Goal: Task Accomplishment & Management: Contribute content

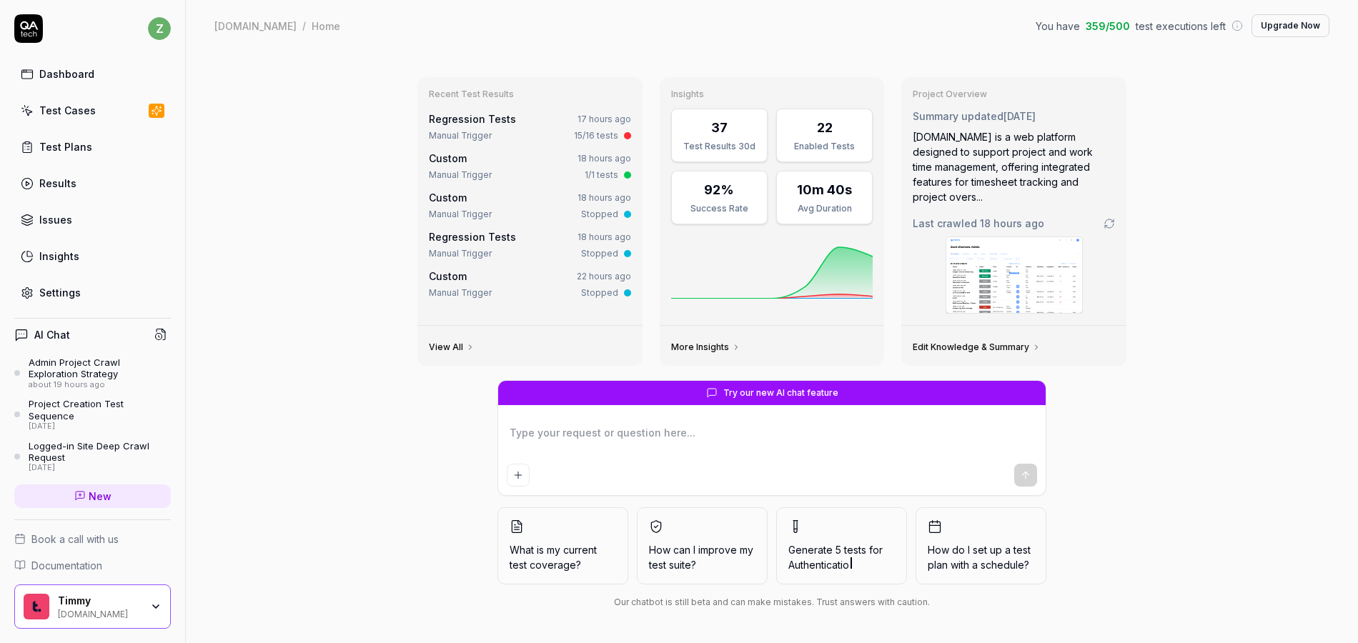
click at [480, 122] on link "Regression Tests" at bounding box center [472, 119] width 87 height 12
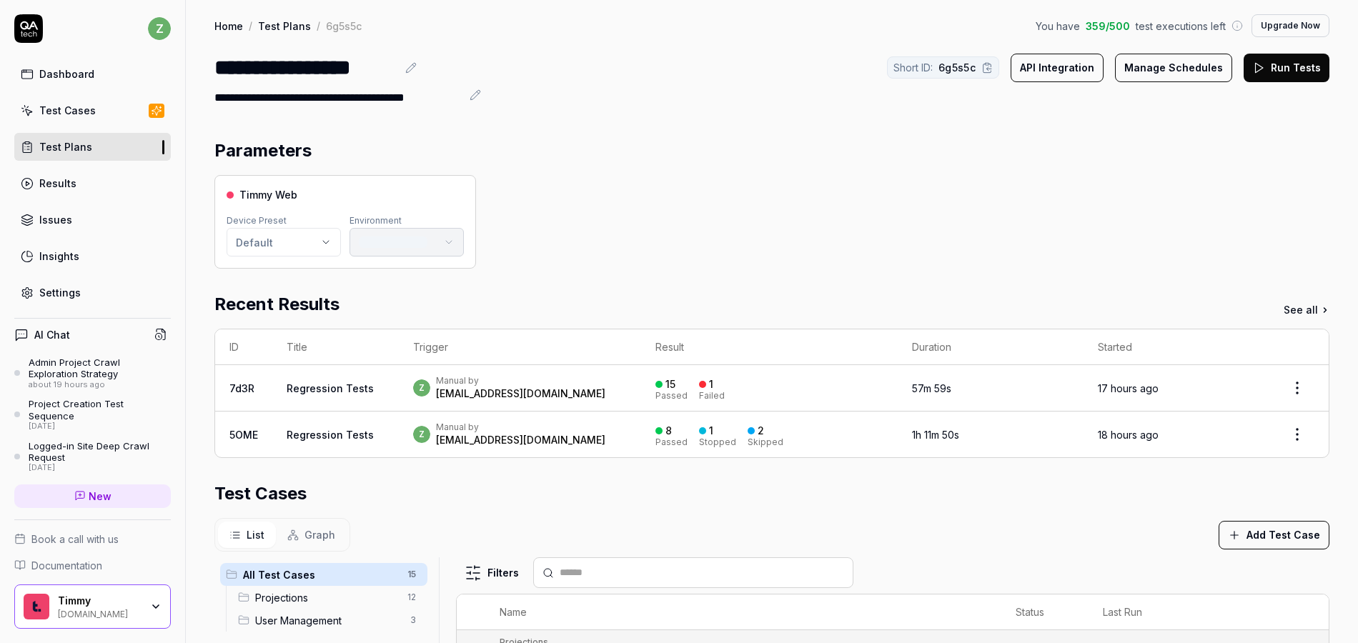
click at [355, 387] on link "Regression Tests" at bounding box center [330, 388] width 87 height 12
click at [345, 386] on link "Regression Tests" at bounding box center [330, 388] width 87 height 12
click at [243, 380] on td "7d3R" at bounding box center [243, 388] width 57 height 46
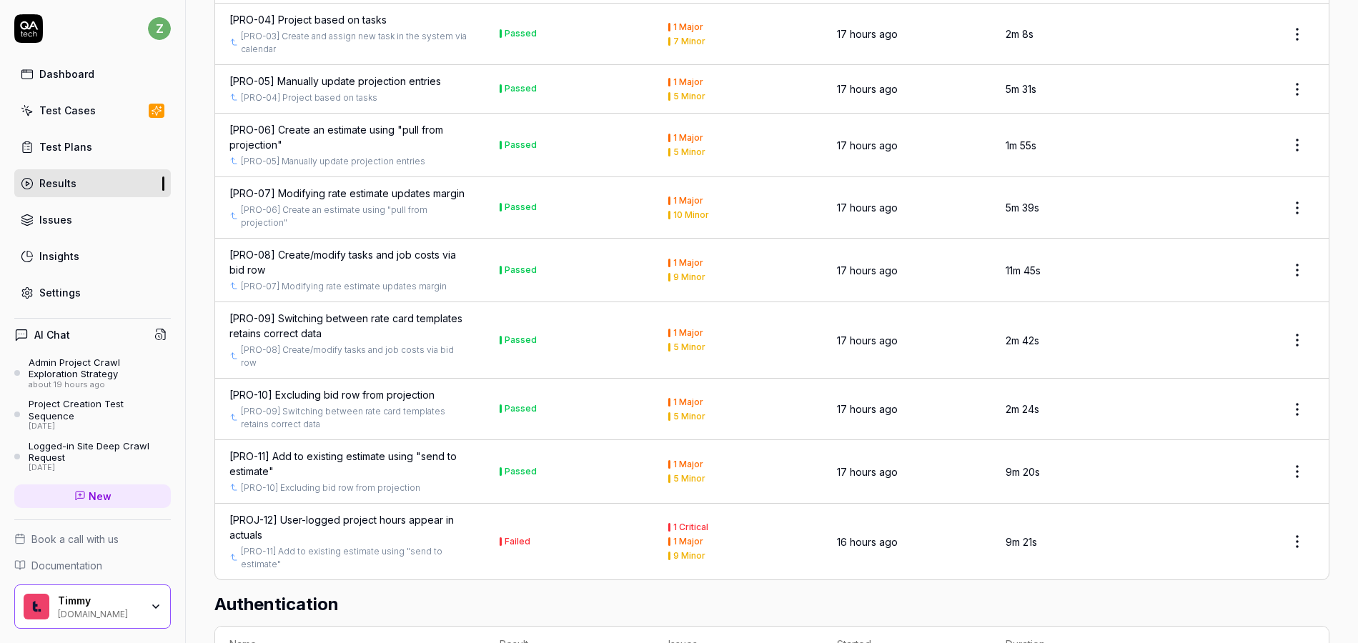
scroll to position [982, 0]
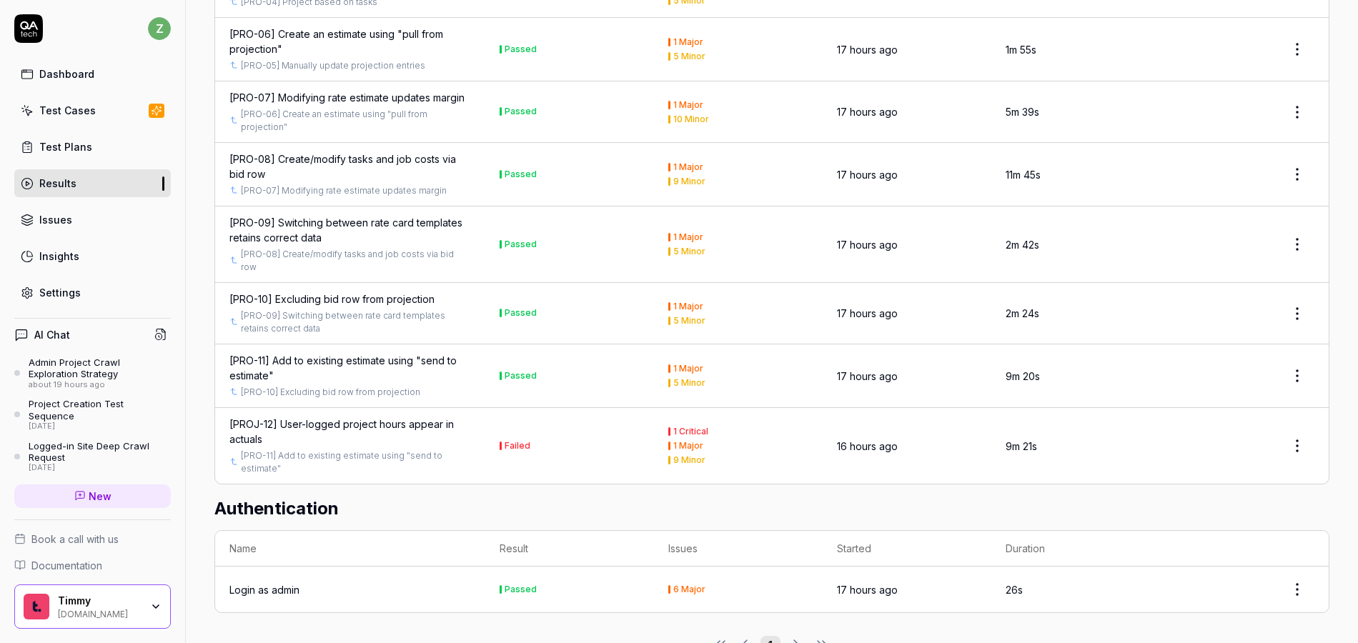
click at [1292, 413] on html "z Dashboard Test Cases Test Plans Results Issues Insights Settings AI Chat Admi…" at bounding box center [679, 321] width 1358 height 643
click at [394, 395] on html "z Dashboard Test Cases Test Plans Results Issues Insights Settings AI Chat Admi…" at bounding box center [679, 321] width 1358 height 643
click at [410, 417] on div "[PROJ-12] User-logged project hours appear in actuals" at bounding box center [350, 432] width 242 height 30
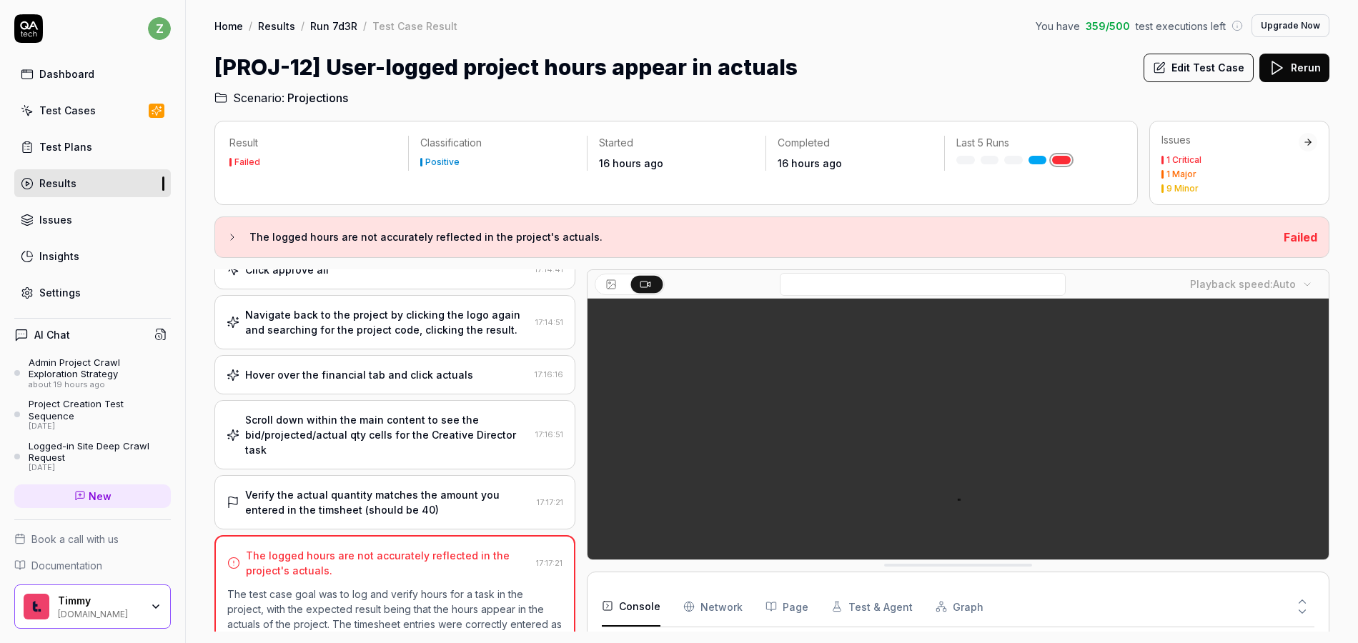
scroll to position [841, 0]
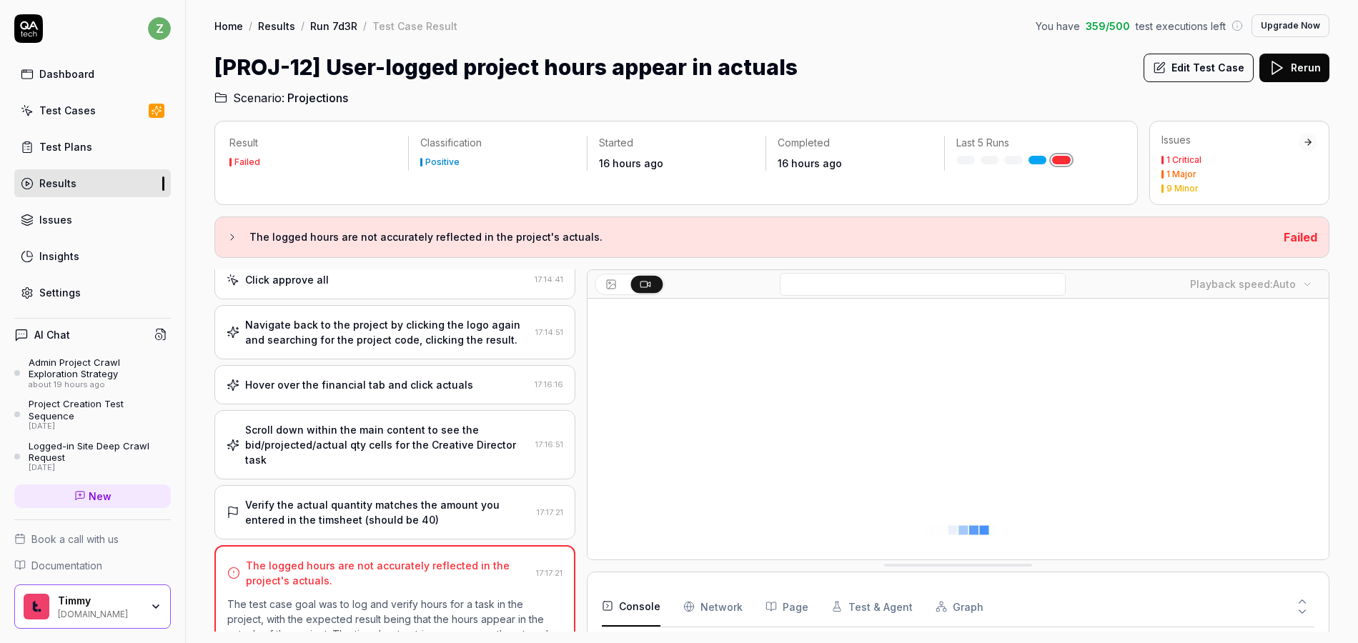
click at [1196, 63] on button "Edit Test Case" at bounding box center [1199, 68] width 110 height 29
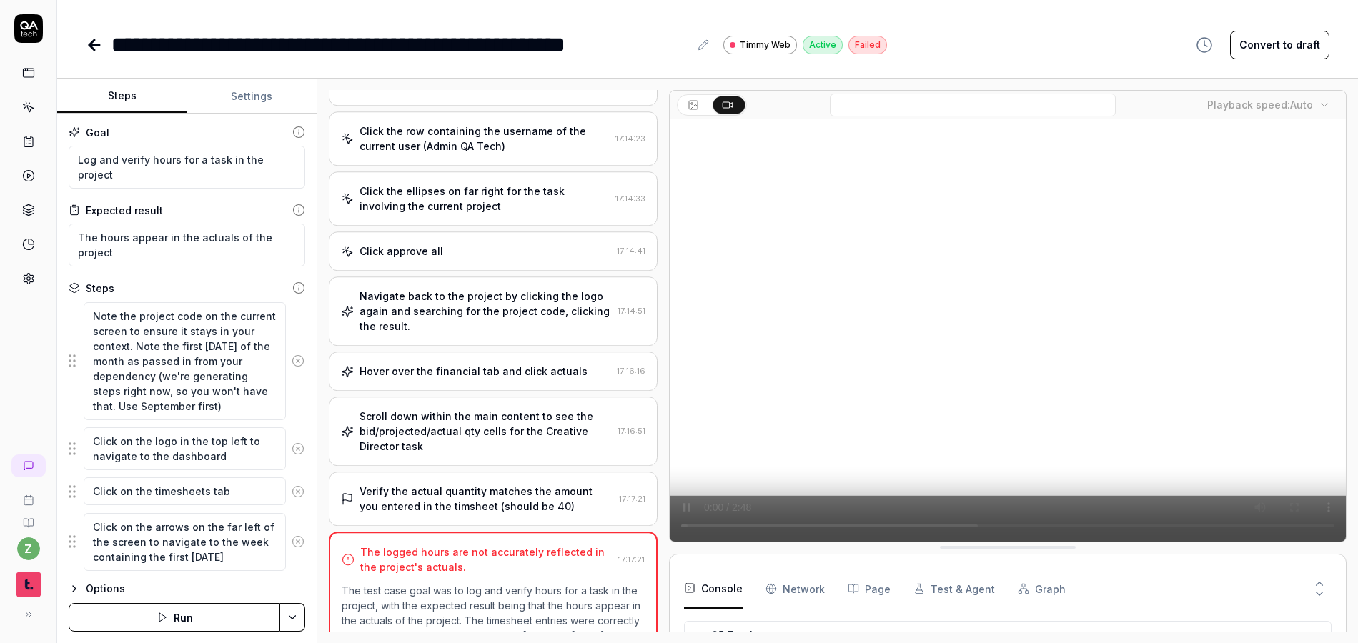
scroll to position [793, 0]
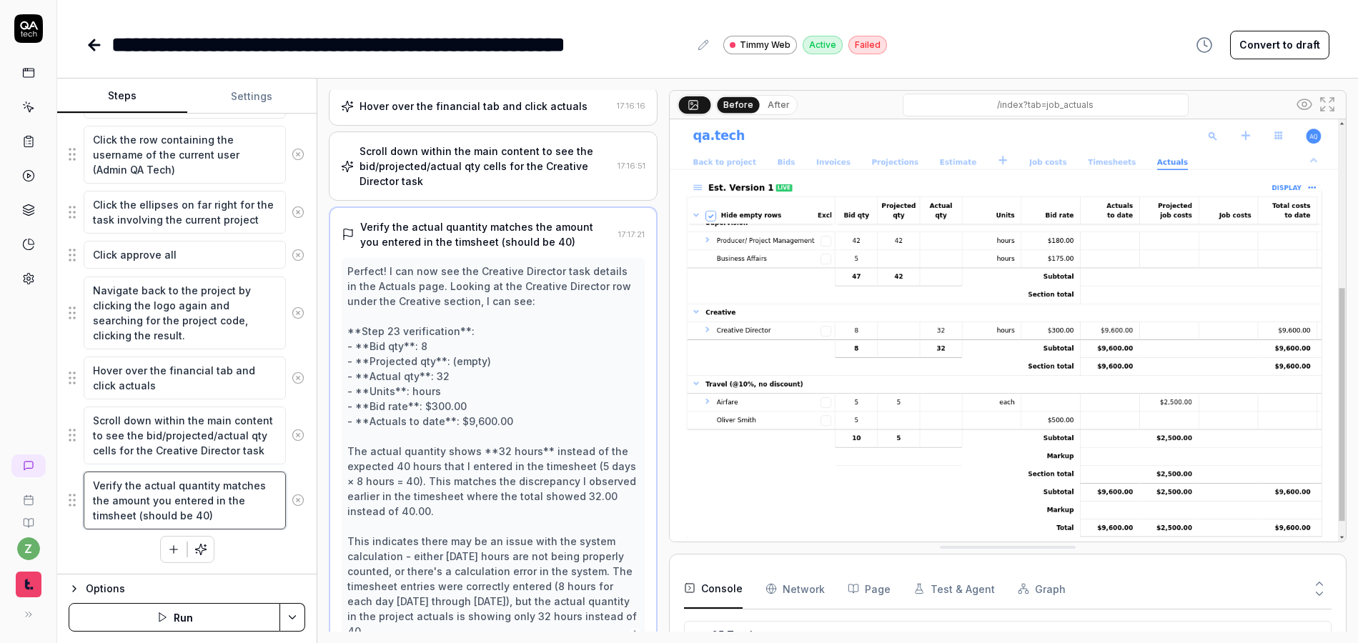
scroll to position [1001, 0]
drag, startPoint x: 232, startPoint y: 522, endPoint x: 141, endPoint y: 515, distance: 91.7
click at [141, 515] on textarea "Verify the actual quantity matches the amount you entered in the timsheet (shou…" at bounding box center [185, 501] width 202 height 58
type textarea "*"
type textarea "Verify the actual quantity matches the amount you entered in the timsheet ("
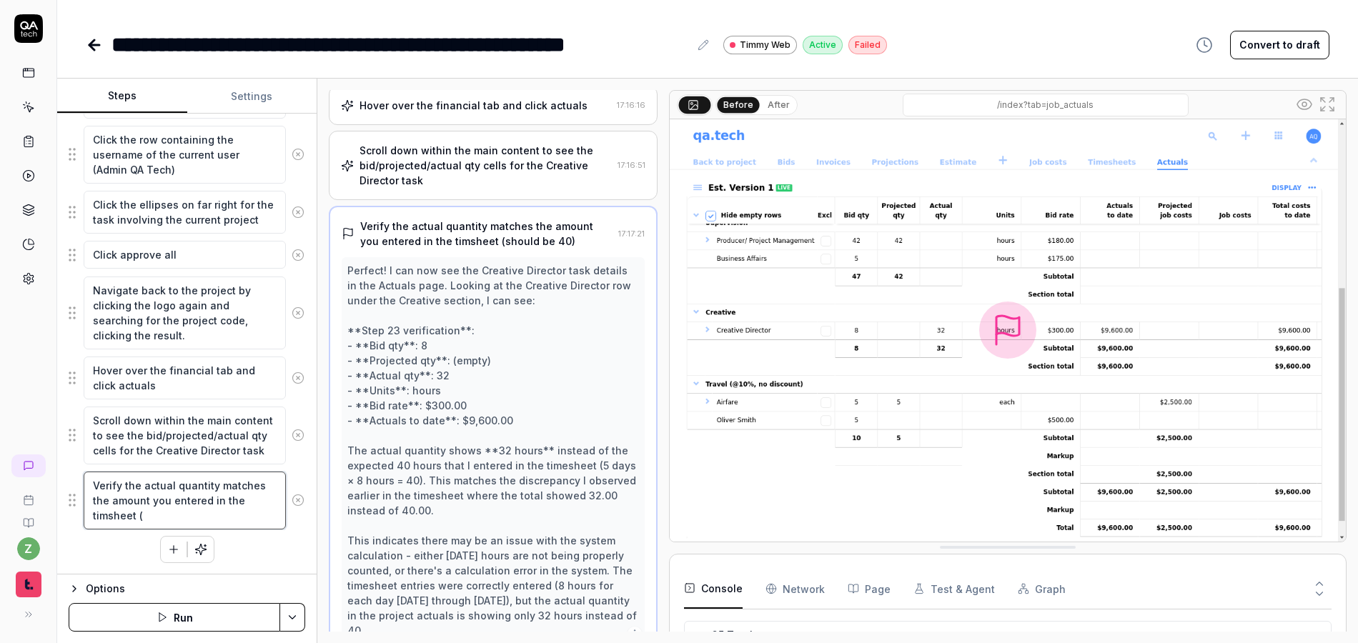
type textarea "*"
type textarea "Verify the actual quantity matches the amount you entered in the timsheet"
type textarea "*"
type textarea "Verify the actual quantity matches the amount you entered in the timsheet"
type textarea "*"
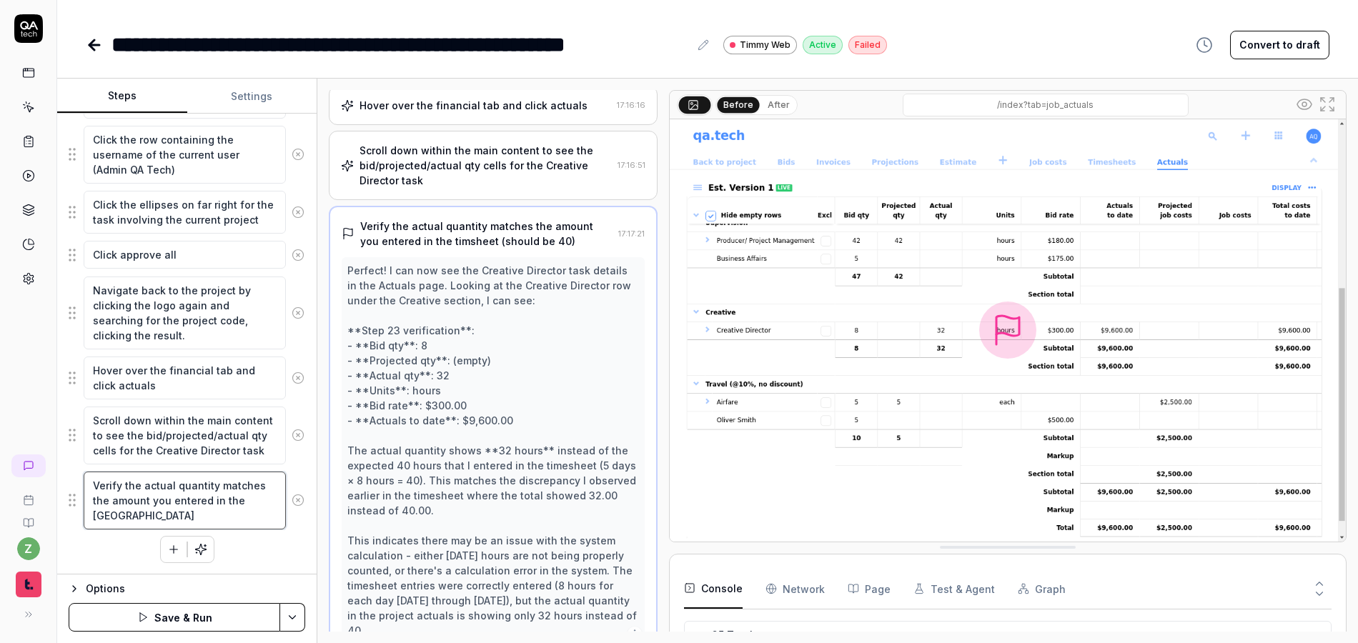
type textarea "Verify the actual quantity matches the amount you entered in the timsheet."
type textarea "*"
type textarea "Verify the actual quantity matches the amount you entered in the timsheet."
type textarea "*"
type textarea "Verify the actual quantity matches the amount you entered in the timsheet. I"
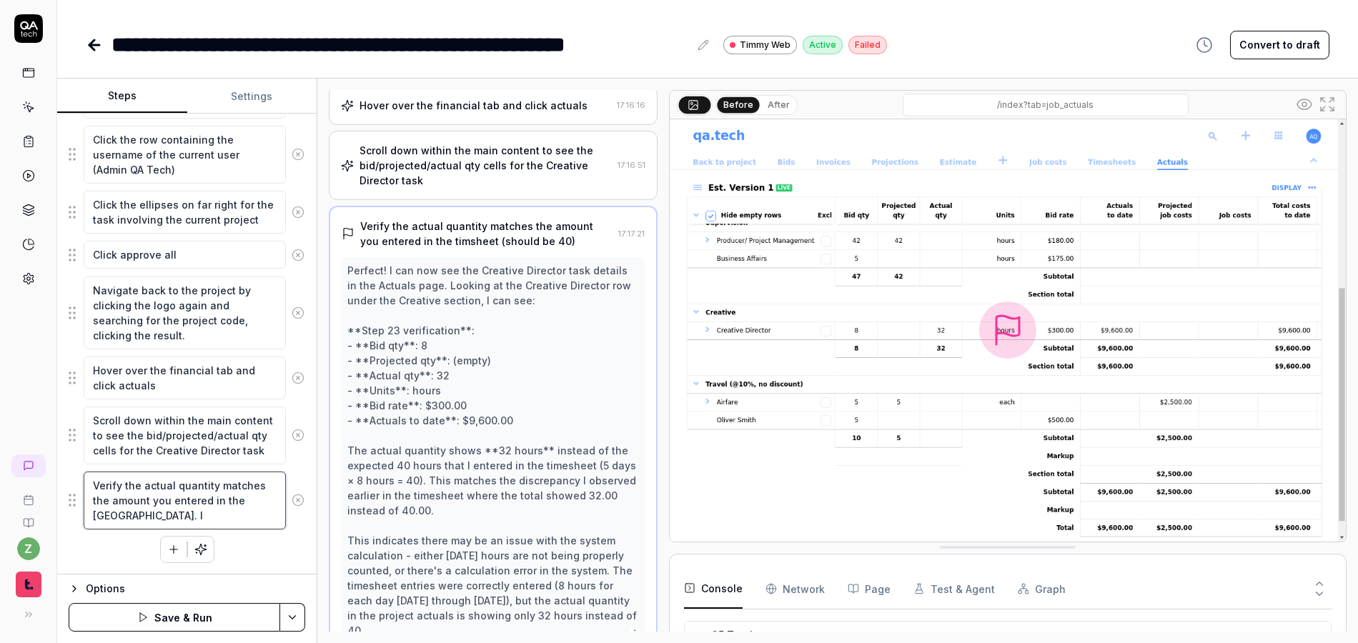
type textarea "*"
type textarea "Verify the actual quantity matches the amount you entered in the timsheet. If"
type textarea "*"
type textarea "Verify the actual quantity matches the amount you entered in the timsheet. If i"
type textarea "*"
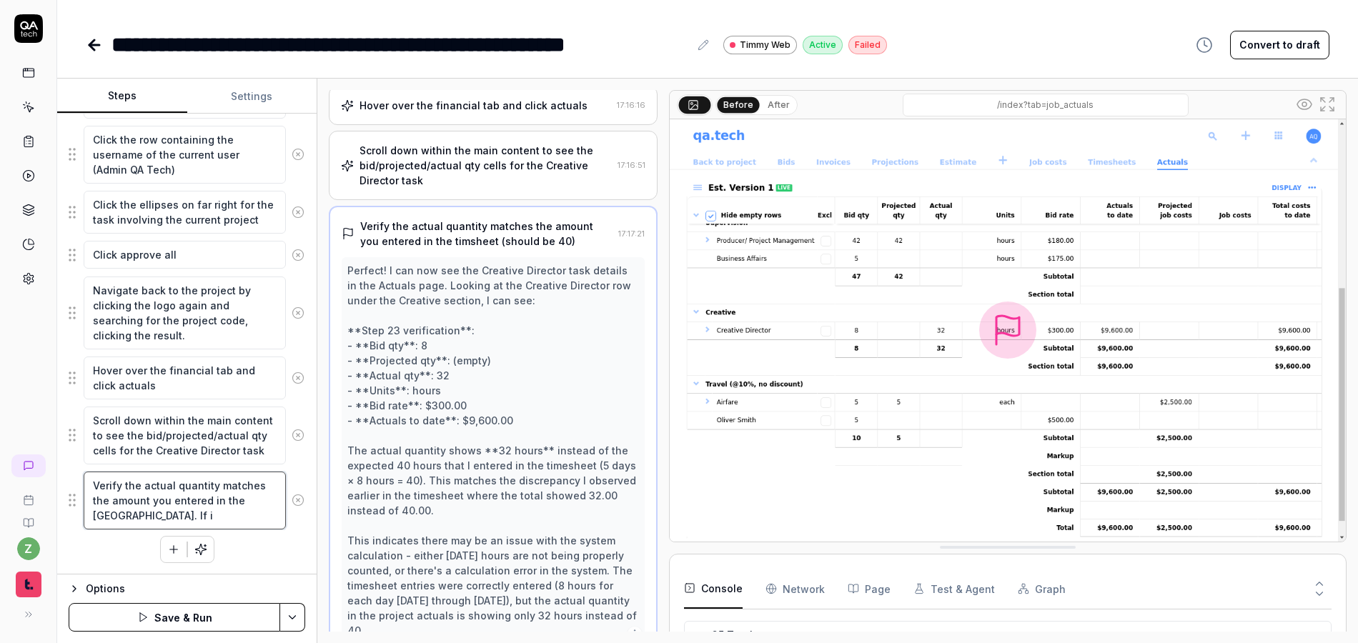
type textarea "Verify the actual quantity matches the amount you entered in the timsheet. If it"
type textarea "*"
type textarea "Verify the actual quantity matches the amount you entered in the timsheet. If i…"
type textarea "*"
type textarea "Verify the actual quantity matches the amount you entered in the timsheet. If i…"
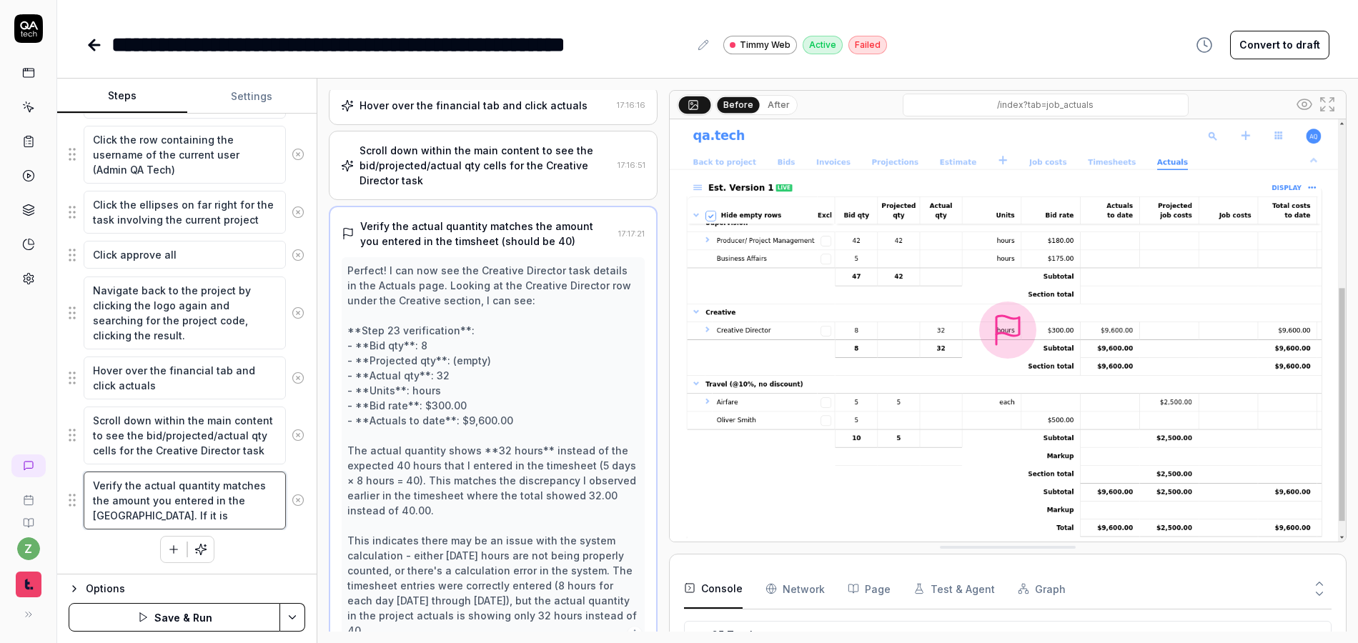
type textarea "*"
type textarea "Verify the actual quantity matches the amount you entered in the timsheet. If i…"
type textarea "*"
type textarea "Verify the actual quantity matches the amount you entered in the timsheet. If i…"
type textarea "*"
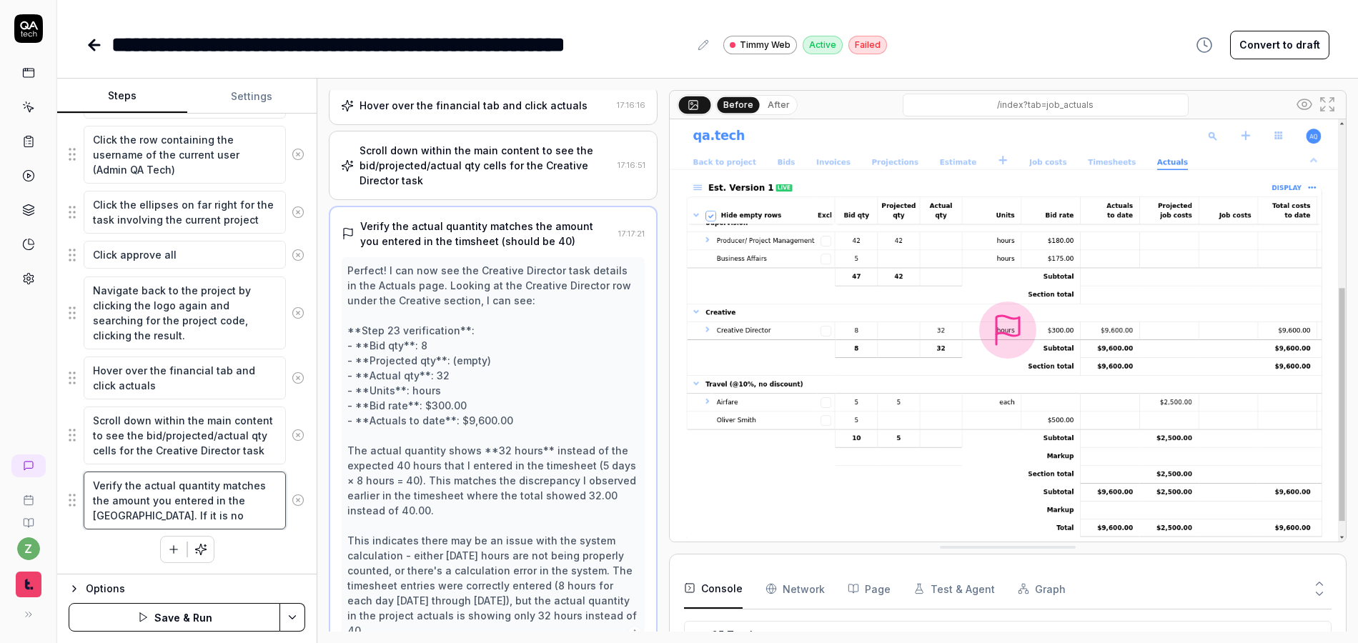
type textarea "Verify the actual quantity matches the amount you entered in the timsheet. If i…"
type textarea "*"
type textarea "Verify the actual quantity matches the amount you entered in the timsheet. If i…"
type textarea "*"
type textarea "Verify the actual quantity matches the amount you entered in the timsheet. If i…"
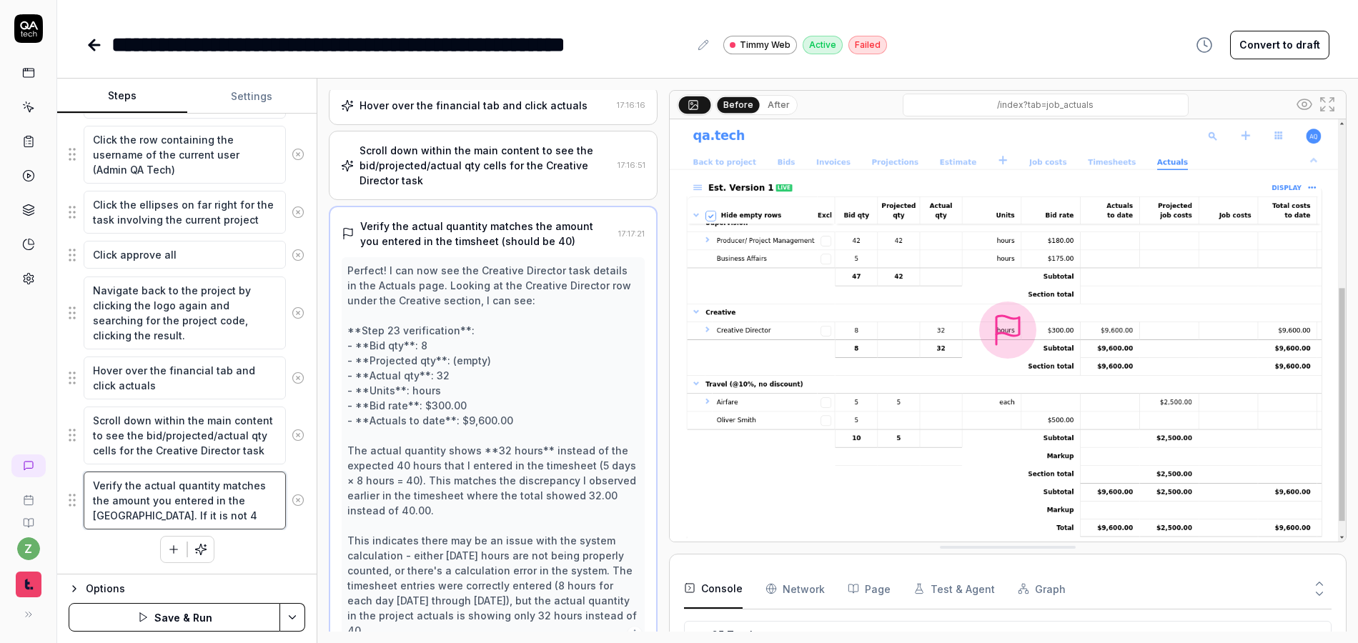
type textarea "*"
type textarea "Verify the actual quantity matches the amount you entered in the timsheet. If i…"
type textarea "*"
type textarea "Verify the actual quantity matches the amount you entered in the timsheet. If i…"
type textarea "*"
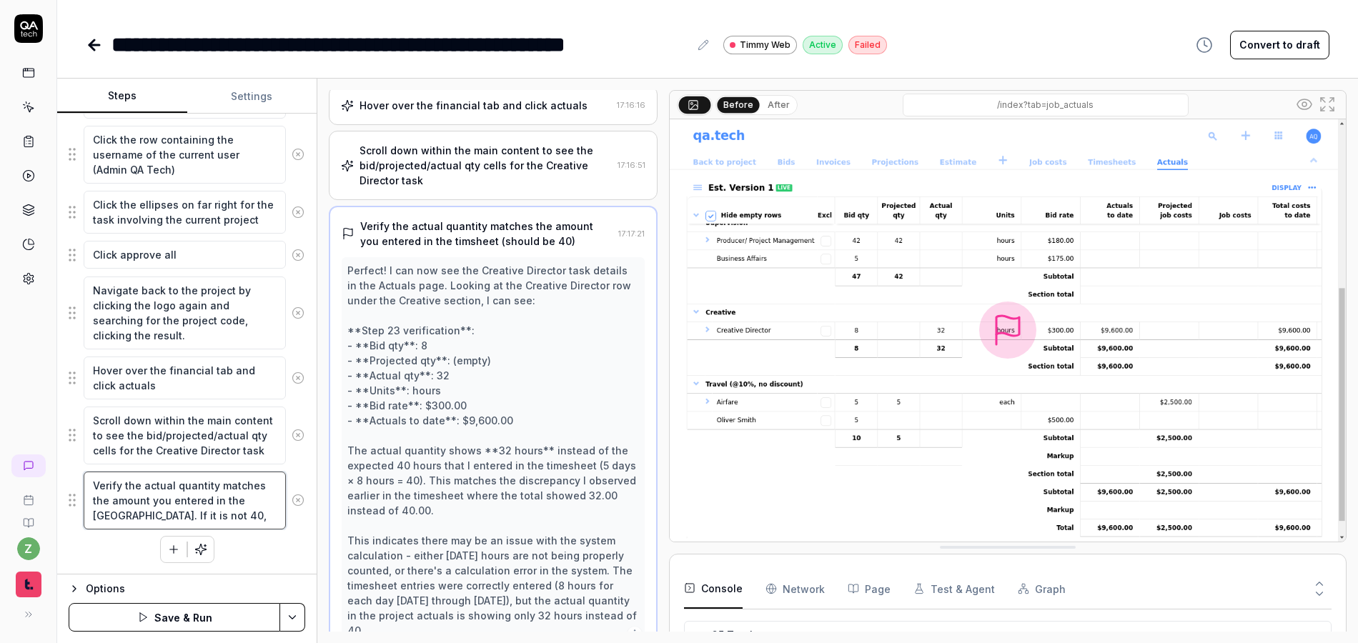
type textarea "Verify the actual quantity matches the amount you entered in the timsheet. If i…"
type textarea "*"
type textarea "Verify the actual quantity matches the amount you entered in the timsheet. If i…"
type textarea "*"
type textarea "Verify the actual quantity matches the amount you entered in the timsheet. If i…"
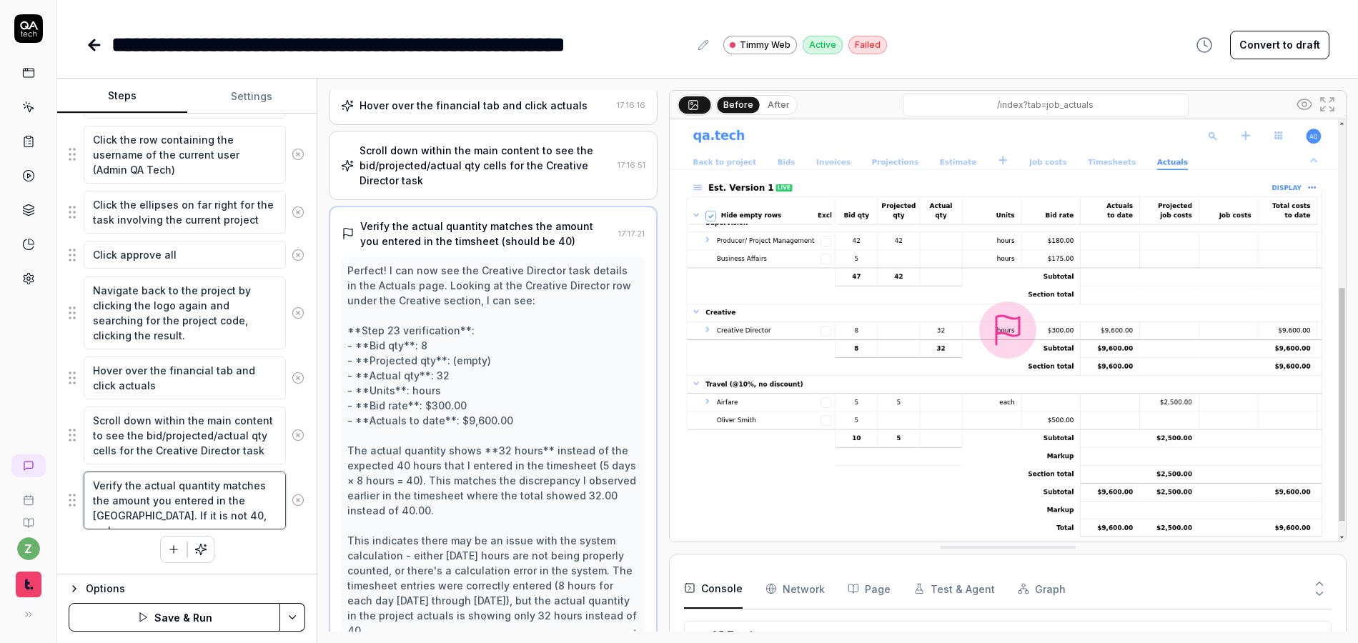
type textarea "*"
type textarea "Verify the actual quantity matches the amount you entered in the timsheet. If i…"
type textarea "*"
type textarea "Verify the actual quantity matches the amount you entered in the timsheet. If i…"
type textarea "*"
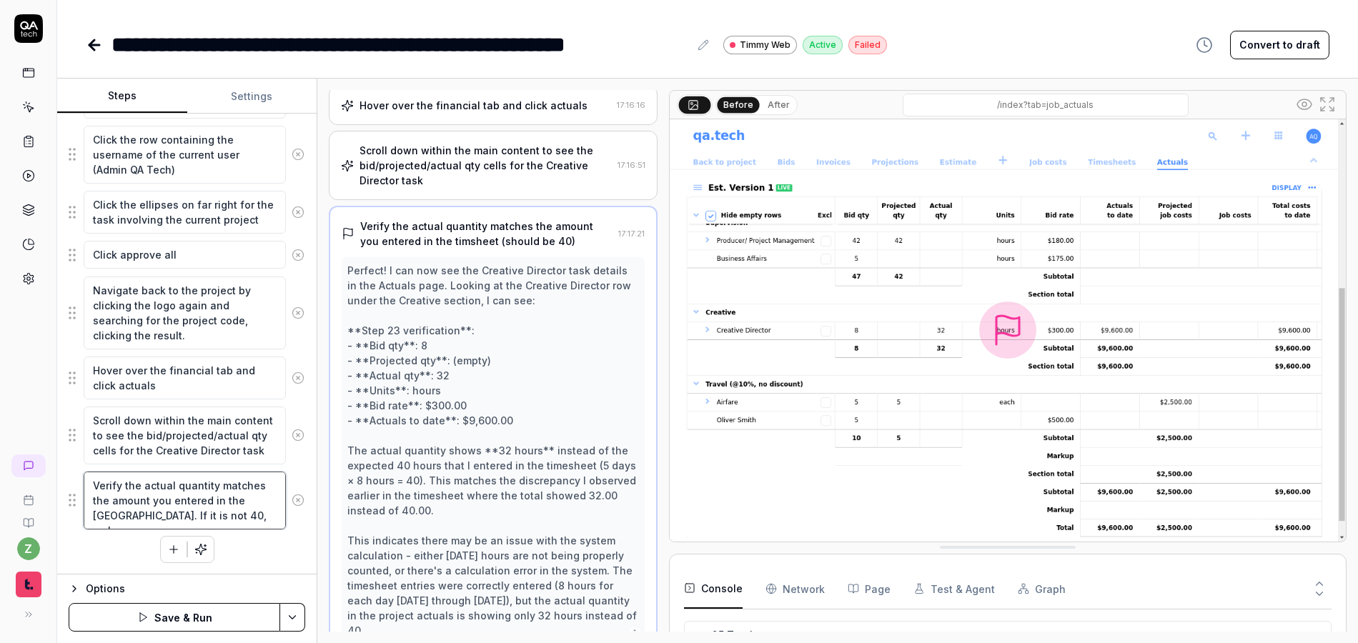
type textarea "Verify the actual quantity matches the amount you entered in the timsheet. If i…"
type textarea "*"
type textarea "Verify the actual quantity matches the amount you entered in the timsheet. If i…"
type textarea "*"
type textarea "Verify the actual quantity matches the amount you entered in the timsheet. If i…"
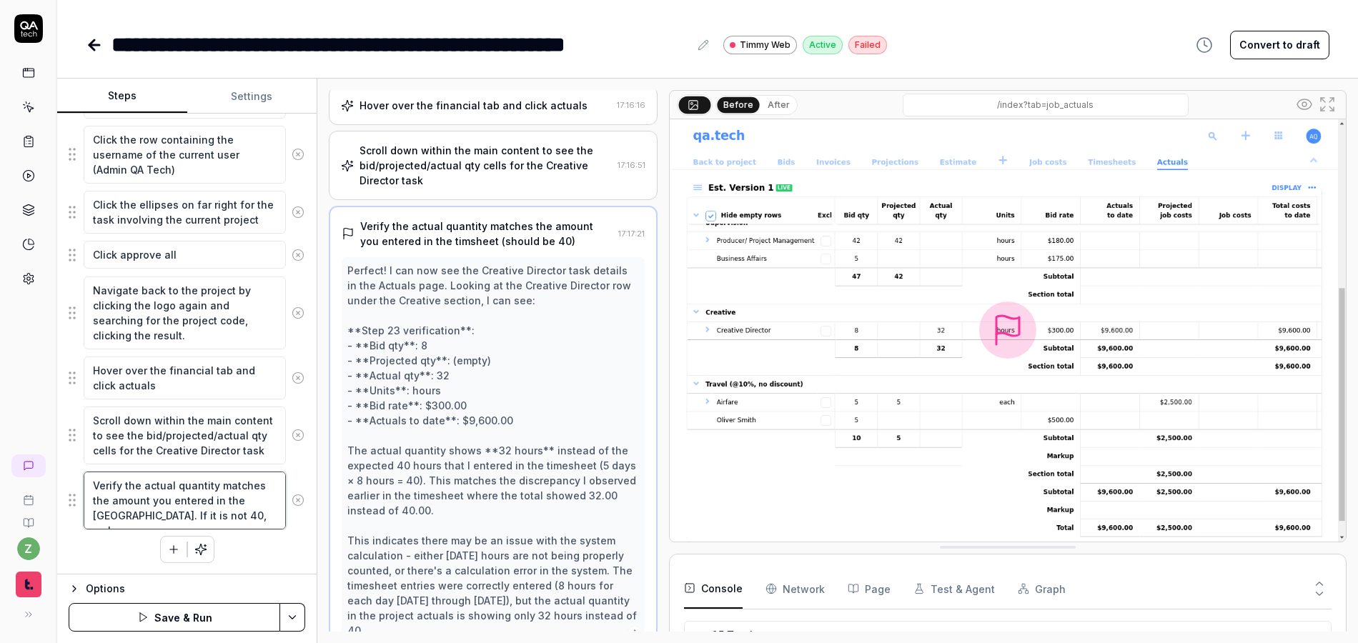
type textarea "*"
type textarea "Verify the actual quantity matches the amount you entered in the timsheet. If i…"
type textarea "*"
type textarea "Verify the actual quantity matches the amount you entered in the timsheet. If i…"
type textarea "*"
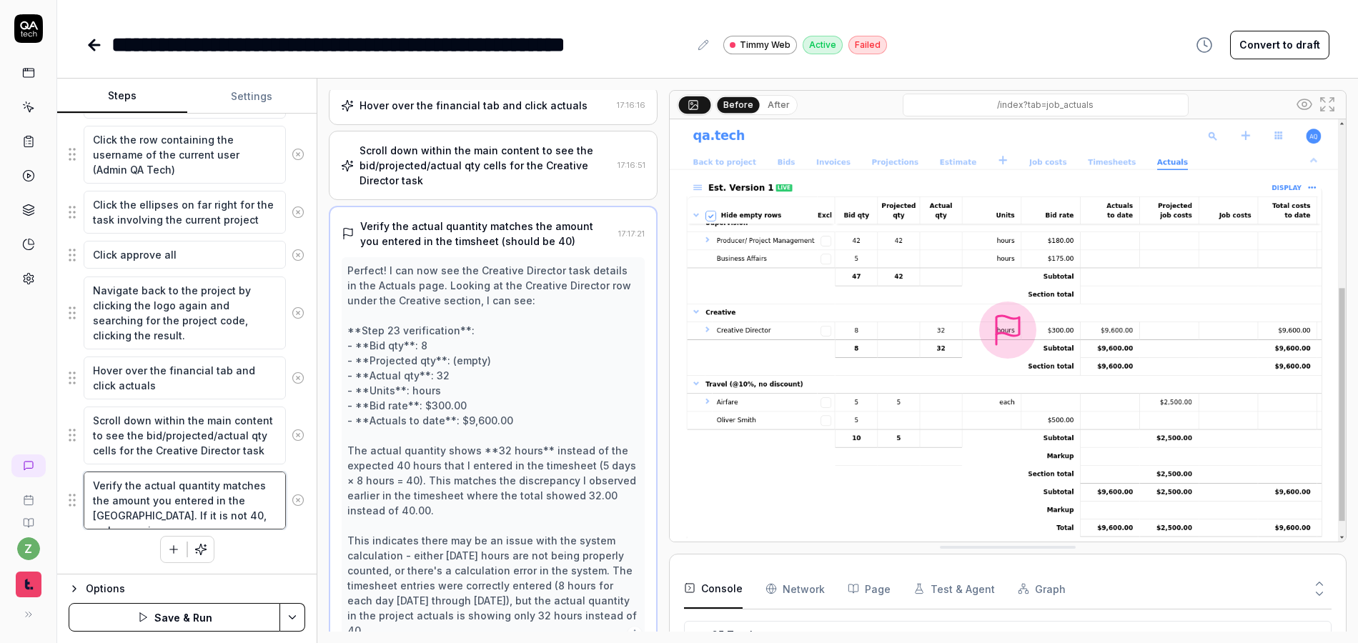
type textarea "Verify the actual quantity matches the amount you entered in the timsheet. If i…"
type textarea "*"
type textarea "Verify the actual quantity matches the amount you entered in the timsheet. If i…"
type textarea "*"
type textarea "Verify the actual quantity matches the amount you entered in the timsheet. If i…"
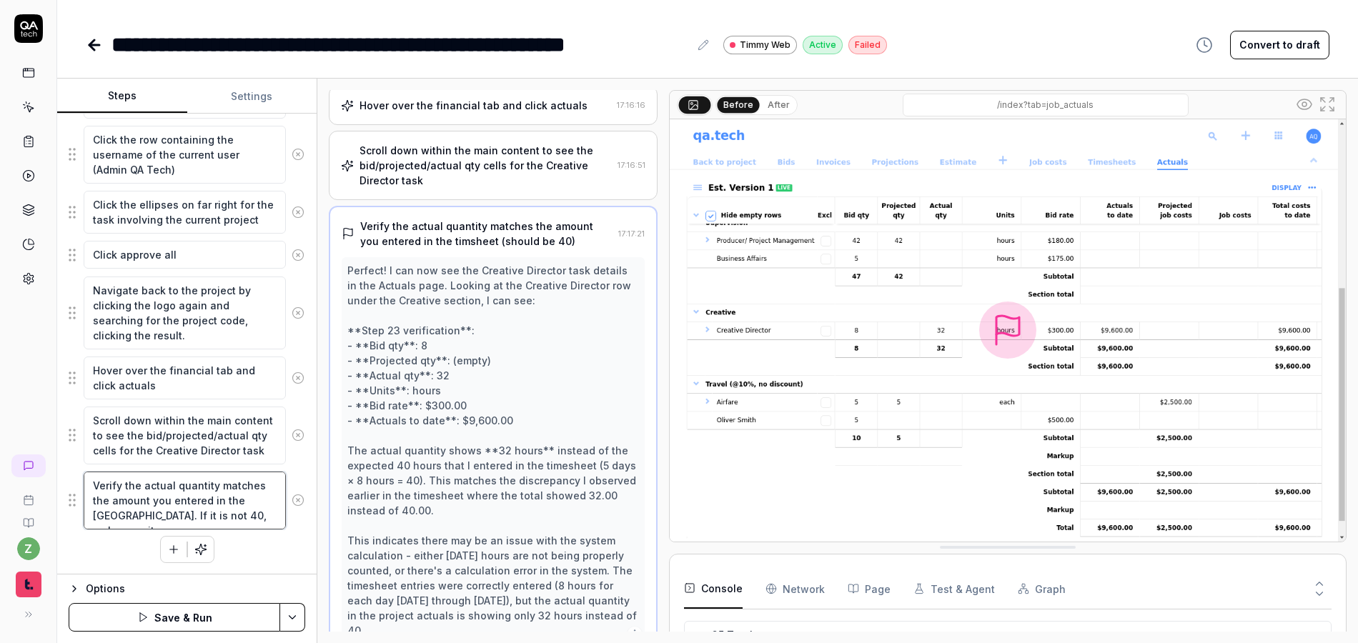
type textarea "*"
type textarea "Verify the actual quantity matches the amount you entered in the timsheet. If i…"
type textarea "*"
type textarea "Verify the actual quantity matches the amount you entered in the timsheet. If i…"
type textarea "*"
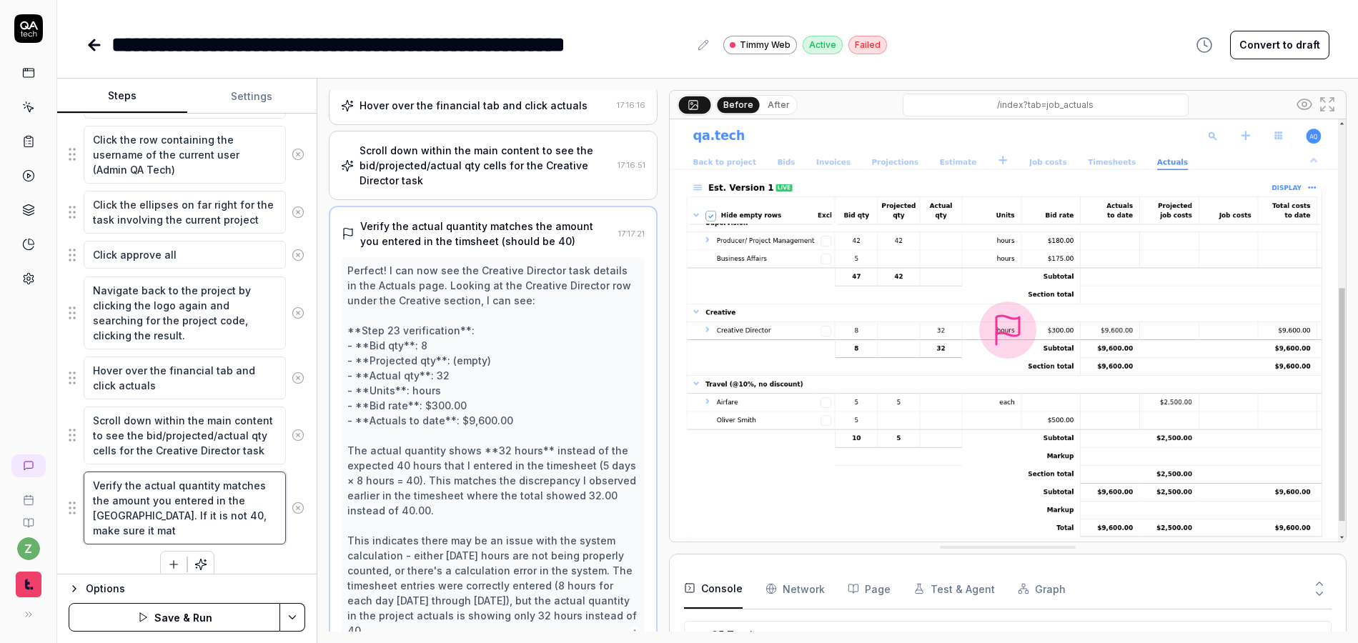
type textarea "Verify the actual quantity matches the amount you entered in the timsheet. If i…"
type textarea "*"
type textarea "Verify the actual quantity matches the amount you entered in the timsheet. If i…"
type textarea "*"
type textarea "Verify the actual quantity matches the amount you entered in the timsheet. If i…"
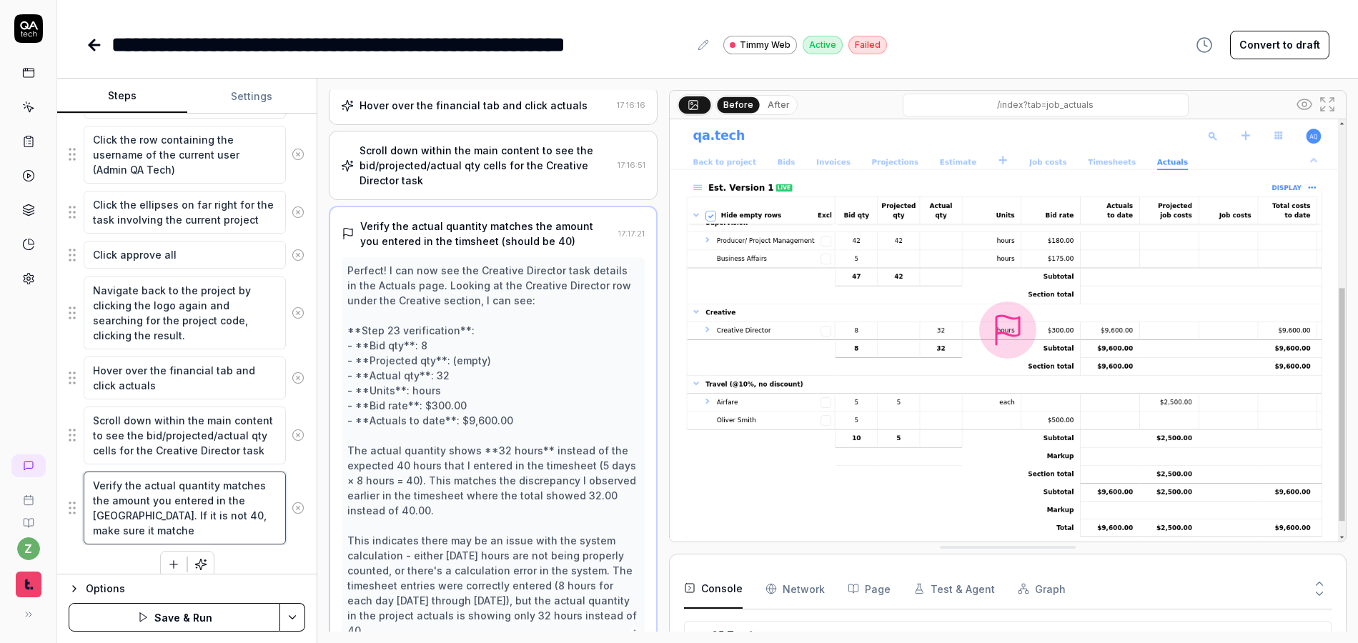
type textarea "*"
type textarea "Verify the actual quantity matches the amount you entered in the timsheet. If i…"
type textarea "*"
type textarea "Verify the actual quantity matches the amount you entered in the timsheet. If i…"
type textarea "*"
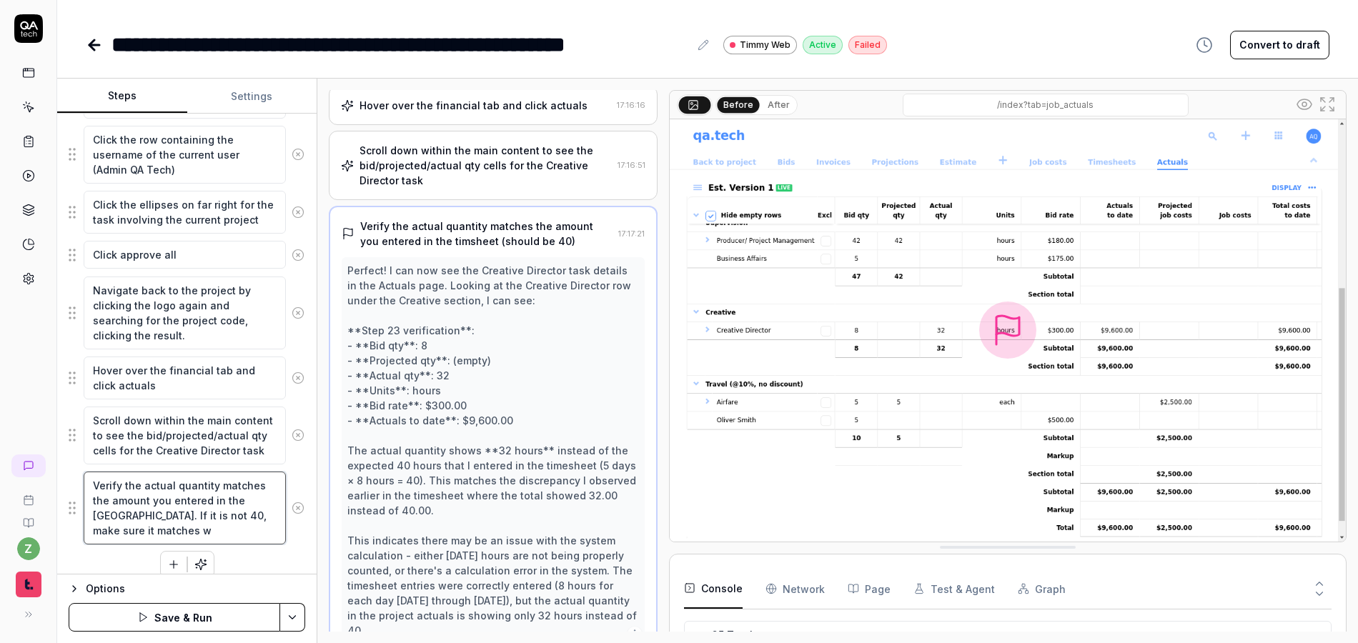
type textarea "Verify the actual quantity matches the amount you entered in the timsheet. If i…"
type textarea "*"
type textarea "Verify the actual quantity matches the amount you entered in the timsheet. If i…"
type textarea "*"
type textarea "Verify the actual quantity matches the amount you entered in the timsheet. If i…"
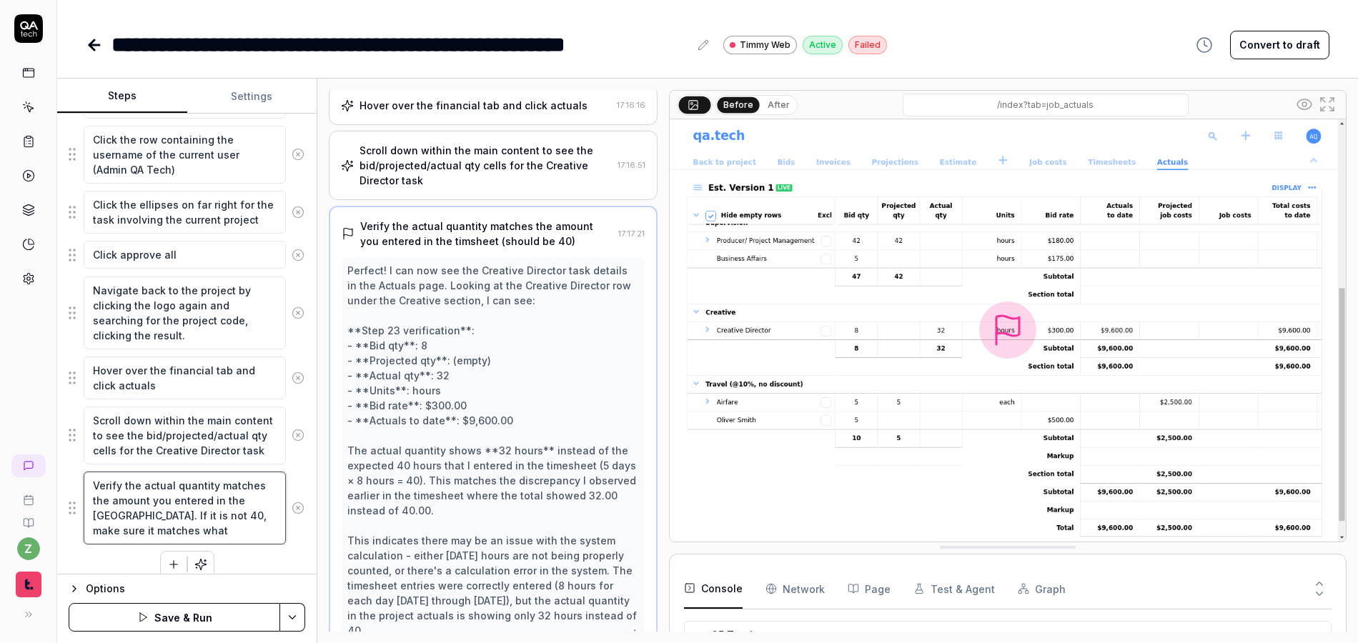
type textarea "*"
type textarea "Verify the actual quantity matches the amount you entered in the timsheet. If i…"
type textarea "*"
type textarea "Verify the actual quantity matches the amount you entered in the timsheet. If i…"
type textarea "*"
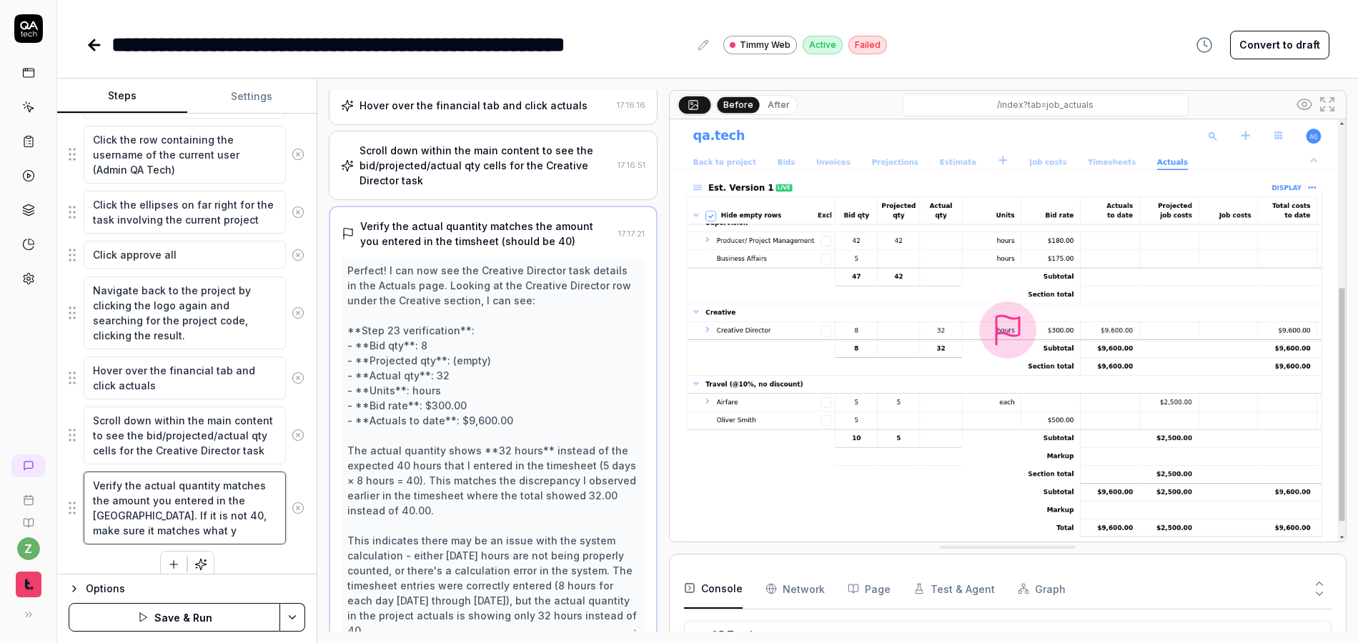
type textarea "Verify the actual quantity matches the amount you entered in the timsheet. If i…"
type textarea "*"
type textarea "Verify the actual quantity matches the amount you entered in the timsheet. If i…"
type textarea "*"
type textarea "Verify the actual quantity matches the amount you entered in the timsheet. If i…"
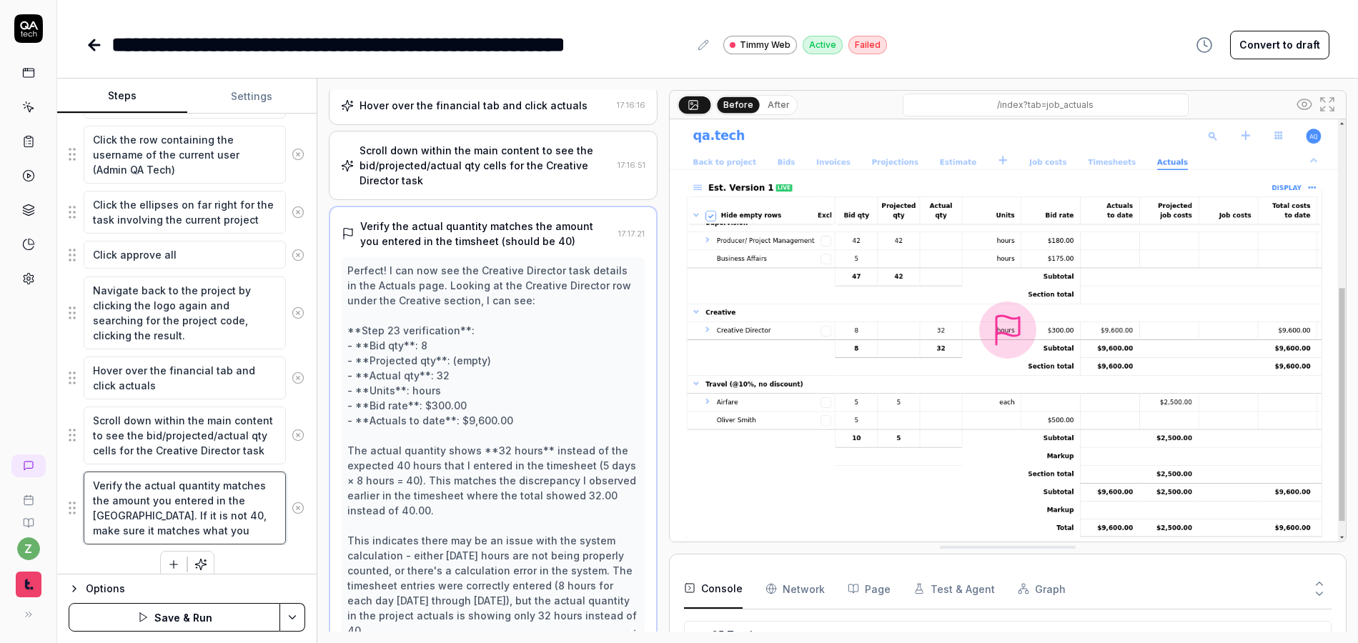
type textarea "*"
type textarea "Verify the actual quantity matches the amount you entered in the timsheet. If i…"
type textarea "*"
type textarea "Verify the actual quantity matches the amount you entered in the timsheet. If i…"
type textarea "*"
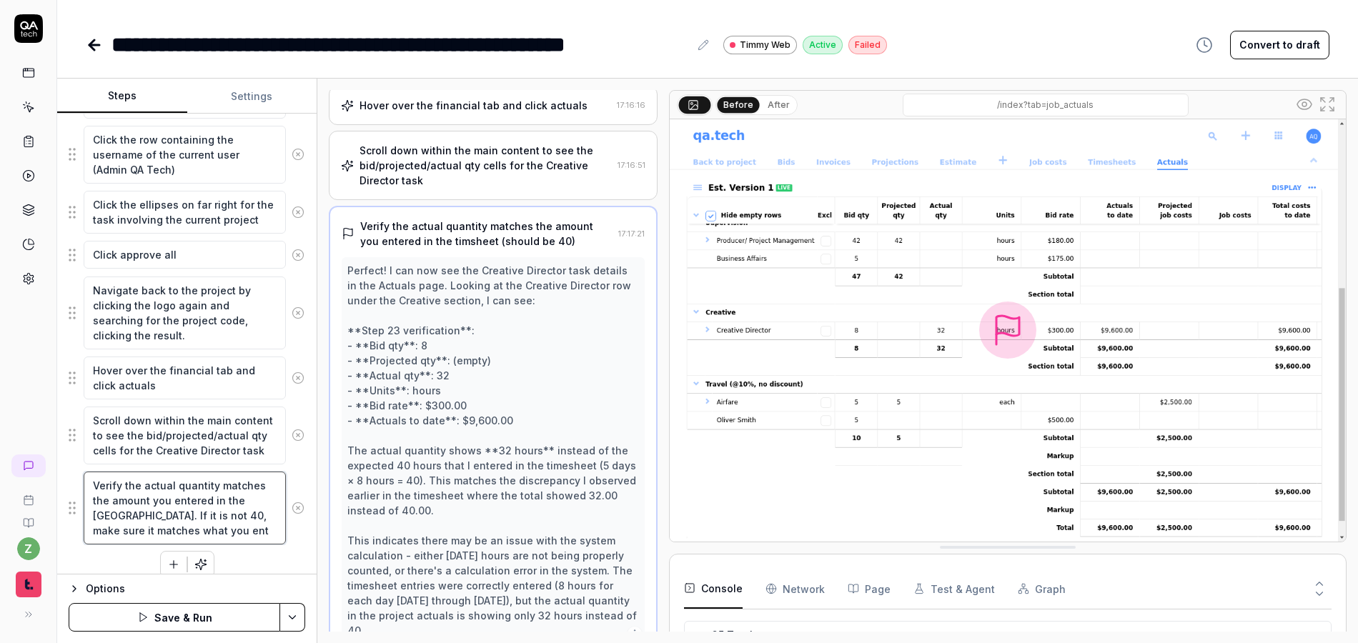
type textarea "Verify the actual quantity matches the amount you entered in the timsheet. If i…"
type textarea "*"
type textarea "Verify the actual quantity matches the amount you entered in the timsheet. If i…"
type textarea "*"
type textarea "Verify the actual quantity matches the amount you entered in the timsheet. If i…"
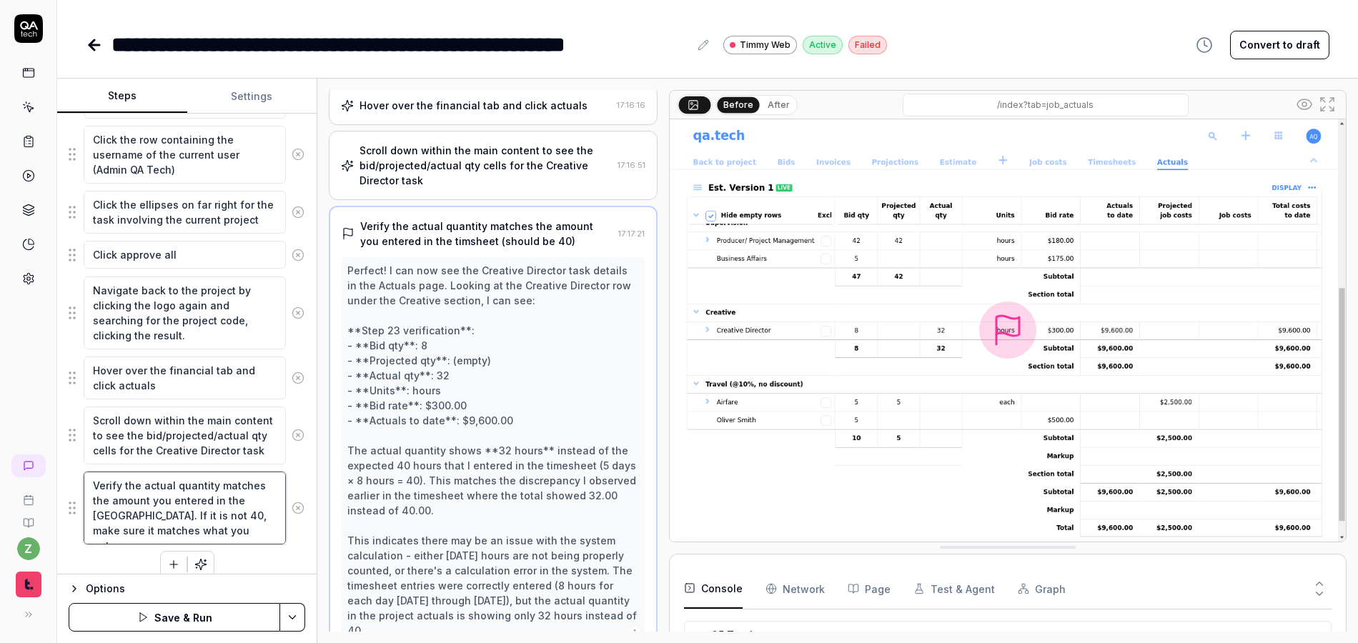
type textarea "*"
type textarea "Verify the actual quantity matches the amount you entered in the timsheet. If i…"
type textarea "*"
type textarea "Verify the actual quantity matches the amount you entered in the timsheet. If i…"
type textarea "*"
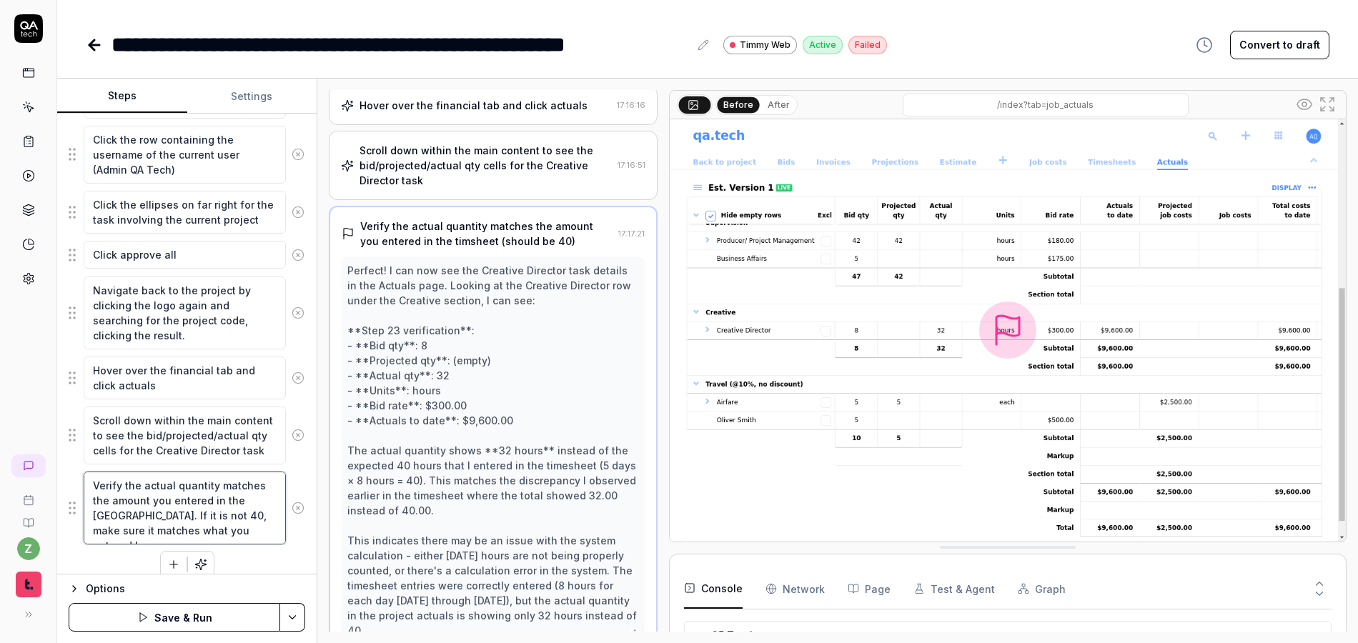
type textarea "Verify the actual quantity matches the amount you entered in the timsheet. If i…"
type textarea "*"
type textarea "Verify the actual quantity matches the amount you entered in the timsheet. If i…"
type textarea "*"
type textarea "Verify the actual quantity matches the amount you entered in the timsheet. If i…"
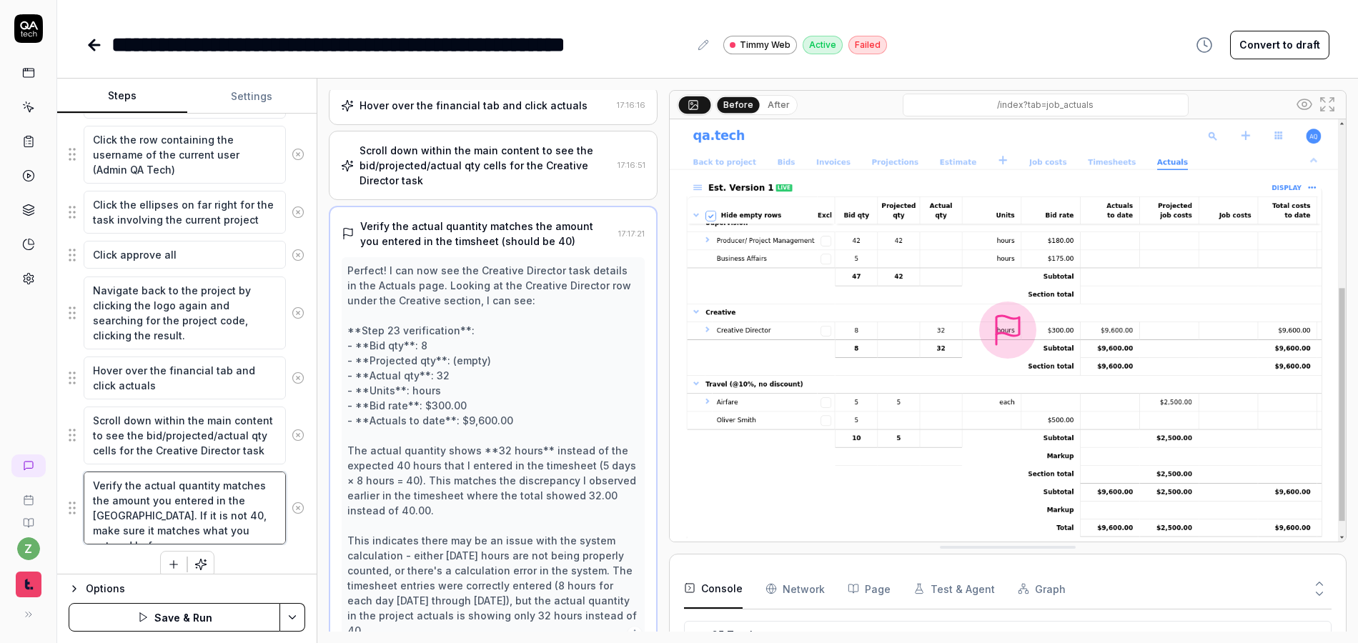
type textarea "*"
type textarea "Verify the actual quantity matches the amount you entered in the timsheet. If i…"
type textarea "*"
type textarea "Verify the actual quantity matches the amount you entered in the timsheet. If i…"
type textarea "*"
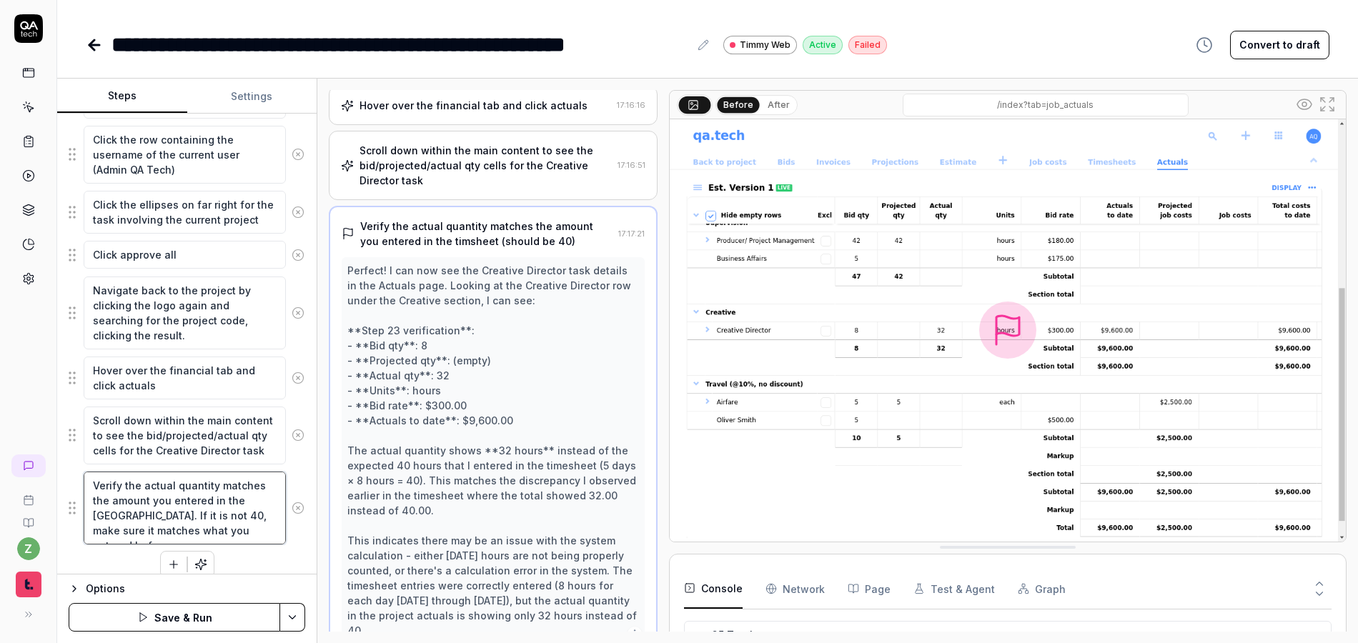
type textarea "Verify the actual quantity matches the amount you entered in the timsheet. If i…"
type textarea "*"
type textarea "Verify the actual quantity matches the amount you entered in the timsheet. If i…"
type textarea "*"
type textarea "Verify the actual quantity matches the amount you entered in the timsheet. If i…"
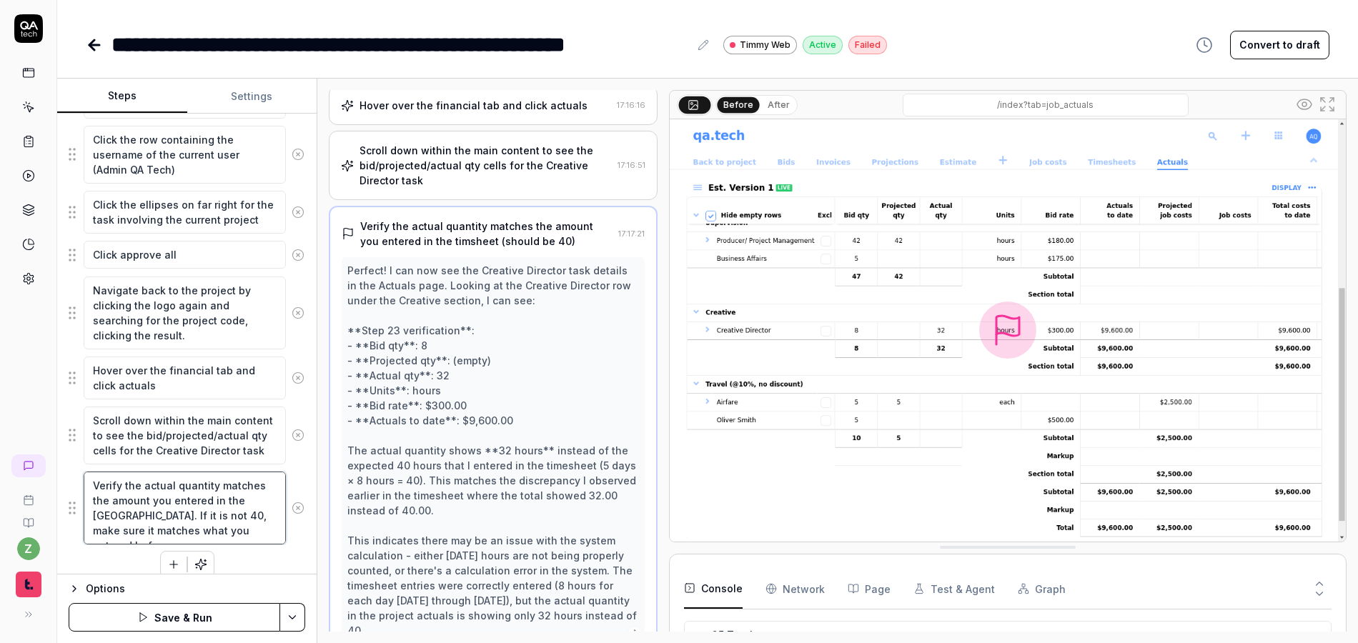
type textarea "*"
type textarea "Verify the actual quantity matches the amount you entered in the timsheet. If i…"
type textarea "*"
type textarea "Verify the actual quantity matches the amount you entered in the timsheet. If i…"
type textarea "*"
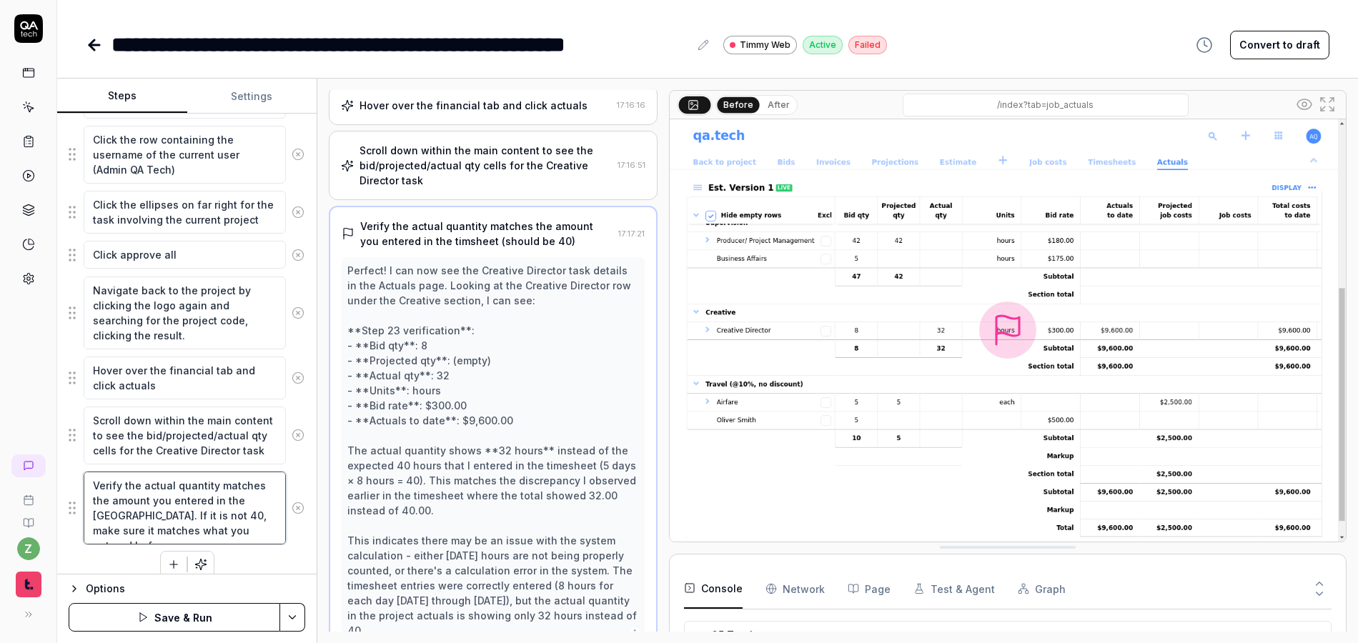
type textarea "Verify the actual quantity matches the amount you entered in the timsheet. If i…"
type textarea "*"
type textarea "Verify the actual quantity matches the amount you entered in the timsheet. If i…"
type textarea "*"
type textarea "Verify the actual quantity matches the amount you entered in the timsheet. If i…"
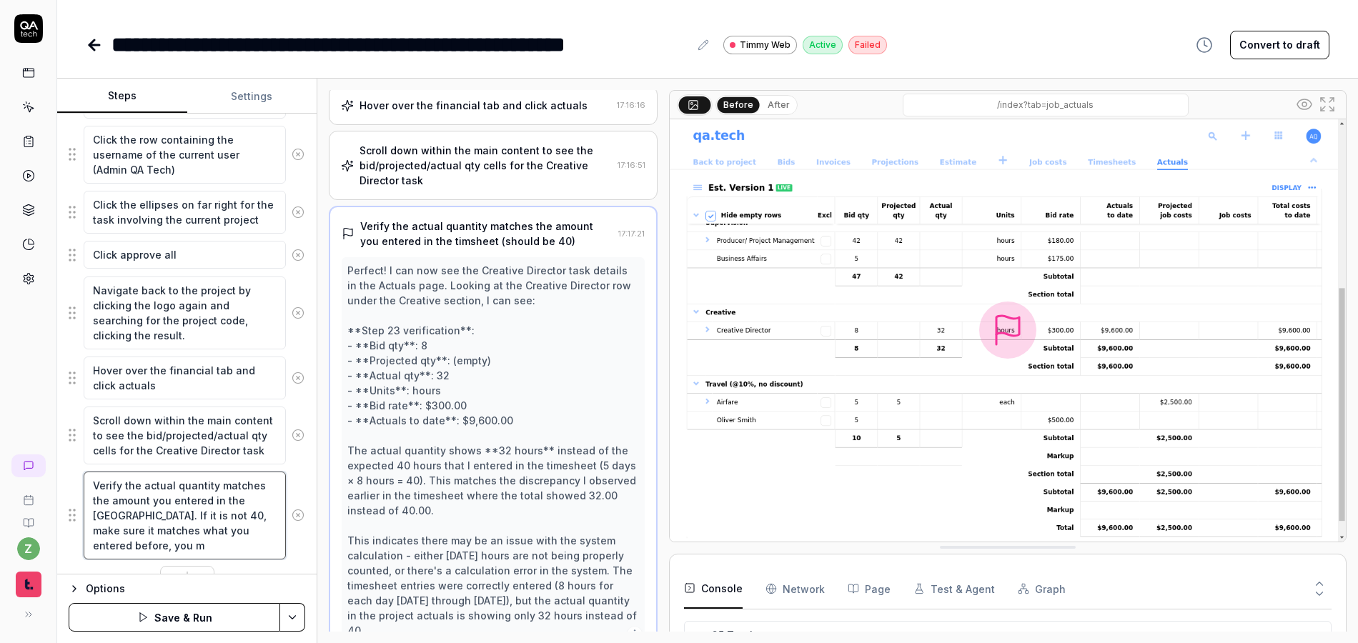
type textarea "*"
type textarea "Verify the actual quantity matches the amount you entered in the timsheet. If i…"
type textarea "*"
type textarea "Verify the actual quantity matches the amount you entered in the timsheet. If i…"
type textarea "*"
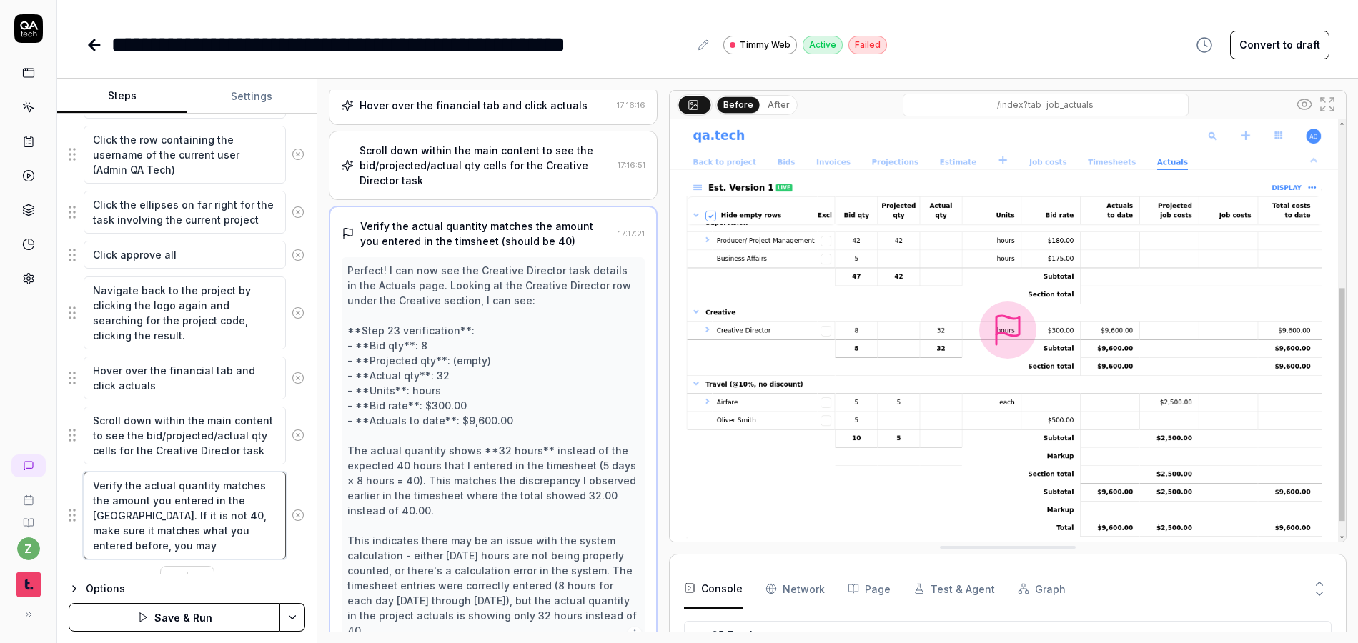
type textarea "Verify the actual quantity matches the amount you entered in the timsheet. If i…"
type textarea "*"
type textarea "Verify the actual quantity matches the amount you entered in the timsheet. If i…"
type textarea "*"
type textarea "Verify the actual quantity matches the amount you entered in the timsheet. If i…"
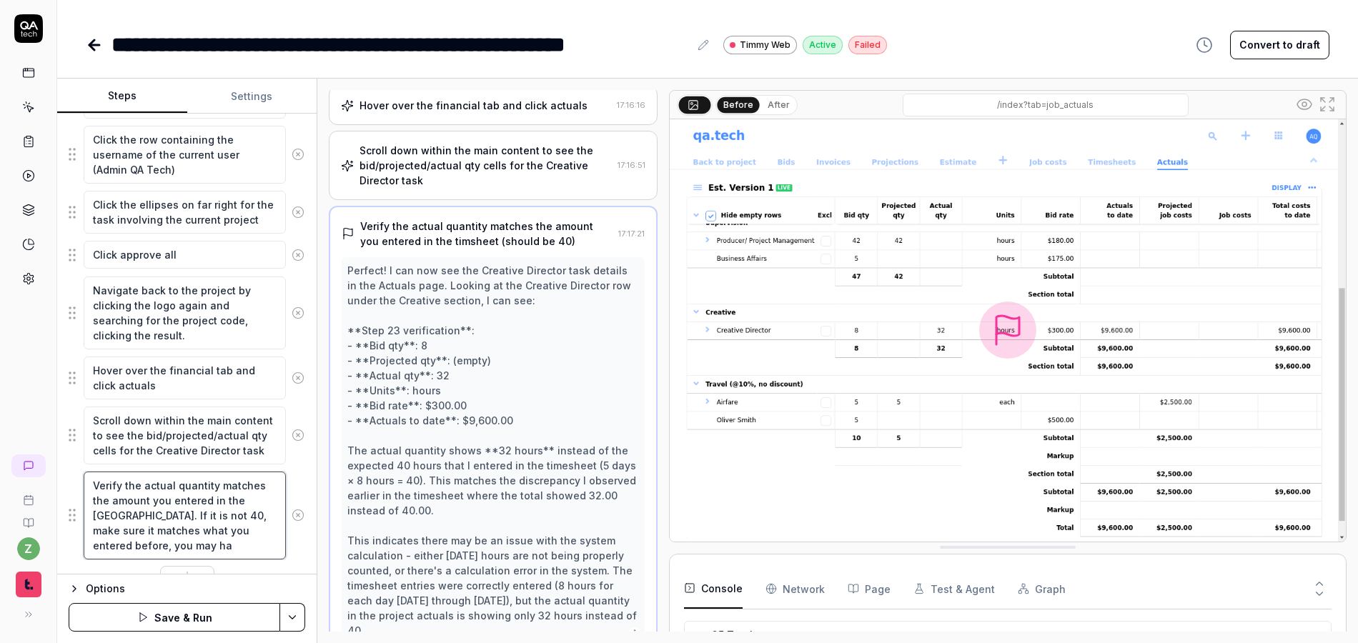
type textarea "*"
type textarea "Verify the actual quantity matches the amount you entered in the timsheet. If i…"
type textarea "*"
type textarea "Verify the actual quantity matches the amount you entered in the timsheet. If i…"
type textarea "*"
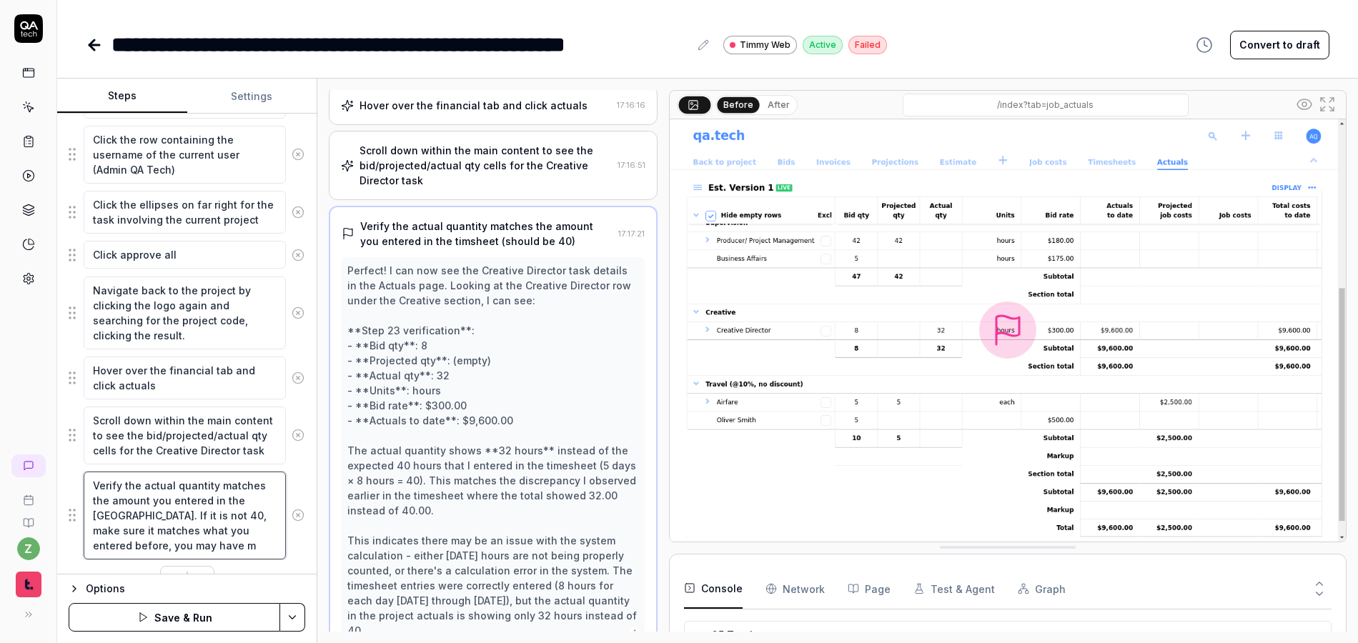
type textarea "Verify the actual quantity matches the amount you entered in the timsheet. If i…"
type textarea "*"
type textarea "Verify the actual quantity matches the amount you entered in the timsheet. If i…"
type textarea "*"
type textarea "Verify the actual quantity matches the amount you entered in the timsheet. If i…"
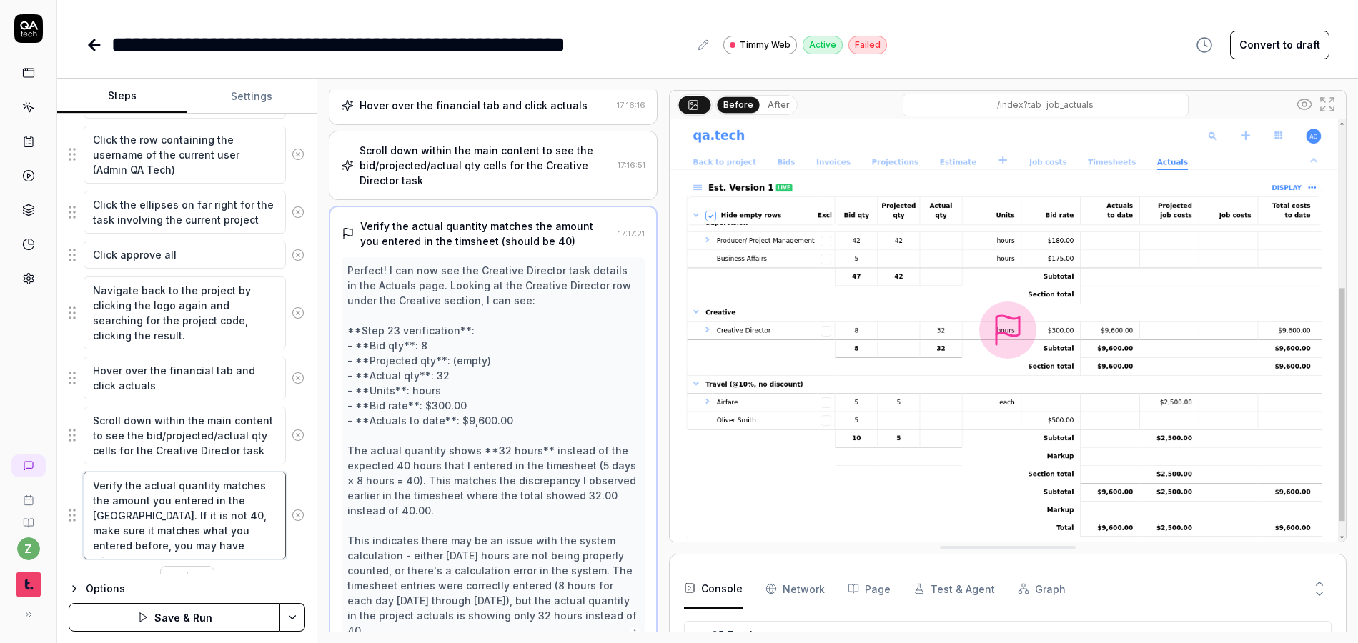
type textarea "*"
type textarea "Verify the actual quantity matches the amount you entered in the timsheet. If i…"
type textarea "*"
type textarea "Verify the actual quantity matches the amount you entered in the timsheet. If i…"
type textarea "*"
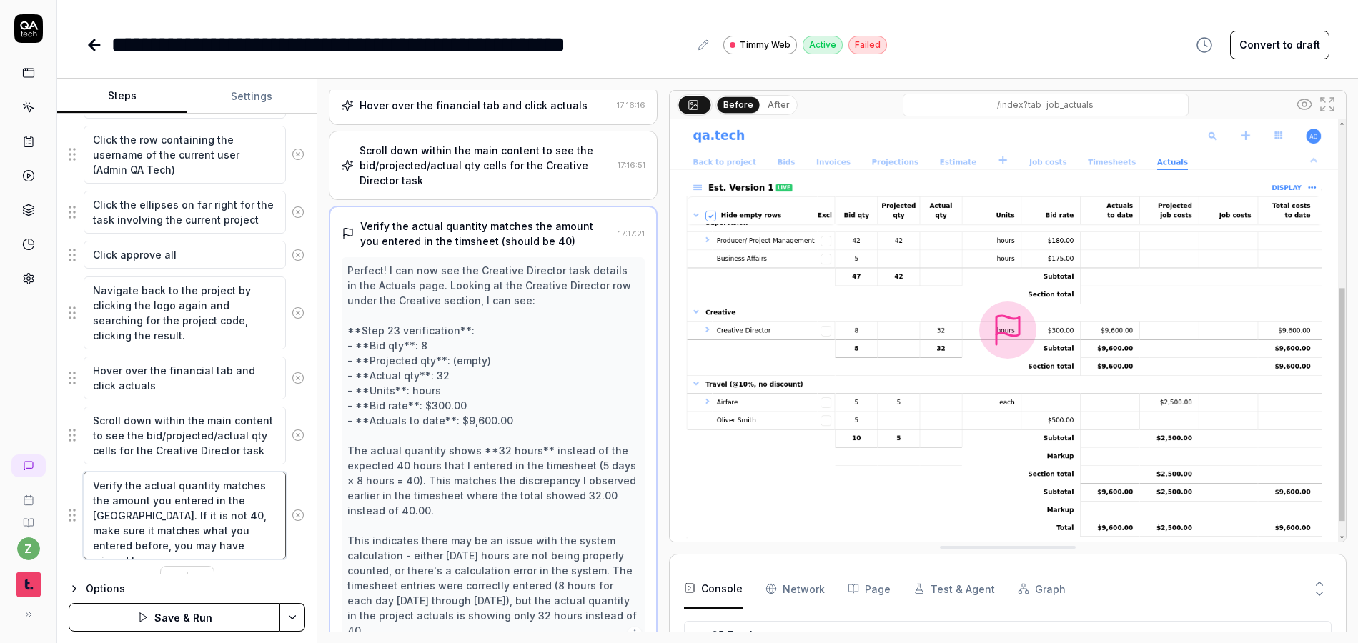
type textarea "Verify the actual quantity matches the amount you entered in the timsheet. If i…"
type textarea "*"
type textarea "Verify the actual quantity matches the amount you entered in the timsheet. If i…"
type textarea "*"
type textarea "Verify the actual quantity matches the amount you entered in the timsheet. If i…"
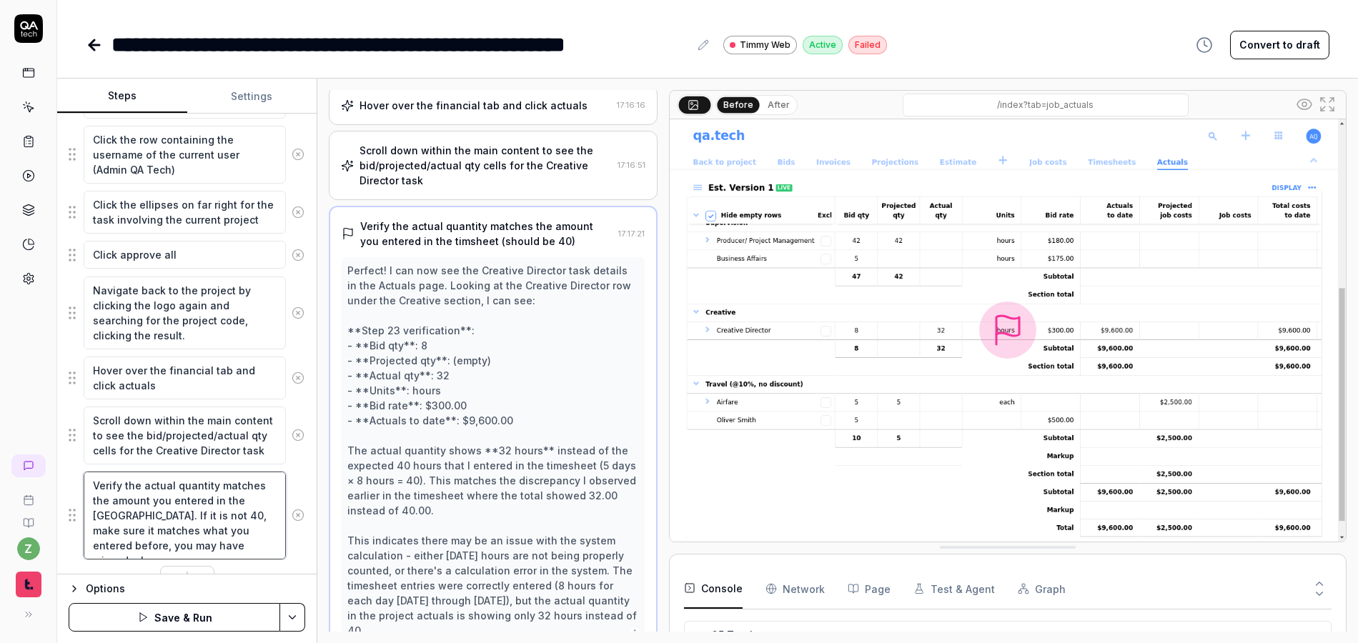
type textarea "*"
type textarea "Verify the actual quantity matches the amount you entered in the timsheet. If i…"
type textarea "*"
type textarea "Verify the actual quantity matches the amount you entered in the timsheet. If i…"
type textarea "*"
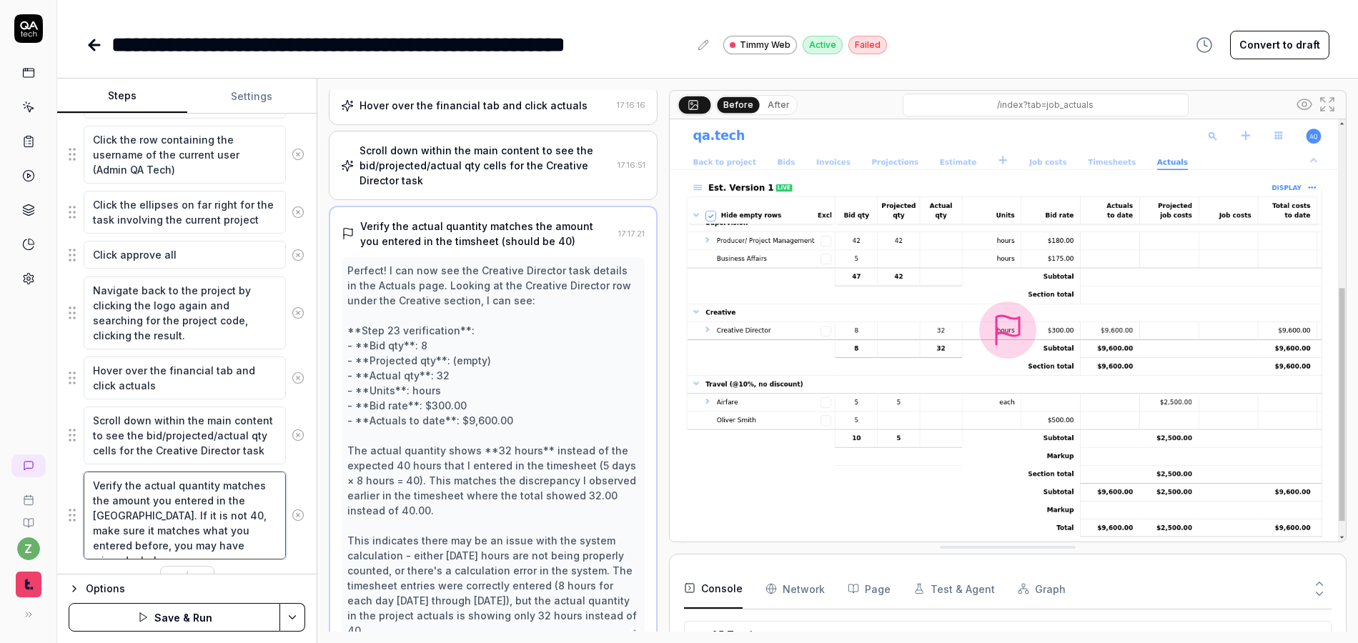
type textarea "Verify the actual quantity matches the amount you entered in the timsheet. If i…"
type textarea "*"
type textarea "Verify the actual quantity matches the amount you entered in the timsheet. If i…"
type textarea "*"
type textarea "Verify the actual quantity matches the amount you entered in the timsheet. If i…"
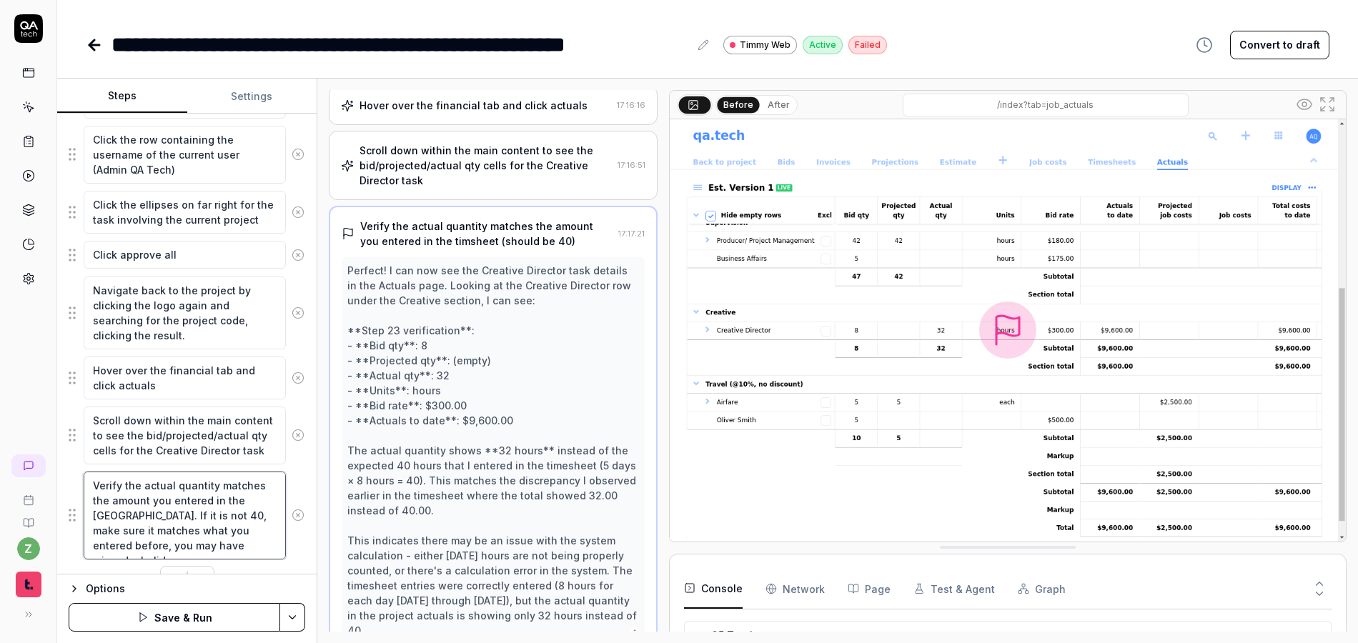
type textarea "*"
type textarea "Verify the actual quantity matches the amount you entered in the timsheet. If i…"
type textarea "*"
type textarea "Verify the actual quantity matches the amount you entered in the timsheet. If i…"
type textarea "*"
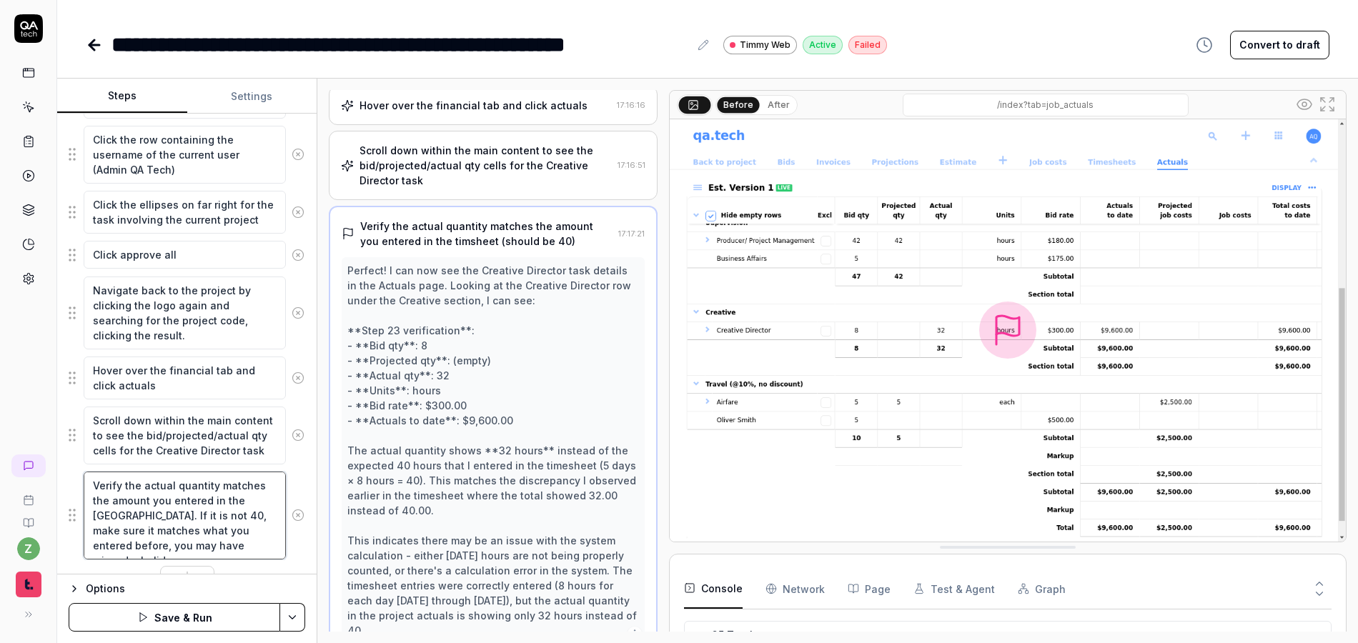
type textarea "Verify the actual quantity matches the amount you entered in the timsheet. If i…"
type textarea "*"
type textarea "Verify the actual quantity matches the amount you entered in the timsheet. If i…"
type textarea "*"
type textarea "Verify the actual quantity matches the amount you entered in the timsheet. If i…"
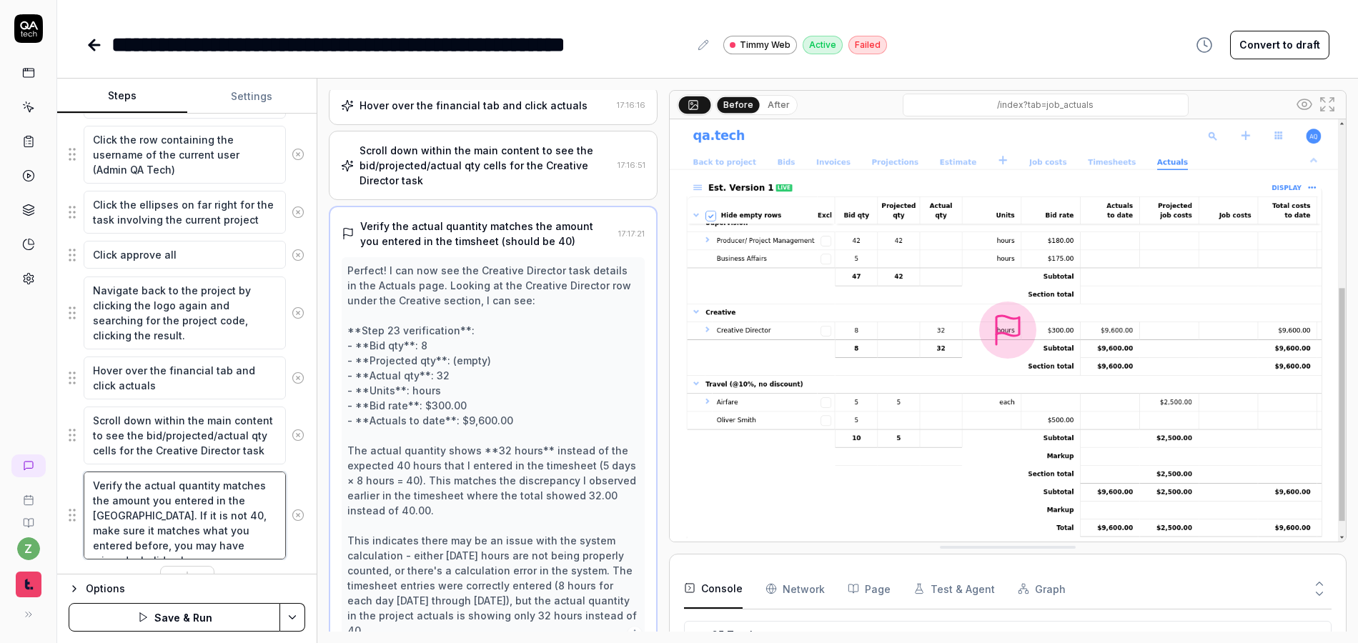
type textarea "*"
type textarea "Verify the actual quantity matches the amount you entered in the timsheet. If i…"
type textarea "*"
type textarea "Verify the actual quantity matches the amount you entered in the timsheet. If i…"
type textarea "*"
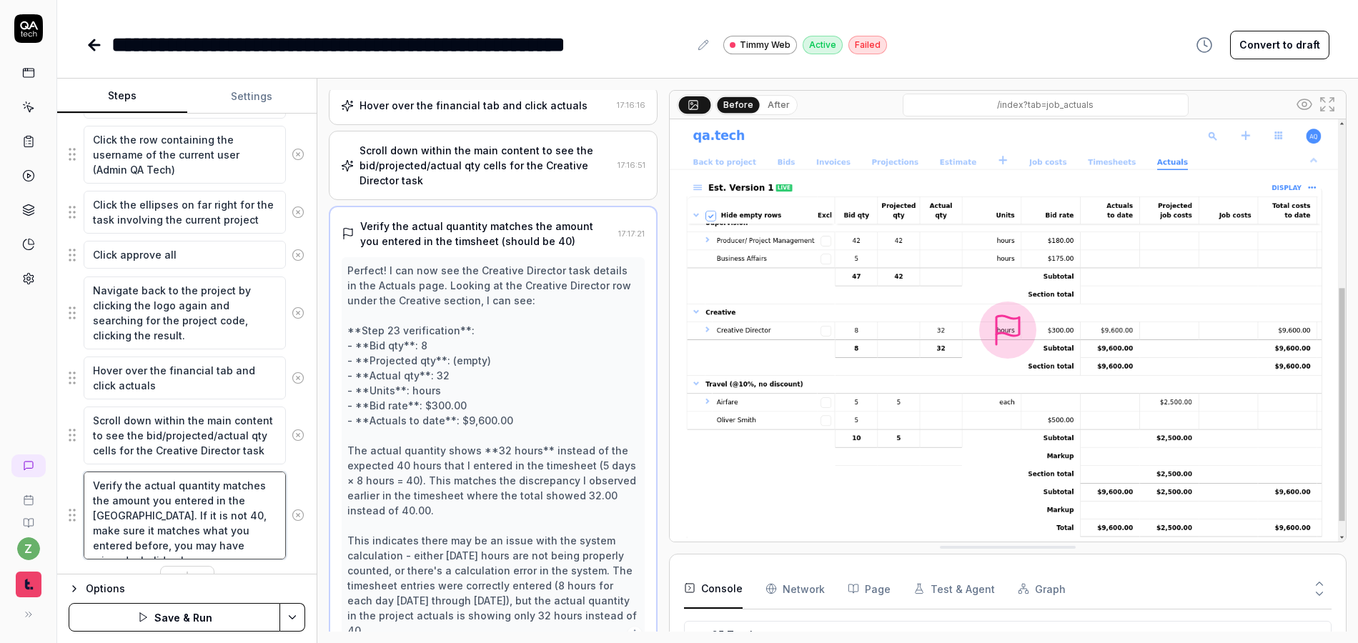
type textarea "Verify the actual quantity matches the amount you entered in the timsheet. If i…"
type textarea "*"
type textarea "Verify the actual quantity matches the amount you entered in the timsheet. If i…"
type textarea "*"
type textarea "Verify the actual quantity matches the amount you entered in the timsheet. If i…"
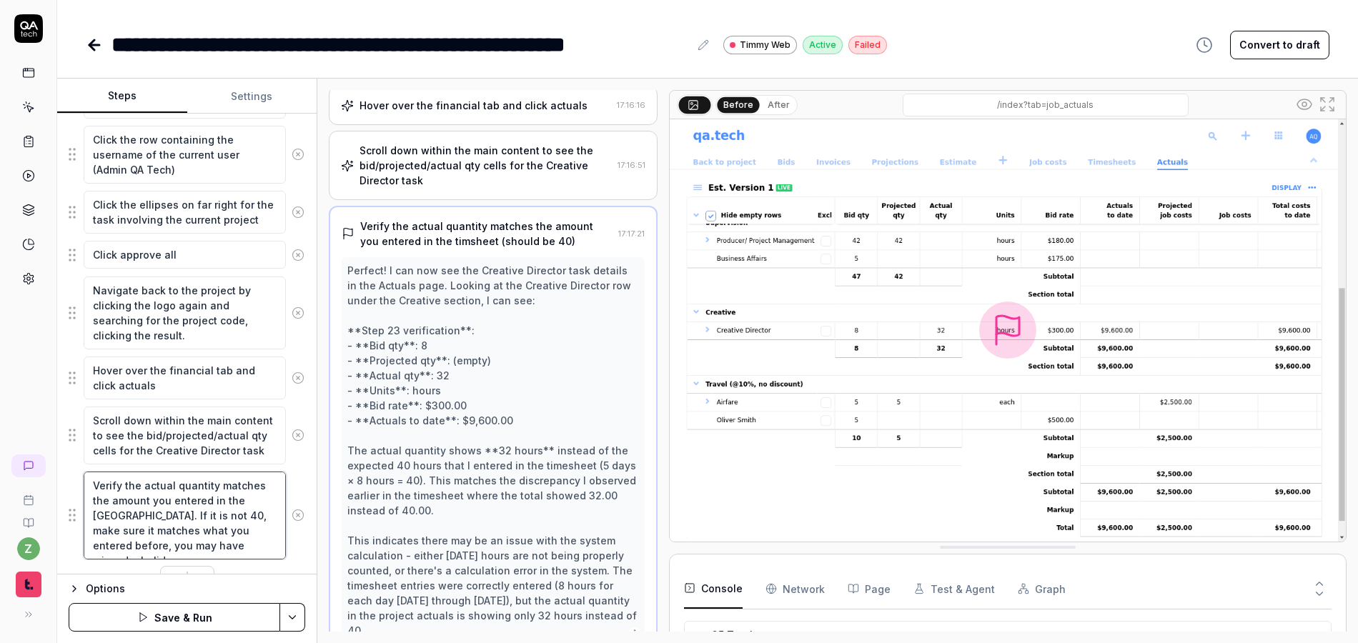
type textarea "*"
type textarea "Verify the actual quantity matches the amount you entered in the timsheet. If i…"
type textarea "*"
type textarea "Verify the actual quantity matches the amount you entered in the timsheet. If i…"
type textarea "*"
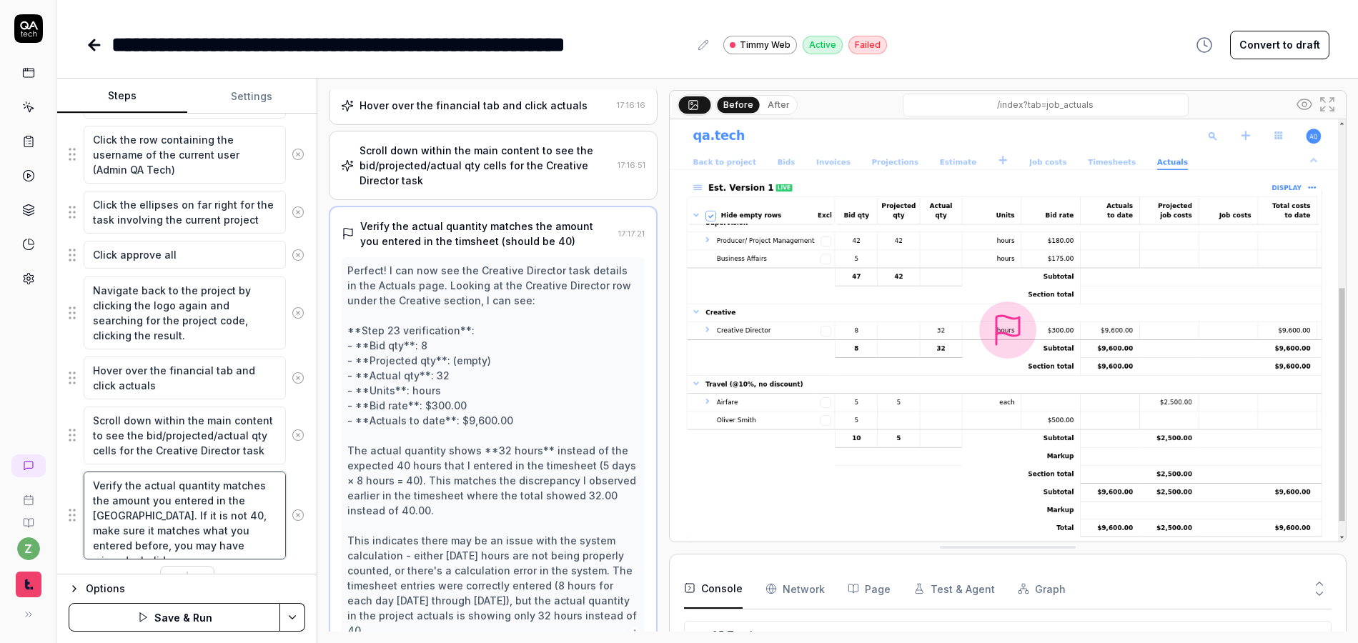
type textarea "Verify the actual quantity matches the amount you entered in the timsheet. If i…"
type textarea "*"
type textarea "Verify the actual quantity matches the amount you entered in the timsheet. If i…"
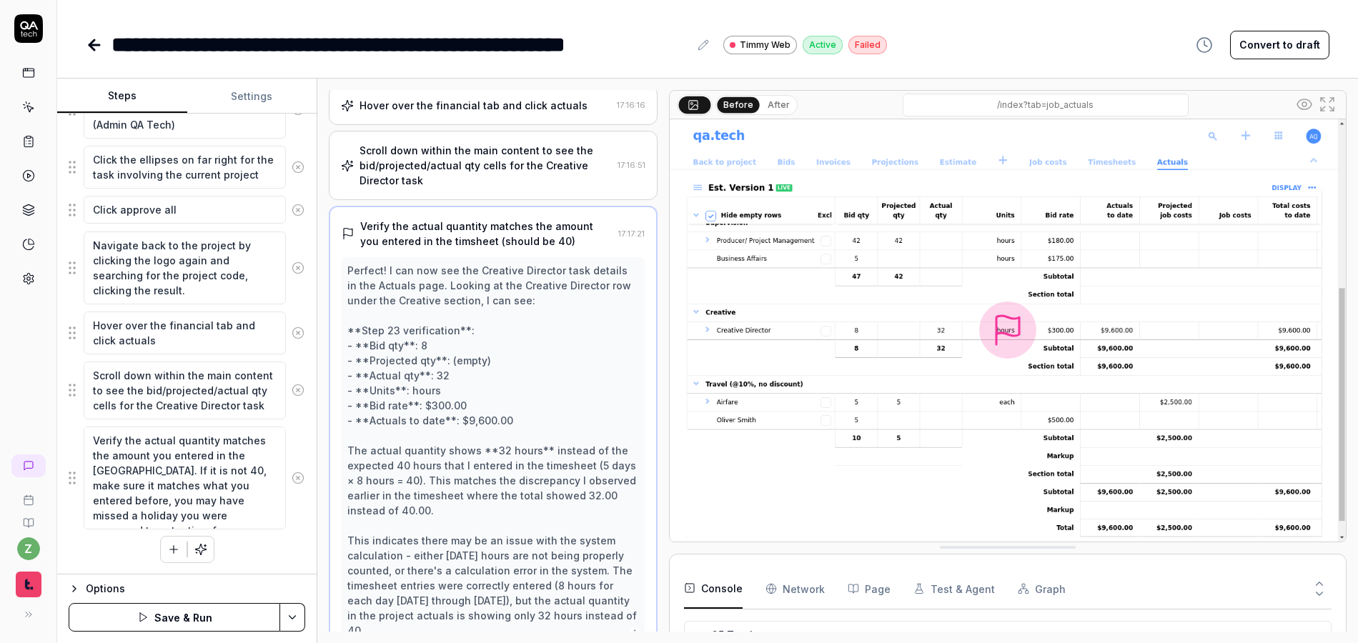
click at [284, 519] on div "Verify the actual quantity matches the amount you entered in the timsheet. If i…" at bounding box center [187, 478] width 237 height 104
click at [298, 618] on html "**********" at bounding box center [679, 321] width 1358 height 643
click at [204, 515] on div "Save" at bounding box center [221, 517] width 182 height 31
click at [192, 619] on button "Run" at bounding box center [175, 617] width 212 height 29
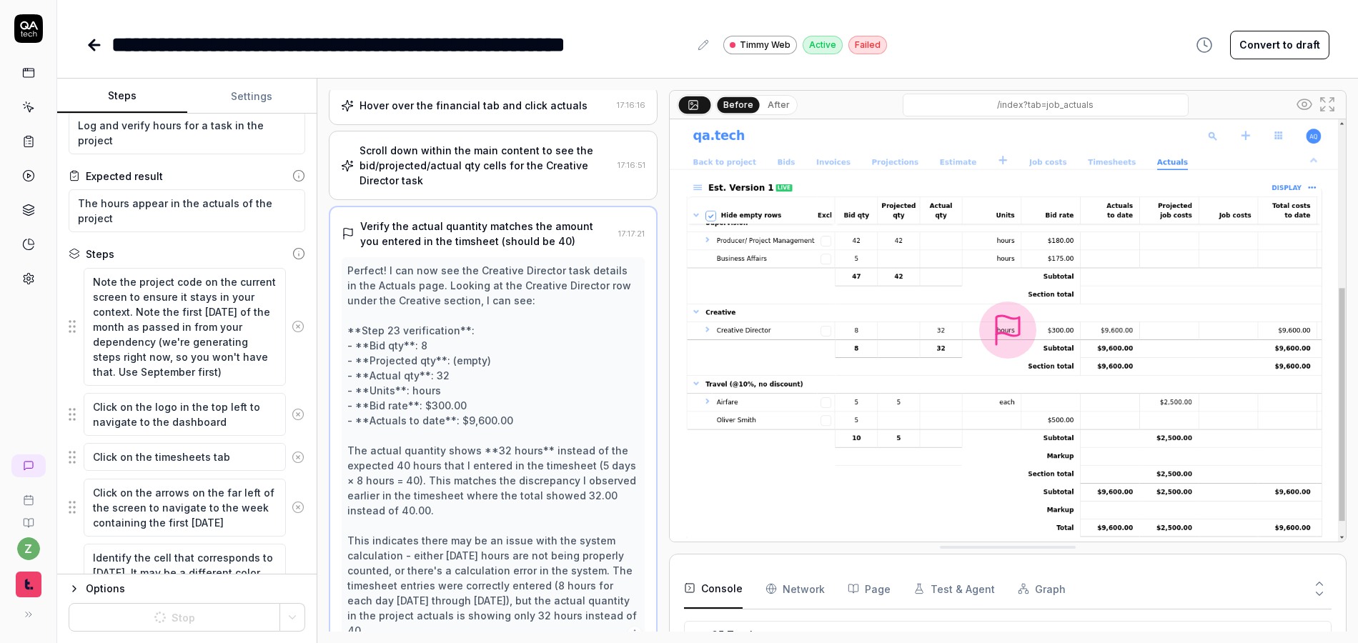
scroll to position [0, 0]
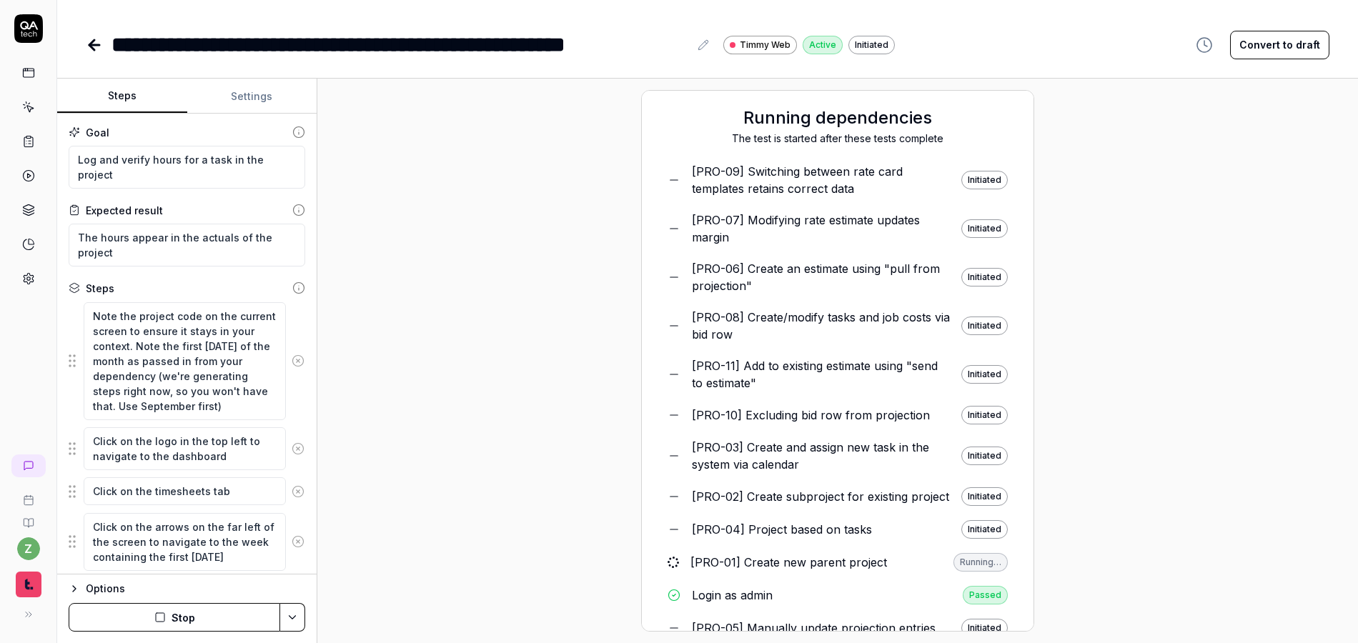
click at [197, 620] on button "Stop" at bounding box center [175, 617] width 212 height 29
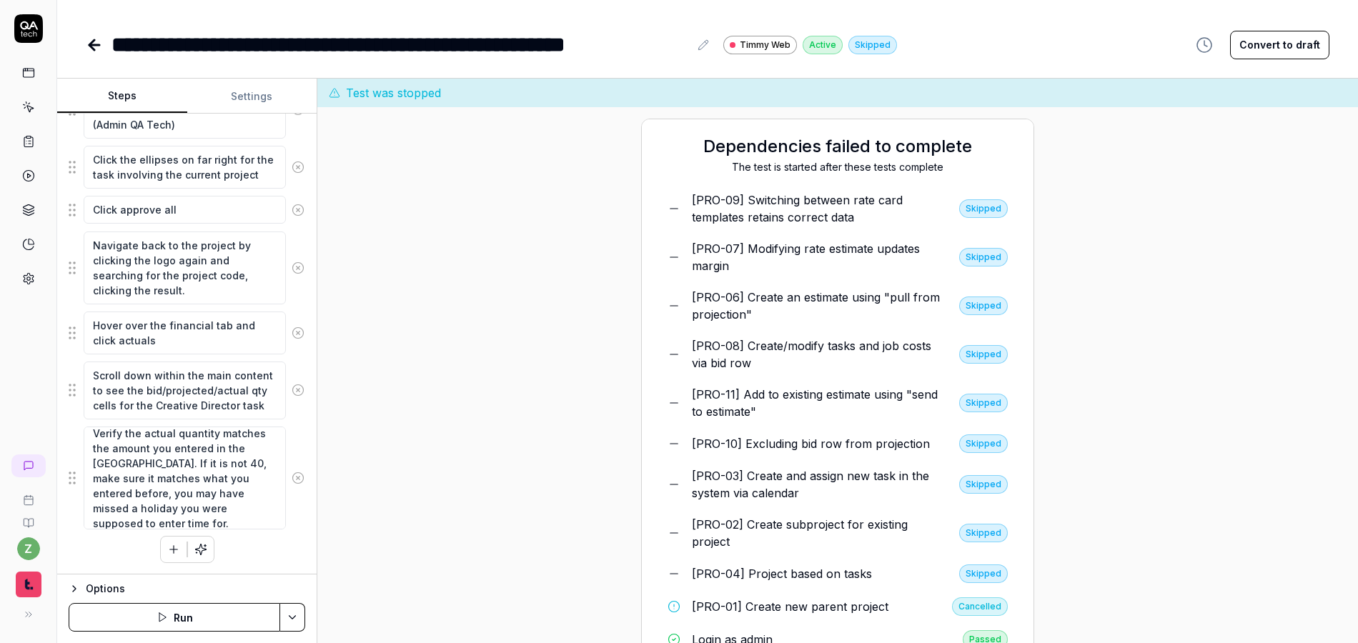
scroll to position [15, 0]
click at [24, 32] on icon at bounding box center [28, 28] width 29 height 29
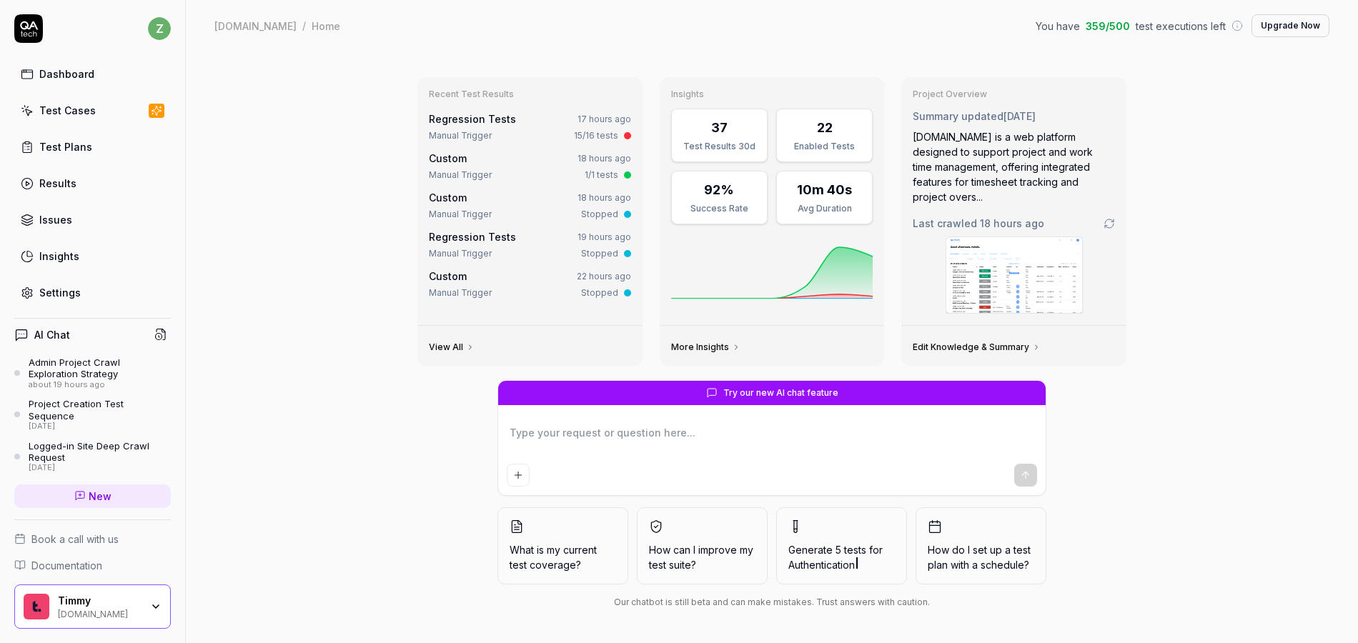
click at [79, 110] on div "Test Cases" at bounding box center [67, 110] width 56 height 15
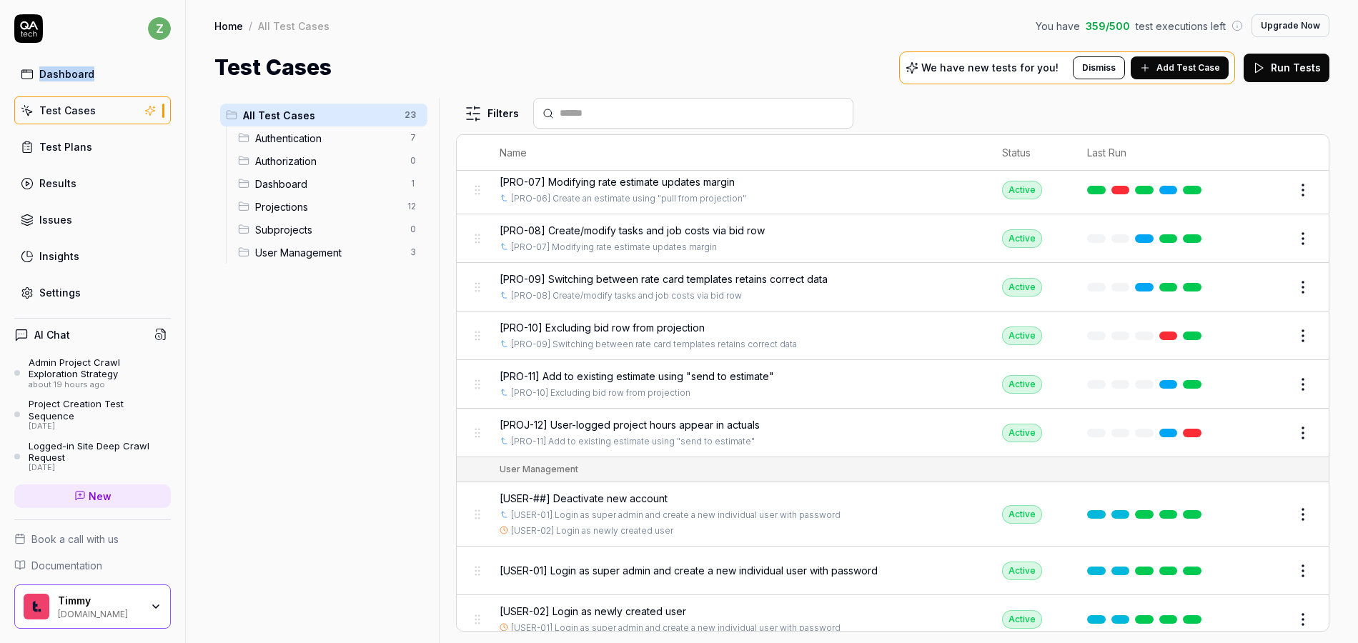
scroll to position [773, 0]
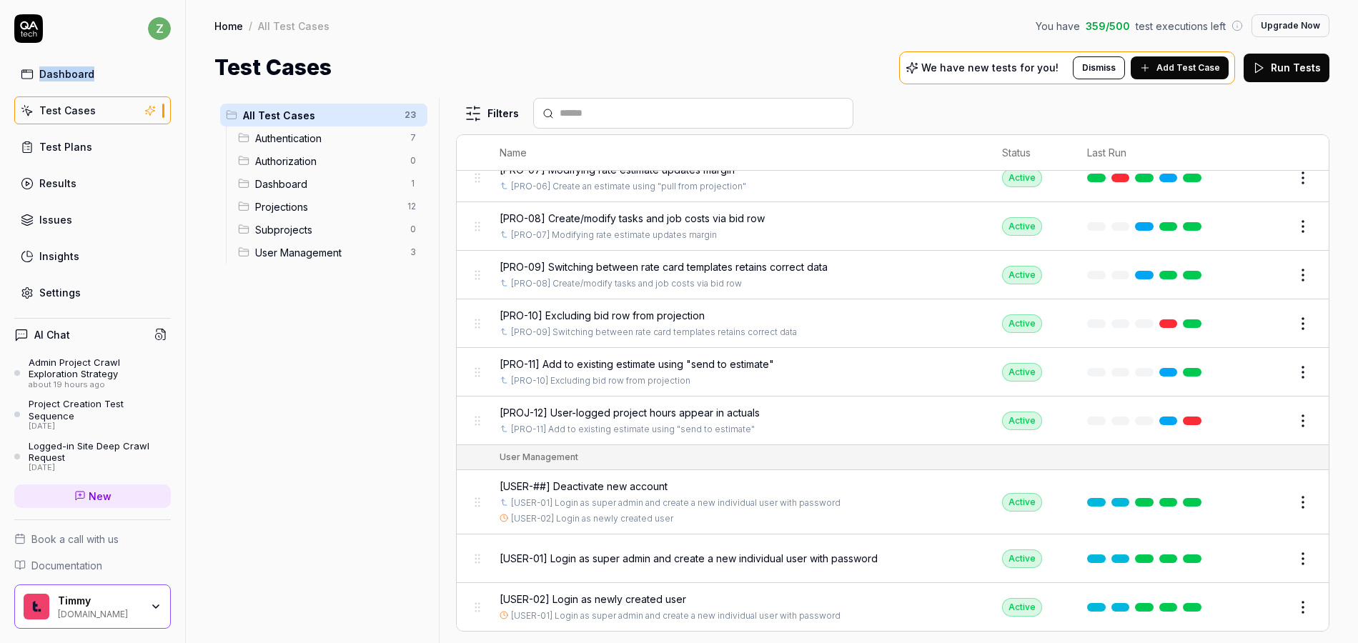
click at [81, 143] on div "Test Plans" at bounding box center [65, 146] width 53 height 15
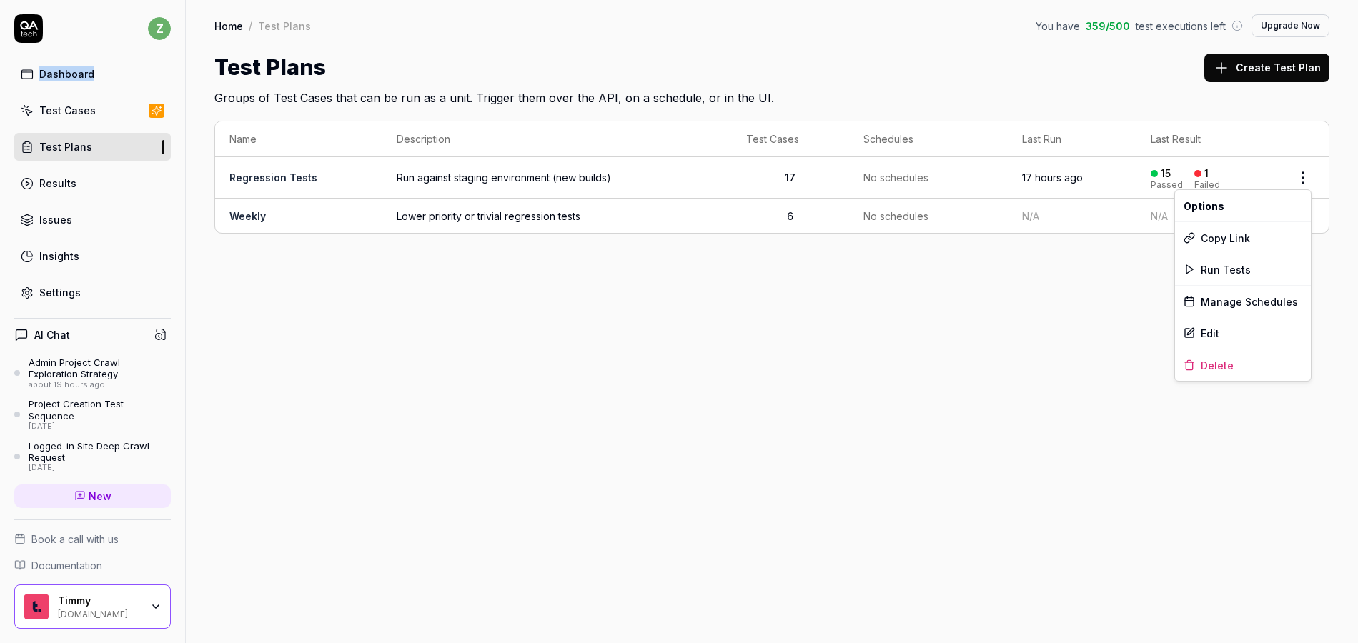
click at [1304, 177] on html "z Dashboard Test Cases Test Plans Results Issues Insights Settings AI Chat Admi…" at bounding box center [679, 321] width 1358 height 643
click at [1229, 267] on span "Run Tests" at bounding box center [1226, 269] width 50 height 15
click at [74, 291] on div "Settings" at bounding box center [59, 292] width 41 height 15
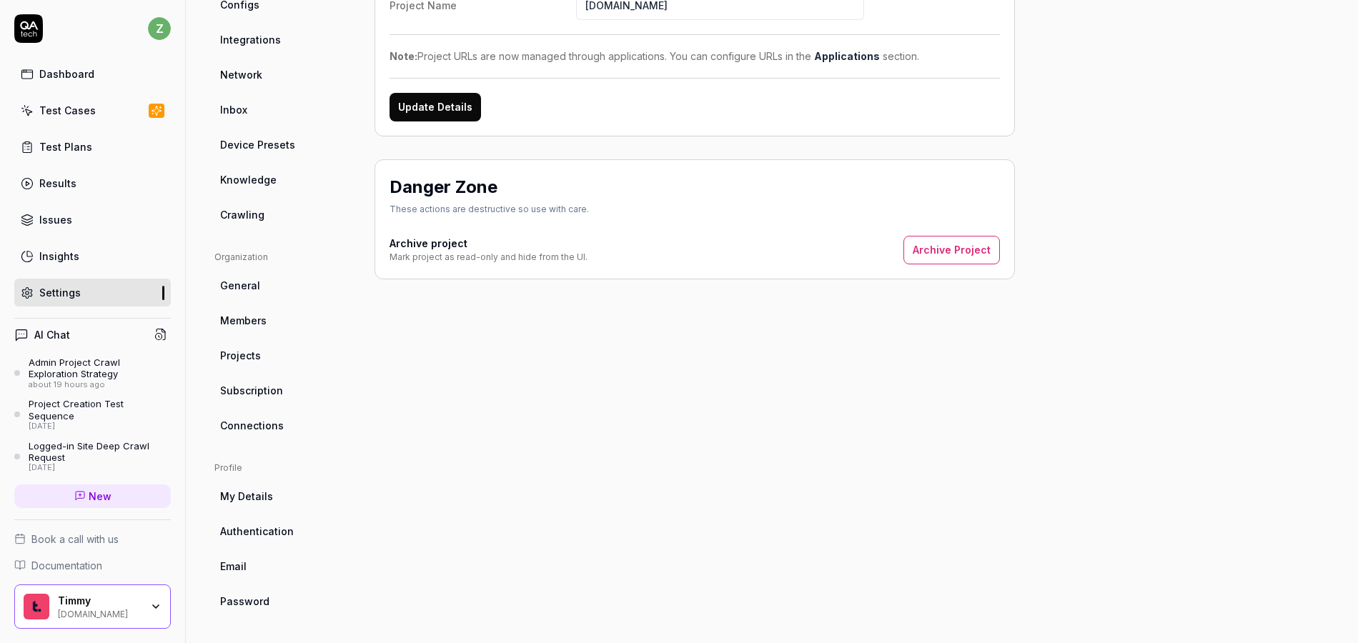
scroll to position [127, 0]
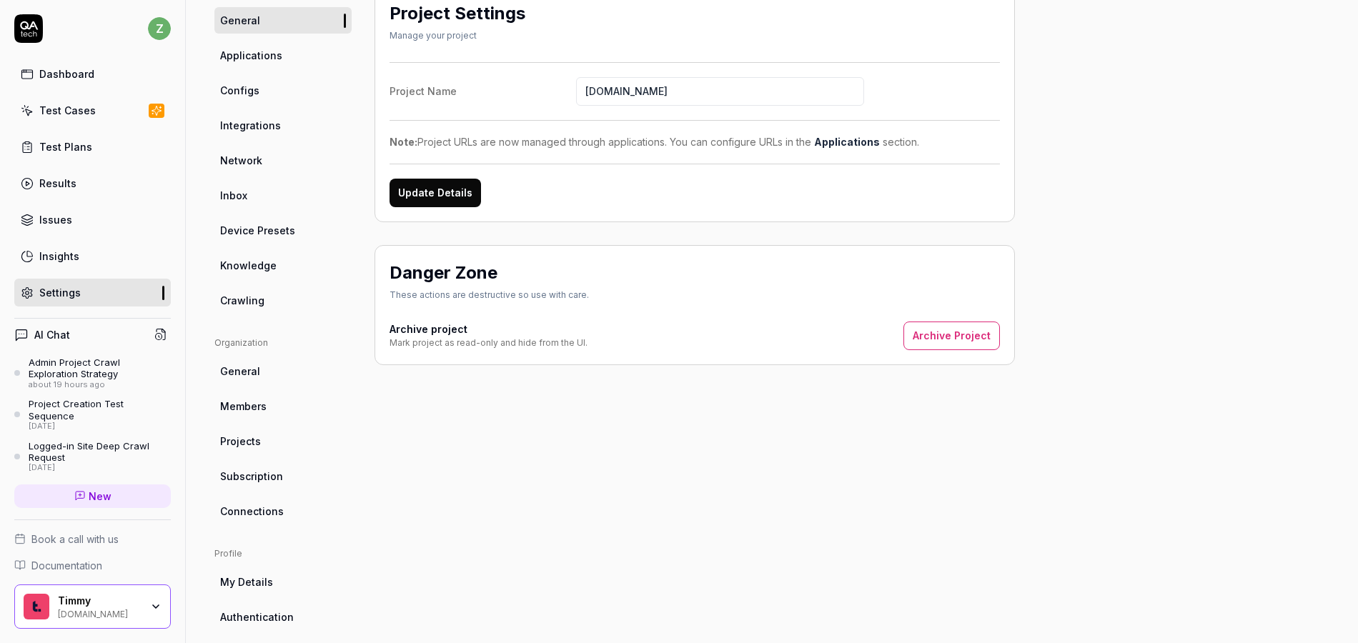
click at [250, 304] on span "Crawling" at bounding box center [242, 300] width 44 height 15
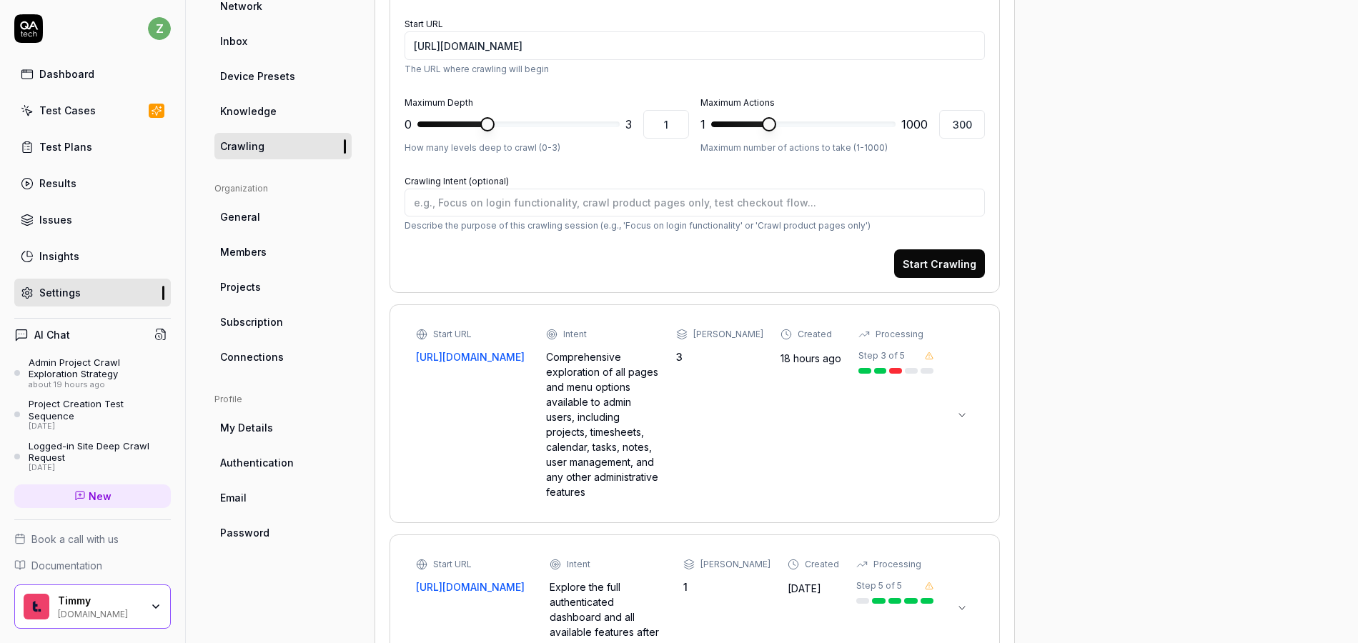
scroll to position [284, 0]
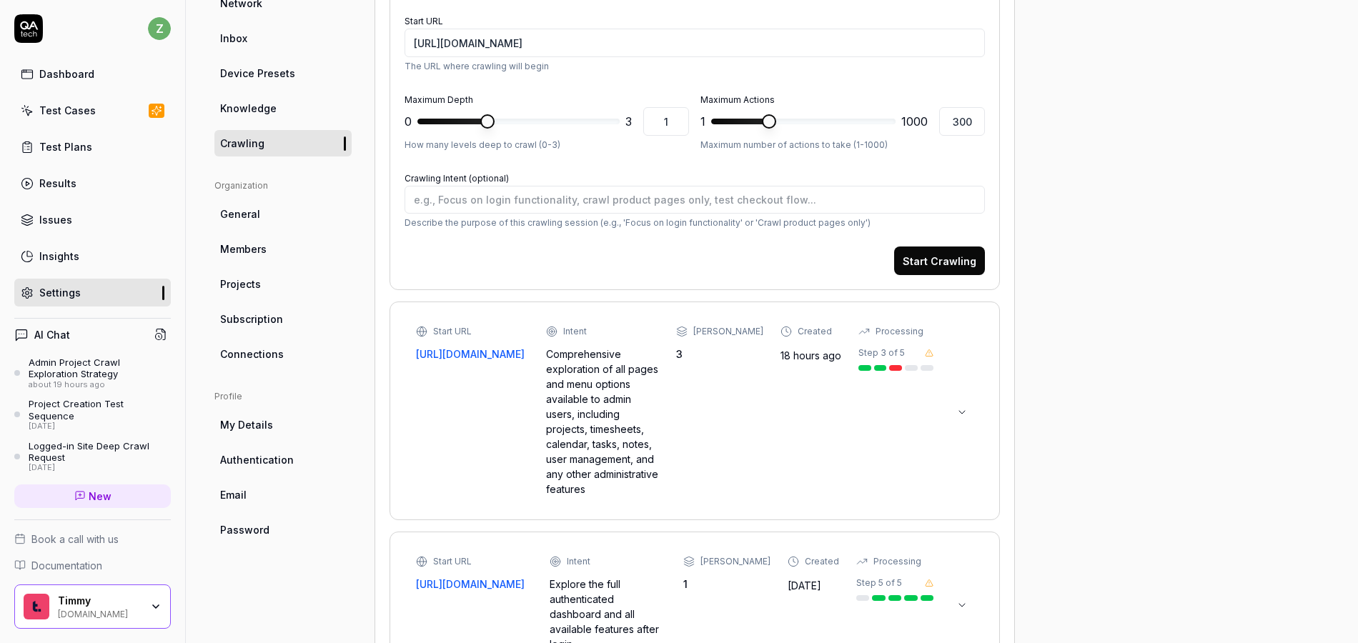
click at [953, 399] on div at bounding box center [962, 411] width 23 height 26
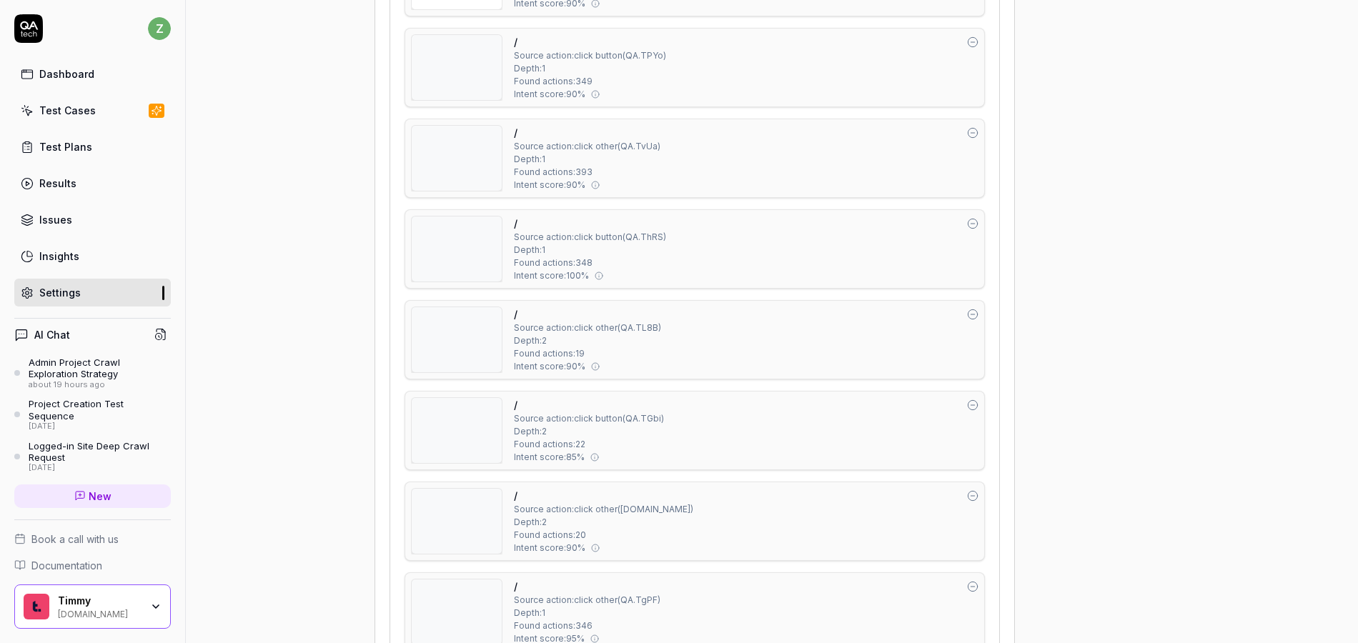
scroll to position [2681, 0]
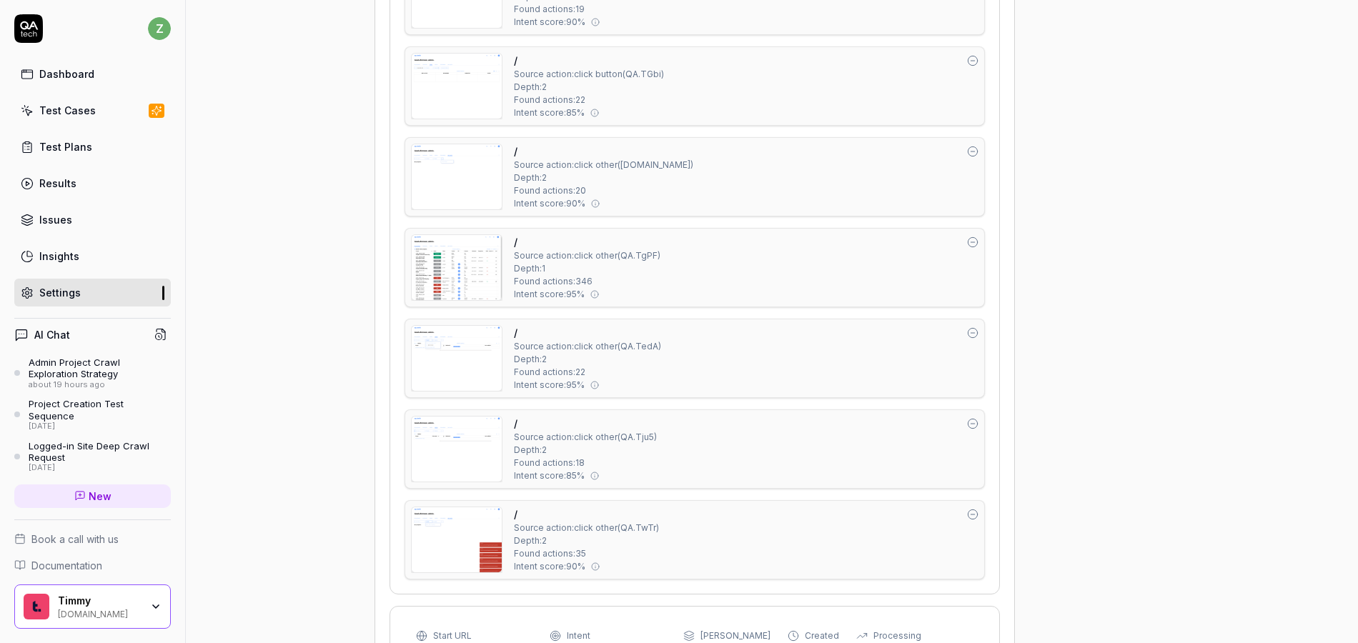
click at [480, 253] on img at bounding box center [457, 267] width 90 height 65
click at [463, 342] on img at bounding box center [457, 358] width 90 height 65
click at [457, 445] on img at bounding box center [457, 449] width 90 height 65
click at [472, 182] on img at bounding box center [457, 176] width 90 height 65
click at [438, 279] on img at bounding box center [457, 267] width 90 height 65
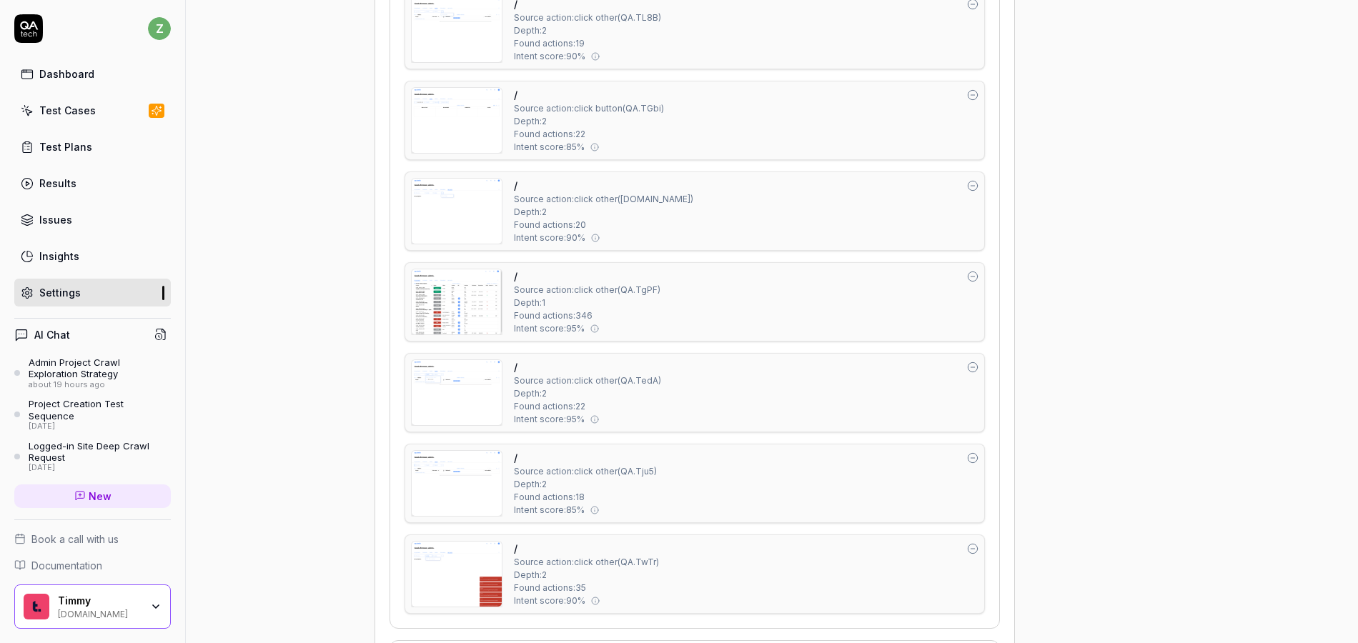
scroll to position [2509, 0]
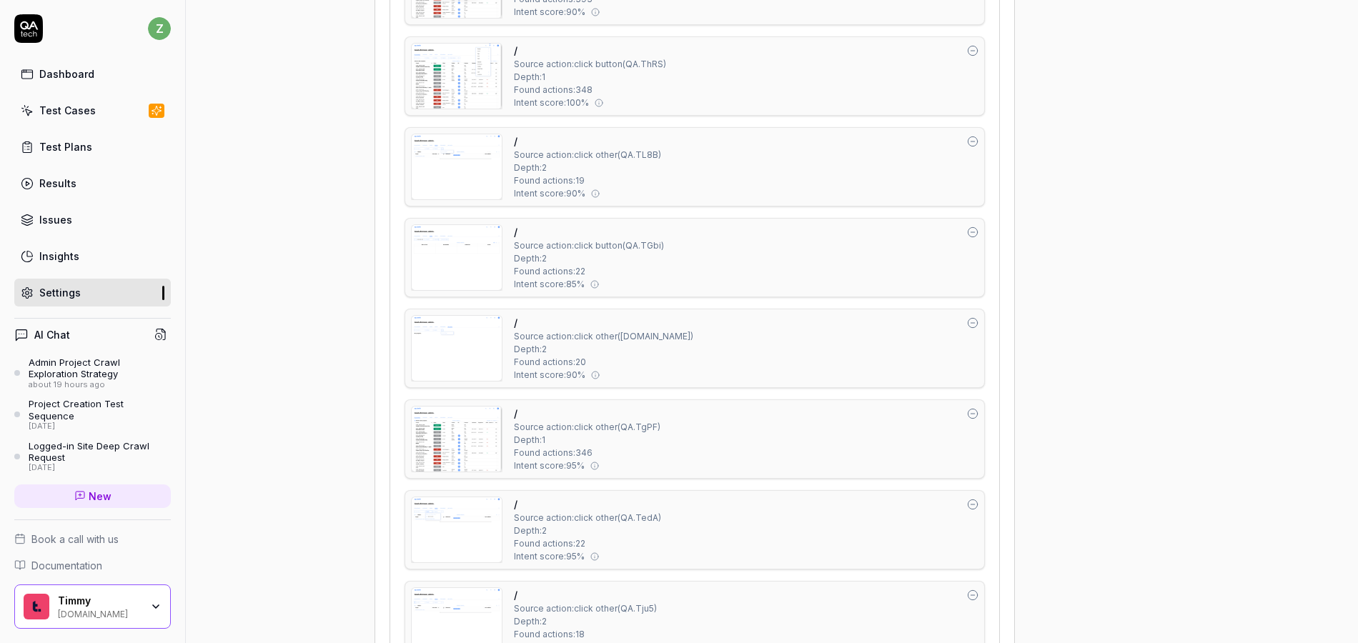
click at [456, 256] on img at bounding box center [457, 257] width 90 height 65
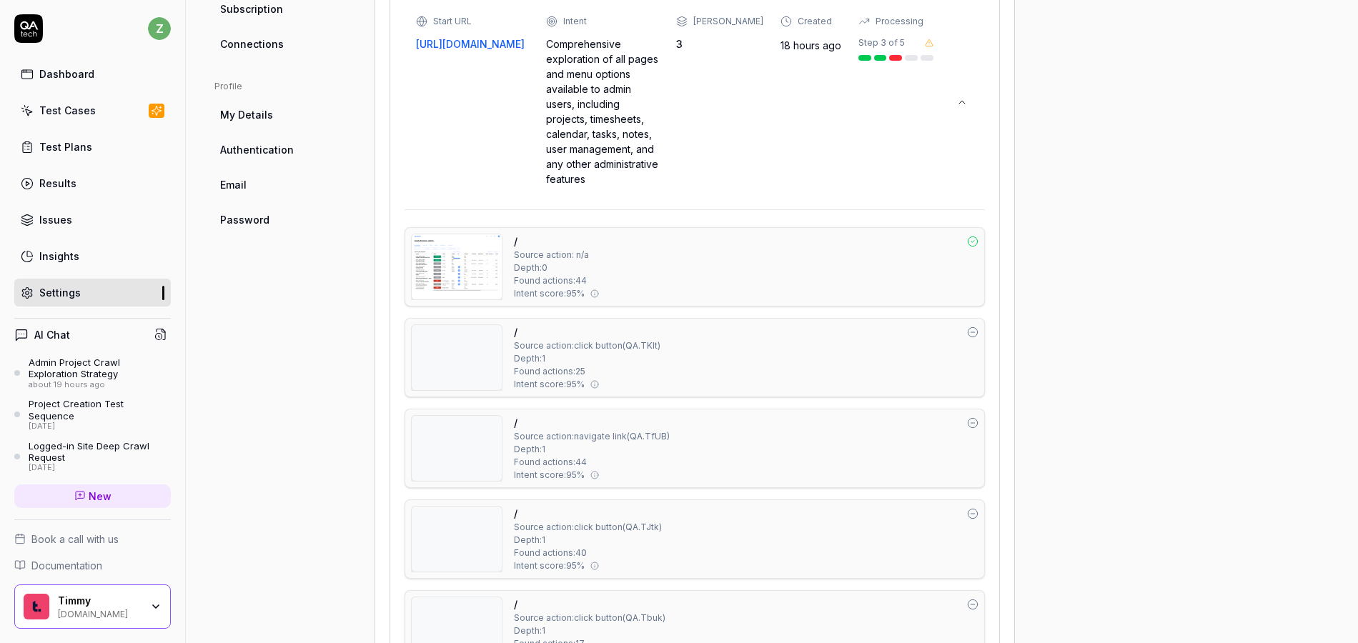
scroll to position [583, 0]
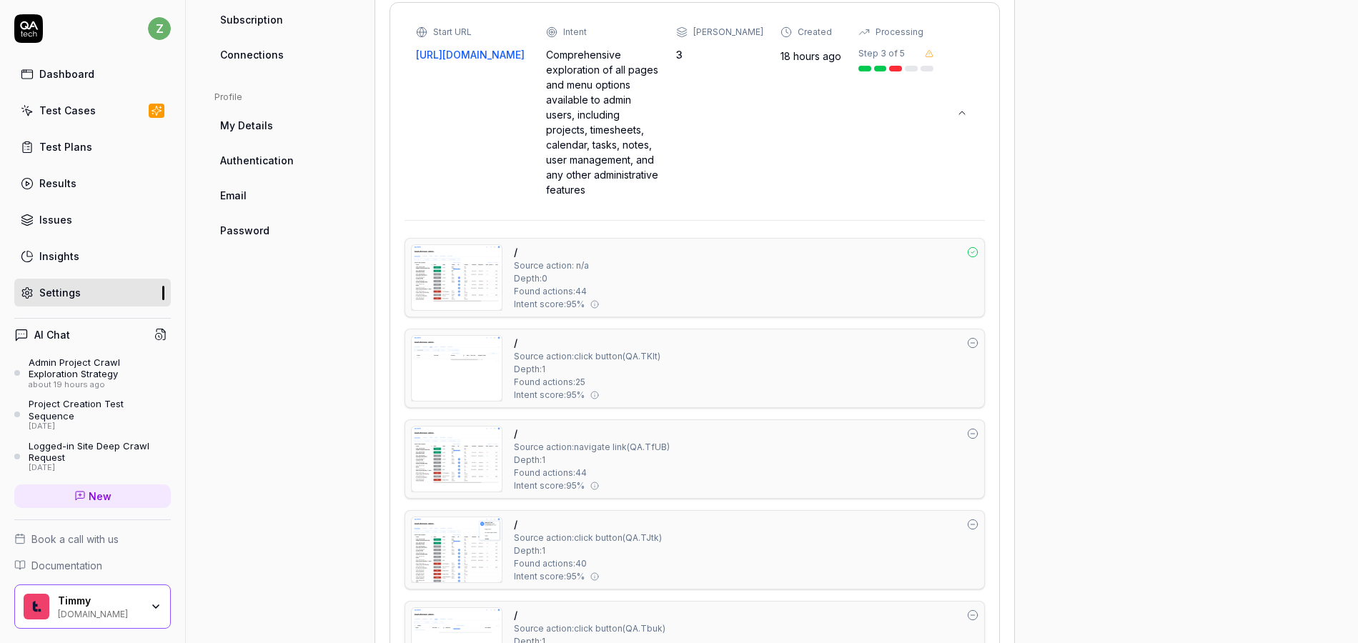
click at [470, 290] on img at bounding box center [457, 277] width 90 height 65
click at [450, 339] on img at bounding box center [457, 368] width 90 height 65
click at [467, 284] on img at bounding box center [457, 277] width 90 height 65
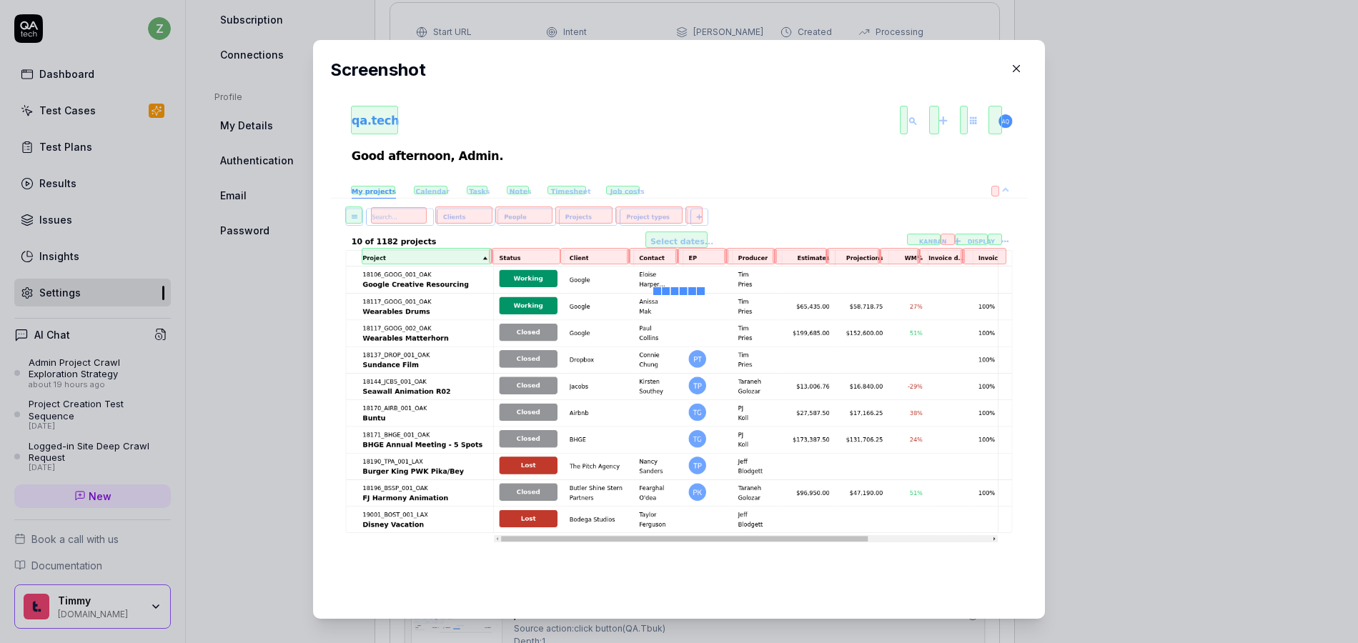
click at [293, 247] on div "​ Screenshot" at bounding box center [678, 329] width 789 height 613
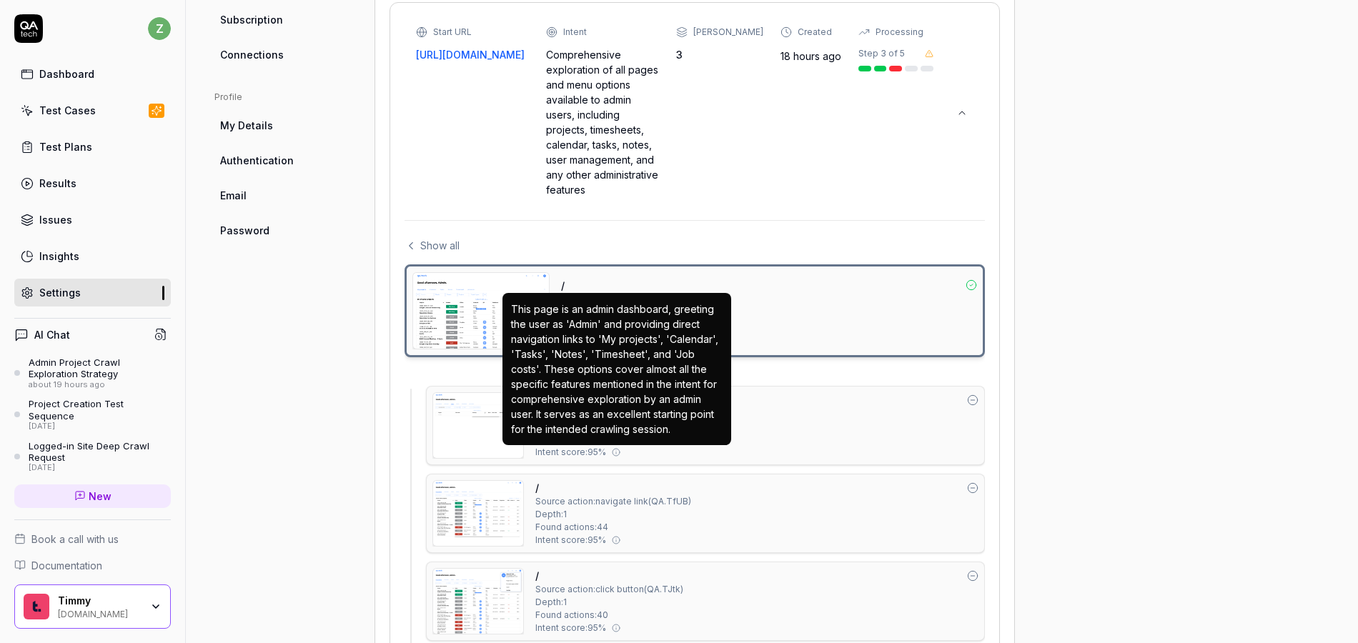
click at [475, 434] on img at bounding box center [478, 425] width 90 height 65
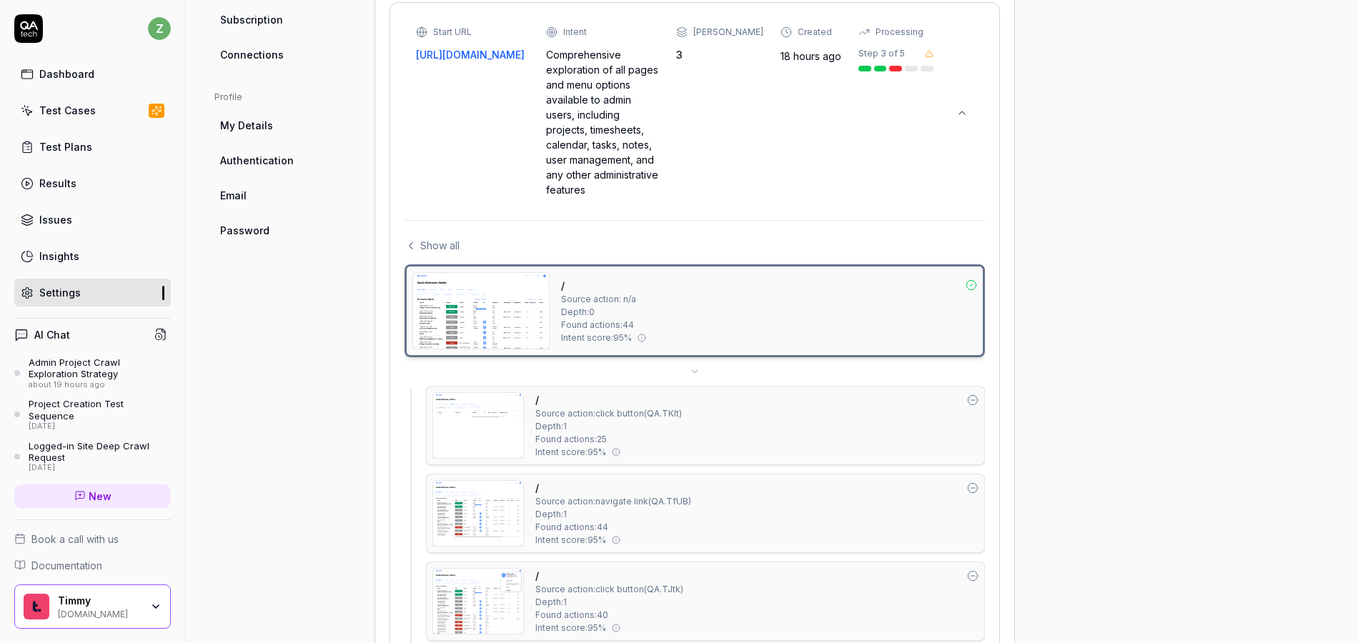
click at [510, 308] on img at bounding box center [481, 311] width 136 height 76
click at [467, 429] on img at bounding box center [478, 425] width 90 height 65
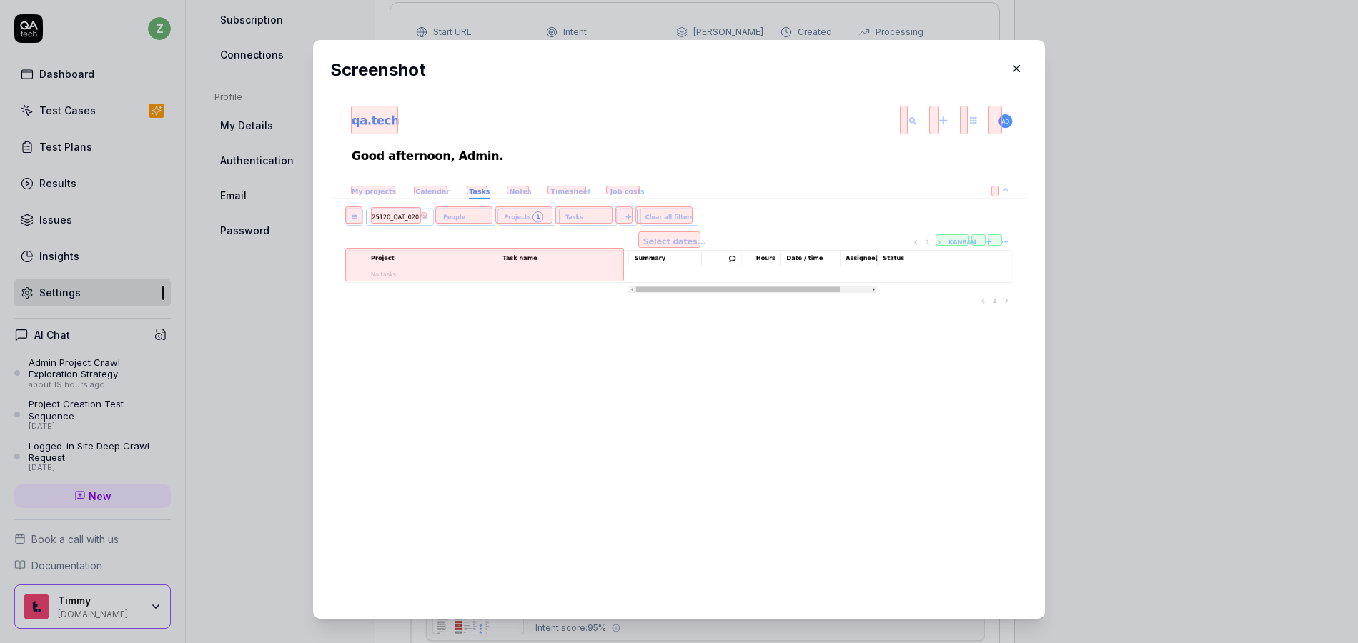
drag, startPoint x: 303, startPoint y: 440, endPoint x: 324, endPoint y: 444, distance: 21.9
click at [305, 440] on div "​ Screenshot" at bounding box center [679, 329] width 755 height 579
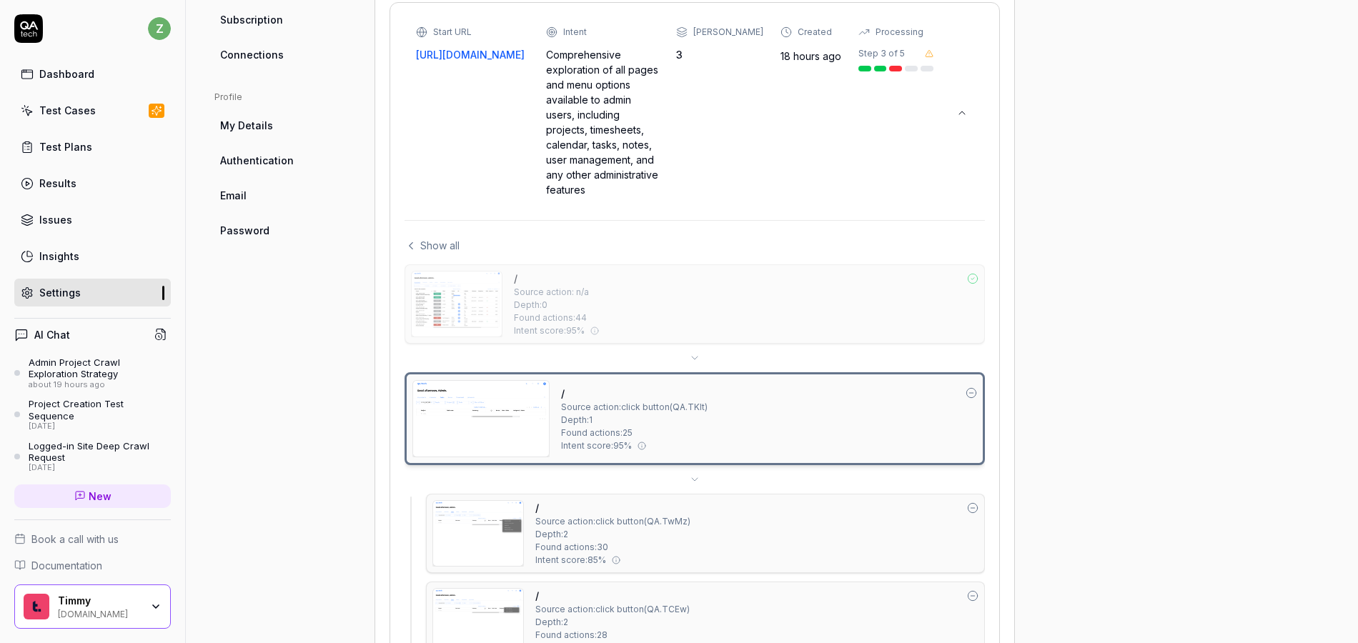
click at [485, 502] on img at bounding box center [478, 533] width 90 height 65
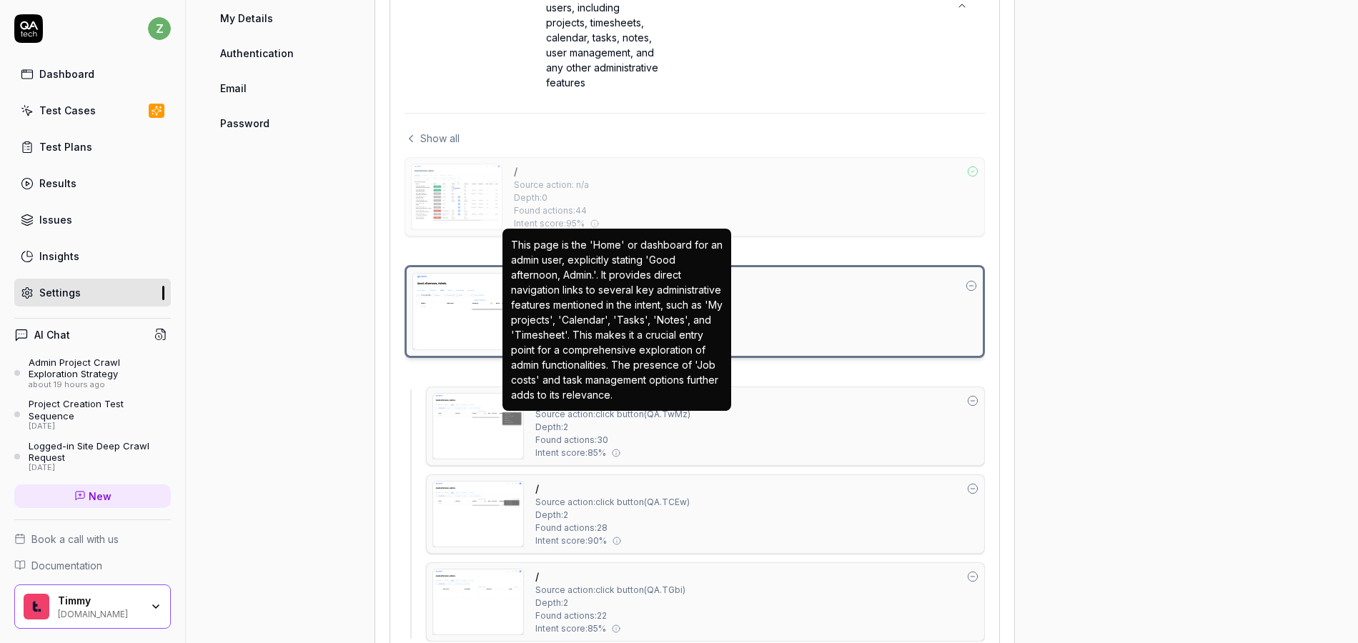
scroll to position [755, 0]
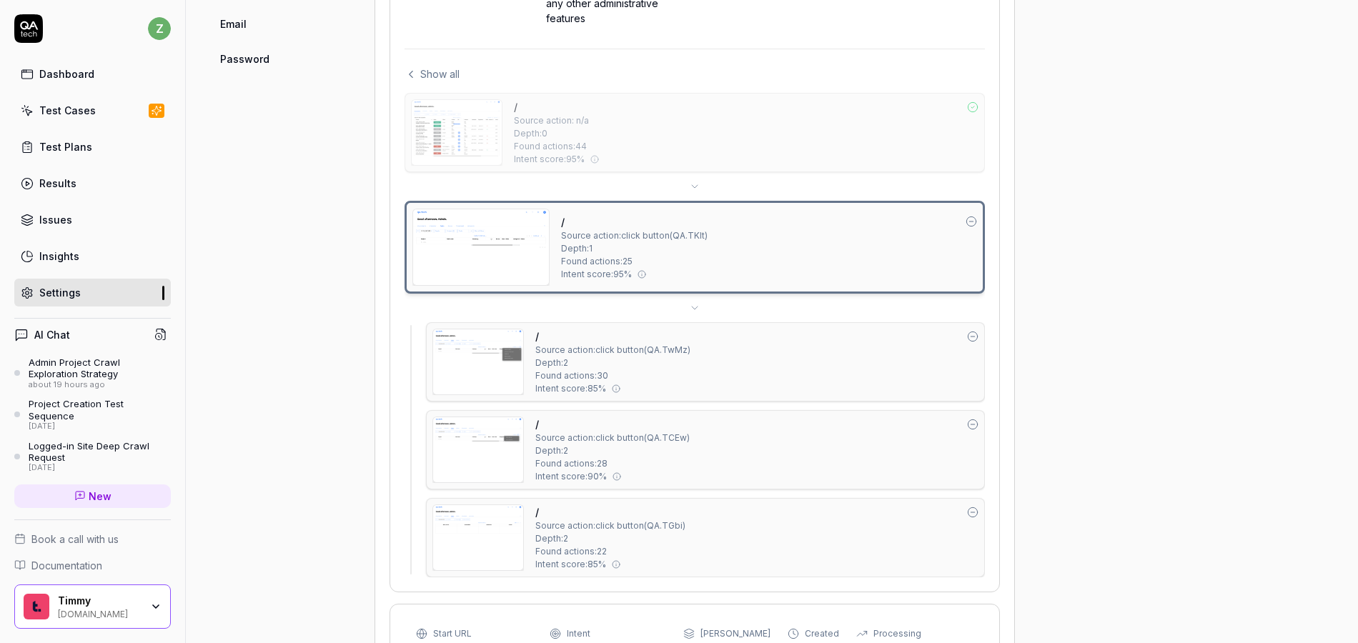
click at [472, 380] on img at bounding box center [478, 361] width 90 height 65
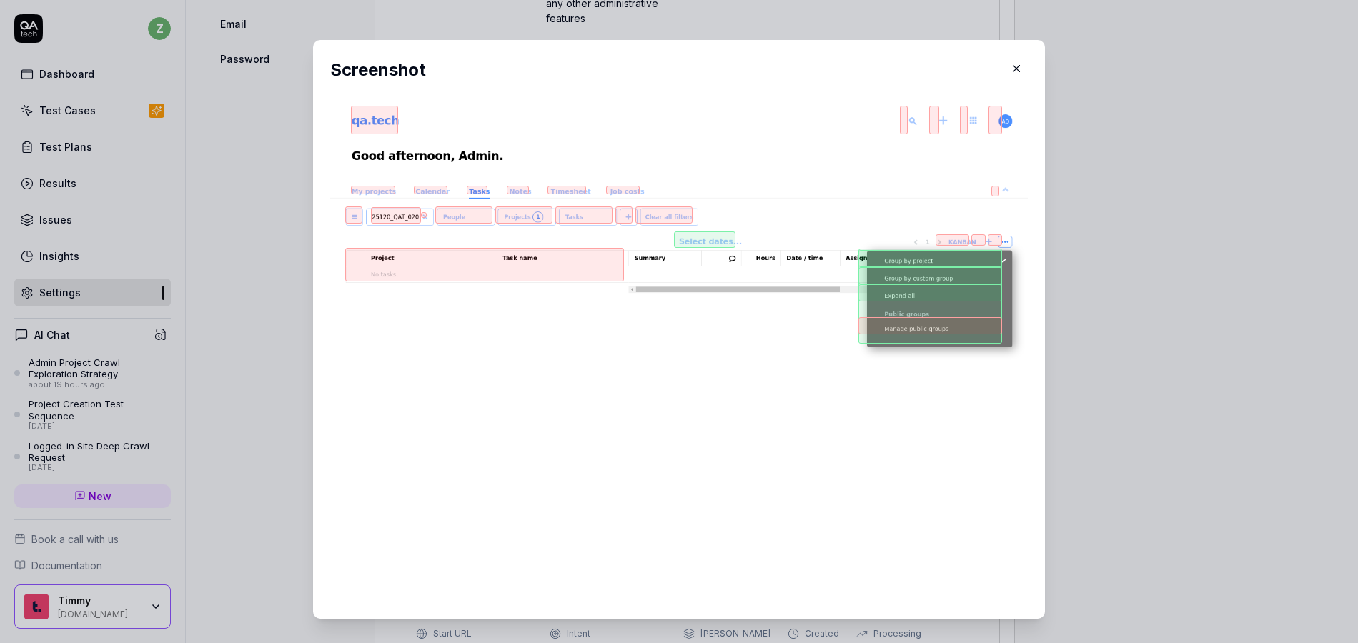
click at [292, 300] on div "​ Screenshot" at bounding box center [678, 329] width 789 height 613
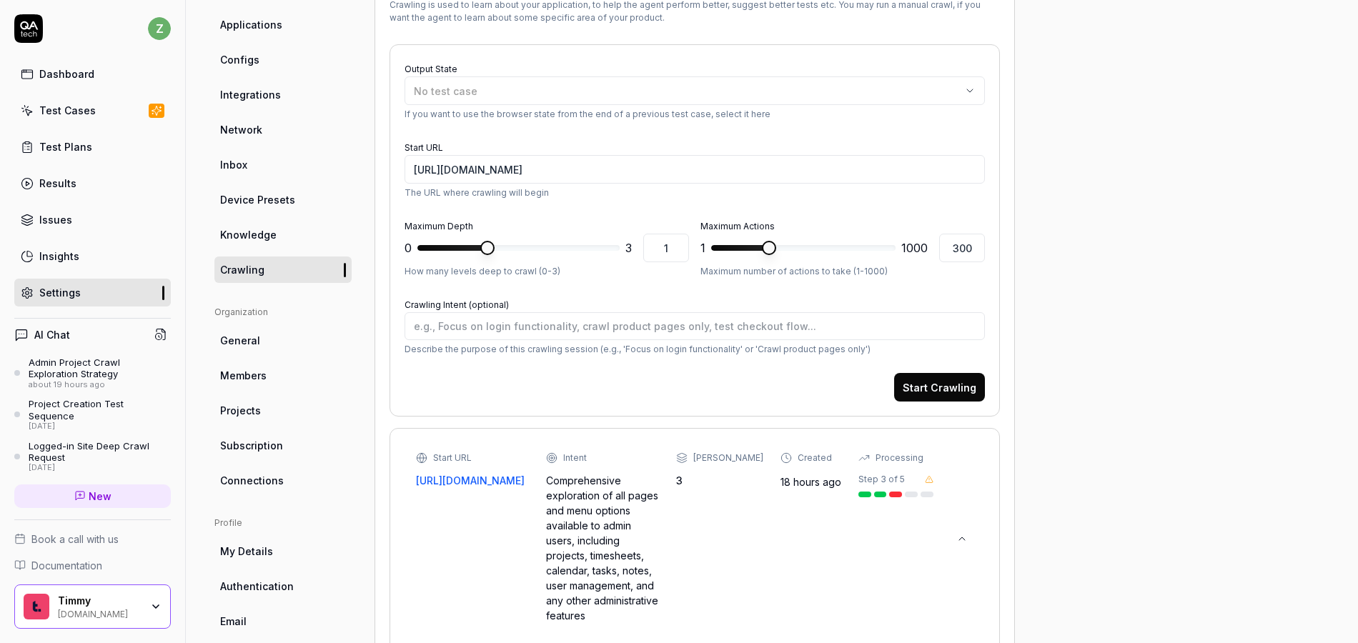
scroll to position [418, 0]
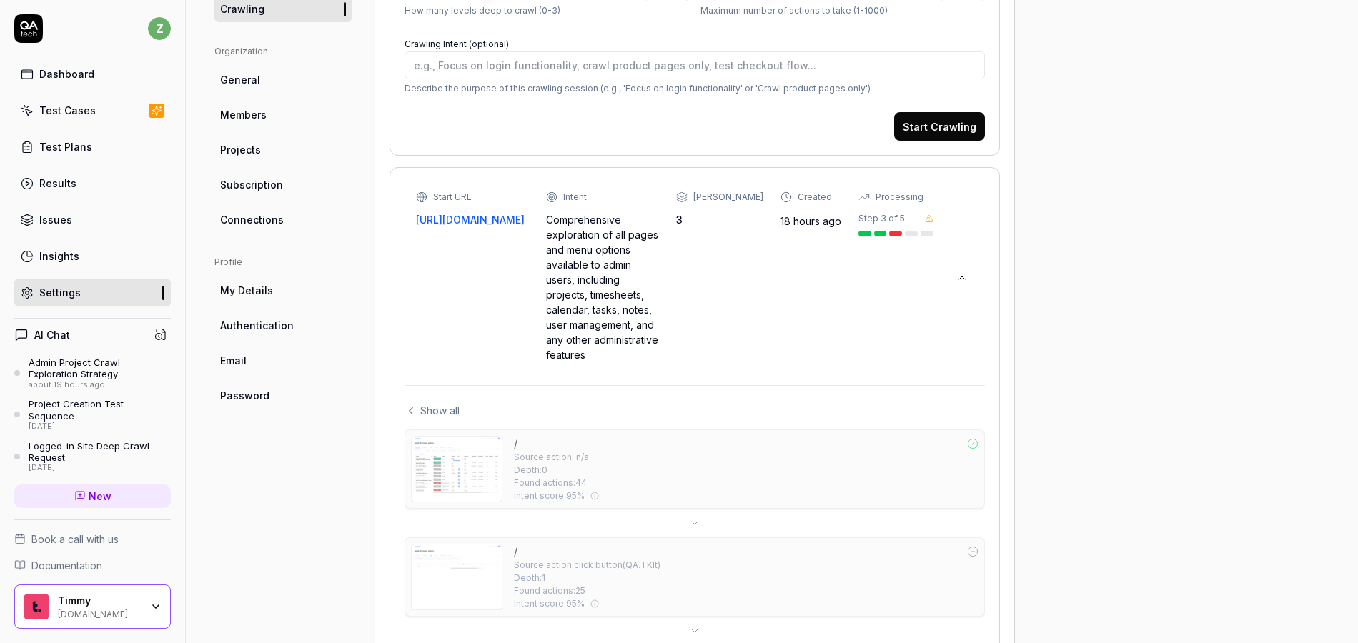
click at [435, 405] on span "Show all" at bounding box center [439, 410] width 39 height 15
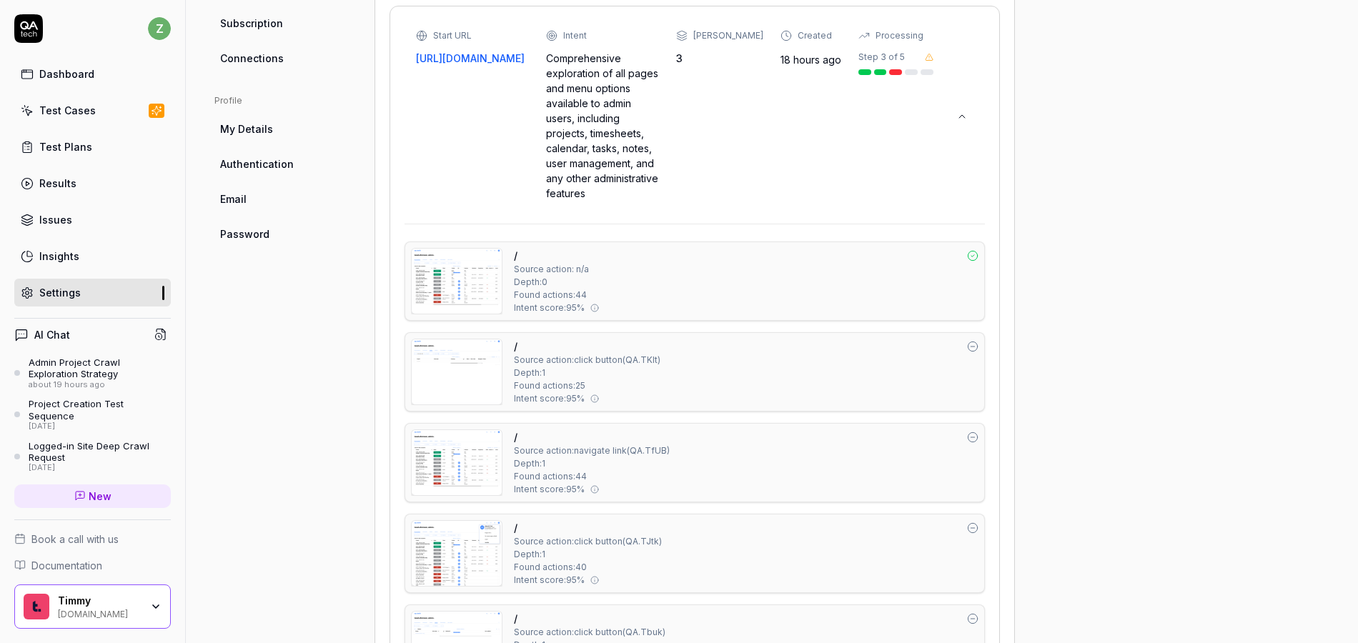
scroll to position [667, 0]
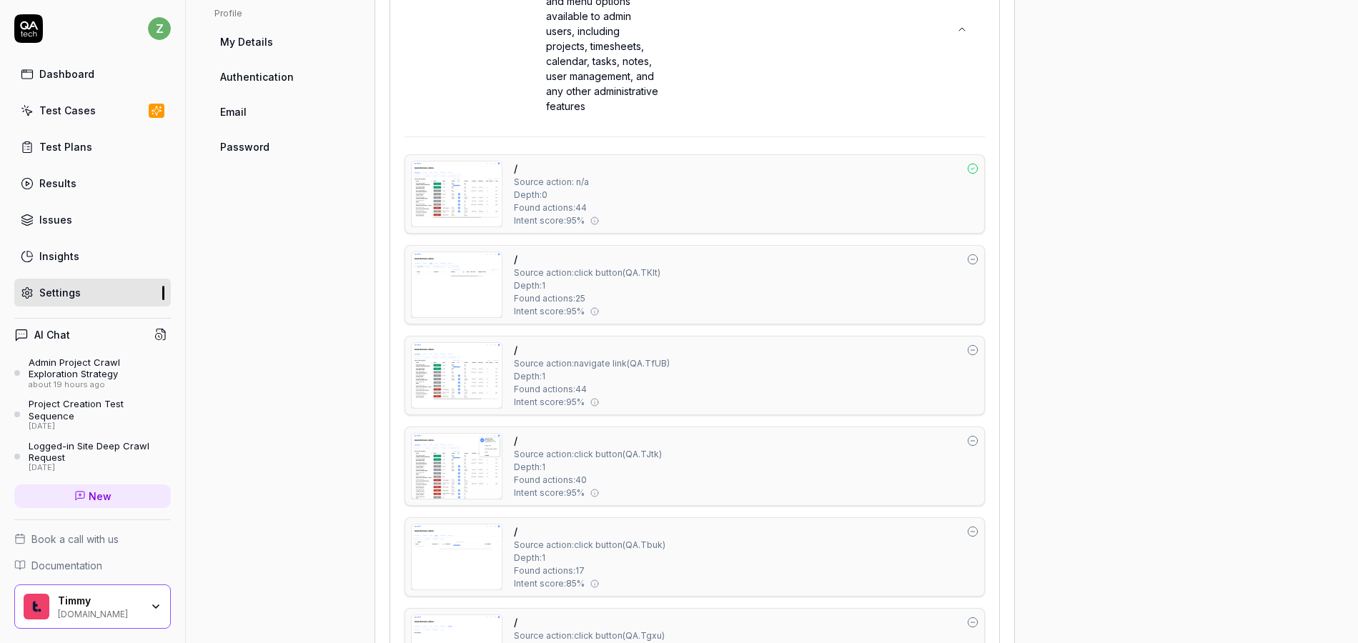
click at [470, 212] on img at bounding box center [457, 194] width 90 height 65
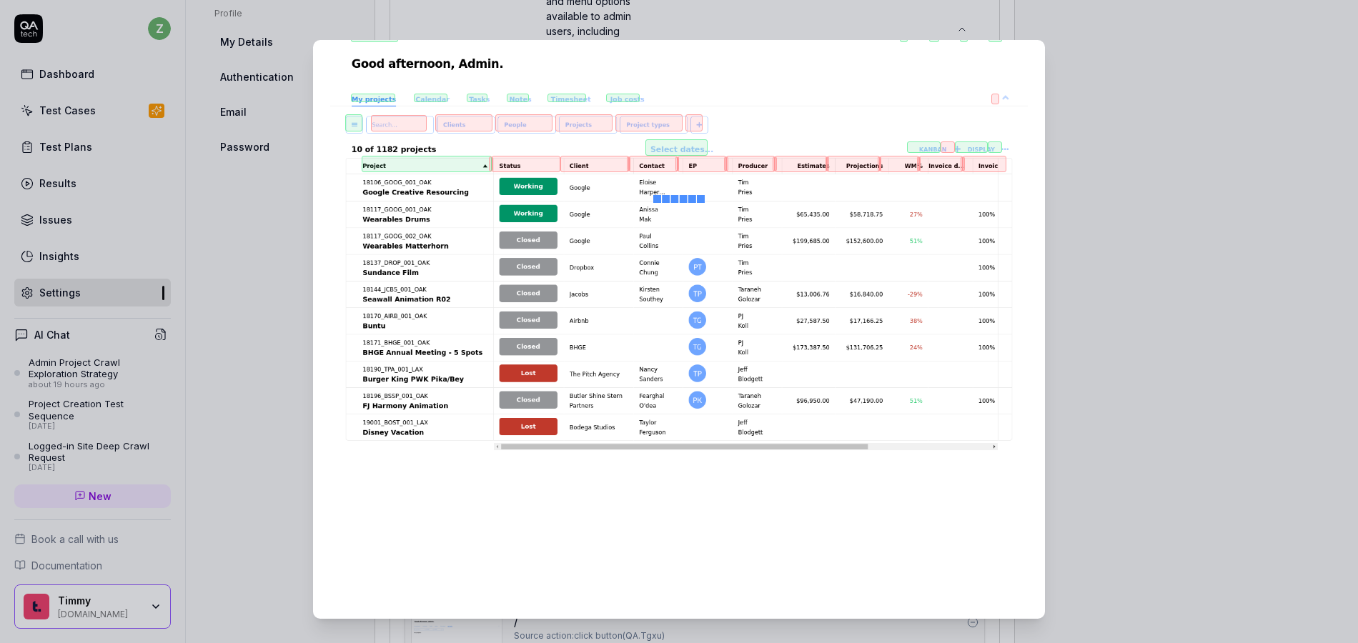
scroll to position [0, 0]
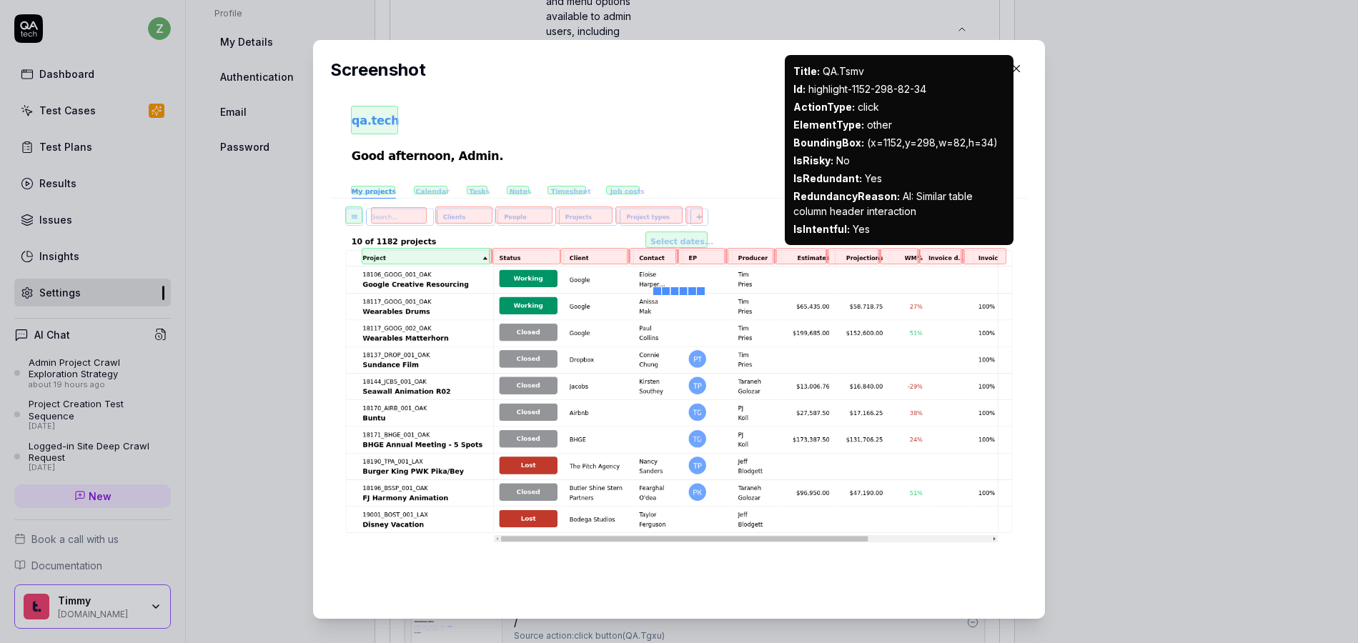
click at [815, 266] on img at bounding box center [679, 571] width 698 height 930
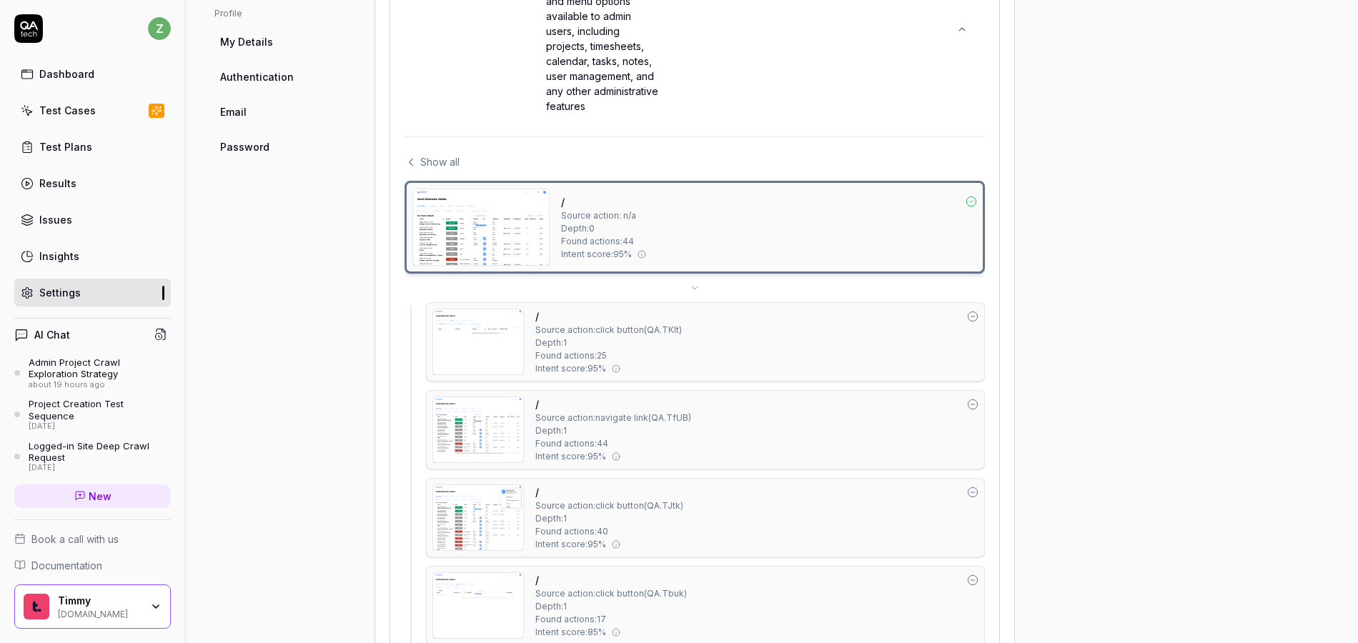
click at [803, 257] on div "/ Source action: n/a Depth: 0 Found actions: 44 Intent score: 95 %" at bounding box center [769, 227] width 416 height 77
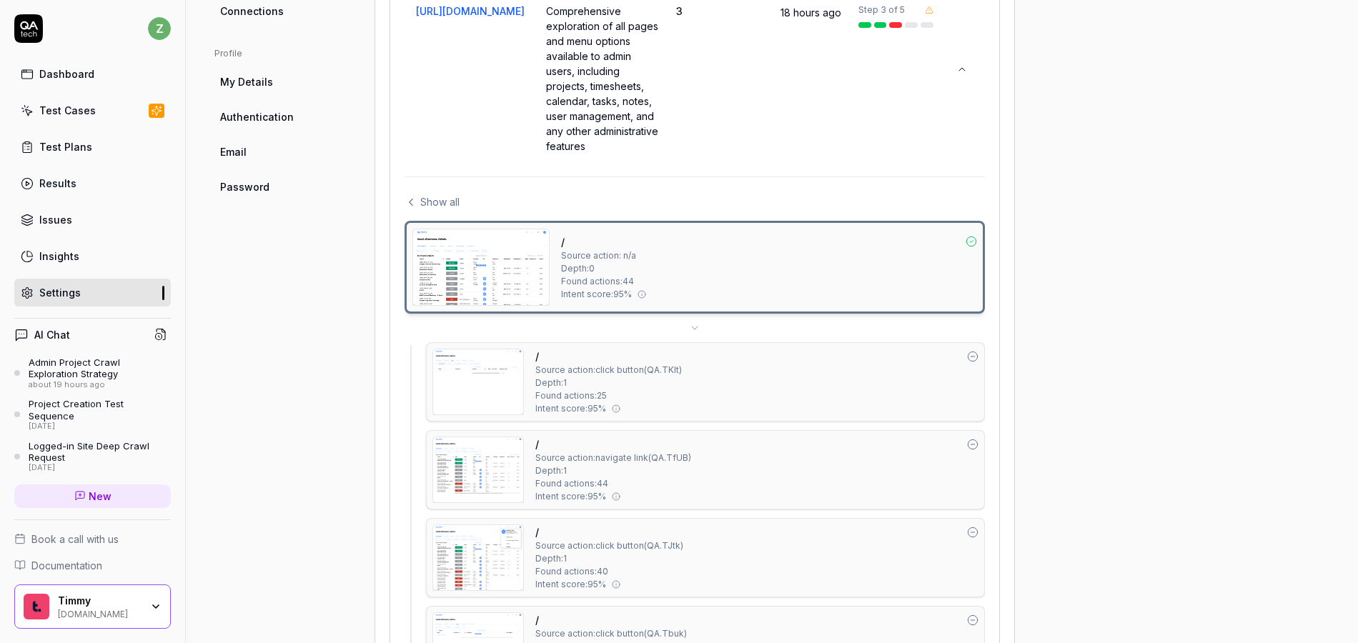
scroll to position [623, 0]
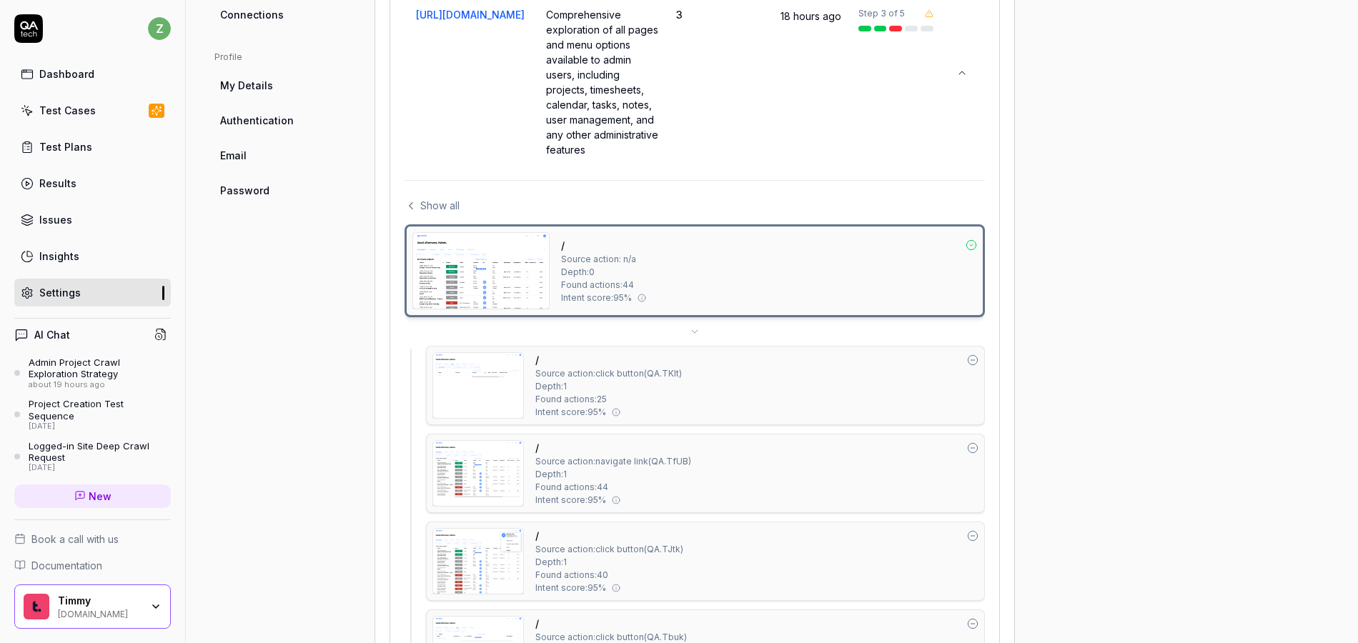
click at [740, 372] on div "/ Source action: click button ( QA.TKlt ) Depth: 1 Found actions: 25 Intent sco…" at bounding box center [756, 385] width 443 height 66
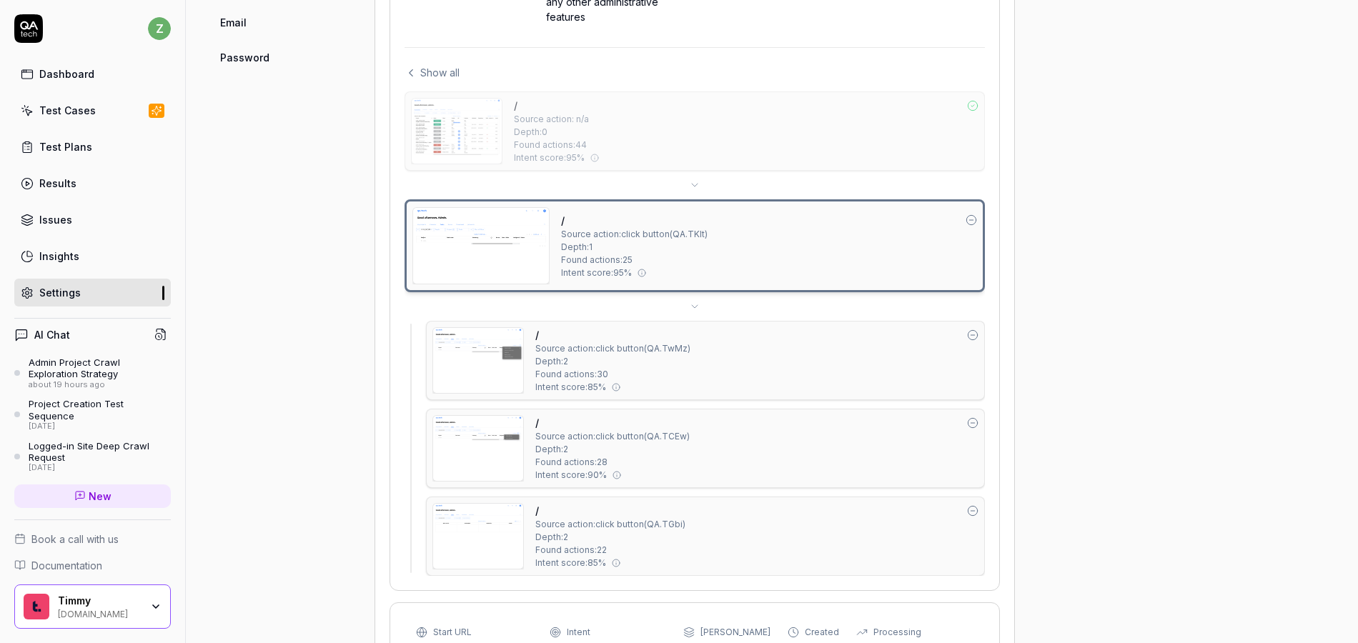
scroll to position [881, 0]
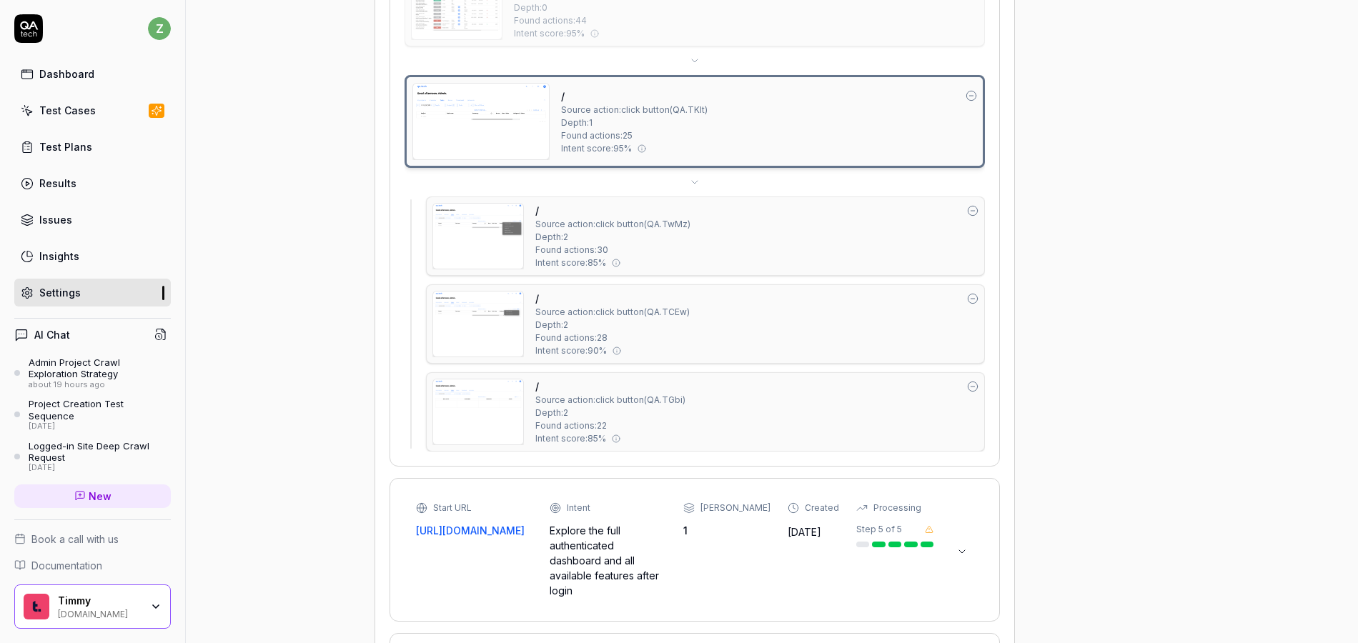
click at [735, 230] on div "/ Source action: click button ( QA.TwMz ) Depth: 2 Found actions: 30 Intent sco…" at bounding box center [756, 236] width 443 height 66
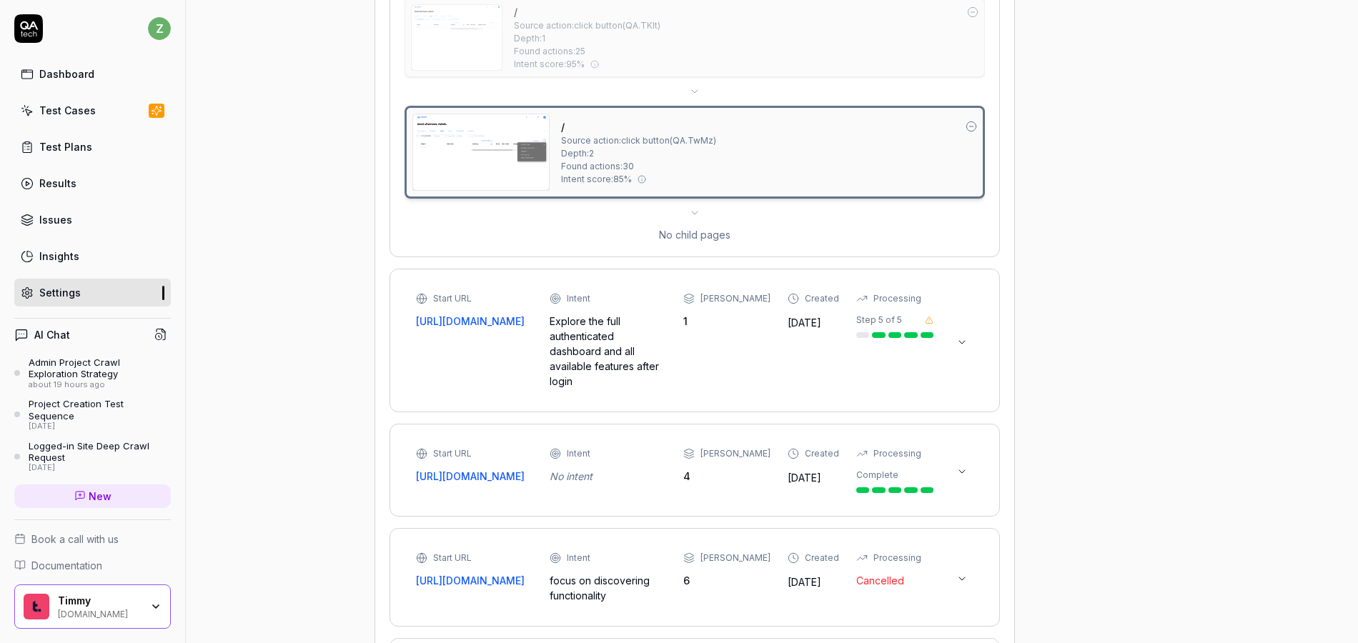
scroll to position [966, 0]
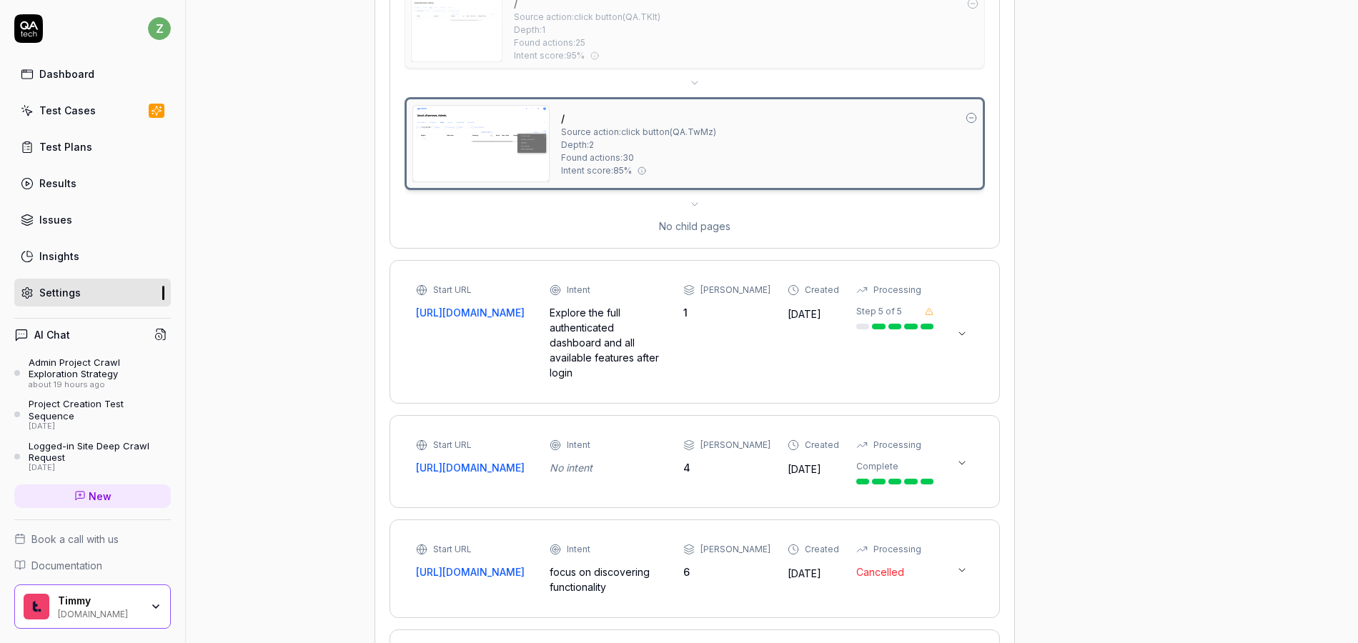
drag, startPoint x: 695, startPoint y: 204, endPoint x: 698, endPoint y: 212, distance: 7.7
click at [695, 204] on icon at bounding box center [694, 204] width 11 height 11
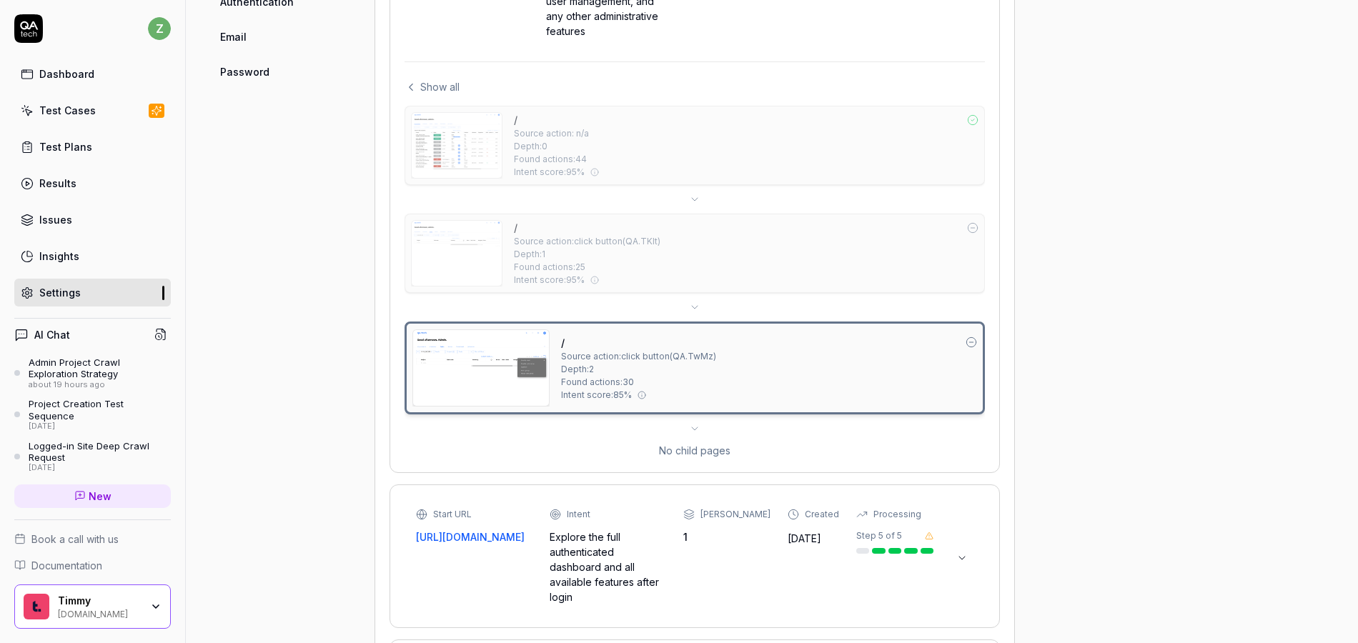
scroll to position [623, 0]
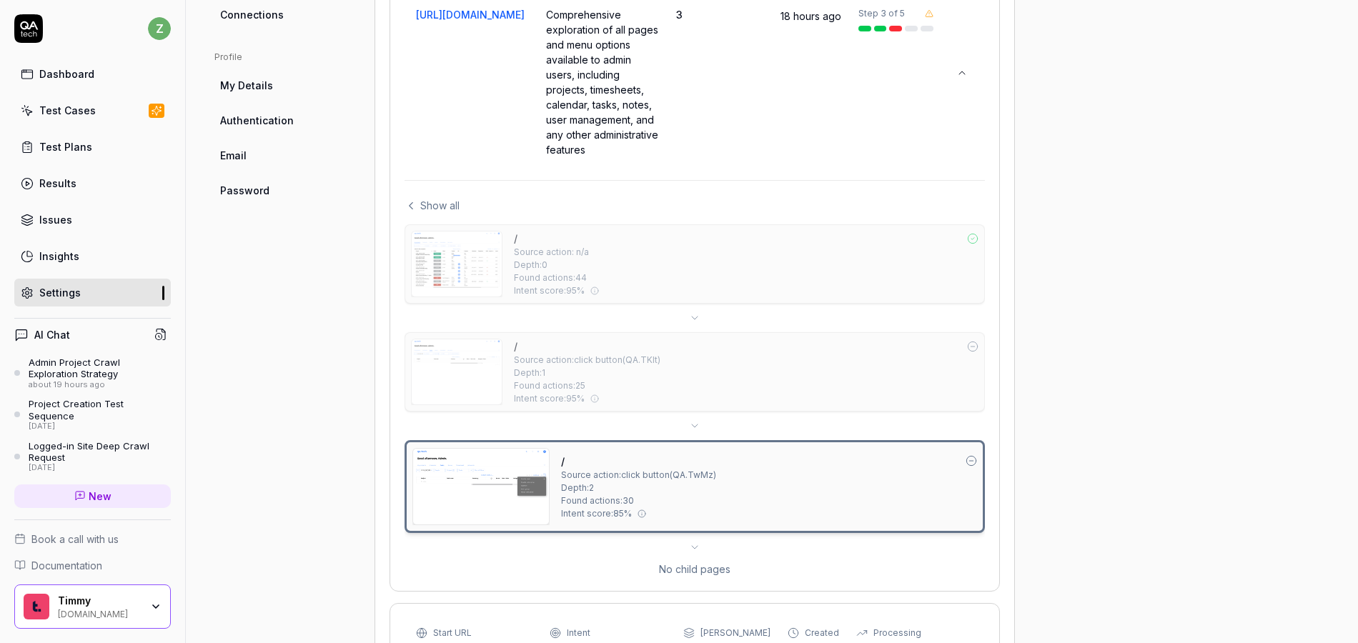
click at [705, 353] on div "/ Source action: click button ( QA.TKlt ) Depth: 1 Found actions: 25 Intent sco…" at bounding box center [746, 372] width 465 height 66
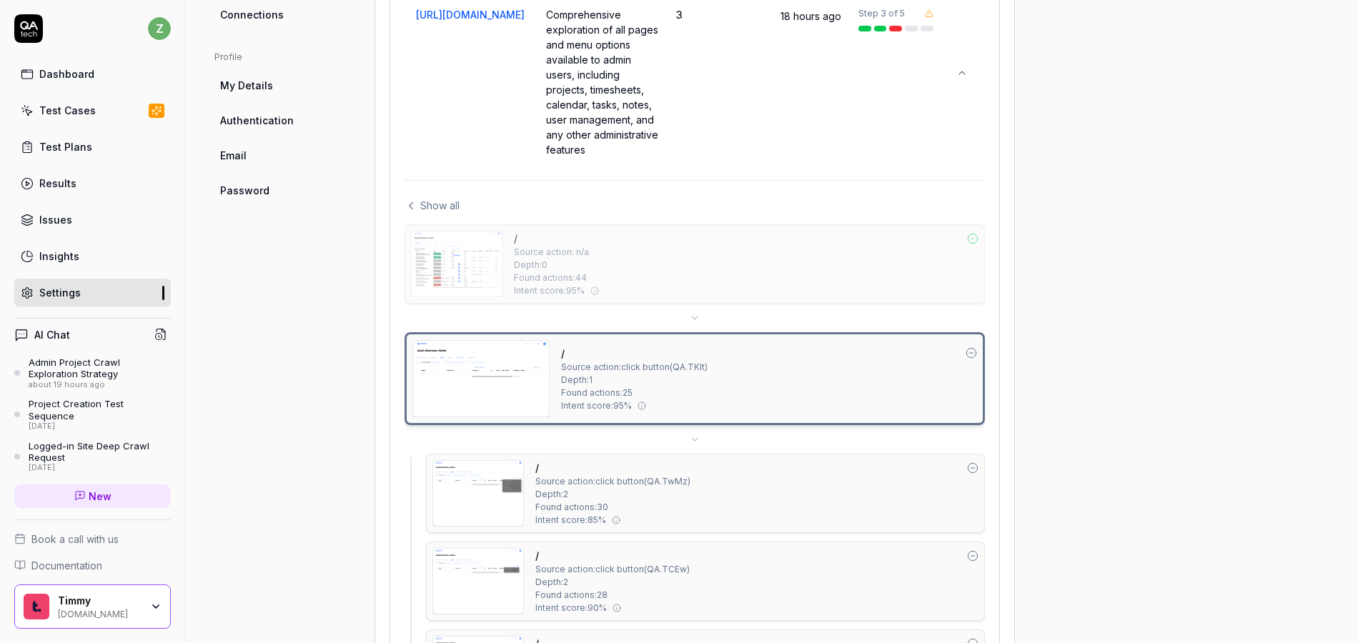
click at [715, 254] on div "/ Source action: n/a Depth: 0 Found actions: 44 Intent score: 95 %" at bounding box center [746, 264] width 465 height 66
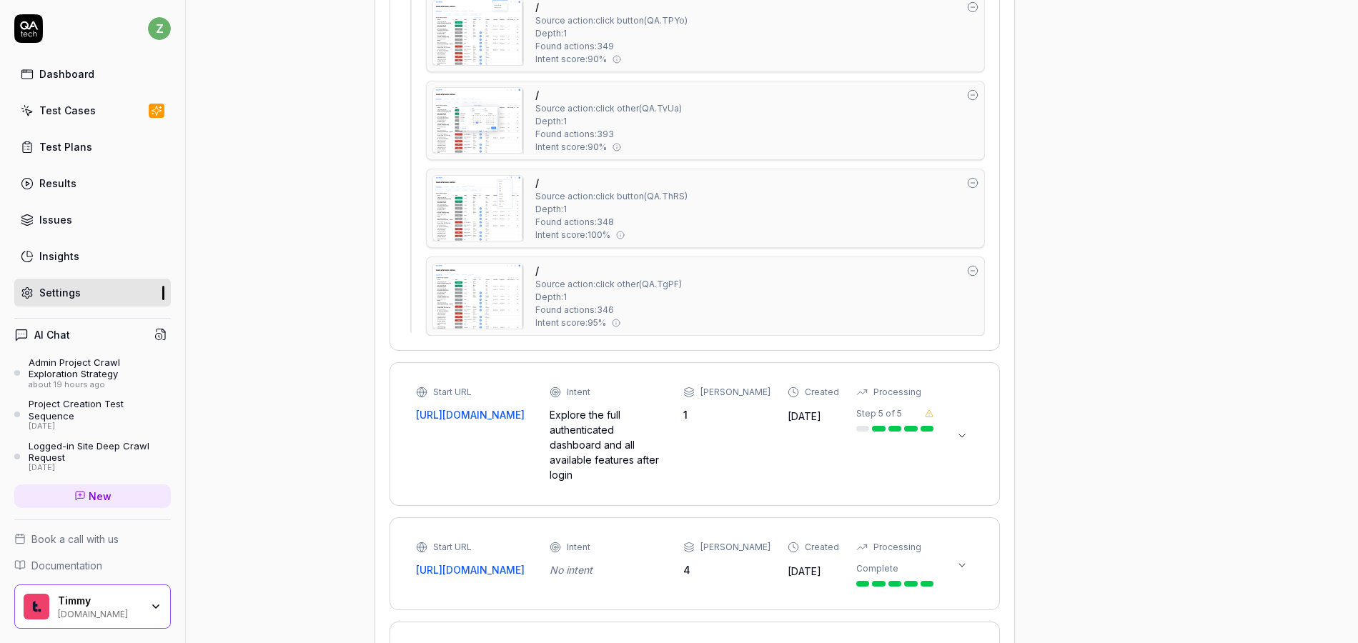
scroll to position [2016, 0]
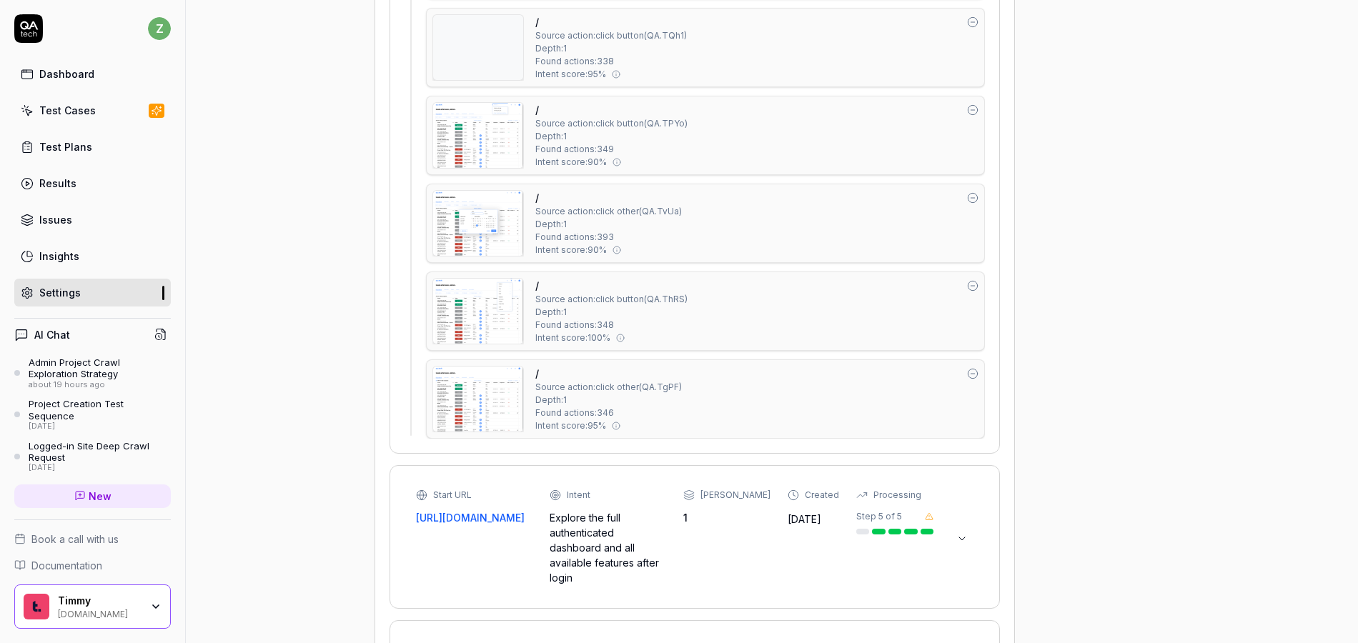
click at [750, 382] on div "/ Source action: click other ( QA.TgPF ) Depth: 1 Found actions: 346 Intent sco…" at bounding box center [756, 399] width 443 height 66
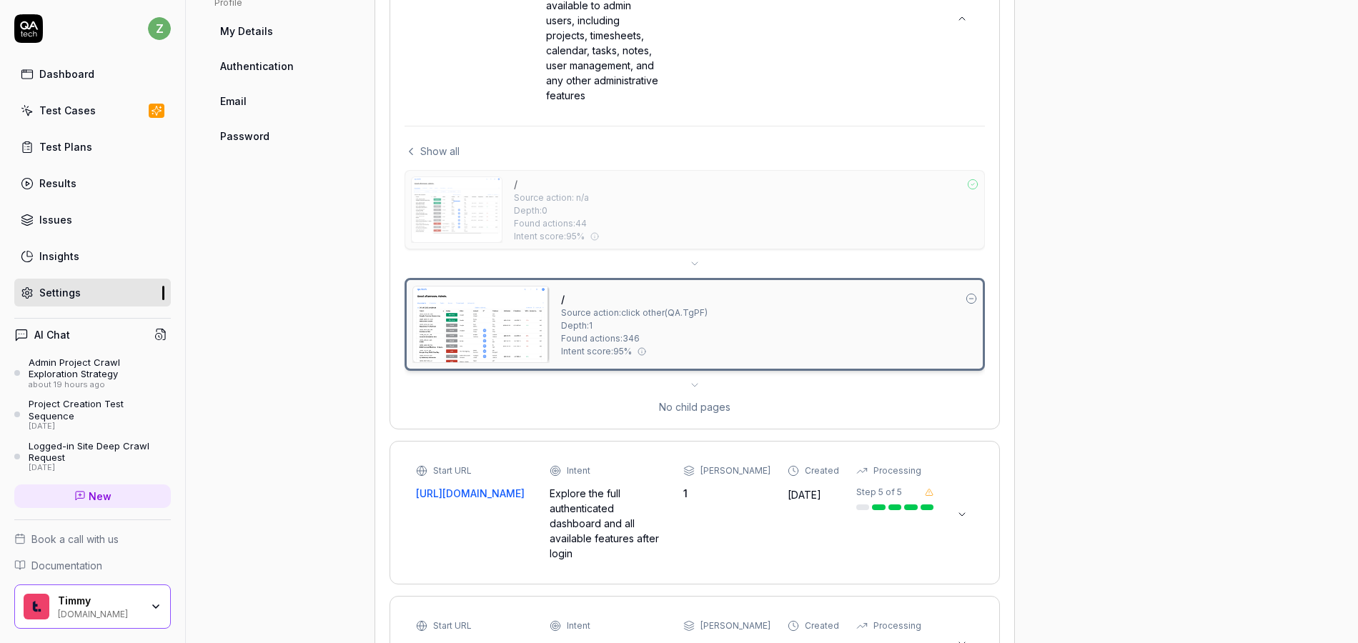
scroll to position [573, 0]
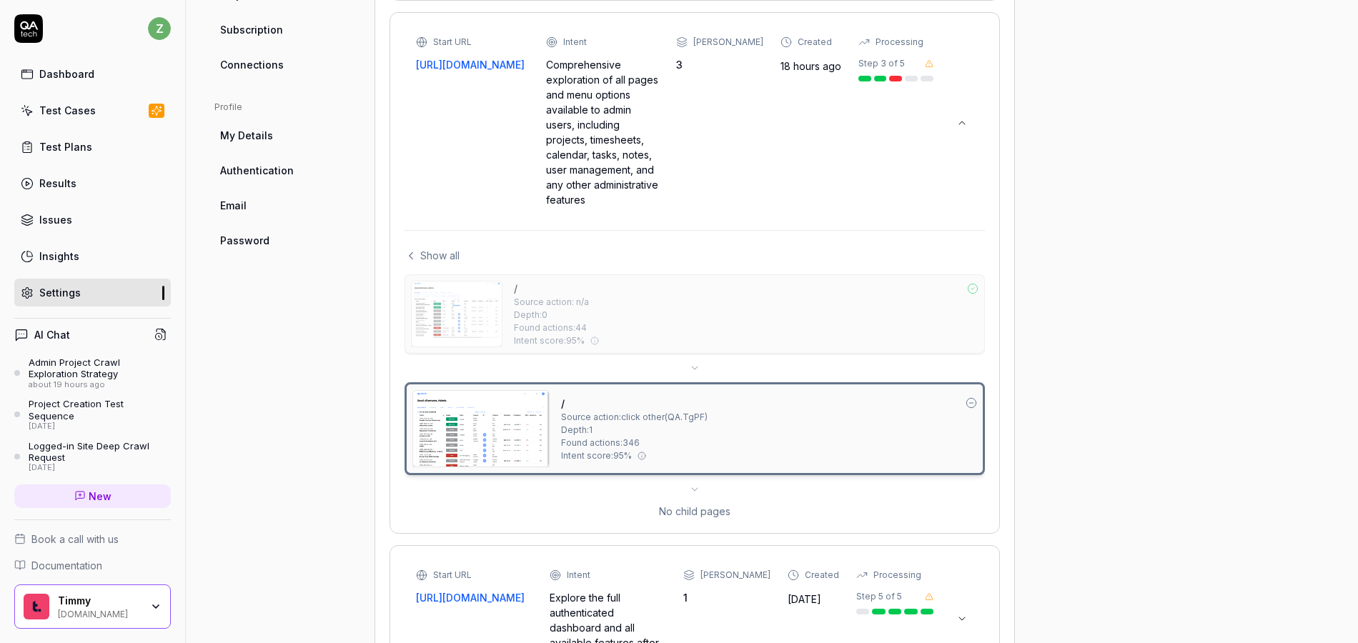
click at [685, 324] on div "/ Source action: n/a Depth: 0 Found actions: 44 Intent score: 95 %" at bounding box center [746, 314] width 465 height 66
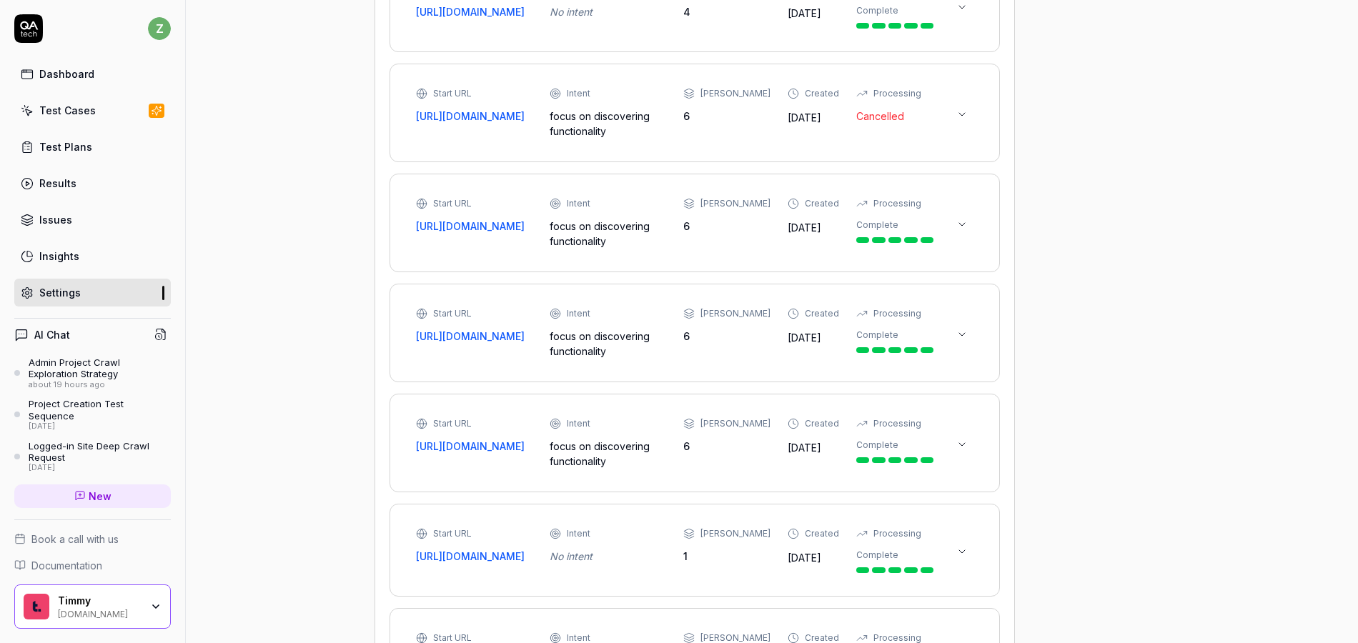
scroll to position [2033, 0]
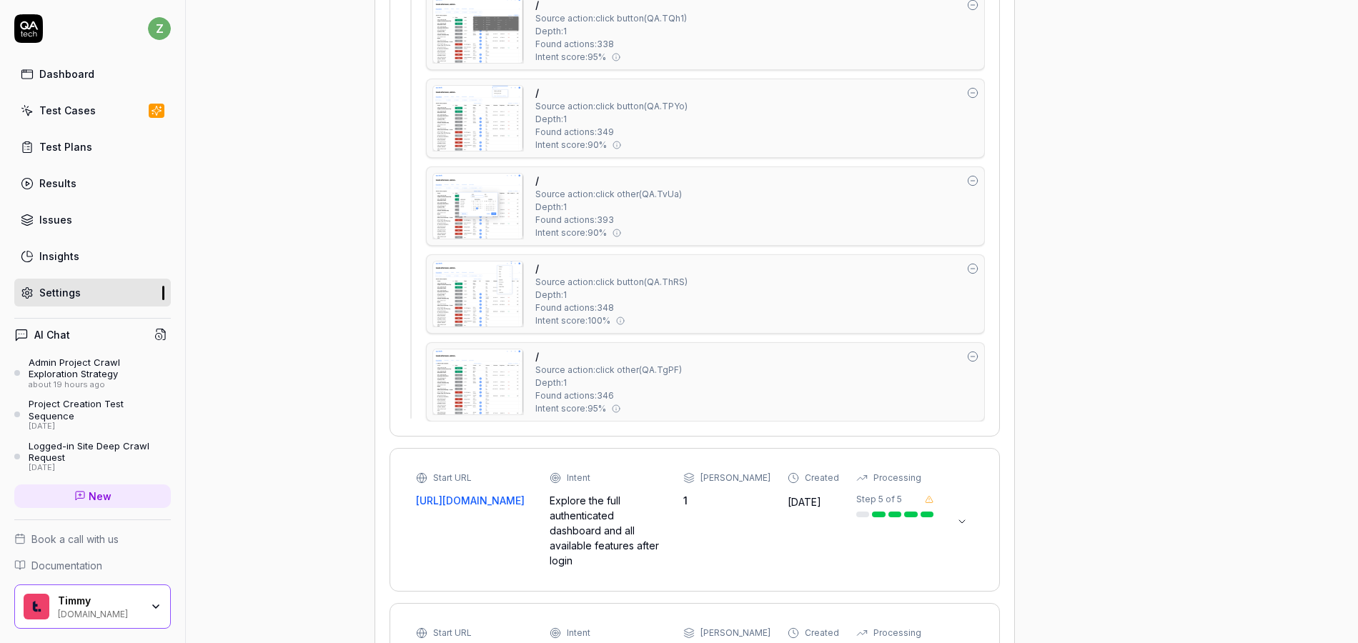
click at [704, 391] on div "/ Source action: click other ( QA.TgPF ) Depth: 1 Found actions: 346 Intent sco…" at bounding box center [756, 382] width 443 height 66
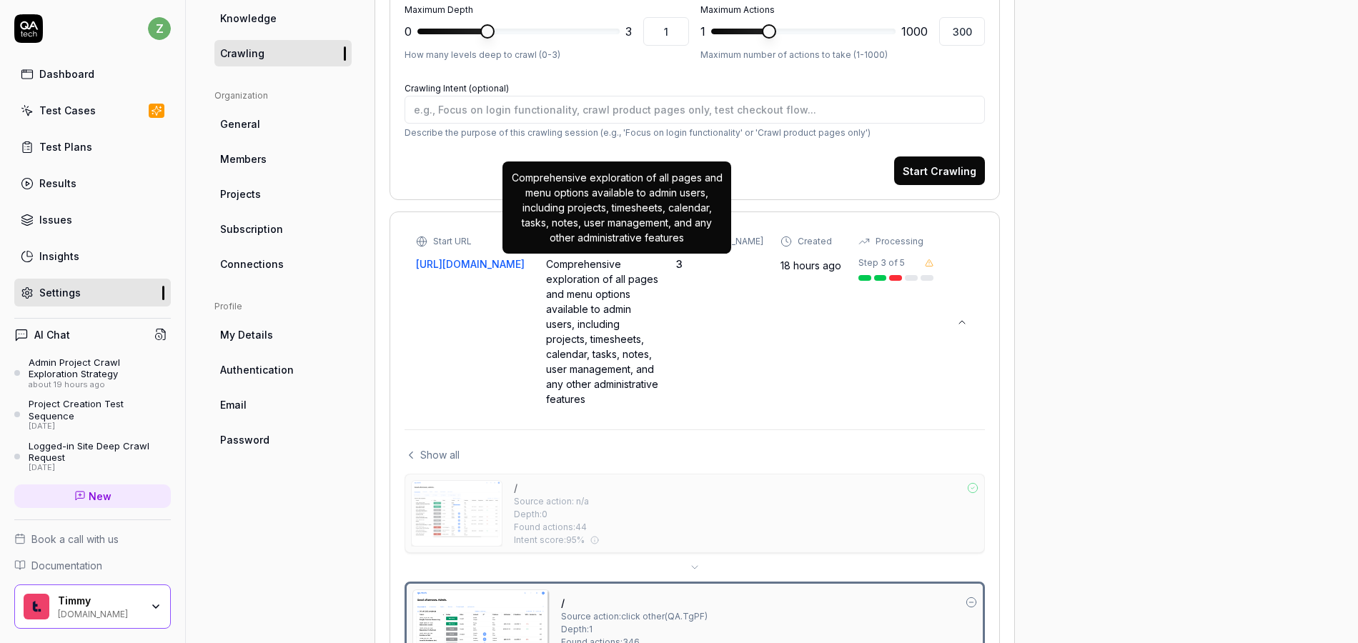
scroll to position [637, 0]
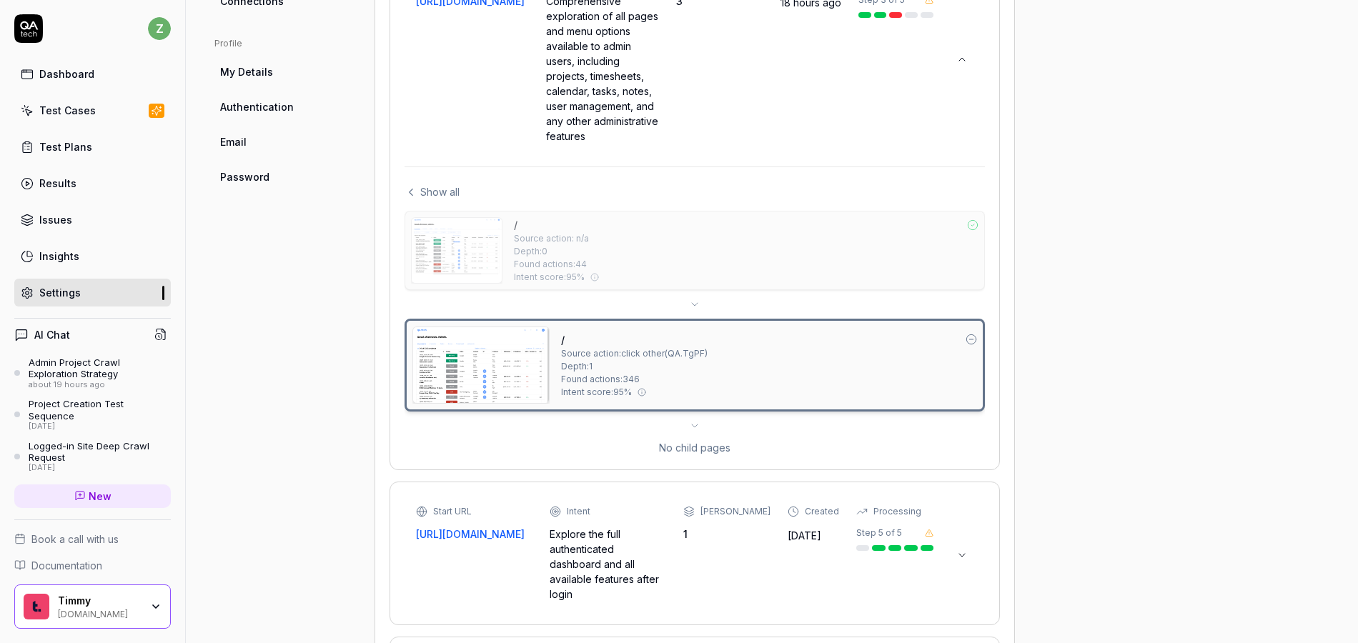
click at [730, 382] on div "/ Source action: click other ( QA.TgPF ) Depth: 1 Found actions: 346 Intent sco…" at bounding box center [769, 365] width 416 height 77
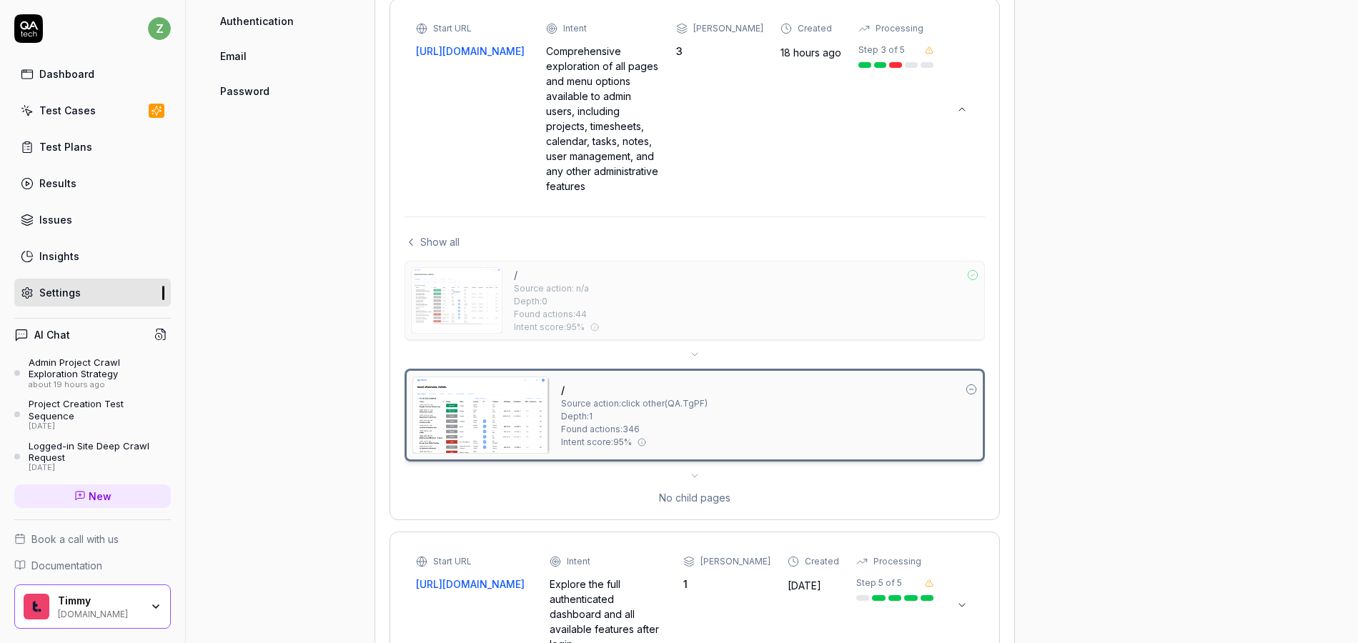
click at [445, 225] on div "Show all / Source action: n/a Depth: 0 Found actions: 44 Intent score: 95 % / S…" at bounding box center [695, 361] width 580 height 289
click at [445, 235] on span "Show all" at bounding box center [439, 241] width 39 height 15
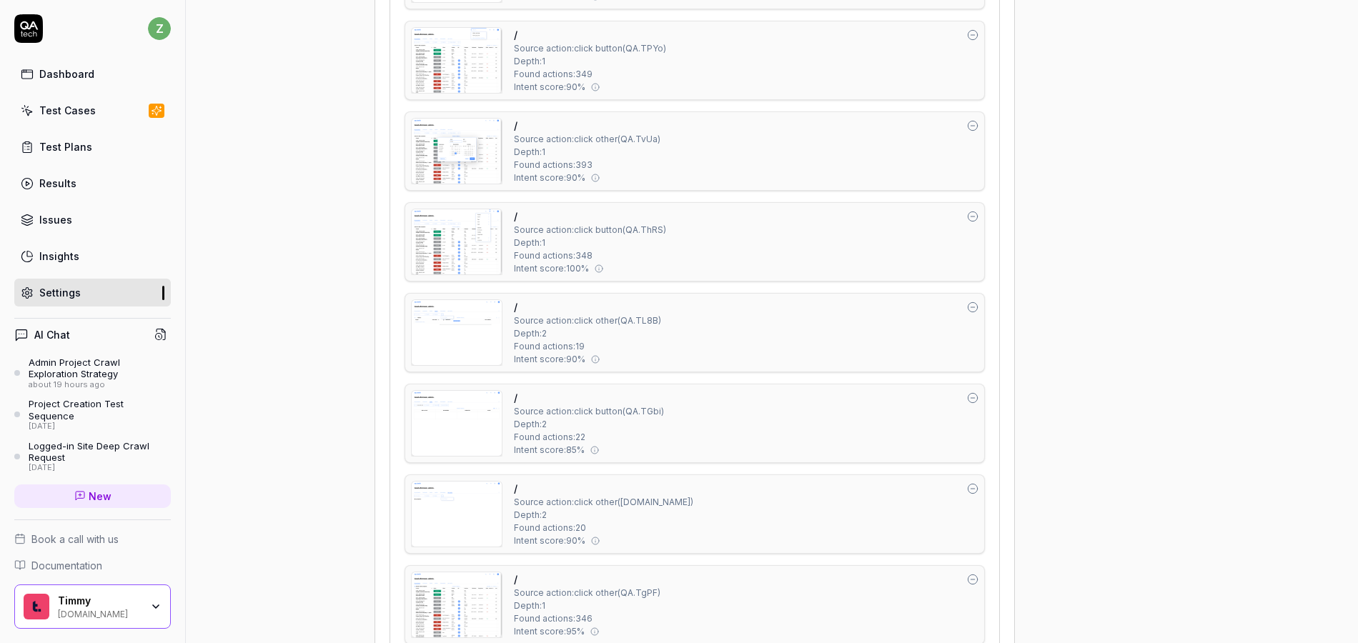
scroll to position [2982, 0]
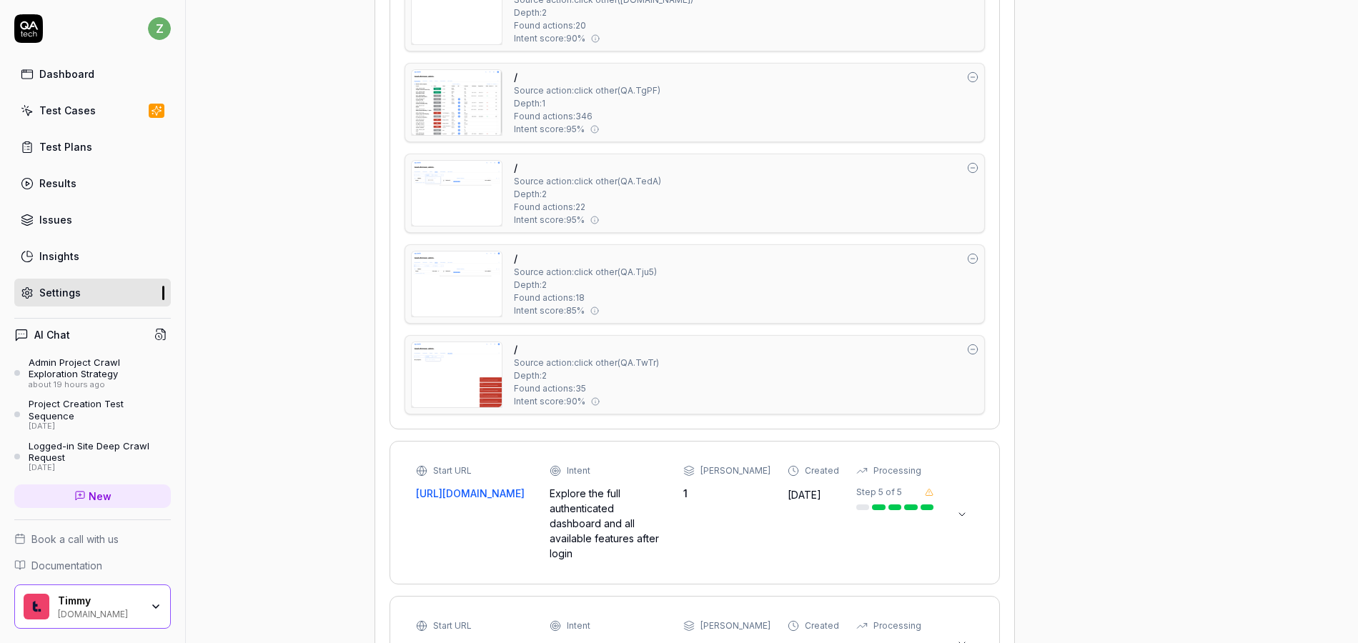
click at [727, 367] on div "/ Source action: click other ( QA.TwTr ) Depth: 2 Found actions: 35 Intent scor…" at bounding box center [746, 375] width 465 height 66
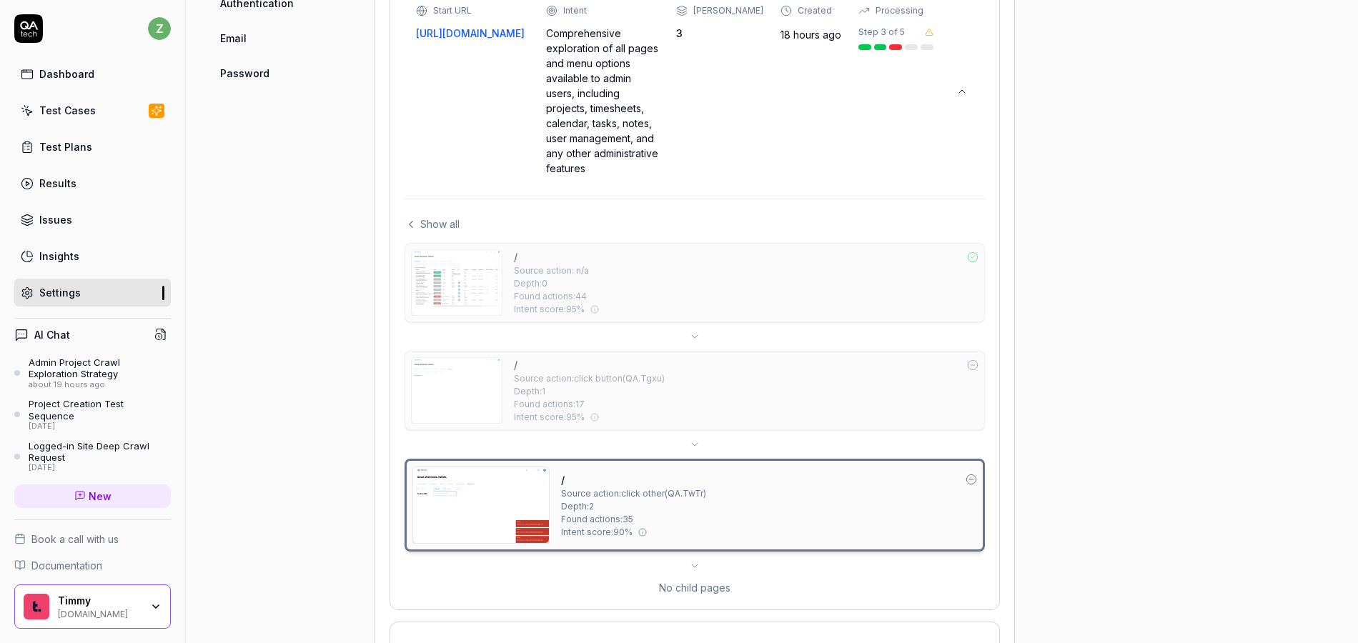
scroll to position [655, 0]
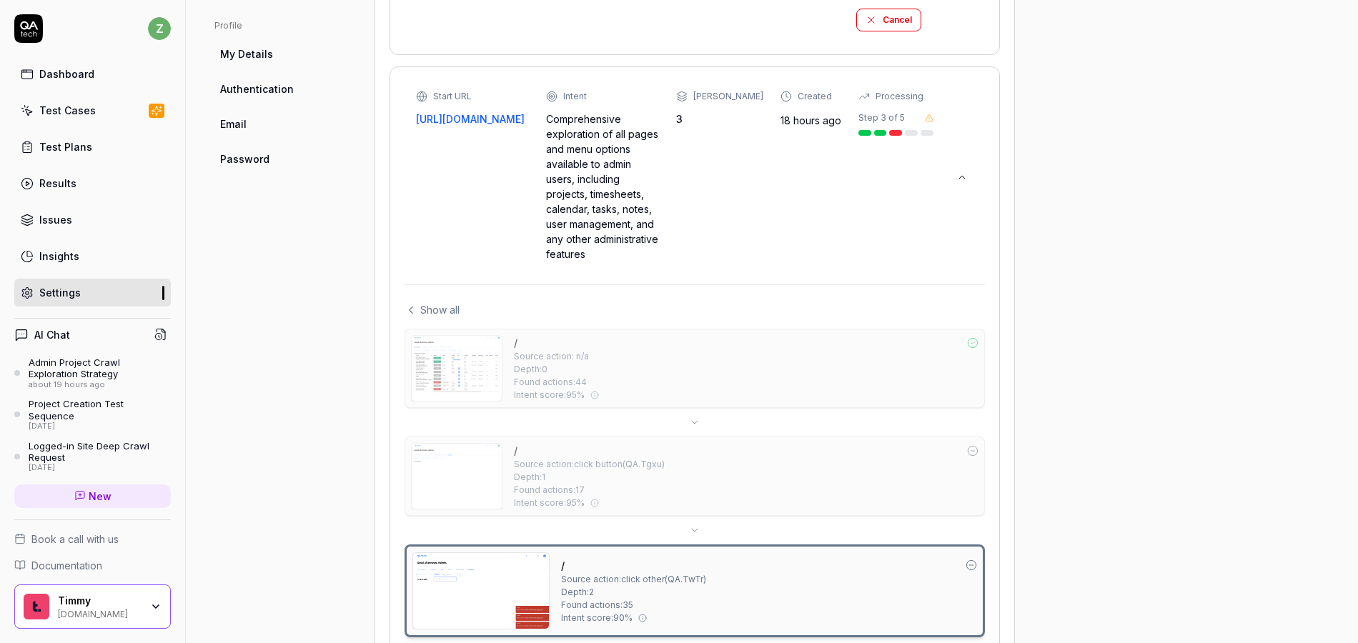
click at [697, 369] on div "/ Source action: n/a Depth: 0 Found actions: 44 Intent score: 95 %" at bounding box center [746, 368] width 465 height 66
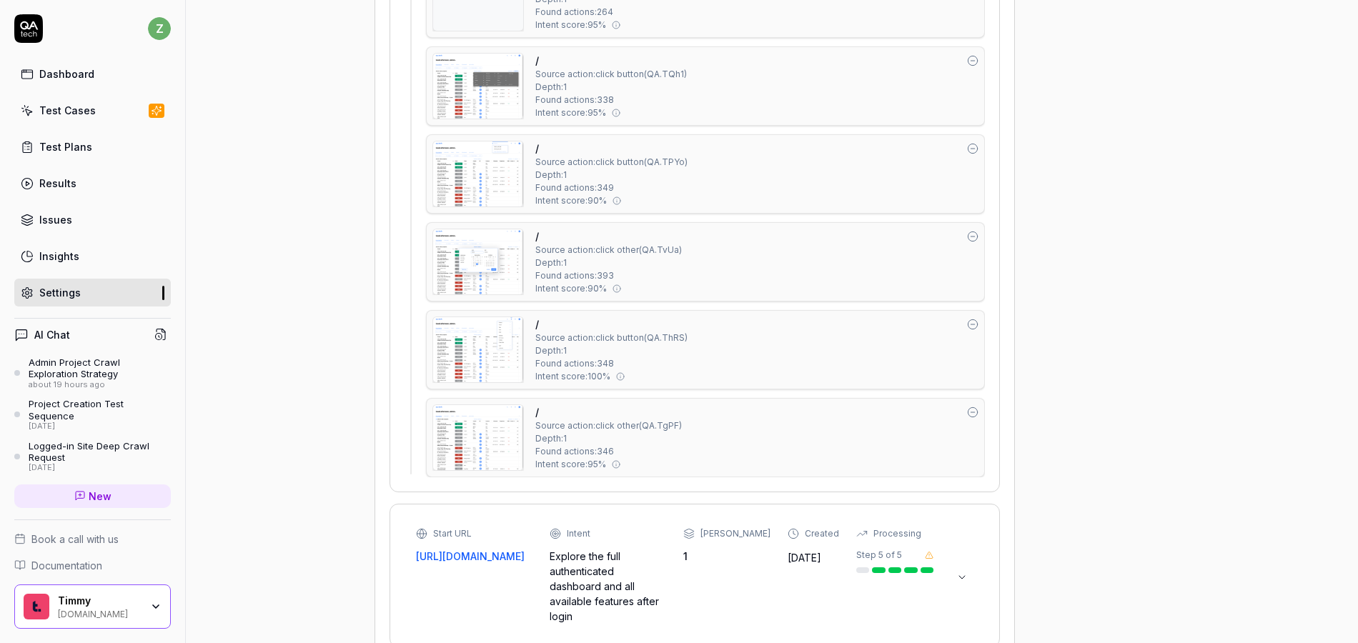
scroll to position [2148, 0]
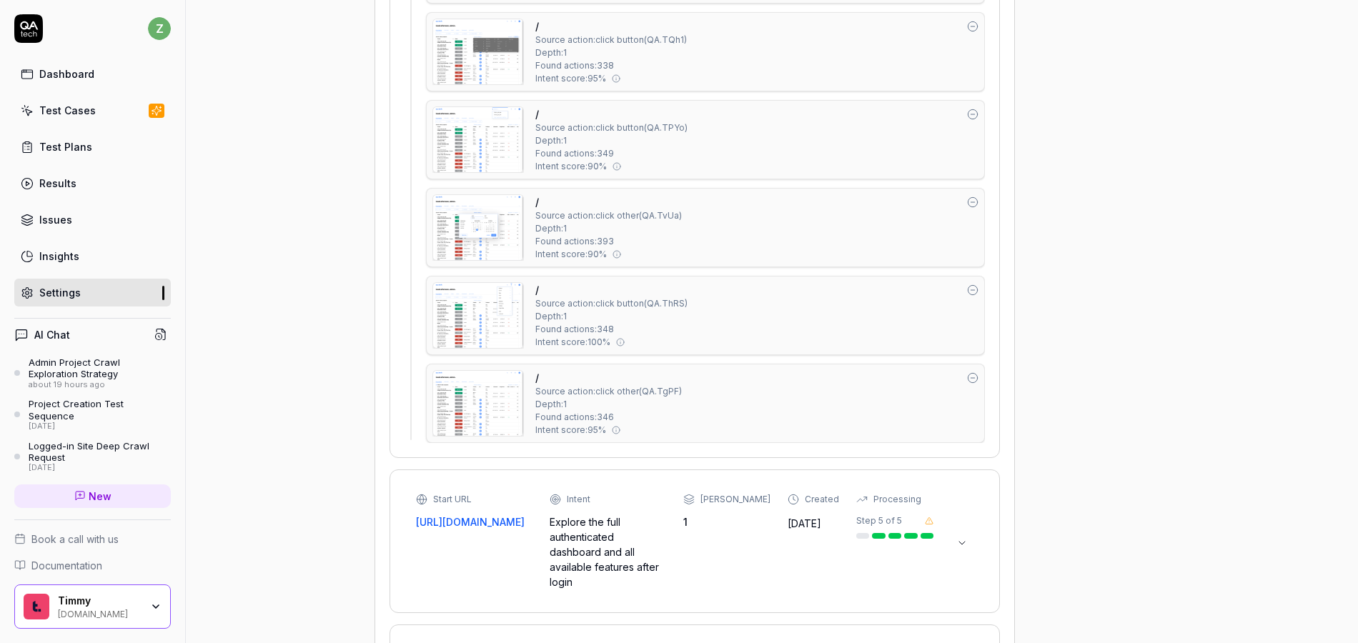
click at [702, 408] on div "/ Source action: click other ( QA.TgPF ) Depth: 1 Found actions: 346 Intent sco…" at bounding box center [756, 403] width 443 height 66
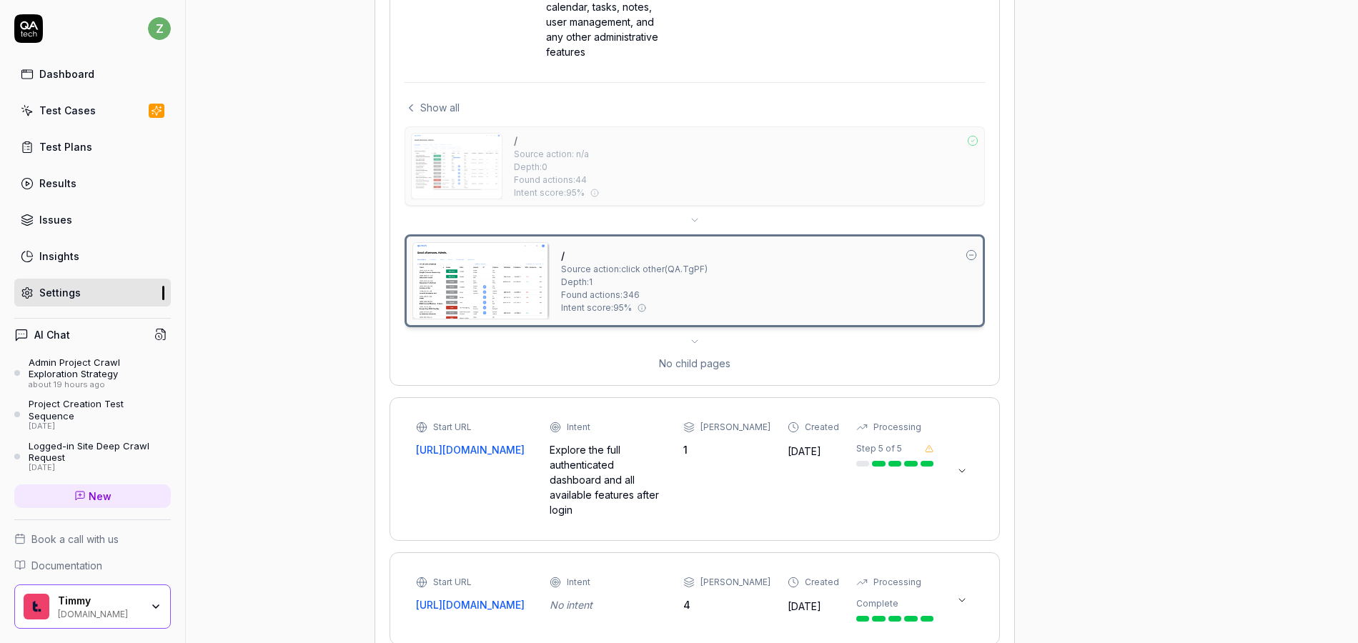
scroll to position [685, 0]
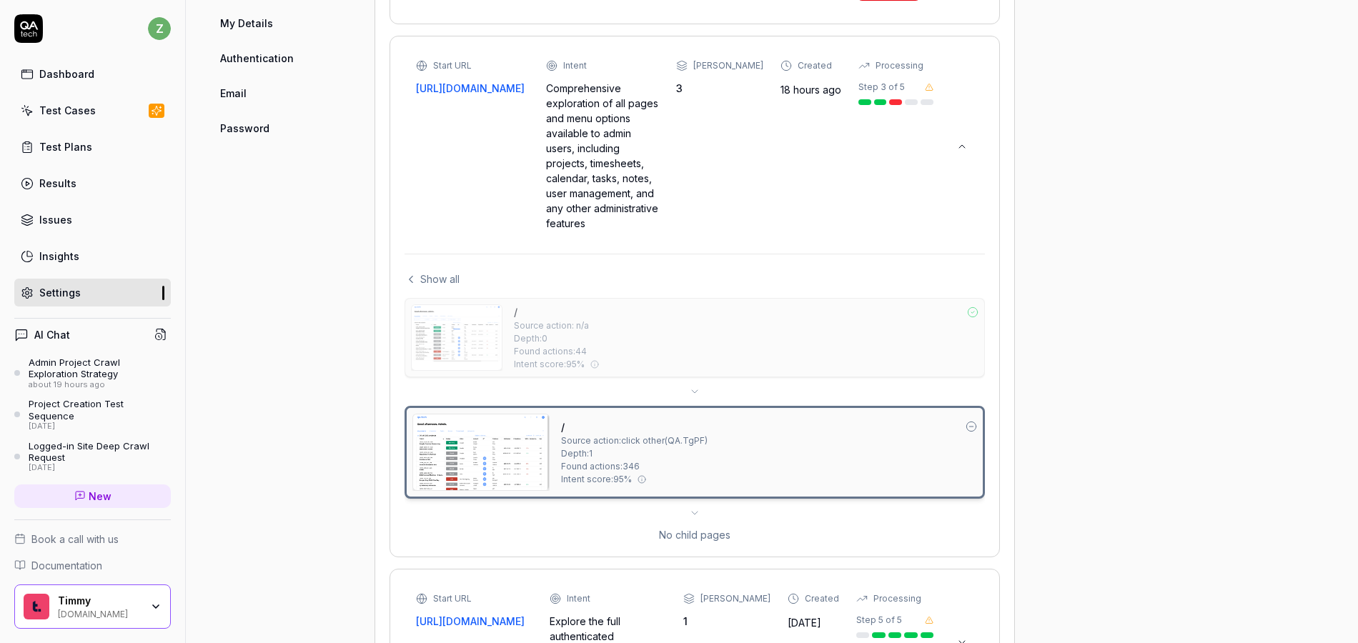
click at [445, 278] on span "Show all" at bounding box center [439, 279] width 39 height 15
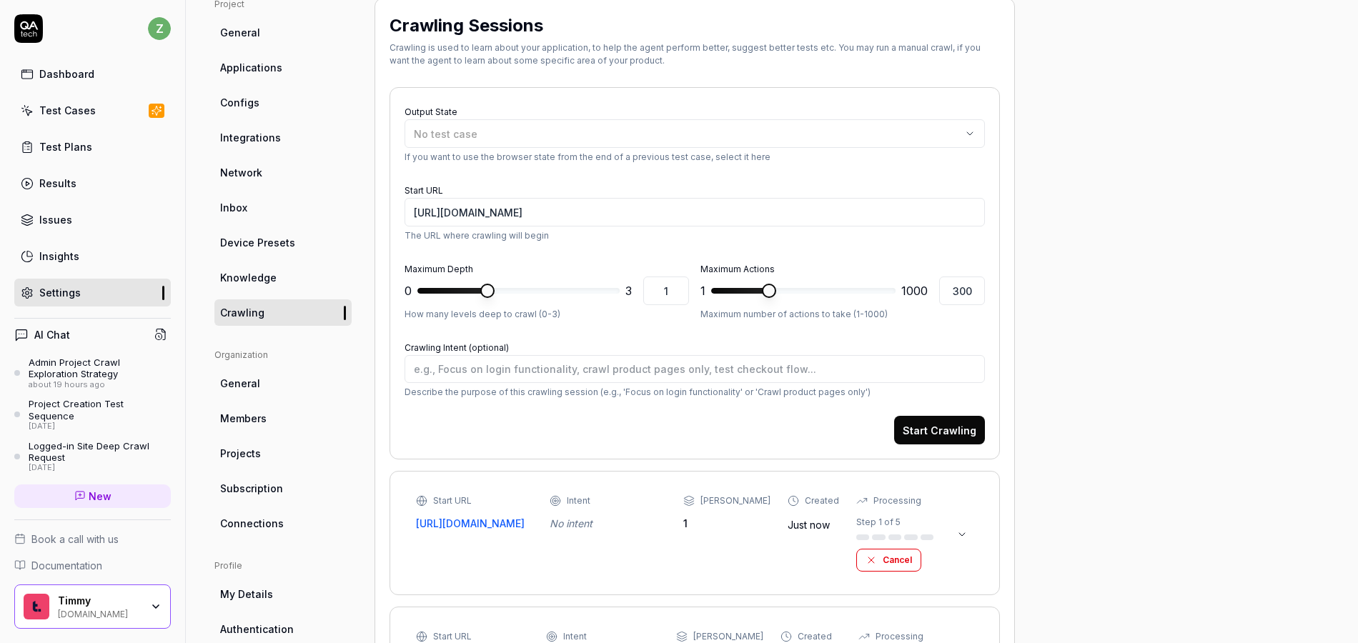
scroll to position [0, 0]
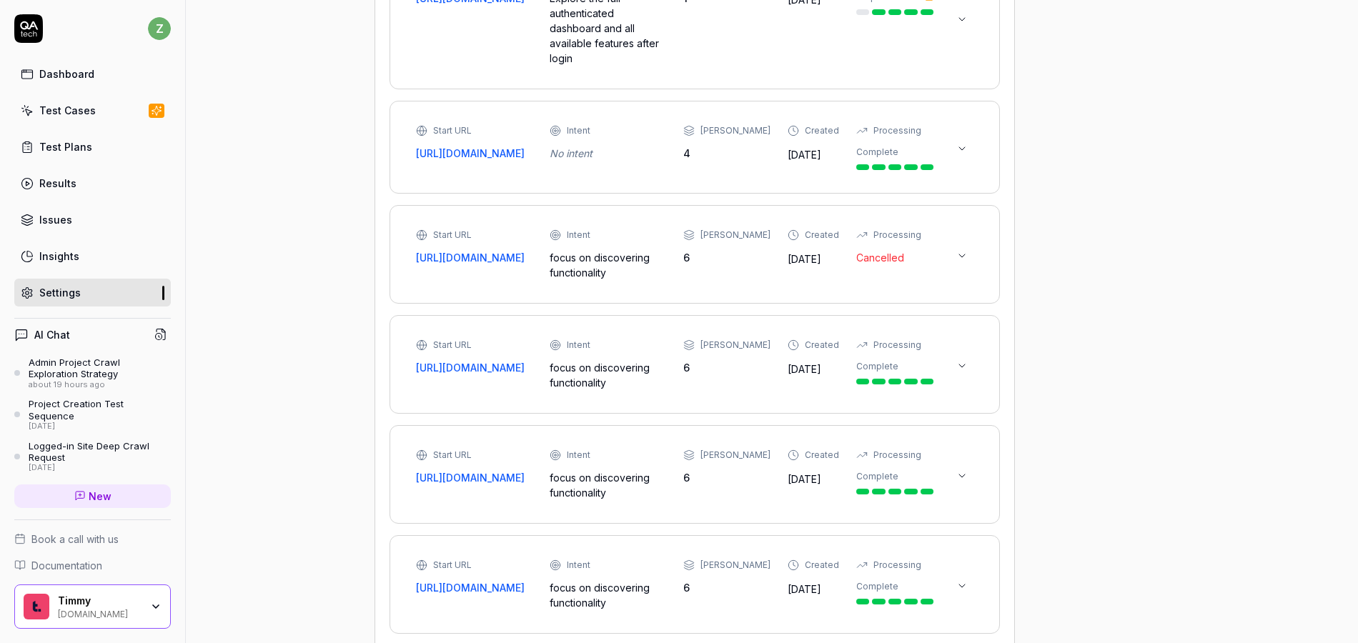
drag, startPoint x: 1354, startPoint y: 7, endPoint x: 1062, endPoint y: 371, distance: 466.7
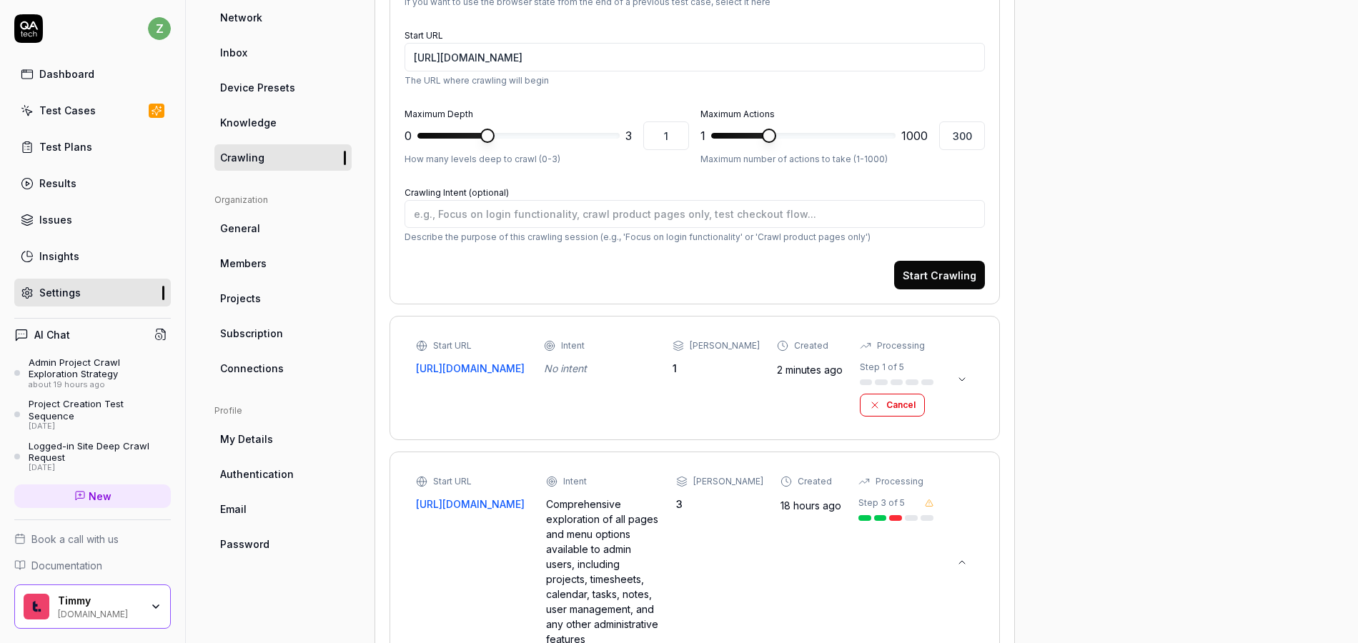
scroll to position [287, 0]
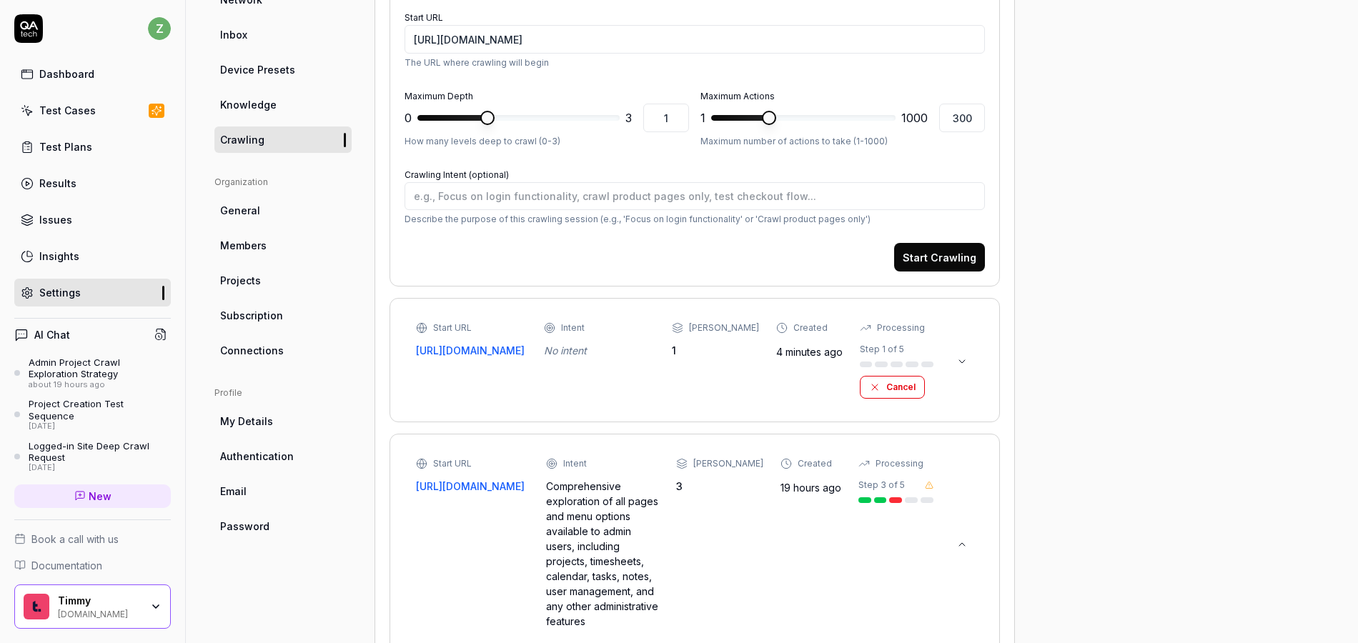
click at [974, 360] on div "Start URL https://qatech1.timmyio.dev/ Intent No intent Max Depth 1 Created 4 m…" at bounding box center [695, 360] width 580 height 94
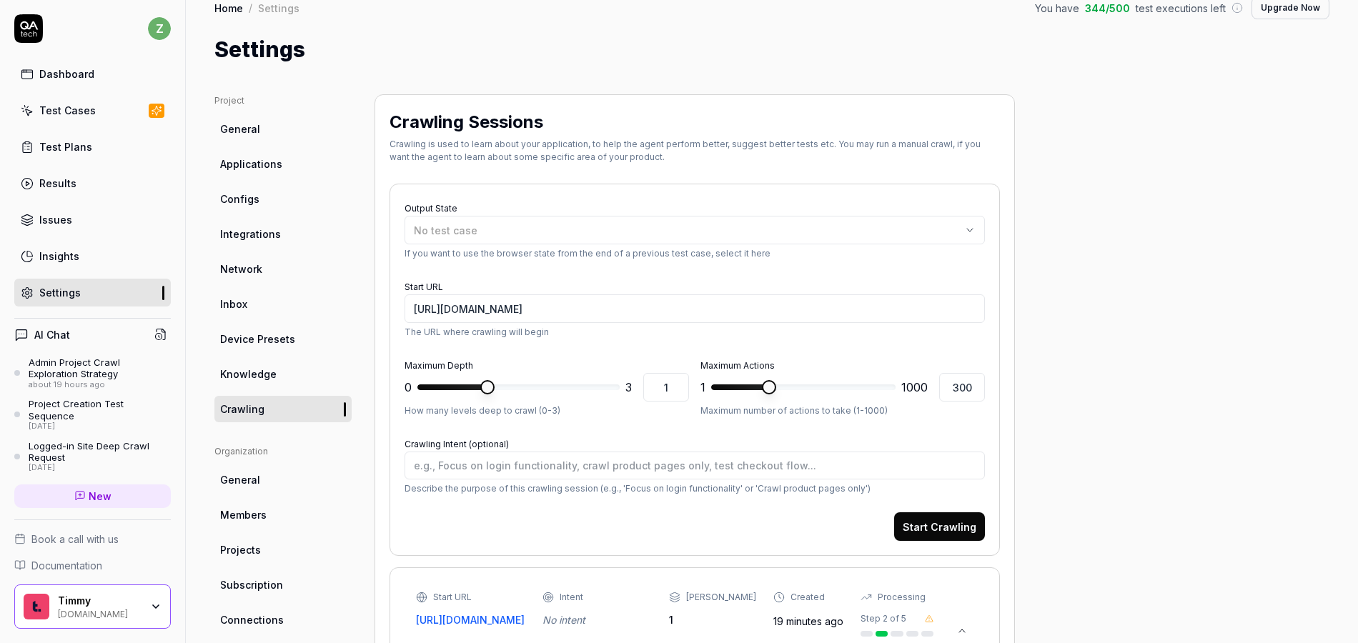
scroll to position [0, 0]
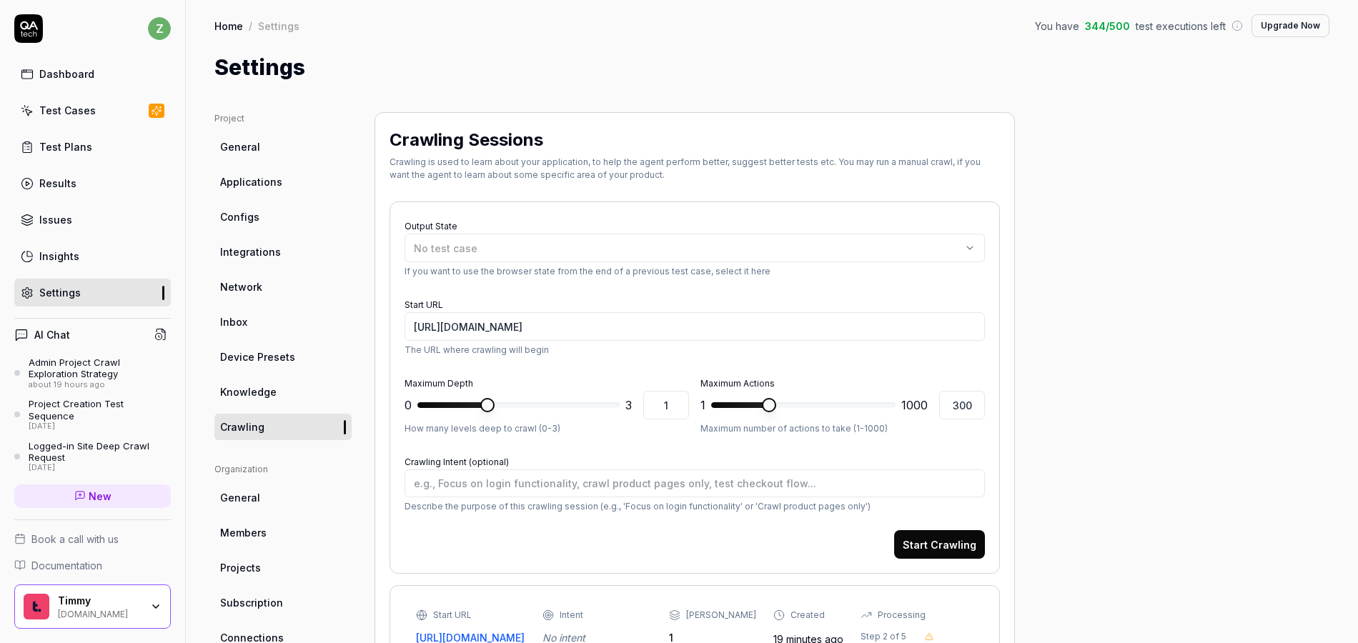
click at [56, 76] on div "Dashboard" at bounding box center [66, 73] width 55 height 15
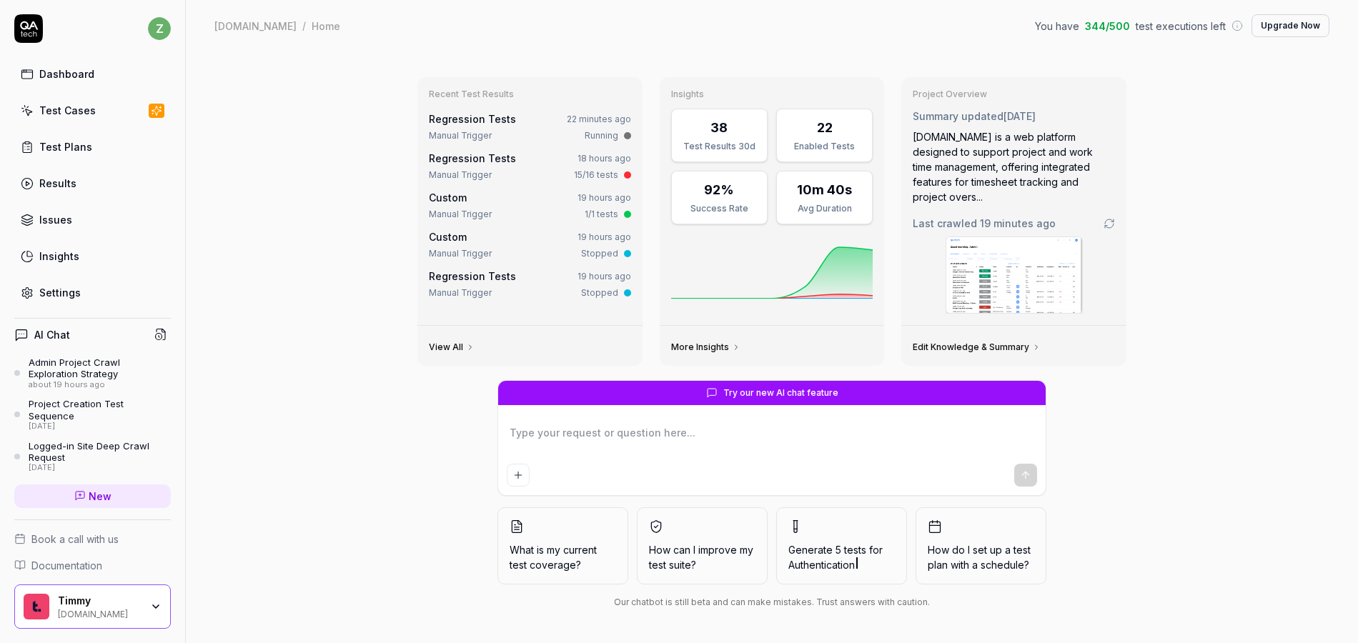
click at [497, 120] on link "Regression Tests" at bounding box center [472, 119] width 87 height 12
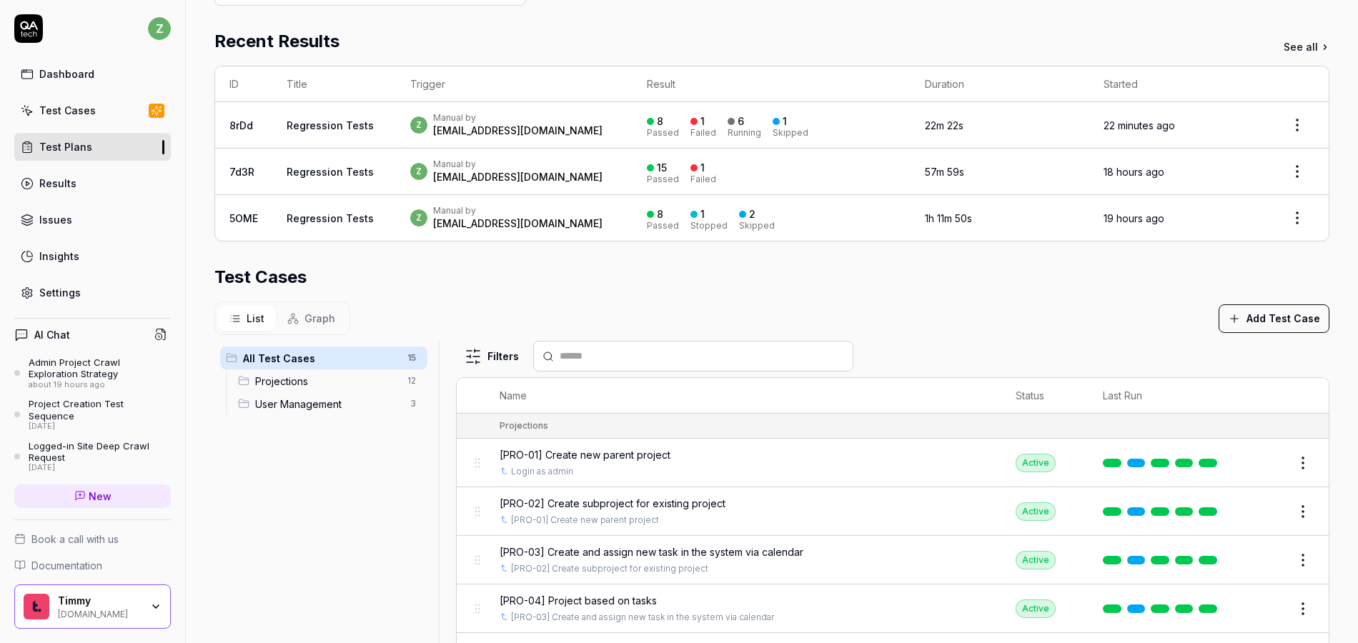
scroll to position [74, 0]
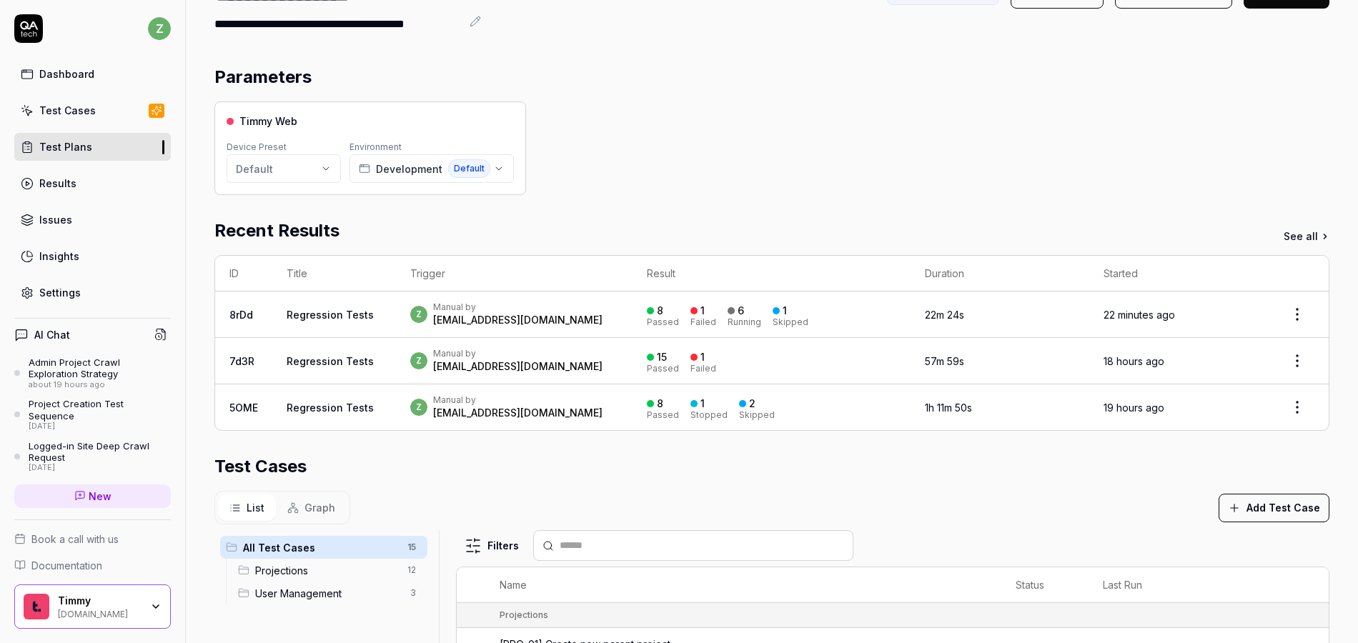
click at [232, 312] on link "8rDd" at bounding box center [241, 315] width 24 height 12
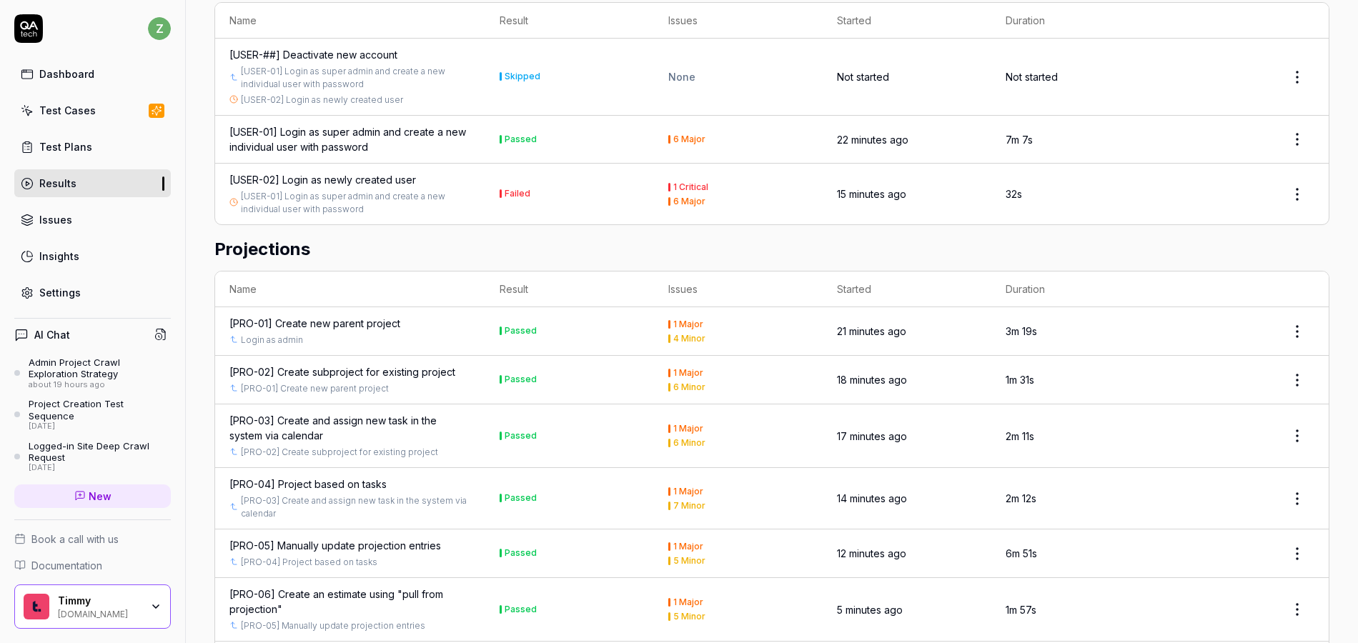
scroll to position [429, 0]
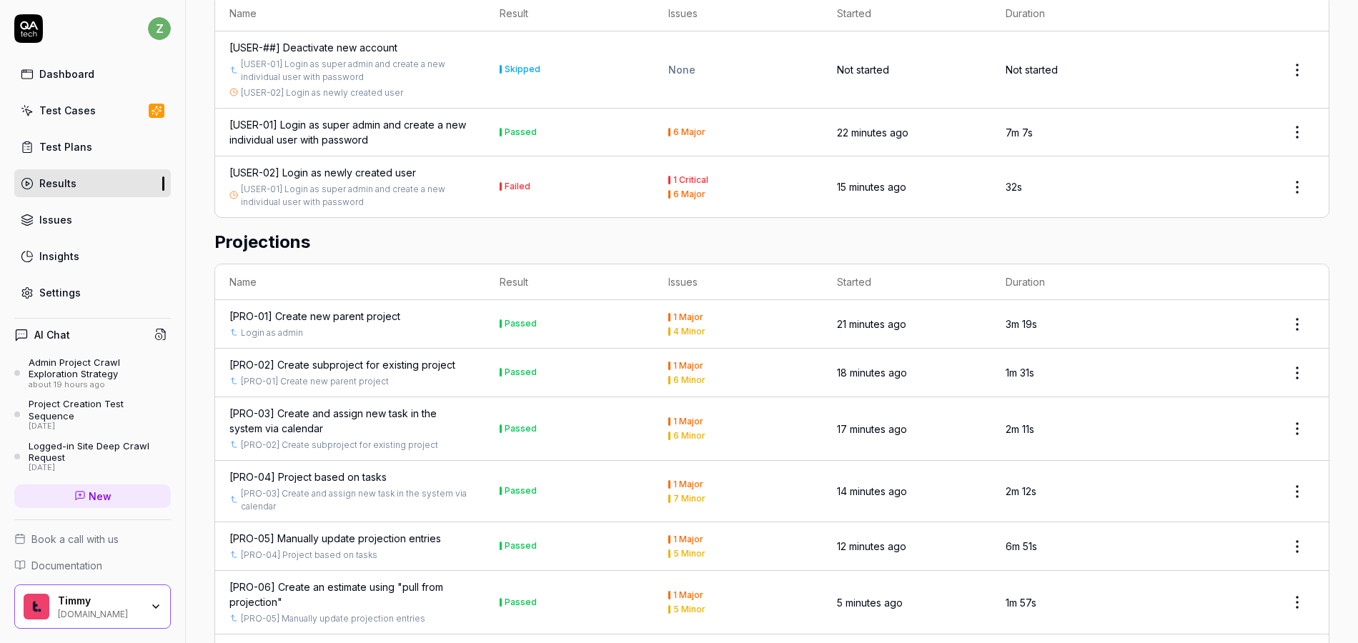
click at [365, 165] on div "[USER-02] Login as newly created user" at bounding box center [322, 172] width 187 height 15
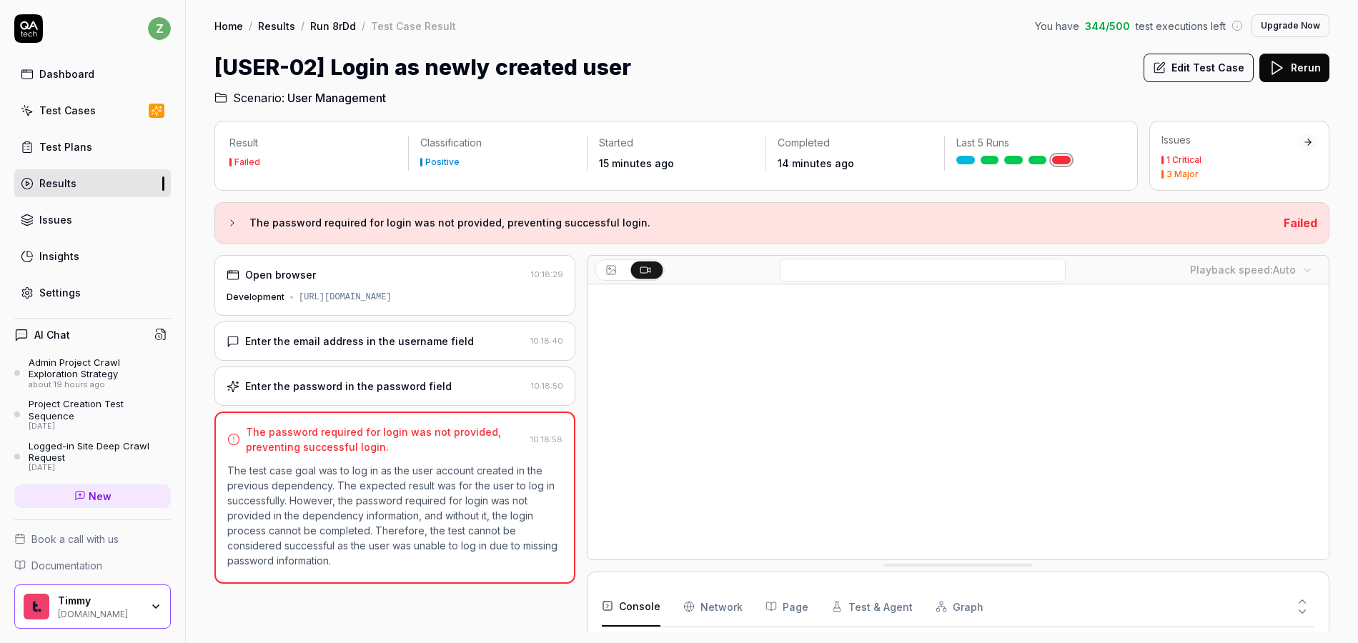
scroll to position [128, 0]
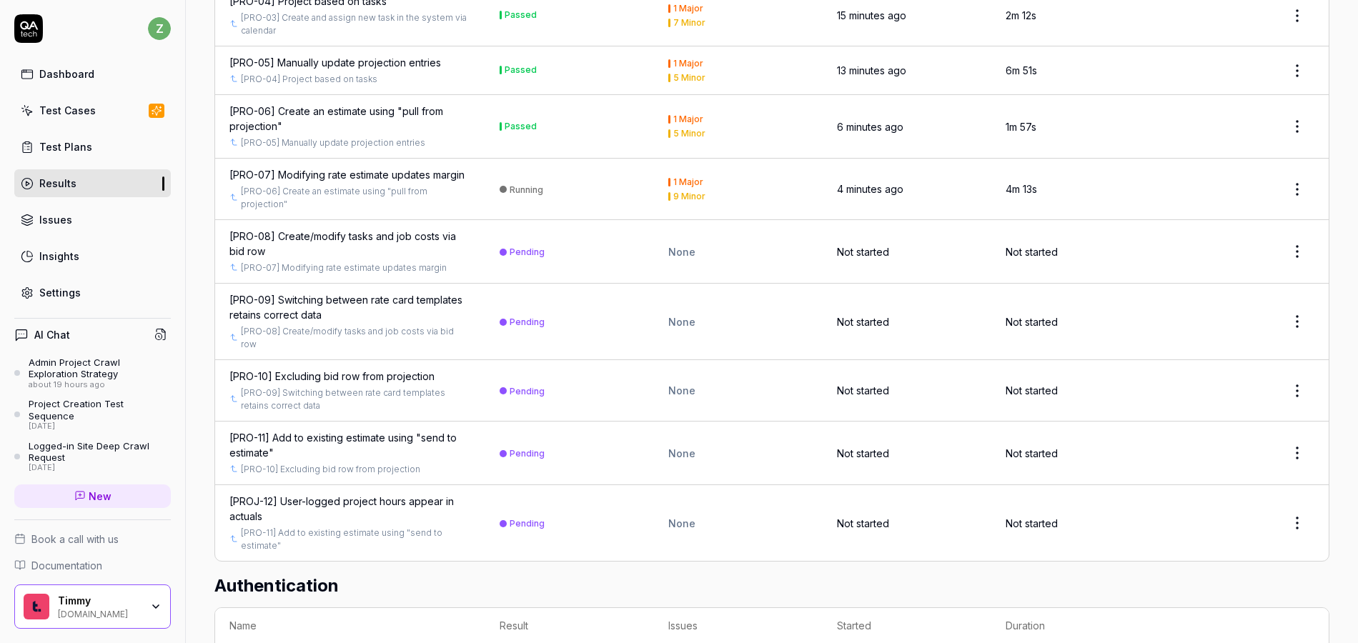
scroll to position [896, 0]
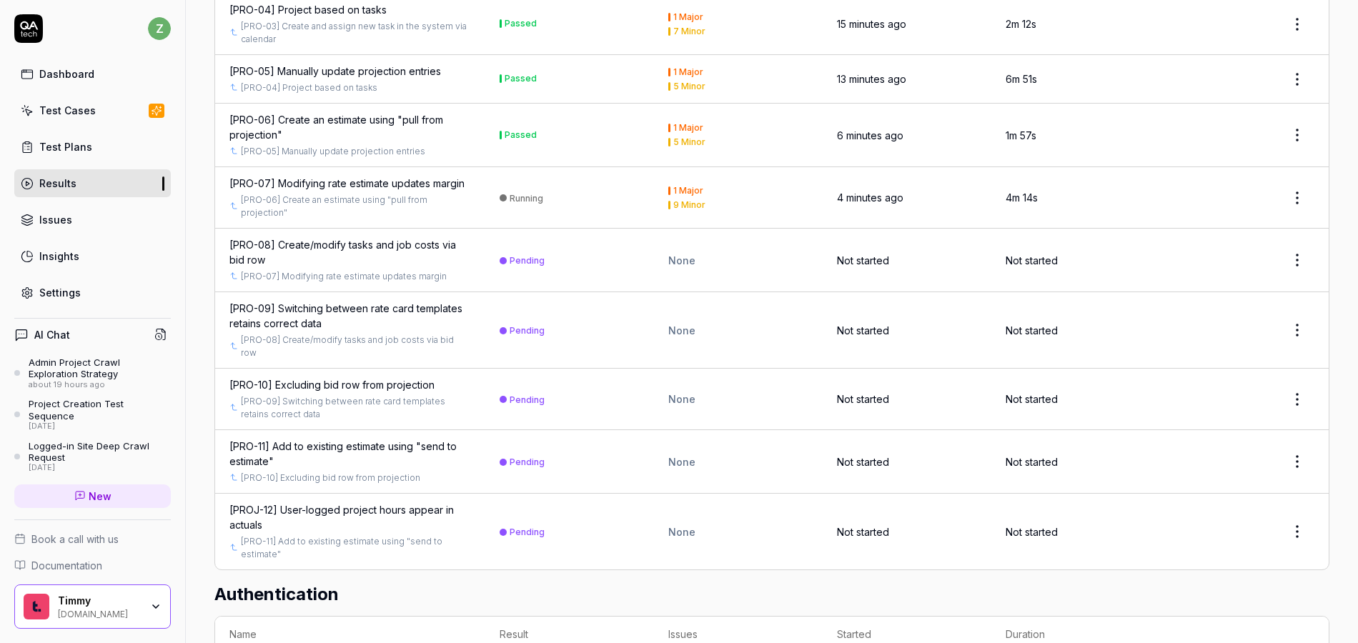
click at [574, 183] on td "Running" at bounding box center [569, 197] width 169 height 61
click at [339, 177] on div "[PRO-07] Modifying rate estimate updates margin" at bounding box center [346, 183] width 235 height 15
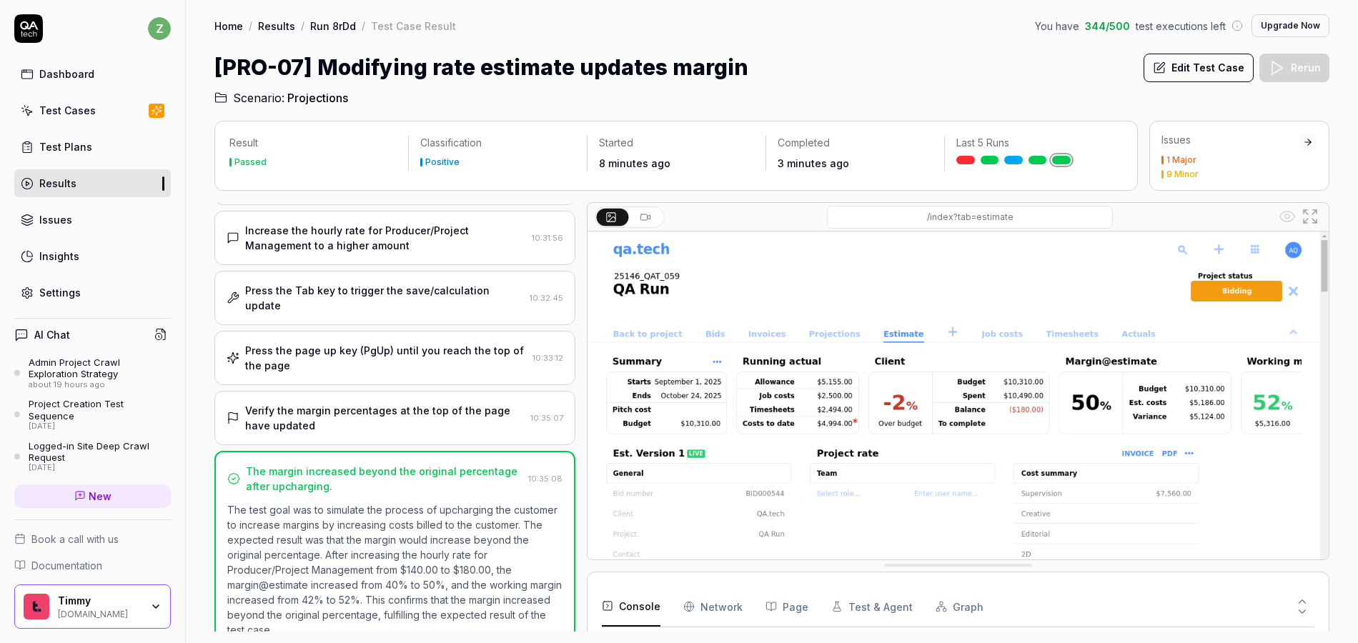
scroll to position [184, 0]
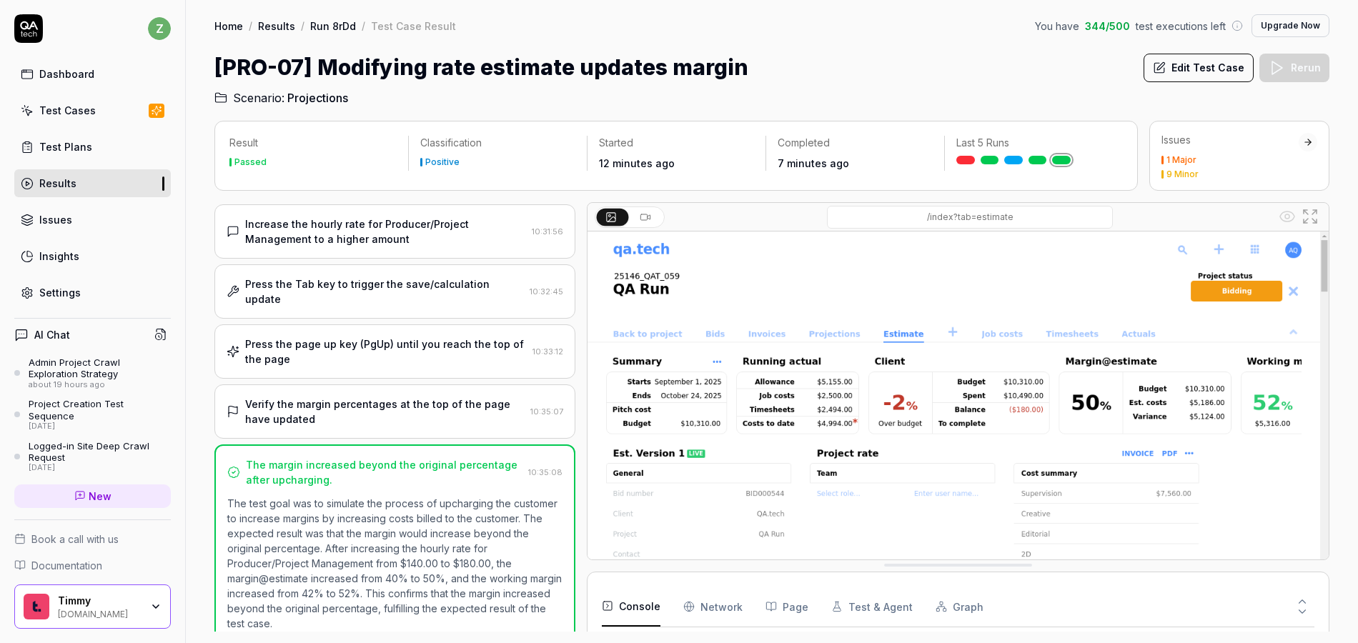
click at [344, 26] on link "Run 8rDd" at bounding box center [333, 26] width 46 height 14
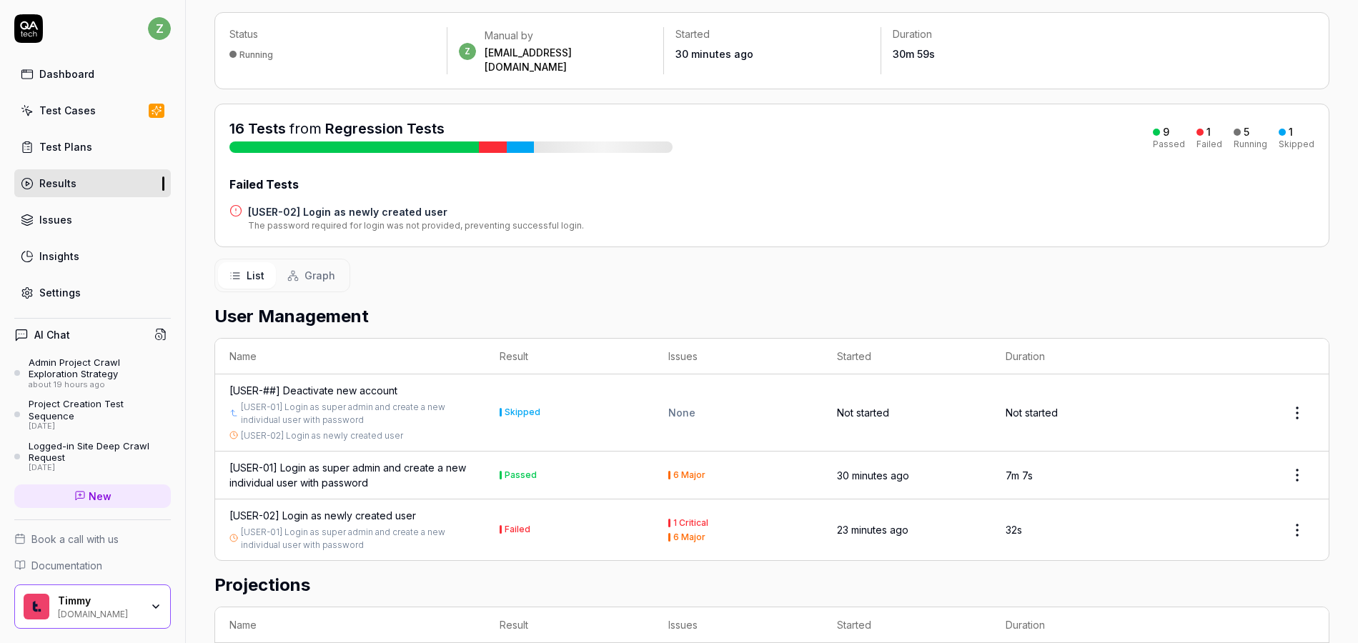
scroll to position [172, 0]
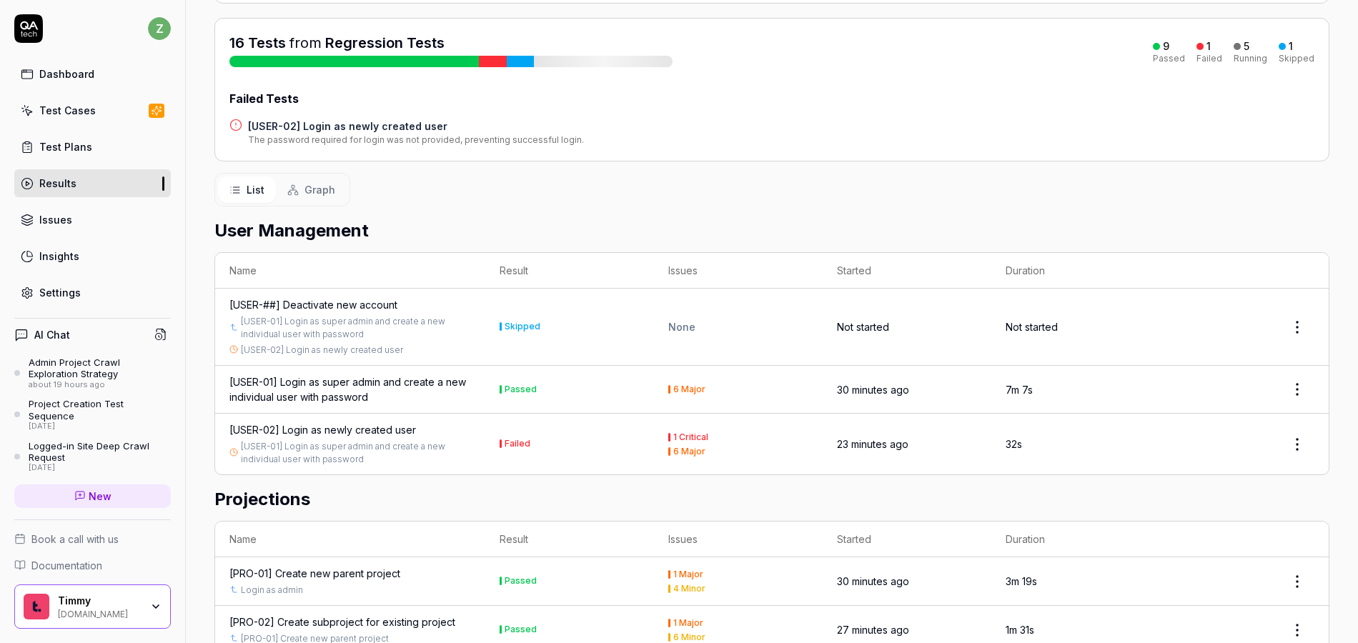
click at [367, 119] on h4 "[USER-02] Login as newly created user" at bounding box center [416, 126] width 336 height 15
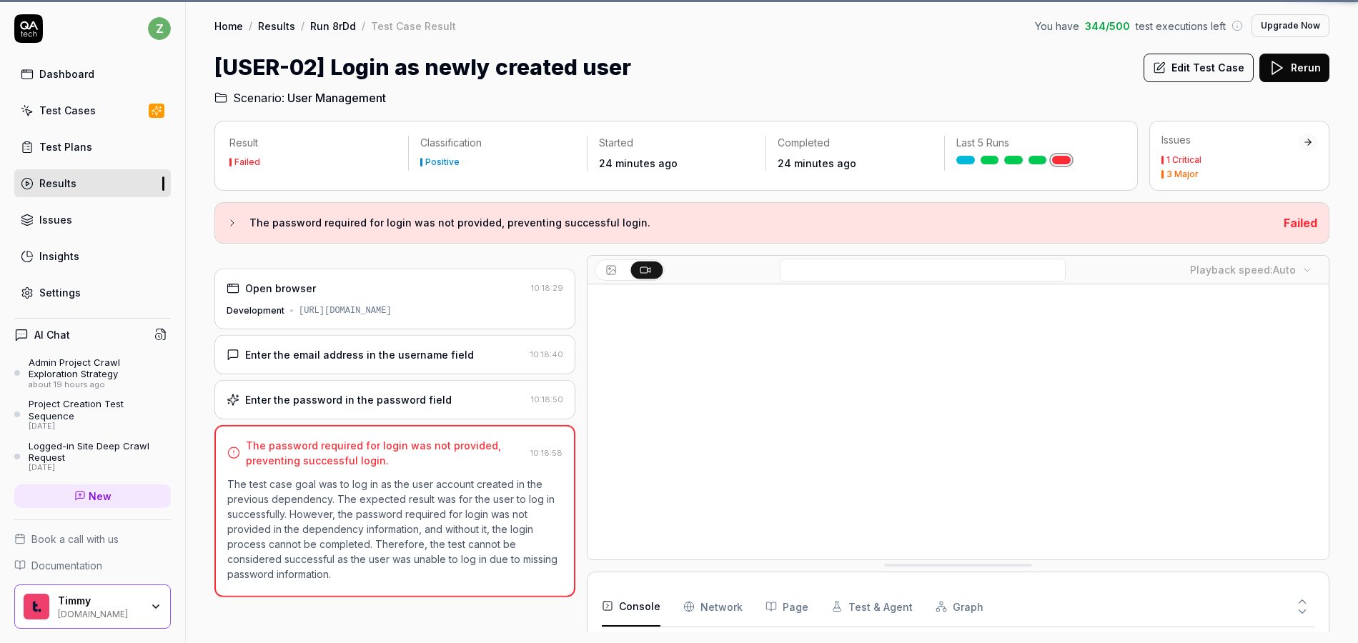
scroll to position [128, 0]
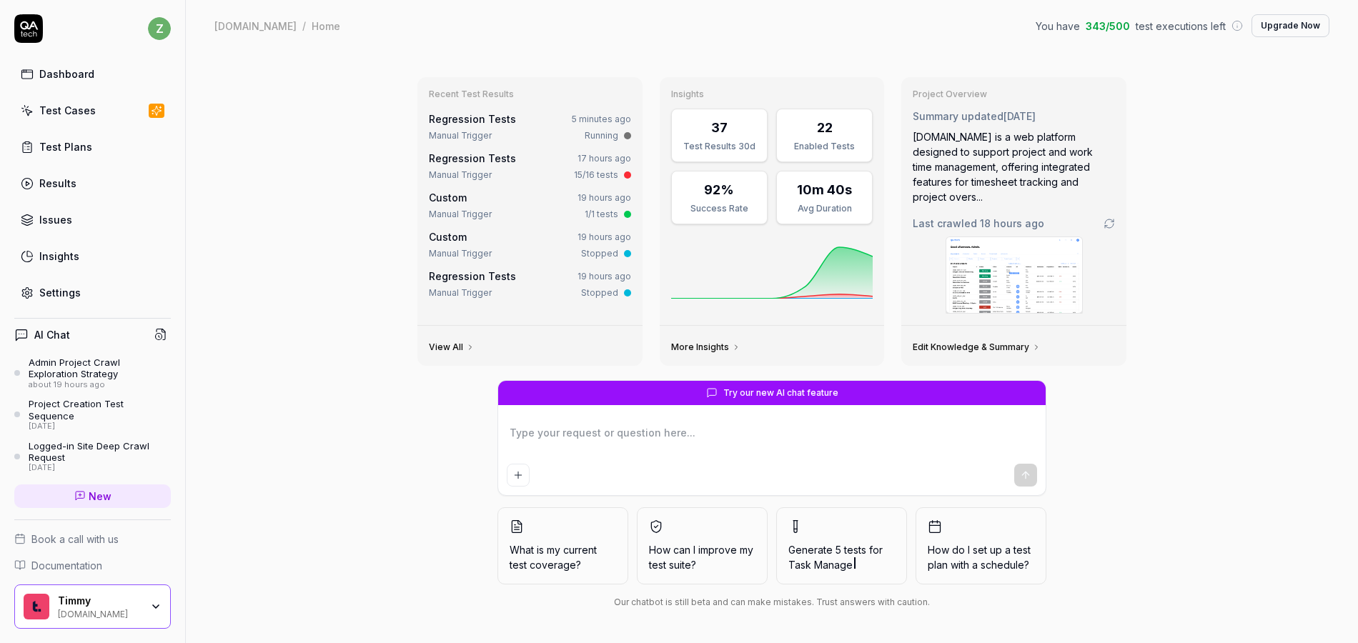
type textarea "*"
click at [546, 115] on div "Regression Tests 5 minutes ago" at bounding box center [530, 118] width 202 height 15
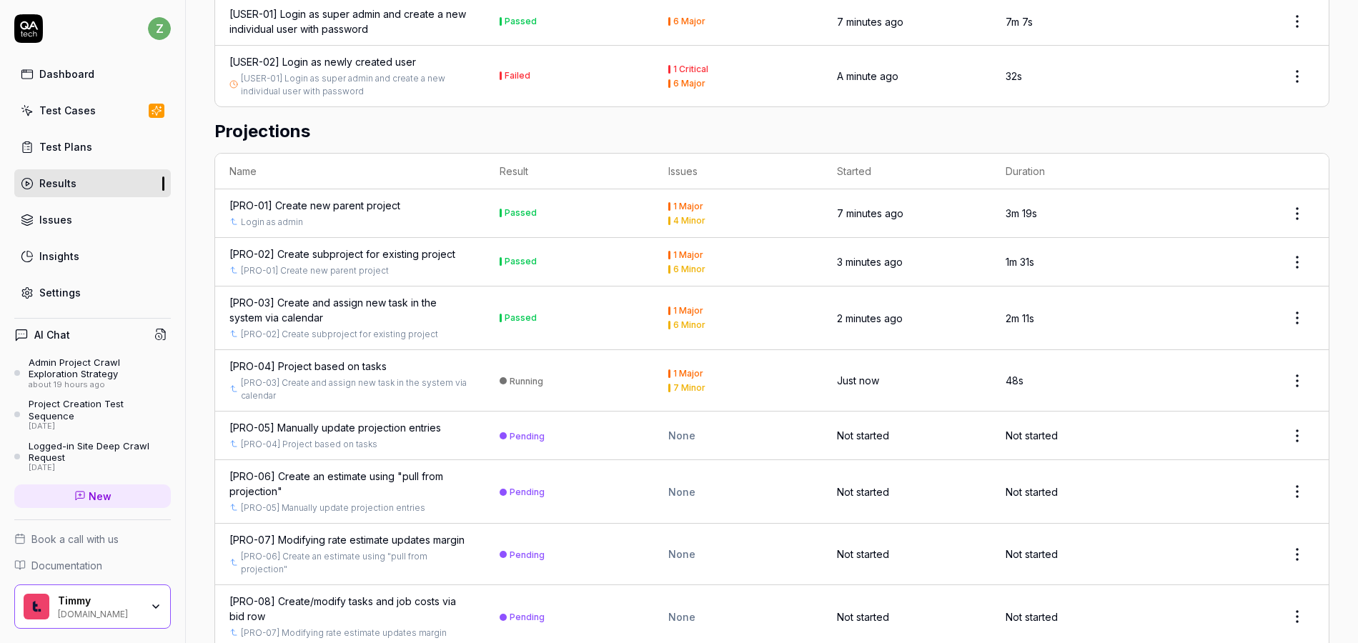
scroll to position [619, 0]
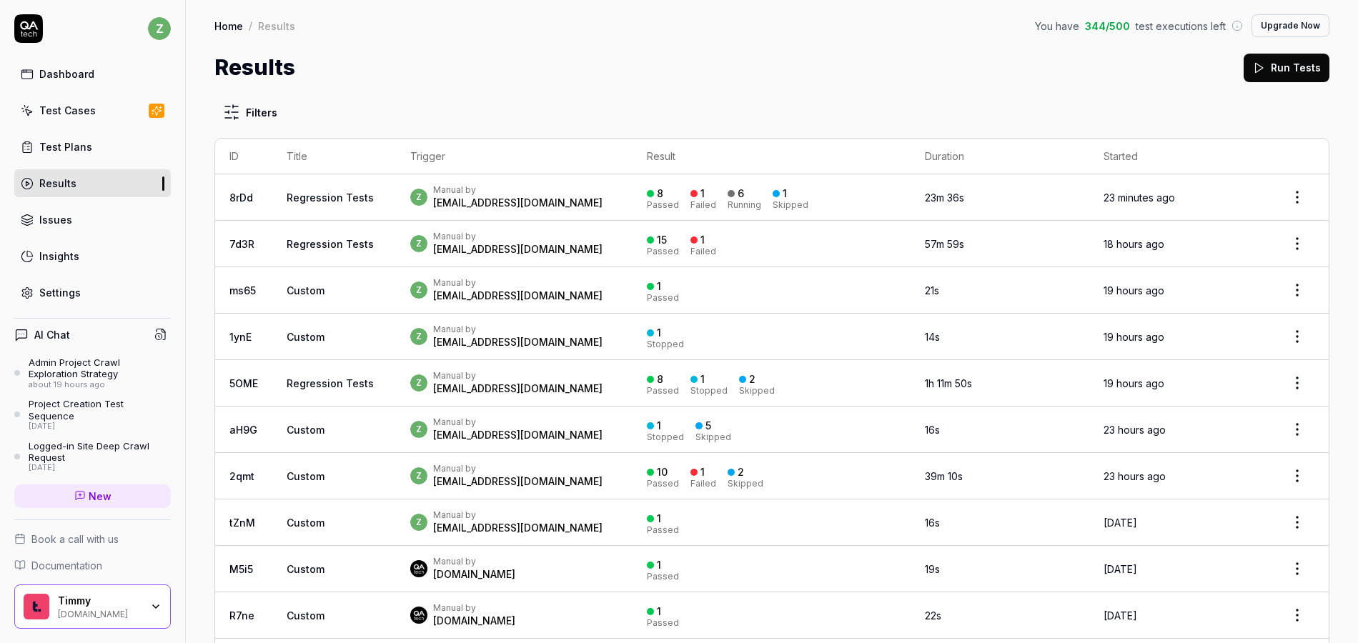
click at [559, 199] on div "z Manual by zach@rangeworks.io" at bounding box center [514, 197] width 208 height 26
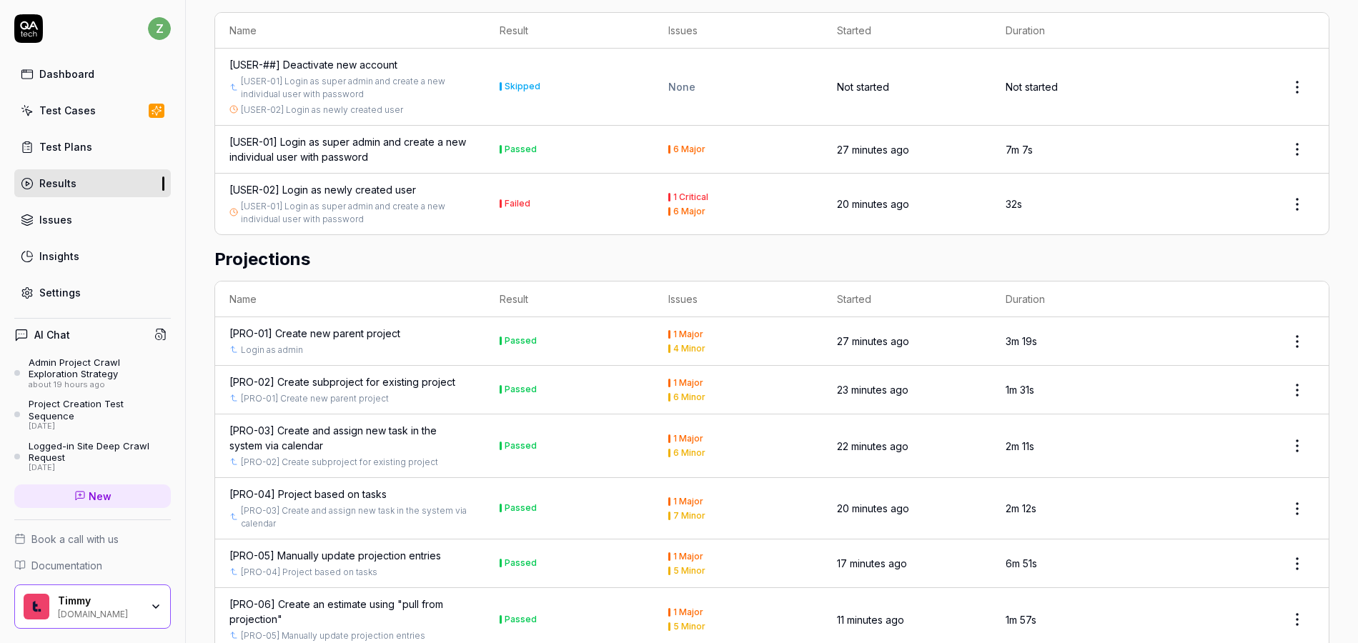
scroll to position [380, 0]
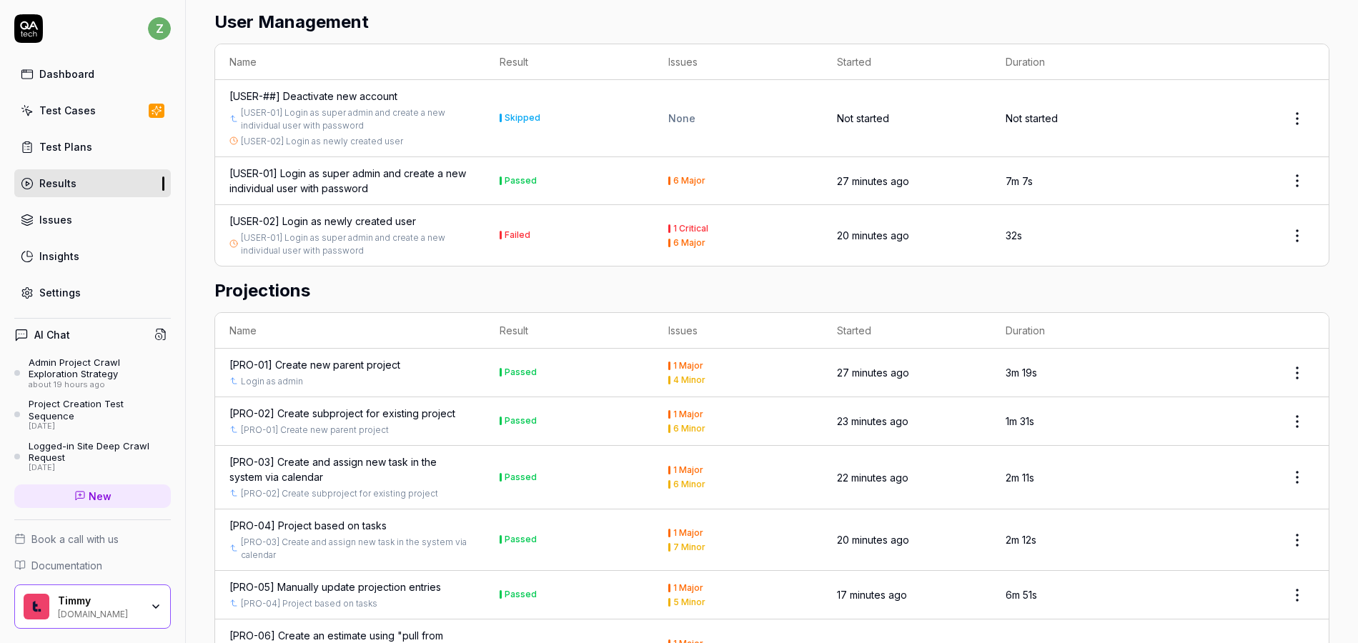
click at [406, 172] on div "[USER-01] Login as super admin and create a new individual user with password" at bounding box center [350, 181] width 242 height 30
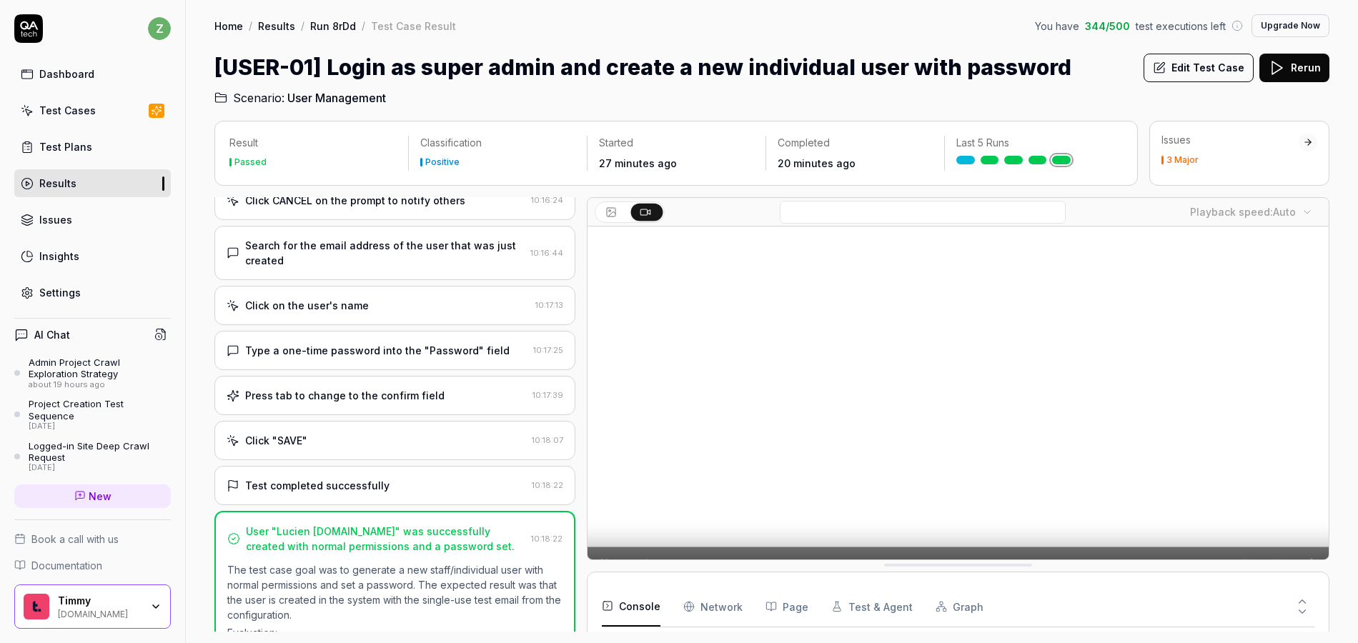
scroll to position [124, 0]
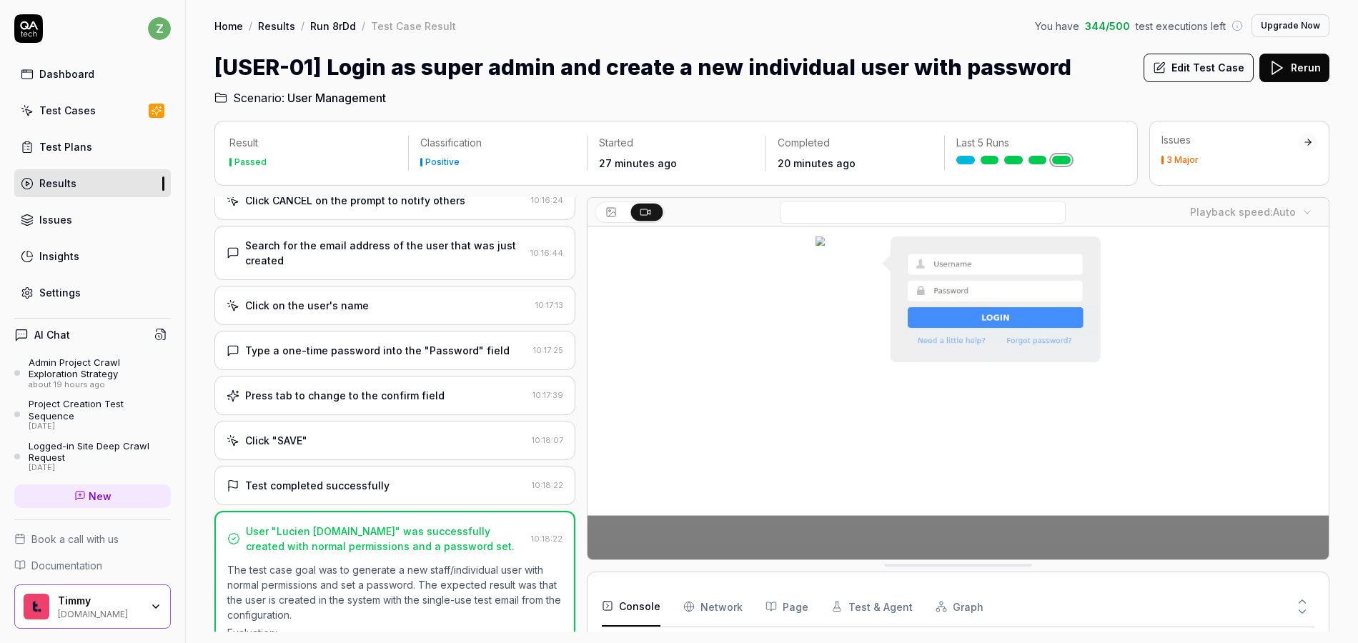
click at [1099, 394] on video at bounding box center [958, 334] width 741 height 463
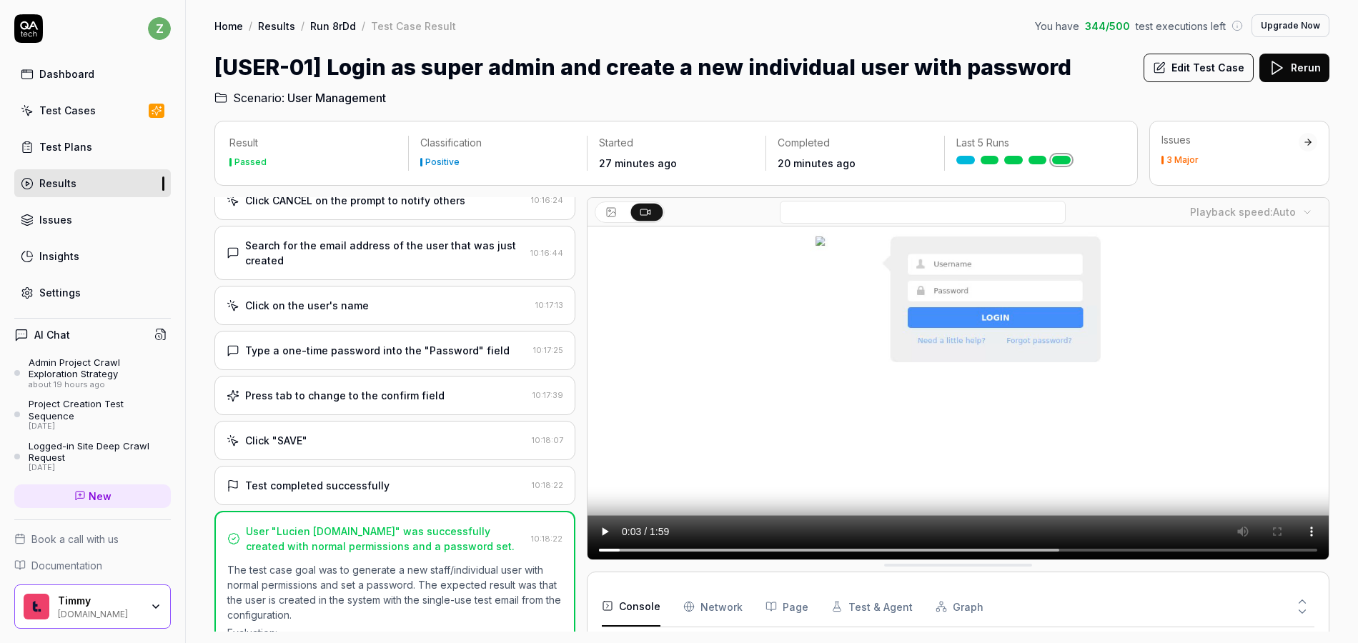
click at [1136, 402] on video at bounding box center [958, 334] width 741 height 463
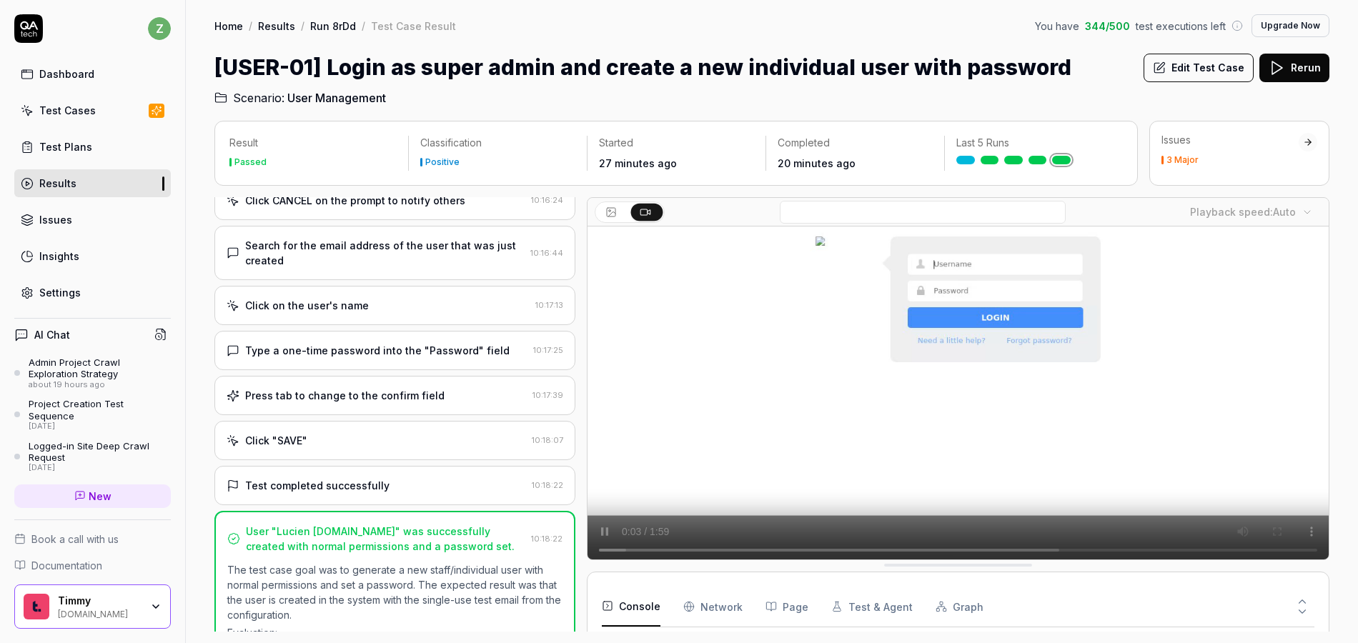
drag, startPoint x: 1154, startPoint y: 341, endPoint x: 1382, endPoint y: 386, distance: 232.4
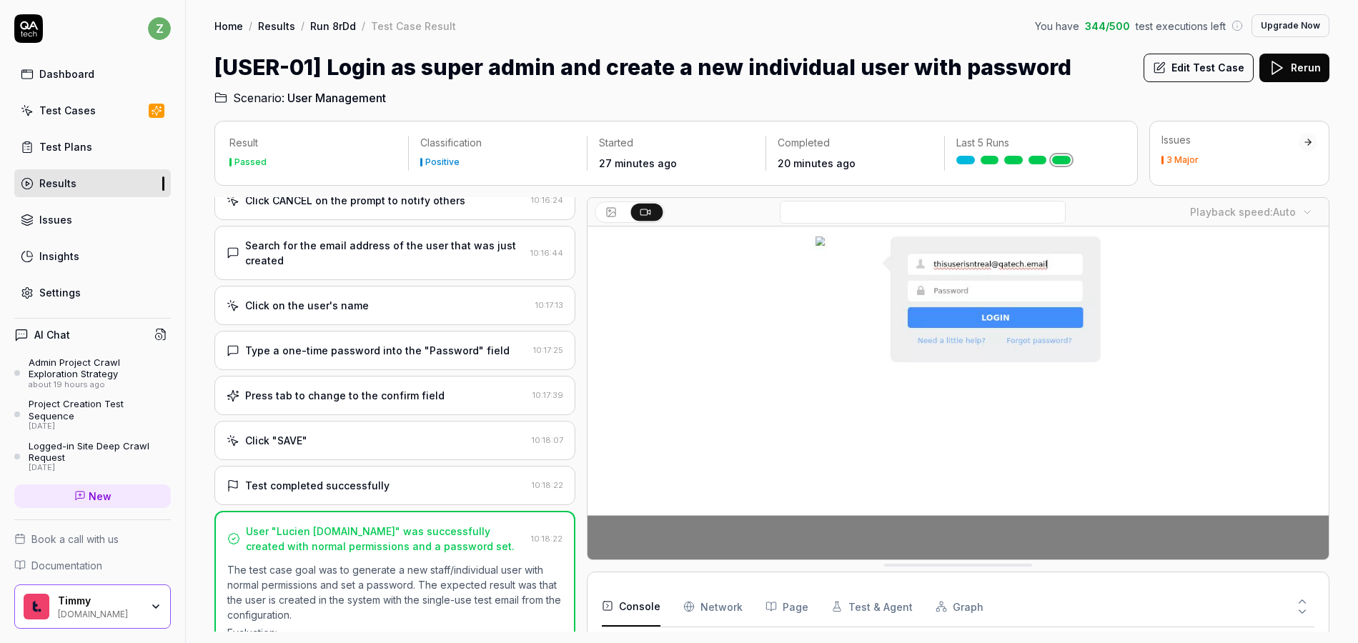
click at [1357, 386] on html "z Dashboard Test Cases Test Plans Results Issues Insights Settings AI Chat Admi…" at bounding box center [679, 321] width 1358 height 643
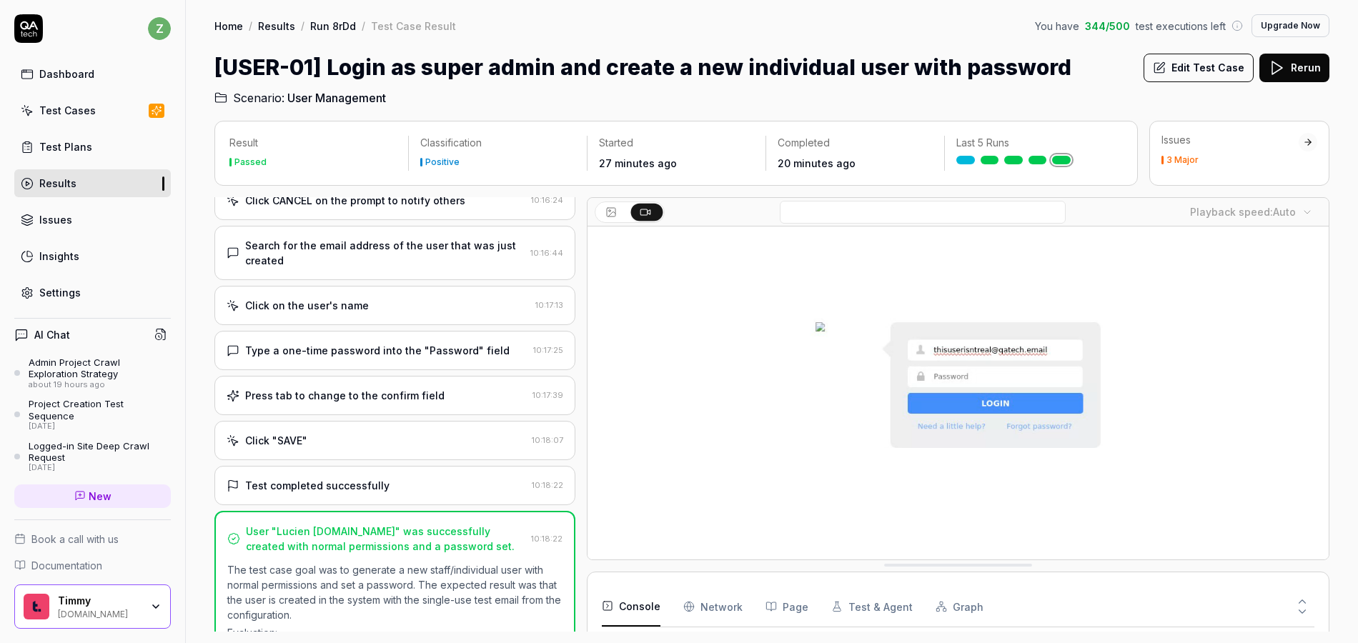
scroll to position [0, 0]
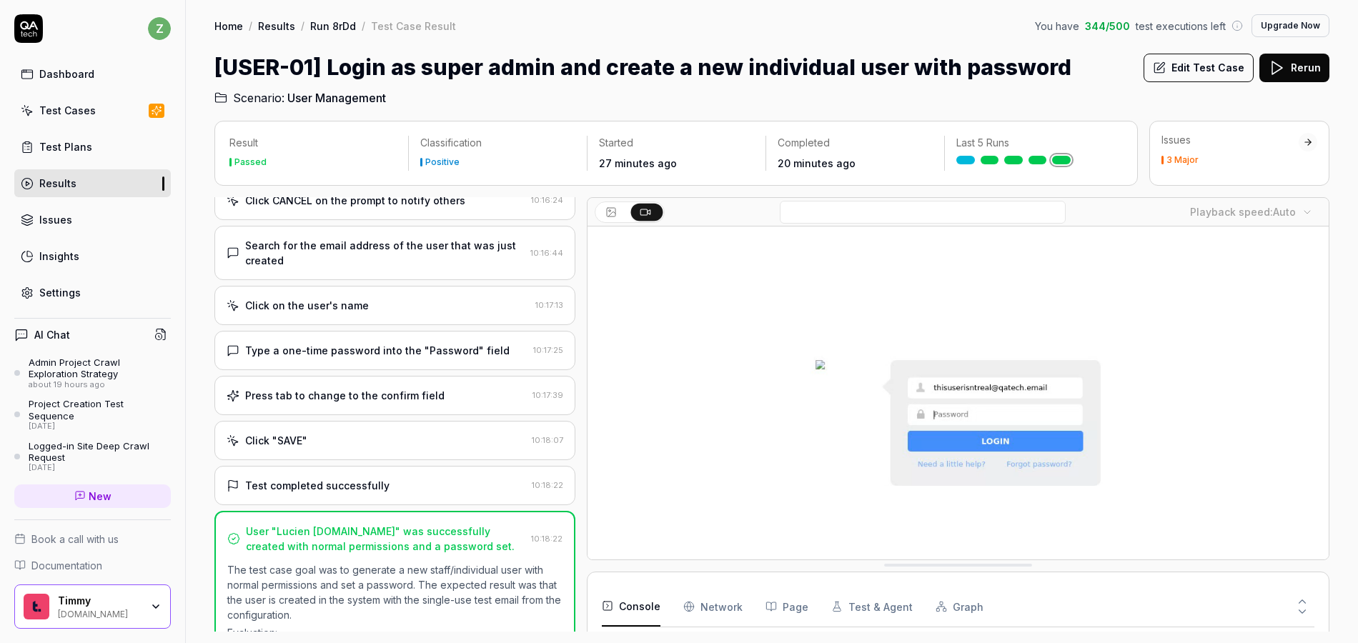
click at [1146, 397] on video at bounding box center [958, 458] width 741 height 463
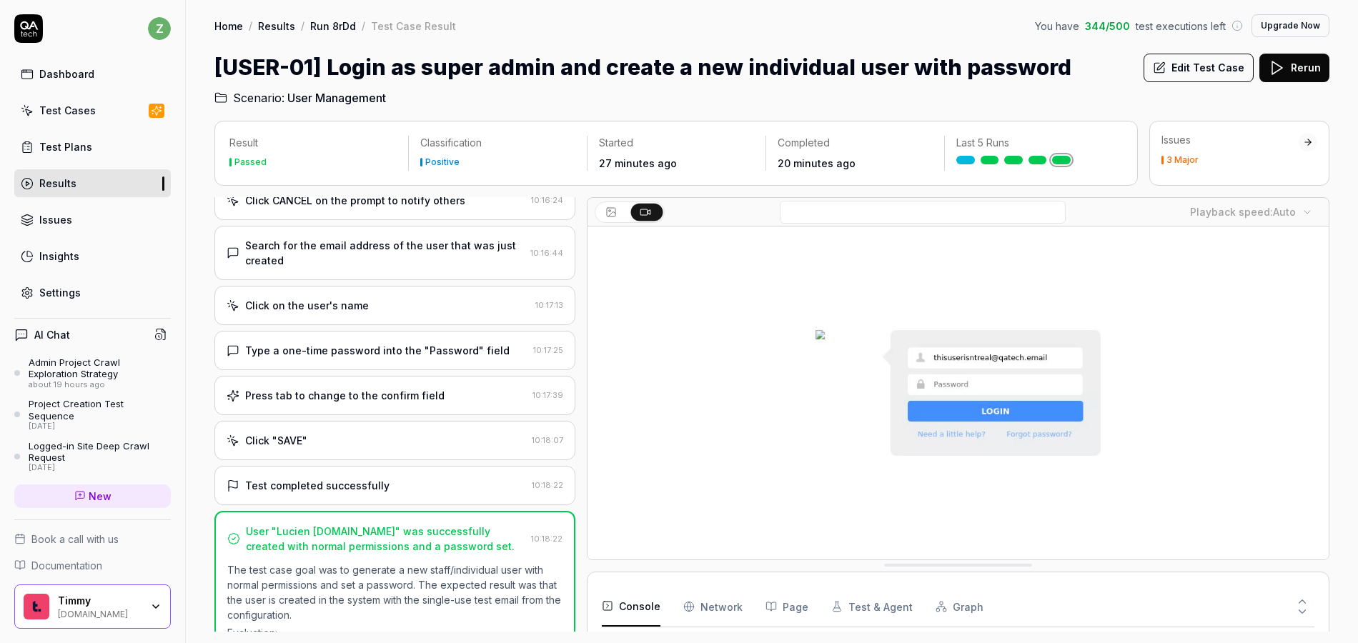
scroll to position [124, 0]
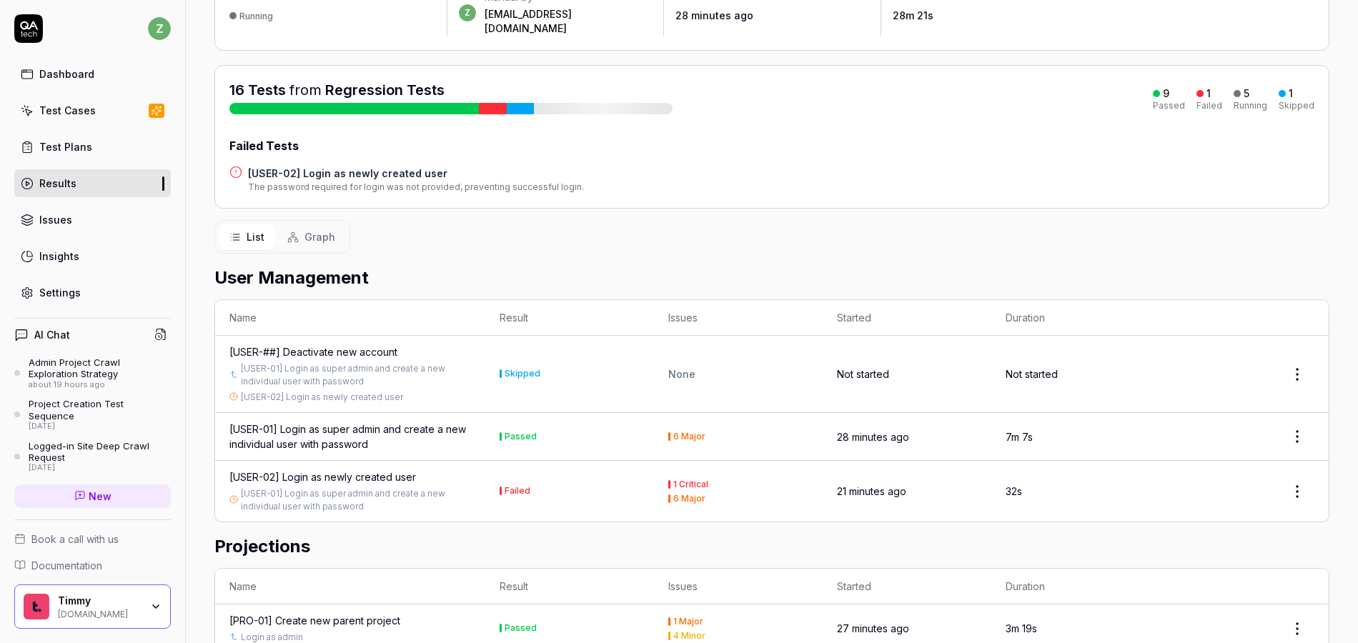
scroll to position [172, 0]
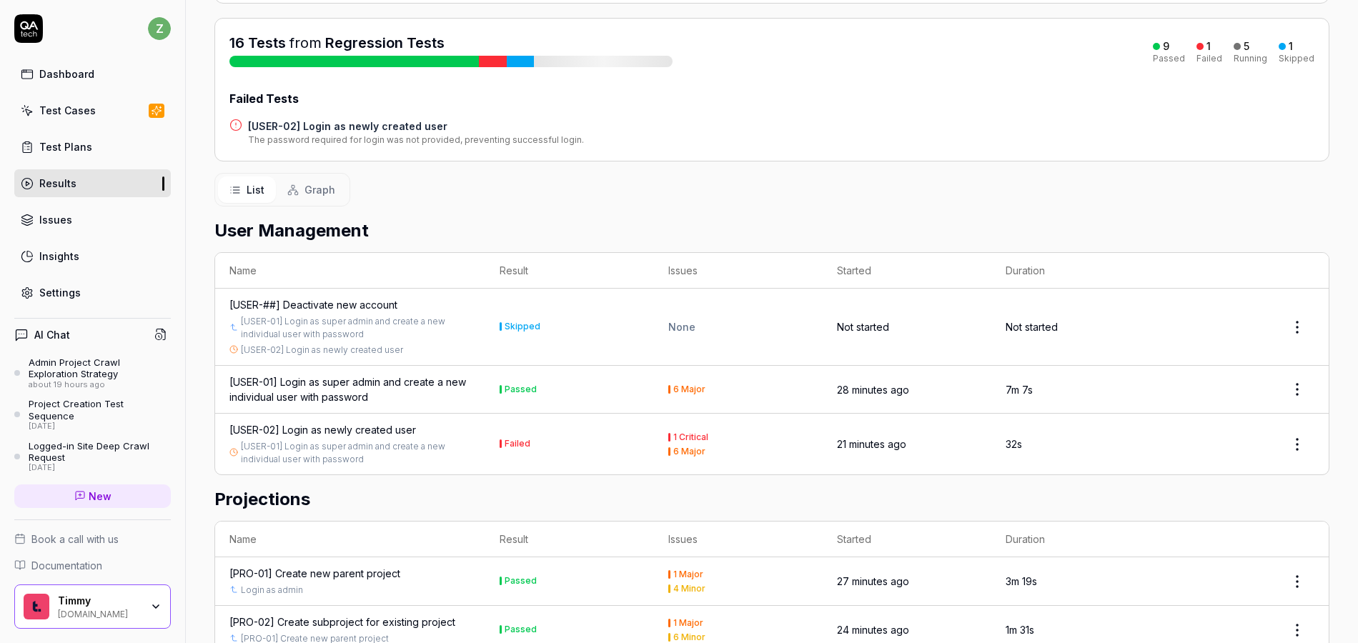
click at [372, 422] on div "[USER-02] Login as newly created user" at bounding box center [322, 429] width 187 height 15
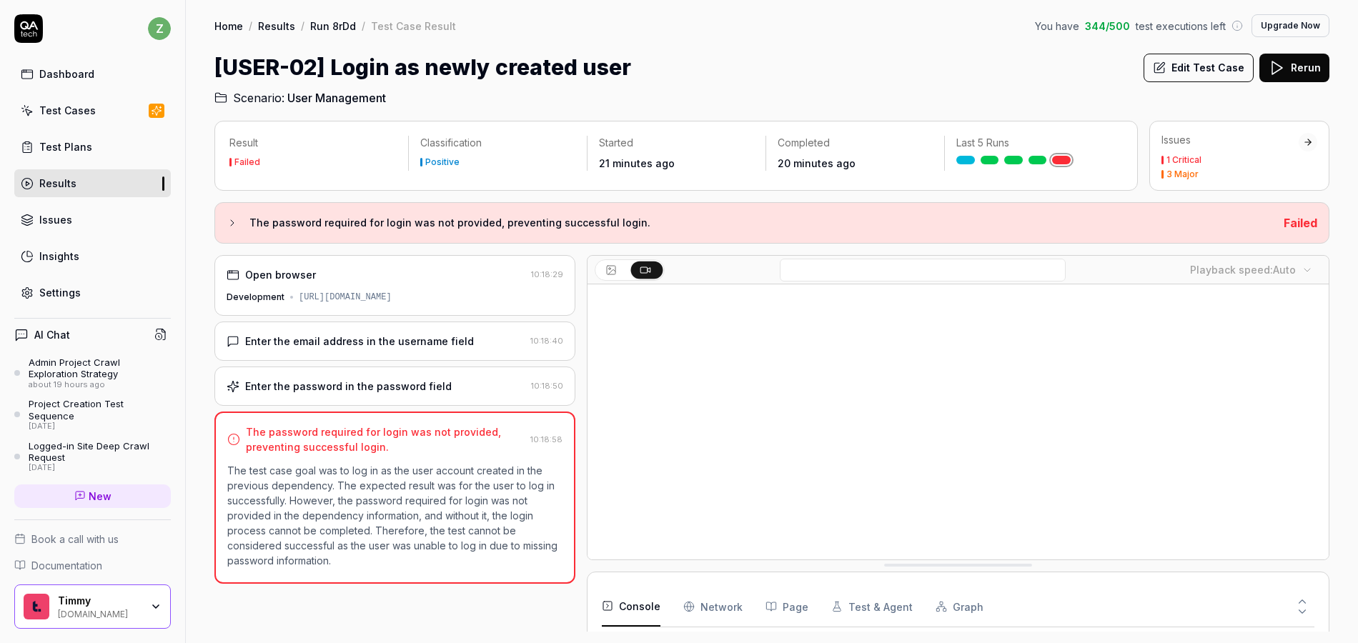
scroll to position [128, 0]
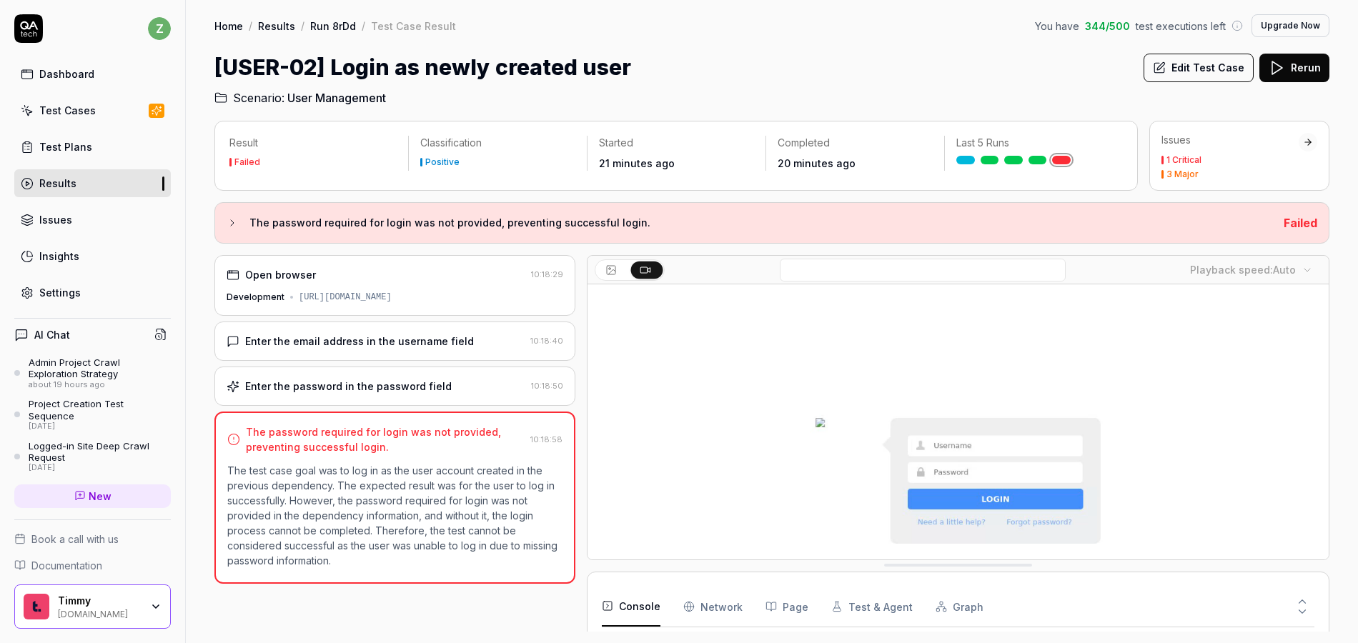
click at [399, 337] on div "Enter the email address in the username field" at bounding box center [359, 341] width 229 height 15
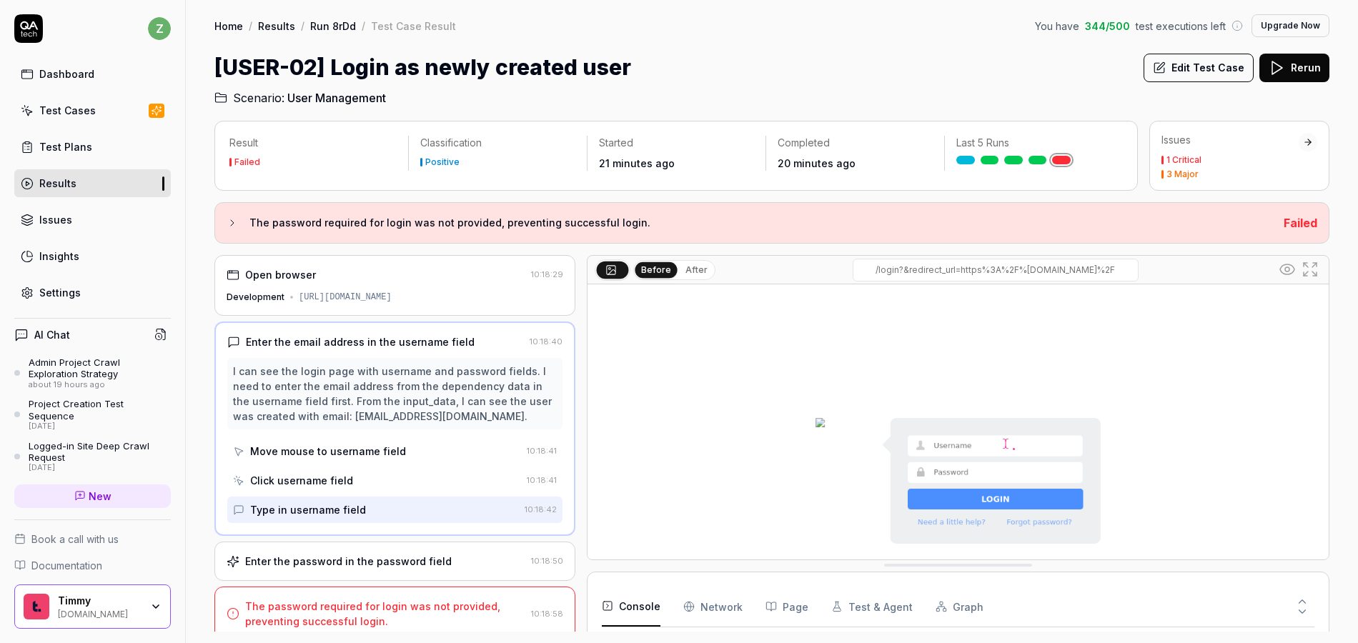
scroll to position [24, 0]
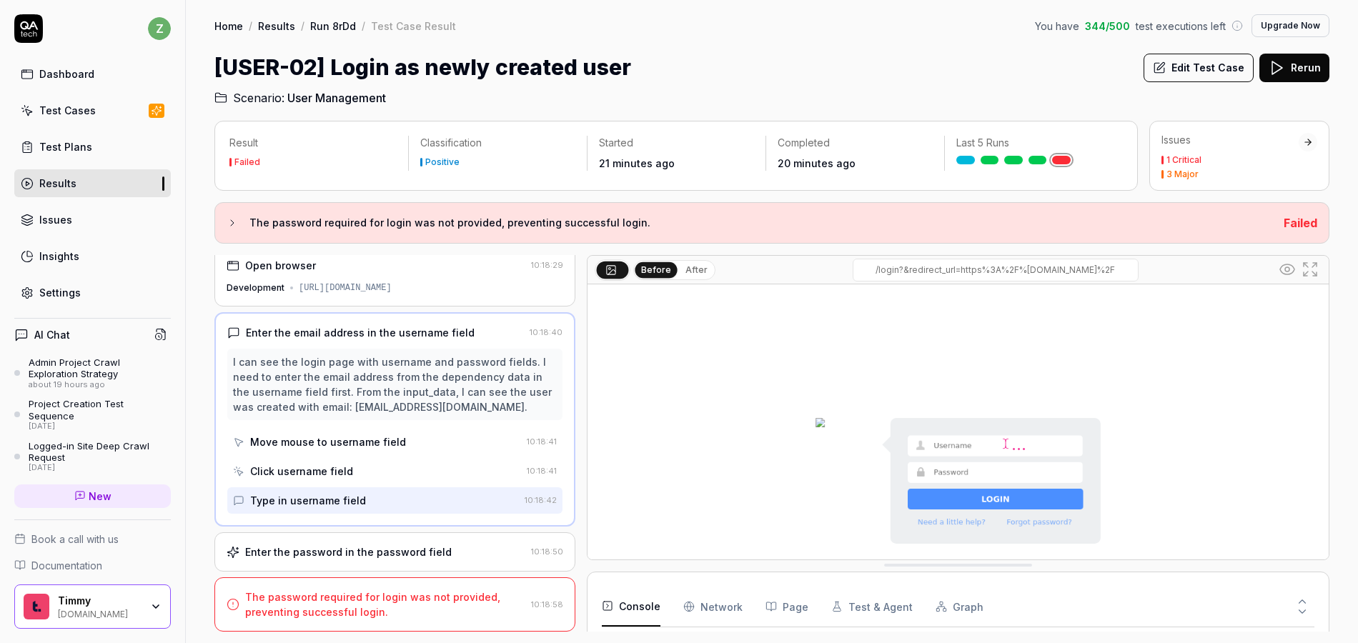
click at [362, 555] on div "Enter the password in the password field" at bounding box center [348, 552] width 207 height 15
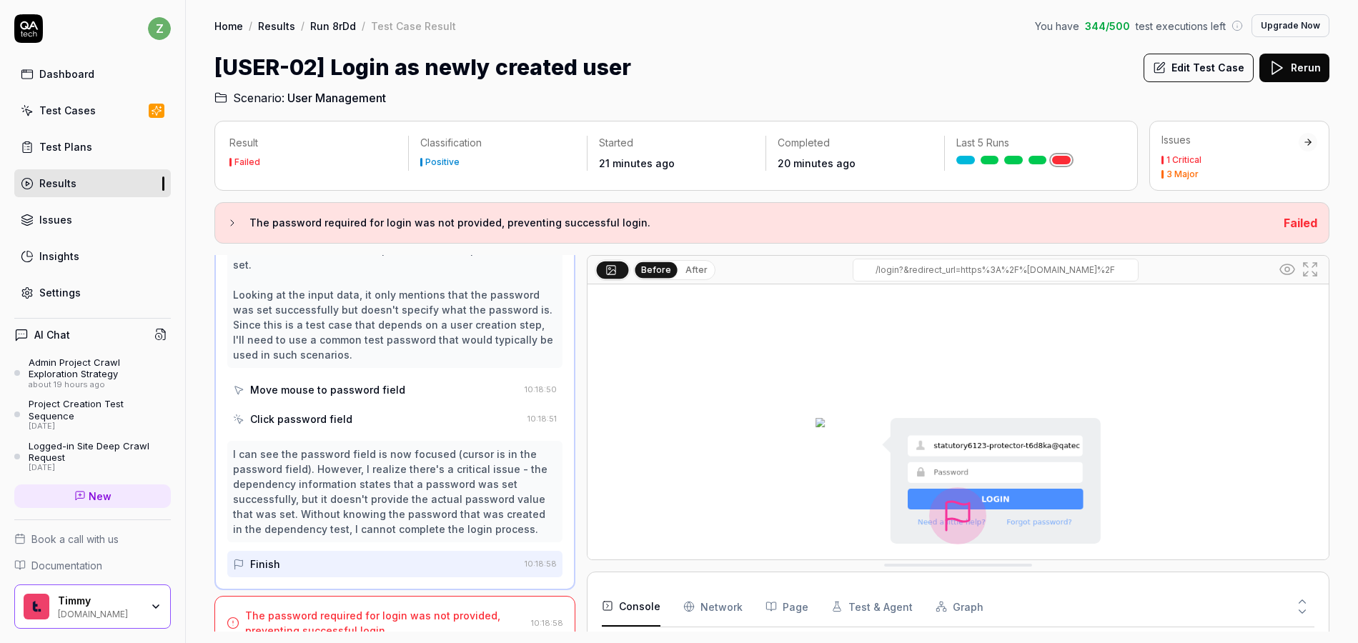
scroll to position [245, 0]
click at [400, 606] on div "The password required for login was not provided, preventing successful login." at bounding box center [385, 620] width 280 height 30
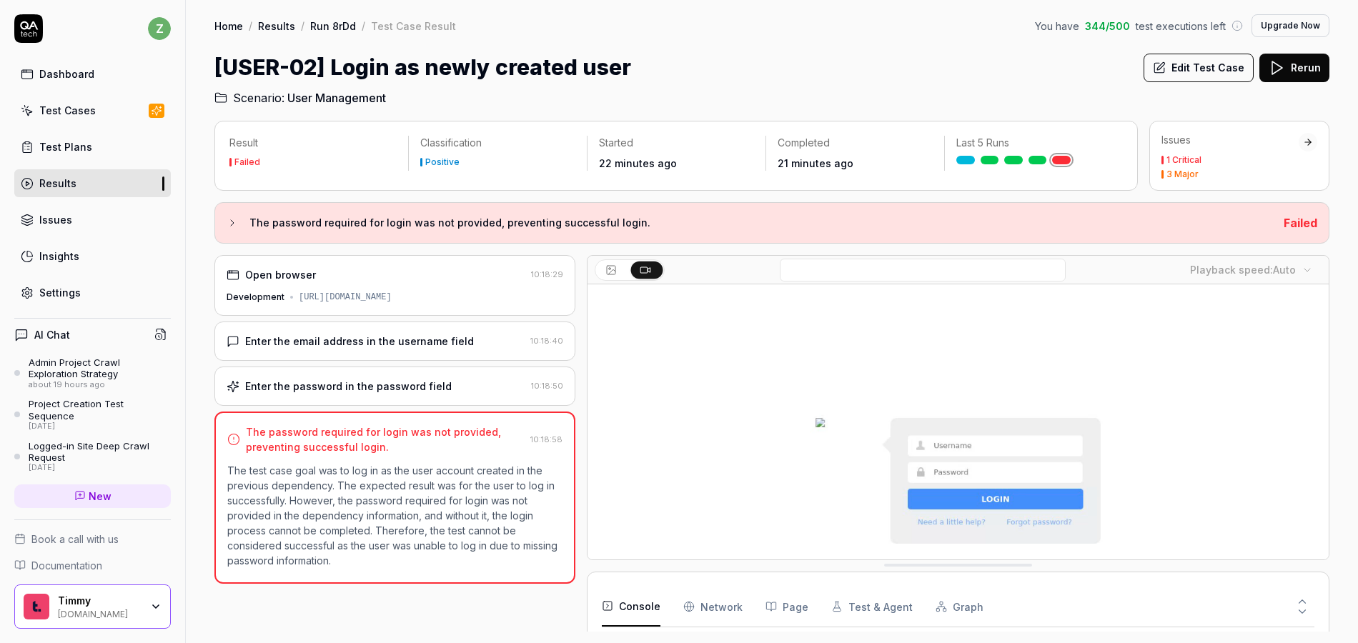
click at [336, 29] on link "Run 8rDd" at bounding box center [333, 26] width 46 height 14
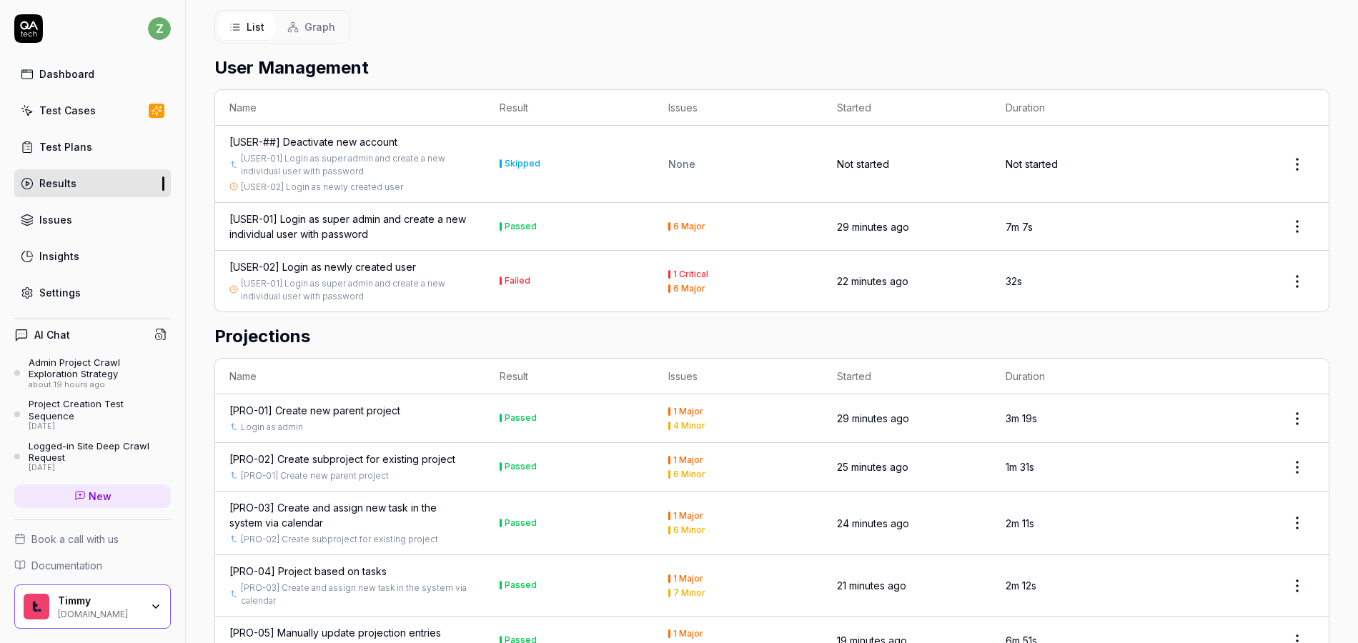
scroll to position [343, 0]
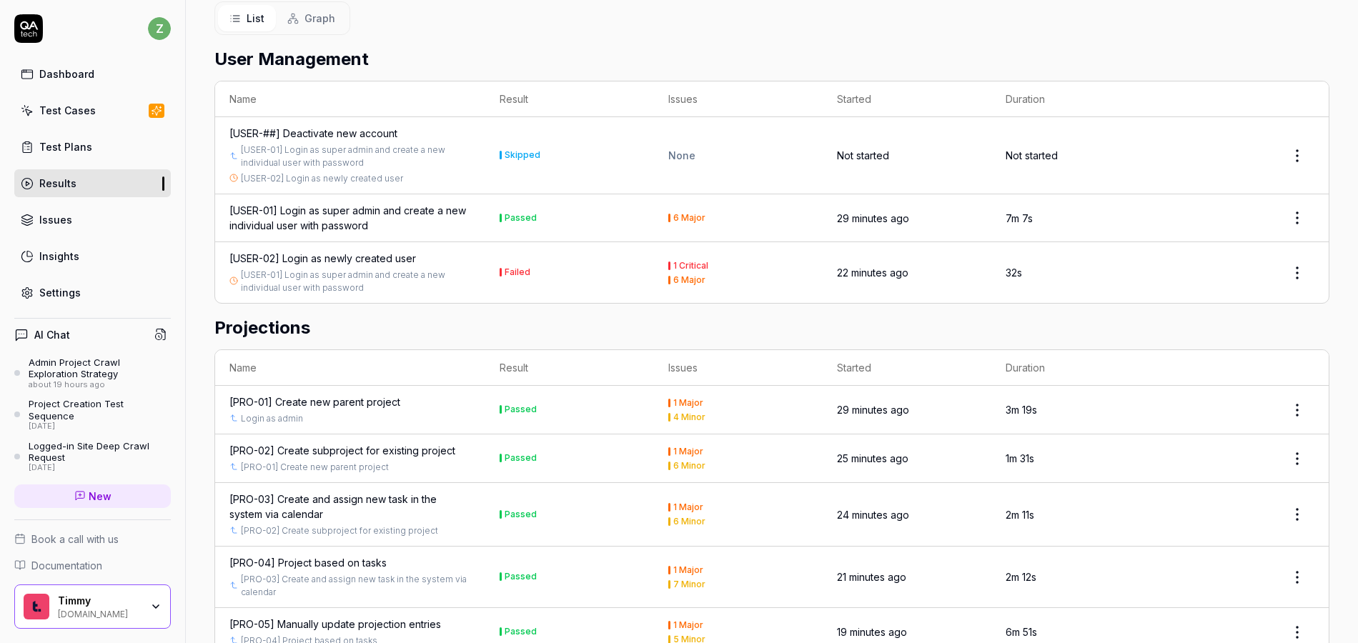
click at [339, 251] on div "[USER-02] Login as newly created user" at bounding box center [322, 258] width 187 height 15
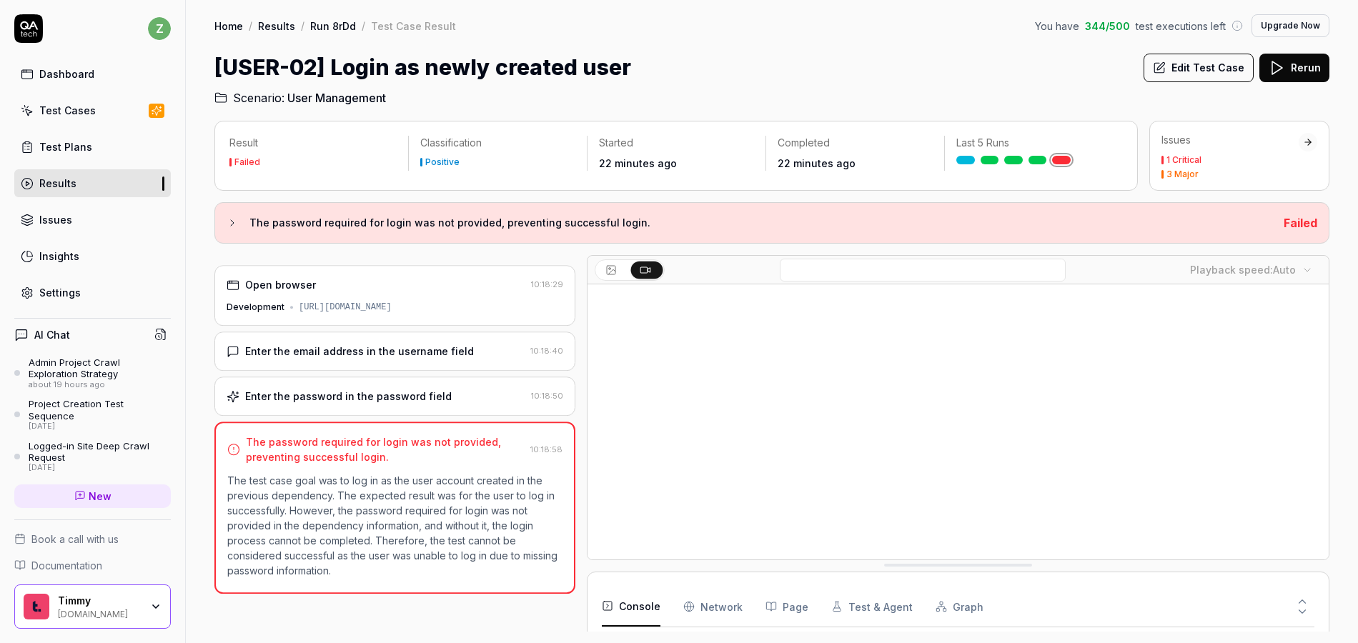
scroll to position [128, 0]
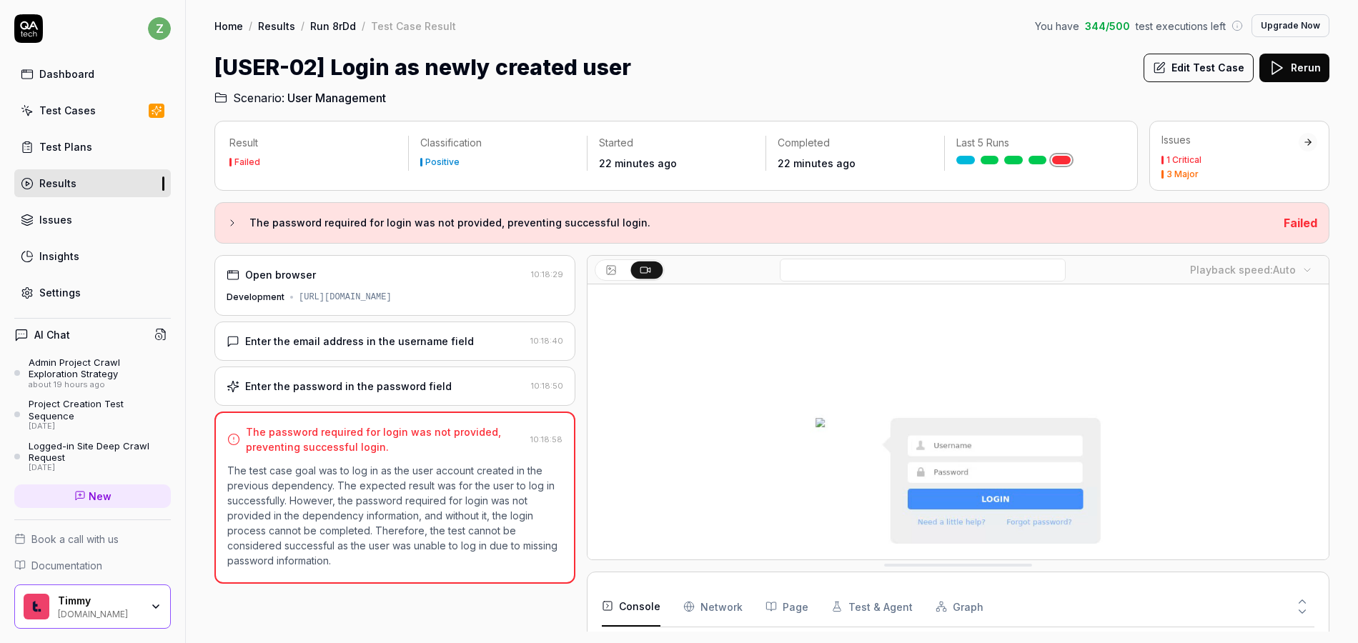
click at [1209, 66] on button "Edit Test Case" at bounding box center [1199, 68] width 110 height 29
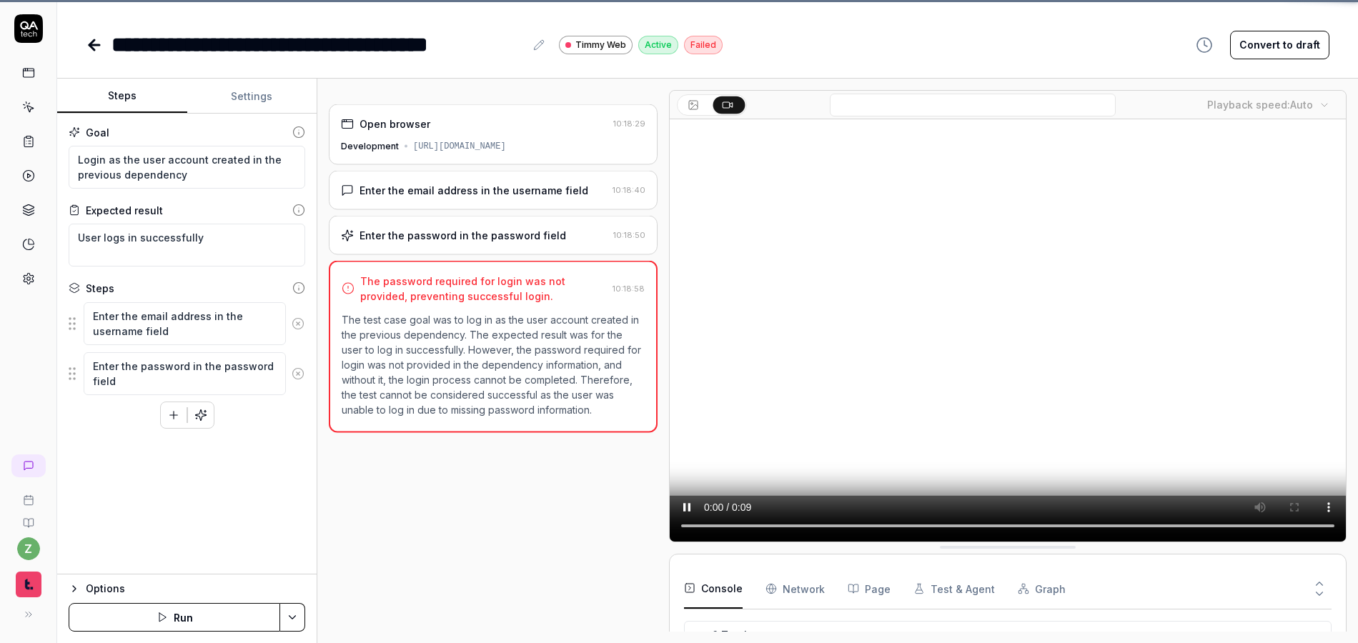
scroll to position [128, 0]
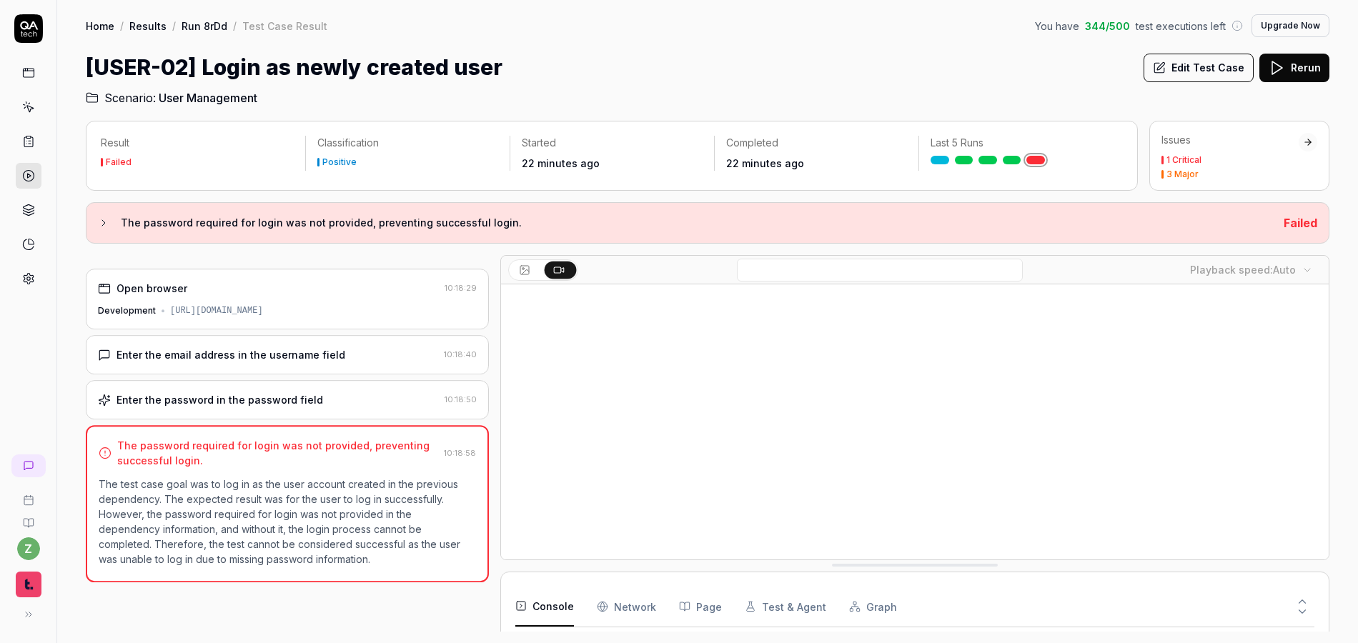
scroll to position [128, 0]
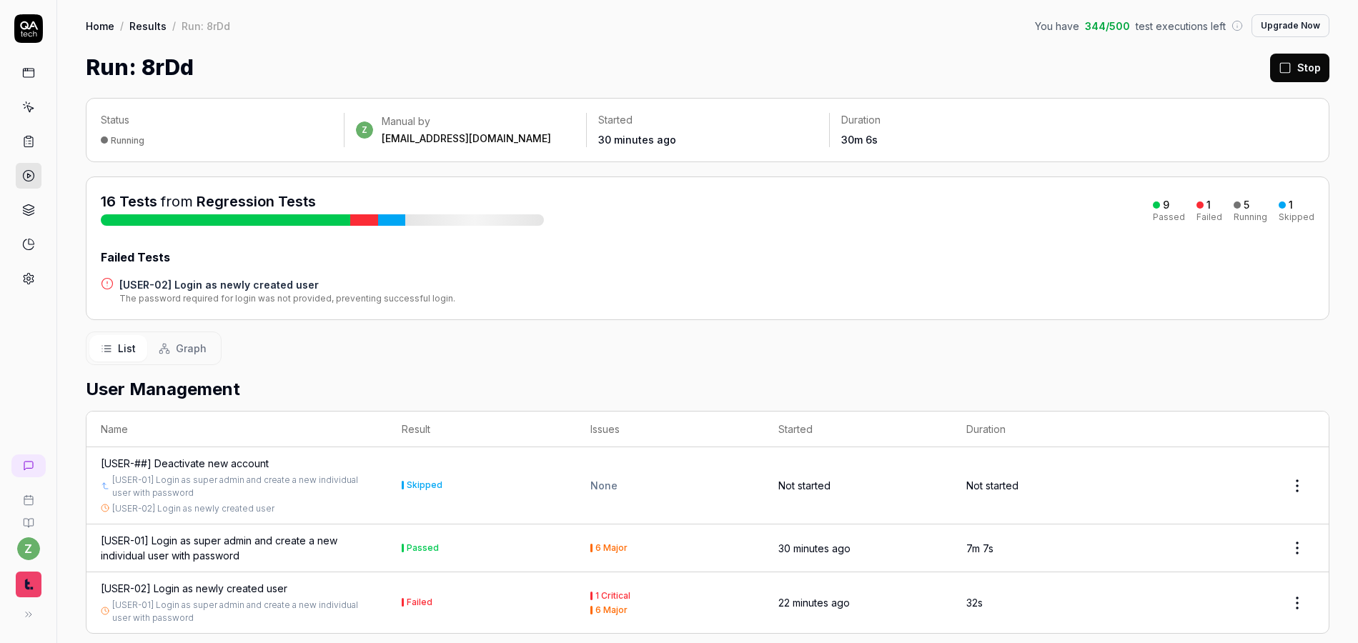
click at [285, 545] on div "[USER-01] Login as super admin and create a new individual user with password" at bounding box center [237, 548] width 272 height 30
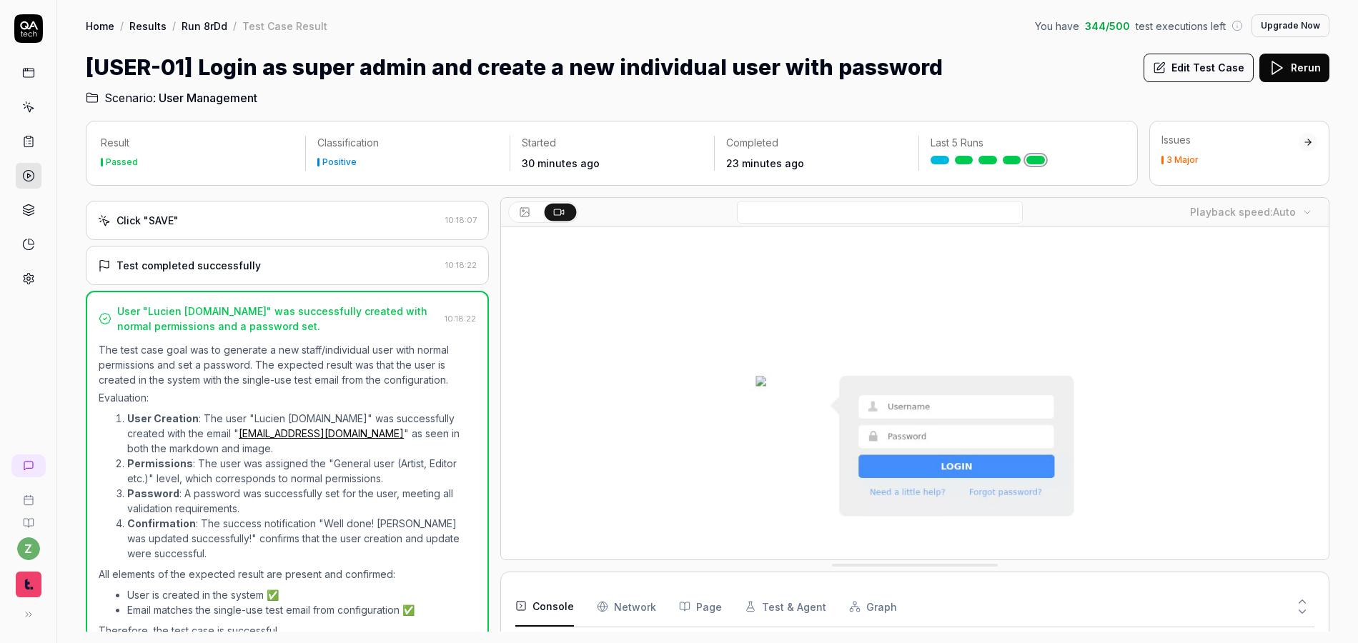
scroll to position [1346, 0]
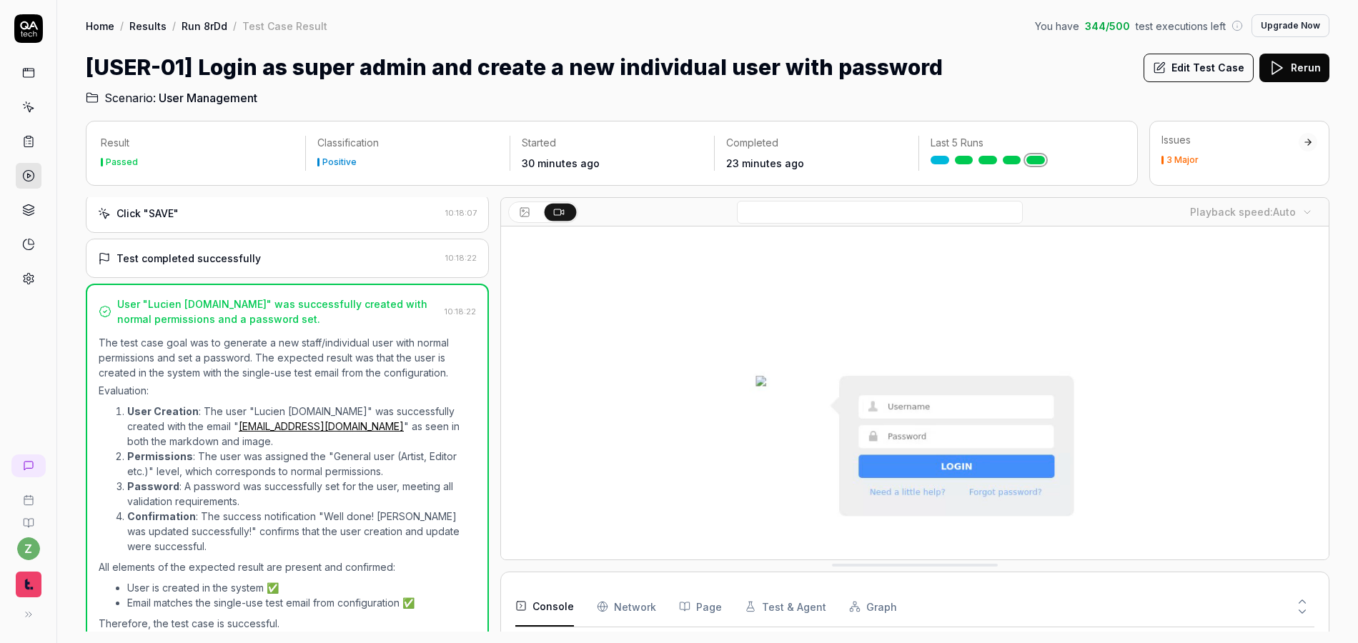
click at [1211, 73] on button "Edit Test Case" at bounding box center [1199, 68] width 110 height 29
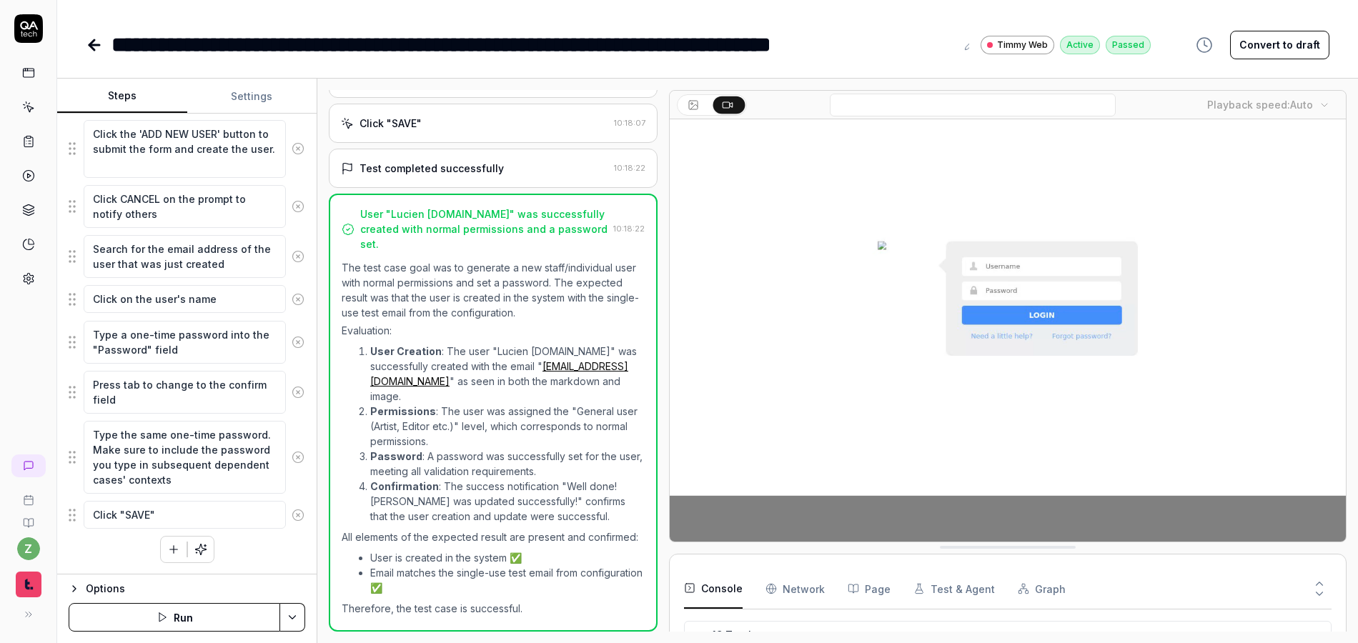
scroll to position [15, 0]
click at [167, 548] on icon "button" at bounding box center [173, 549] width 13 height 13
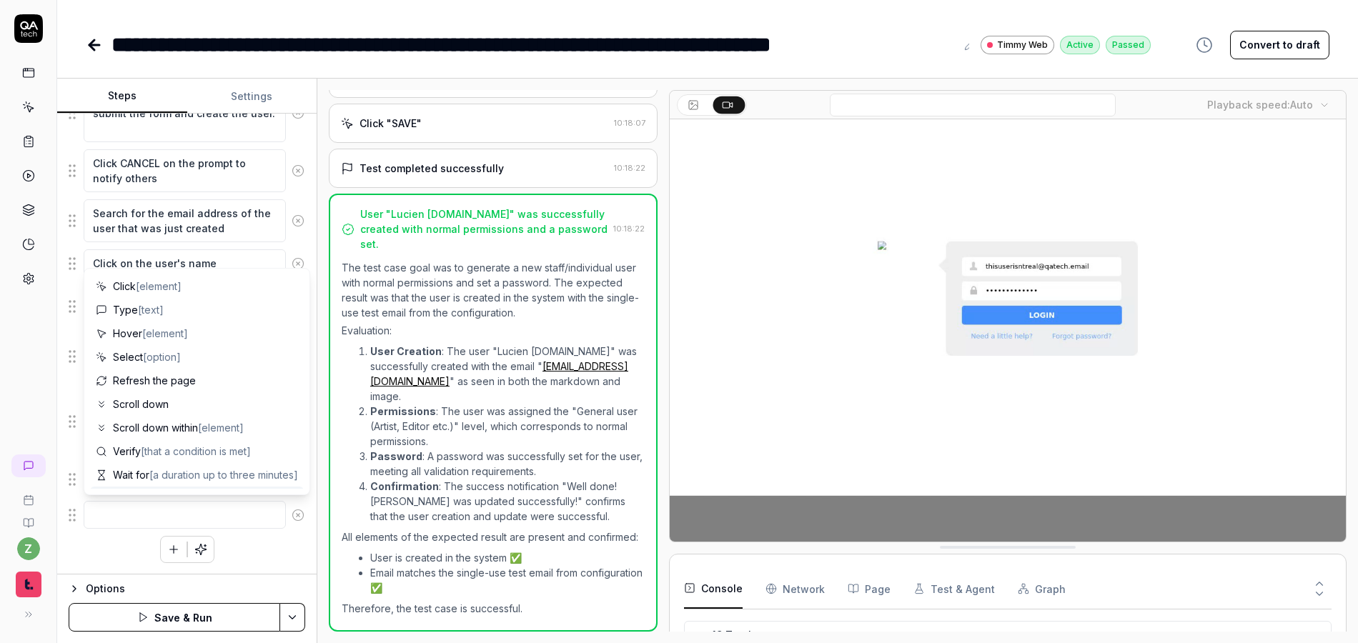
type textarea "*"
type textarea "V"
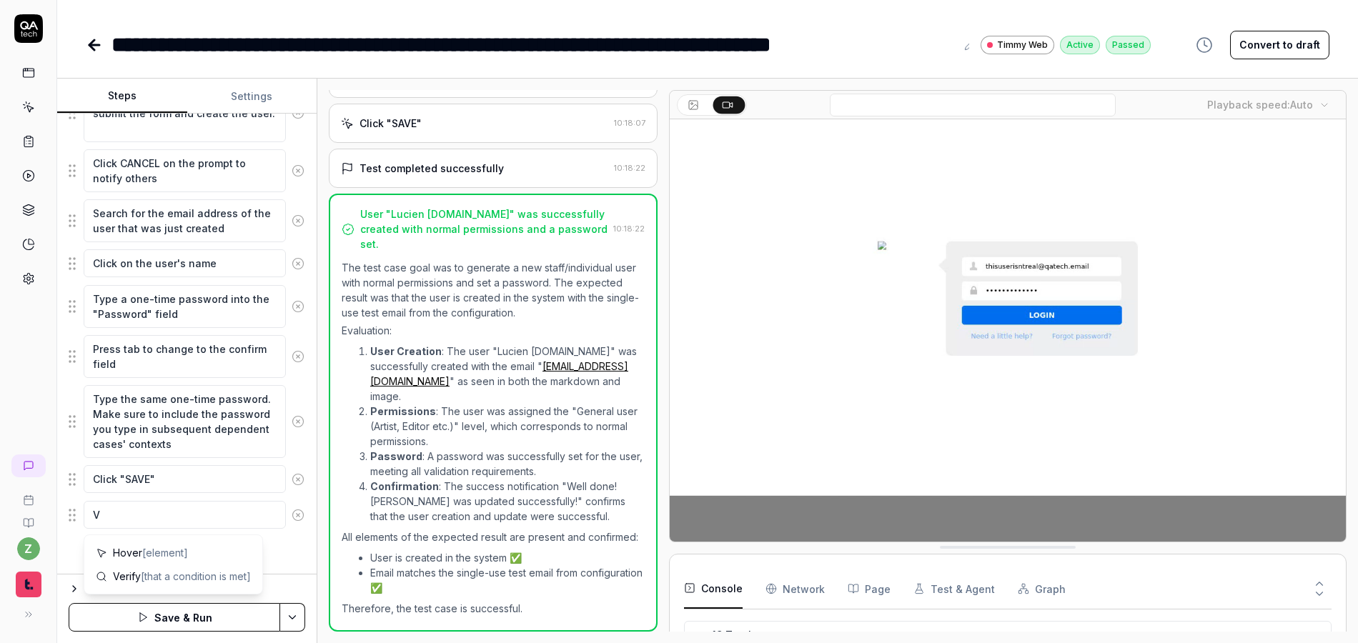
type textarea "*"
type textarea "Ve"
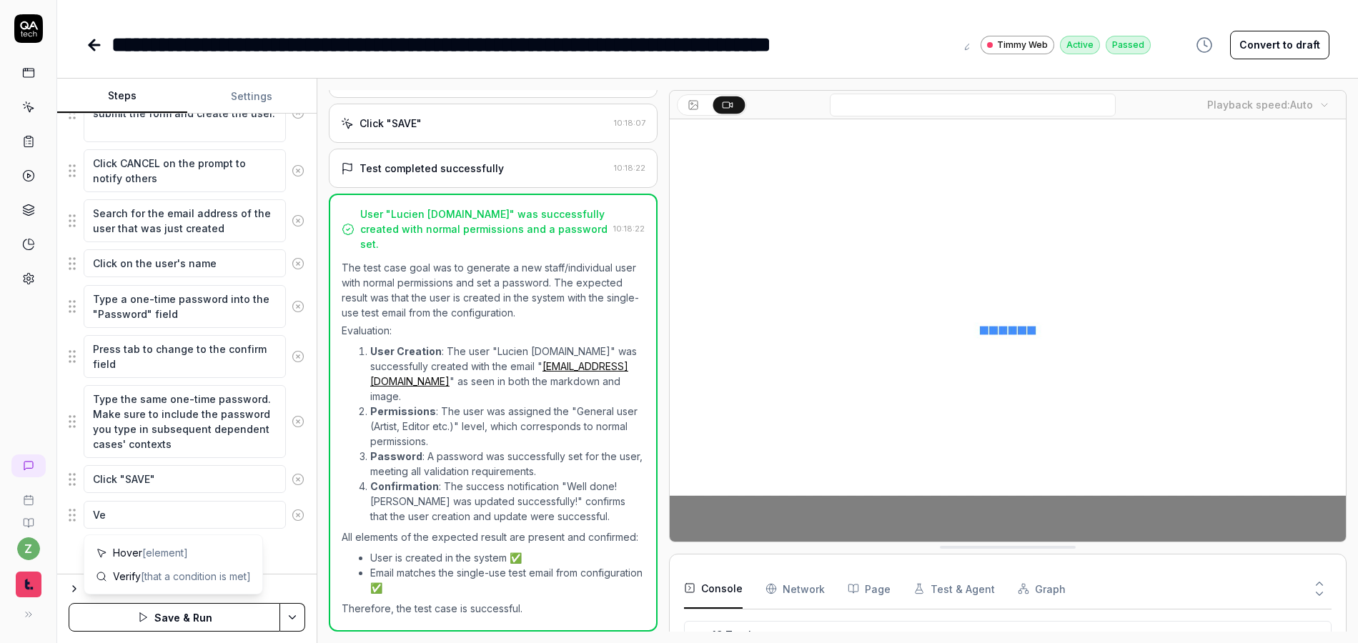
type textarea "*"
type textarea "Ver"
type textarea "*"
type textarea "Ve"
type textarea "*"
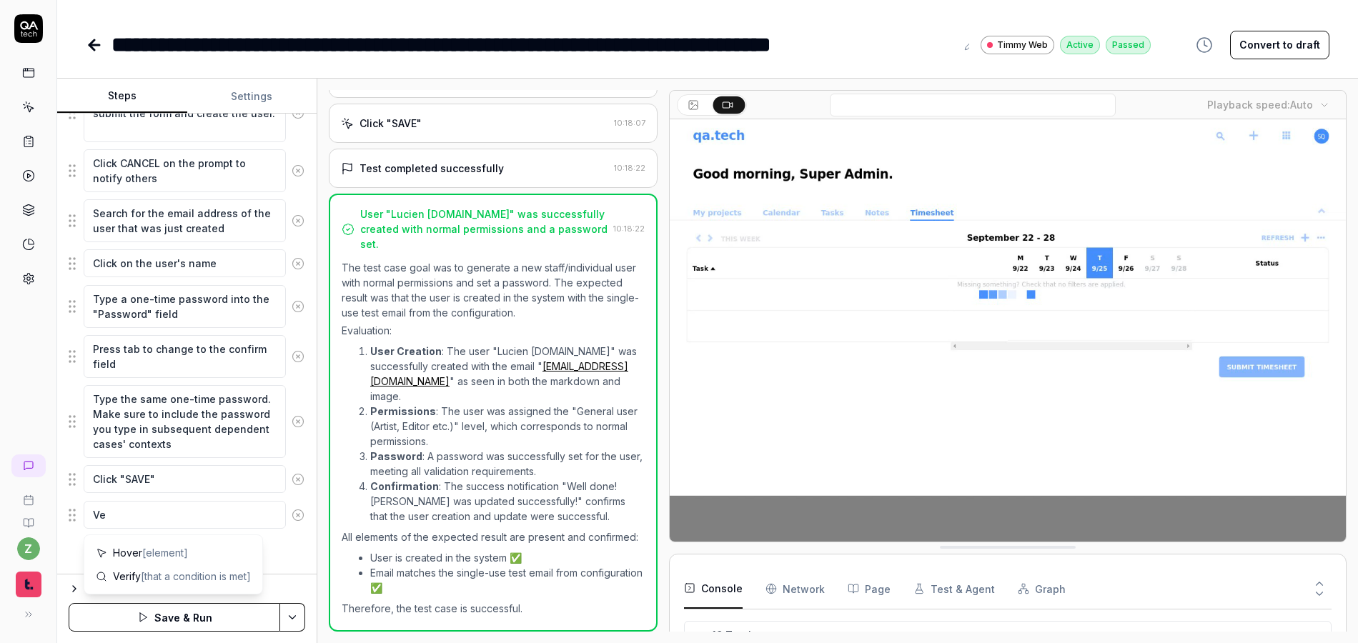
type textarea "V"
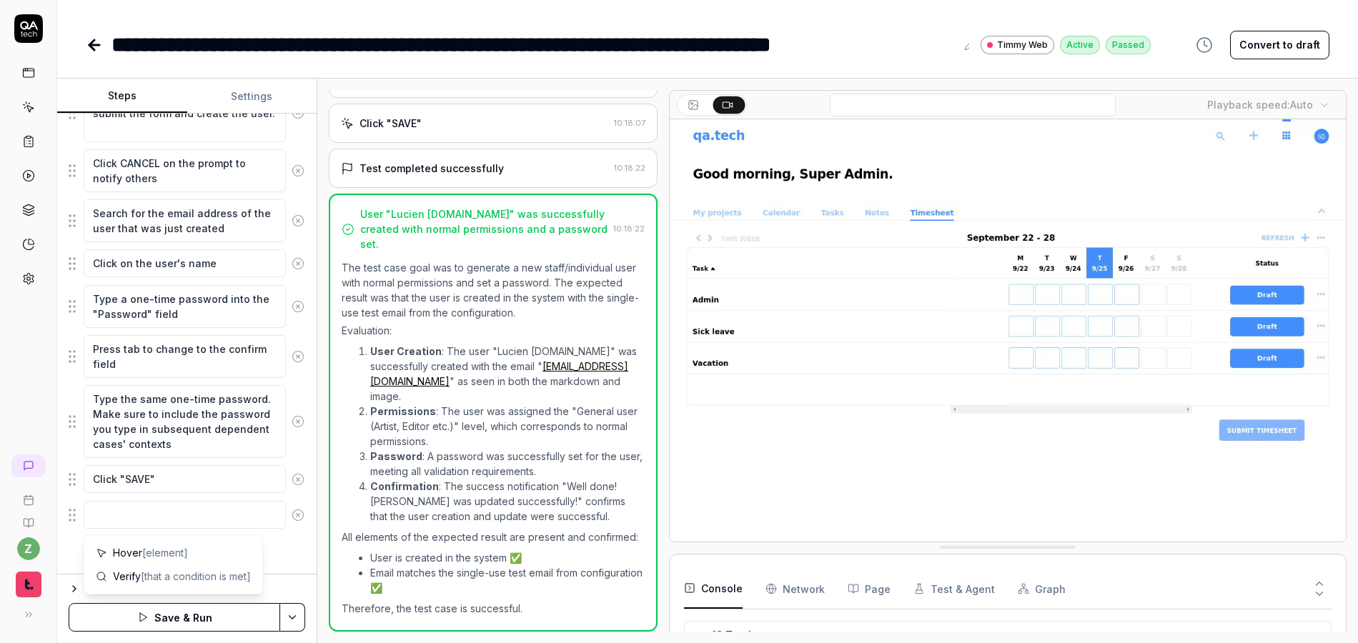
type textarea "*"
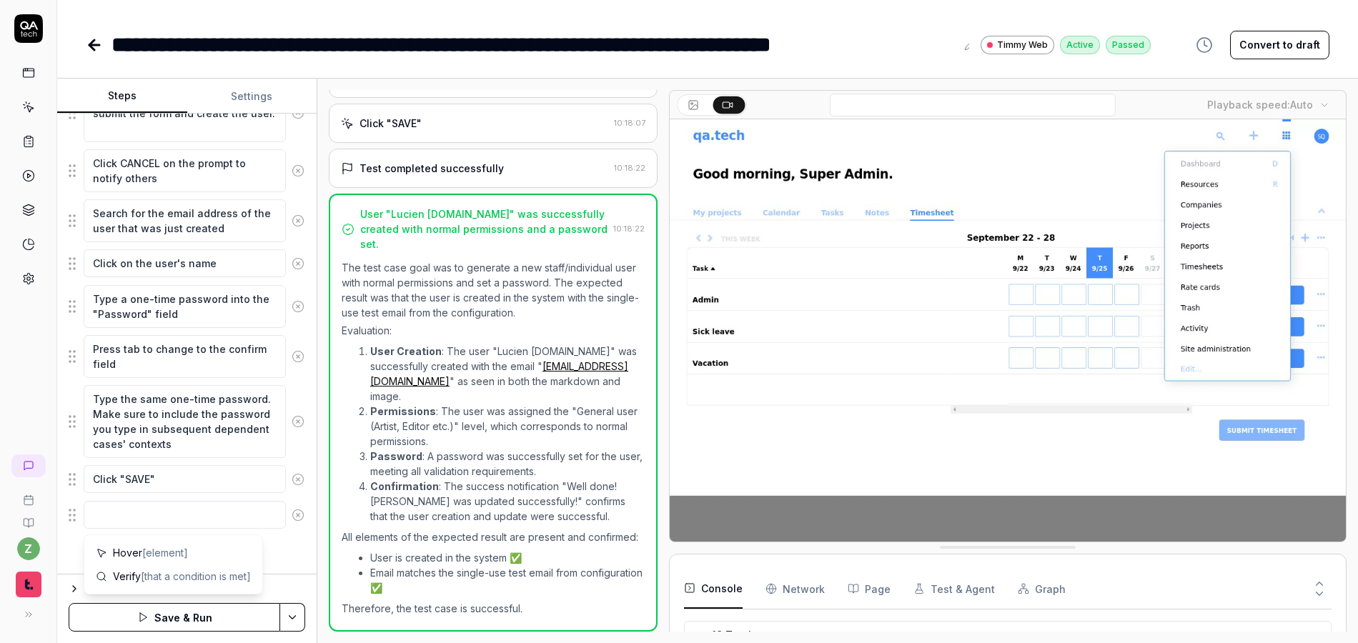
type textarea "V"
type textarea "*"
type textarea "Ve"
type textarea "*"
type textarea "Ver"
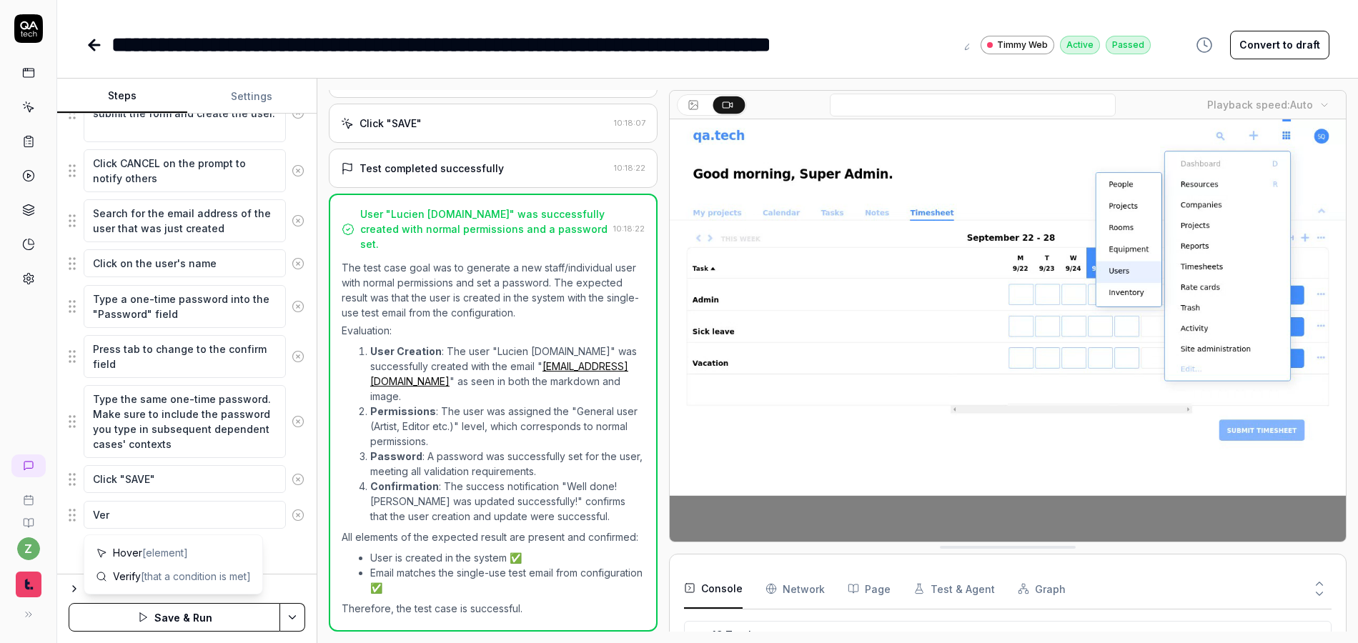
type textarea "*"
type textarea "Veri"
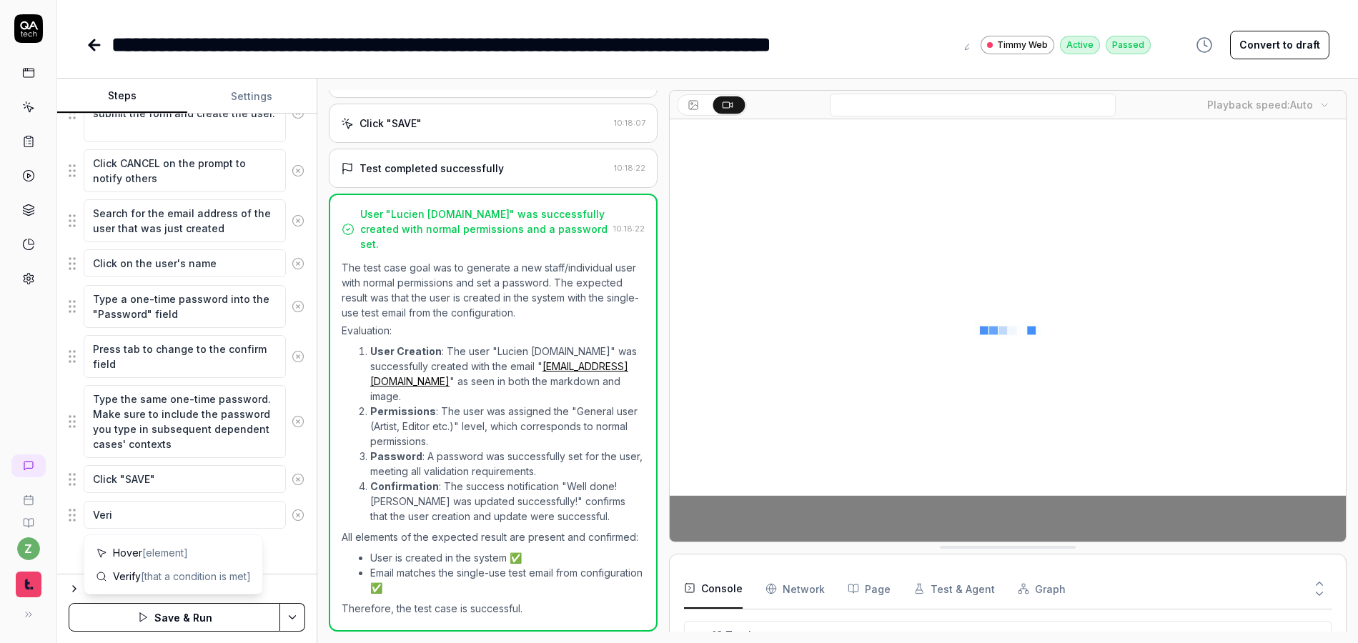
type textarea "*"
type textarea "Verif"
type textarea "*"
type textarea "Verify"
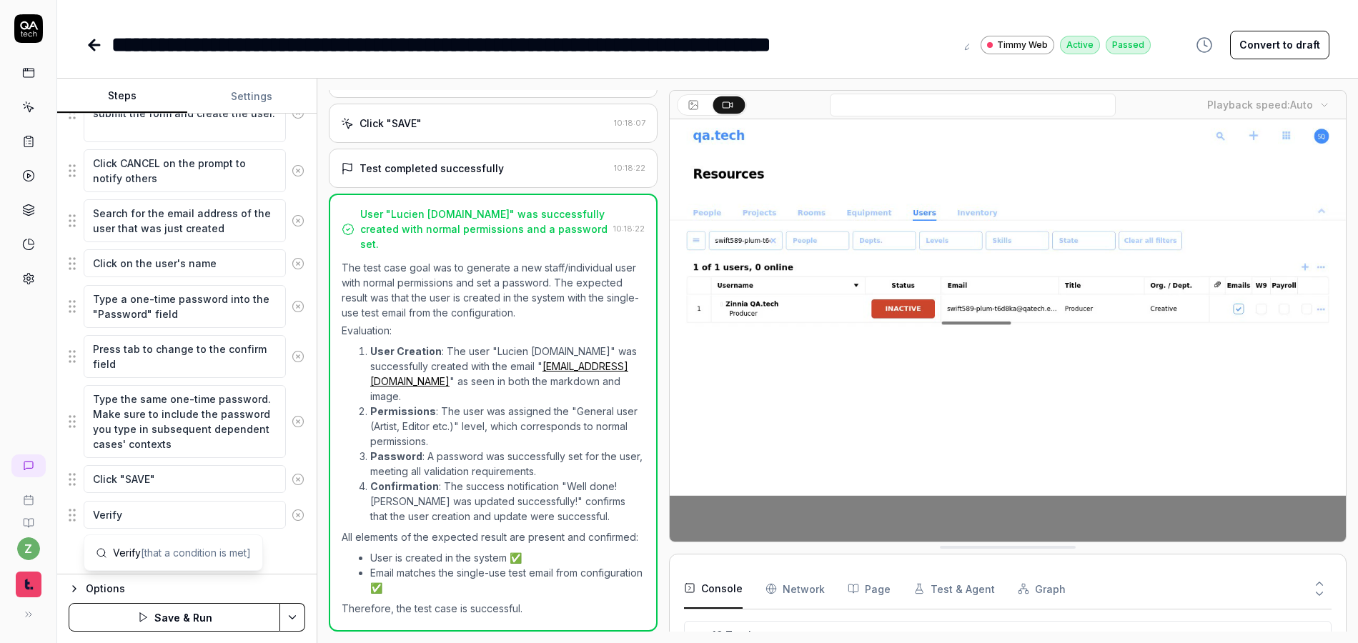
type textarea "*"
type textarea "Verify"
type textarea "*"
type textarea "Verify t"
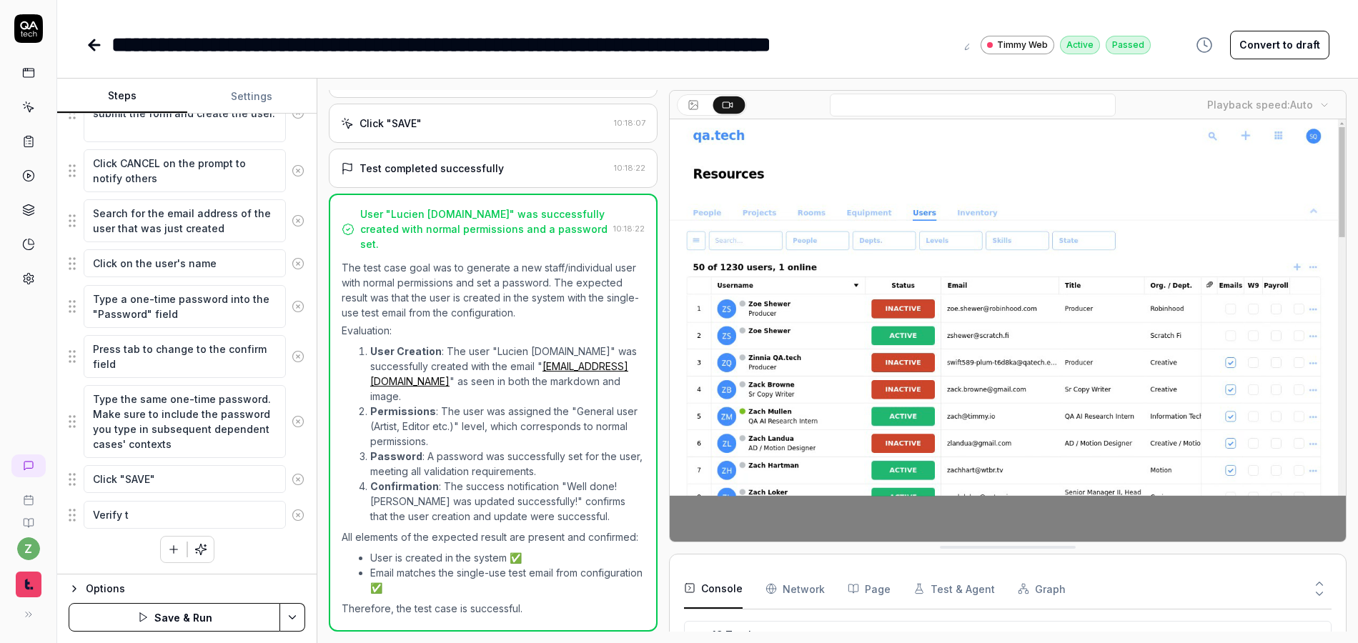
type textarea "*"
type textarea "Verify th"
type textarea "*"
type textarea "Verify tha"
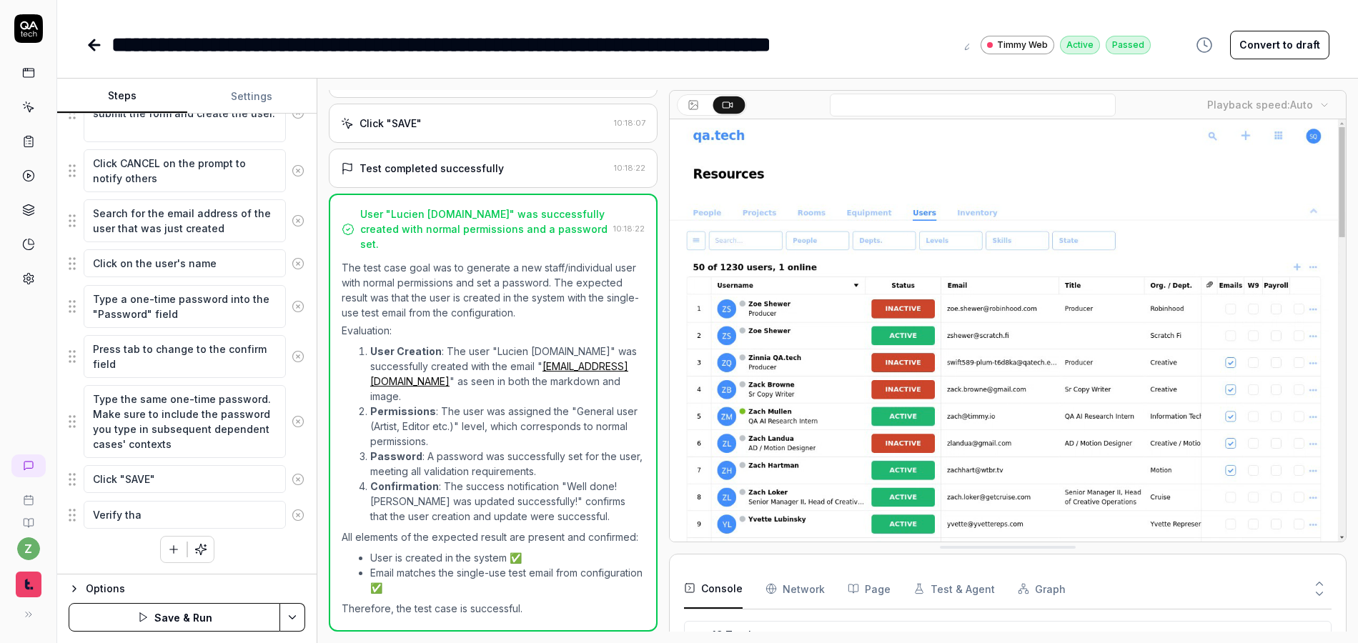
type textarea "*"
type textarea "Verify that"
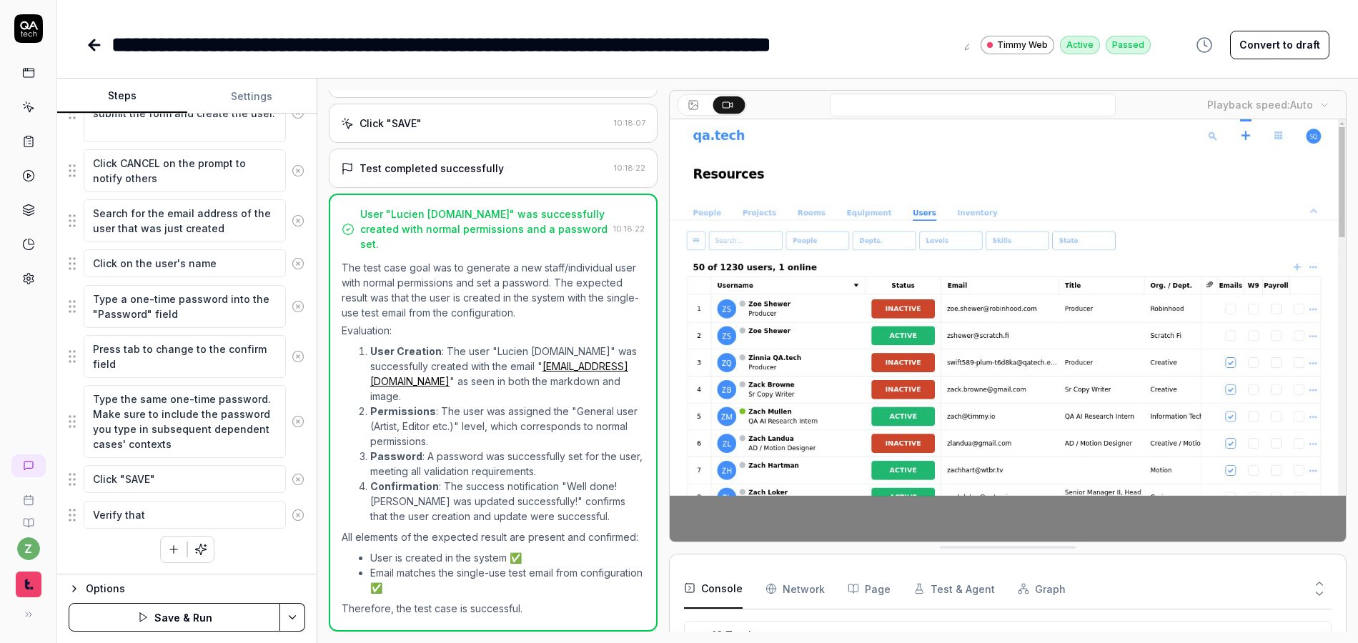
type textarea "*"
type textarea "Verify that"
type textarea "*"
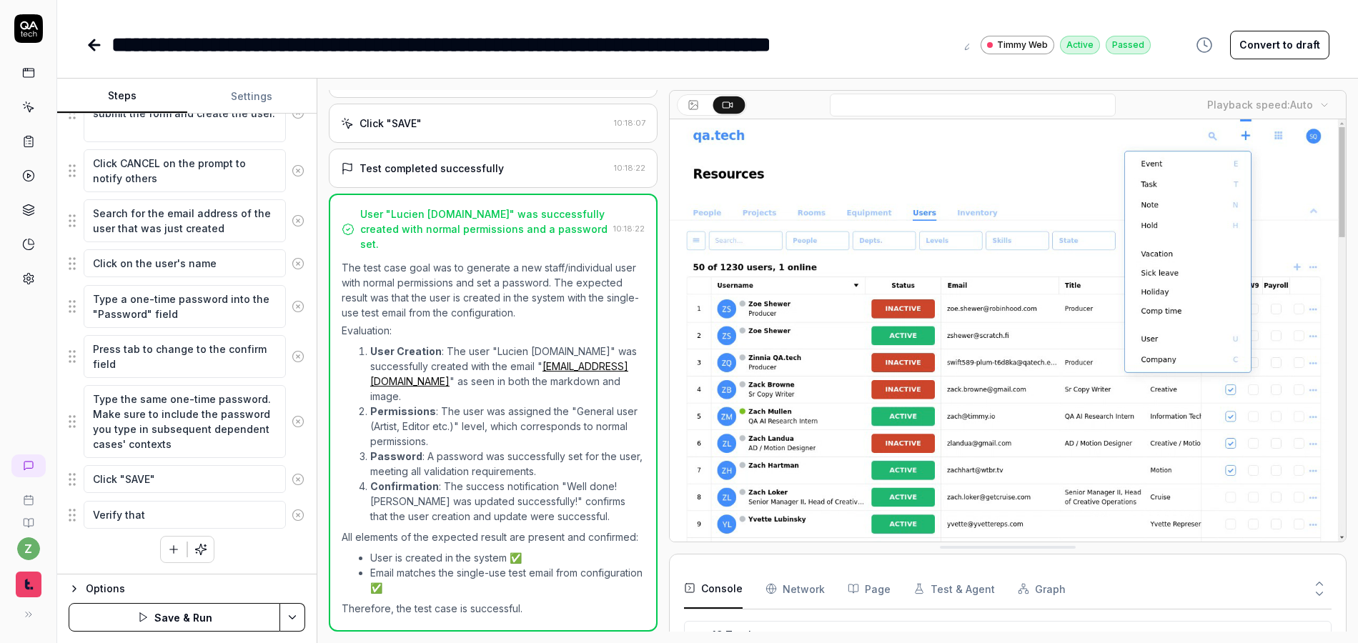
type textarea "Verify that t"
type textarea "*"
type textarea "Verify that th"
type textarea "*"
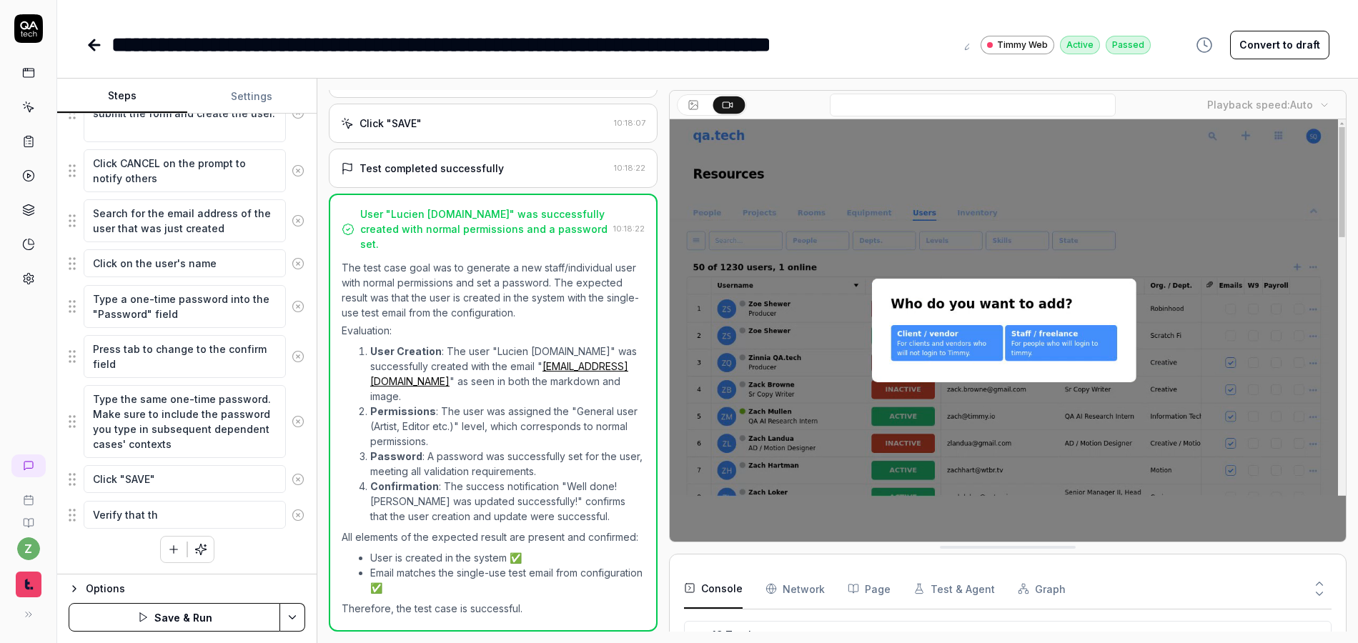
type textarea "Verify that the"
type textarea "*"
type textarea "Verify that the"
type textarea "*"
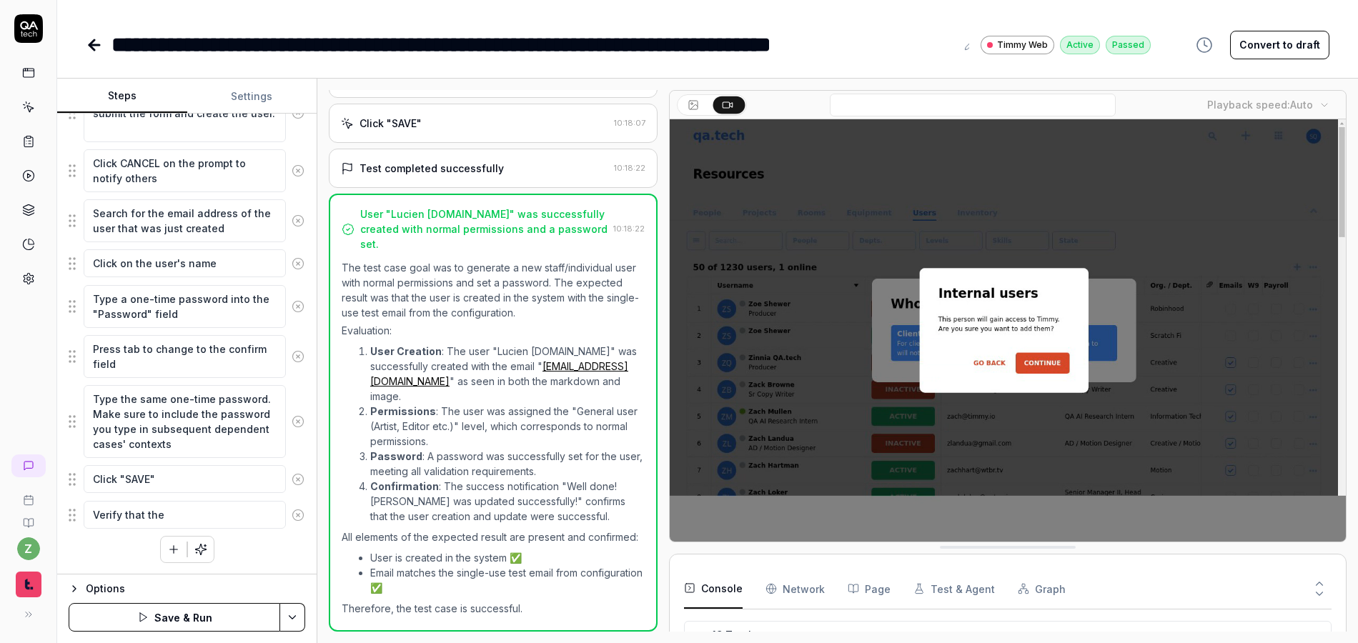
type textarea "Verify that the o"
type textarea "*"
type textarea "Verify that the on"
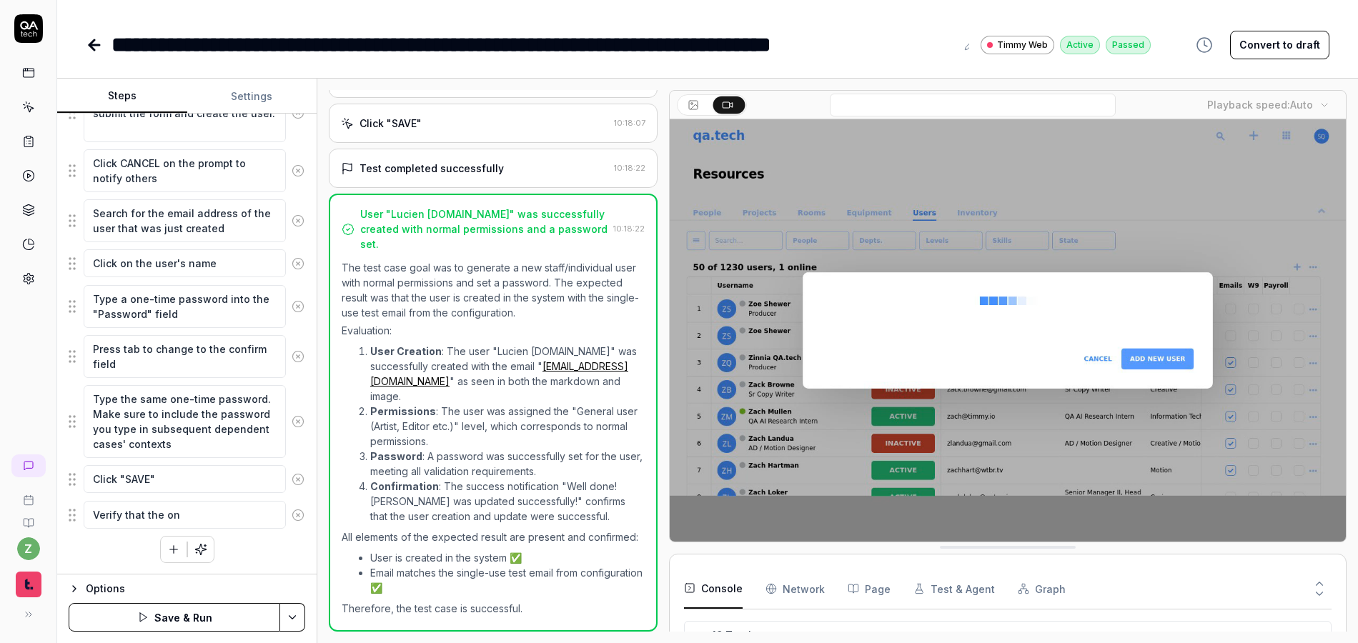
type textarea "*"
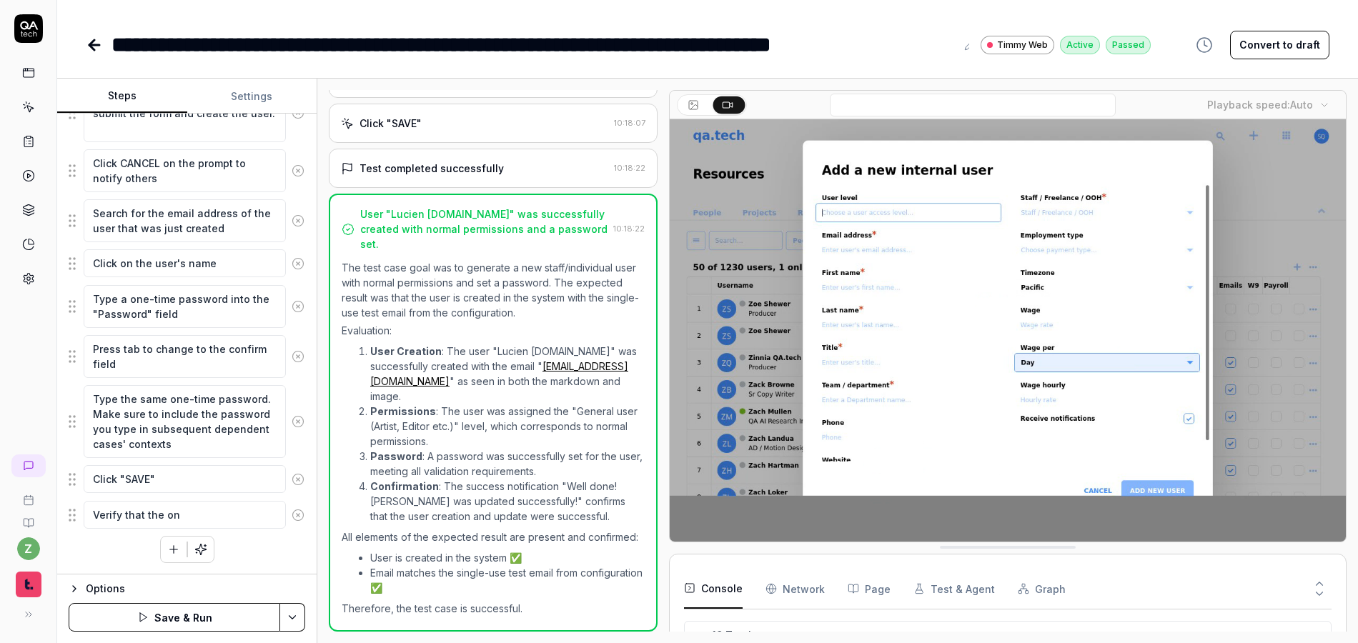
type textarea "Verify that the one"
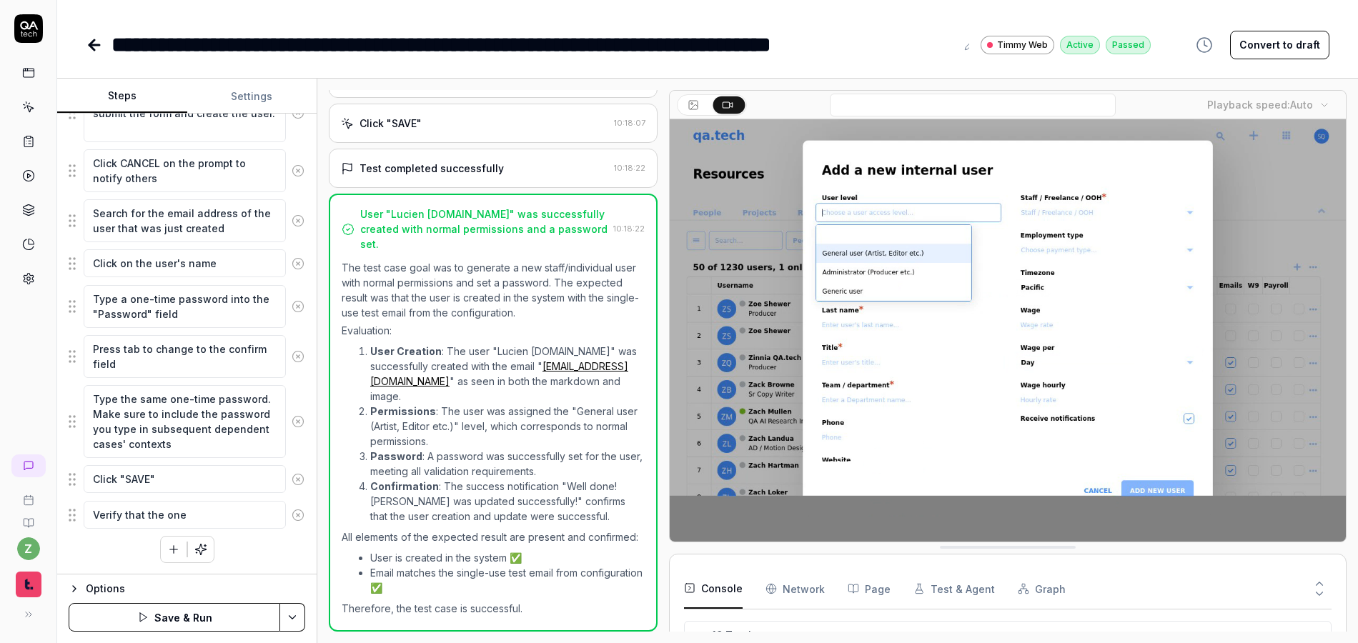
type textarea "*"
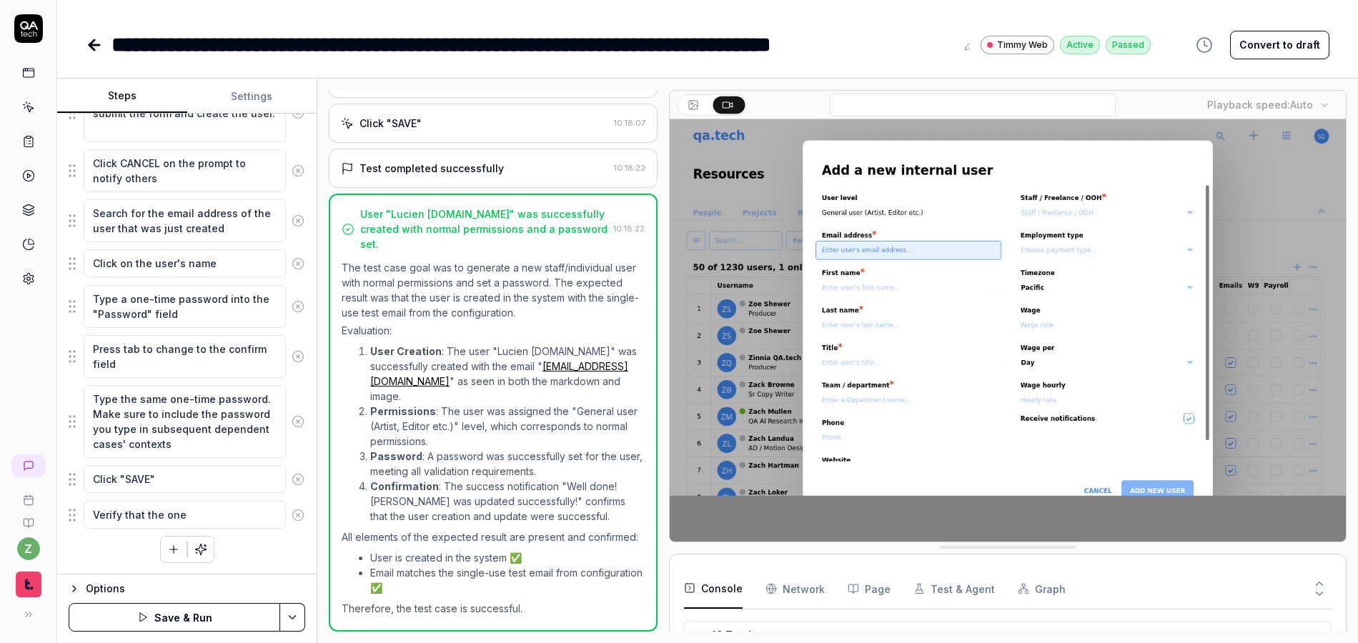
type textarea "Verify that the one-"
type textarea "*"
type textarea "Verify that the one-ti"
type textarea "*"
type textarea "Verify that the one-tim"
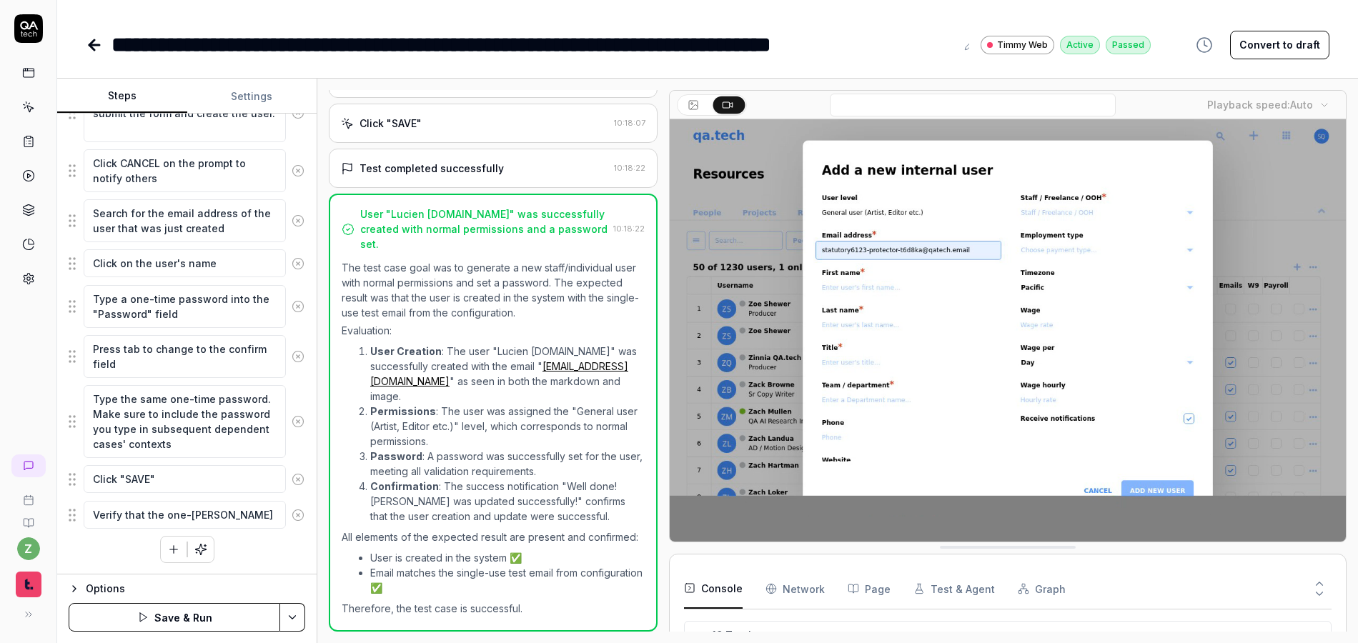
type textarea "*"
type textarea "Verify that the one-time"
type textarea "*"
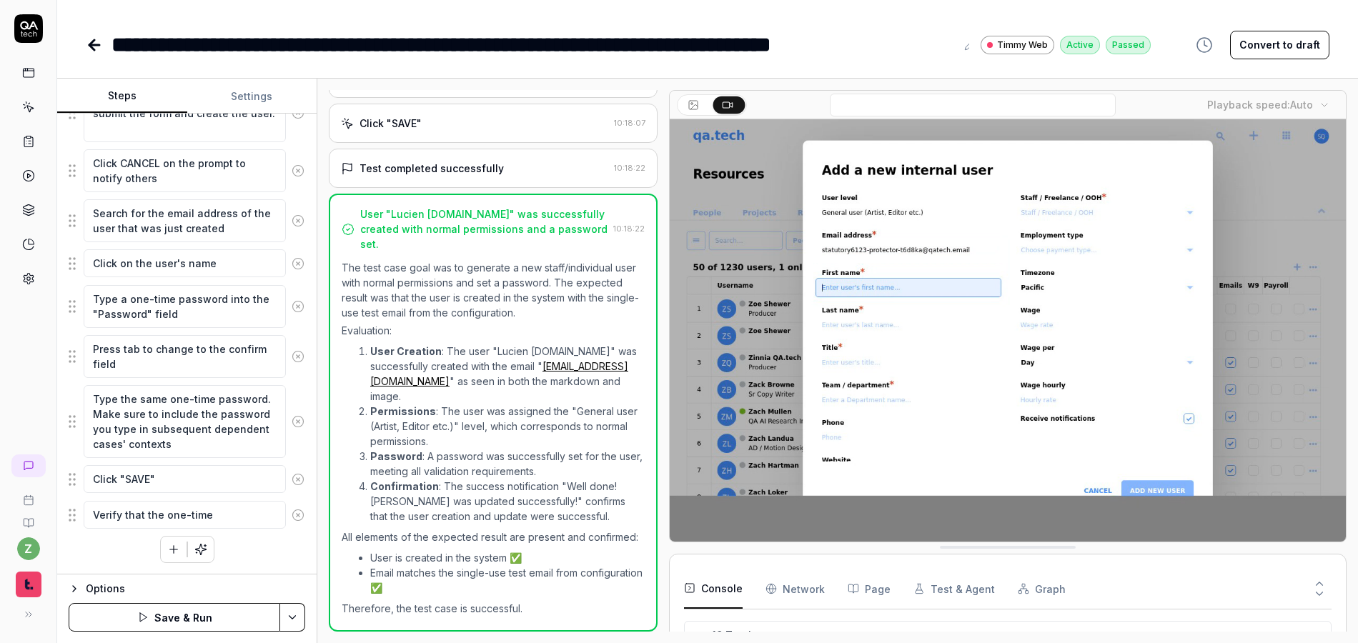
type textarea "Verify that the one-time"
type textarea "*"
type textarea "Verify that the one-time p"
type textarea "*"
type textarea "Verify that the one-time pa"
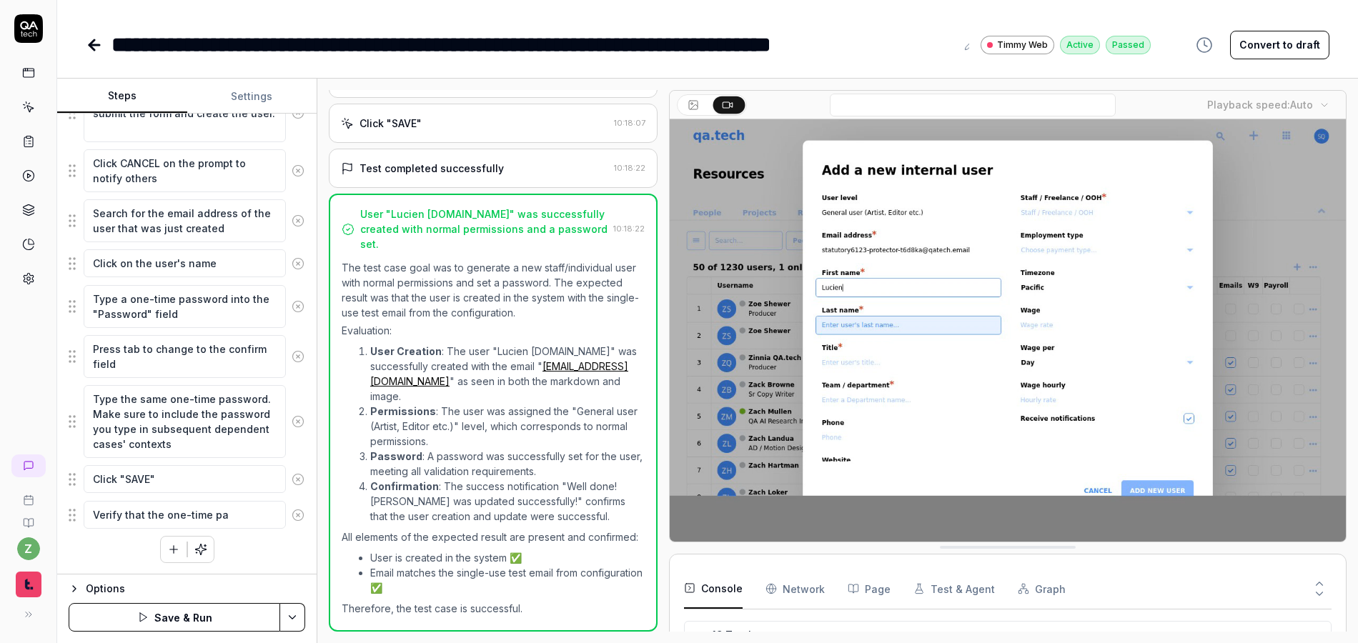
type textarea "*"
type textarea "Verify that the one-time pas"
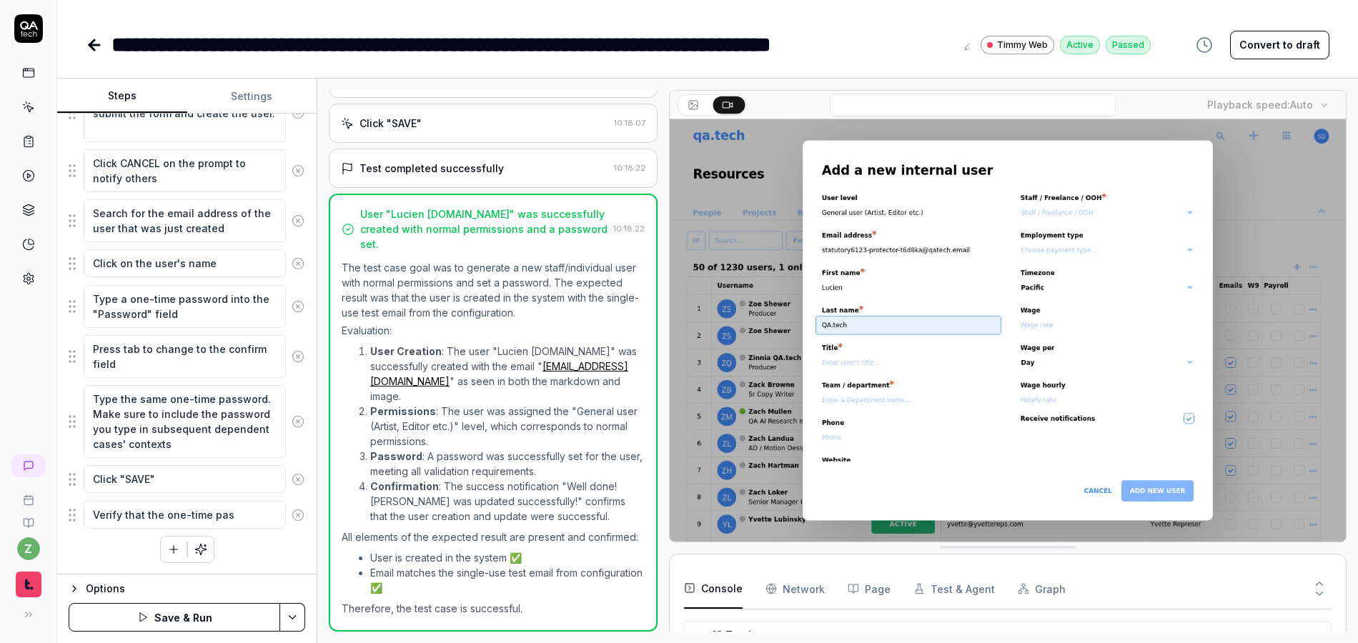
type textarea "*"
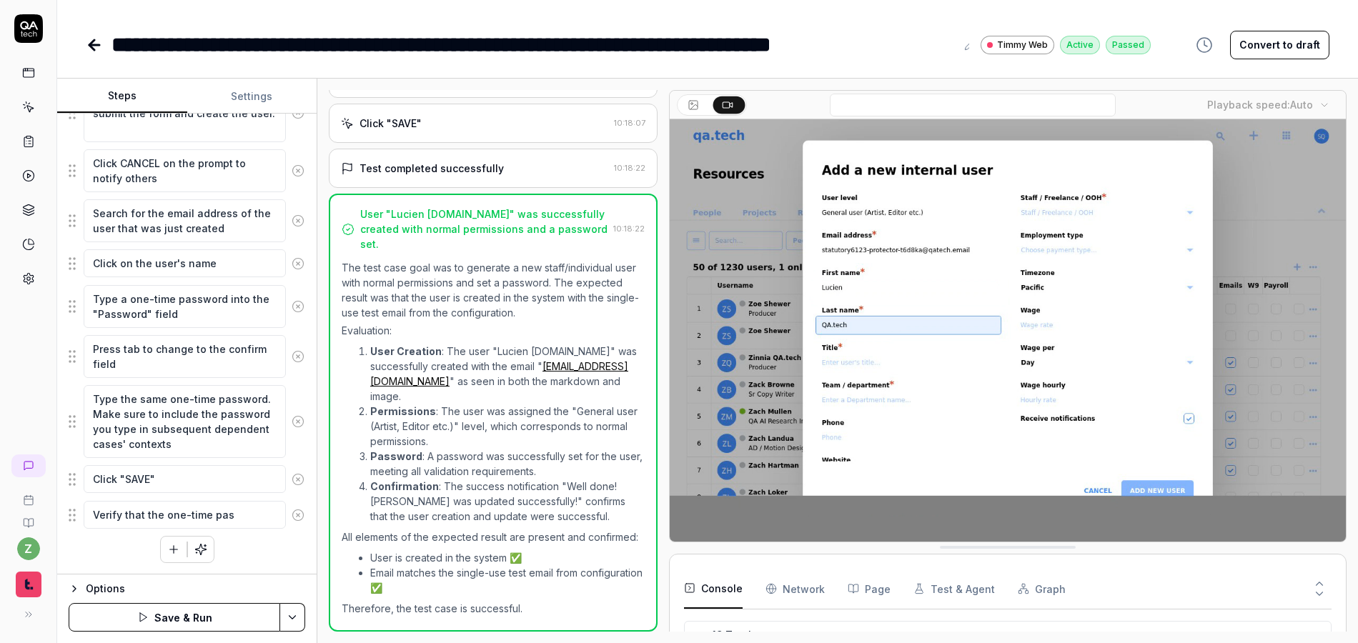
type textarea "Verify that the one-time pass"
type textarea "*"
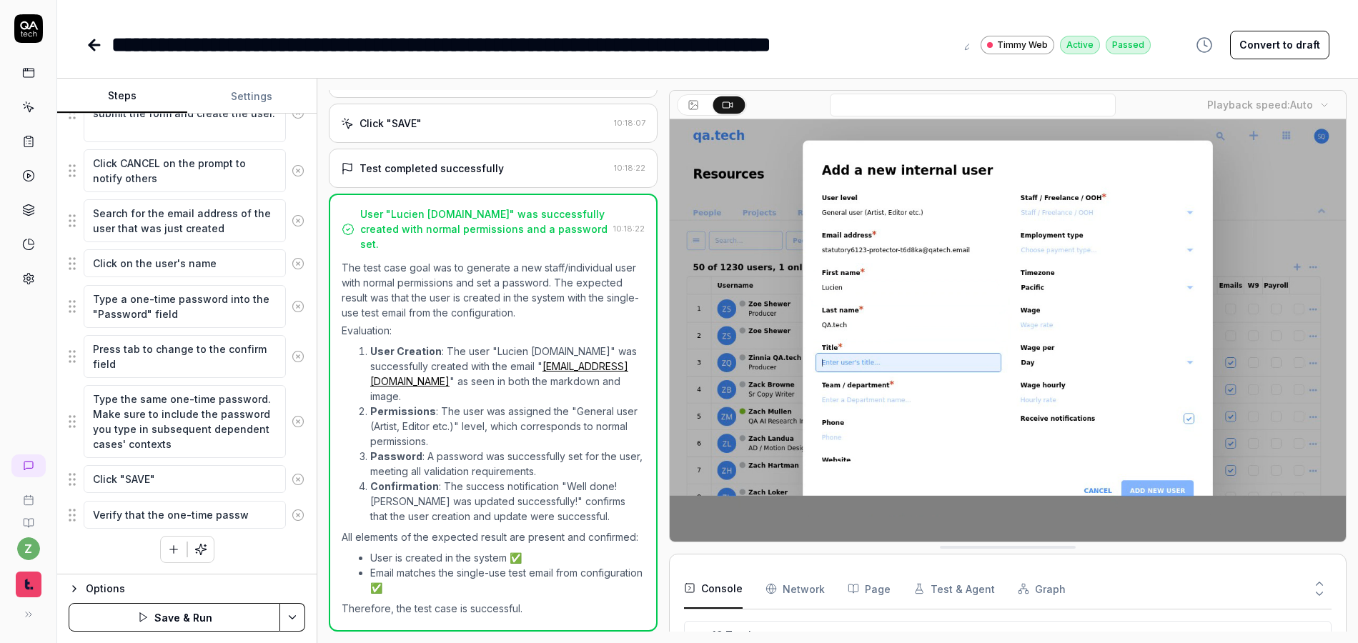
type textarea "Verify that the one-time passwo"
type textarea "*"
type textarea "Verify that the one-time passwor"
type textarea "*"
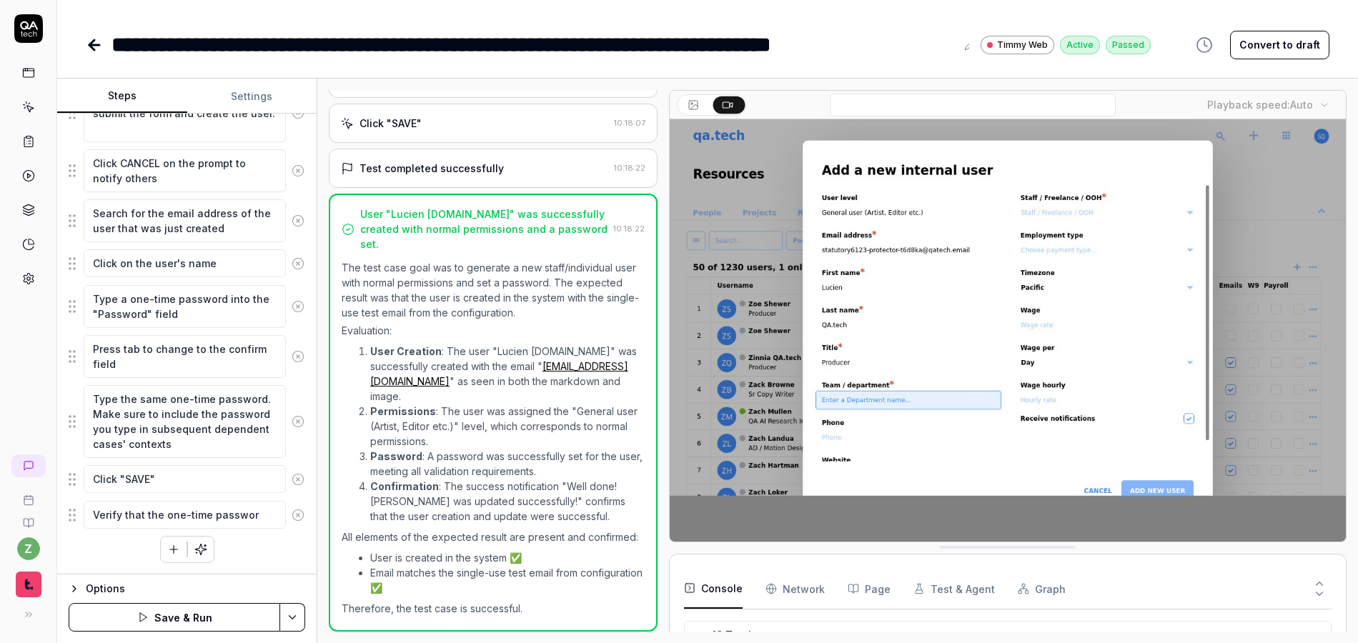
type textarea "Verify that the one-time password"
type textarea "*"
type textarea "Verify that the one-time password i"
type textarea "*"
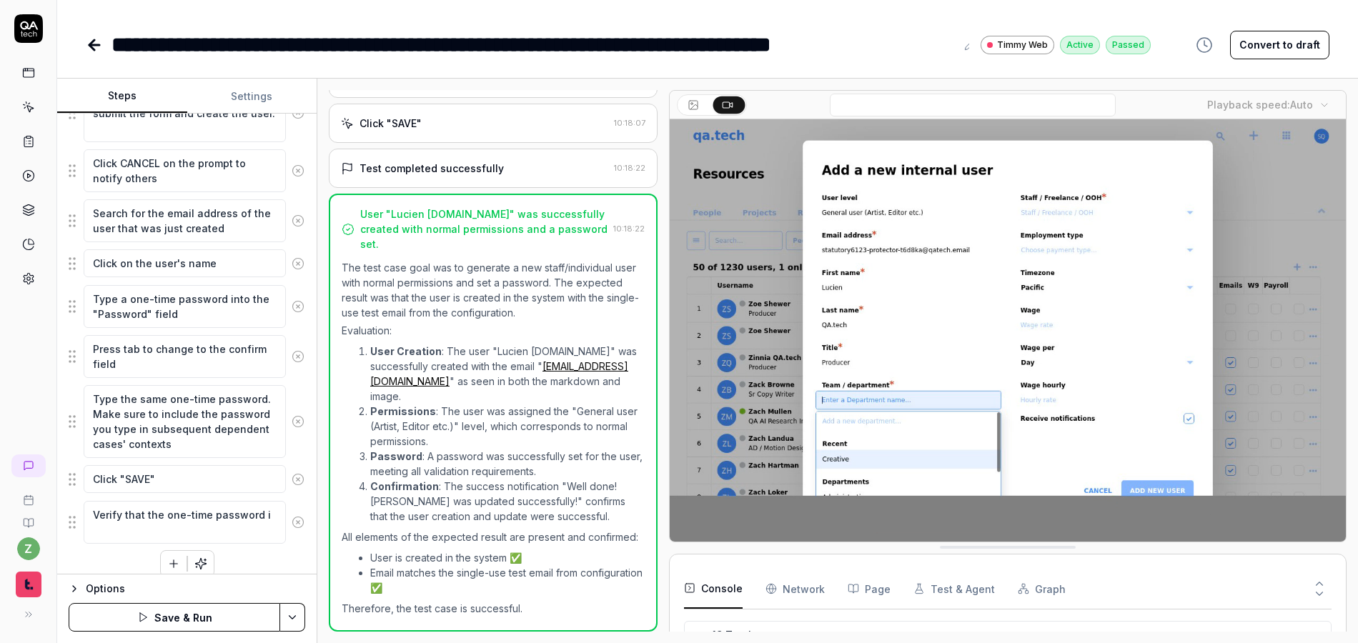
type textarea "Verify that the one-time password is"
type textarea "*"
type textarea "Verify that the one-time password is"
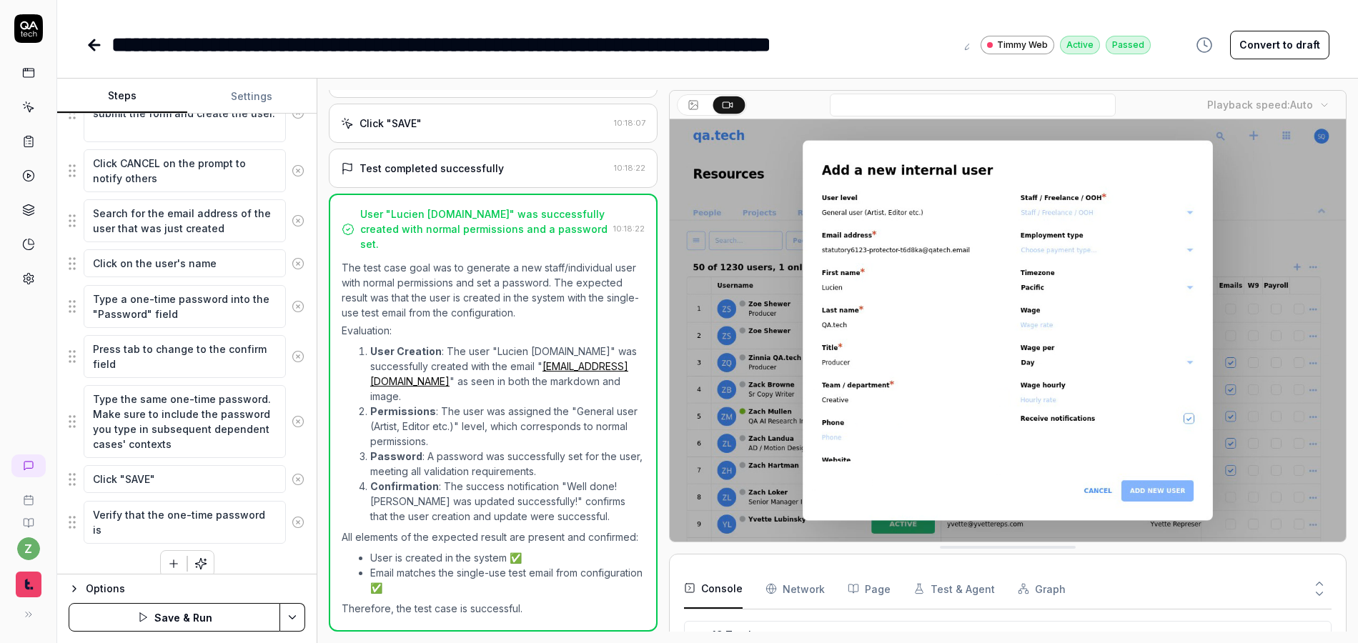
type textarea "*"
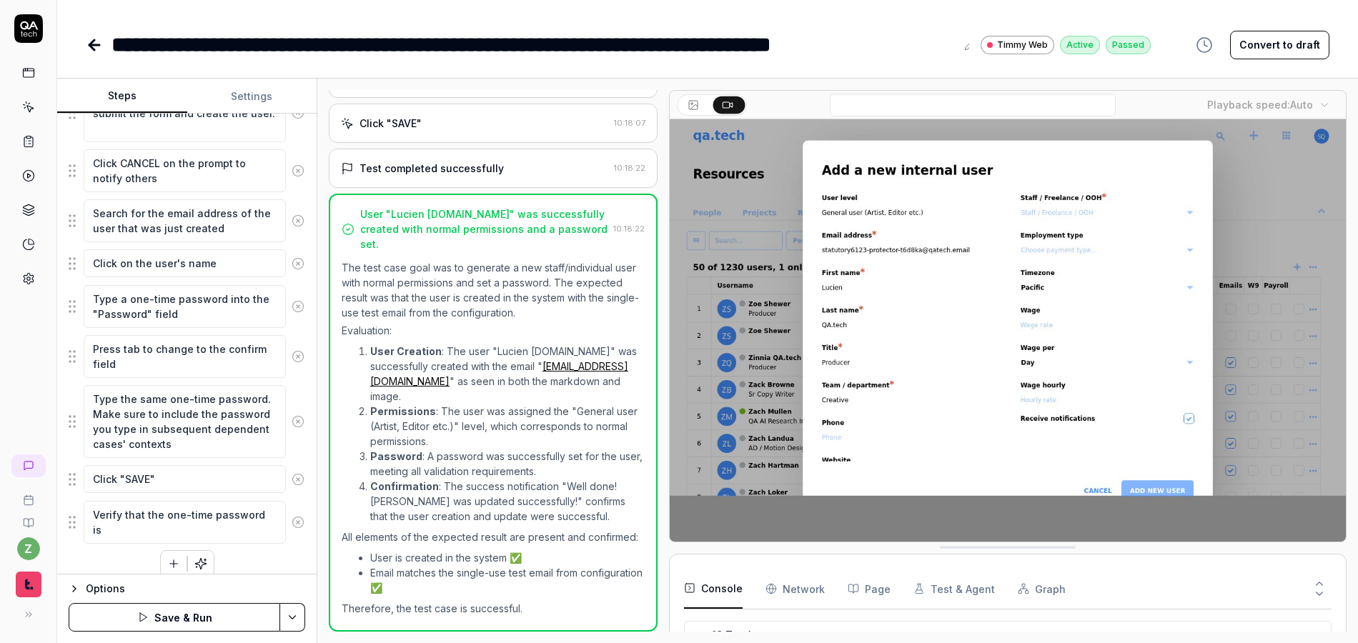
type textarea "Verify that the one-time password is i"
type textarea "*"
type textarea "Verify that the one-time password is inc"
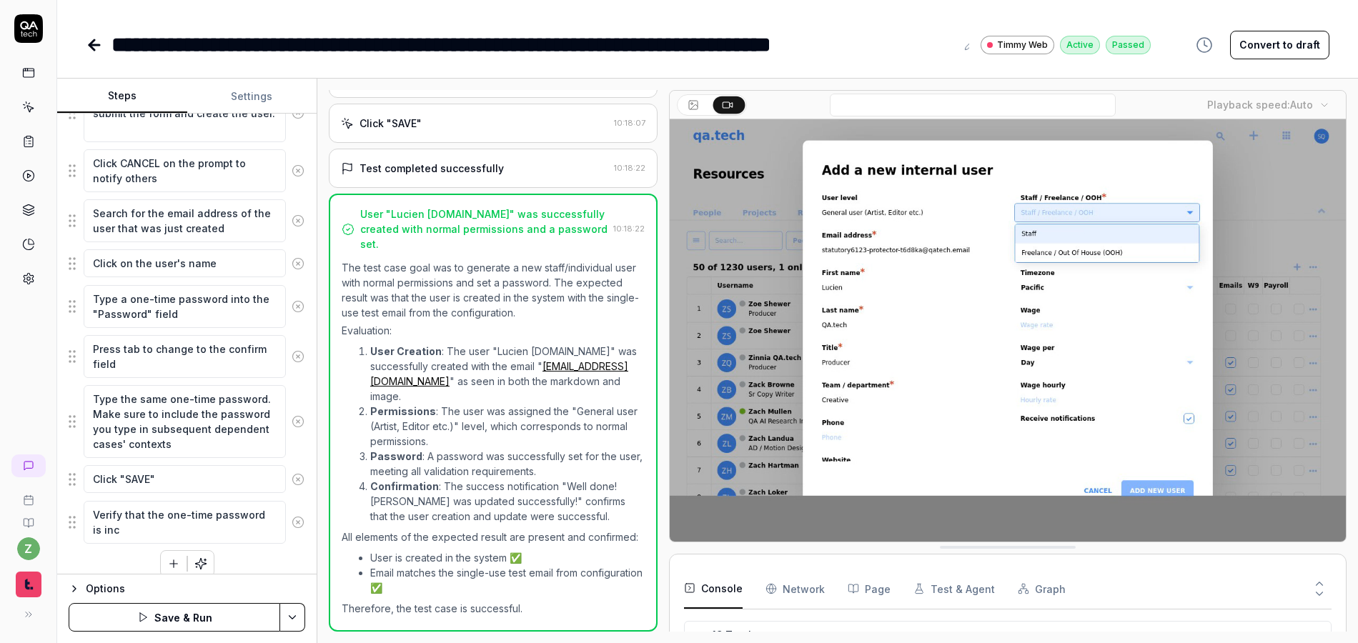
type textarea "*"
type textarea "Verify that the one-time password is incl"
type textarea "*"
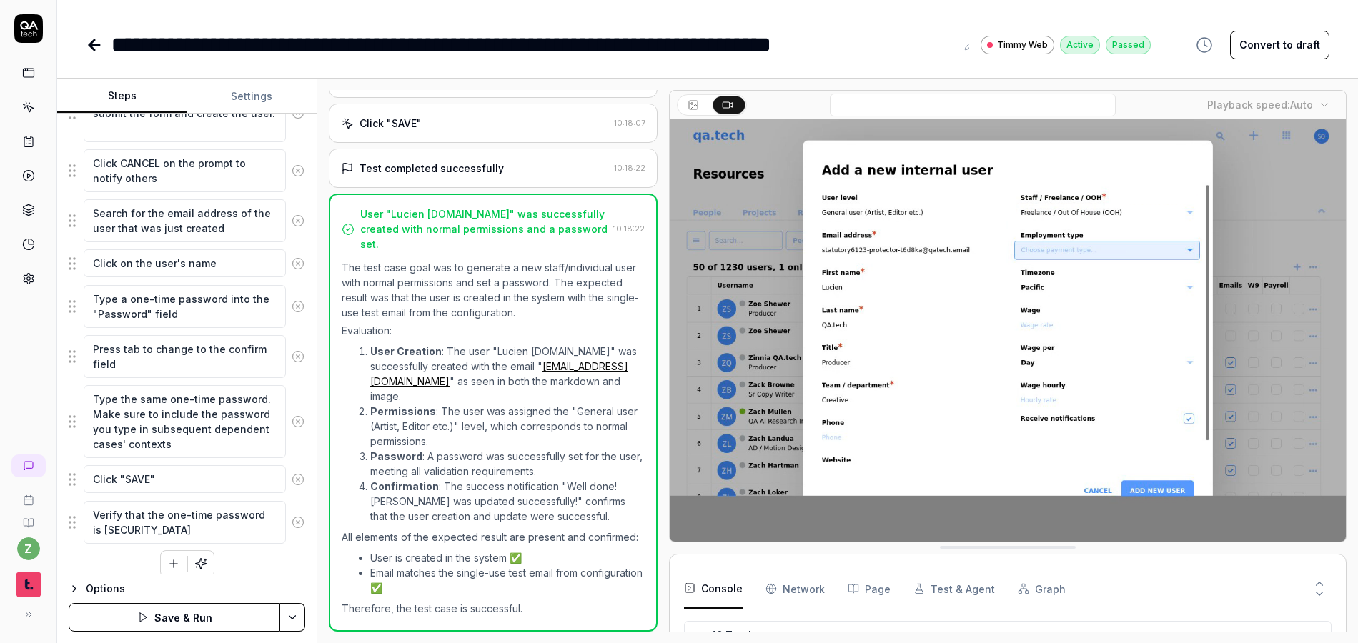
type textarea "Verify that the one-time password is inclu"
type textarea "*"
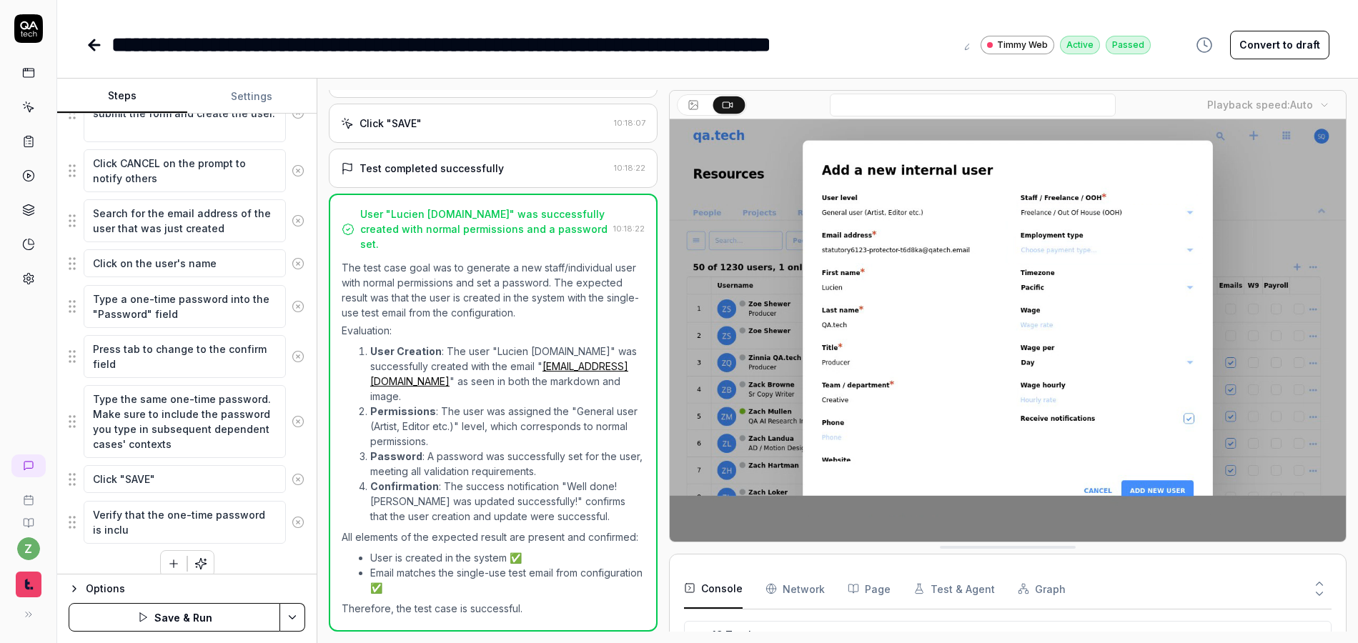
type textarea "Verify that the one-time password is includ"
type textarea "*"
type textarea "Verify that the one-time password is include"
type textarea "*"
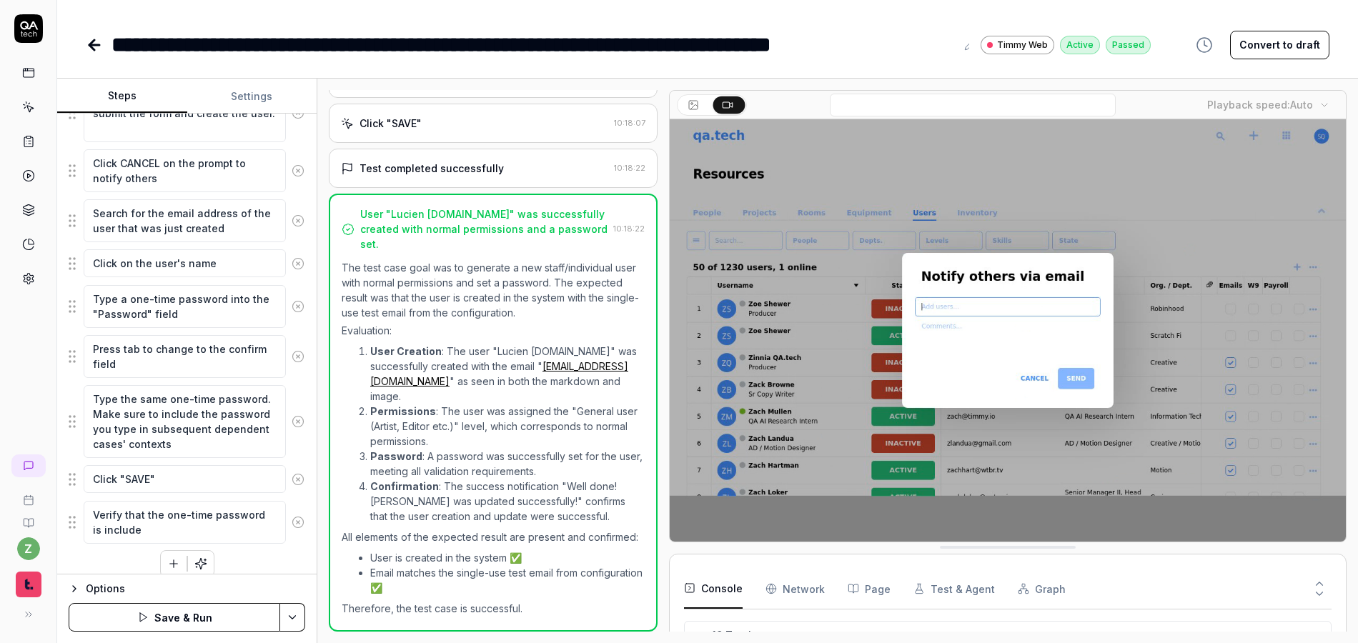
type textarea "Verify that the one-time password is included"
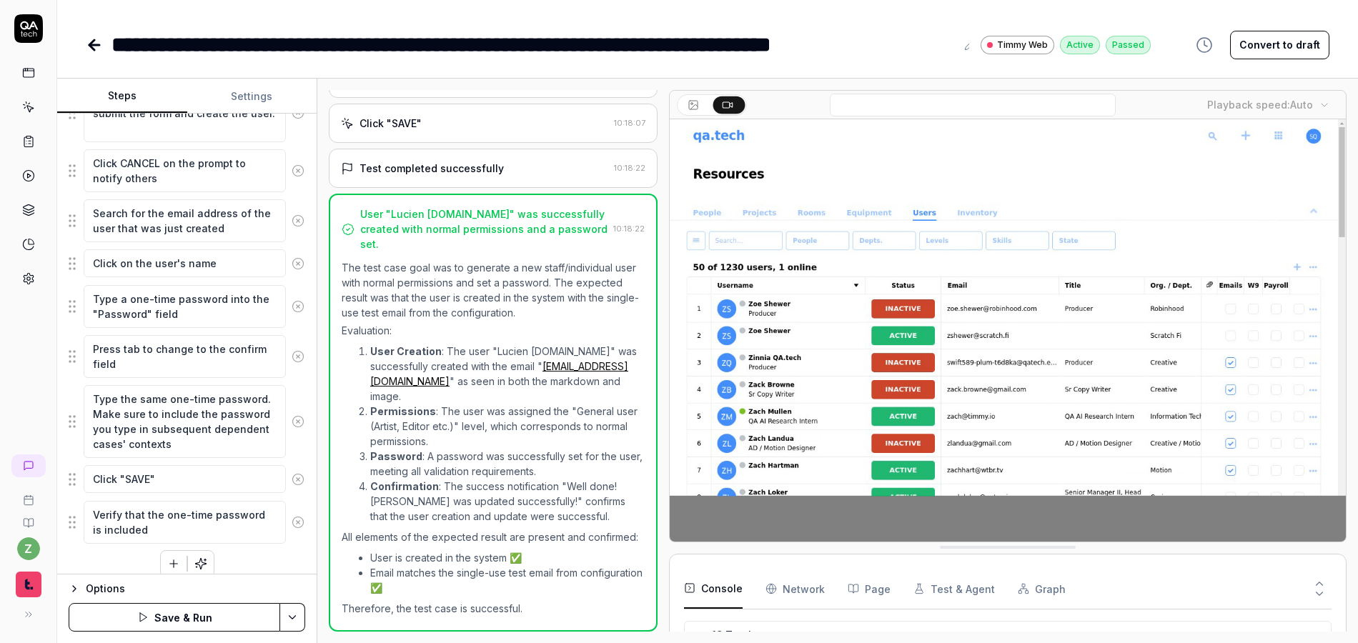
type textarea "*"
type textarea "Verify that the one-time password is included i"
type textarea "*"
type textarea "Verify that the one-time password is included in"
type textarea "*"
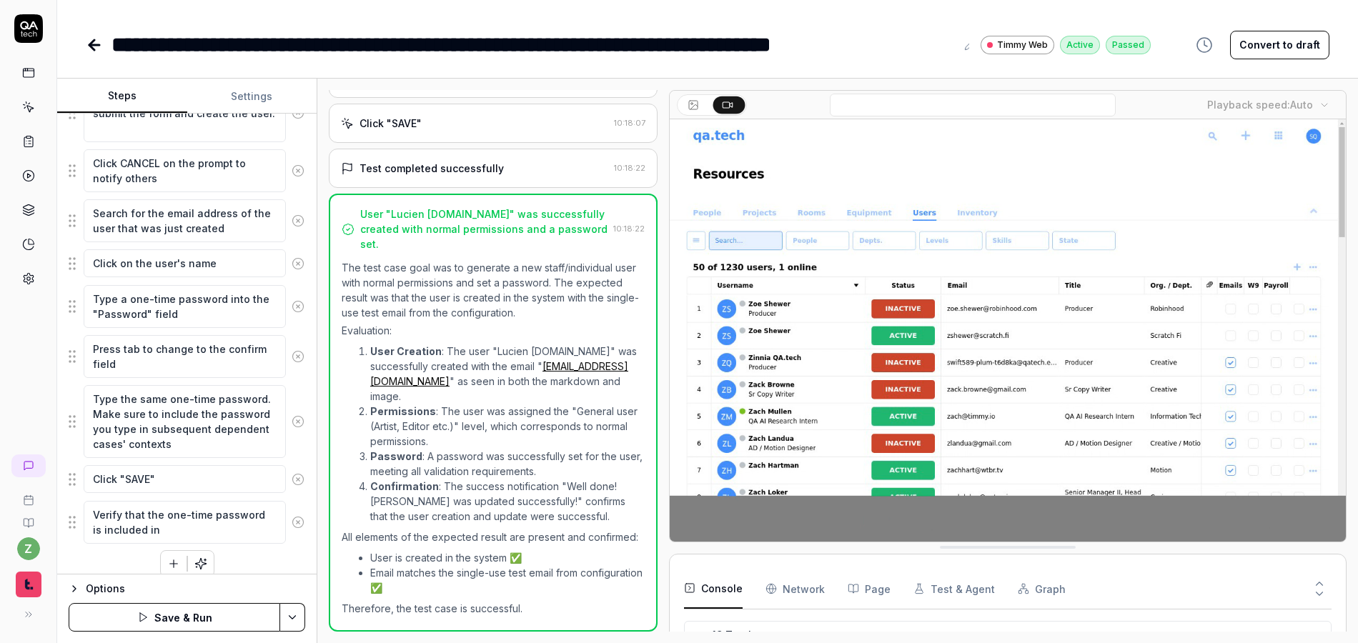
type textarea "Verify that the one-time password is included in"
type textarea "*"
type textarea "Verify that the one-time password is included in t"
type textarea "*"
type textarea "Verify that the one-time password is included in th"
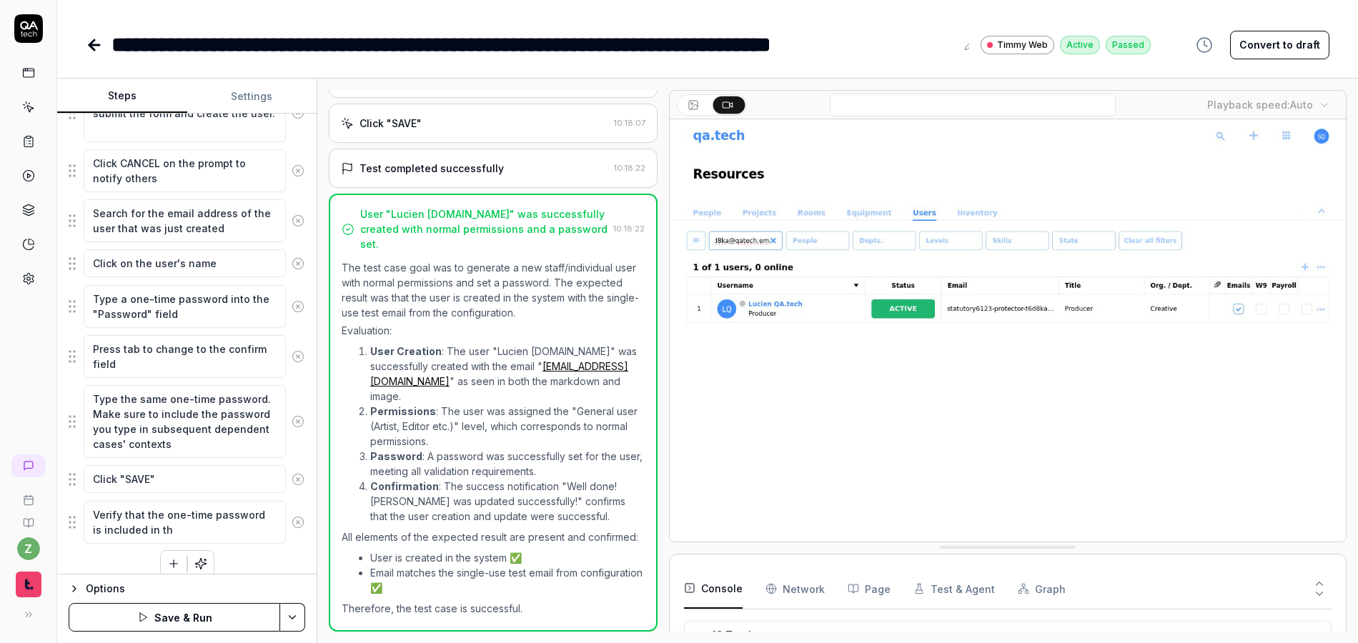
type textarea "*"
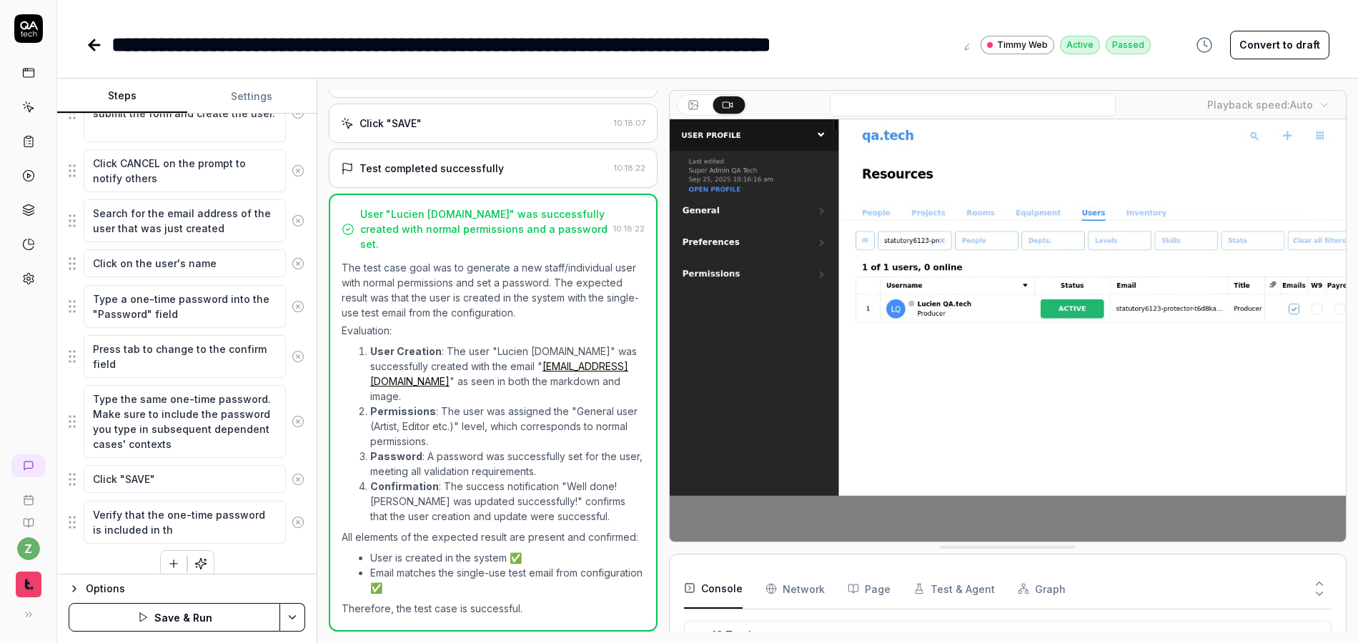
type textarea "Verify that the one-time password is included in the"
type textarea "*"
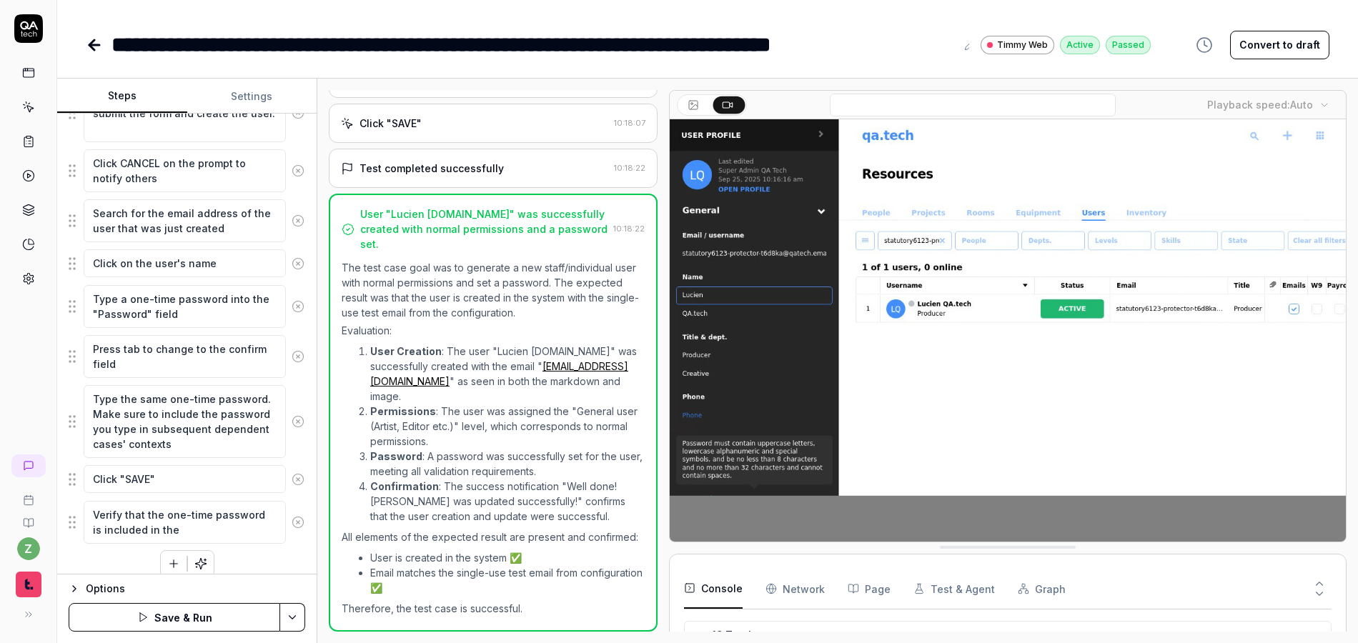
type textarea "Verify that the one-time password is included in the"
type textarea "*"
type textarea "Verify that the one-time password is included in the f"
type textarea "*"
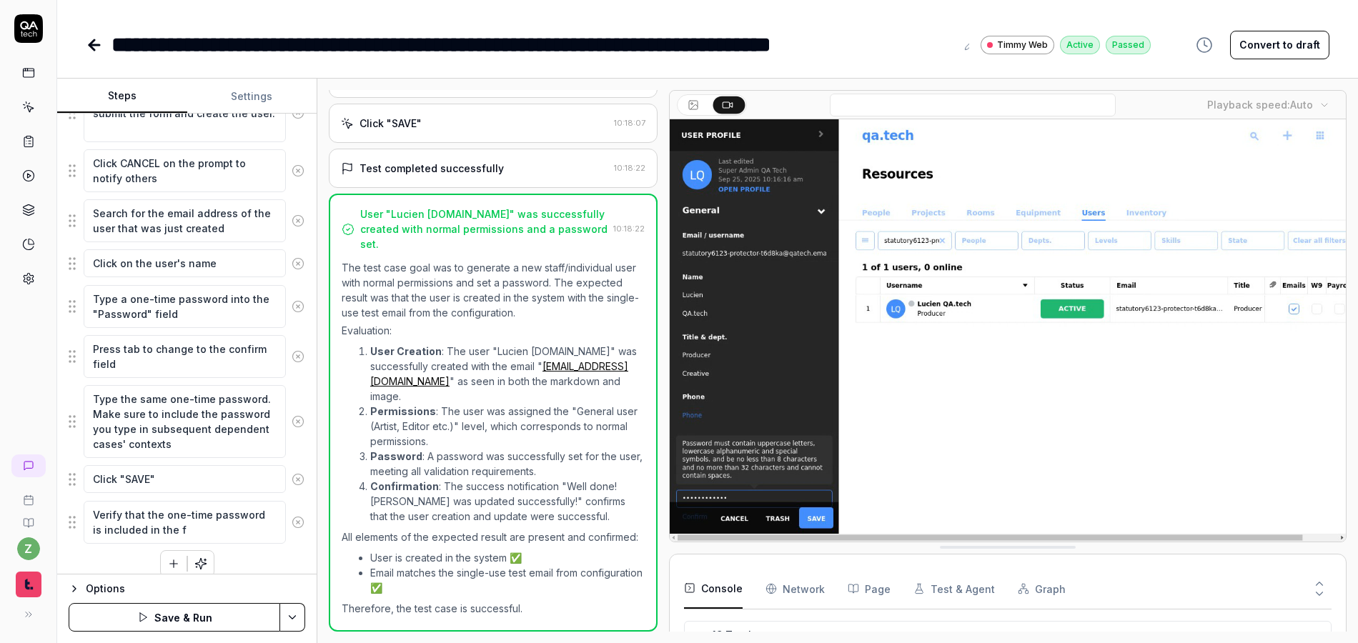
type textarea "Verify that the one-time password is included in the fi"
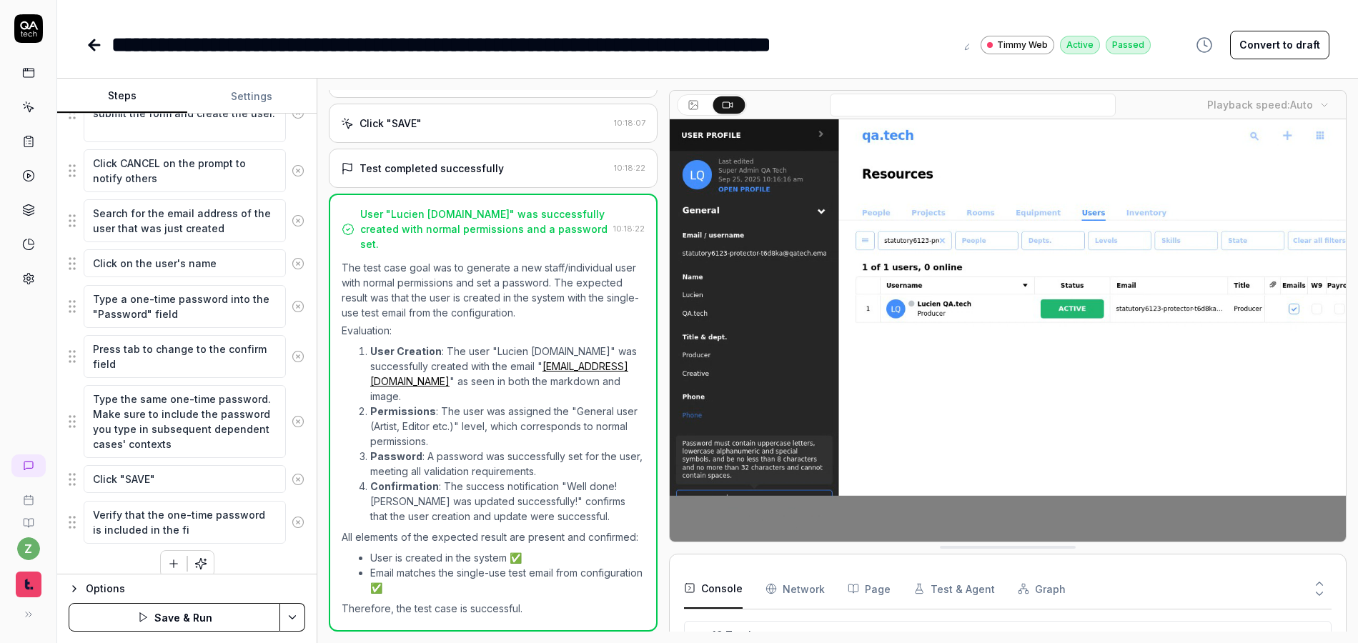
type textarea "*"
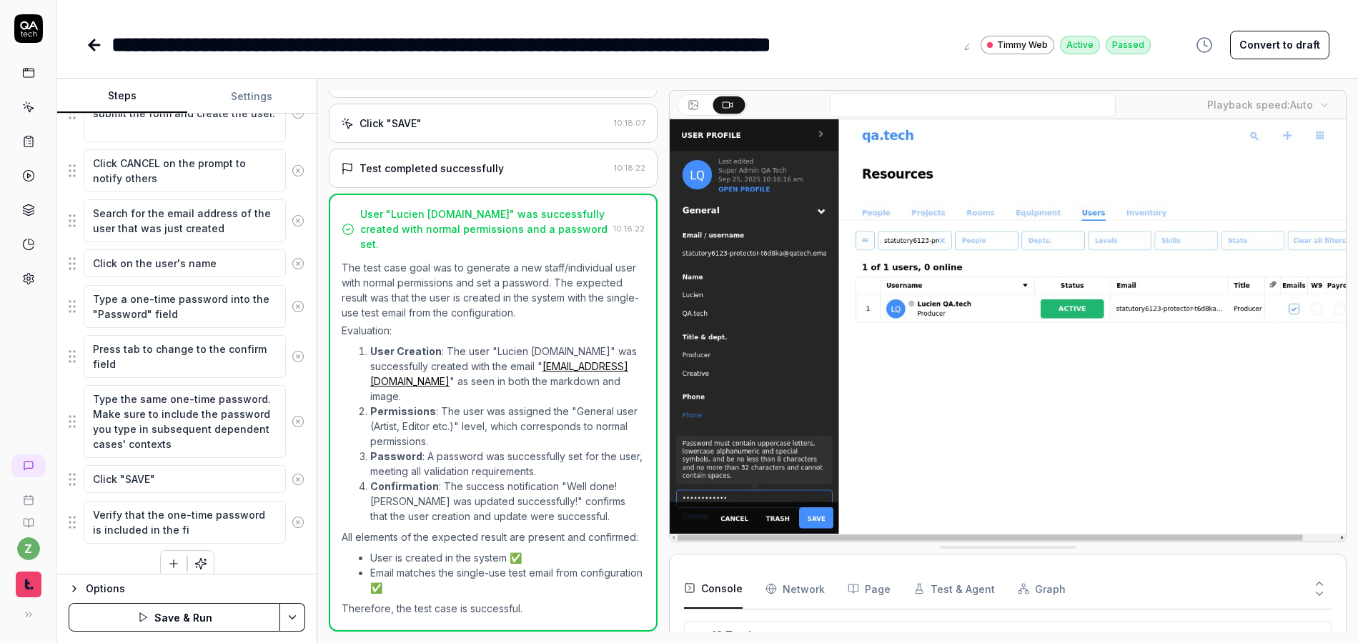
type textarea "Verify that the one-time password is included in the fin"
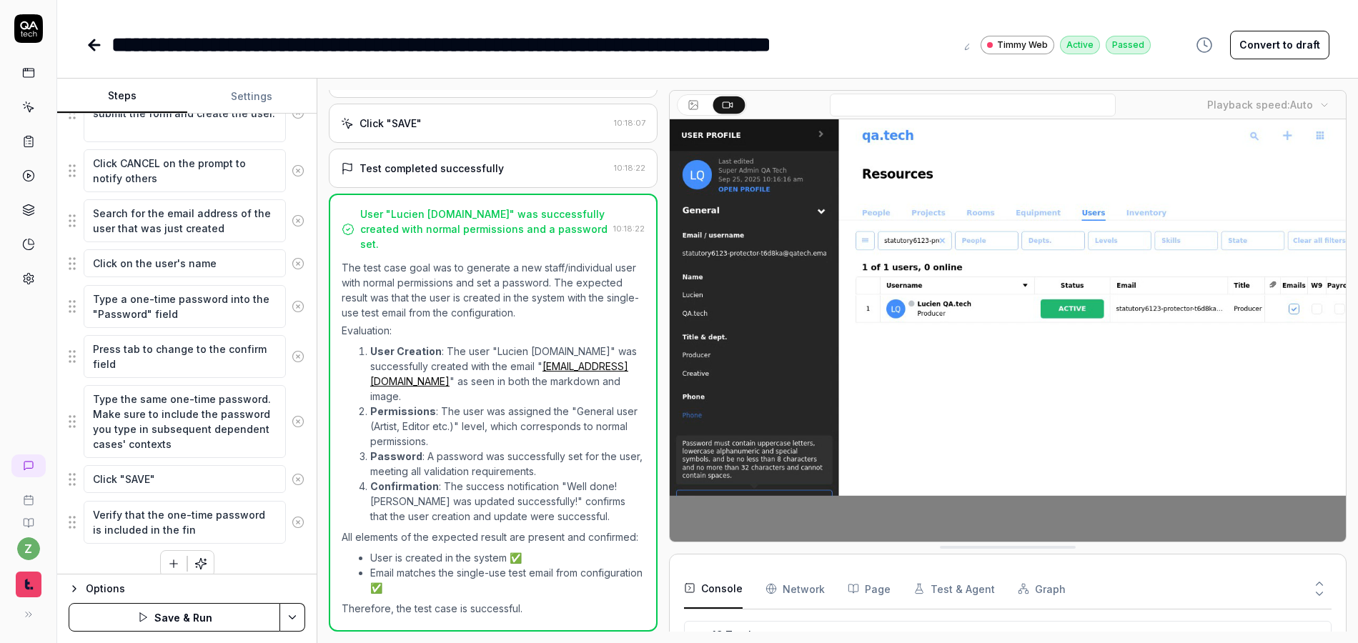
type textarea "*"
type textarea "Verify that the one-time password is included in the fina"
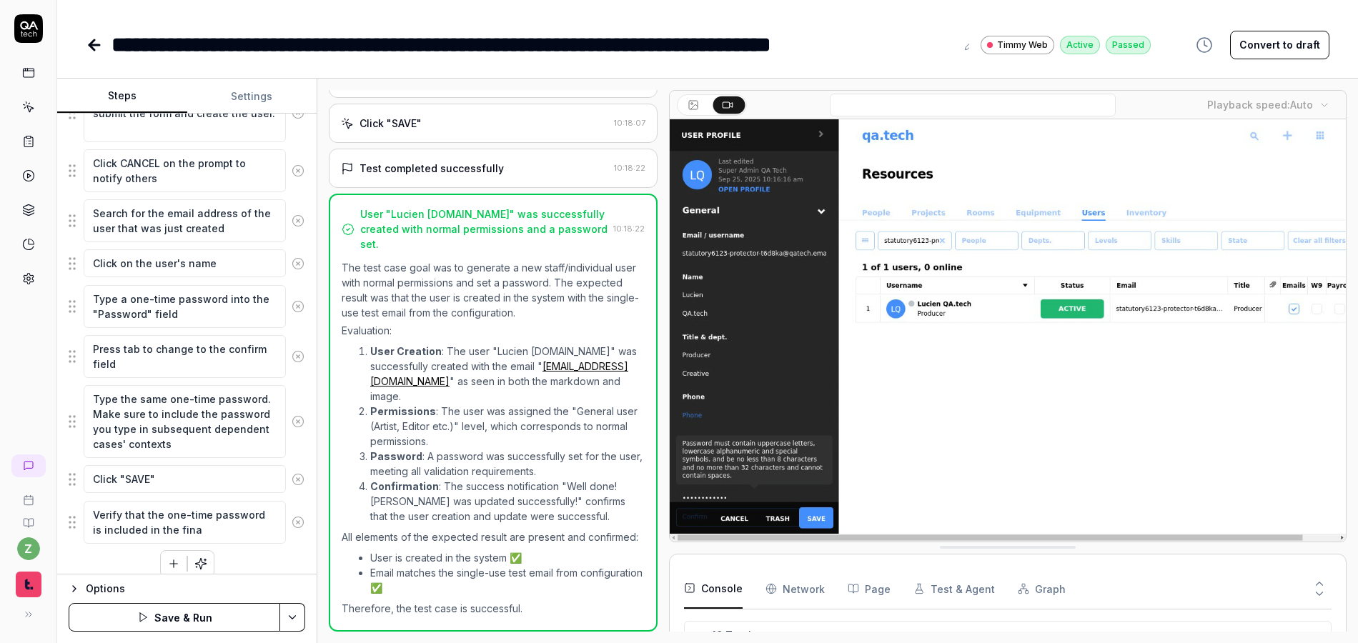
type textarea "*"
type textarea "Verify that the one-time password is included in the final"
type textarea "*"
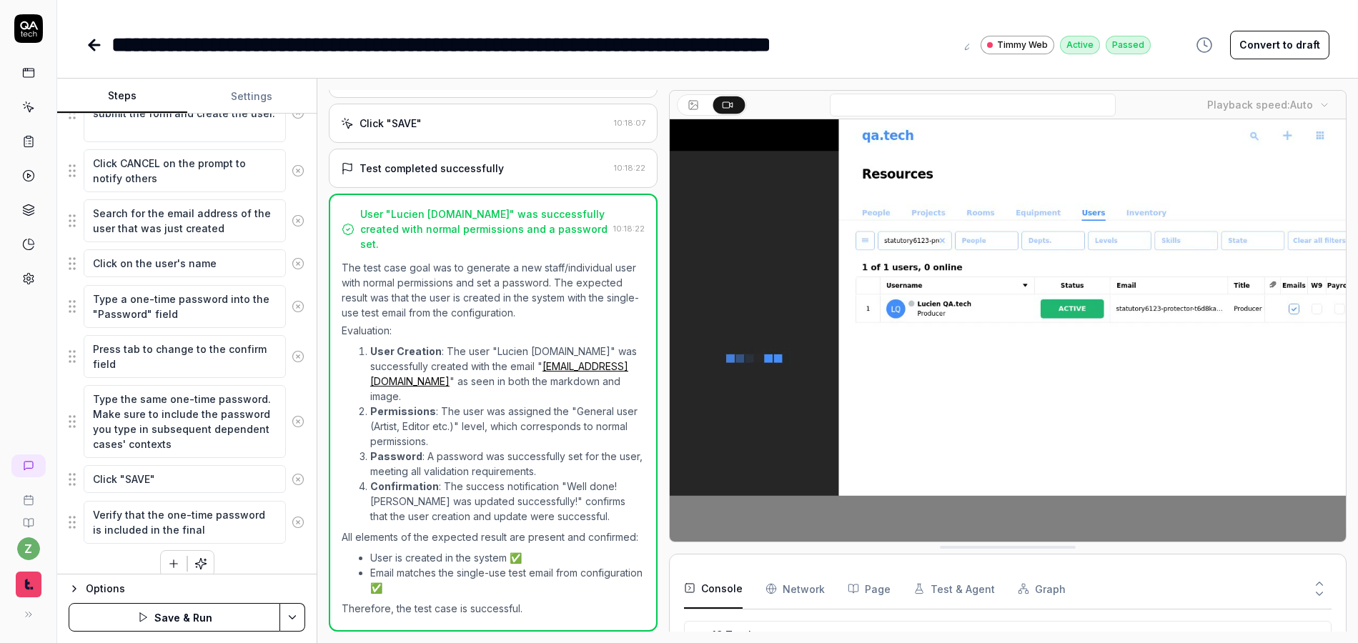
type textarea "Verify that the one-time password is included in the final"
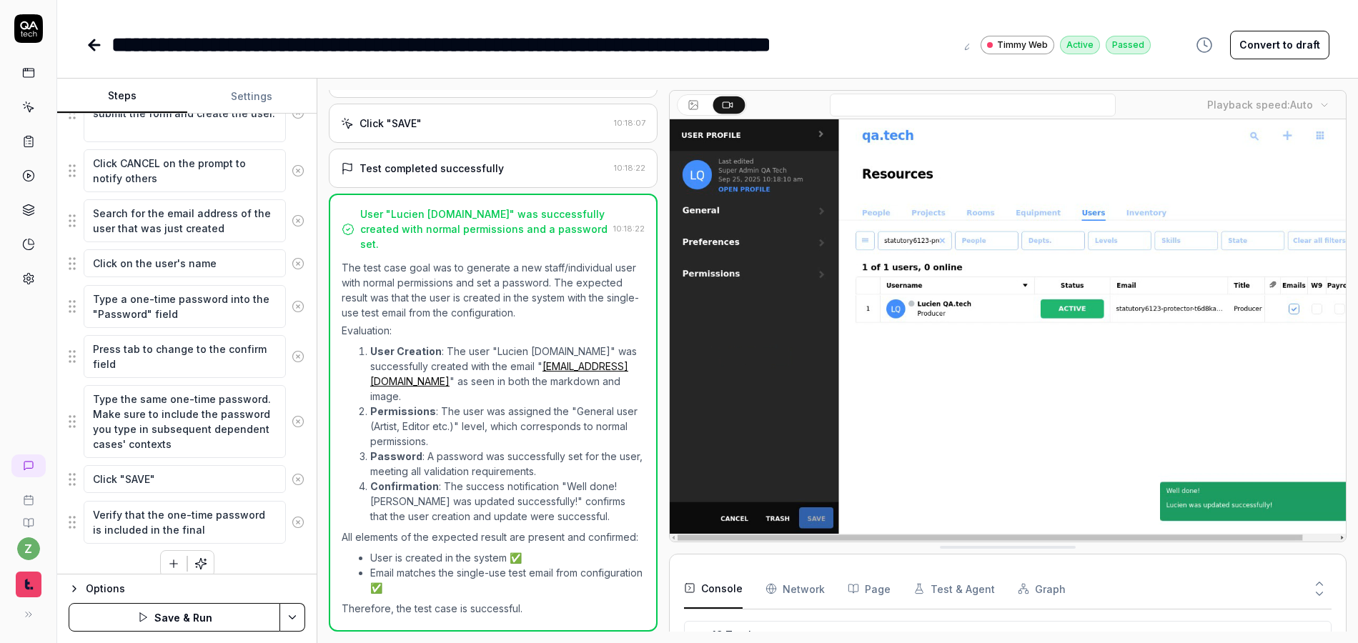
type textarea "*"
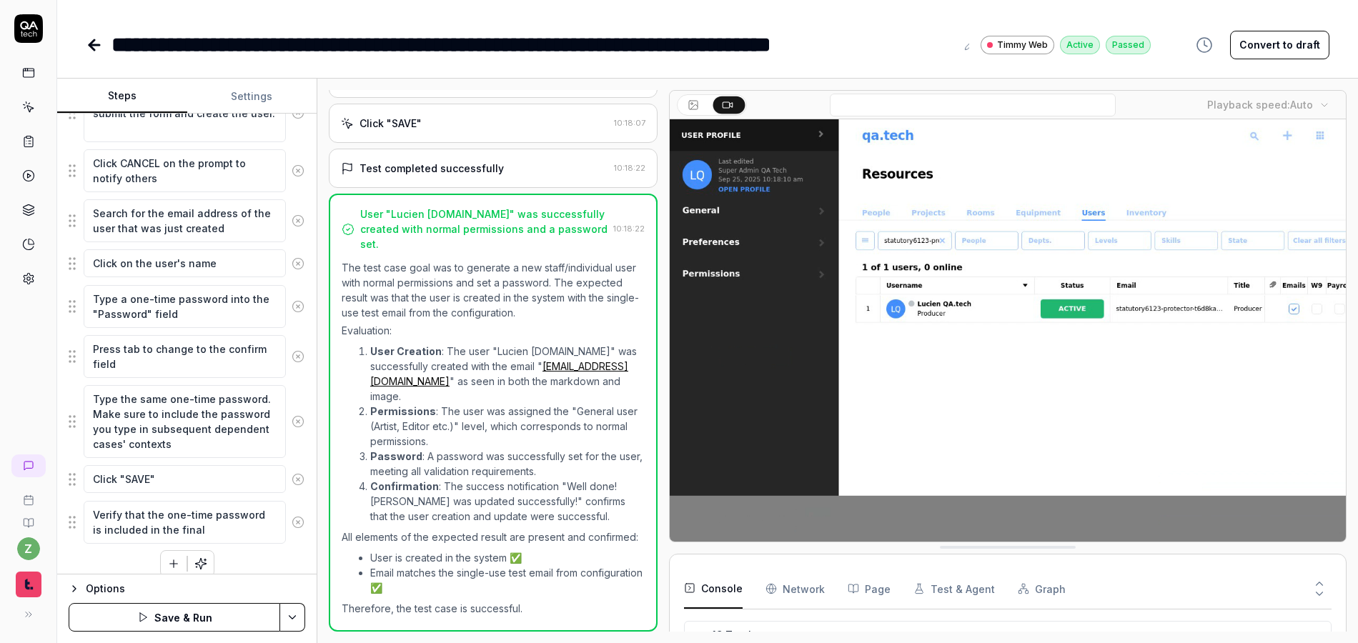
type textarea "Verify that the one-time password is included in the final p"
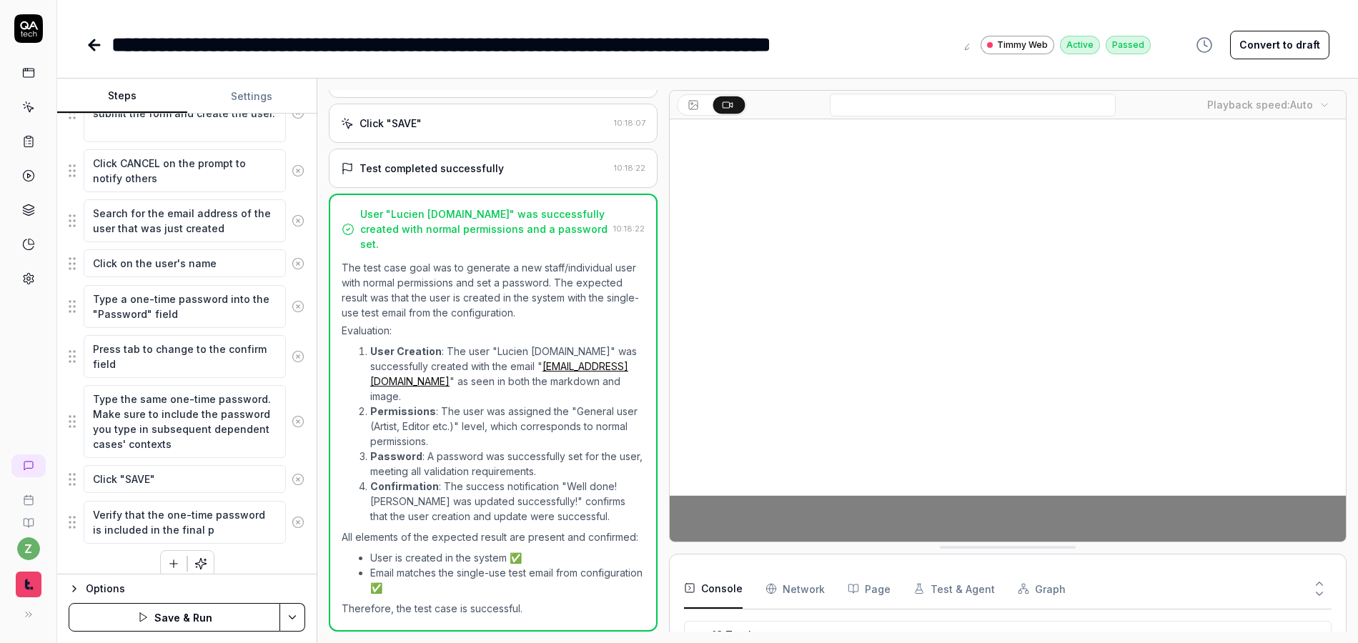
type textarea "*"
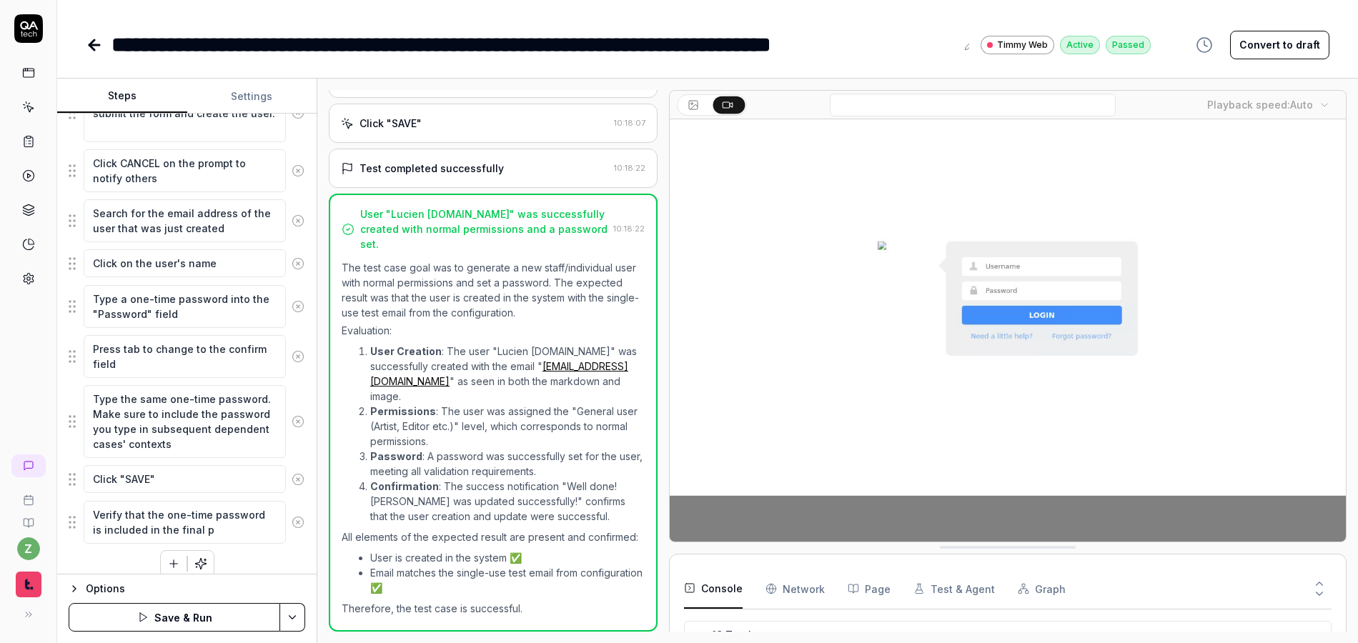
type textarea "Verify that the one-time password is included in the final pr"
type textarea "*"
type textarea "Verify that the one-time password is included in the final pro"
type textarea "*"
type textarea "Verify that the one-time password is included in the final prom"
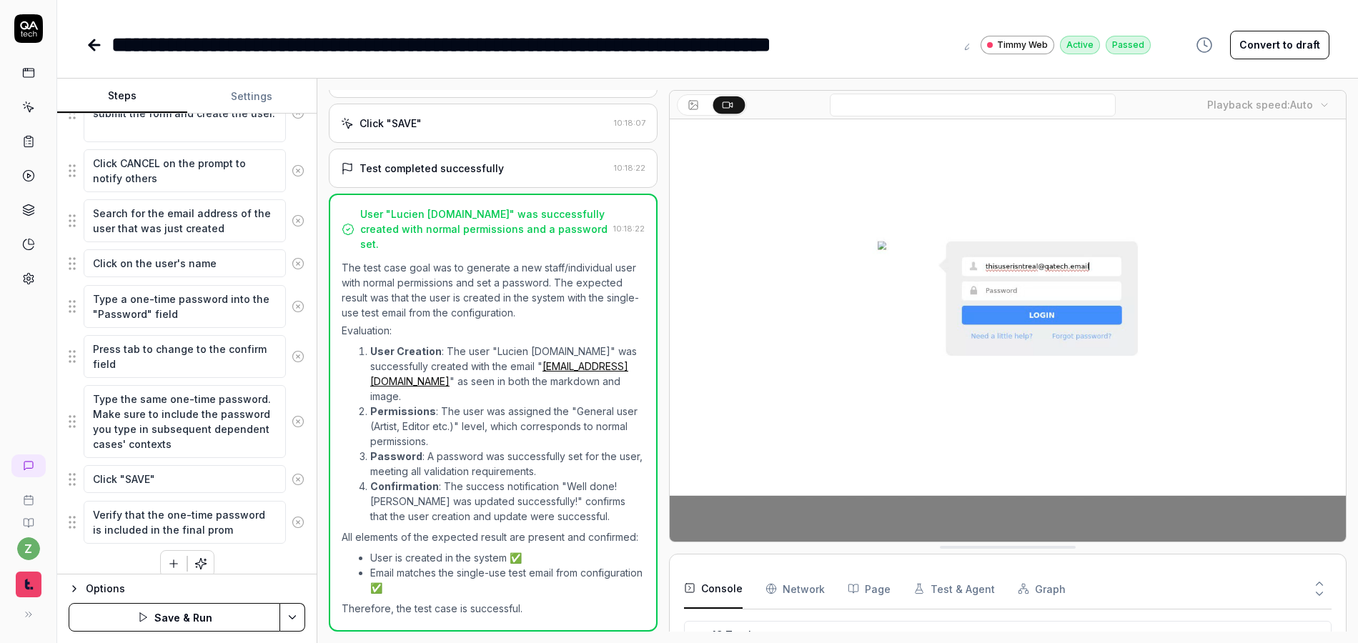
type textarea "*"
type textarea "Verify that the one-time password is included in the final promp"
type textarea "*"
type textarea "Verify that the one-time password is included in the final prompt"
drag, startPoint x: 120, startPoint y: 516, endPoint x: 89, endPoint y: 525, distance: 32.1
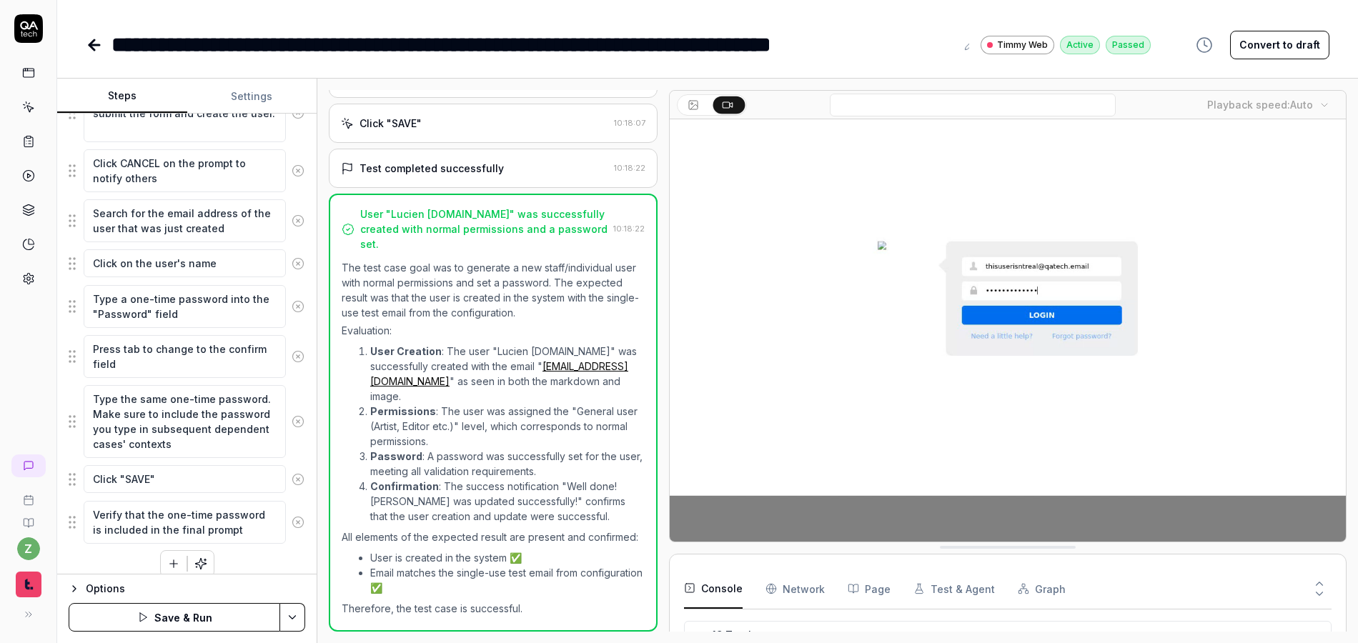
click at [69, 513] on div "Verify that the one-time password is included in the final prompt" at bounding box center [187, 522] width 237 height 44
type textarea "*"
type textarea "P that the one-time password is included in the final prompt"
type textarea "*"
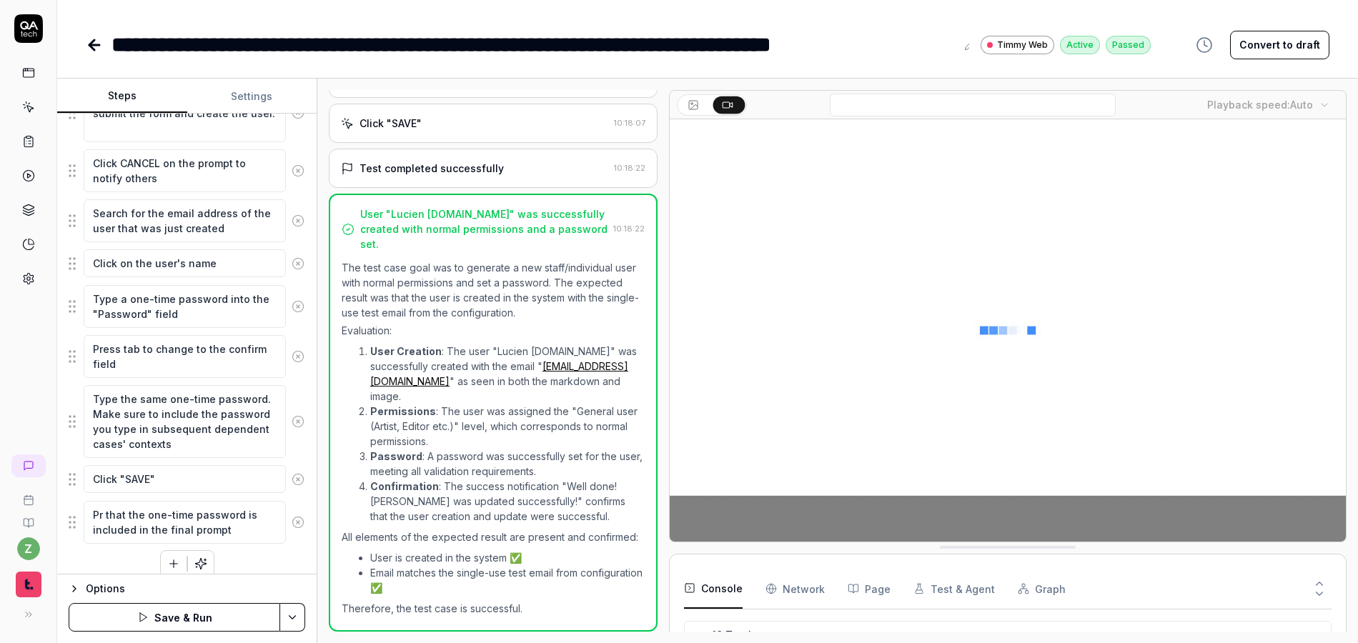
type textarea "Pro that the one-time password is included in the final prompt"
type textarea "*"
type textarea "Prov that the one-time password is included in the final prompt"
type textarea "*"
type textarea "Provi that the one-time password is included in the final prompt"
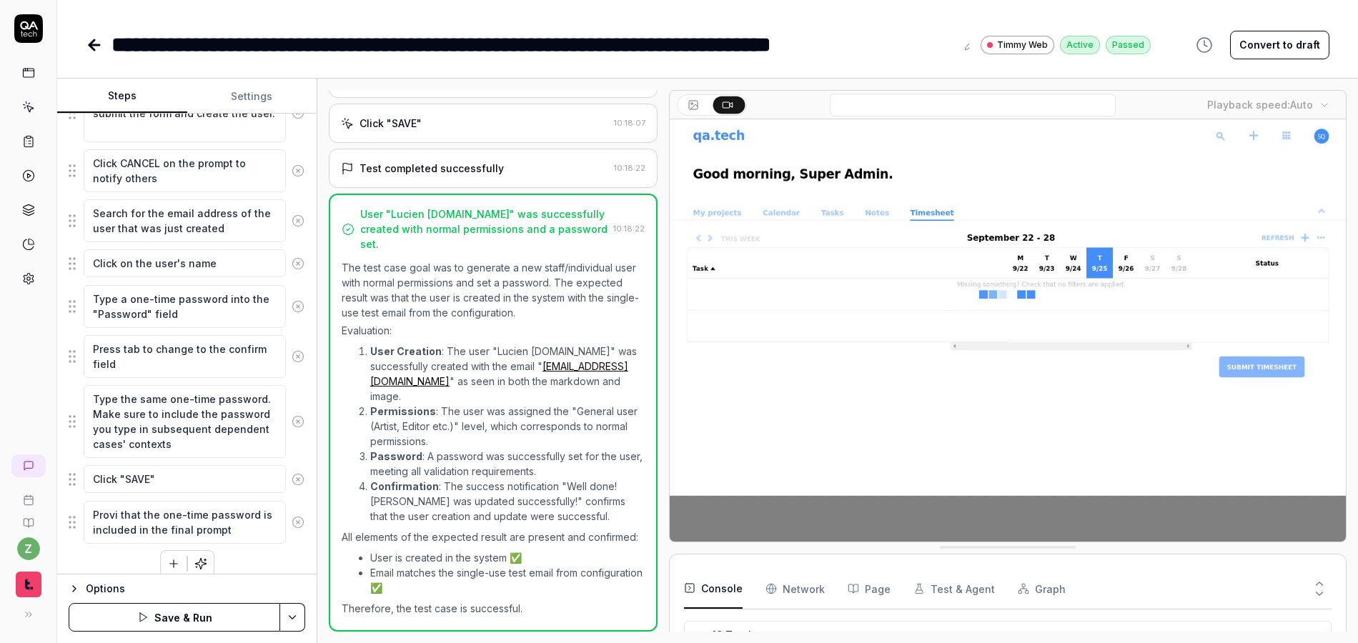
type textarea "*"
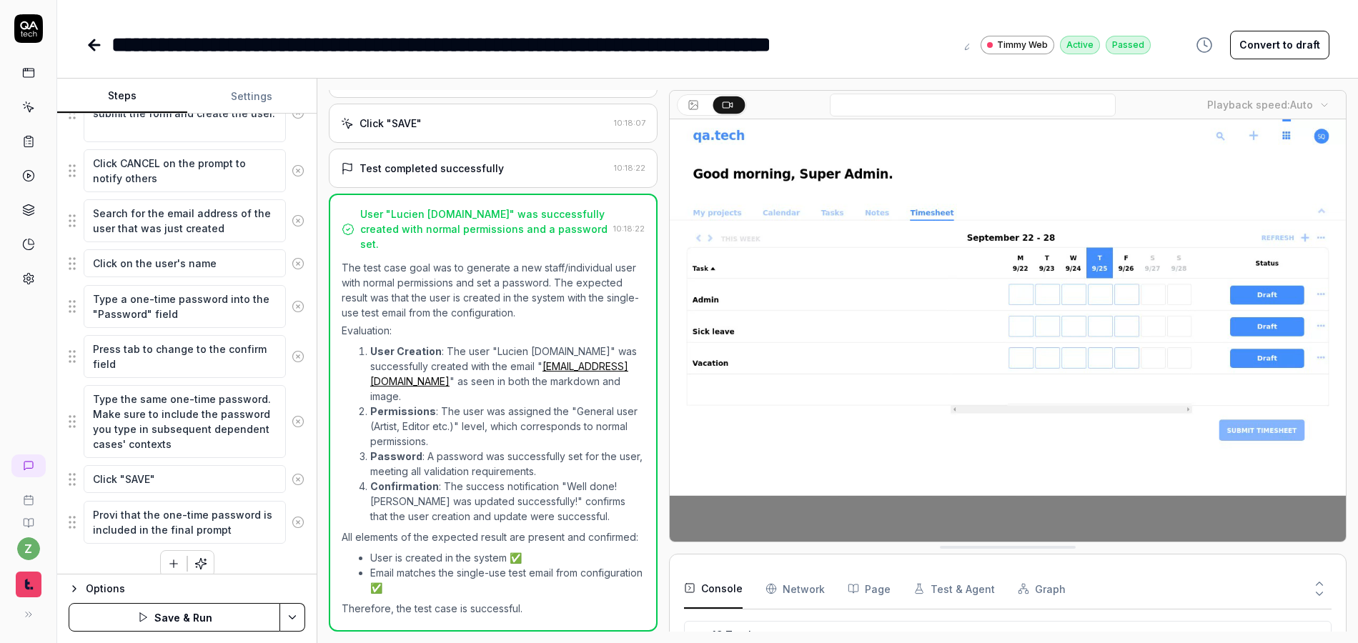
type textarea "Provid that the one-time password is included in the final prompt"
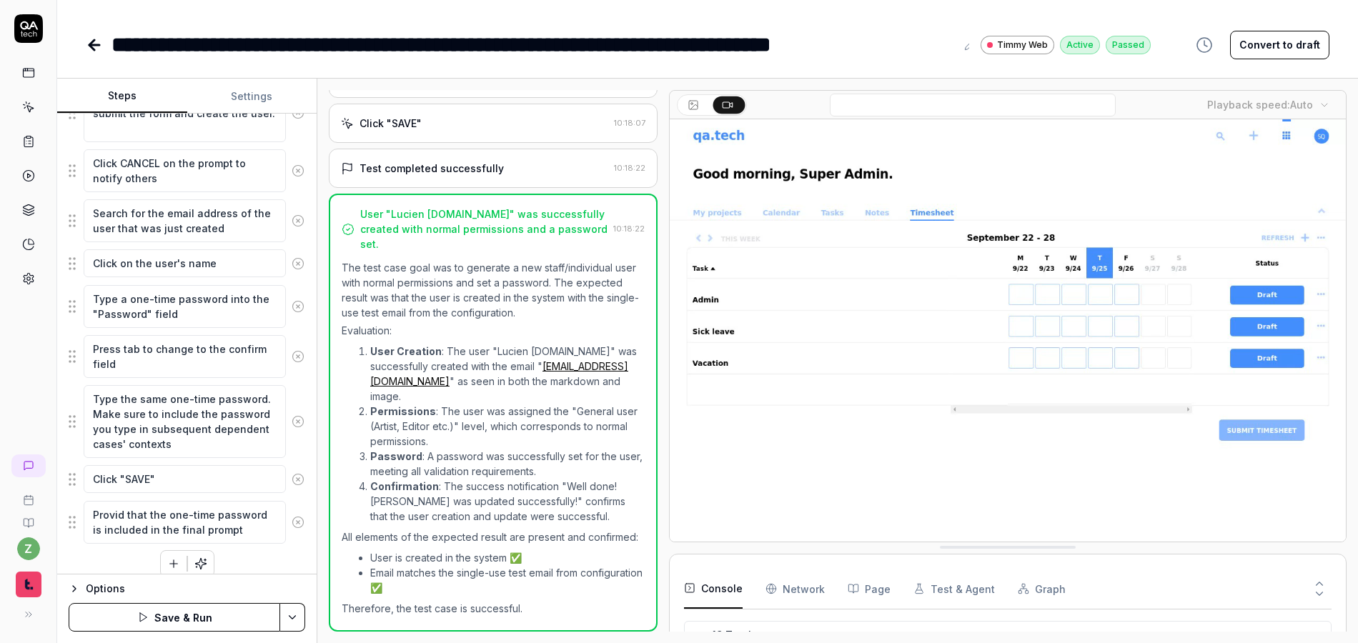
type textarea "*"
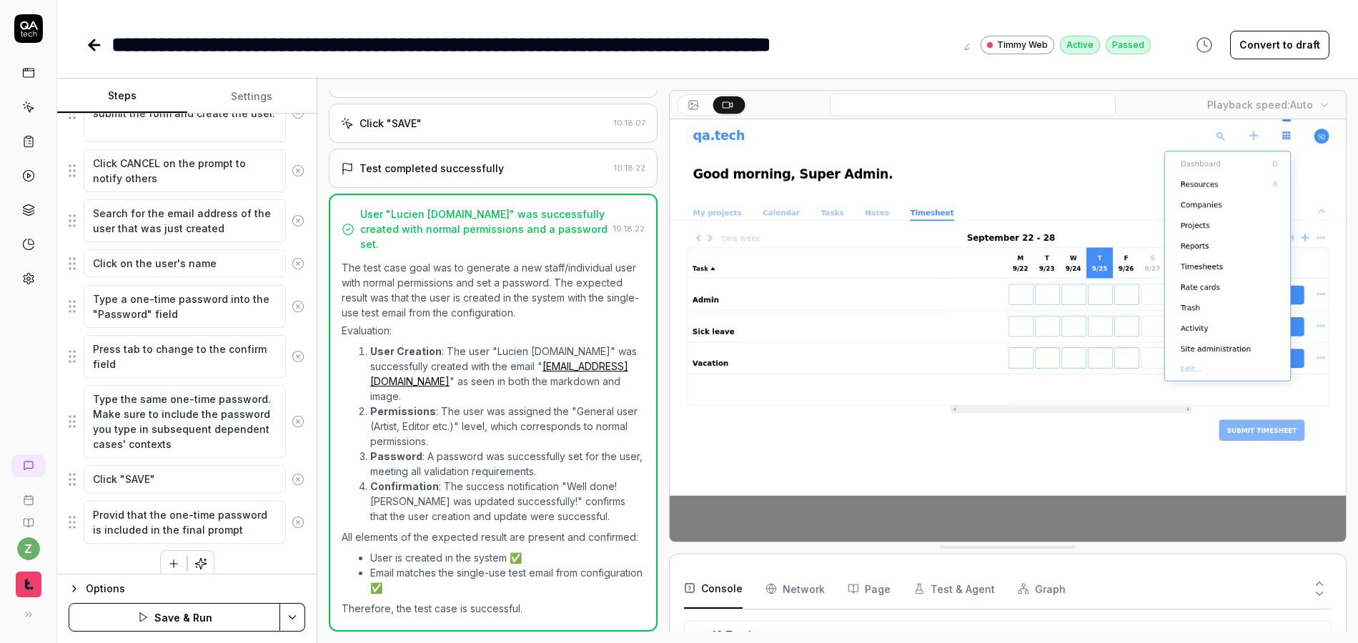
type textarea "Provide that the one-time password is included in the final prompt"
type textarea "*"
type textarea "Provide hat the one-time password is included in the final prompt"
type textarea "*"
type textarea "Provide at the one-time password is included in the final prompt"
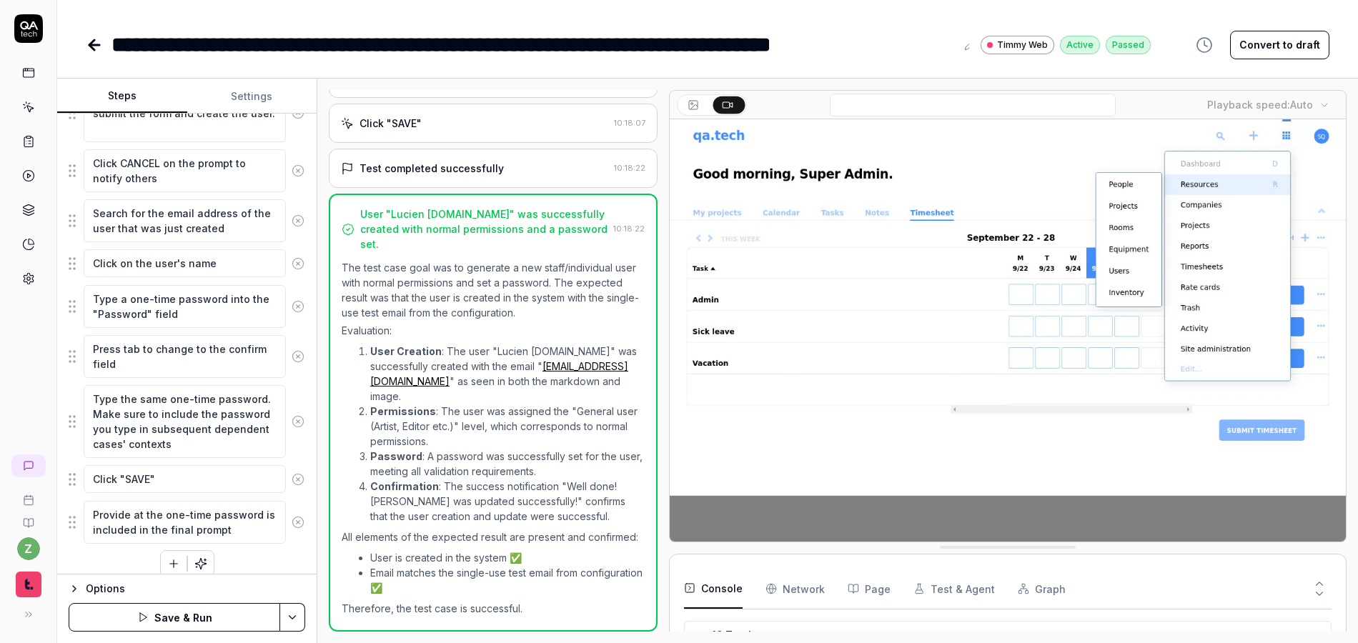
type textarea "*"
type textarea "Provide t the one-time password is included in the final prompt"
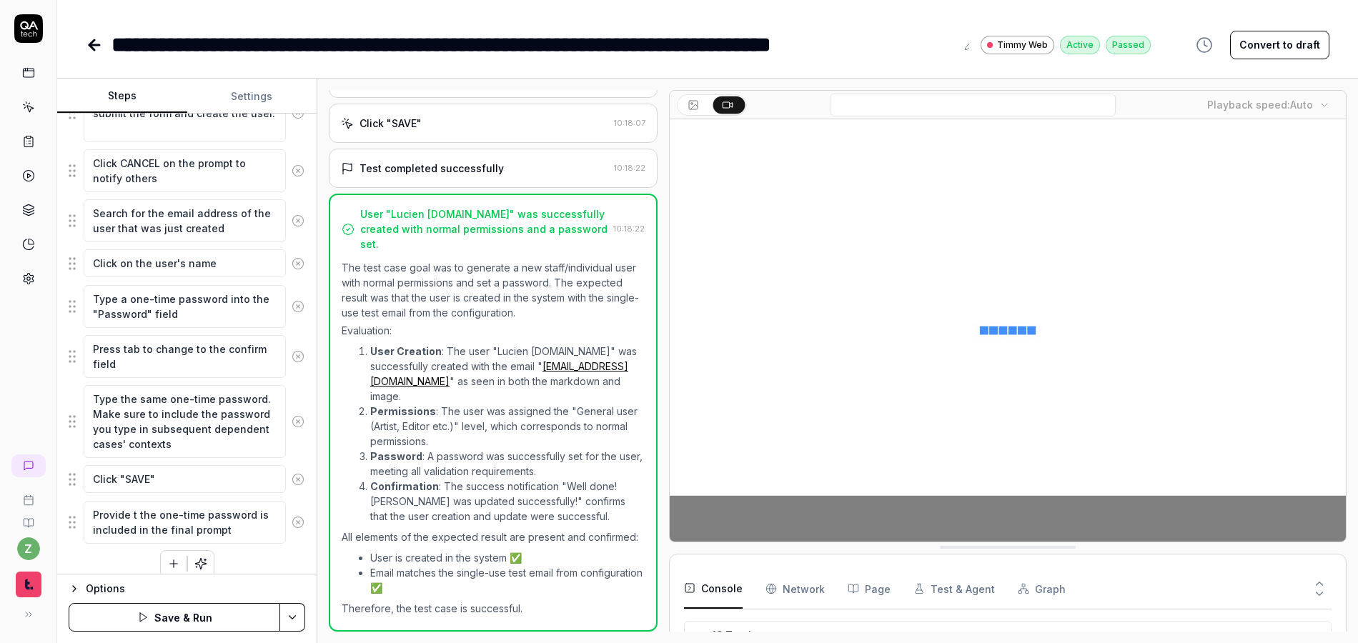
type textarea "*"
type textarea "Provide the one-time password is included in the final prompt"
type textarea "*"
type textarea "Provide the one-time password is included in the final prompt"
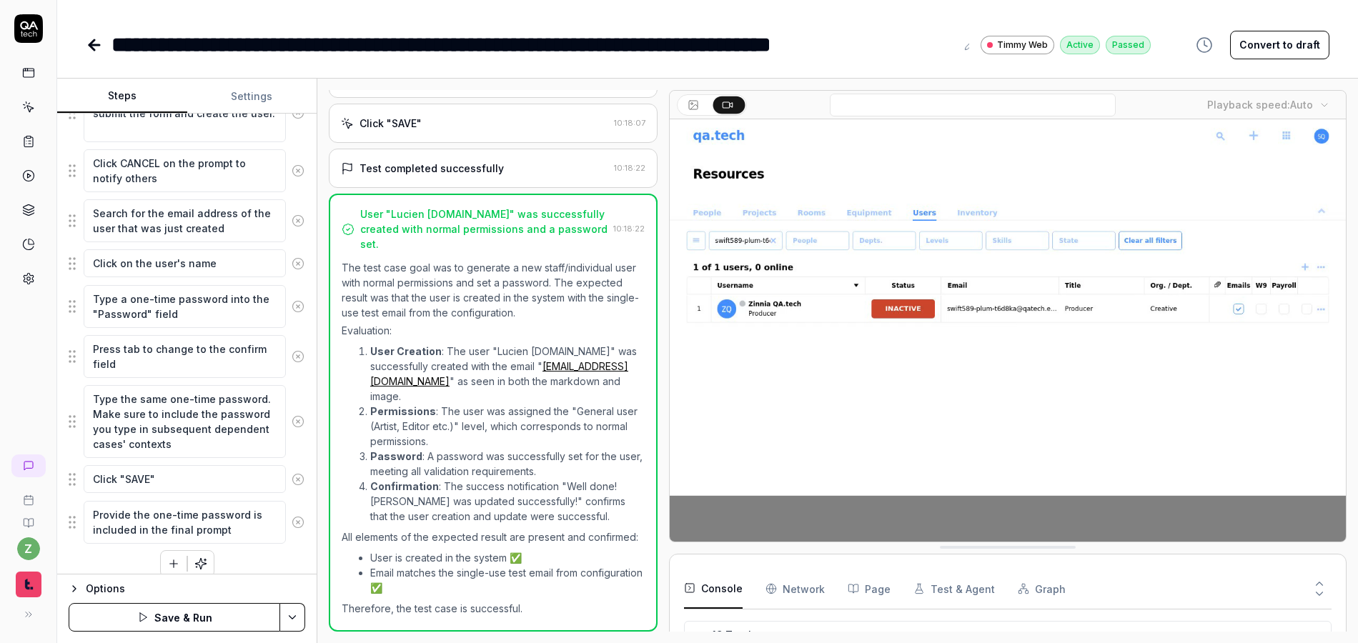
click at [258, 518] on textarea "Provide the one-time password is included in the final prompt" at bounding box center [185, 522] width 202 height 43
drag, startPoint x: 137, startPoint y: 534, endPoint x: 252, endPoint y: 514, distance: 117.5
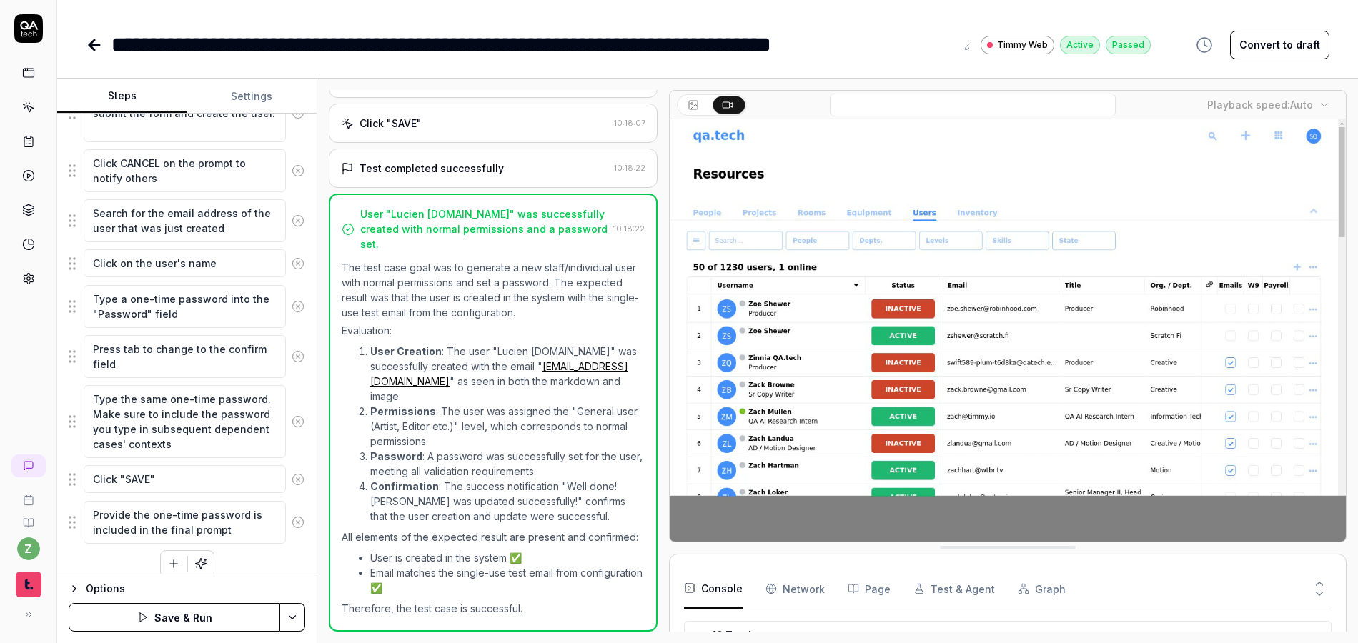
click at [252, 514] on textarea "Provide the one-time password is included in the final prompt" at bounding box center [185, 522] width 202 height 43
type textarea "*"
type textarea "Provide the one-time password is\in the final prompt"
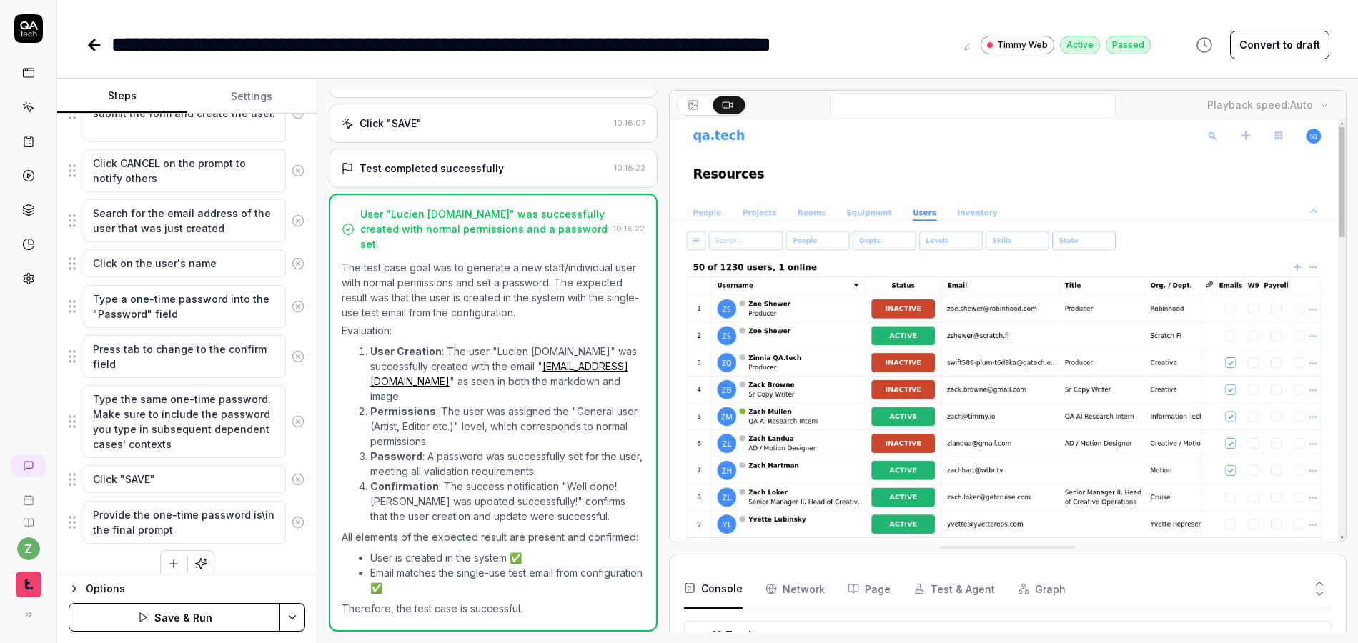
type textarea "*"
type textarea "Provide the one-time password isin the final prompt"
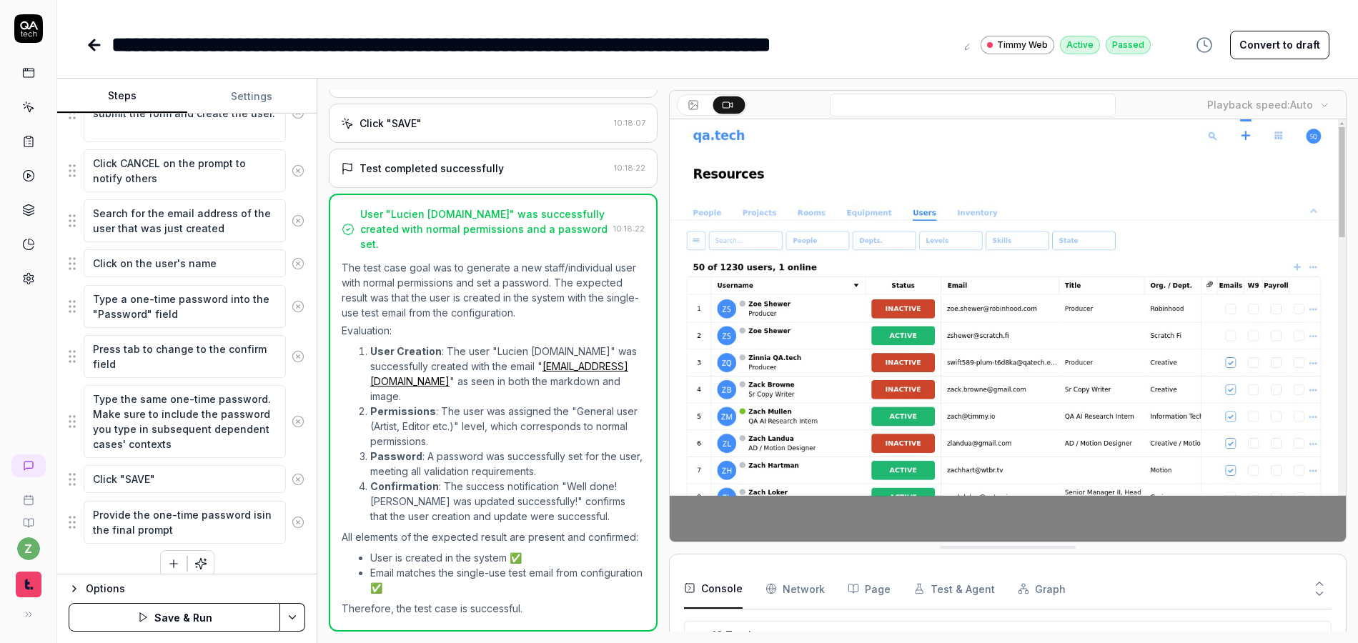
type textarea "*"
type textarea "Provide the one-time password iin the final prompt"
type textarea "*"
type textarea "Provide the one-time password in the final prompt"
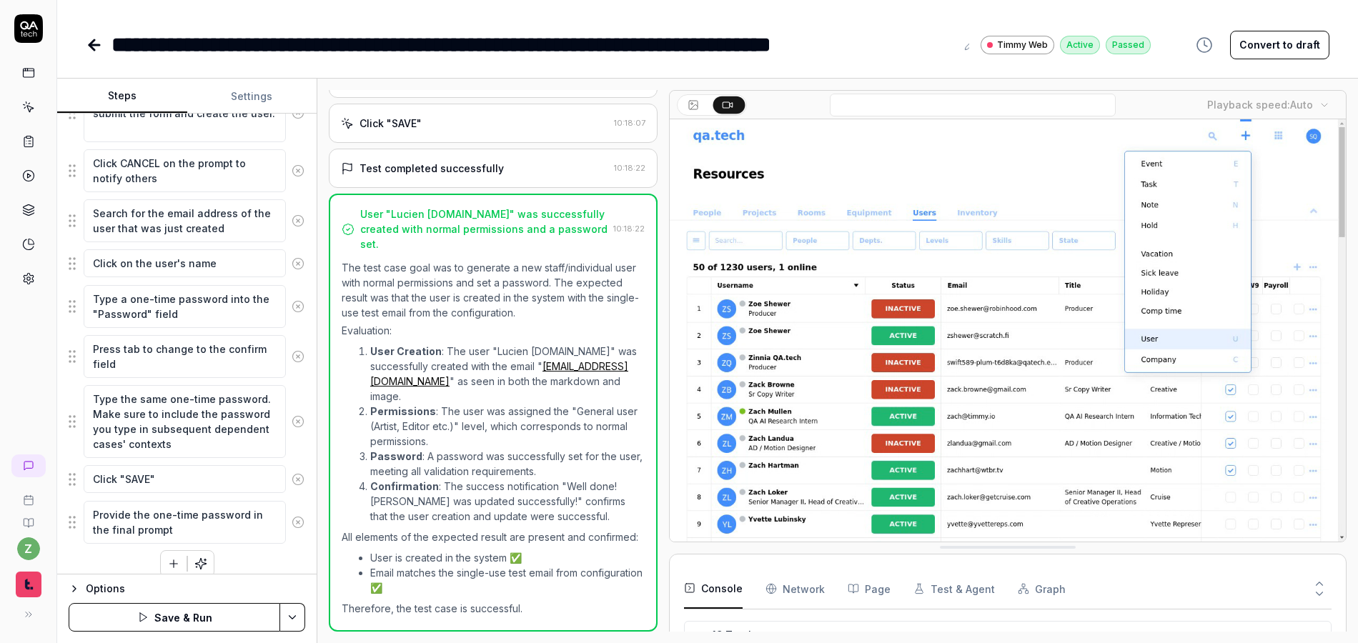
click at [199, 535] on textarea "Provide the one-time password in the final prompt" at bounding box center [185, 522] width 202 height 43
type textarea "*"
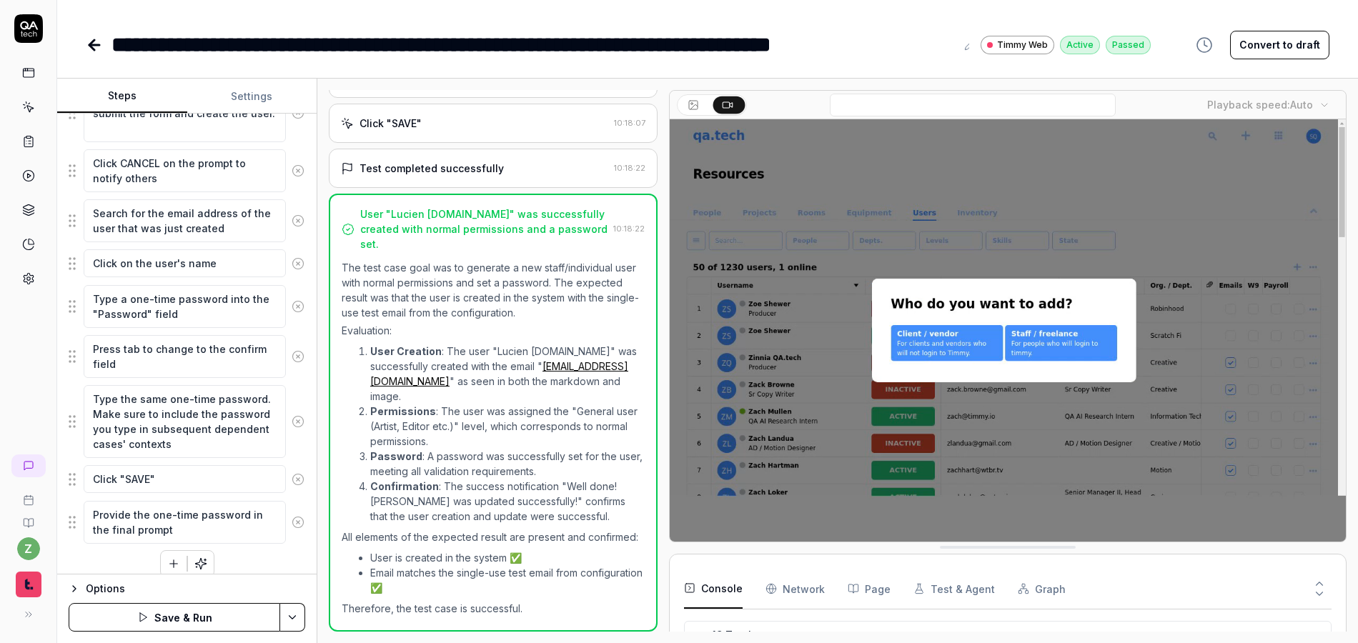
type textarea "Provide the one-time password in the final prompt"
type textarea "*"
type textarea "Provide the one-time password in the final prompt yo"
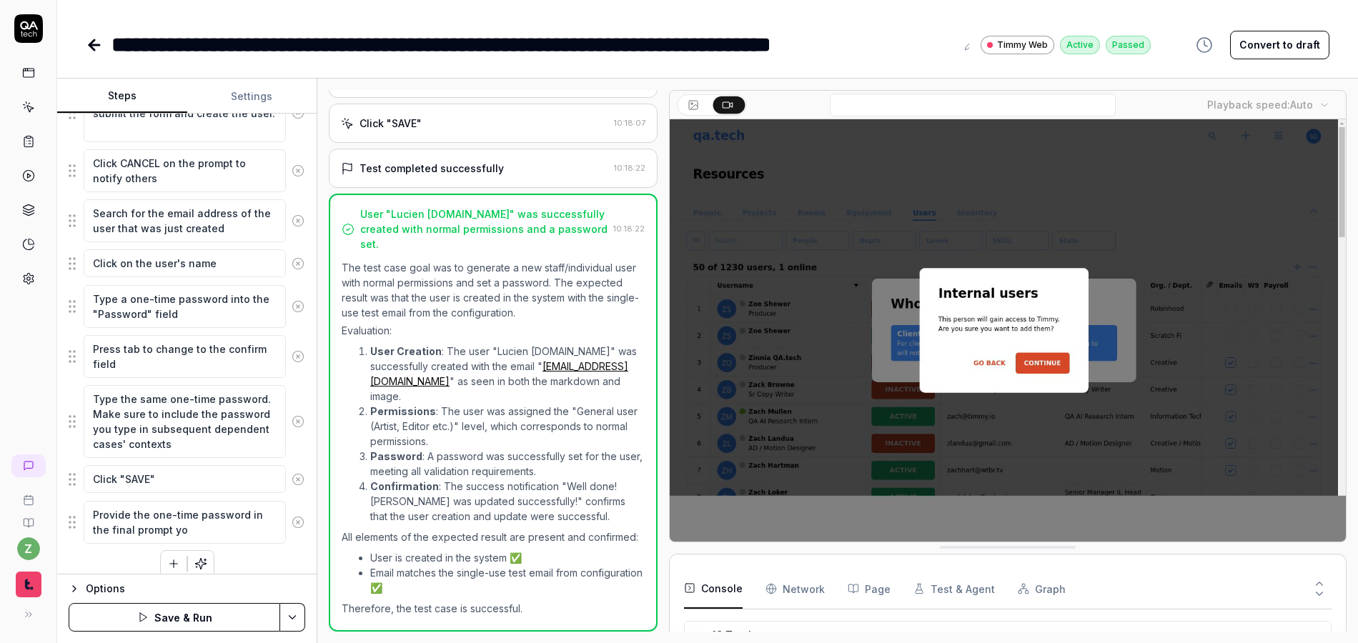
type textarea "*"
type textarea "Provide the one-time password in the final prompt you"
type textarea "*"
type textarea "Provide the one-time password in the final prompt you'"
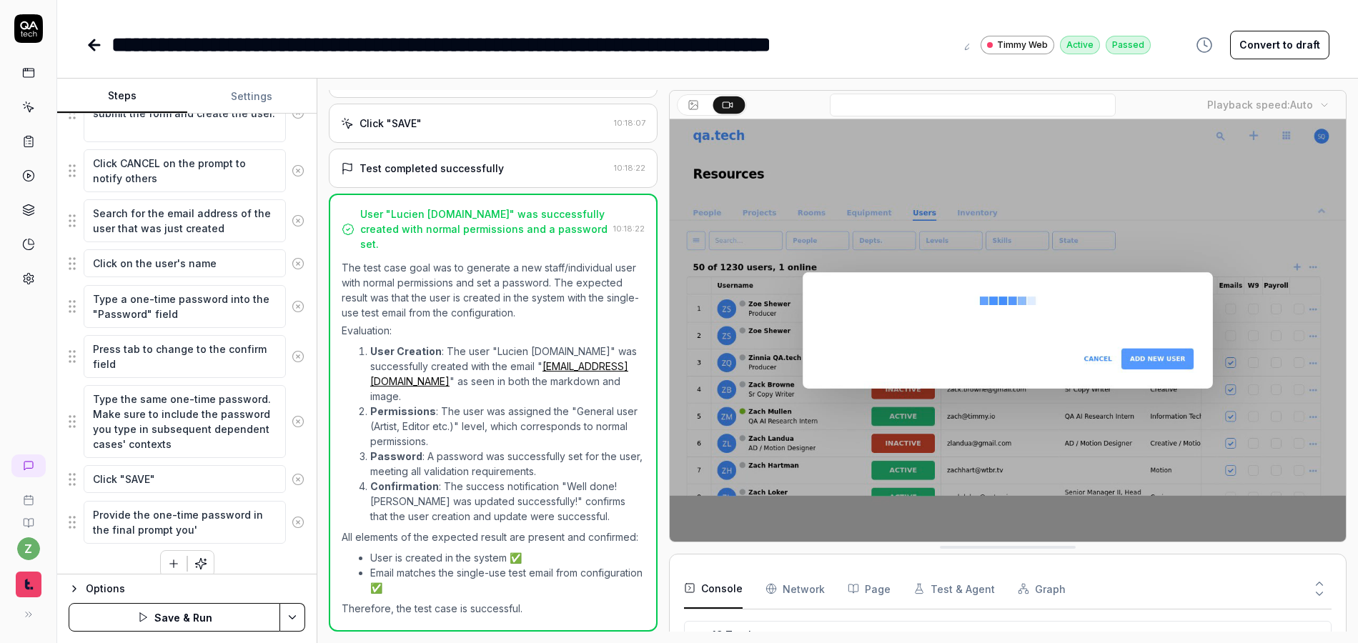
type textarea "*"
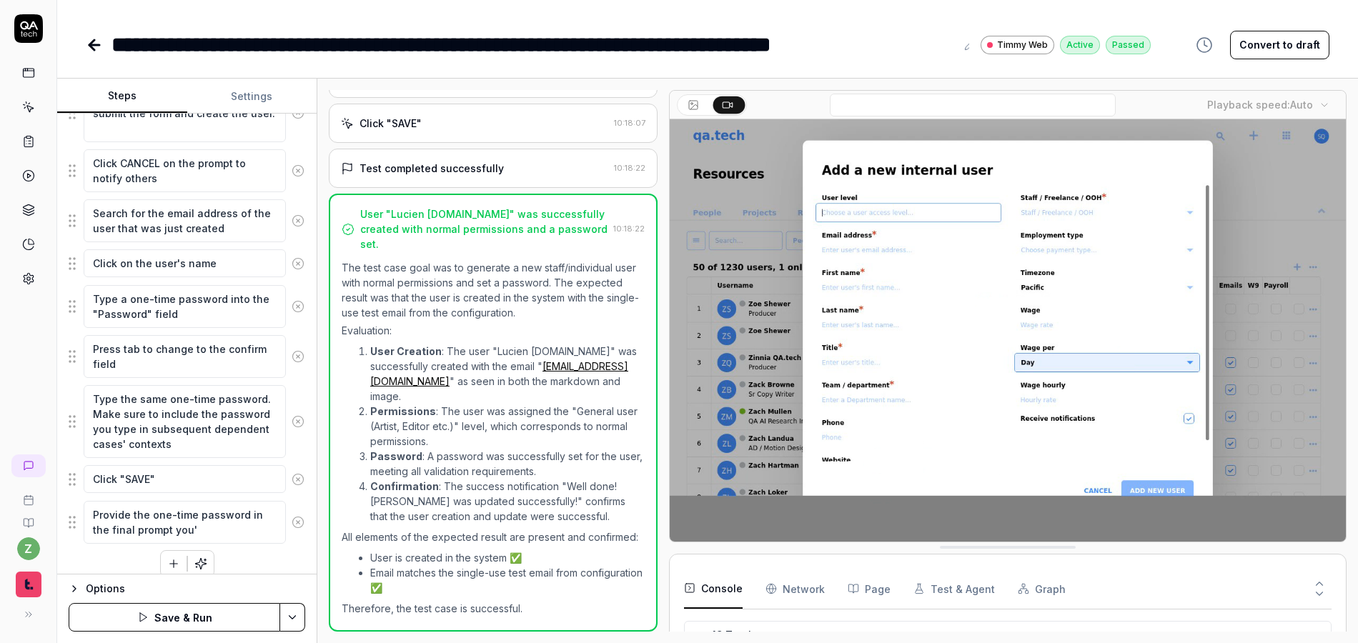
type textarea "Provide the one-time password in the final prompt you'r"
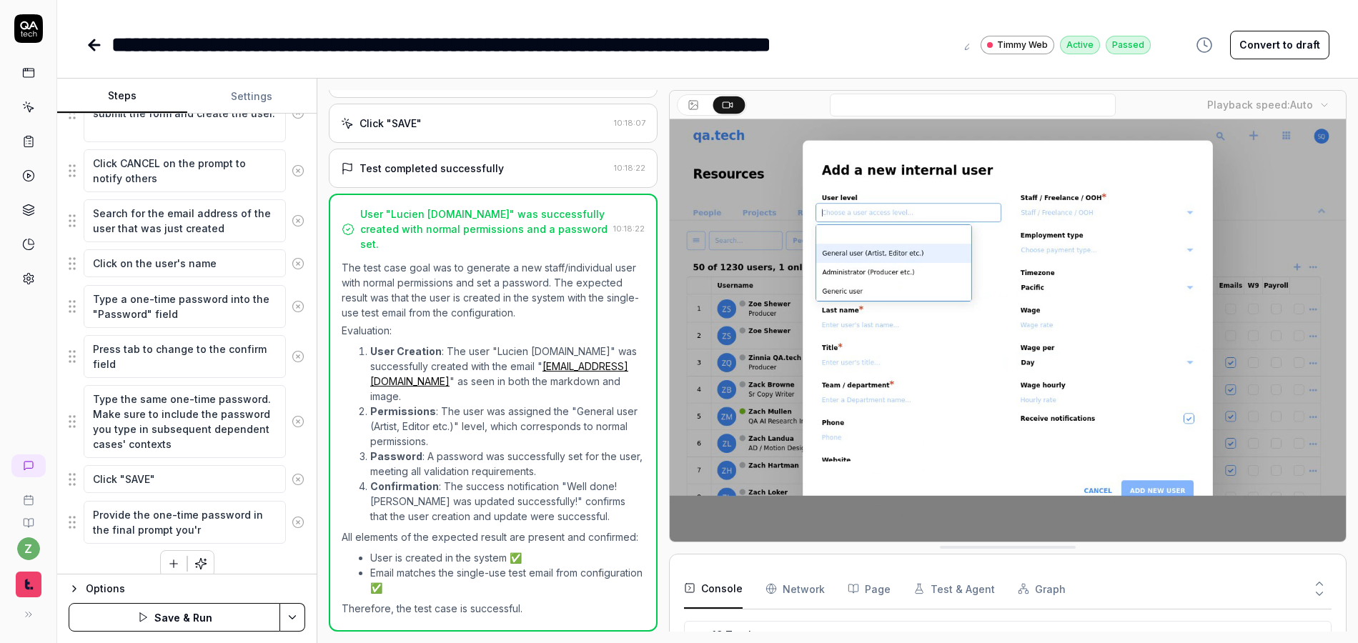
type textarea "*"
type textarea "Provide the one-time password in the final prompt you're"
type textarea "*"
type textarea "Provide the one-time password in the final prompt you're a"
type textarea "*"
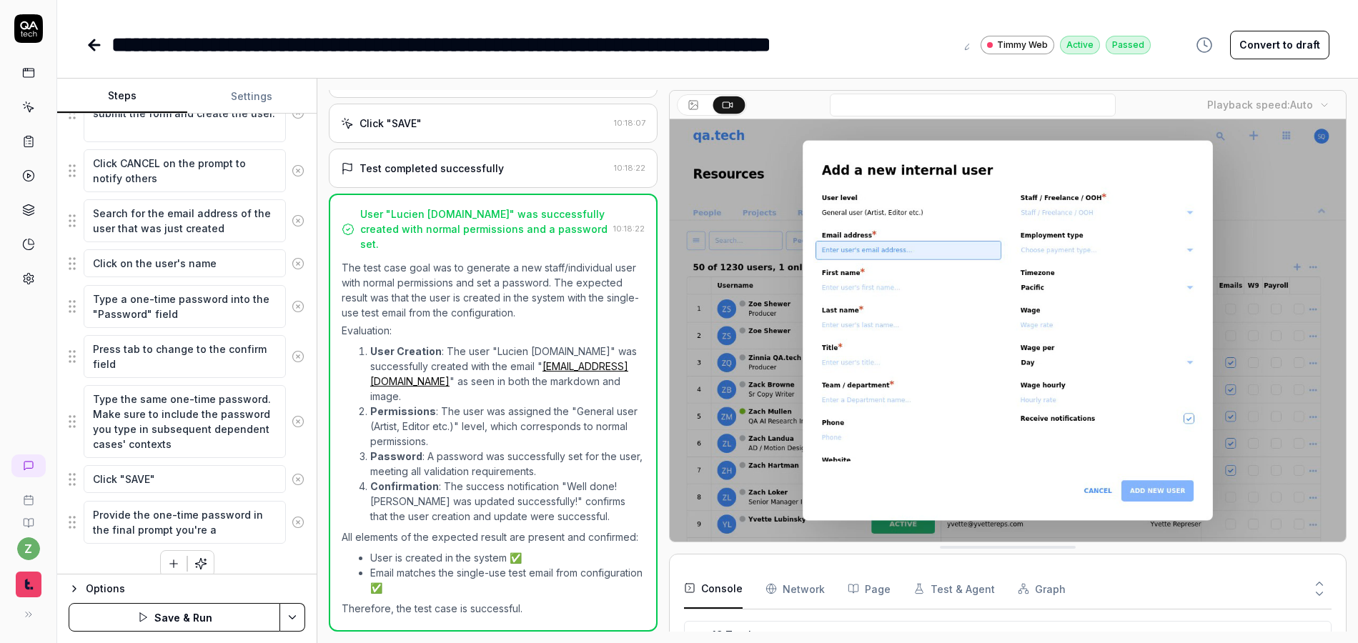
type textarea "Provide the one-time password in the final prompt you're ab"
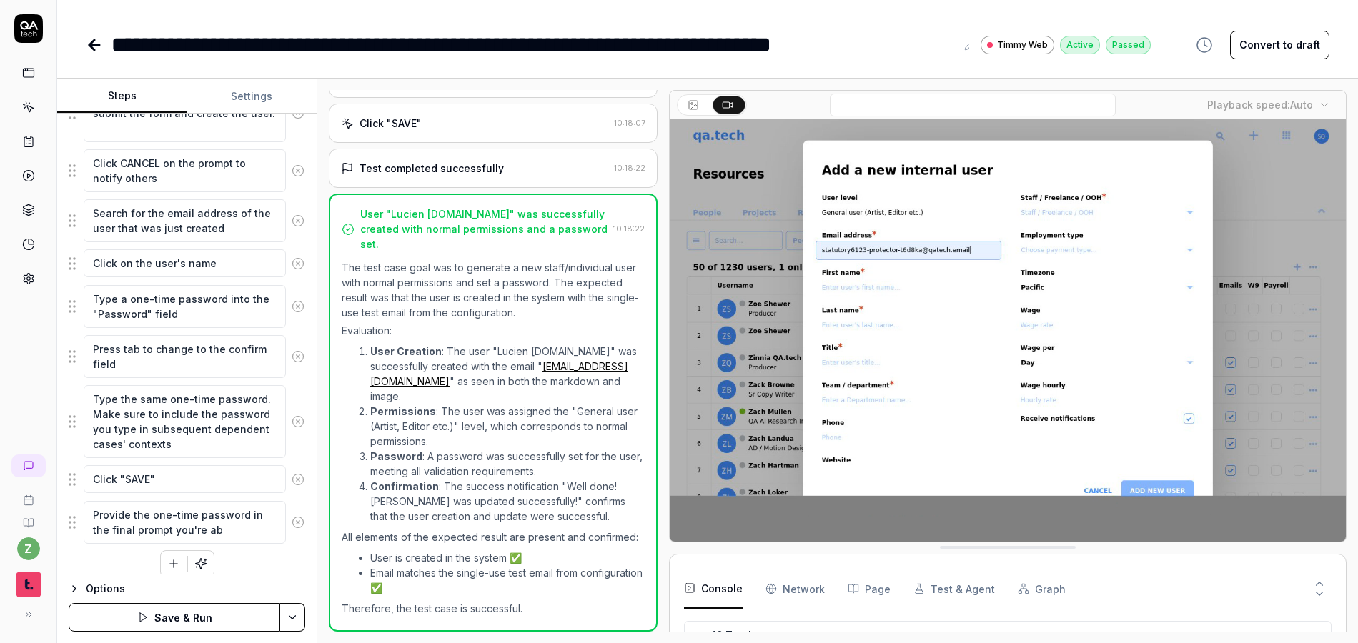
type textarea "*"
type textarea "Provide the one-time password in the final prompt you're abo"
type textarea "*"
type textarea "Provide the one-time password in the final prompt you're abou"
type textarea "*"
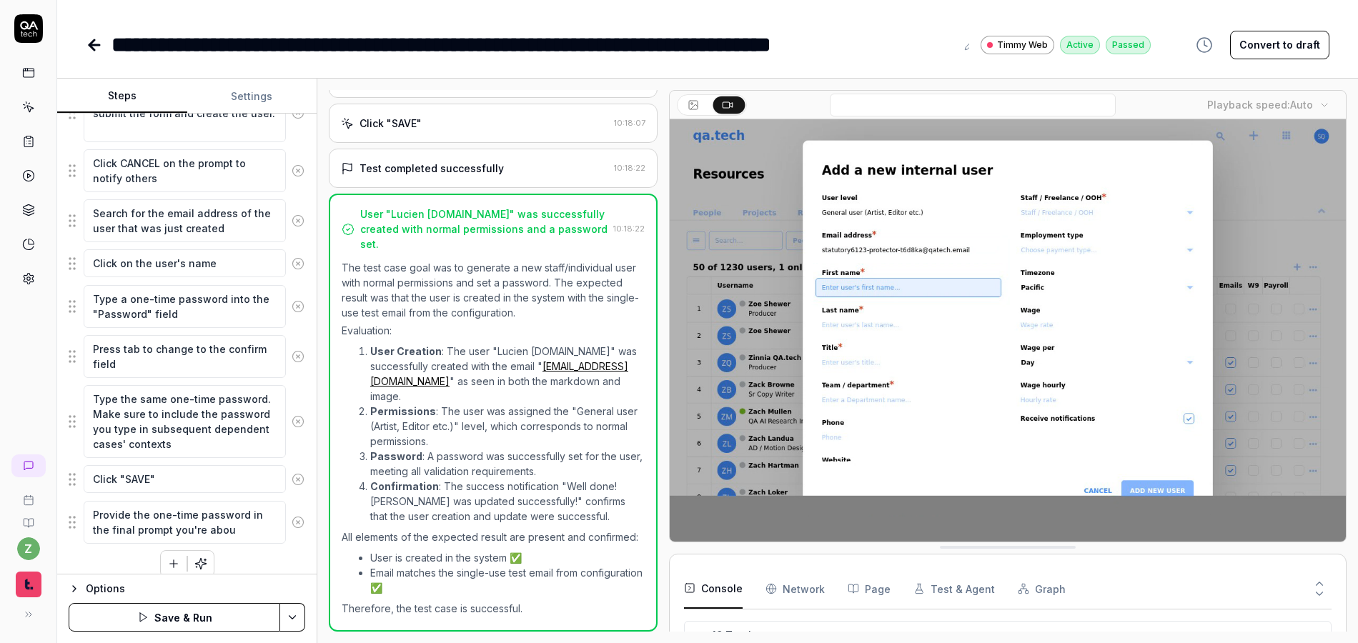
type textarea "Provide the one-time password in the final prompt you're about"
type textarea "*"
type textarea "Provide the one-time password in the final prompt you're about"
type textarea "*"
type textarea "Provide the one-time password in the final prompt you're about t"
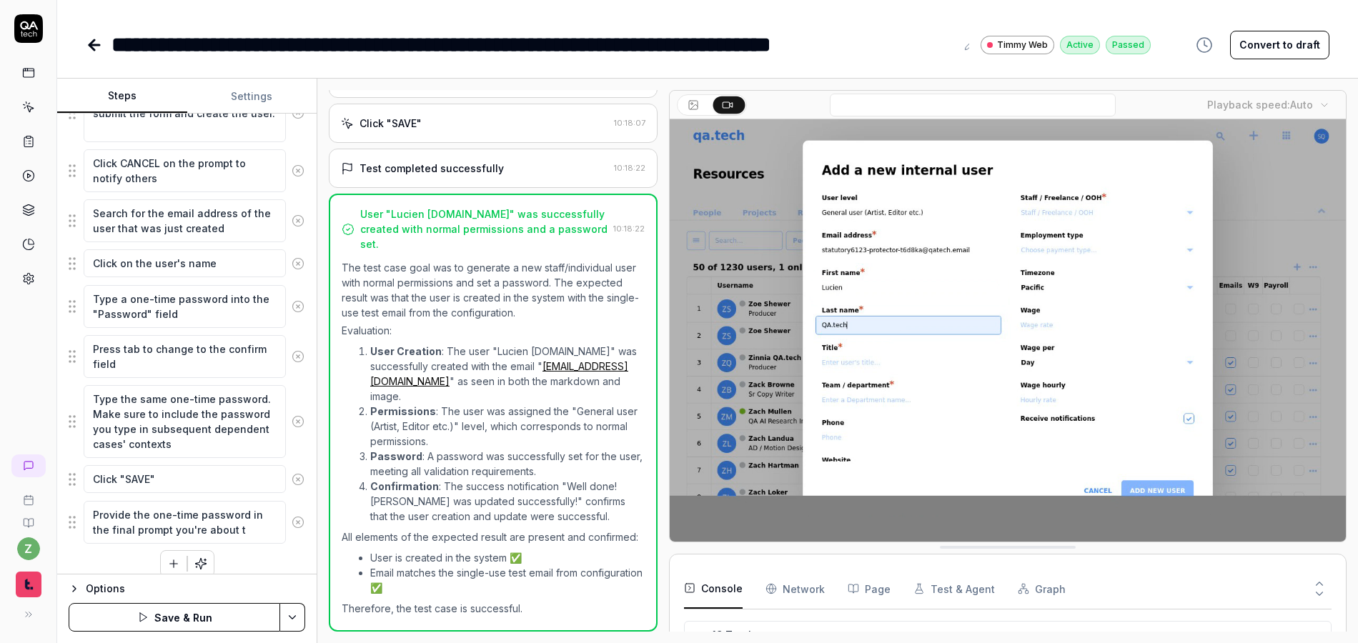
type textarea "*"
type textarea "Provide the one-time password in the final prompt you're about to"
type textarea "*"
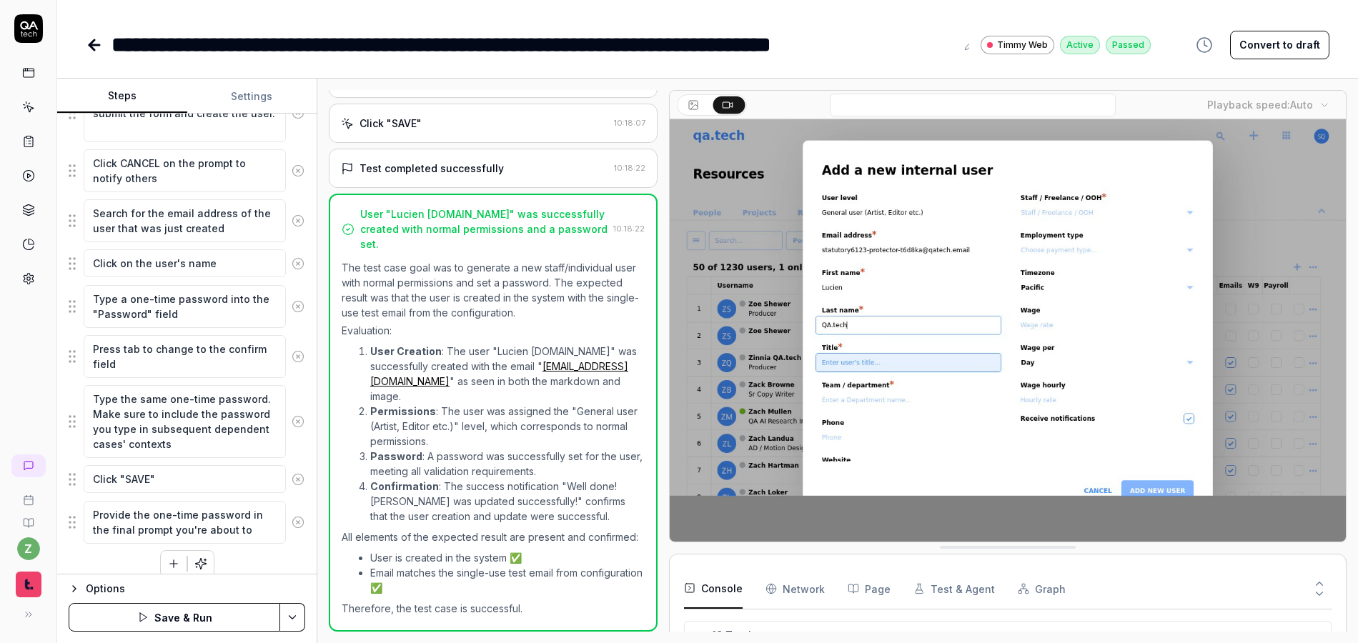
type textarea "Provide the one-time password in the final prompt you're about to"
type textarea "*"
type textarea "Provide the one-time password in the final prompt you're about to w"
type textarea "*"
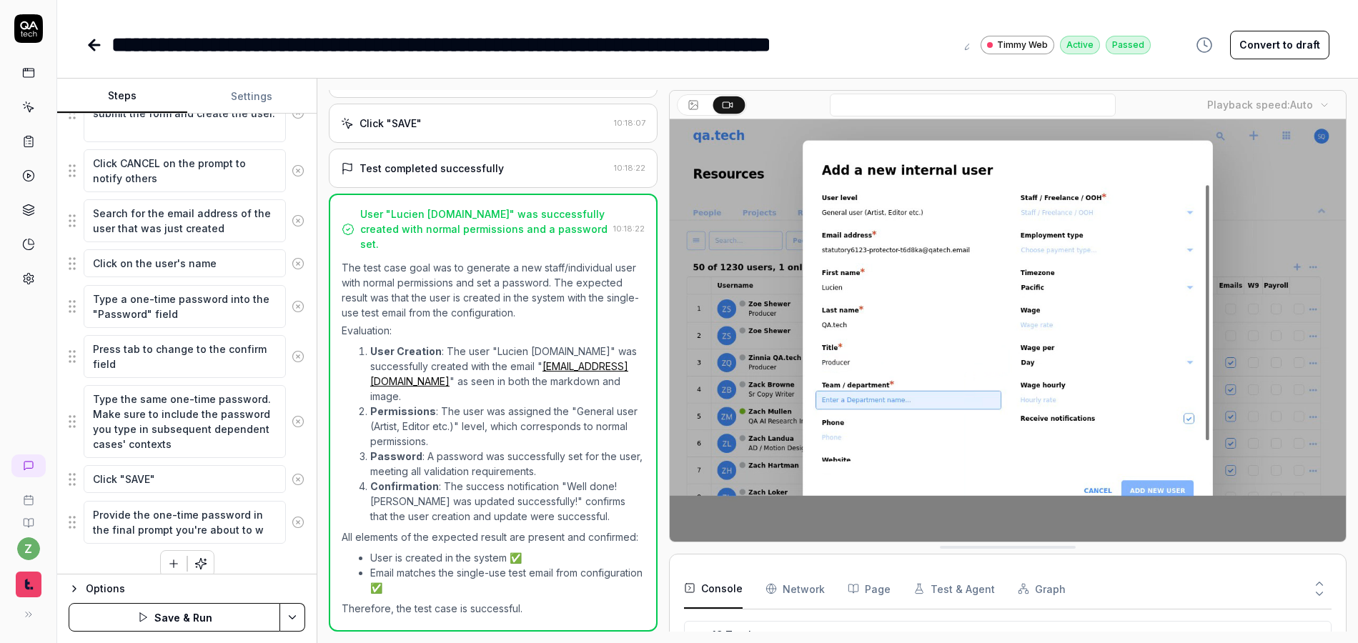
type textarea "Provide the one-time password in the final prompt you're about to wr"
type textarea "*"
type textarea "Provide the one-time password in the final prompt you're about to wri"
type textarea "*"
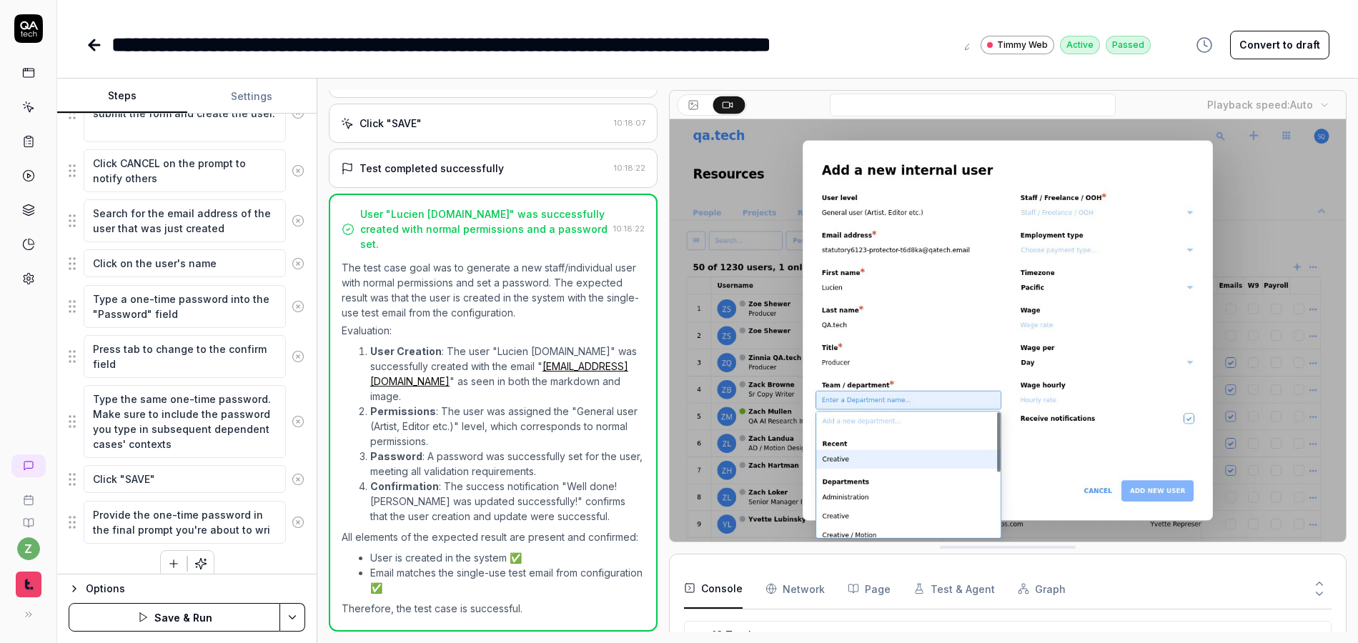
type textarea "Provide the one-time password in the final prompt you're about to writ"
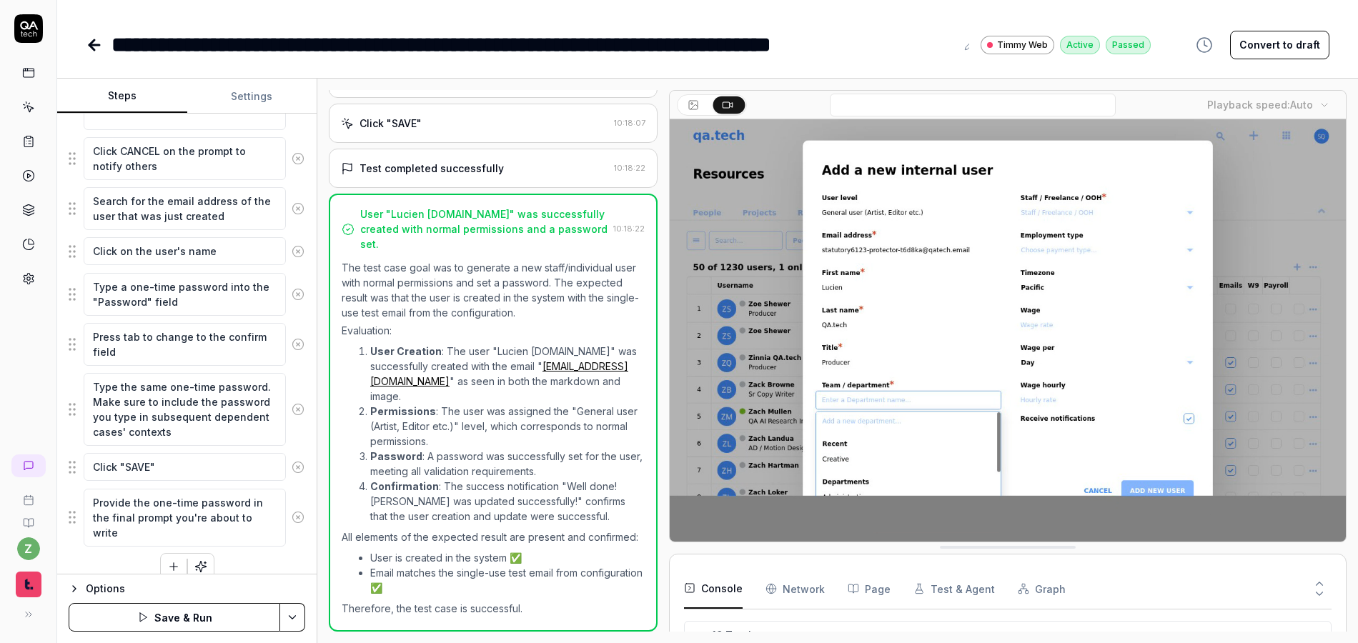
scroll to position [1231, 0]
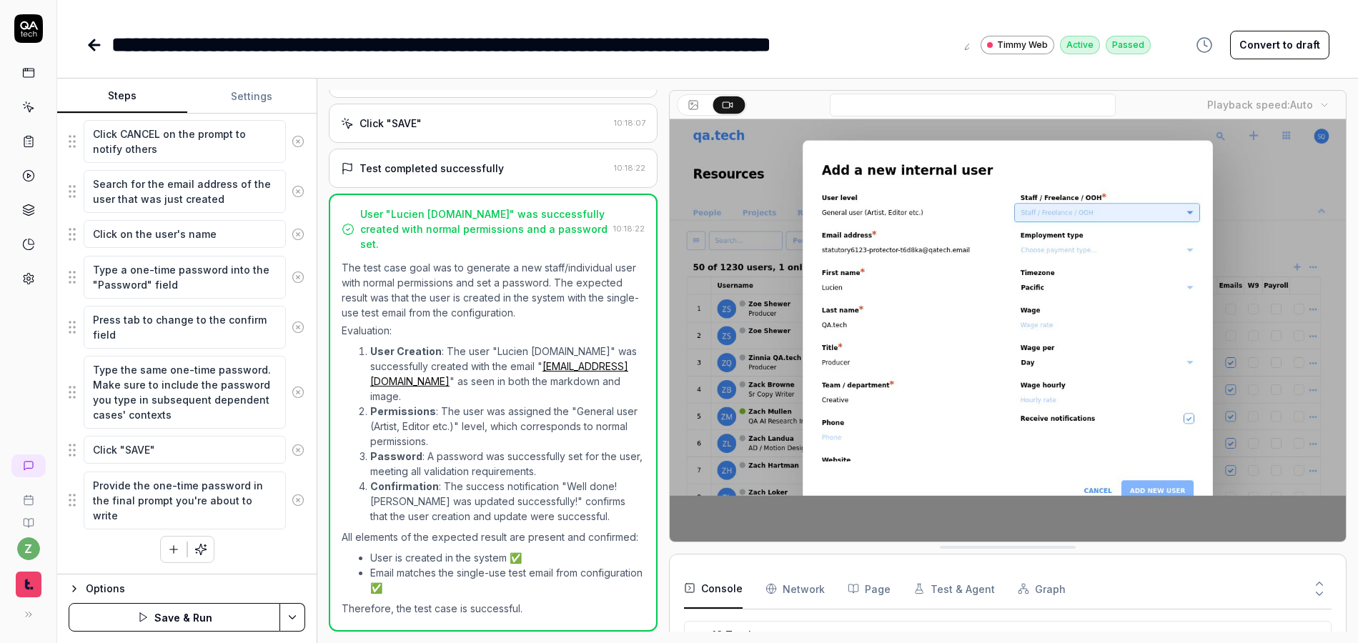
click at [264, 529] on div "Provide the one-time password in the final prompt you're about to write" at bounding box center [187, 500] width 237 height 59
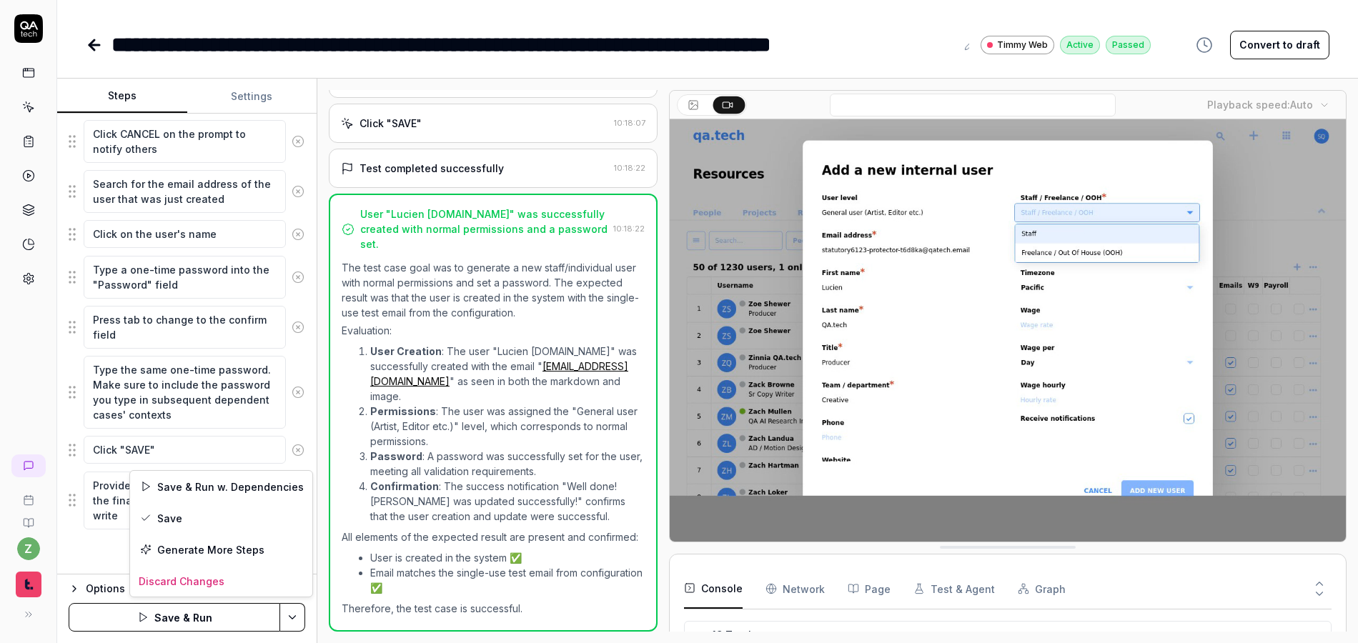
click at [294, 608] on html "**********" at bounding box center [679, 321] width 1358 height 643
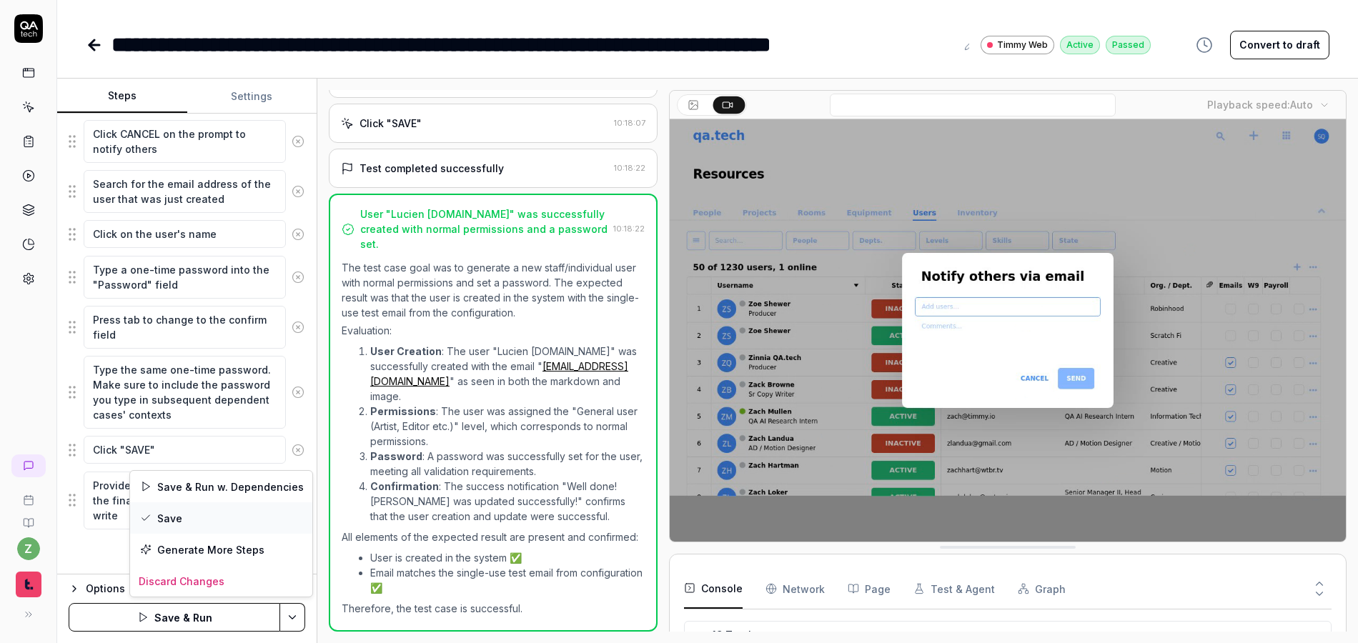
click at [195, 516] on div "Save" at bounding box center [221, 517] width 182 height 31
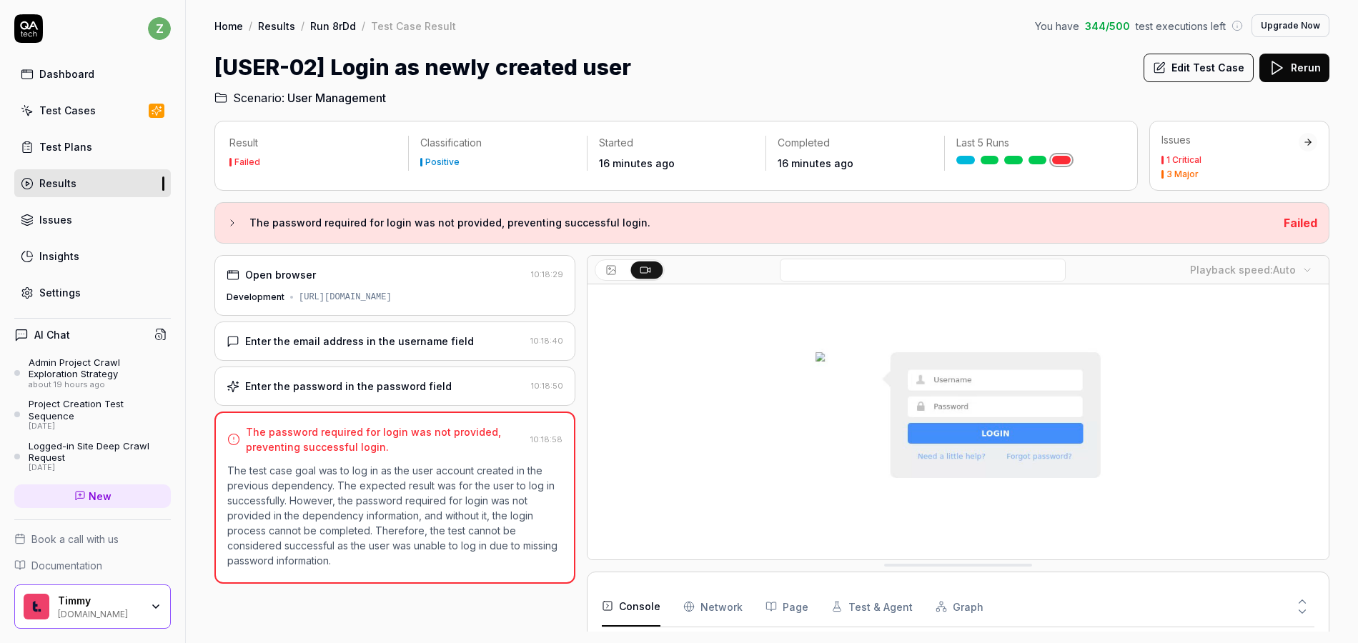
scroll to position [56, 0]
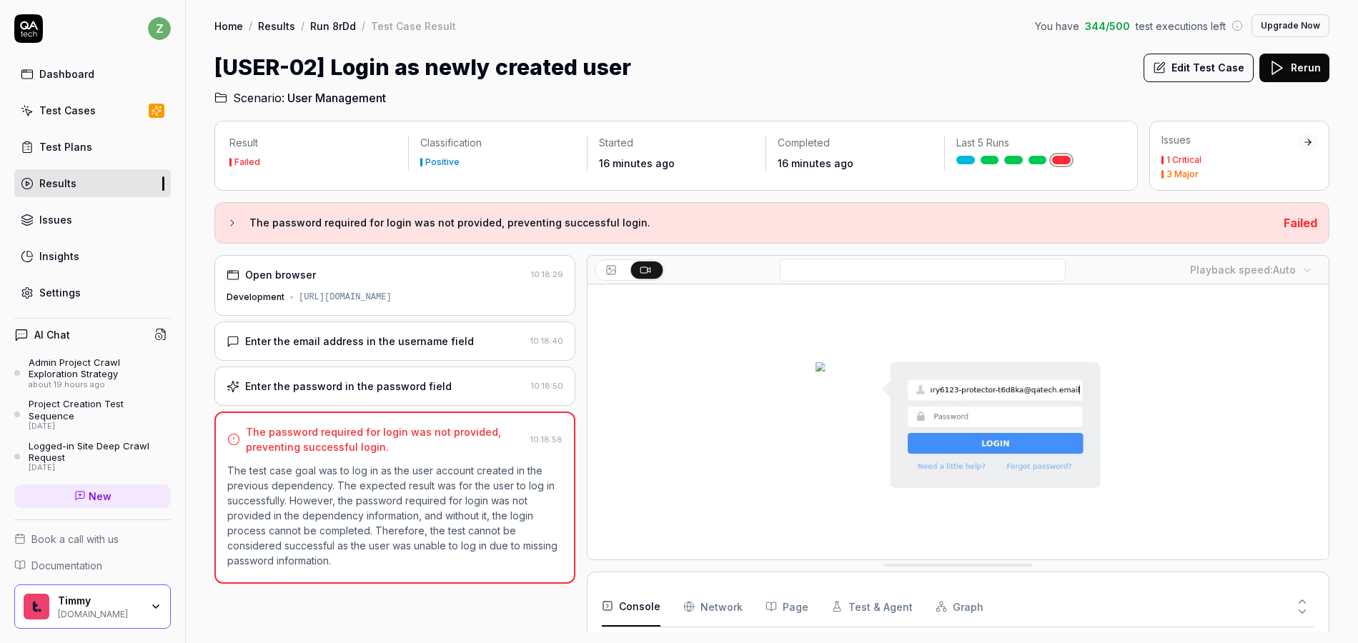
click at [334, 24] on link "Run 8rDd" at bounding box center [333, 26] width 46 height 14
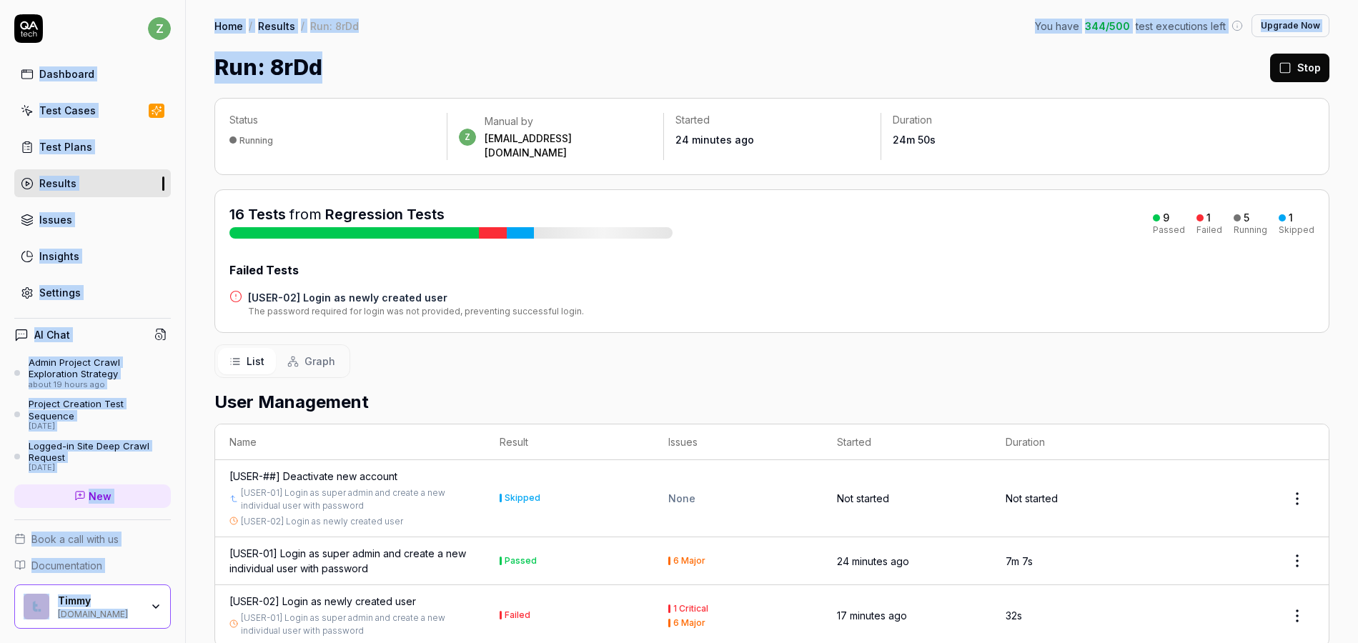
drag, startPoint x: 370, startPoint y: 78, endPoint x: 154, endPoint y: 54, distance: 217.2
click at [154, 54] on div "z Dashboard Test Cases Test Plans Results Issues Insights Settings AI Chat Admi…" at bounding box center [679, 321] width 1358 height 643
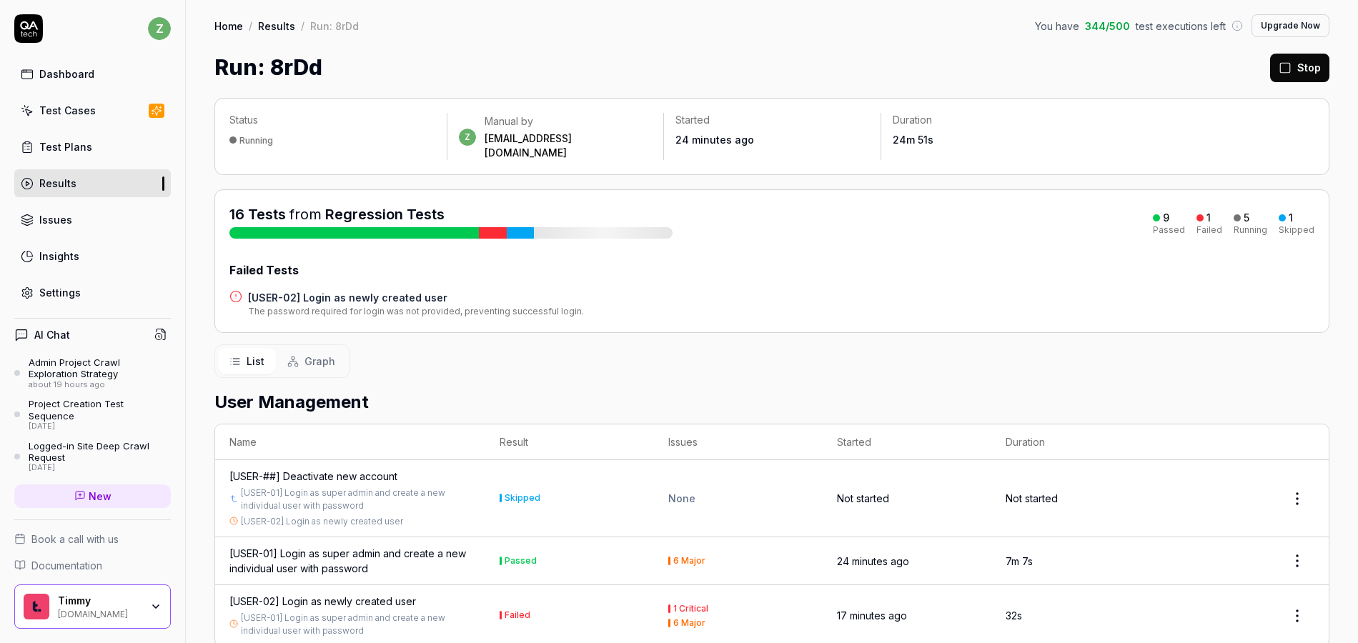
click at [339, 69] on div "Run: 8rDd Stop" at bounding box center [771, 67] width 1115 height 32
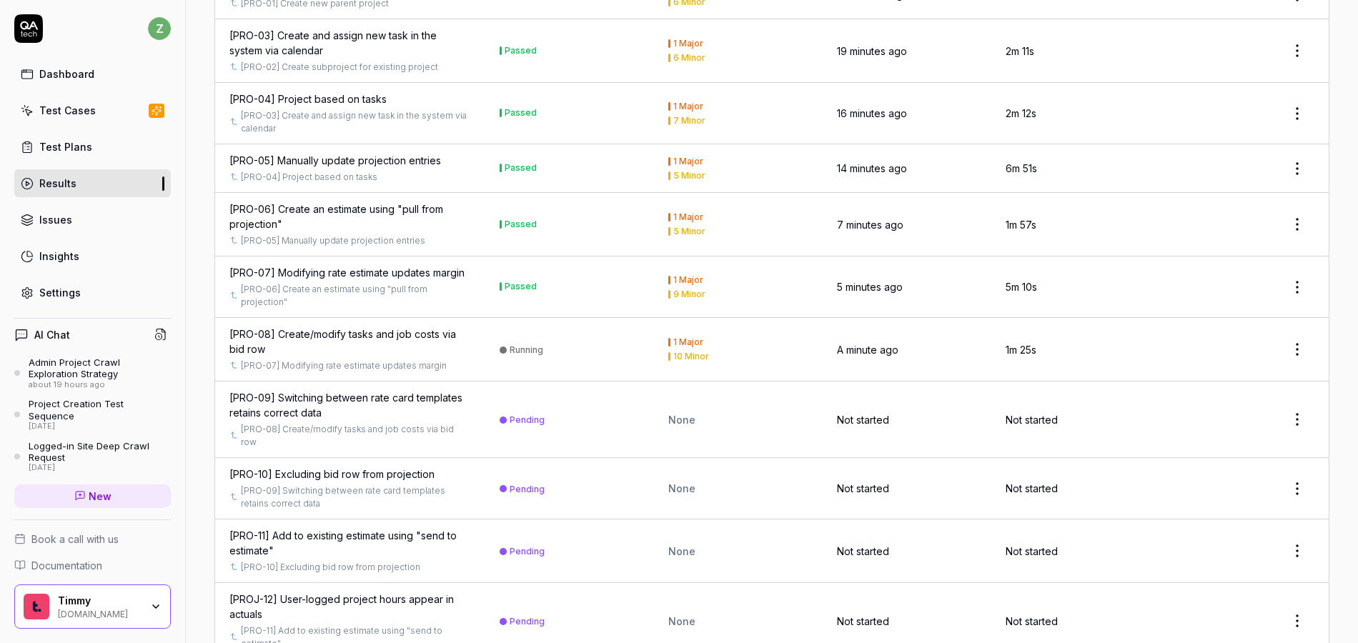
scroll to position [863, 0]
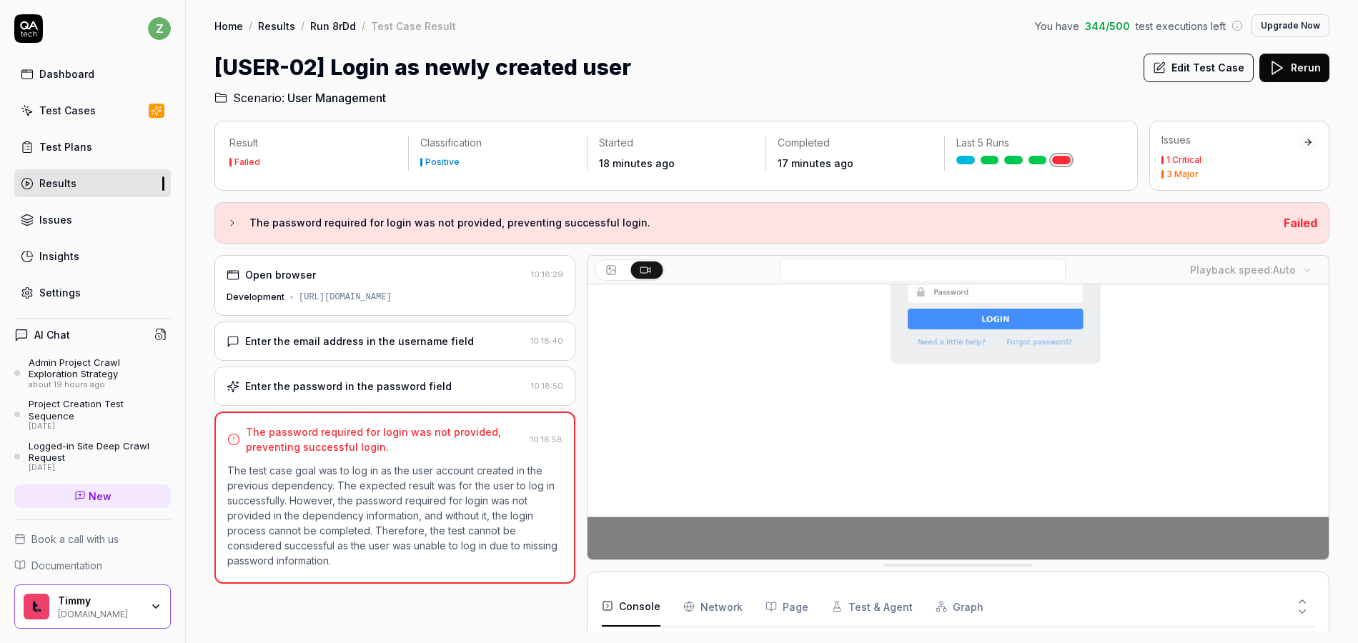
scroll to position [182, 0]
click at [396, 382] on div "Enter the password in the password field" at bounding box center [348, 386] width 207 height 15
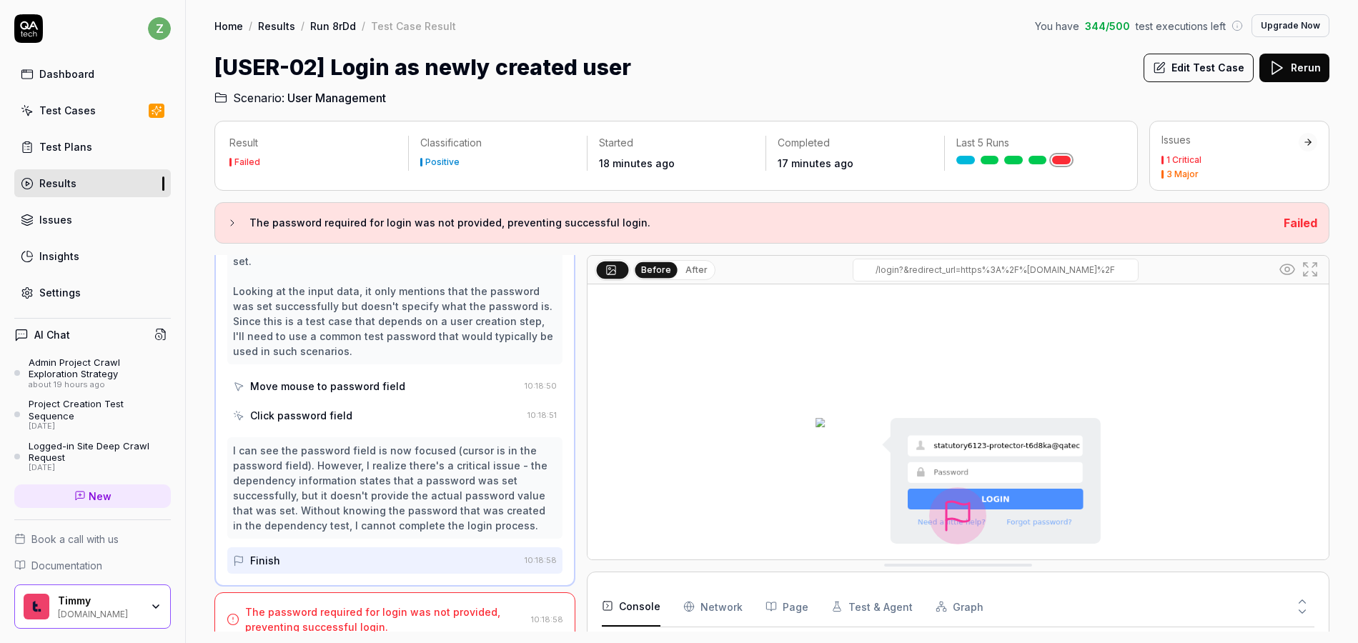
scroll to position [0, 0]
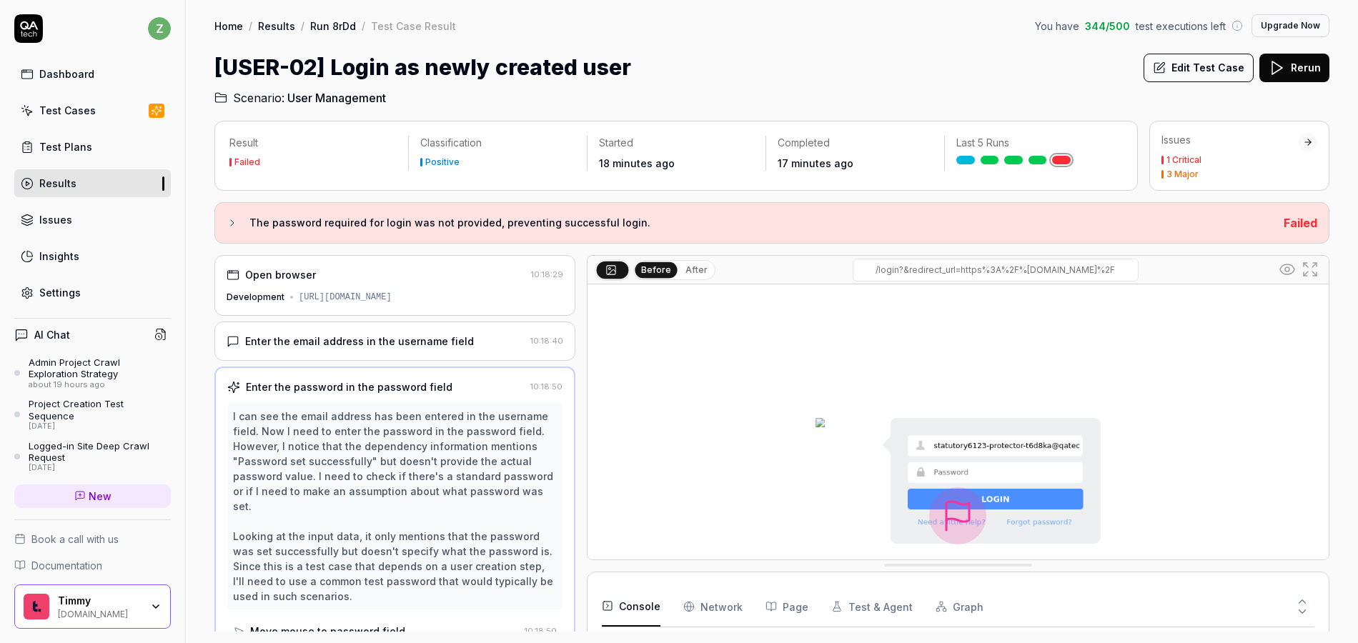
click at [398, 345] on div "Enter the email address in the username field" at bounding box center [359, 341] width 229 height 15
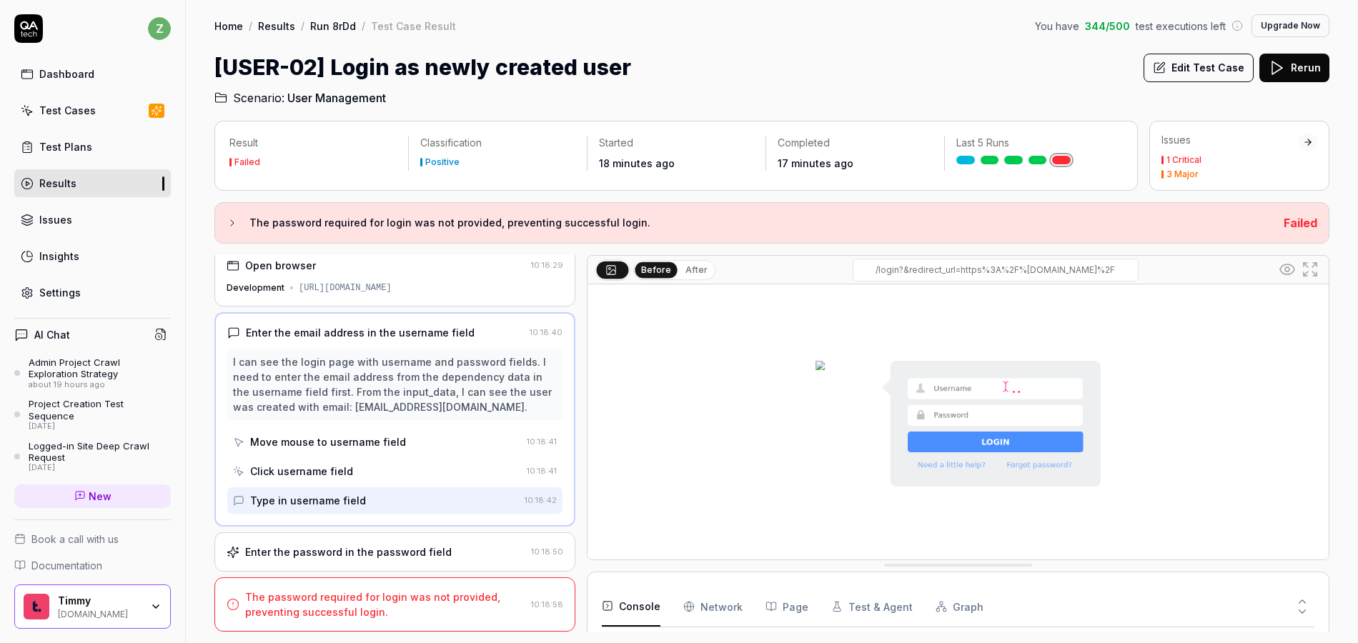
scroll to position [55, 0]
click at [333, 23] on link "Run 8rDd" at bounding box center [333, 26] width 46 height 14
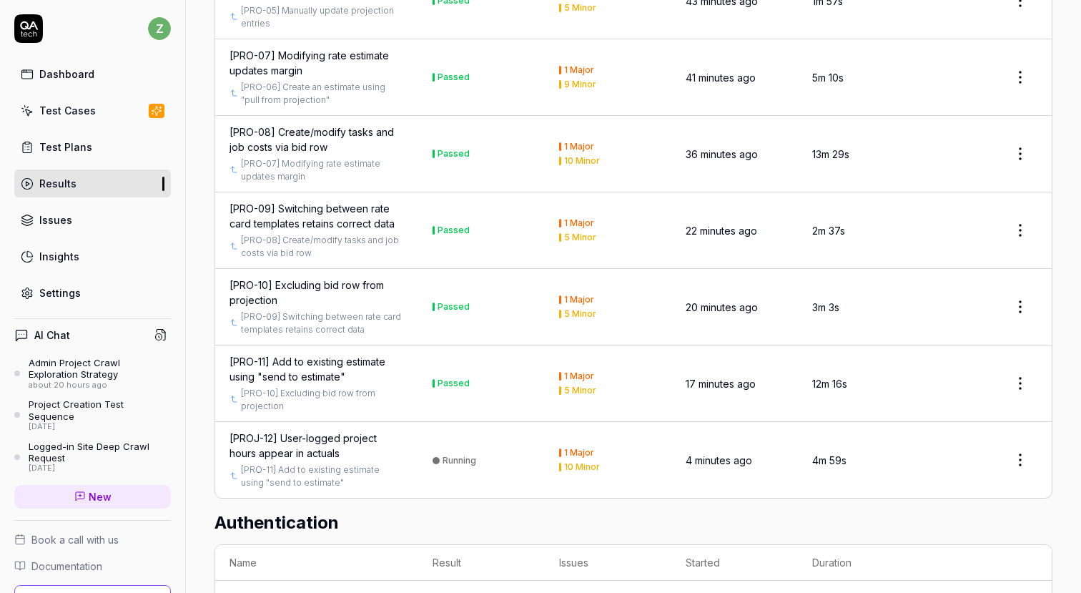
scroll to position [1216, 0]
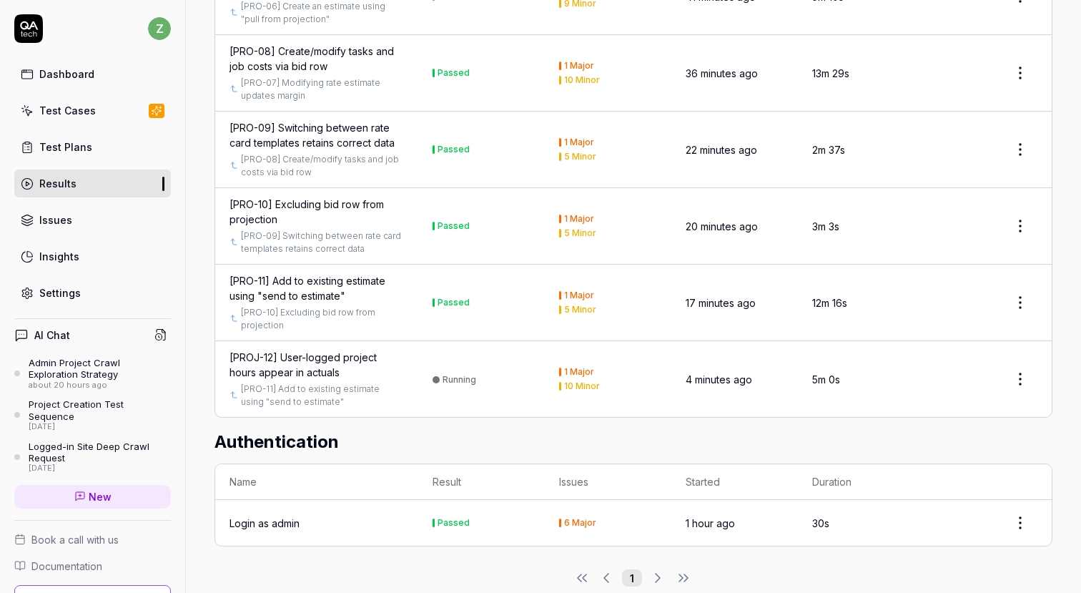
click at [343, 350] on div "[PROJ-12] User-logged project hours appear in actuals" at bounding box center [316, 365] width 174 height 30
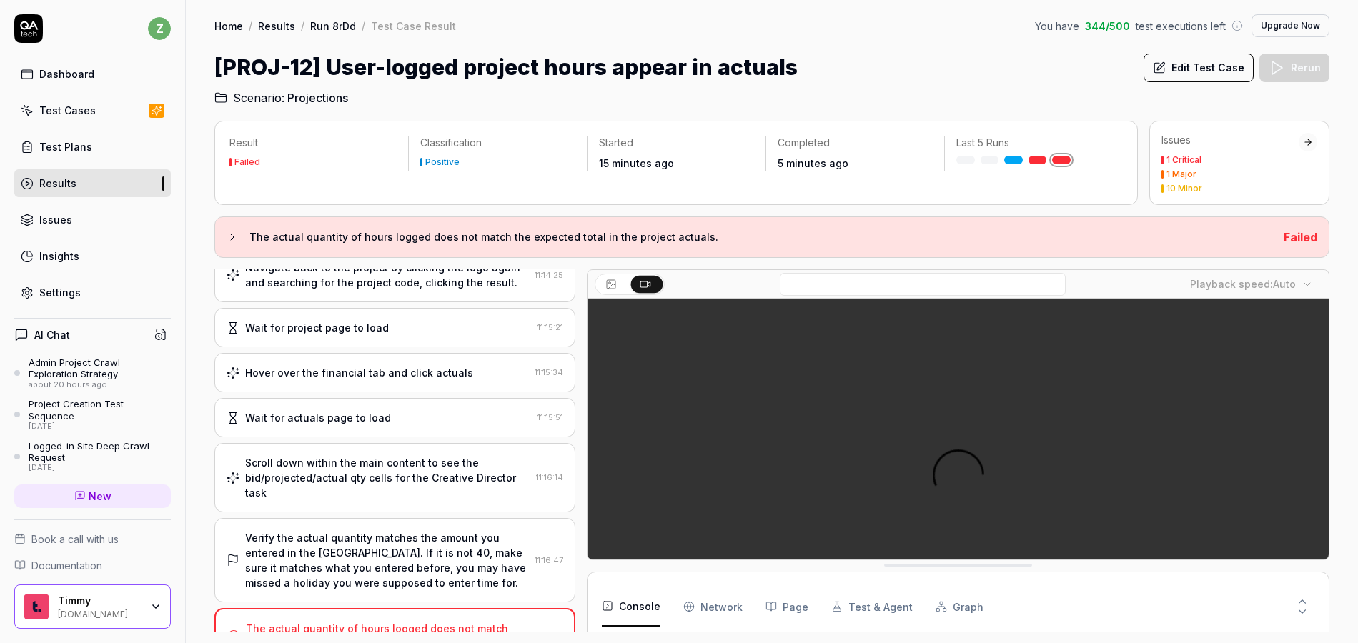
scroll to position [1151, 0]
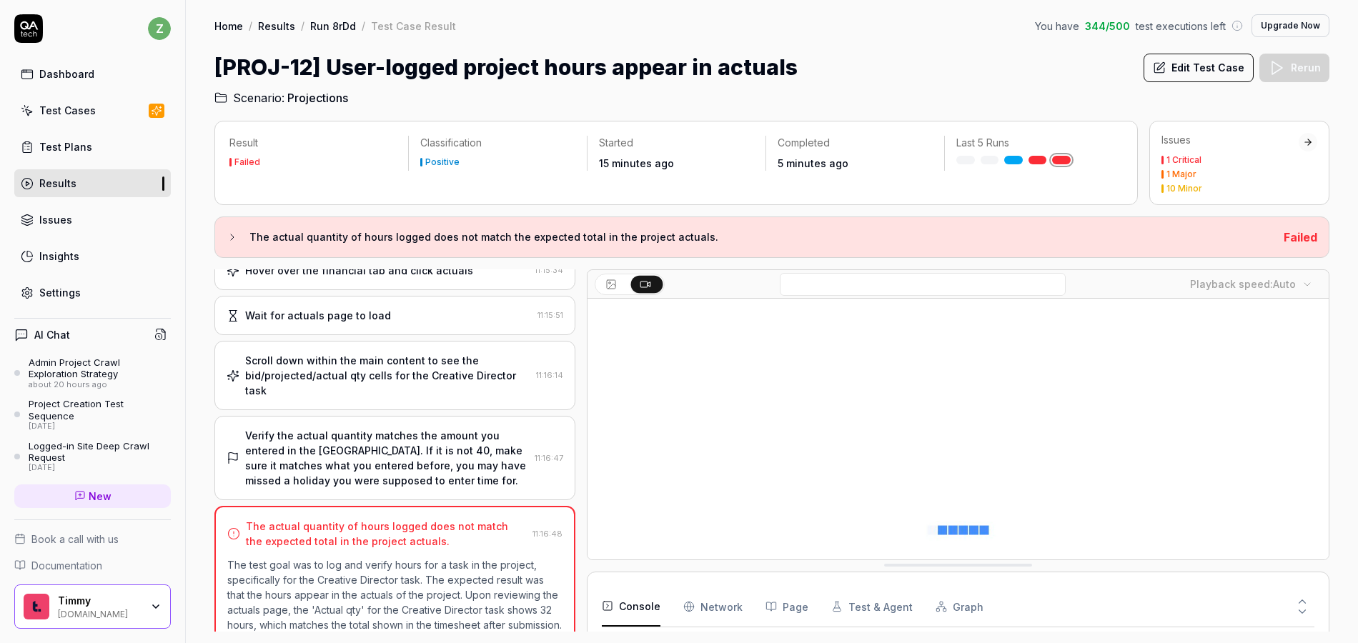
click at [455, 428] on div "Verify the actual quantity matches the amount you entered in the timsheet. If i…" at bounding box center [387, 458] width 284 height 60
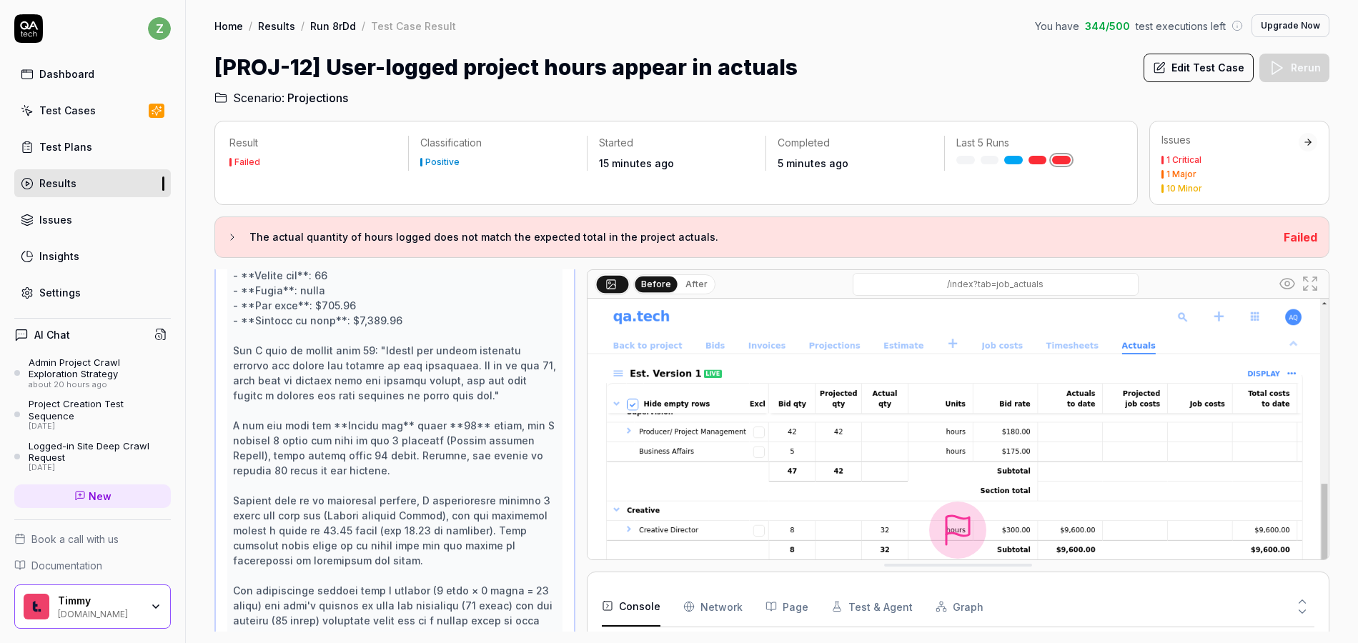
scroll to position [1450, 0]
click at [1225, 51] on div "Home / Results / Run 8rDd / Test Case Result You have 344 / 500 test executions…" at bounding box center [772, 53] width 1172 height 106
click at [1179, 105] on h2 "Scenario: Projections" at bounding box center [771, 95] width 1115 height 23
click at [1189, 76] on button "Edit Test Case" at bounding box center [1199, 68] width 110 height 29
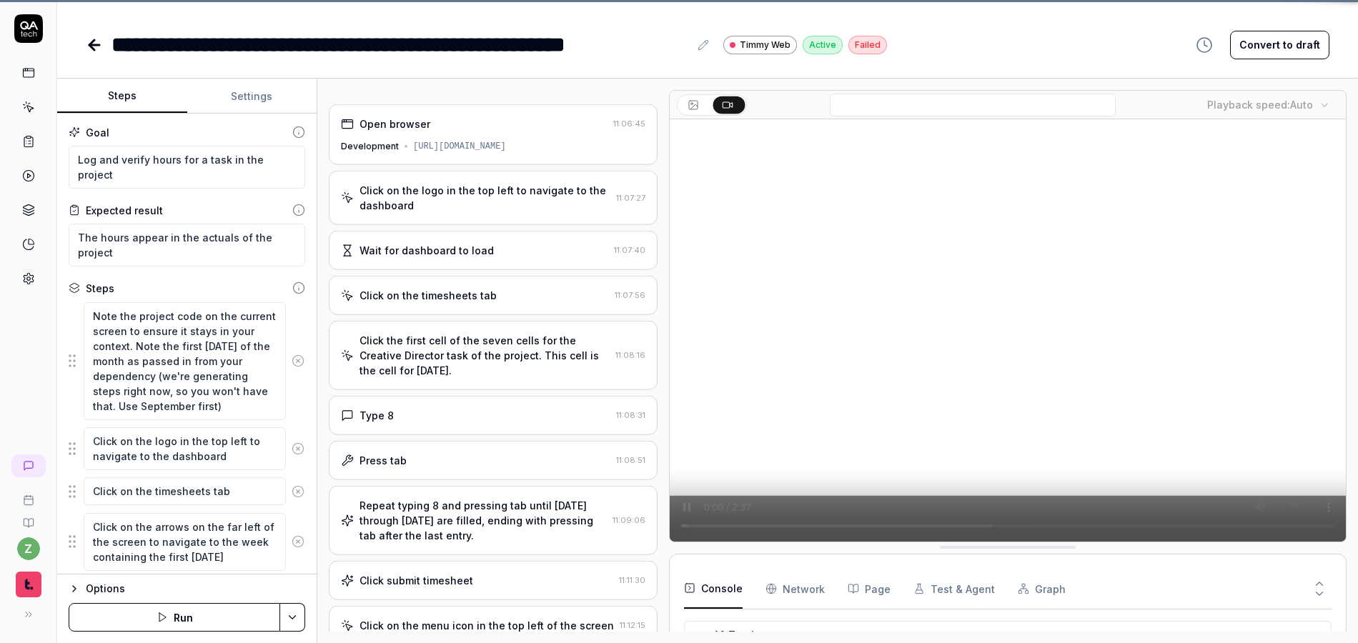
scroll to position [1136, 0]
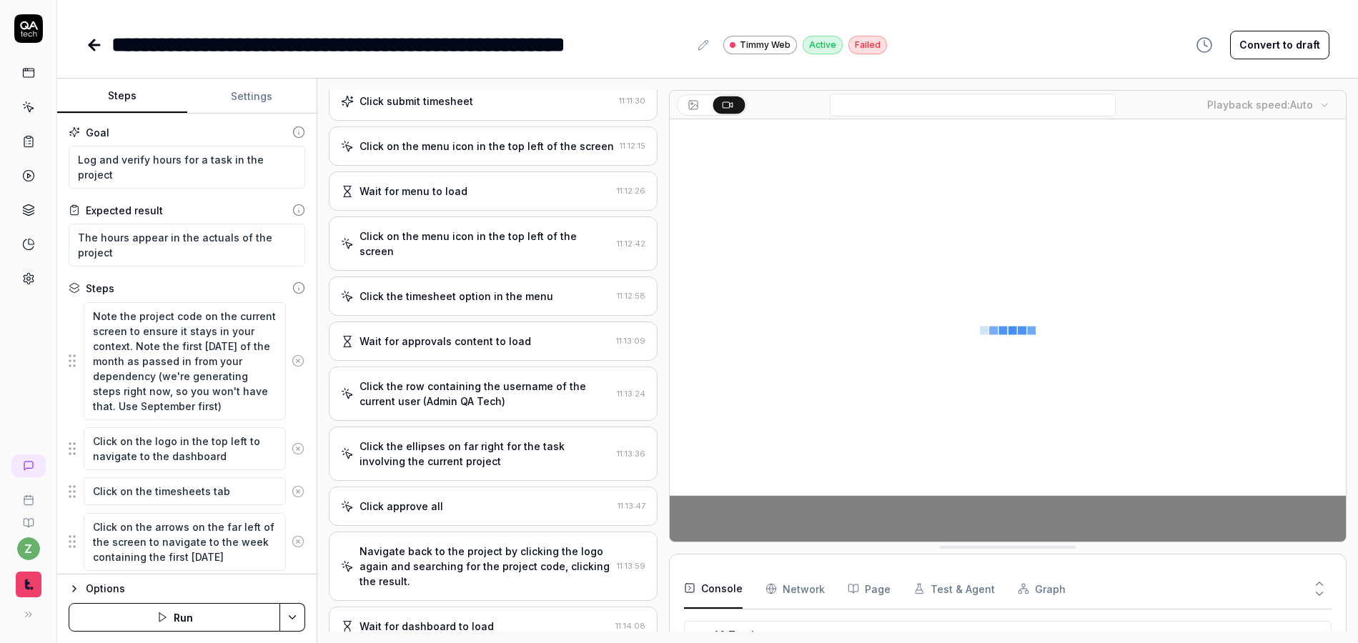
click at [499, 544] on div "Navigate back to the project by clicking the logo again and searching for the p…" at bounding box center [486, 566] width 252 height 45
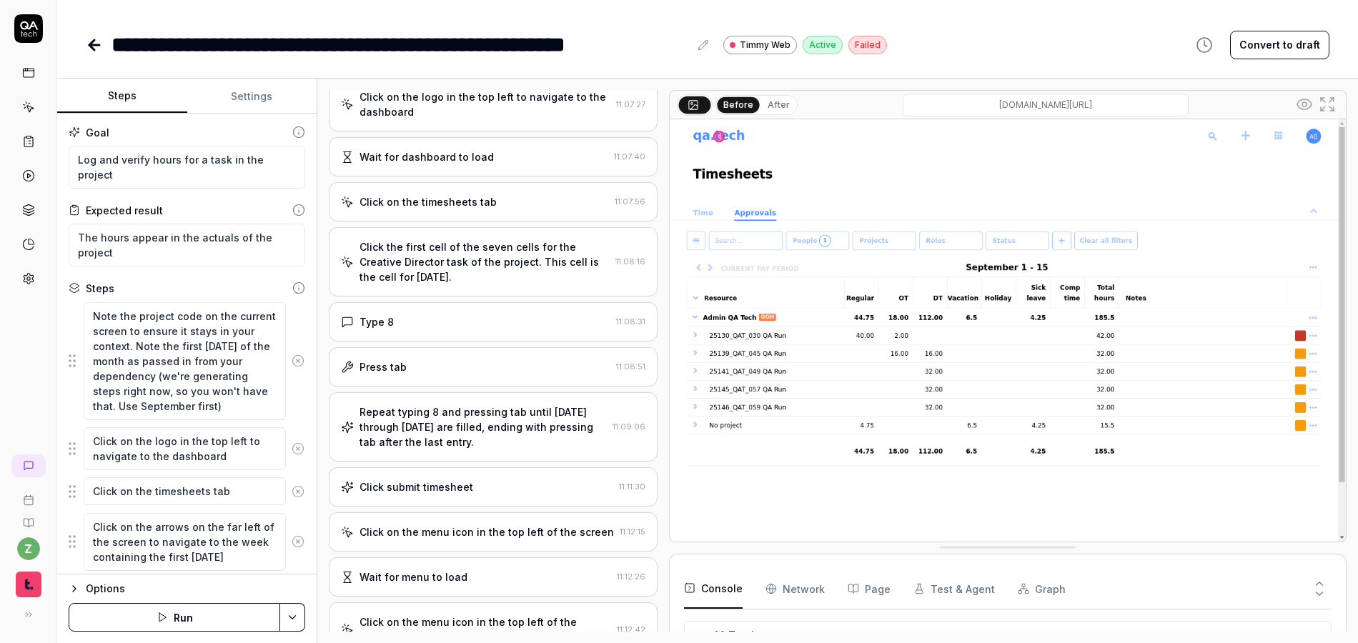
click at [489, 229] on div "Click the first cell of the seven cells for the Creative Director task of the p…" at bounding box center [493, 261] width 329 height 69
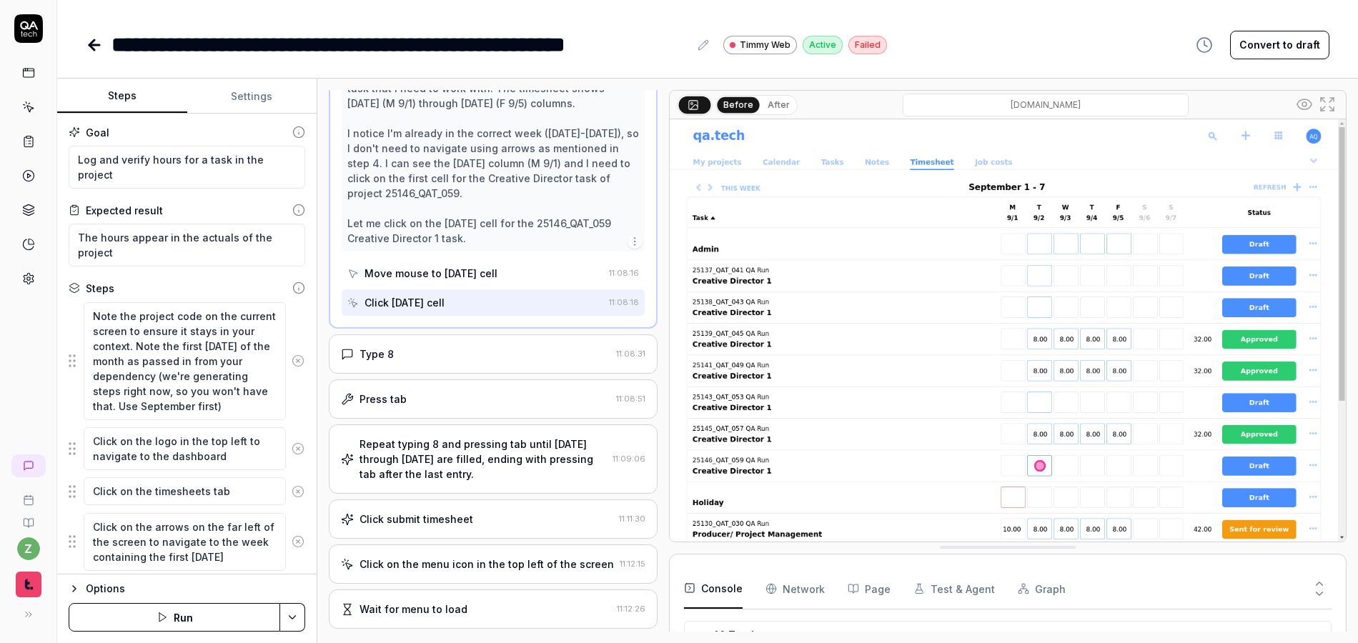
click at [466, 457] on div "Repeat typing 8 and pressing tab until monday through friday are filled, ending…" at bounding box center [483, 459] width 247 height 45
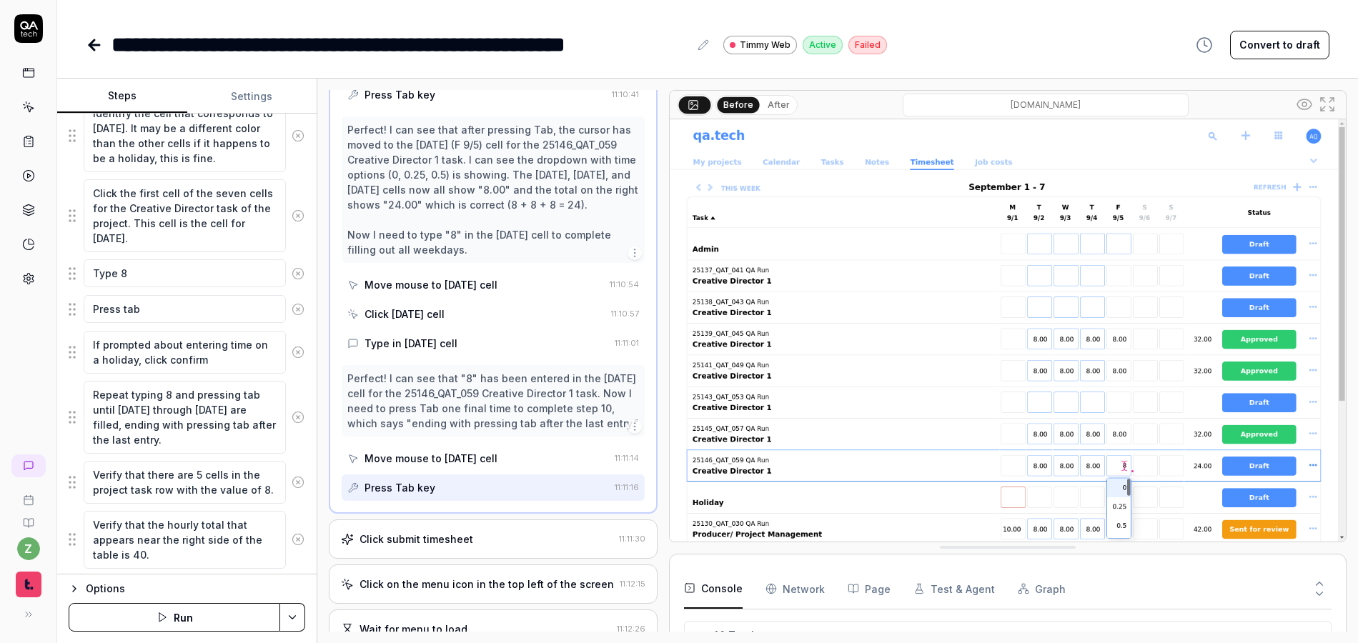
scroll to position [485, 0]
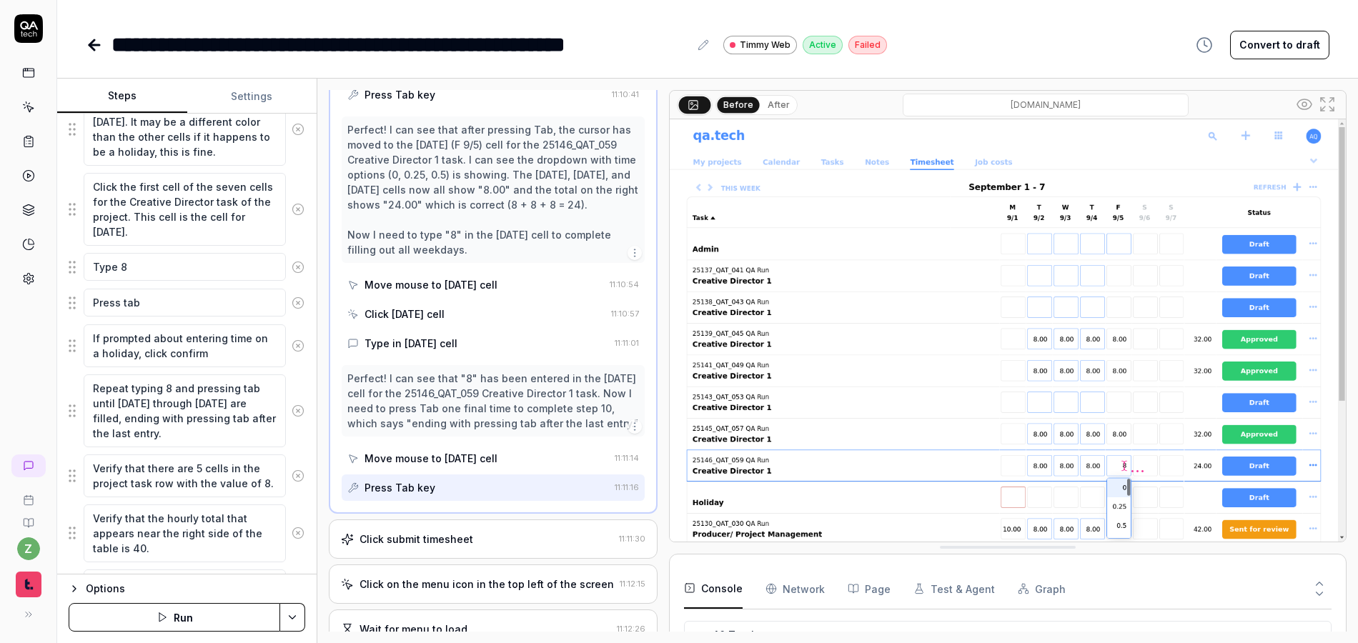
click at [299, 410] on icon at bounding box center [298, 411] width 13 height 13
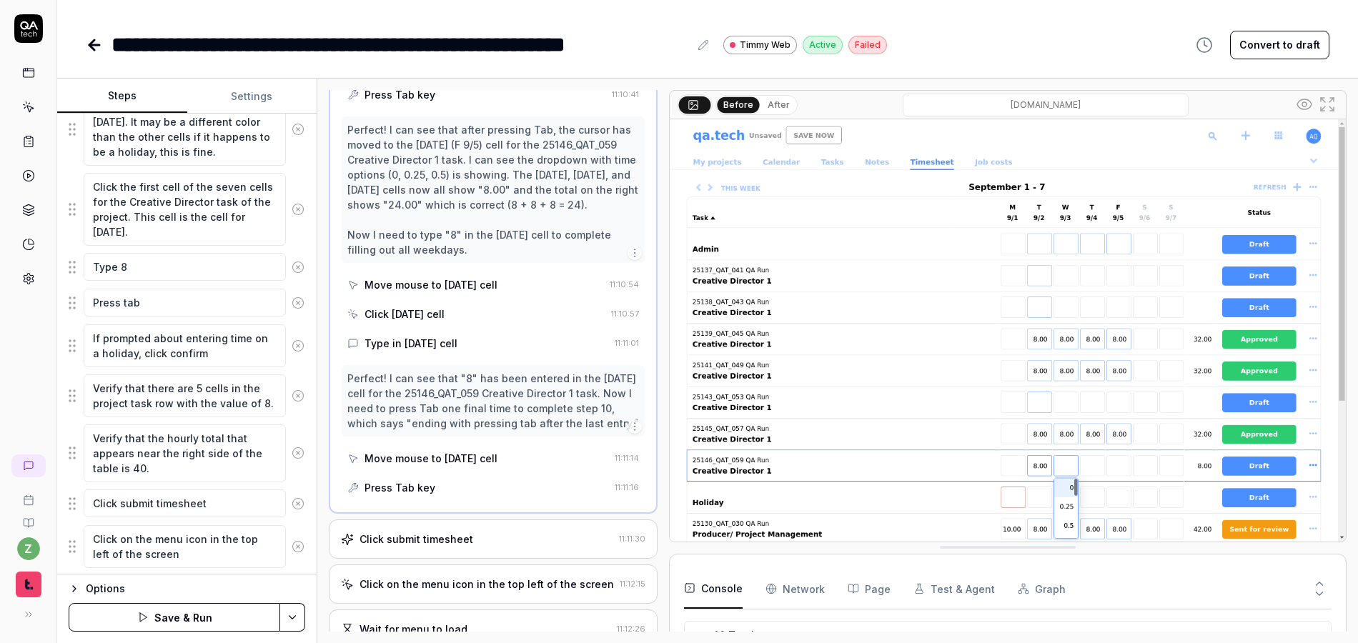
click at [299, 395] on icon at bounding box center [298, 396] width 13 height 13
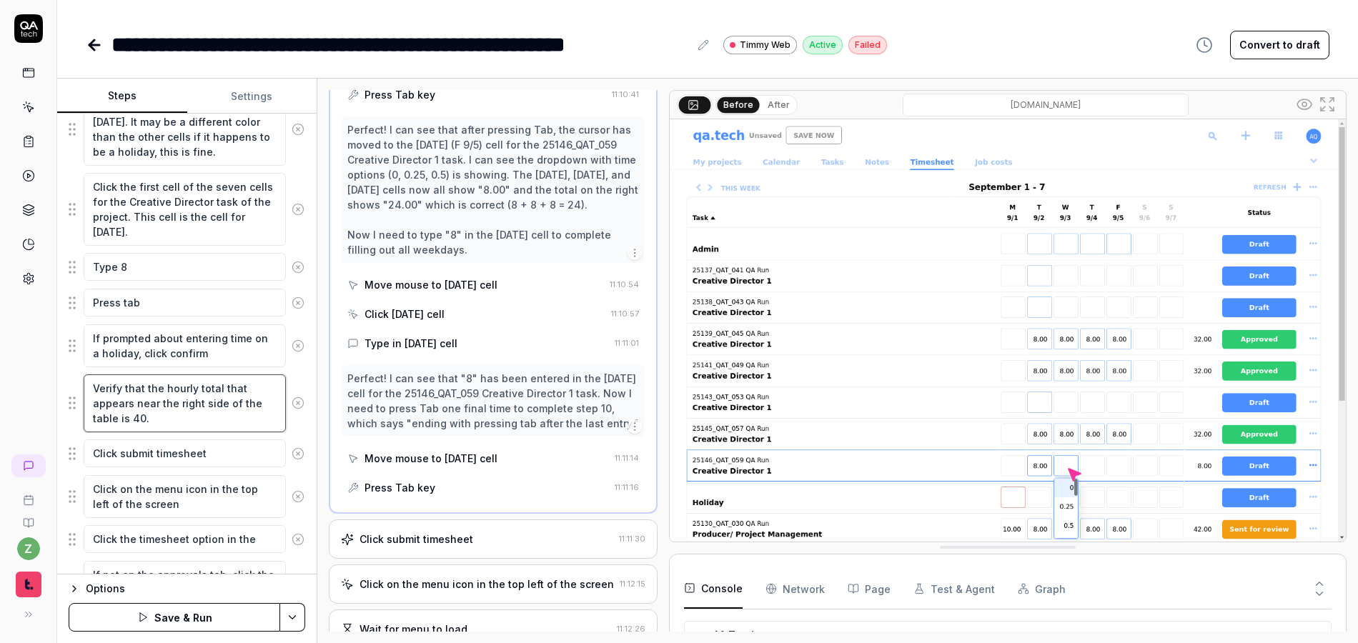
click at [142, 417] on textarea "Verify that the hourly total that appears near the right side of the table is 4…" at bounding box center [185, 404] width 202 height 58
type textarea "*"
type textarea "Verify that the hourly total that appears near the right side of the table is 4…"
type textarea "*"
type textarea "Verify that the hourly total that appears near the right side of the table is 4…"
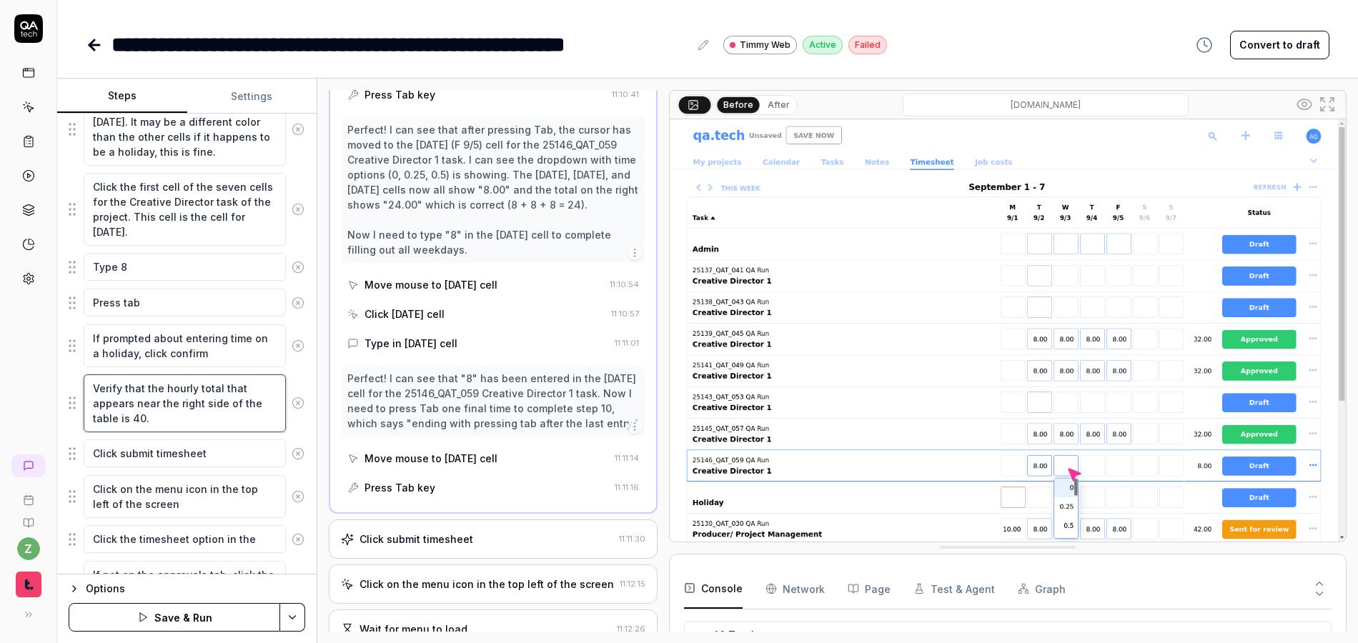
type textarea "*"
type textarea "Verify that the hourly total that appears near the right side of the table is 4."
type textarea "*"
type textarea "Verify that the hourly total that appears near the right side of the table is ."
type textarea "*"
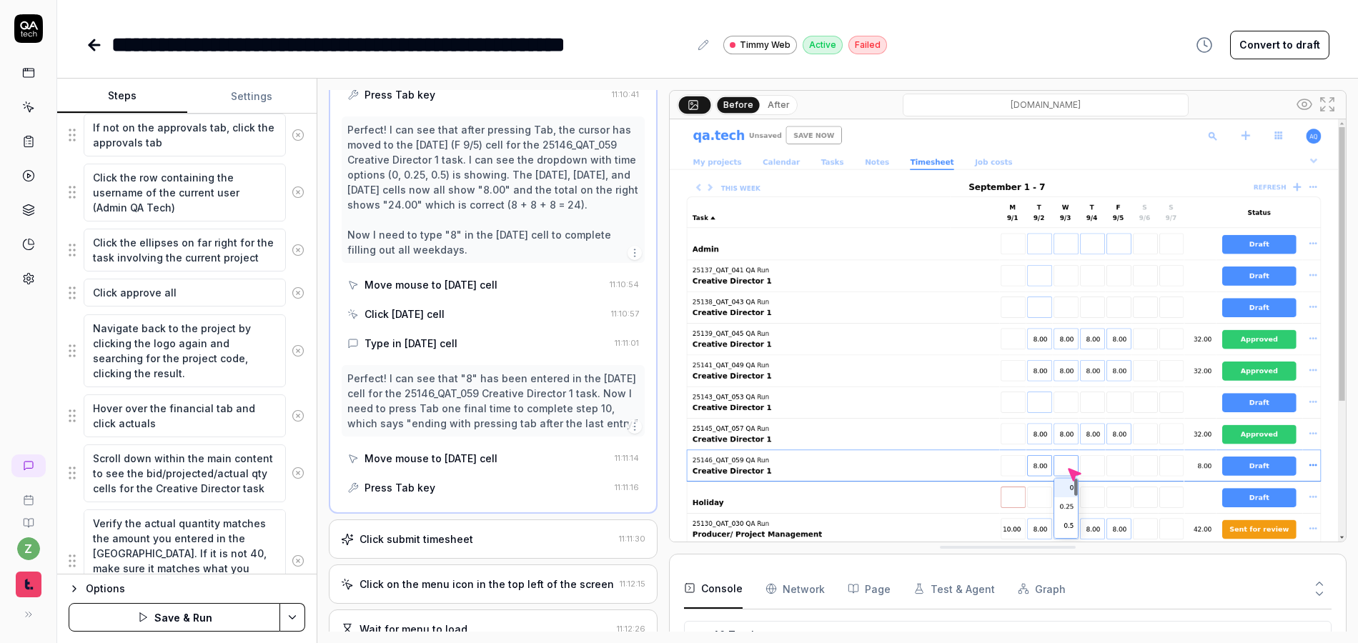
scroll to position [1016, 0]
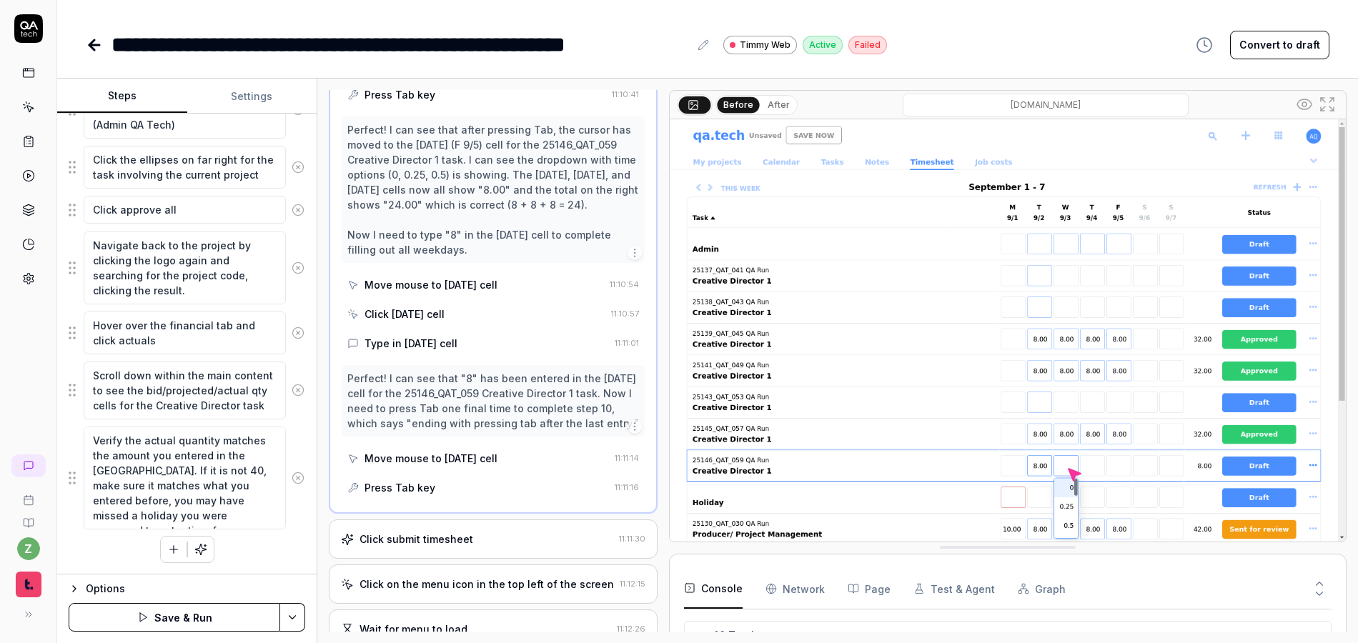
type textarea "Verify that the hourly total that appears near the right side of the table is 8."
click at [144, 472] on textarea "Verify the actual quantity matches the amount you entered in the timsheet. If i…" at bounding box center [185, 478] width 202 height 103
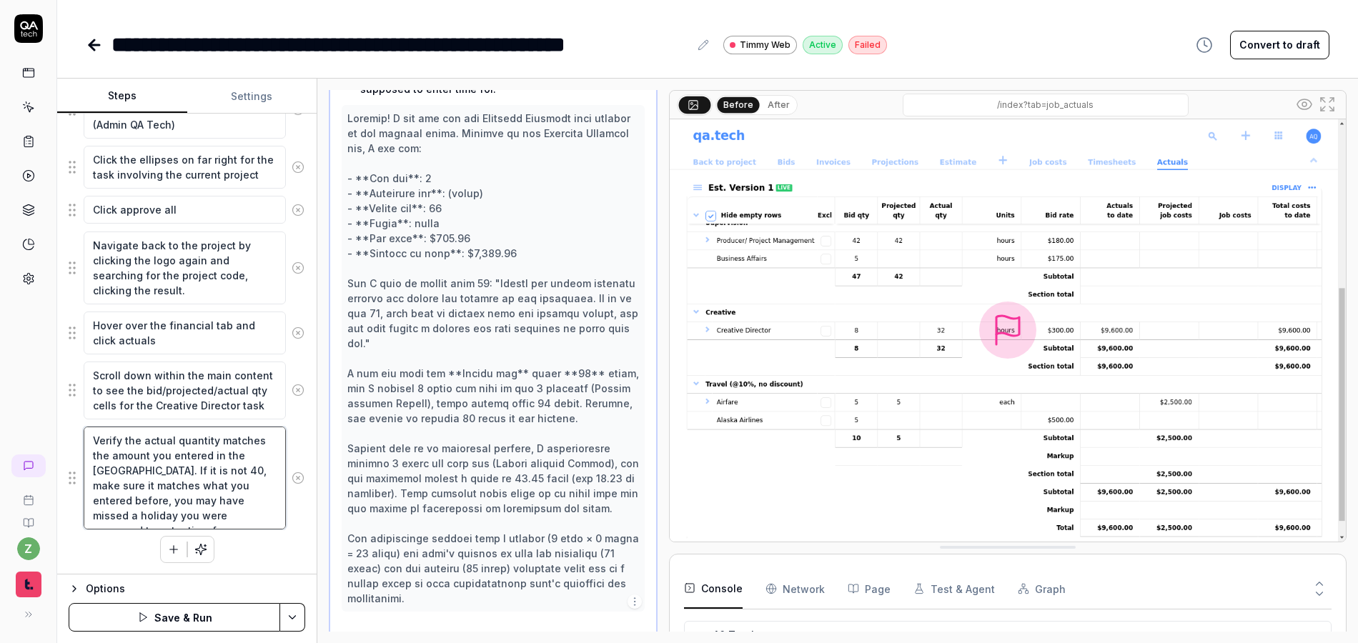
scroll to position [1392, 0]
type textarea "*"
type textarea "Verify the actual quantity matches the amount you entered in the timsheet. If i…"
type textarea "*"
type textarea "Verify the actual quantity matches the amount you entered in the timsheet. If i…"
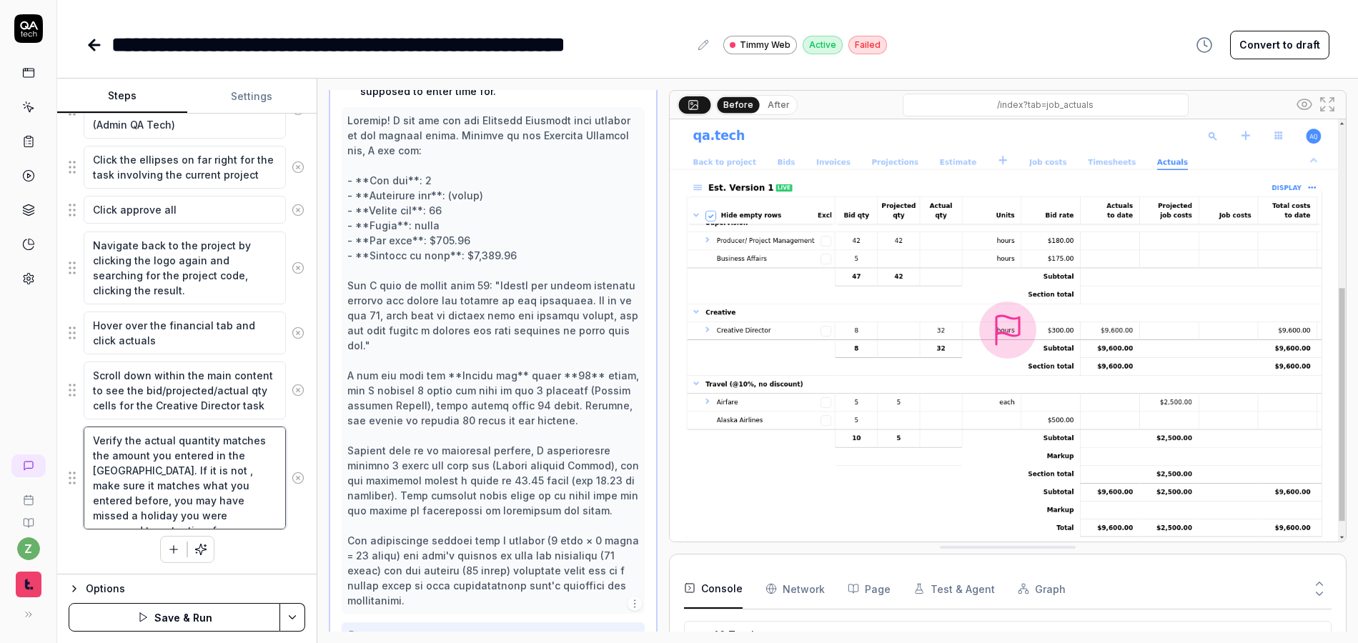
type textarea "*"
type textarea "Verify the actual quantity matches the amount you entered in the timsheet. If i…"
click at [295, 615] on html "**********" at bounding box center [679, 321] width 1358 height 643
click at [232, 520] on div "Save" at bounding box center [223, 518] width 182 height 31
type textarea "*"
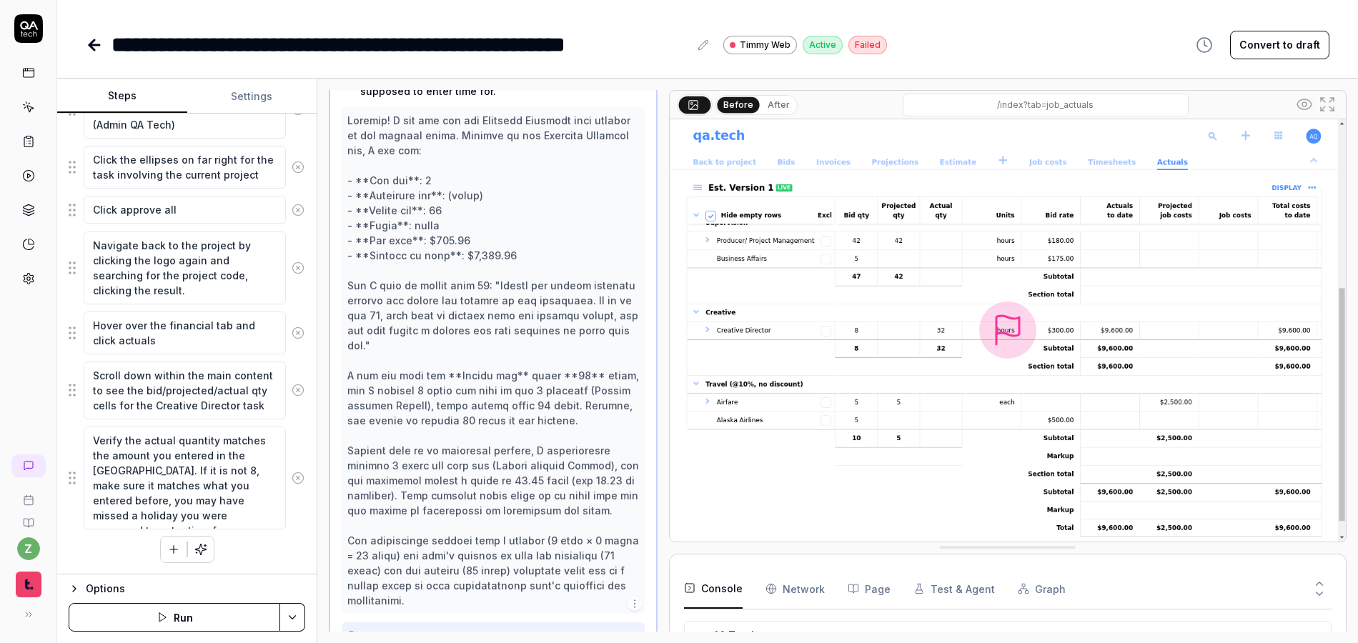
scroll to position [1137, 0]
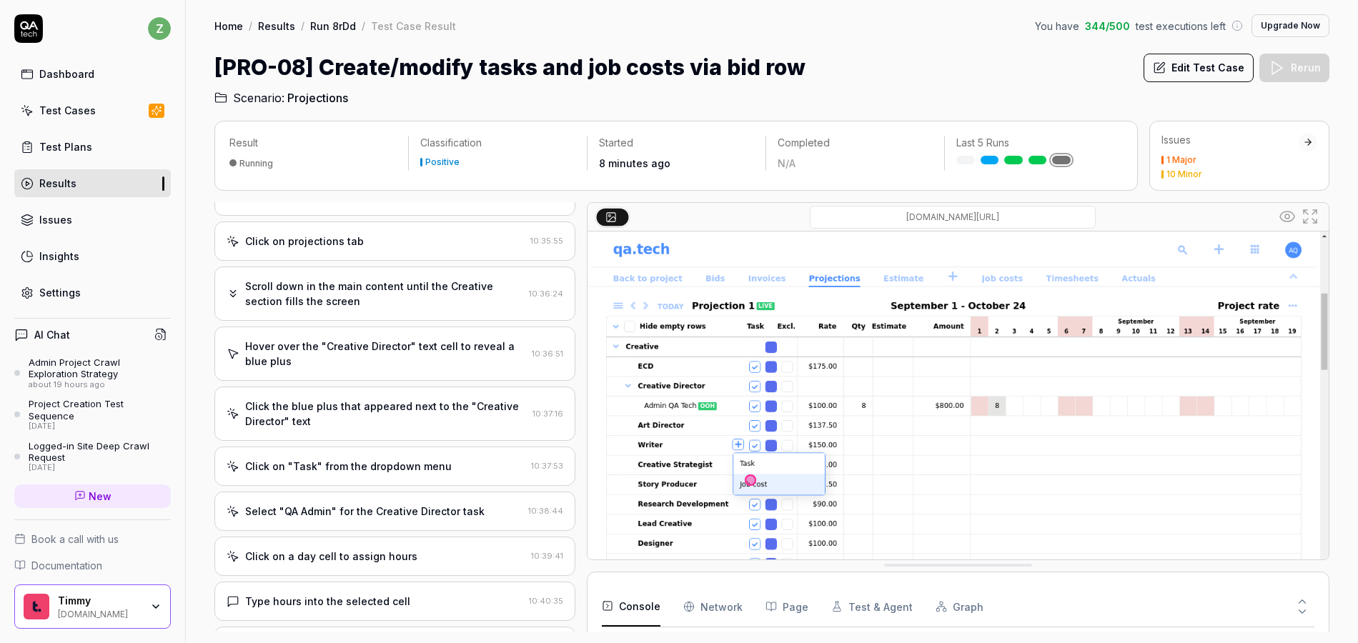
scroll to position [181, 0]
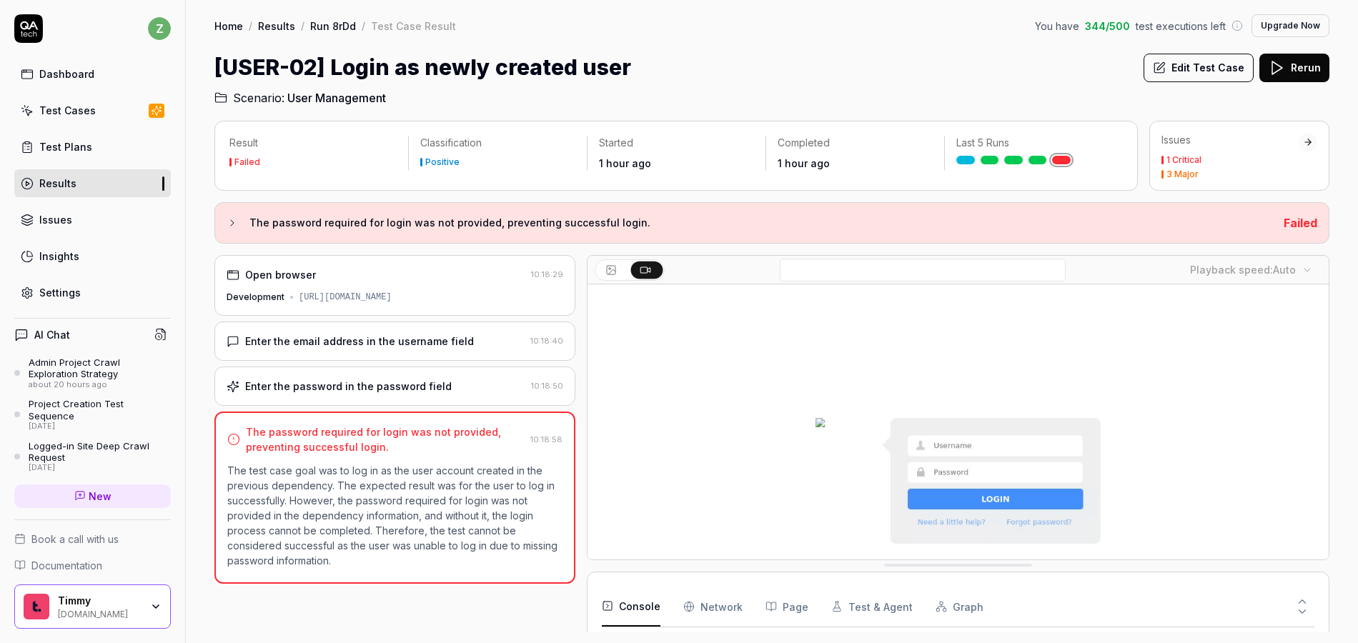
scroll to position [127, 0]
click at [70, 289] on div "Settings" at bounding box center [59, 292] width 41 height 15
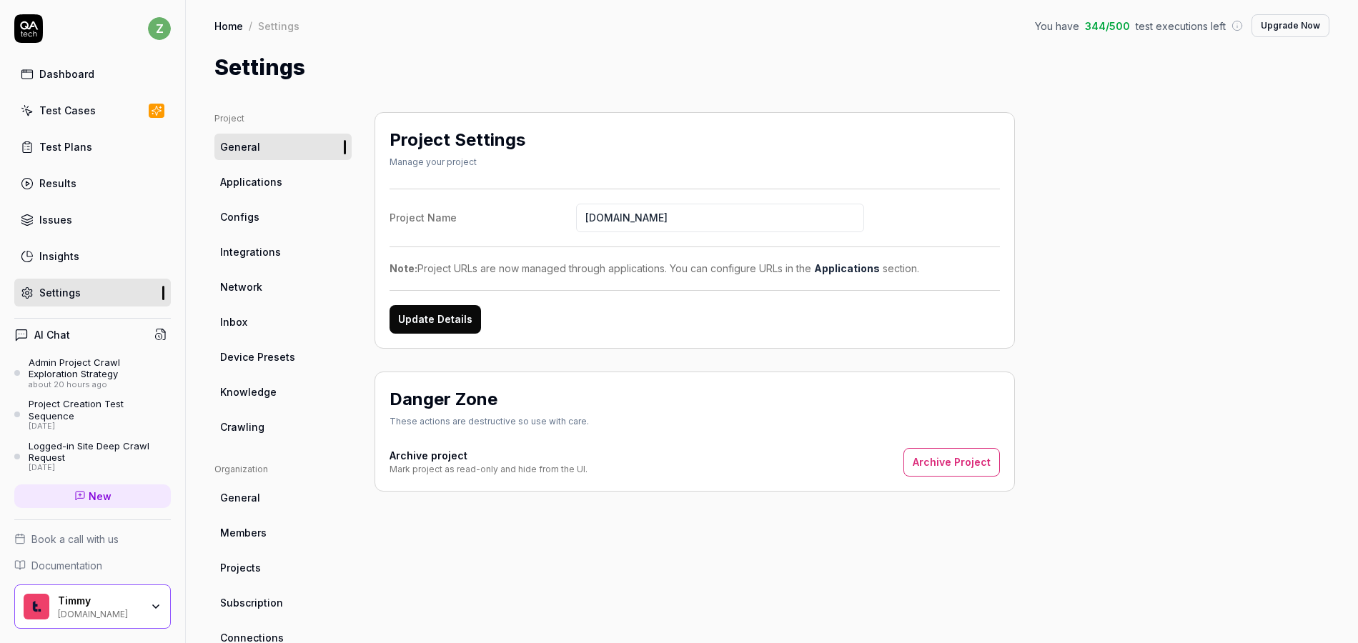
click at [257, 226] on link "Configs" at bounding box center [282, 217] width 137 height 26
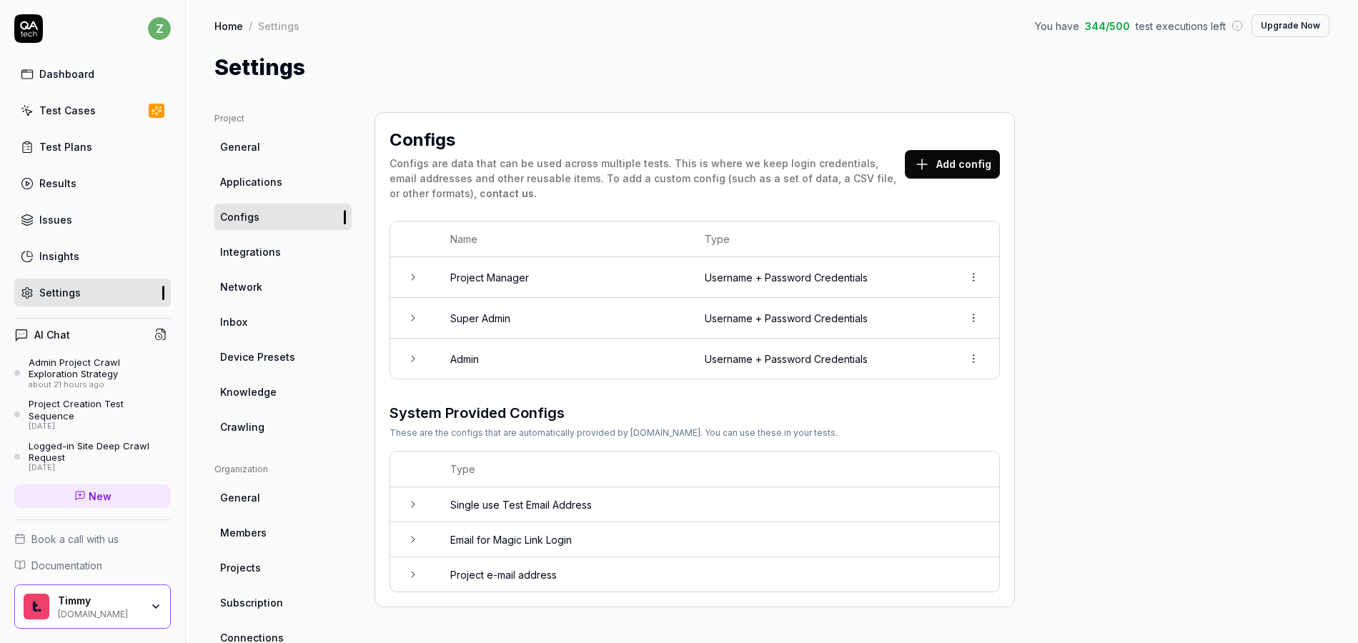
click at [415, 272] on icon at bounding box center [412, 277] width 11 height 11
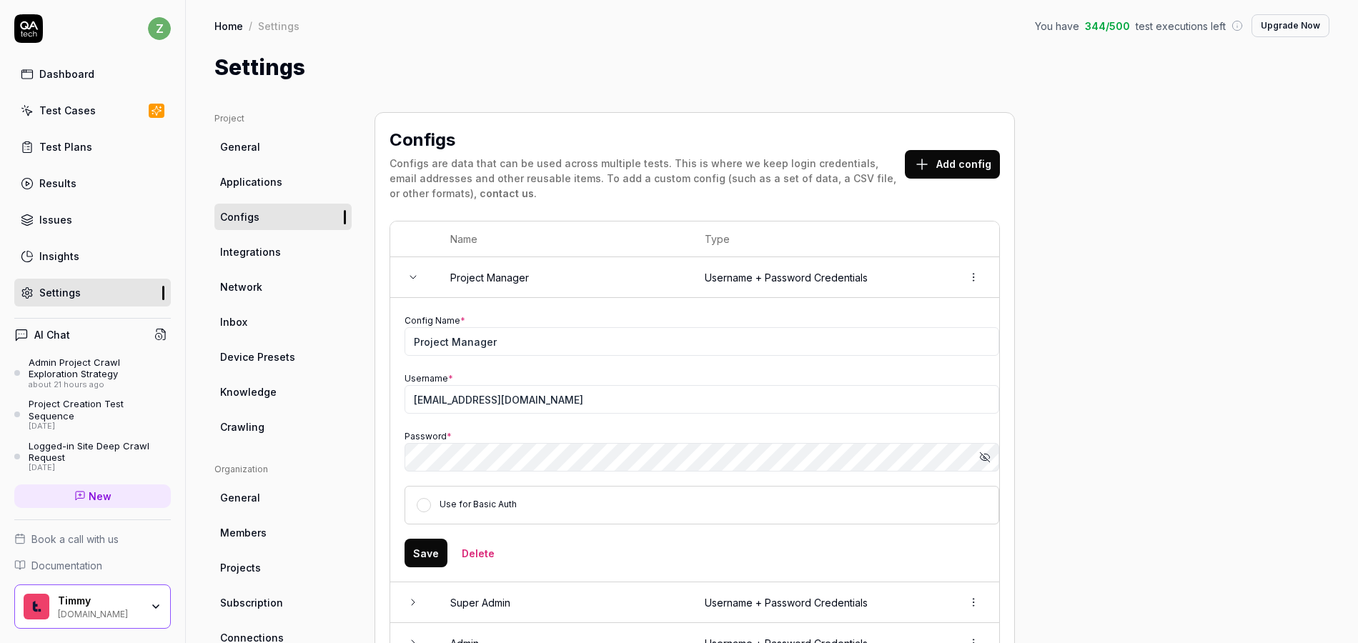
click at [986, 457] on icon "button" at bounding box center [984, 457] width 11 height 11
click at [1123, 217] on div "Project General Applications Configs Integrations Network Inbox Device Presets …" at bounding box center [771, 502] width 1115 height 780
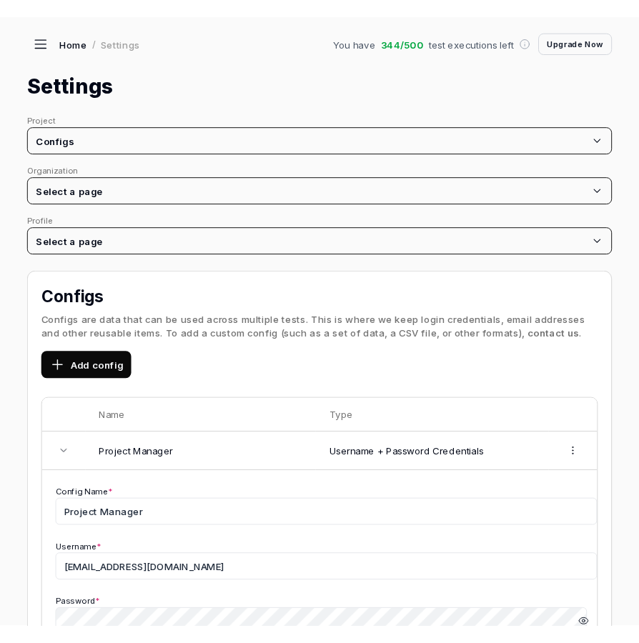
scroll to position [277, 0]
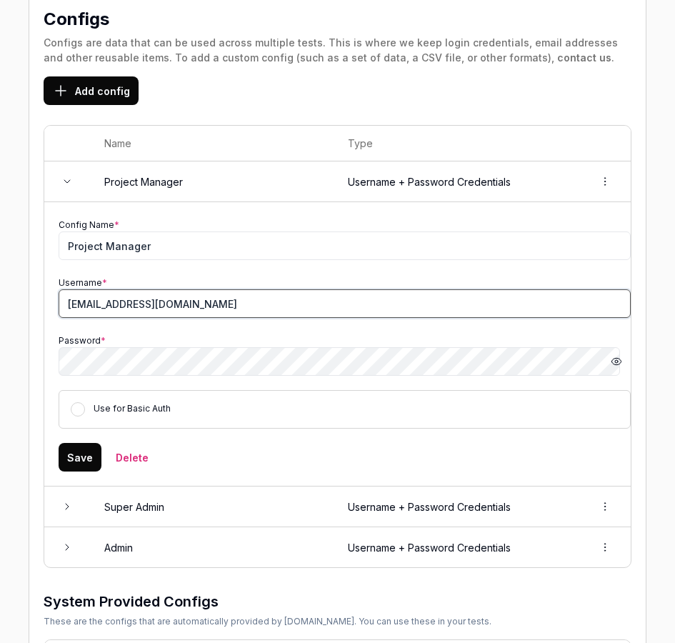
drag, startPoint x: 282, startPoint y: 302, endPoint x: -7, endPoint y: 284, distance: 289.3
click at [0, 284] on html "z Dashboard Test Cases Test Plans Results Issues Insights Settings AI Chat Admi…" at bounding box center [337, 321] width 675 height 643
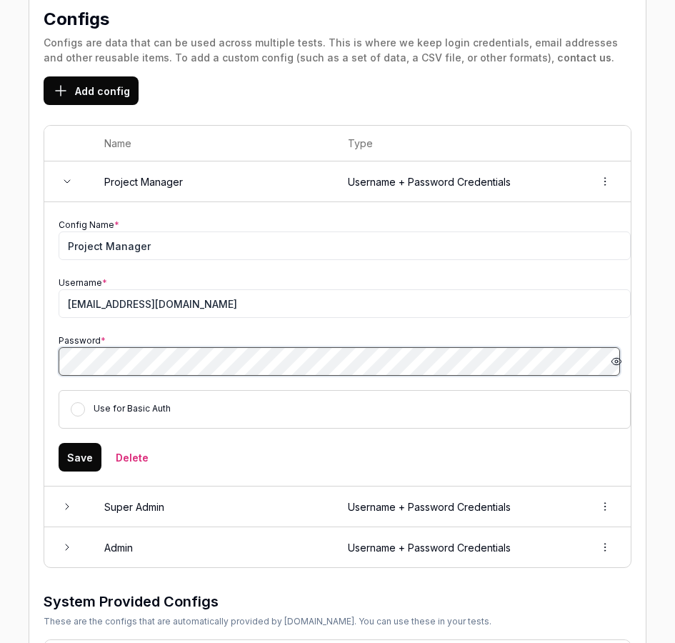
click at [36, 376] on div "Configs Configs are data that can be used across multiple tests. This is where …" at bounding box center [338, 393] width 618 height 805
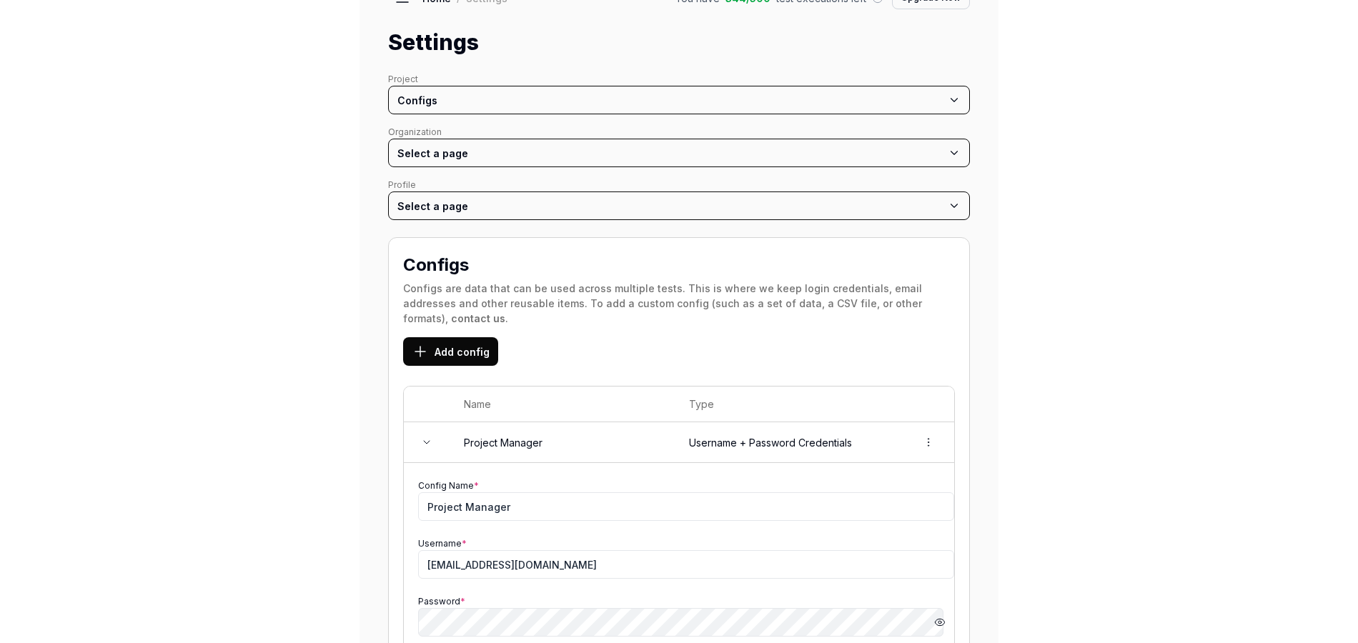
scroll to position [0, 0]
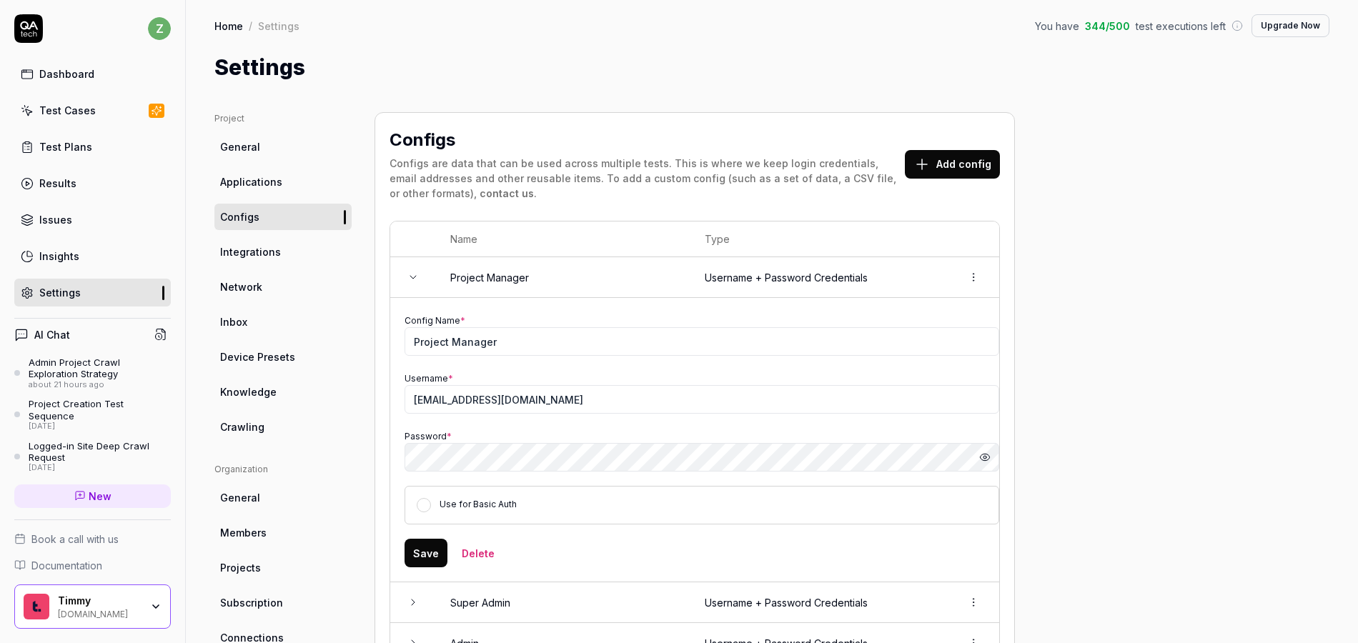
click at [530, 76] on div "Settings" at bounding box center [771, 67] width 1115 height 32
click at [70, 110] on div "Test Cases" at bounding box center [67, 110] width 56 height 15
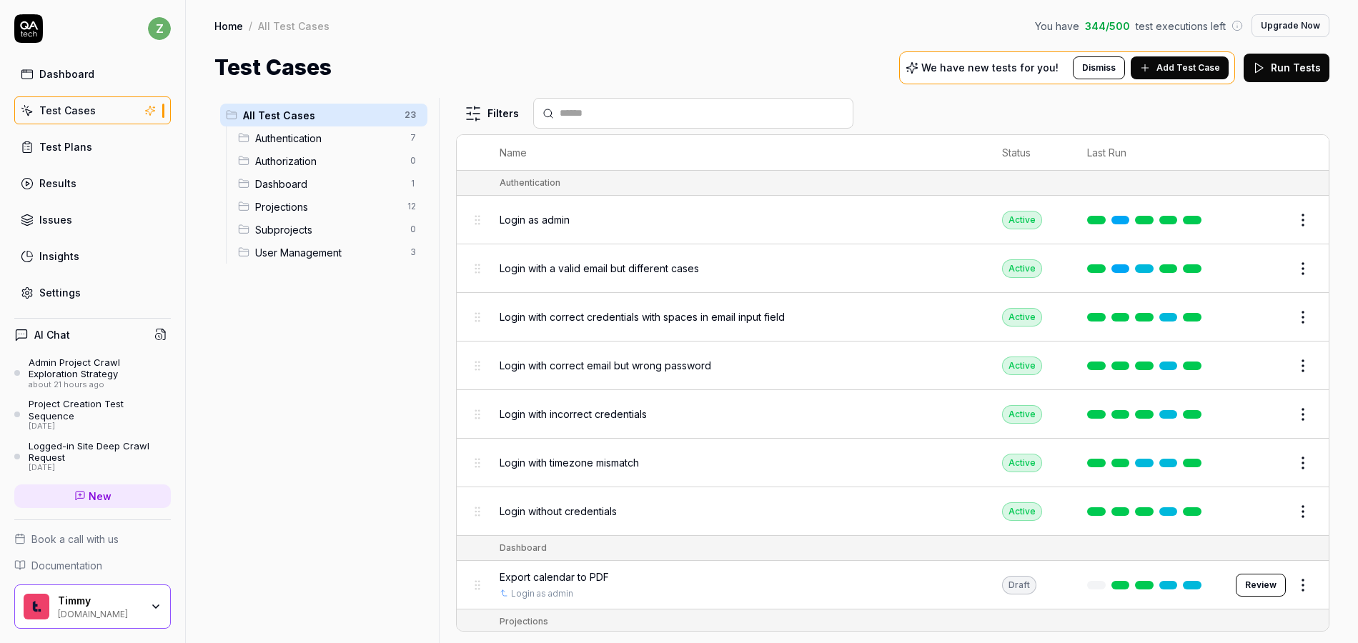
click at [1201, 75] on button "Add Test Case" at bounding box center [1180, 67] width 98 height 23
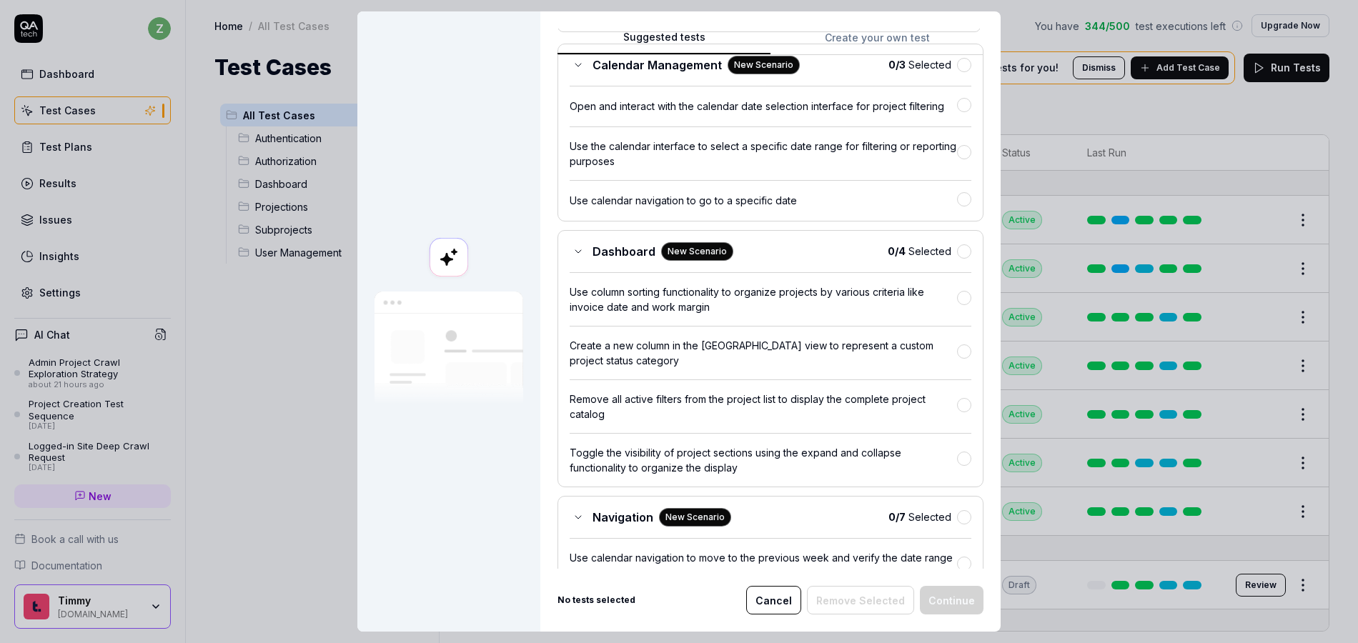
scroll to position [172, 0]
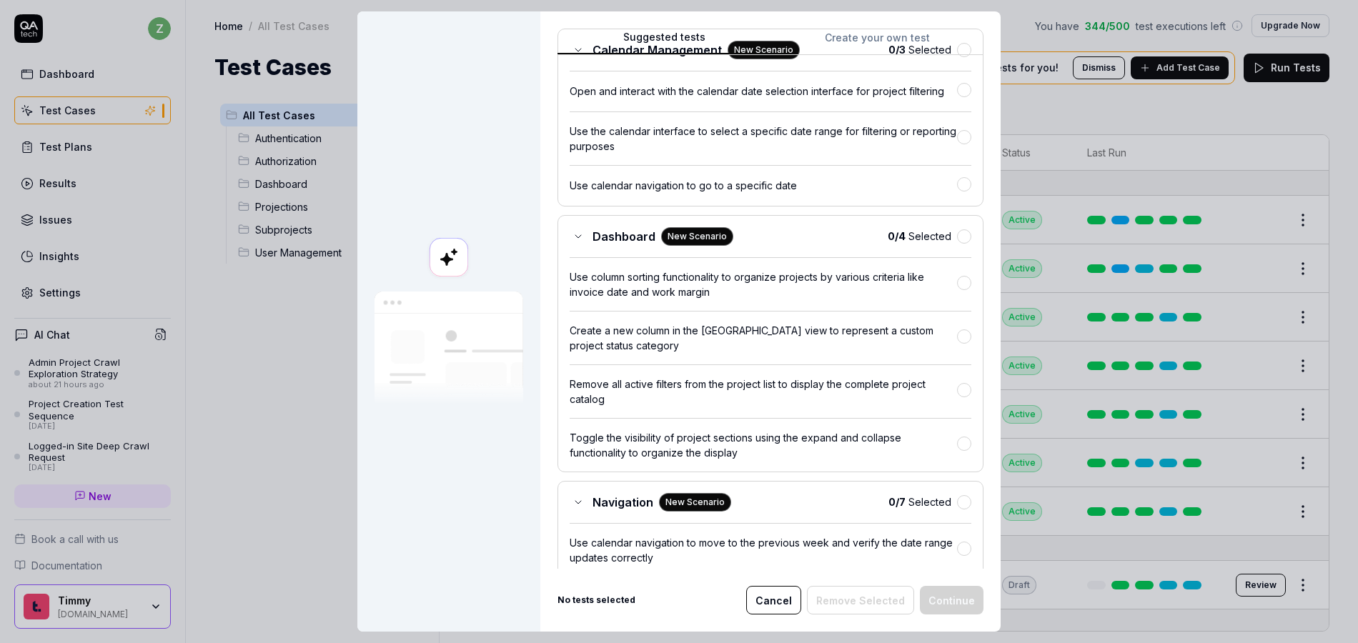
drag, startPoint x: 979, startPoint y: 73, endPoint x: 977, endPoint y: 81, distance: 8.8
click at [977, 81] on div "Suggested tests Create your own test Select tests Our AI discovered the followi…" at bounding box center [770, 321] width 460 height 620
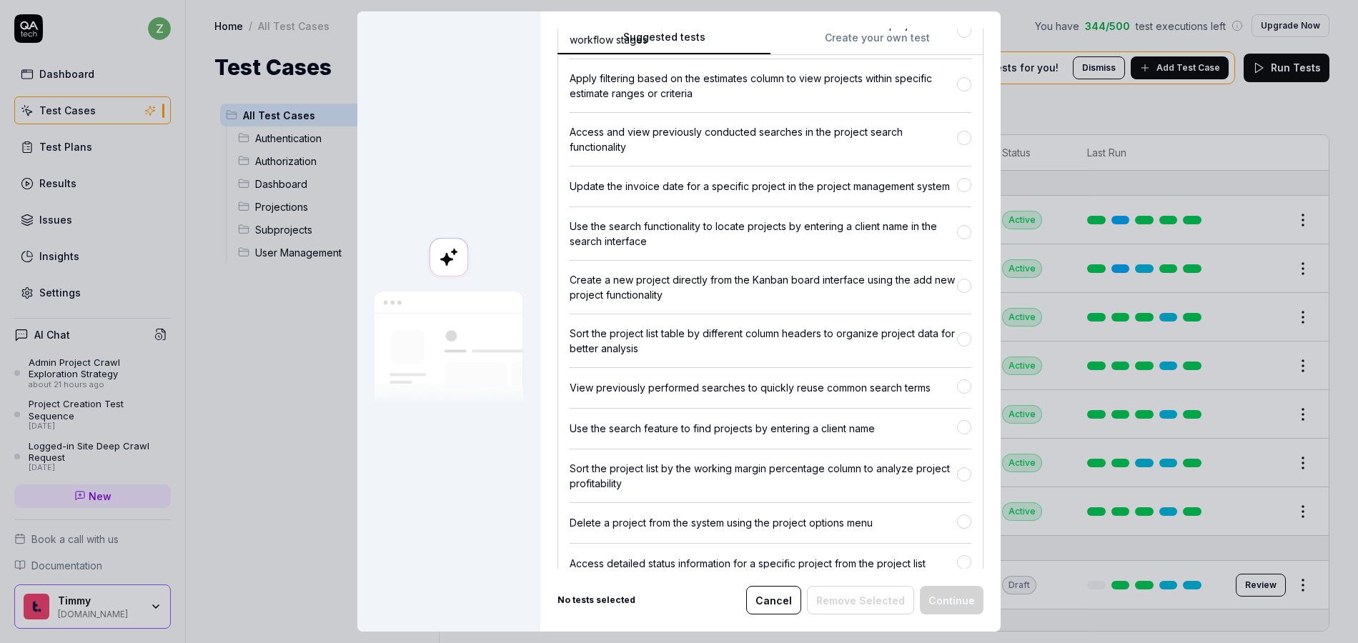
scroll to position [96, 0]
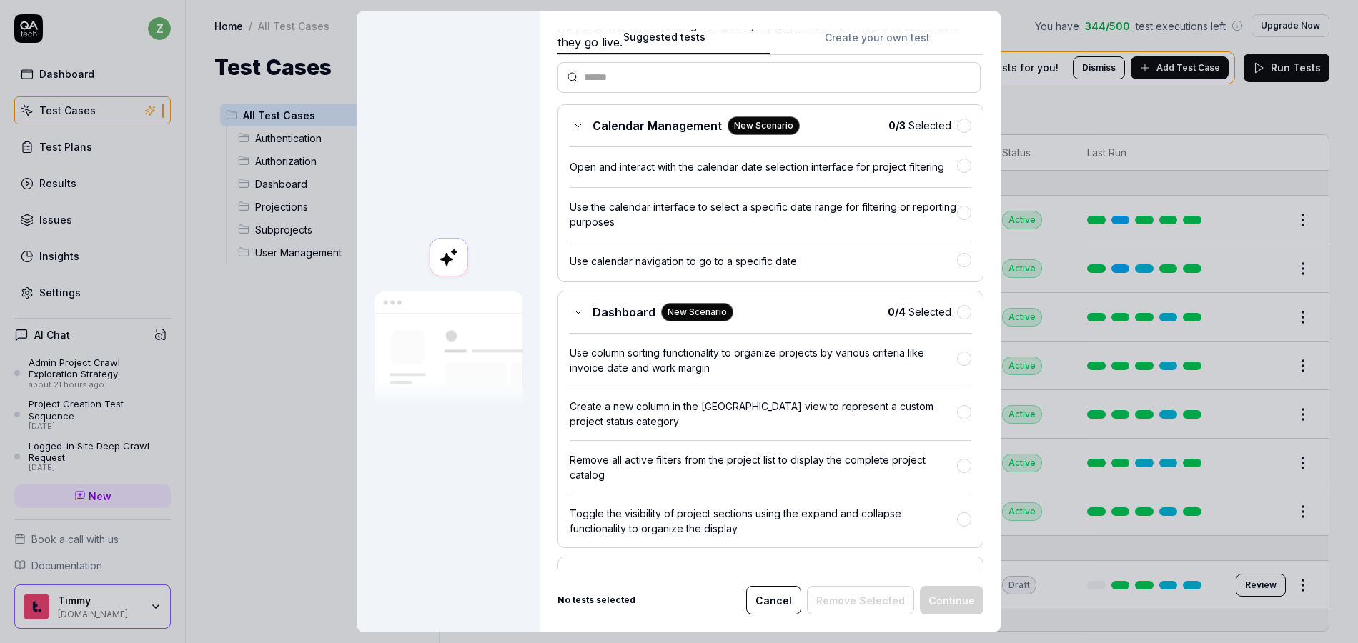
click at [857, 45] on button "Create your own test" at bounding box center [876, 42] width 213 height 26
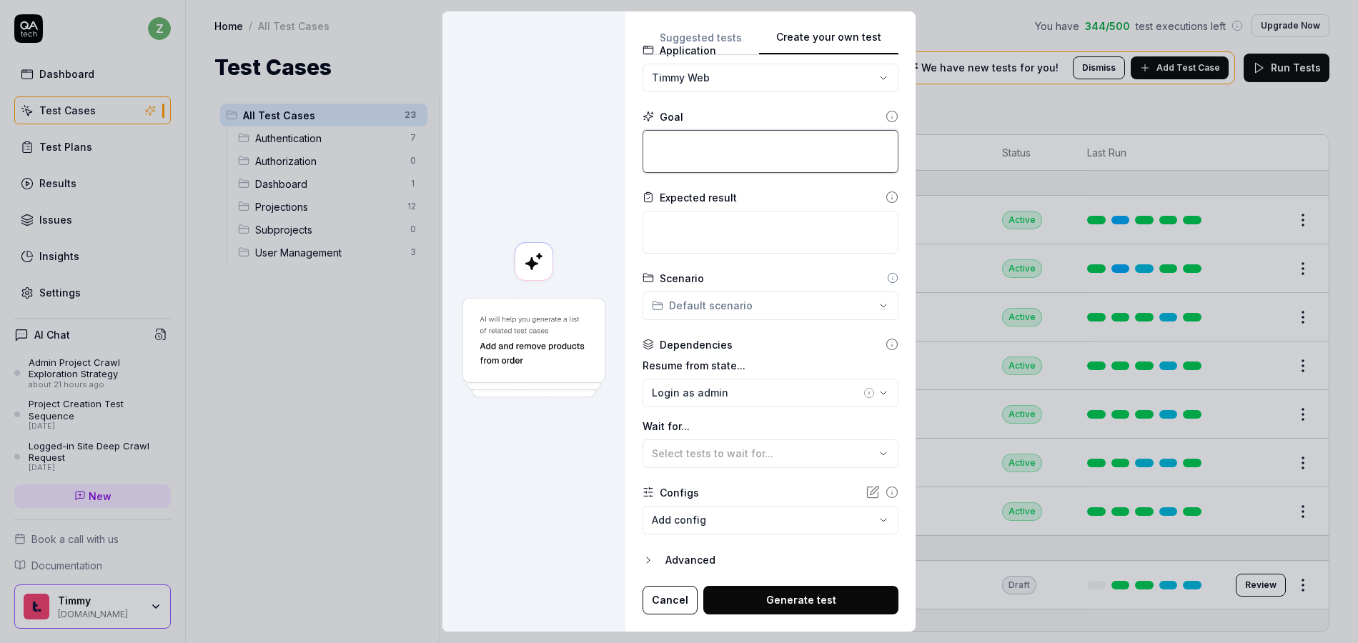
click at [688, 136] on textarea at bounding box center [771, 151] width 256 height 43
type textarea "*"
type textarea "C"
type textarea "*"
type textarea "Cr"
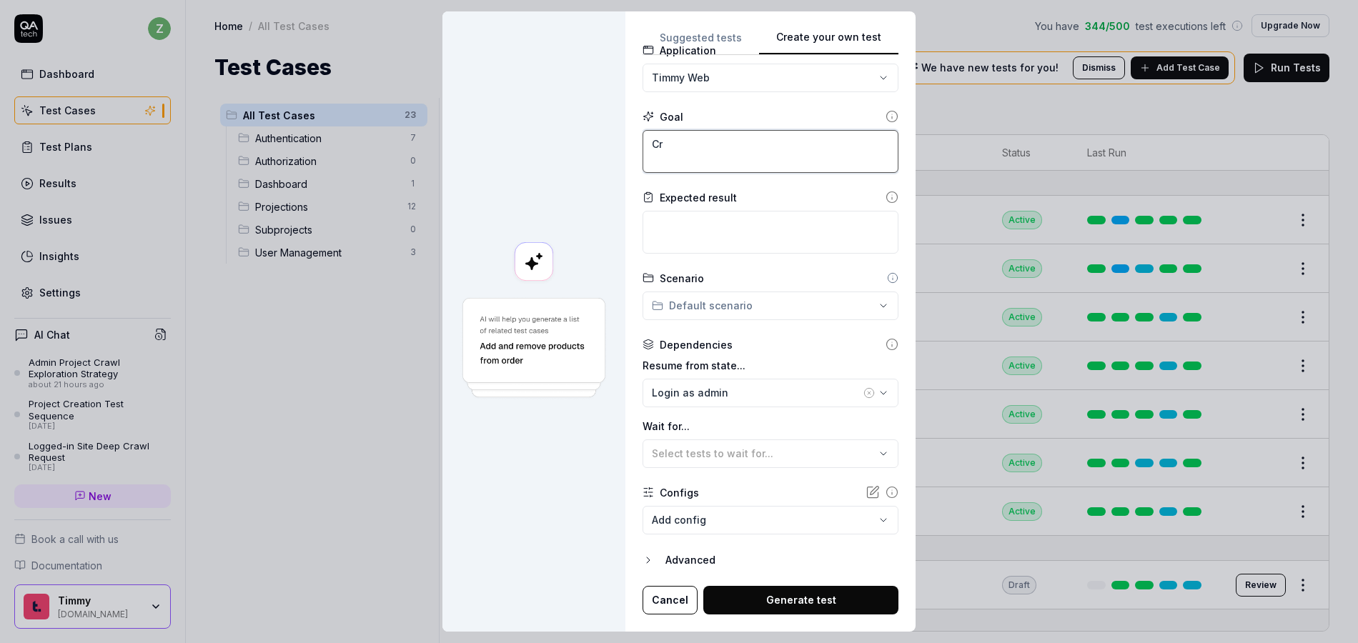
type textarea "*"
type textarea "Cre"
type textarea "*"
type textarea "Crea"
type textarea "*"
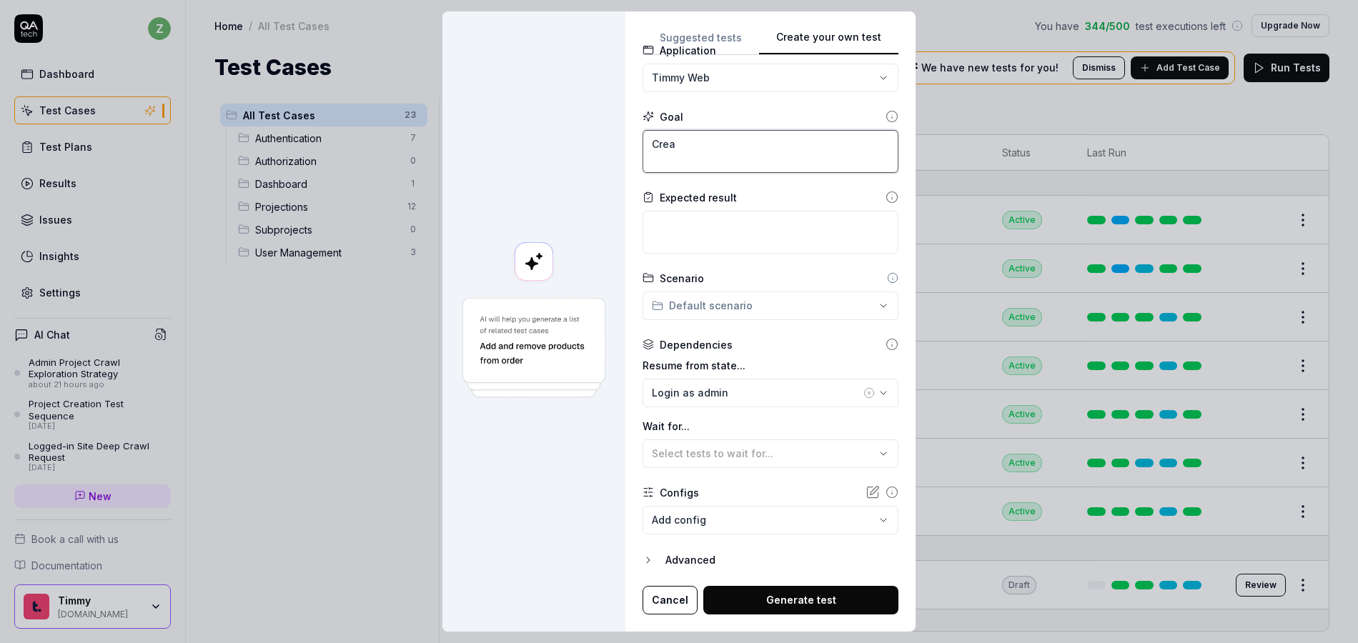
type textarea "Creat"
type textarea "*"
type textarea "Create"
type textarea "*"
type textarea "Create"
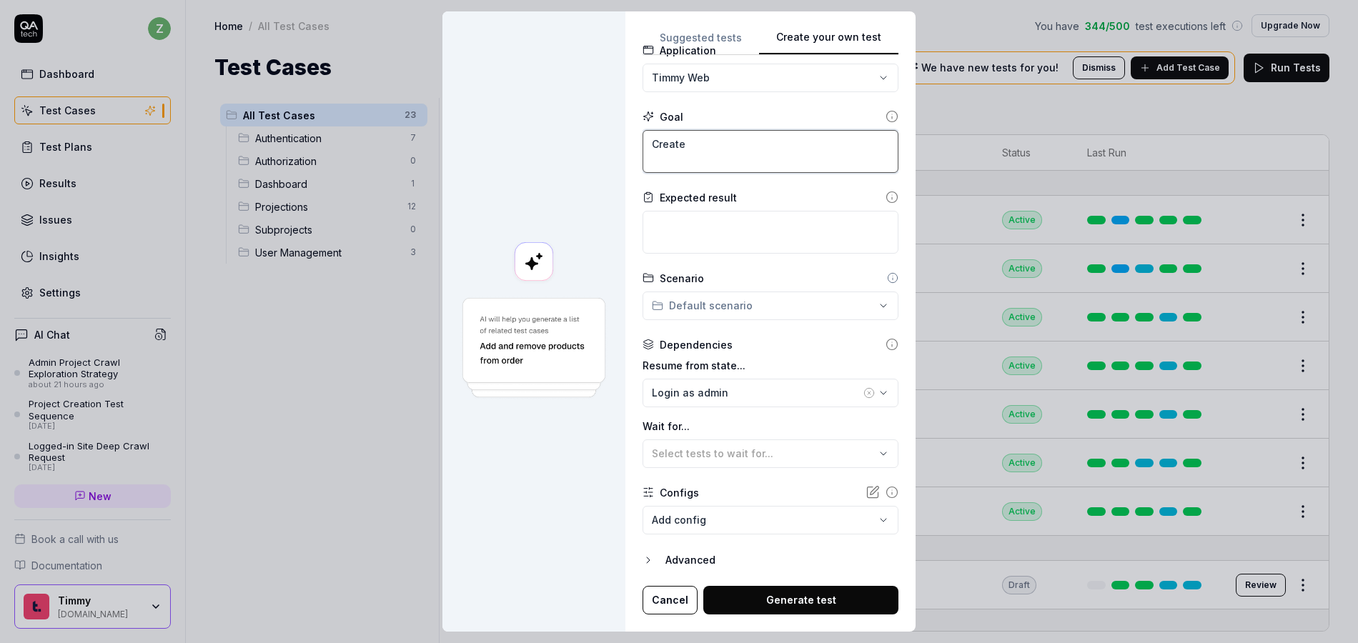
type textarea "*"
type textarea "Create a"
type textarea "*"
type textarea "Create a"
type textarea "*"
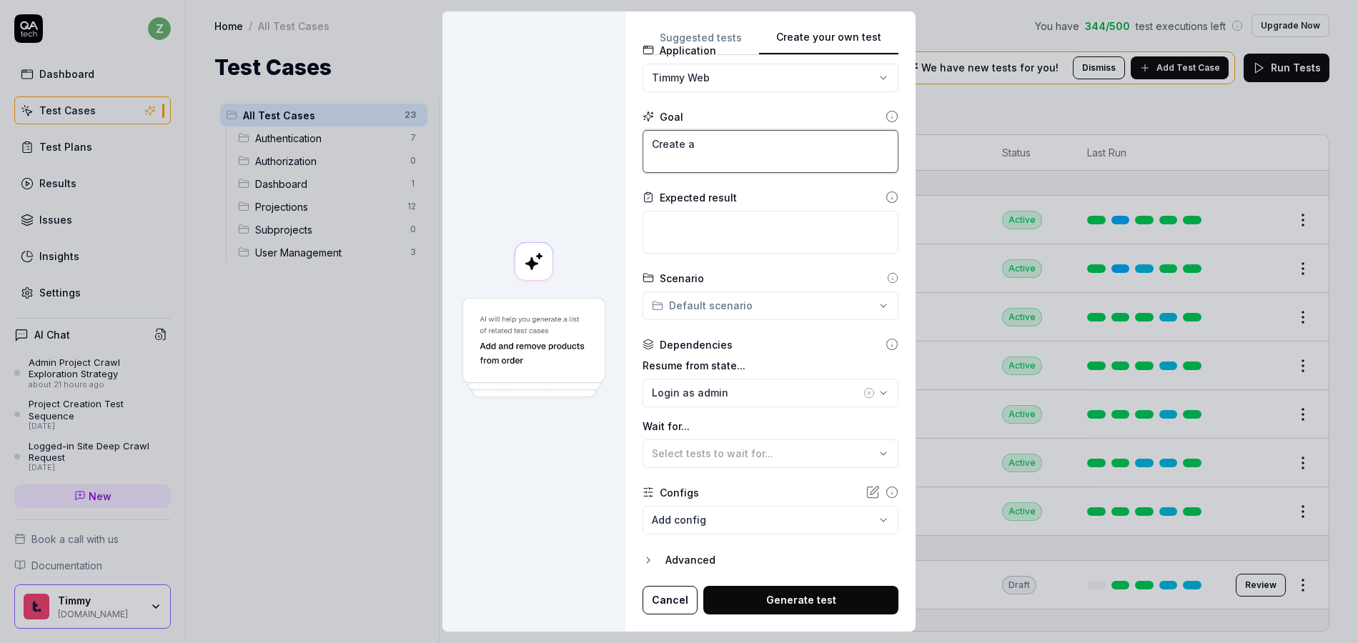
type textarea "Create a p"
type textarea "*"
type textarea "Create a pr"
type textarea "*"
type textarea "Create a pro"
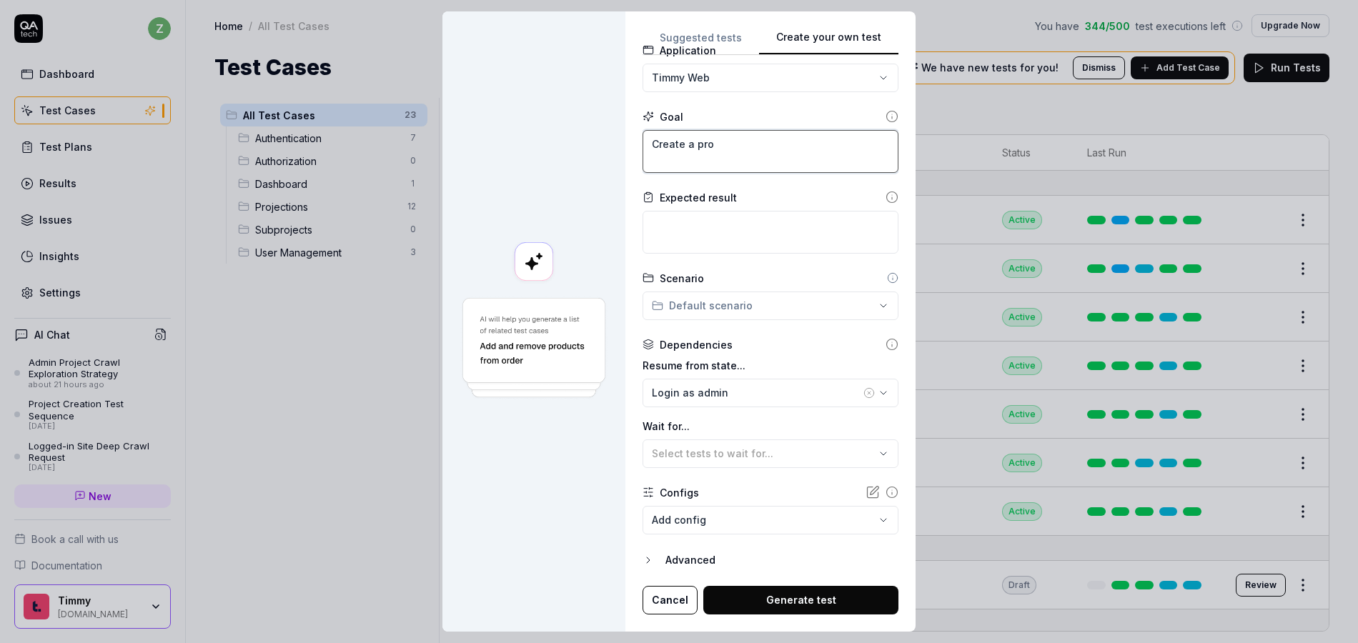
type textarea "*"
type textarea "Create a proj"
type textarea "*"
type textarea "Create a proje"
type textarea "*"
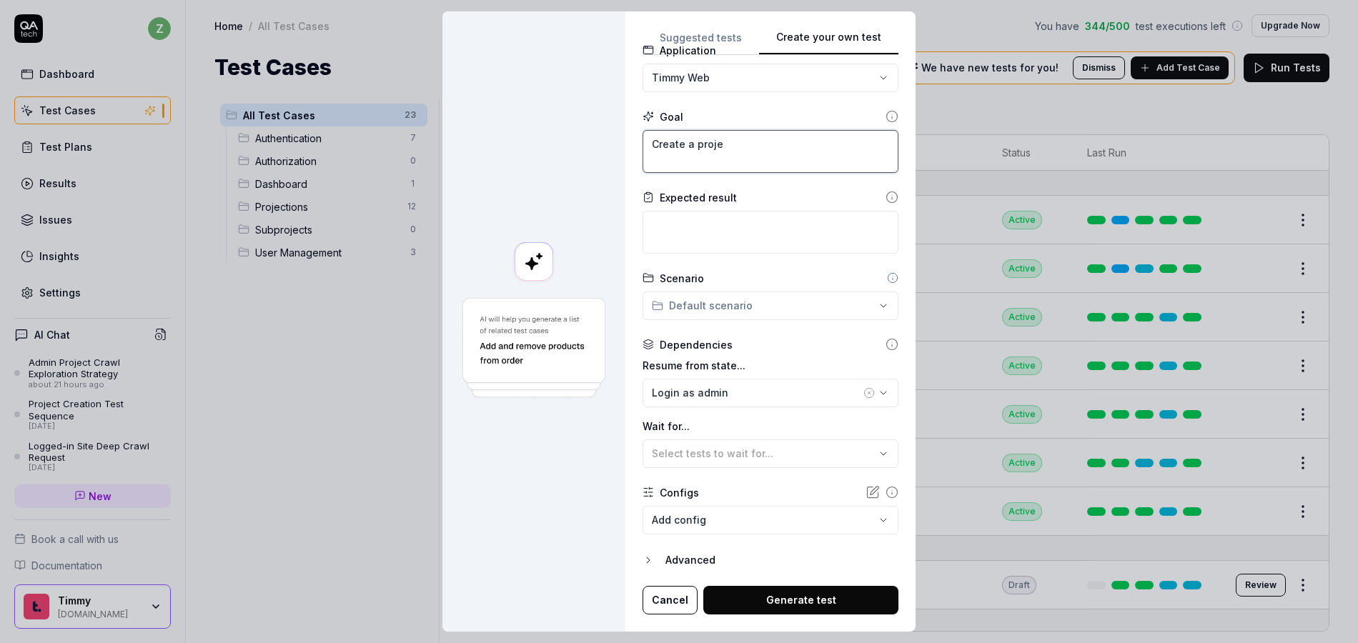
type textarea "Create a projec"
type textarea "*"
type textarea "Create a project"
type textarea "*"
type textarea "Create a project"
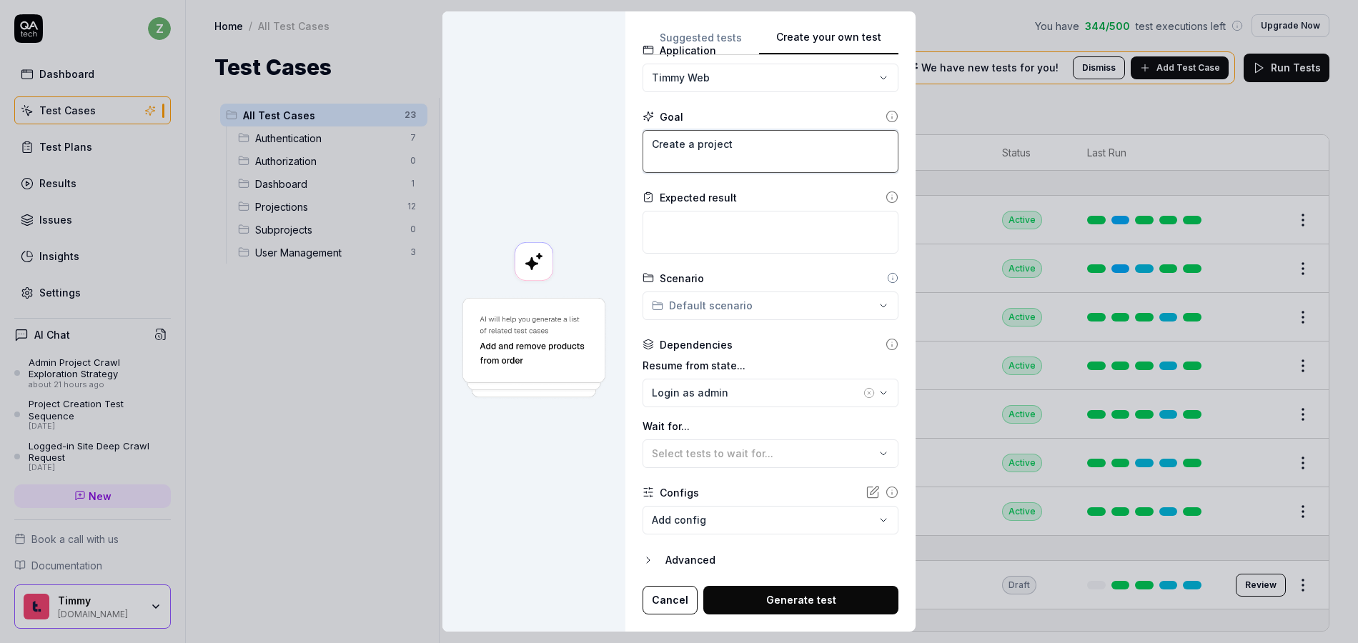
type textarea "*"
type textarea "Create a project w"
type textarea "*"
type textarea "Create a project wi"
type textarea "*"
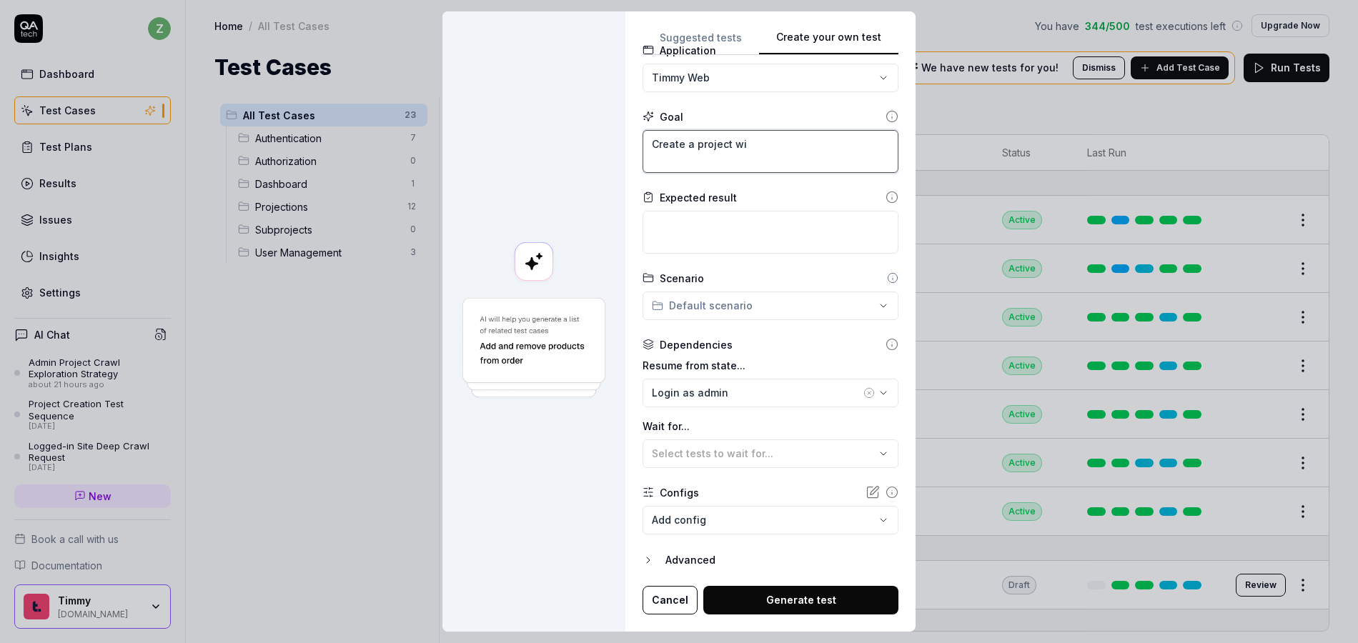
type textarea "Create a project wit"
type textarea "*"
type textarea "Create a project with"
type textarea "*"
type textarea "Create a project with"
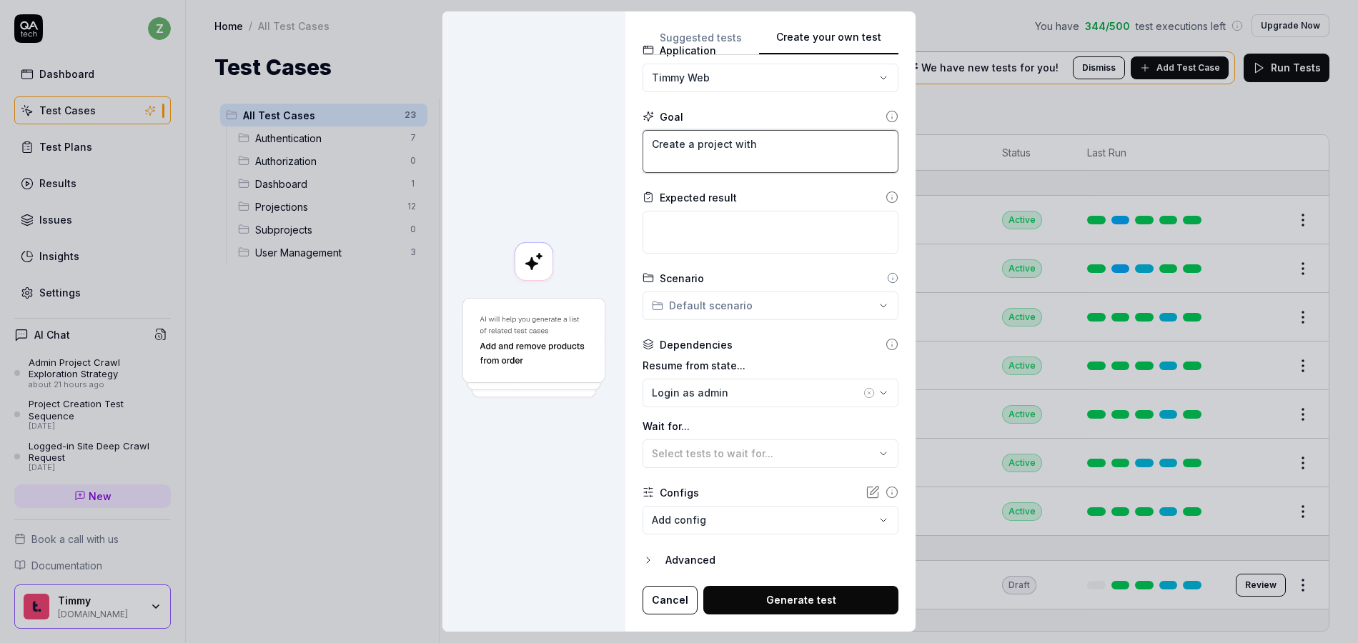
type textarea "*"
type textarea "Create a project with m"
type textarea "*"
type textarea "Create a project with mu"
type textarea "*"
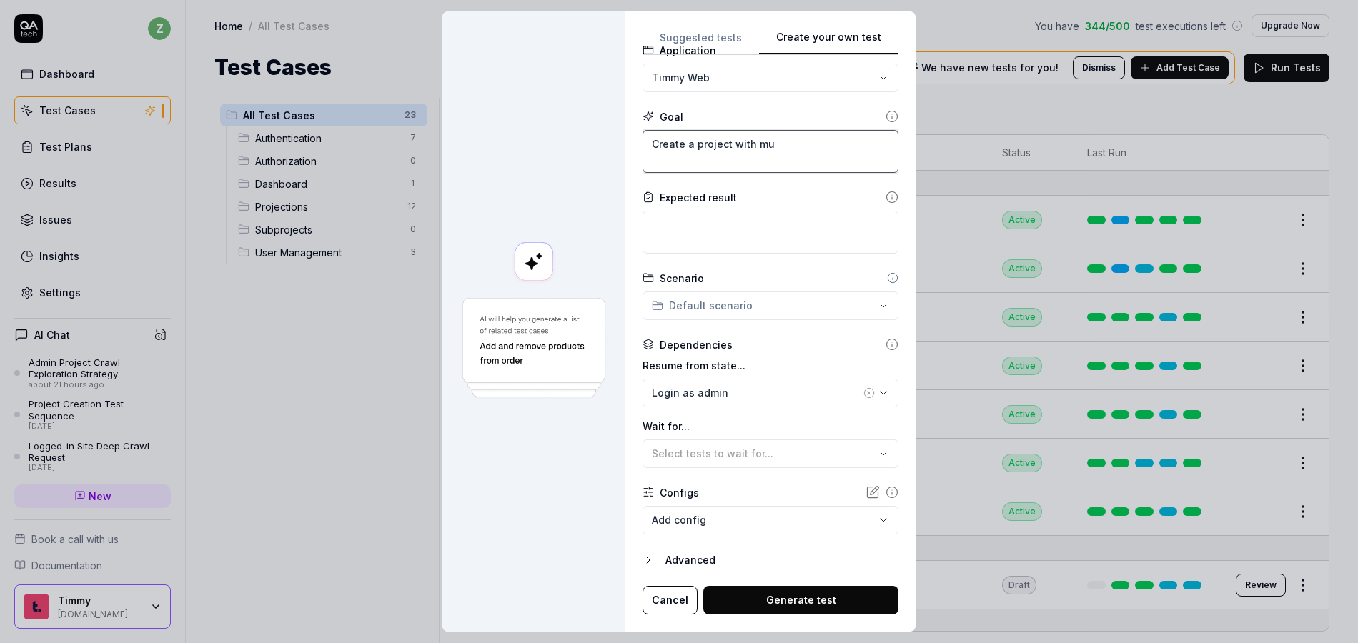
type textarea "Create a project with mul"
type textarea "*"
type textarea "Create a project with mult"
type textarea "*"
type textarea "Create a project with multi"
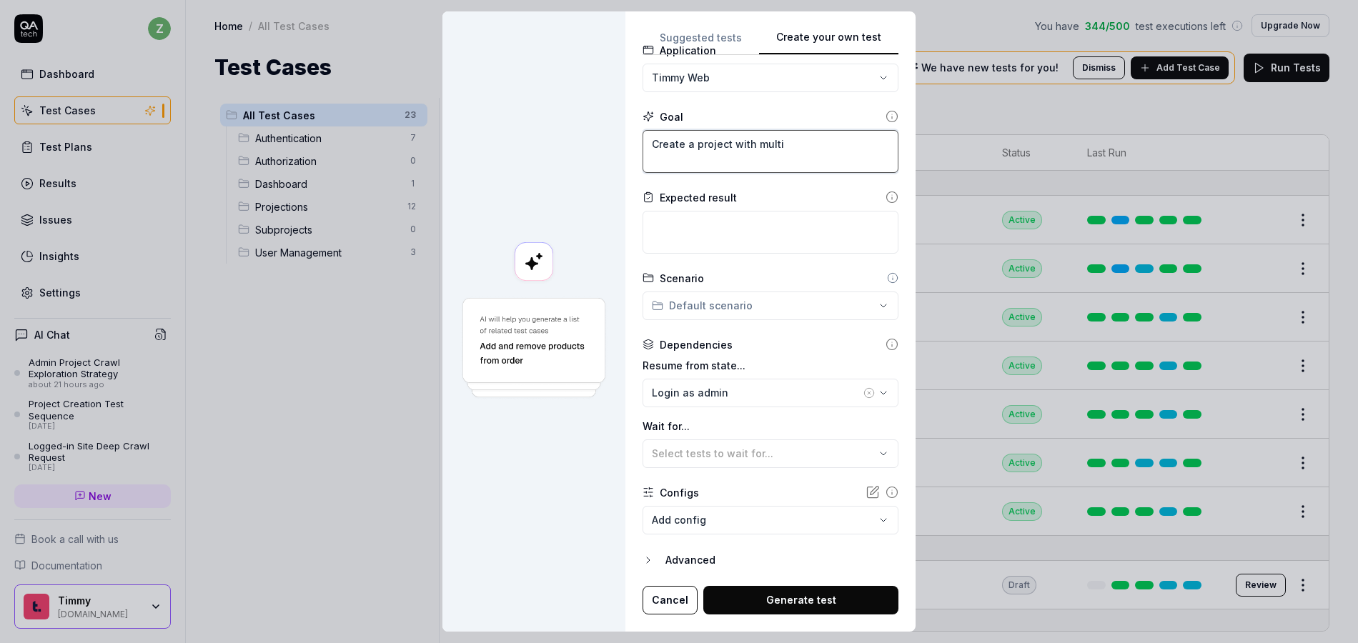
type textarea "*"
type textarea "Create a project with multip"
type textarea "*"
type textarea "Create a project with multipl"
type textarea "*"
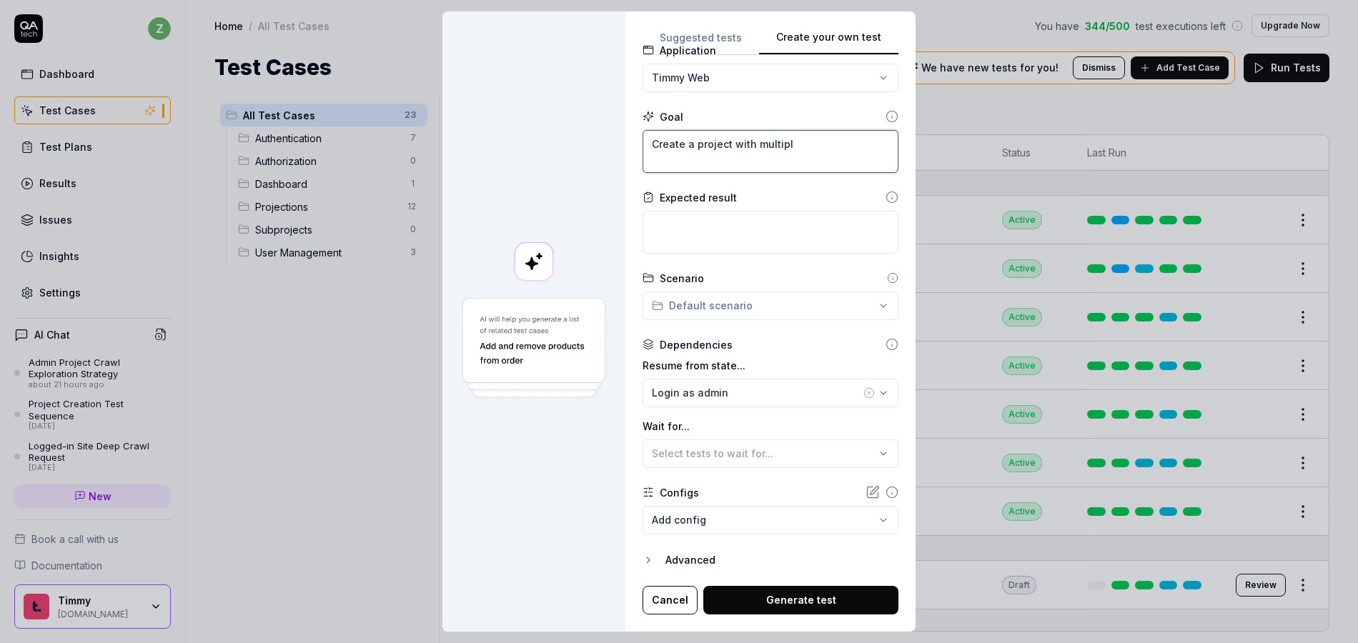
type textarea "Create a project with multiple"
type textarea "*"
type textarea "Create a project with multiple"
type textarea "*"
type textarea "Create a project with multiple"
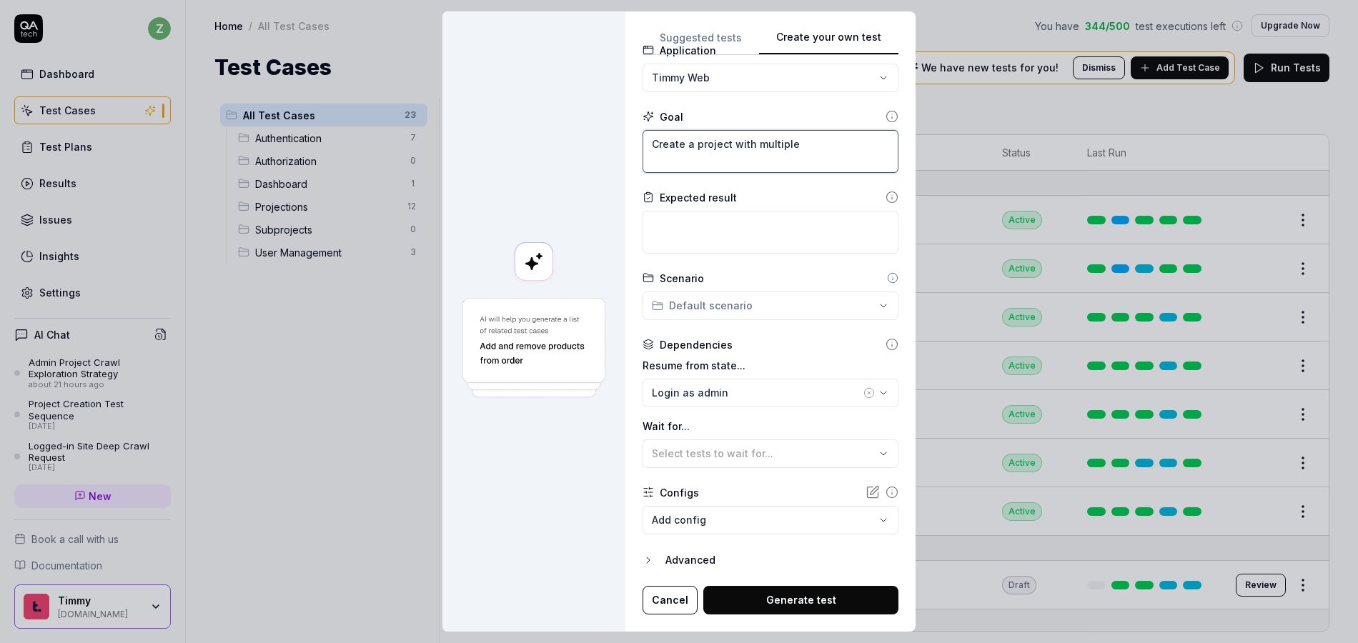
type textarea "*"
type textarea "Create a project with multipl"
type textarea "*"
type textarea "Create a project with multip"
type textarea "*"
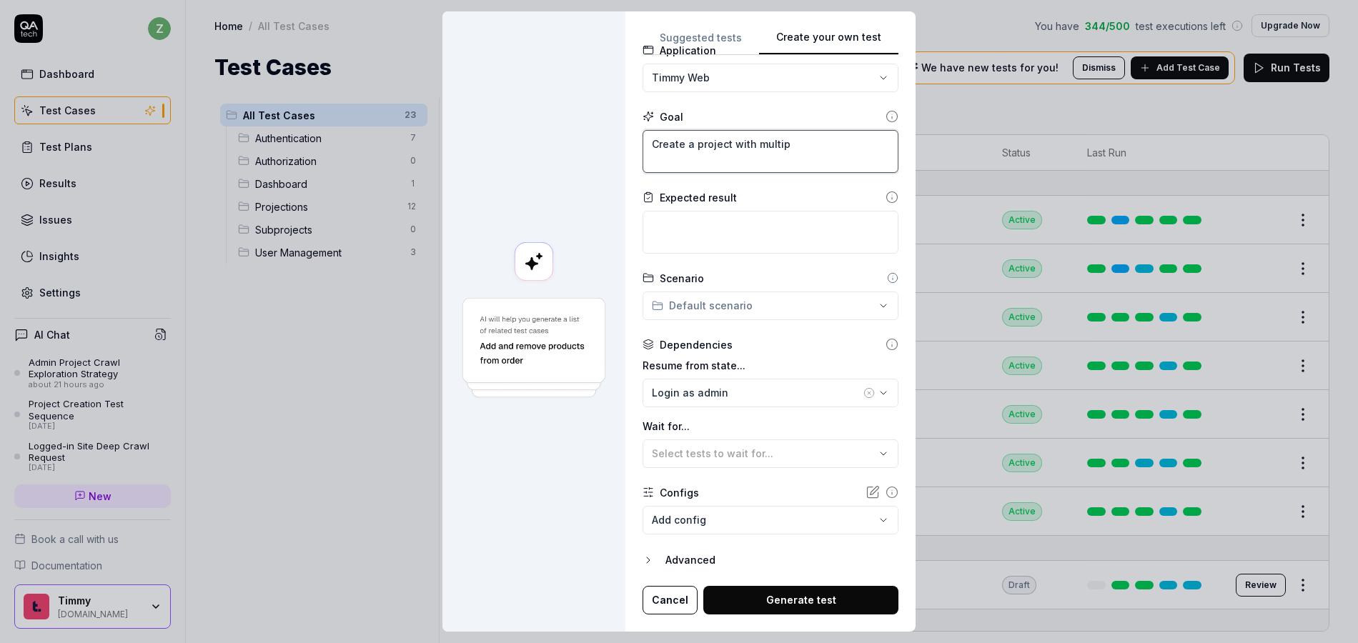
type textarea "Create a project with multi"
type textarea "*"
type textarea "Create a project with mult"
type textarea "*"
type textarea "Create a project with mul"
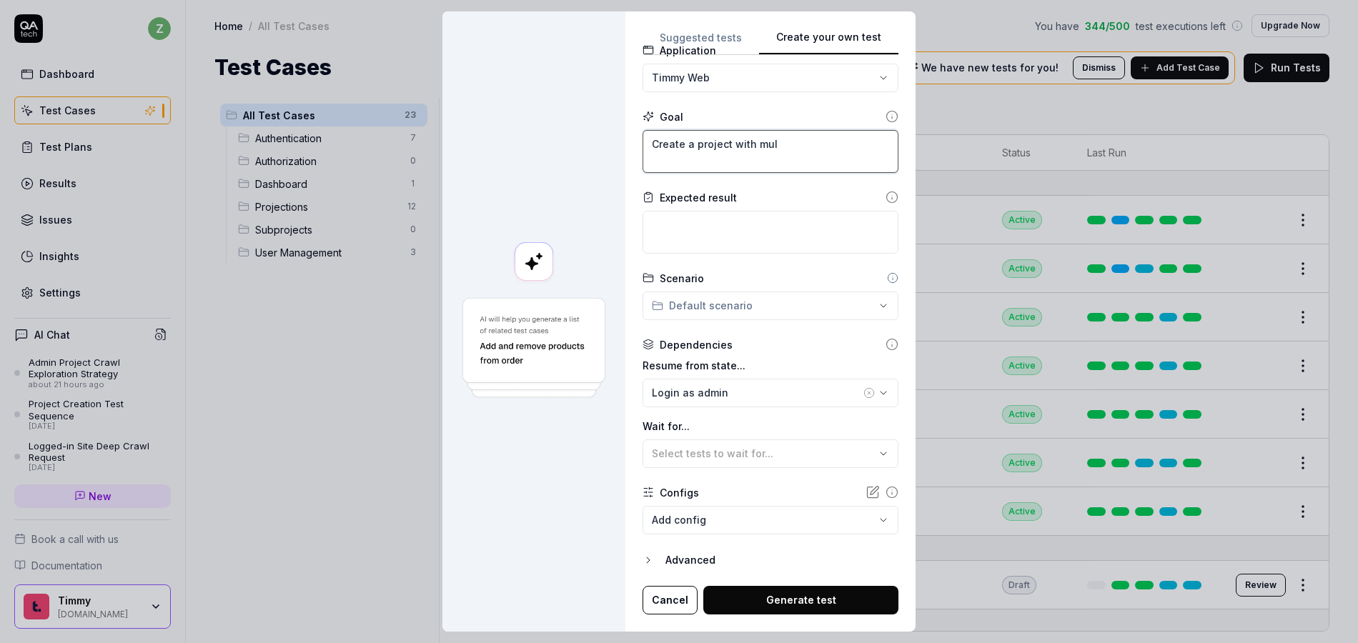
type textarea "*"
type textarea "Create a project with mu"
type textarea "*"
type textarea "Create a project with m"
type textarea "*"
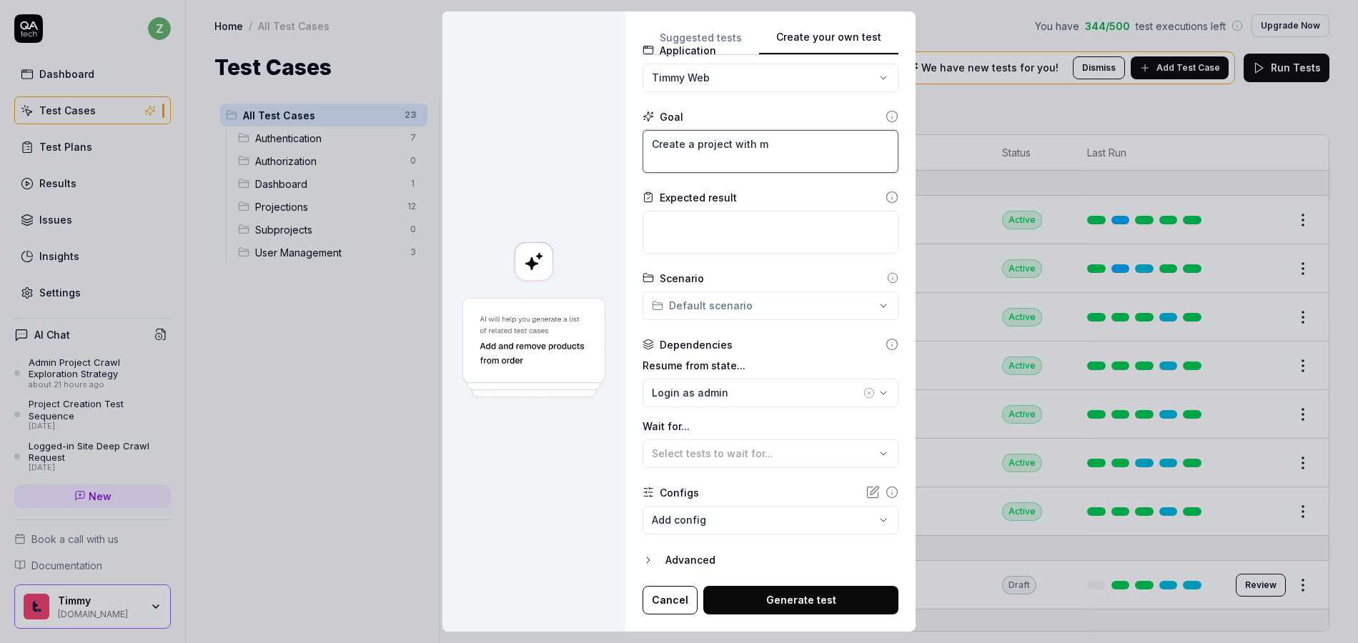
type textarea "Create a project with"
type textarea "*"
type textarea "Create a project with"
type textarea "*"
type textarea "Create a project wit"
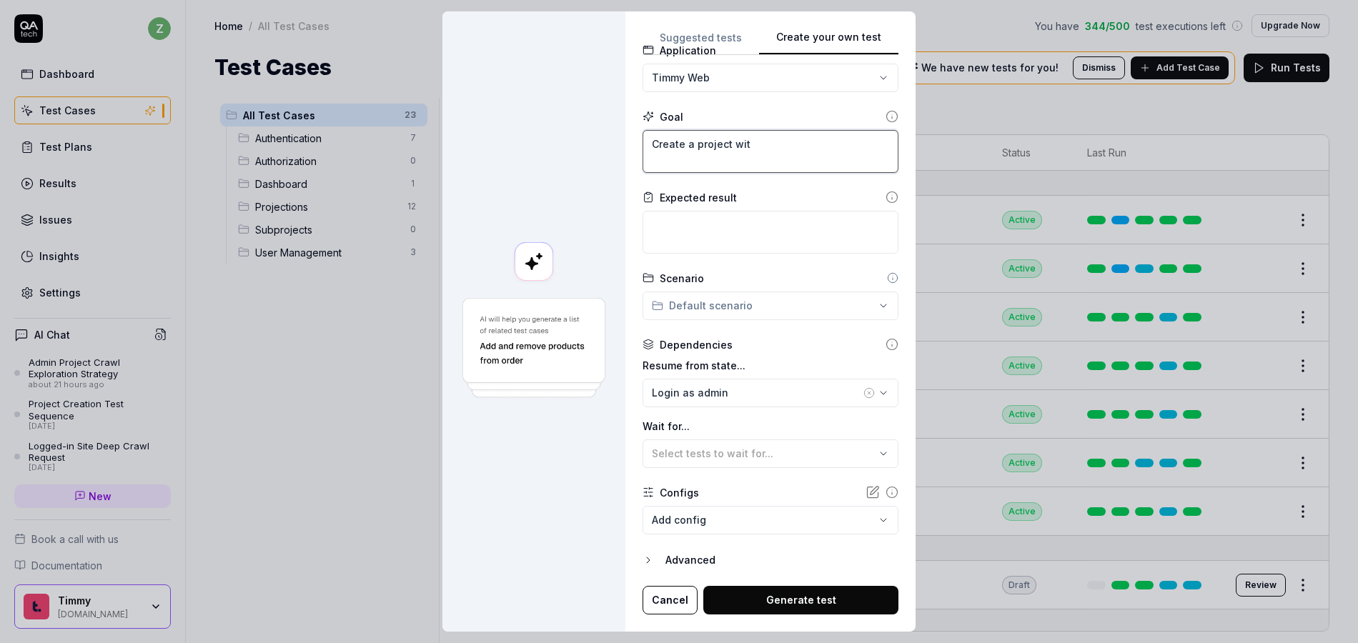
type textarea "*"
type textarea "Create a project wi"
type textarea "*"
type textarea "Create a project w"
type textarea "*"
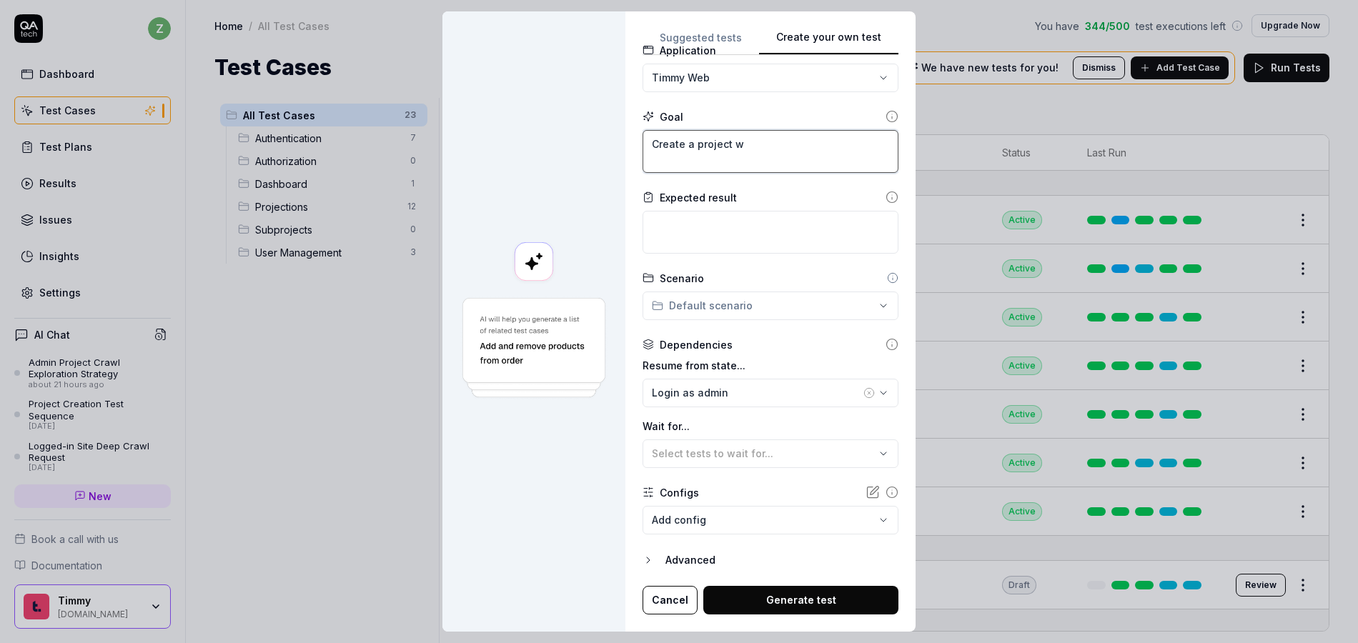
type textarea "Create a project wi"
type textarea "*"
type textarea "Create a project wit"
type textarea "*"
type textarea "Create a project with"
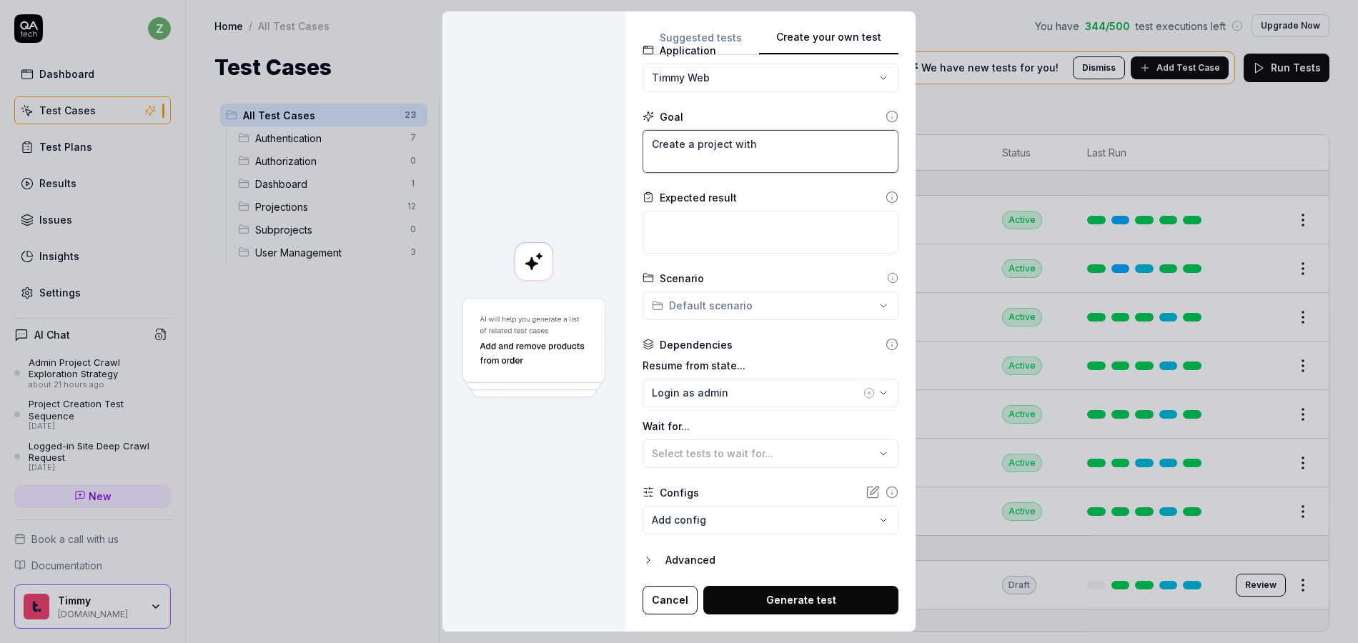
type textarea "*"
type textarea "Create a project with"
type textarea "*"
type textarea "Create a project with m"
type textarea "*"
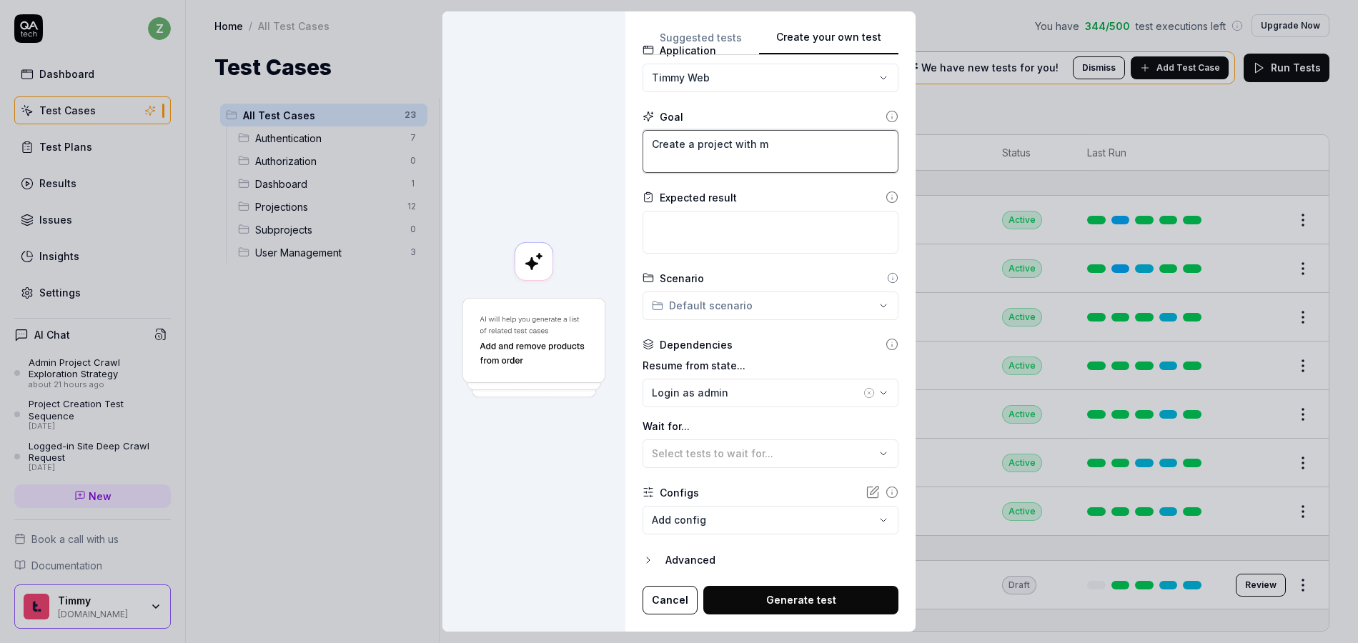
type textarea "Create a project with mu"
type textarea "*"
type textarea "Create a project with mul"
type textarea "*"
type textarea "Create a project with mult"
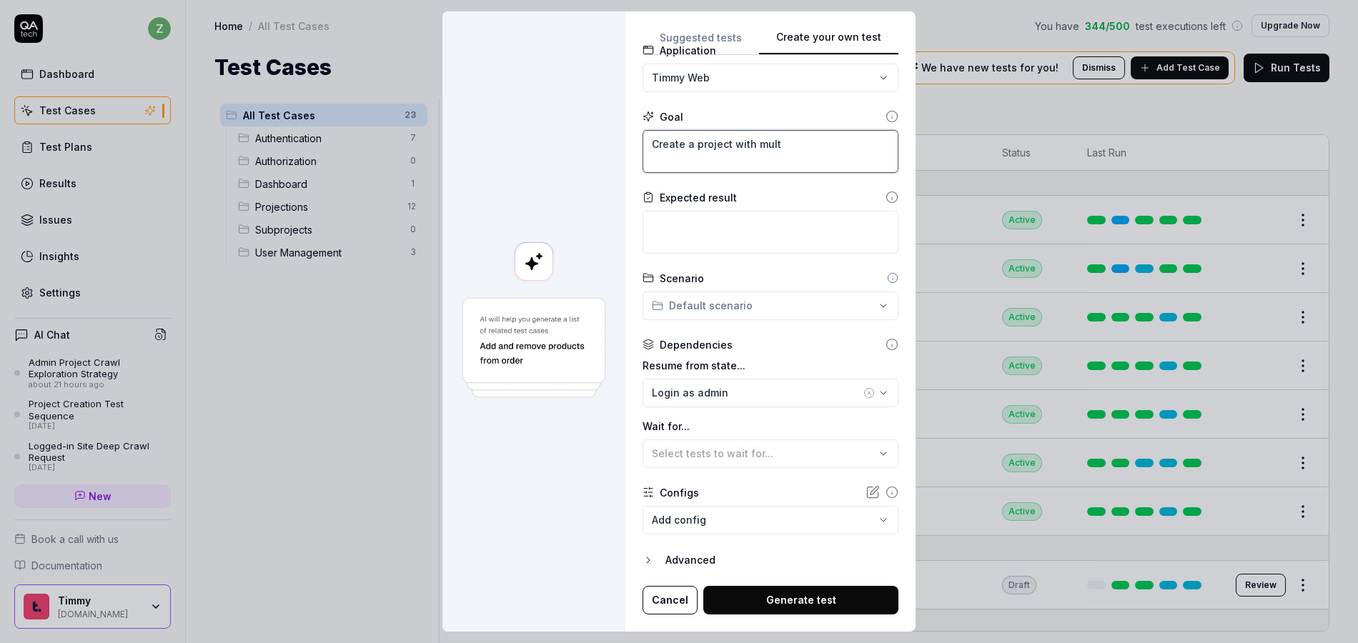
type textarea "*"
type textarea "Create a project with multi"
type textarea "*"
type textarea "Create a project with multipl"
type textarea "*"
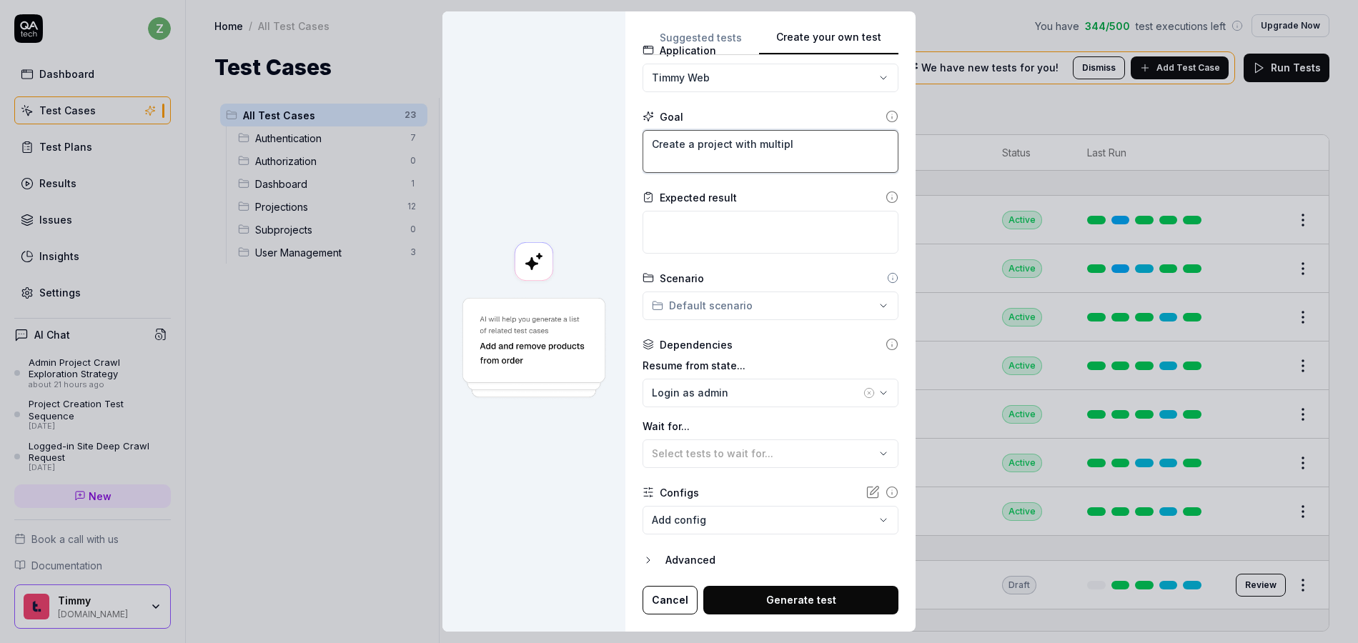
type textarea "Create a project with multiple"
type textarea "*"
type textarea "Create a project with multiple"
type textarea "*"
type textarea "Create a project with multiple s"
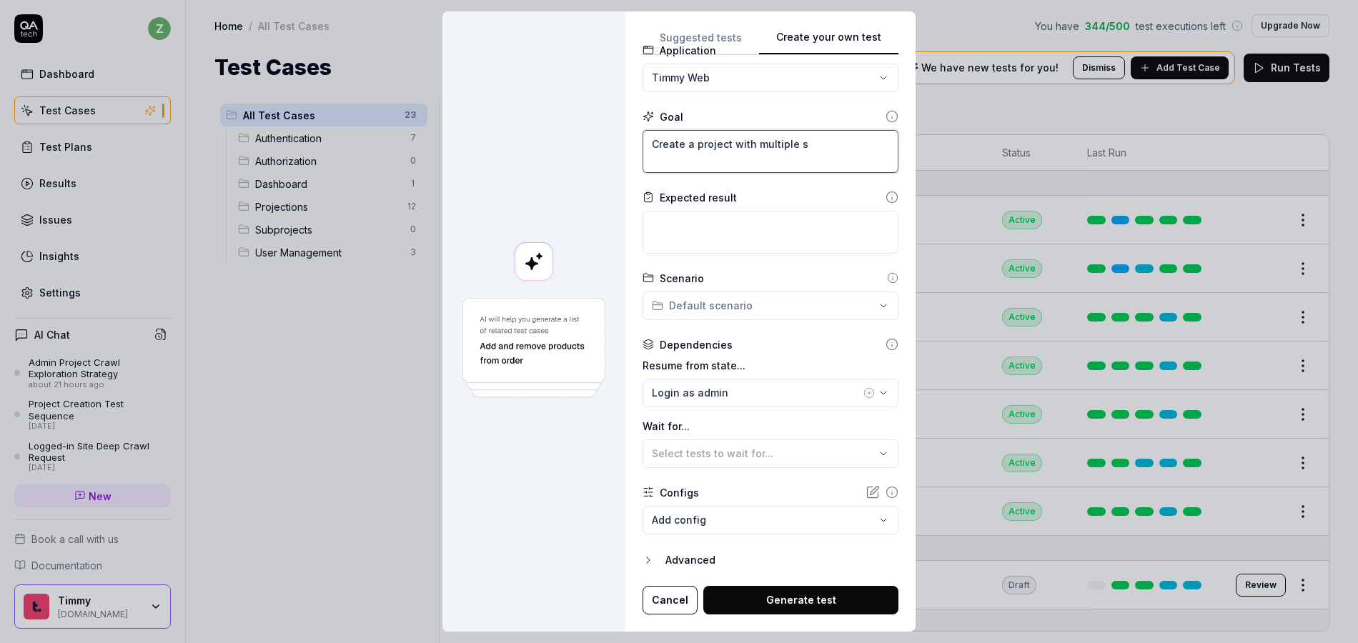
type textarea "*"
type textarea "Create a project with multiple su"
type textarea "*"
type textarea "Create a project with multiple sub"
type textarea "*"
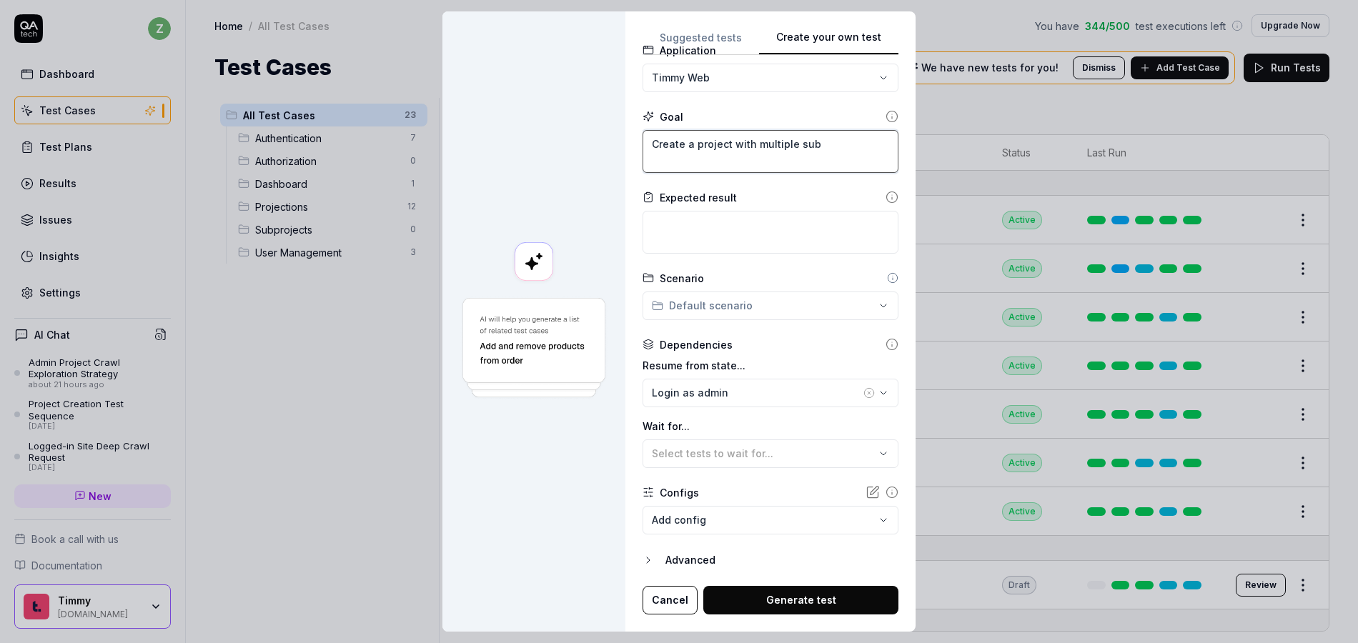
type textarea "Create a project with multiple subp"
type textarea "*"
type textarea "Create a project with multiple subpr"
type textarea "*"
type textarea "Create a project with multiple subpro"
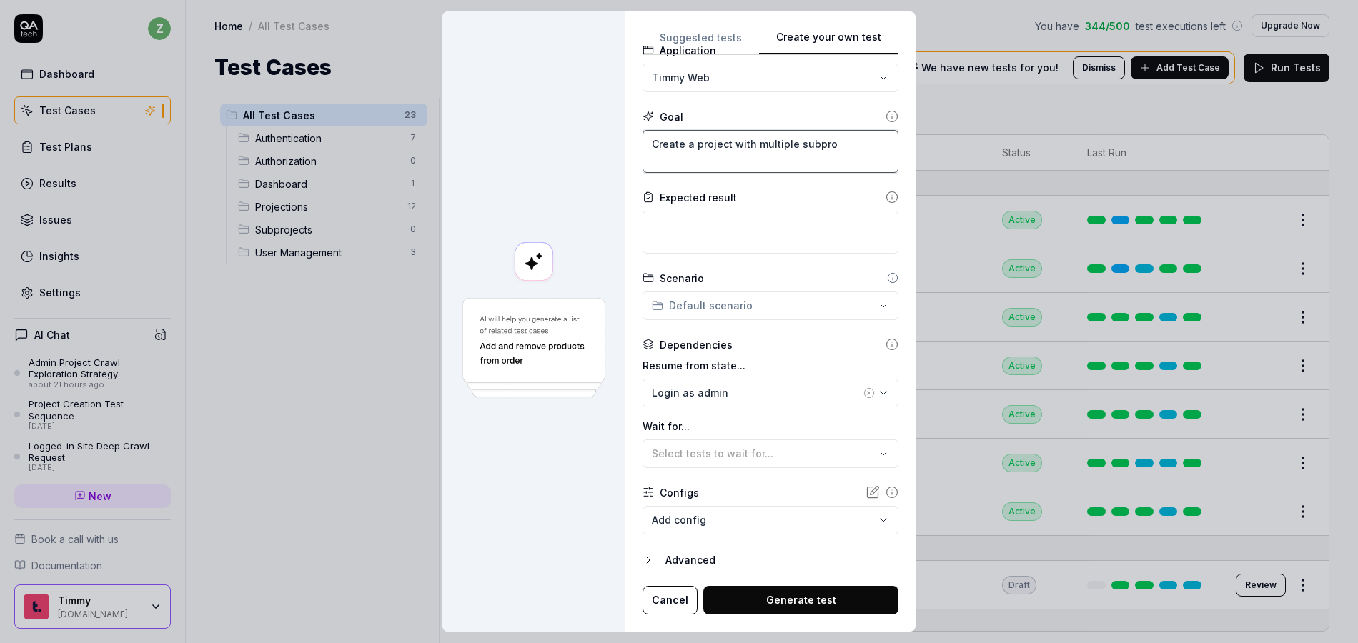
type textarea "*"
type textarea "Create a project with multiple subproj"
type textarea "*"
type textarea "Create a project with multiple subproje"
type textarea "*"
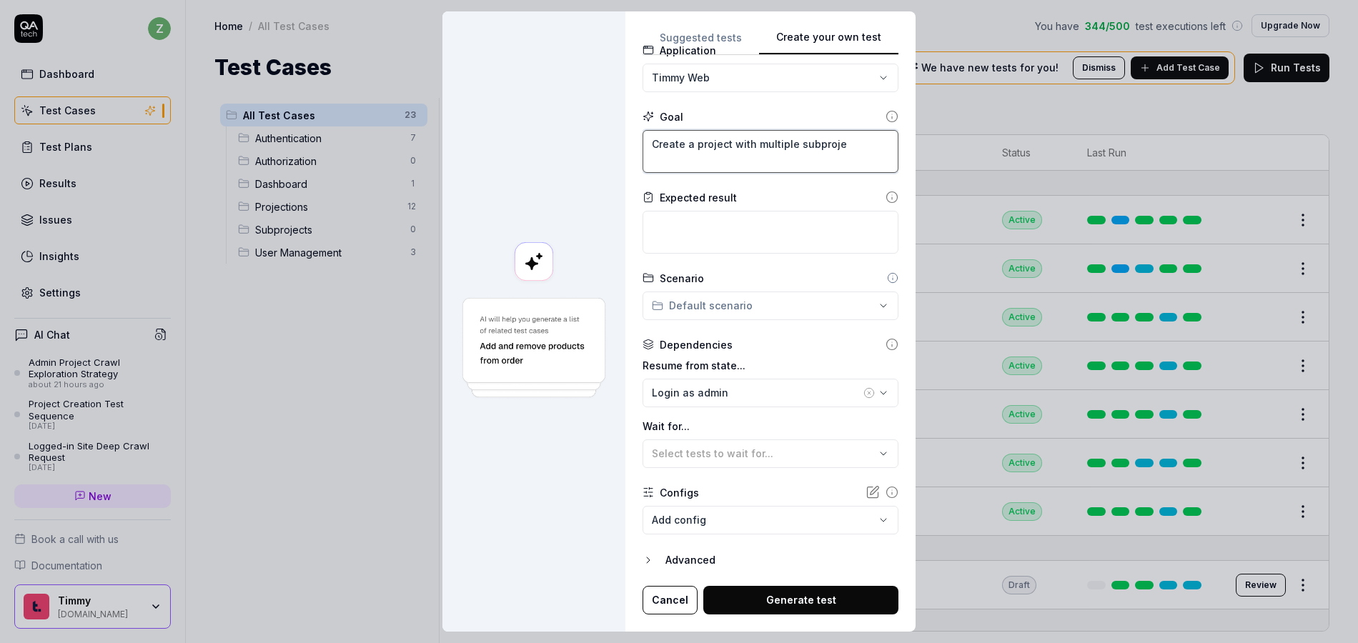
type textarea "Create a project with multiple subprojec"
type textarea "*"
type textarea "Create a project with multiple subproject"
type textarea "*"
type textarea "Create a project with multiple subprojects"
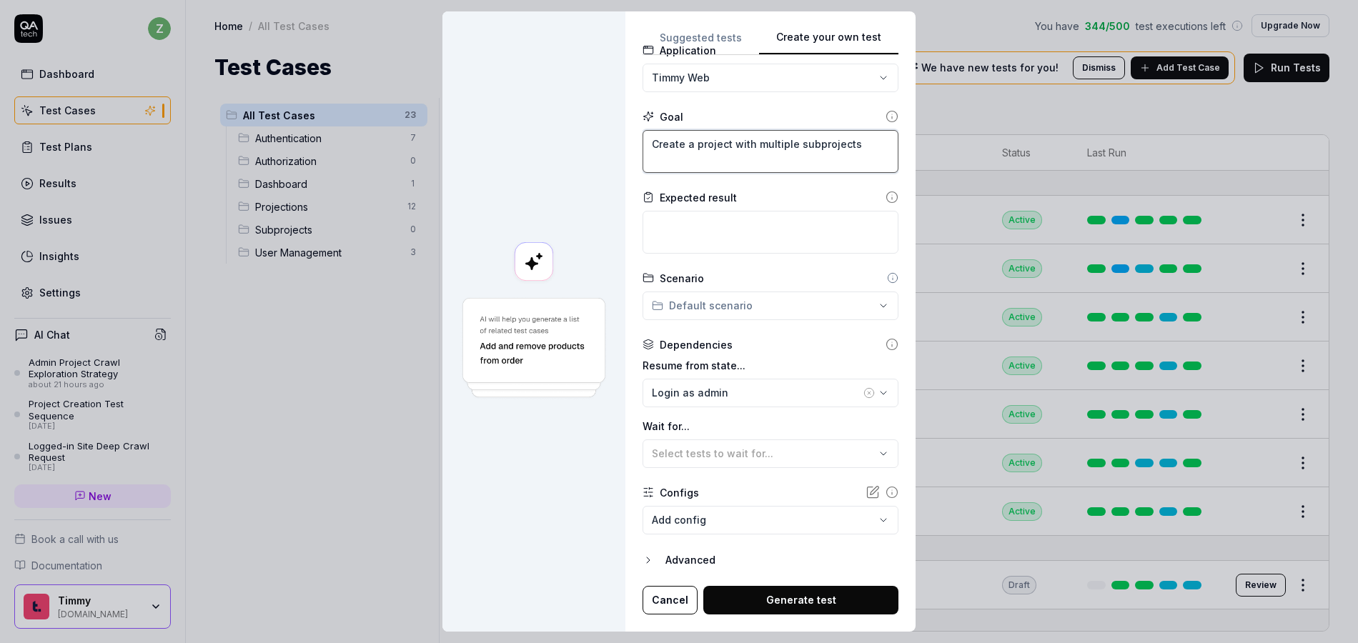
type textarea "*"
type textarea "Create a project with multiple subprojects a"
type textarea "*"
type textarea "Create a project with multiple subprojects at"
type textarea "*"
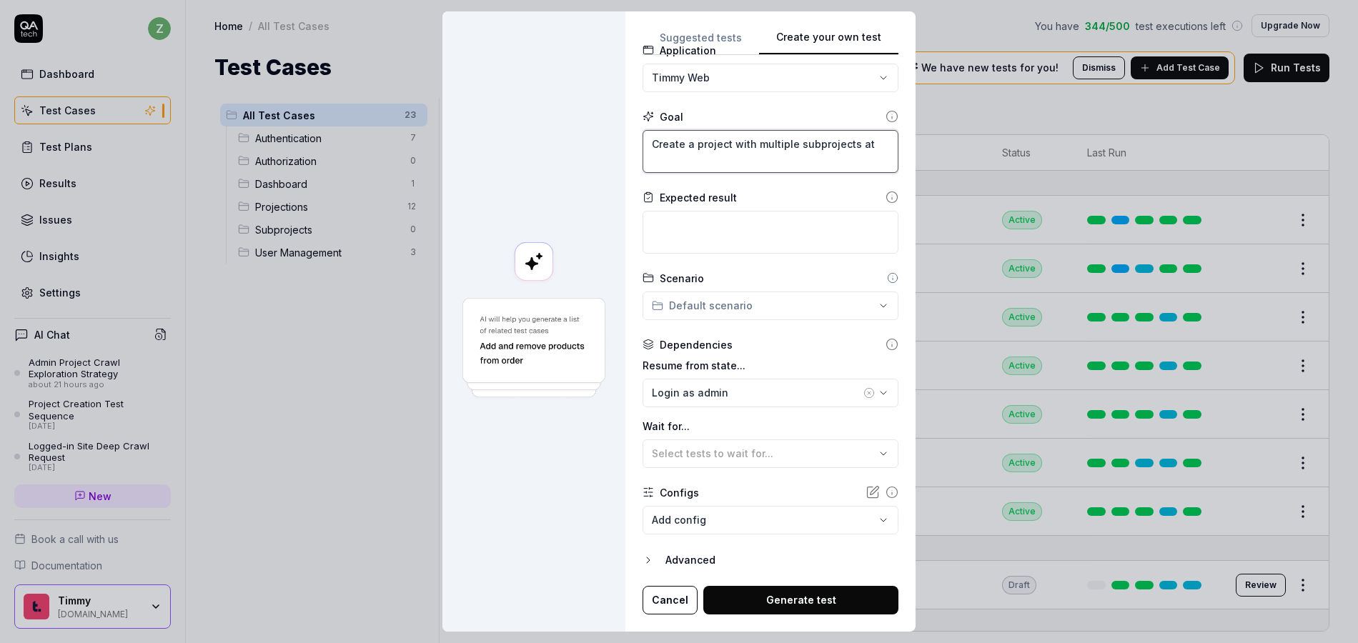
type textarea "Create a project with multiple subprojects at"
type textarea "*"
type textarea "Create a project with multiple subprojects at t"
type textarea "*"
type textarea "Create a project with multiple subprojects at th"
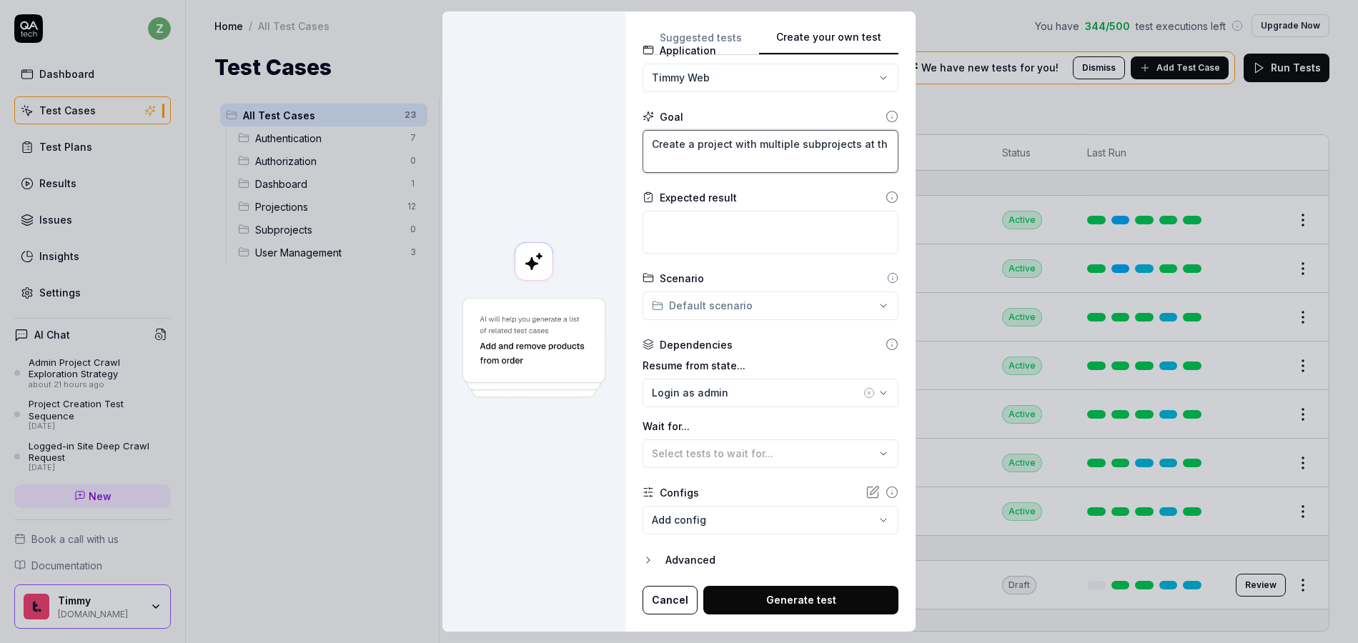
type textarea "*"
type textarea "Create a project with multiple subprojects at the"
type textarea "*"
type textarea "Create a project with multiple subprojects at the"
type textarea "*"
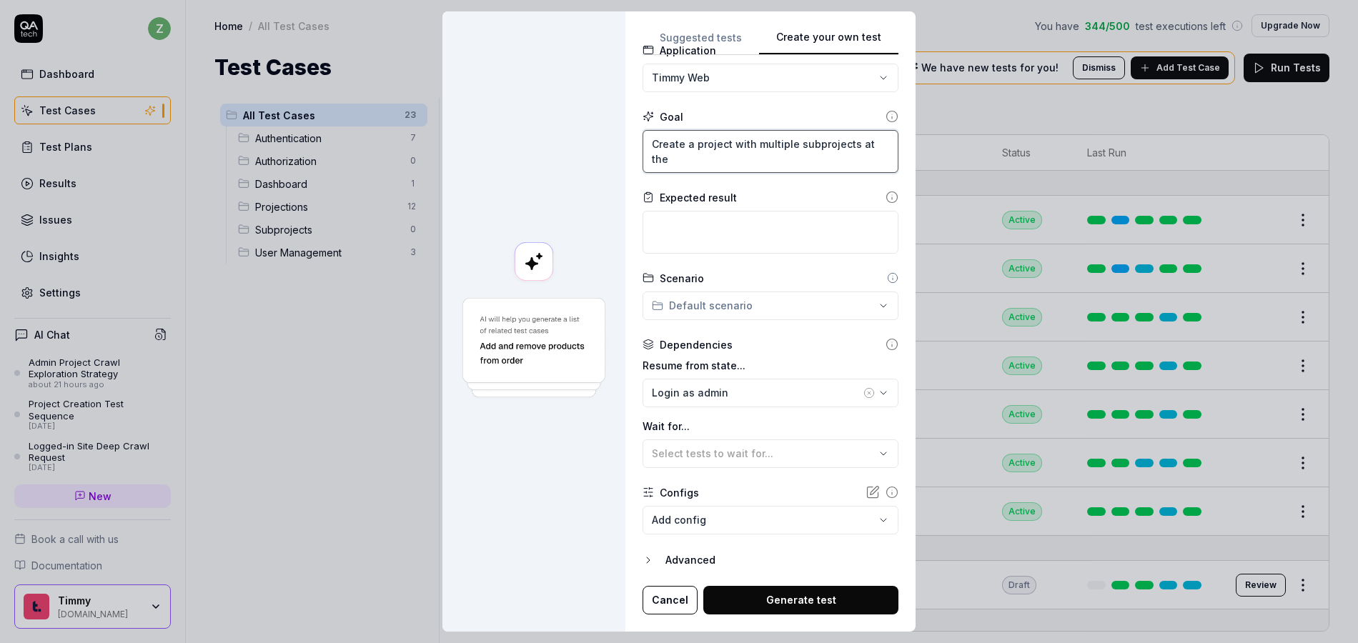
type textarea "Create a project with multiple subprojects at the s"
type textarea "*"
type textarea "Create a project with multiple subprojects at the sa"
type textarea "*"
type textarea "Create a project with multiple subprojects at the sam"
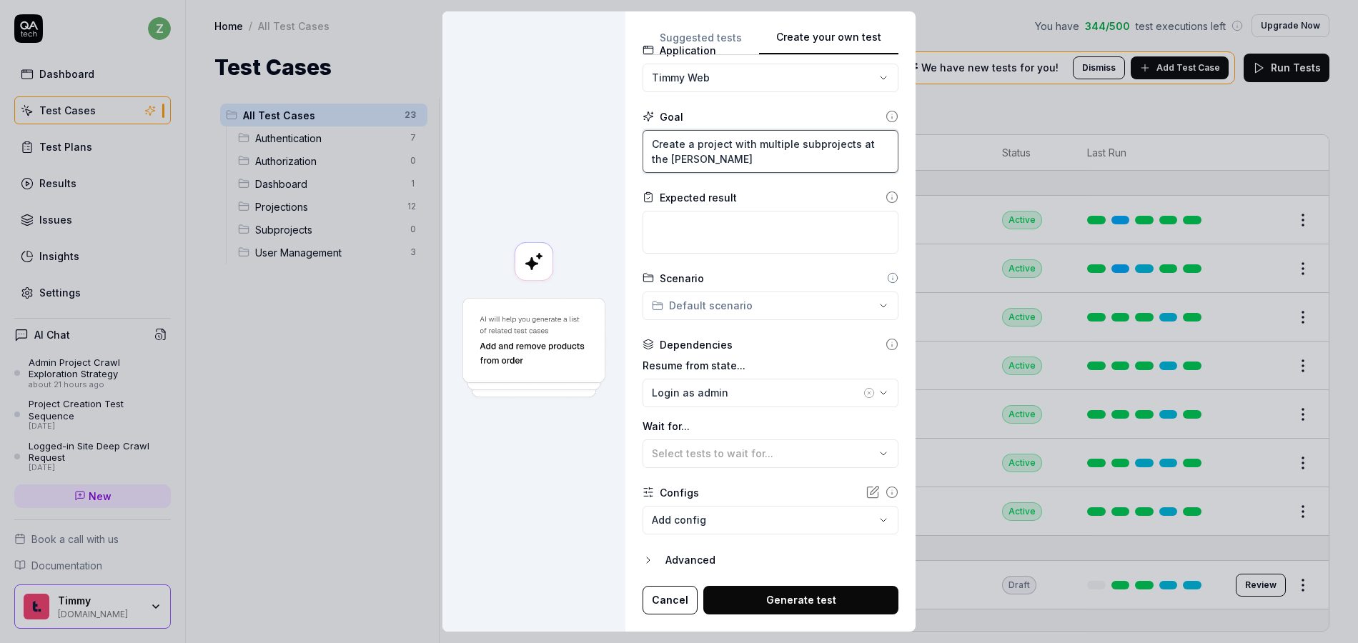
type textarea "*"
type textarea "Create a project with multiple subprojects at the same"
type textarea "*"
type textarea "Create a project with multiple subprojects at the same"
type textarea "*"
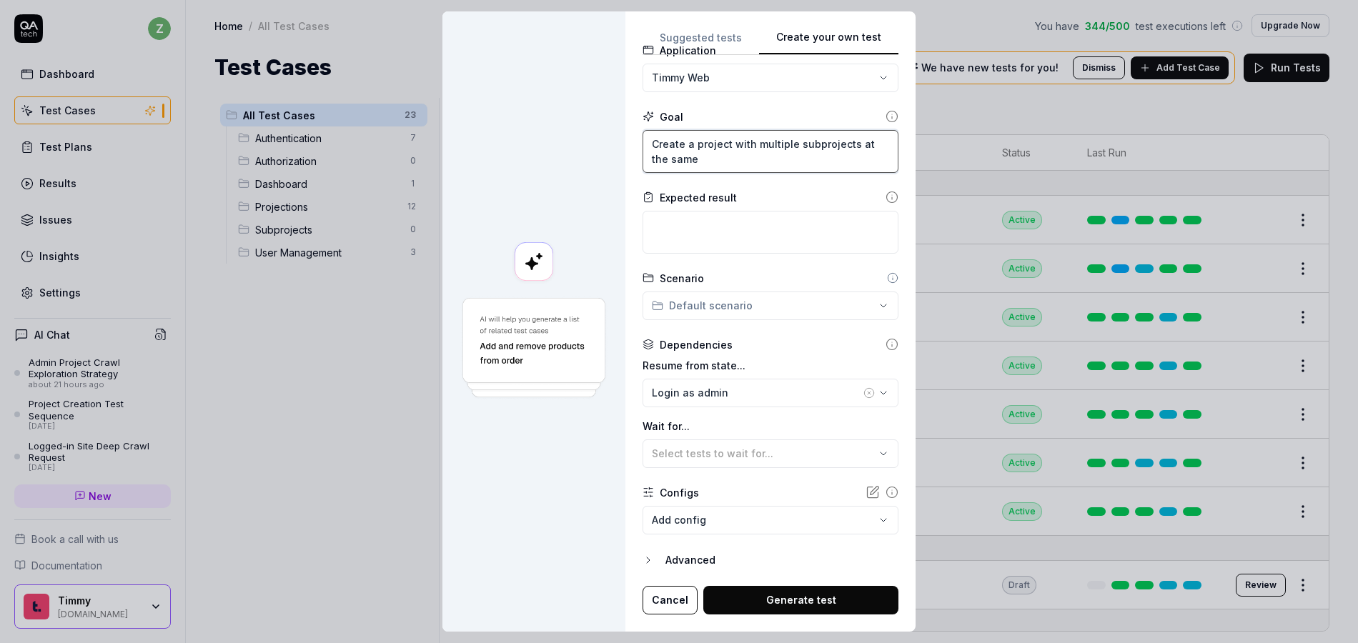
type textarea "Create a project with multiple subprojects at the same t"
type textarea "*"
type textarea "Create a project with multiple subprojects at the same ti"
type textarea "*"
type textarea "Create a project with multiple subprojects at the same tim"
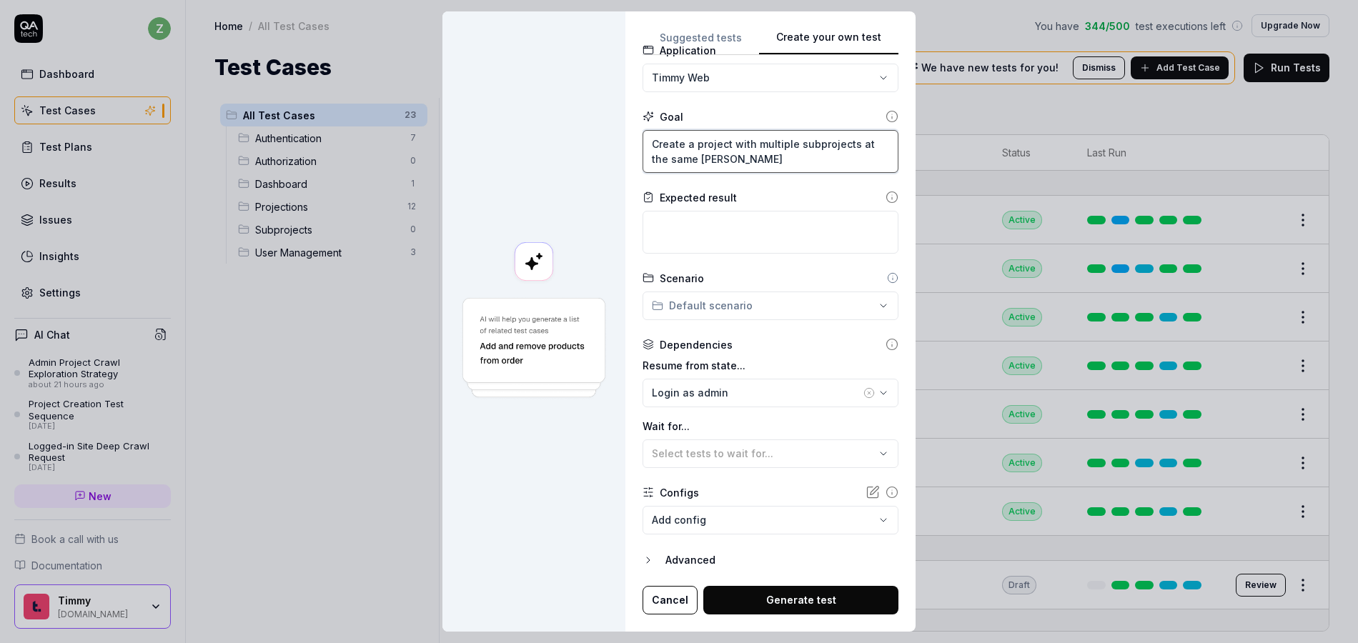
type textarea "*"
type textarea "Create a project with multiple subprojects at the same time"
type textarea "*"
type textarea "Create a project with multiple subprojects at the same time"
type textarea "*"
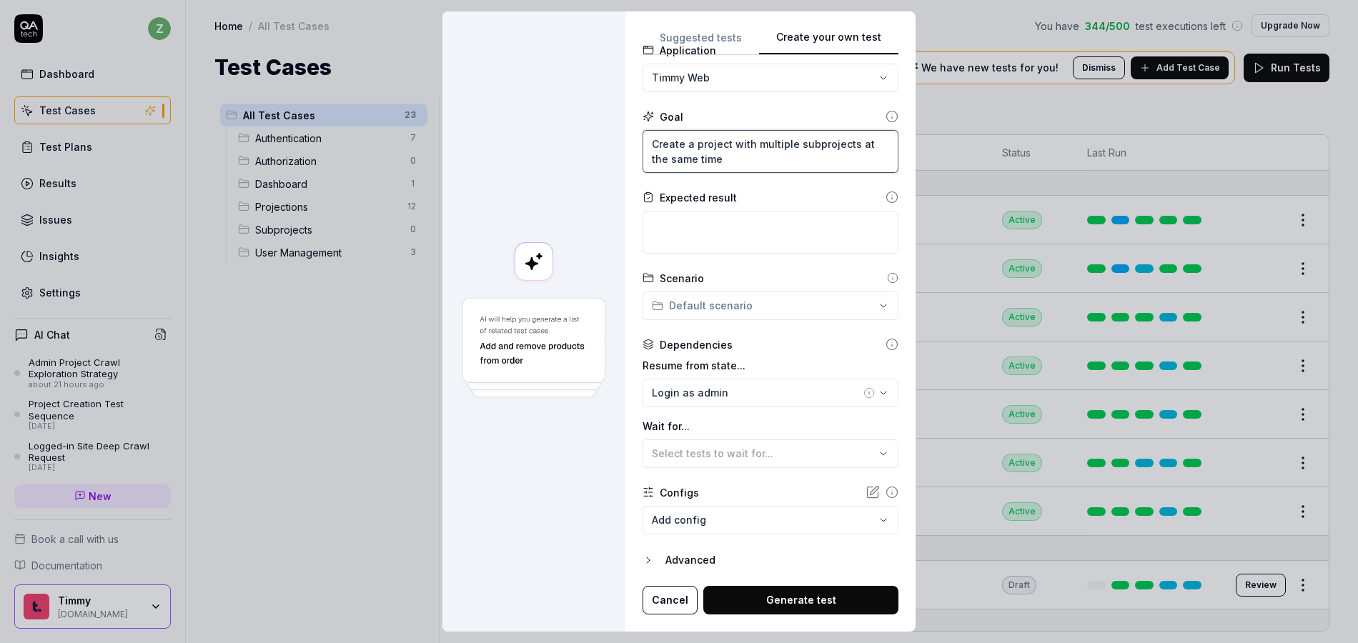
type textarea "Create a project with multiple subprojects at the same time"
click at [712, 221] on textarea at bounding box center [771, 232] width 256 height 43
type textarea "P"
type textarea "*"
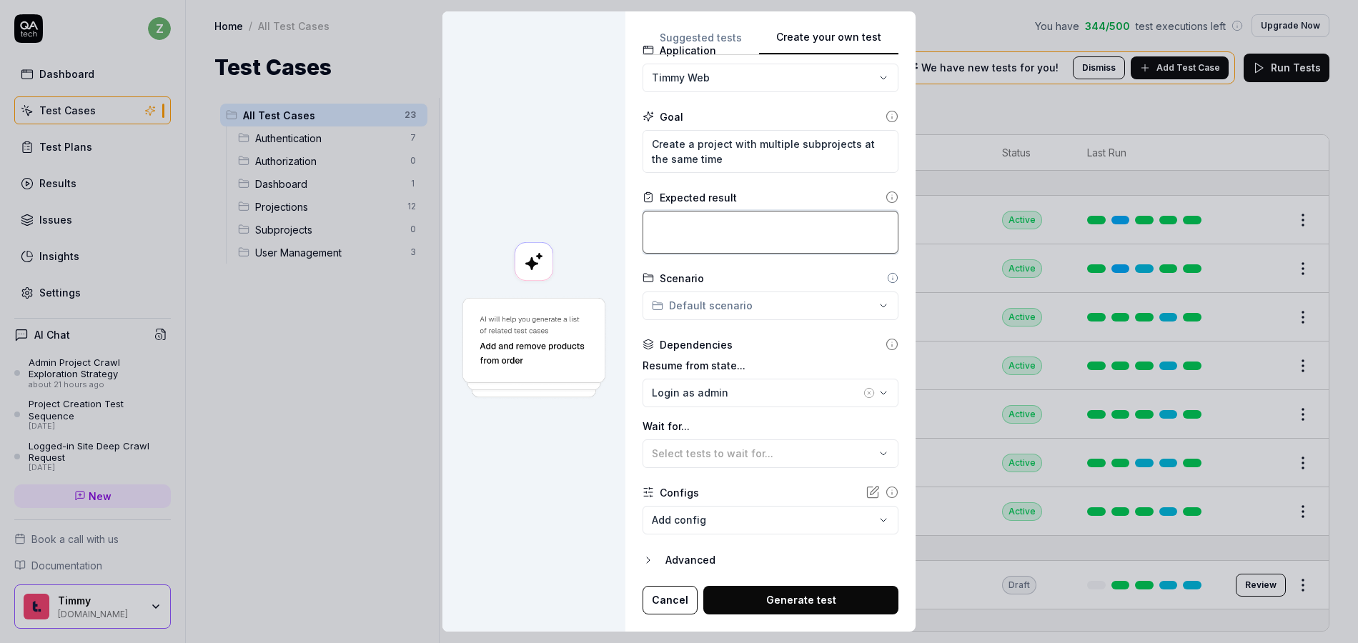
type textarea "P"
type textarea "*"
type textarea "Pr"
type textarea "*"
type textarea "Pro"
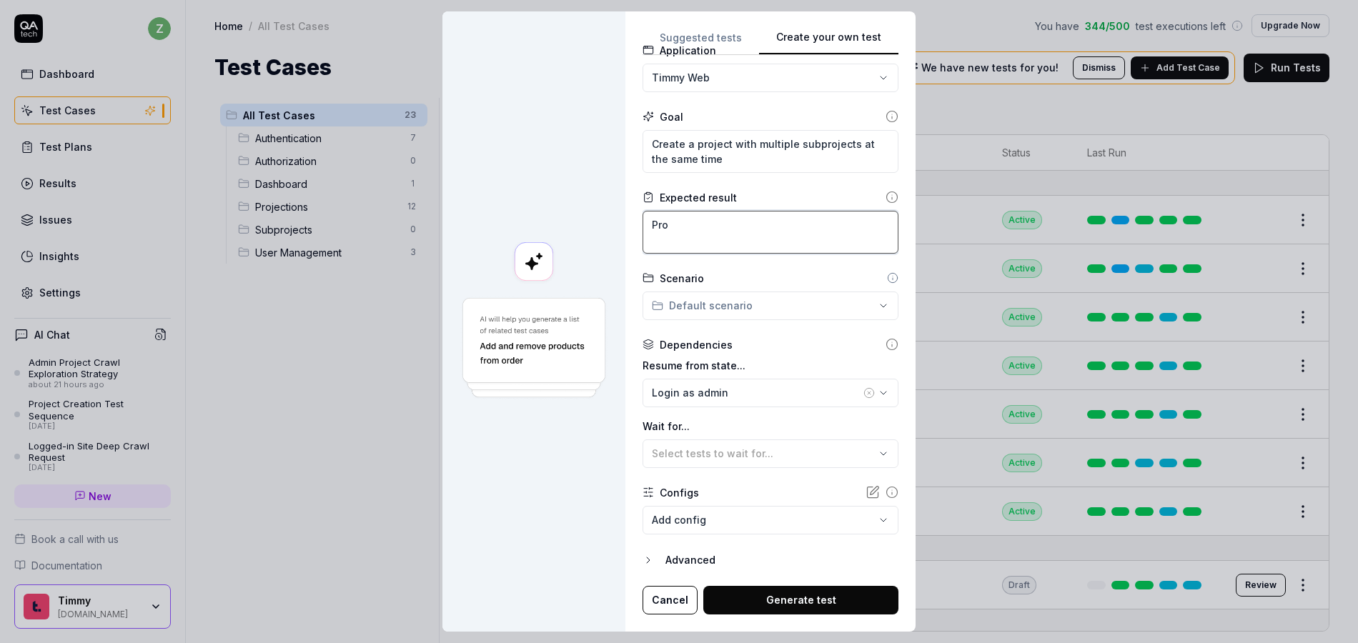
type textarea "*"
type textarea "Proj"
type textarea "*"
type textarea "Proje"
type textarea "*"
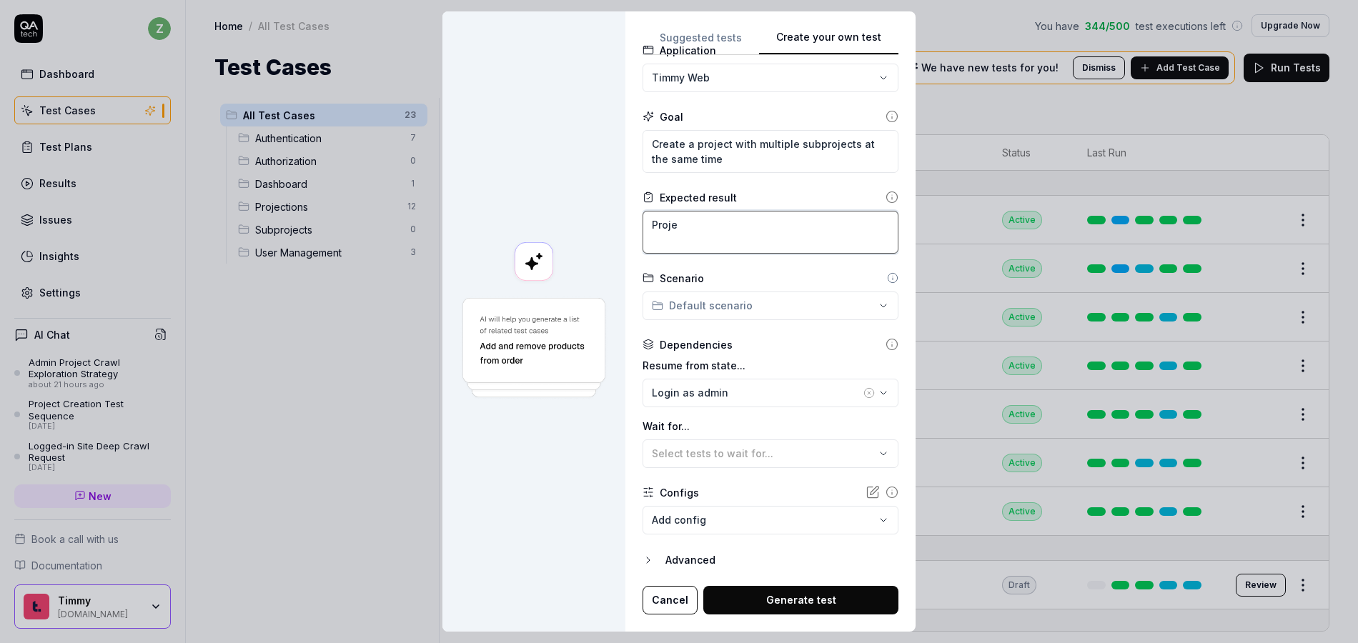
type textarea "Projec"
type textarea "*"
type textarea "Project"
type textarea "*"
type textarea "Projecte"
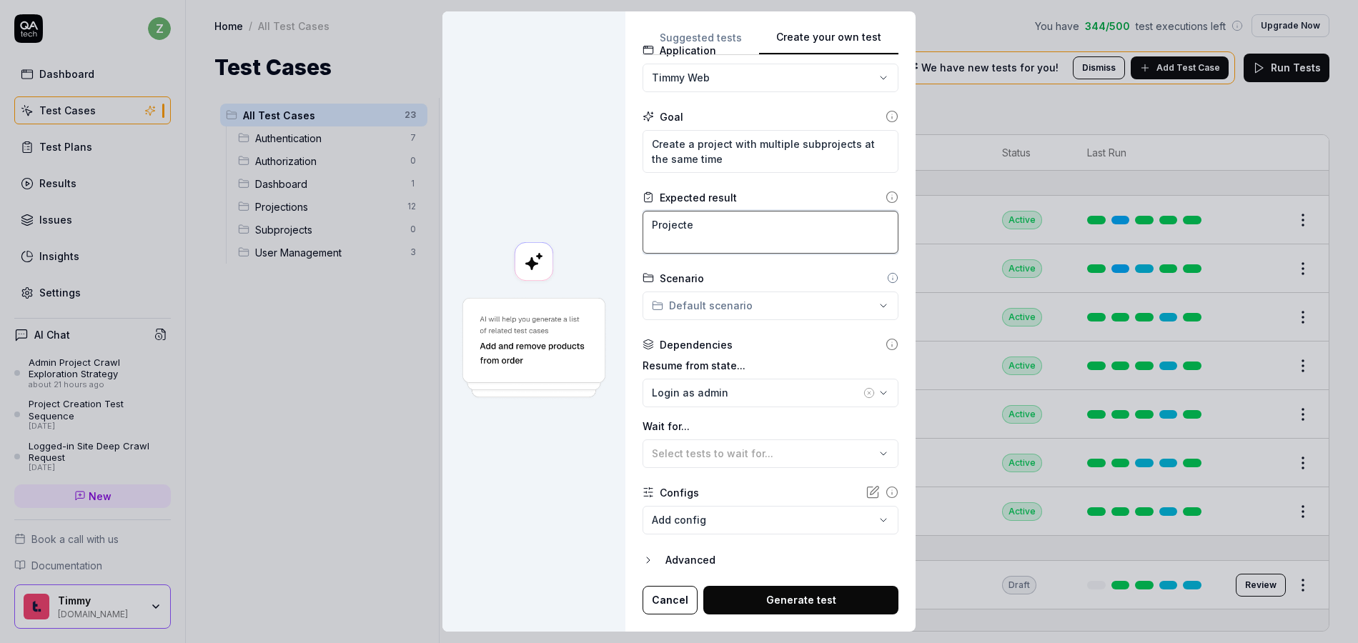
type textarea "*"
type textarea "Project"
type textarea "*"
type textarea "Project"
type textarea "*"
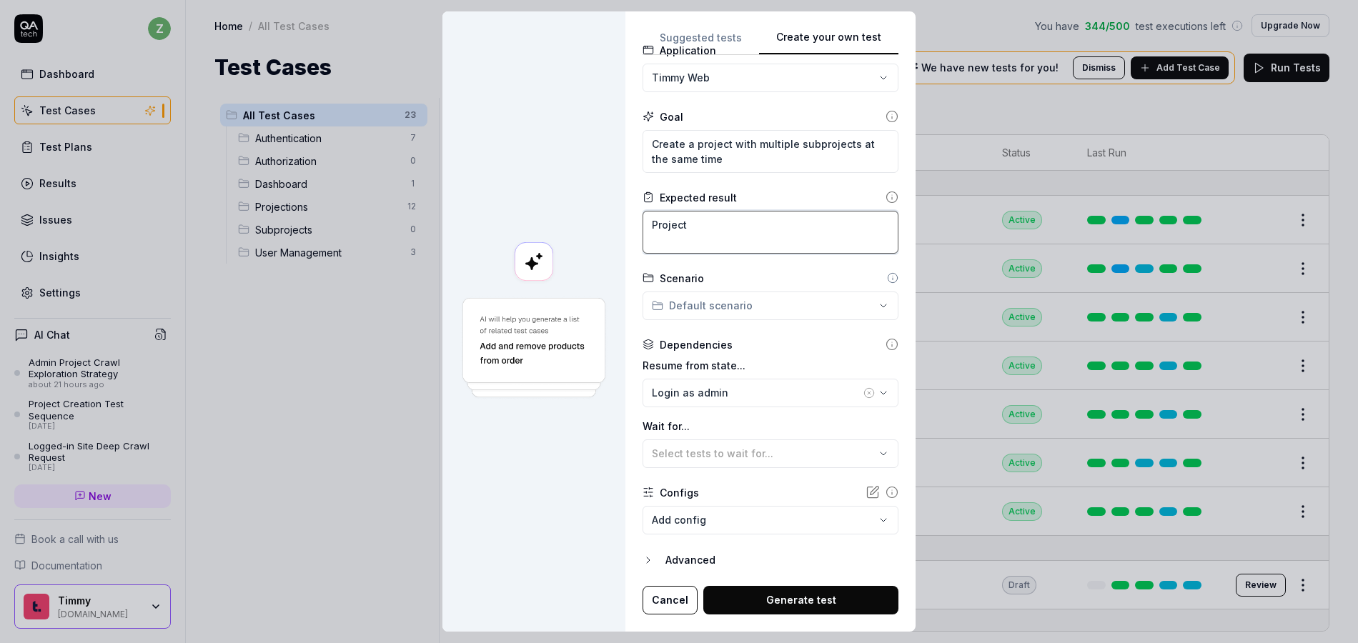
type textarea "Project"
type textarea "*"
type textarea "Projec"
type textarea "*"
type textarea "Proje"
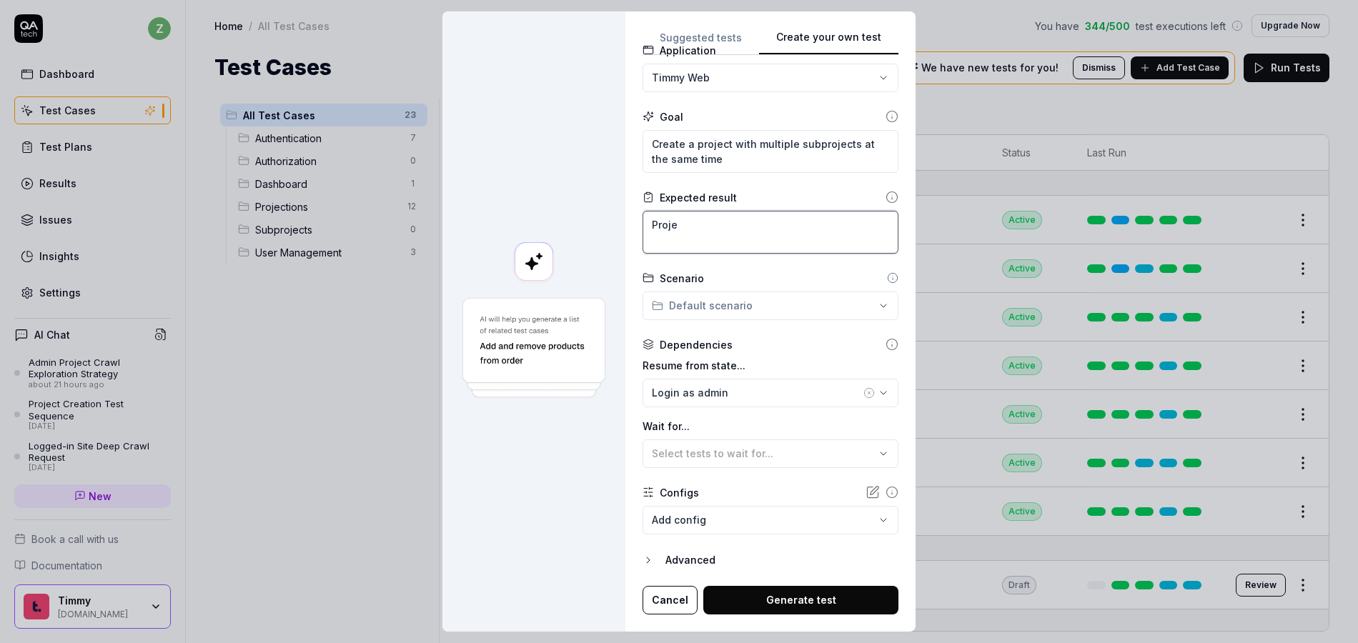
type textarea "*"
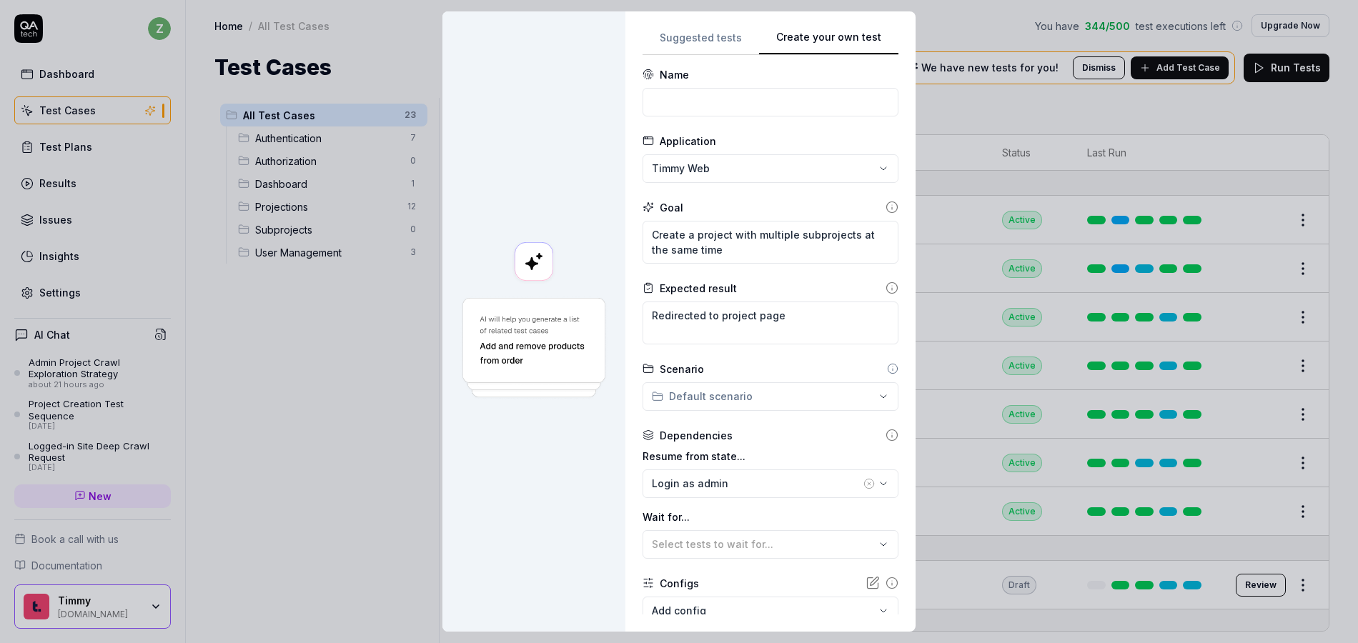
scroll to position [0, 0]
click at [705, 109] on input at bounding box center [771, 107] width 256 height 29
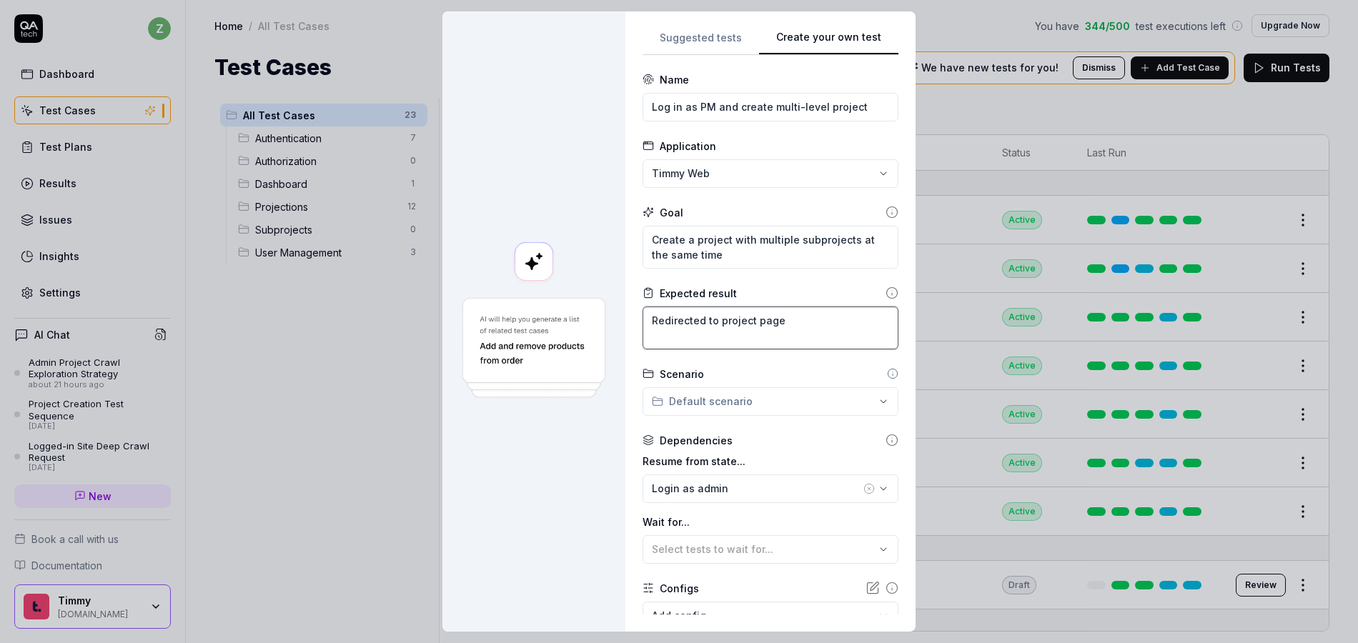
click at [782, 320] on textarea "Redirected to project page" at bounding box center [771, 328] width 256 height 43
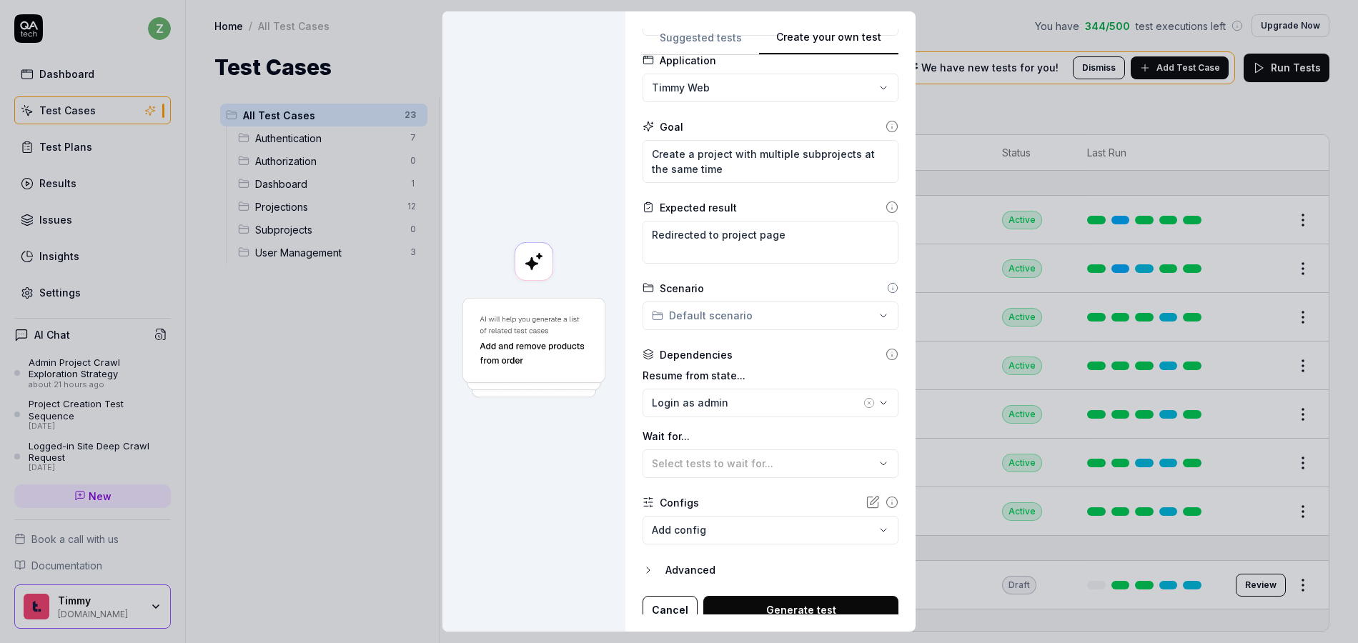
click at [730, 312] on div "**********" at bounding box center [679, 321] width 1358 height 643
click at [552, 458] on div "**********" at bounding box center [679, 321] width 1358 height 643
click at [816, 317] on div "**********" at bounding box center [679, 321] width 1358 height 643
click at [566, 427] on div "**********" at bounding box center [679, 321] width 1358 height 643
click at [552, 429] on div at bounding box center [533, 321] width 183 height 620
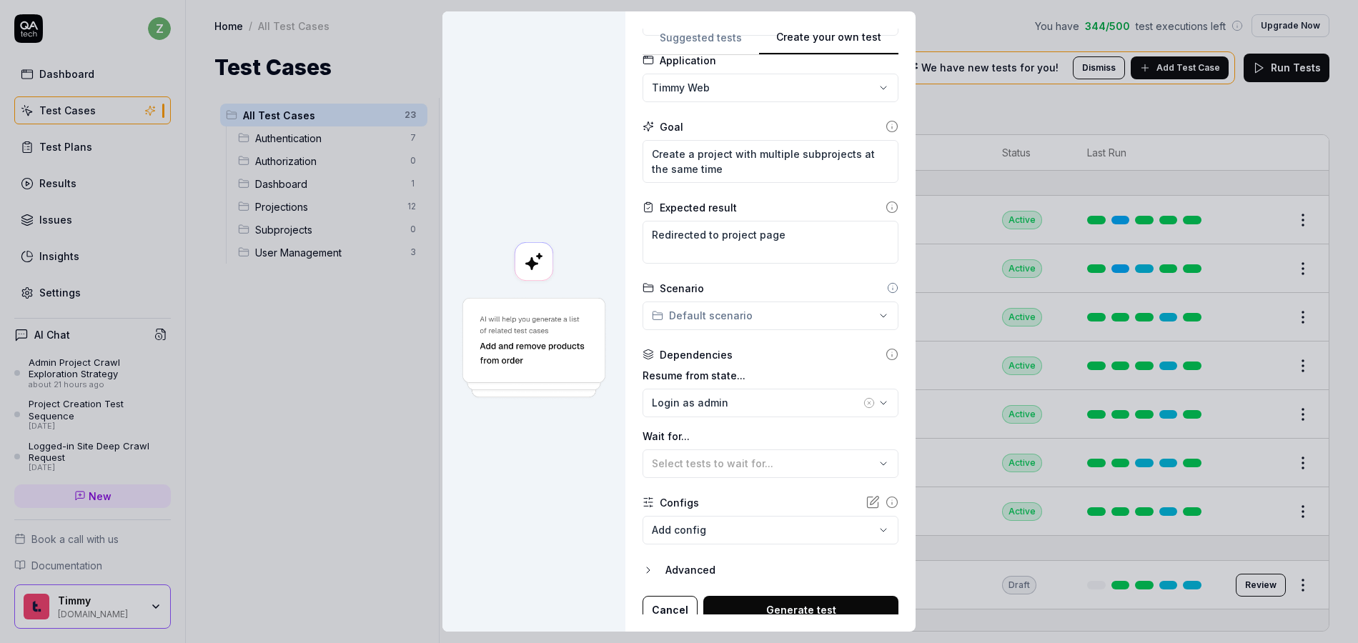
scroll to position [96, 0]
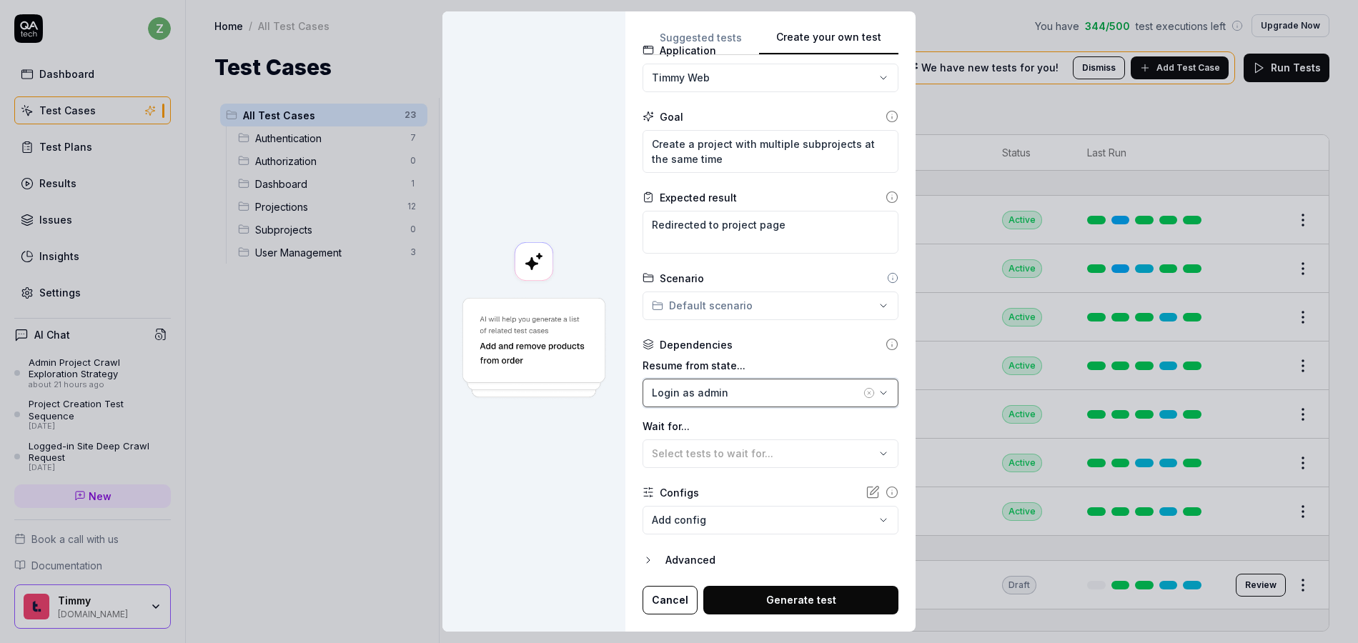
click at [704, 383] on button "Login as admin" at bounding box center [771, 393] width 256 height 29
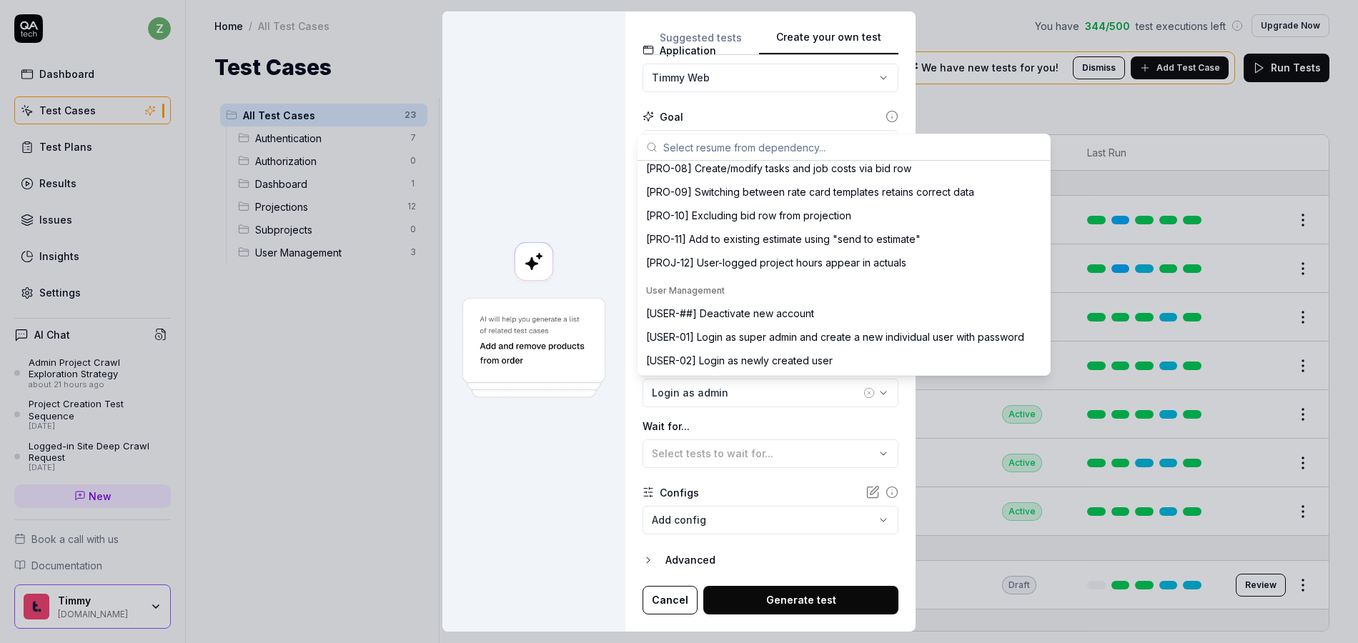
scroll to position [0, 0]
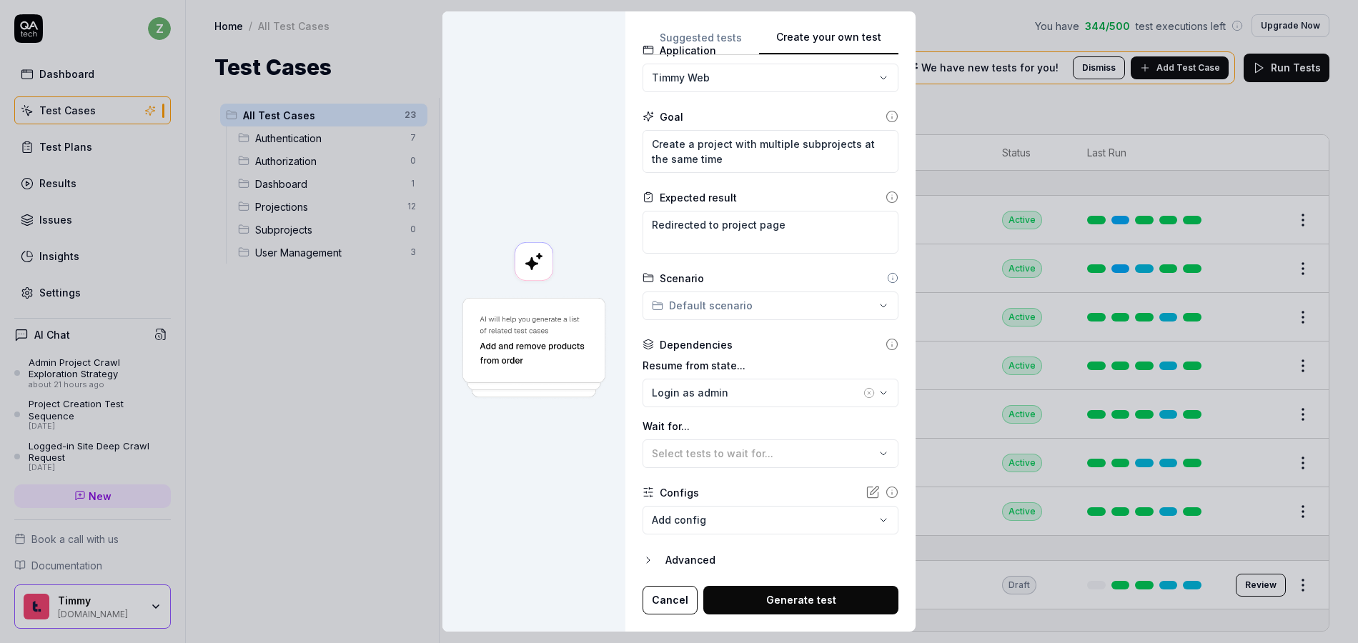
click at [543, 440] on div at bounding box center [533, 321] width 183 height 620
click at [863, 392] on icon "button" at bounding box center [868, 392] width 11 height 11
click at [518, 416] on div at bounding box center [533, 321] width 183 height 620
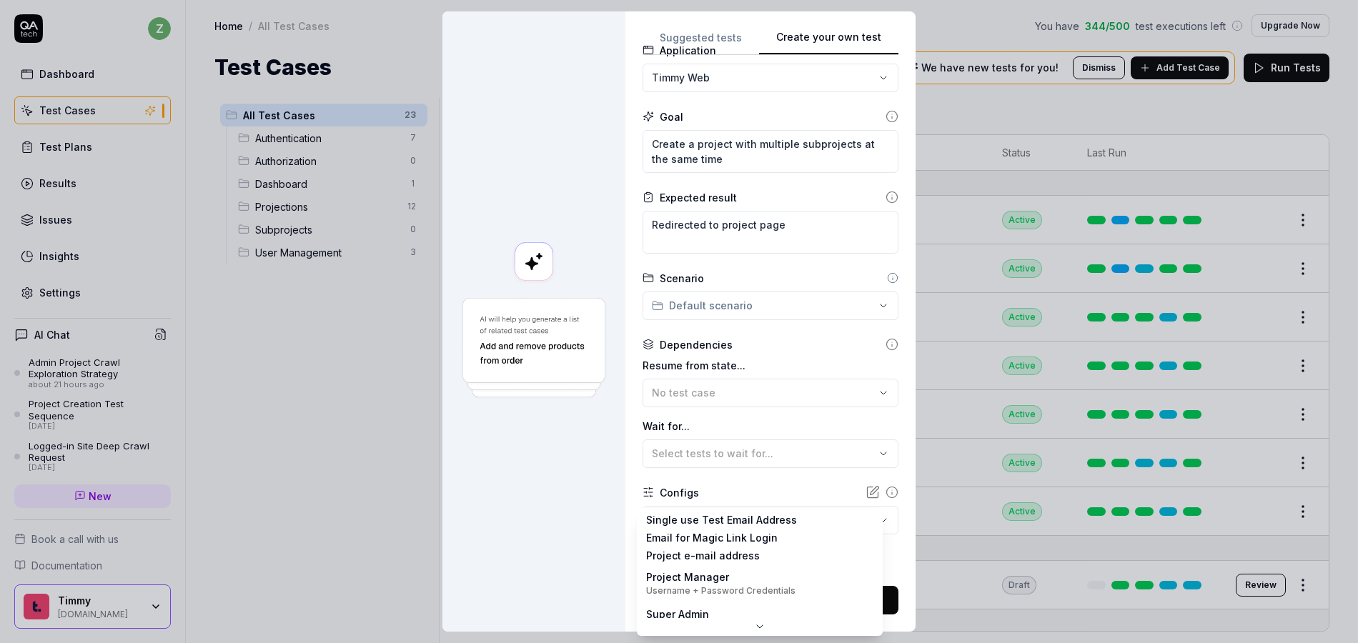
click at [679, 522] on body "z Dashboard Test Cases Test Plans Results Issues Insights Settings AI Chat Admi…" at bounding box center [679, 321] width 1358 height 643
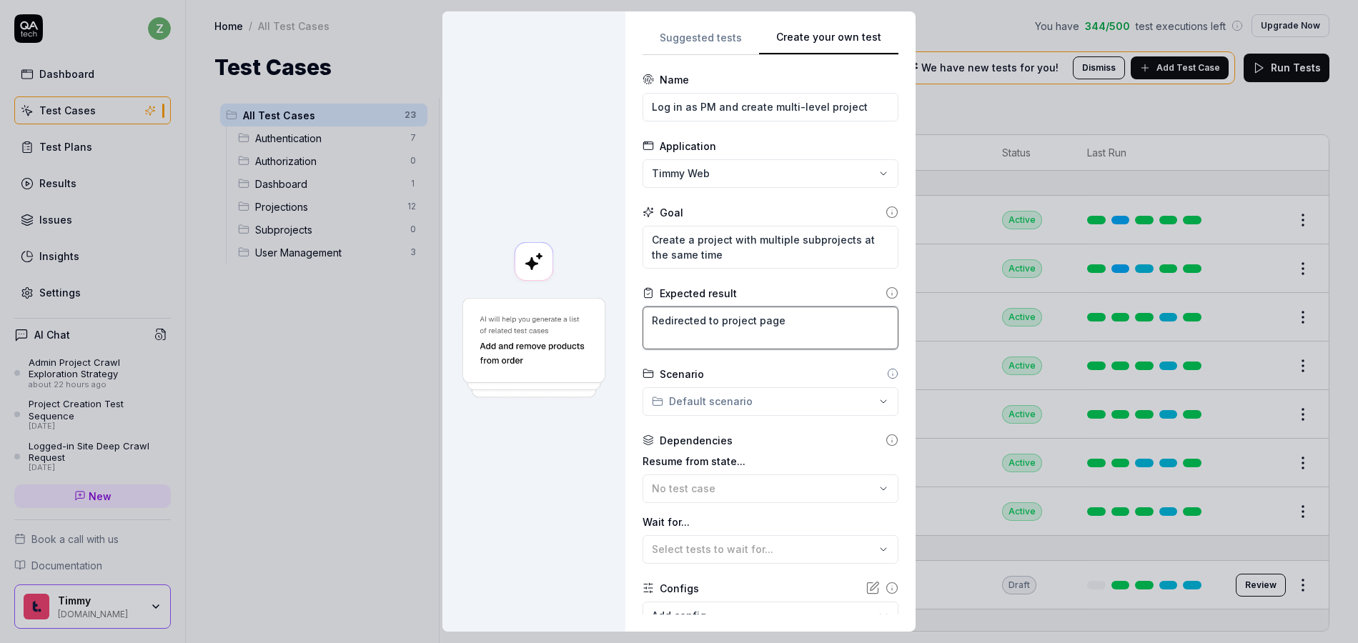
click at [804, 319] on textarea "Redirected to project page" at bounding box center [771, 328] width 256 height 43
click at [850, 237] on textarea "Create a project with multiple subprojects at the same time" at bounding box center [771, 247] width 256 height 43
click at [690, 234] on textarea "Create a project with multiple subprojects (Creative Development, at the same t…" at bounding box center [771, 247] width 256 height 43
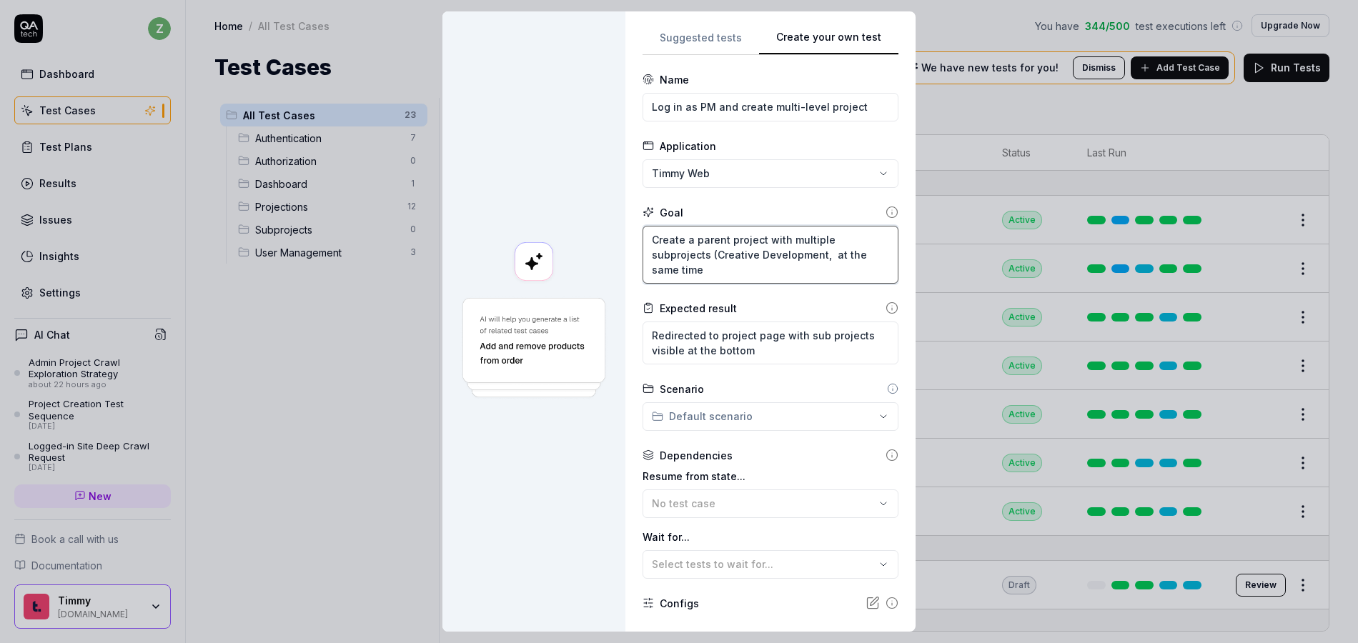
click at [816, 262] on textarea "Create a parent project with multiple subprojects (Creative Development, at the…" at bounding box center [771, 255] width 256 height 58
click at [815, 259] on textarea "Create a parent project with multiple subprojects (Creative Development, at the…" at bounding box center [771, 255] width 256 height 58
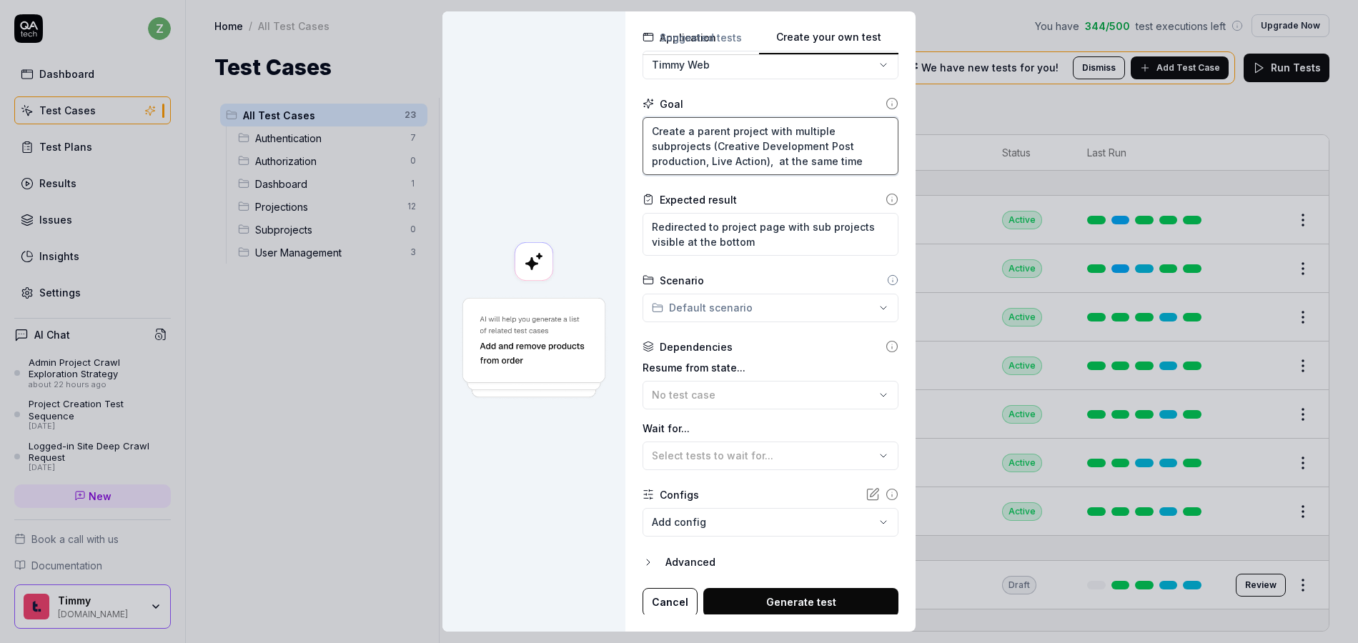
scroll to position [111, 0]
drag, startPoint x: 779, startPoint y: 598, endPoint x: 789, endPoint y: 570, distance: 29.6
click at [778, 599] on button "Generate test" at bounding box center [800, 600] width 195 height 29
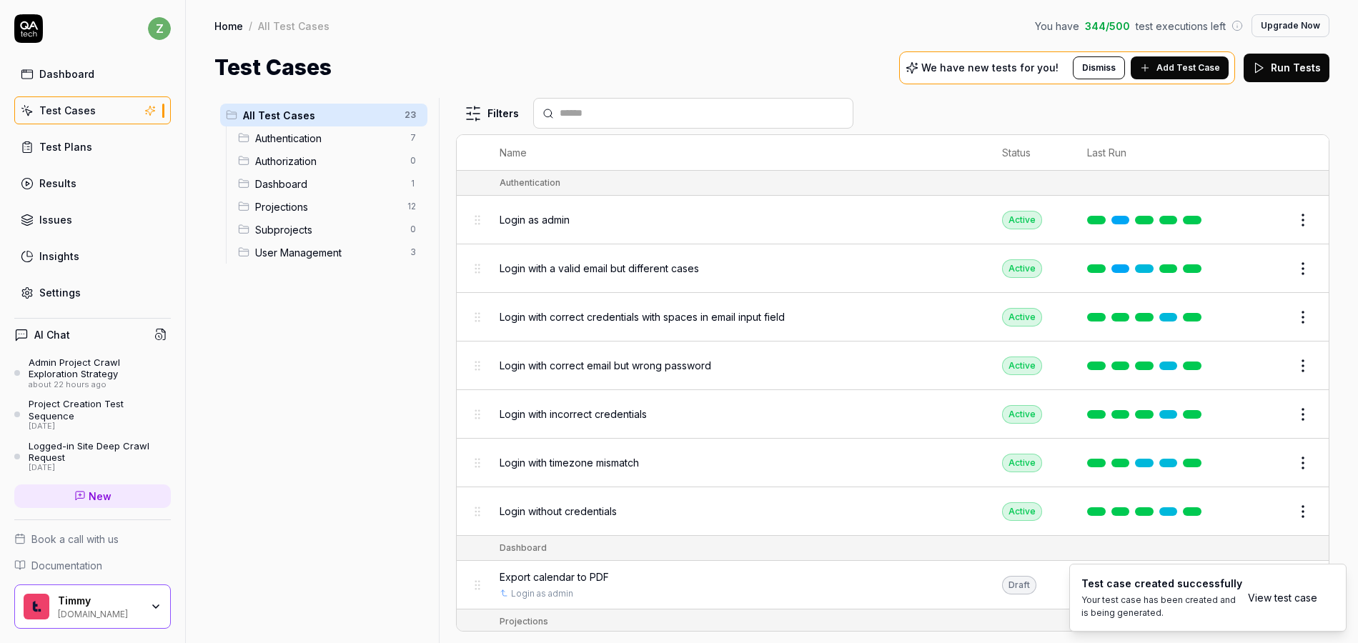
click at [1274, 597] on link "View test case" at bounding box center [1282, 597] width 69 height 15
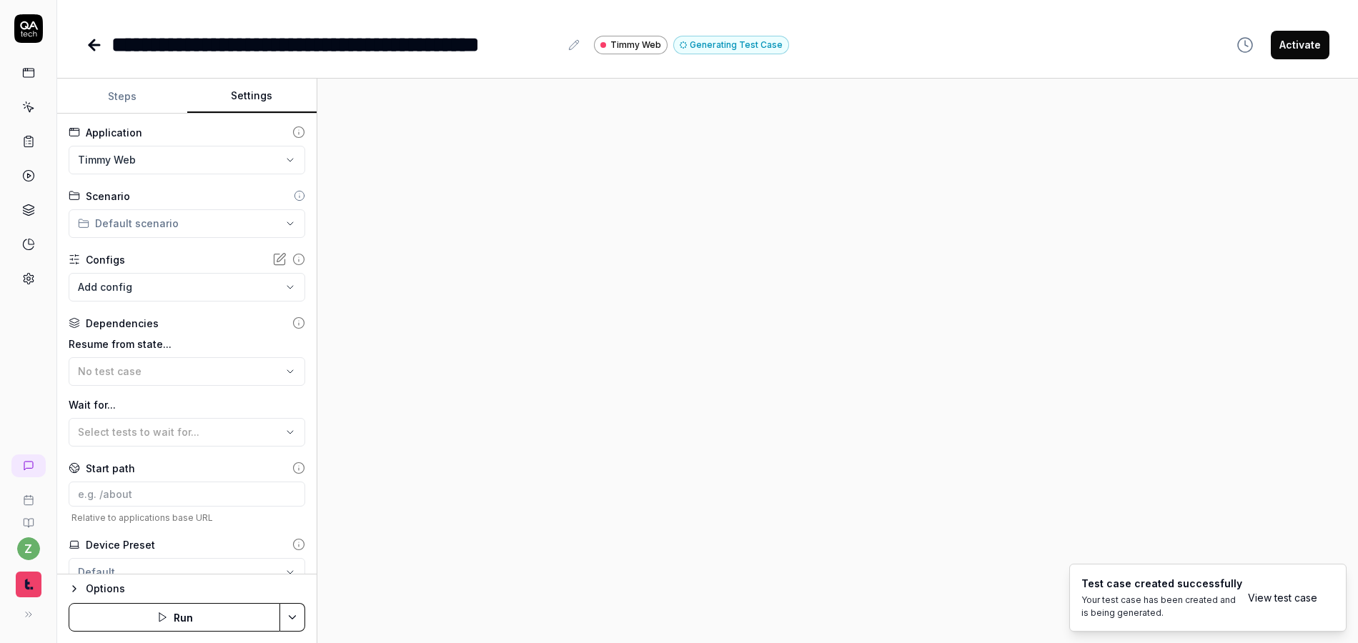
click at [225, 99] on button "Settings" at bounding box center [252, 96] width 130 height 34
click at [164, 274] on body "**********" at bounding box center [679, 321] width 1358 height 643
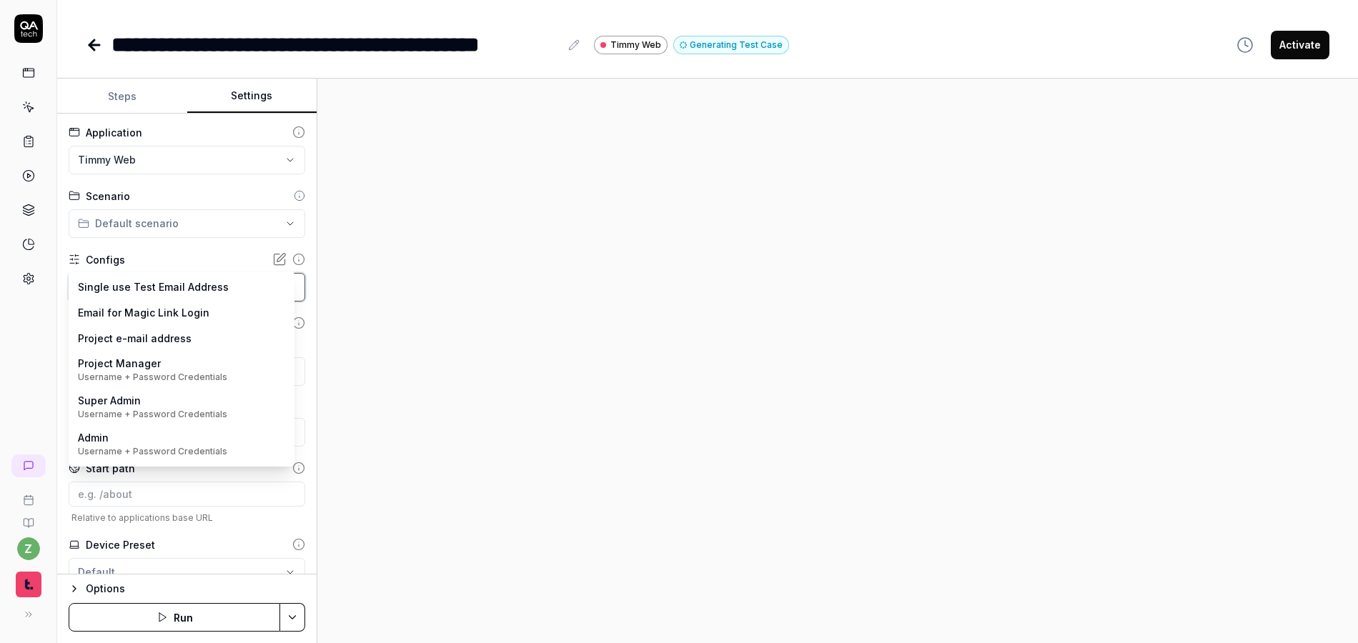
drag, startPoint x: 503, startPoint y: 364, endPoint x: 245, endPoint y: 169, distance: 323.5
click at [503, 363] on html "**********" at bounding box center [679, 321] width 1358 height 643
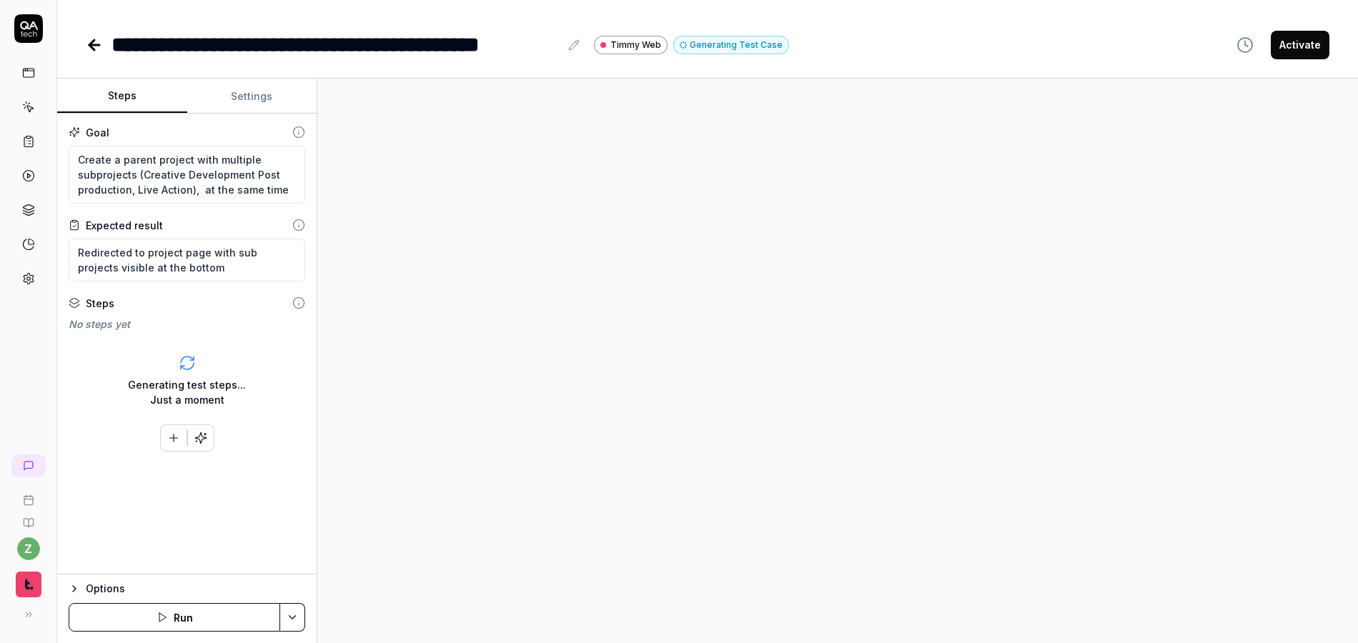
click at [131, 101] on button "Steps" at bounding box center [122, 96] width 130 height 34
click at [497, 189] on div at bounding box center [837, 361] width 1041 height 565
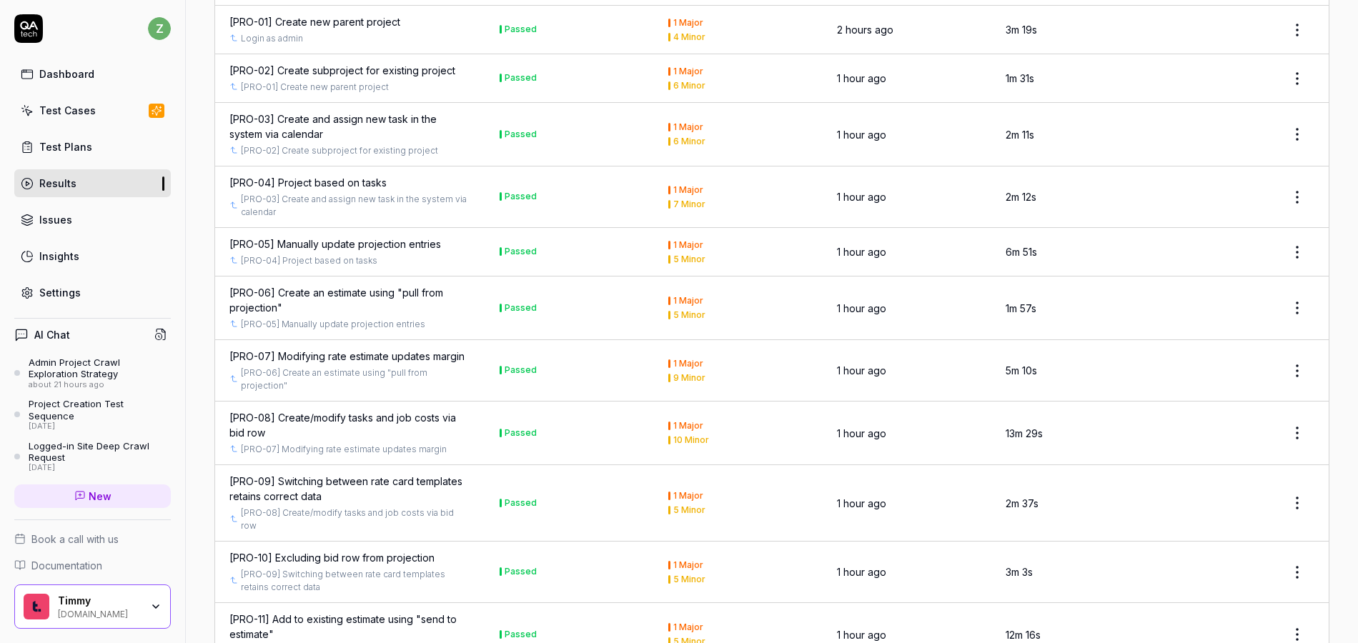
scroll to position [673, 0]
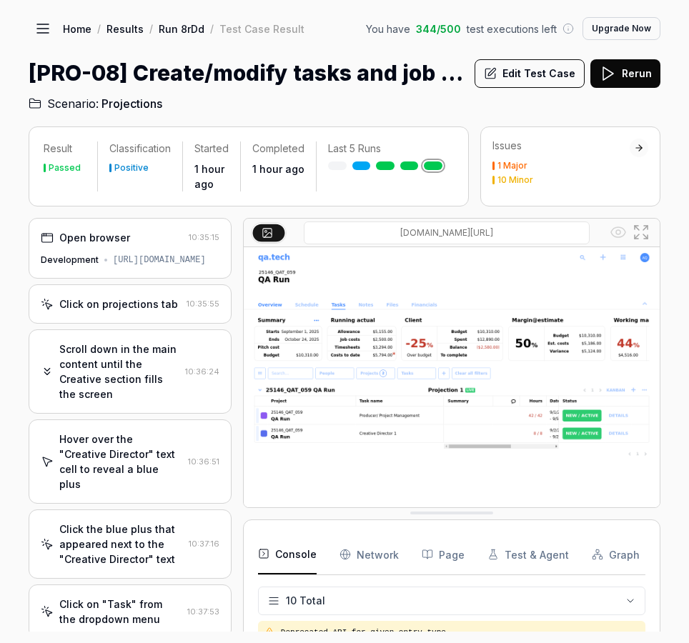
scroll to position [244, 0]
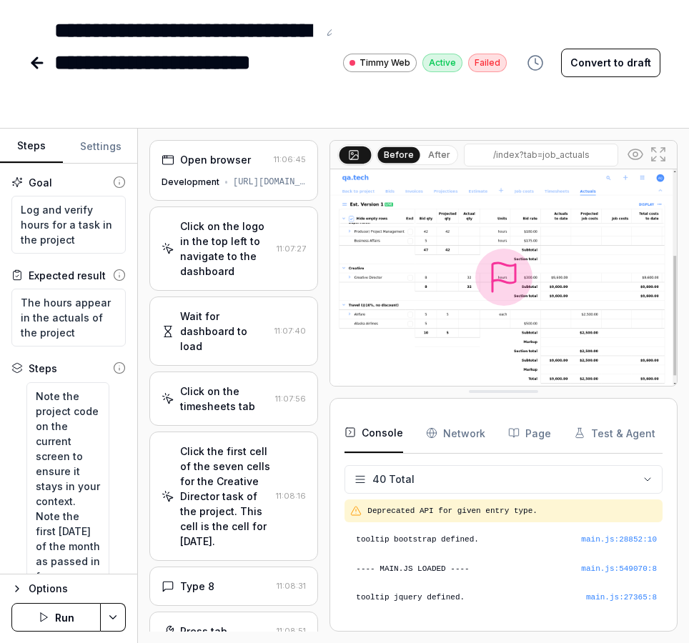
scroll to position [1152, 0]
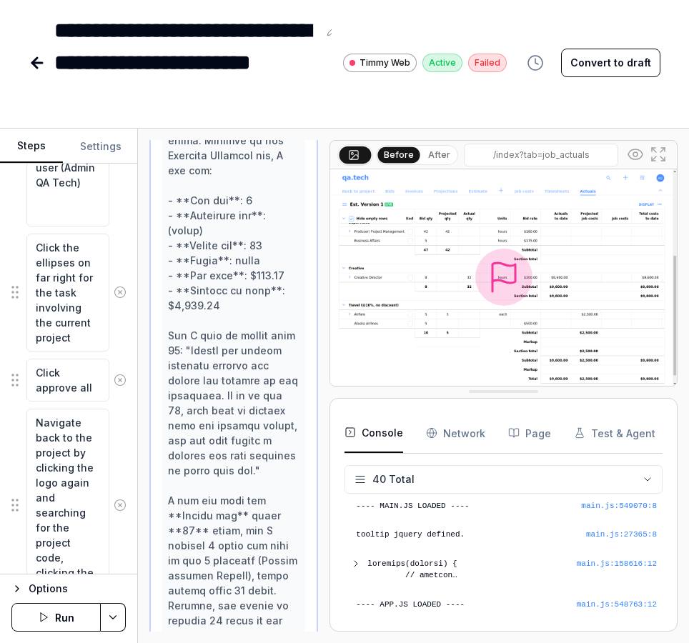
type textarea "*"
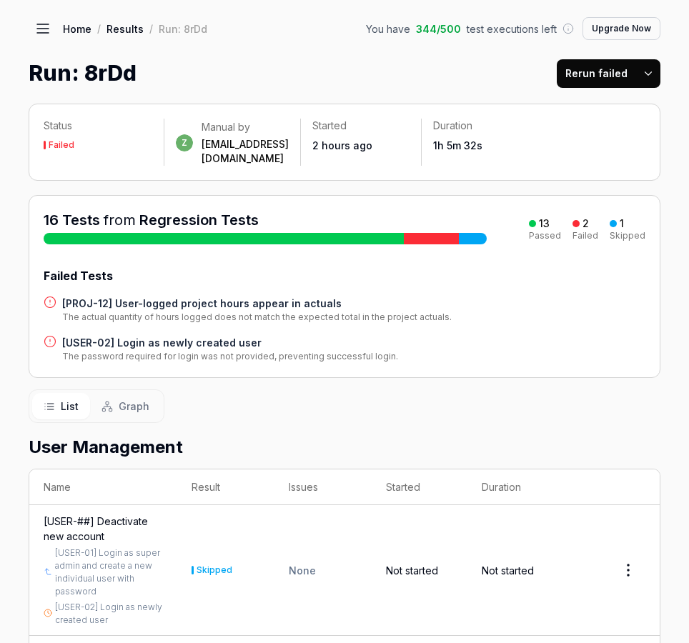
click at [130, 31] on link "Results" at bounding box center [124, 28] width 37 height 14
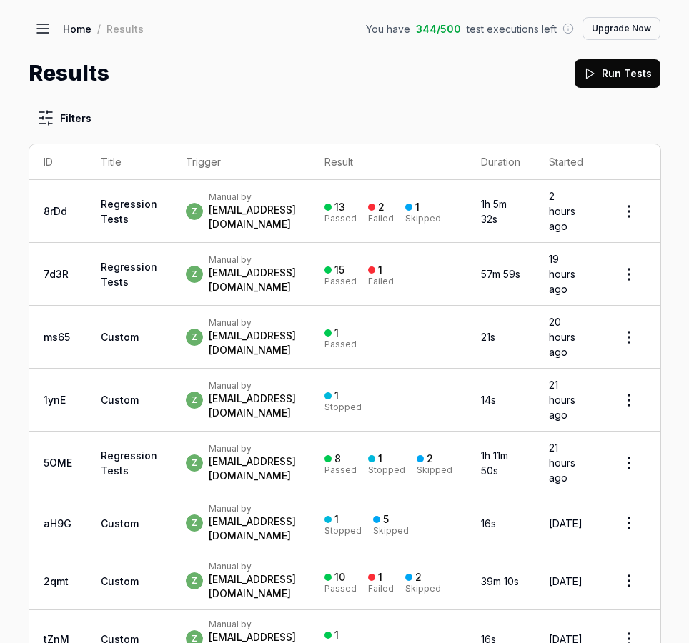
click at [74, 31] on link "Home" at bounding box center [77, 28] width 29 height 14
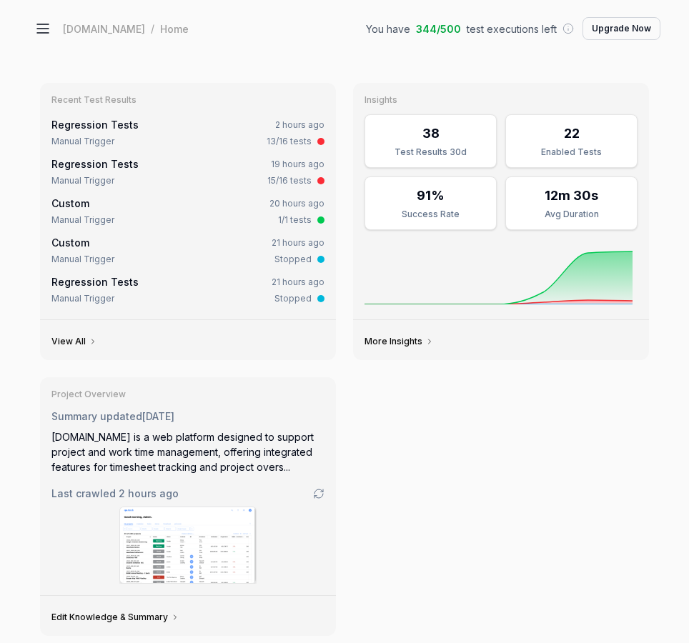
type textarea "*"
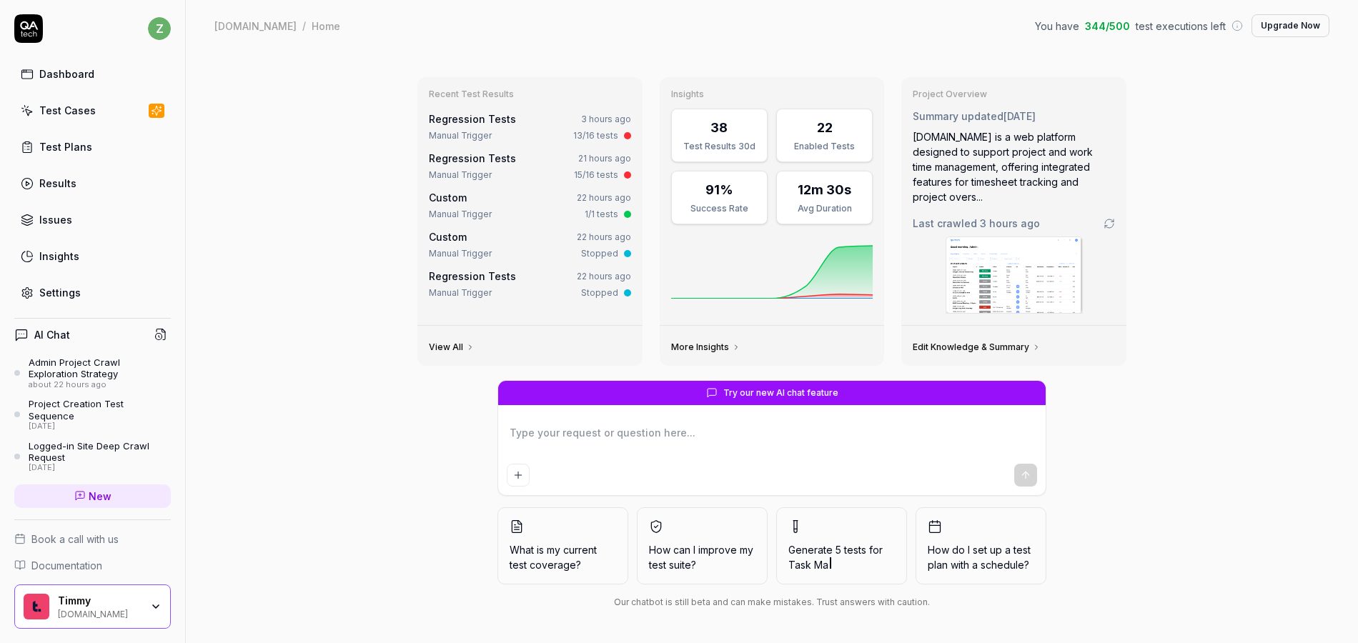
type textarea "*"
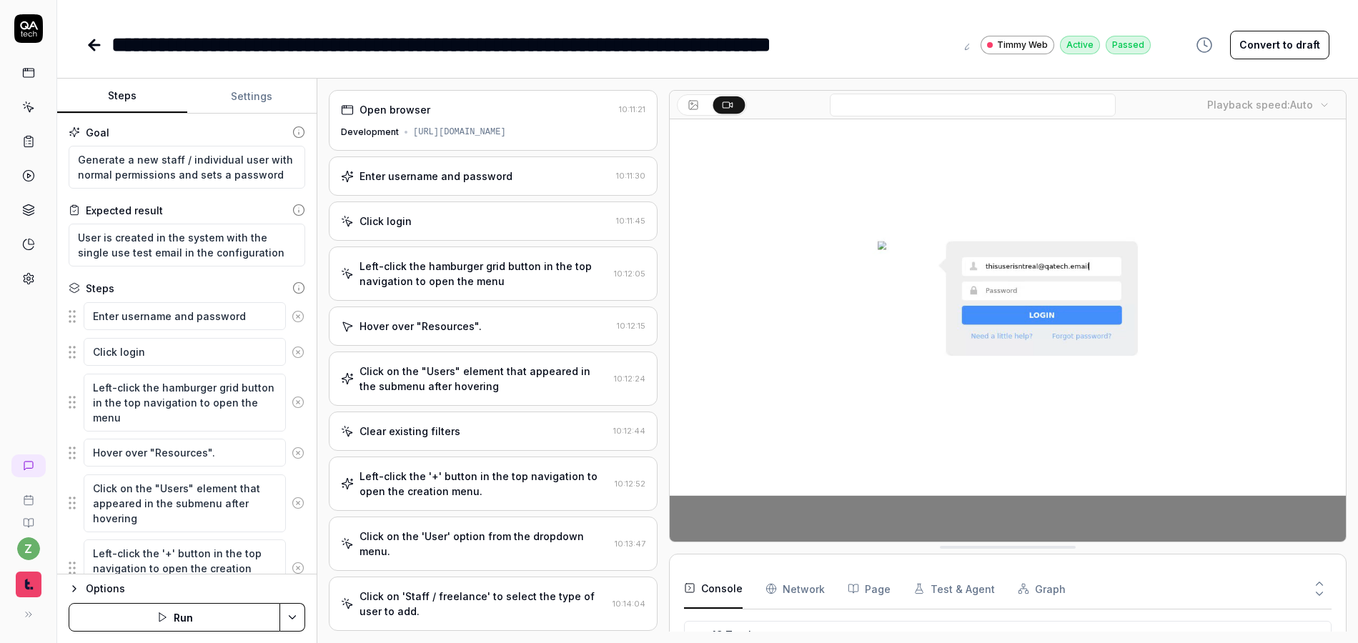
scroll to position [481, 0]
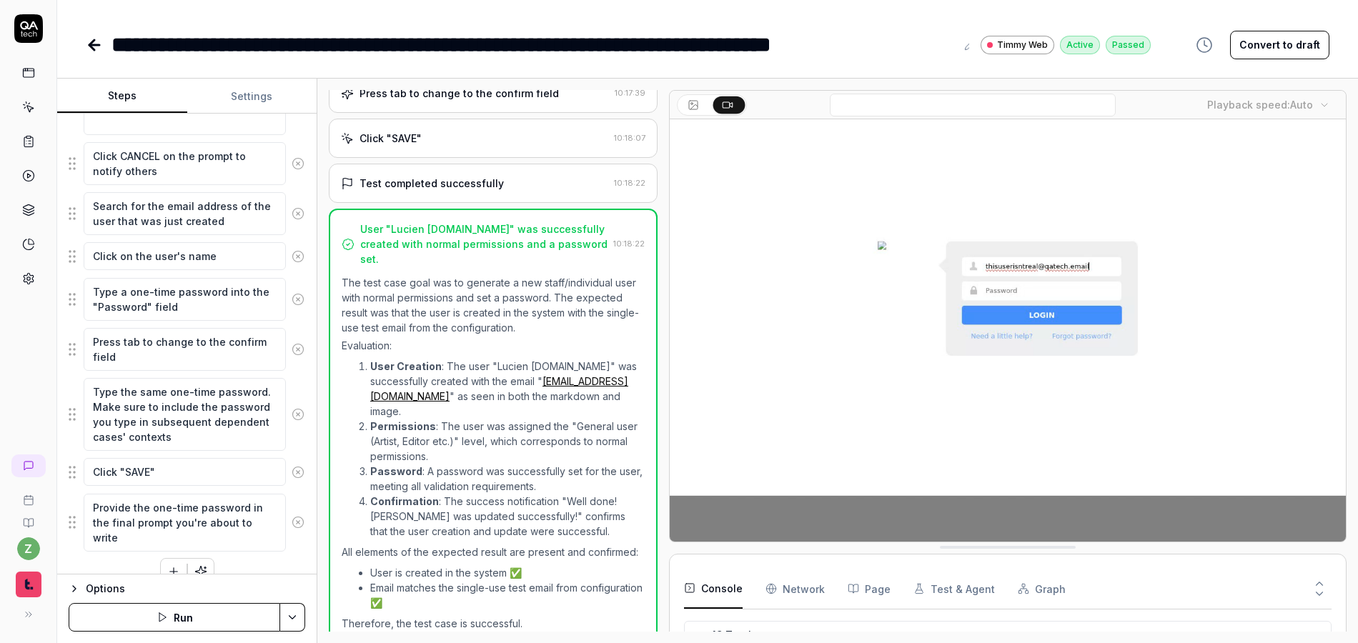
type textarea "*"
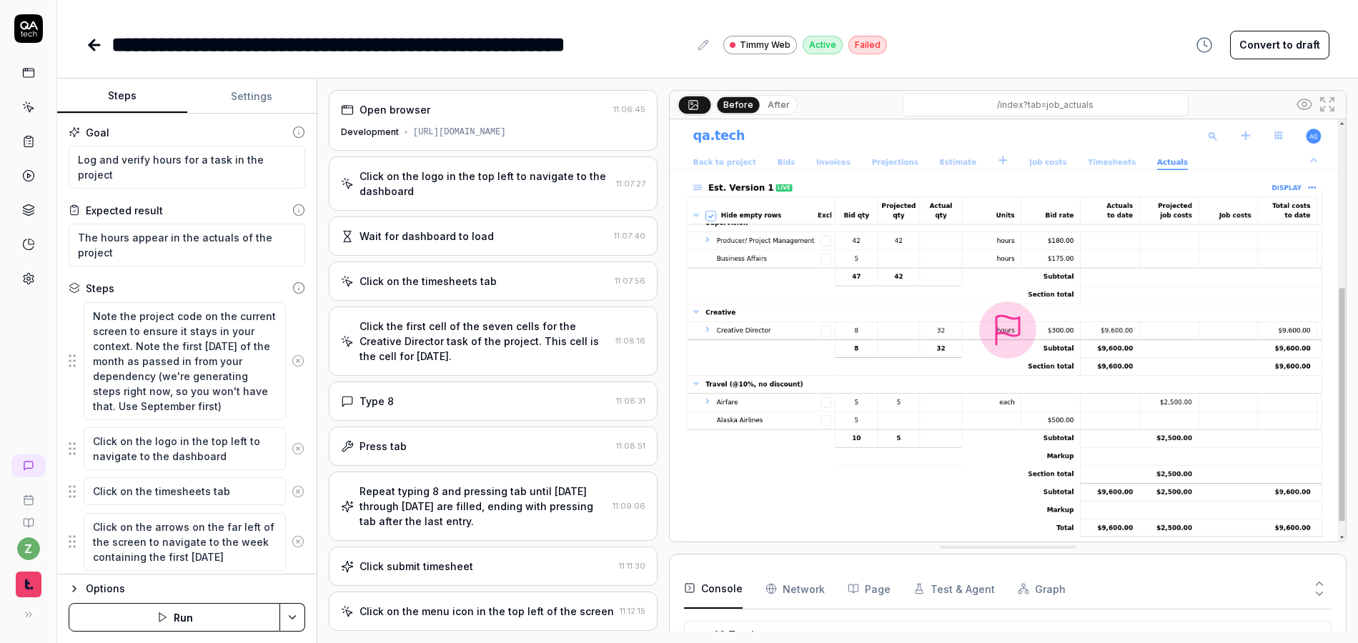
scroll to position [1137, 0]
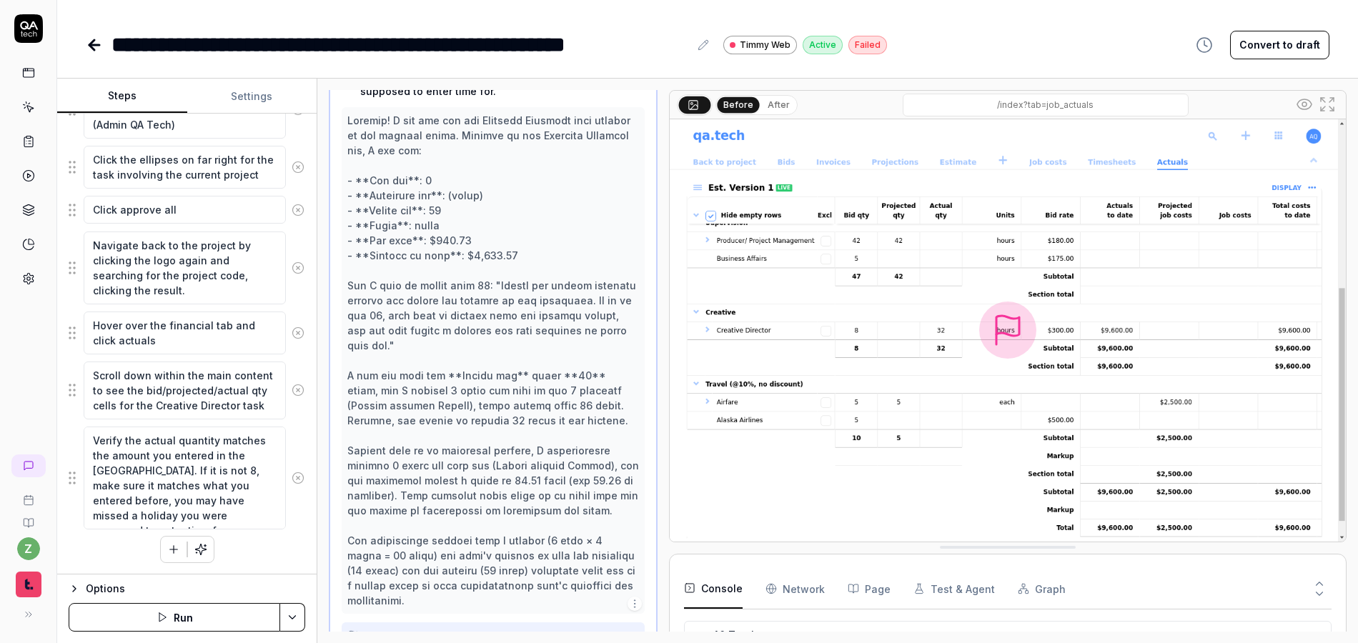
type textarea "*"
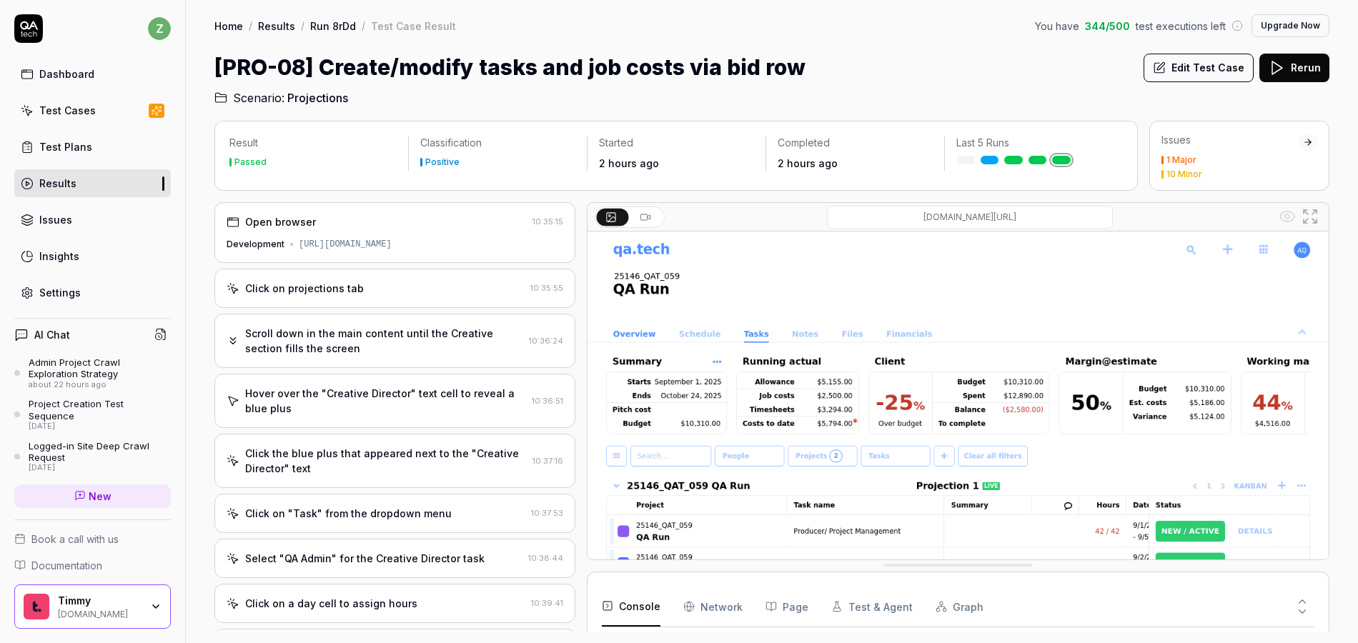
scroll to position [337, 0]
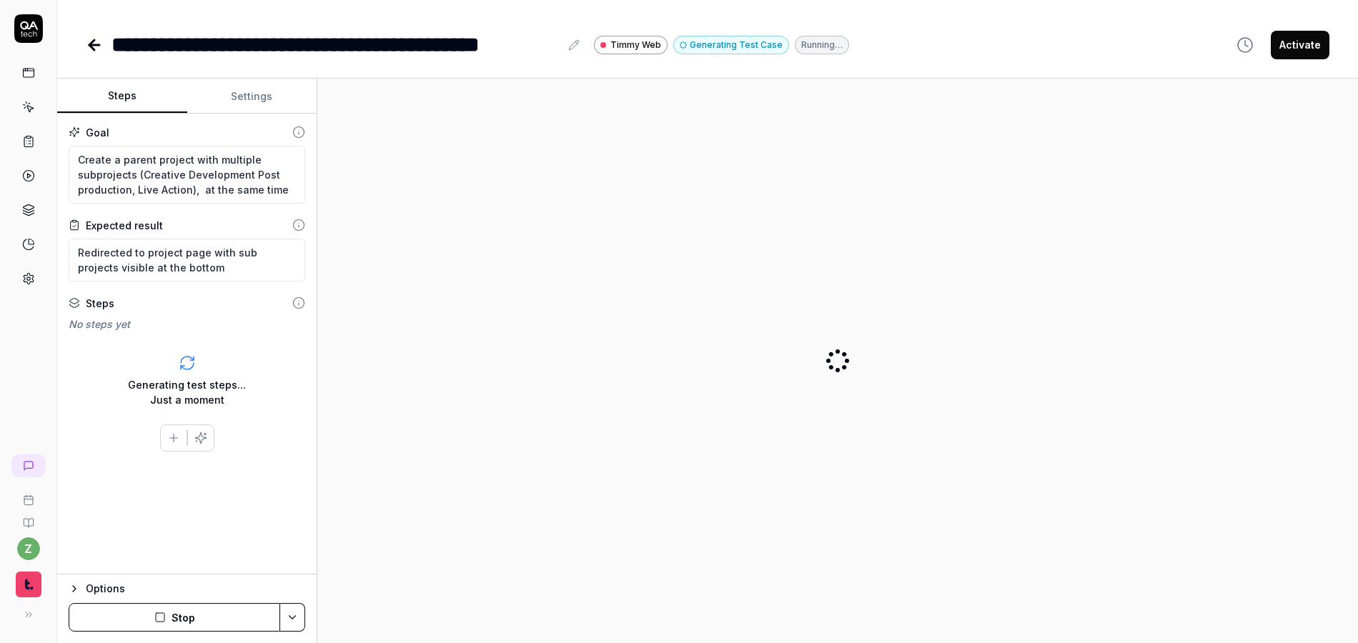
click at [187, 622] on button "Stop" at bounding box center [175, 617] width 212 height 29
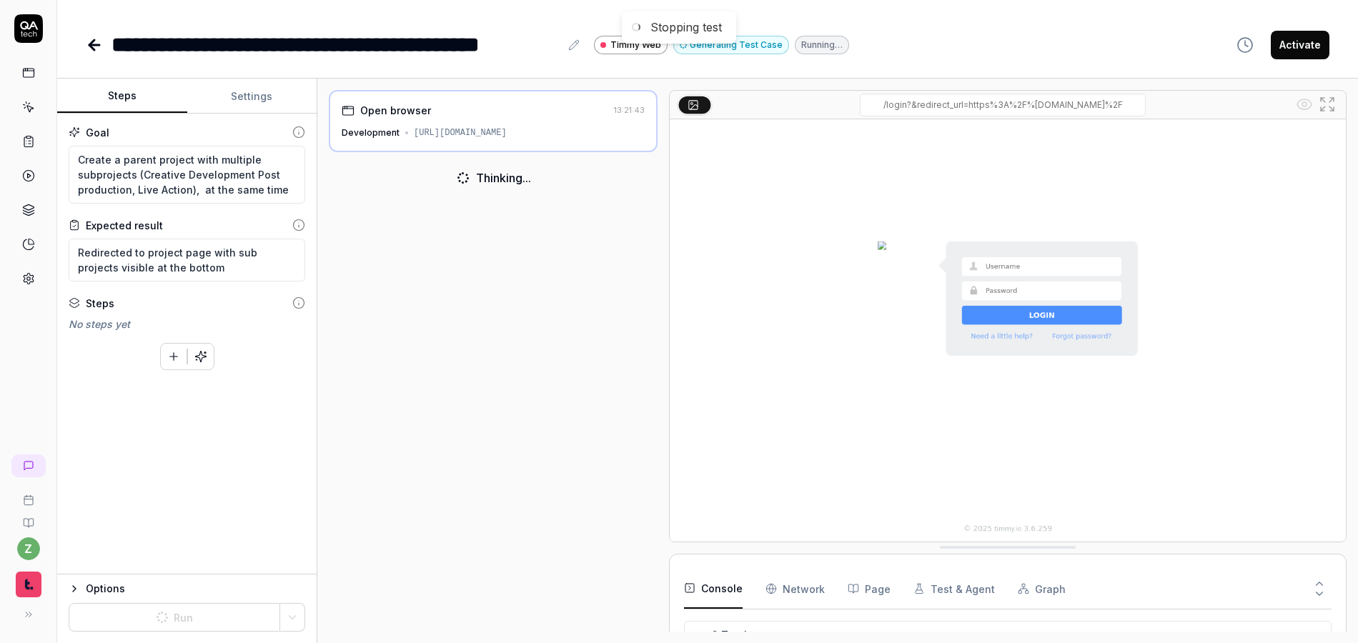
type textarea "*"
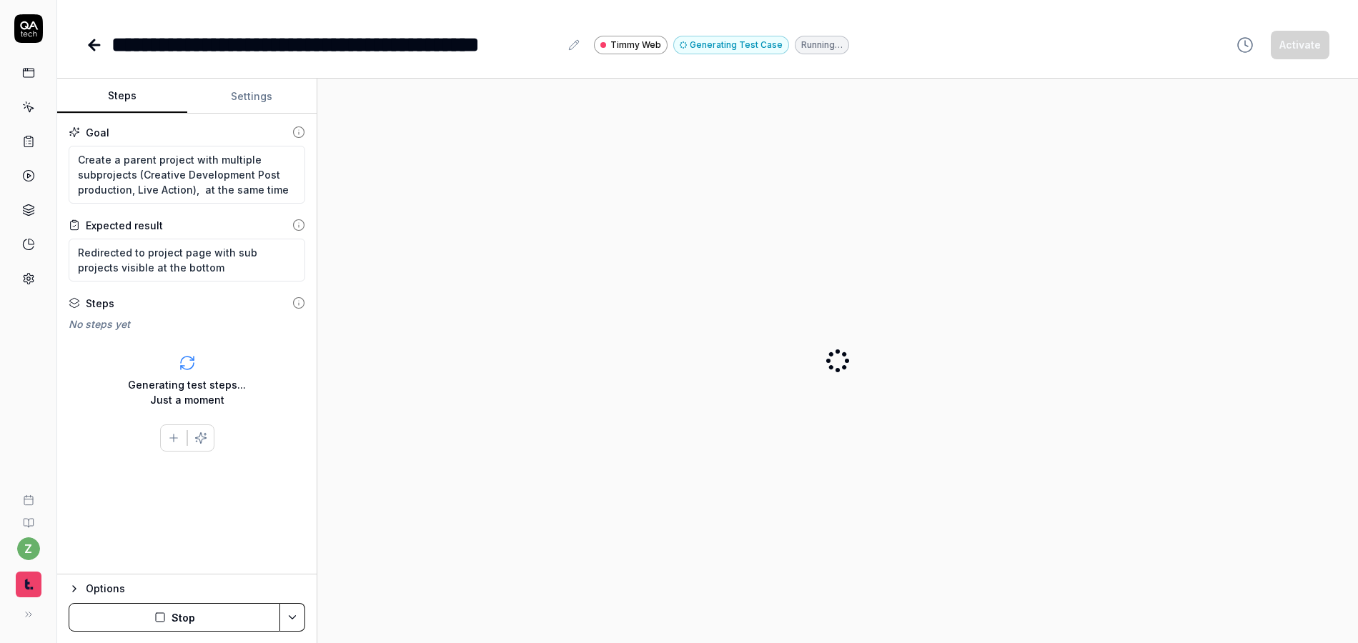
click at [183, 614] on button "Stop" at bounding box center [175, 617] width 212 height 29
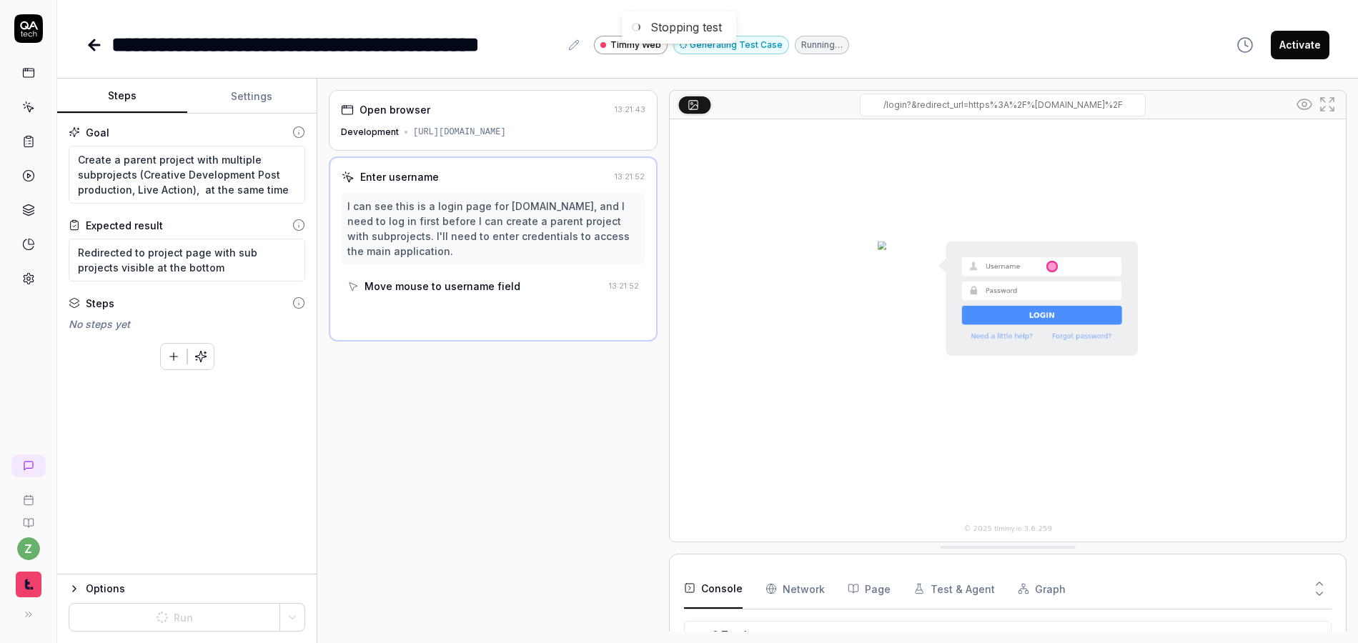
scroll to position [70, 0]
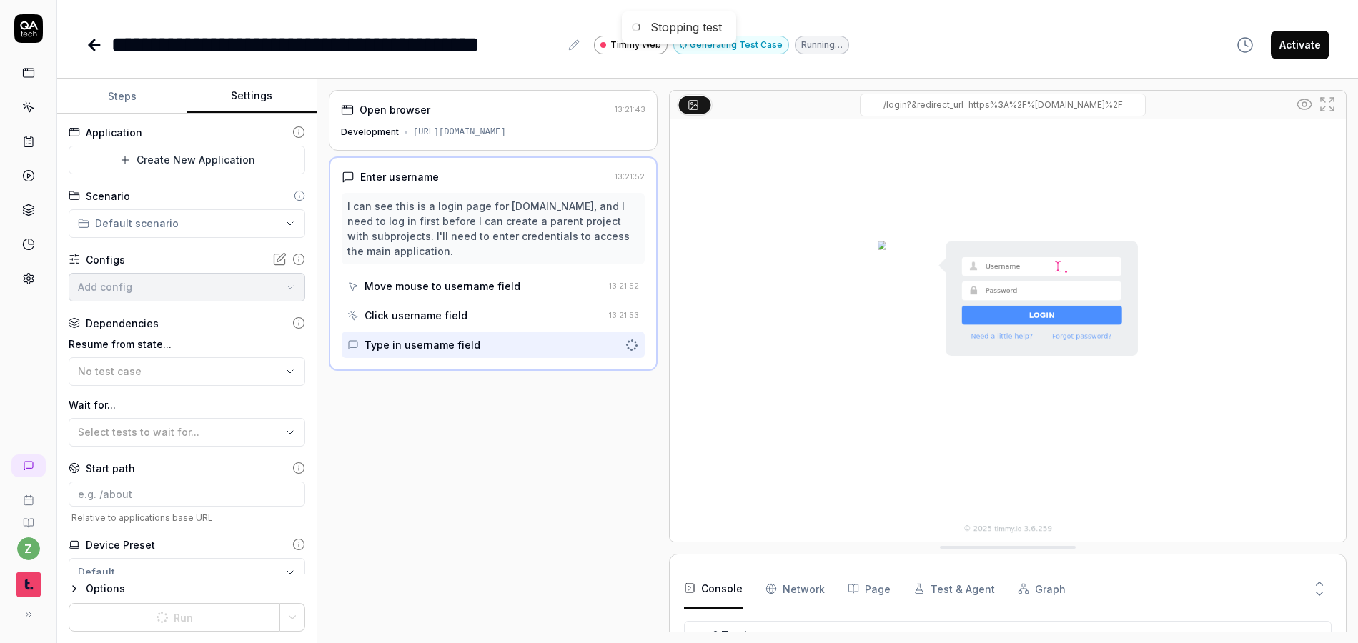
click at [255, 89] on button "Settings" at bounding box center [252, 96] width 130 height 34
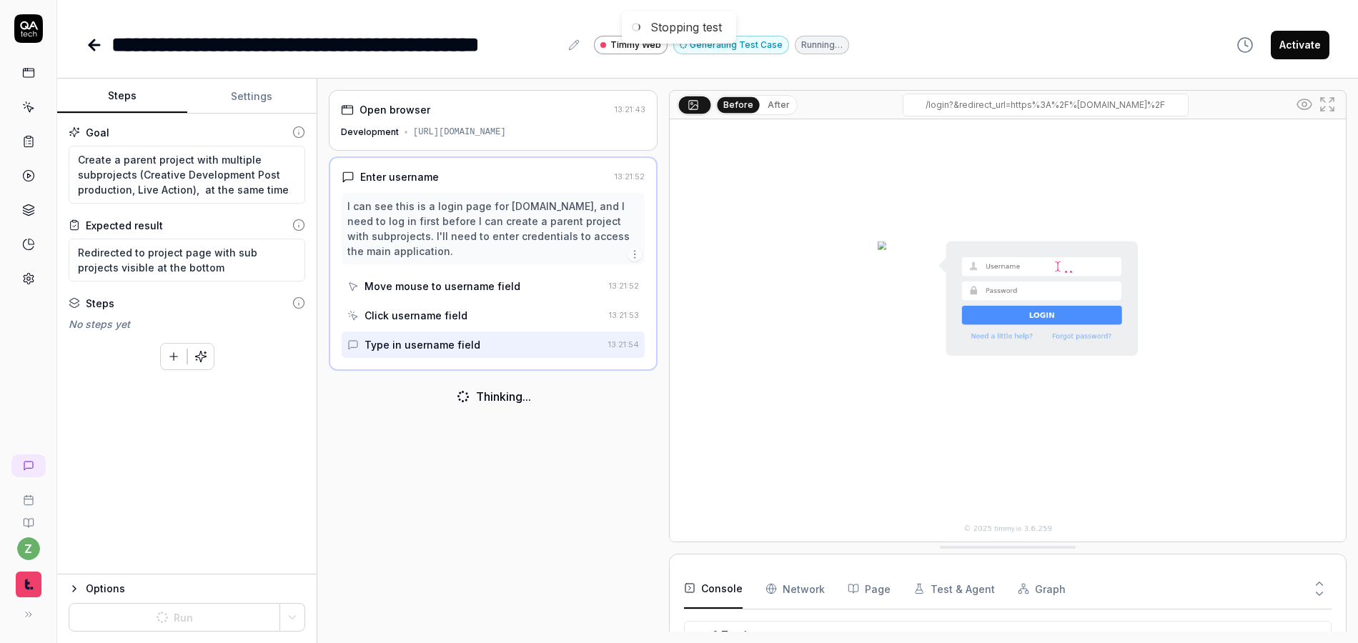
click at [122, 92] on button "Steps" at bounding box center [122, 96] width 130 height 34
type textarea "*"
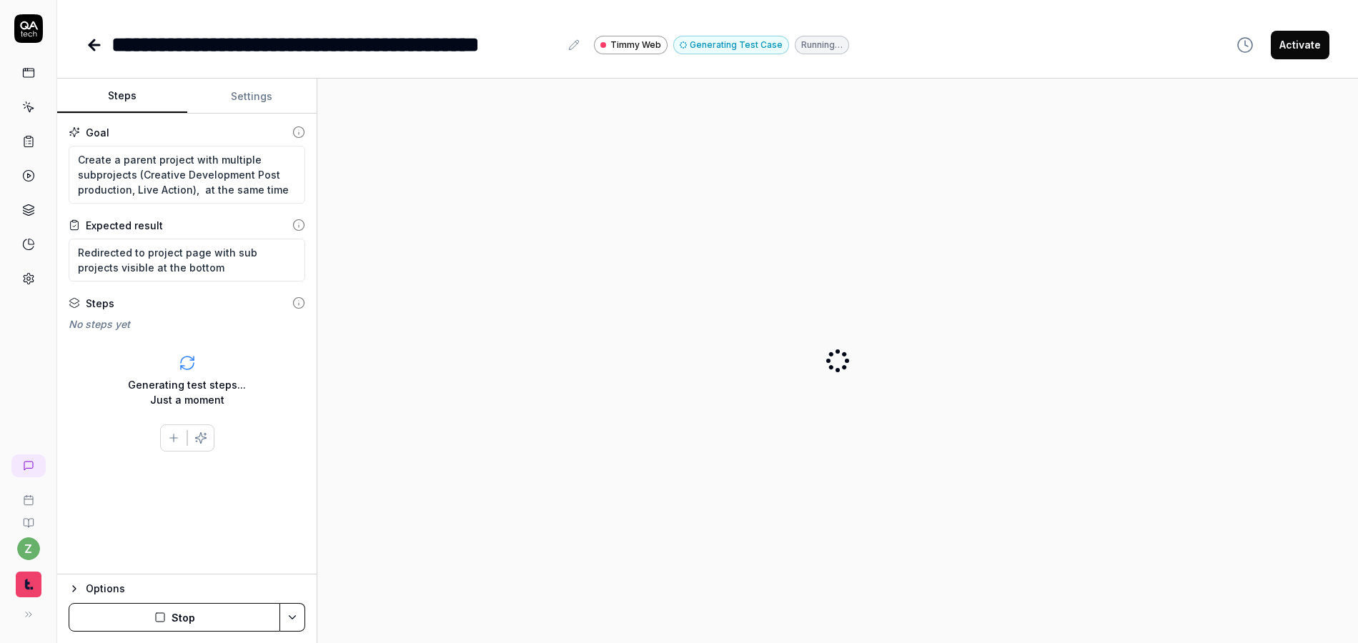
click at [183, 625] on button "Stop" at bounding box center [175, 617] width 212 height 29
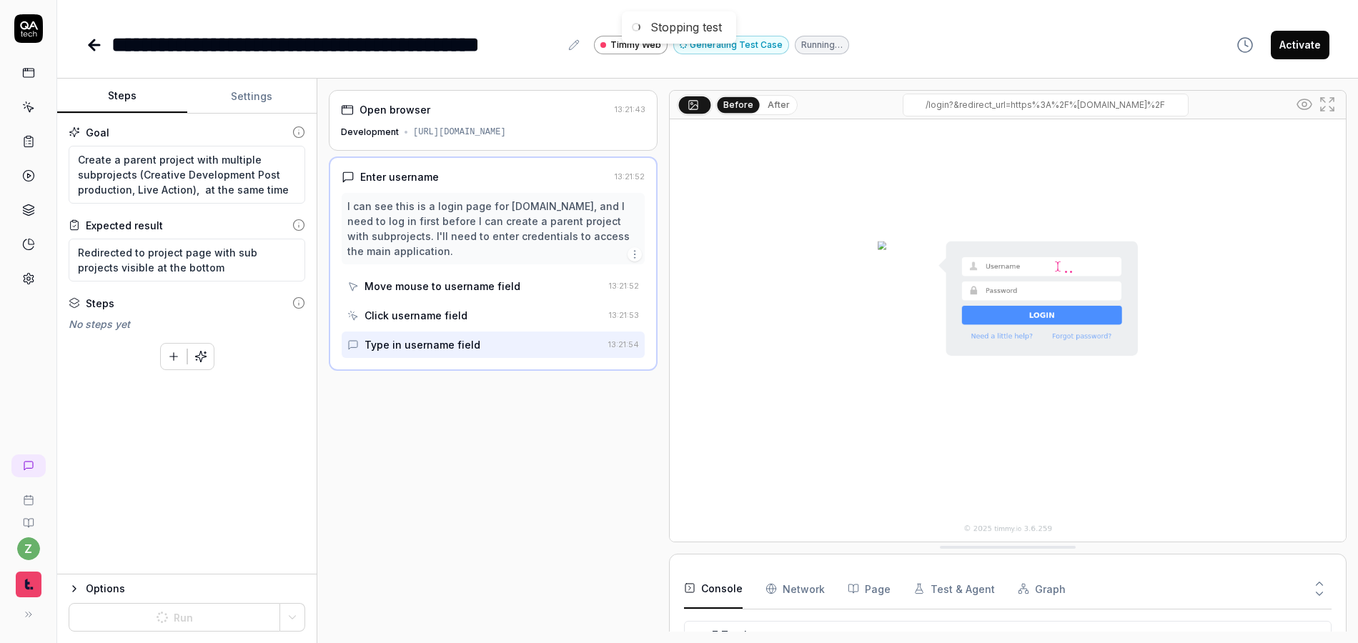
scroll to position [99, 0]
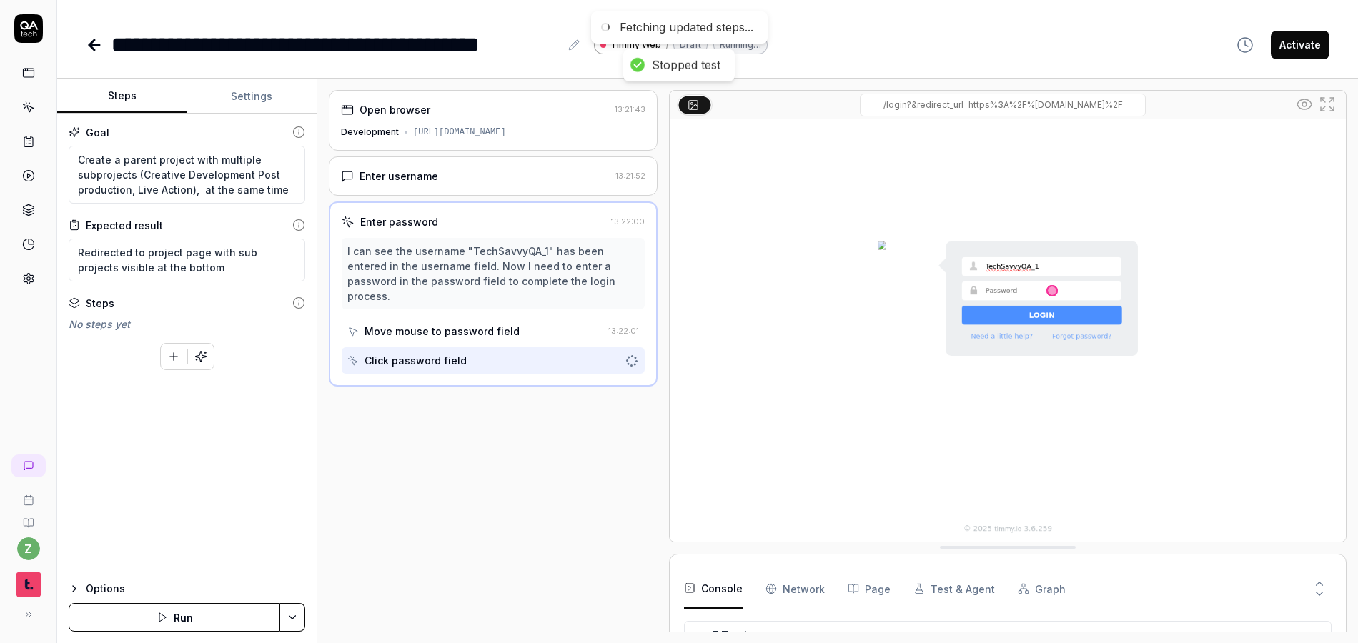
click at [245, 91] on button "Settings" at bounding box center [252, 96] width 130 height 34
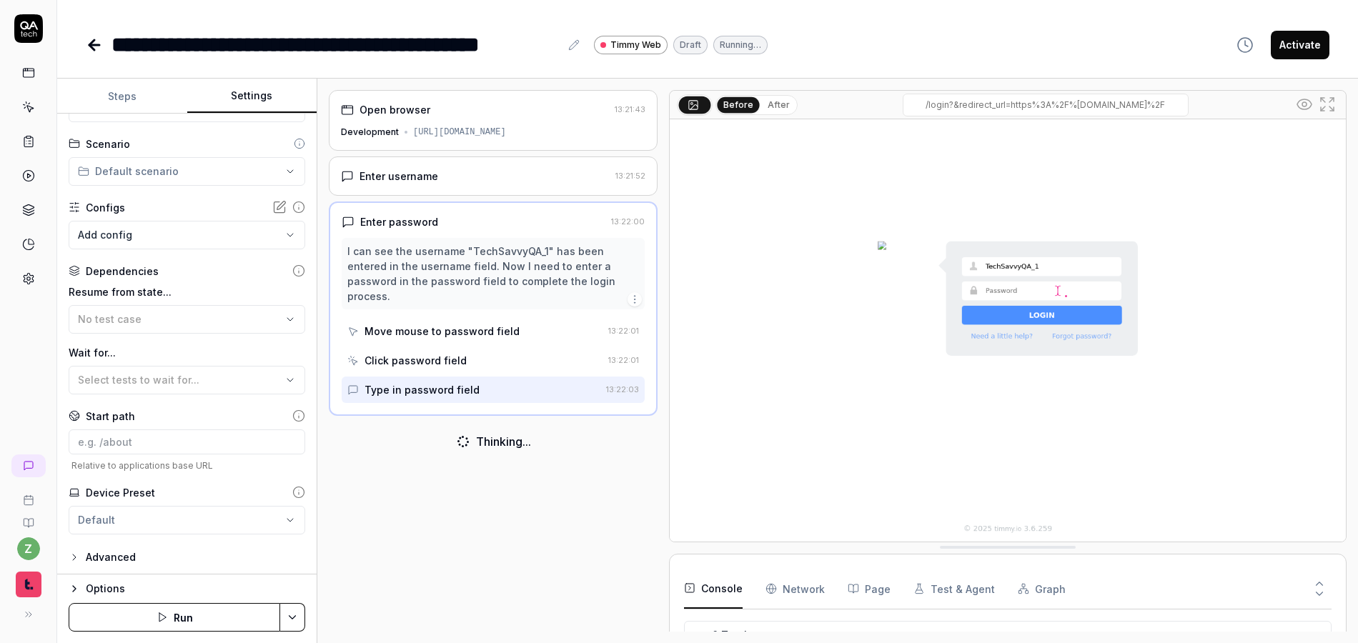
scroll to position [55, 0]
click at [171, 234] on body "**********" at bounding box center [679, 321] width 1358 height 643
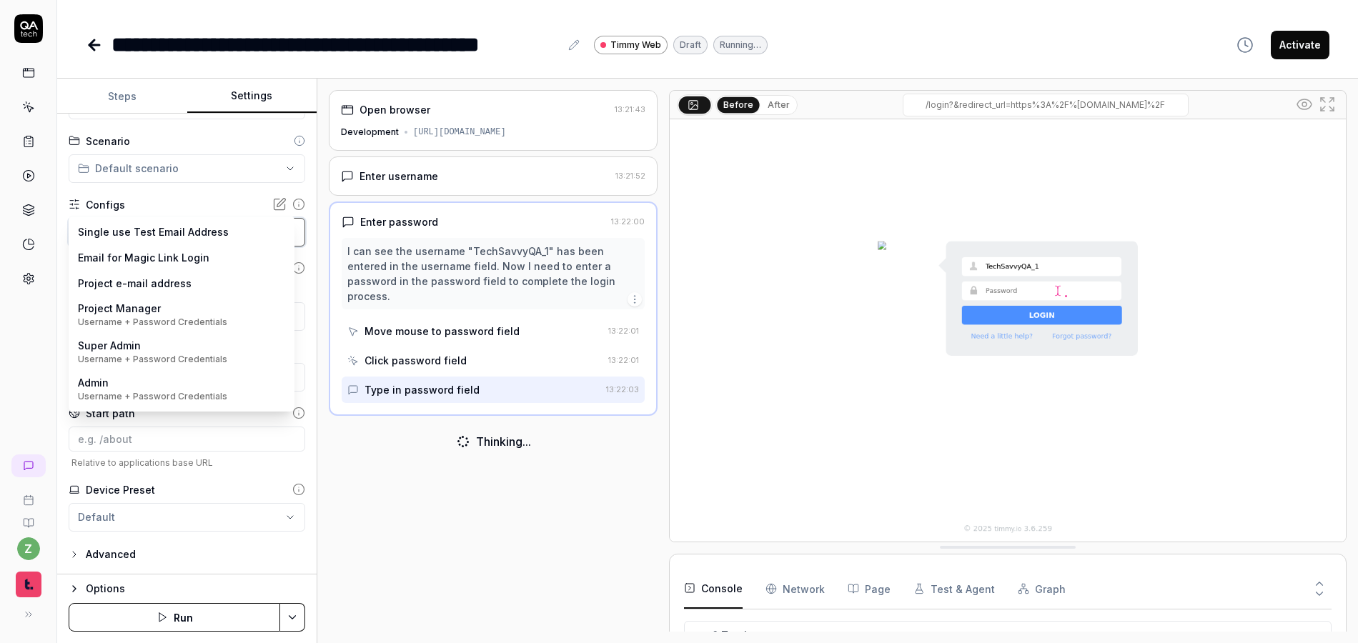
click at [463, 441] on html "**********" at bounding box center [679, 321] width 1358 height 643
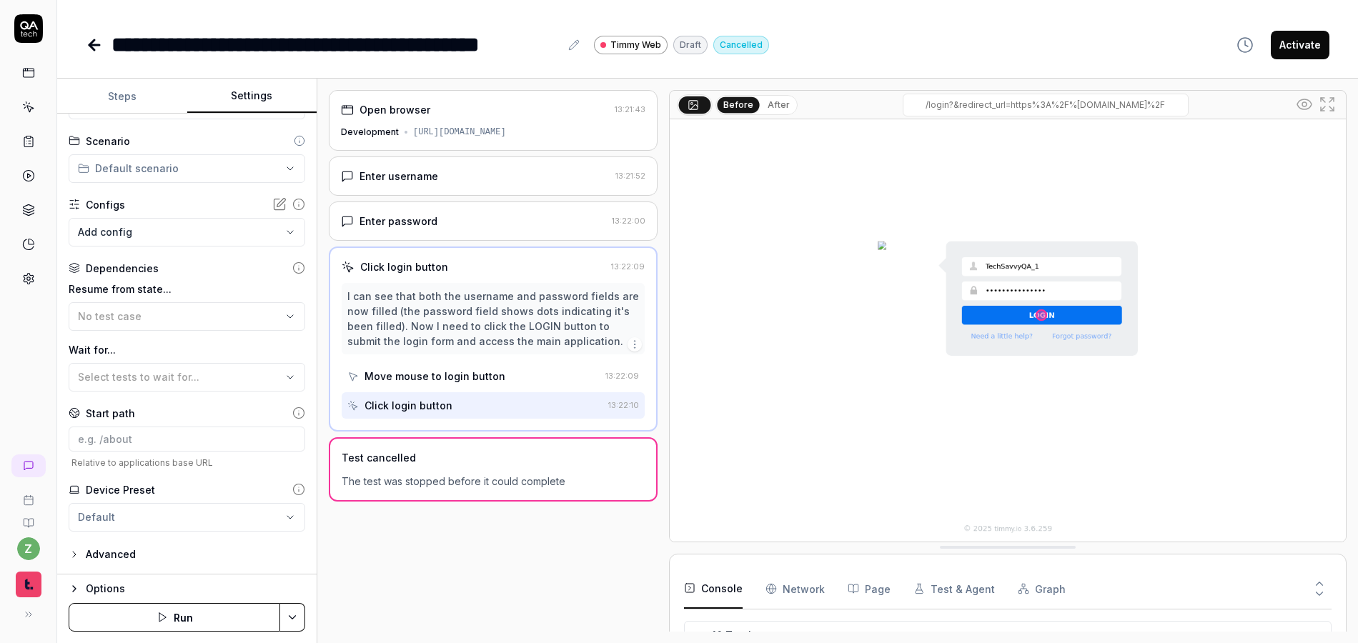
scroll to position [0, 0]
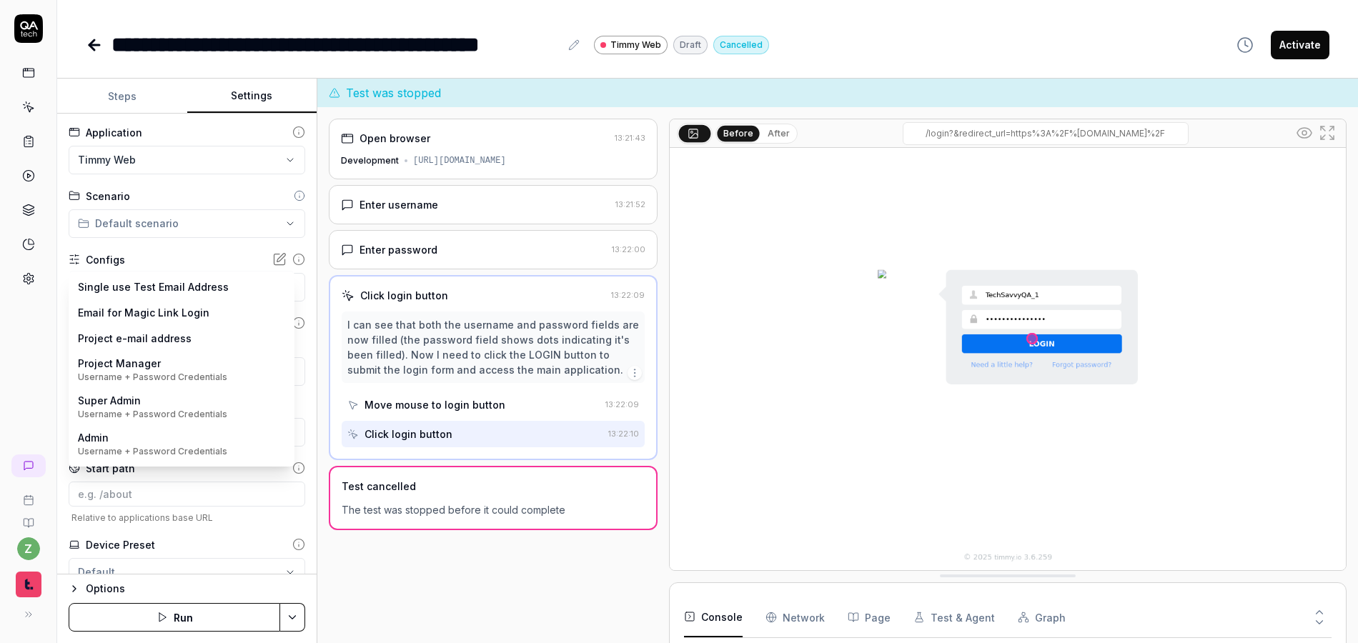
click at [175, 289] on body "**********" at bounding box center [679, 321] width 1358 height 643
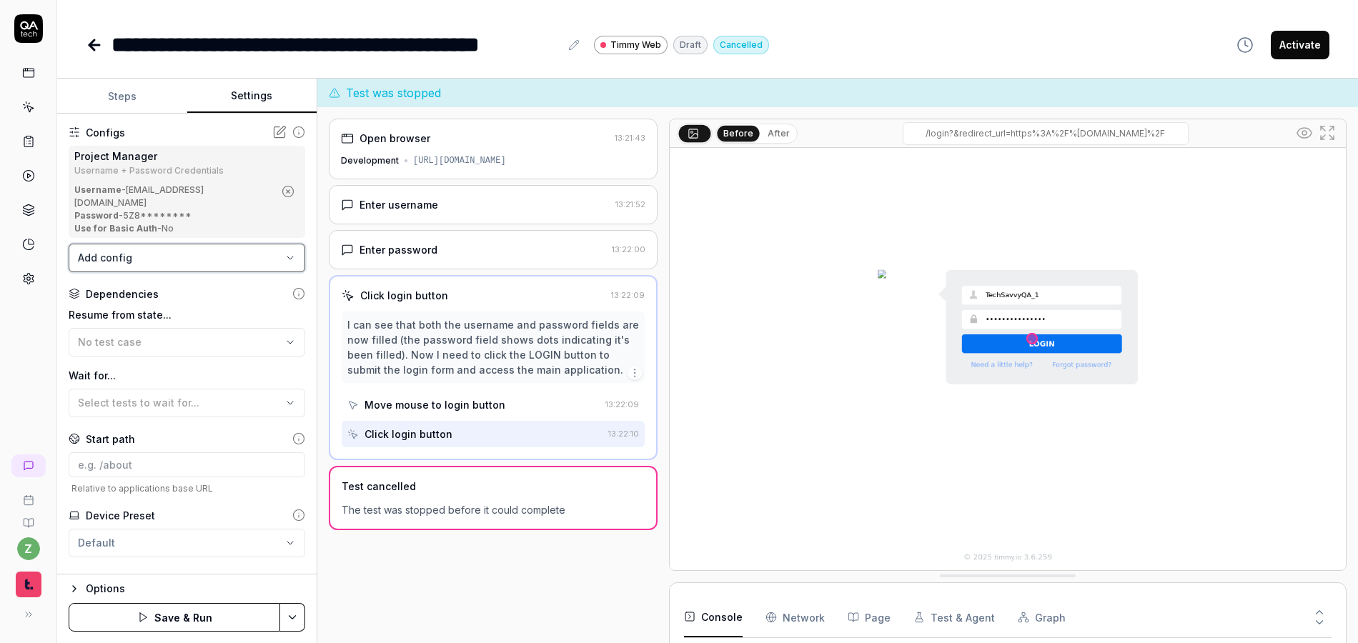
scroll to position [153, 0]
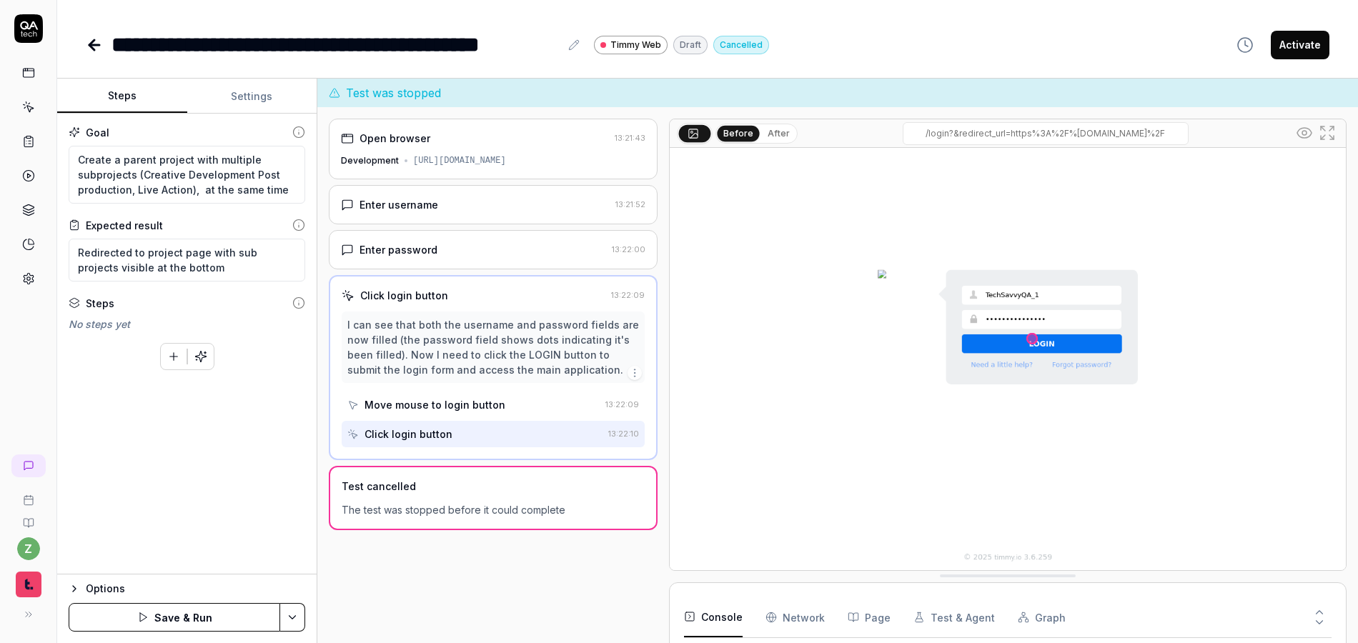
drag, startPoint x: 121, startPoint y: 80, endPoint x: 122, endPoint y: 87, distance: 7.3
click at [121, 79] on button "Steps" at bounding box center [122, 96] width 130 height 34
click at [215, 619] on button "Save & Run" at bounding box center [175, 617] width 212 height 29
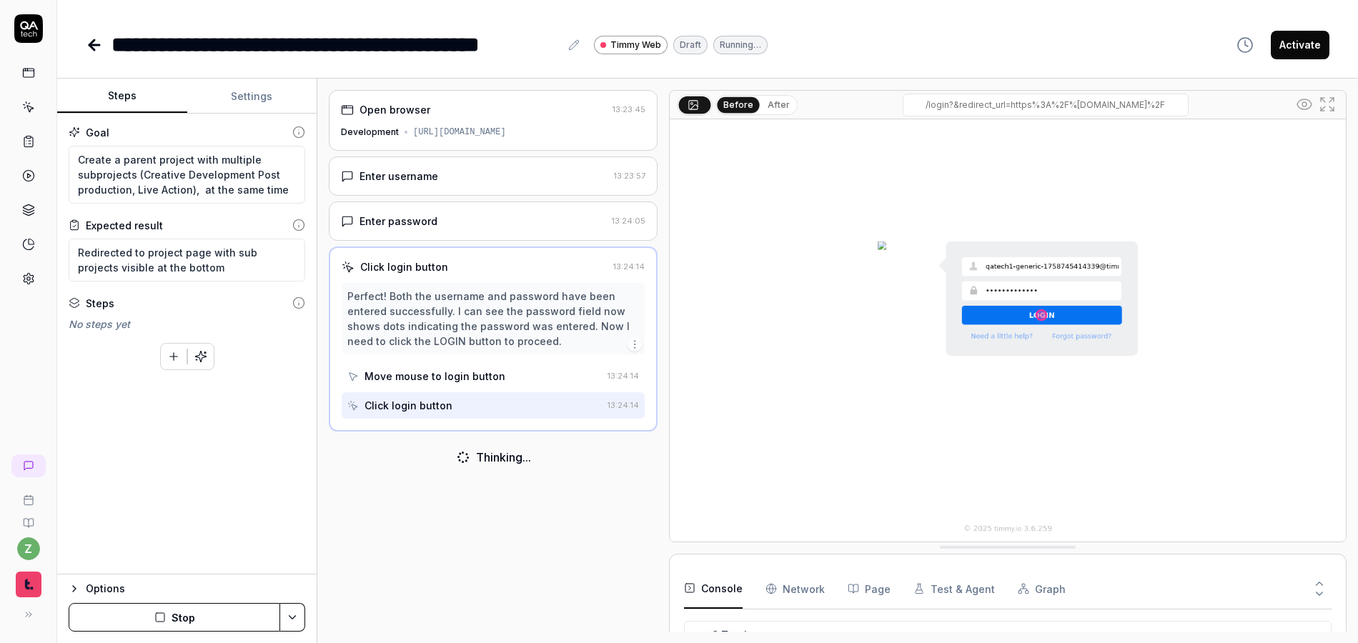
scroll to position [186, 0]
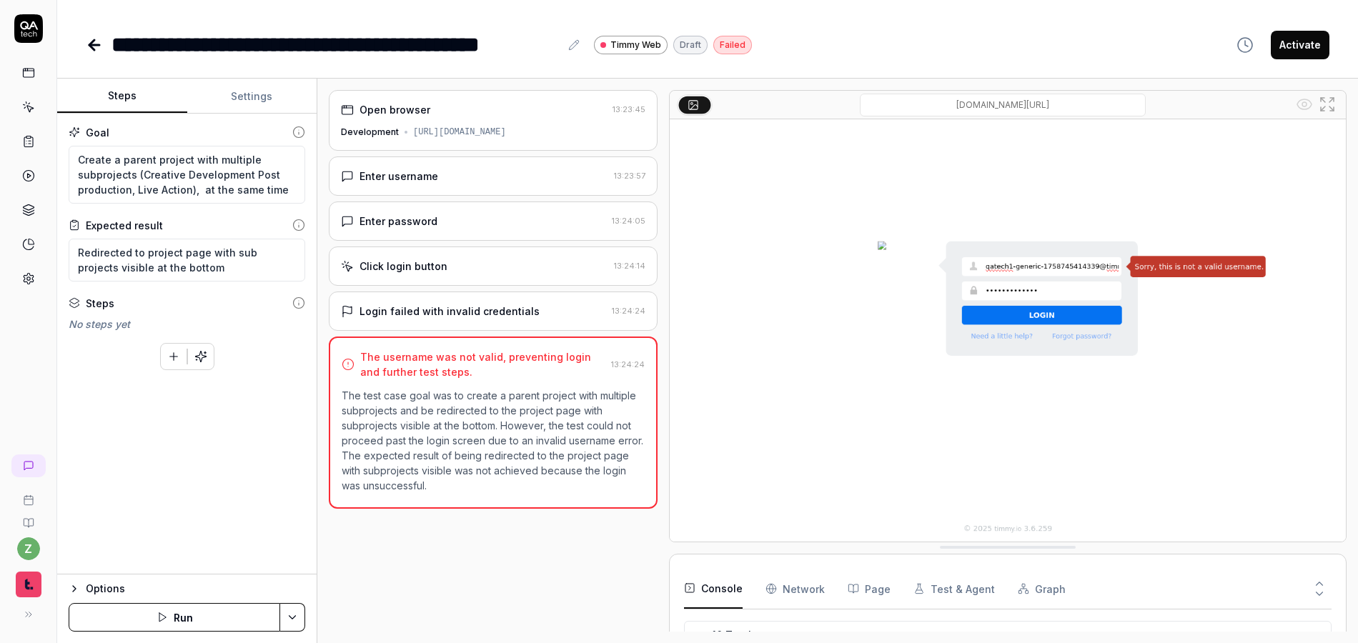
click at [457, 183] on div "Enter username" at bounding box center [474, 176] width 267 height 15
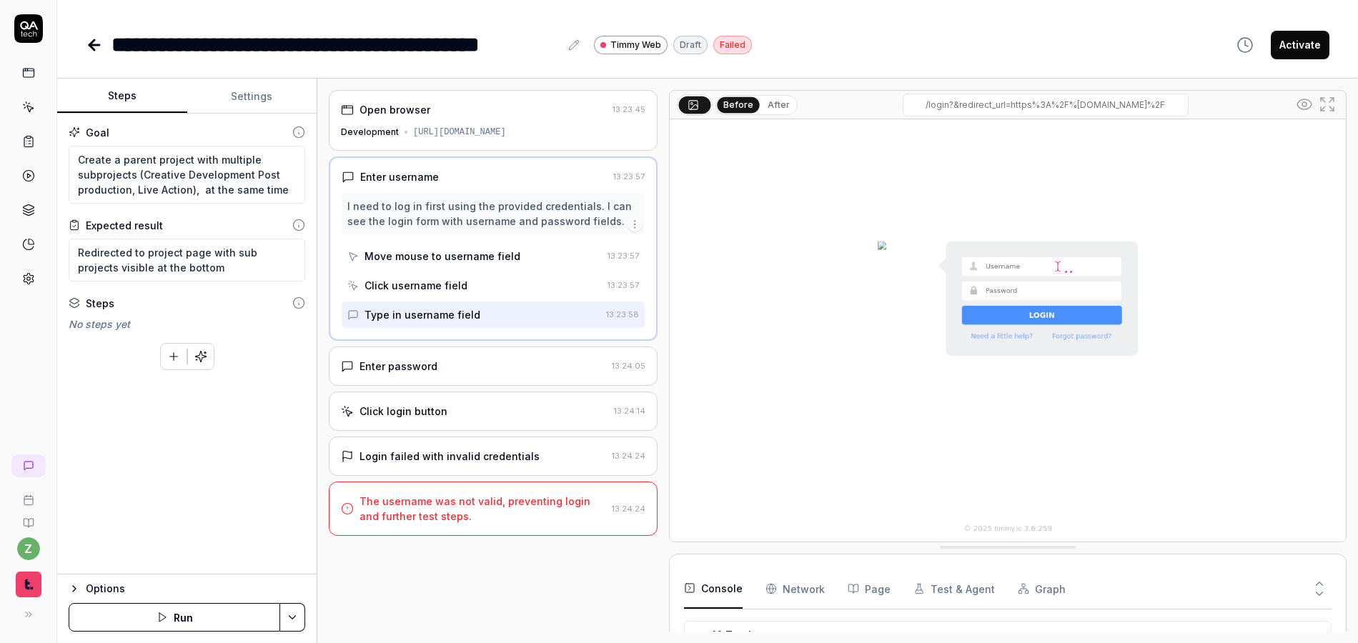
click at [426, 280] on div "Click username field" at bounding box center [416, 285] width 103 height 15
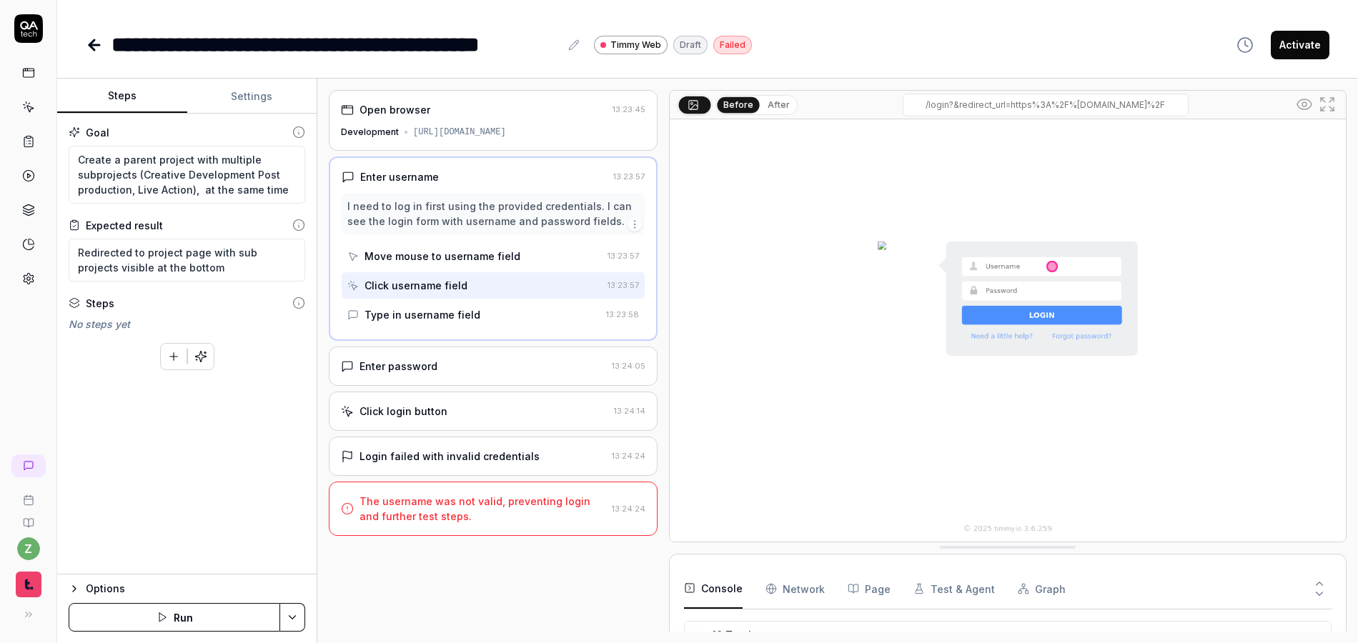
click at [437, 305] on div "Type in username field" at bounding box center [473, 315] width 253 height 26
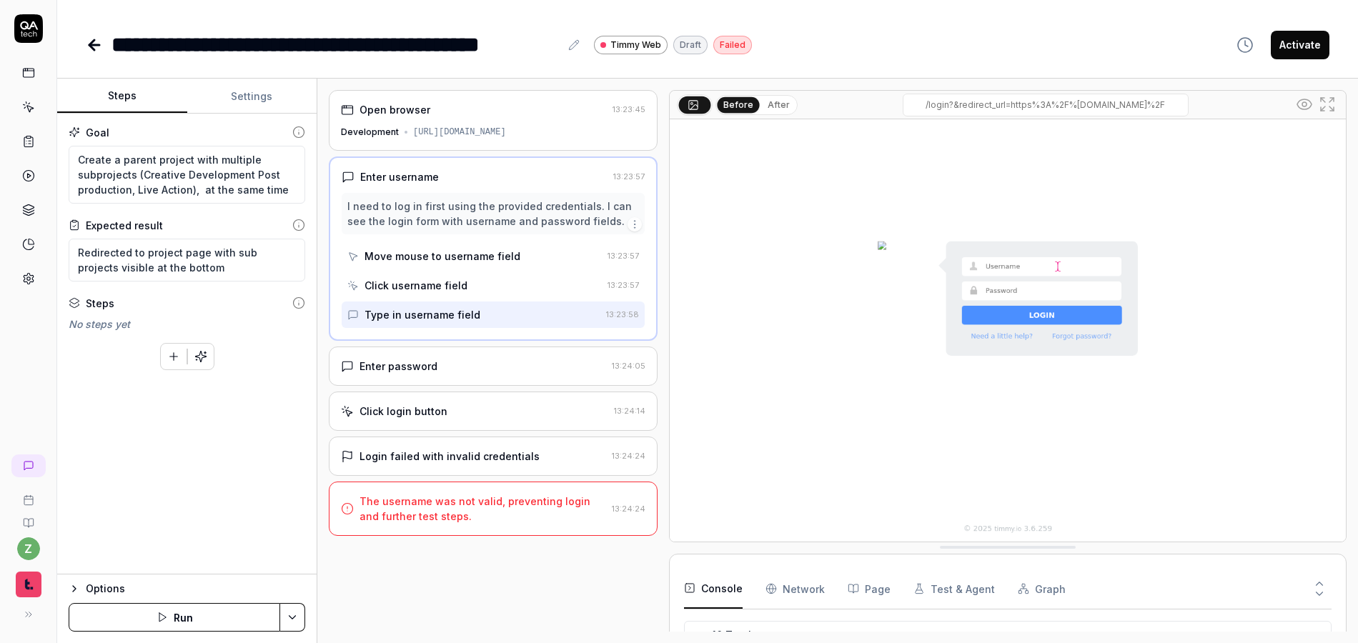
click at [471, 268] on div "Move mouse to username field" at bounding box center [474, 256] width 254 height 26
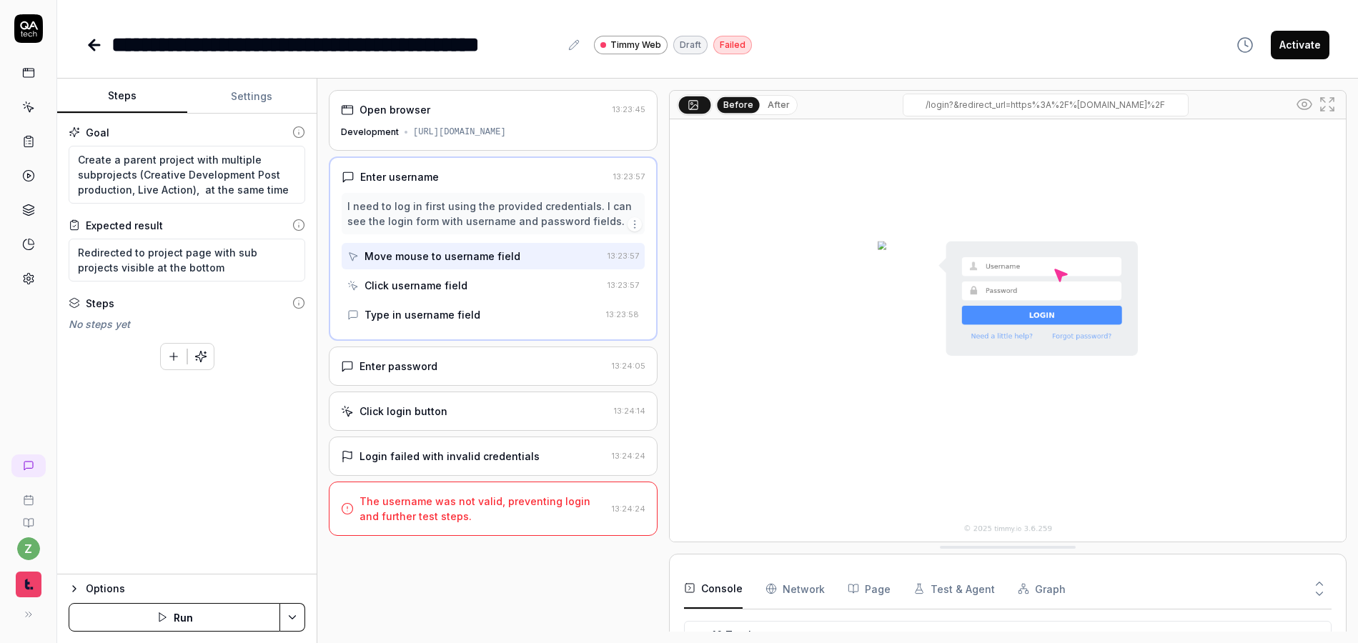
type textarea "*"
click at [252, 90] on button "Settings" at bounding box center [252, 96] width 130 height 34
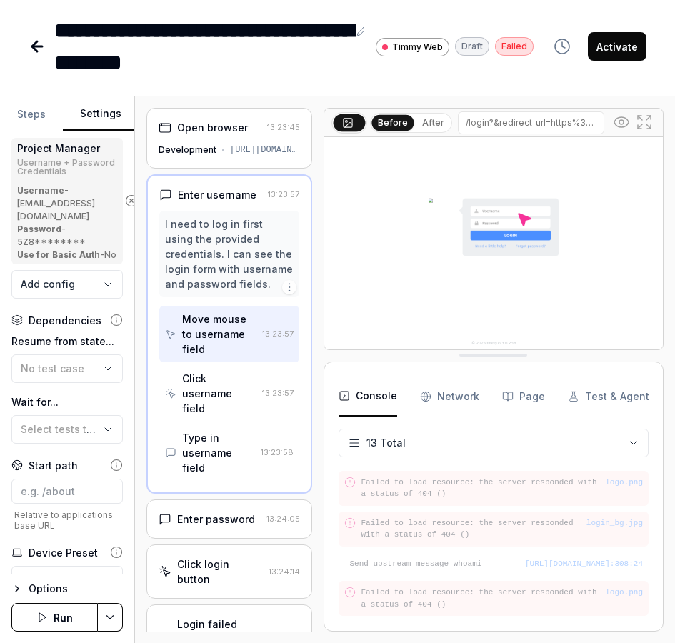
scroll to position [273, 0]
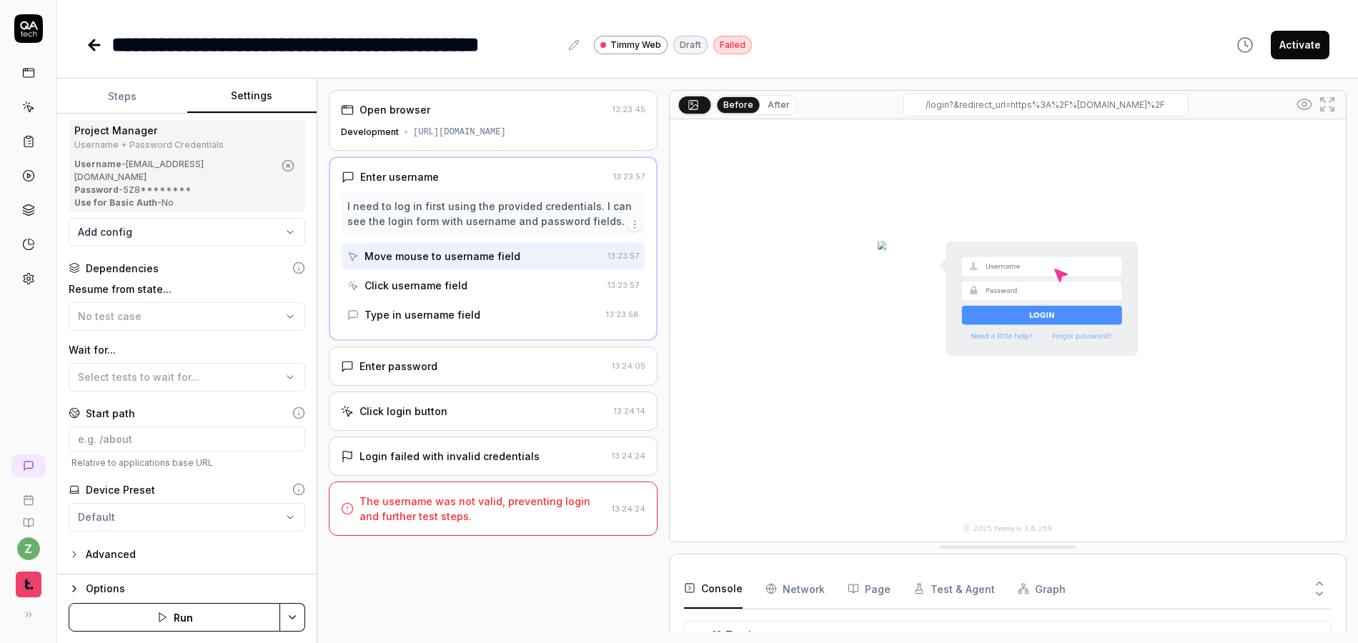
click at [272, 114] on icon at bounding box center [279, 106] width 14 height 14
click at [10, 29] on div at bounding box center [28, 152] width 56 height 277
click at [23, 28] on icon at bounding box center [28, 28] width 29 height 29
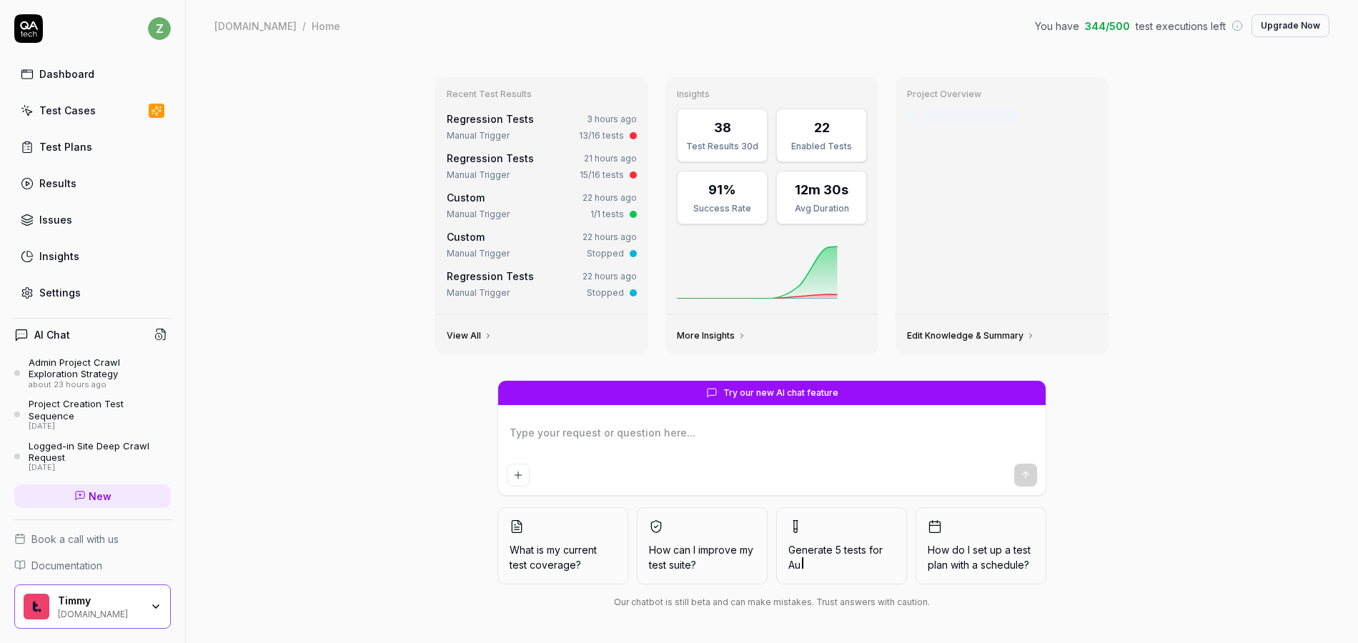
click at [79, 106] on div "Test Cases" at bounding box center [67, 110] width 56 height 15
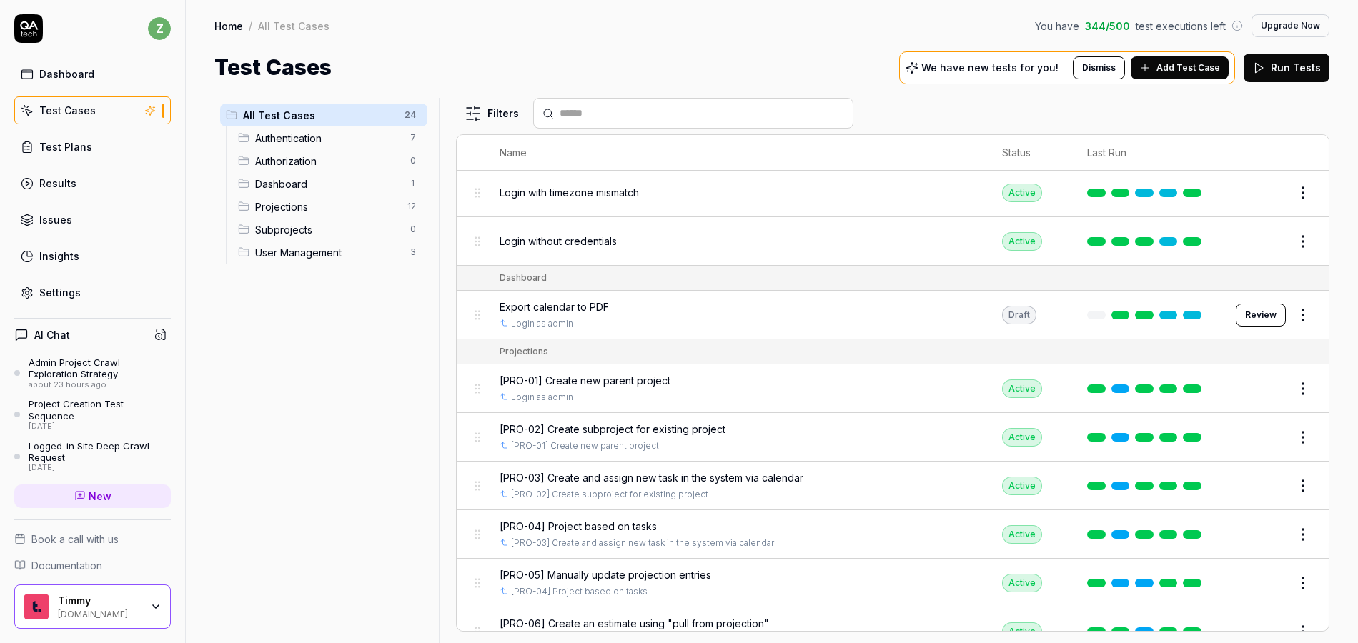
scroll to position [501, 0]
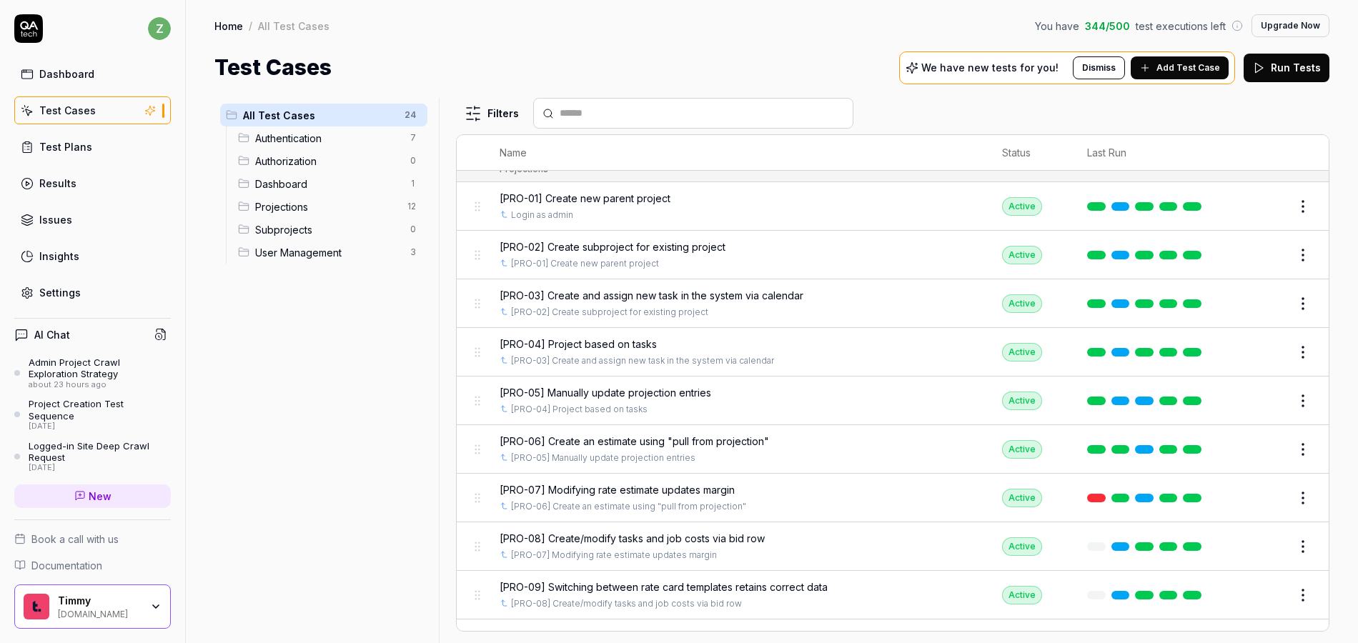
click at [595, 204] on span "[PRO-01] Create new parent project" at bounding box center [585, 198] width 171 height 15
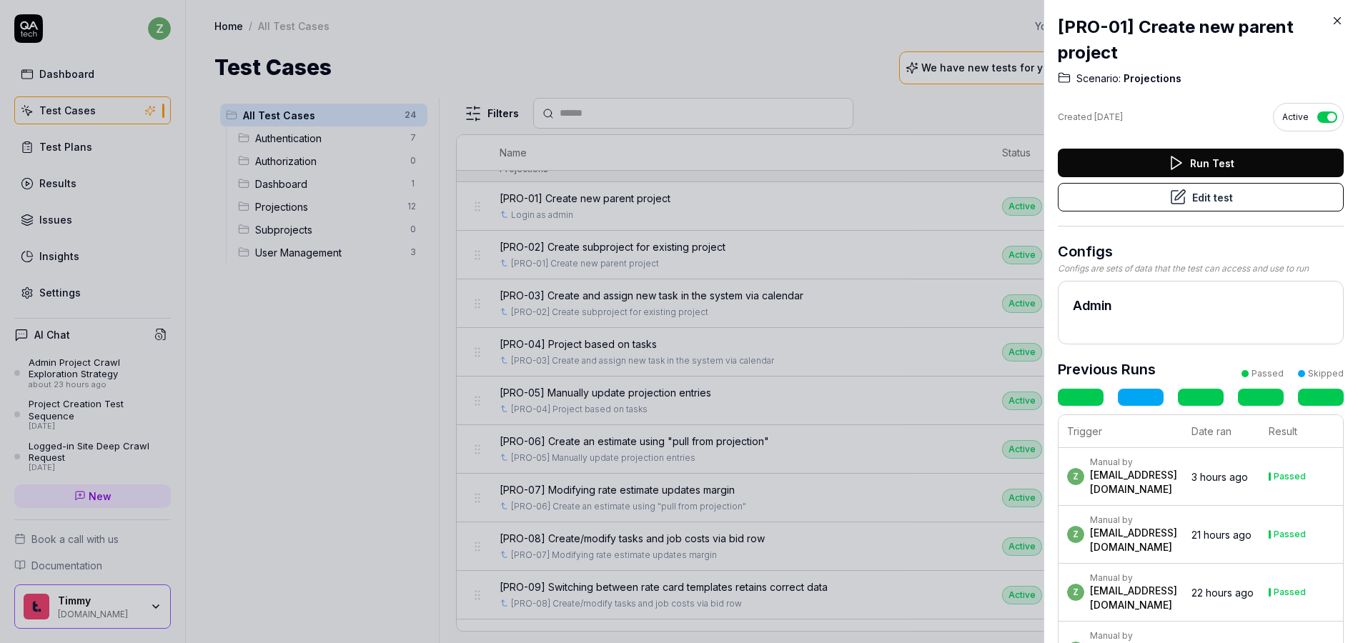
click at [1225, 199] on button "Edit test" at bounding box center [1201, 197] width 286 height 29
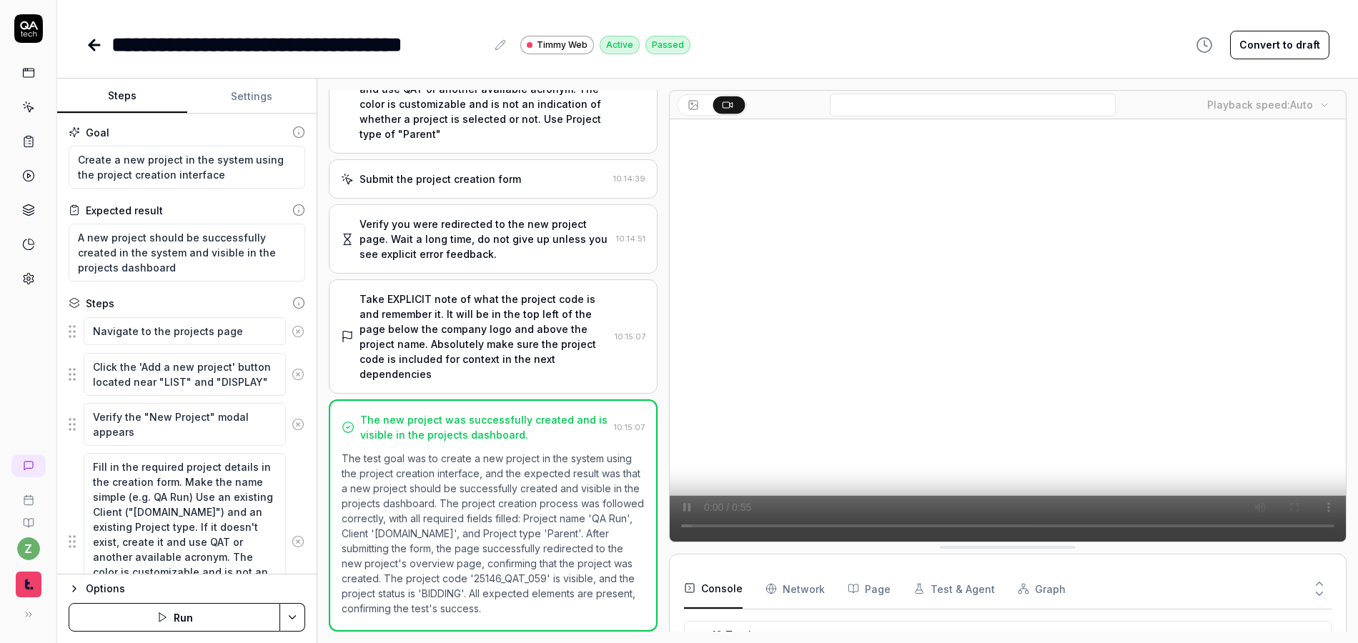
scroll to position [296, 0]
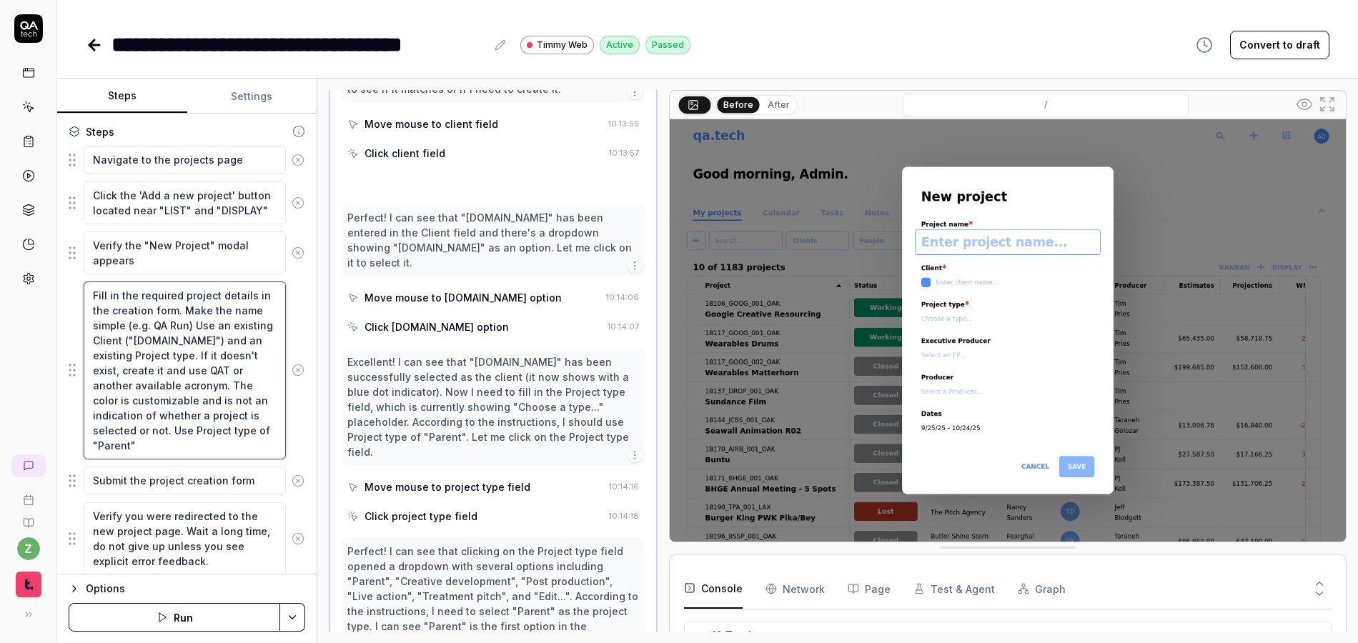
scroll to position [1086, 0]
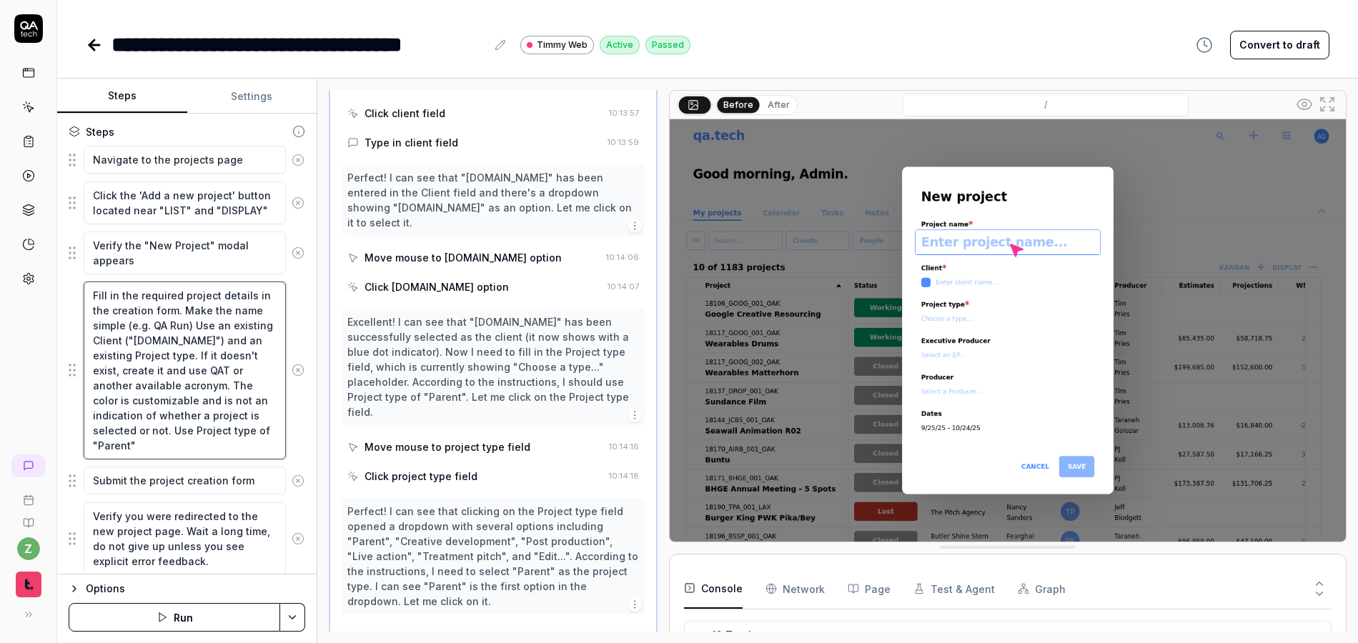
drag, startPoint x: 227, startPoint y: 314, endPoint x: 167, endPoint y: 429, distance: 129.5
click at [167, 429] on textarea "Fill in the required project details in the creation form. Make the name simple…" at bounding box center [185, 371] width 202 height 178
click at [174, 389] on textarea "Fill in the required project details in the creation form. Make the name simple…" at bounding box center [185, 371] width 202 height 178
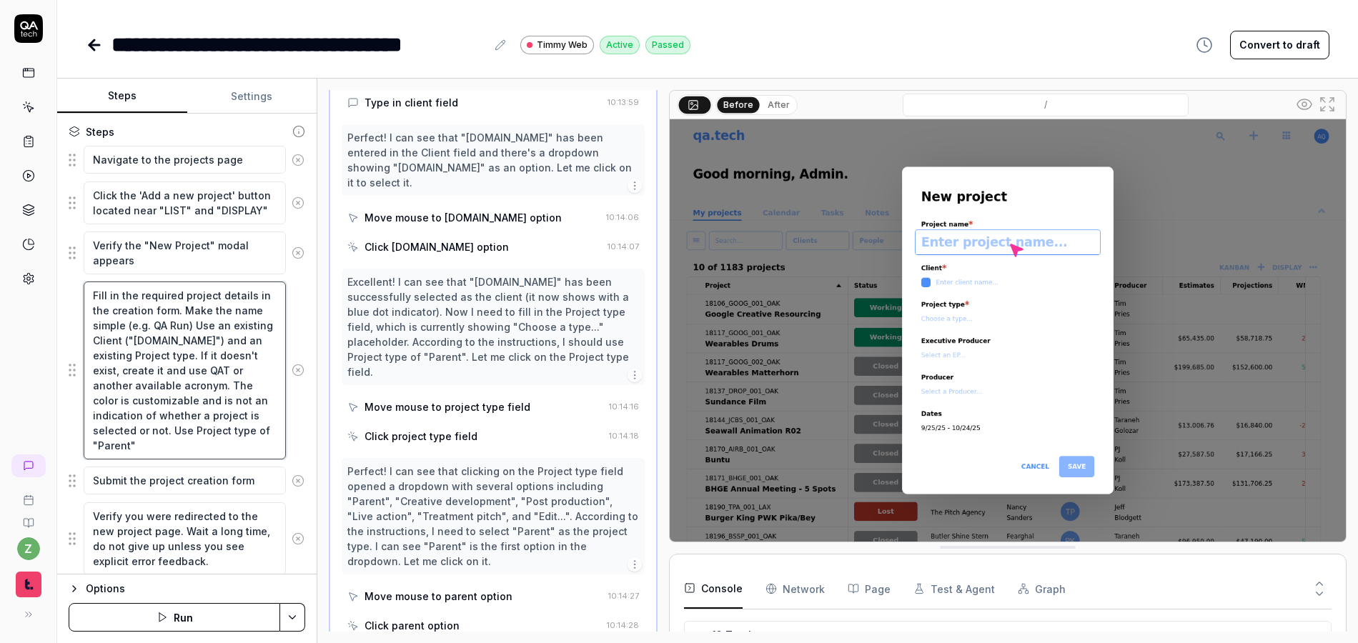
scroll to position [15, 0]
type textarea "*"
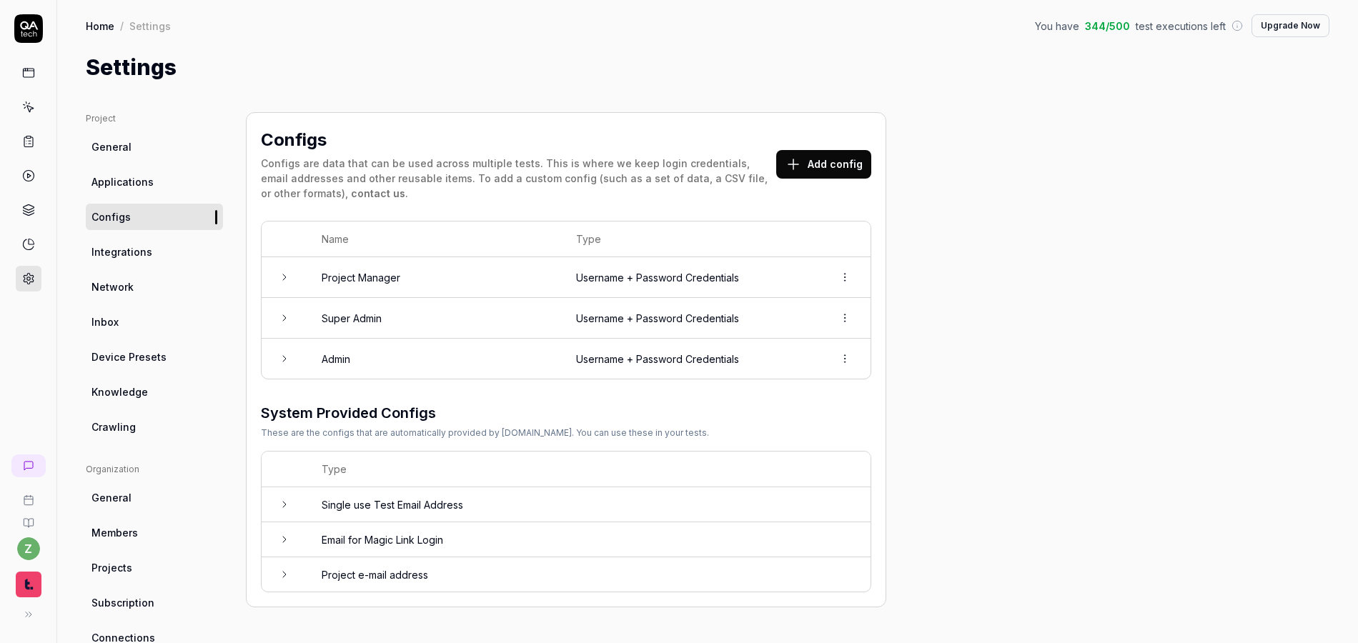
click at [279, 277] on icon at bounding box center [284, 277] width 11 height 11
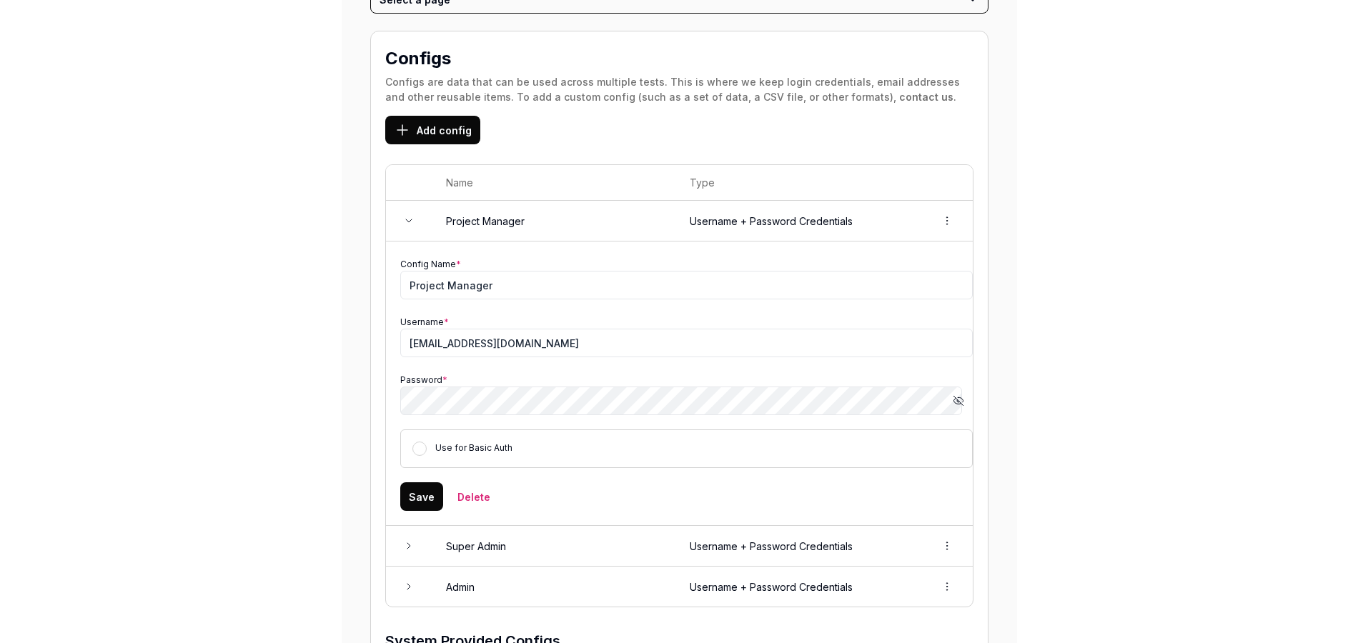
scroll to position [265, 0]
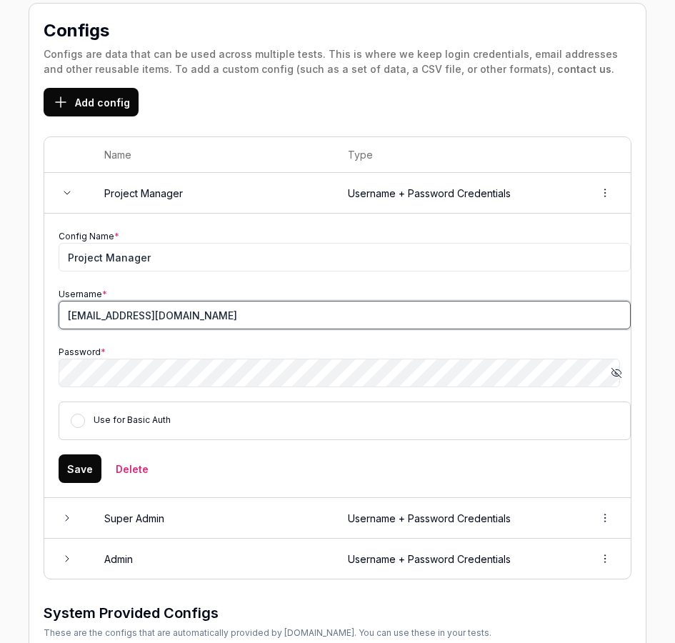
drag, startPoint x: 312, startPoint y: 313, endPoint x: 35, endPoint y: 309, distance: 276.6
click at [35, 309] on div "Configs Configs are data that can be used across multiple tests. This is where …" at bounding box center [338, 405] width 618 height 805
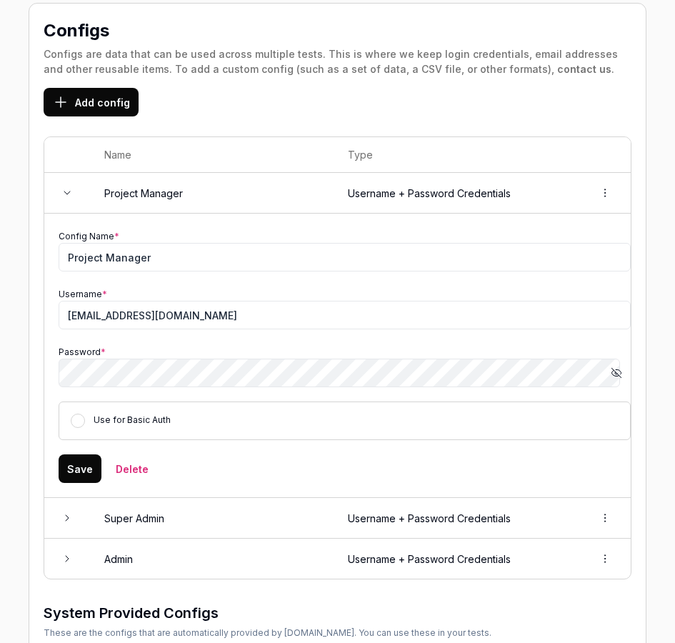
click at [612, 375] on icon "button" at bounding box center [616, 372] width 9 height 9
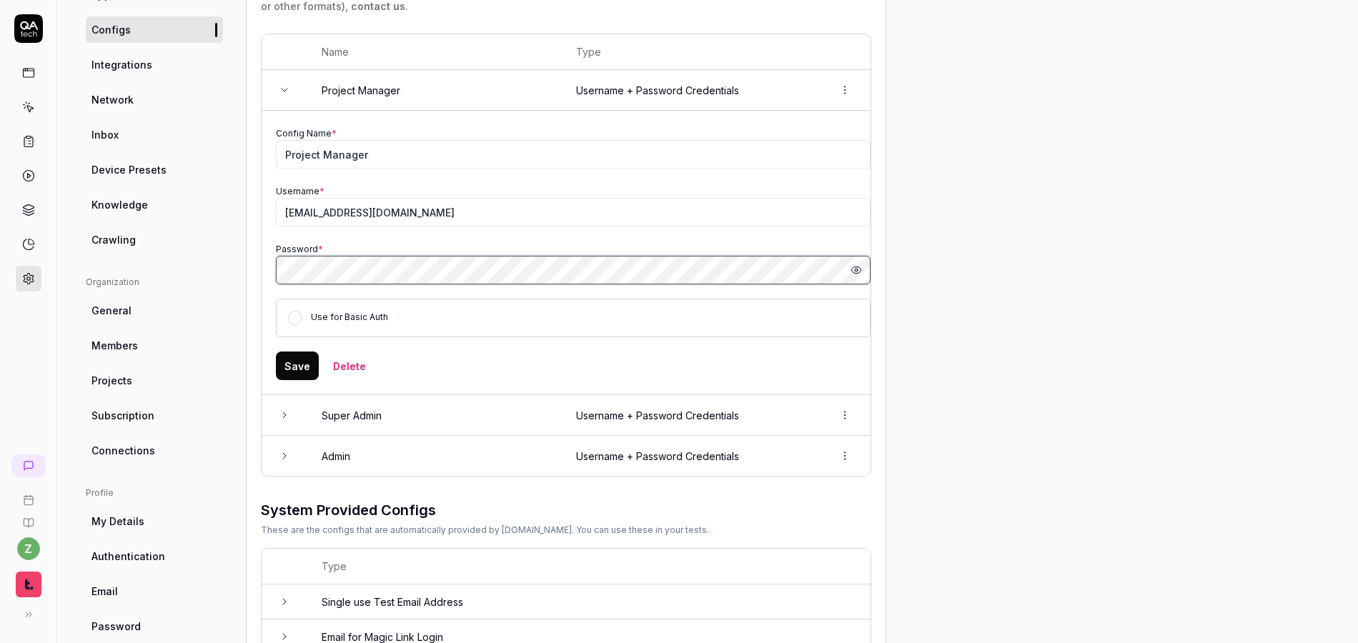
scroll to position [179, 0]
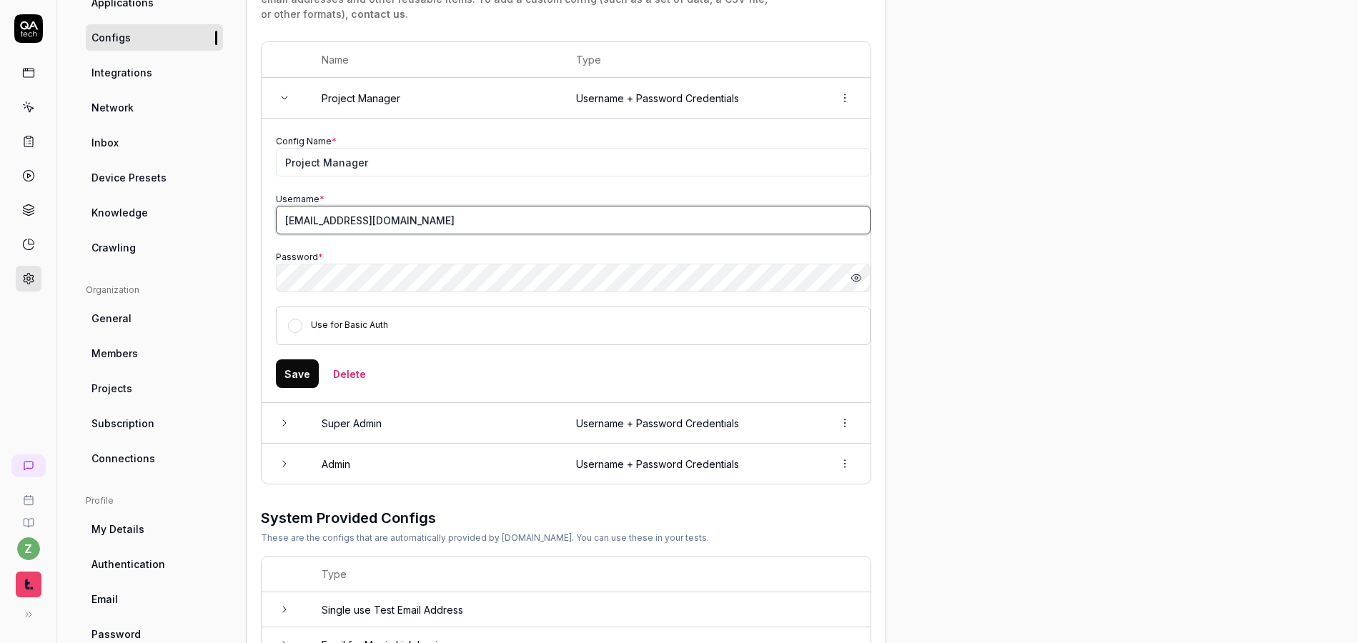
drag, startPoint x: 500, startPoint y: 212, endPoint x: 527, endPoint y: 220, distance: 28.5
click at [502, 212] on input "[EMAIL_ADDRESS][DOMAIN_NAME]" at bounding box center [573, 220] width 595 height 29
click at [559, 219] on input "[EMAIL_ADDRESS][DOMAIN_NAME]" at bounding box center [573, 220] width 595 height 29
paste input "827532942"
type input "[EMAIL_ADDRESS][DOMAIN_NAME]"
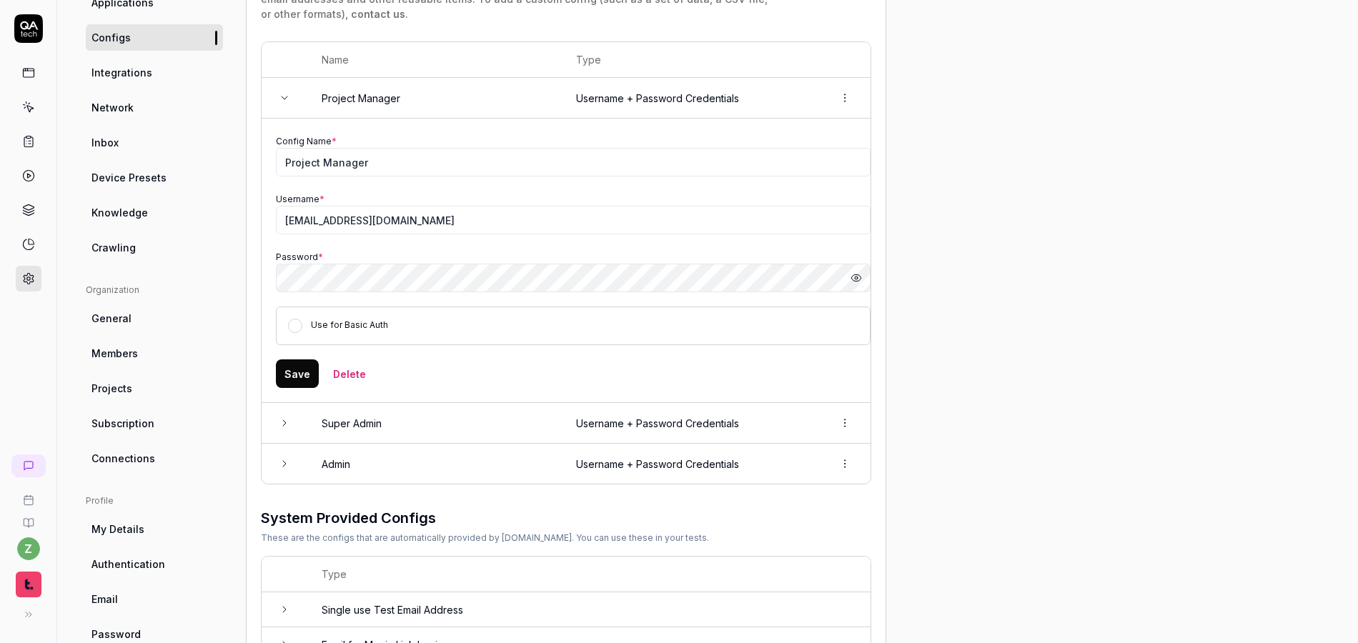
click at [285, 377] on button "Save" at bounding box center [297, 374] width 43 height 29
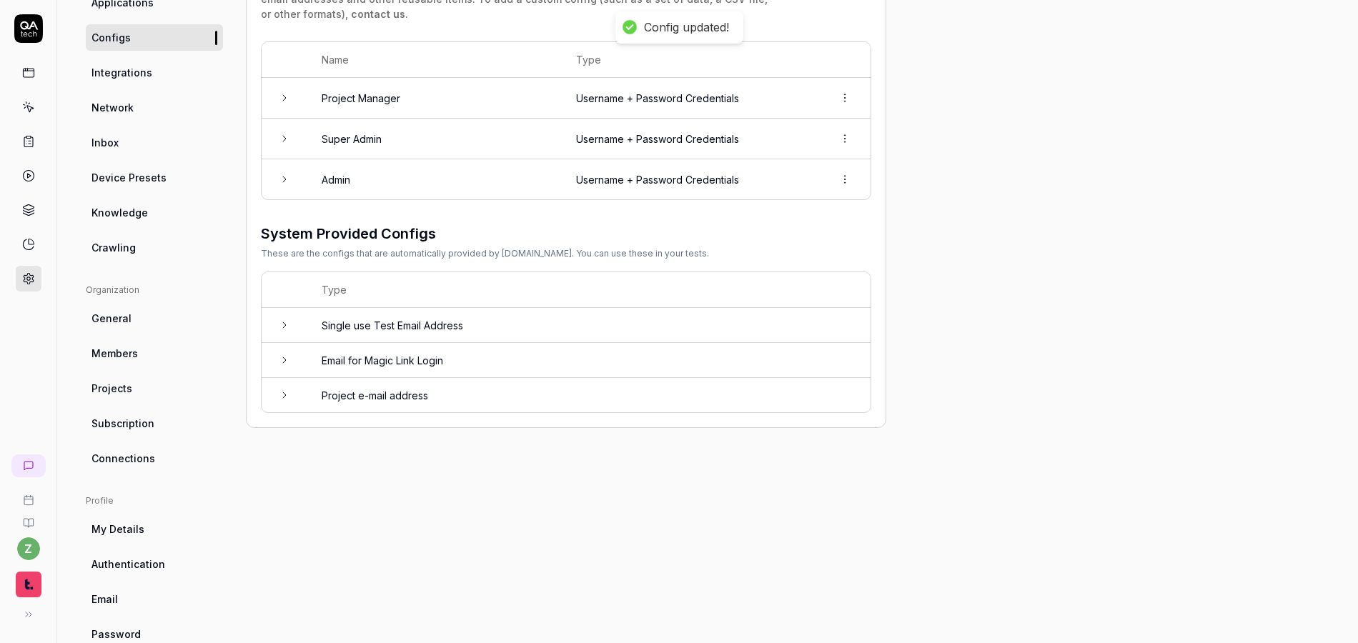
click at [284, 142] on icon at bounding box center [284, 138] width 11 height 11
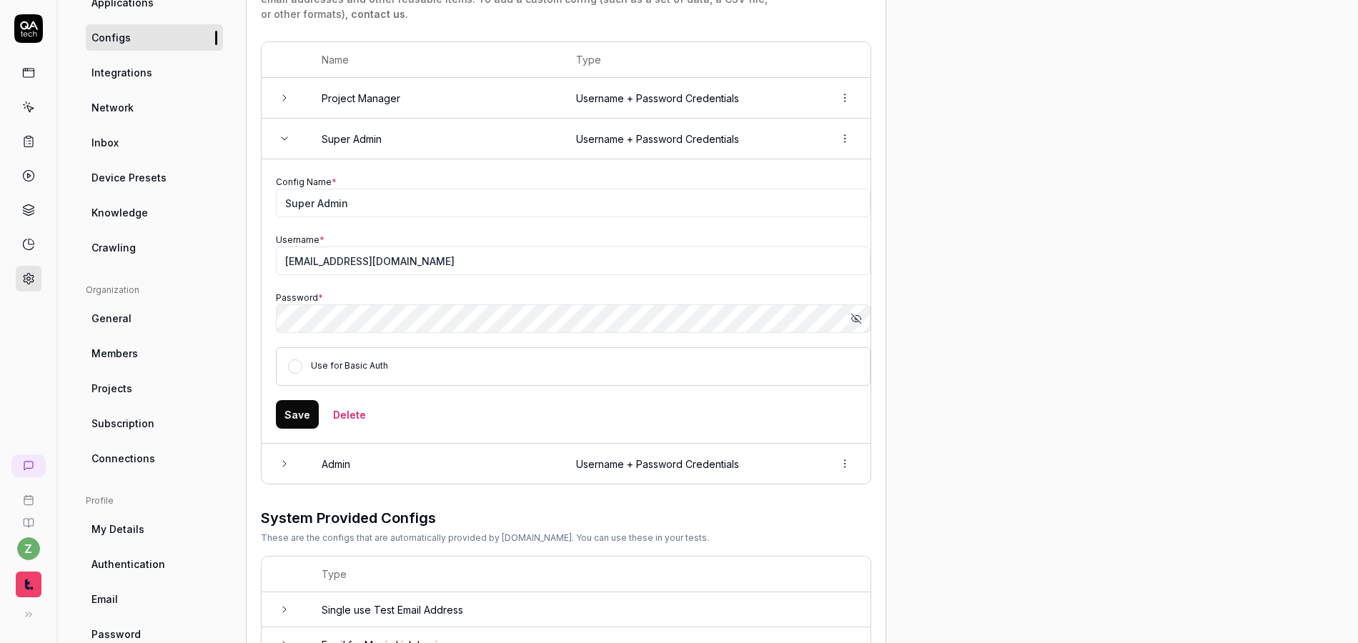
click at [284, 142] on icon at bounding box center [284, 138] width 11 height 11
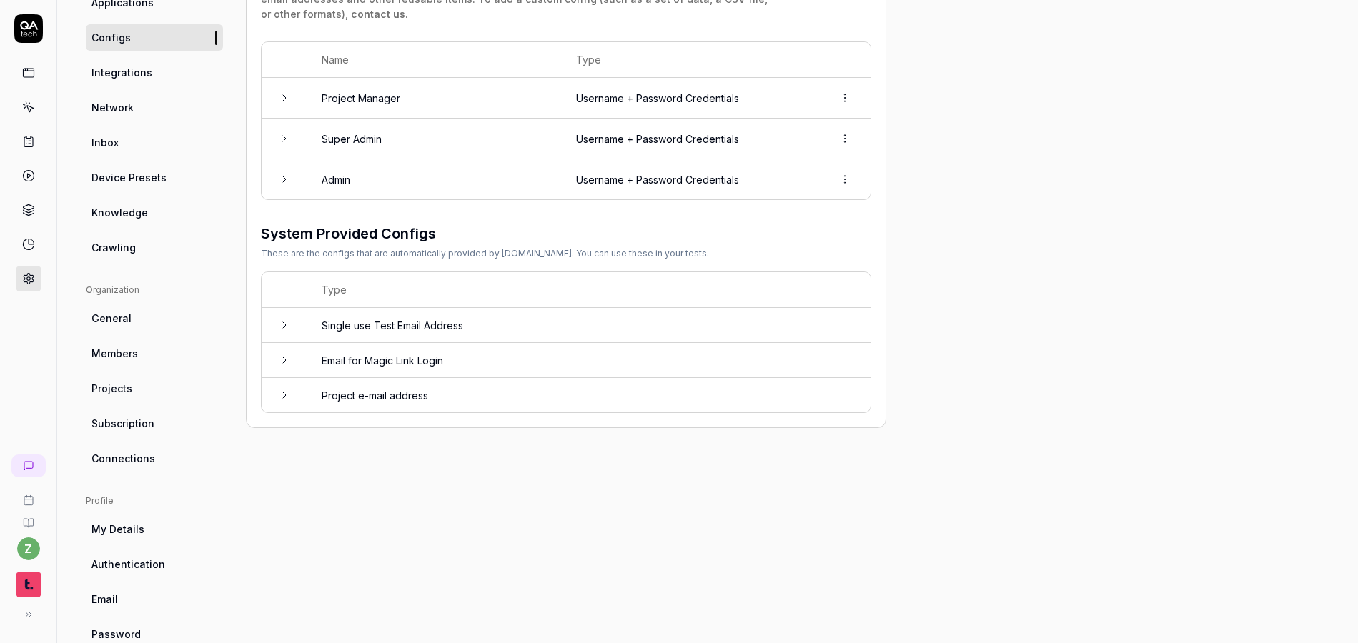
click at [284, 199] on td at bounding box center [285, 179] width 46 height 40
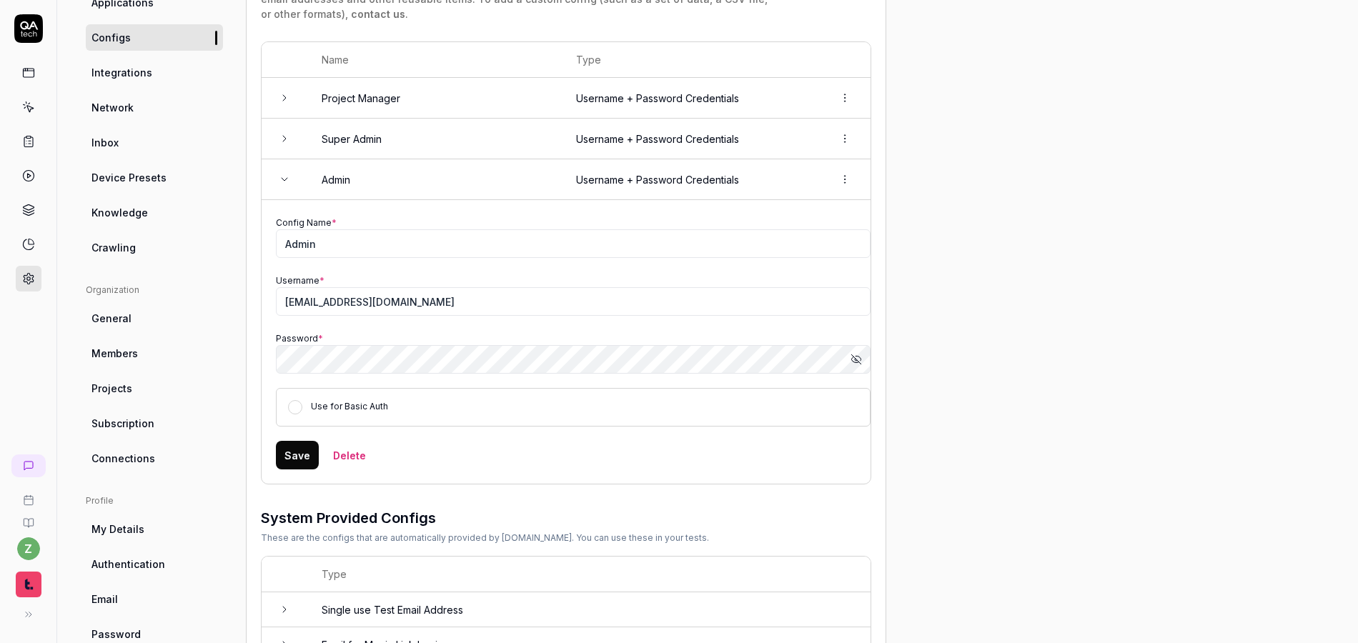
click at [286, 191] on td at bounding box center [285, 179] width 46 height 41
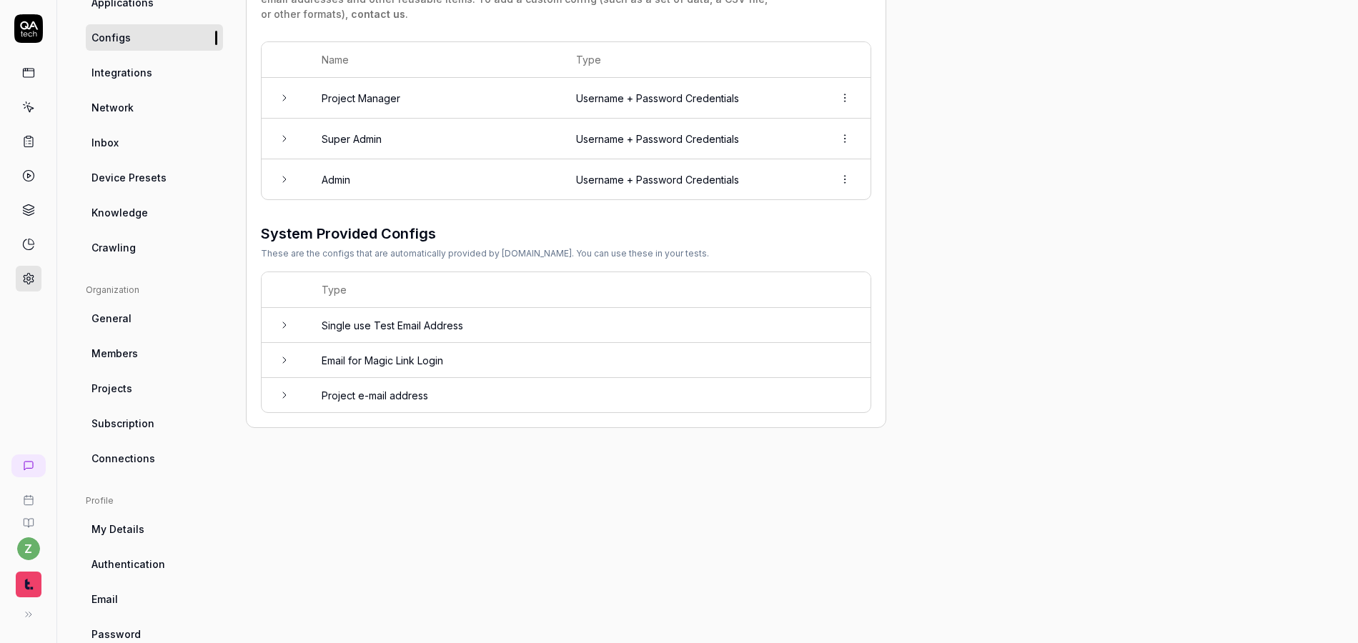
click at [294, 124] on td at bounding box center [285, 139] width 46 height 41
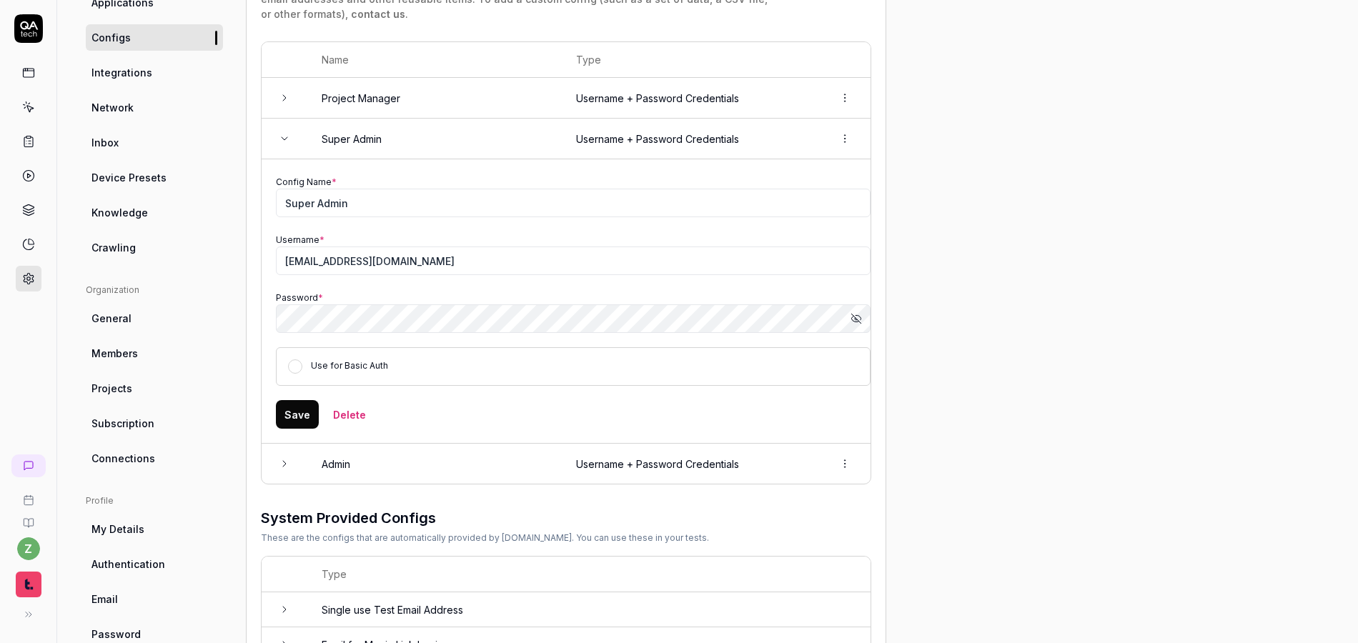
click at [292, 129] on td at bounding box center [285, 139] width 46 height 41
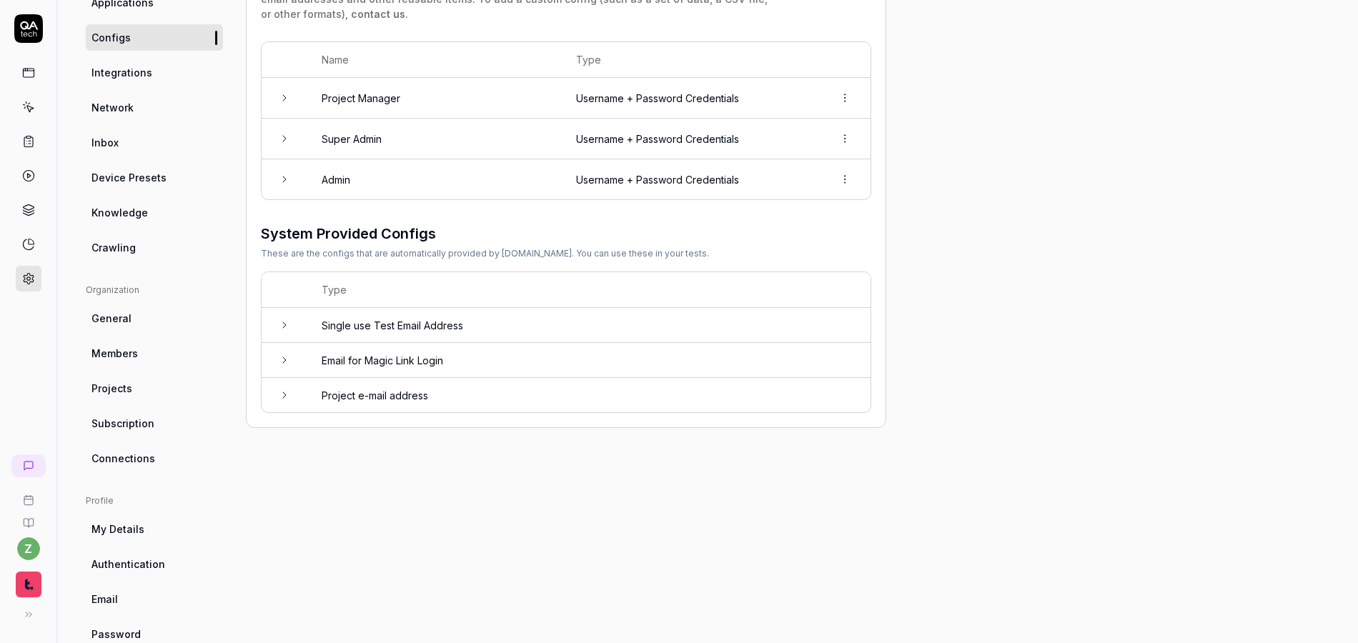
click at [291, 83] on td at bounding box center [285, 98] width 46 height 41
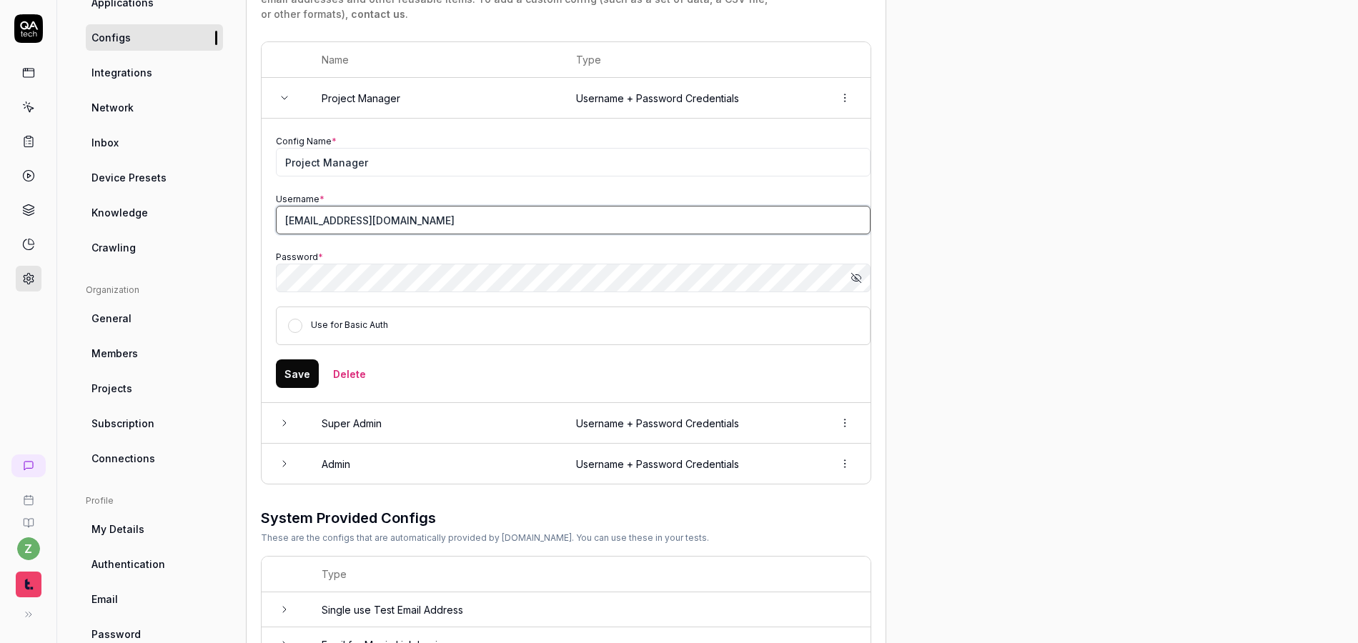
click at [461, 218] on input "[EMAIL_ADDRESS][DOMAIN_NAME]" at bounding box center [573, 220] width 595 height 29
paste input "value="[EMAIL_ADDRESS][DOMAIN_NAME]""
drag, startPoint x: 323, startPoint y: 224, endPoint x: 228, endPoint y: 221, distance: 95.1
click at [227, 221] on div "Project General Applications Configs Integrations Network Inbox Device Presets …" at bounding box center [708, 323] width 1244 height 780
click at [501, 217] on input "[EMAIL_ADDRESS][DOMAIN_NAME]"" at bounding box center [573, 220] width 595 height 29
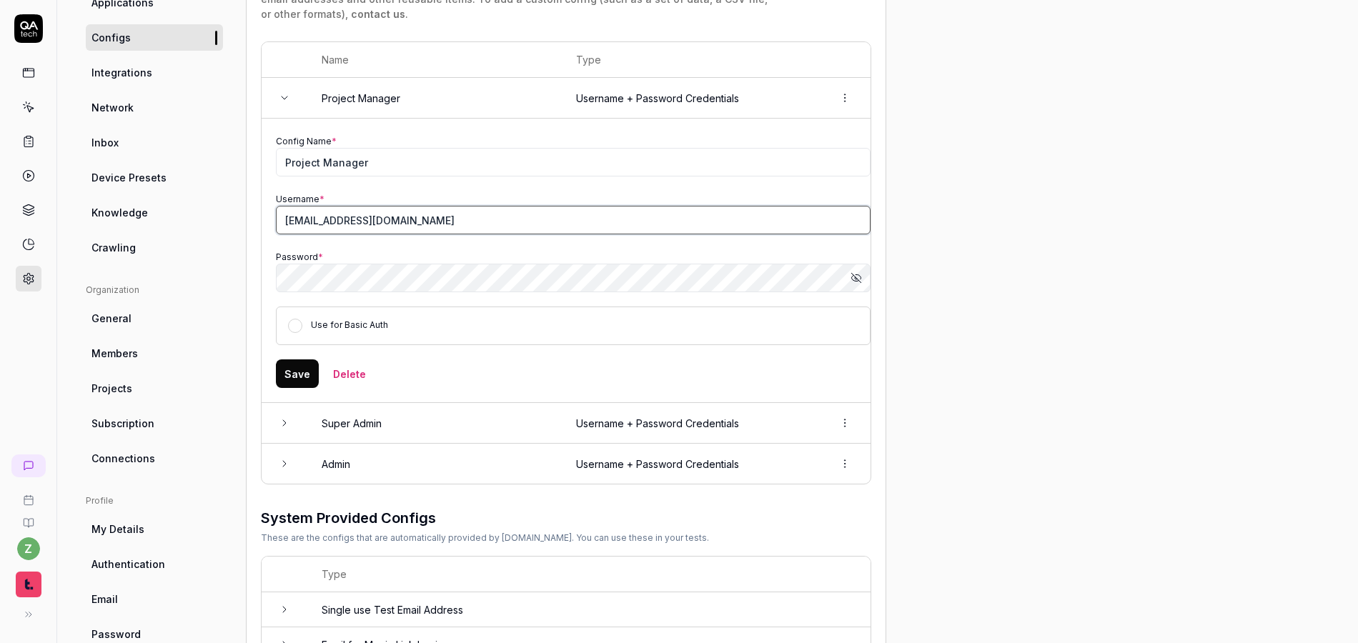
type input "[EMAIL_ADDRESS][DOMAIN_NAME]"
click at [1147, 293] on div "Project General Applications Configs Integrations Network Inbox Device Presets …" at bounding box center [708, 323] width 1244 height 780
click at [297, 372] on button "Save" at bounding box center [297, 374] width 43 height 29
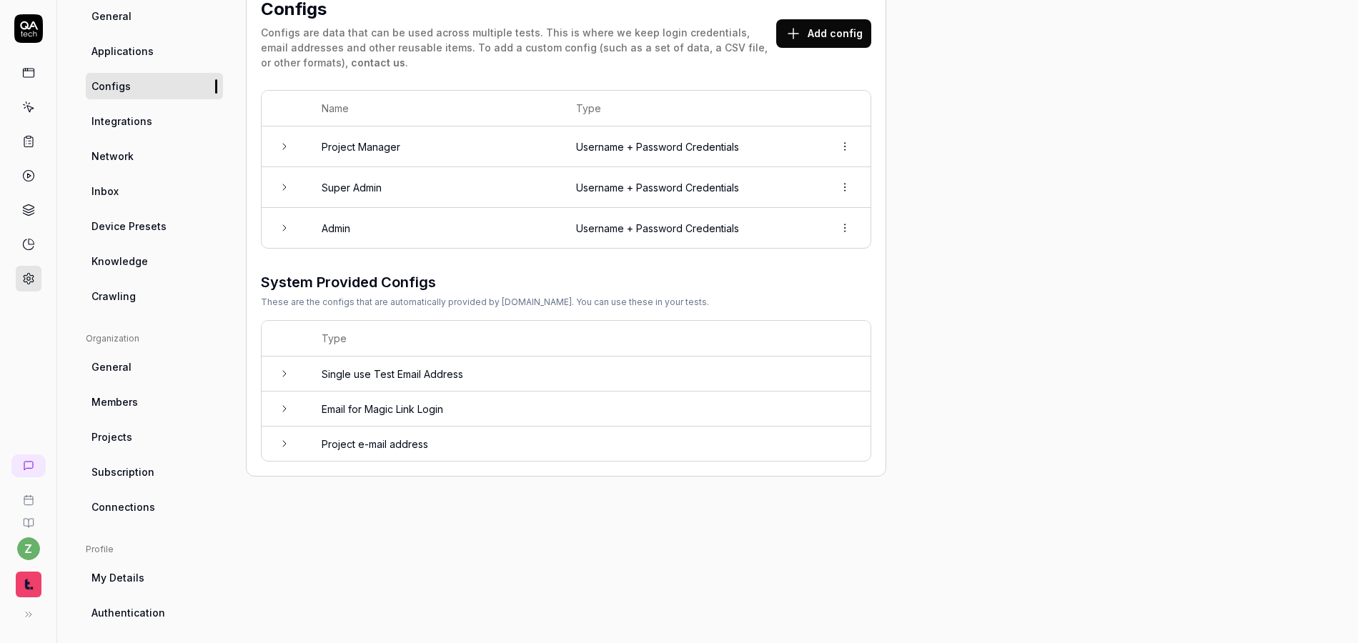
scroll to position [0, 0]
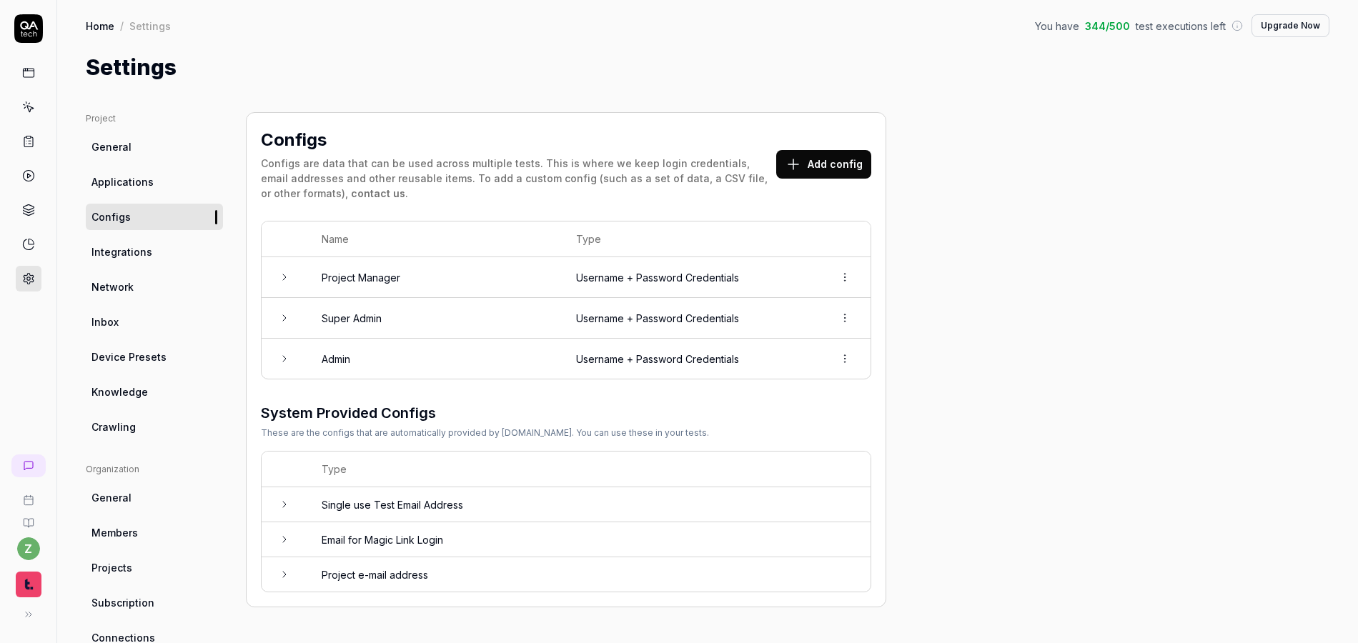
click at [108, 26] on link "Home" at bounding box center [100, 26] width 29 height 14
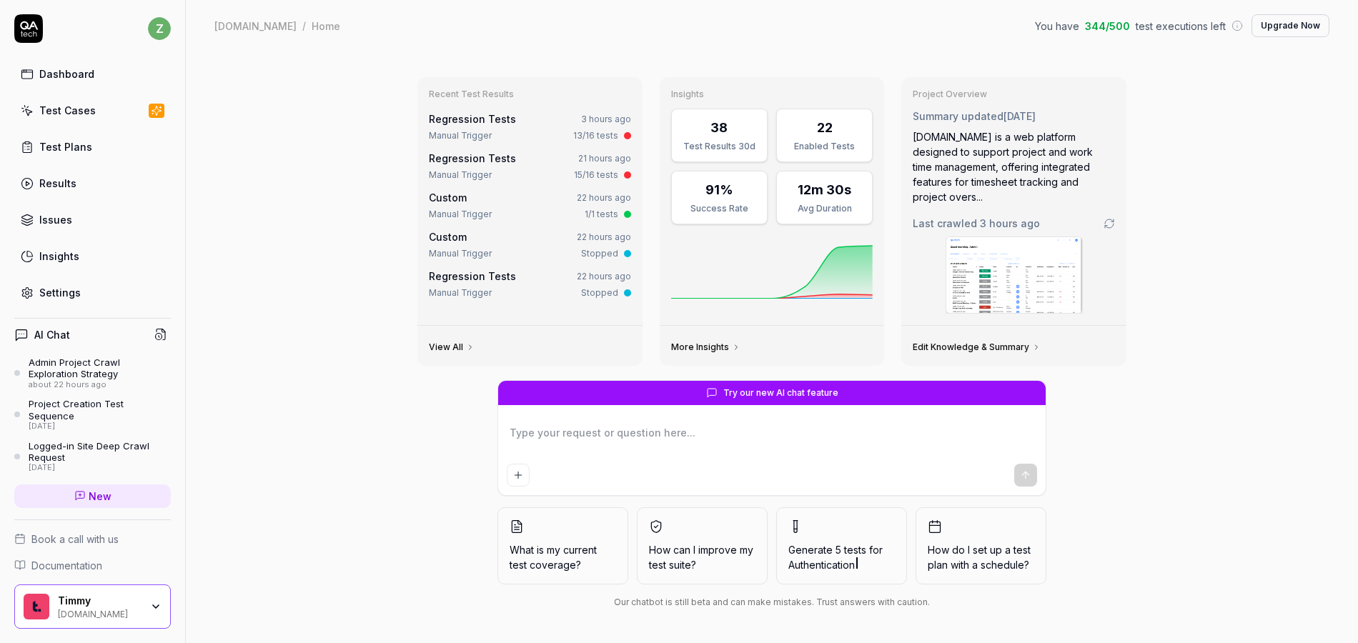
click at [86, 113] on div "Test Cases" at bounding box center [67, 110] width 56 height 15
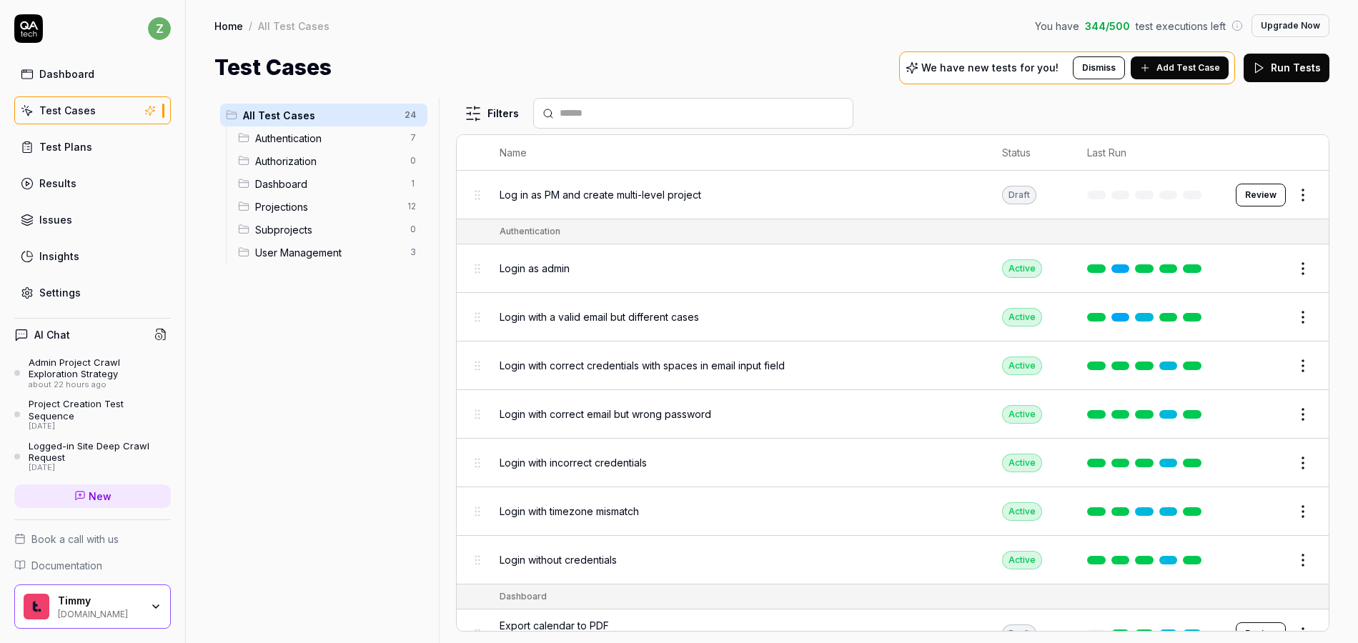
click at [686, 195] on span "Log in as PM and create multi-level project" at bounding box center [601, 194] width 202 height 15
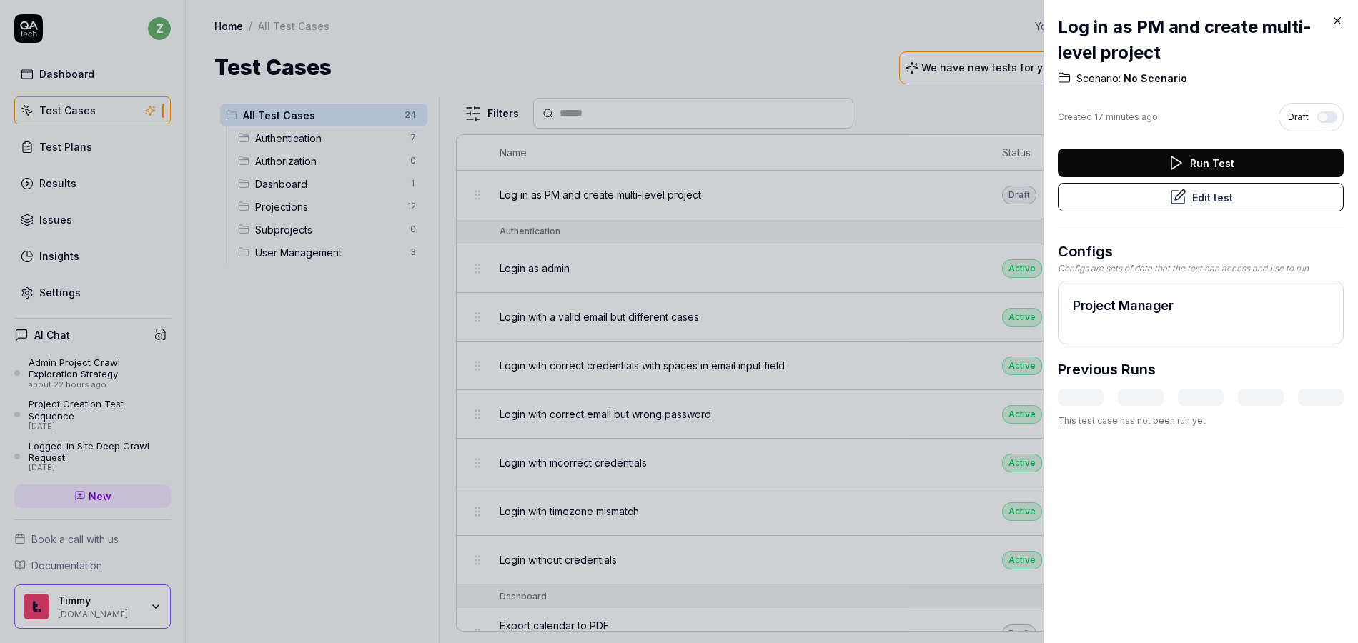
click at [1231, 193] on button "Edit test" at bounding box center [1201, 197] width 286 height 29
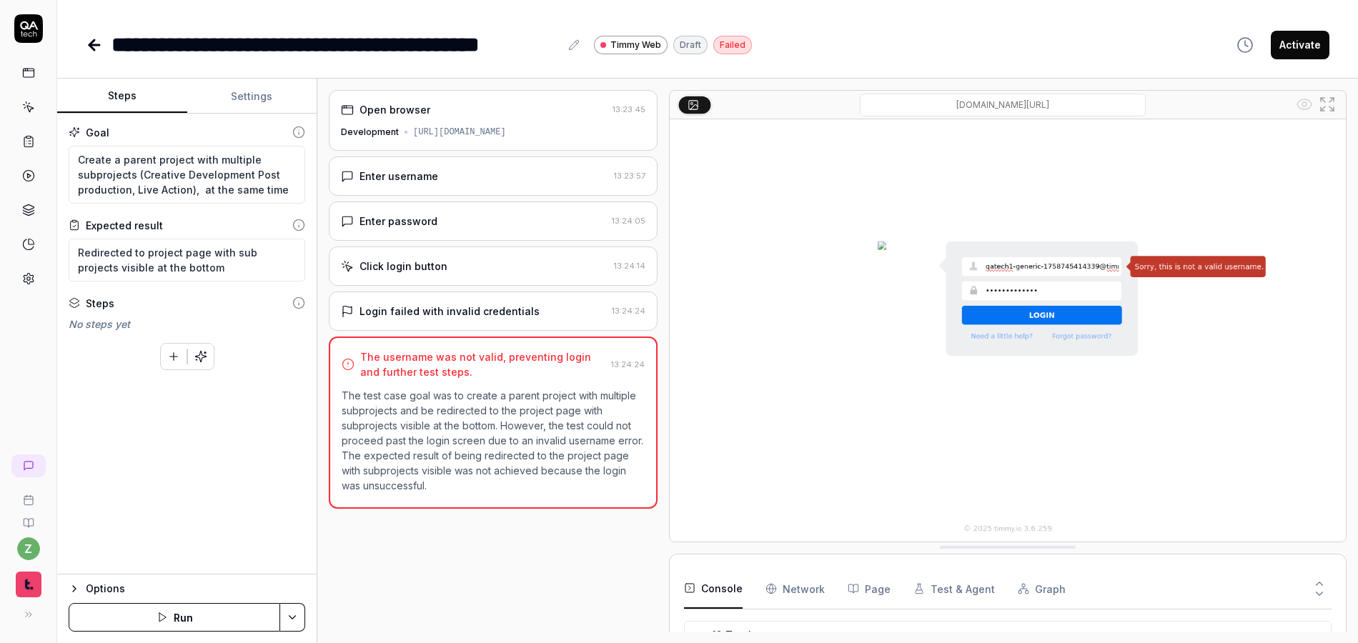
scroll to position [272, 0]
click at [194, 616] on button "Run" at bounding box center [175, 617] width 212 height 29
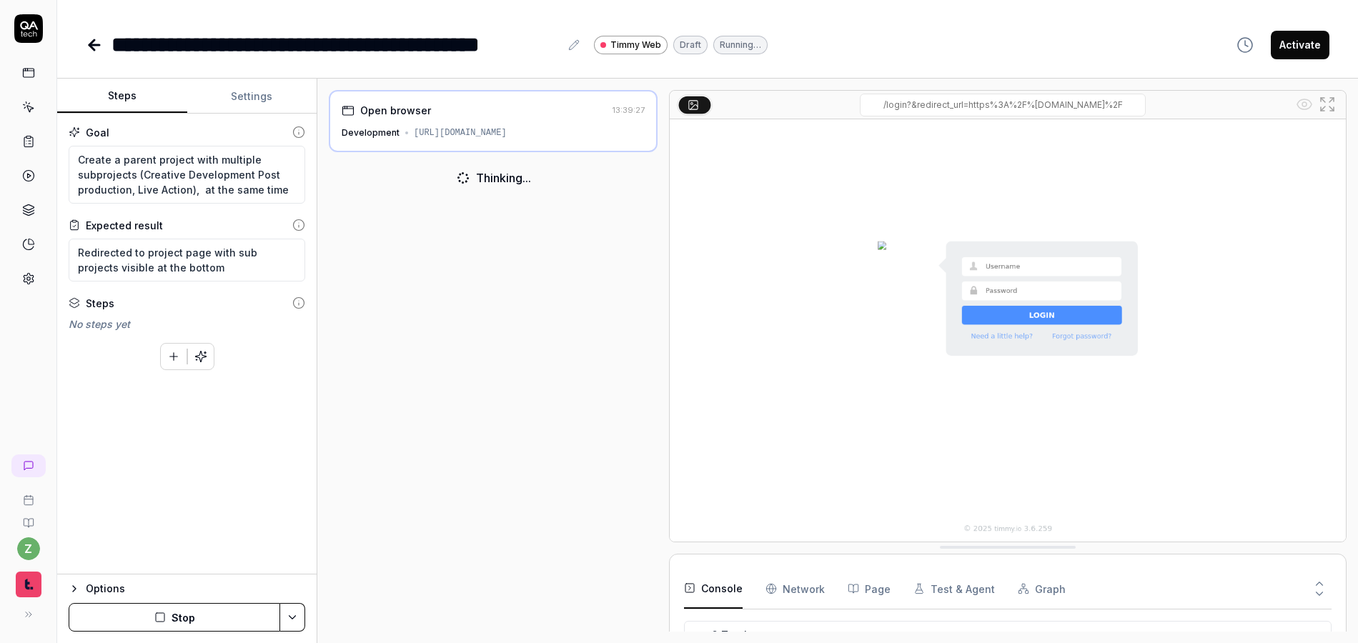
click at [199, 609] on button "Stop" at bounding box center [175, 617] width 212 height 29
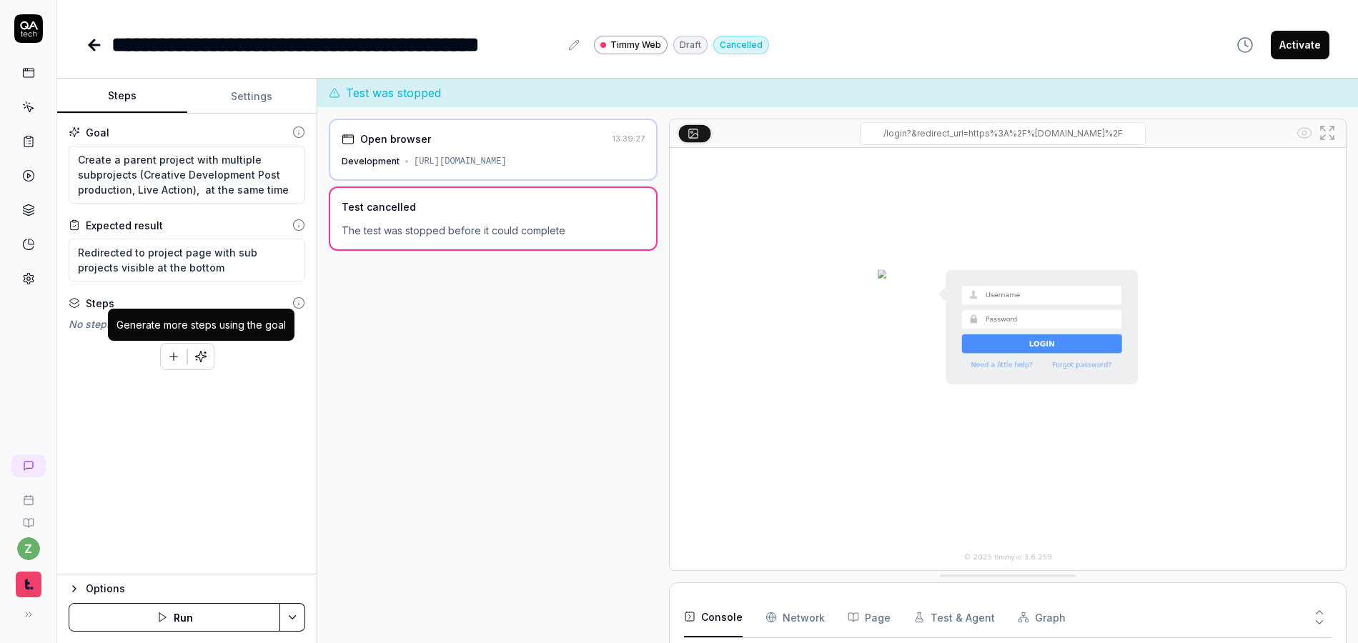
click at [207, 357] on button "button" at bounding box center [201, 357] width 26 height 26
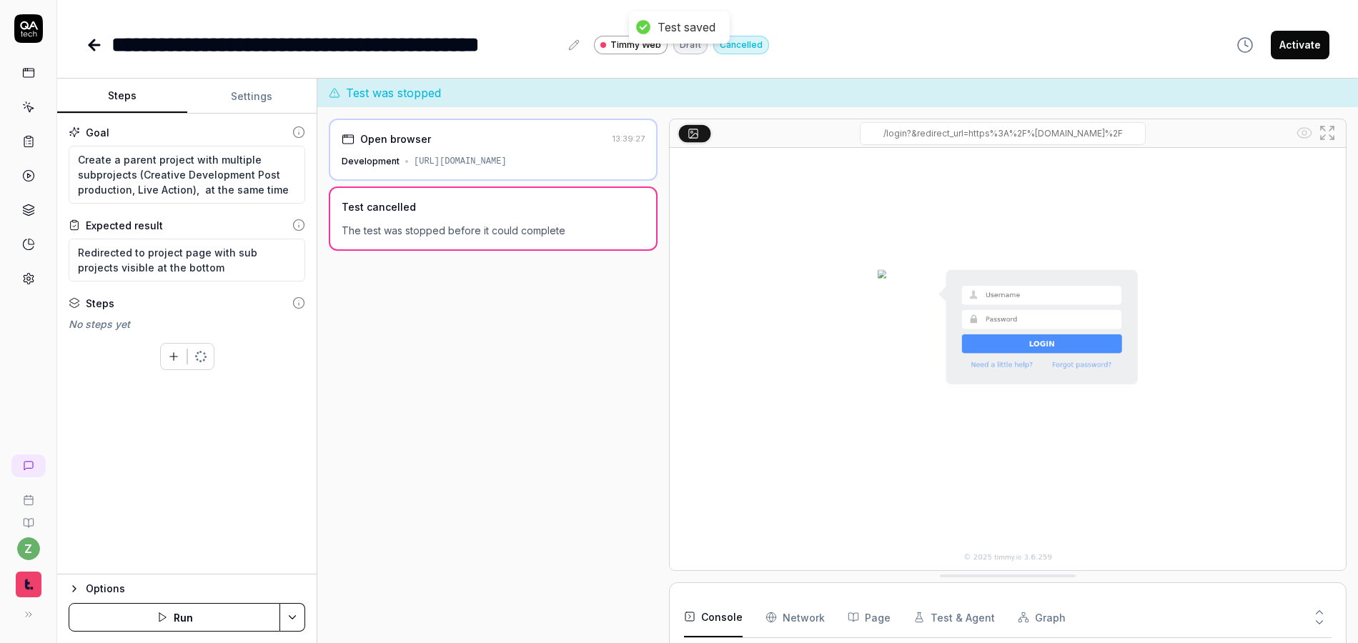
scroll to position [12, 0]
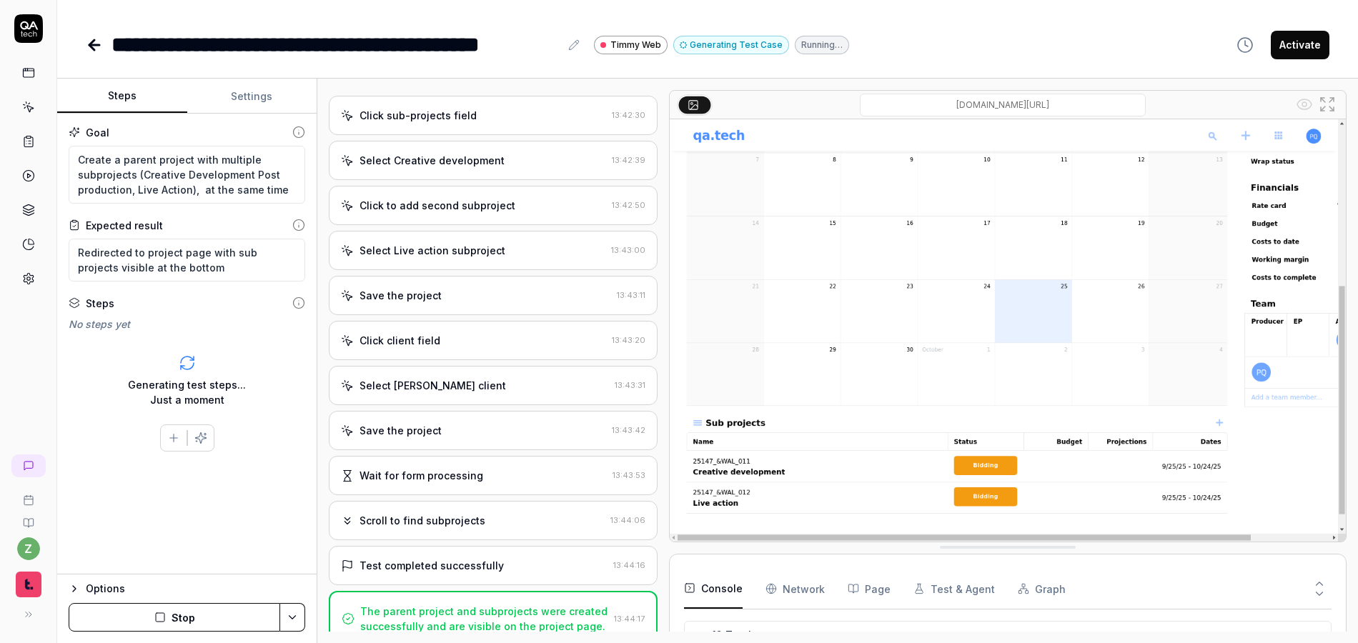
scroll to position [1015, 0]
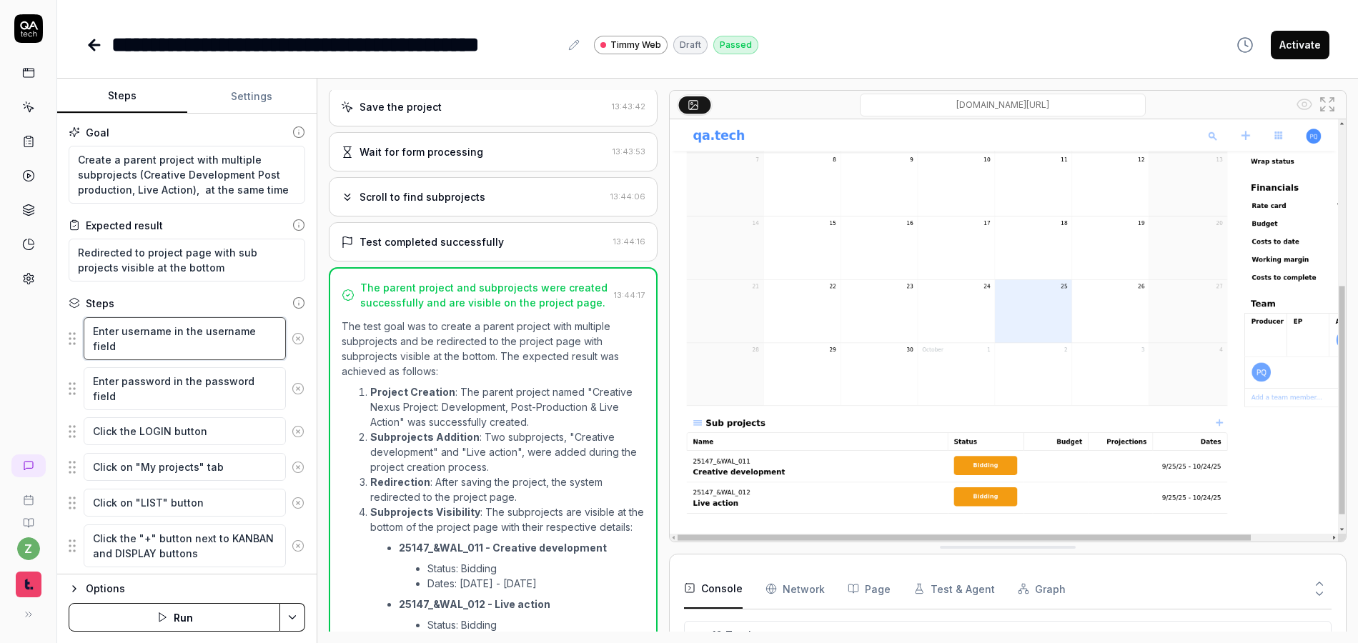
click at [177, 344] on textarea "Enter username in the username field" at bounding box center [185, 338] width 202 height 43
click at [192, 390] on textarea "Enter password in the password field" at bounding box center [185, 388] width 202 height 43
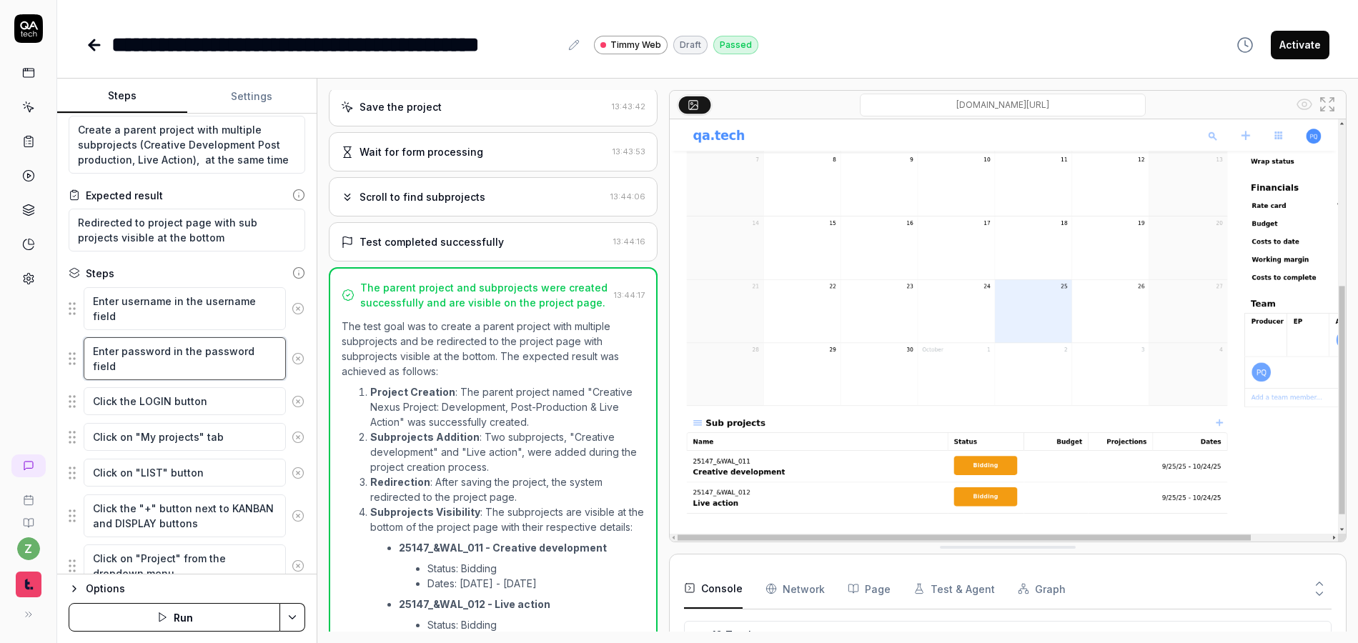
scroll to position [86, 0]
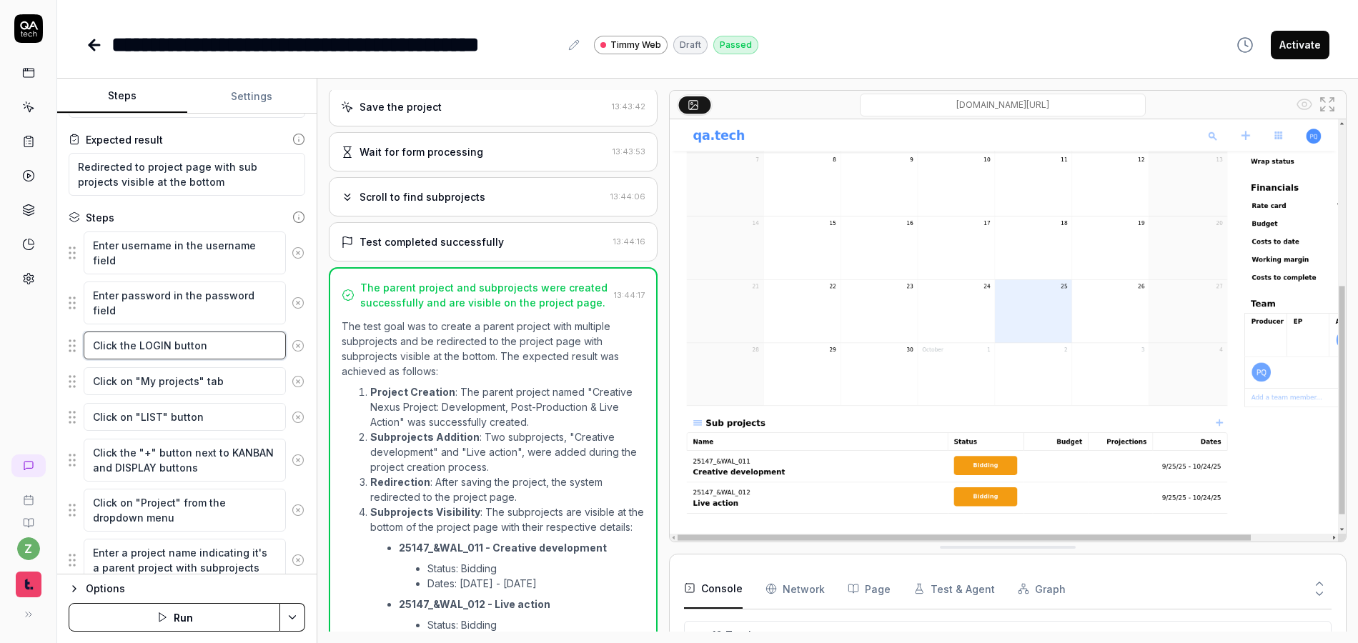
click at [227, 347] on textarea "Click the LOGIN button" at bounding box center [185, 346] width 202 height 28
click at [229, 378] on textarea "Click on "My projects" tab" at bounding box center [185, 381] width 202 height 28
click at [184, 348] on textarea "Click the LOGIN button" at bounding box center [185, 346] width 202 height 28
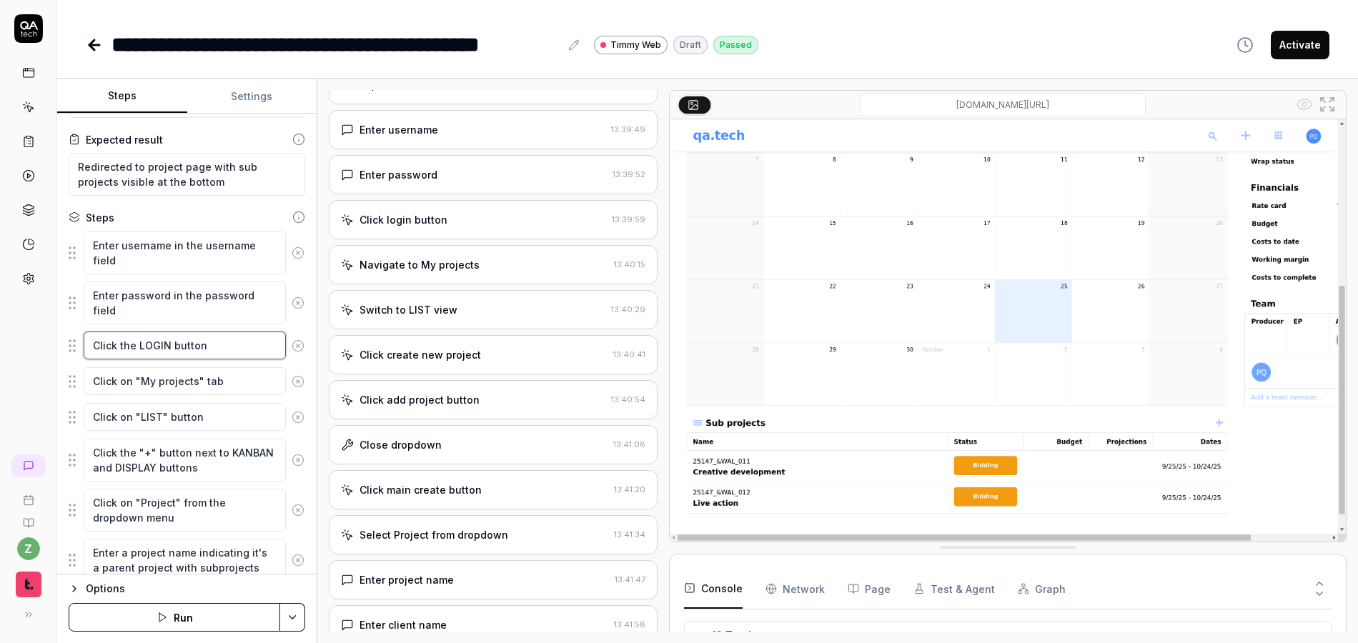
scroll to position [0, 0]
click at [455, 314] on div "Navigate to My projects" at bounding box center [420, 311] width 120 height 15
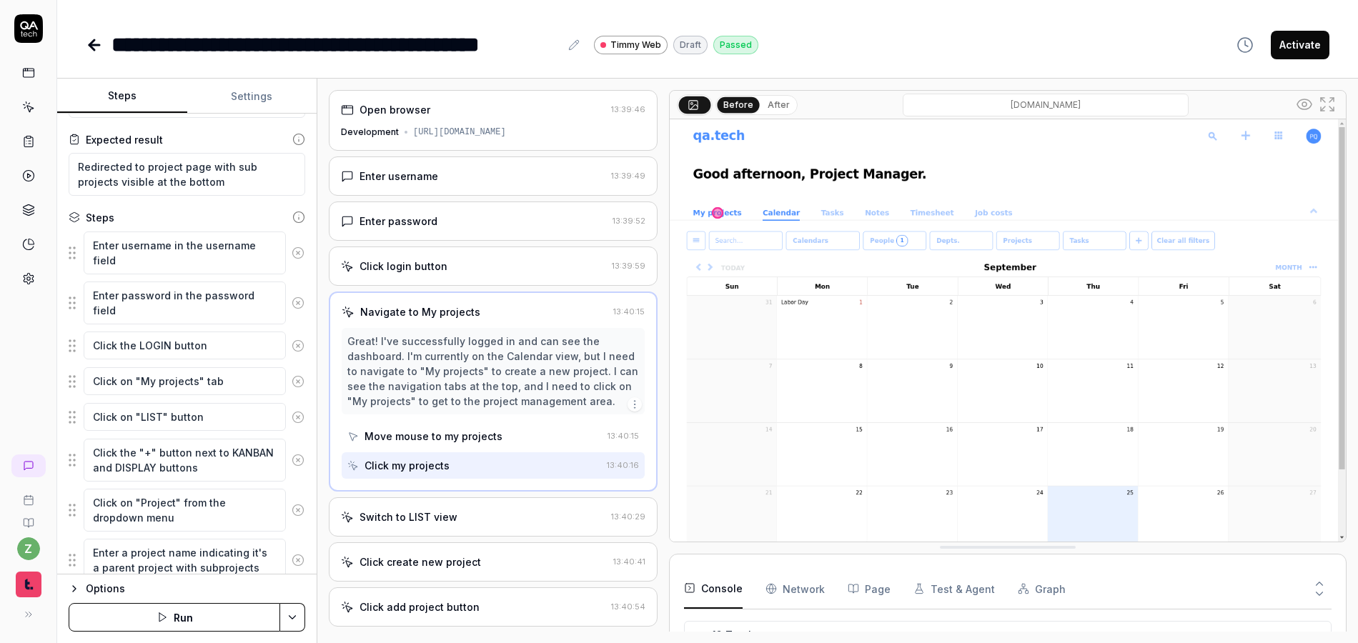
click at [459, 511] on div "Switch to LIST view" at bounding box center [473, 517] width 264 height 15
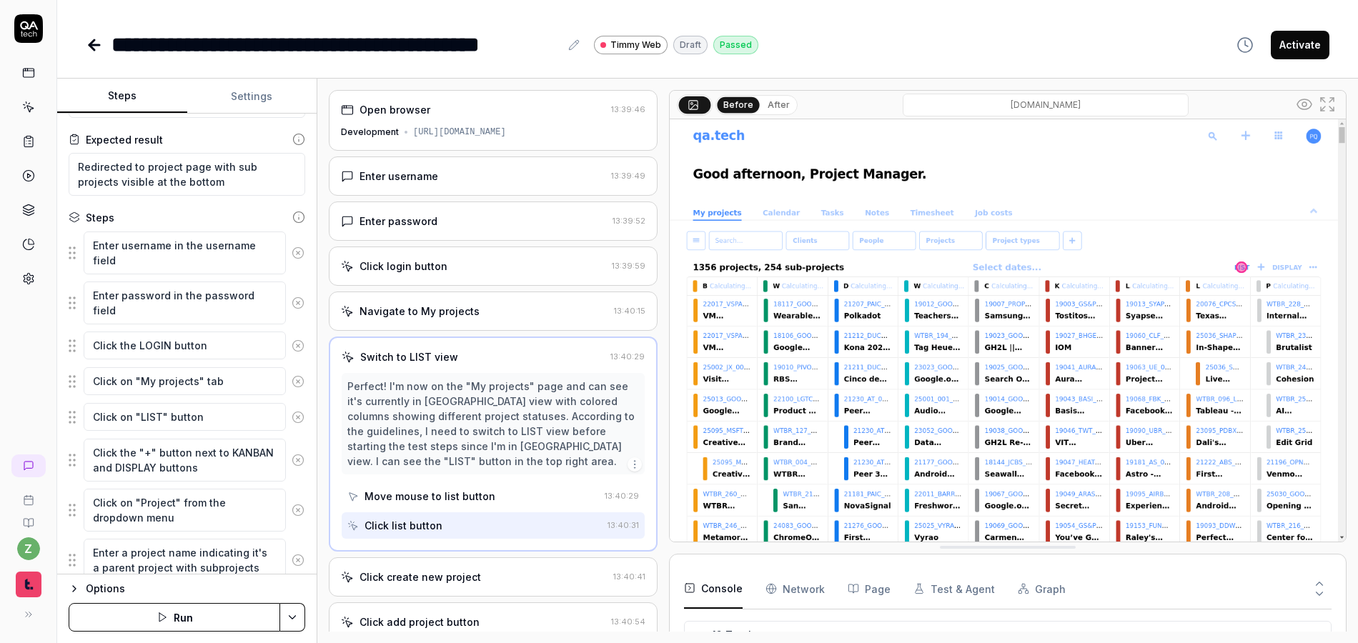
click at [420, 268] on div "Click login button" at bounding box center [404, 266] width 88 height 15
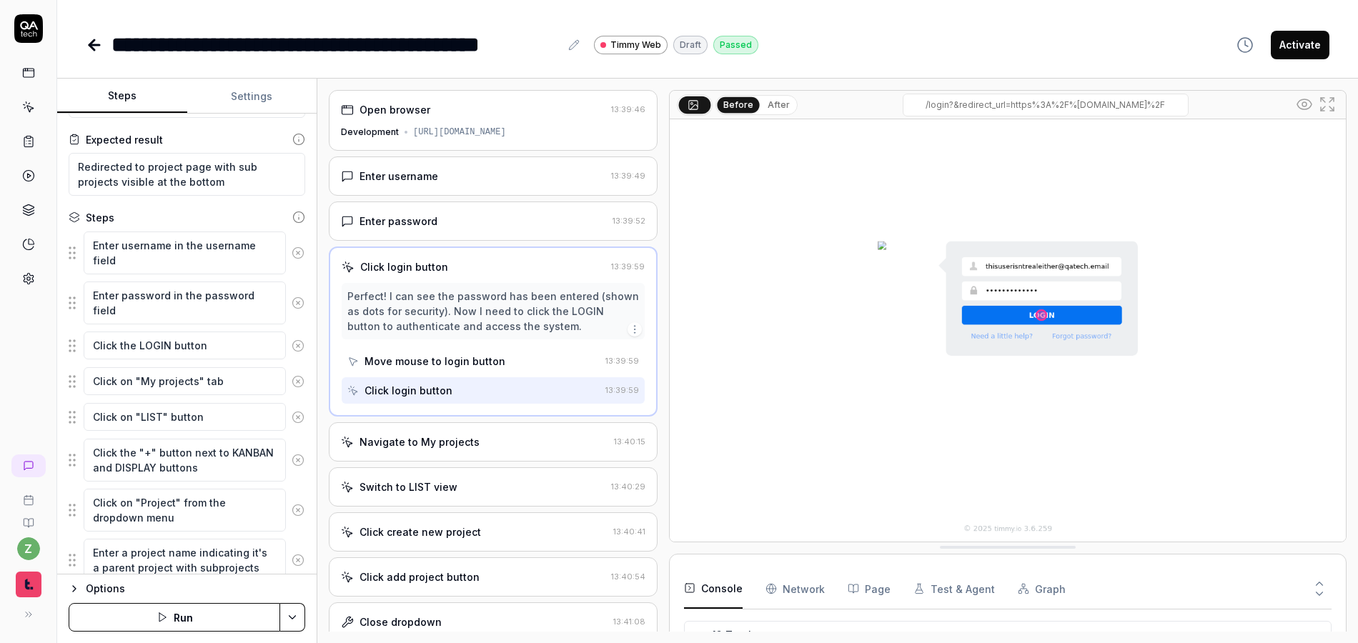
click at [422, 527] on div "Click create new project" at bounding box center [421, 532] width 122 height 15
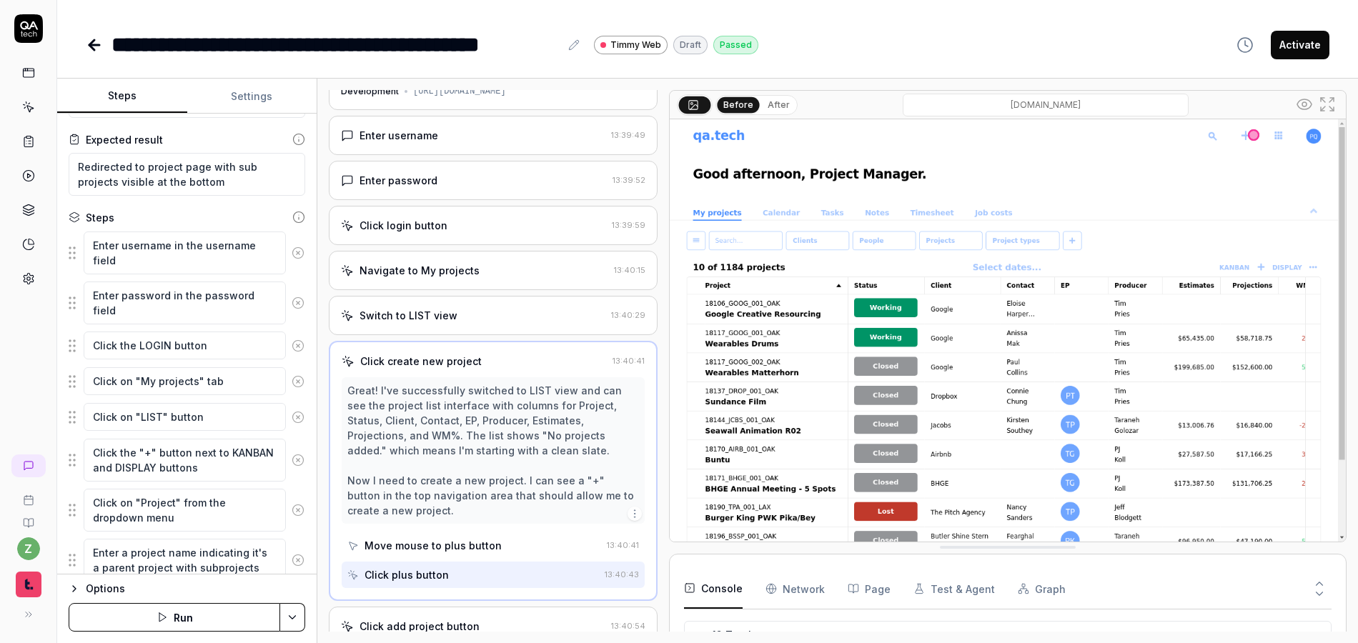
scroll to position [96, 0]
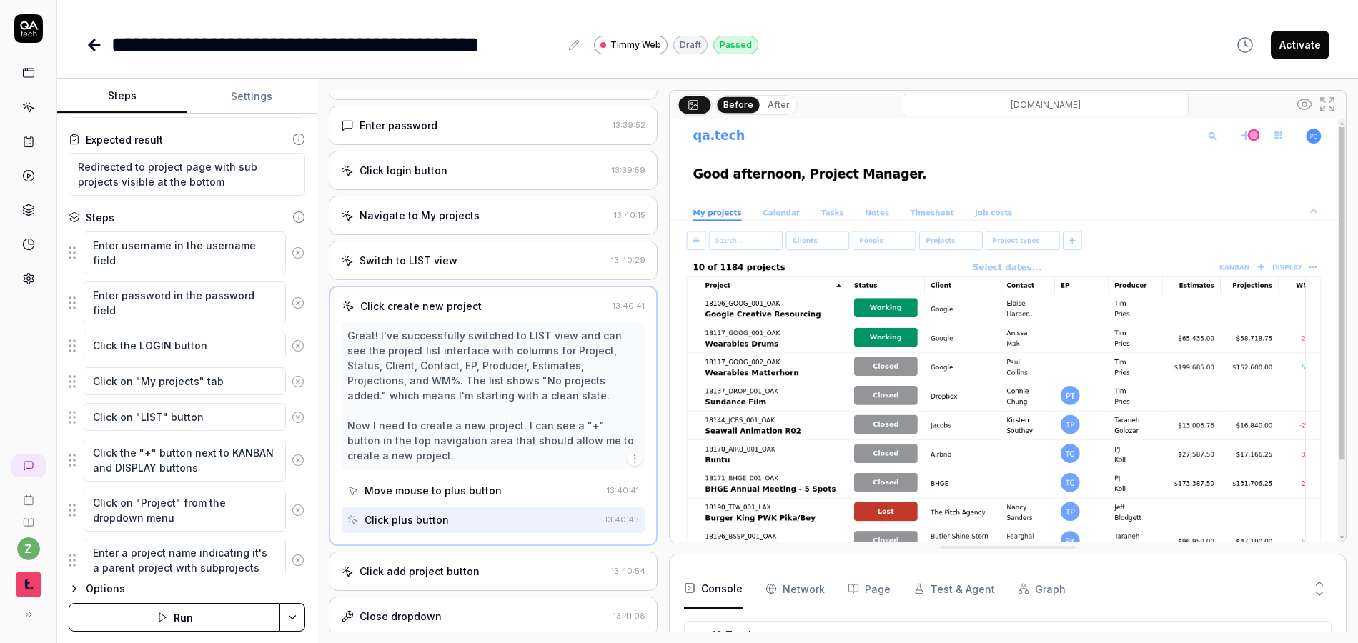
click at [297, 380] on icon at bounding box center [299, 382] width 4 height 4
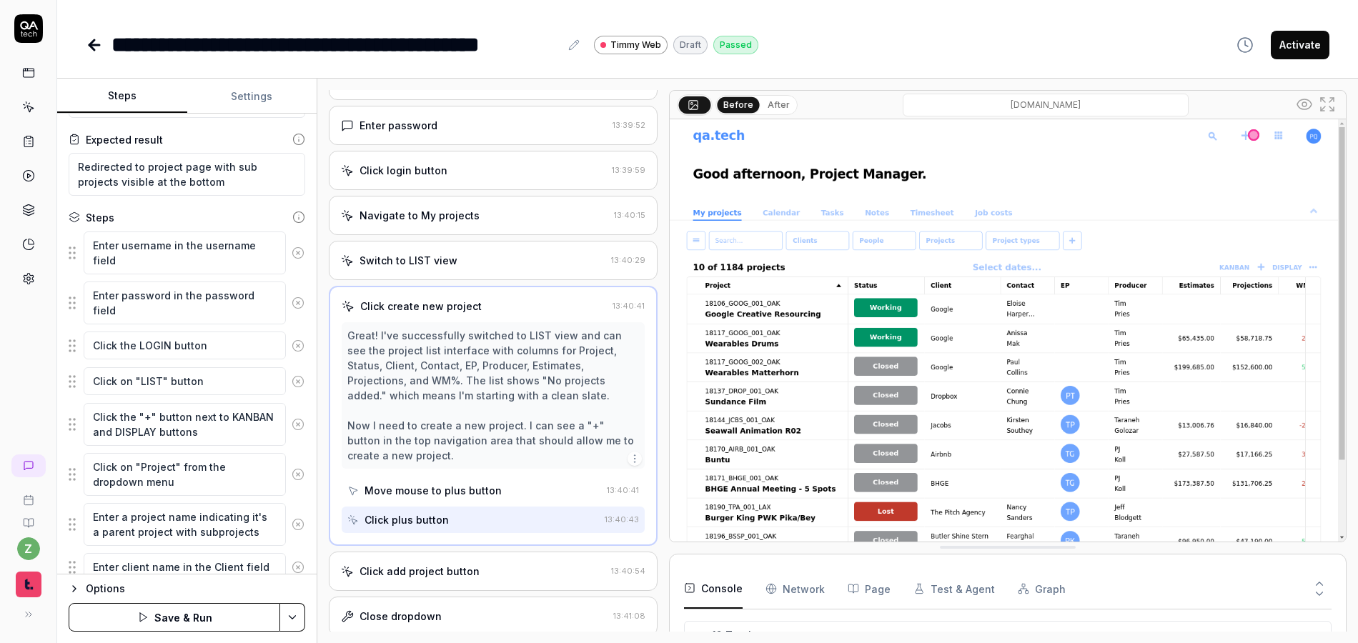
click at [292, 381] on icon at bounding box center [298, 381] width 13 height 13
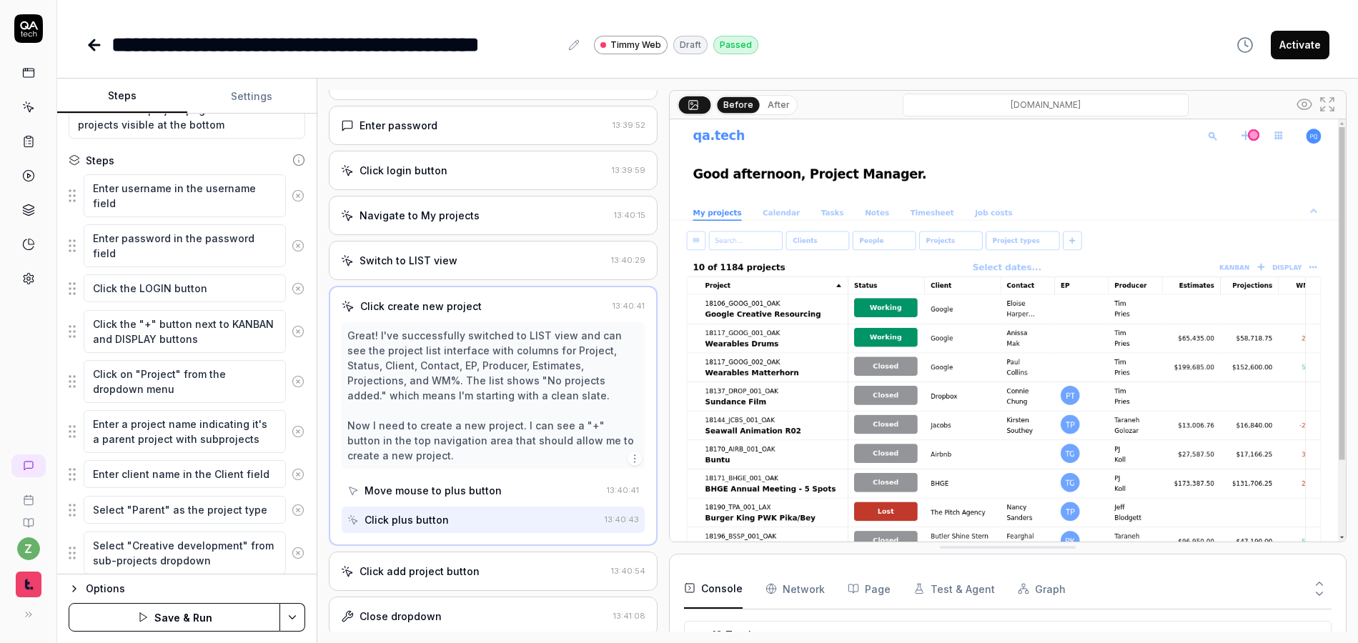
scroll to position [86, 0]
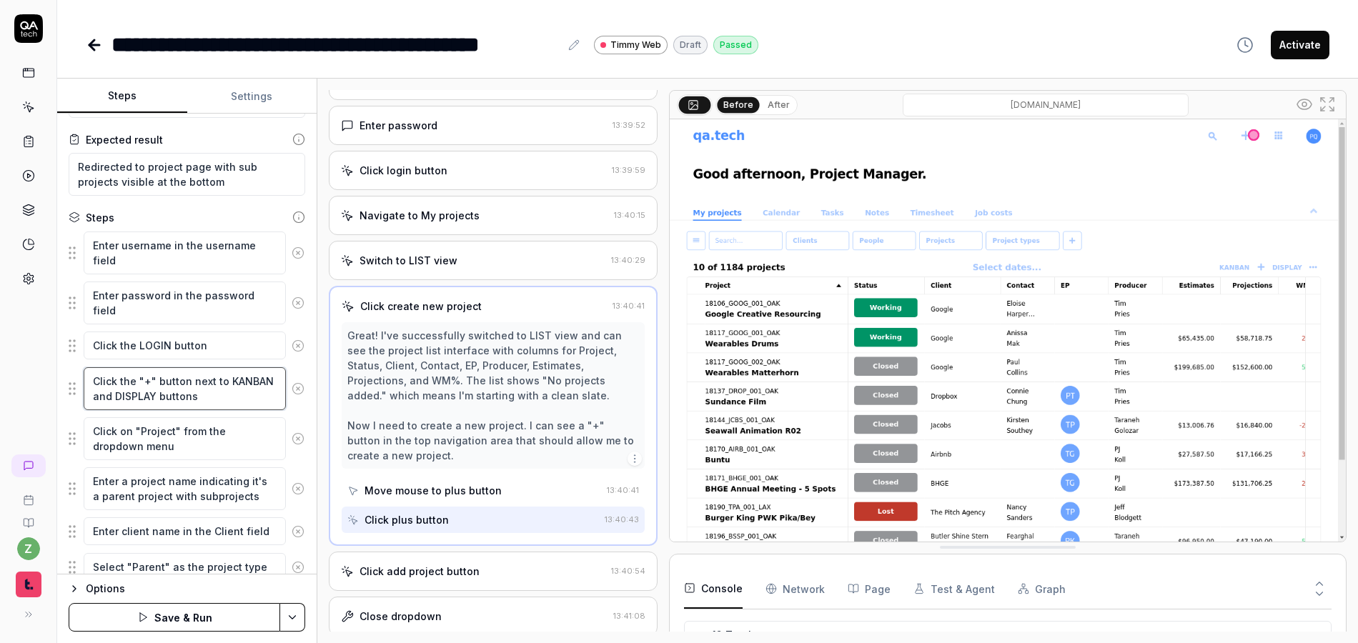
drag, startPoint x: 258, startPoint y: 398, endPoint x: 159, endPoint y: 383, distance: 99.8
click at [159, 383] on textarea "Click the "+" button next to KANBAN and DISPLAY buttons" at bounding box center [185, 388] width 202 height 43
type textarea "*"
type textarea "Click the "+" b"
type textarea "*"
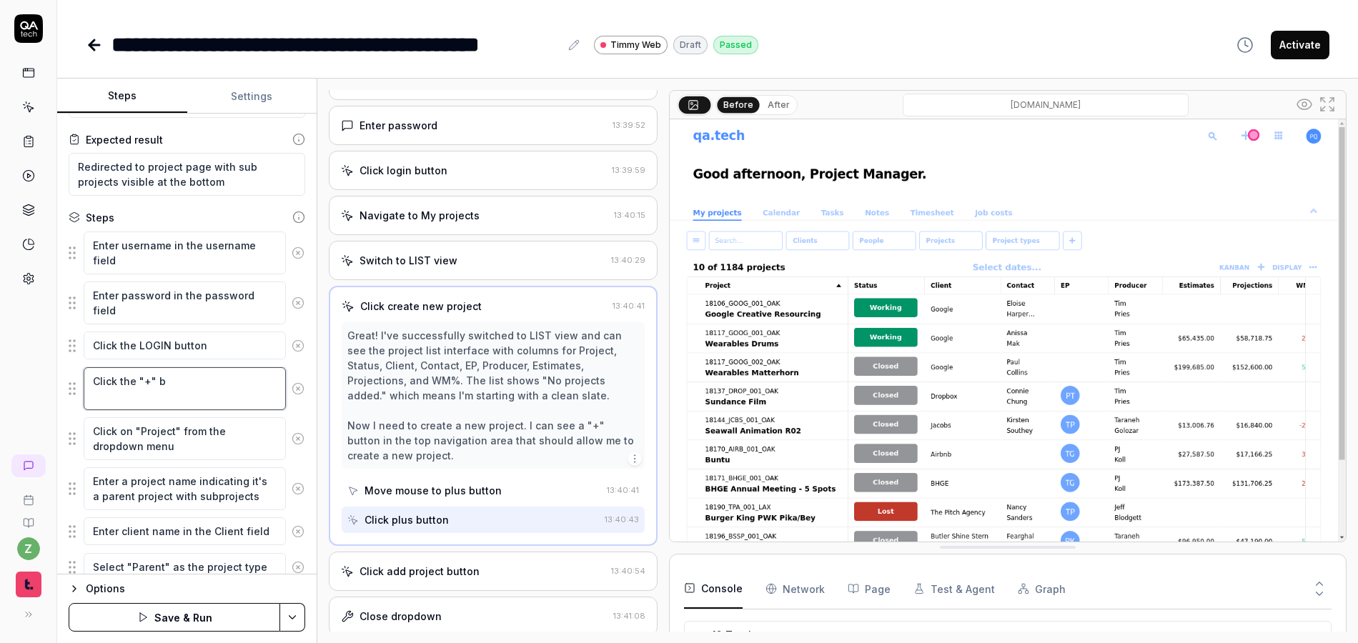
type textarea "Click the "+" bu"
type textarea "*"
type textarea "Click the "+" but"
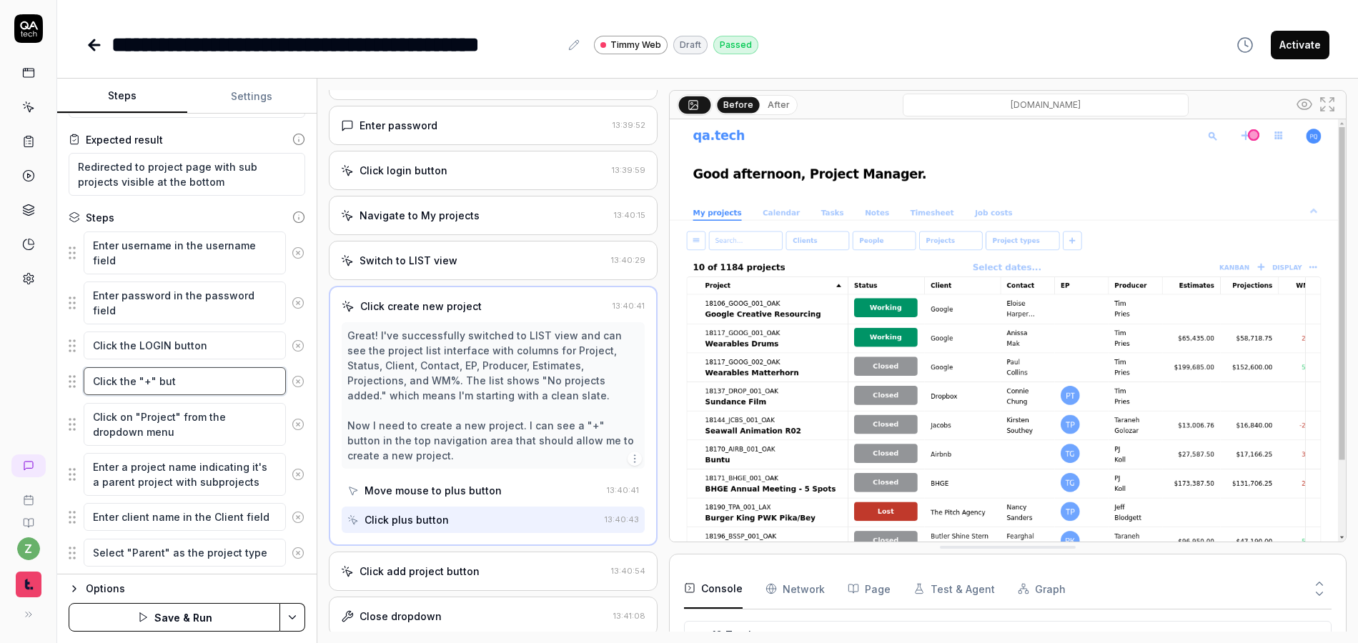
type textarea "*"
type textarea "Click the "+" butt"
type textarea "*"
type textarea "Click the "+" butto"
type textarea "*"
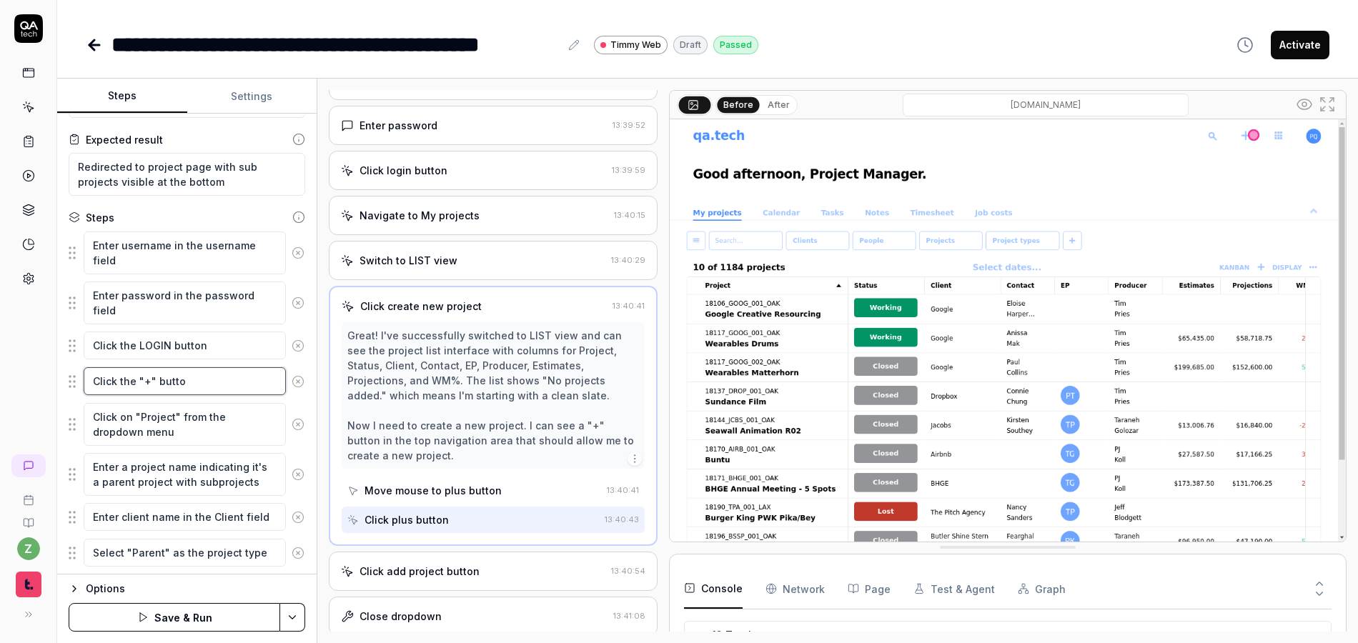
type textarea "Click the "+" button"
type textarea "*"
type textarea "Click the "+" button i"
type textarea "*"
type textarea "Click the "+" button in"
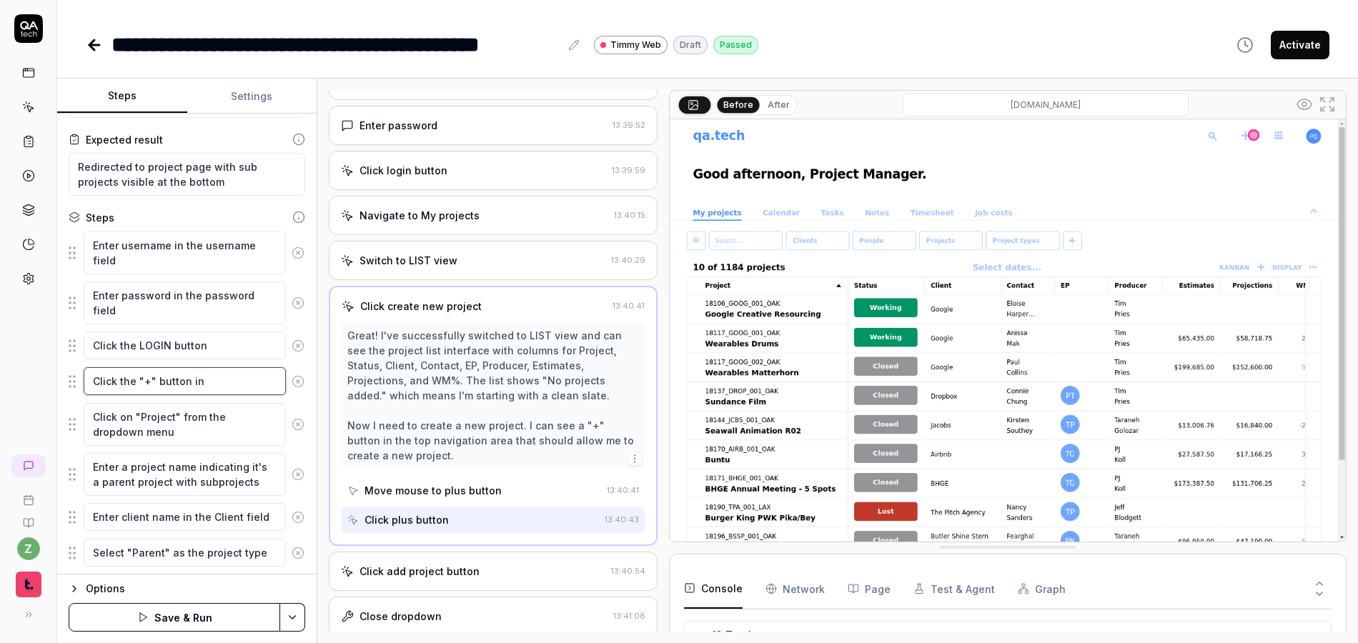
type textarea "*"
type textarea "Click the "+" button in"
type textarea "*"
type textarea "Click the "+" button in t"
type textarea "*"
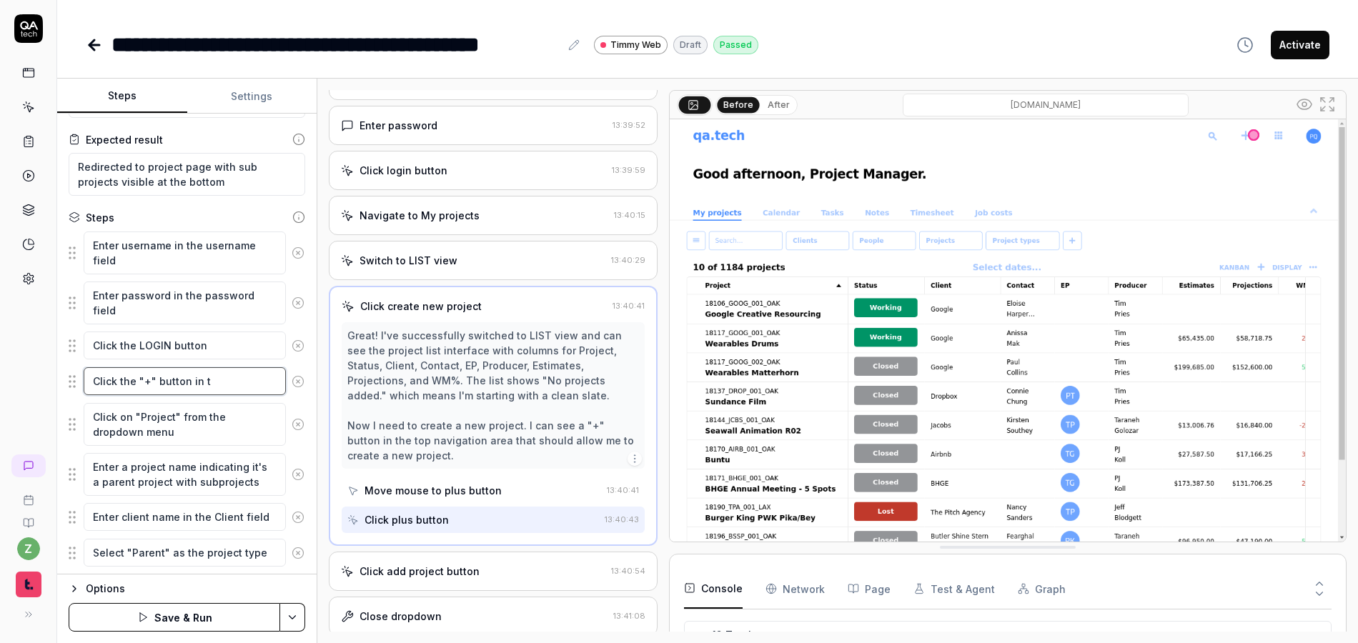
type textarea "Click the "+" button in th"
type textarea "*"
type textarea "Click the "+" button in the"
type textarea "*"
type textarea "Click the "+" button in the"
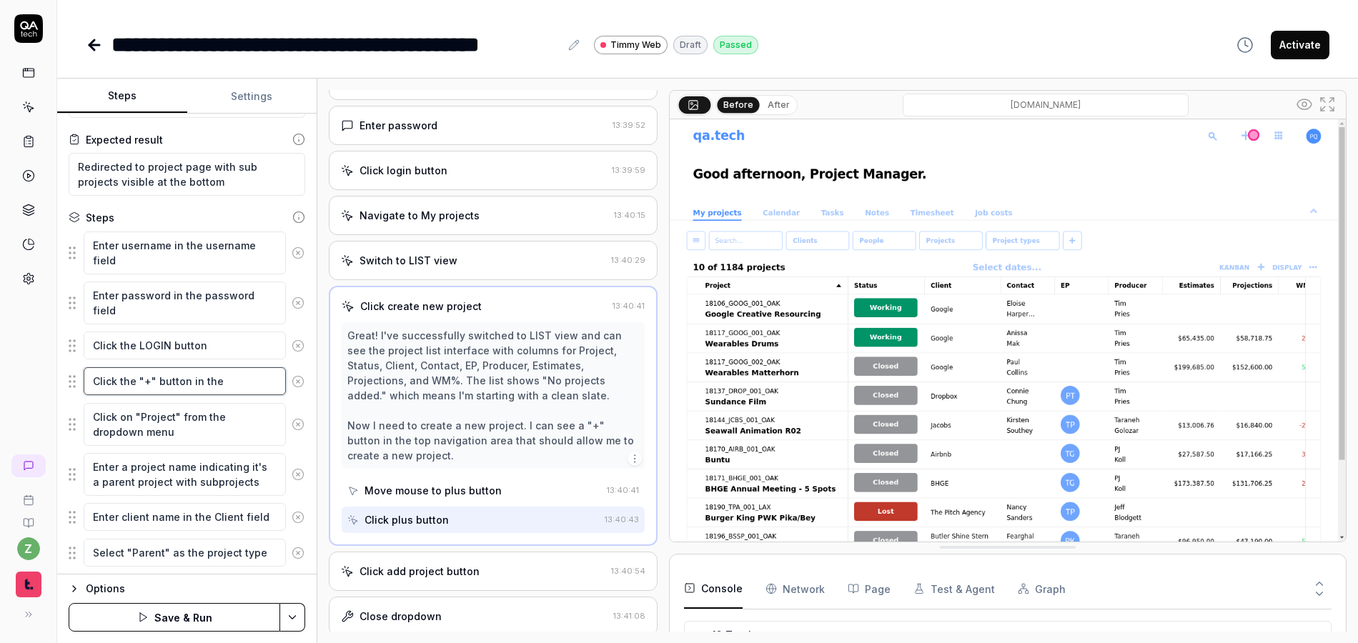
type textarea "*"
type textarea "Click the "+" button in the t"
type textarea "*"
type textarea "Click the "+" button in the to"
type textarea "*"
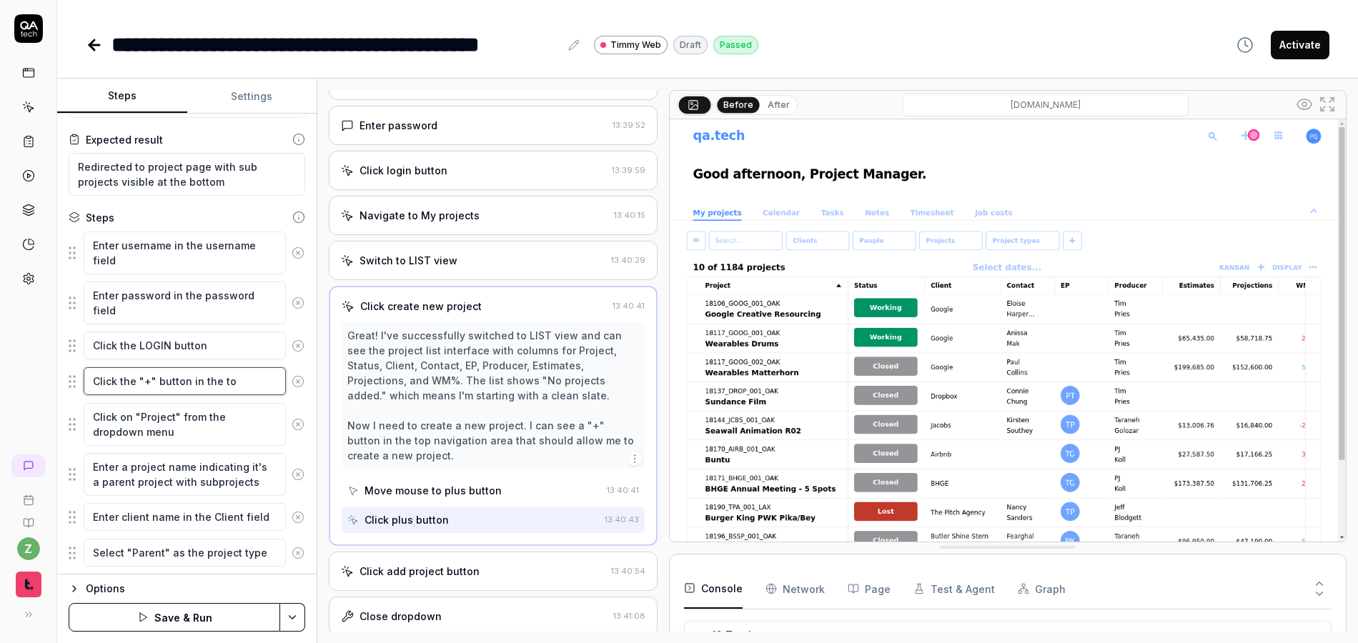
type textarea "Click the "+" button in the top"
type textarea "*"
type textarea "Click the "+" button in the top"
type textarea "*"
type textarea "Click the "+" button in the top r"
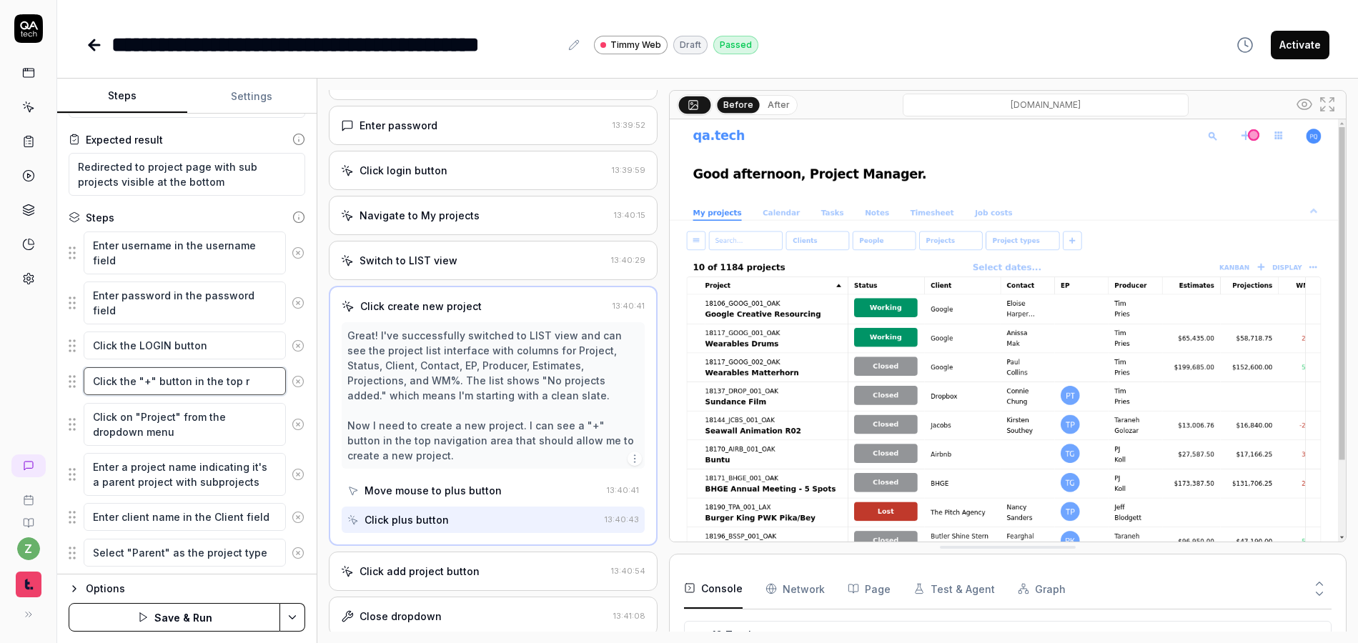
type textarea "*"
type textarea "Click the "+" button in the top ru"
type textarea "*"
type textarea "Click the "+" button in the top rug"
type textarea "*"
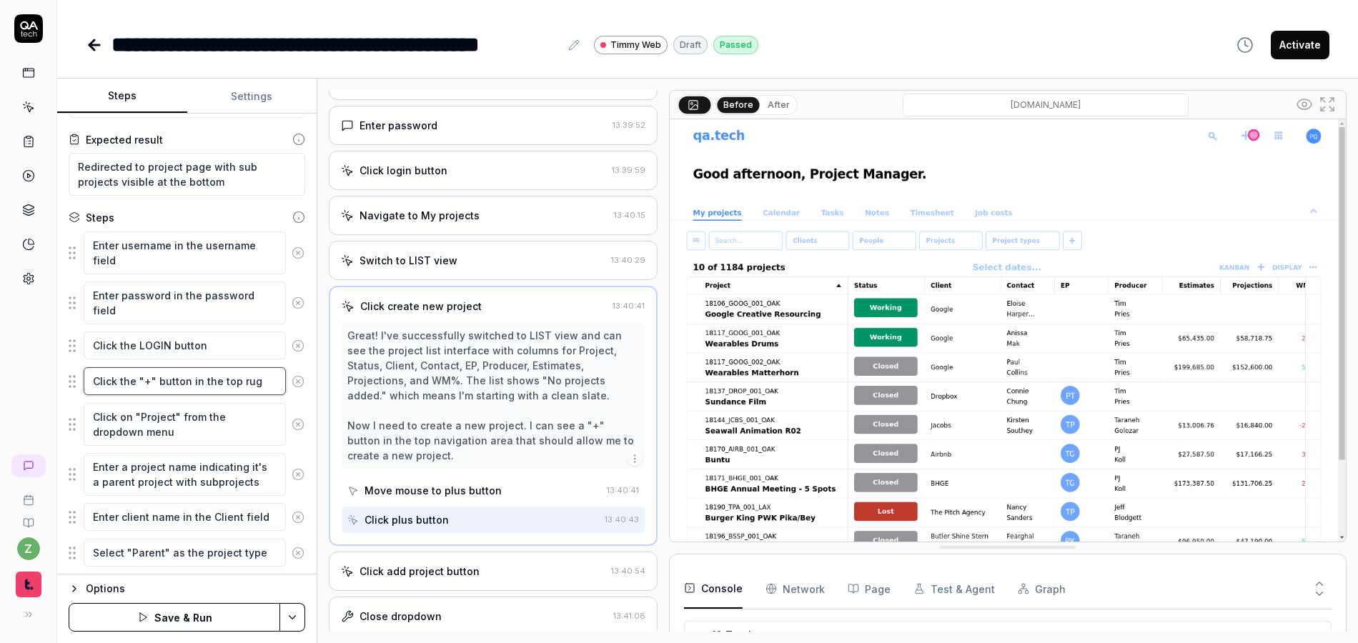
type textarea "Click the "+" button in the top ru"
type textarea "*"
type textarea "Click the "+" button in the top r"
type textarea "*"
type textarea "Click the "+" button in the top ri"
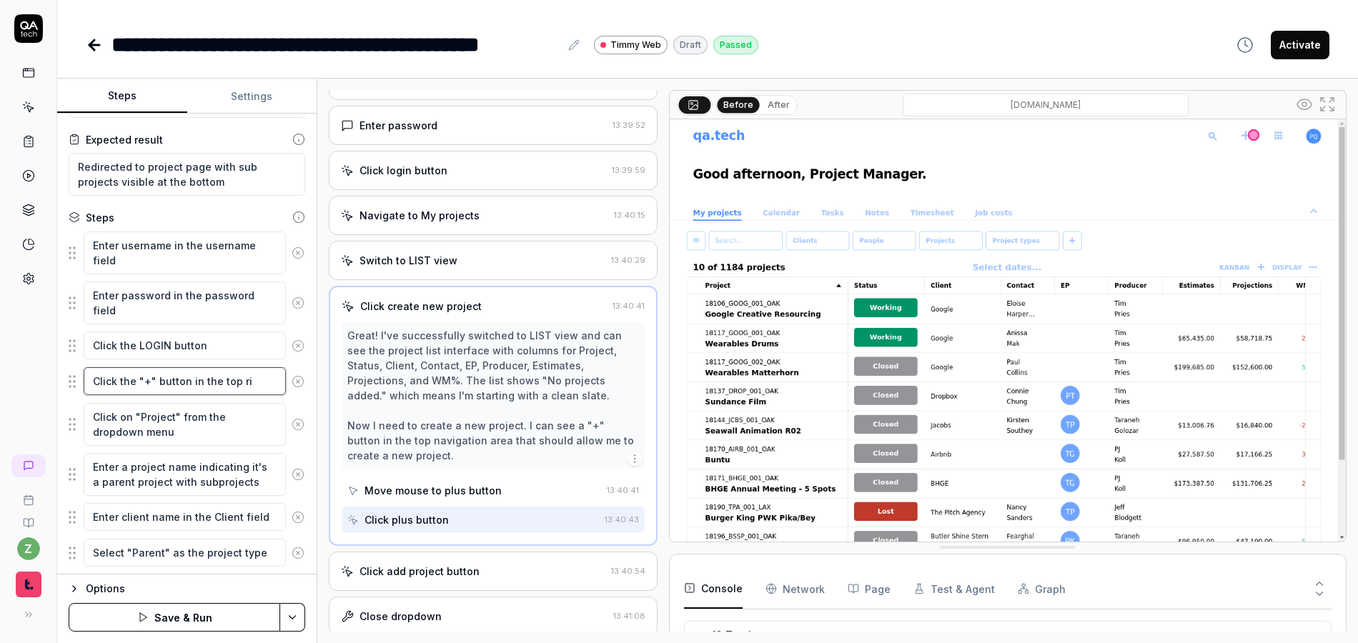
type textarea "*"
type textarea "Click the "+" button in the top rig"
type textarea "*"
type textarea "Click the "+" button in the top righ"
type textarea "*"
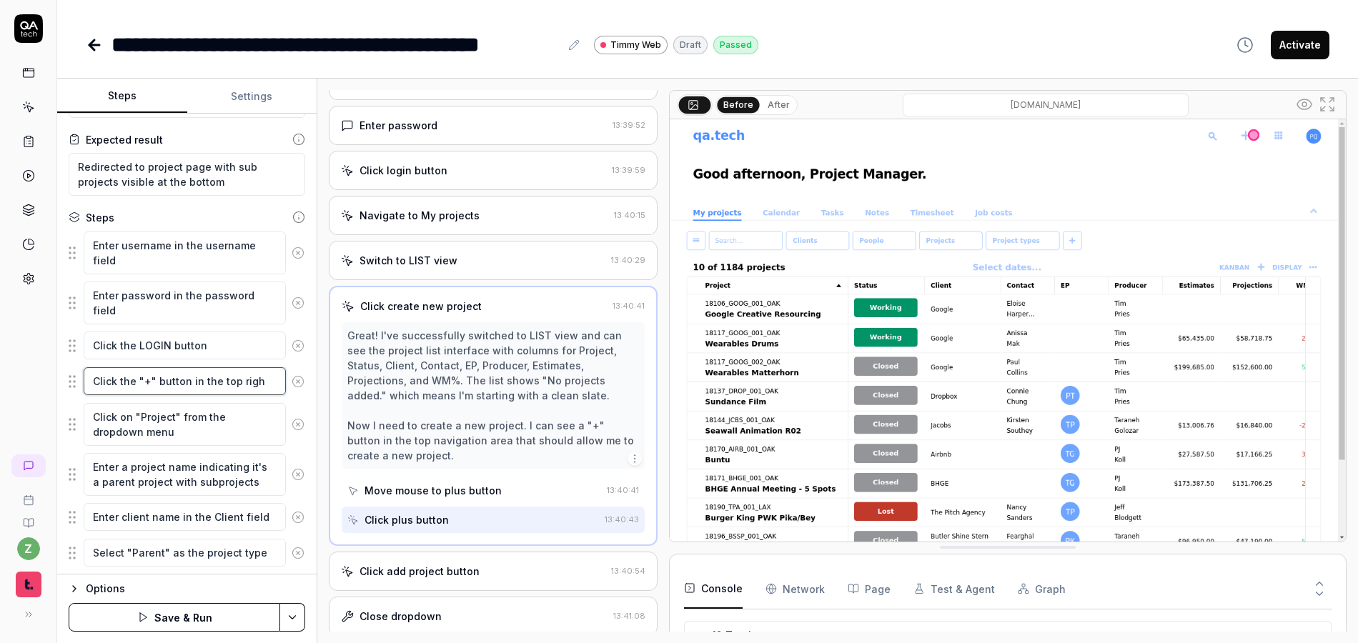
type textarea "Click the "+" button in the top right"
type textarea "*"
type textarea "Click the "+" button in the top right"
type textarea "*"
type textarea "Click the "+" button in the top right o"
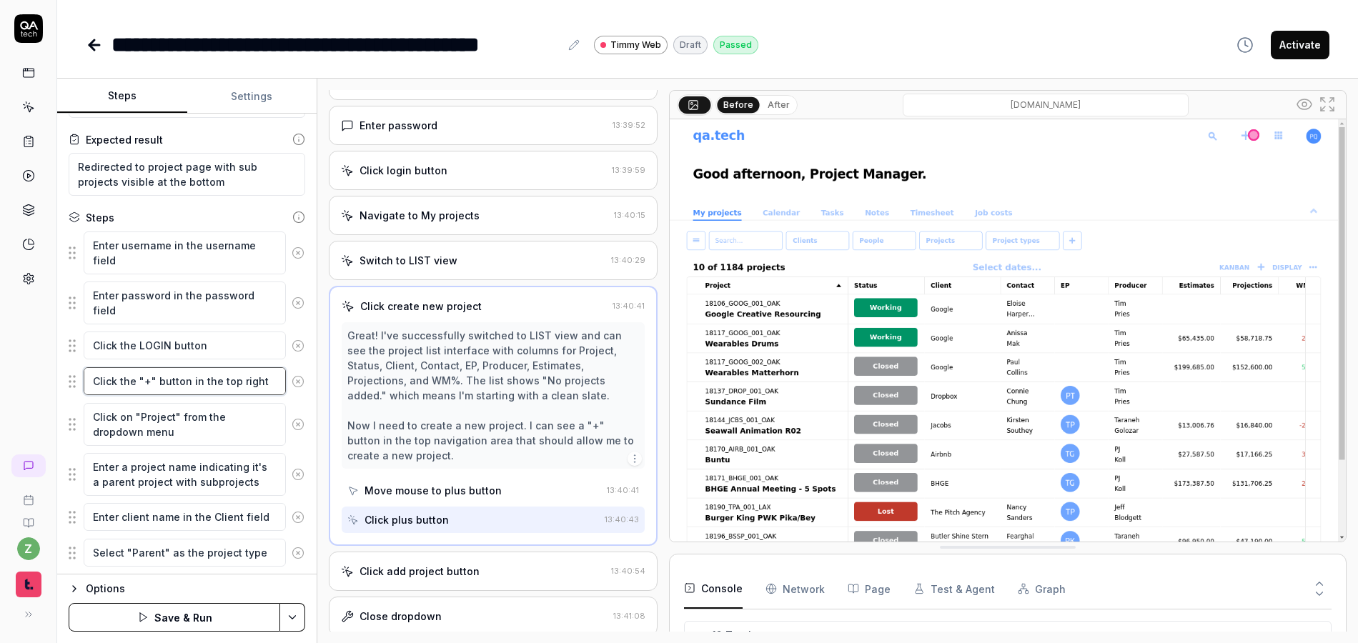
type textarea "*"
type textarea "Click the "+" button in the top right of"
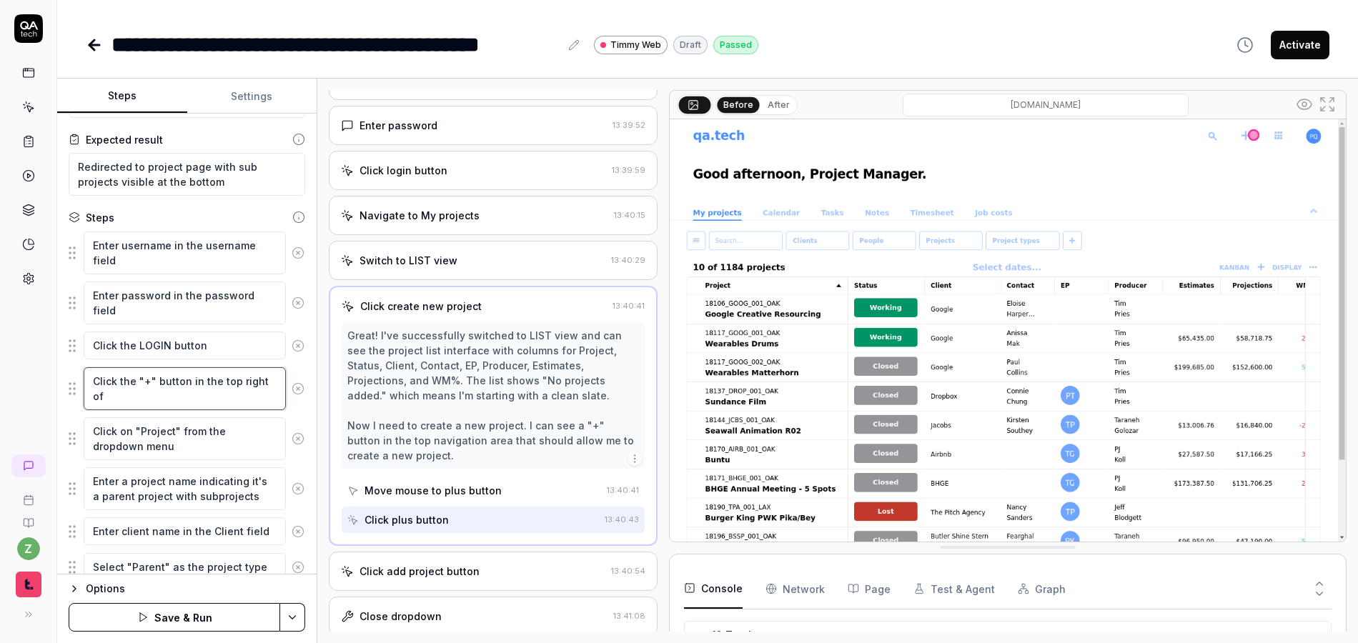
type textarea "*"
type textarea "Click the "+" button in the top right of"
type textarea "*"
type textarea "Click the "+" button in the top right of t"
type textarea "*"
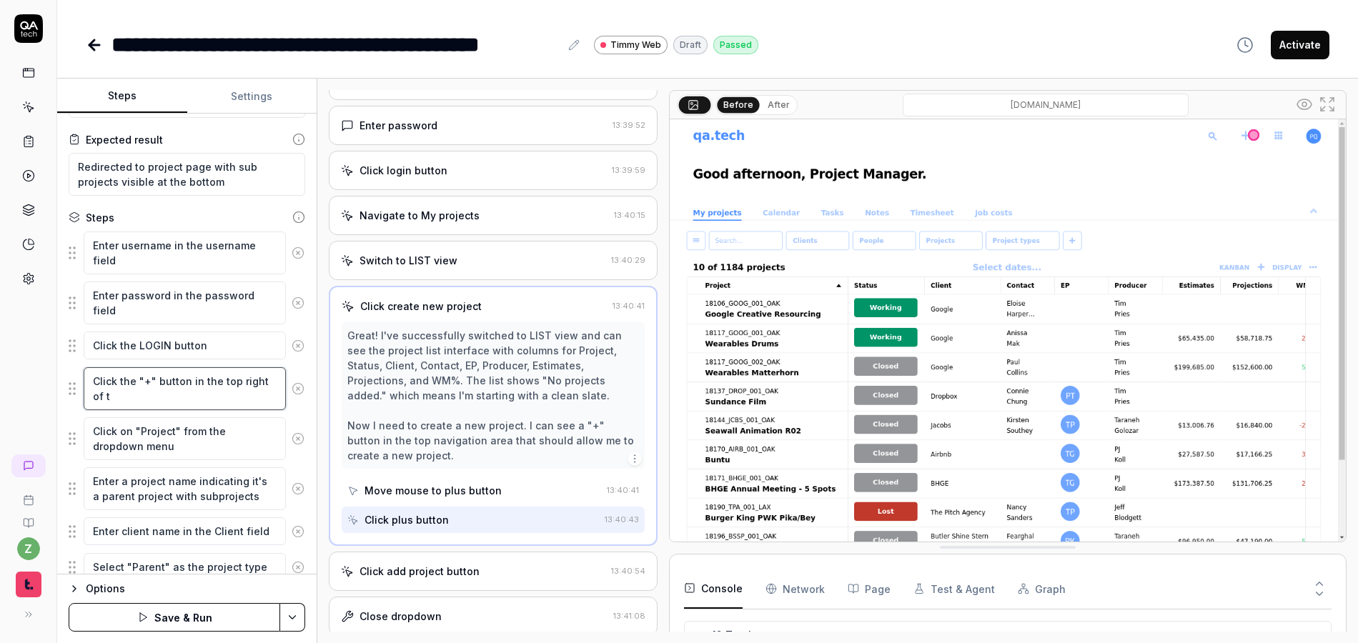
type textarea "Click the "+" button in the top right of th"
type textarea "*"
type textarea "Click the "+" button in the top right of the"
type textarea "*"
type textarea "Click the "+" button in the top right of the"
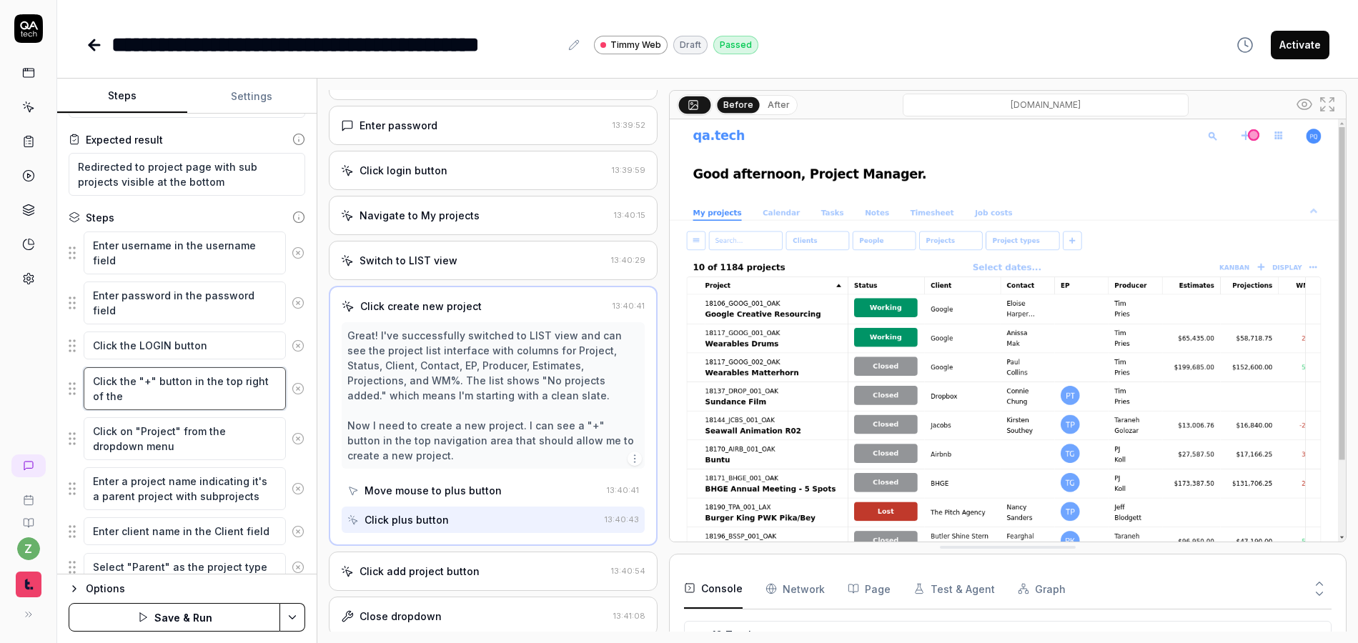
type textarea "*"
type textarea "Click the "+" button in the top right of the sc"
type textarea "*"
type textarea "Click the "+" button in the top right of the scr"
type textarea "*"
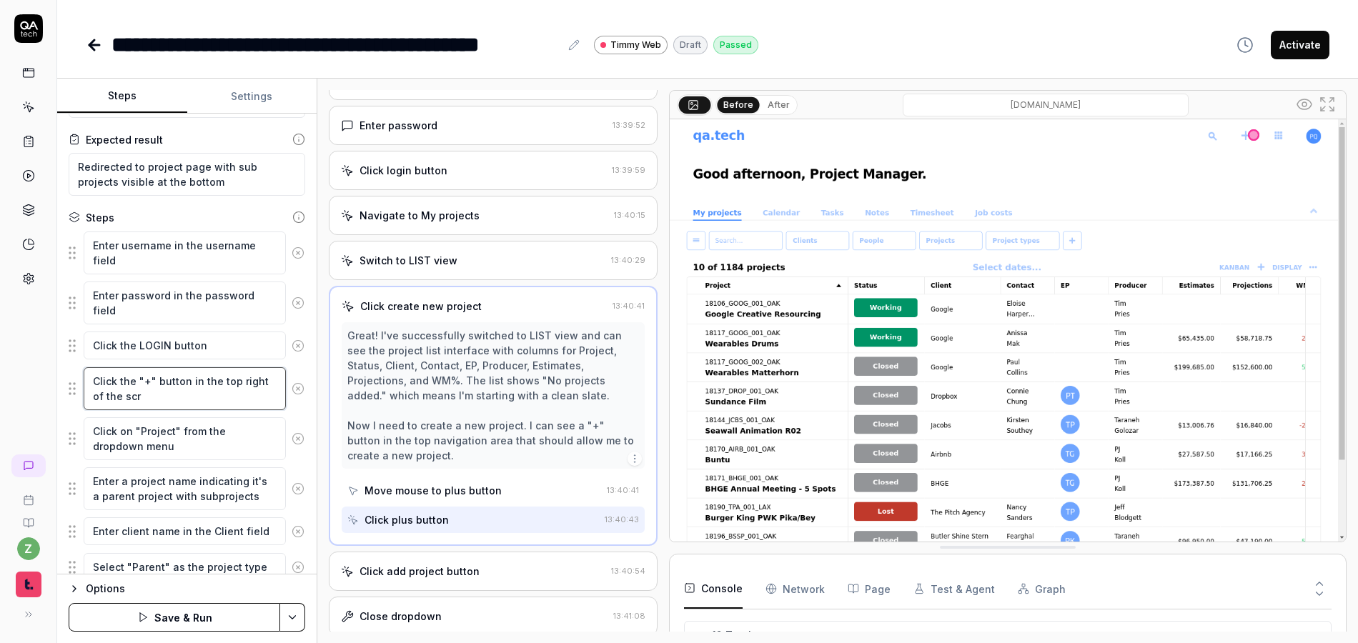
type textarea "Click the "+" button in the top right of the scre"
type textarea "*"
type textarea "Click the "+" button in the top right of the scree"
type textarea "*"
type textarea "Click the "+" button in the top right of the screen"
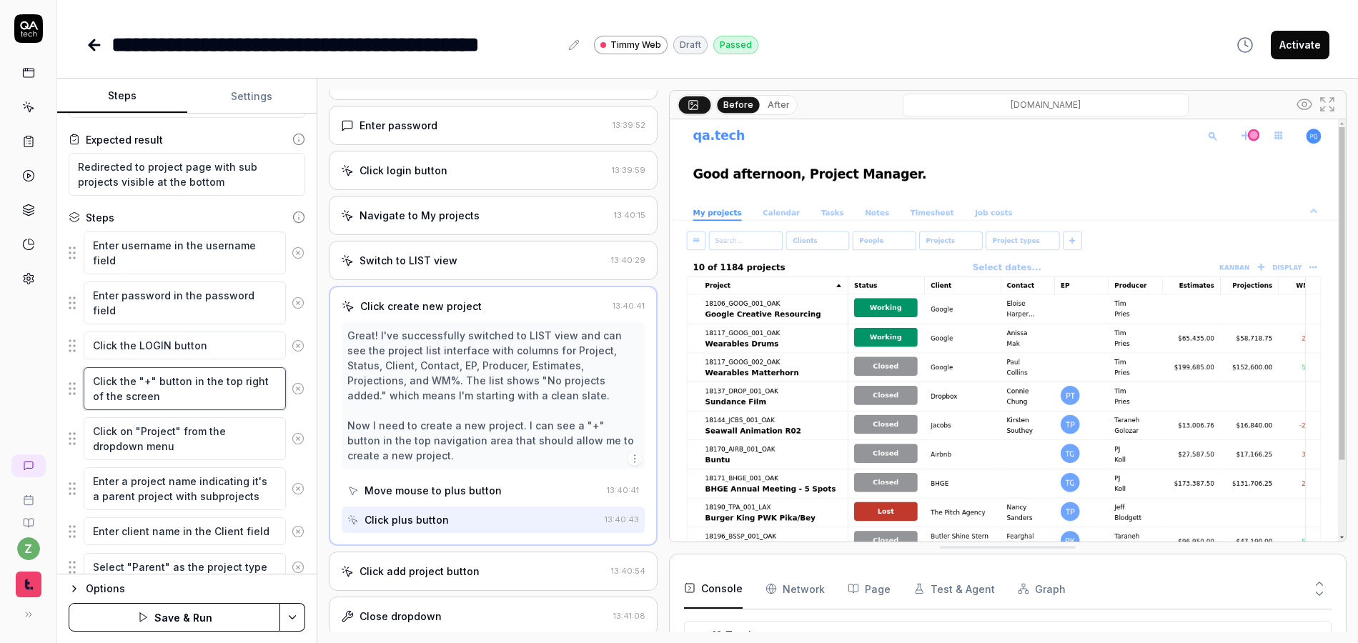
type textarea "*"
type textarea "Click the "+" button in the top right of the screen"
type textarea "*"
type textarea "Click the "+" button in the top right of the screen"
click at [237, 365] on fieldset "Enter username in the username field Enter password in the password field Click…" at bounding box center [187, 474] width 237 height 487
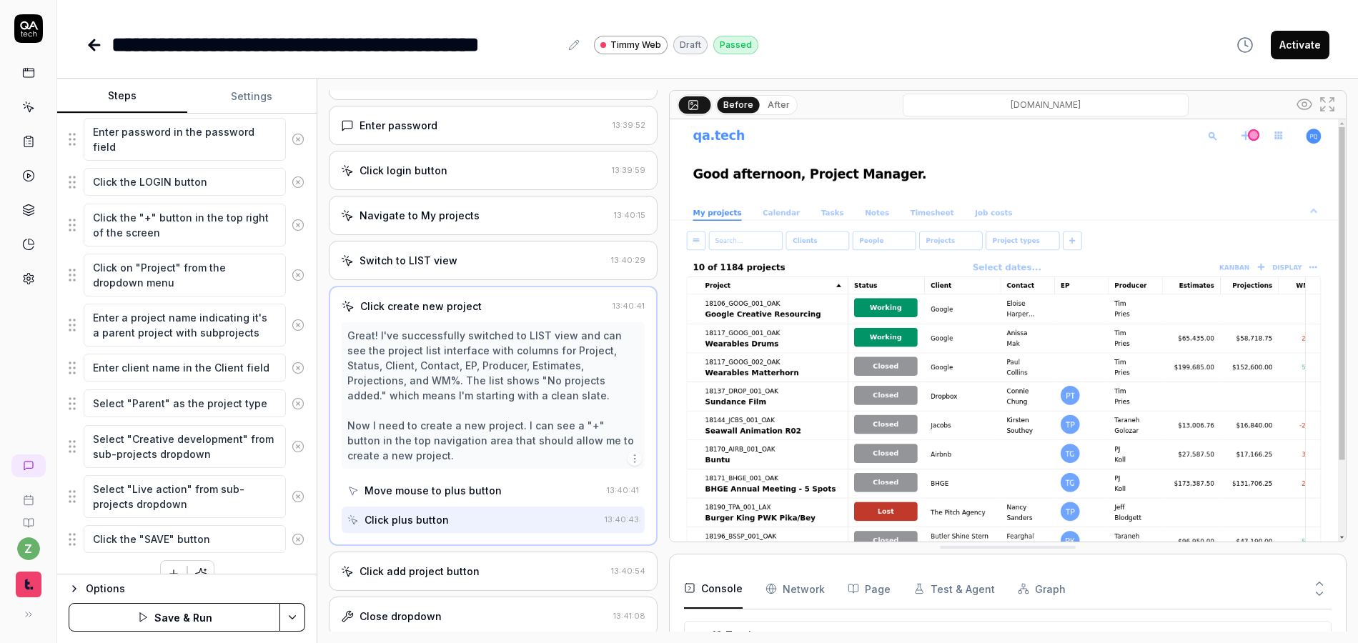
scroll to position [257, 0]
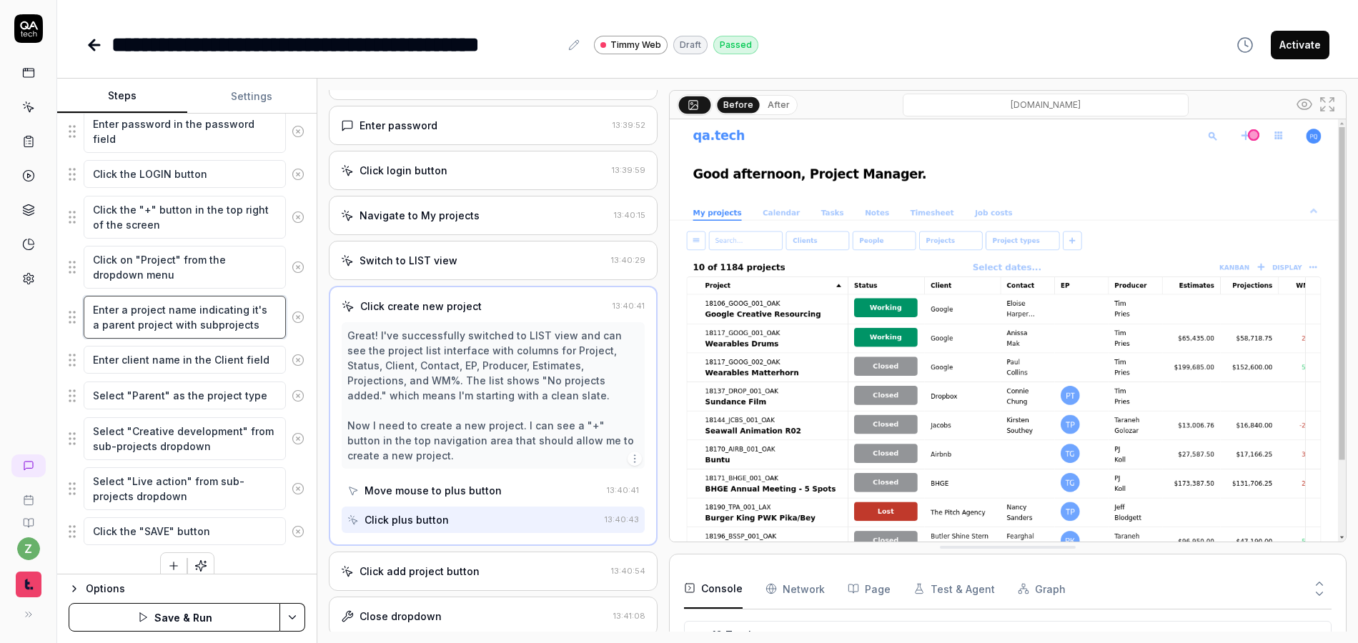
drag, startPoint x: 265, startPoint y: 333, endPoint x: 122, endPoint y: 314, distance: 145.0
click at [122, 314] on textarea "Enter a project name indicating it's a parent project with subprojects" at bounding box center [185, 317] width 202 height 43
type textarea "*"
type textarea "Enter t"
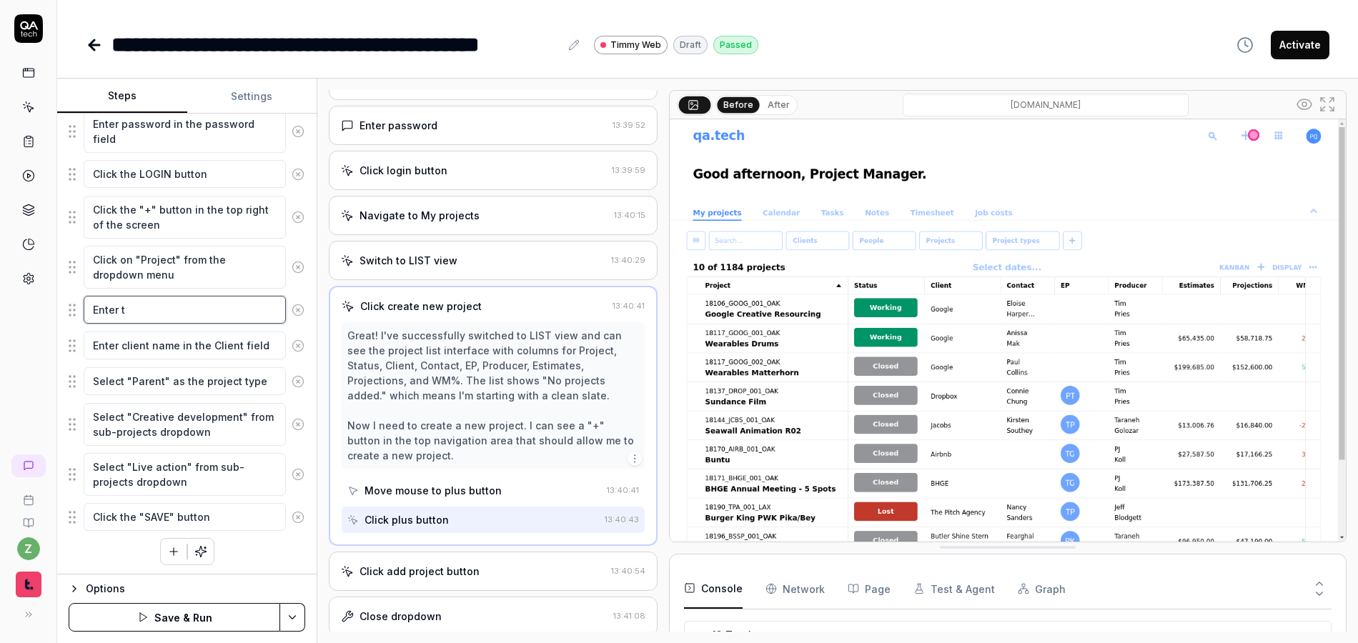
type textarea "*"
type textarea "Enter tj"
type textarea "*"
type textarea "Enter tje"
type textarea "*"
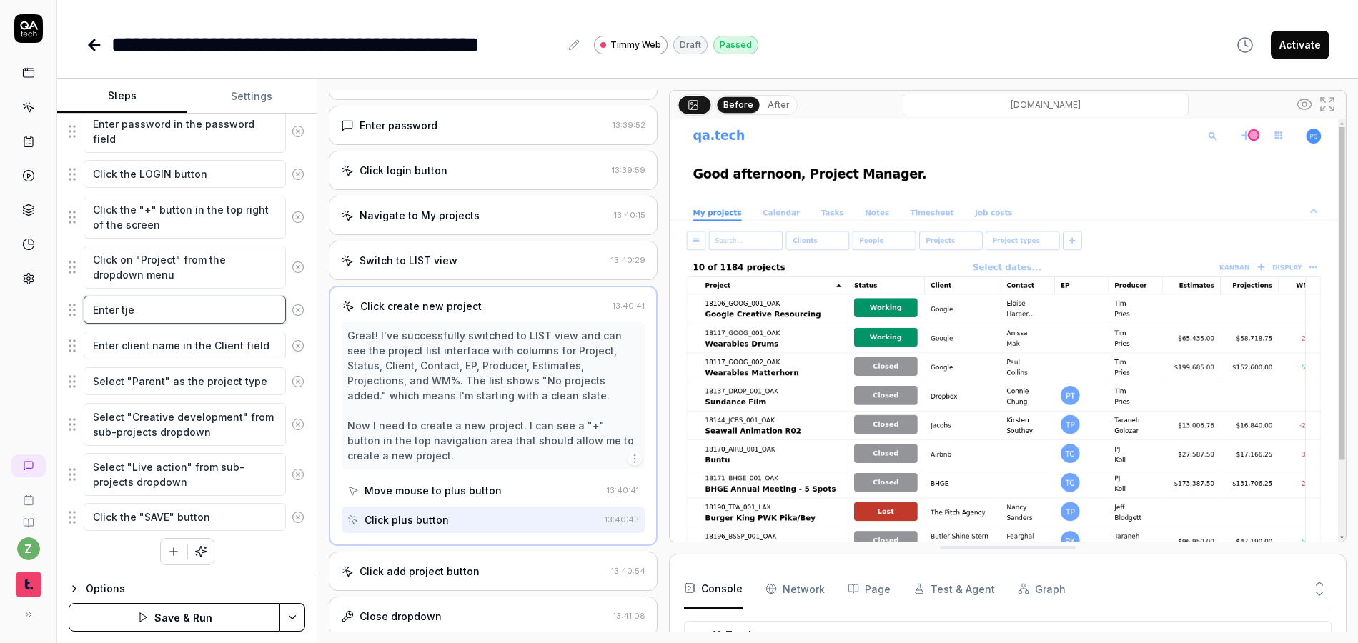
type textarea "Enter tje"
type textarea "*"
type textarea "Enter tje ["
type textarea "*"
type textarea "Enter tje [r"
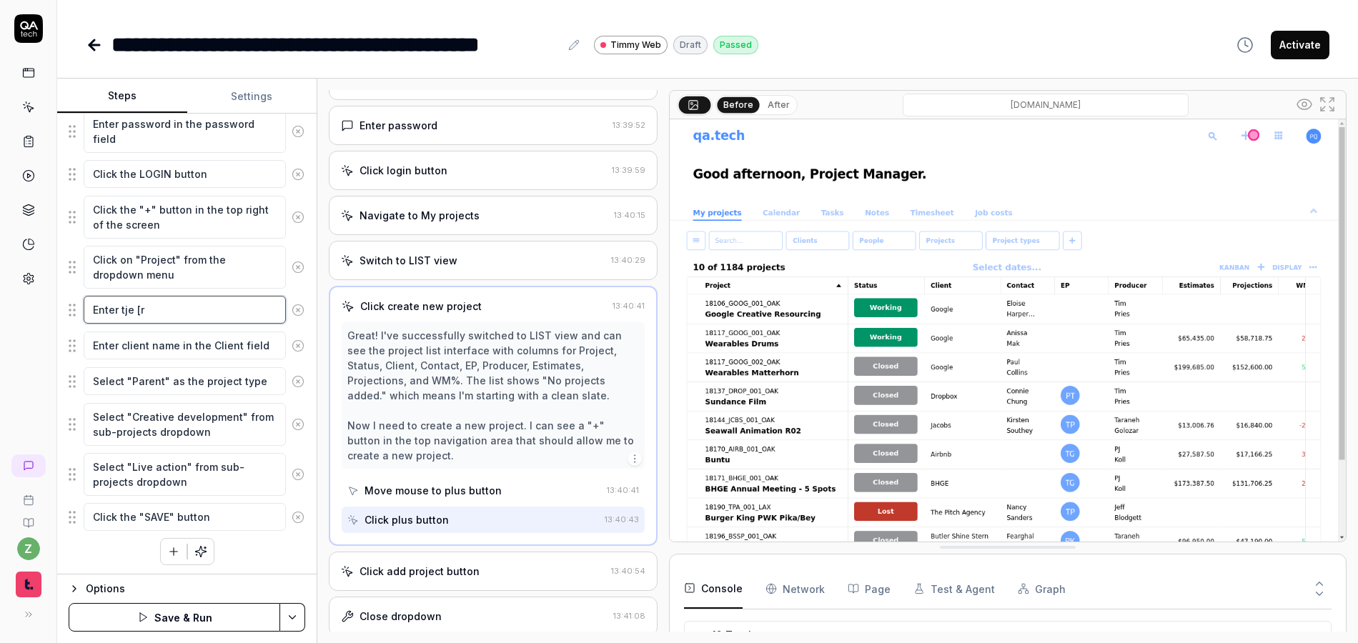
type textarea "*"
type textarea "Enter tje ["
type textarea "*"
type textarea "Enter tje"
type textarea "*"
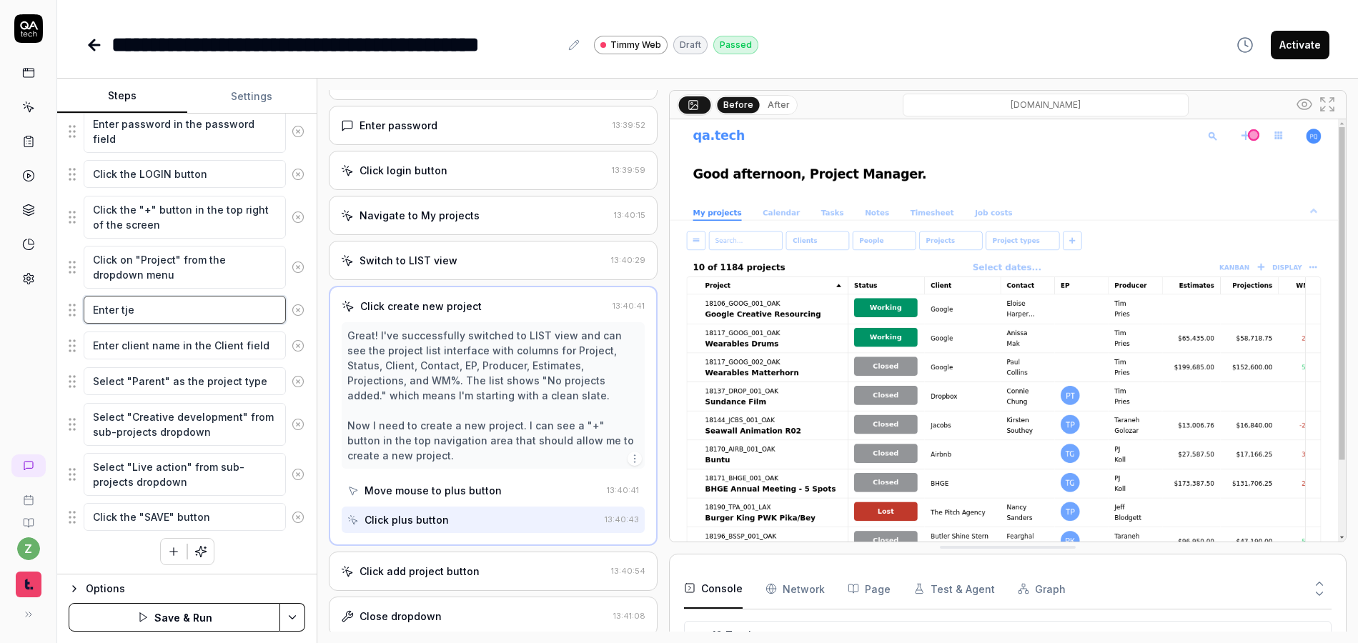
type textarea "Enter tje"
type textarea "*"
type textarea "Enter tj"
type textarea "*"
type textarea "Enter t"
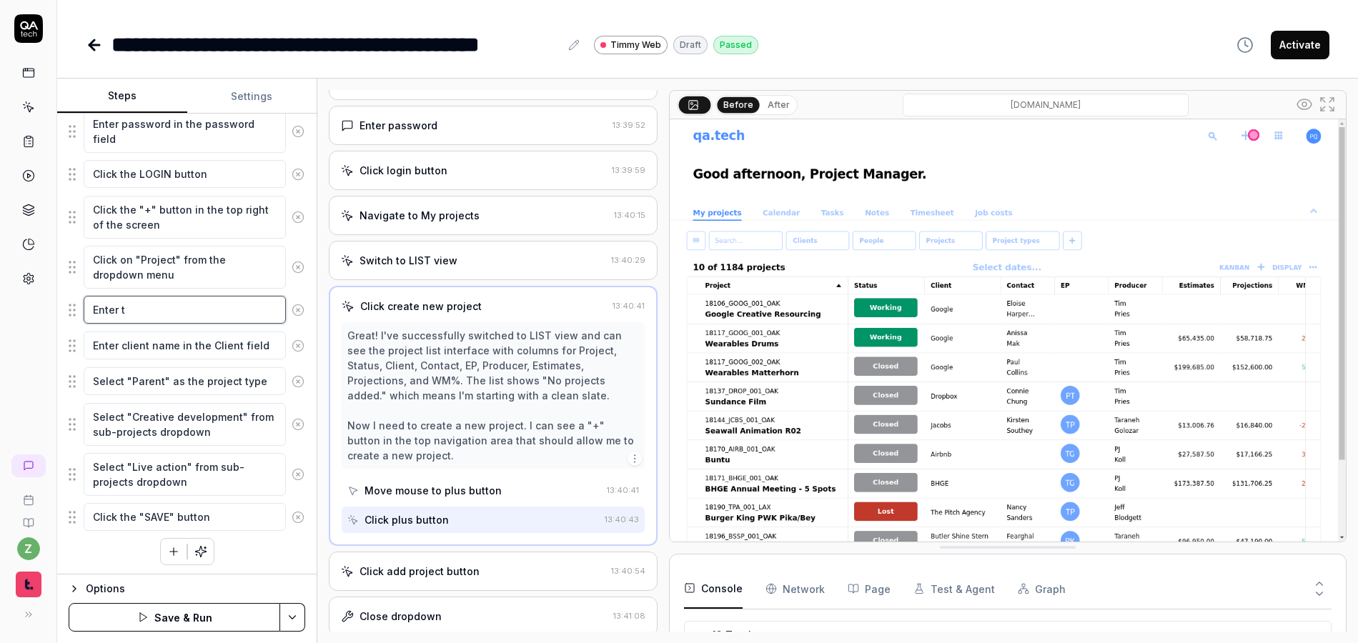
type textarea "*"
type textarea "Enter th"
type textarea "*"
type textarea "Enter thr"
type textarea "*"
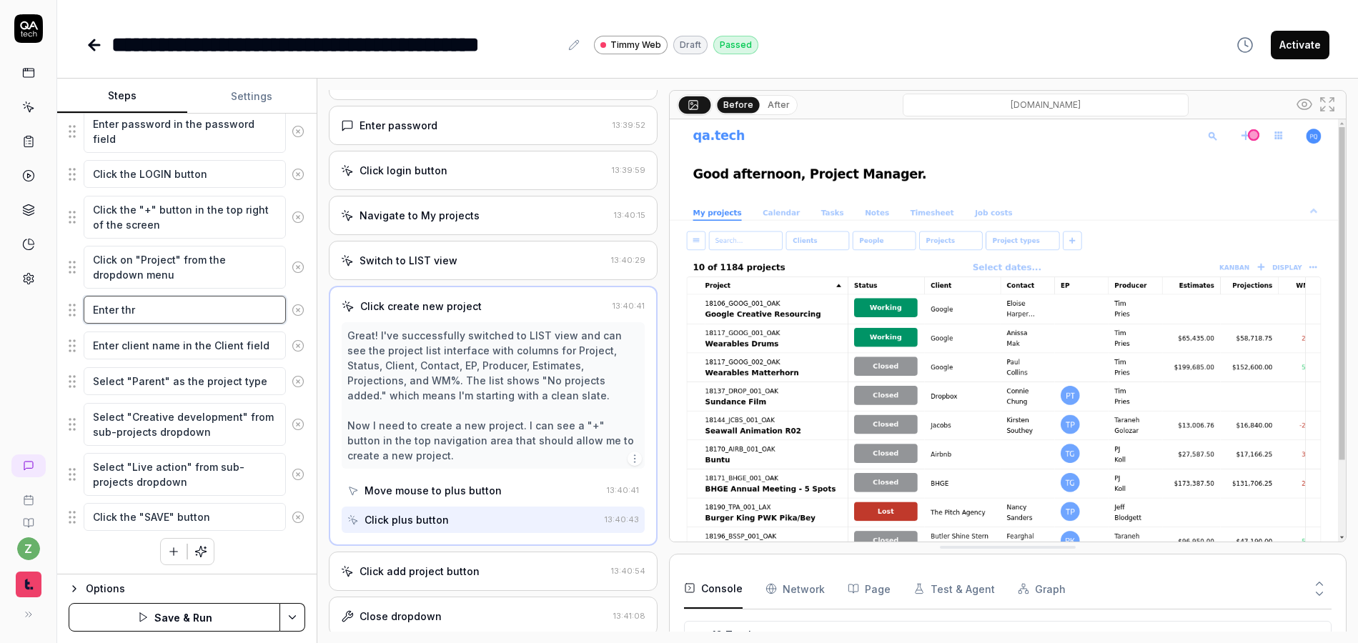
type textarea "Enter thr"
type textarea "*"
type textarea "Enter thr p"
type textarea "*"
type textarea "Enter thr"
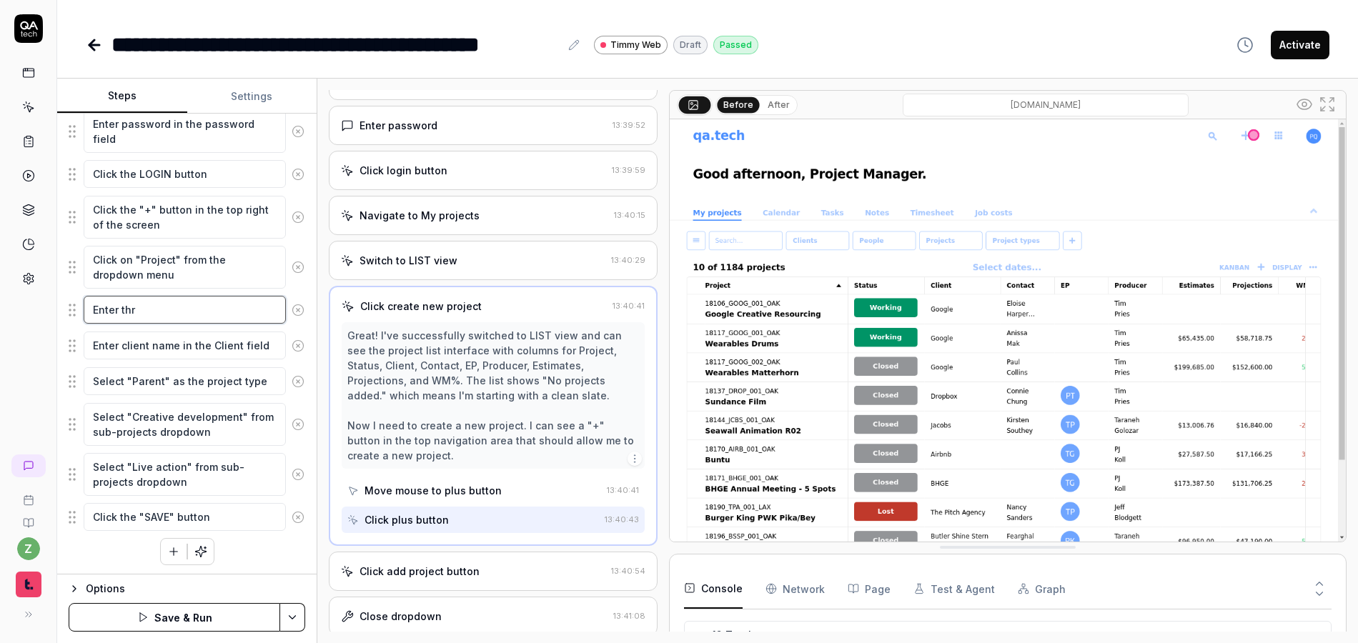
type textarea "*"
type textarea "Enter thr"
type textarea "*"
type textarea "Enter th"
type textarea "*"
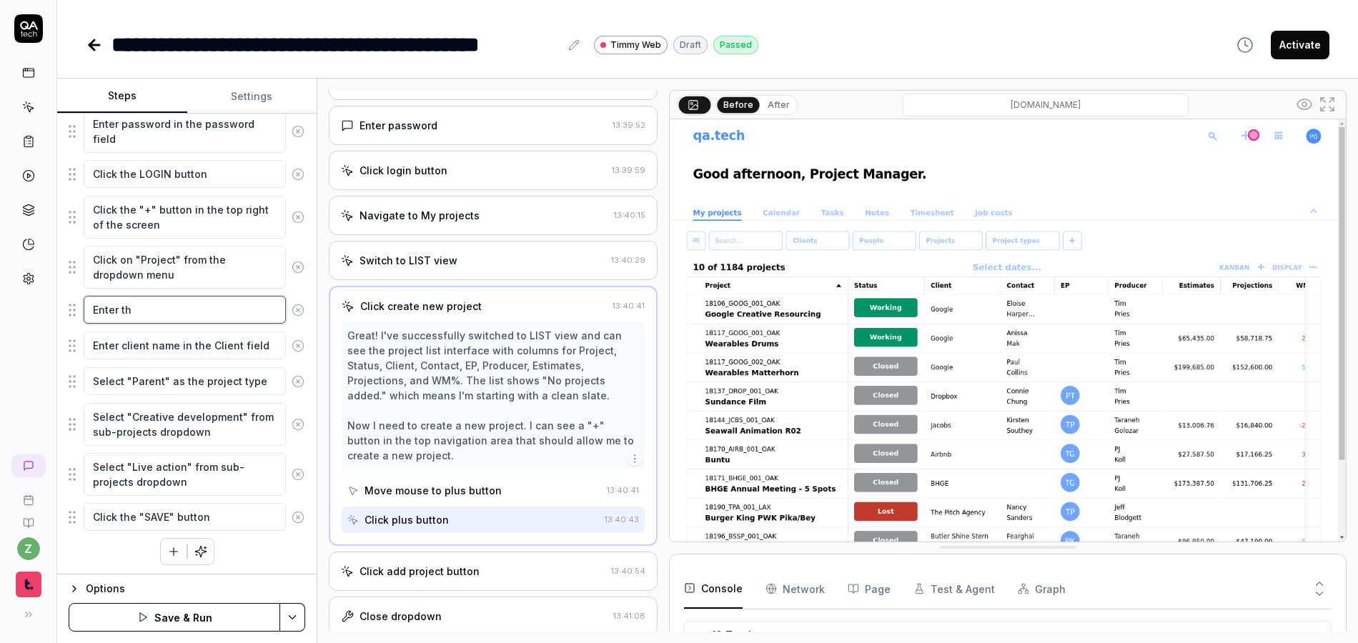
type textarea "Enter t"
type textarea "*"
type textarea "Enter"
type textarea "*"
type textarea "Enter ""
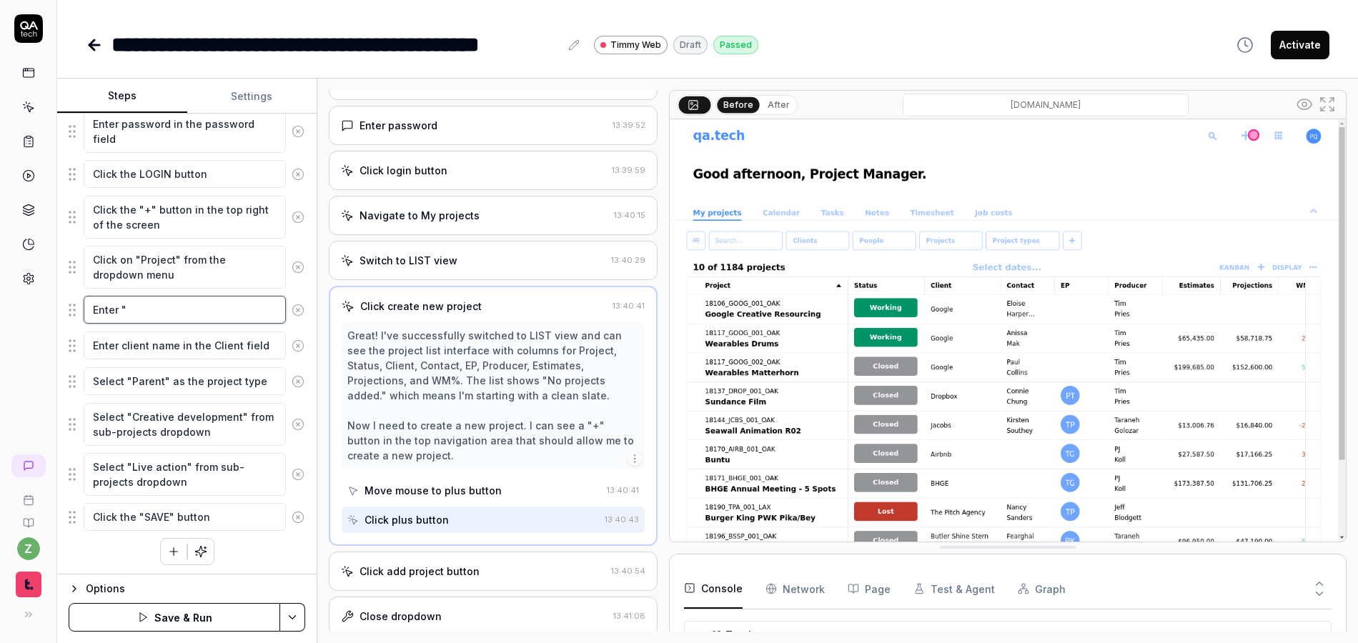
type textarea "*"
type textarea "Enter "M"
type textarea "*"
type textarea "Enter ""
type textarea "*"
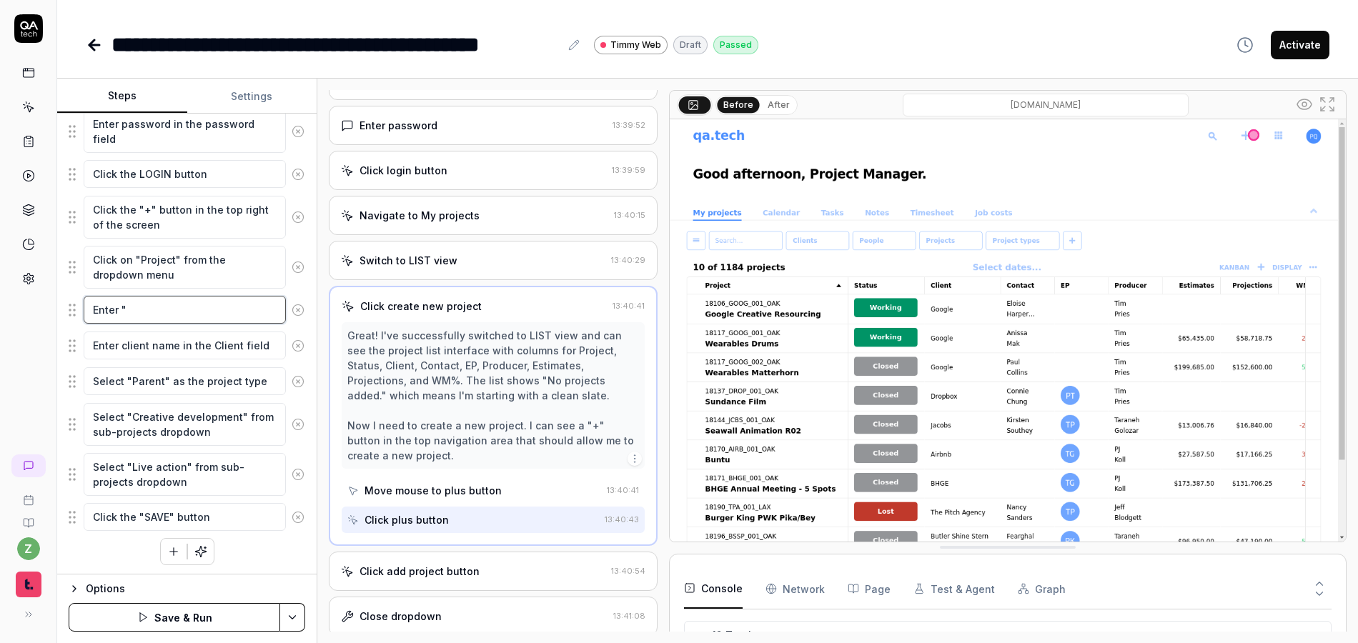
type textarea "Enter "C"
type textarea "*"
type textarea "Enter "Co"
type textarea "*"
type textarea "Enter "C"
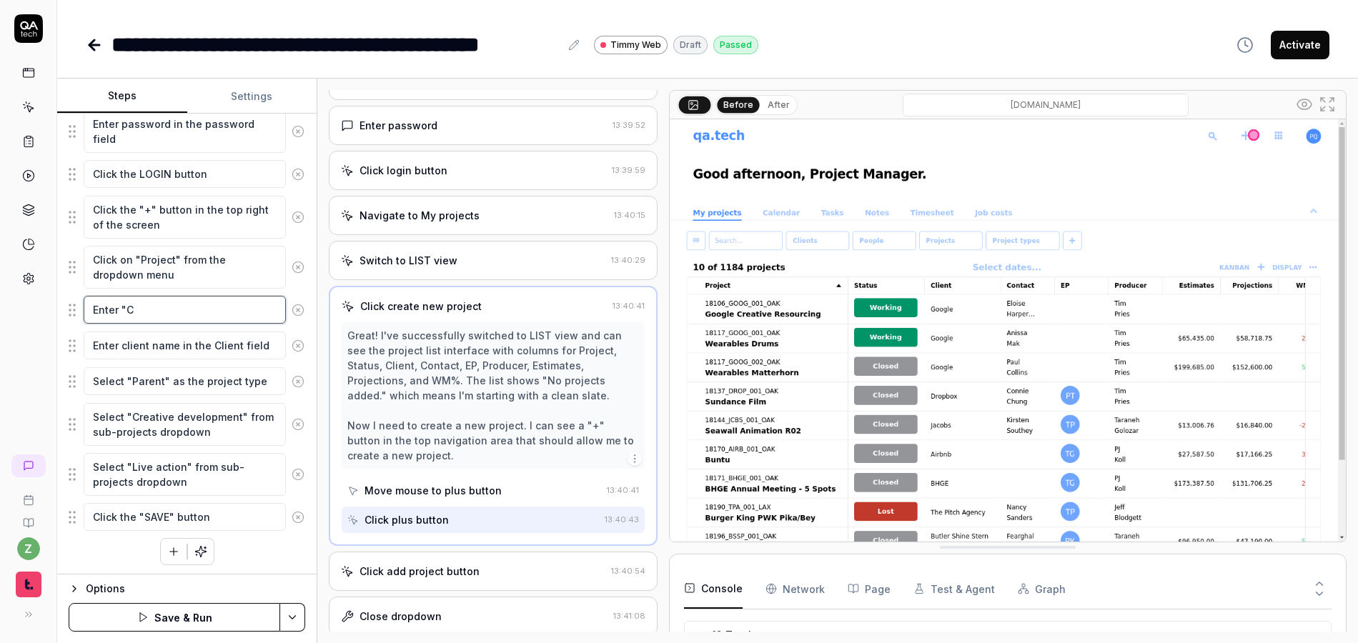
type textarea "*"
type textarea "Enter ""
type textarea "*"
type textarea "Enter "M"
type textarea "*"
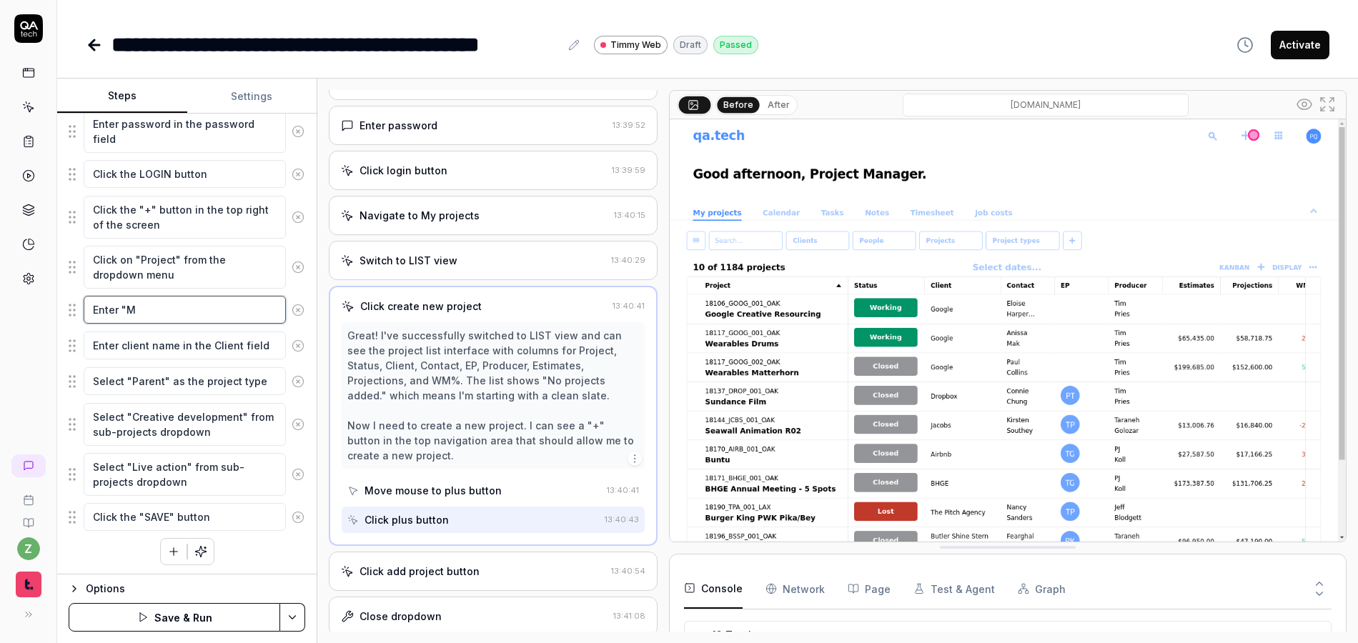
type textarea "Enter "Mu"
type textarea "*"
type textarea "Enter "Mul"
type textarea "*"
type textarea "Enter "Multi"
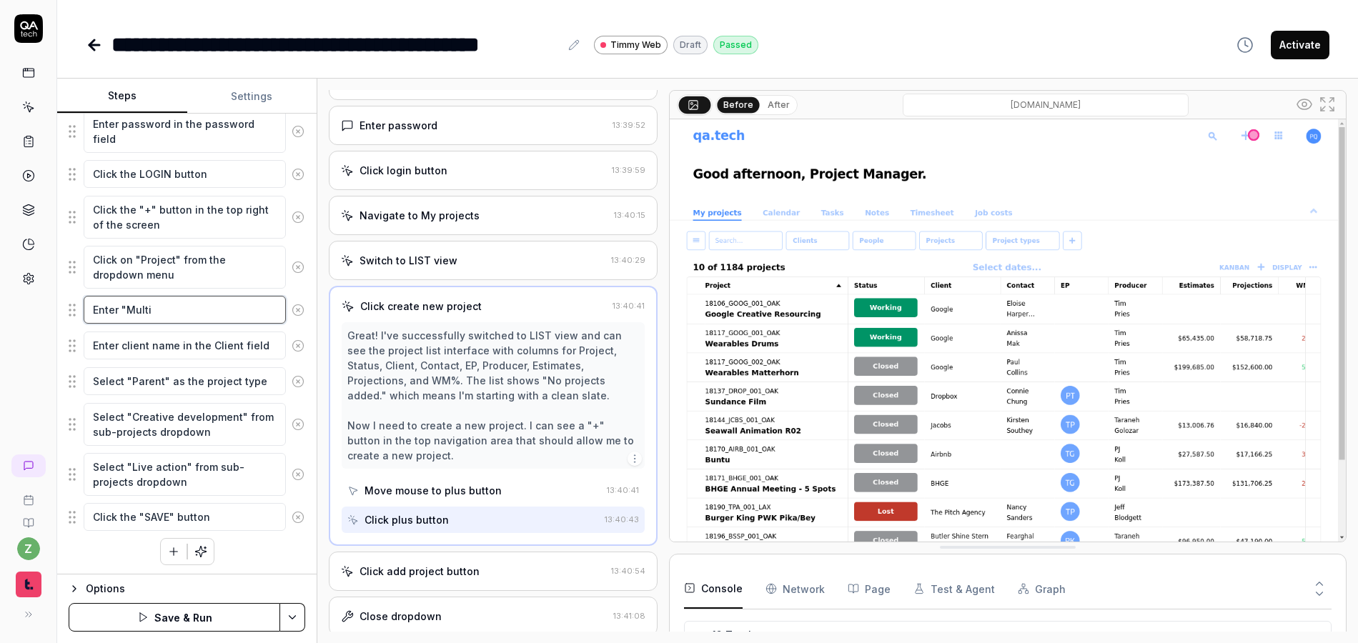
type textarea "*"
type textarea "Enter "Multis"
type textarea "*"
type textarea "Enter "Multist"
type textarea "*"
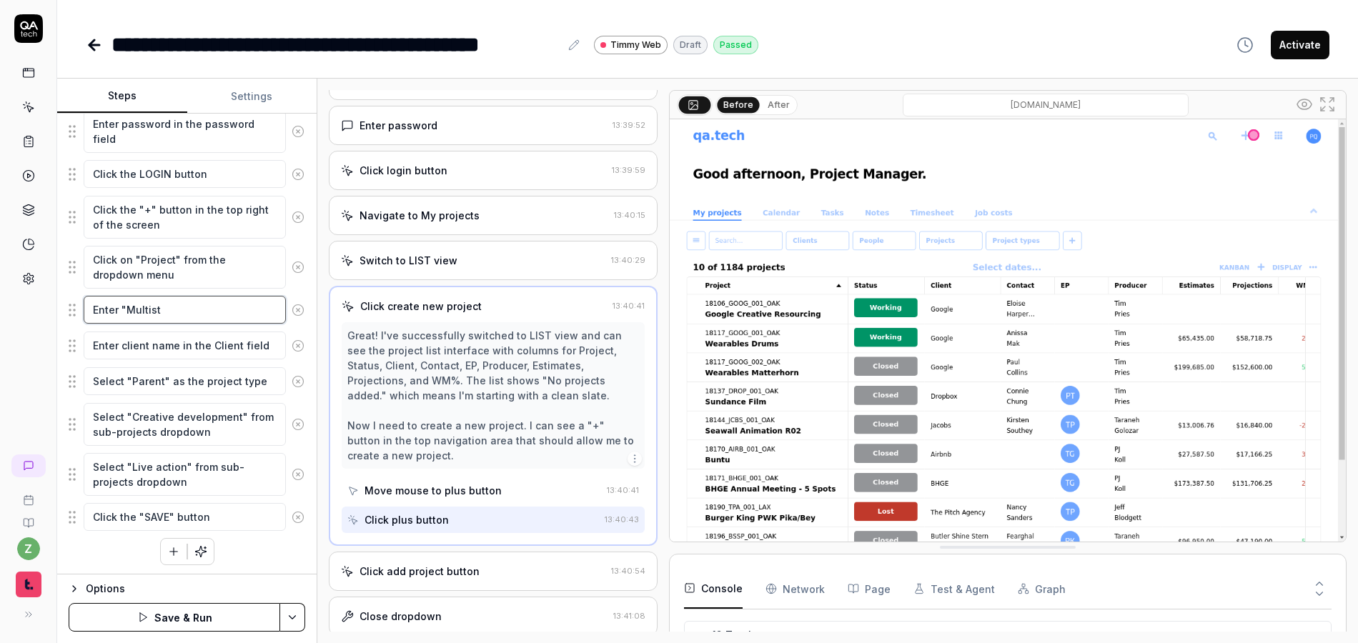
type textarea "Enter "Multista"
type textarea "*"
type textarea "Enter "Multistag"
type textarea "*"
type textarea "Enter "Multistage"
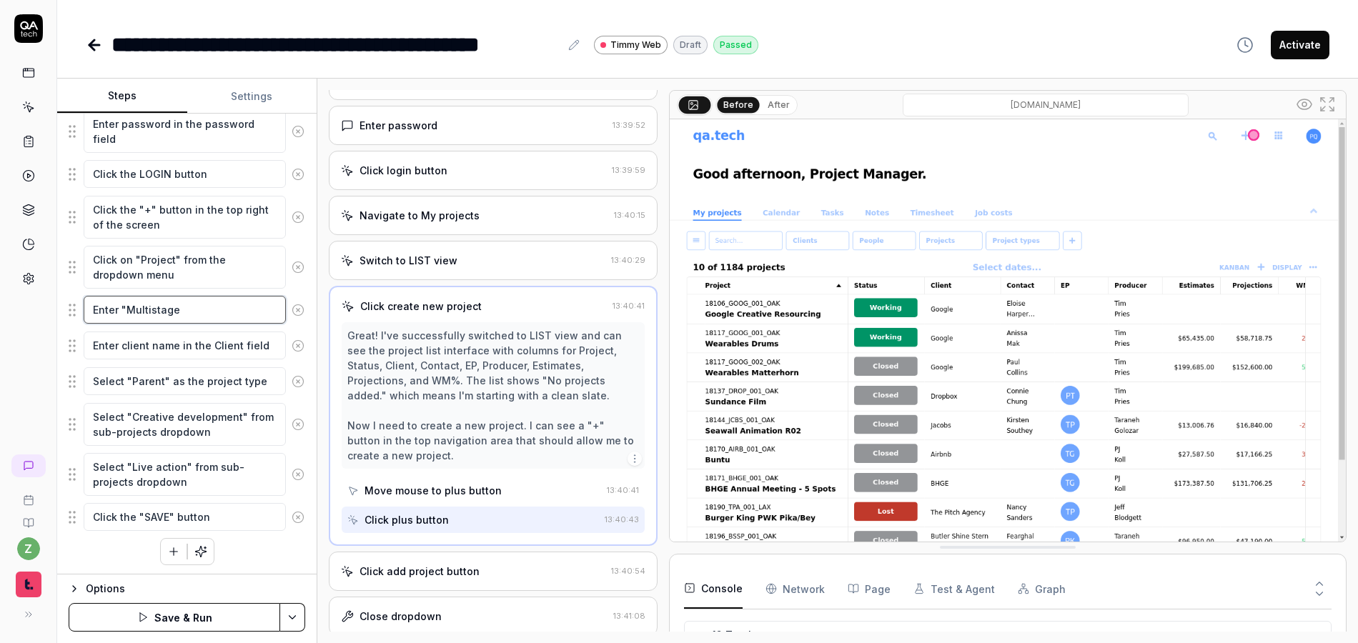
type textarea "*"
type textarea "Enter "Multistage P"
type textarea "*"
type textarea "Enter "Multistage Pr"
type textarea "*"
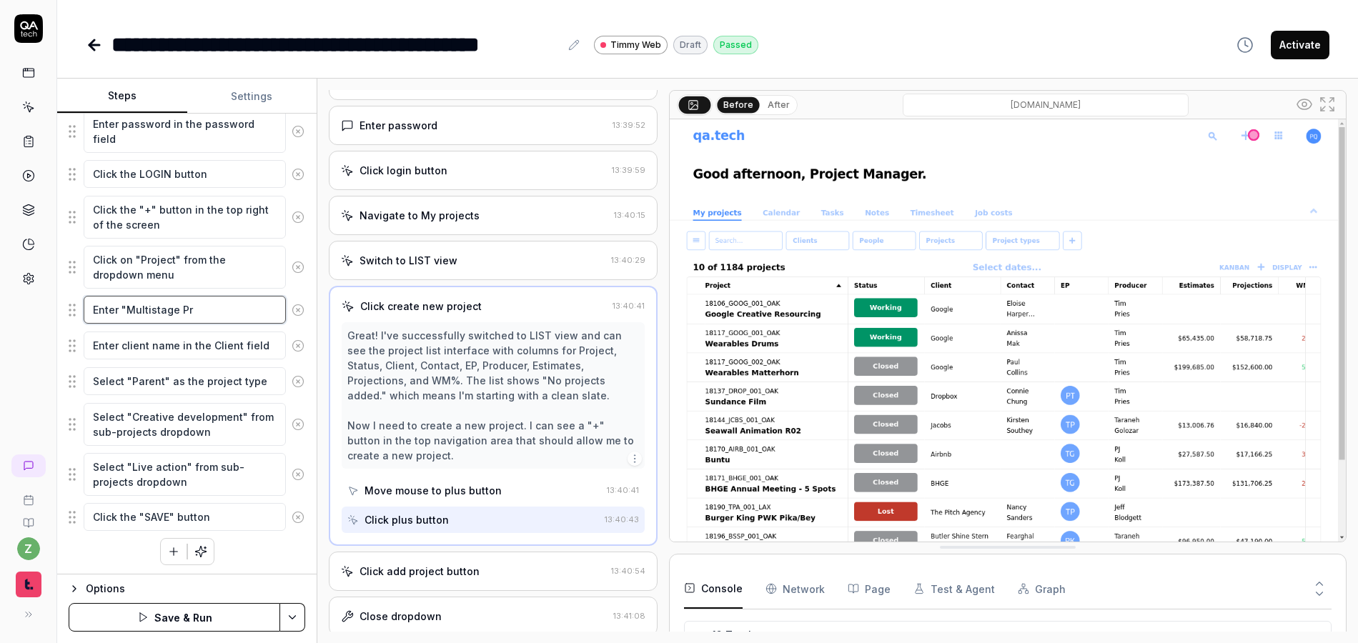
type textarea "Enter "Multistage Pro"
type textarea "*"
type textarea "Enter "Multistage Proj"
type textarea "*"
type textarea "Enter "Multistage Proje"
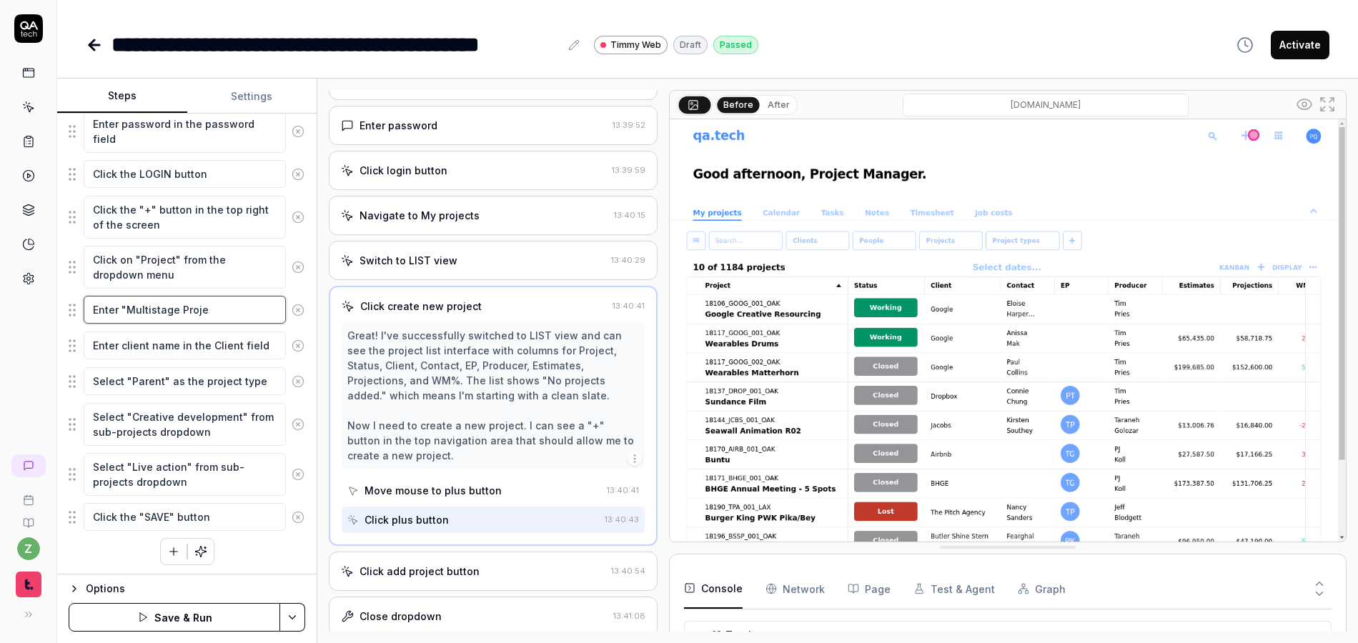
type textarea "*"
type textarea "Enter "Multistage Proj"
type textarea "*"
type textarea "Enter "Multistage Pro"
type textarea "*"
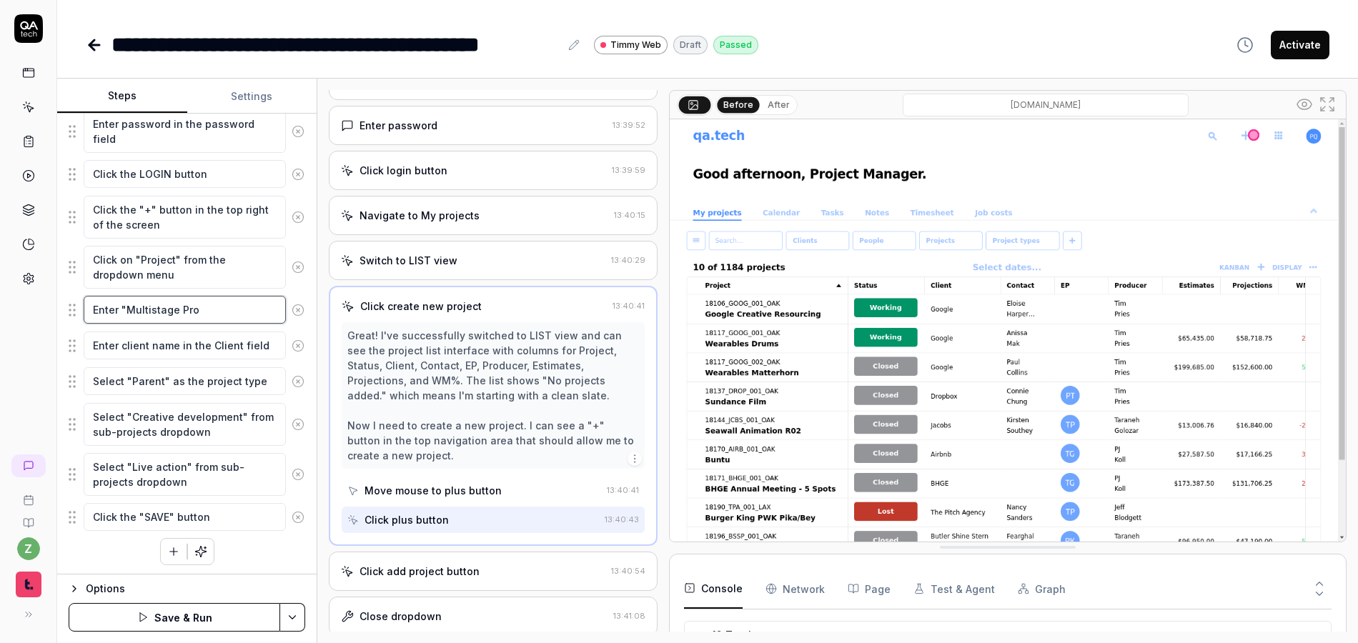
type textarea "Enter "Multistage Pr"
type textarea "*"
type textarea "Enter "Multistage P"
type textarea "*"
type textarea "Enter "Multistage"
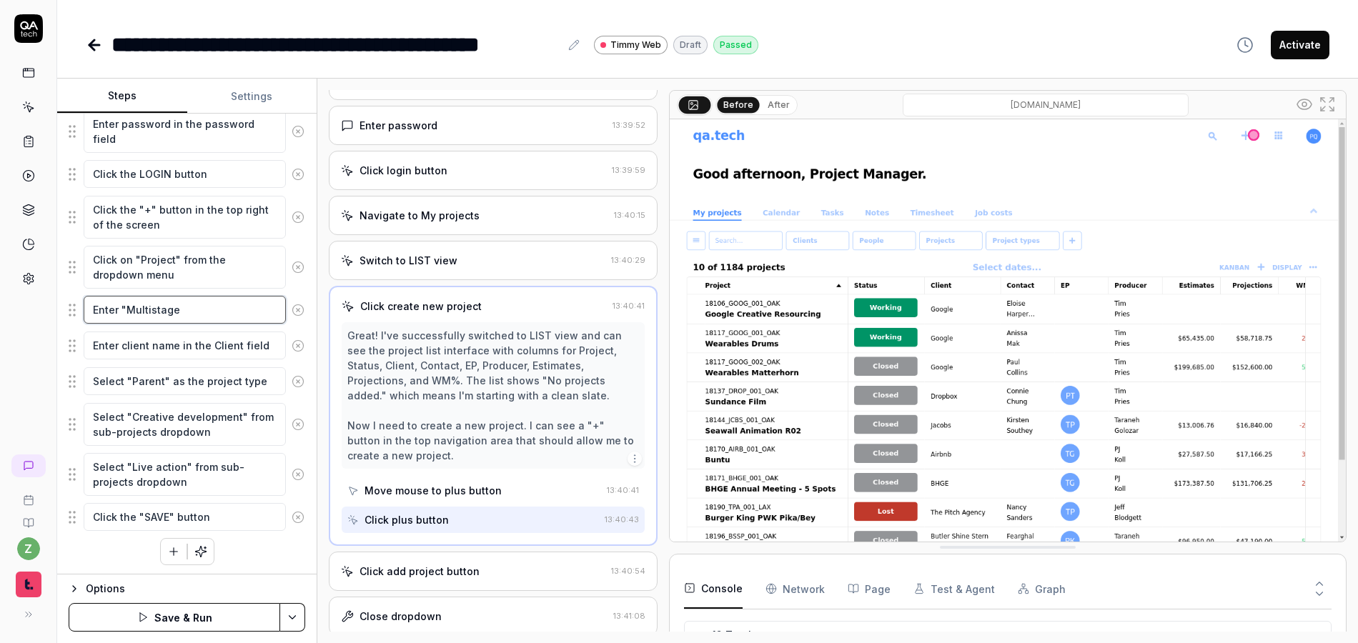
type textarea "*"
type textarea "Enter "Multistage"
type textarea "*"
type textarea "Enter "Multistage"
type textarea "*"
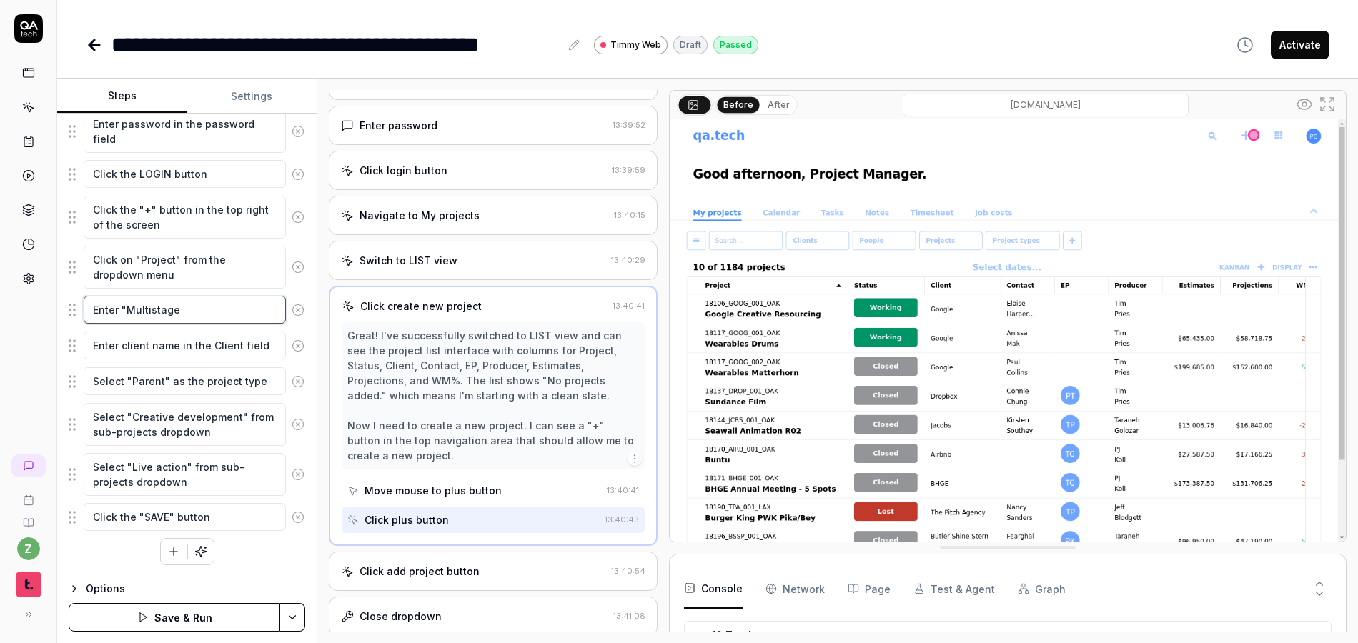
type textarea "Enter "Multistage Q"
type textarea "*"
type textarea "Enter "Multistage QA"
type textarea "*"
type textarea "Enter "Multistage QA""
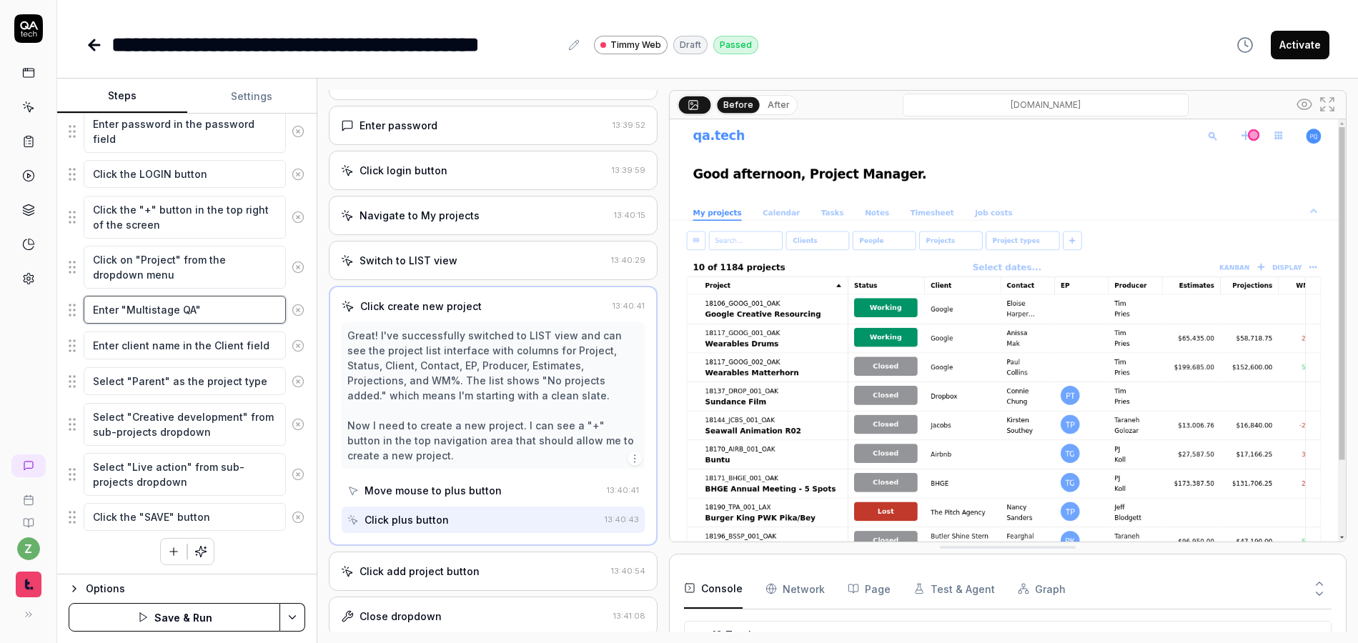
type textarea "*"
type textarea "Enter "Multistage QA""
type textarea "*"
type textarea "Enter "Multistage QA" f"
type textarea "*"
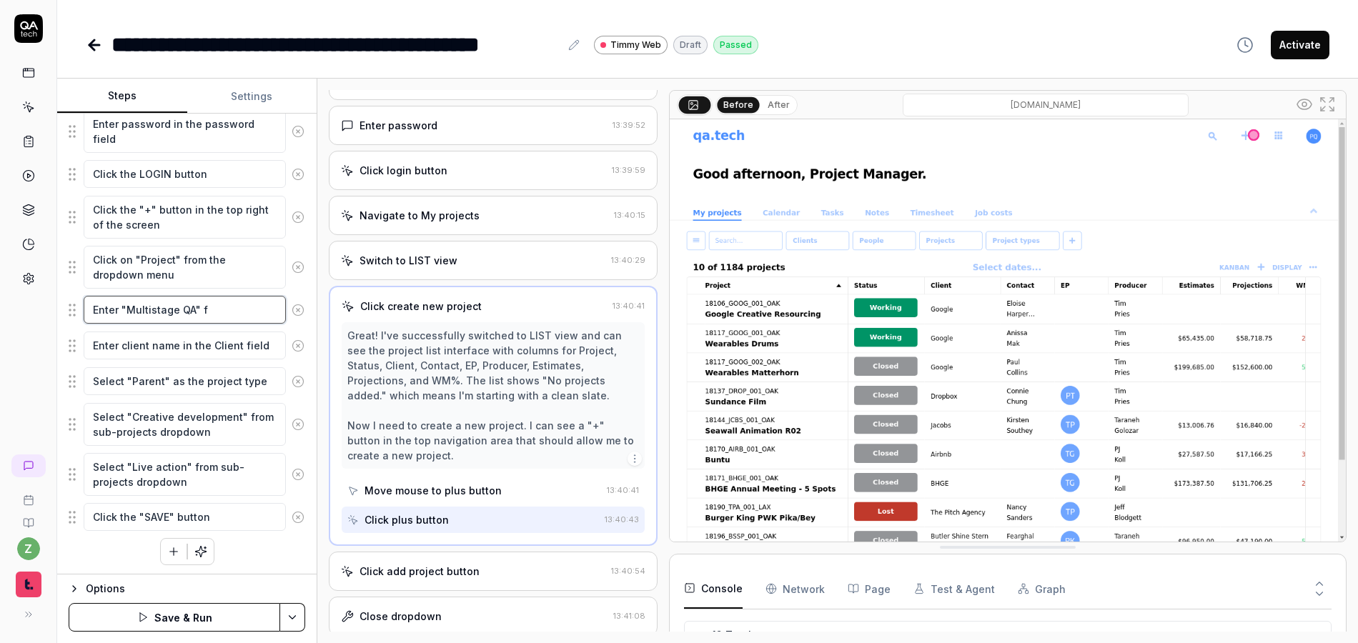
type textarea "Enter "Multistage QA" fo"
type textarea "*"
type textarea "Enter "Multistage QA" for"
type textarea "*"
type textarea "Enter "Multistage QA" for"
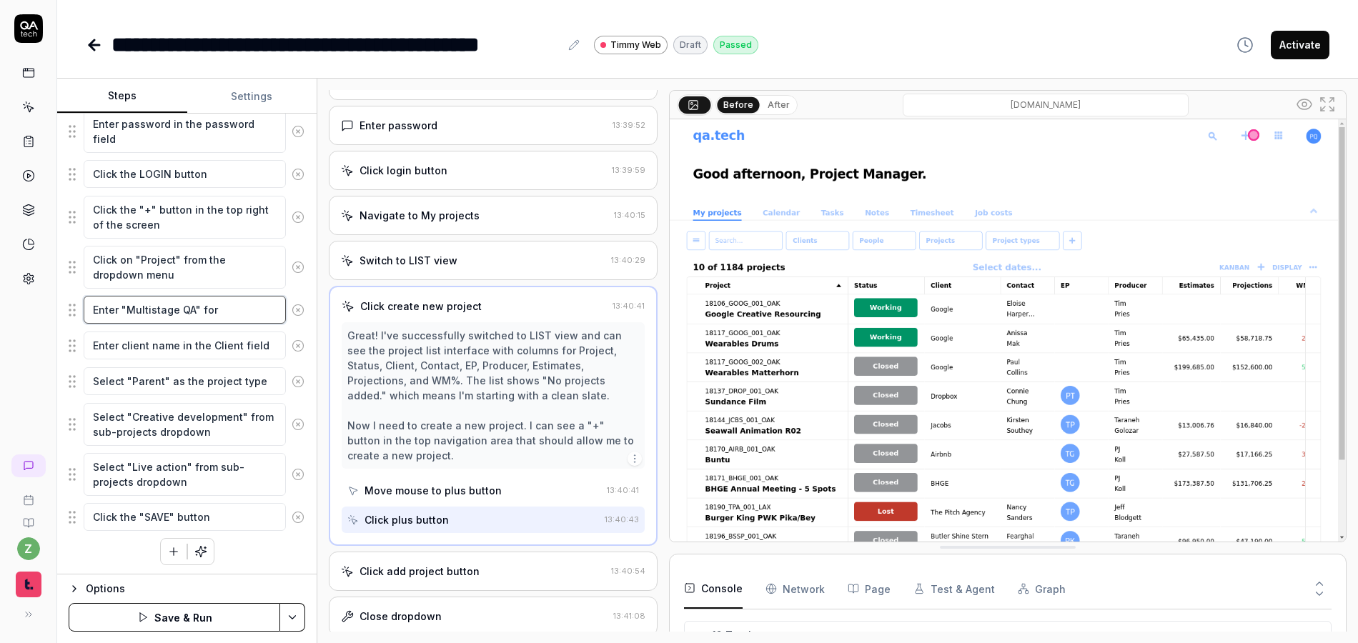
type textarea "*"
type textarea "Enter "Multistage QA" for h"
type textarea "*"
type textarea "Enter "Multistage QA" for ht"
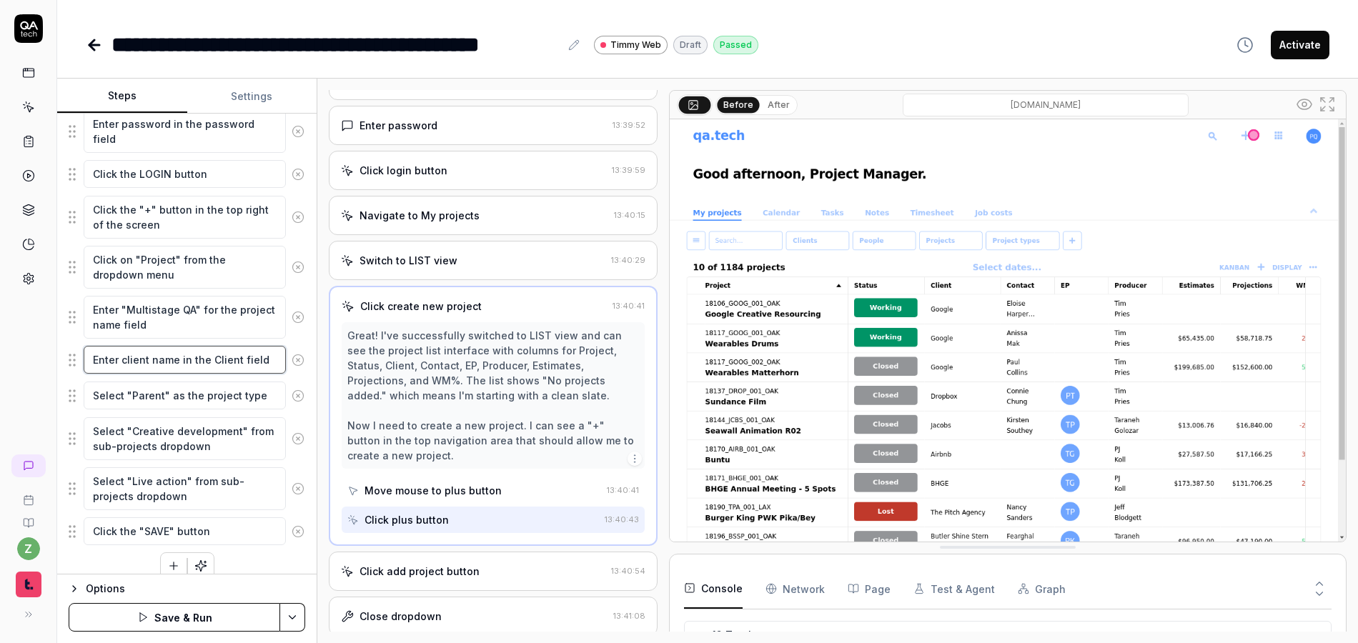
drag, startPoint x: 174, startPoint y: 360, endPoint x: 140, endPoint y: 354, distance: 34.2
click at [122, 357] on textarea "Enter client name in the Client field" at bounding box center [185, 360] width 202 height 28
click at [147, 362] on textarea "Enter "QA Tech" in the Client field" at bounding box center [185, 360] width 202 height 28
drag, startPoint x: 115, startPoint y: 365, endPoint x: 64, endPoint y: 366, distance: 51.5
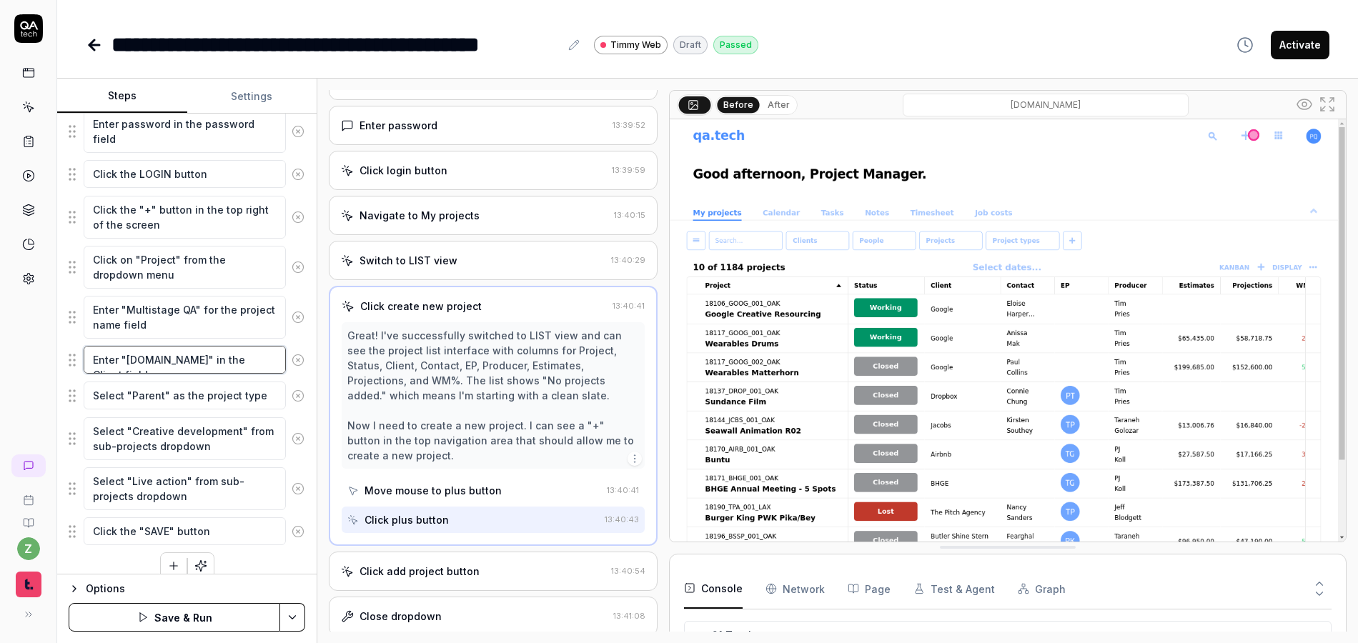
click at [65, 366] on div "Goal Create a parent project with multiple subprojects (Creative Development Po…" at bounding box center [186, 344] width 259 height 461
drag, startPoint x: 175, startPoint y: 362, endPoint x: 221, endPoint y: 357, distance: 46.1
click at [175, 362] on textarea "Select "QA.tech" in the Client field" at bounding box center [185, 360] width 202 height 28
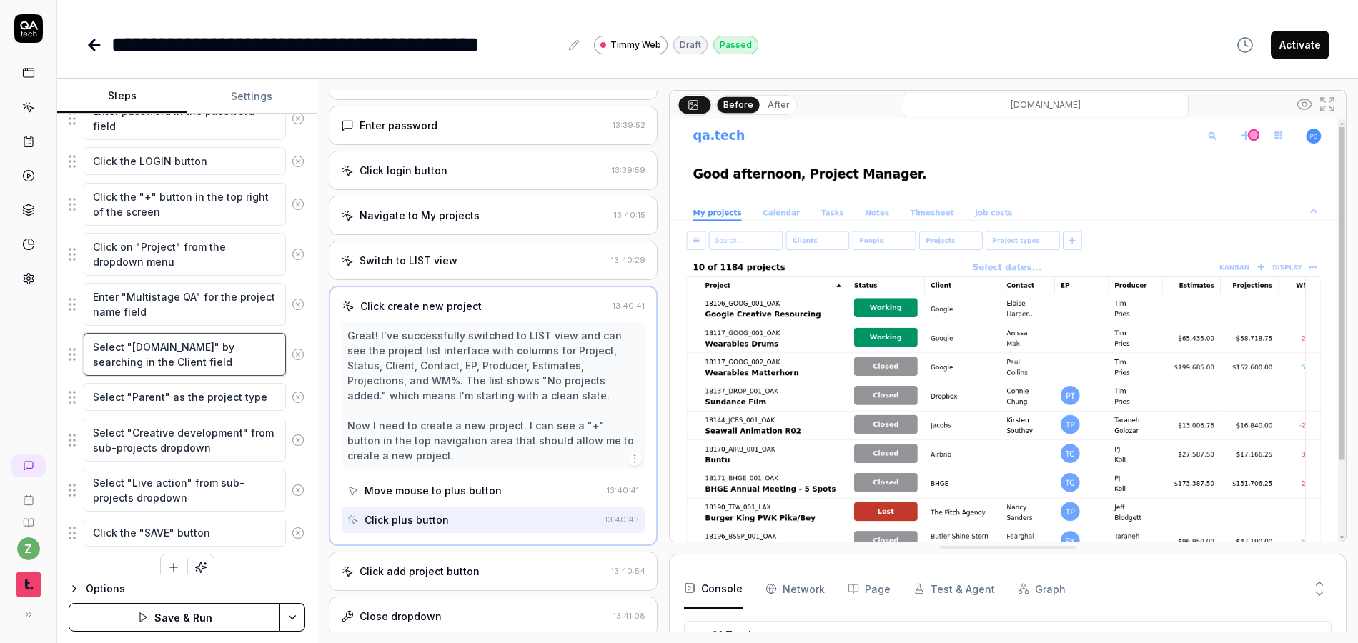
scroll to position [288, 0]
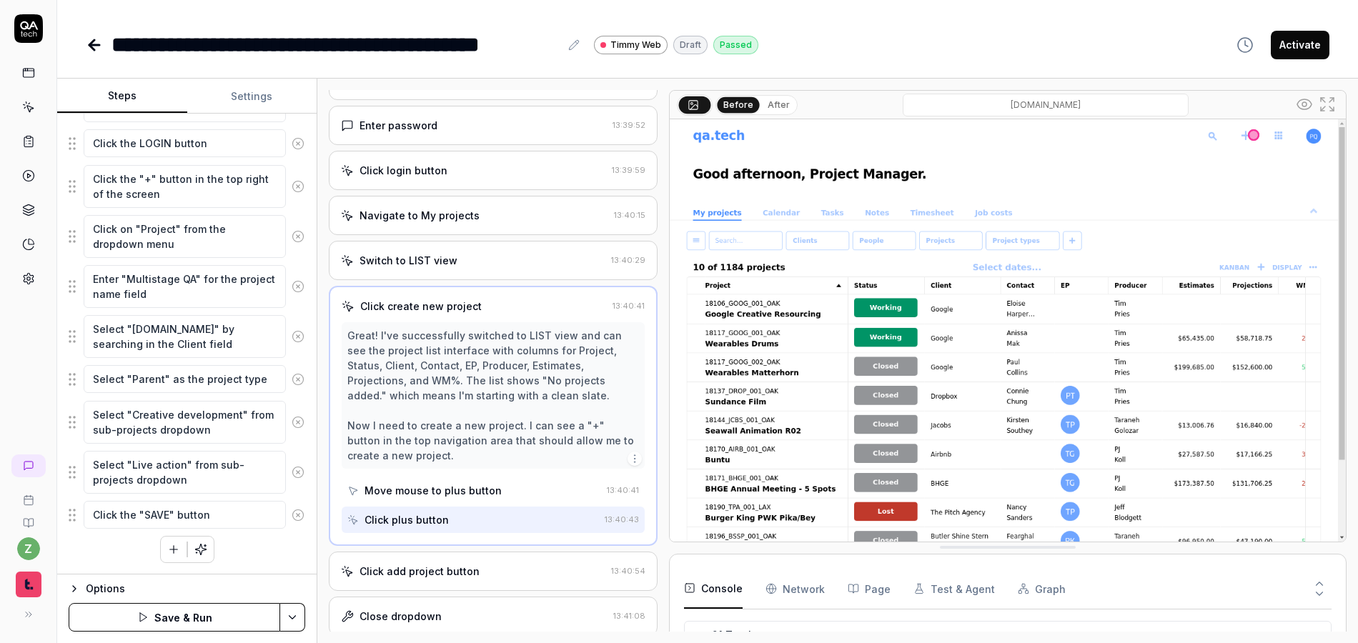
click at [167, 548] on icon "button" at bounding box center [173, 549] width 13 height 13
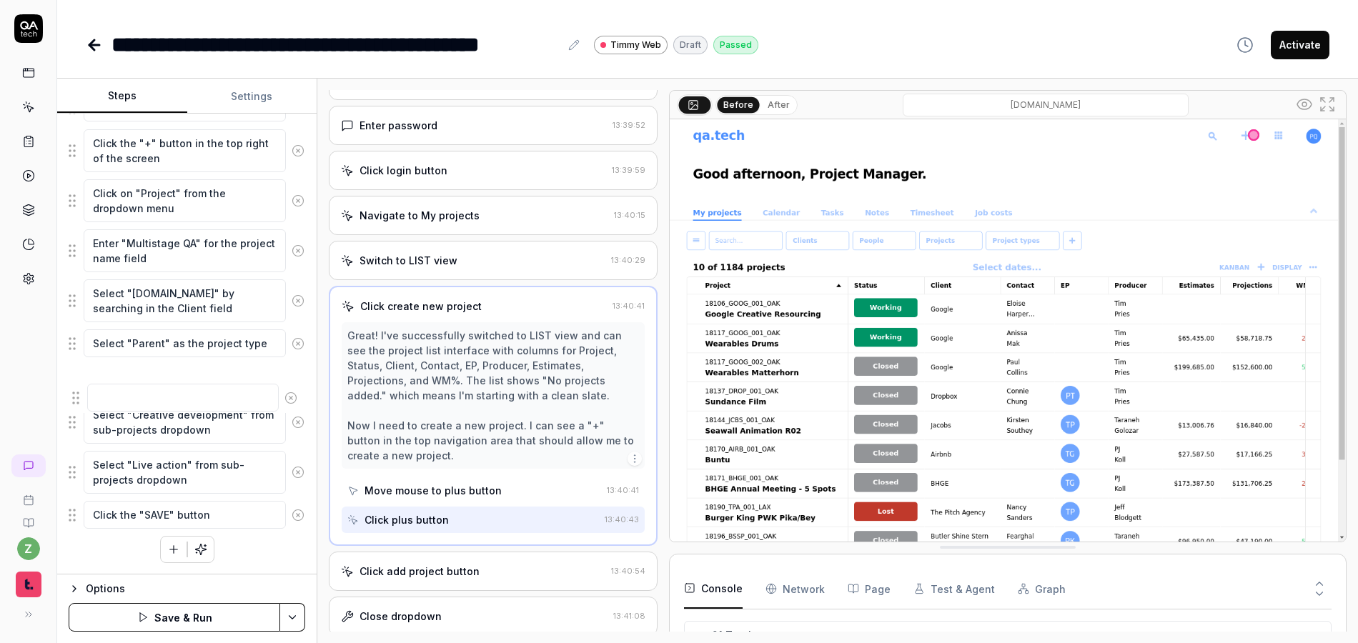
drag, startPoint x: 79, startPoint y: 520, endPoint x: 85, endPoint y: 385, distance: 135.2
click at [79, 389] on fieldset "Enter username in the username field Enter password in the password field Click…" at bounding box center [187, 261] width 237 height 537
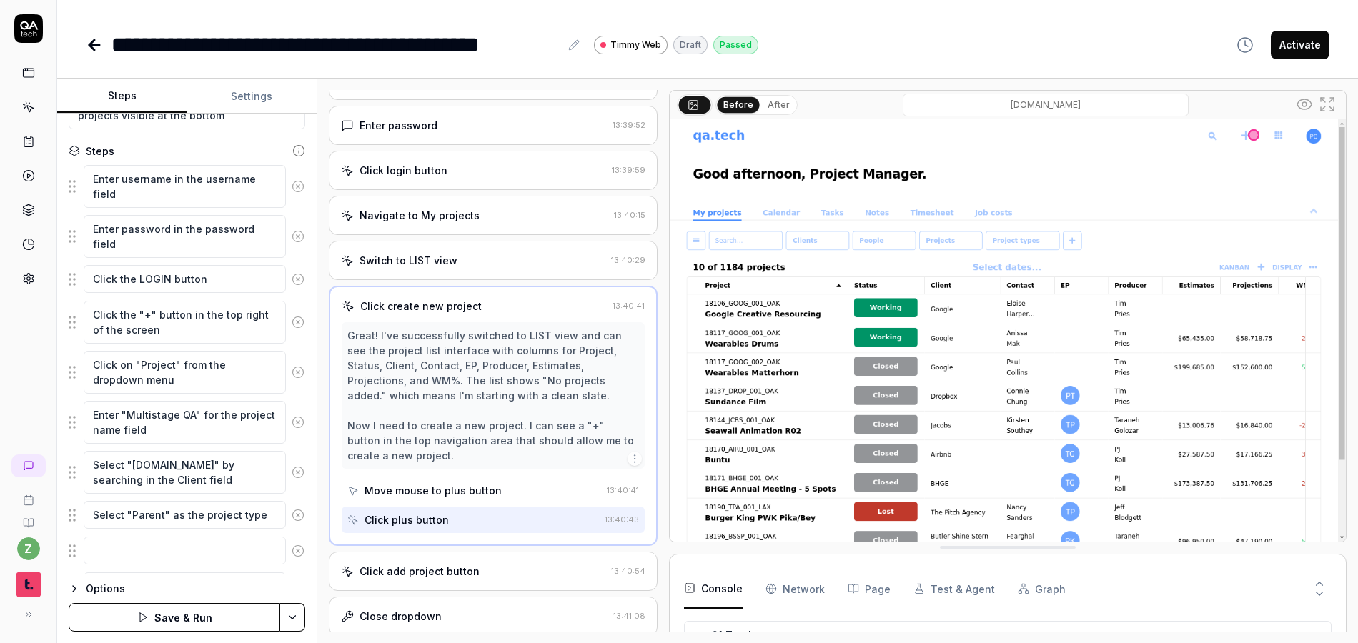
scroll to position [0, 0]
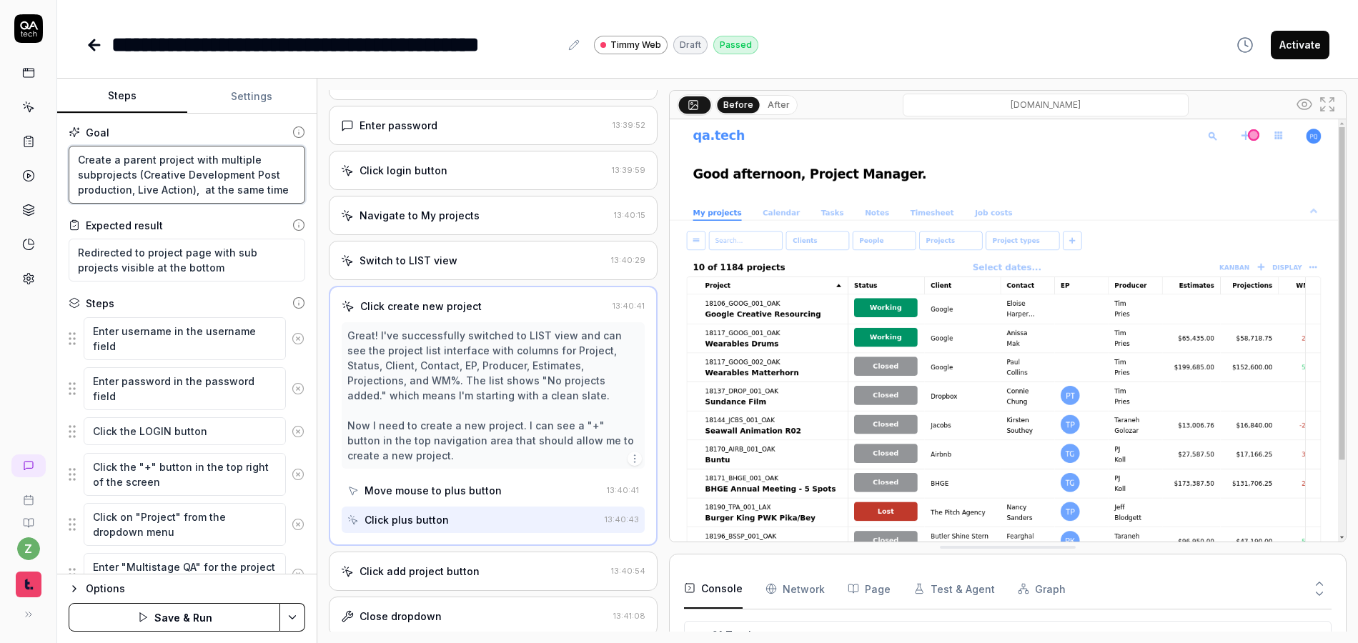
click at [252, 180] on textarea "Create a parent project with multiple subprojects (Creative Development Post pr…" at bounding box center [187, 175] width 237 height 58
drag, startPoint x: 253, startPoint y: 175, endPoint x: 130, endPoint y: 192, distance: 124.1
click at [130, 192] on textarea "Create a parent project with multiple subprojects (Creative Development, Post p…" at bounding box center [187, 175] width 237 height 58
drag, startPoint x: 201, startPoint y: 192, endPoint x: 149, endPoint y: 163, distance: 59.8
click at [142, 174] on textarea "Create a parent project with multiple subprojects (Creative Development, Post p…" at bounding box center [187, 175] width 237 height 58
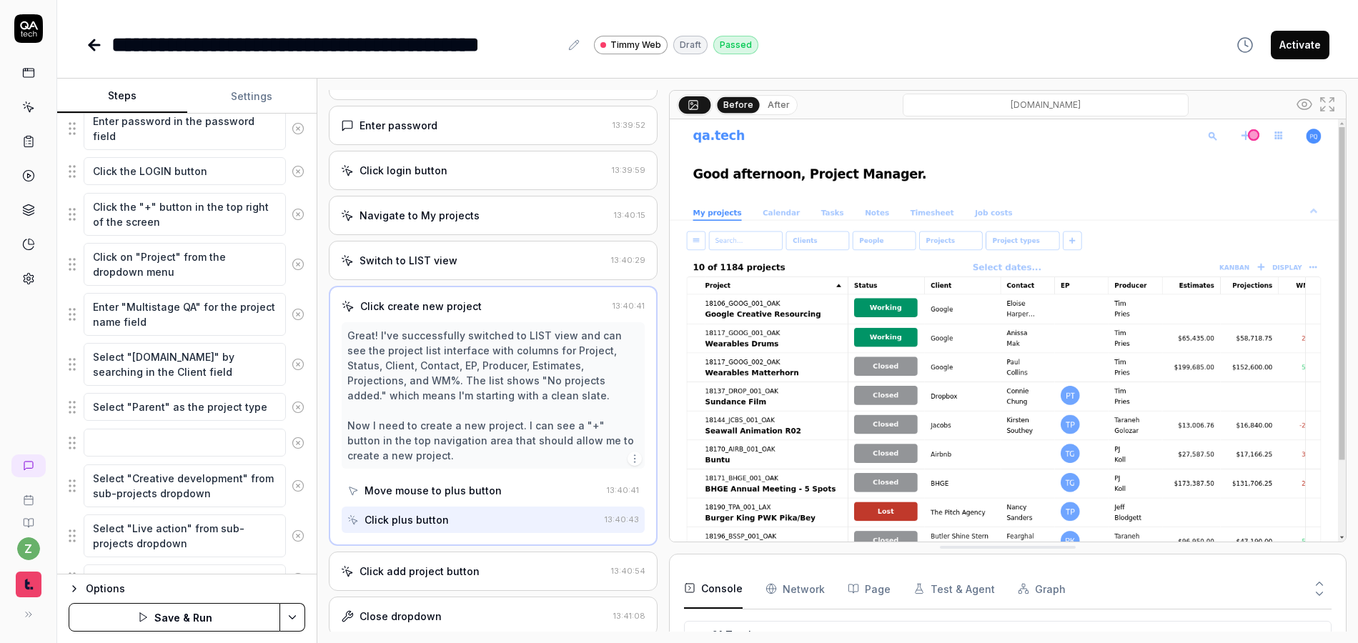
scroll to position [309, 0]
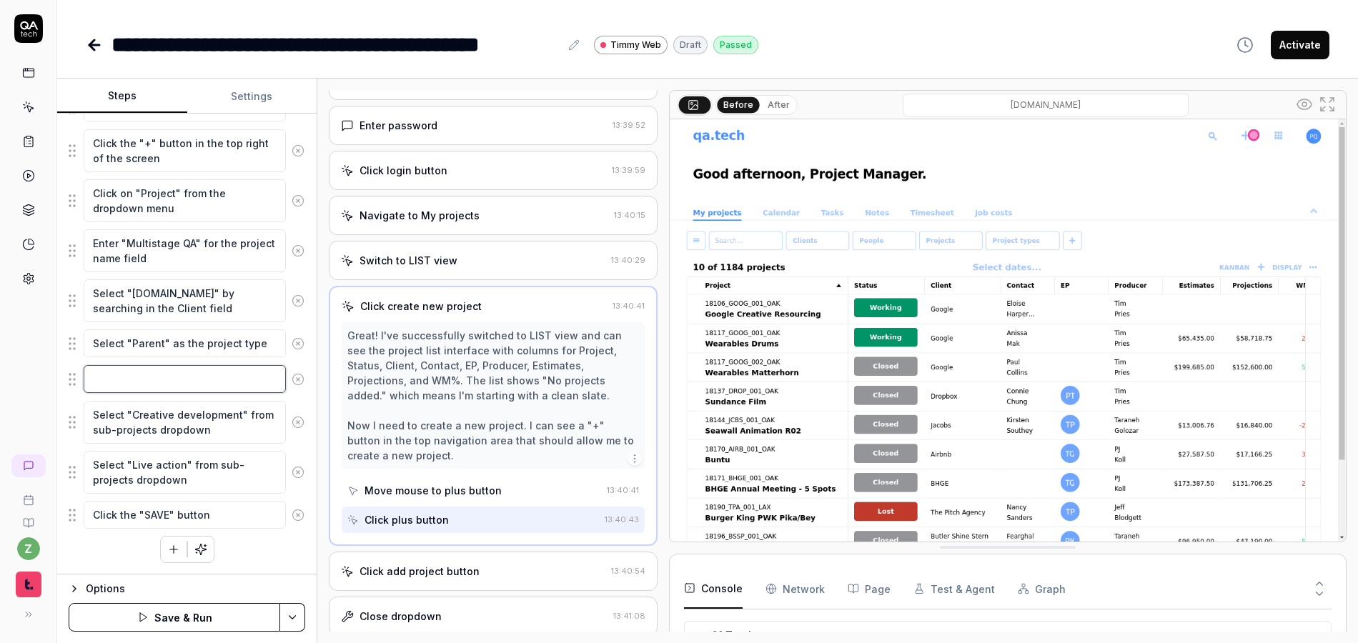
click at [150, 389] on textarea at bounding box center [185, 379] width 202 height 28
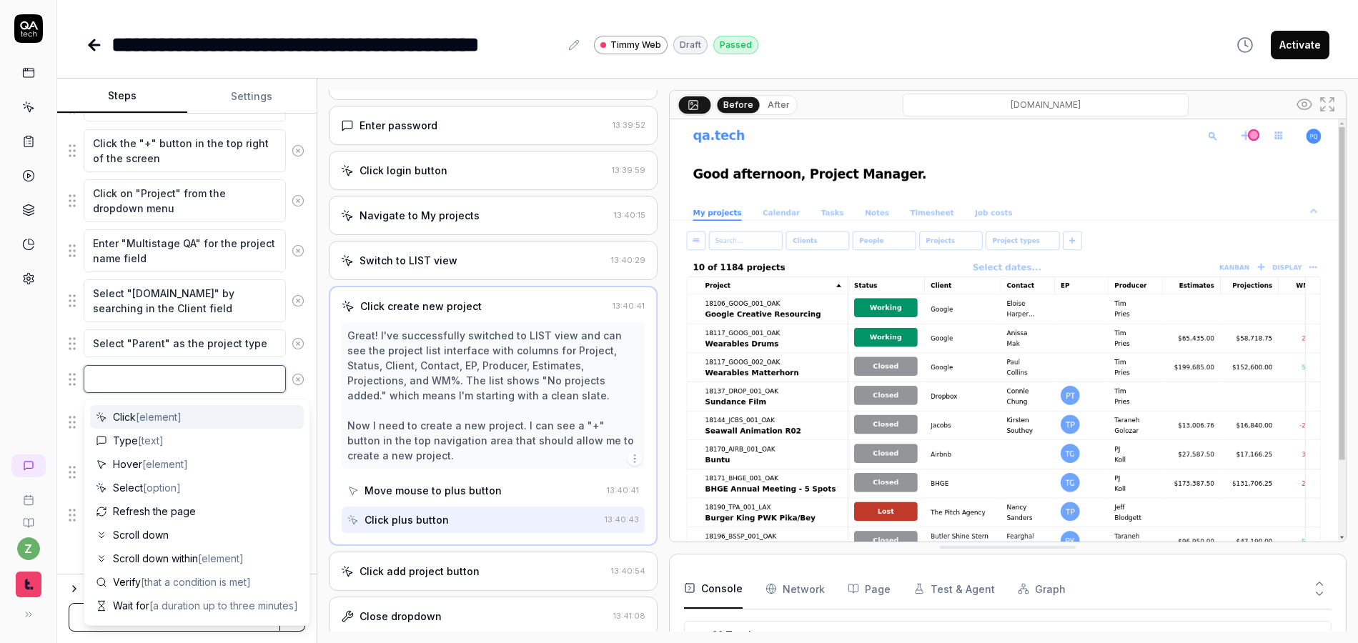
paste textarea "Post production"
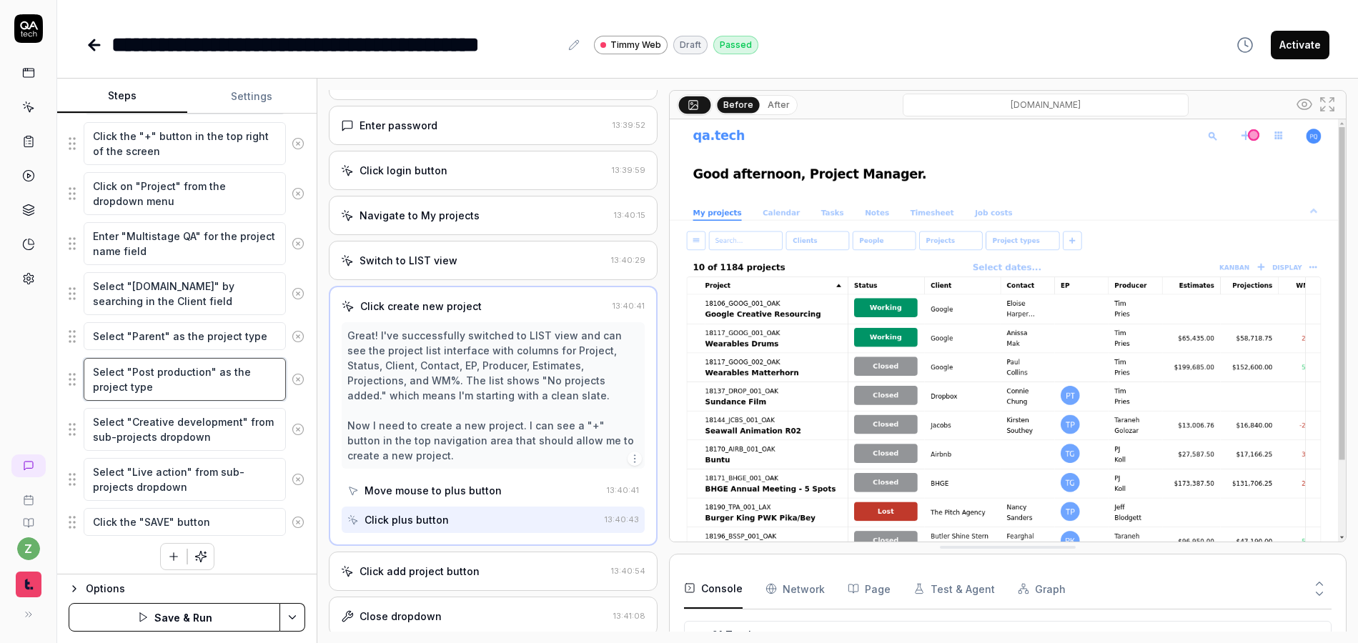
scroll to position [323, 0]
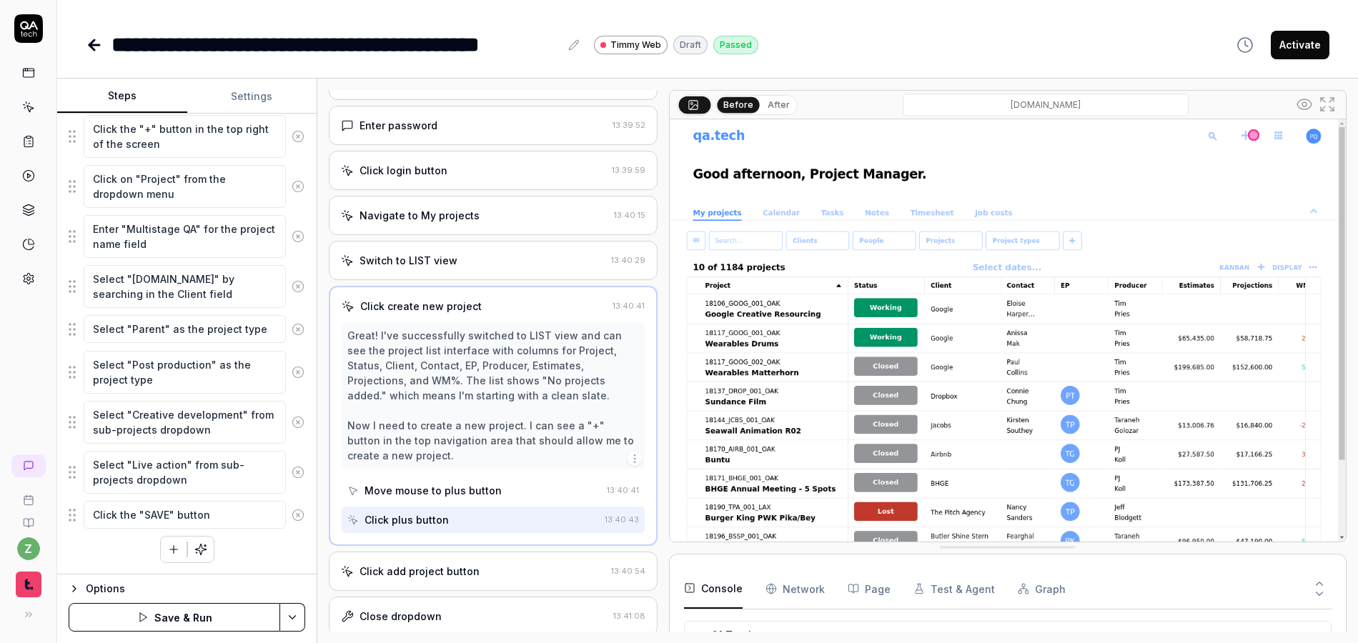
click at [267, 534] on div "Enter username in the username field Enter password in the password field Click…" at bounding box center [187, 271] width 237 height 585
click at [117, 41] on div "**********" at bounding box center [335, 45] width 448 height 32
click at [250, 543] on div "Enter username in the username field Enter password in the password field Click…" at bounding box center [187, 271] width 237 height 585
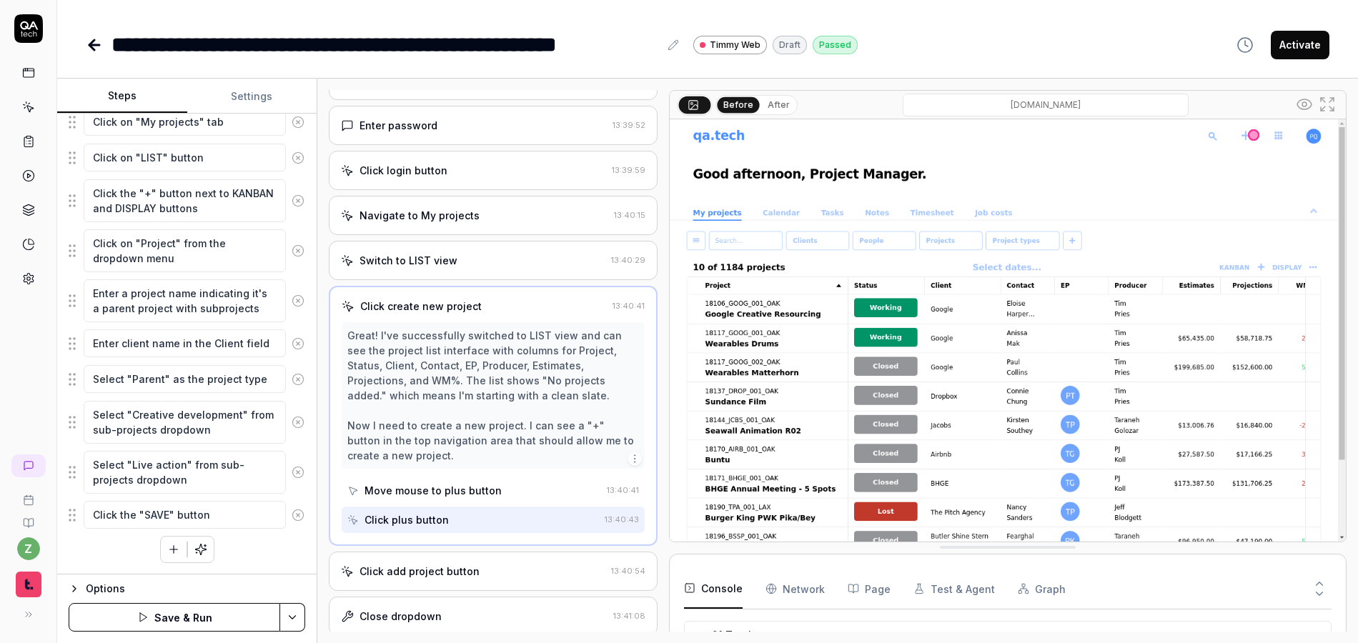
click at [199, 625] on button "Save & Run" at bounding box center [175, 617] width 212 height 29
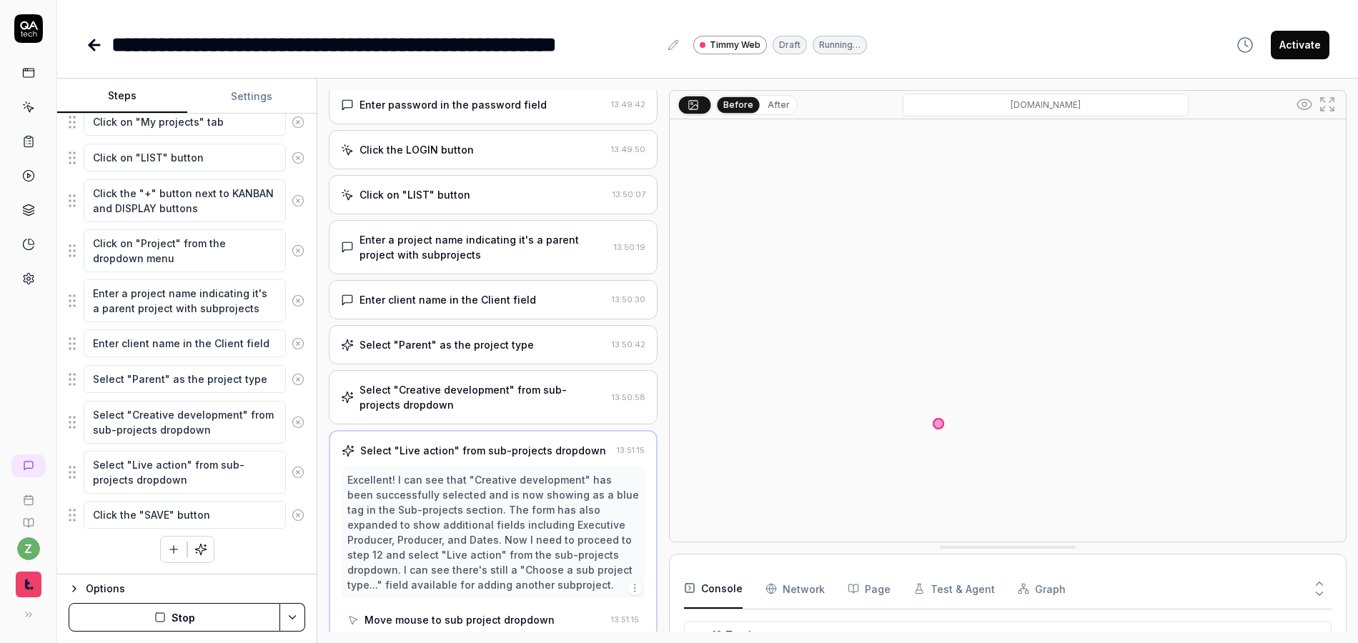
scroll to position [108, 0]
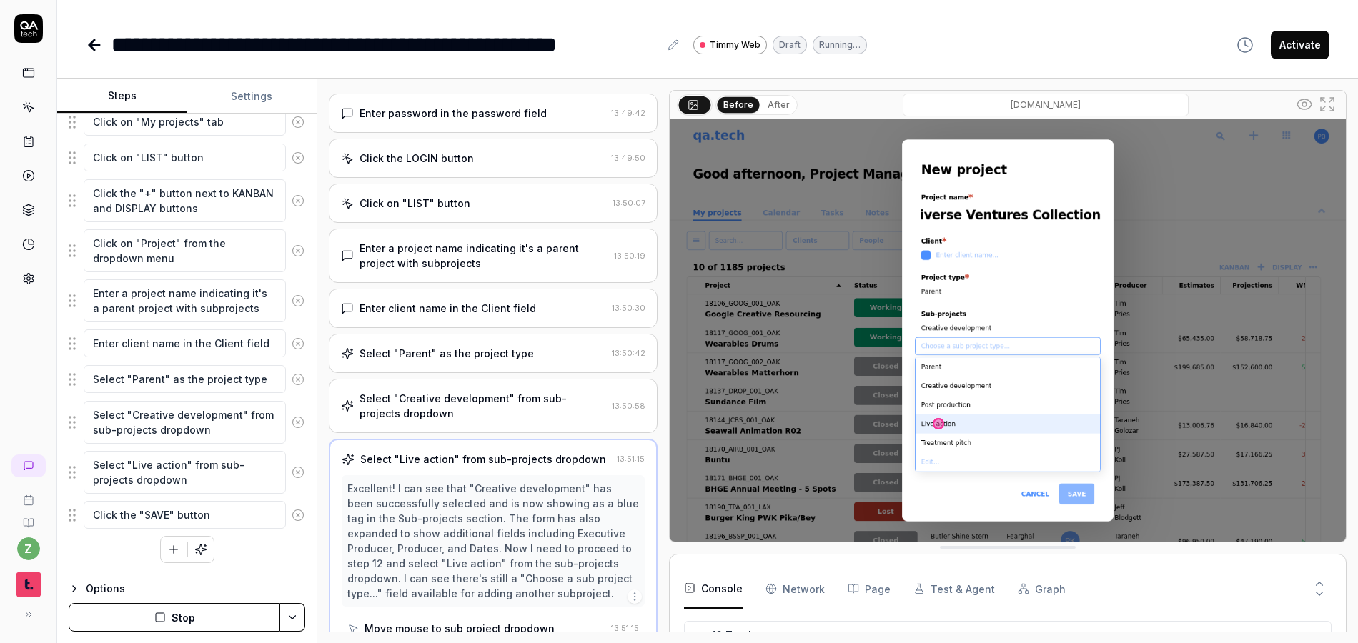
click at [189, 627] on button "Stop" at bounding box center [175, 617] width 212 height 29
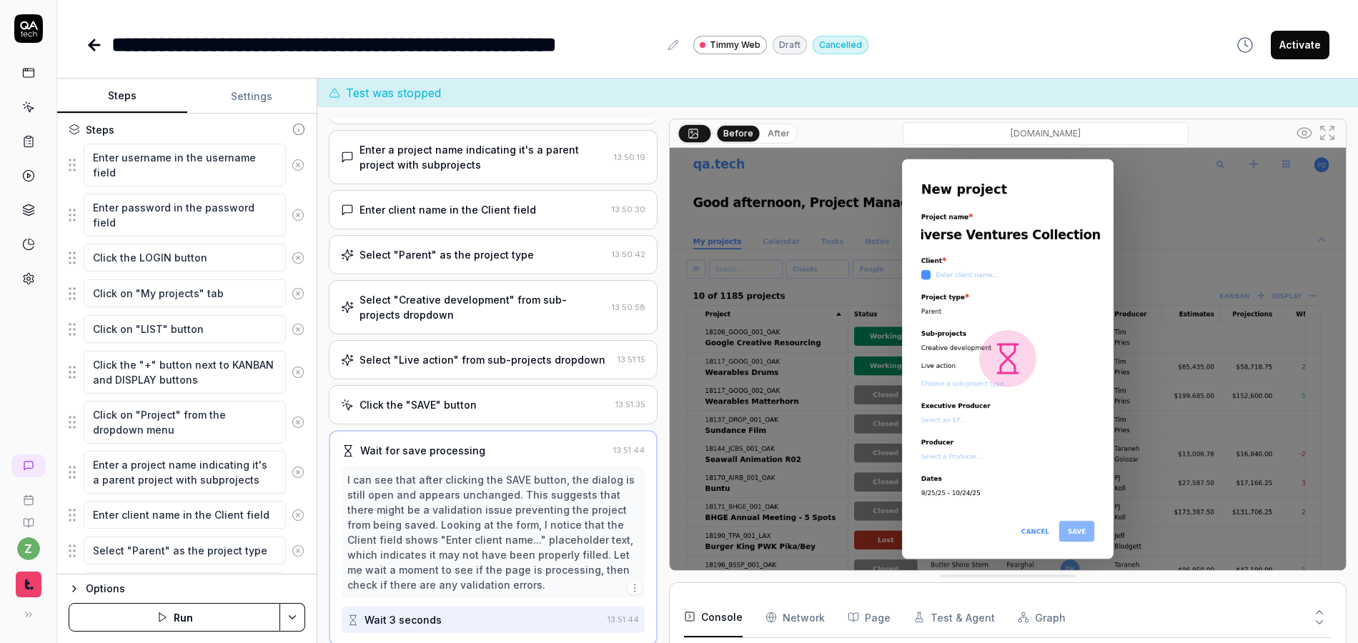
scroll to position [0, 0]
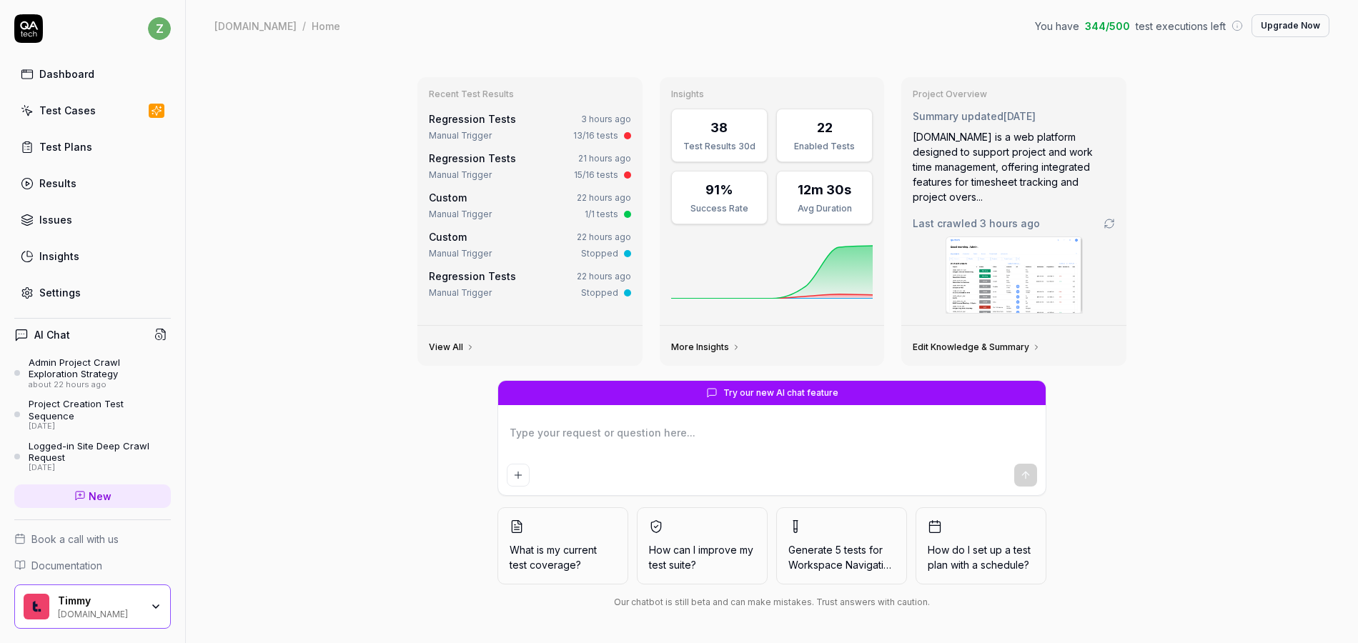
type textarea "*"
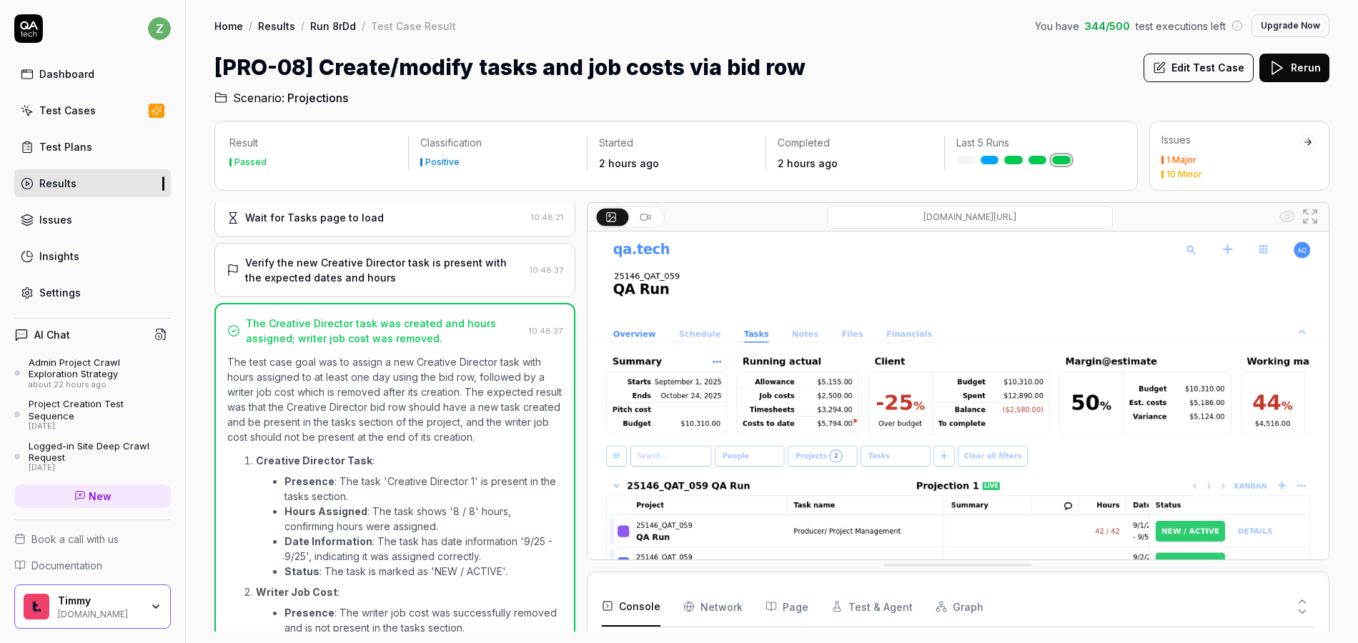
scroll to position [942, 0]
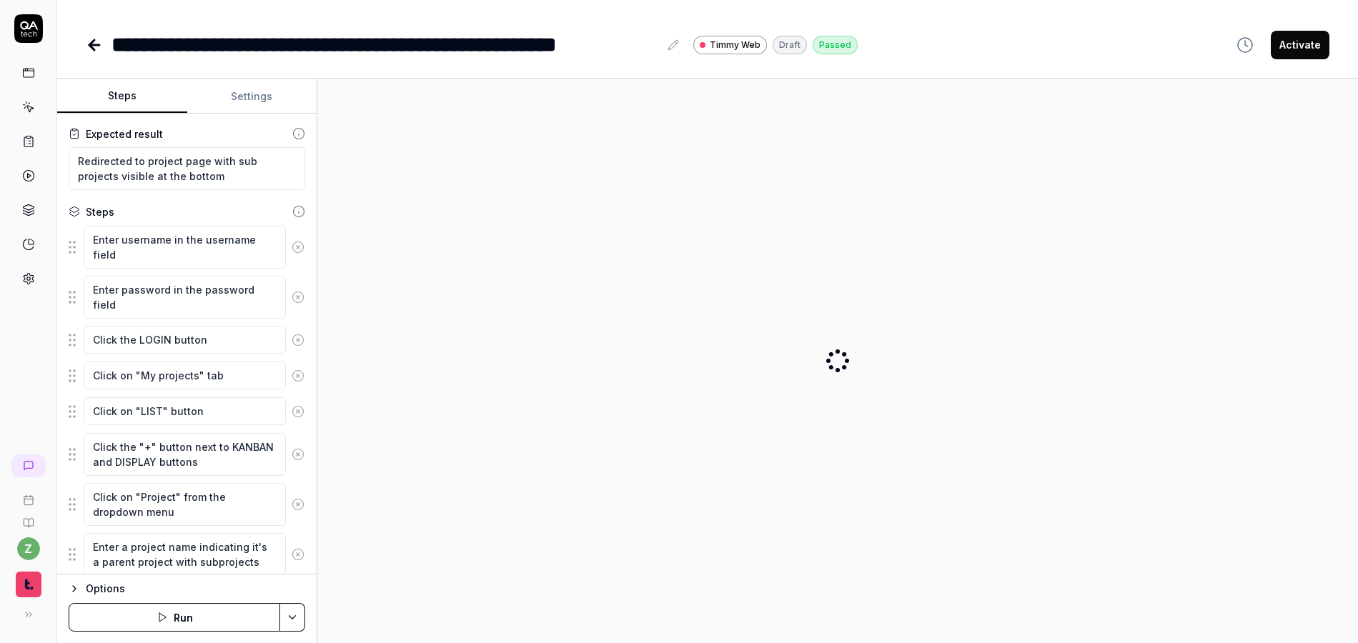
scroll to position [86, 0]
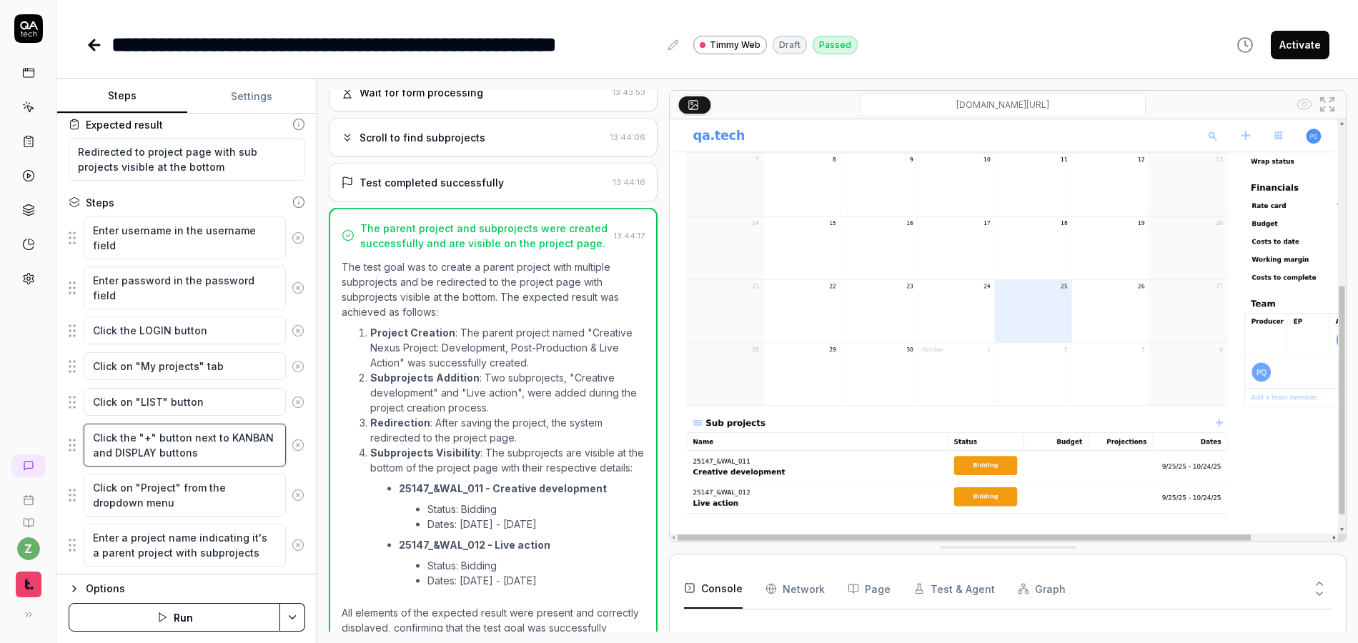
click at [217, 443] on textarea "Click the "+" button next to KANBAN and DISPLAY buttons" at bounding box center [185, 445] width 202 height 43
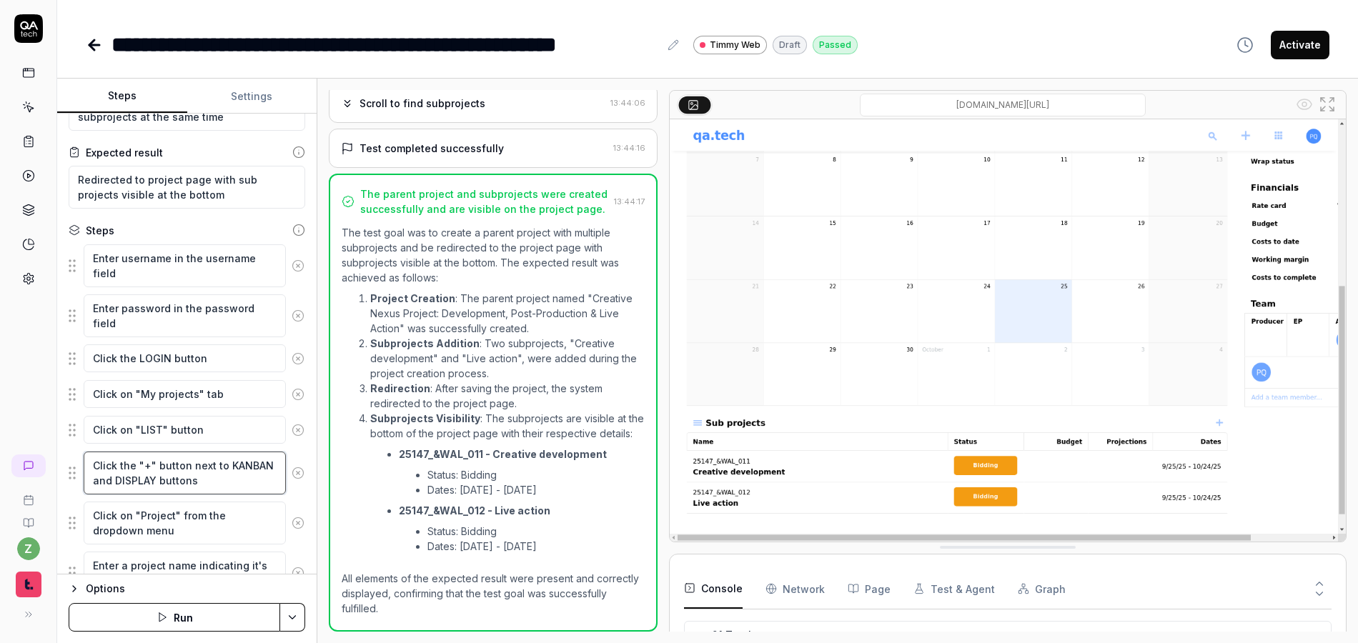
scroll to position [0, 0]
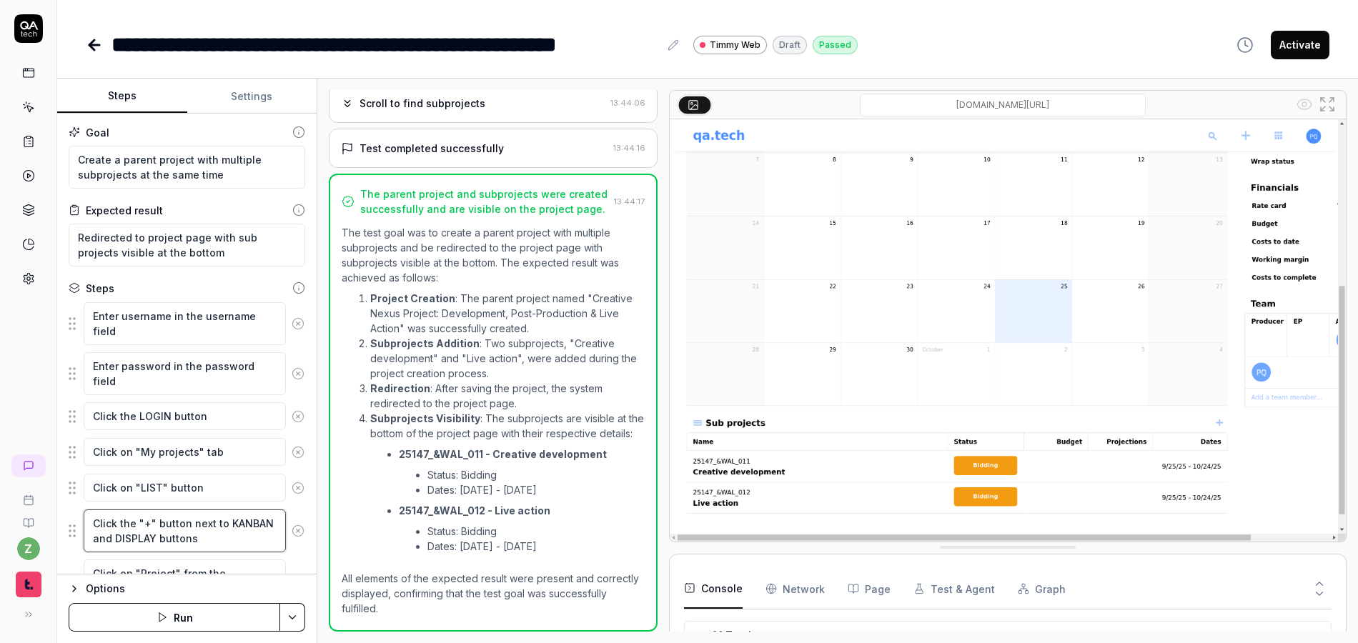
type textarea "*"
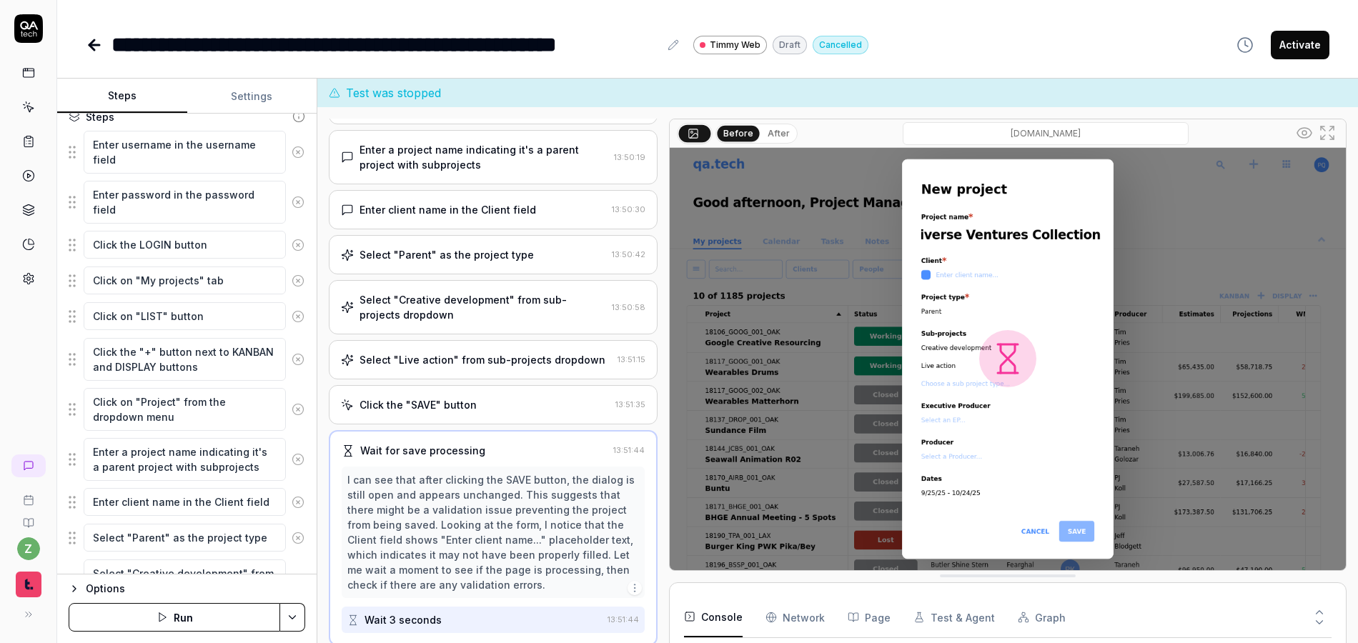
scroll to position [284, 0]
click at [242, 360] on textarea "Click the "+" button next to KANBAN and DISPLAY buttons" at bounding box center [185, 359] width 202 height 43
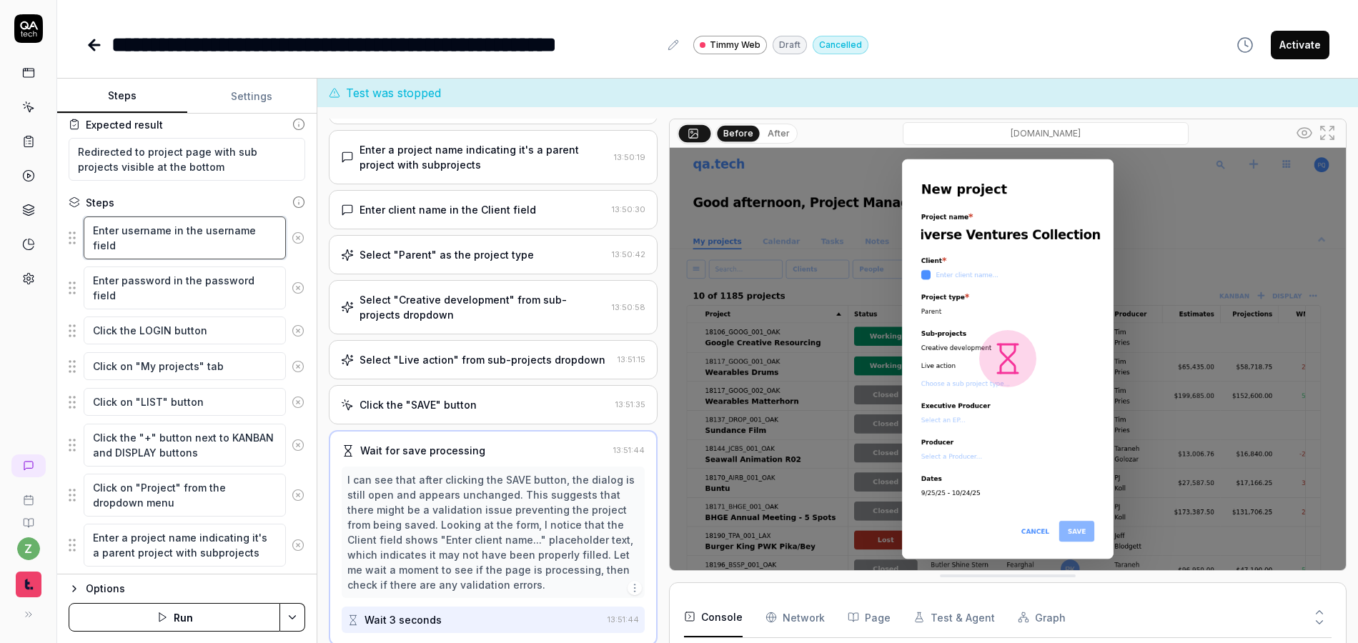
click at [229, 241] on textarea "Enter username in the username field" at bounding box center [185, 238] width 202 height 43
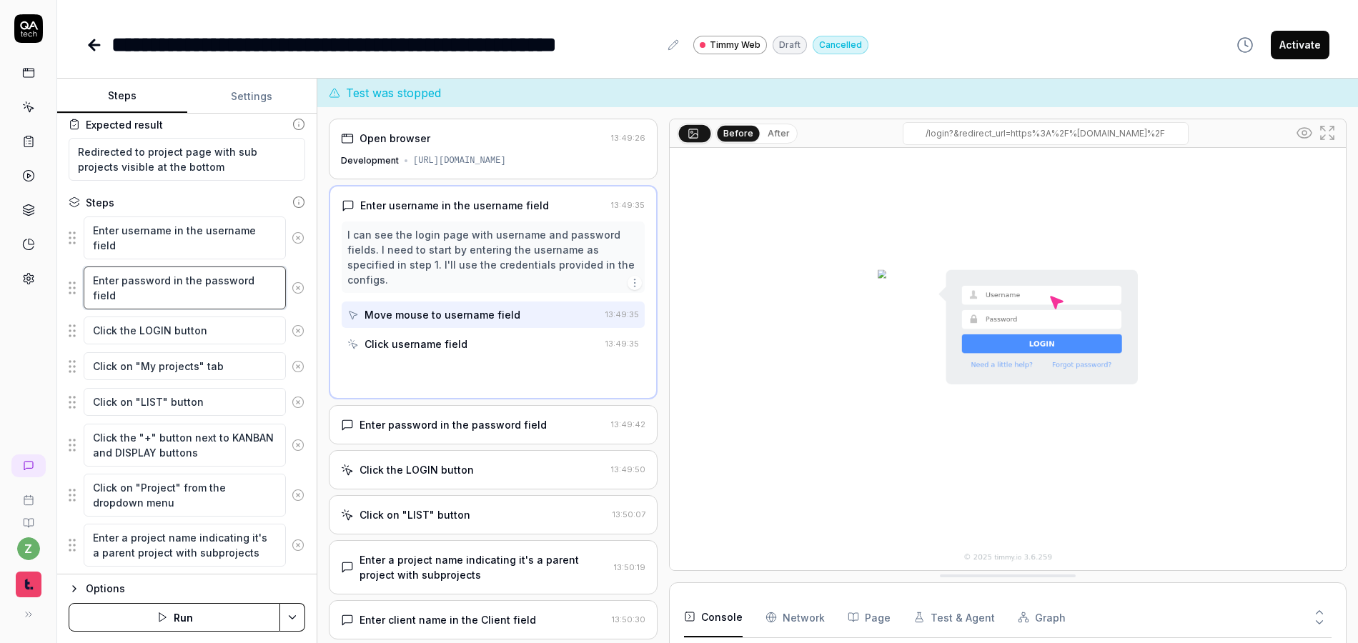
click at [214, 298] on textarea "Enter password in the password field" at bounding box center [185, 288] width 202 height 43
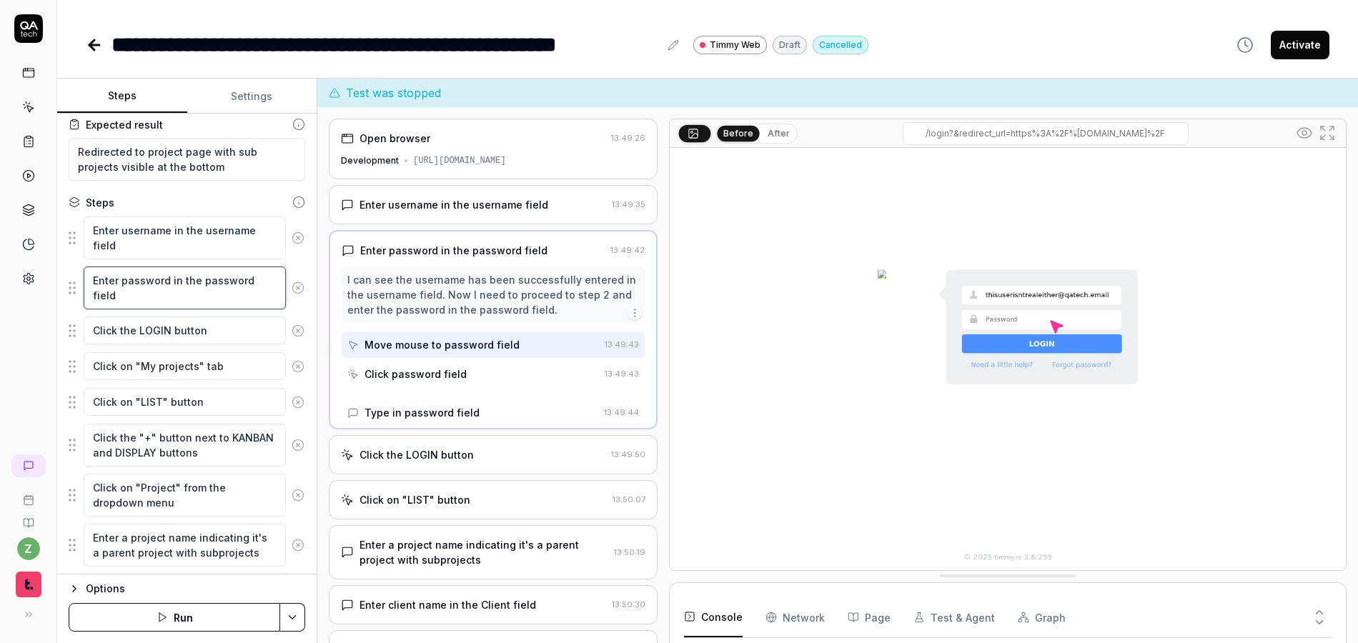
scroll to position [172, 0]
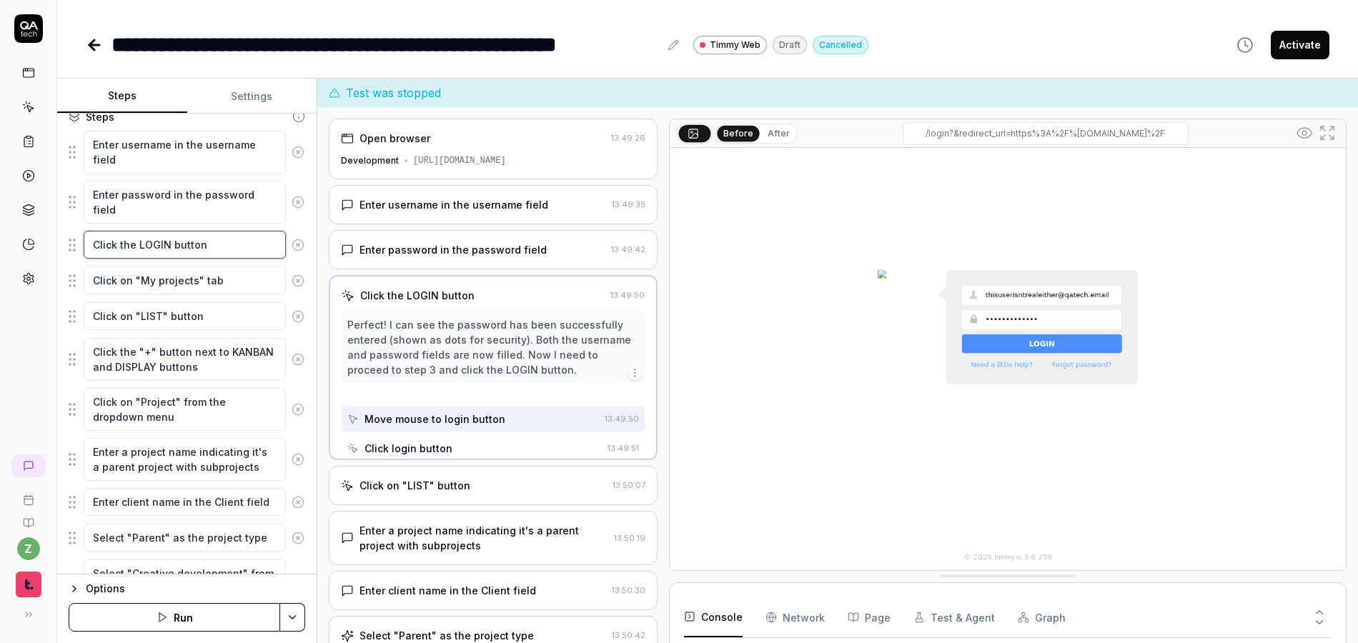
click at [209, 243] on textarea "Click the LOGIN button" at bounding box center [185, 245] width 202 height 28
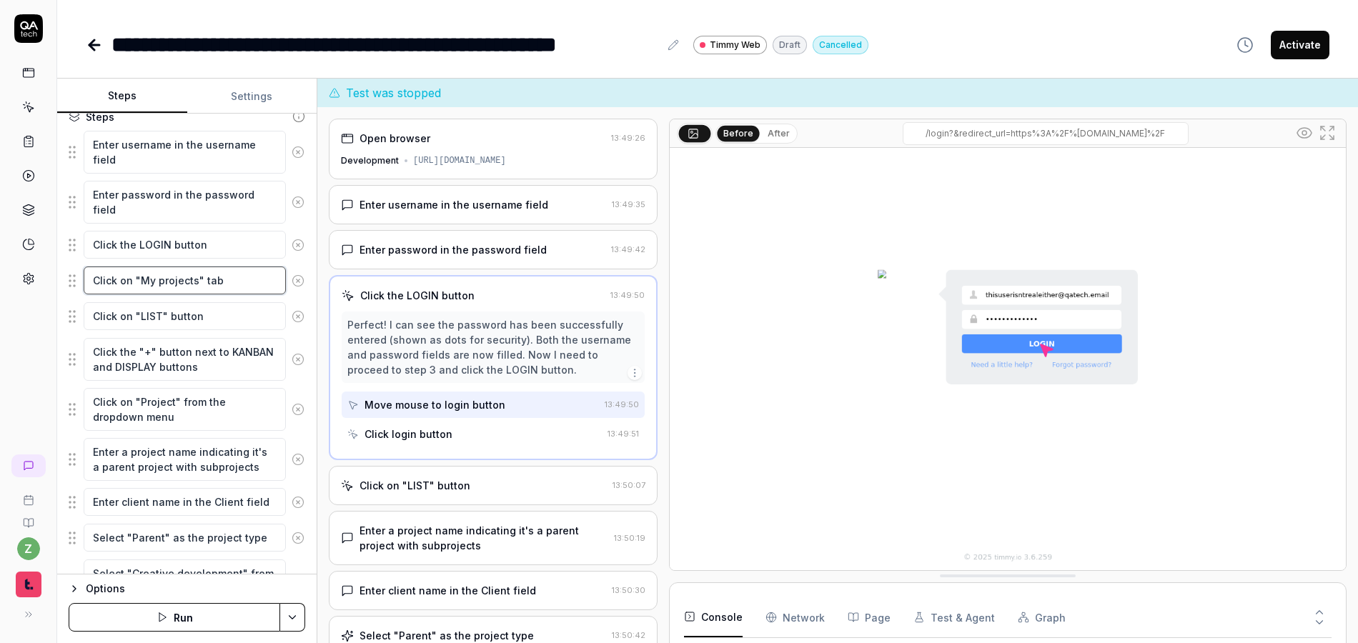
click at [221, 279] on textarea "Click on "My projects" tab" at bounding box center [185, 281] width 202 height 28
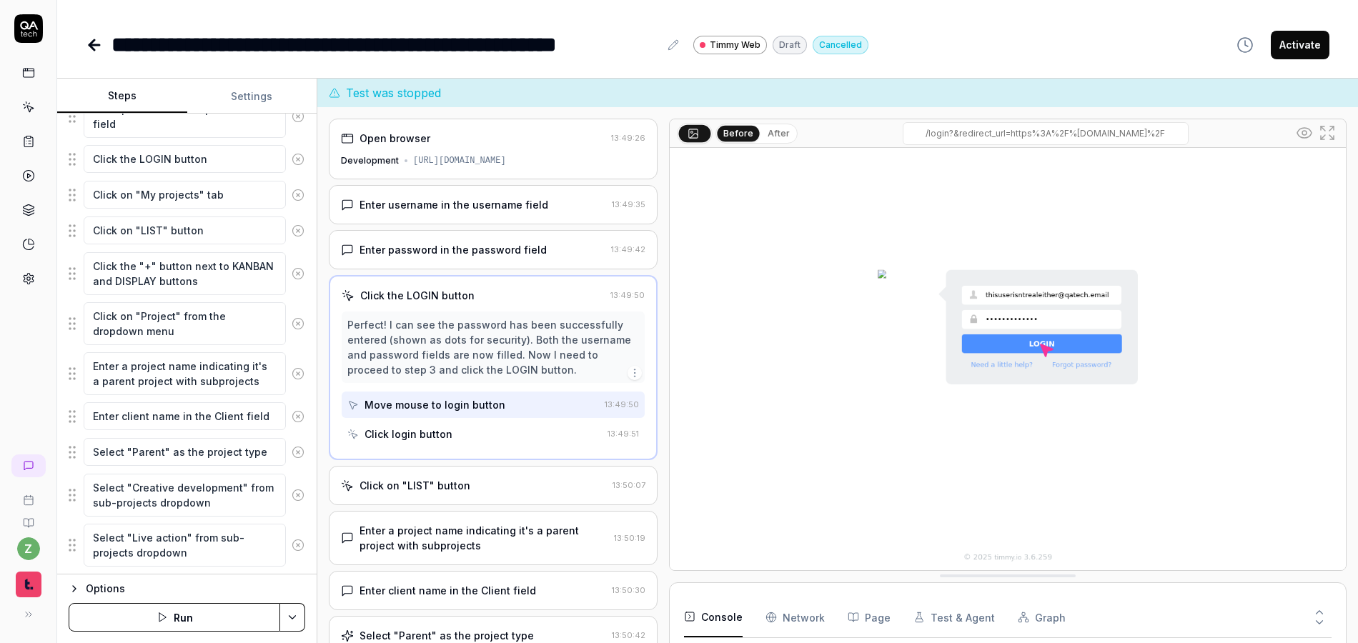
click at [292, 198] on icon at bounding box center [298, 195] width 13 height 13
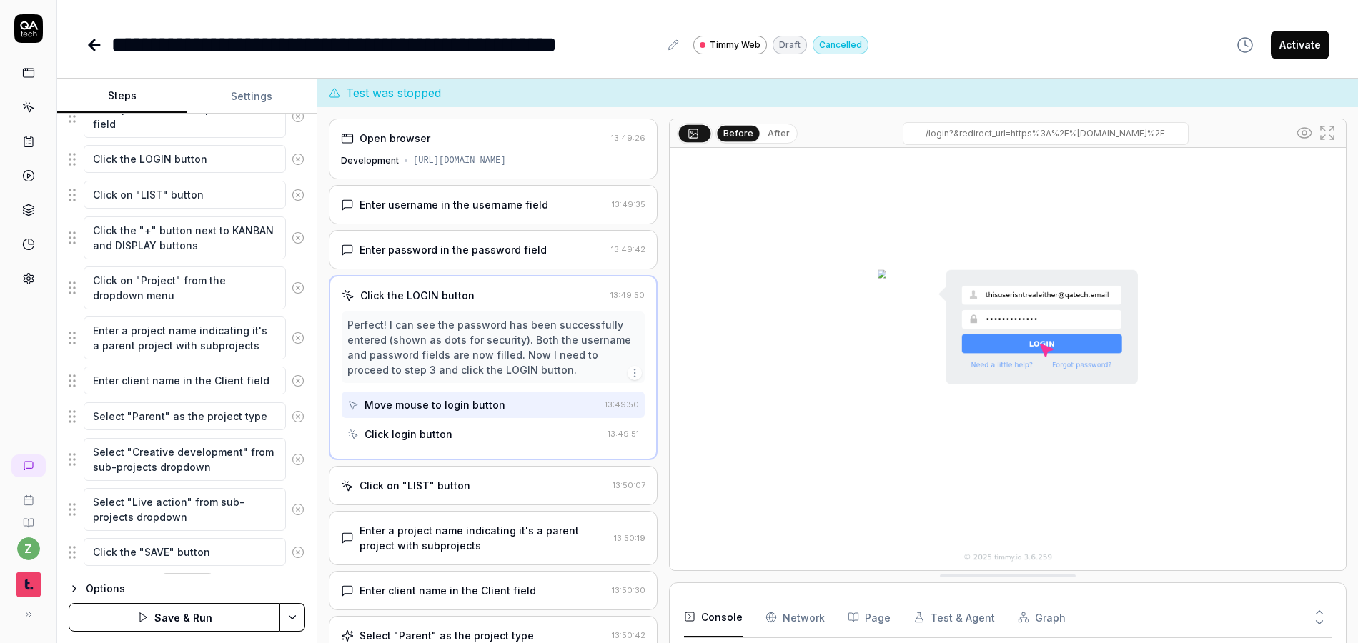
click at [296, 196] on div "Goal Create a parent project with multiple subprojects at the same time Expecte…" at bounding box center [186, 344] width 259 height 461
click at [292, 195] on icon at bounding box center [298, 195] width 13 height 13
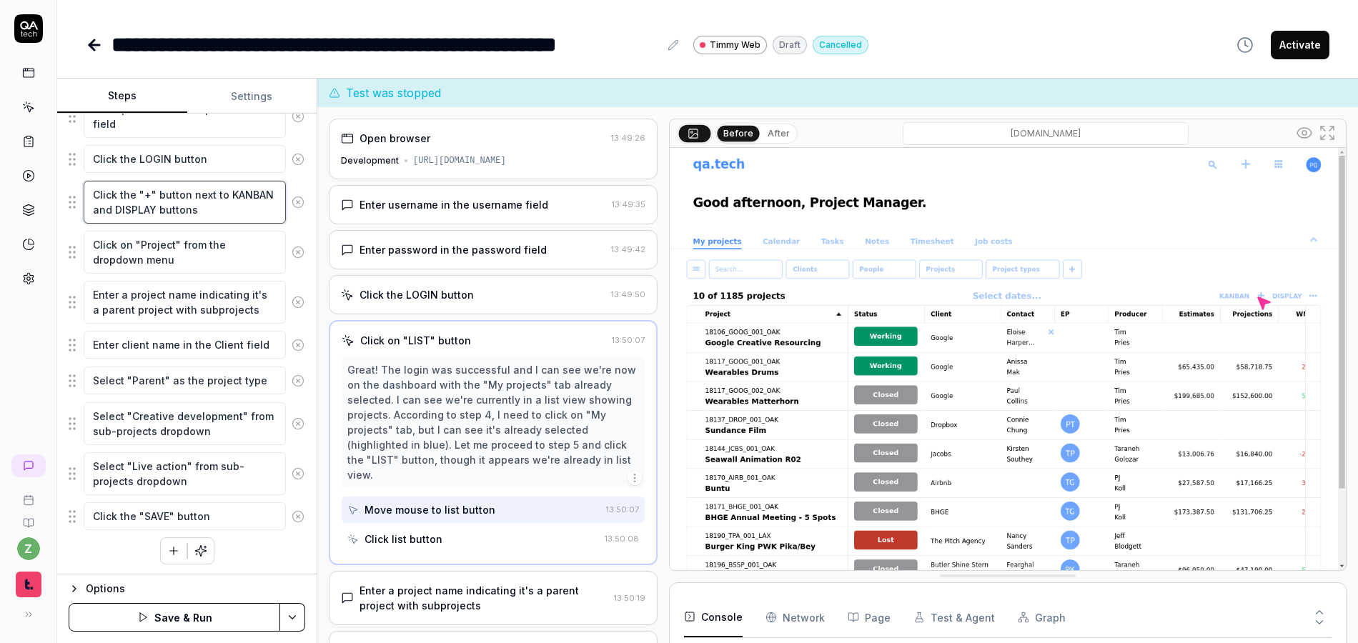
drag, startPoint x: 247, startPoint y: 217, endPoint x: 15, endPoint y: 162, distance: 238.0
click at [31, 177] on div "**********" at bounding box center [679, 321] width 1358 height 643
type textarea "*"
type textarea "C"
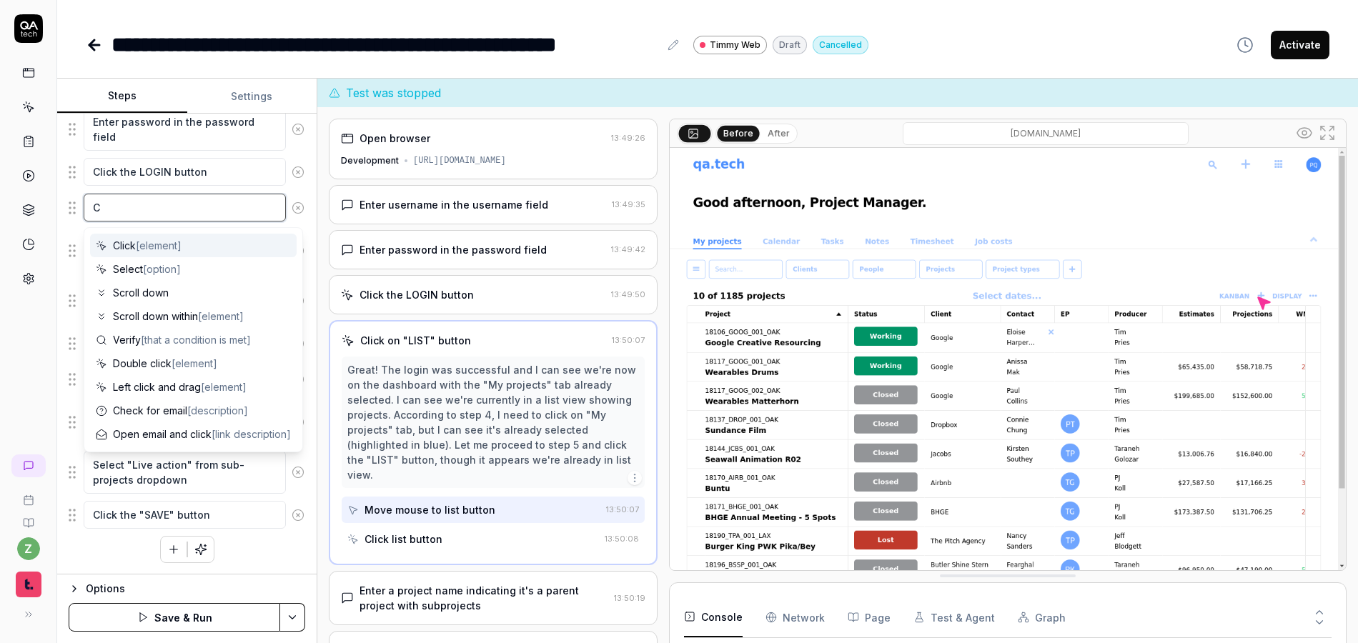
scroll to position [244, 0]
type textarea "*"
type textarea "Cl"
type textarea "*"
type textarea "Cli"
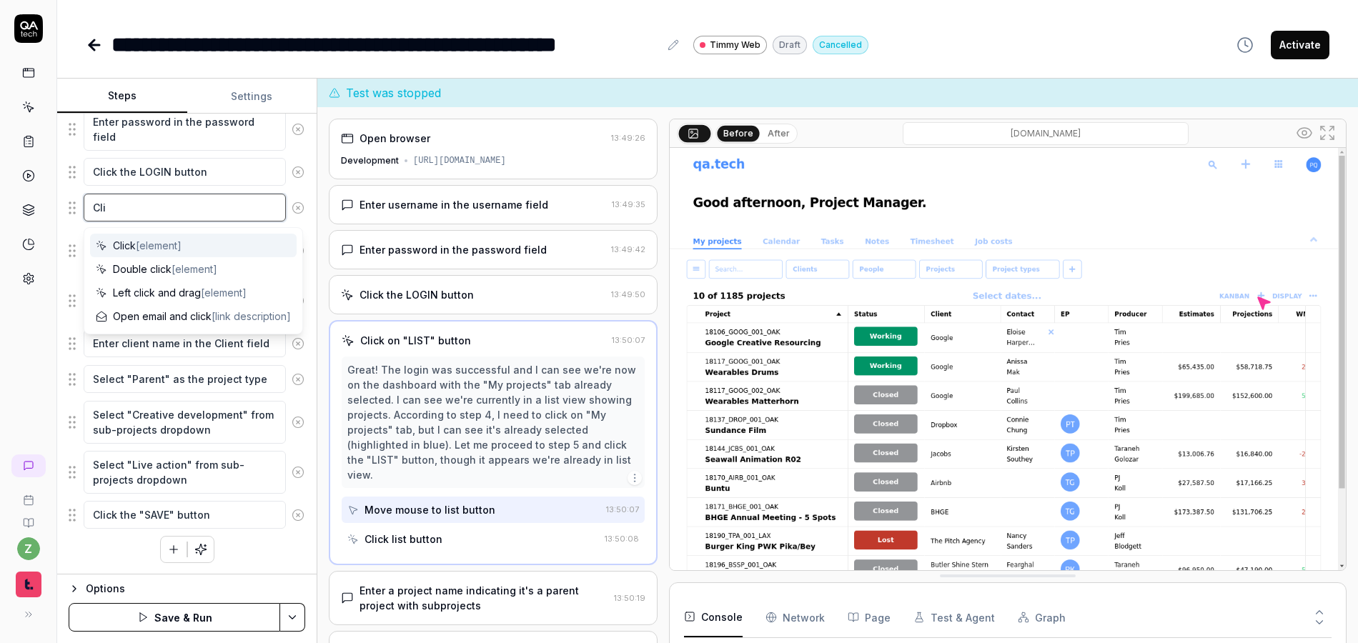
type textarea "*"
type textarea "Click"
type textarea "*"
type textarea "Click"
type textarea "*"
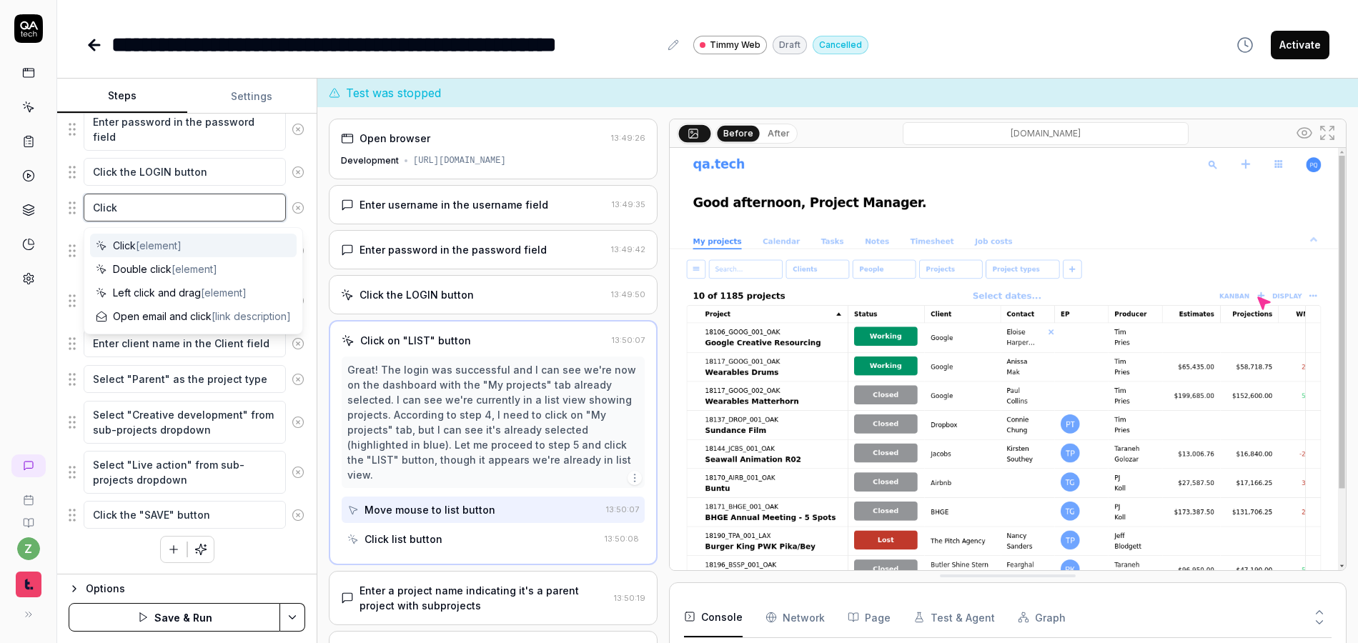
type textarea "Click t"
type textarea "*"
type textarea "Click th"
type textarea "*"
type textarea "Click the"
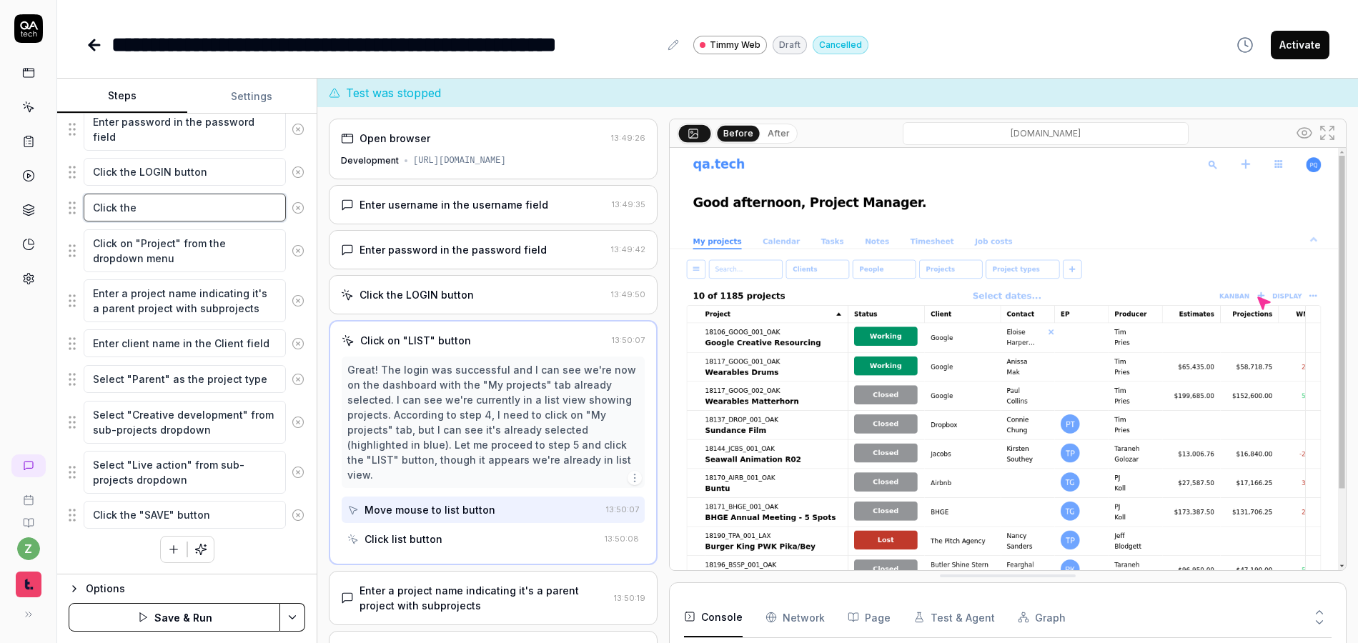
type textarea "*"
type textarea "Click the"
type textarea "*"
type textarea "Click the +"
type textarea "*"
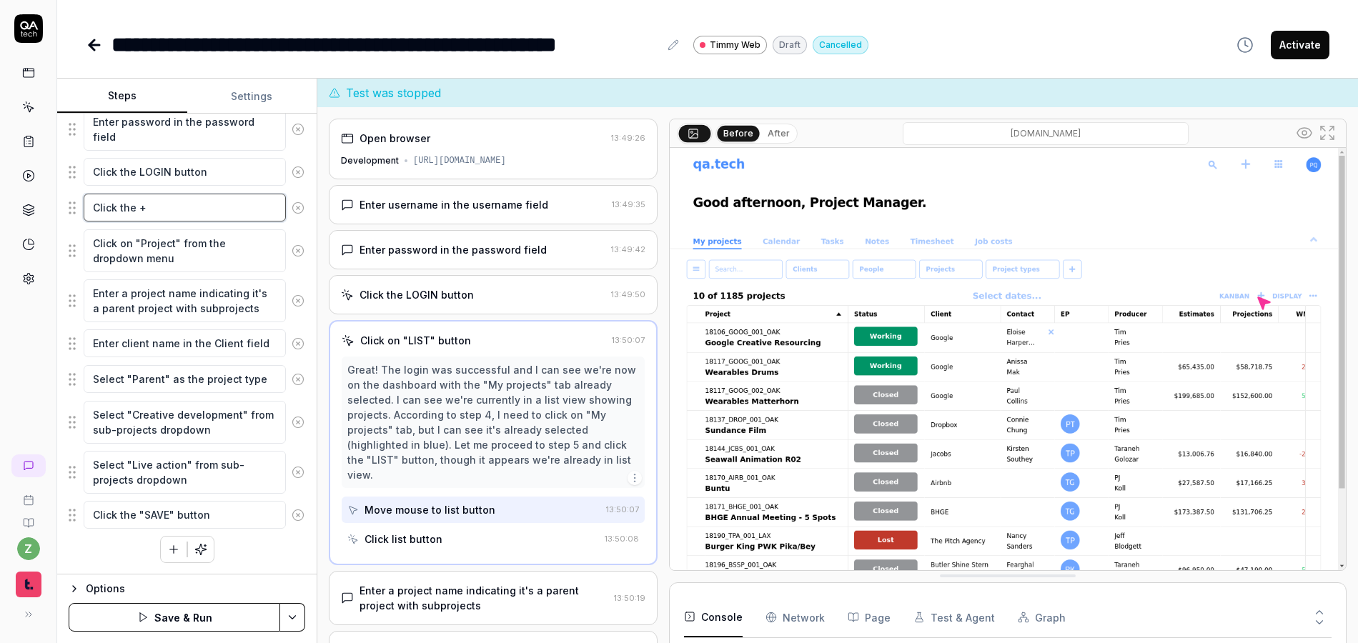
type textarea "Click the +"
type textarea "*"
type textarea "Click the + m"
type textarea "*"
type textarea "Click the + me"
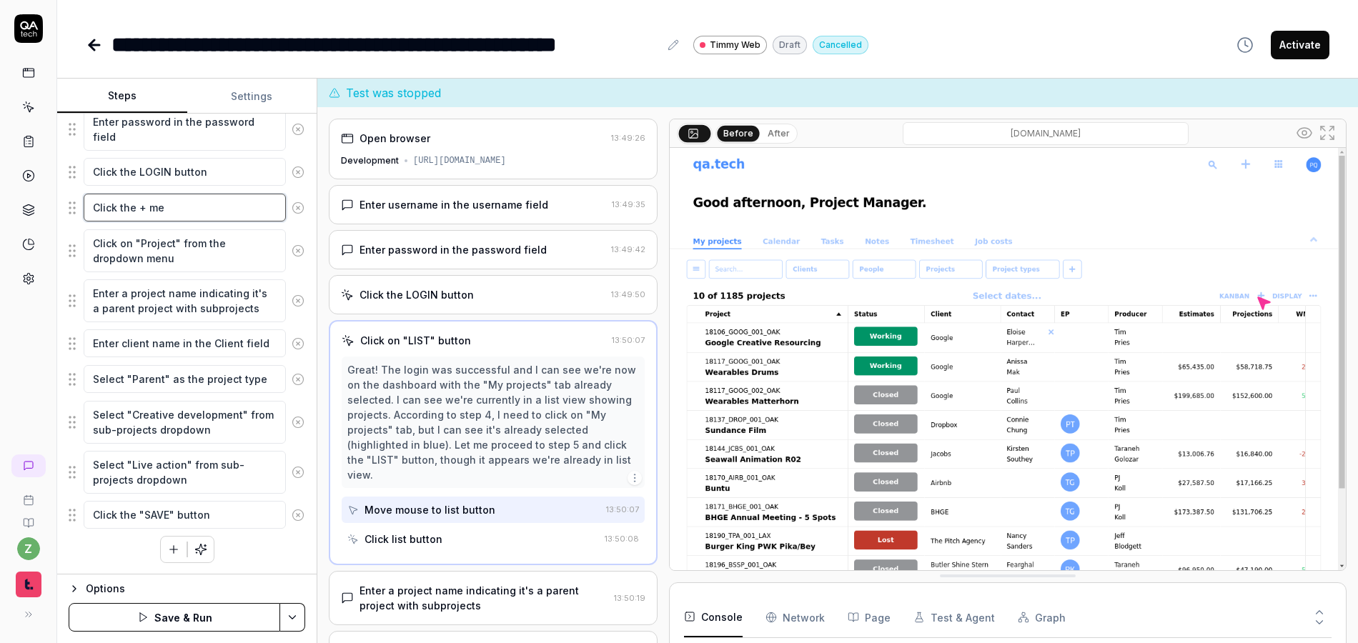
type textarea "*"
type textarea "Click the + men"
type textarea "*"
type textarea "Click the + menu"
type textarea "*"
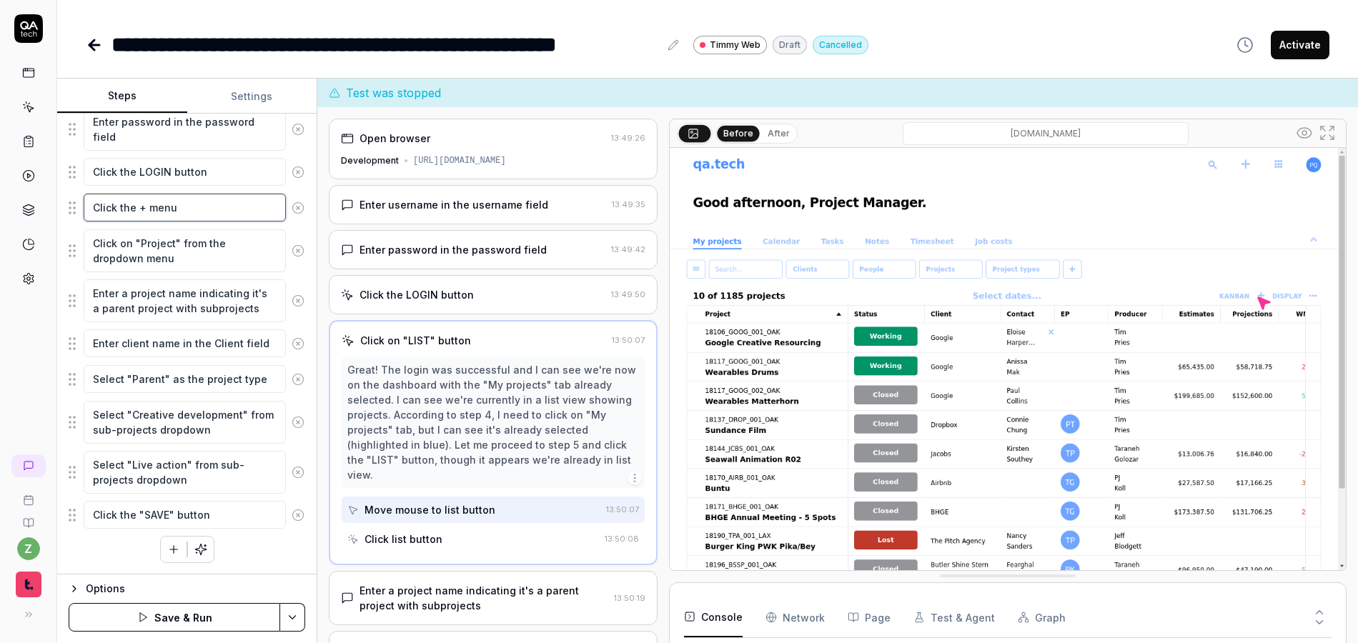
type textarea "Click the + menu i"
type textarea "*"
type textarea "Click the + menu in"
type textarea "*"
type textarea "Click the + menu in"
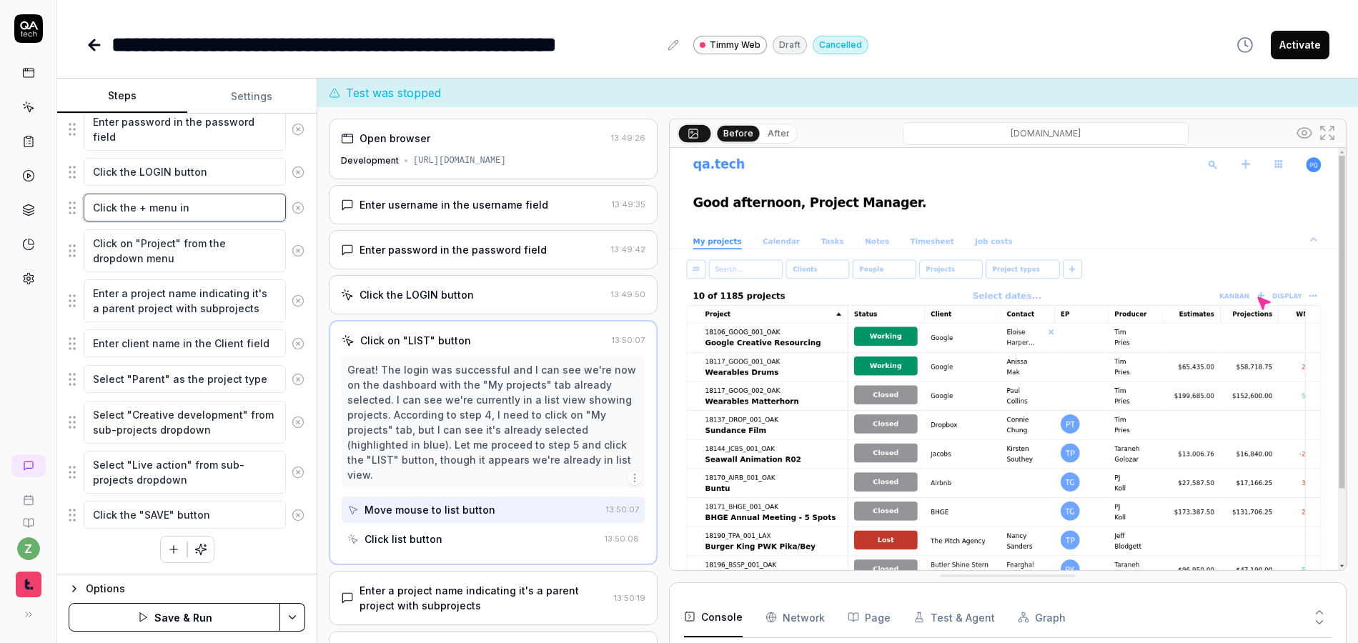
type textarea "*"
type textarea "Click the + menu in t"
type textarea "*"
type textarea "Click the + menu in th"
type textarea "*"
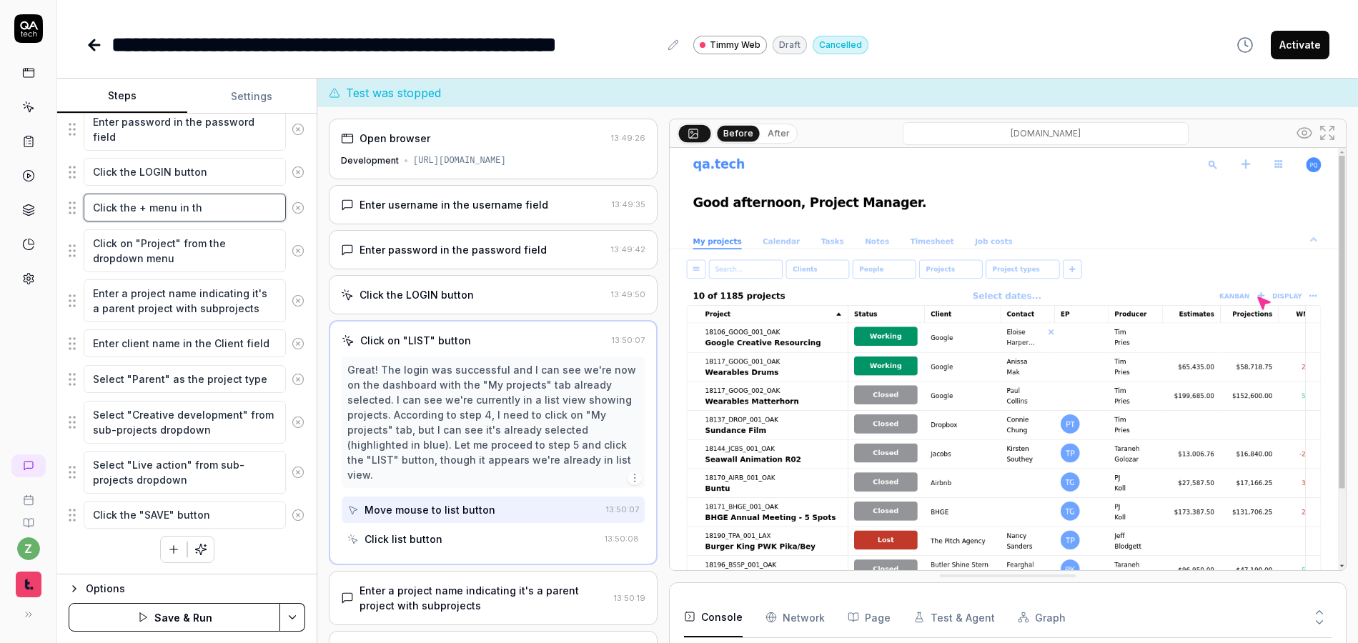
type textarea "Click the + menu in the"
type textarea "*"
type textarea "Click the + menu in the"
type textarea "*"
type textarea "Click the + menu in the t"
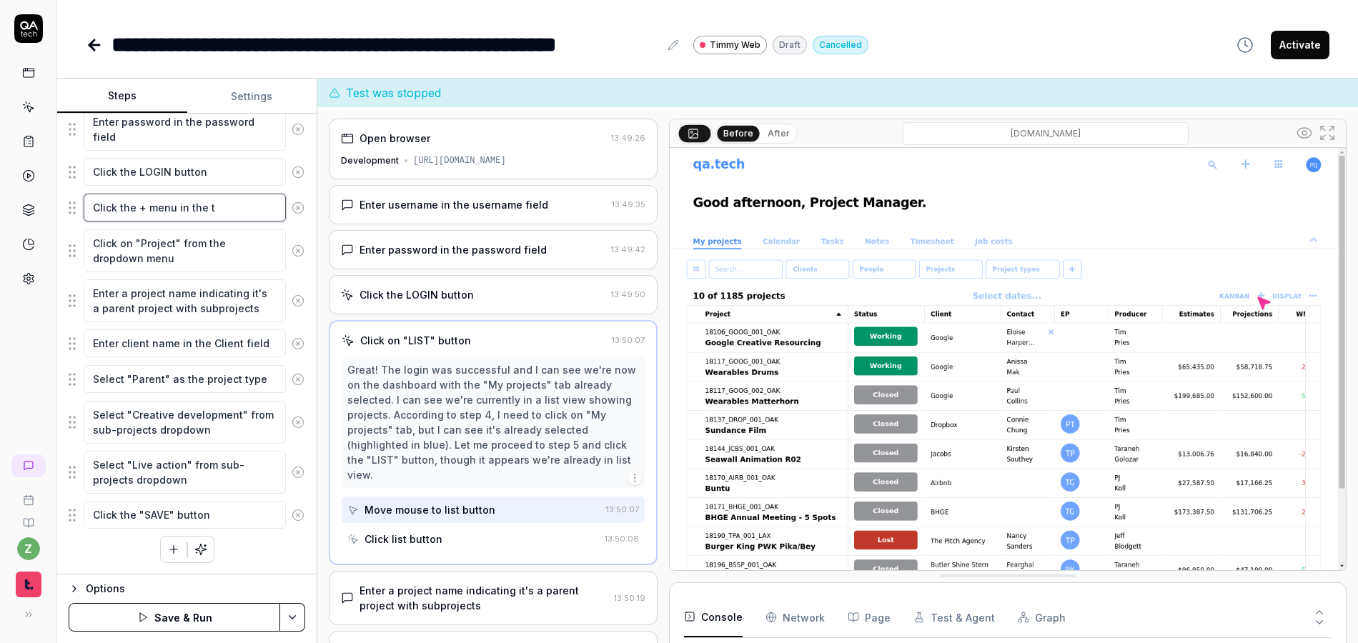
type textarea "*"
type textarea "Click the + menu in the"
type textarea "*"
type textarea "Click the + menu in the t"
type textarea "*"
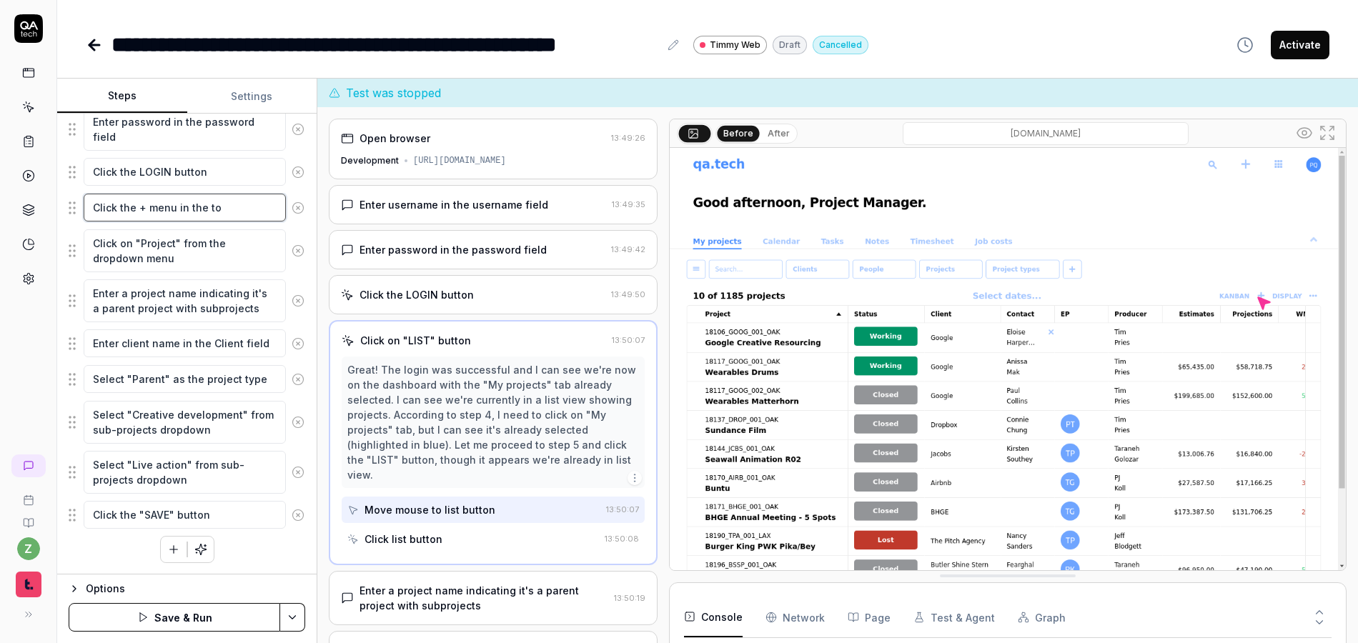
type textarea "Click the + menu in the top"
type textarea "*"
type textarea "Click the + menu in the top"
type textarea "*"
type textarea "Click the + menu in the top ri"
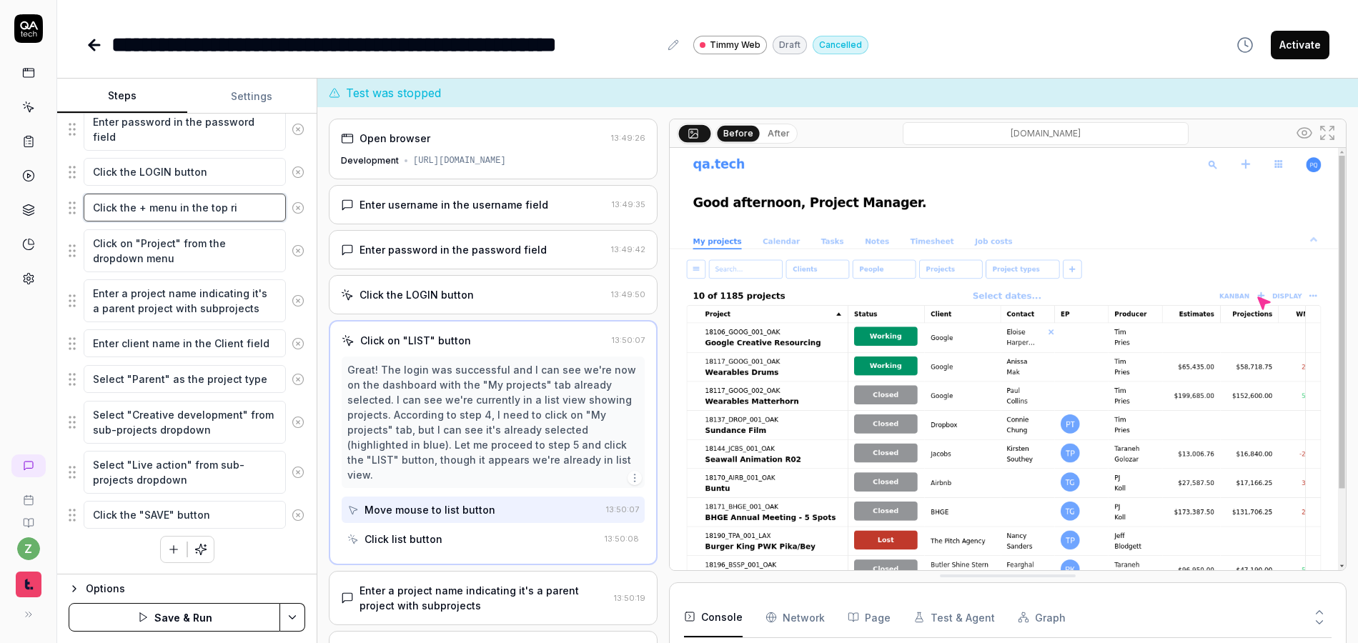
type textarea "*"
type textarea "Click the + menu in the top righ"
type textarea "*"
type textarea "Click the + menu in the top right"
type textarea "*"
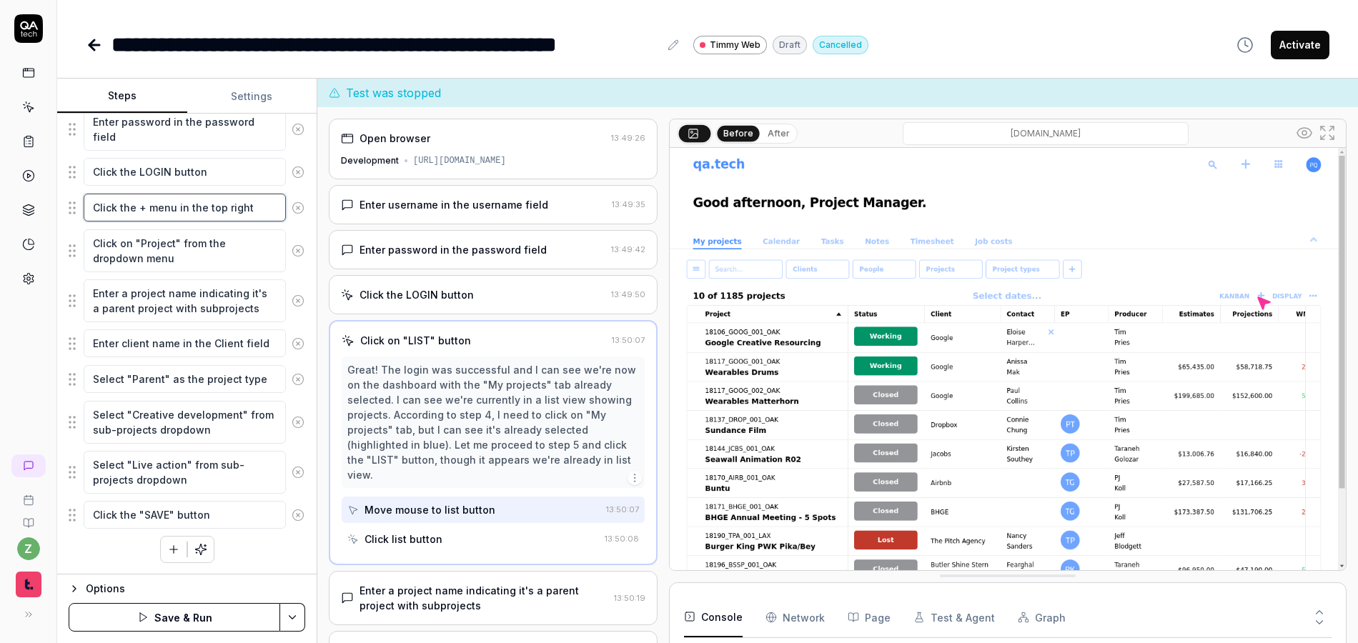
type textarea "Click the + menu in the top rightr"
type textarea "*"
type textarea "Click the + menu in the top rightr"
type textarea "*"
type textarea "Click the + menu in the top rightr"
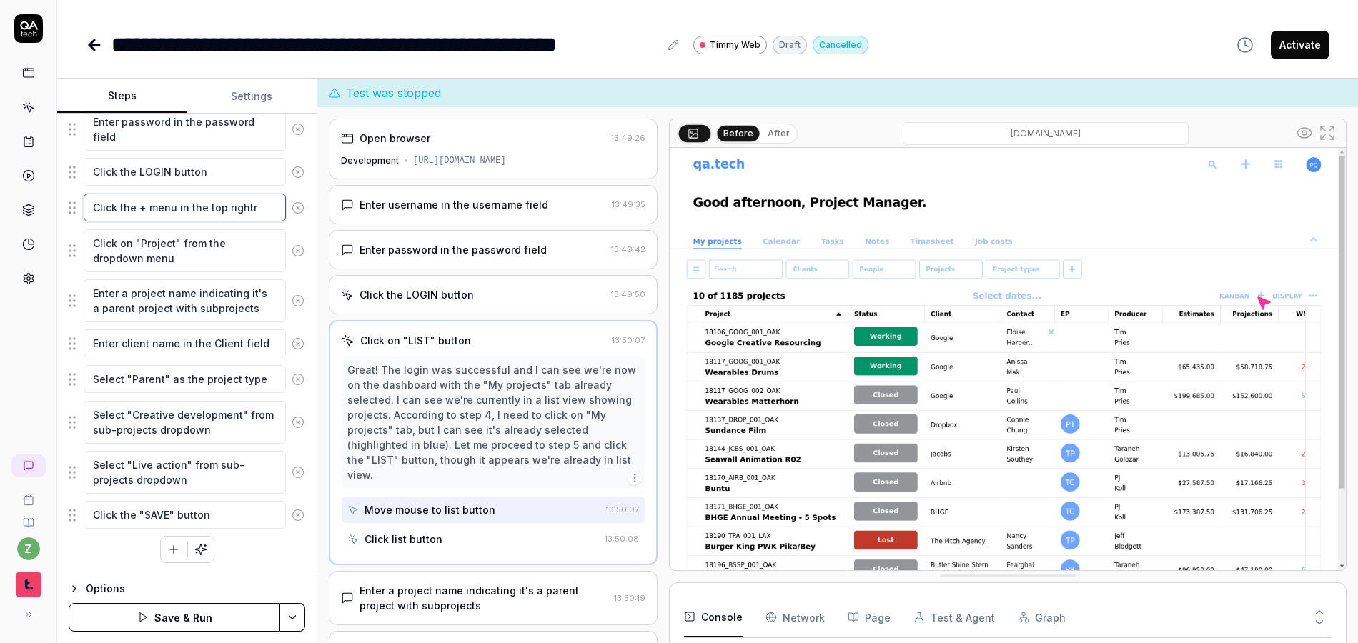
type textarea "*"
type textarea "Click the + menu in the top right"
click at [138, 210] on textarea "Click the + menu in the top right" at bounding box center [185, 208] width 202 height 28
type textarea "*"
type textarea "Click the "+ menu in the top right"
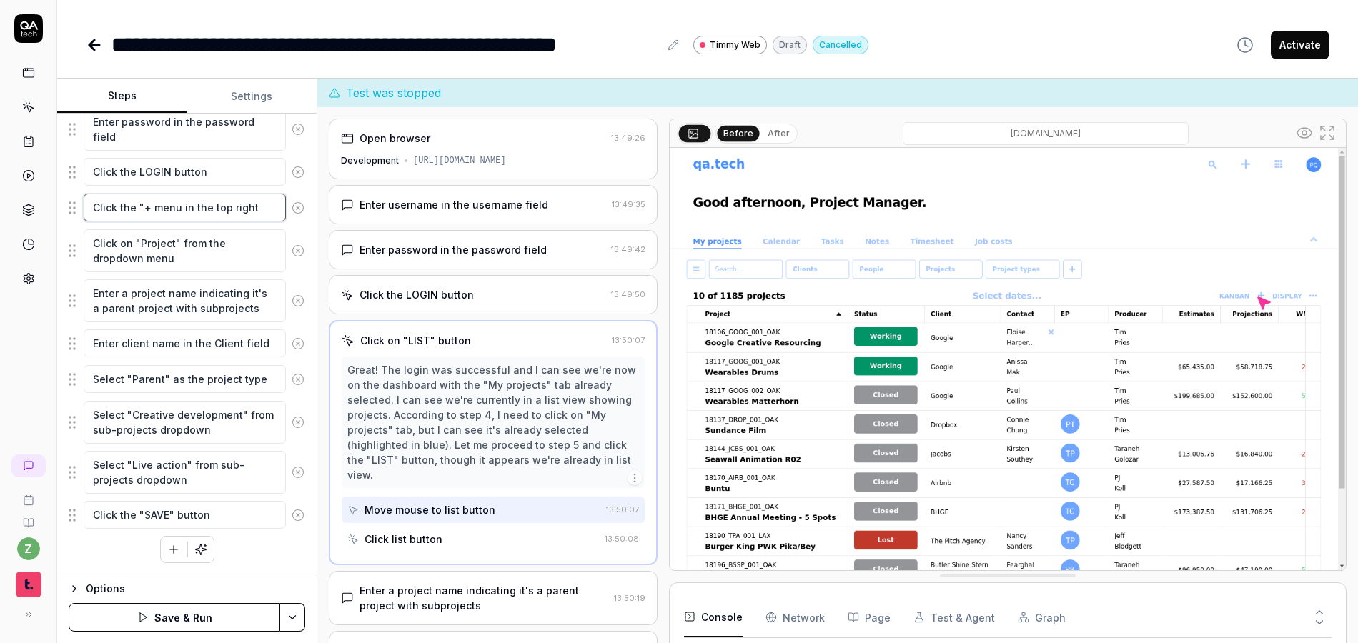
type textarea "*"
type textarea "Click the "+" menu in the top right"
type textarea "*"
type textarea "Click the "+" menu in the top right"
type textarea "*"
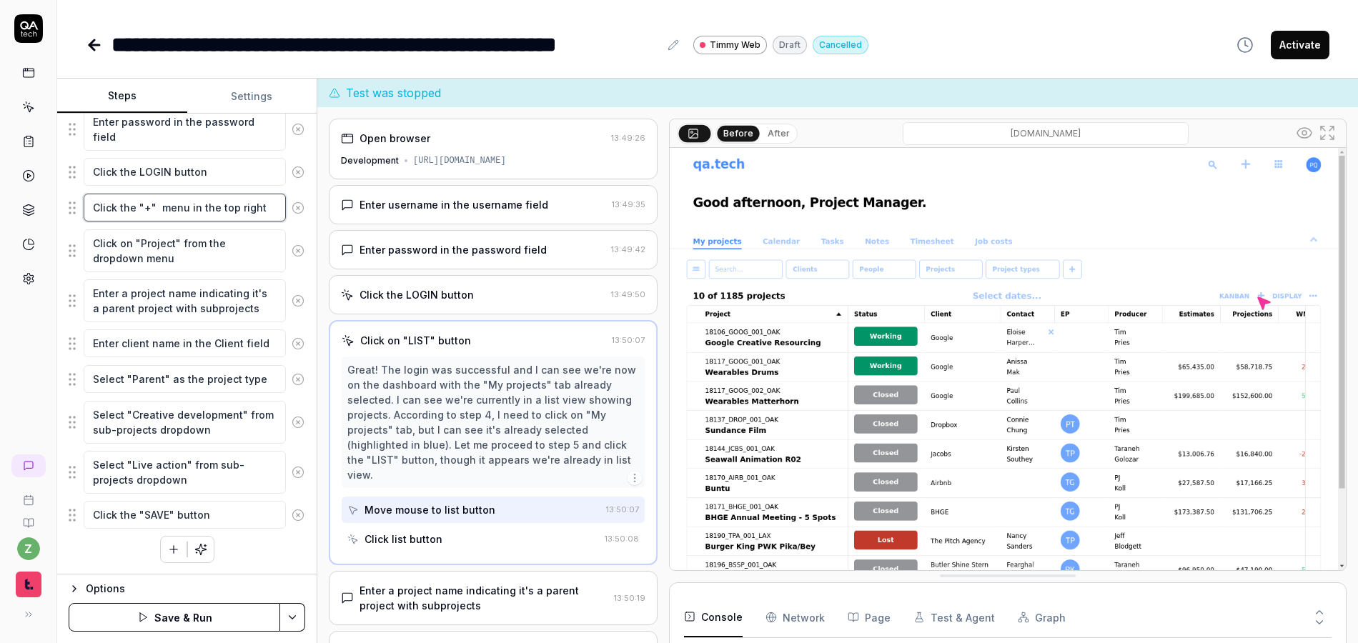
type textarea "Click the "+" i menu in the top right"
type textarea "*"
type textarea "Click the "+" ic menu in the top right"
type textarea "*"
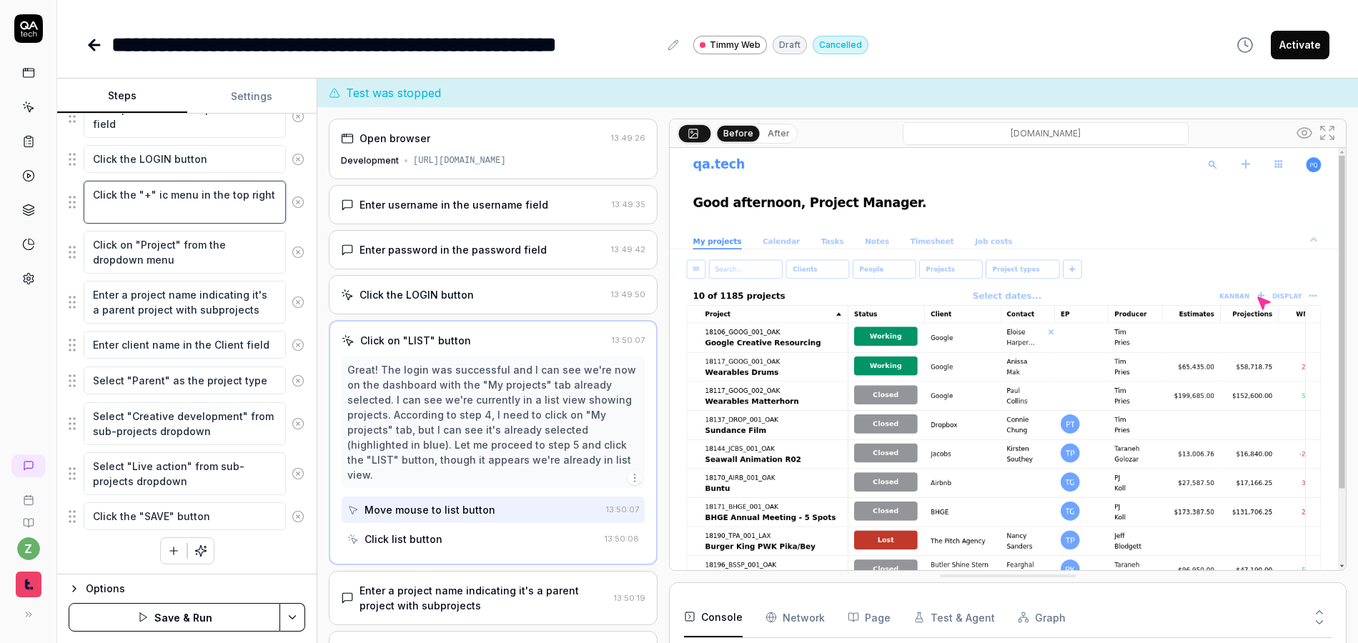
type textarea "Click the "+" ico menu in the top right"
type textarea "*"
type textarea "Click the "+" icon menu in the top right"
click at [232, 244] on textarea "Click on "Project" from the dropdown menu" at bounding box center [185, 252] width 202 height 43
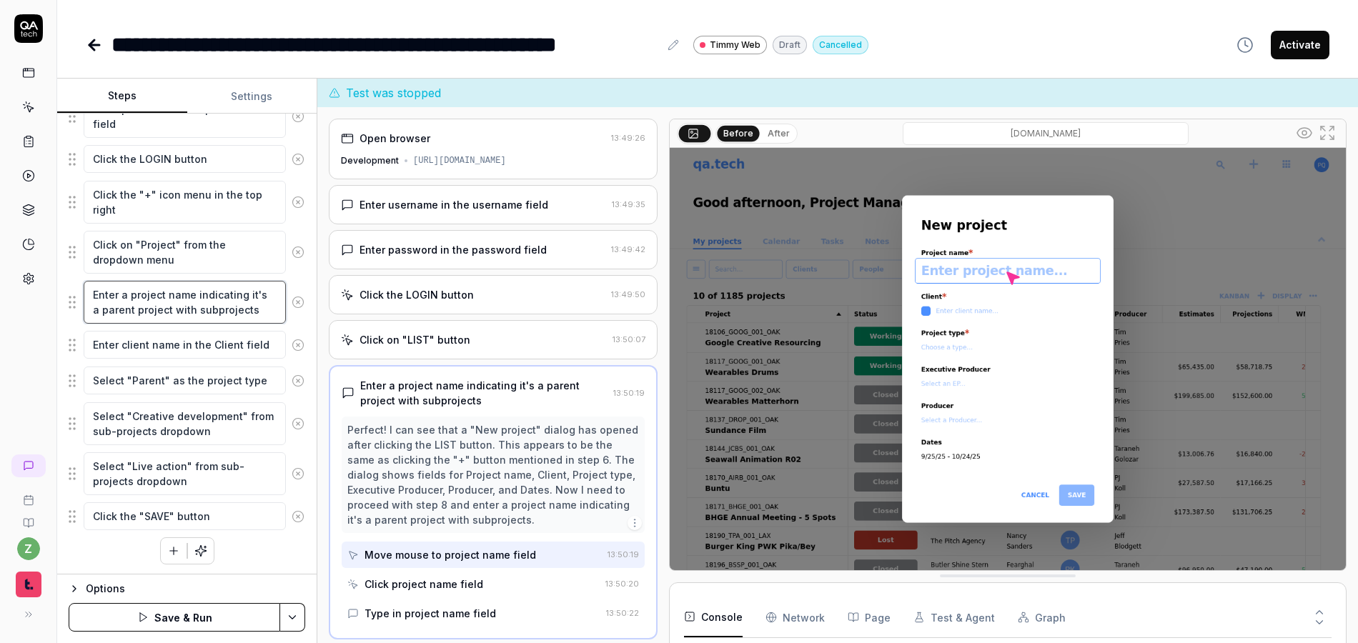
drag, startPoint x: 257, startPoint y: 316, endPoint x: 41, endPoint y: 292, distance: 217.2
click at [41, 292] on div "**********" at bounding box center [679, 321] width 1358 height 643
paste textarea "Fill in the required project details in the creation form. Make the name simple…"
type textarea "*"
type textarea "Fill in the required project details in the creation form. Make the name simple…"
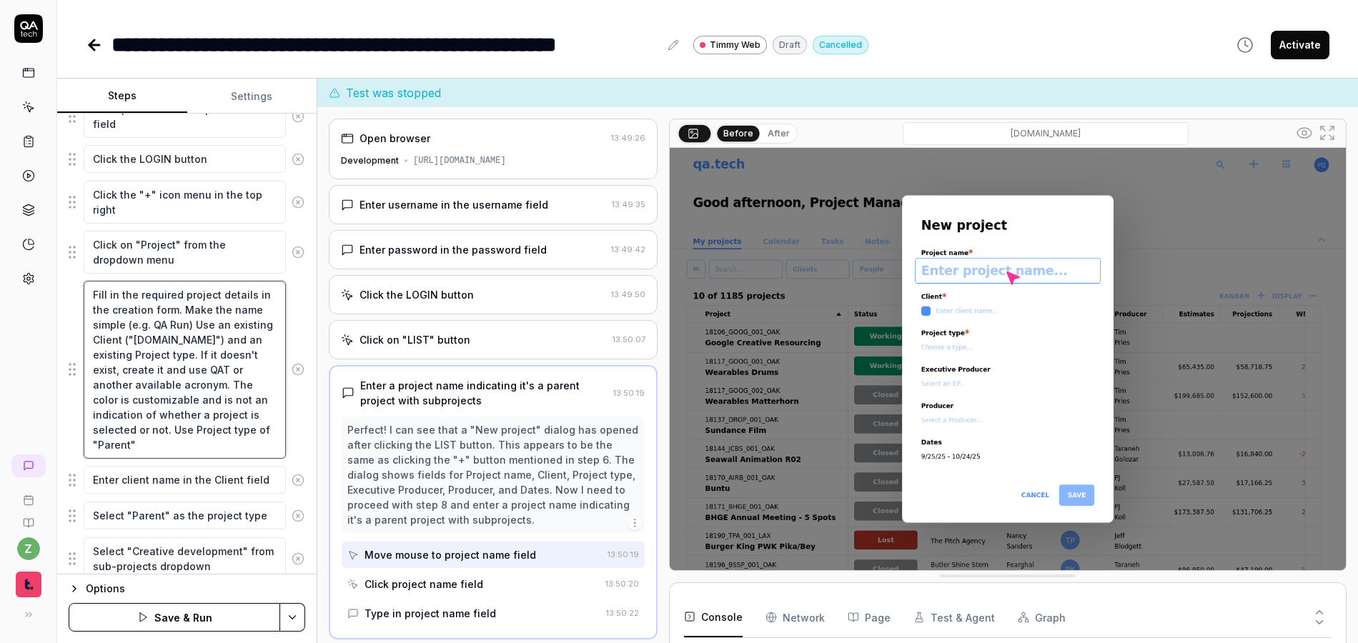
scroll to position [0, 0]
drag, startPoint x: 215, startPoint y: 327, endPoint x: 224, endPoint y: 334, distance: 11.2
click at [185, 329] on textarea "Fill in the required project details in the creation form. Make the name simple…" at bounding box center [185, 370] width 202 height 178
type textarea "*"
type textarea "Fill in the required project details in the creation form. Make the name simple…"
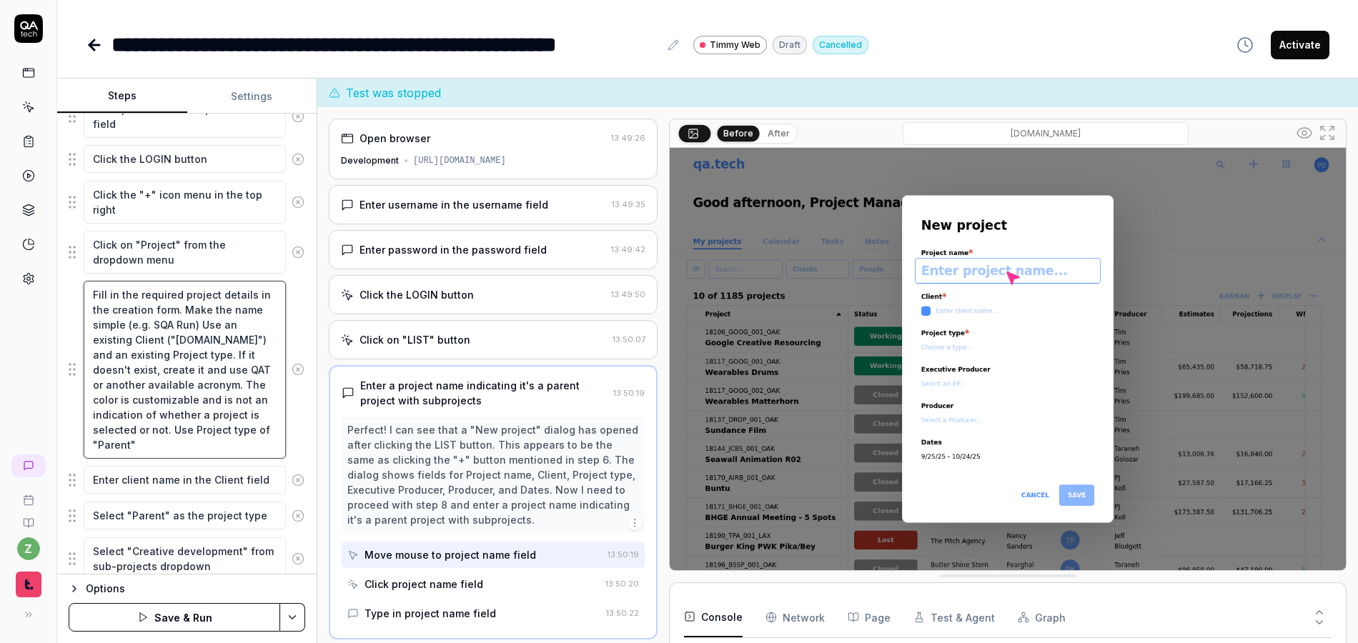
type textarea "*"
type textarea "Fill in the required project details in the creation form. Make the name simple…"
type textarea "*"
type textarea "Fill in the required project details in the creation form. Make the name simple…"
type textarea "*"
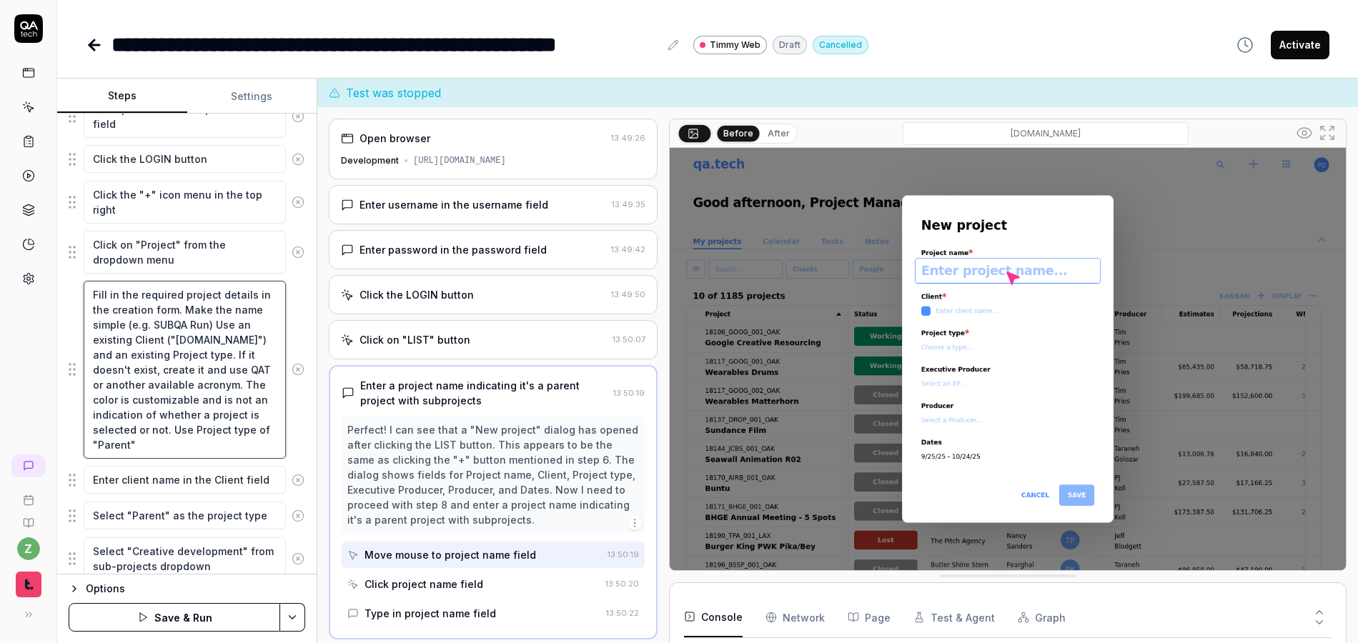
type textarea "Fill in the required project details in the creation form. Make the name simple…"
click at [227, 344] on textarea "Fill in the required project details in the creation form. Make the name simple…" at bounding box center [185, 370] width 202 height 178
type textarea "*"
type textarea "Fill in the required project details in the creation form. Make the name simple…"
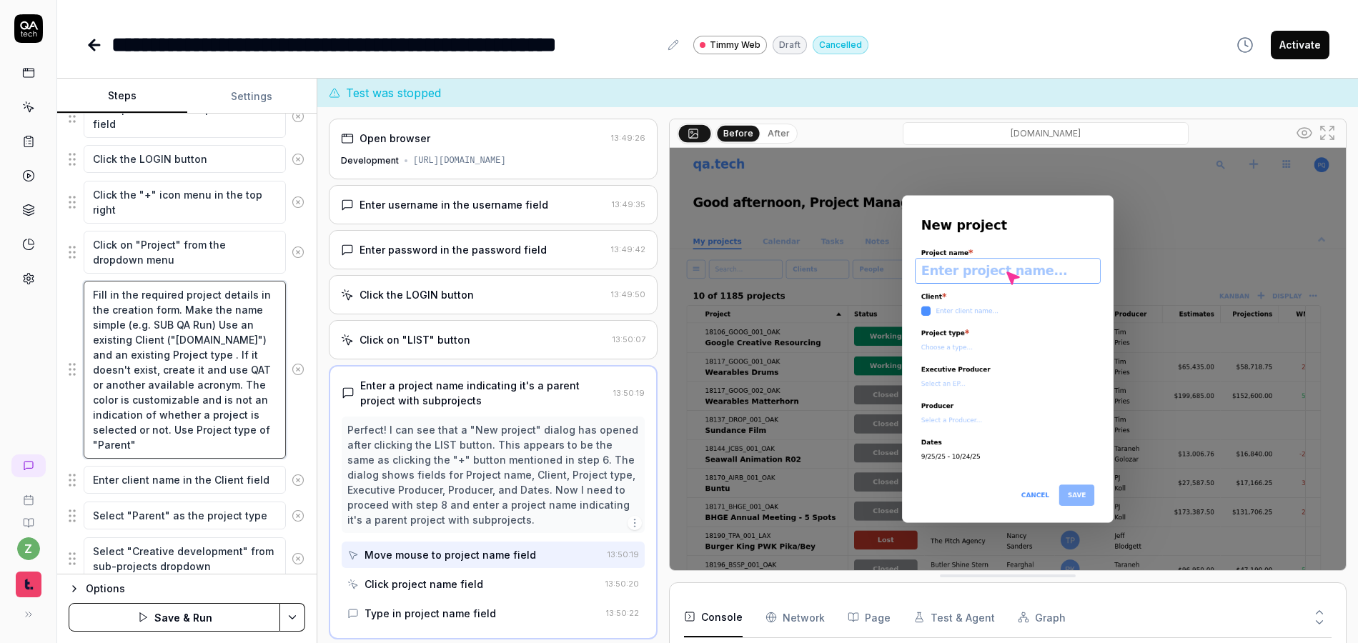
type textarea "*"
type textarea "Fill in the required project details in the creation form. Make the name simple…"
type textarea "*"
type textarea "Fill in the required project details in the creation form. Make the name simple…"
type textarea "*"
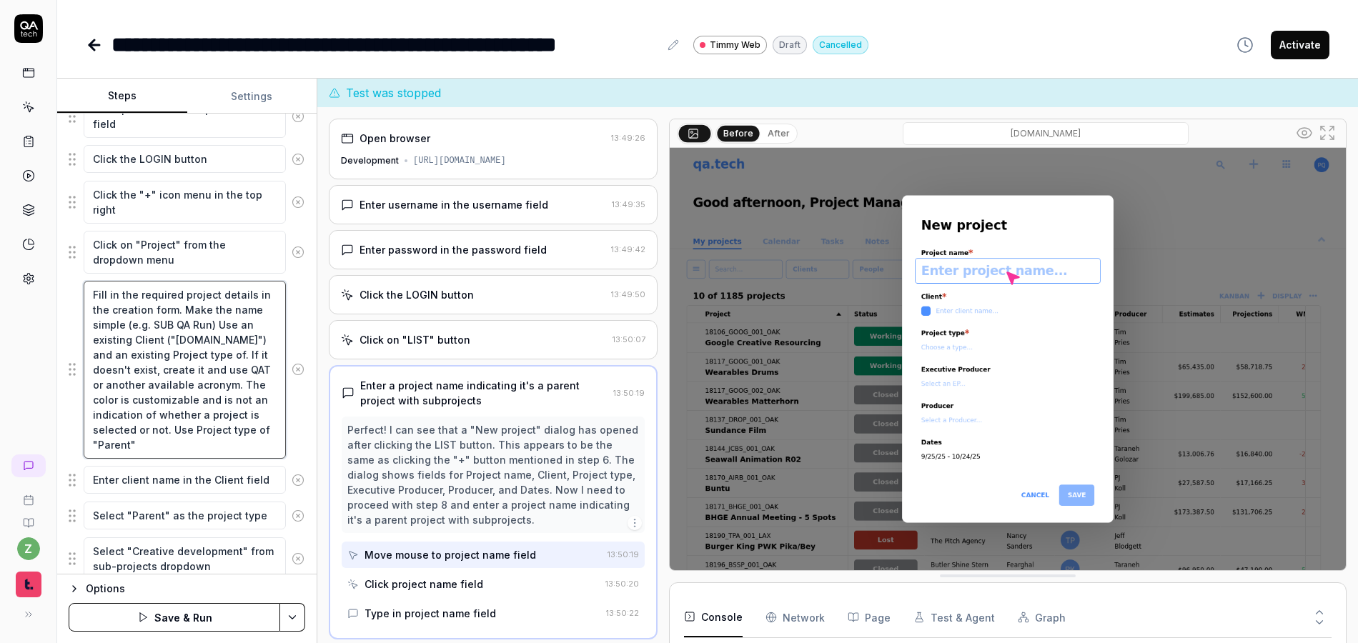
type textarea "Fill in the required project details in the creation form. Make the name simple…"
type textarea "*"
type textarea "Fill in the required project details in the creation form. Make the name simple…"
type textarea "*"
type textarea "Fill in the required project details in the creation form. Make the name simple…"
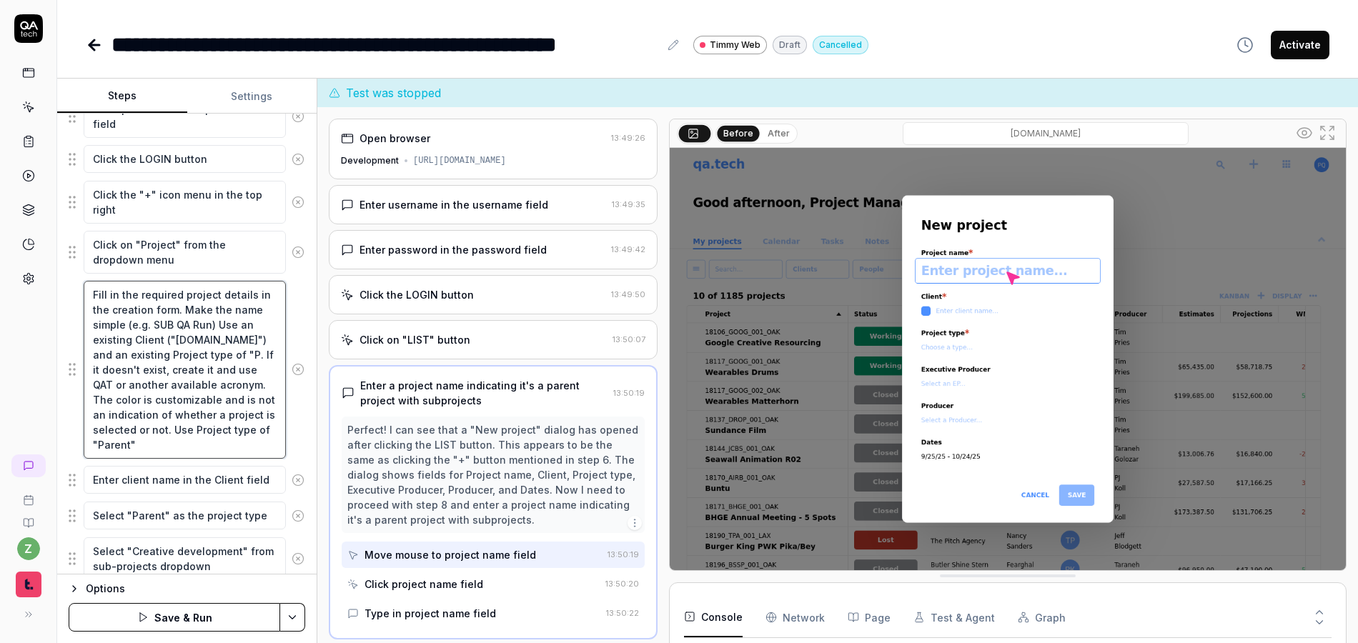
type textarea "*"
type textarea "Fill in the required project details in the creation form. Make the name simple…"
type textarea "*"
type textarea "Fill in the required project details in the creation form. Make the name simple…"
type textarea "*"
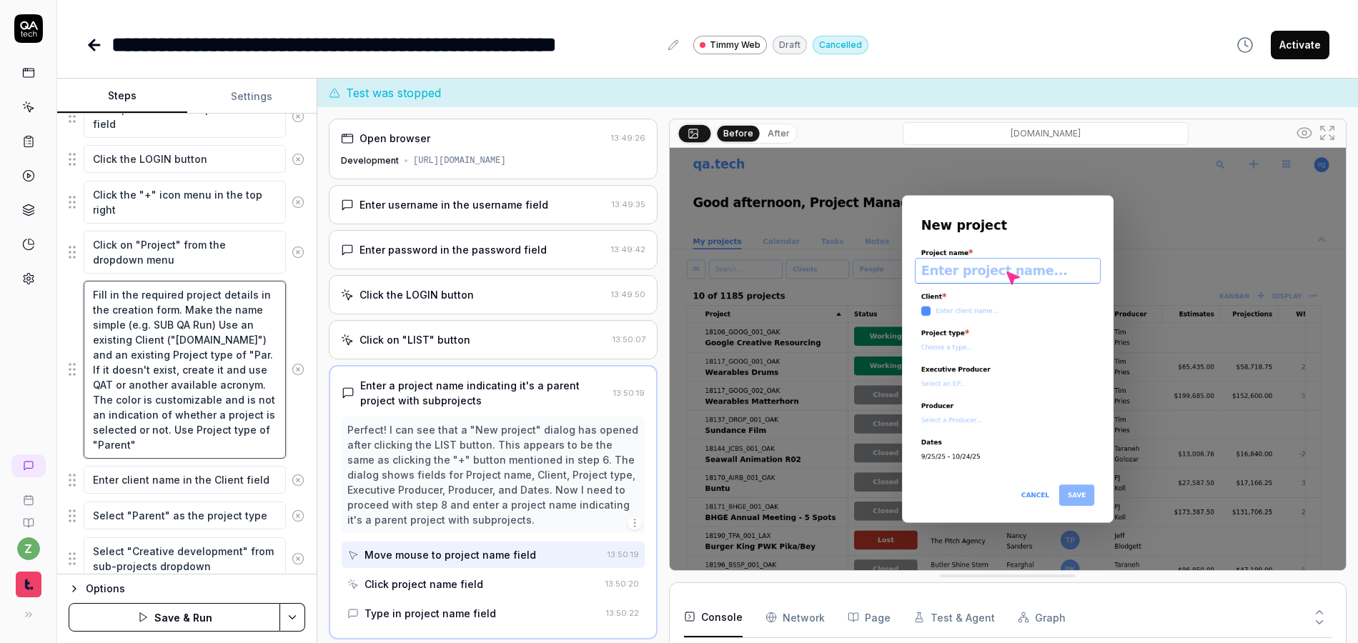
type textarea "Fill in the required project details in the creation form. Make the name simple…"
type textarea "*"
type textarea "Fill in the required project details in the creation form. Make the name simple…"
type textarea "*"
type textarea "Fill in the required project details in the creation form. Make the name simple…"
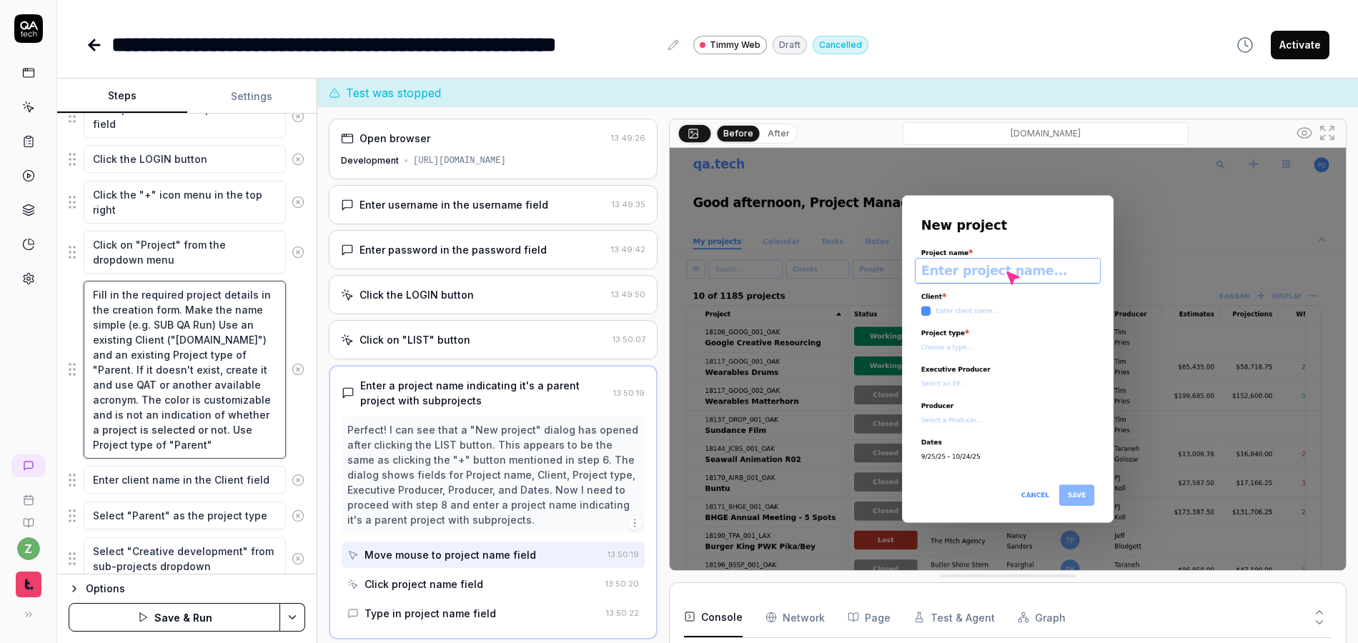
type textarea "*"
type textarea "Fill in the required project details in the creation form. Make the name simple…"
click at [210, 306] on textarea "Fill in the required project details in the creation form. Make the name simple…" at bounding box center [185, 370] width 202 height 178
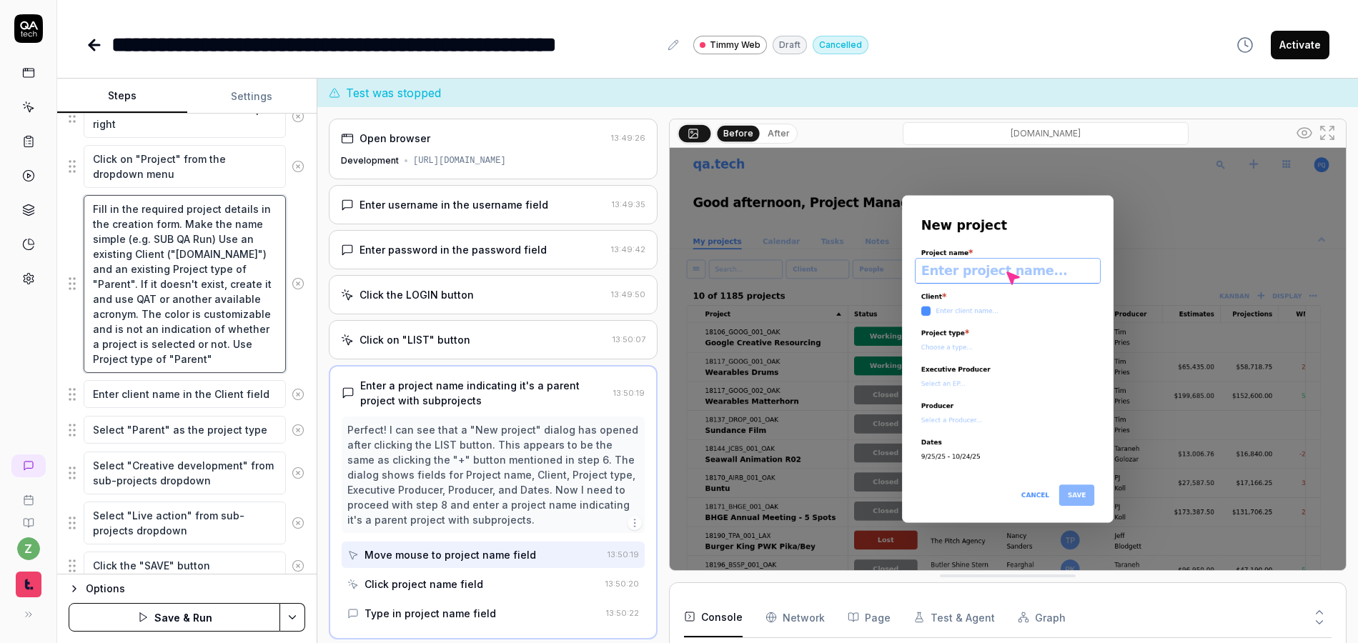
click at [182, 277] on textarea "Fill in the required project details in the creation form. Make the name simple…" at bounding box center [185, 284] width 202 height 178
drag, startPoint x: 132, startPoint y: 272, endPoint x: 92, endPoint y: 254, distance: 43.5
click at [92, 254] on textarea "Fill in the required project details in the creation form. Make the name simple…" at bounding box center [185, 284] width 202 height 178
click at [159, 264] on textarea "Fill in the required project details in the creation form. Make the name simple…" at bounding box center [185, 284] width 202 height 178
drag, startPoint x: 187, startPoint y: 297, endPoint x: 172, endPoint y: 269, distance: 32.0
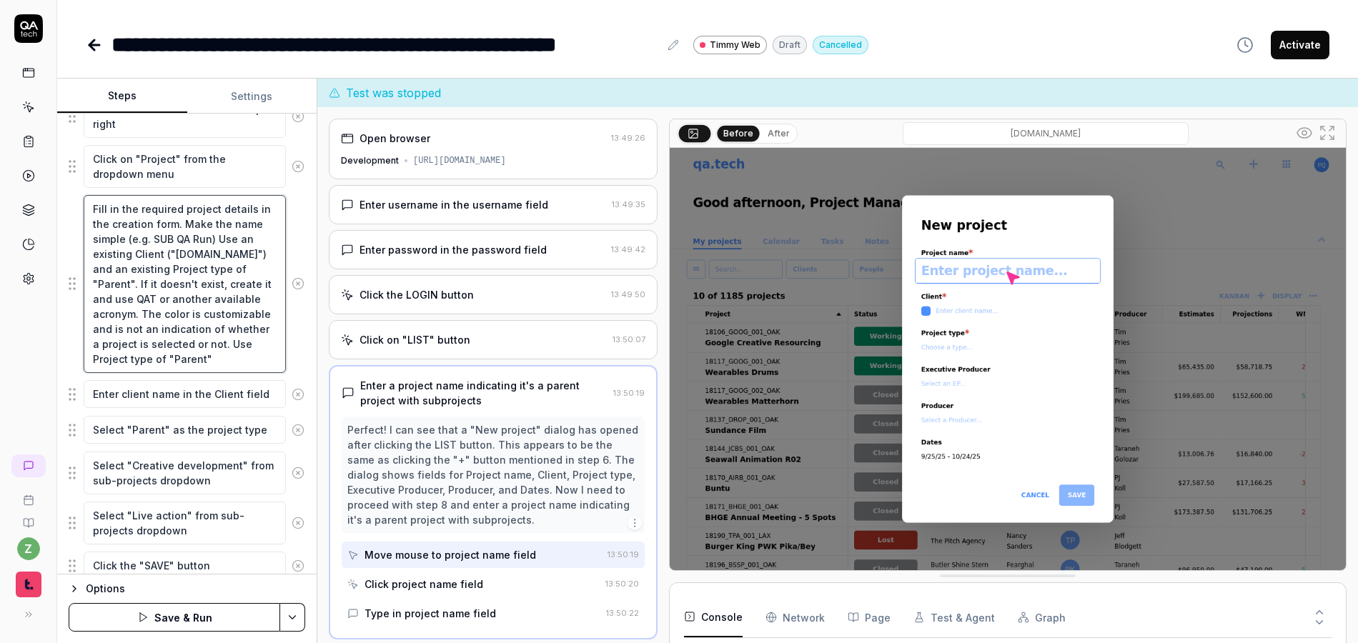
click at [139, 269] on textarea "Fill in the required project details in the creation form. Make the name simple…" at bounding box center [185, 284] width 202 height 178
type textarea "*"
type textarea "Fill in the required project details in the creation form. Make the name simple…"
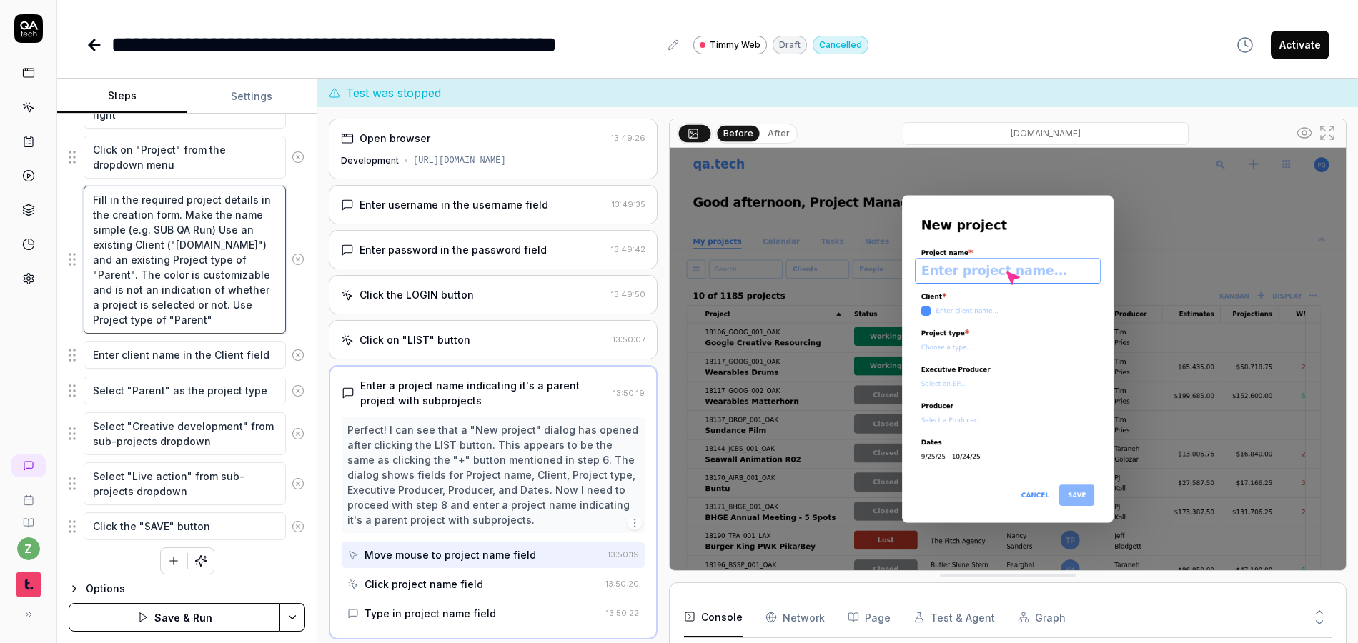
scroll to position [364, 0]
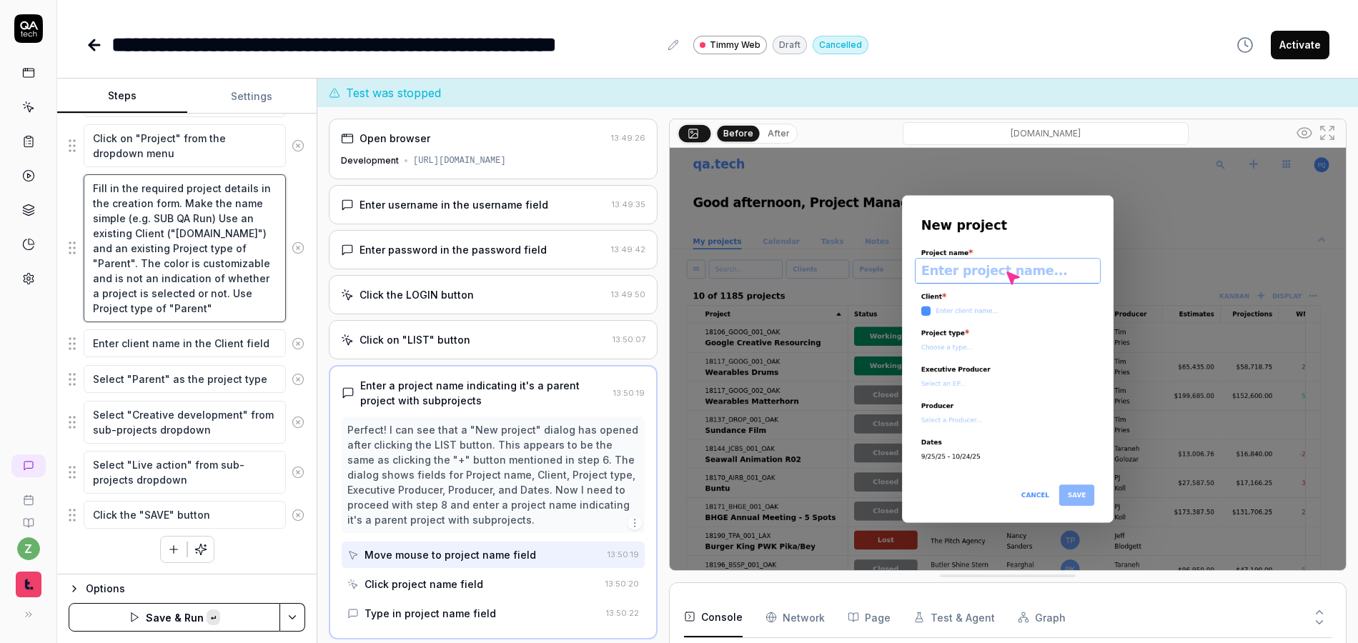
type textarea "*"
type textarea "Fill in the required project details in the creation form. Make the name simple…"
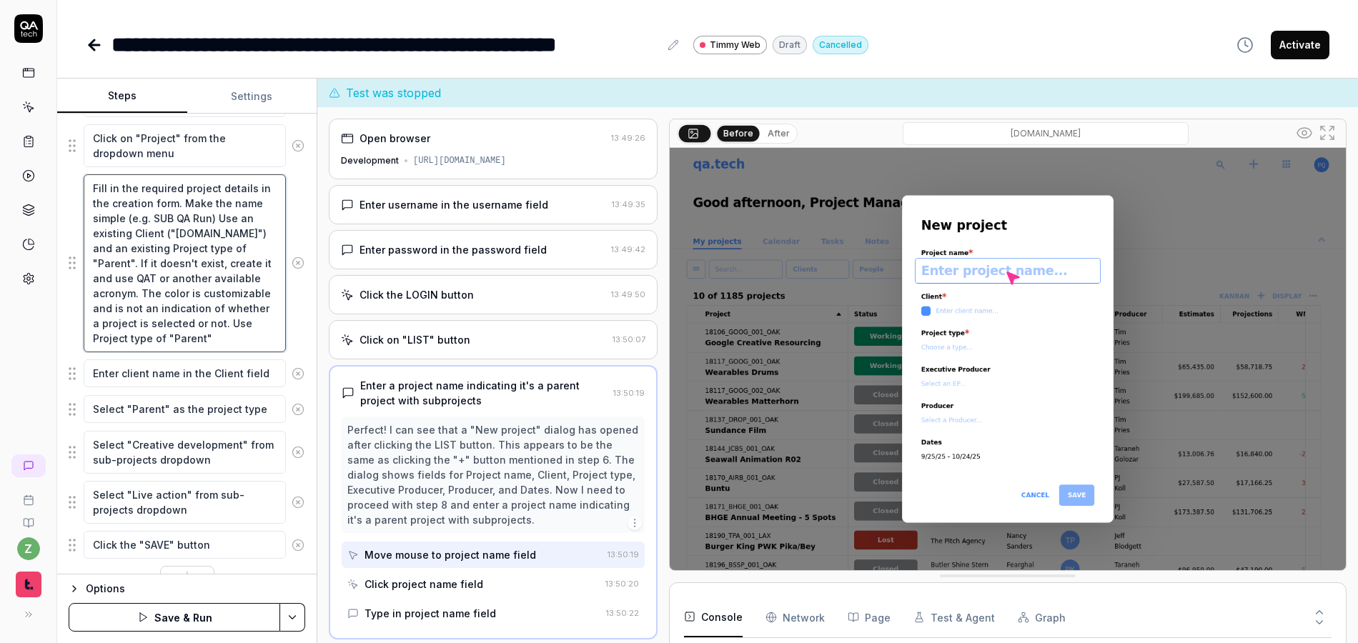
click at [221, 269] on textarea "Fill in the required project details in the creation form. Make the name simple…" at bounding box center [185, 263] width 202 height 178
click at [130, 262] on textarea "Fill in the required project details in the creation form. Make the name simple…" at bounding box center [185, 263] width 202 height 178
click at [131, 263] on textarea "Fill in the required project details in the creation form. Make the name simple…" at bounding box center [185, 263] width 202 height 178
drag, startPoint x: 134, startPoint y: 264, endPoint x: 139, endPoint y: 250, distance: 14.2
click at [89, 248] on textarea "Fill in the required project details in the creation form. Make the name simple…" at bounding box center [185, 263] width 202 height 178
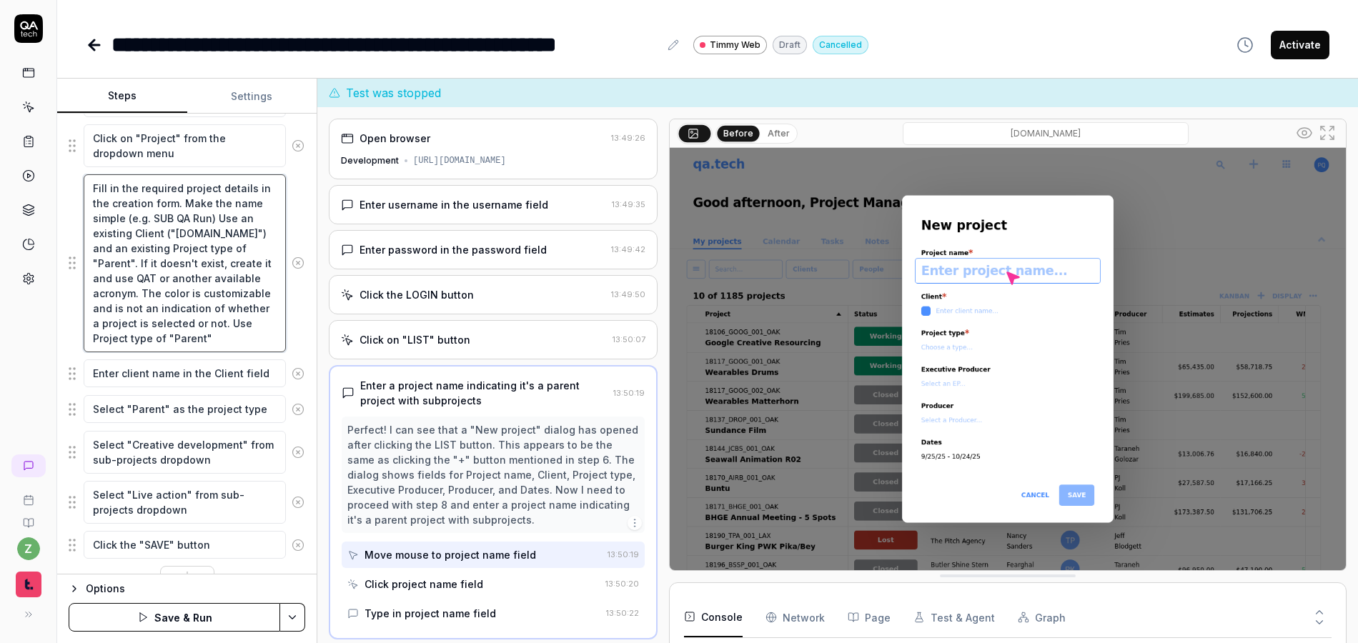
type textarea "*"
type textarea "Fill in the required project details in the creation form. Make the name simple…"
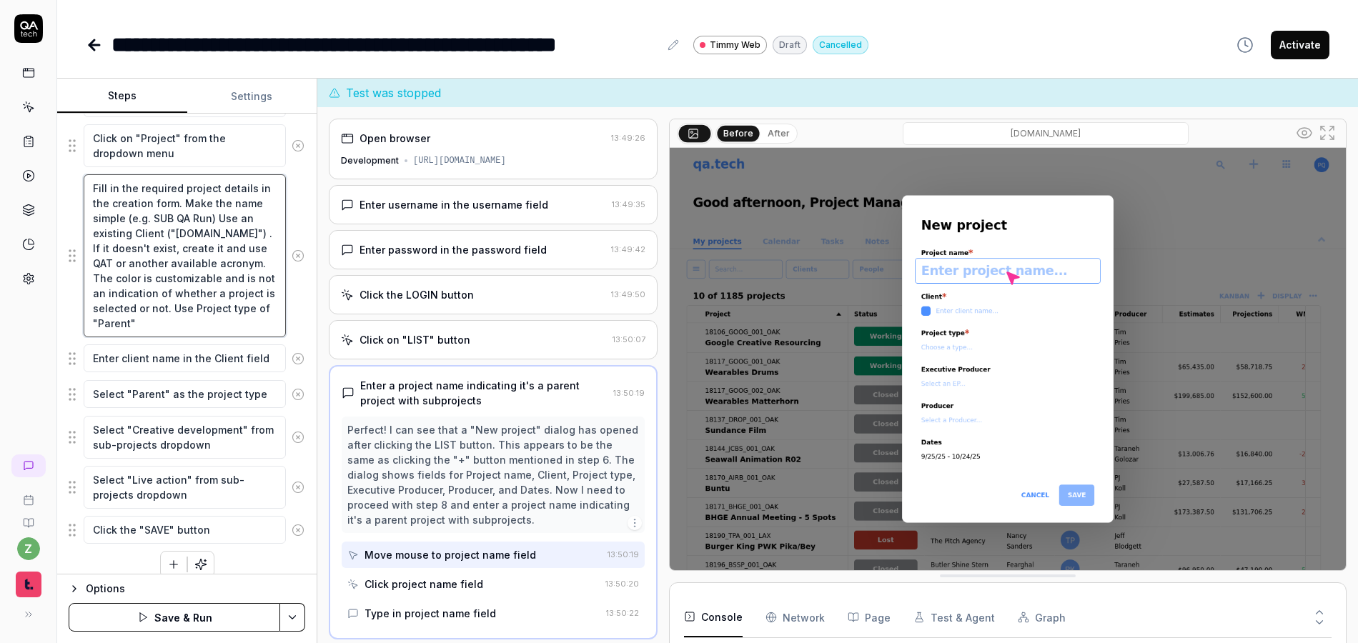
type textarea "*"
type textarea "Fill in the required project details in the creation form. Make the name simple…"
click at [218, 314] on textarea "Fill in the required project details in the creation form. Make the name simple…" at bounding box center [185, 255] width 202 height 163
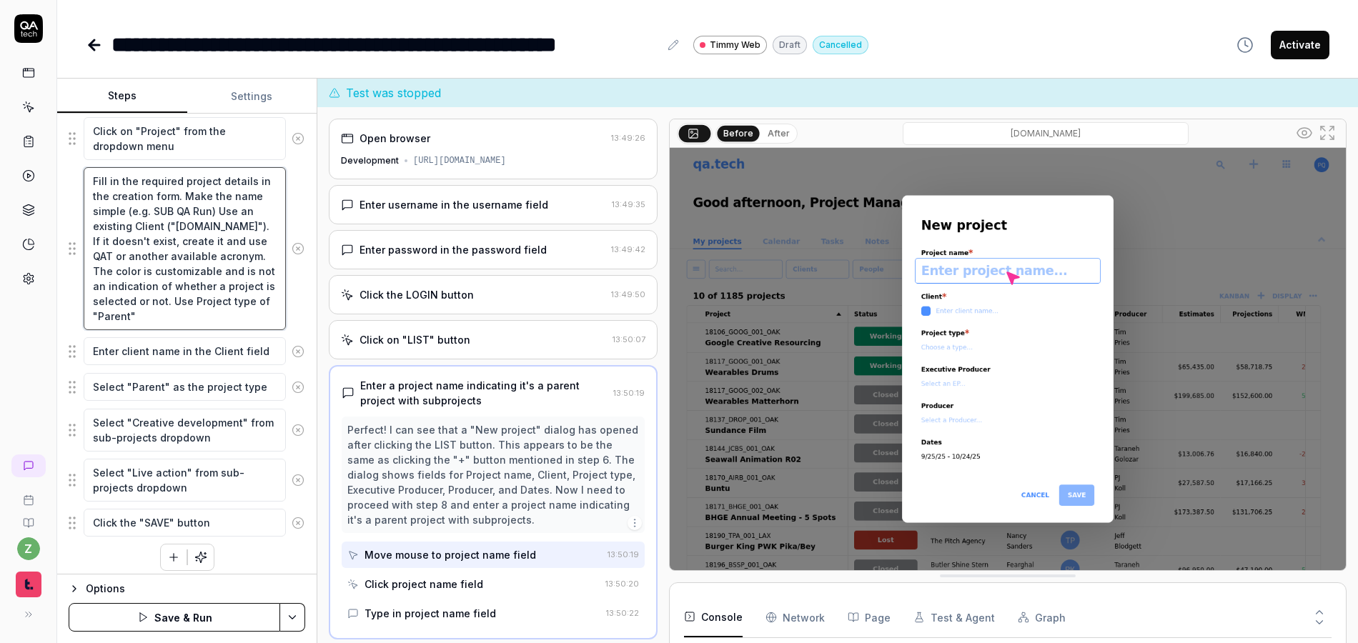
scroll to position [379, 0]
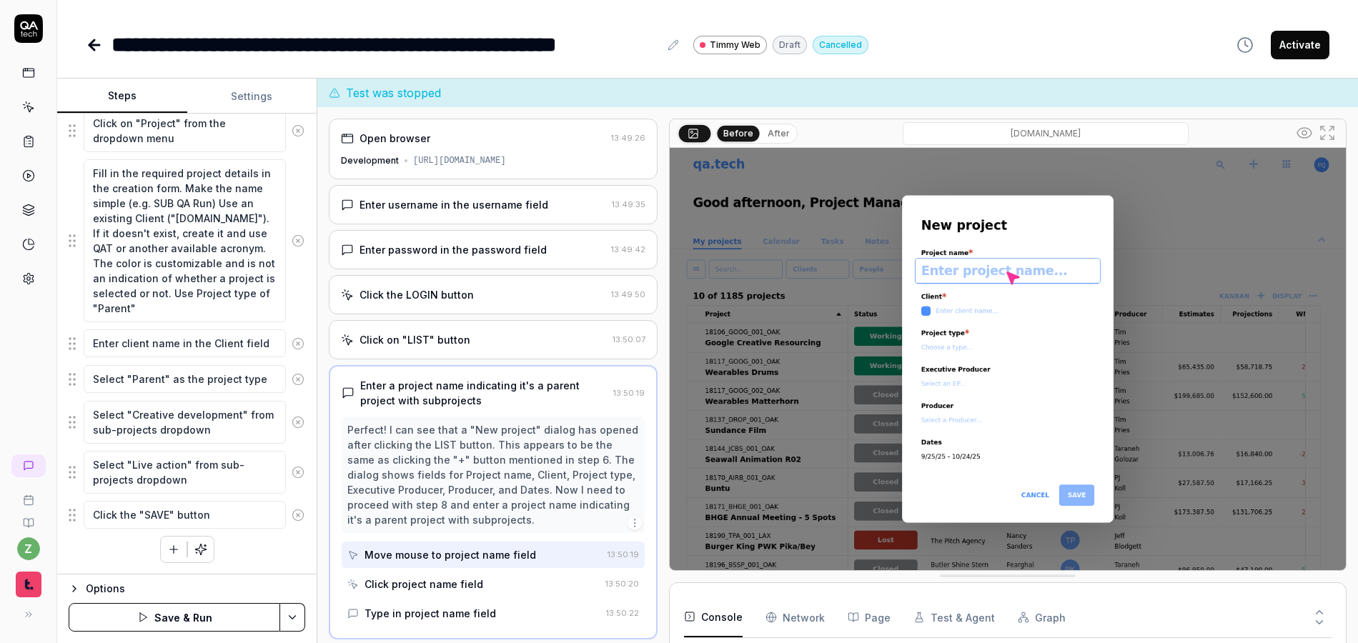
click at [292, 341] on icon at bounding box center [298, 343] width 13 height 13
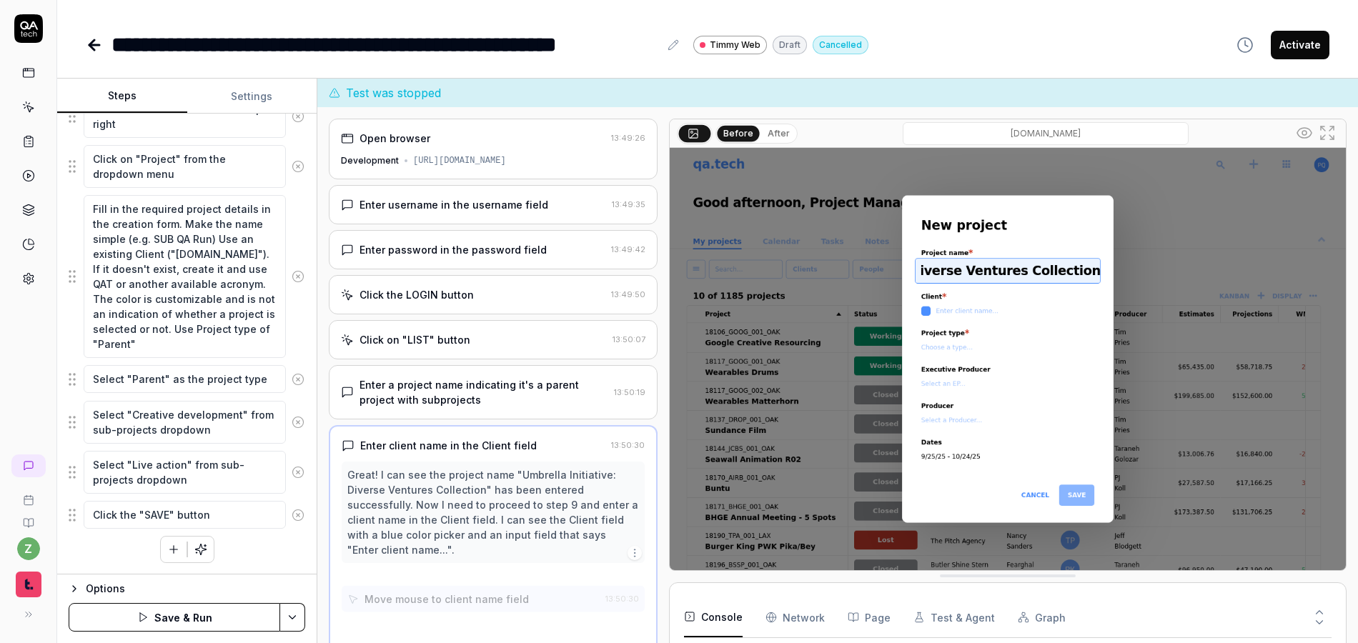
scroll to position [9, 0]
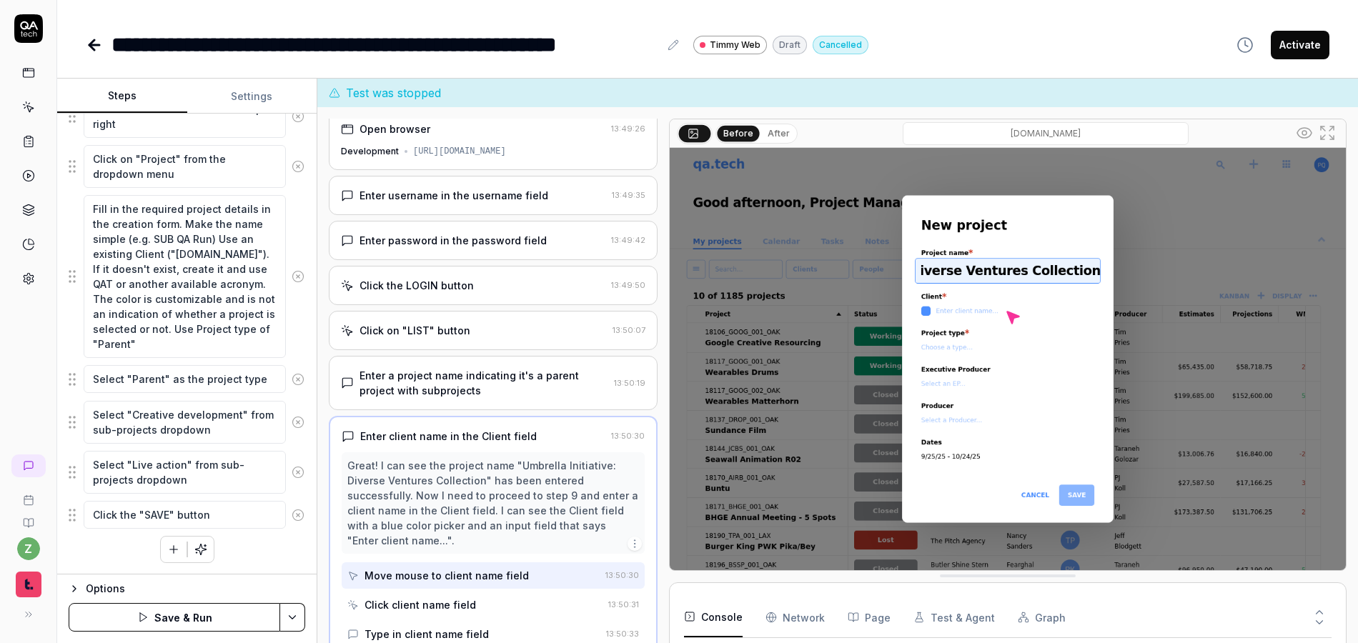
click at [292, 377] on icon at bounding box center [298, 379] width 13 height 13
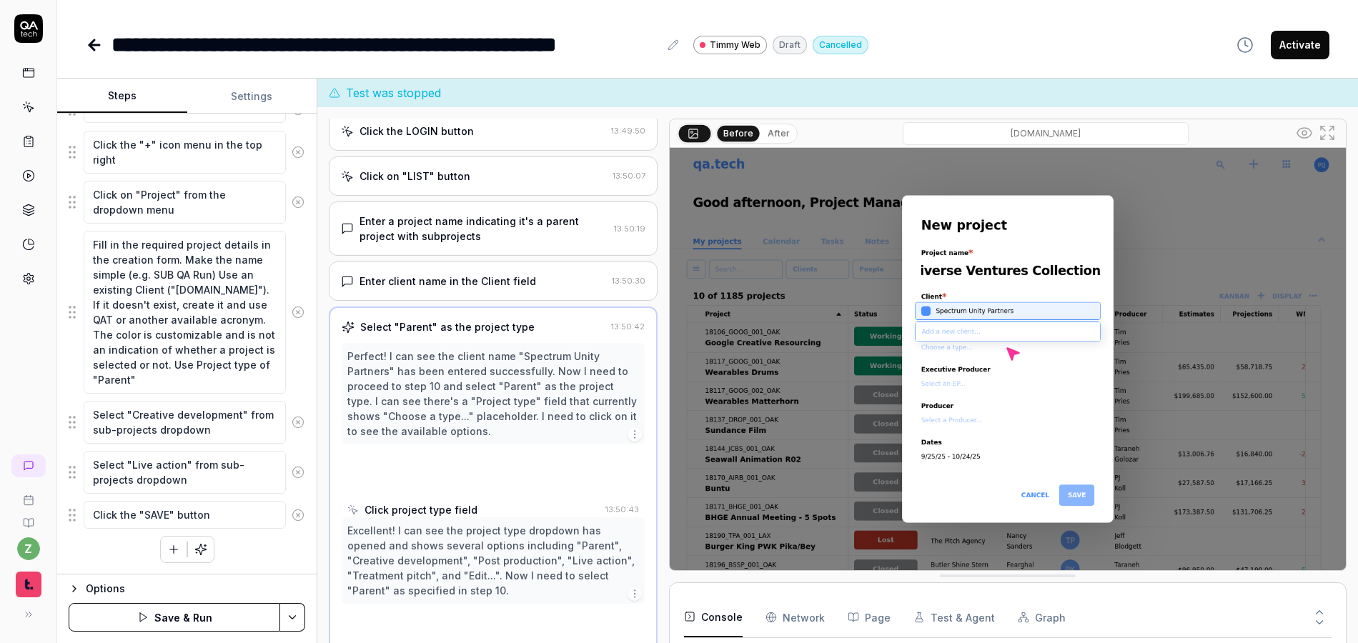
scroll to position [184, 0]
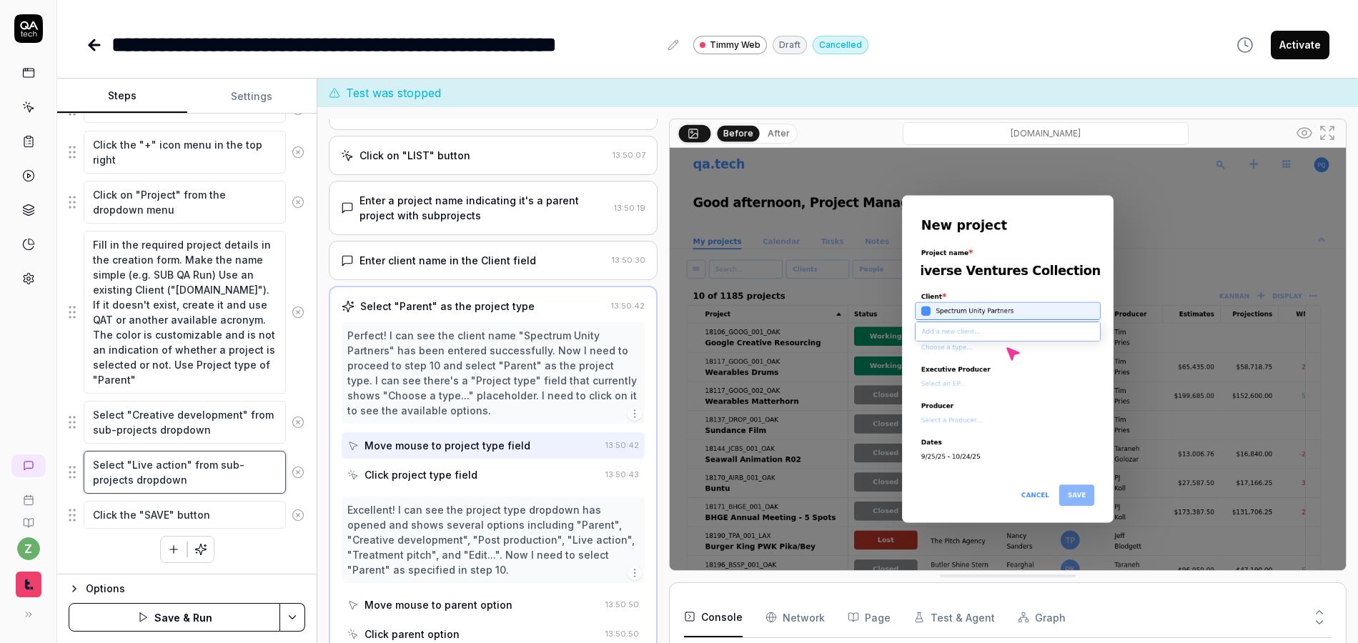
click at [211, 455] on textarea "Select "Live action" from sub-projects dropdown" at bounding box center [185, 472] width 202 height 43
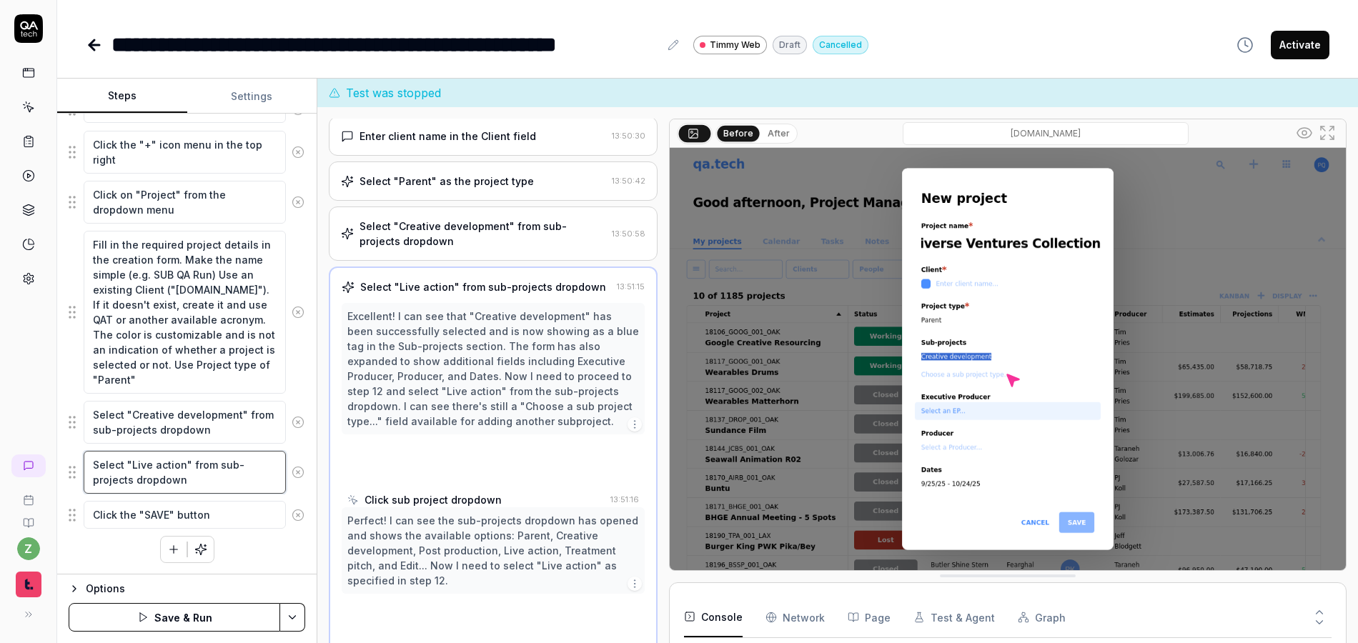
scroll to position [319, 0]
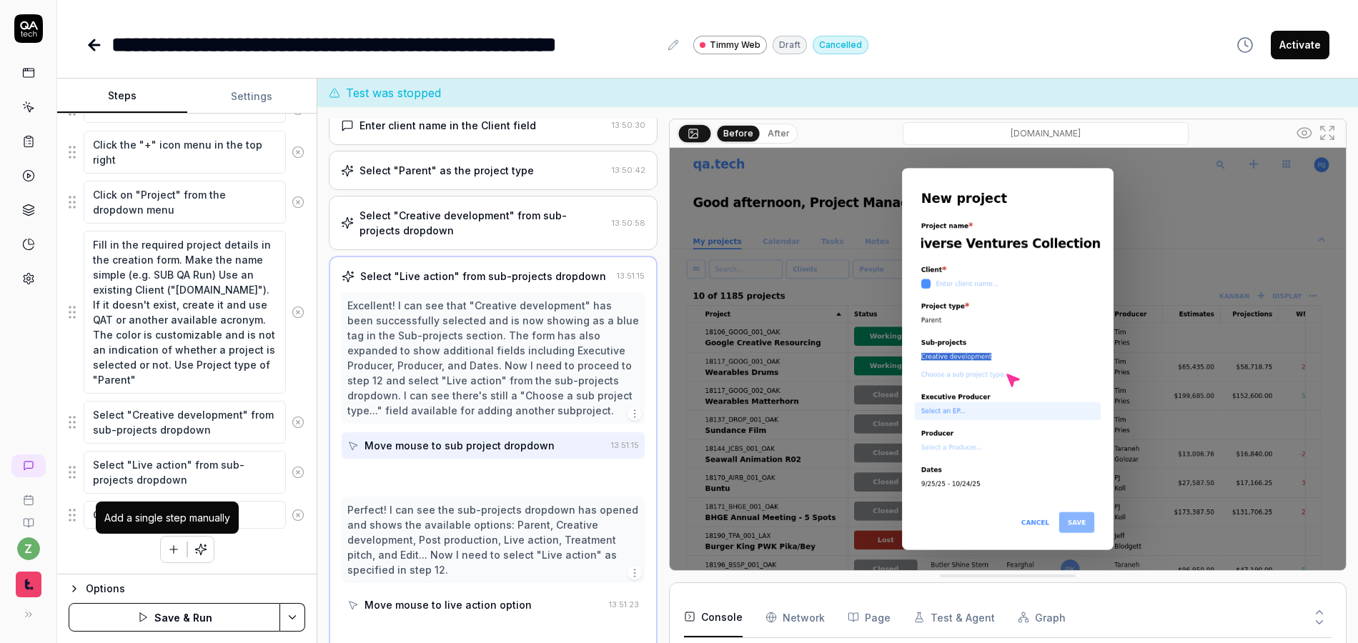
click at [167, 545] on icon "button" at bounding box center [173, 549] width 13 height 13
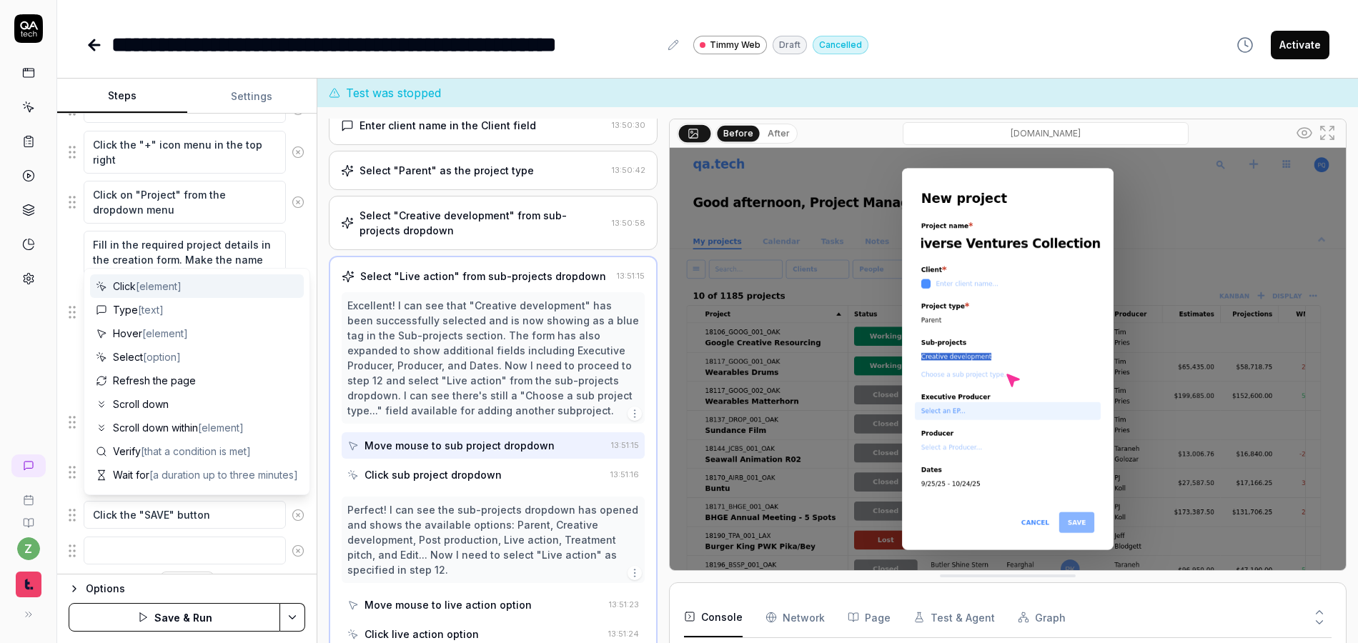
scroll to position [343, 0]
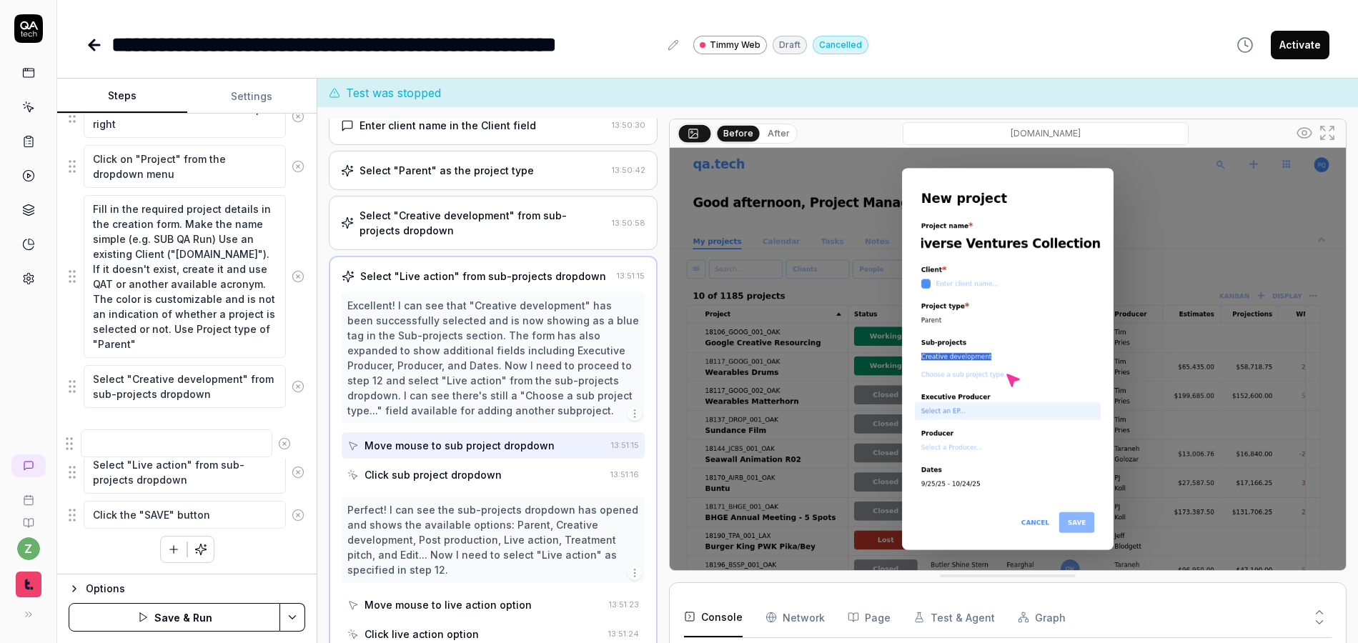
drag, startPoint x: 80, startPoint y: 512, endPoint x: 77, endPoint y: 427, distance: 85.8
click at [77, 427] on fieldset "Enter username in the username field Enter password in the password field Click…" at bounding box center [187, 245] width 237 height 572
click at [158, 427] on textarea at bounding box center [185, 429] width 202 height 28
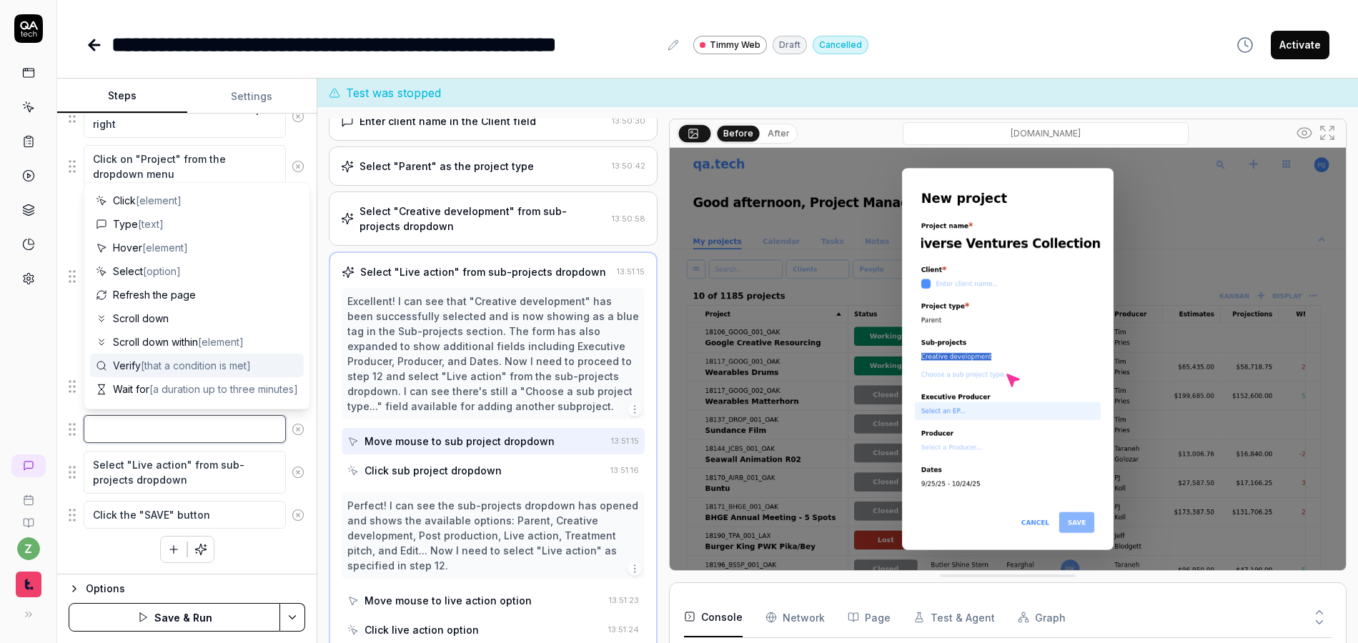
scroll to position [319, 0]
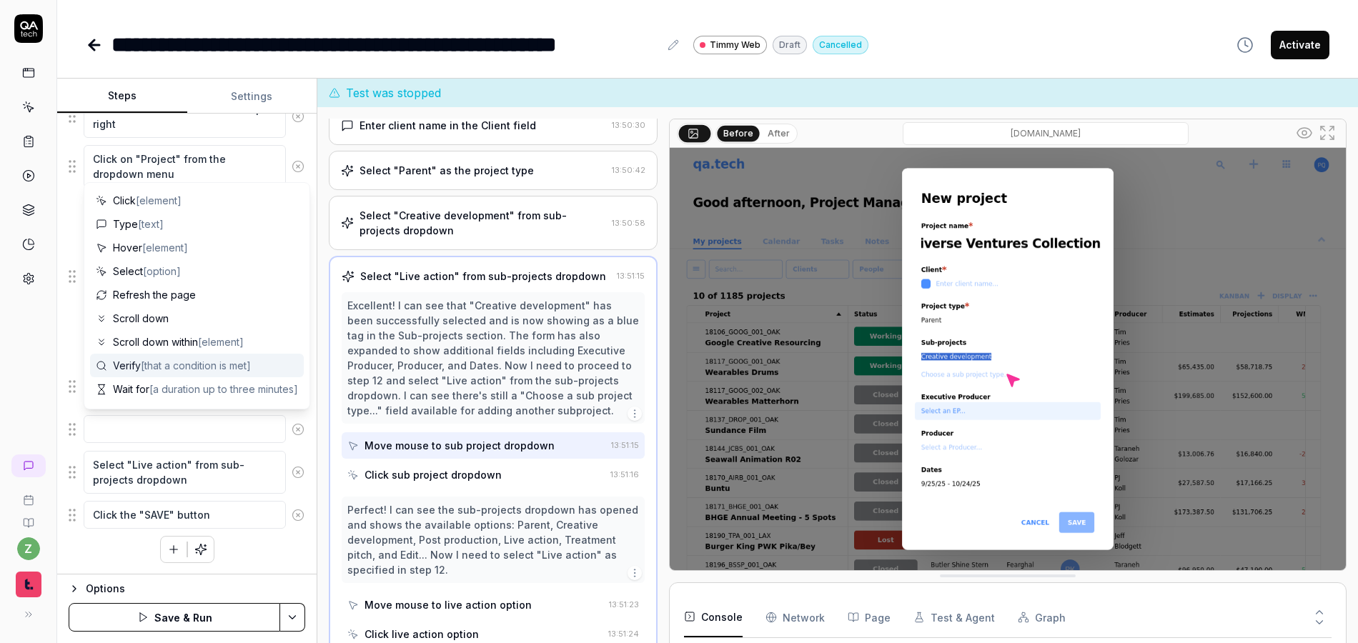
click at [427, 482] on div "Click sub project dropdown" at bounding box center [433, 474] width 137 height 15
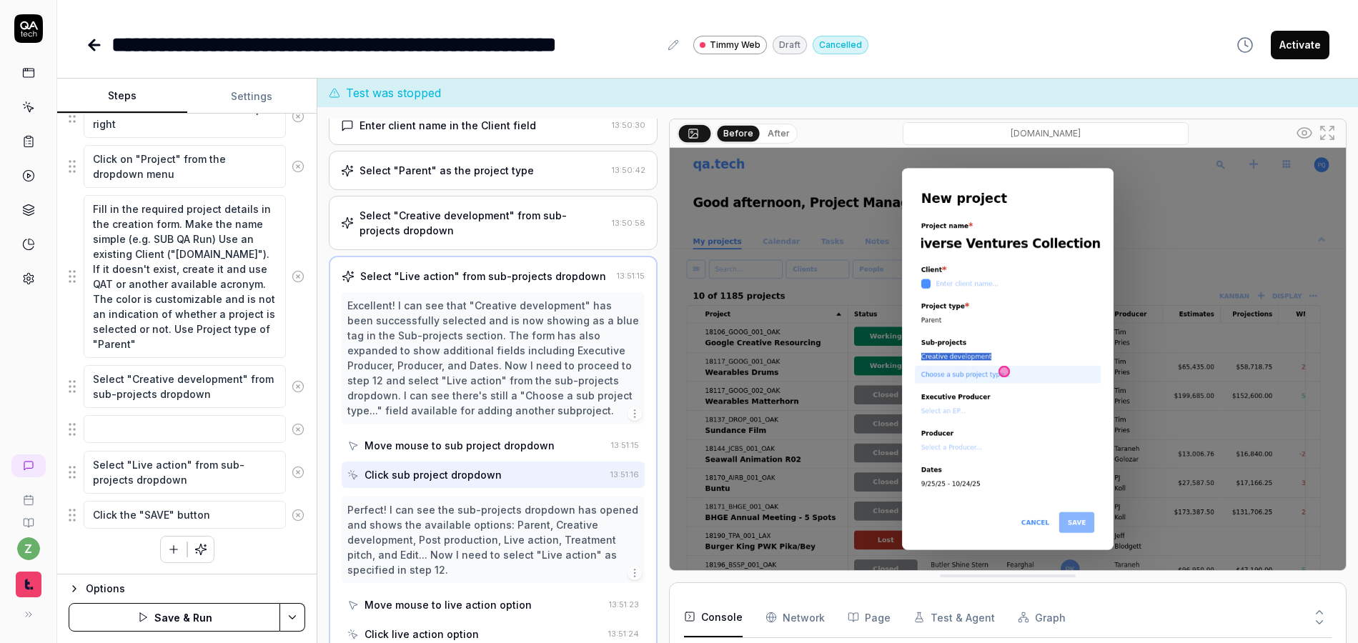
click at [763, 135] on button "After" at bounding box center [779, 134] width 34 height 16
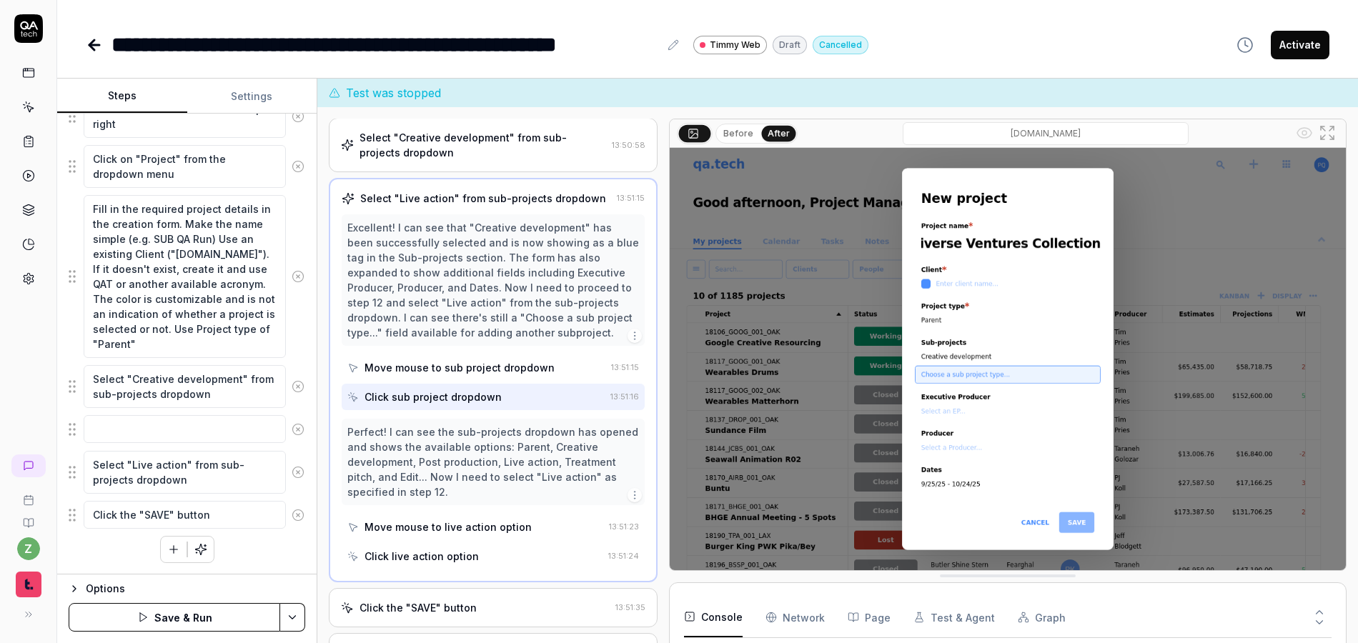
scroll to position [405, 0]
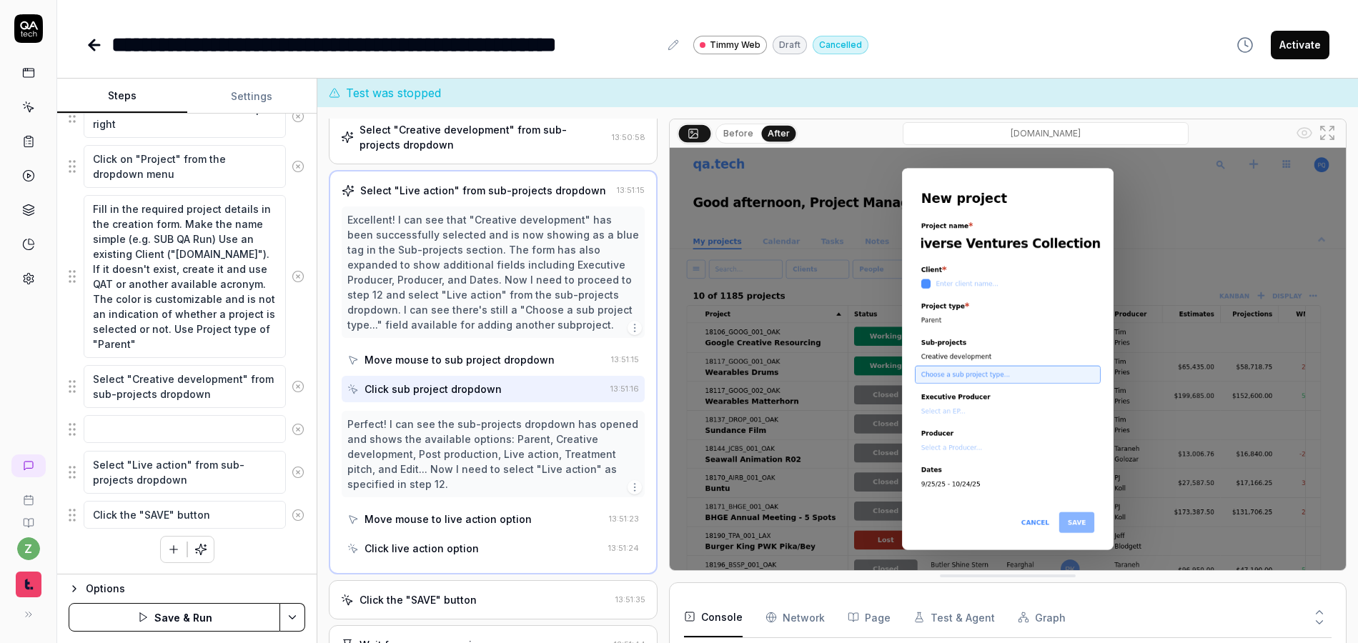
click at [492, 518] on div "Move mouse to live action option" at bounding box center [448, 519] width 167 height 15
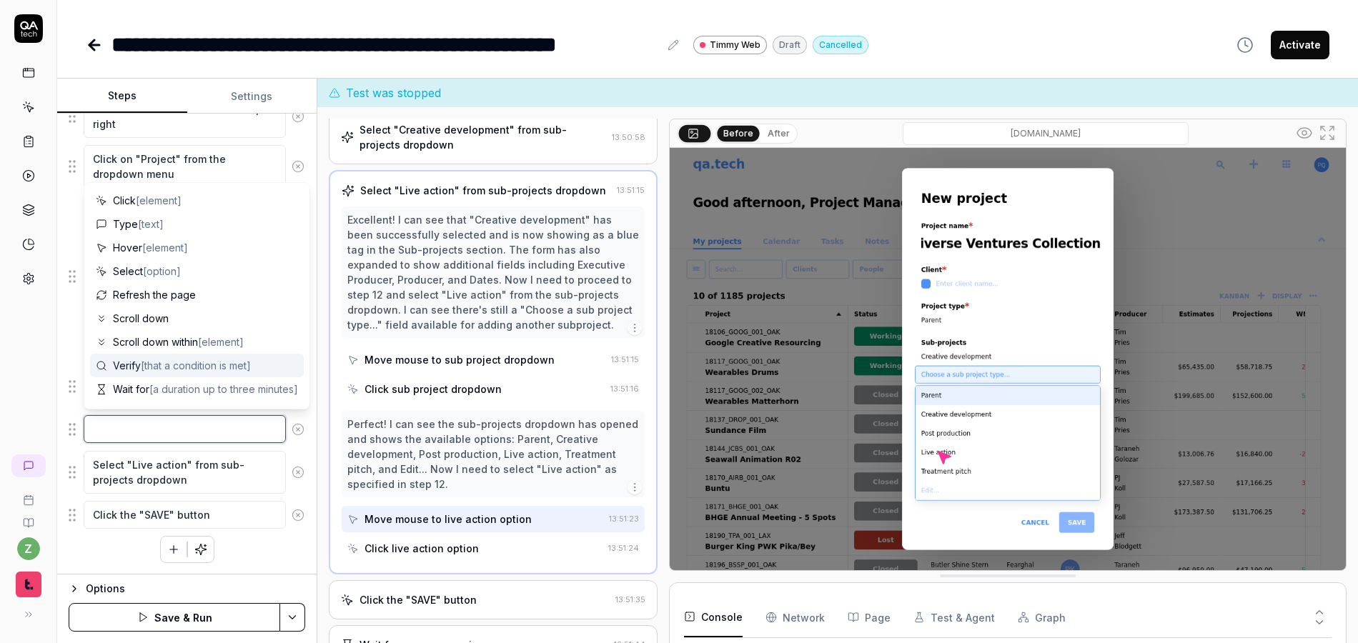
click at [128, 427] on textarea at bounding box center [185, 429] width 202 height 28
click at [190, 467] on textarea "Select "Live action" from sub-projects dropdown" at bounding box center [185, 472] width 202 height 43
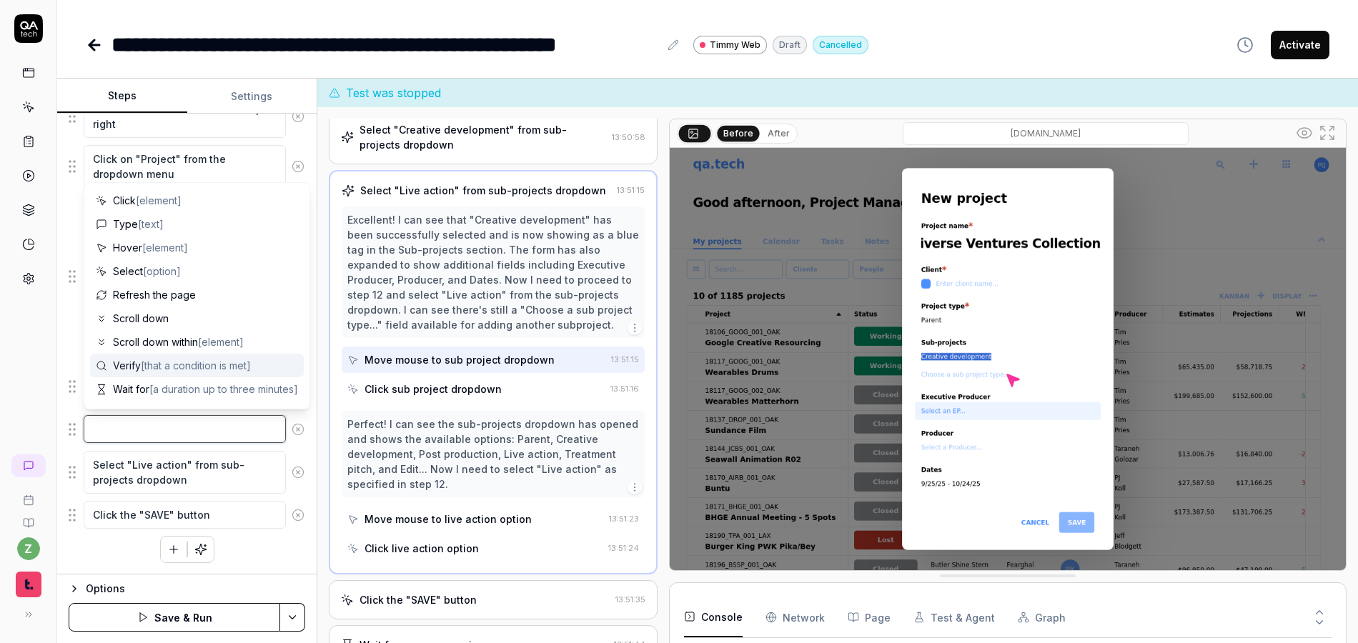
click at [170, 421] on textarea at bounding box center [185, 429] width 202 height 28
paste textarea "Select "Live action" from sub-projects dropdown"
type textarea "*"
type textarea "Select "Live action" from sub-projects dropdown"
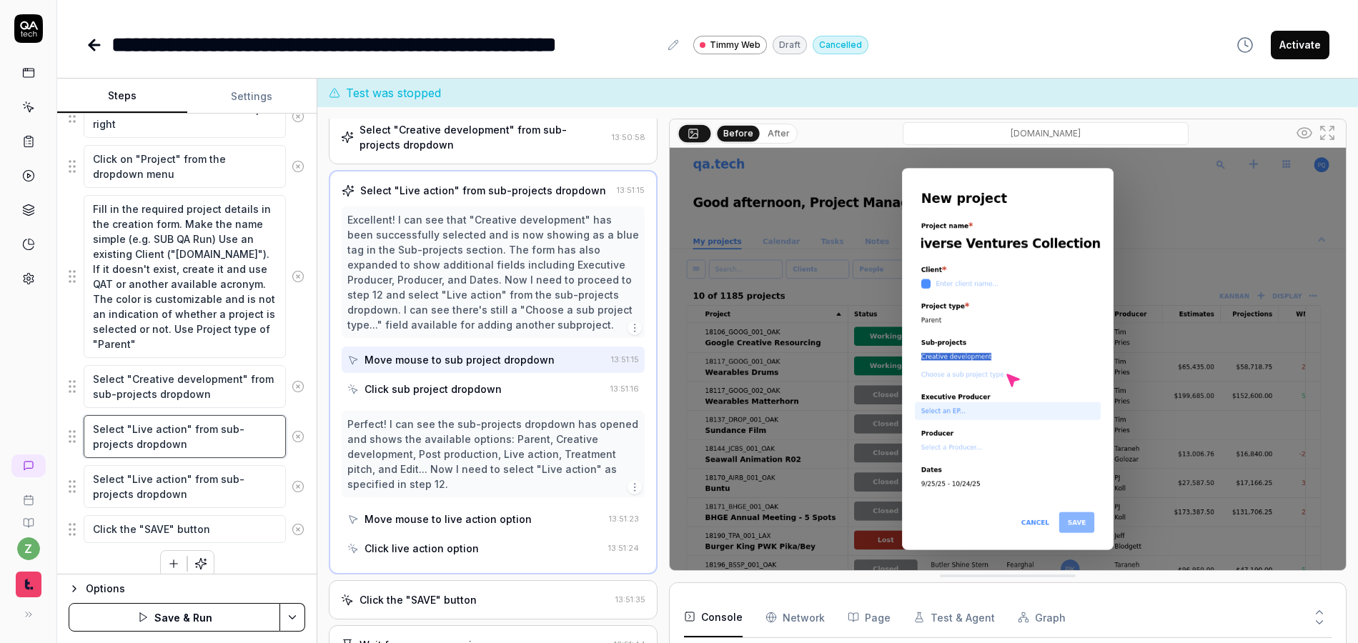
click at [184, 433] on textarea "Select "Live action" from sub-projects dropdown" at bounding box center [185, 436] width 202 height 43
drag, startPoint x: 182, startPoint y: 432, endPoint x: 183, endPoint y: 425, distance: 7.2
click at [129, 432] on textarea "Select "Live action" from sub-projects dropdown" at bounding box center [185, 436] width 202 height 43
type textarea "*"
type textarea "Select "P" from sub-projects dropdown"
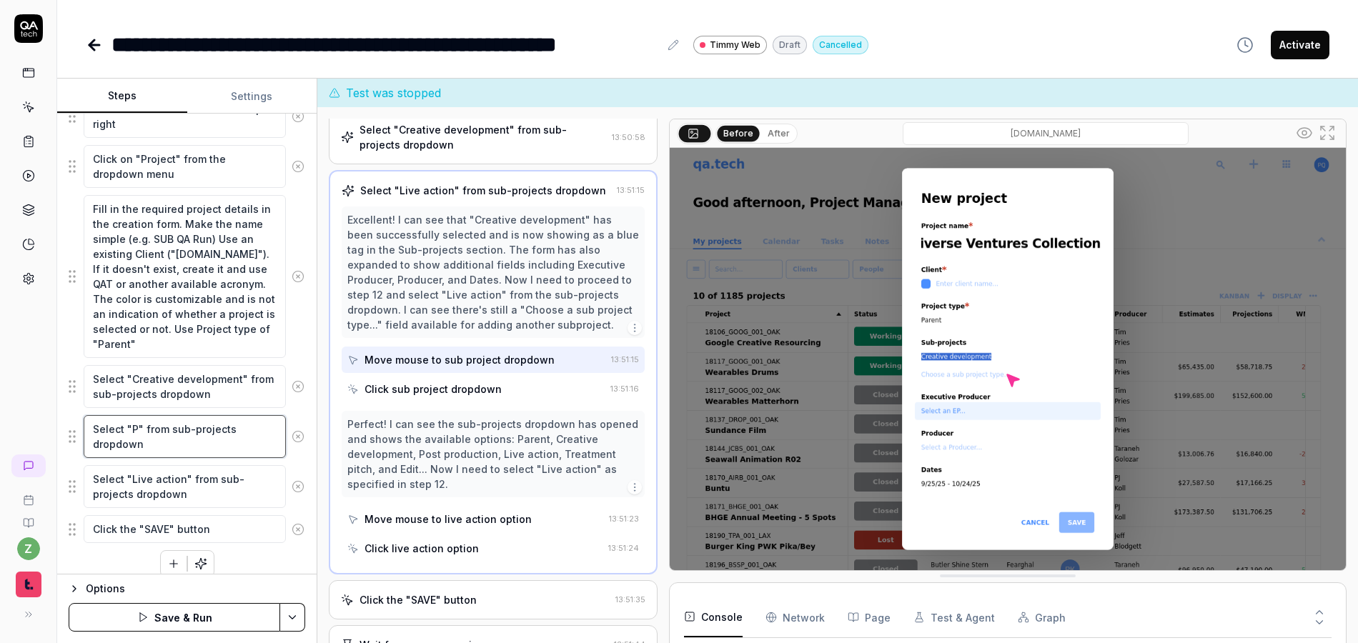
type textarea "*"
type textarea "Select "Po" from sub-projects dropdown"
type textarea "*"
type textarea "Select "Pos" from sub-projects dropdown"
type textarea "*"
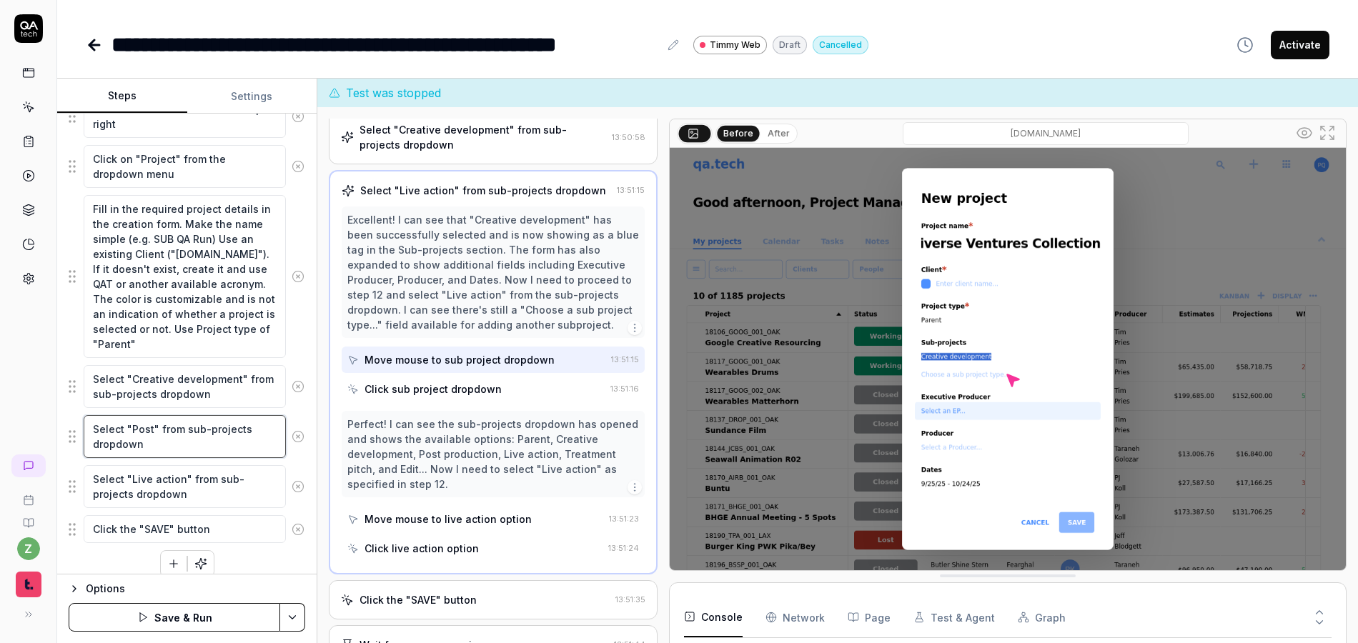
type textarea "Select "Post " from sub-projects dropdown"
type textarea "*"
type textarea "Select "Post p" from sub-projects dropdown"
type textarea "*"
type textarea "Select "Post pr" from sub-projects dropdown"
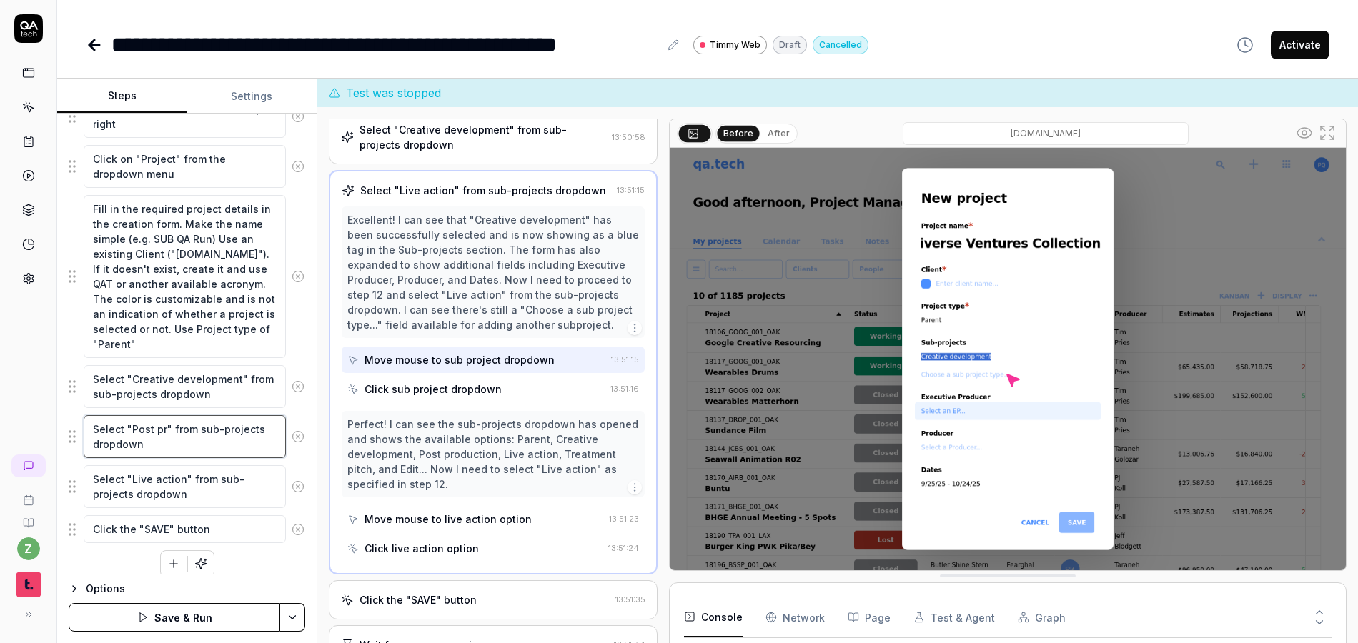
type textarea "*"
type textarea "Select "Post pro" from sub-projects dropdown"
type textarea "*"
type textarea "Select "Post prod" from sub-projects dropdown"
type textarea "*"
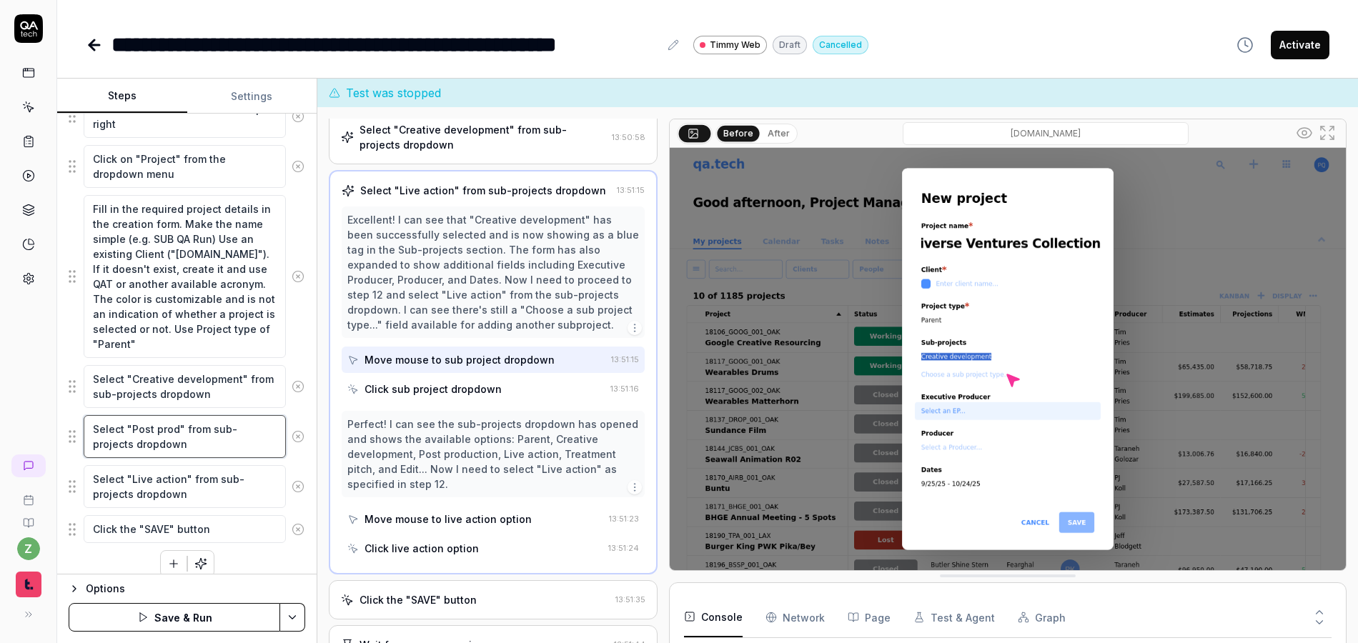
type textarea "Select "Post produ" from sub-projects dropdown"
type textarea "*"
type textarea "Select "Post produc" from sub-projects dropdown"
type textarea "*"
type textarea "Select "Post product" from sub-projects dropdown"
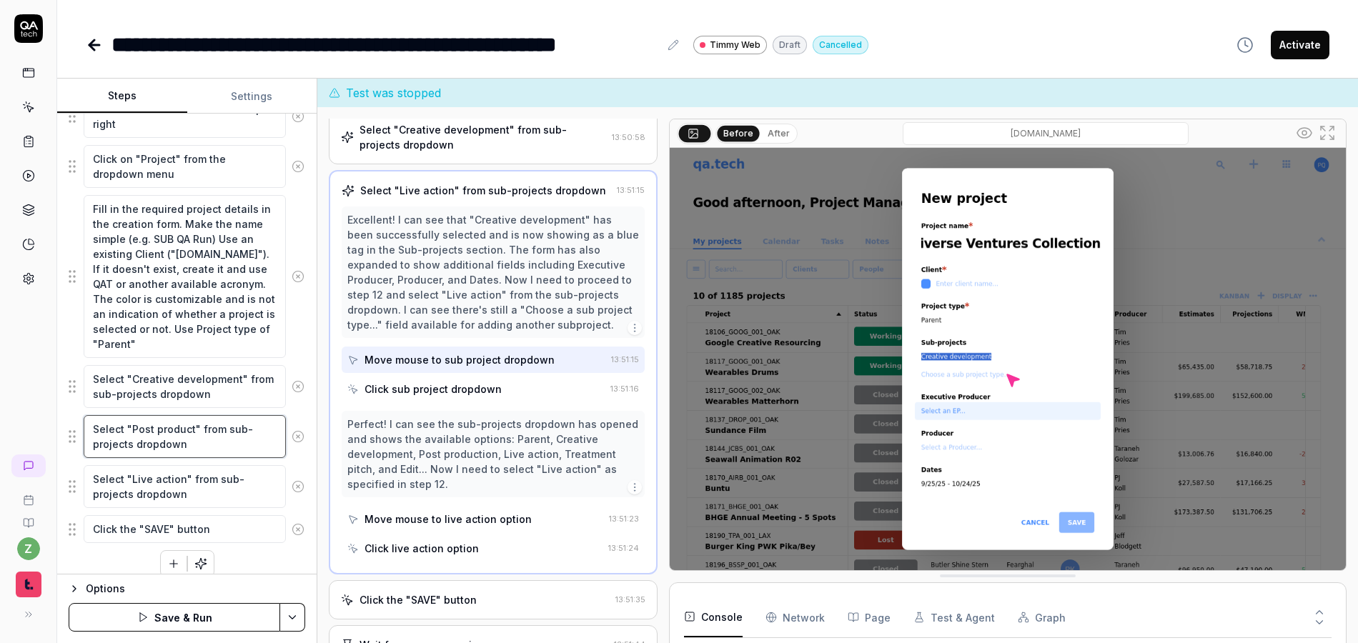
type textarea "*"
type textarea "Select "Post producti" from sub-projects dropdown"
type textarea "*"
type textarea "Select "Post productio" from sub-projects dropdown"
type textarea "*"
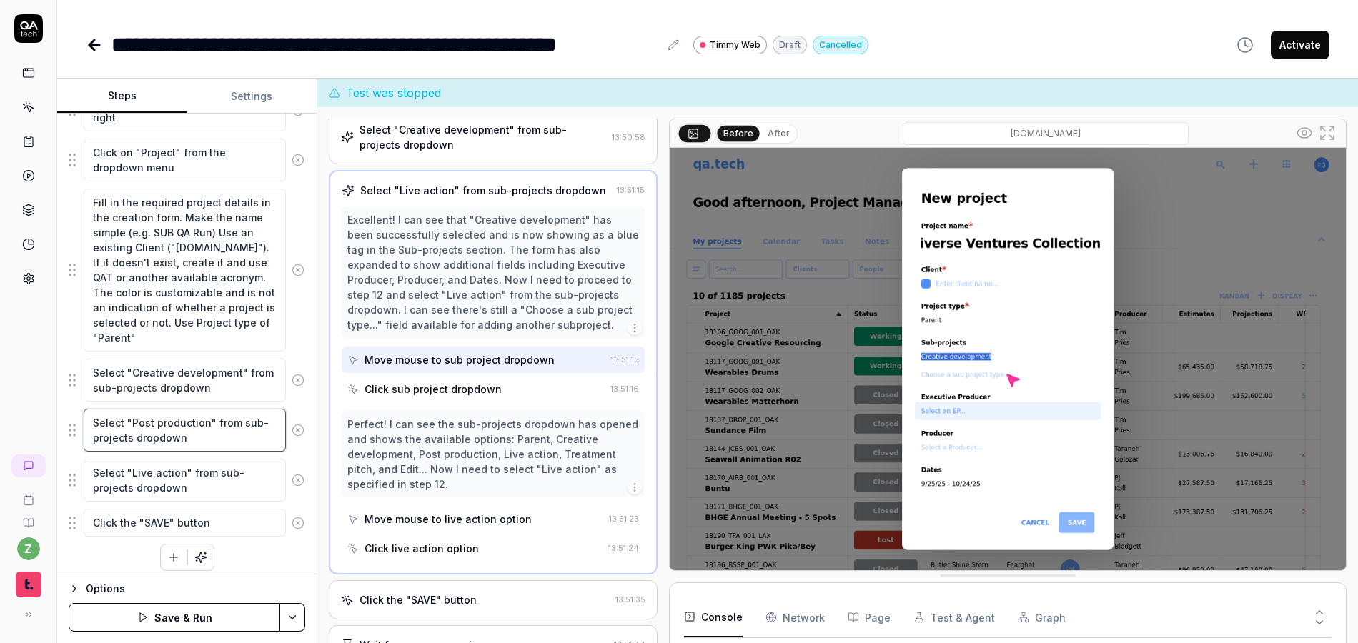
scroll to position [357, 0]
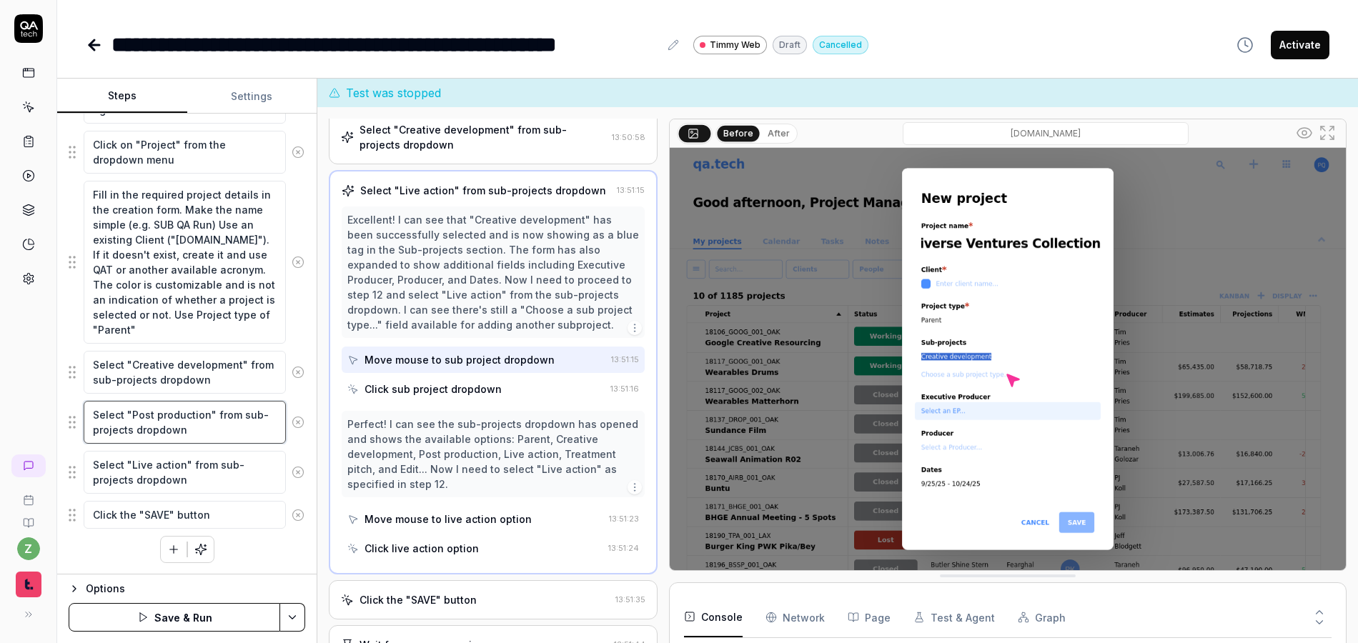
type textarea "Select "Post production" from sub-projects dropdown"
click at [233, 510] on textarea "Click the "SAVE" button" at bounding box center [185, 515] width 202 height 28
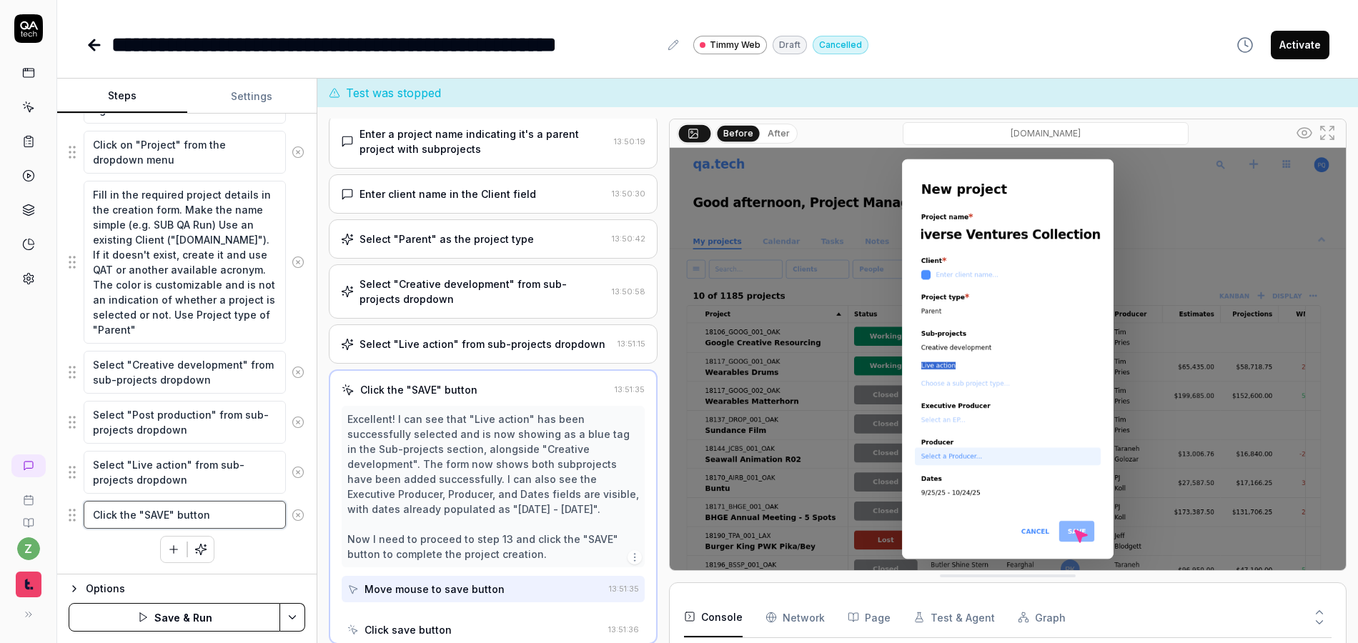
scroll to position [250, 0]
drag, startPoint x: 249, startPoint y: 540, endPoint x: 280, endPoint y: 613, distance: 78.5
click at [250, 542] on div "Enter username in the username field Enter password in the password field Click…" at bounding box center [187, 253] width 237 height 619
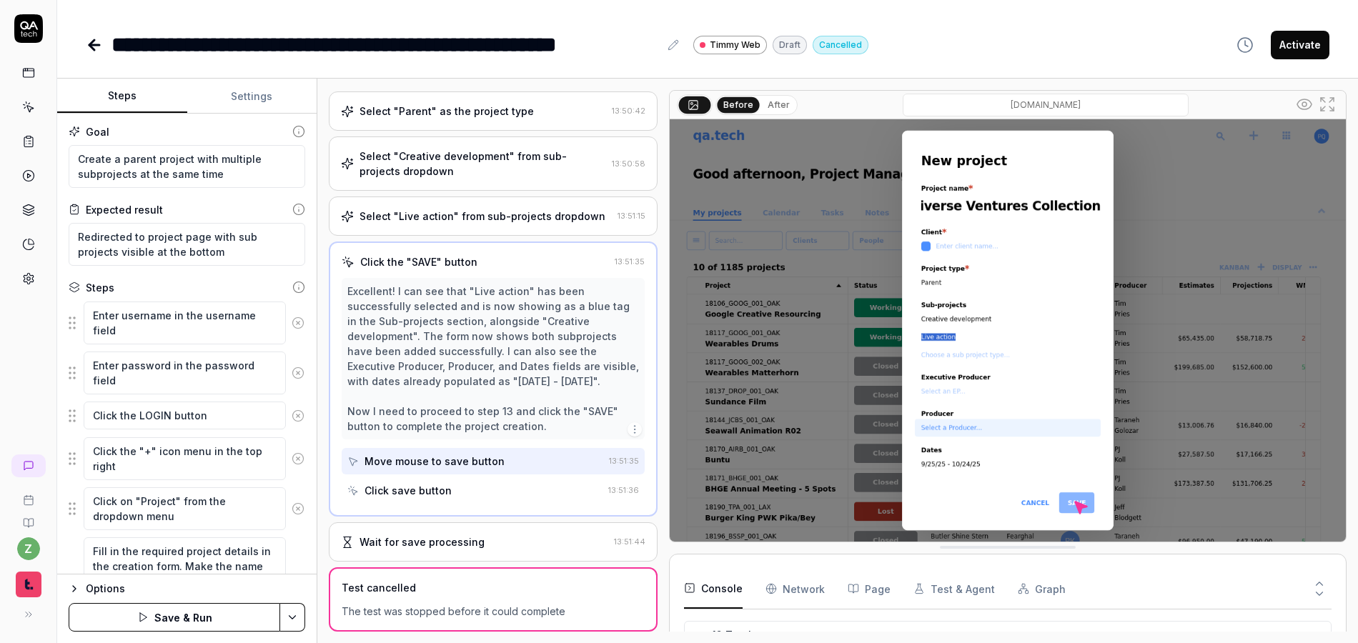
scroll to position [0, 0]
click at [197, 623] on button "Save & Run" at bounding box center [175, 617] width 212 height 29
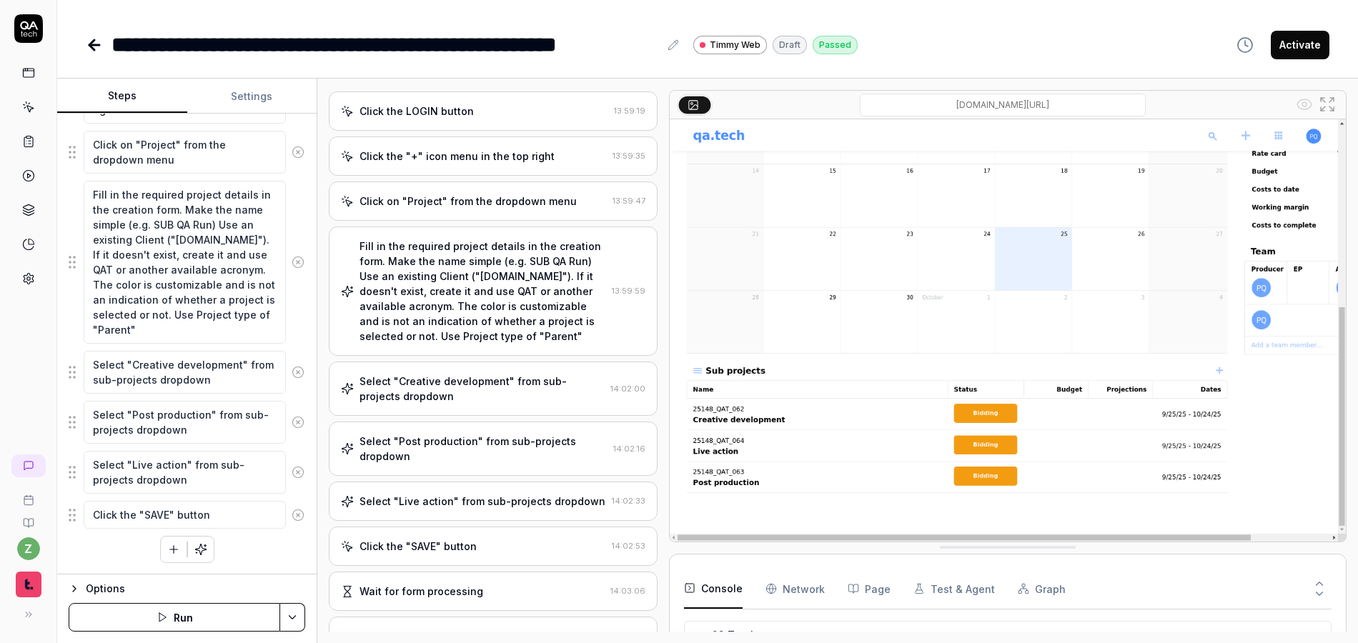
scroll to position [149, 0]
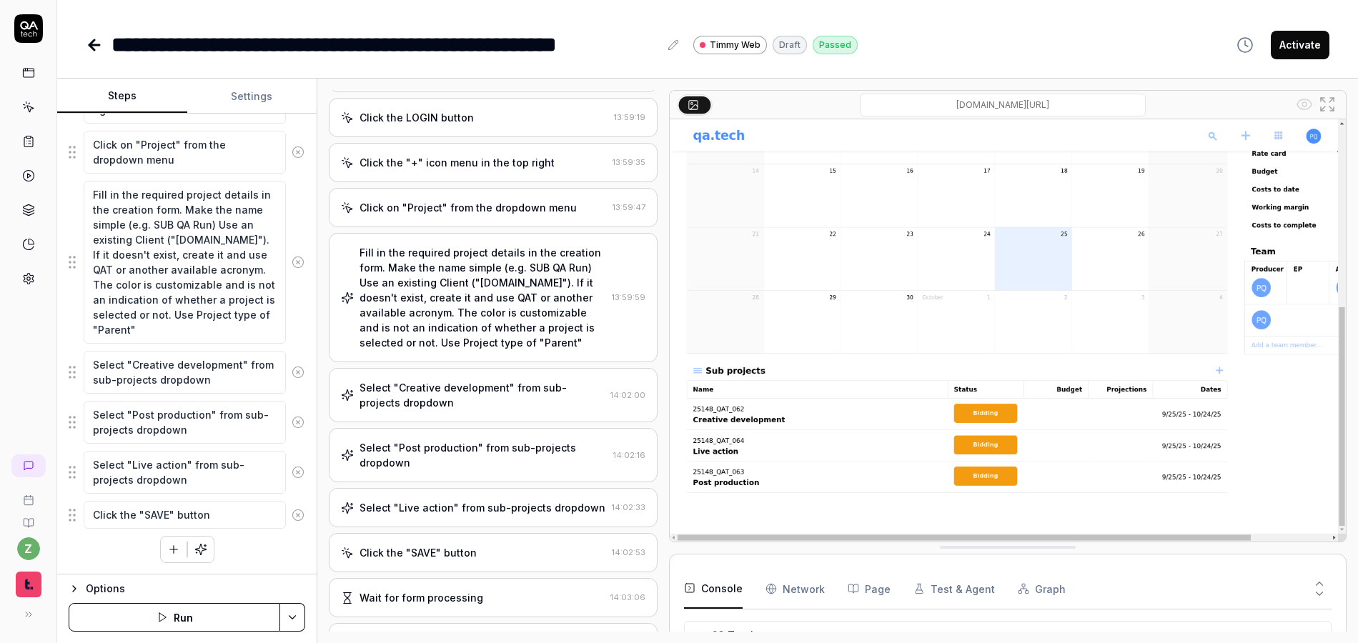
click at [529, 309] on div "Fill in the required project details in the creation form. Make the name simple…" at bounding box center [483, 297] width 247 height 105
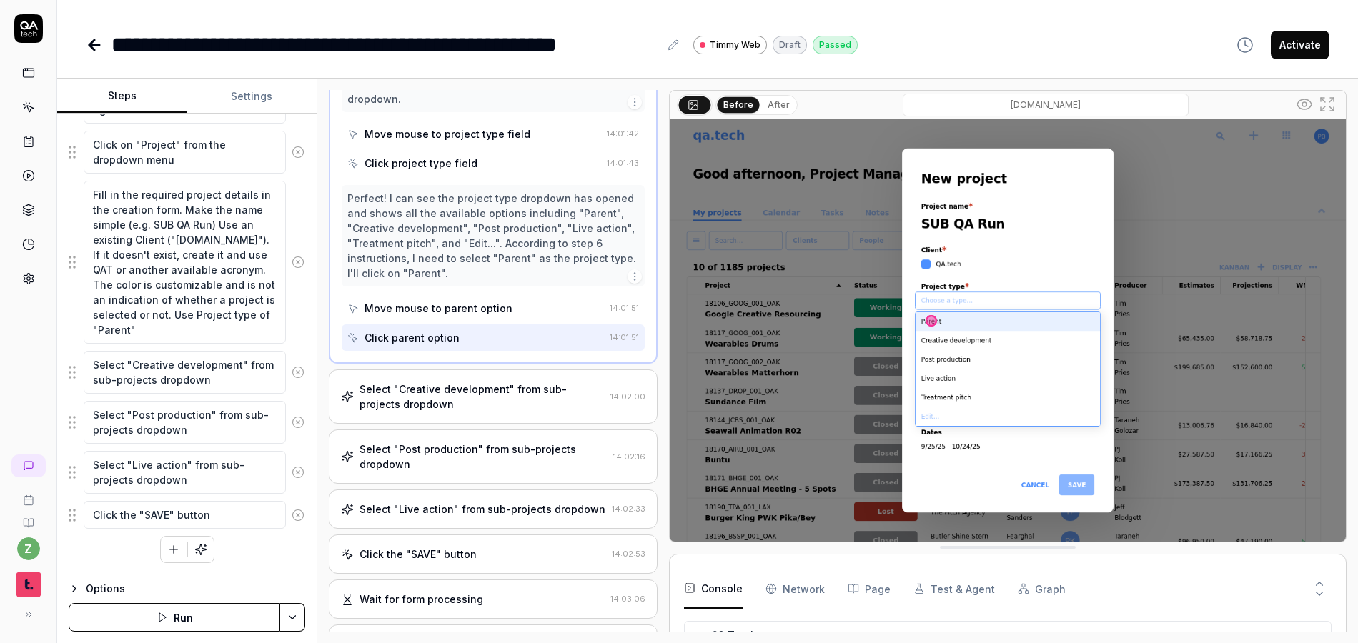
click at [480, 535] on div "Click the "SAVE" button 14:02:53" at bounding box center [493, 554] width 329 height 39
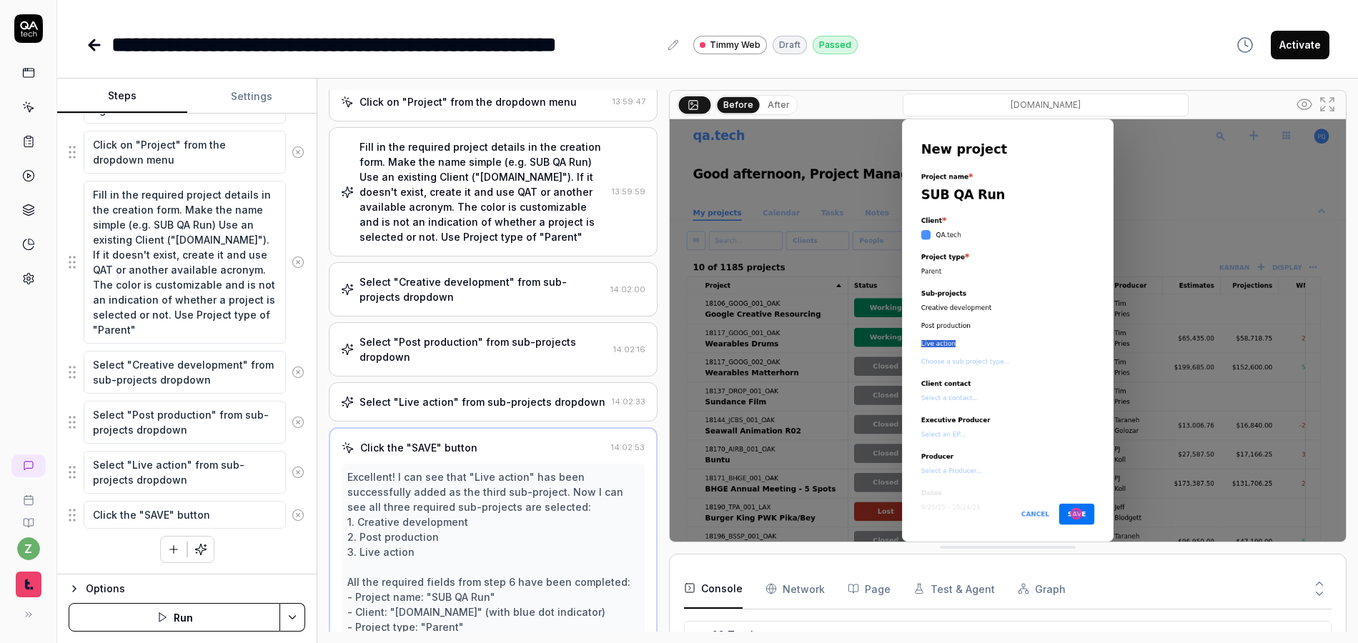
scroll to position [0, 0]
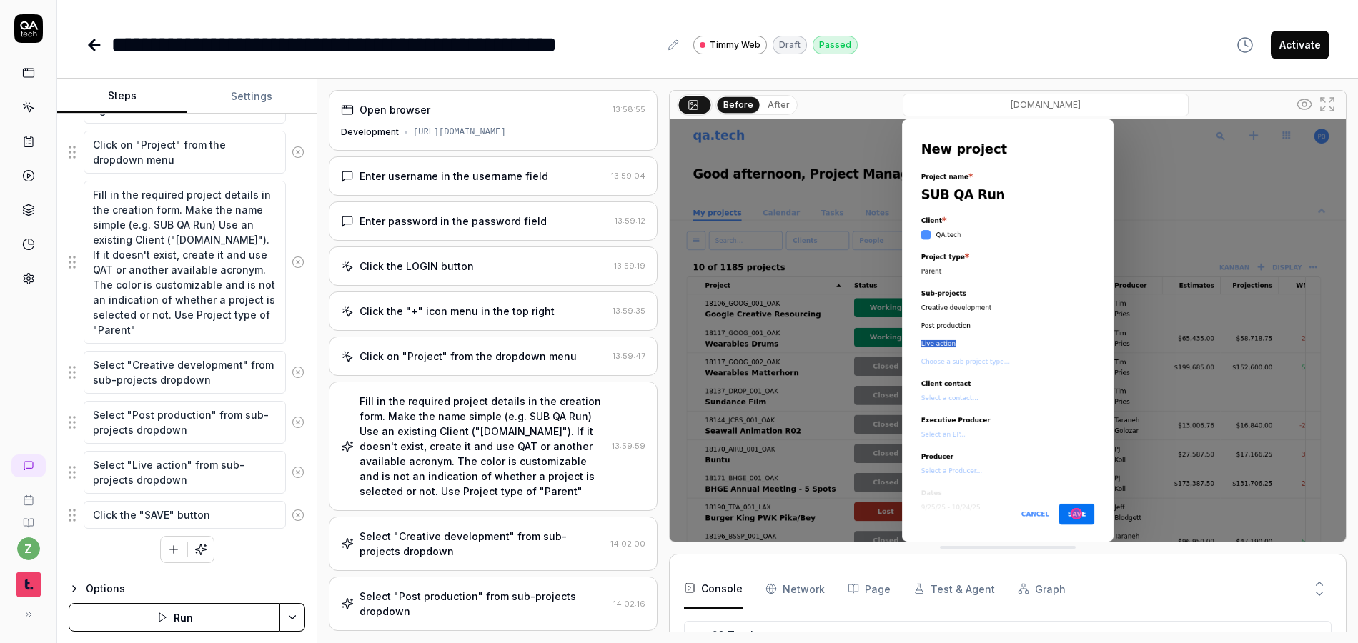
click at [96, 45] on icon at bounding box center [94, 45] width 10 height 0
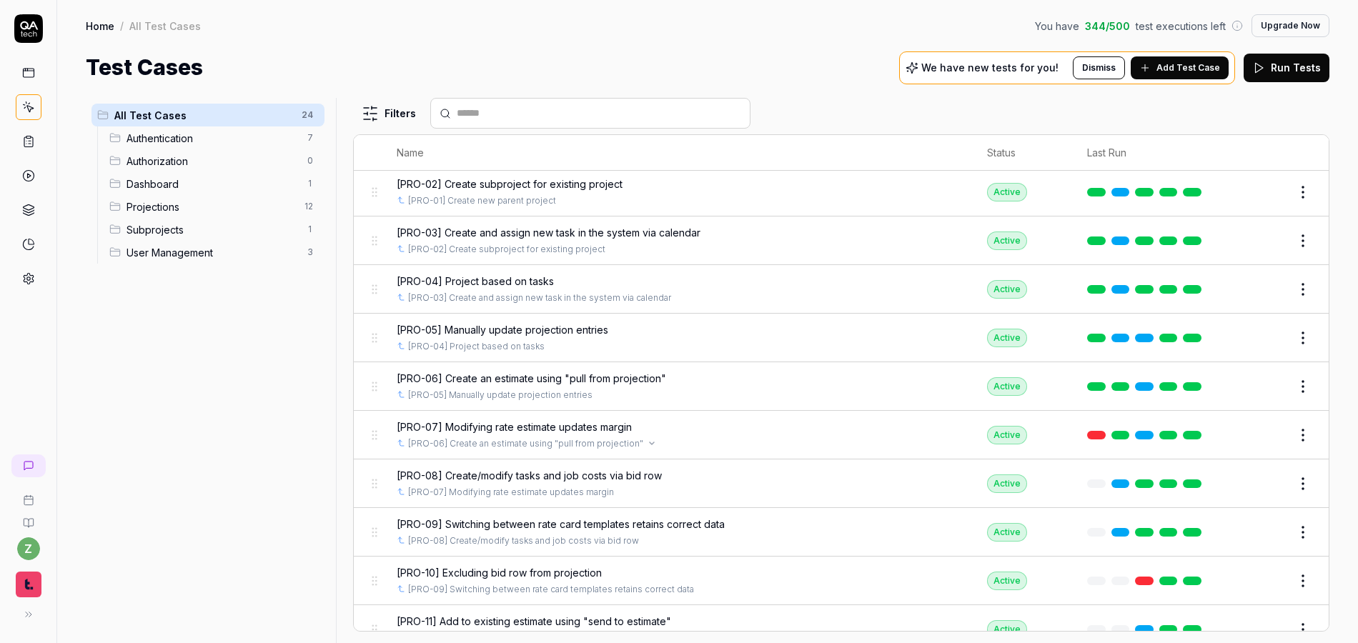
scroll to position [430, 0]
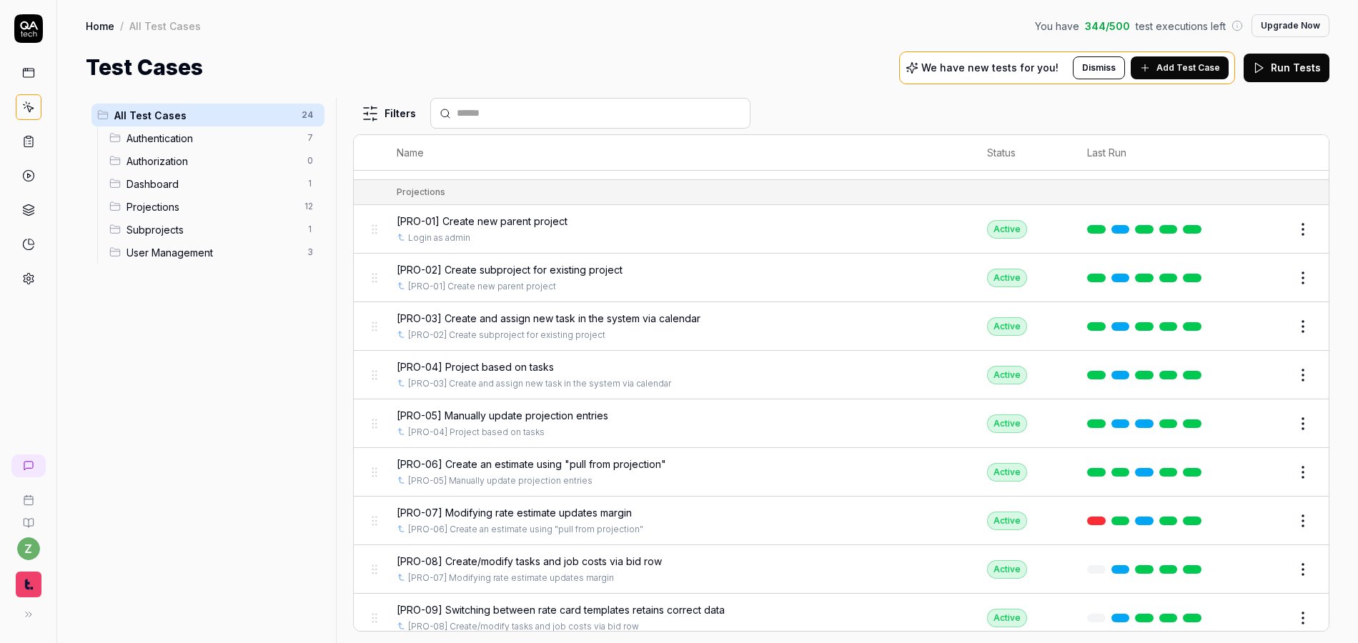
click at [511, 224] on span "[PRO-01] Create new parent project" at bounding box center [482, 221] width 171 height 15
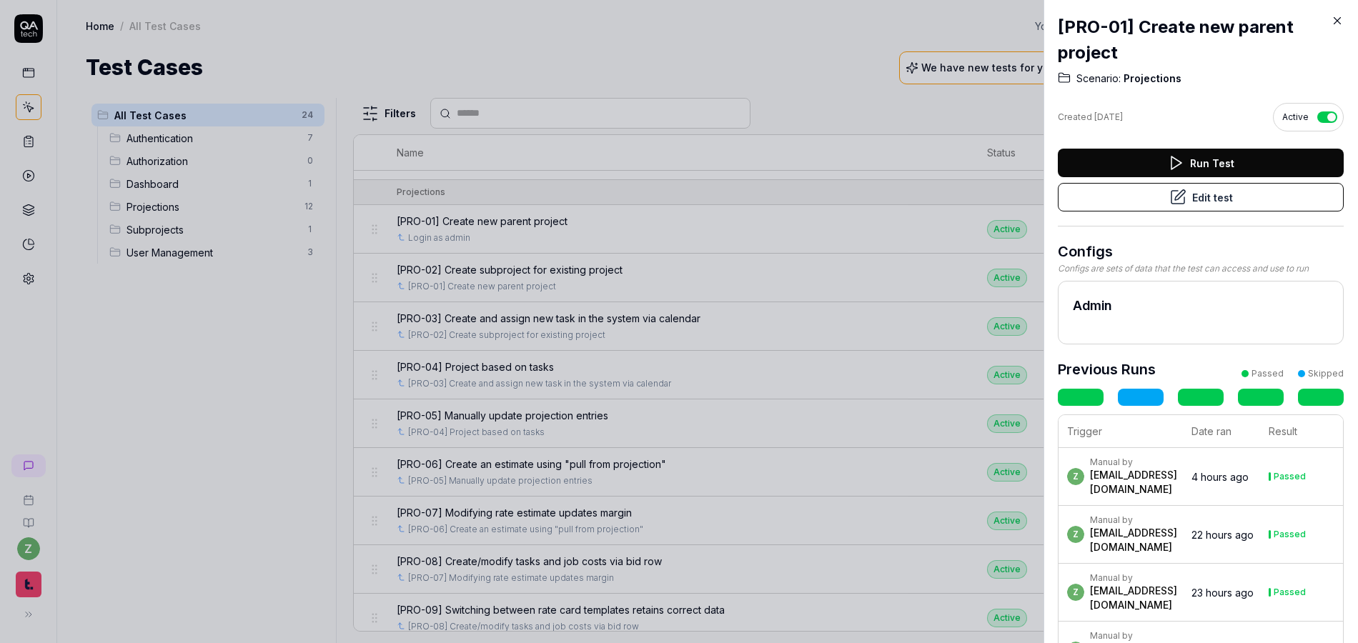
click at [1207, 199] on button "Edit test" at bounding box center [1201, 197] width 286 height 29
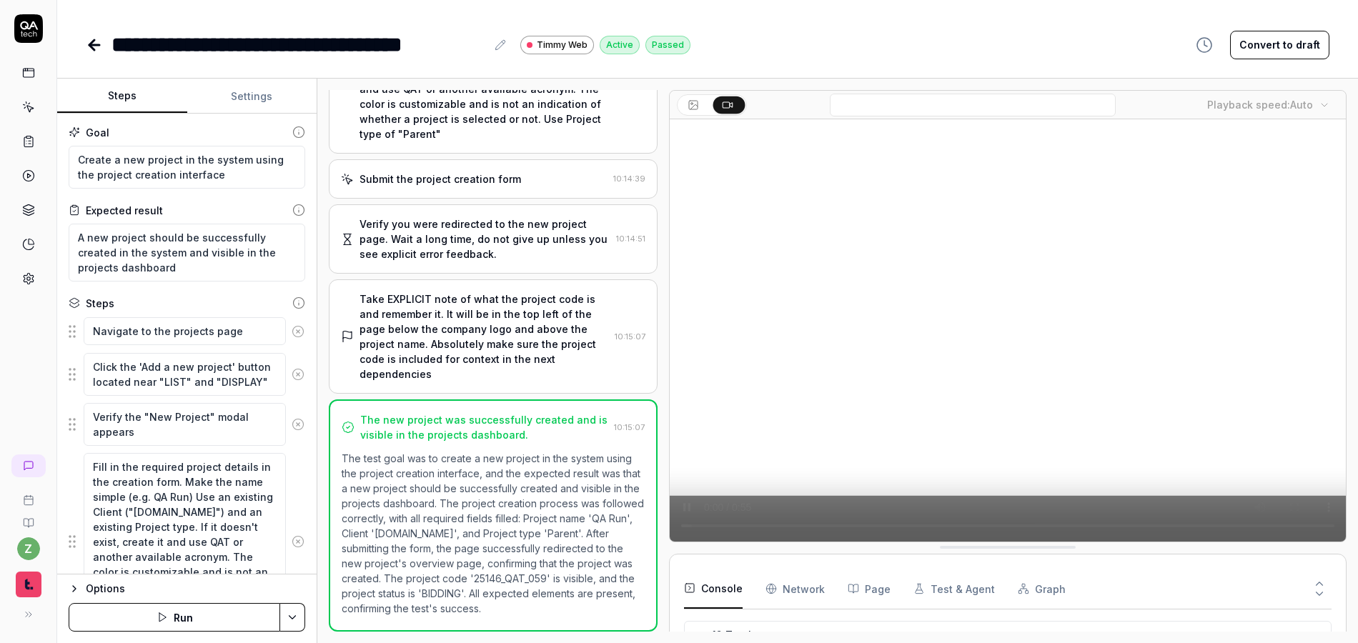
scroll to position [296, 0]
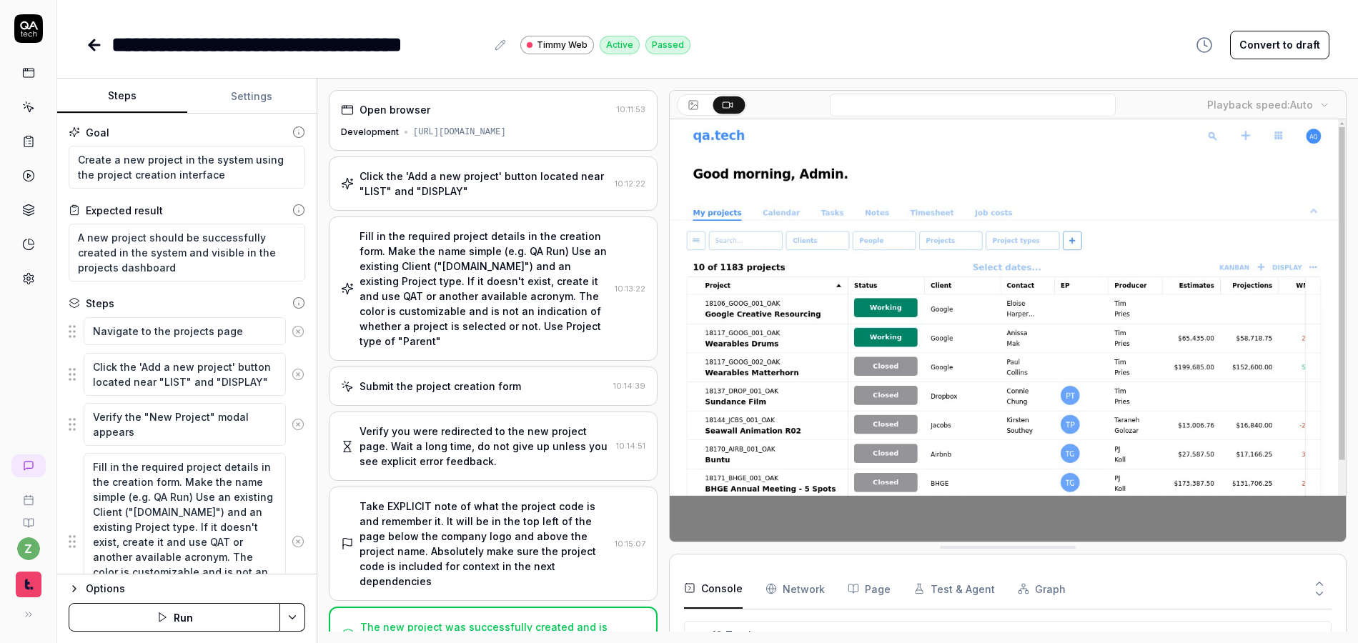
click at [770, 41] on div "**********" at bounding box center [708, 45] width 1244 height 32
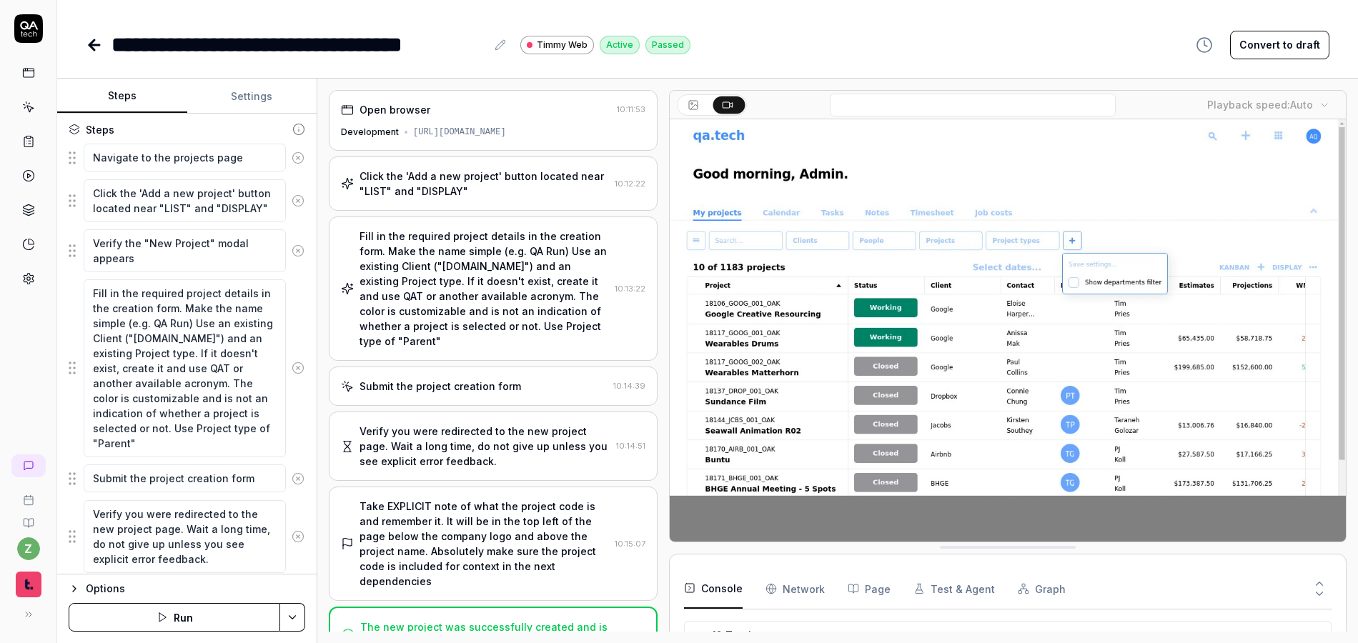
scroll to position [172, 0]
type textarea "*"
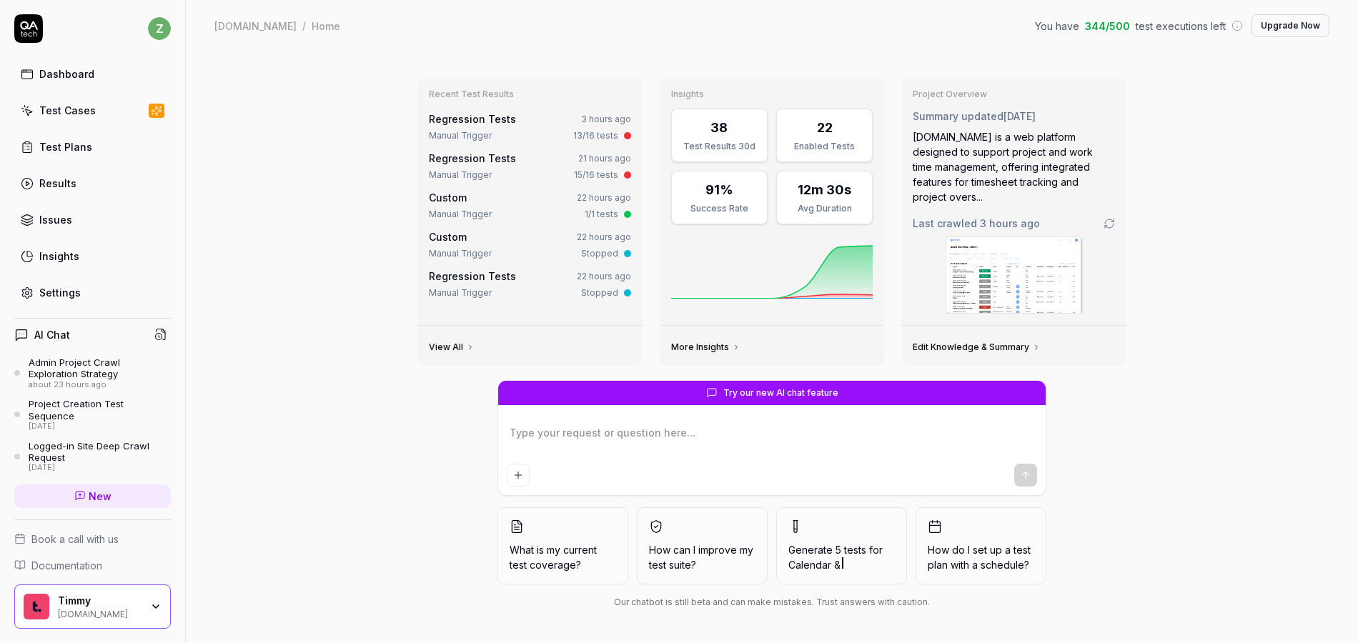
click at [69, 106] on div "Test Cases" at bounding box center [67, 110] width 56 height 15
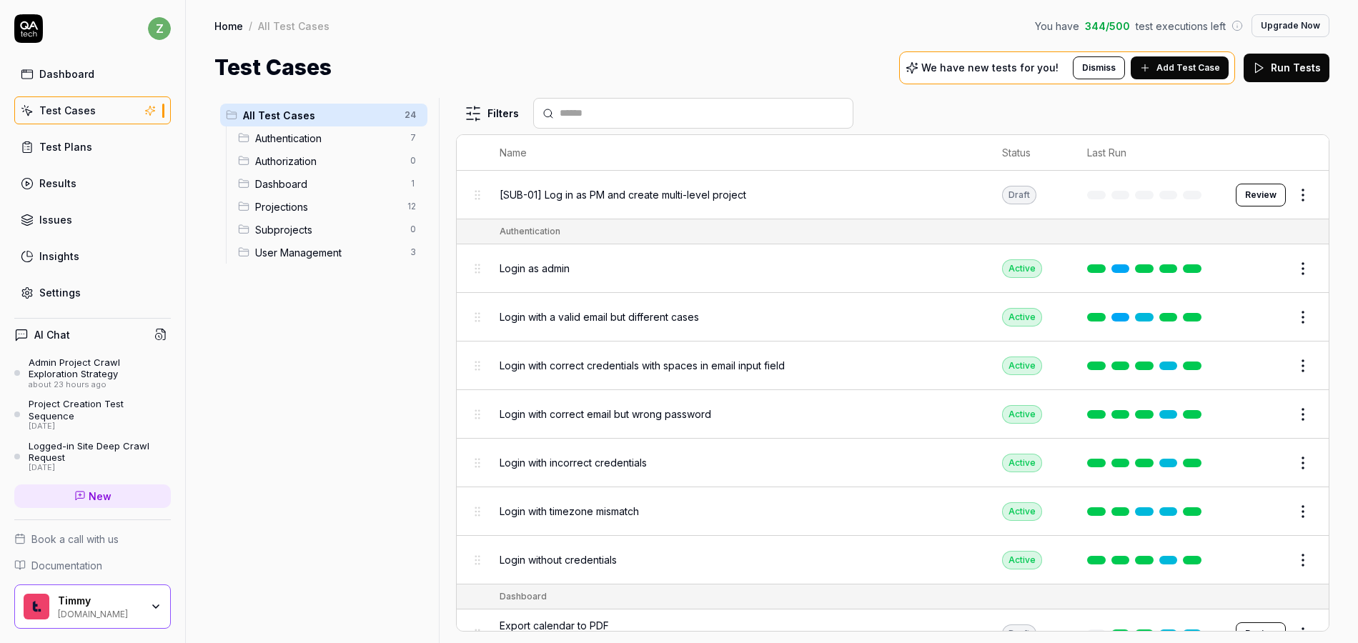
click at [313, 350] on div "All Test Cases 24 Authentication 7 Authorization 0 Dashboard 1 Projections 12 S…" at bounding box center [323, 362] width 219 height 528
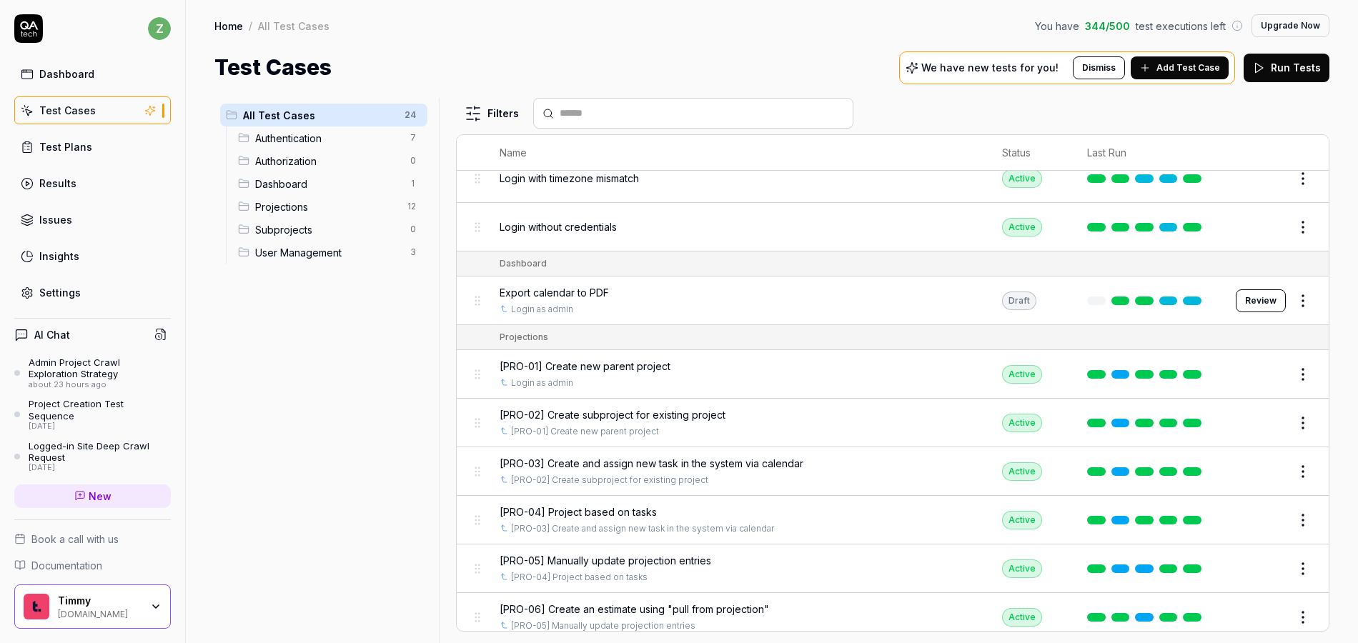
scroll to position [343, 0]
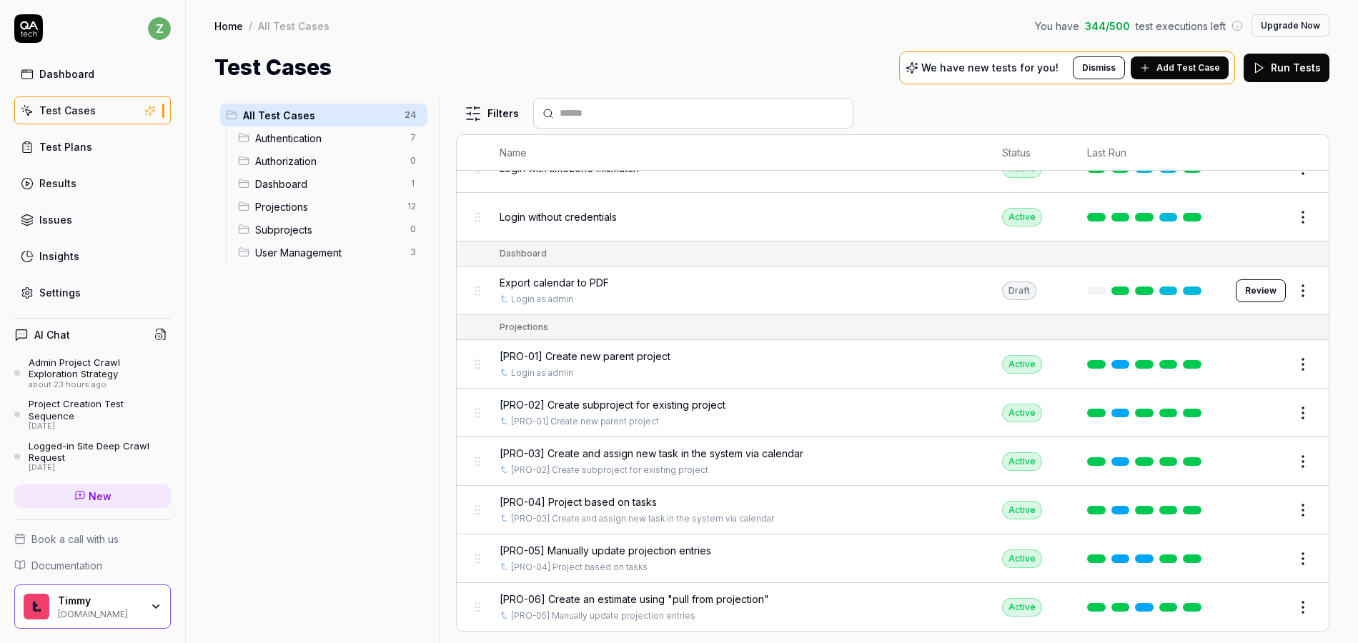
click at [1257, 413] on button "Edit" at bounding box center [1268, 413] width 34 height 23
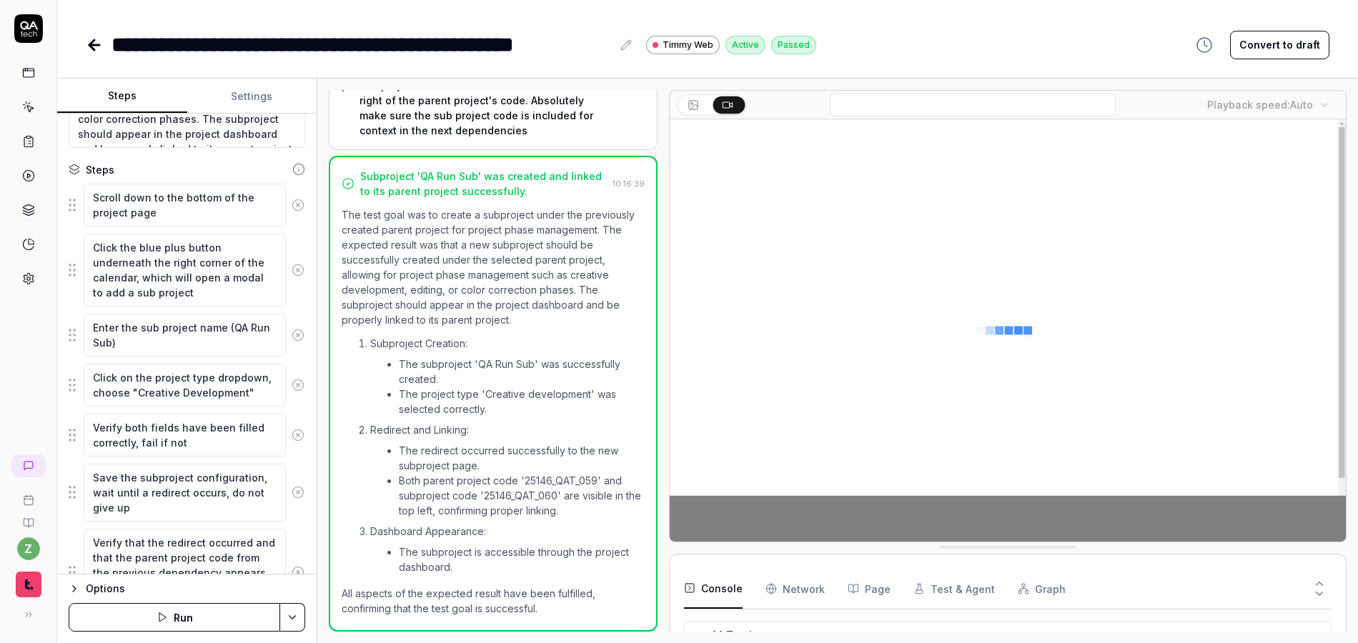
scroll to position [325, 0]
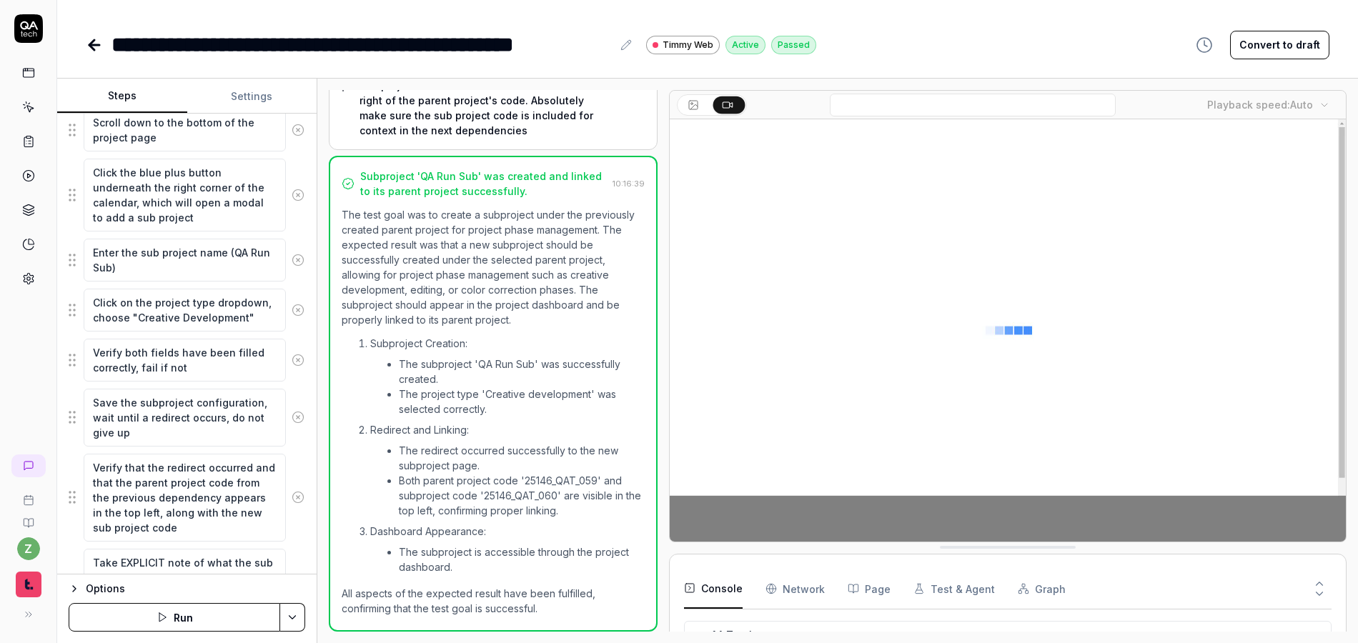
scroll to position [279, 0]
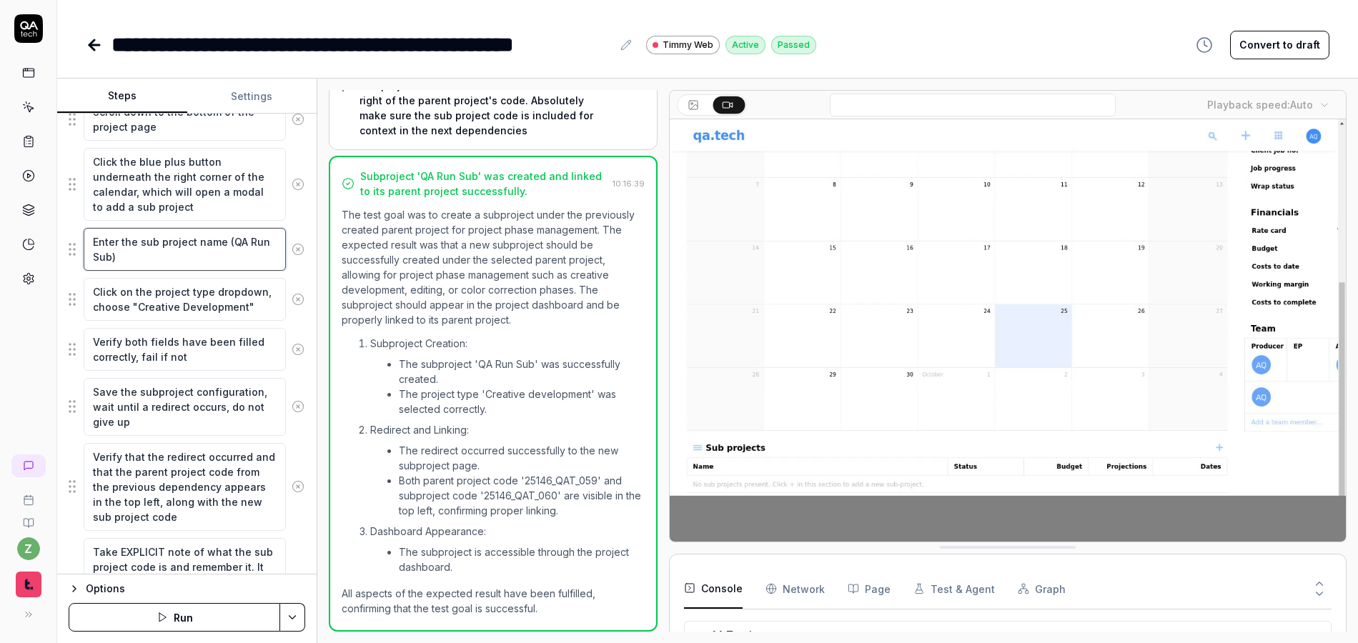
click at [263, 244] on textarea "Enter the sub project name (QA Run Sub)" at bounding box center [185, 249] width 202 height 43
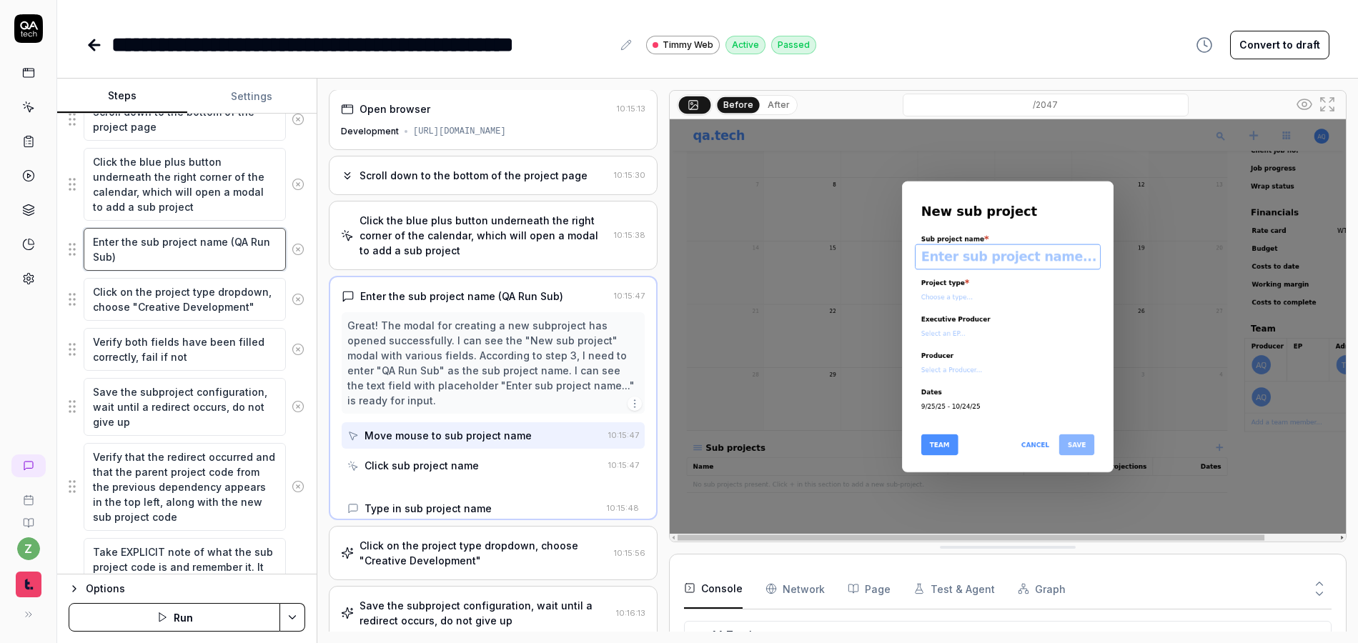
scroll to position [0, 0]
type textarea "*"
type textarea "Enter the sub project name (QA Run Sub)"
type textarea "*"
type textarea "Enter the sub project name (QA Run E Sub)"
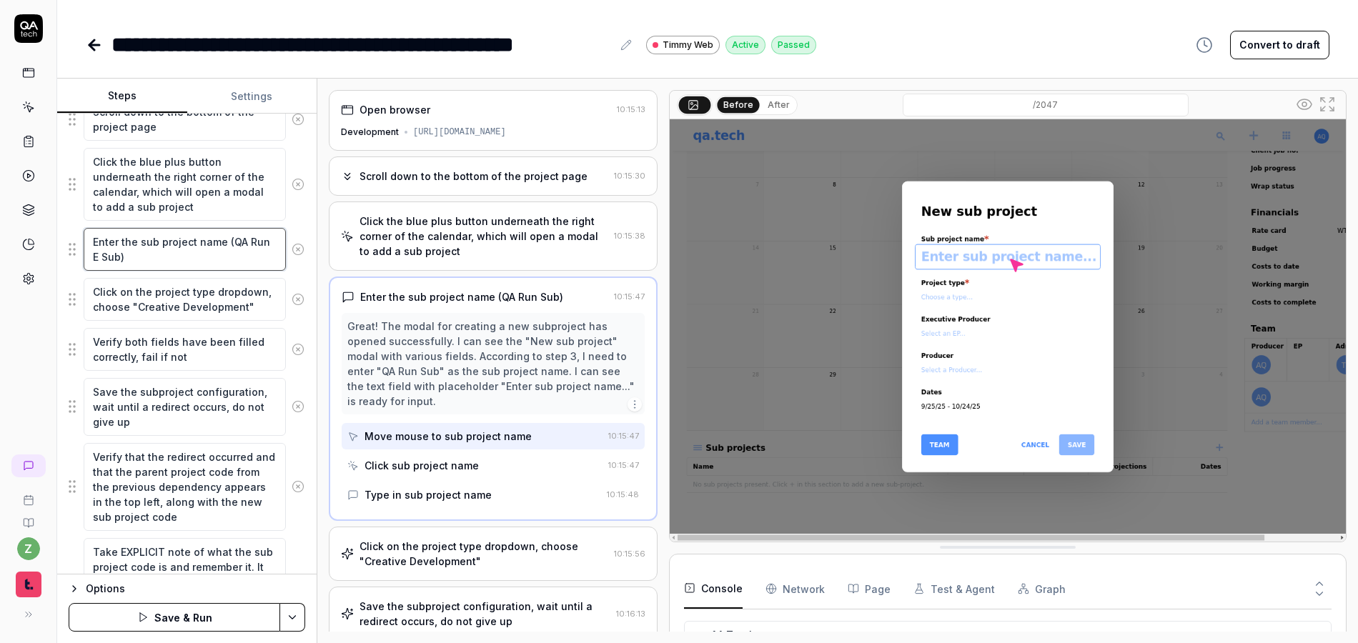
type textarea "*"
type textarea "Enter the sub project name (QA Run Ex Sub)"
type textarea "*"
type textarea "Enter the sub project name (QA Run Exi Sub)"
type textarea "*"
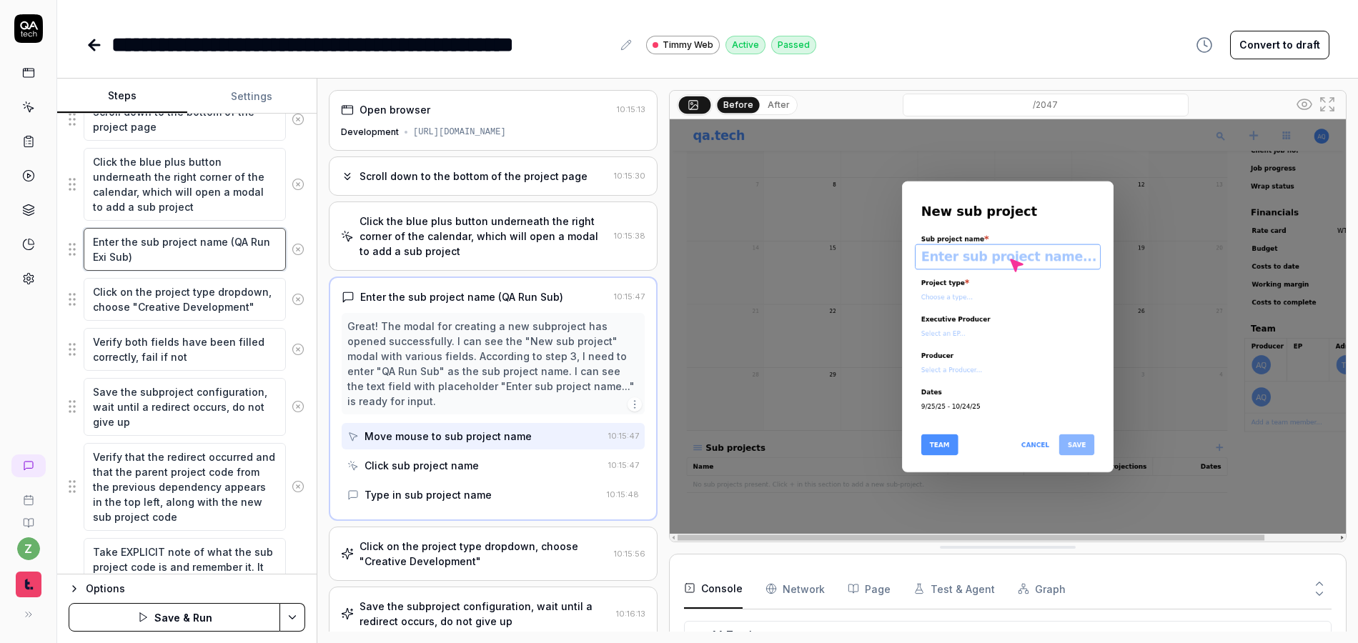
type textarea "Enter the sub project name (QA Run Exis Sub)"
type textarea "*"
type textarea "Enter the sub project name (QA Run Exist Sub)"
type textarea "*"
type textarea "Enter the sub project name (QA Run Existi Sub)"
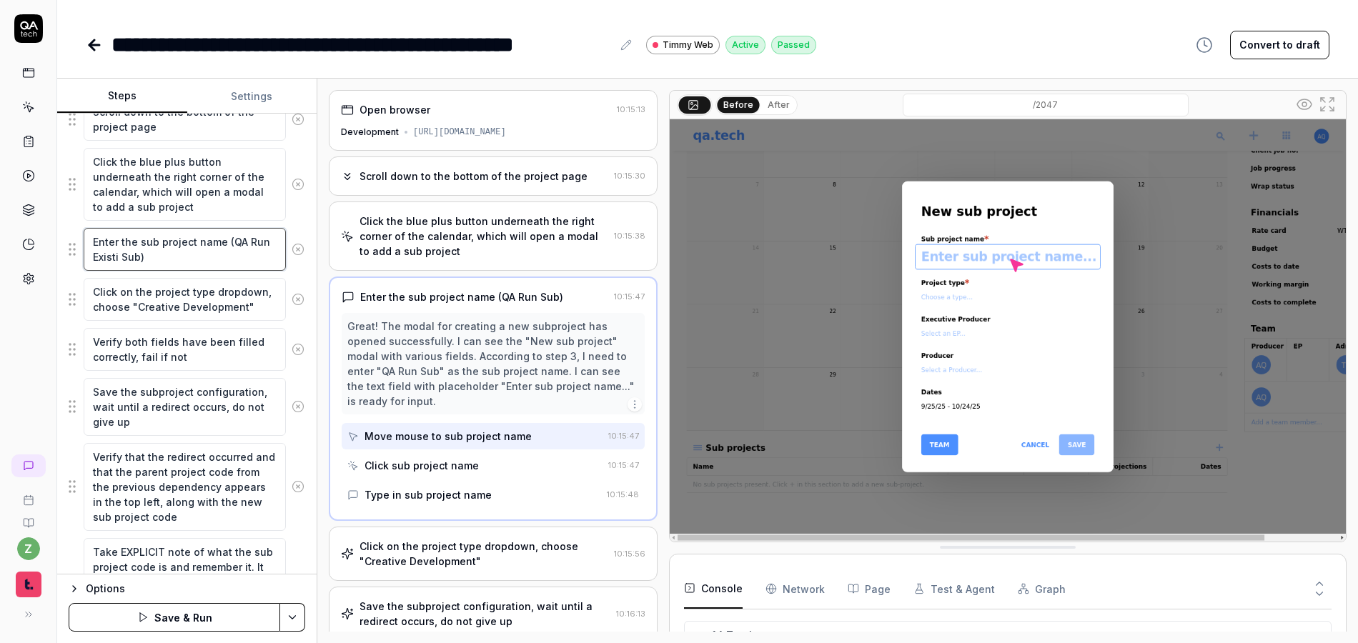
type textarea "*"
type textarea "Enter the sub project name (QA Run Existin Sub)"
type textarea "*"
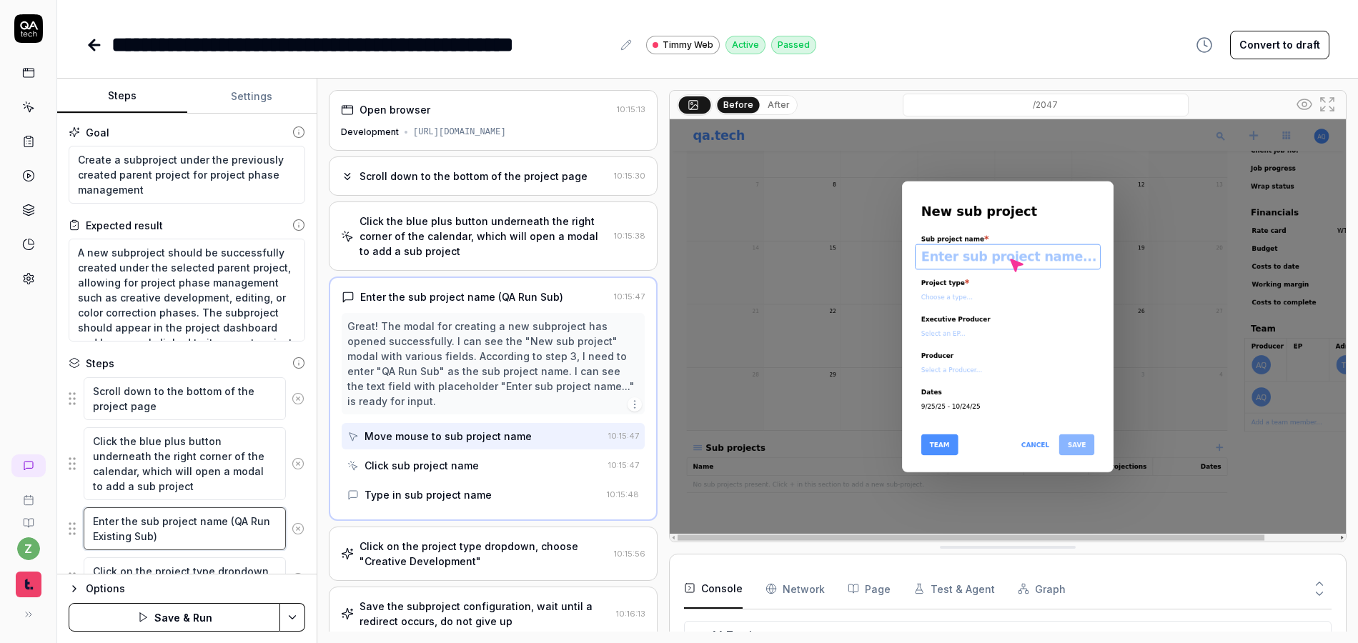
type textarea "Enter the sub project name (QA Run Existing Sub)"
click at [302, 620] on html "**********" at bounding box center [679, 321] width 1358 height 643
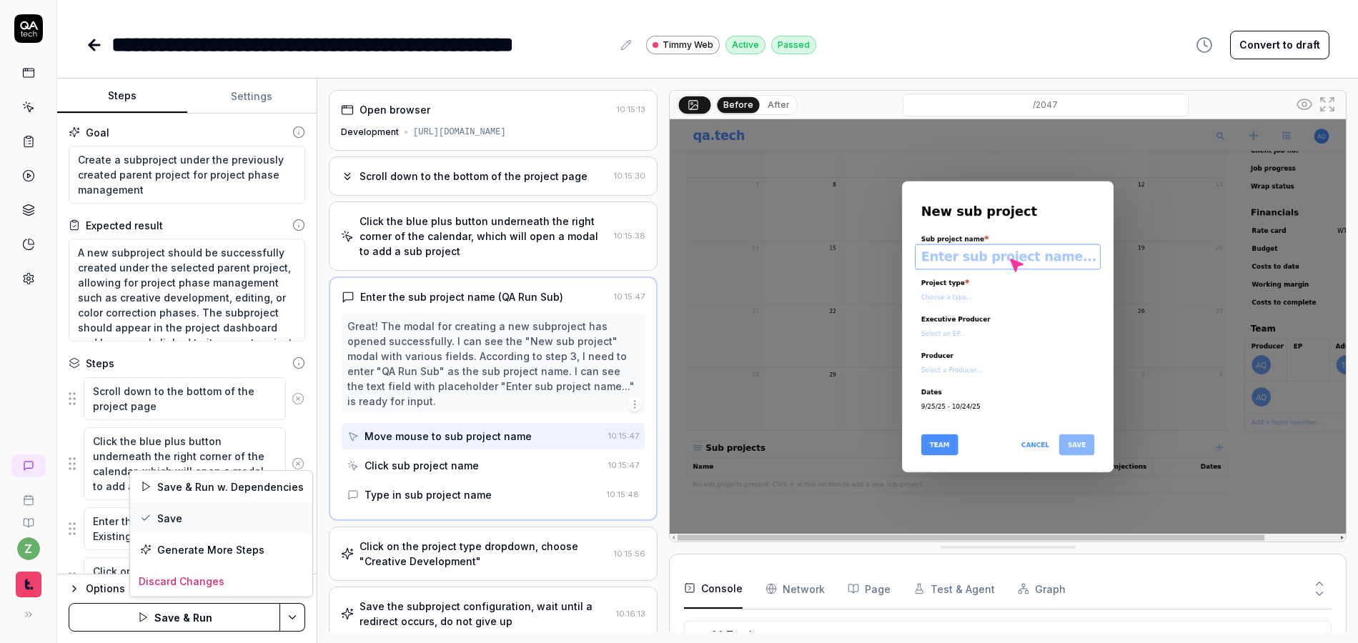
click at [198, 514] on div "Save" at bounding box center [221, 517] width 182 height 31
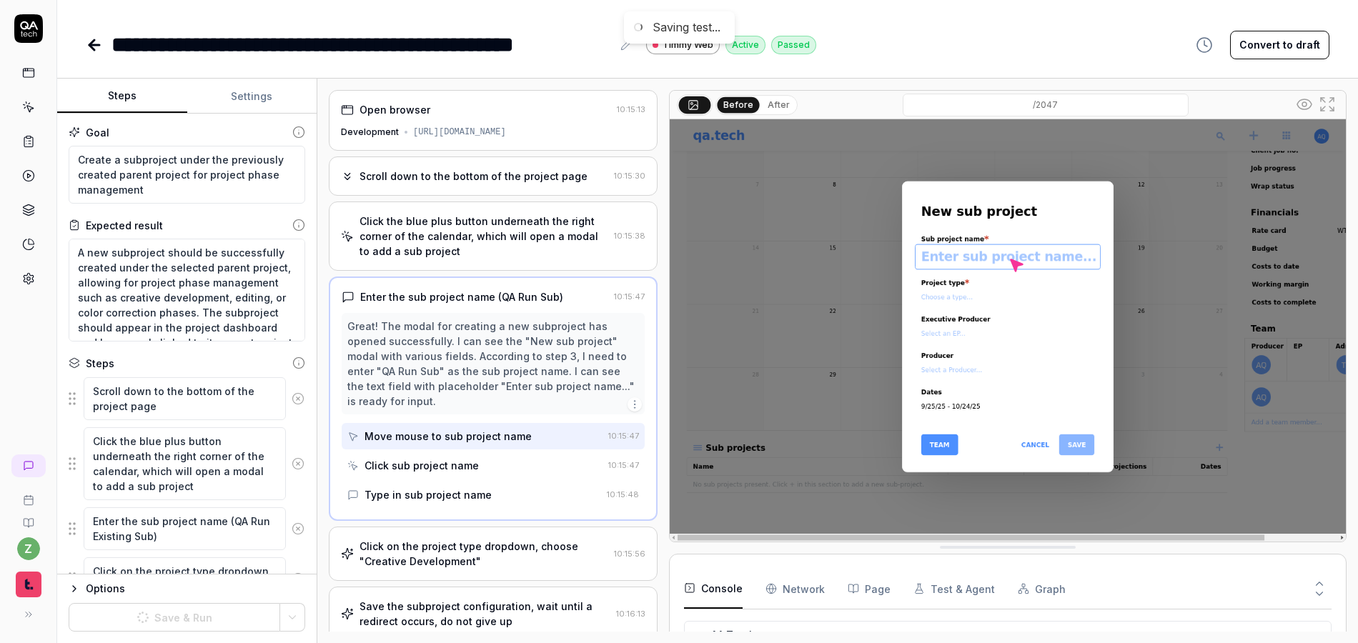
click at [90, 51] on icon at bounding box center [94, 44] width 17 height 17
type textarea "*"
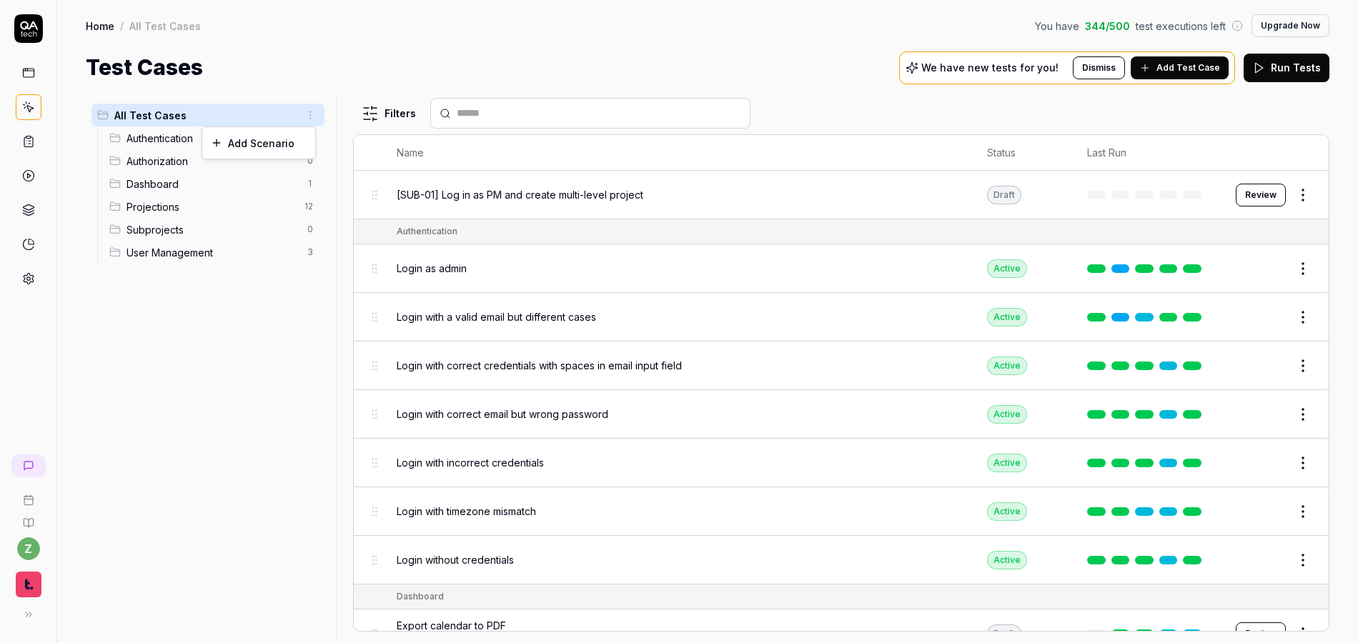
click at [310, 119] on html "z Home / All Test Cases You have 344 / 500 test executions left Upgrade Now Hom…" at bounding box center [679, 321] width 1358 height 643
click at [243, 146] on div "Add Scenario" at bounding box center [258, 142] width 113 height 31
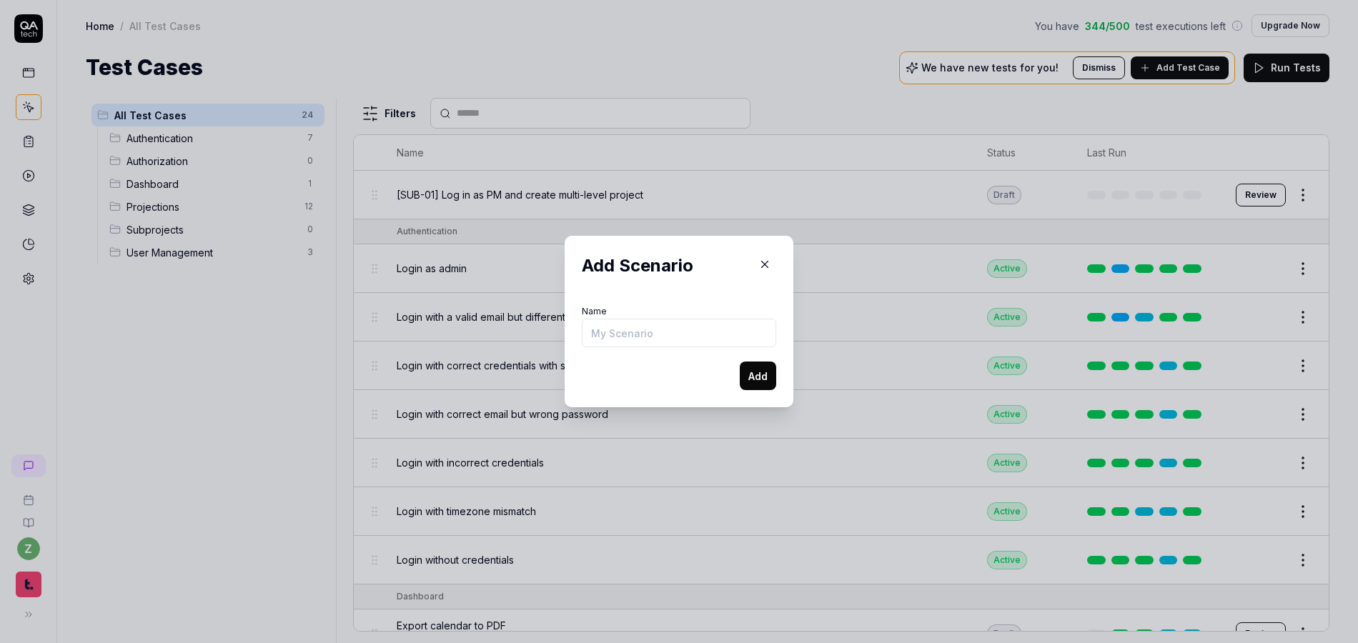
click at [620, 332] on input "Name" at bounding box center [679, 333] width 194 height 29
click at [759, 259] on icon "button" at bounding box center [764, 264] width 13 height 13
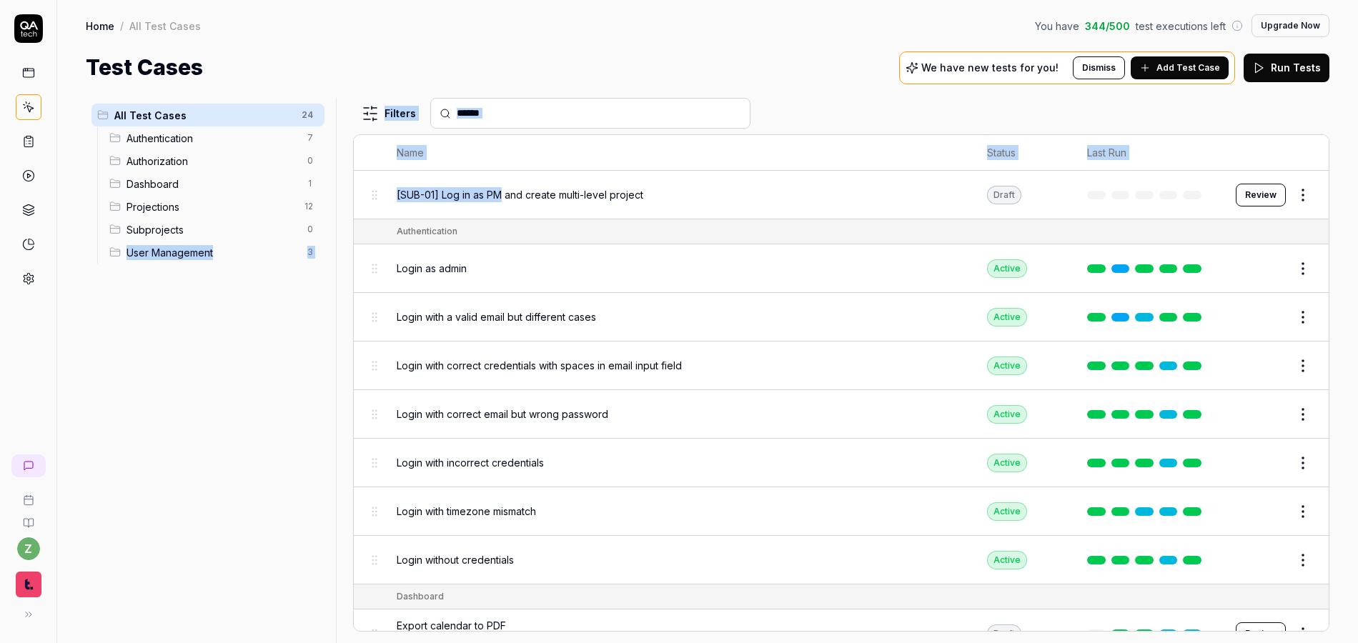
drag, startPoint x: 502, startPoint y: 195, endPoint x: 217, endPoint y: 242, distance: 289.6
click at [217, 242] on div "All Test Cases 24 Authentication 7 Authorization 0 Dashboard 1 Projections 12 S…" at bounding box center [708, 370] width 1244 height 545
drag, startPoint x: 283, startPoint y: 339, endPoint x: 385, endPoint y: 221, distance: 156.6
click at [284, 337] on div "All Test Cases 24 Authentication 7 Authorization 0 Dashboard 1 Projections 12 S…" at bounding box center [208, 362] width 244 height 528
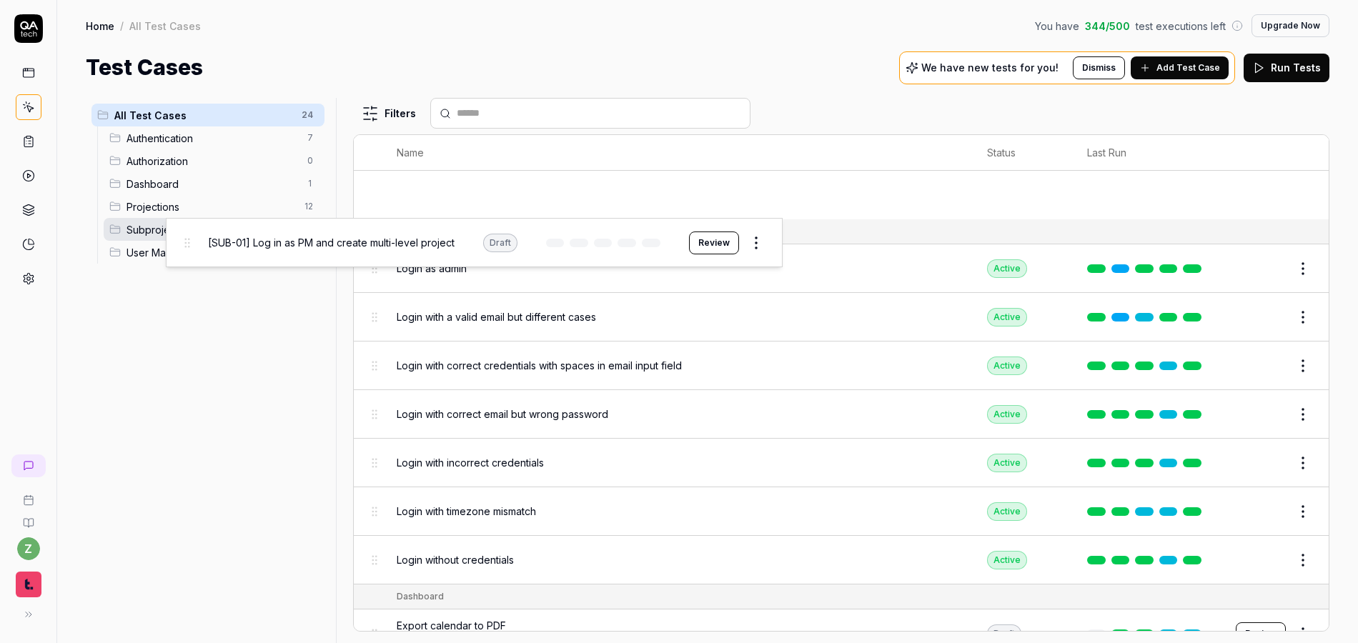
drag, startPoint x: 373, startPoint y: 196, endPoint x: 175, endPoint y: 242, distance: 203.2
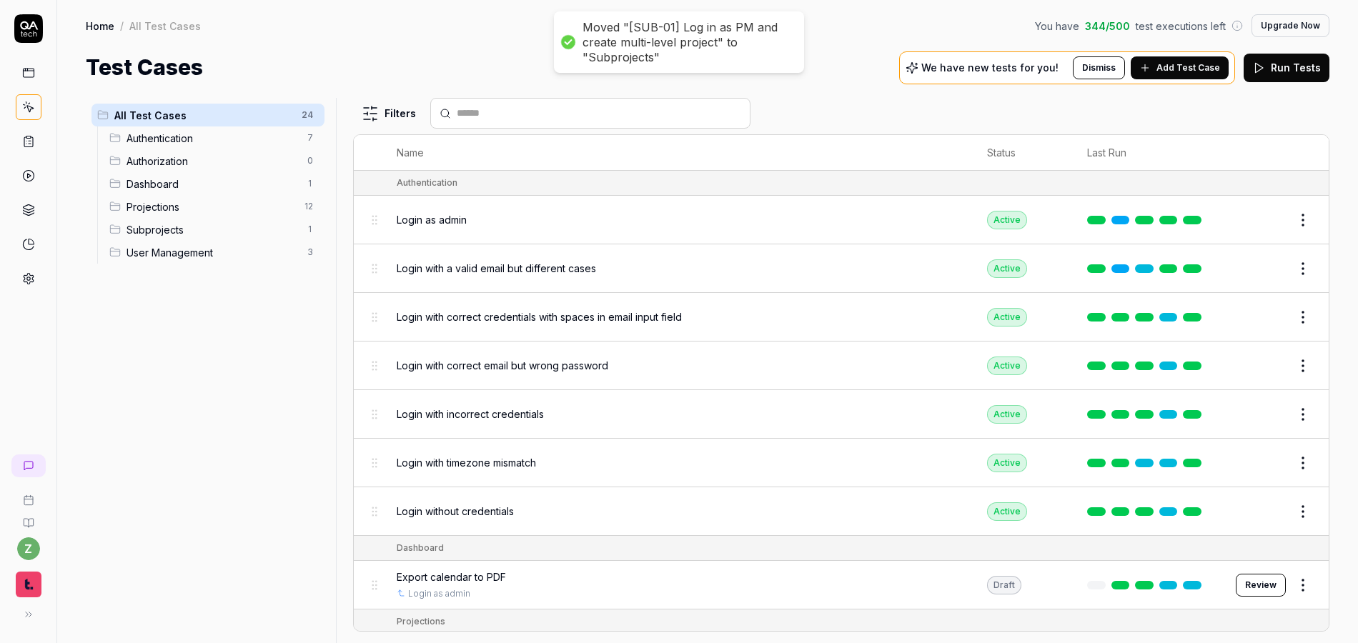
click at [181, 229] on span "Subprojects" at bounding box center [213, 229] width 172 height 15
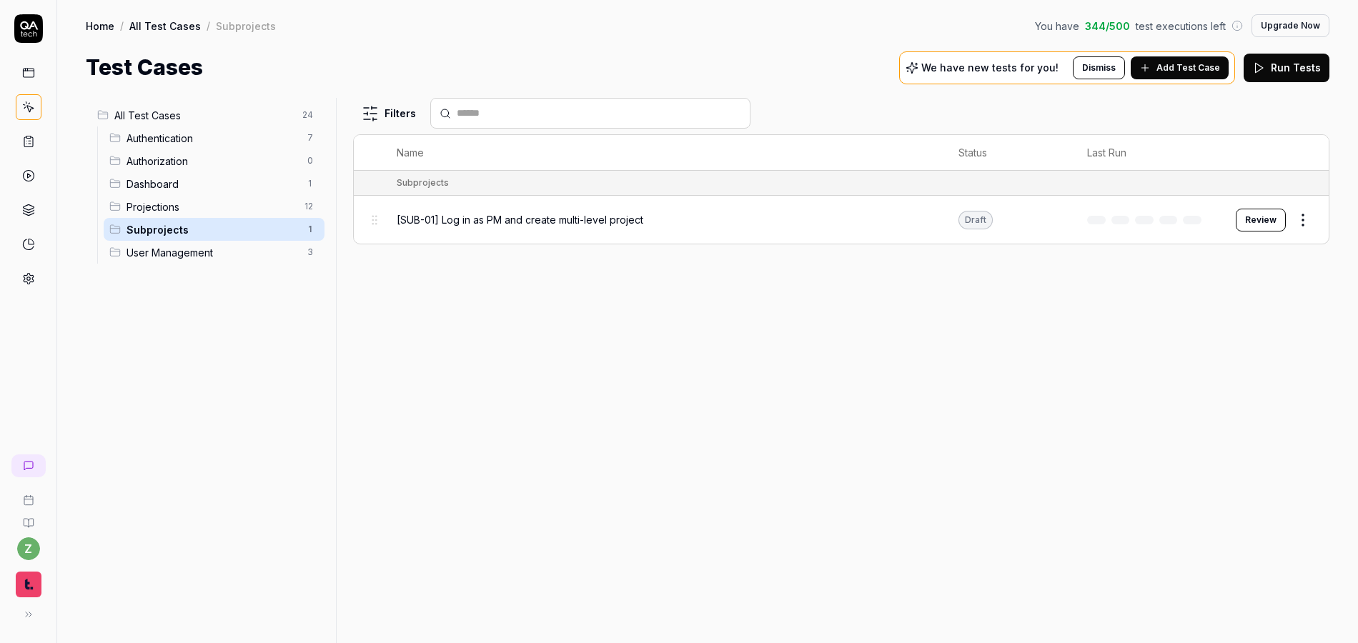
click at [1175, 70] on span "Add Test Case" at bounding box center [1188, 67] width 64 height 13
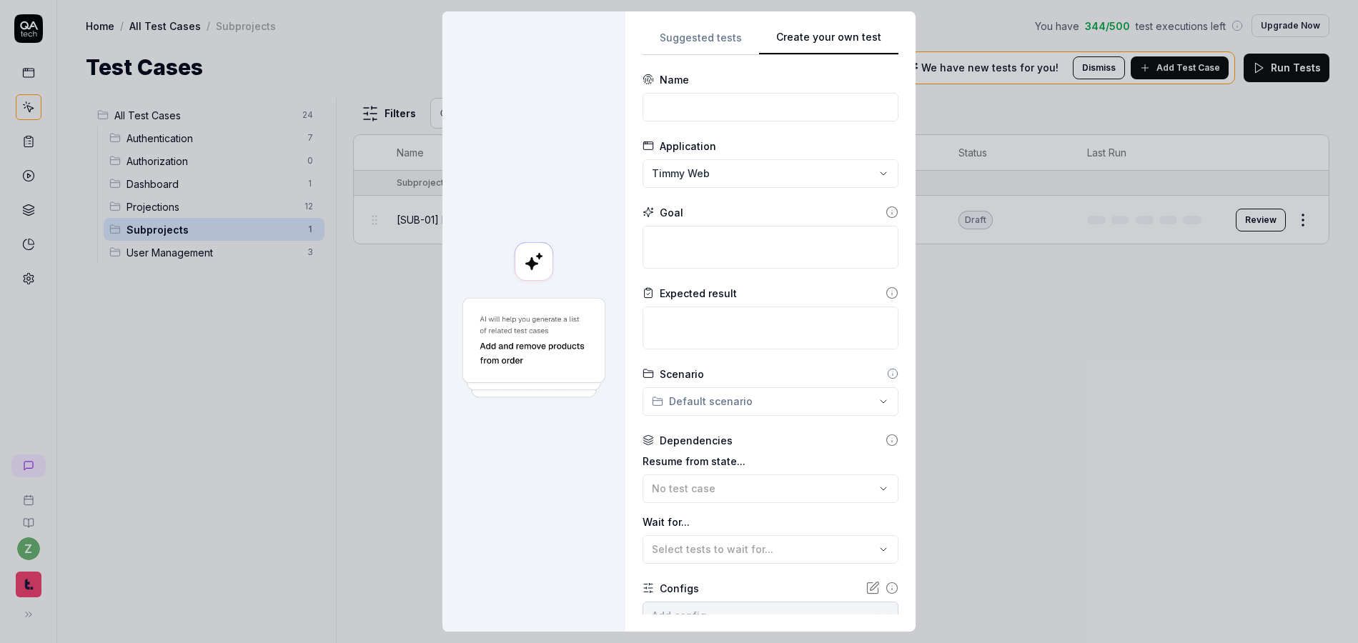
click at [861, 34] on button "Create your own test" at bounding box center [828, 42] width 139 height 26
click at [709, 111] on input at bounding box center [771, 107] width 256 height 29
type input "[SUB-02] Created sub-tasks appear in parent projections"
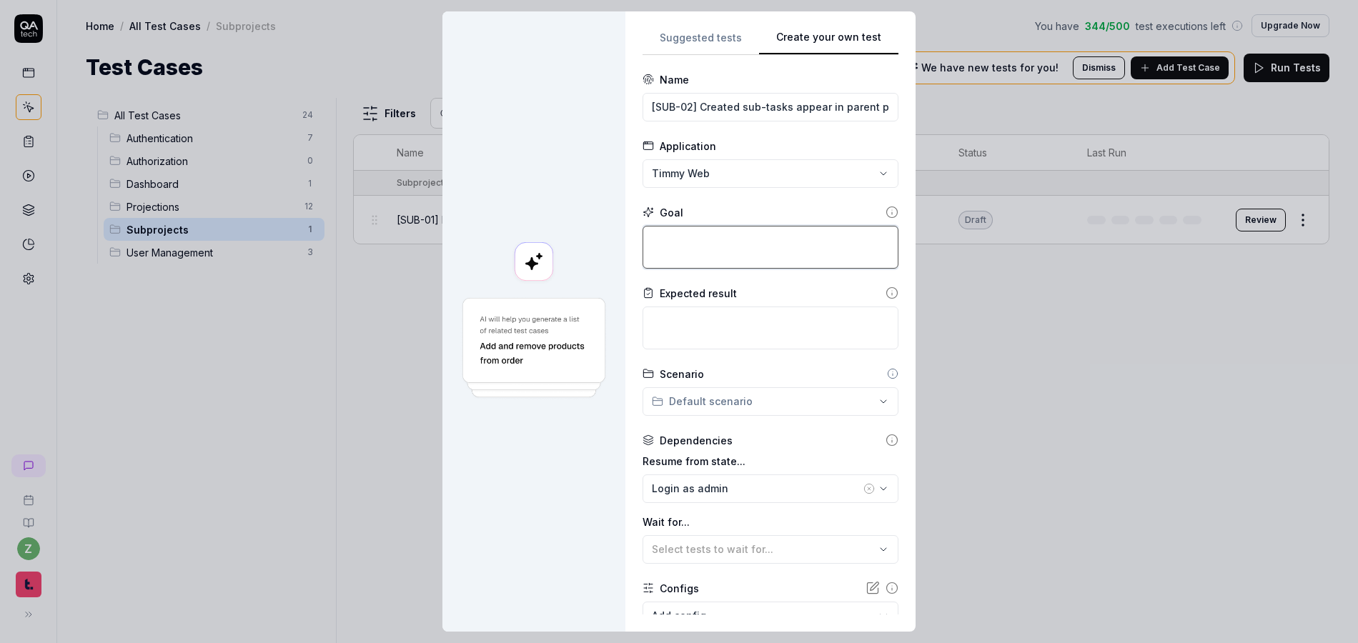
click at [753, 252] on textarea at bounding box center [771, 247] width 256 height 43
click at [710, 253] on textarea at bounding box center [771, 247] width 256 height 43
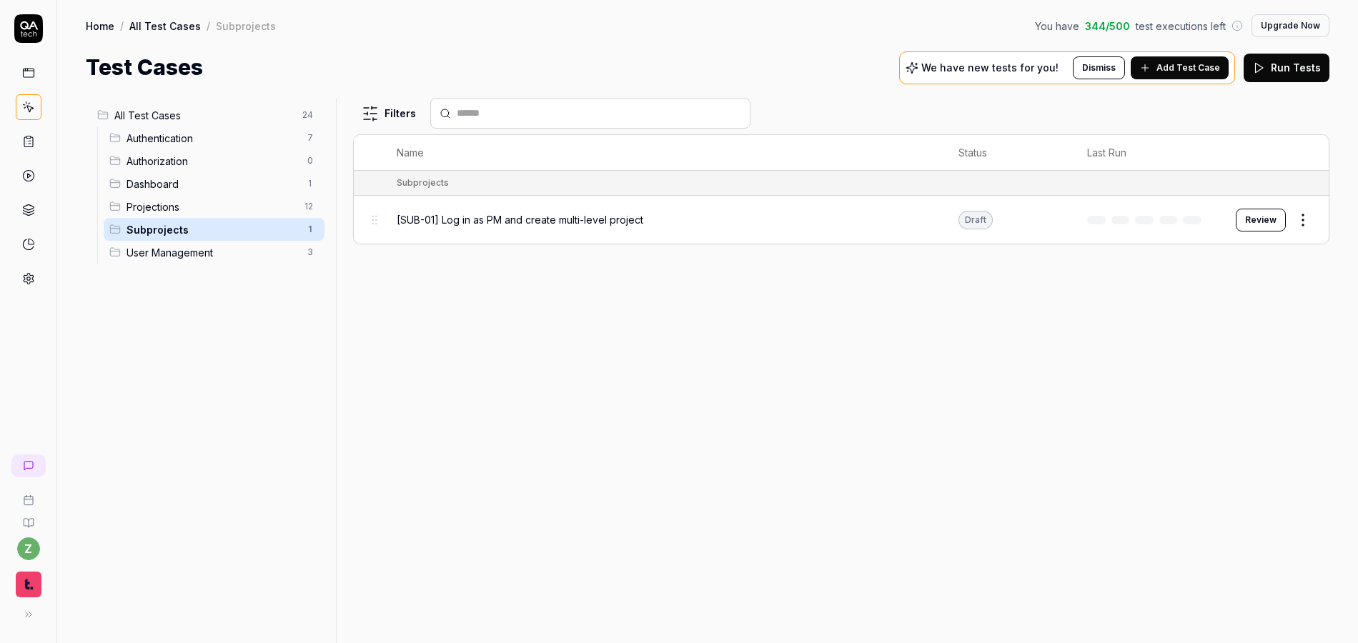
click at [511, 222] on span "[SUB-01] Log in as PM and create multi-level project" at bounding box center [520, 219] width 247 height 15
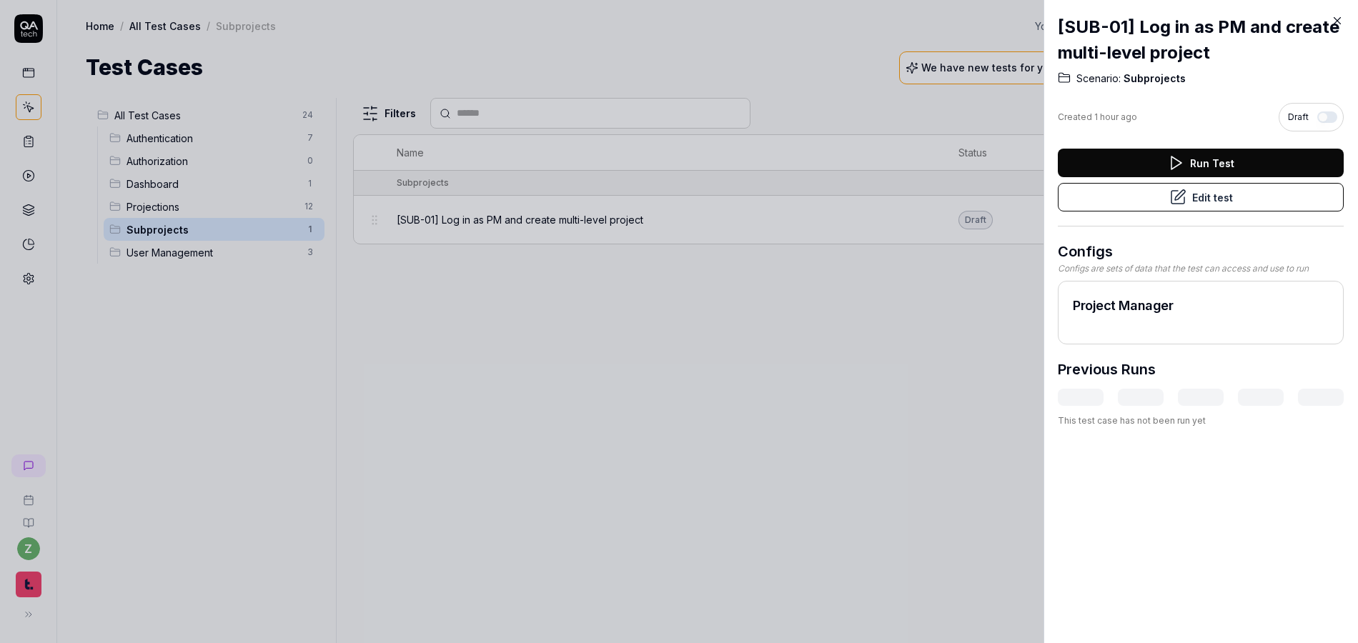
click at [1216, 199] on button "Edit test" at bounding box center [1201, 197] width 286 height 29
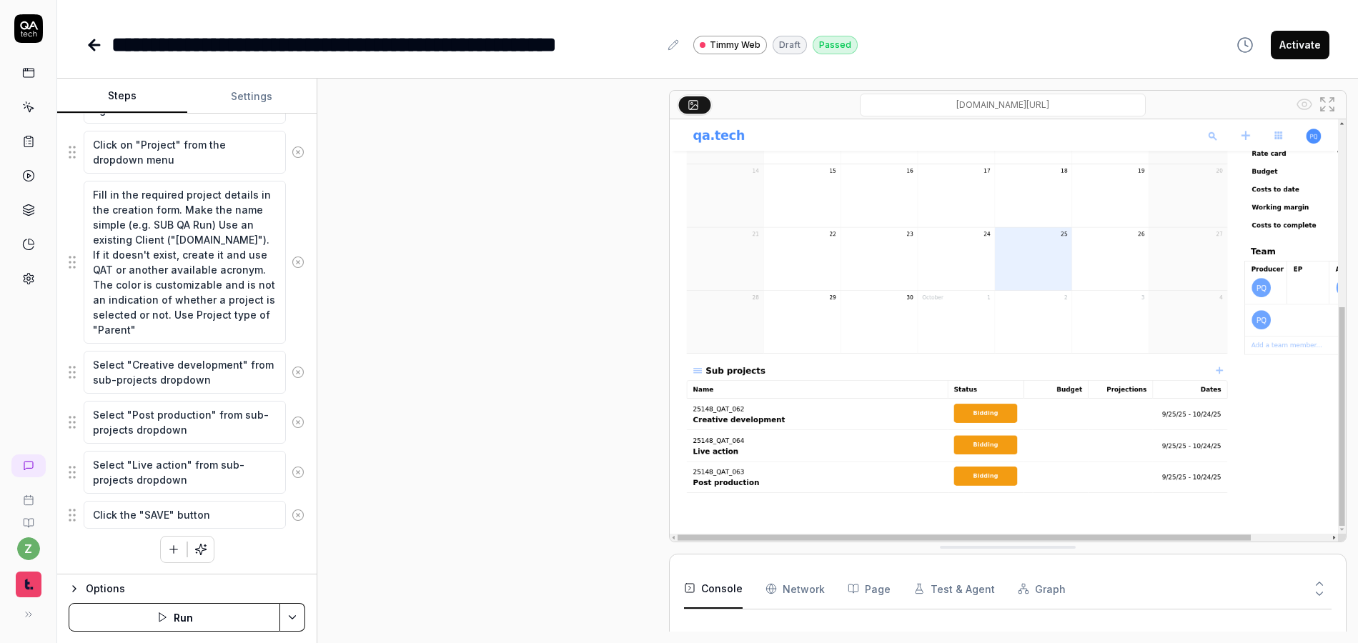
scroll to position [653, 0]
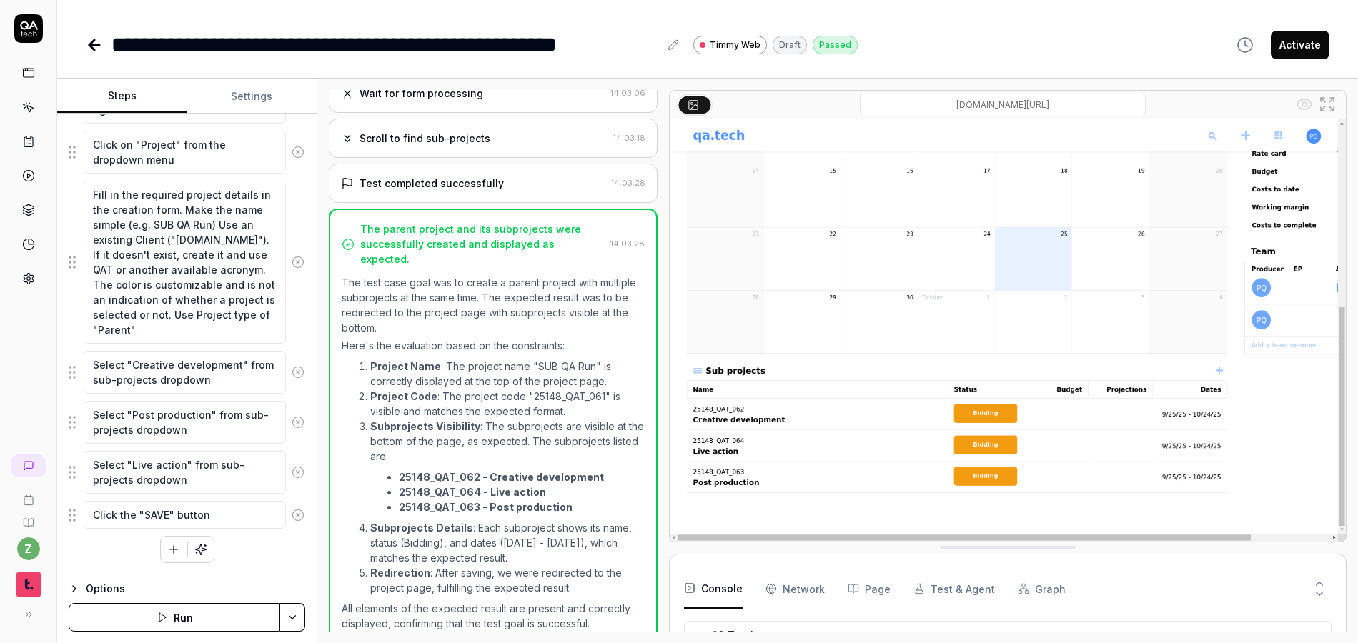
scroll to position [585, 0]
click at [169, 555] on icon "button" at bounding box center [173, 549] width 13 height 13
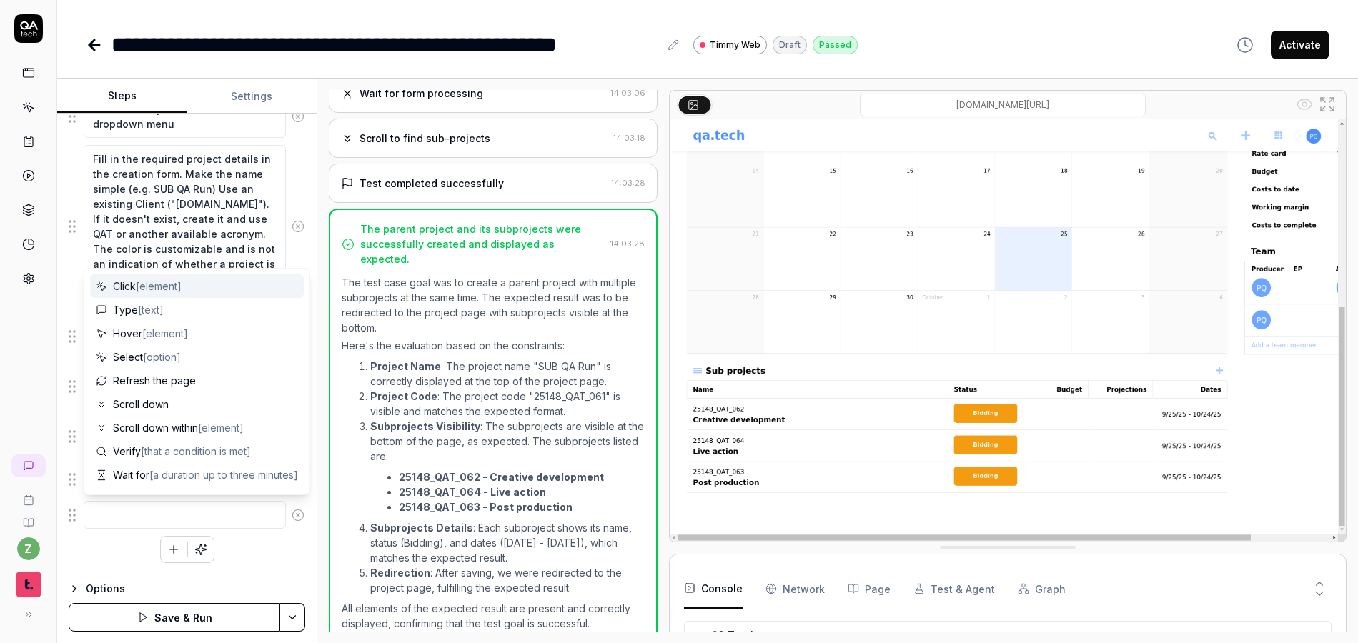
click at [169, 525] on textarea at bounding box center [185, 515] width 202 height 28
click at [168, 457] on span "[that a condition is met]" at bounding box center [196, 451] width 110 height 12
type textarea "*"
type textarea "Verify"
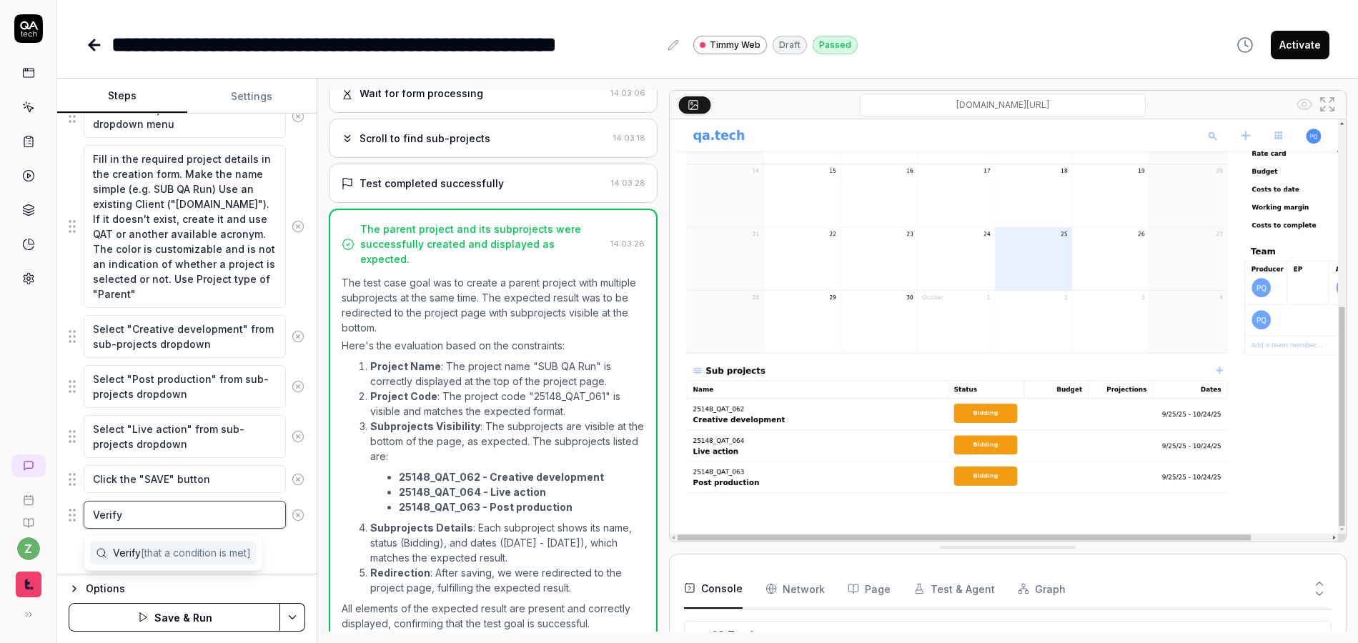
type textarea "*"
type textarea "Verify al"
type textarea "*"
type textarea "Verify all"
type textarea "*"
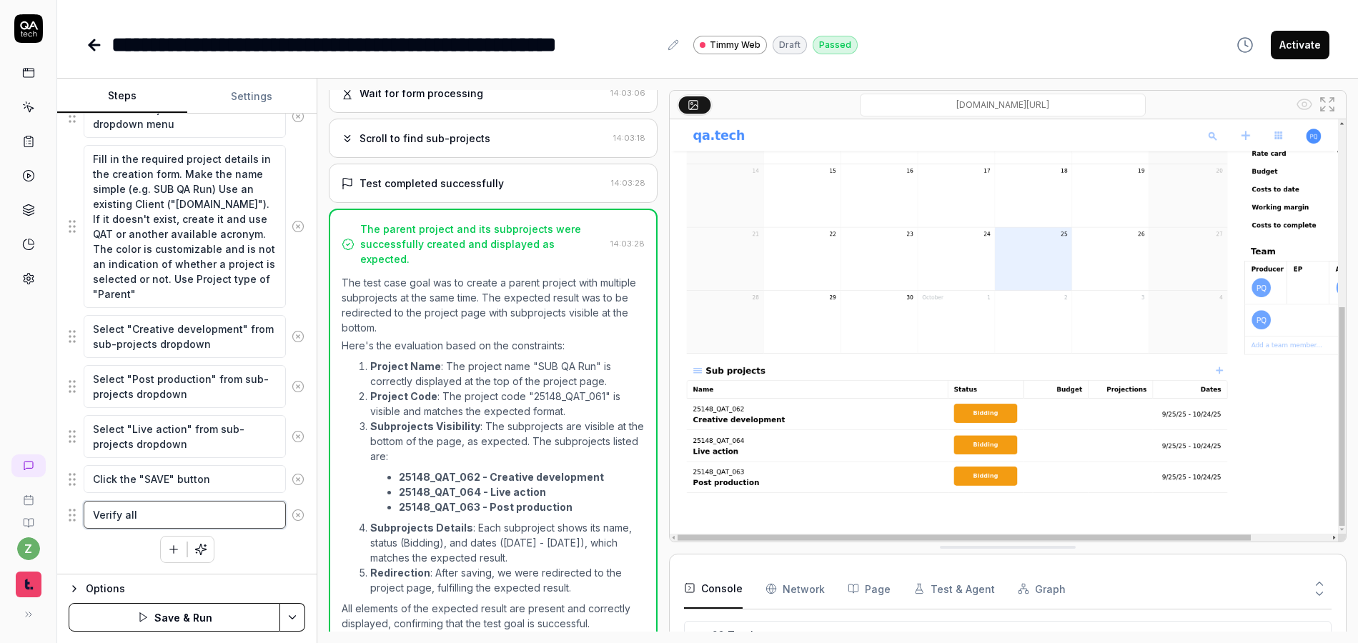
type textarea "Verify all"
type textarea "*"
type textarea "Verify all su"
type textarea "*"
type textarea "Verify all sub"
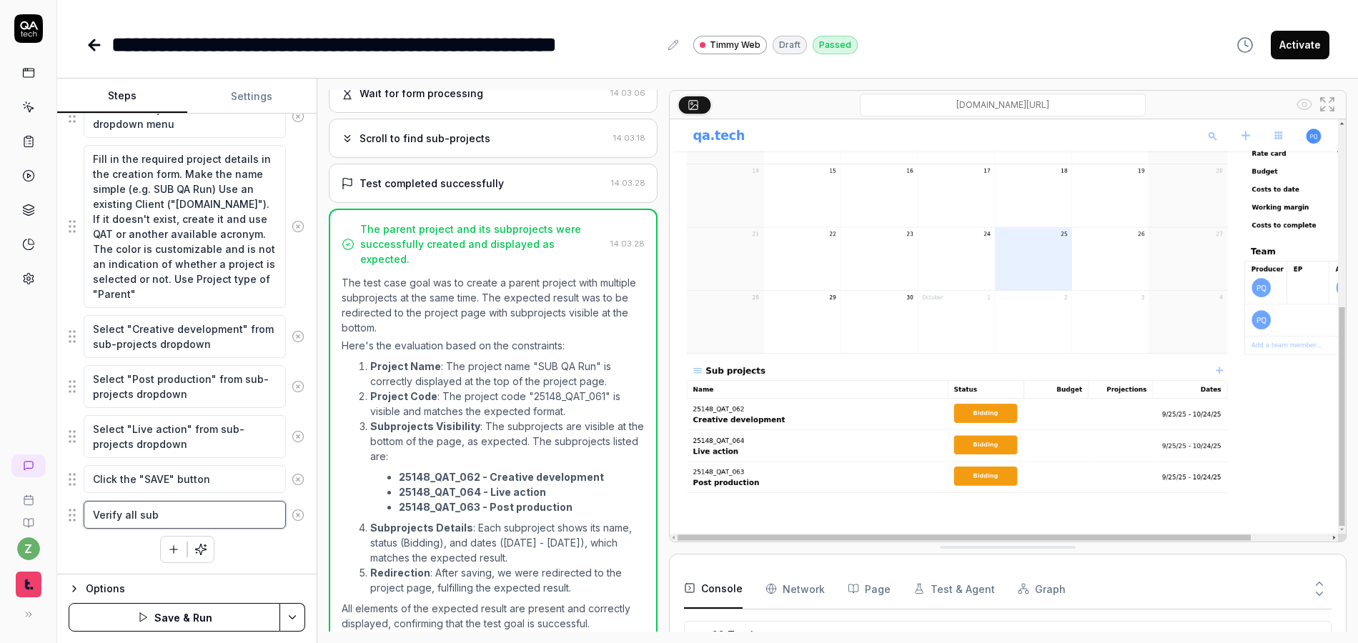
type textarea "*"
type textarea "Verify all sub p"
type textarea "*"
type textarea "Verify all sub pr"
type textarea "*"
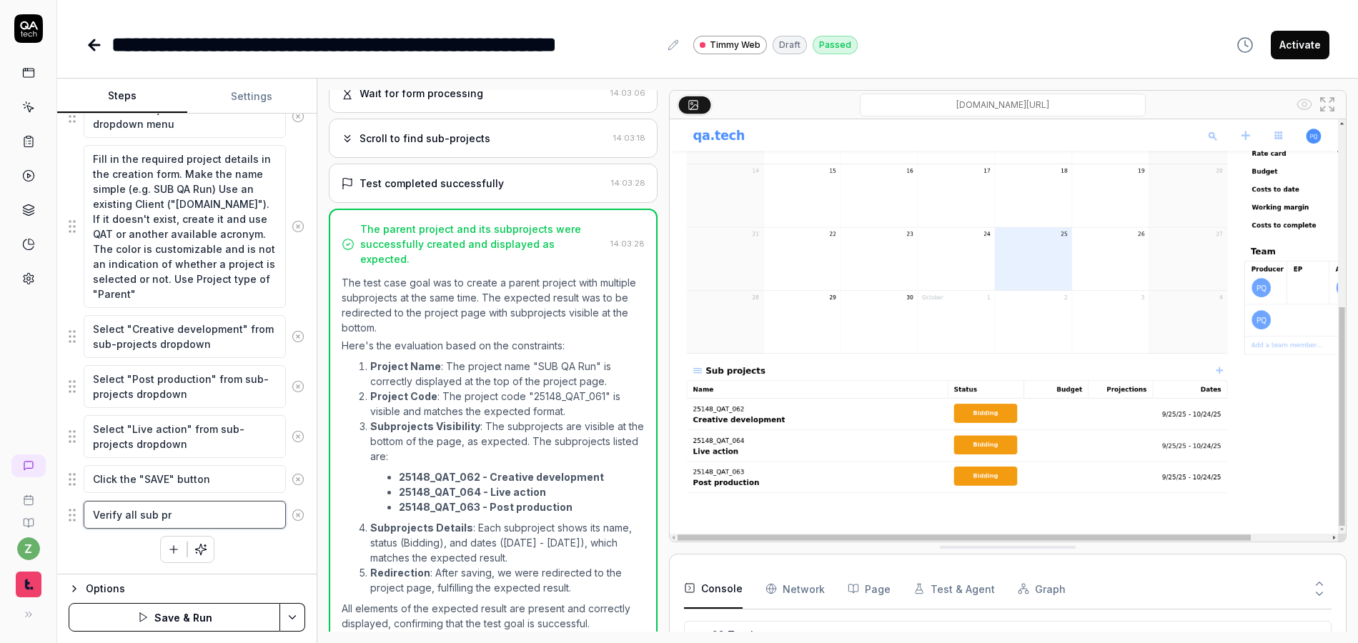
type textarea "Verify all sub pro"
type textarea "*"
type textarea "Verify all sub proj"
type textarea "*"
type textarea "Verify all sub proje"
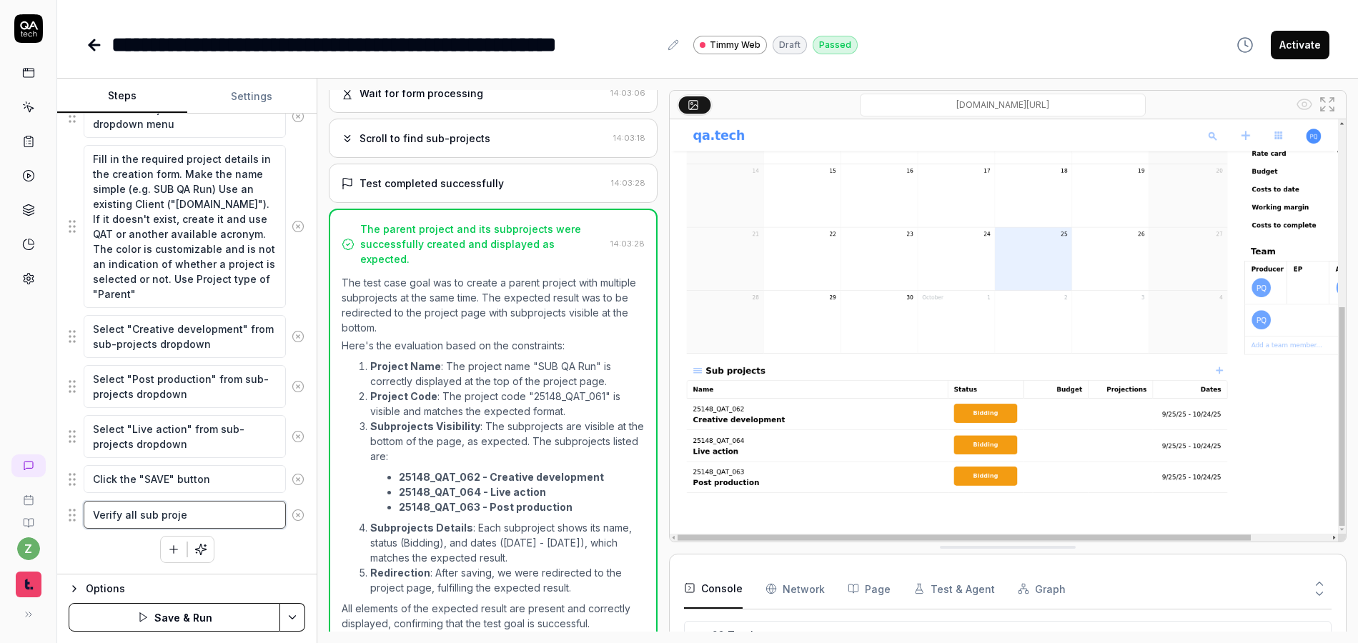
type textarea "*"
type textarea "Verify all sub projec"
type textarea "*"
type textarea "Verify all sub project"
type textarea "*"
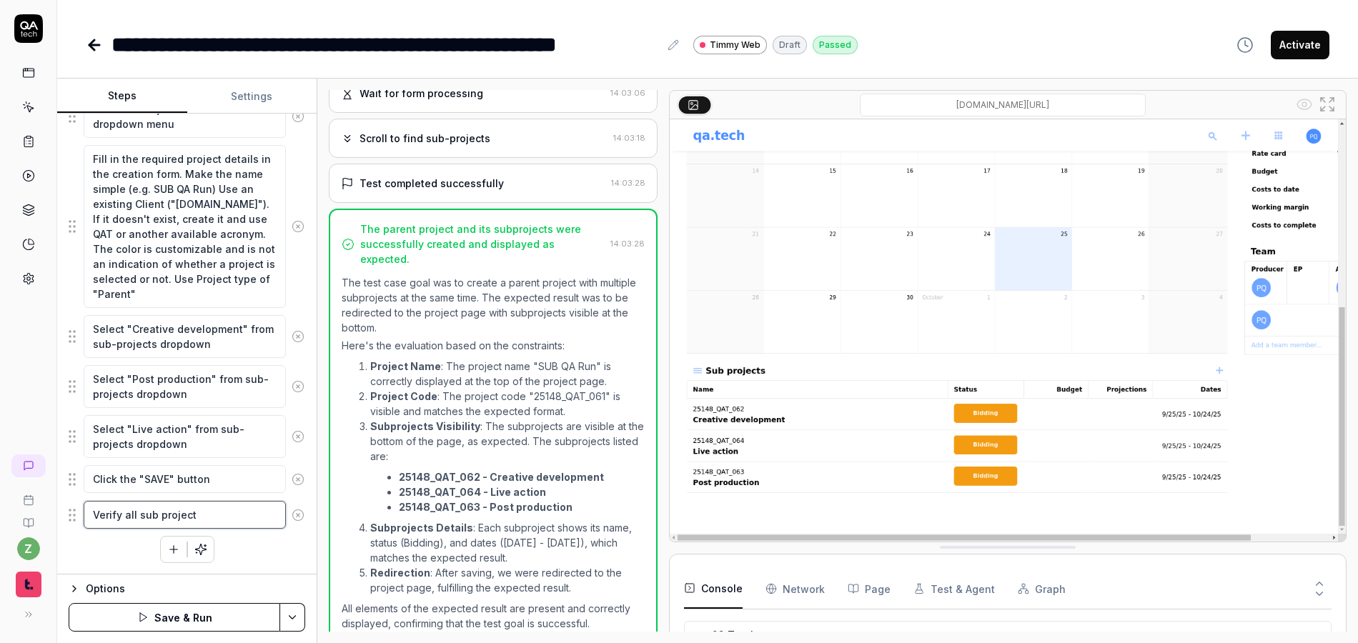
type textarea "Verify all sub projects"
type textarea "*"
type textarea "Verify all sub projects"
type textarea "*"
type textarea "Verify all sub projects a"
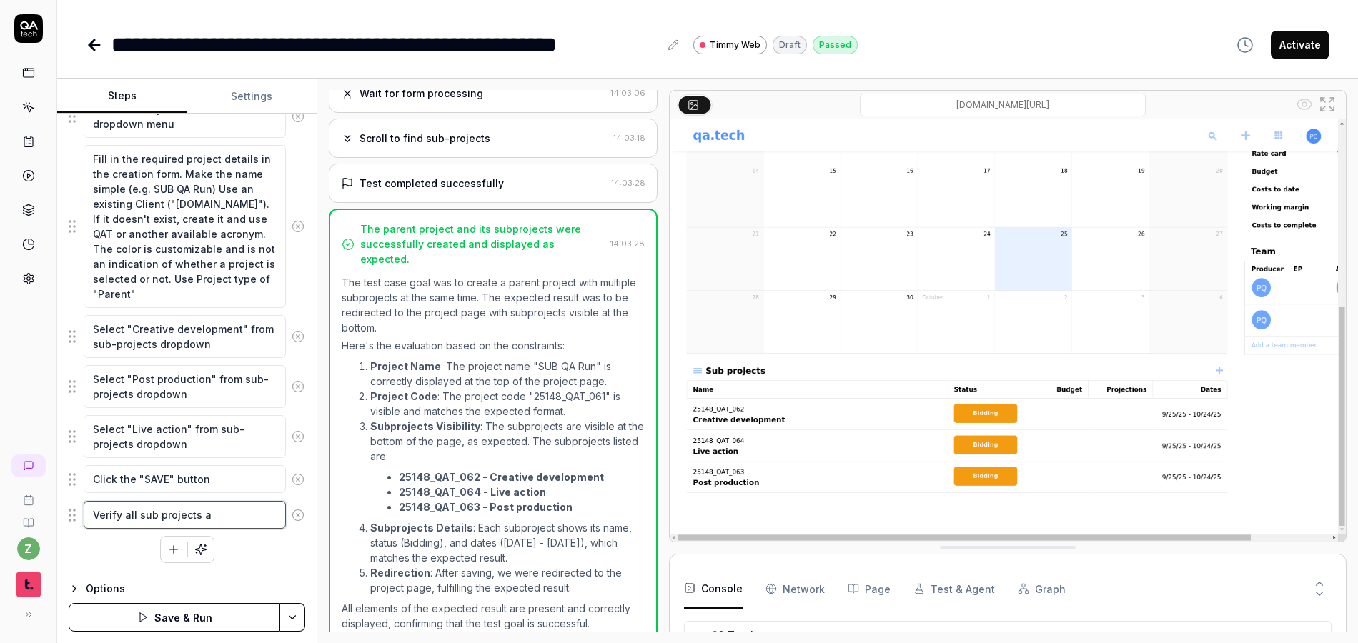
type textarea "*"
type textarea "Verify all sub projects ar"
type textarea "*"
type textarea "Verify all sub projects are"
type textarea "*"
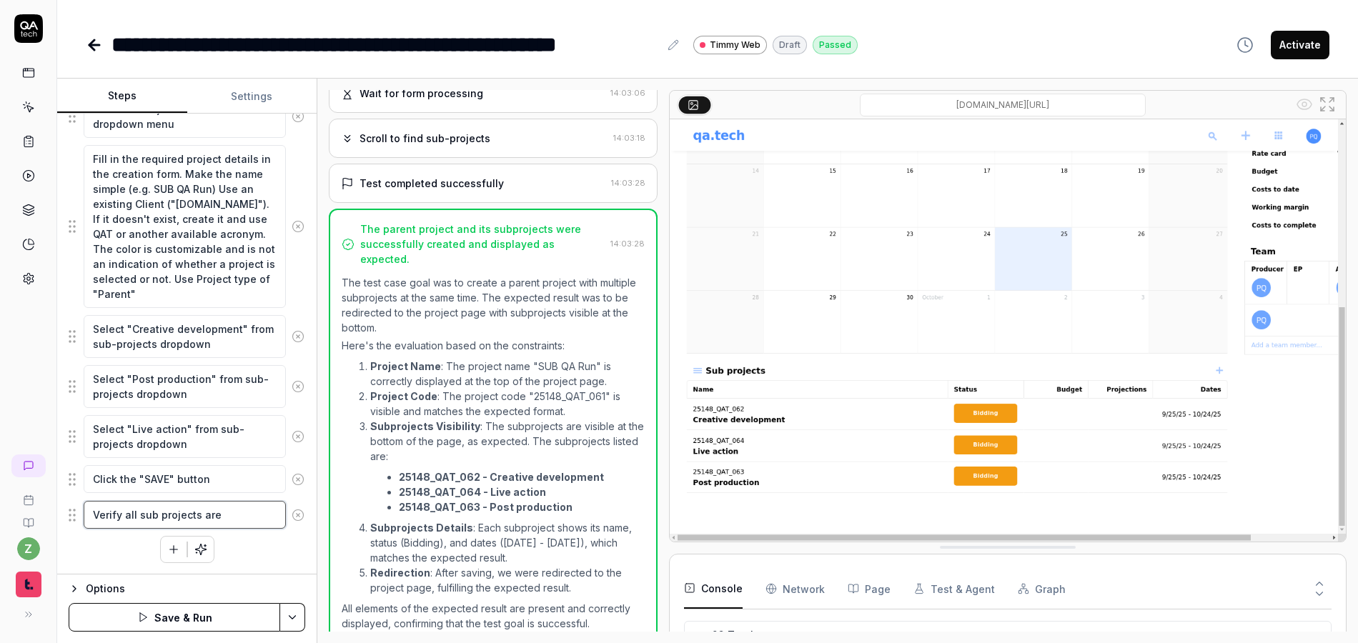
type textarea "Verify all sub projects are p"
type textarea "*"
type textarea "Verify all sub projects are pr"
type textarea "*"
type textarea "Verify all sub projects are prs"
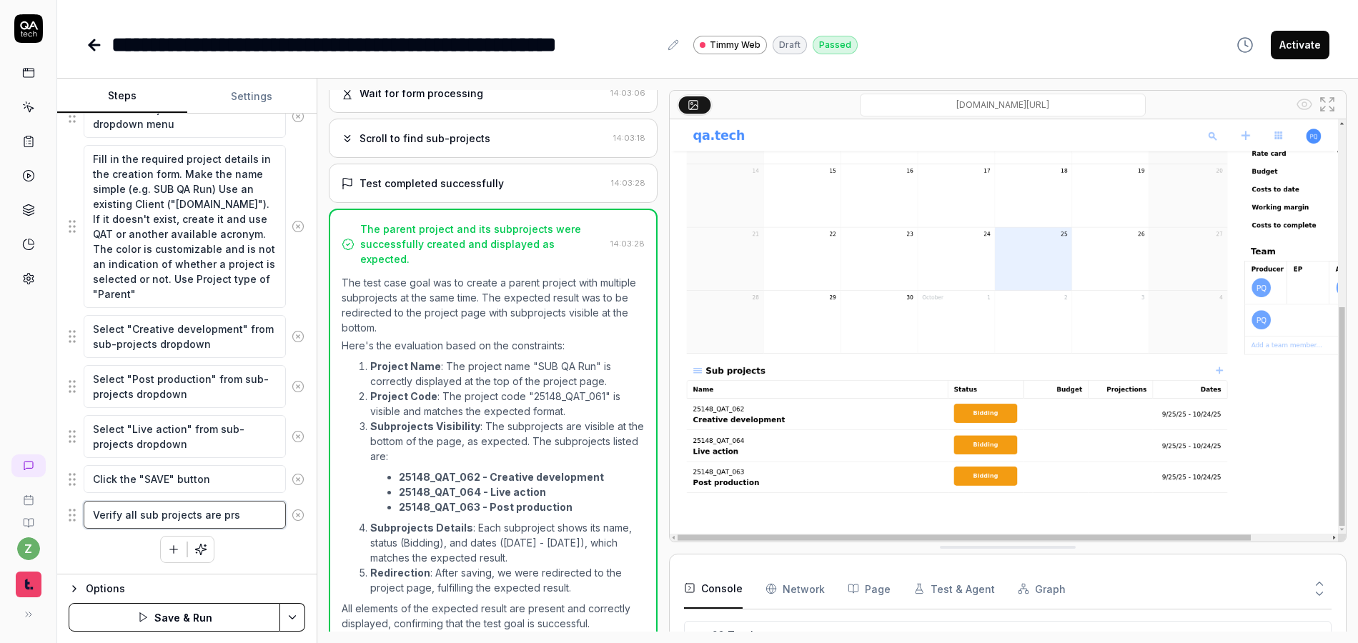
type textarea "*"
type textarea "Verify all sub projects are prse"
type textarea "*"
type textarea "Verify all sub projects are prsee"
type textarea "*"
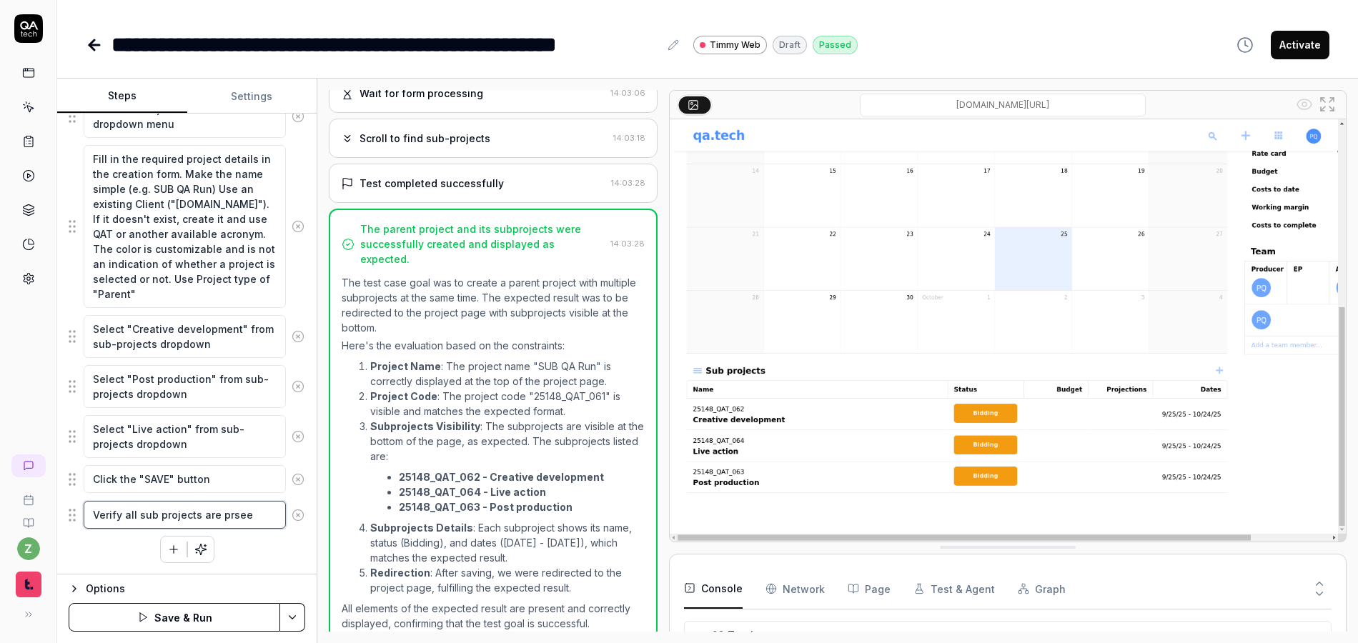
type textarea "Verify all sub projects are prseen"
type textarea "*"
type textarea "Verify all sub projects are prseent"
type textarea "*"
type textarea "Verify all sub projects are prseent"
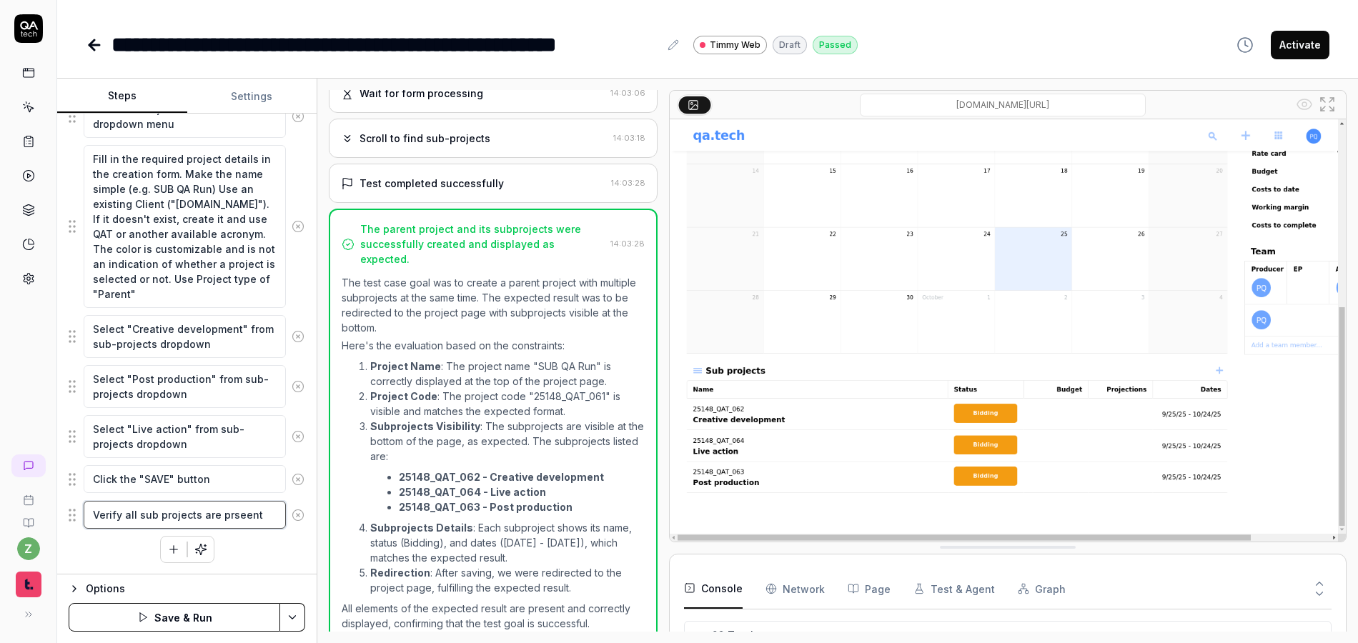
type textarea "*"
type textarea "Verify all sub projects are prseent"
type textarea "*"
type textarea "Verify all sub projects are prseen"
type textarea "*"
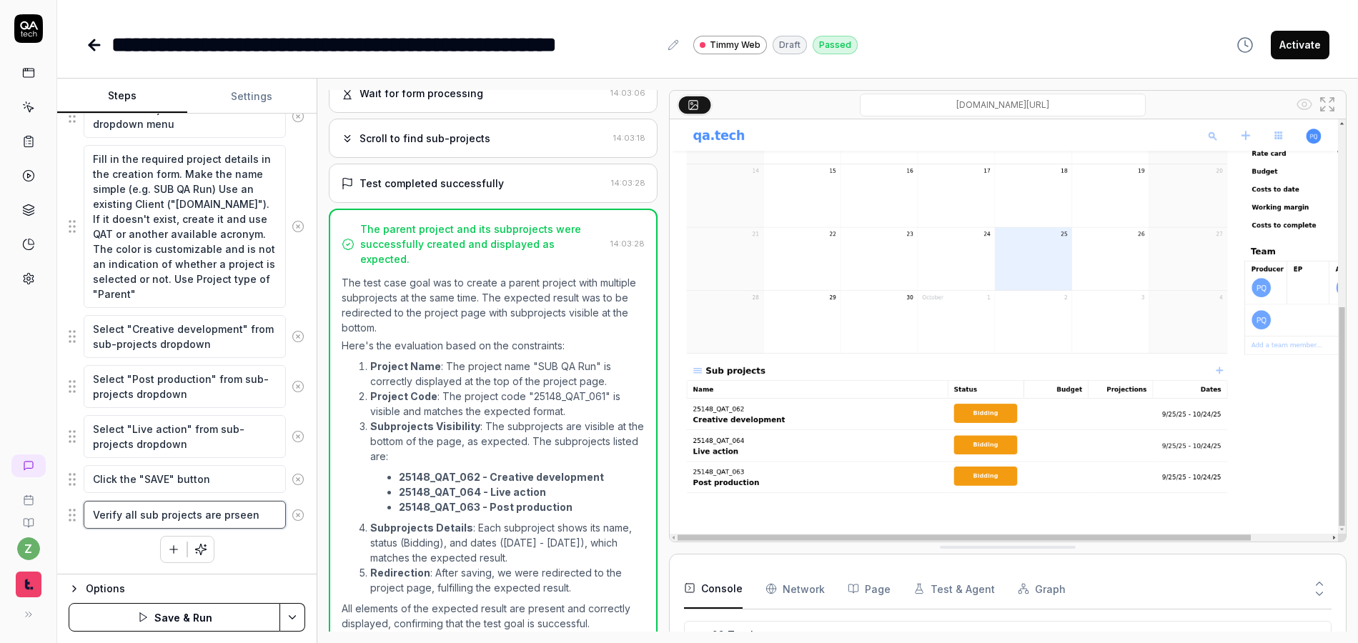
type textarea "Verify all sub projects are prsee"
type textarea "*"
type textarea "Verify all sub projects are prse"
type textarea "*"
type textarea "Verify all sub projects are prs"
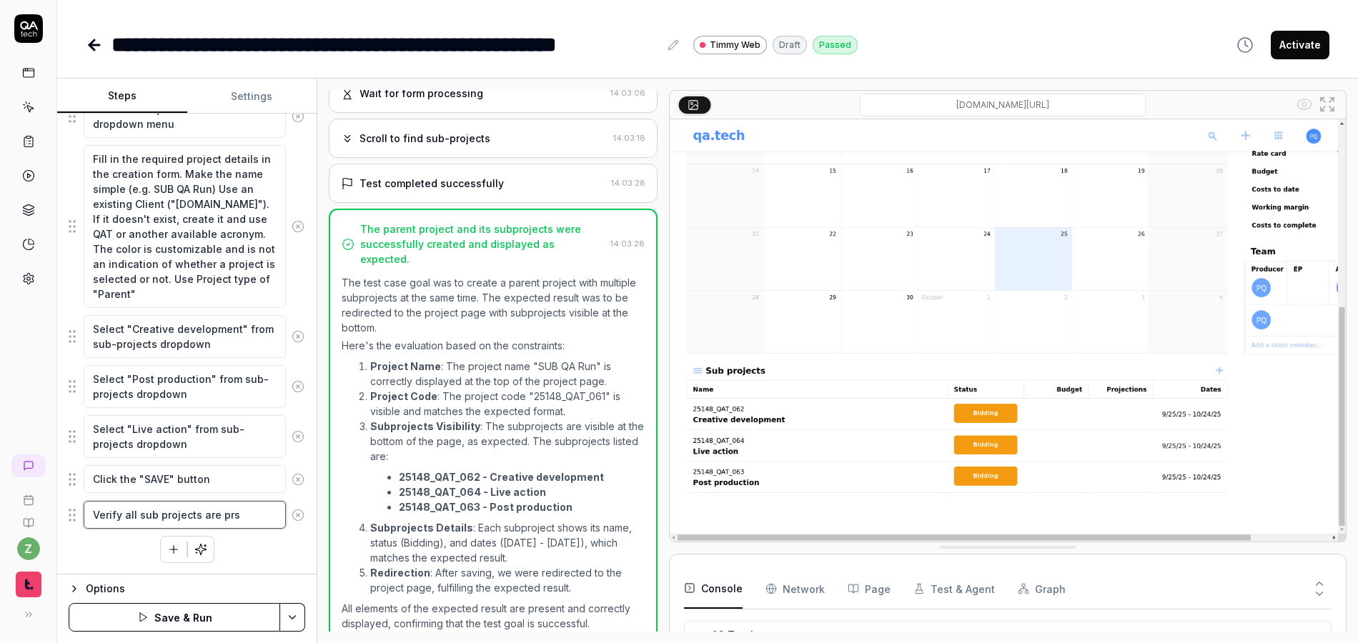
type textarea "*"
type textarea "Verify all sub projects are pr"
type textarea "*"
type textarea "Verify all sub projects are pre"
type textarea "*"
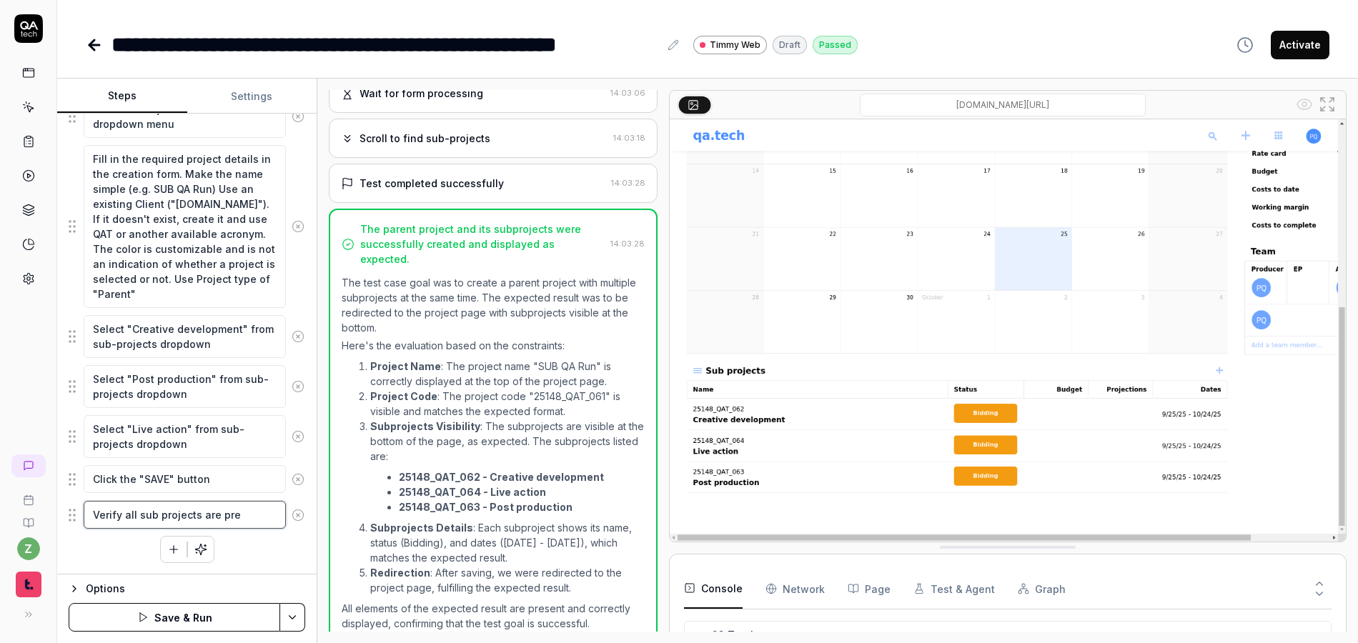
type textarea "Verify all sub projects are pres"
type textarea "*"
type textarea "Verify all sub projects are prese"
type textarea "*"
type textarea "Verify all sub projects are presen"
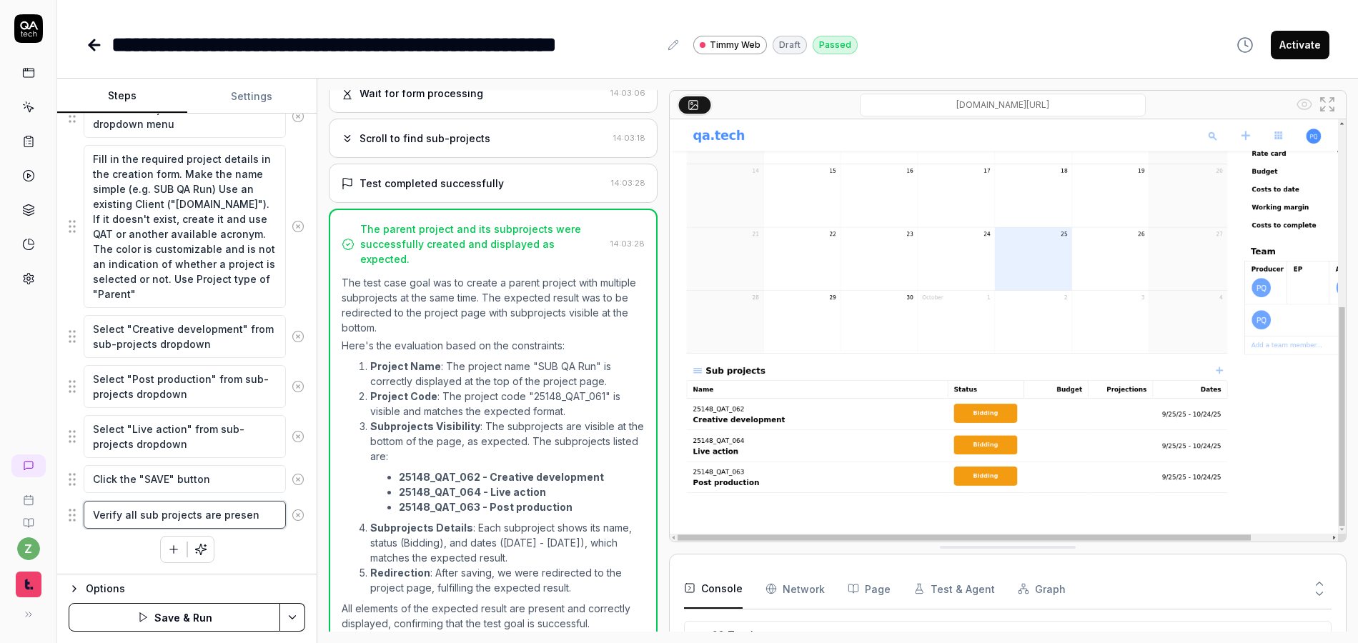
type textarea "*"
type textarea "Verify all sub projects are present"
type textarea "*"
type textarea "Verify all sub projects are present"
type textarea "*"
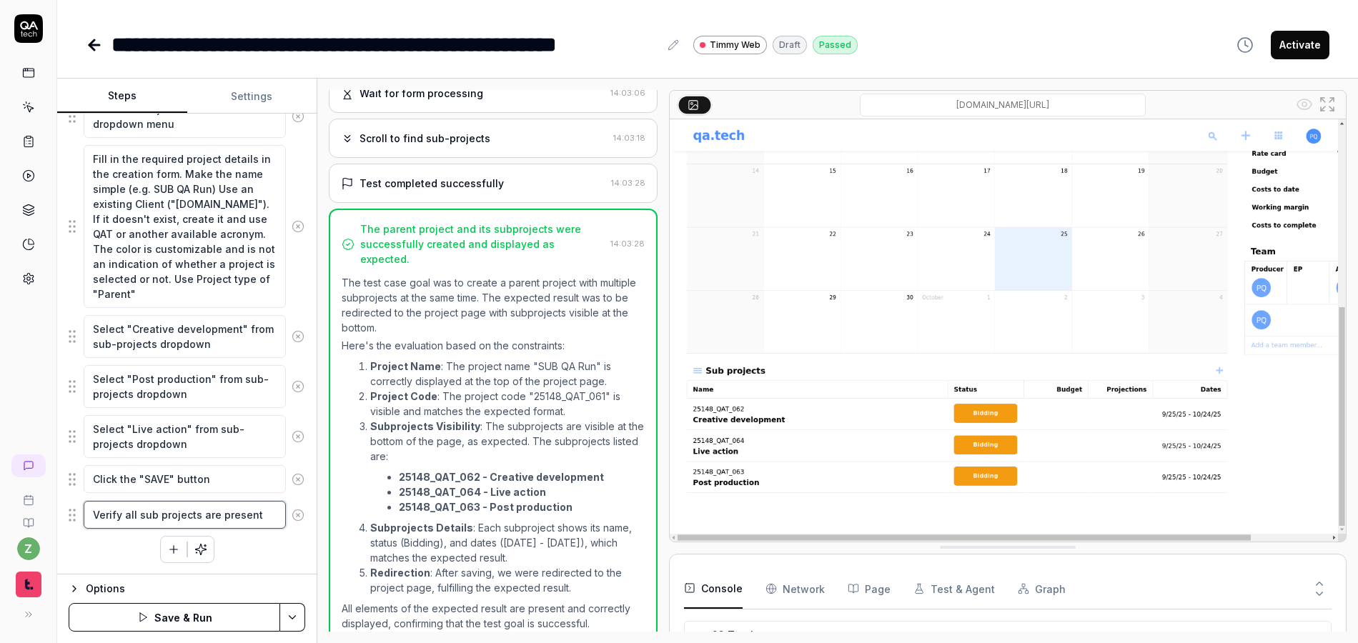
type textarea "Verify all sub projects are present a"
type textarea "*"
type textarea "Verify all sub projects are present at"
type textarea "*"
type textarea "Verify all sub projects are present at"
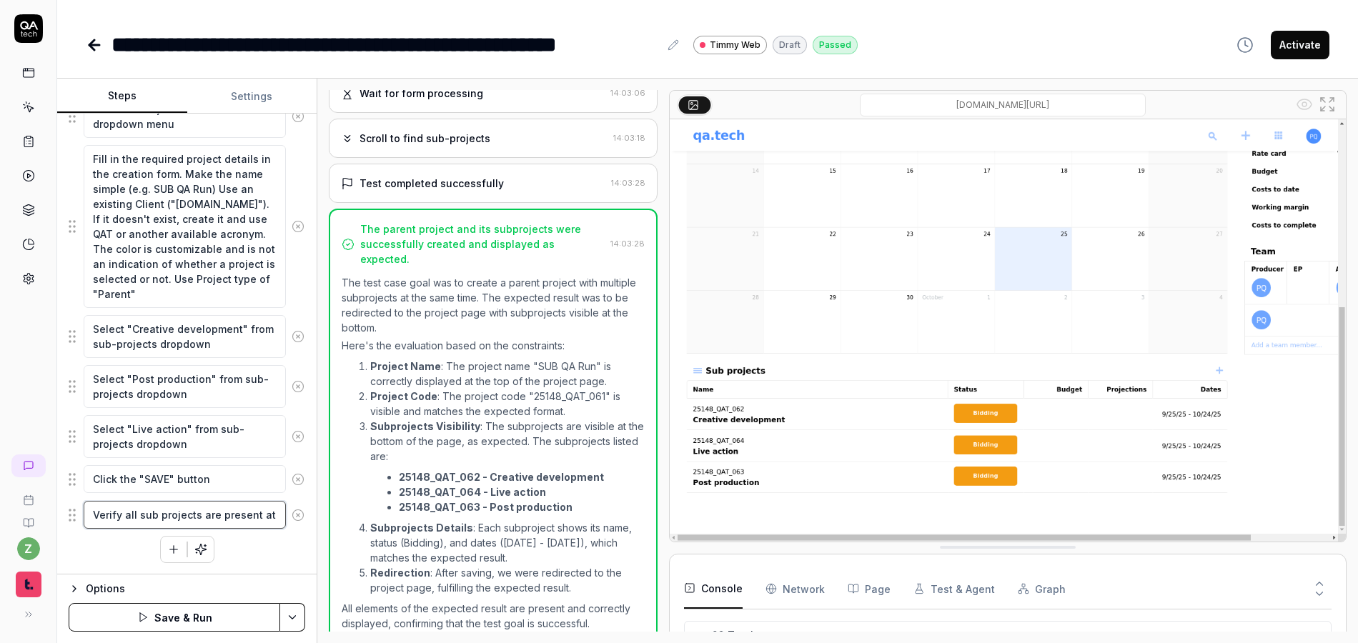
type textarea "*"
type textarea "Verify all sub projects are present at t"
type textarea "*"
type textarea "Verify all sub projects are present at the"
type textarea "*"
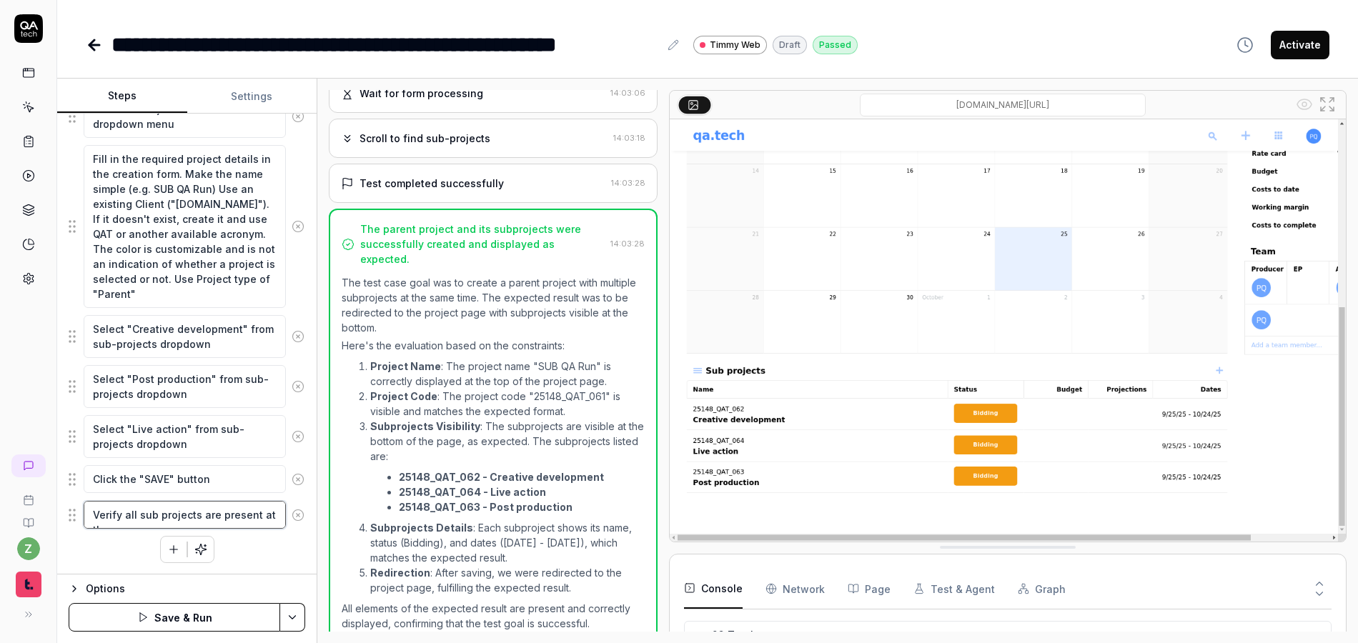
type textarea "Verify all sub projects are present at the"
type textarea "*"
type textarea "Verify all sub projects are present at the b"
type textarea "*"
type textarea "Verify all sub projects are present at the bt"
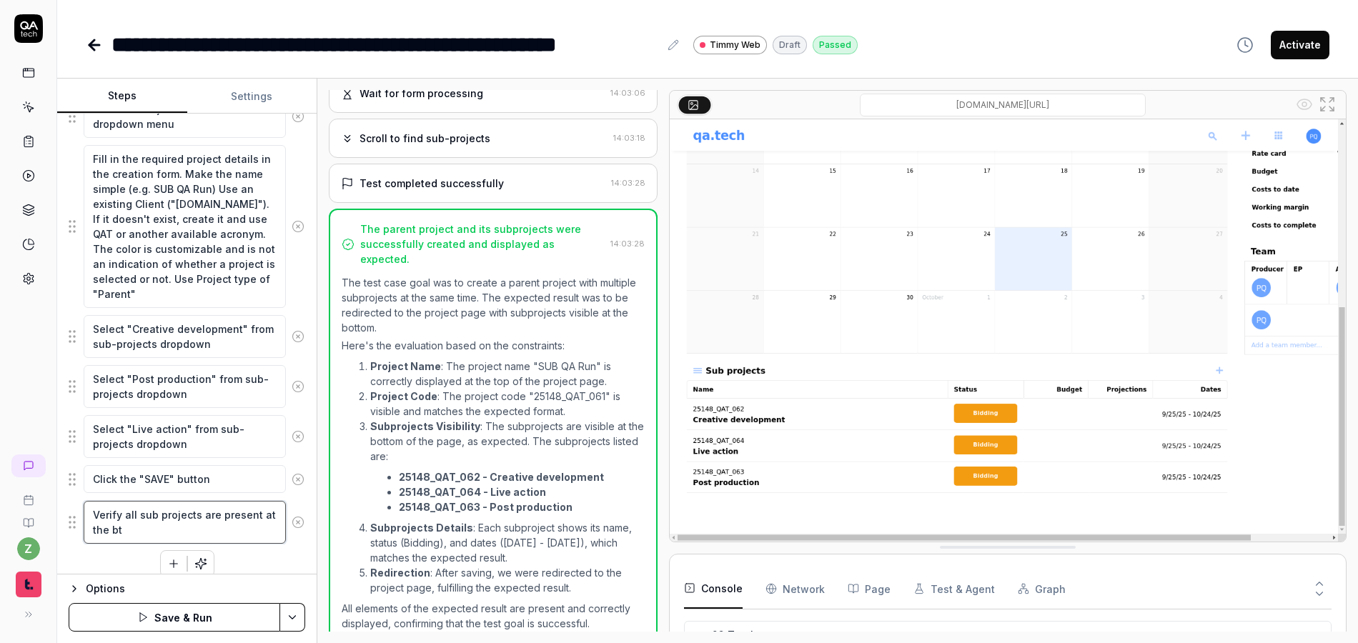
type textarea "*"
type textarea "Verify all sub projects are present at the bto"
type textarea "*"
type textarea "Verify all sub projects are present at the bt"
type textarea "*"
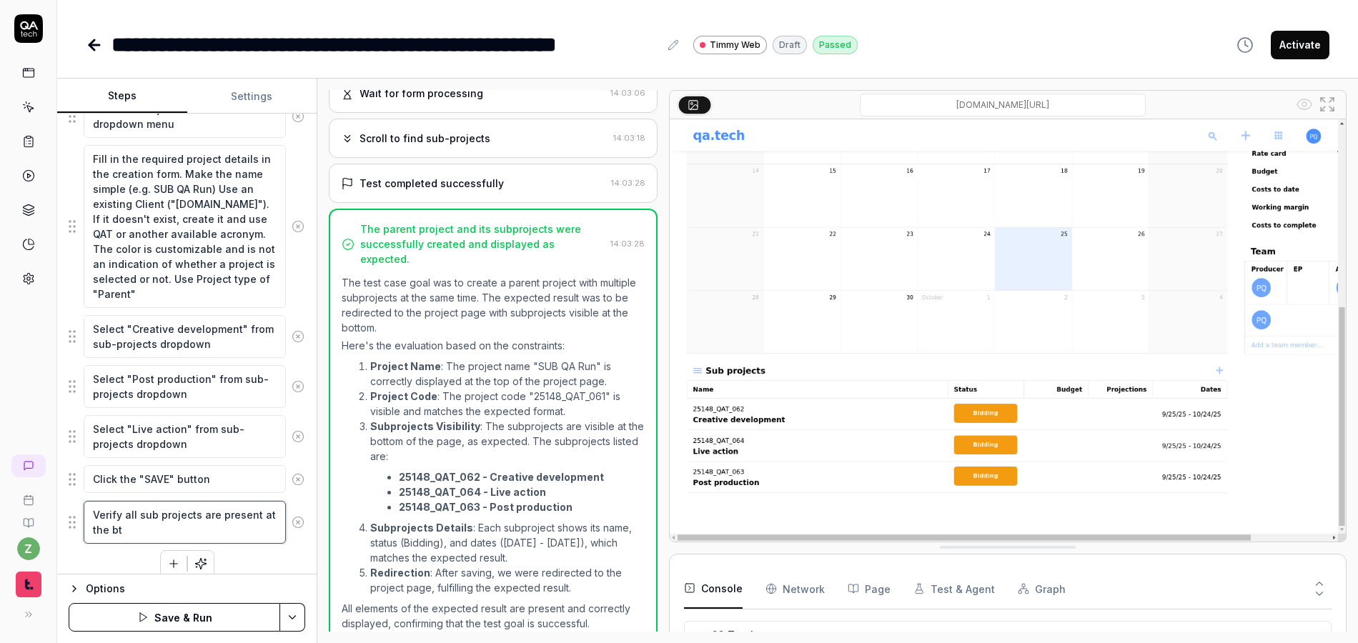
type textarea "Verify all sub projects are present at the b"
type textarea "*"
type textarea "Verify all sub projects are present at the bo"
type textarea "*"
type textarea "Verify all sub projects are present at the bot"
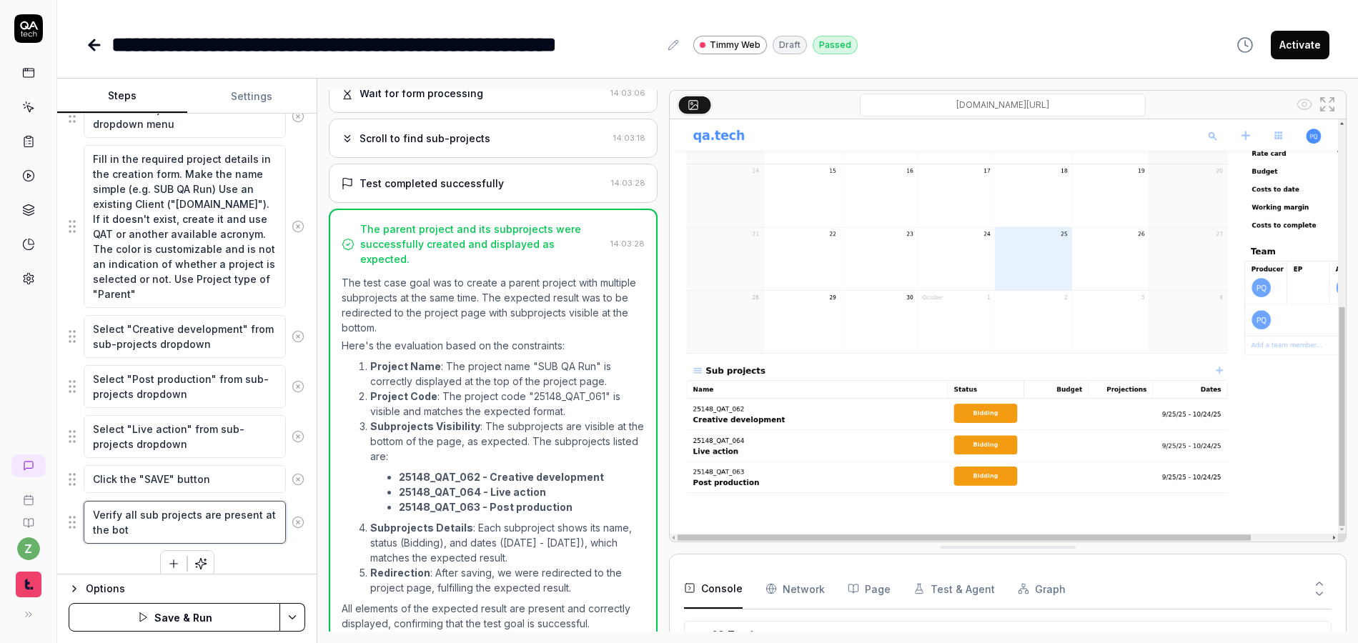
type textarea "*"
type textarea "Verify all sub projects are present at the bott"
type textarea "*"
type textarea "Verify all sub projects are present at the bottom"
type textarea "*"
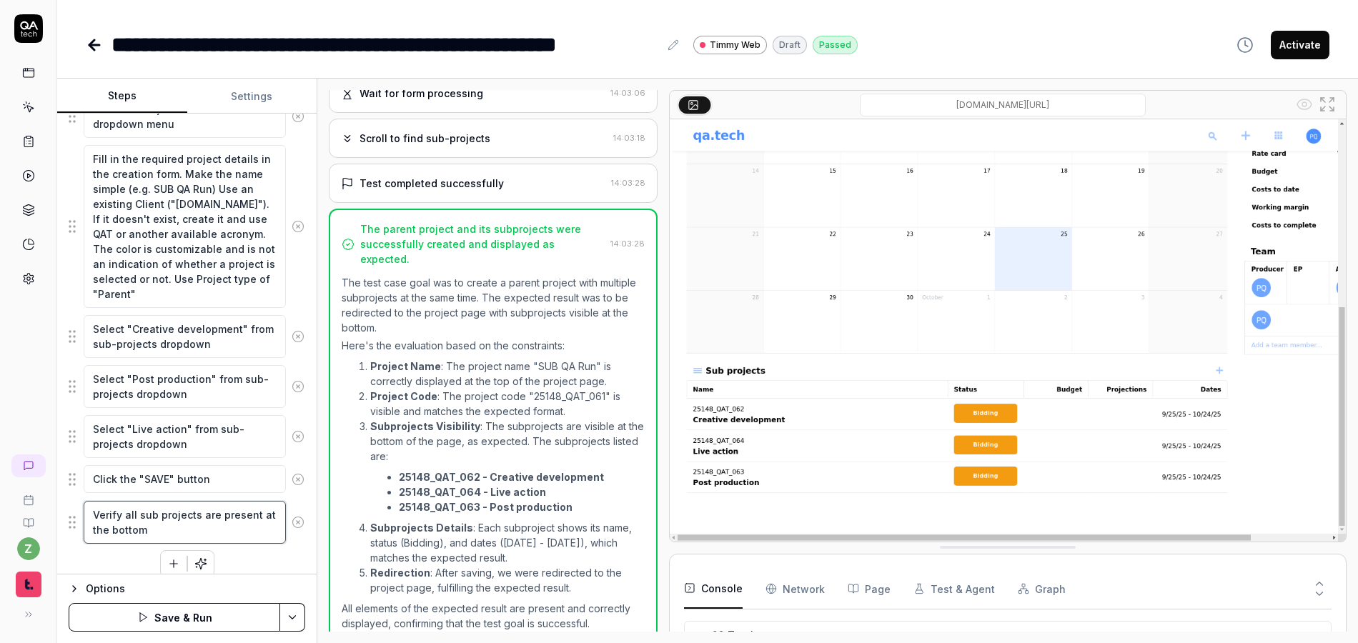
type textarea "Verify all sub projects are present at the bottom"
type textarea "*"
type textarea "Verify all sub projects are present at the bottom o"
type textarea "*"
type textarea "Verify all sub projects are present at the bottom of"
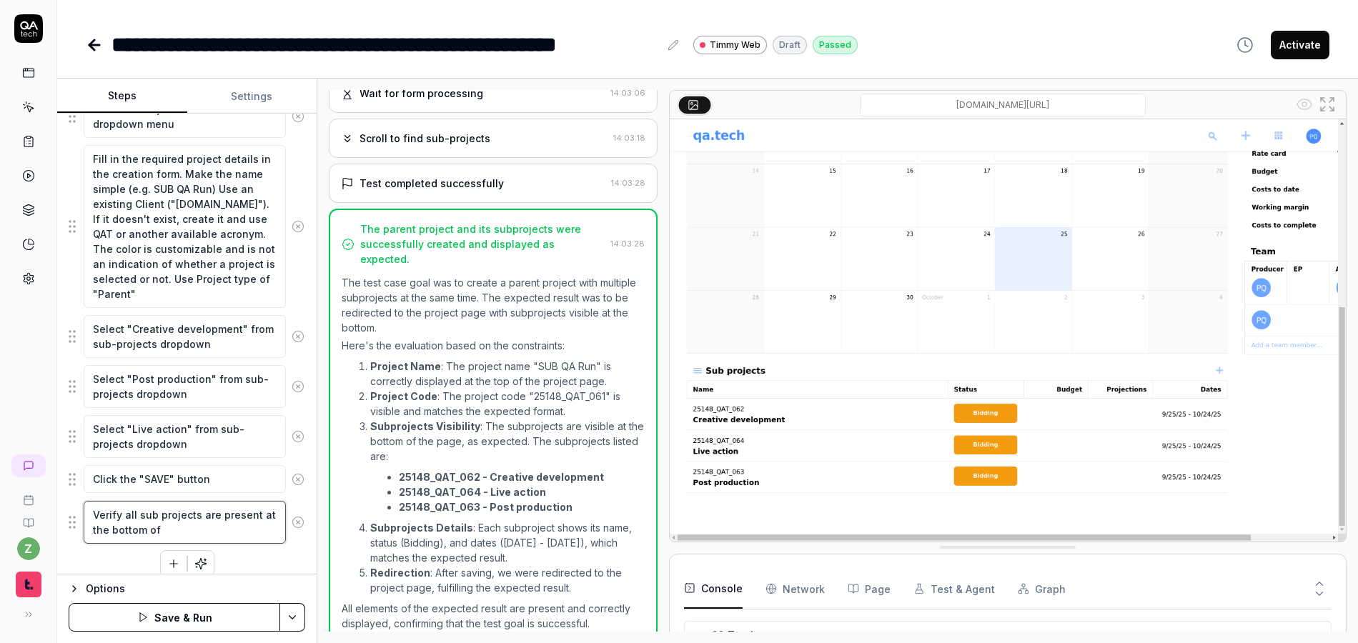
type textarea "*"
type textarea "Verify all sub projects are present at the bottom of"
type textarea "*"
type textarea "Verify all sub projects are present at the bottom of th"
type textarea "*"
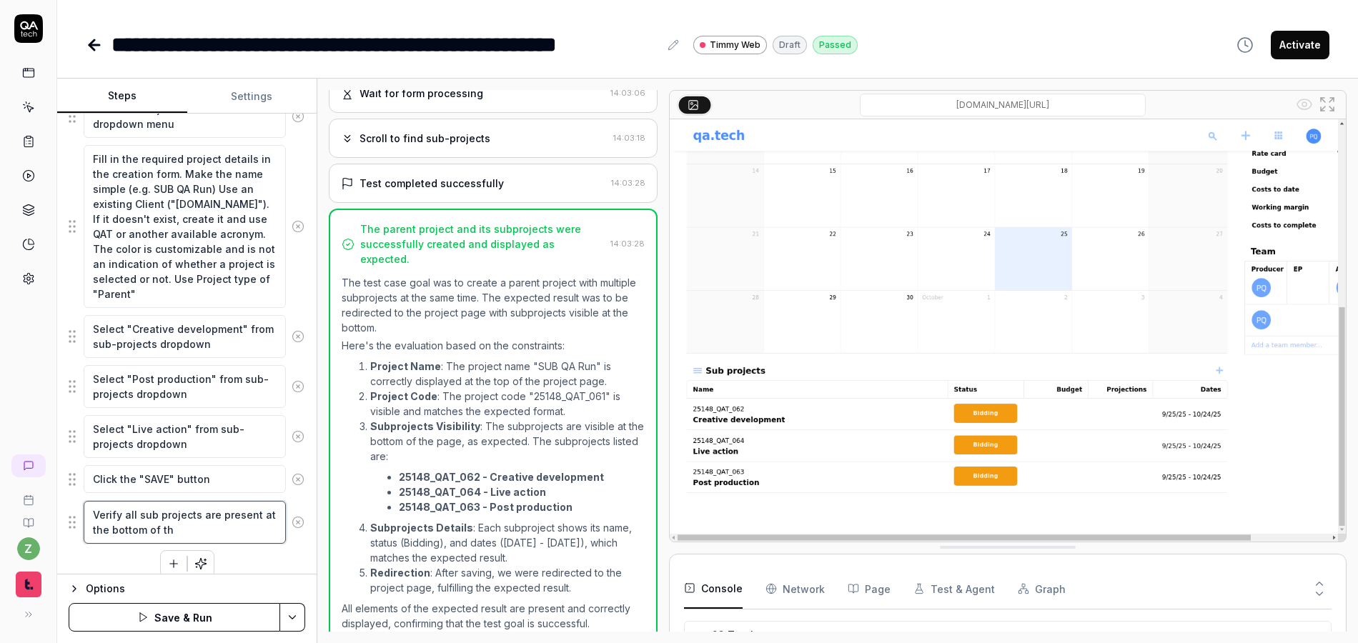
type textarea "Verify all sub projects are present at the bottom of the"
type textarea "*"
type textarea "Verify all sub projects are present at the bottom of the"
type textarea "*"
type textarea "Verify all sub projects are present at the bottom of the s"
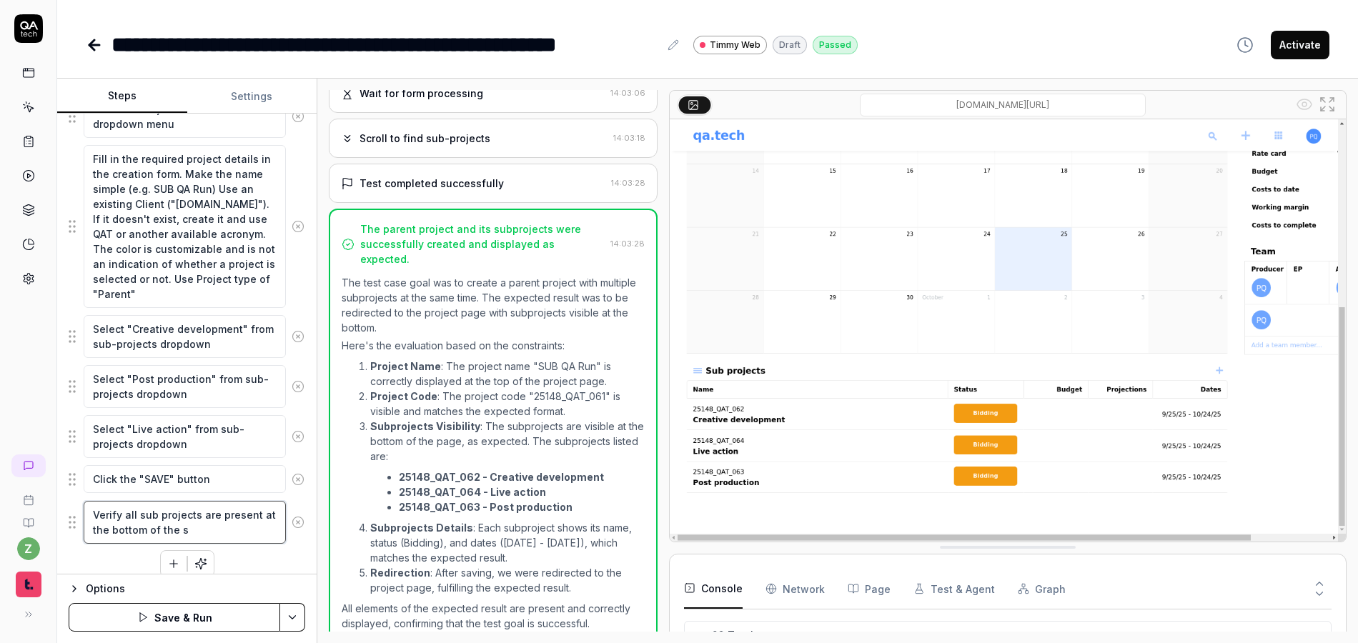
type textarea "*"
type textarea "Verify all sub projects are present at the bottom of the sc"
type textarea "*"
type textarea "Verify all sub projects are present at the bottom of the scr"
type textarea "*"
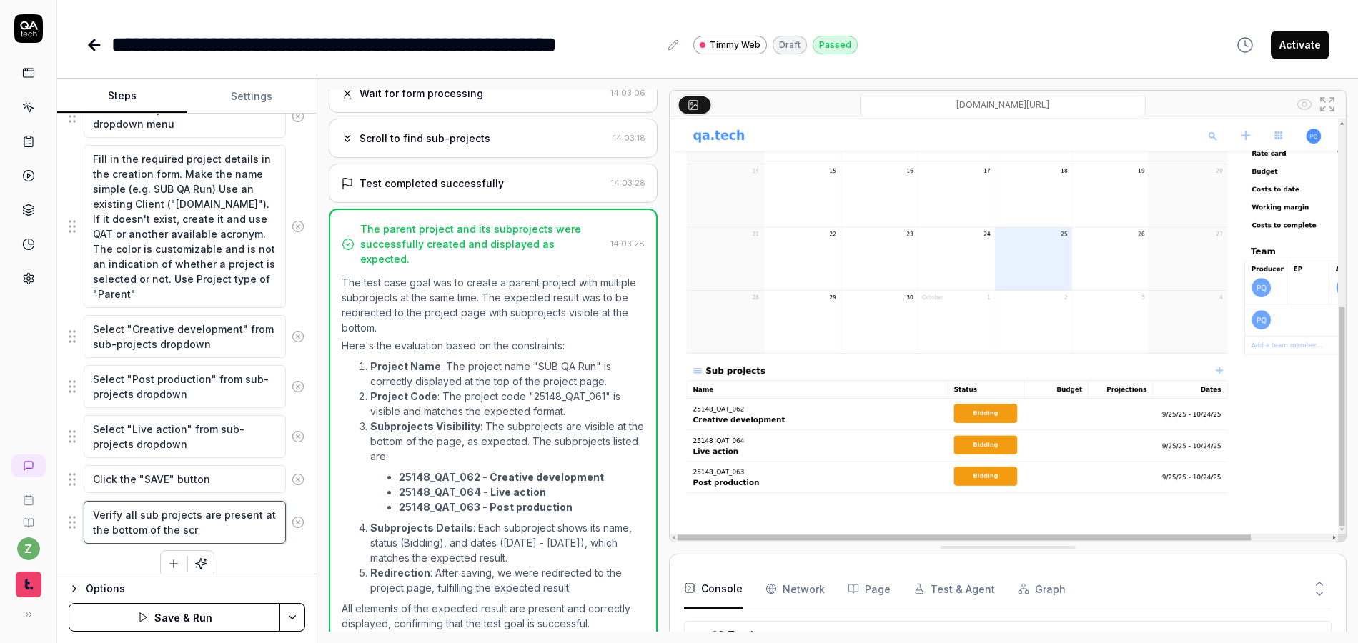
type textarea "Verify all sub projects are present at the bottom of the scre"
type textarea "*"
type textarea "Verify all sub projects are present at the bottom of the scree"
type textarea "*"
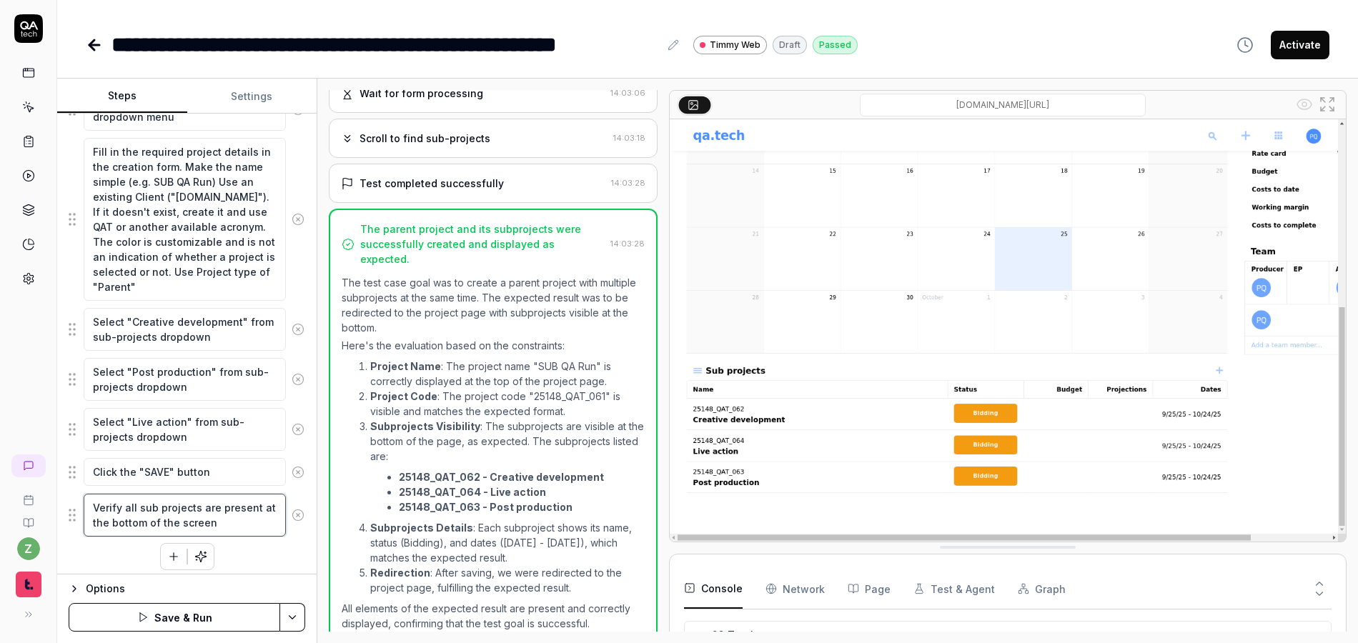
scroll to position [407, 0]
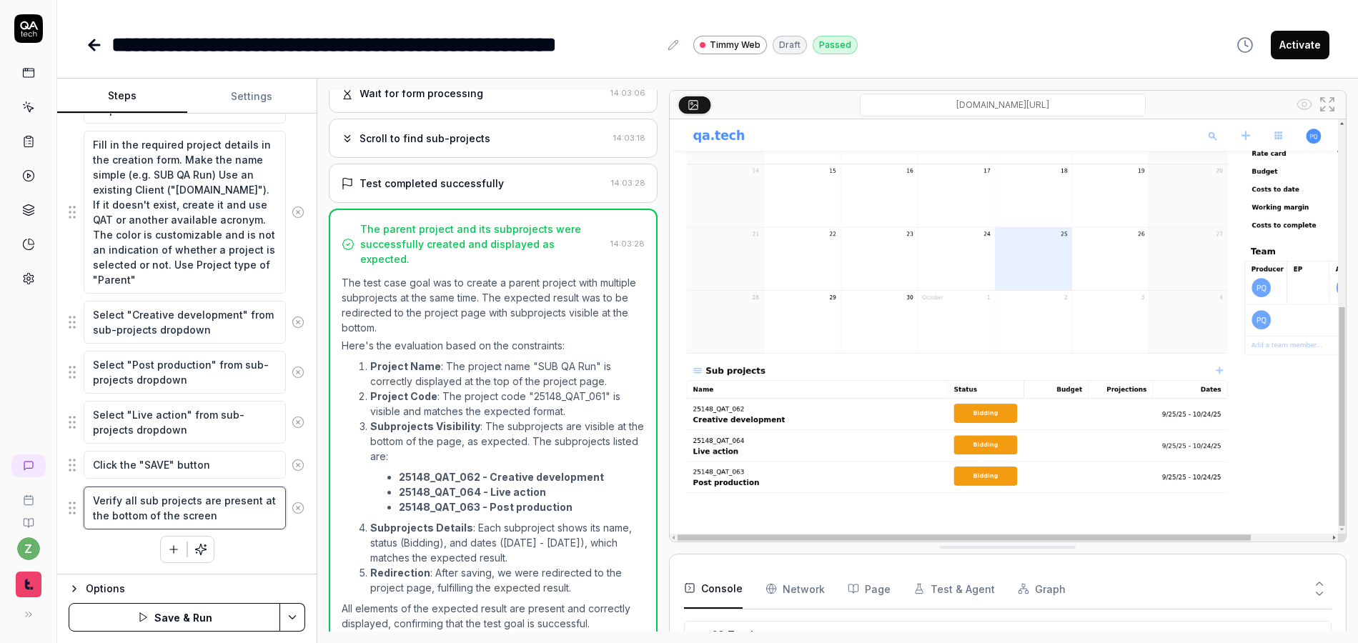
type textarea "Verify all sub projects are present at the bottom of the screen"
click at [131, 550] on div "Enter username in the username field Enter password in the password field Click…" at bounding box center [187, 228] width 237 height 669
click at [170, 546] on icon "button" at bounding box center [173, 549] width 13 height 13
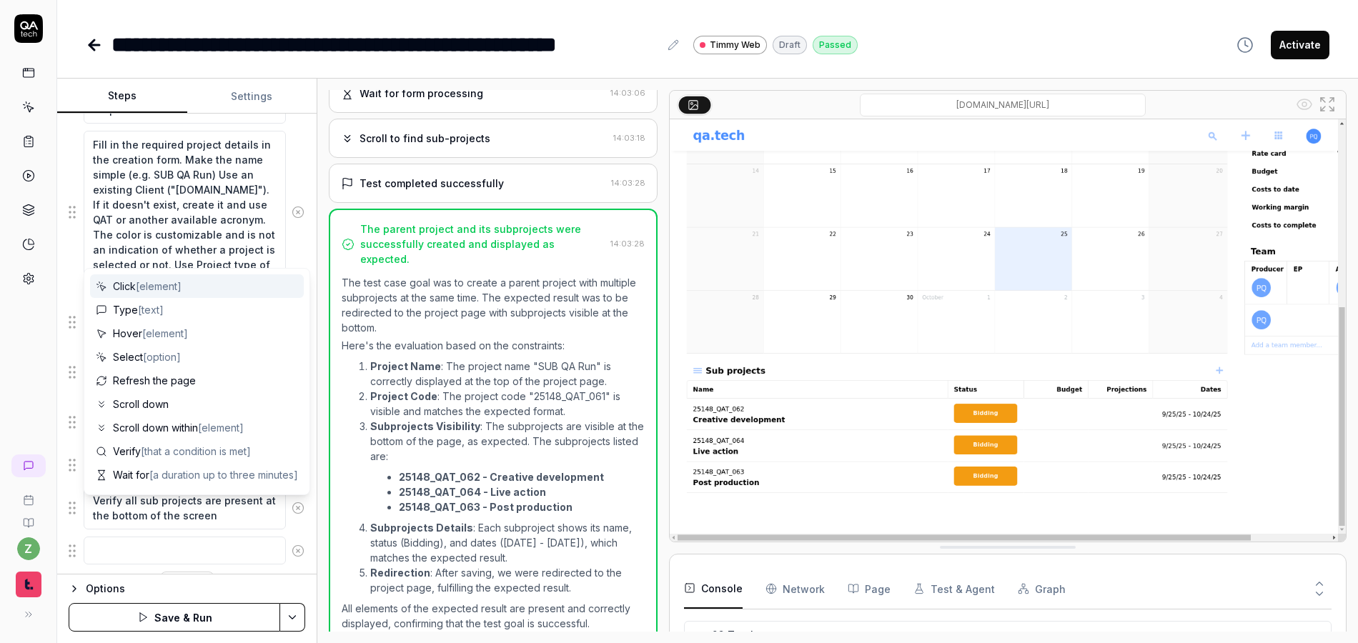
scroll to position [443, 0]
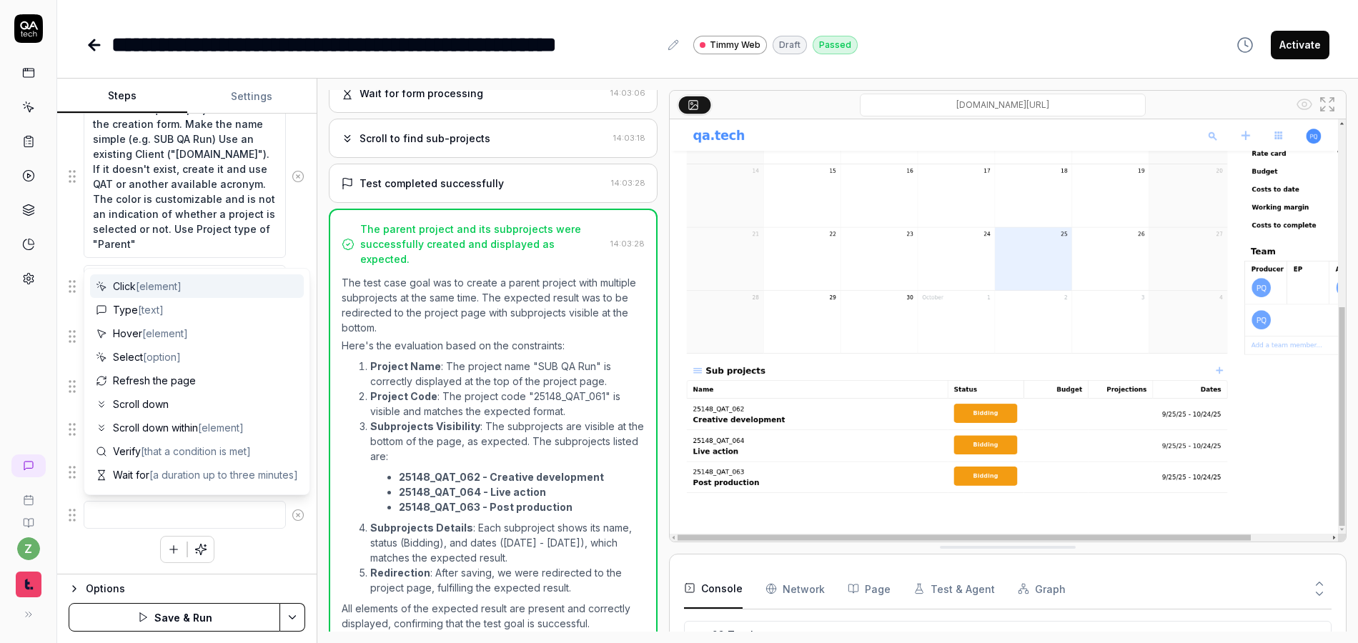
click at [130, 512] on textarea at bounding box center [185, 515] width 202 height 28
type textarea "*"
type textarea "f"
click at [81, 549] on div "Enter username in the username field Enter password in the password field Click…" at bounding box center [187, 210] width 237 height 705
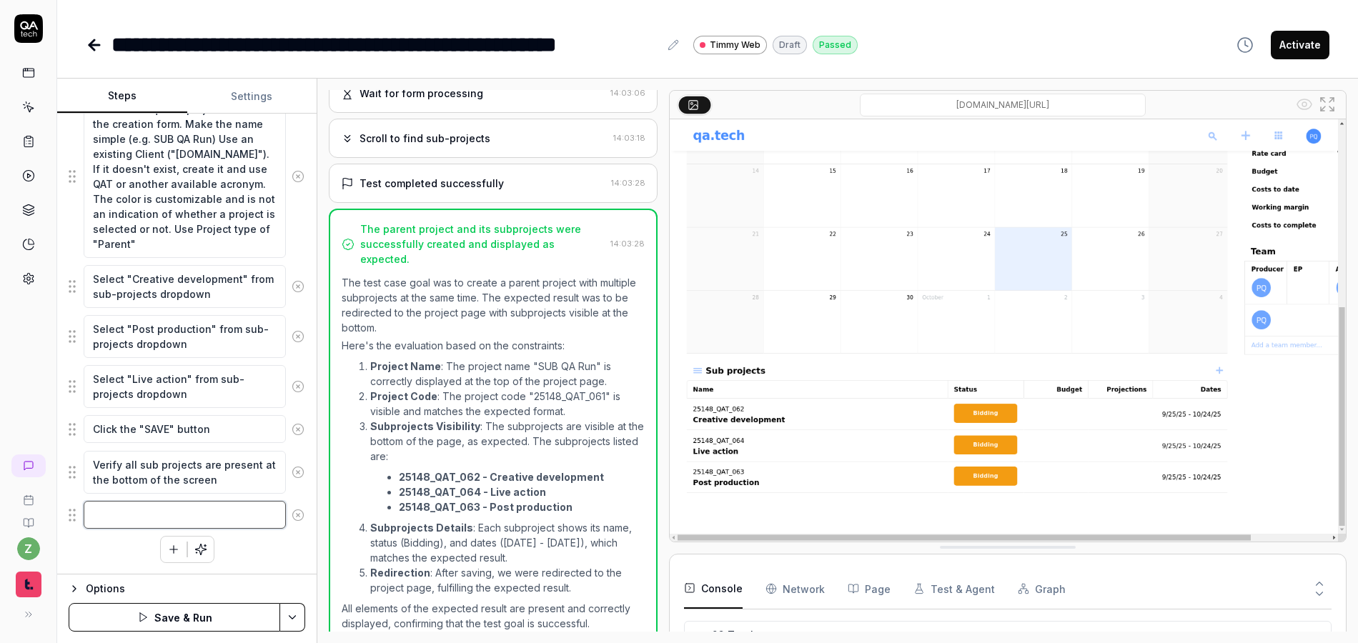
click at [101, 525] on textarea at bounding box center [185, 515] width 202 height 28
drag, startPoint x: 177, startPoint y: 518, endPoint x: 128, endPoint y: 522, distance: 48.8
click at [153, 517] on div "Generate more steps using the goal" at bounding box center [195, 517] width 169 height 15
click at [87, 545] on div "Enter username in the username field Enter password in the password field Click…" at bounding box center [187, 210] width 237 height 705
click at [191, 513] on textarea at bounding box center [185, 515] width 202 height 28
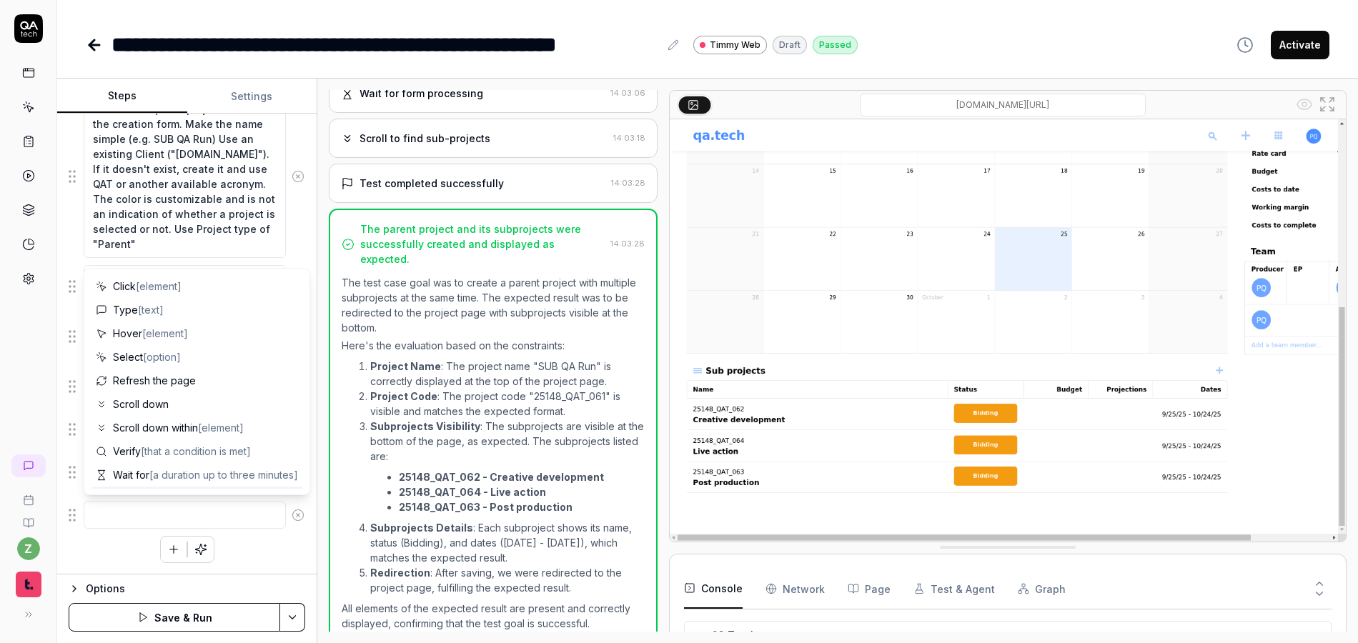
click at [272, 554] on div "Enter username in the username field Enter password in the password field Click…" at bounding box center [187, 210] width 237 height 705
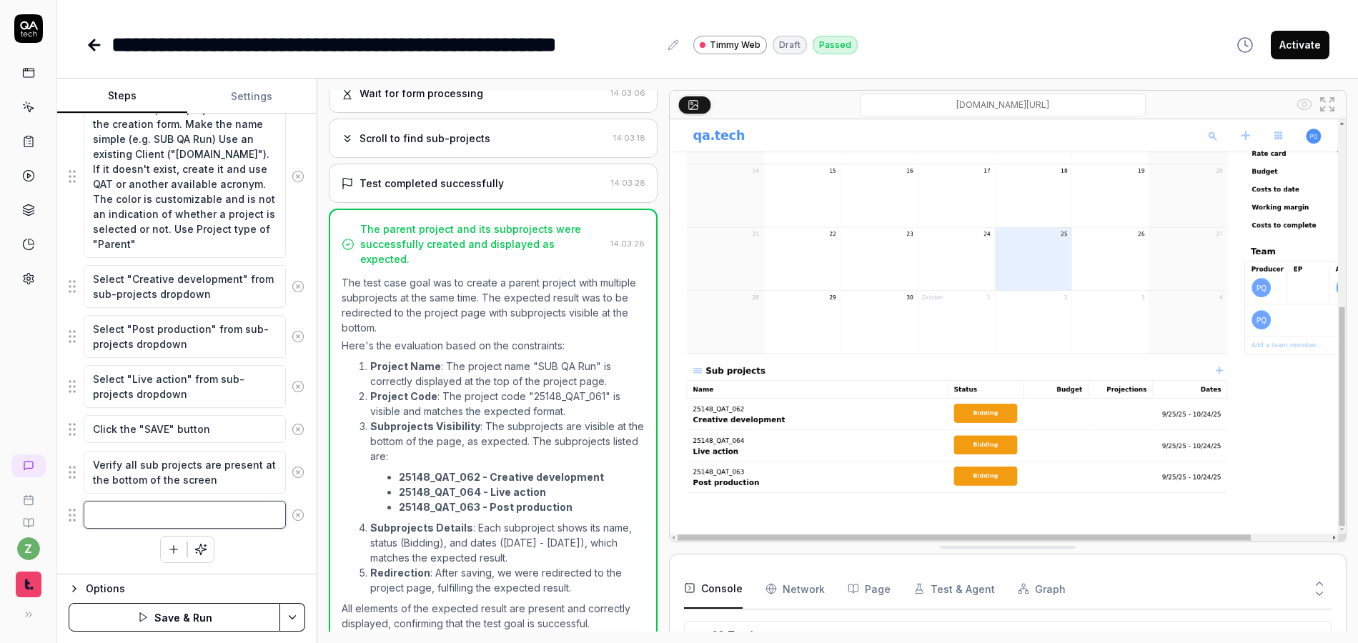
click at [207, 513] on textarea at bounding box center [185, 515] width 202 height 28
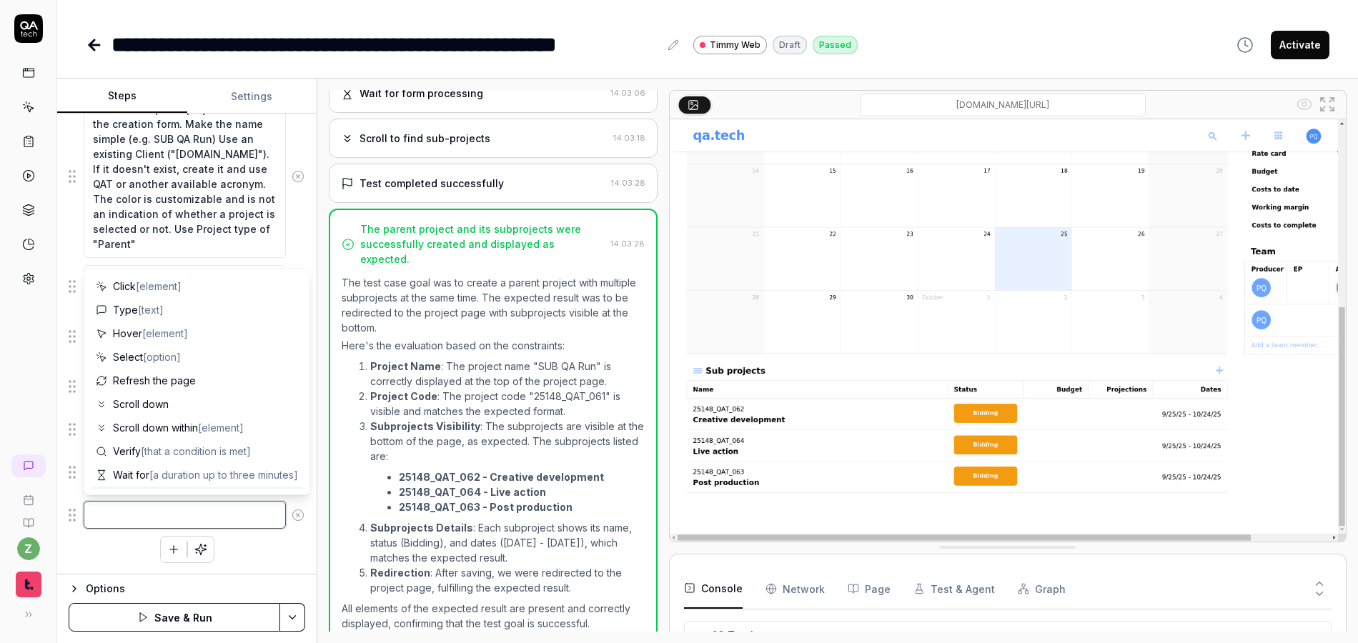
type textarea "*"
type textarea "T"
type textarea "*"
type textarea "Ta"
type textarea "*"
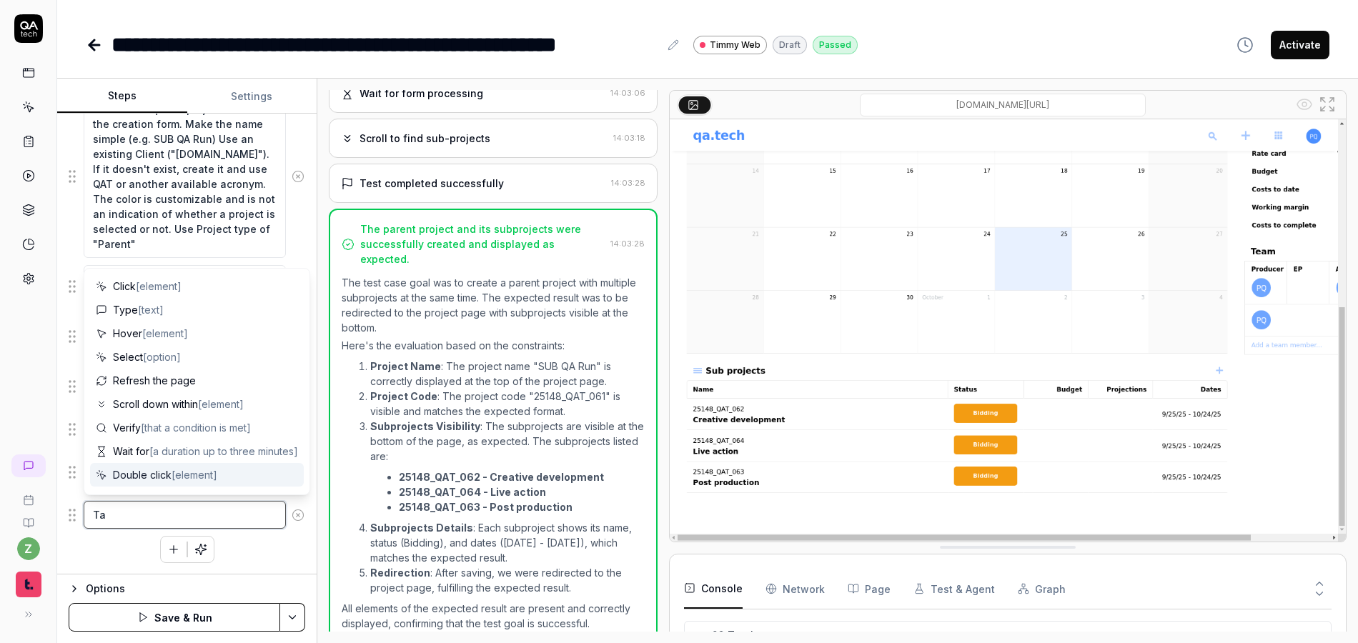
type textarea "Tak"
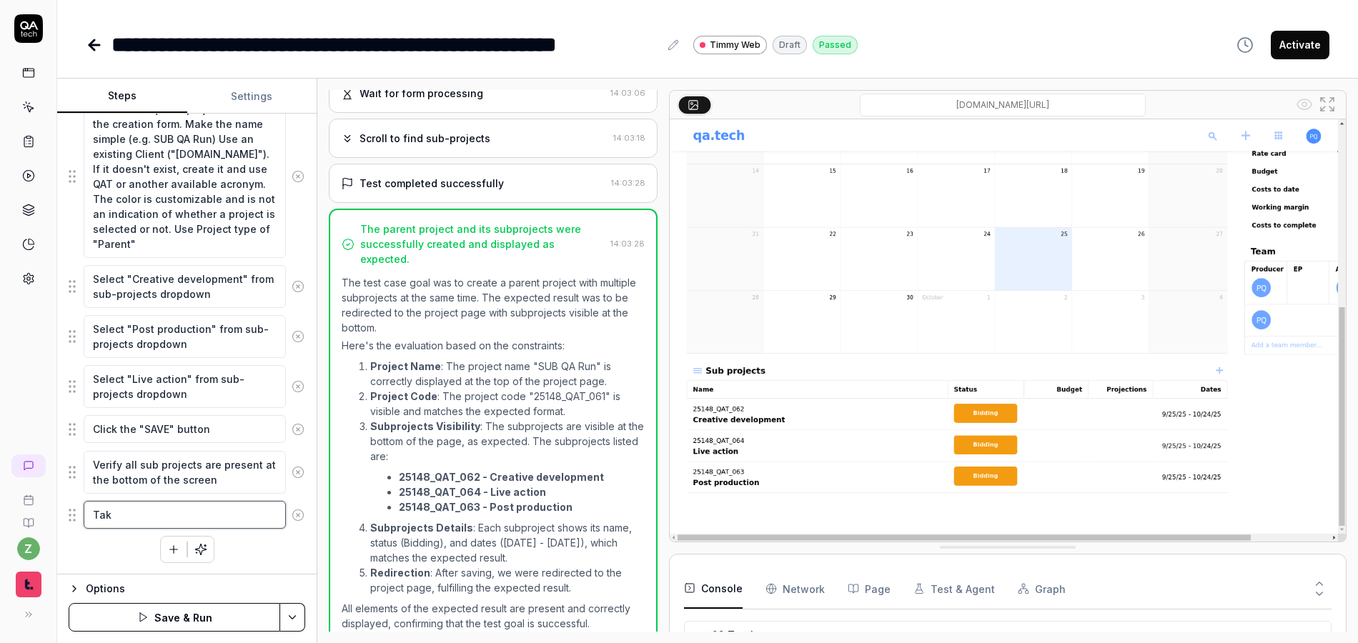
type textarea "*"
type textarea "Take"
type textarea "*"
type textarea "Take"
type textarea "*"
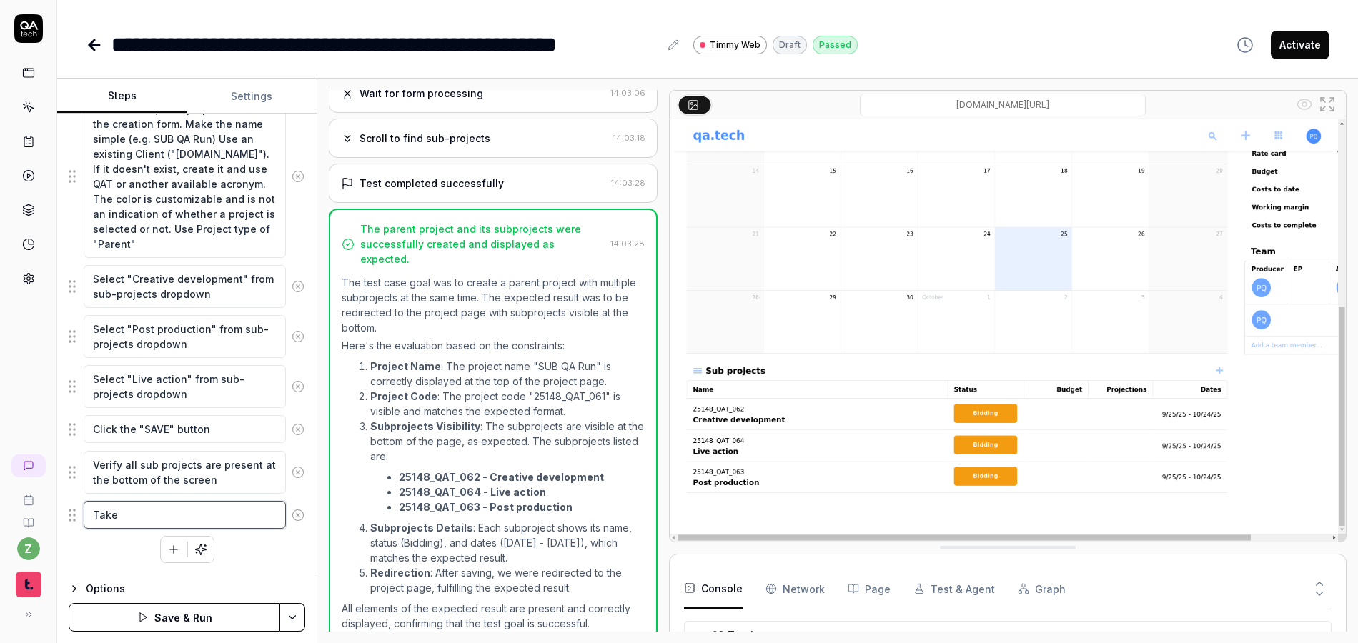
type textarea "Take n"
type textarea "*"
type textarea "Take no"
type textarea "*"
type textarea "Take not"
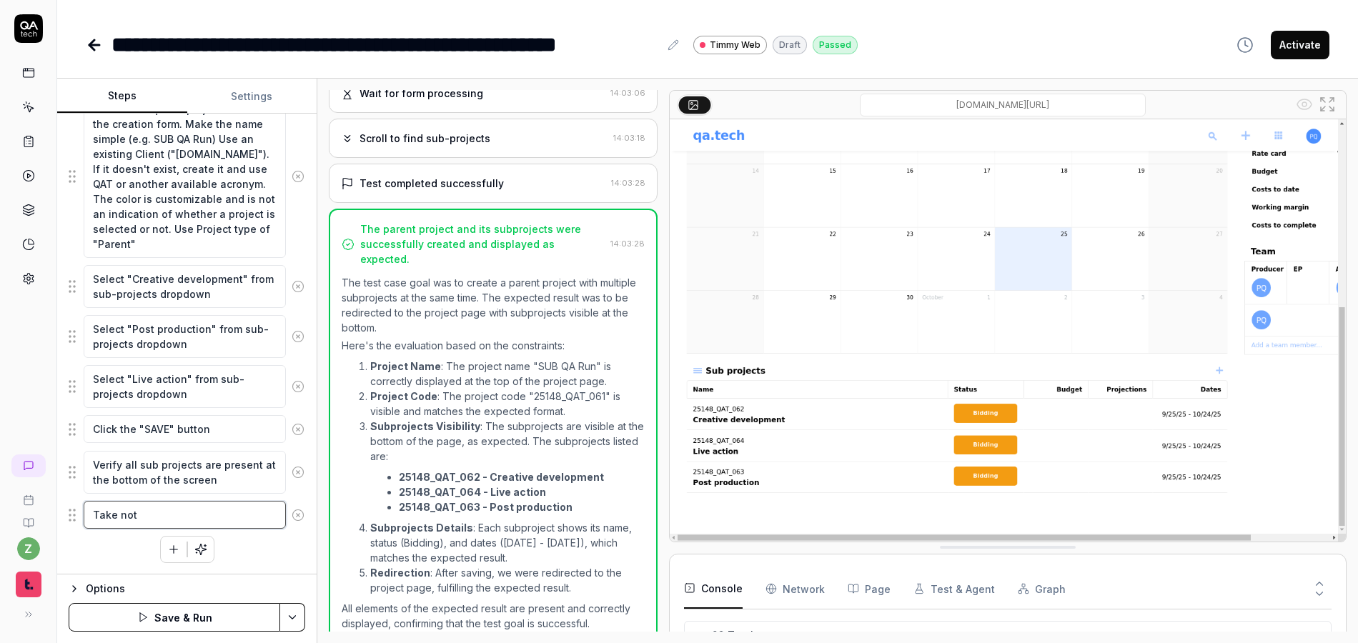
type textarea "*"
type textarea "Take note"
type textarea "*"
type textarea "Take note"
type textarea "*"
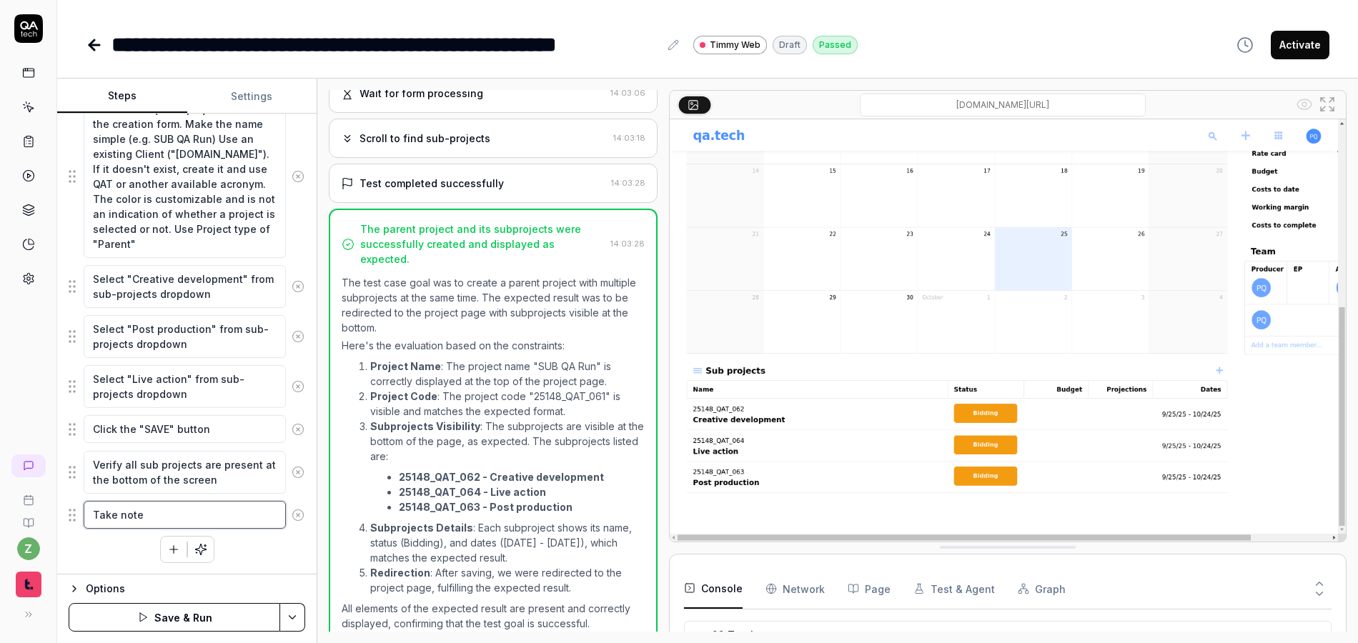
type textarea "Take note o"
type textarea "*"
type textarea "Take note of"
type textarea "*"
type textarea "Take note of"
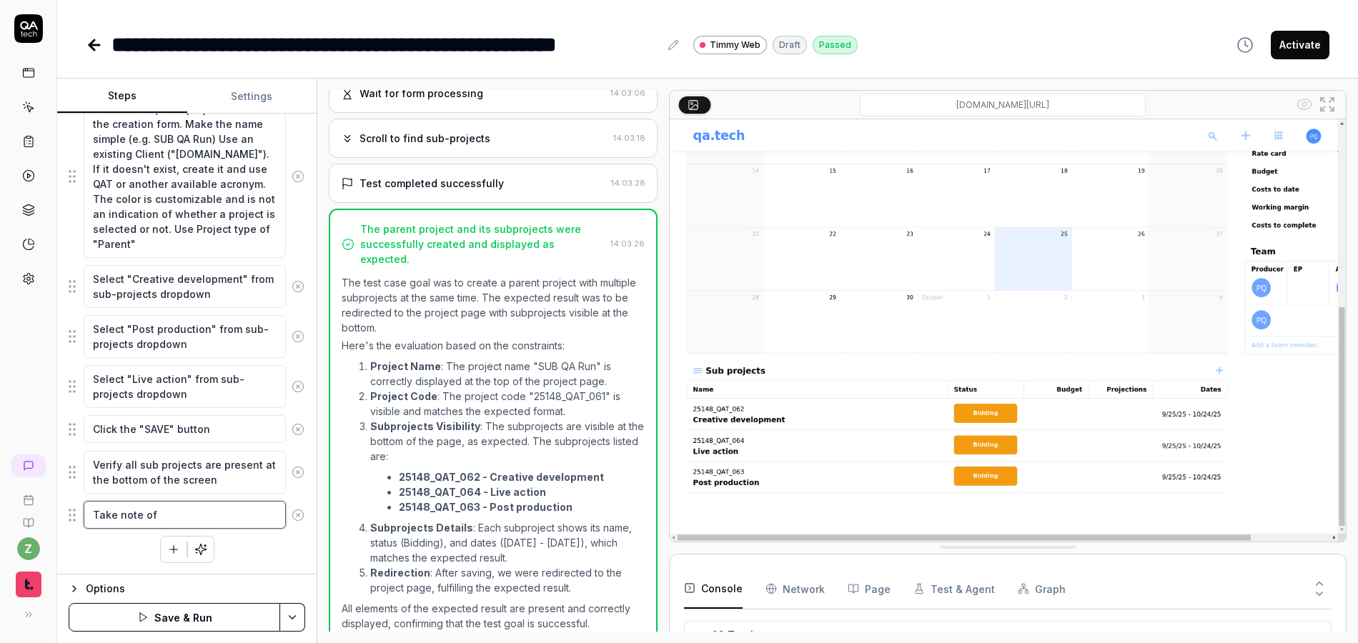
type textarea "*"
type textarea "Take note of a"
type textarea "*"
type textarea "Take note of al"
type textarea "*"
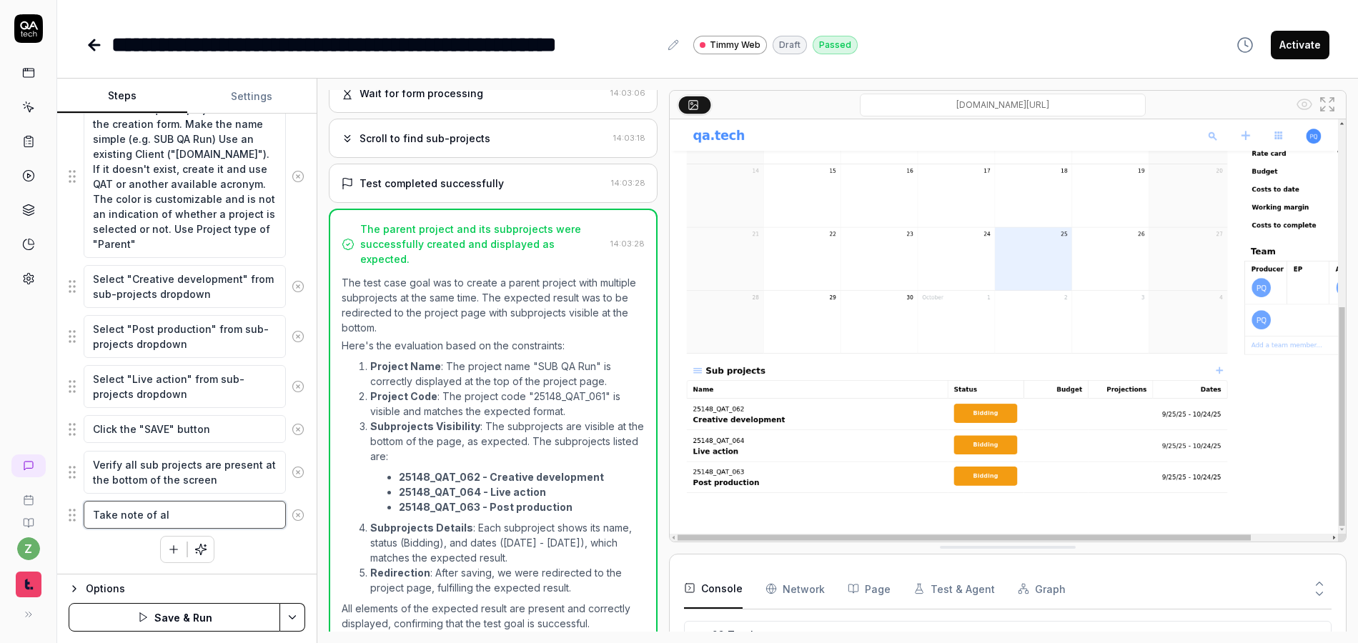
type textarea "Take note of all"
type textarea "*"
type textarea "Take note of all"
type textarea "*"
type textarea "Take note of all t"
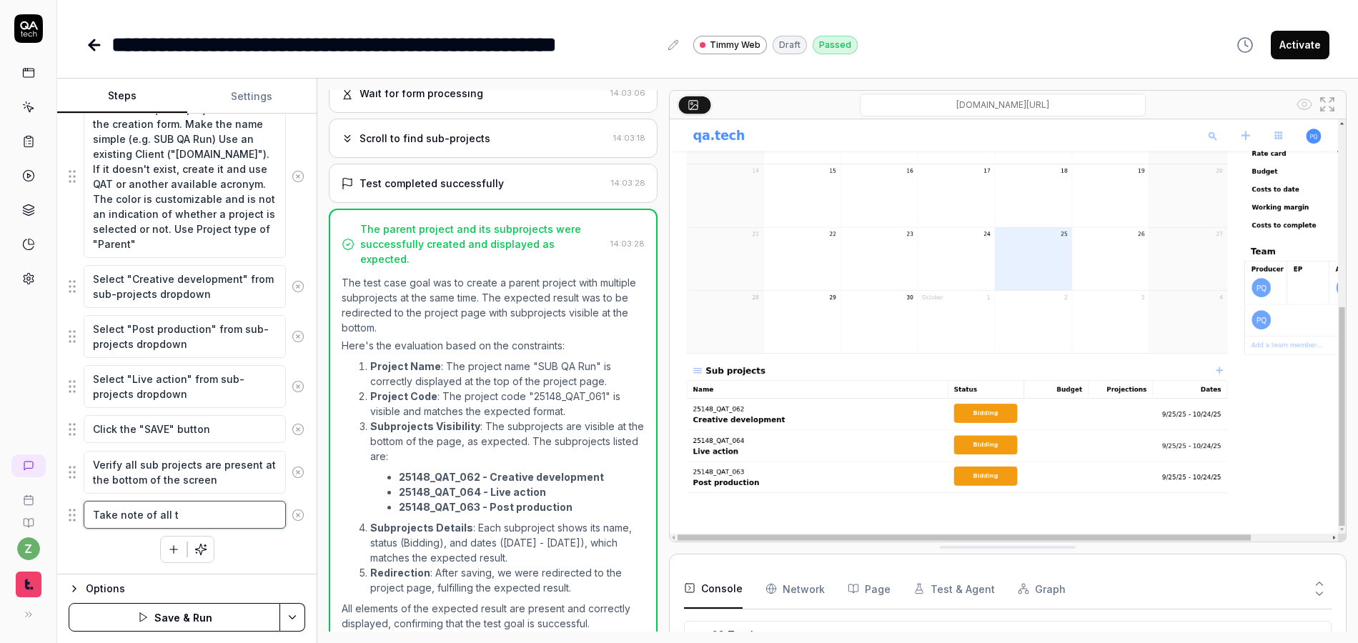
type textarea "*"
type textarea "Take note of all th"
type textarea "*"
type textarea "Take note of all thr"
type textarea "*"
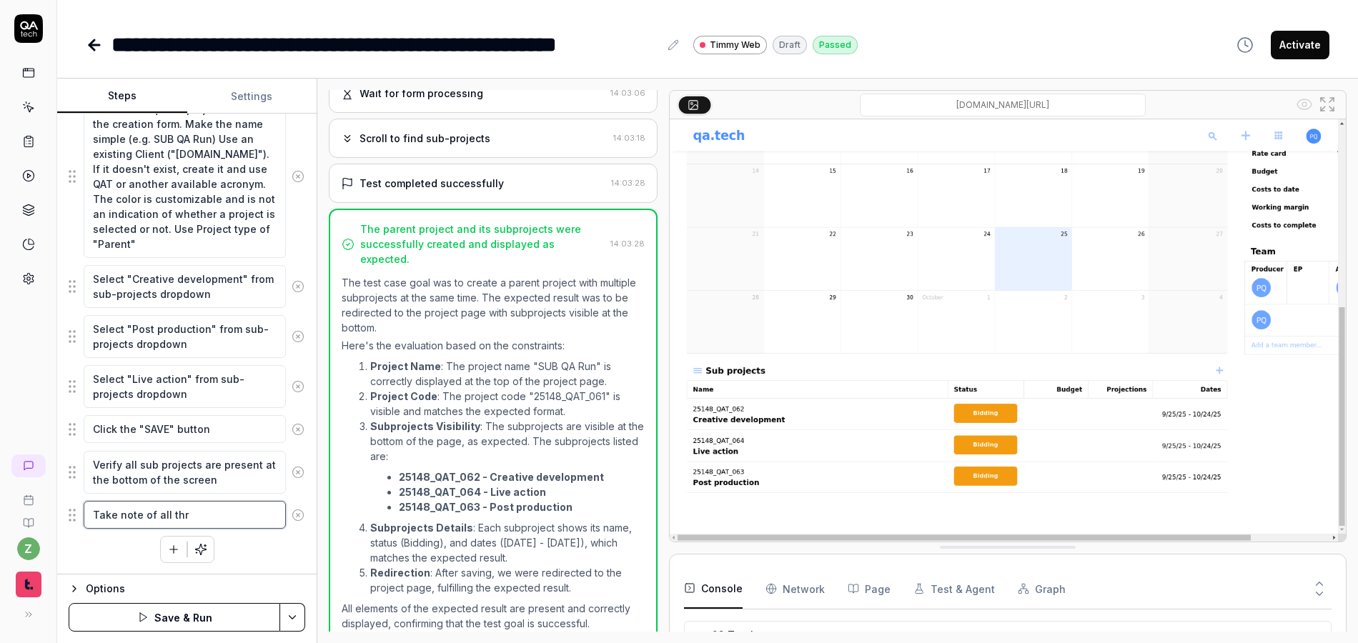
type textarea "Take note of all thre"
type textarea "*"
type textarea "Take note of all three"
type textarea "*"
click at [256, 560] on div "Enter username in the username field Enter password in the password field Click…" at bounding box center [187, 217] width 237 height 719
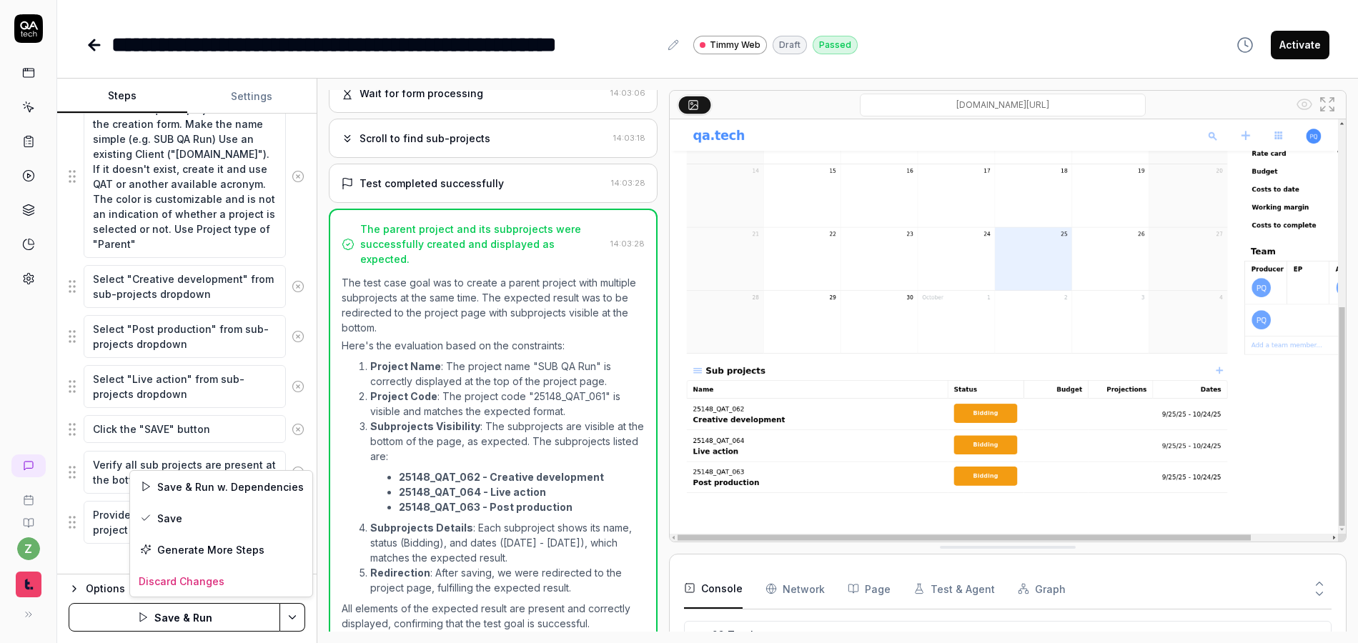
click at [295, 607] on html "**********" at bounding box center [679, 321] width 1358 height 643
click at [204, 513] on div "Save" at bounding box center [221, 517] width 182 height 31
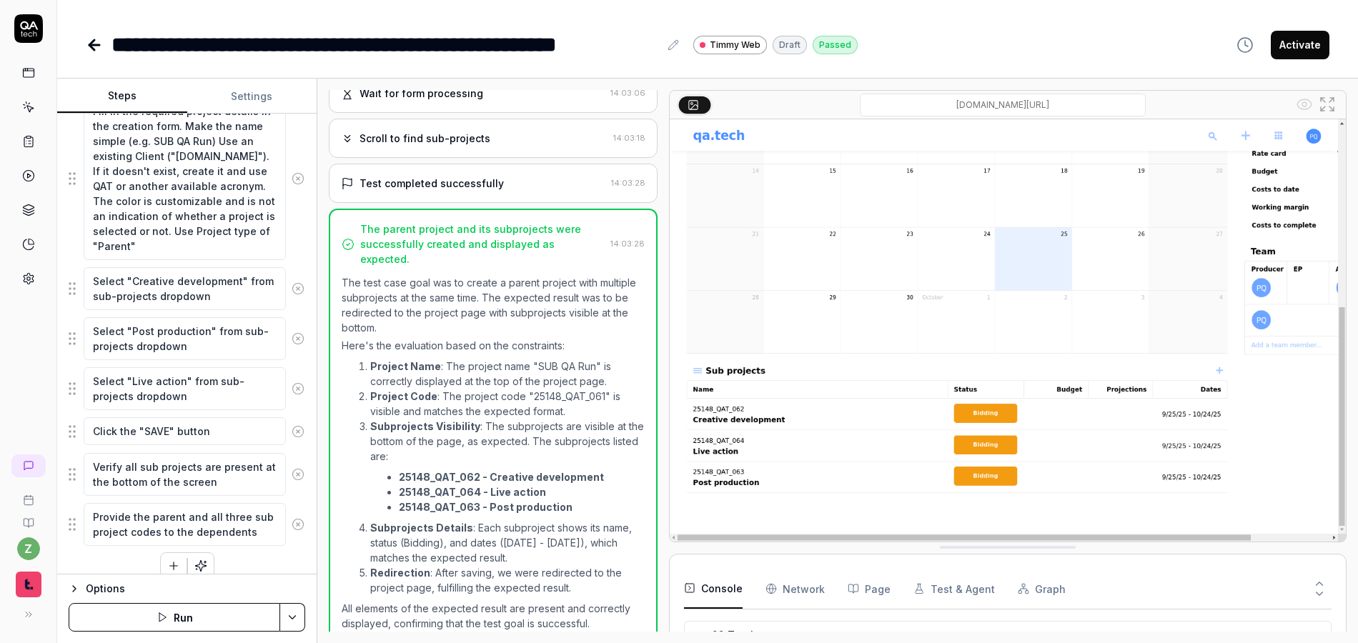
scroll to position [457, 0]
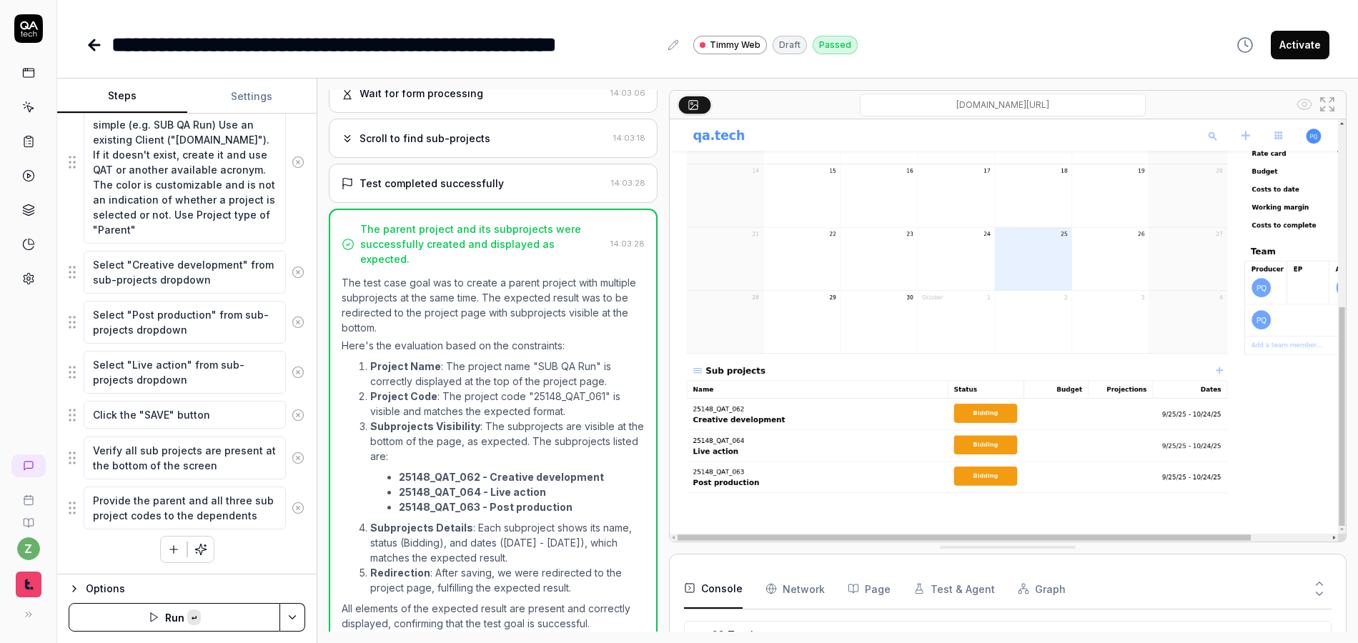
click at [40, 23] on icon at bounding box center [28, 28] width 29 height 29
drag, startPoint x: 360, startPoint y: 219, endPoint x: 544, endPoint y: 258, distance: 188.4
click at [524, 254] on div "The parent project and its subprojects were successfully created and displayed …" at bounding box center [493, 428] width 329 height 438
click at [605, 338] on p "Here's the evaluation based on the constraints:" at bounding box center [493, 345] width 303 height 15
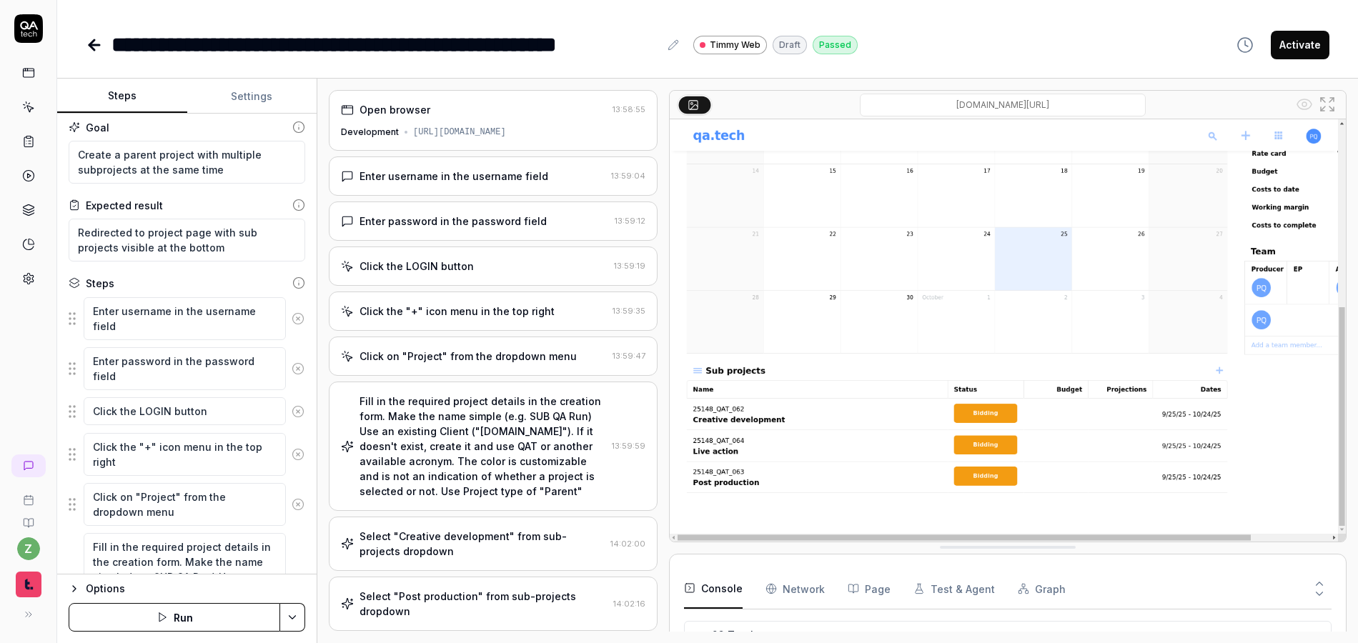
scroll to position [0, 0]
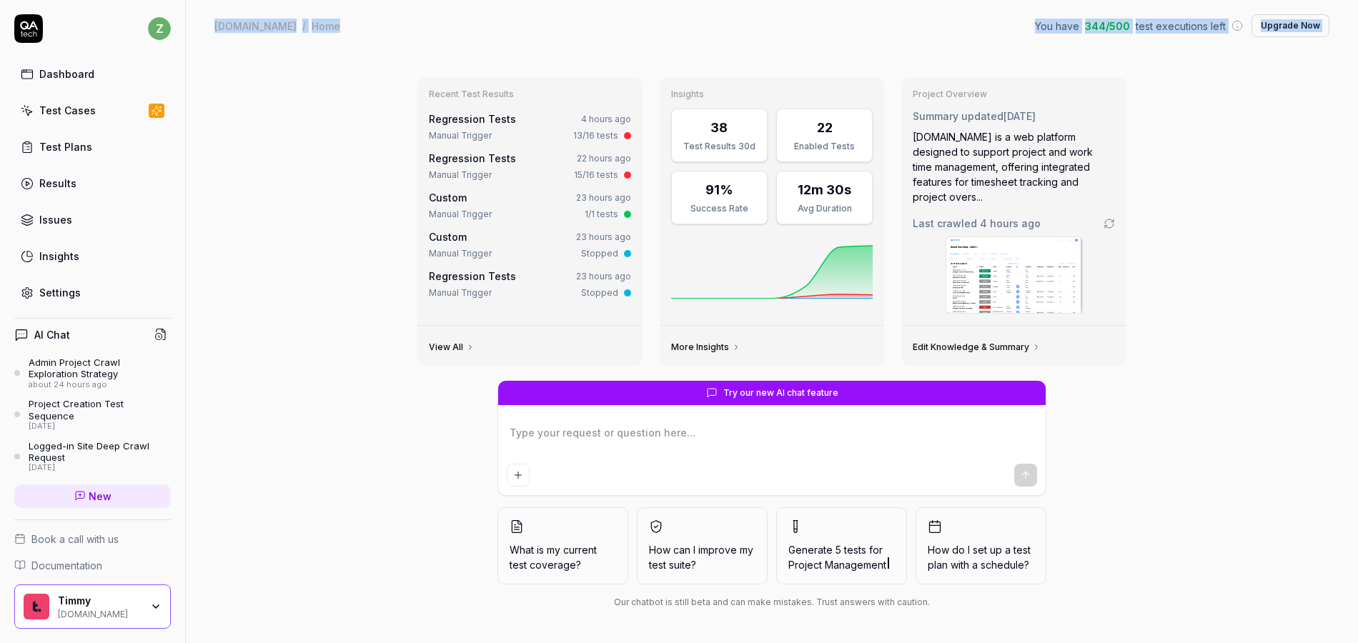
drag, startPoint x: 339, startPoint y: 36, endPoint x: 490, endPoint y: 153, distance: 191.6
click at [430, 104] on div "[DOMAIN_NAME] / Home You have 344 / 500 test executions left Upgrade Now [DOMAI…" at bounding box center [772, 321] width 1172 height 643
click at [258, 113] on div "Recent Test Results Regression Tests 4 hours ago Manual Trigger 13/16 tests Reg…" at bounding box center [772, 347] width 1172 height 592
type textarea "*"
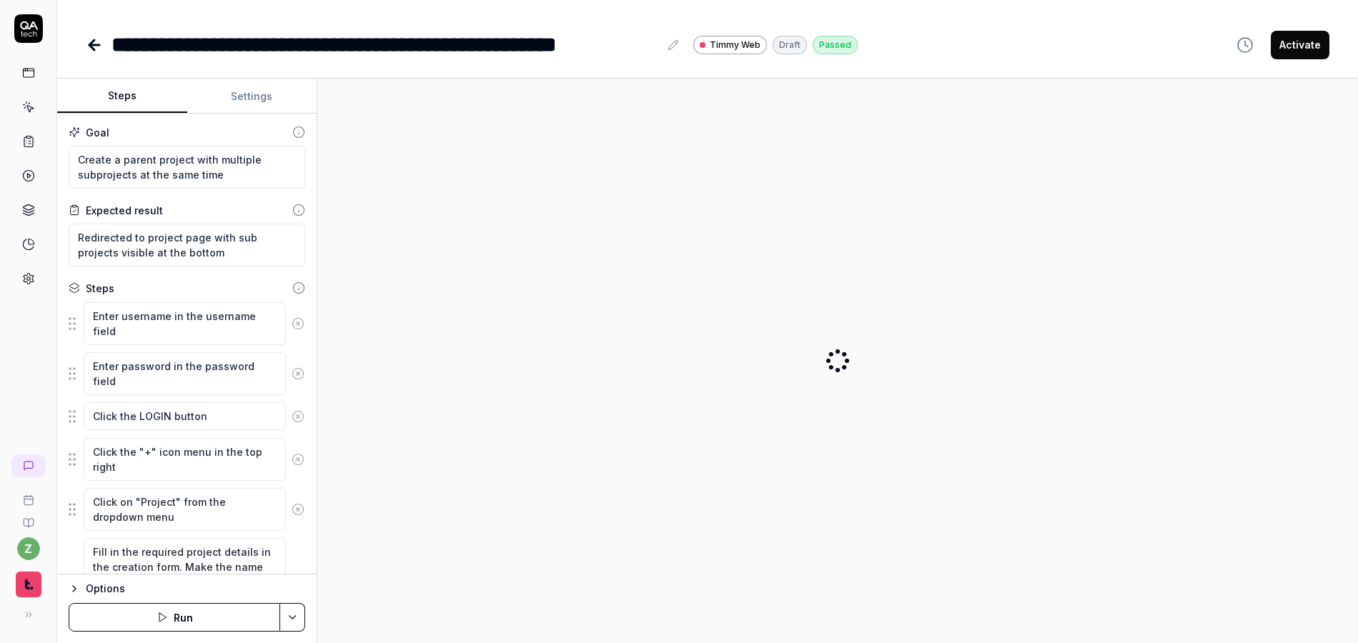
type textarea "*"
